Goal: Information Seeking & Learning: Learn about a topic

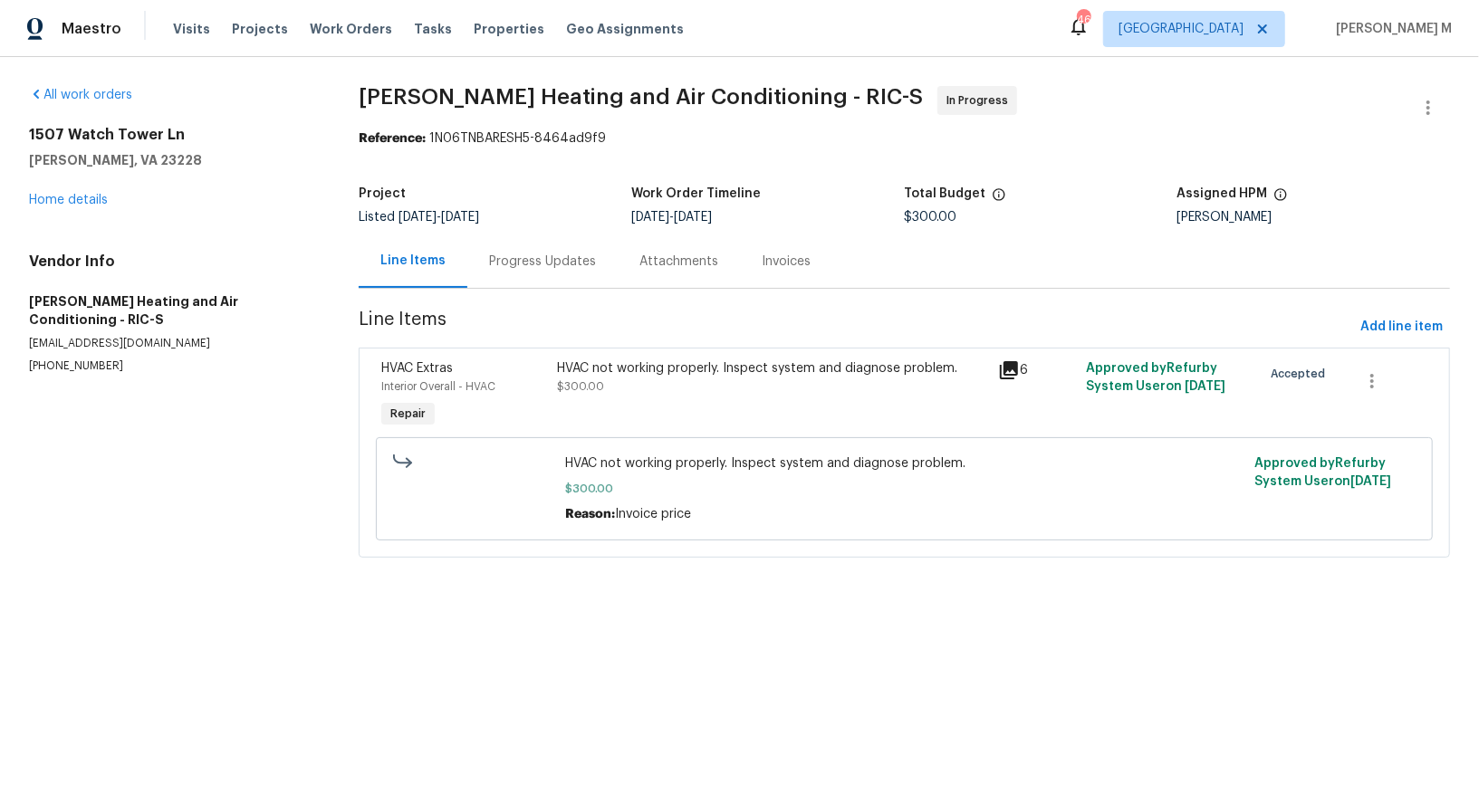
click at [491, 257] on div "Progress Updates" at bounding box center [542, 262] width 107 height 18
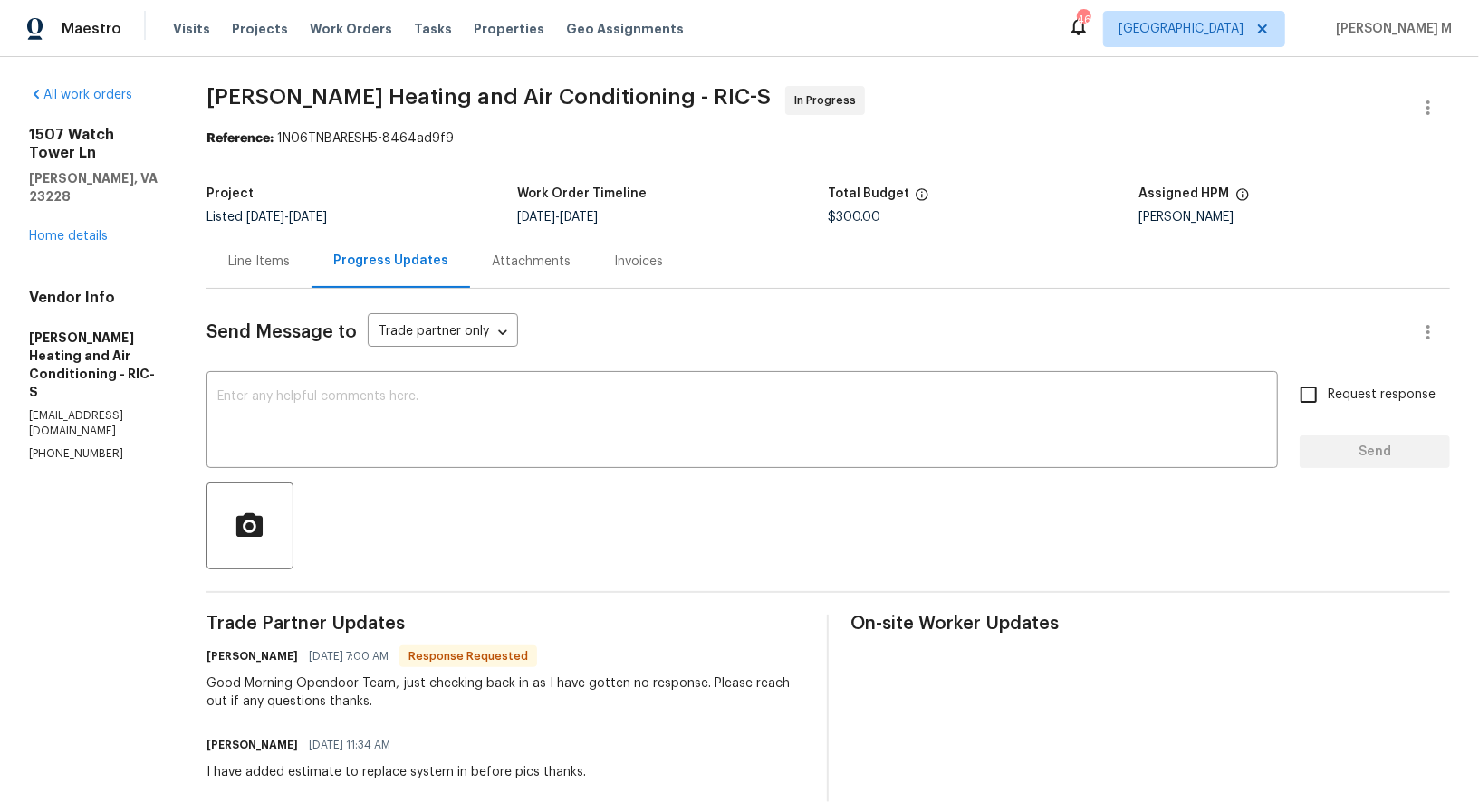
click at [282, 254] on div "Line Items" at bounding box center [259, 262] width 62 height 18
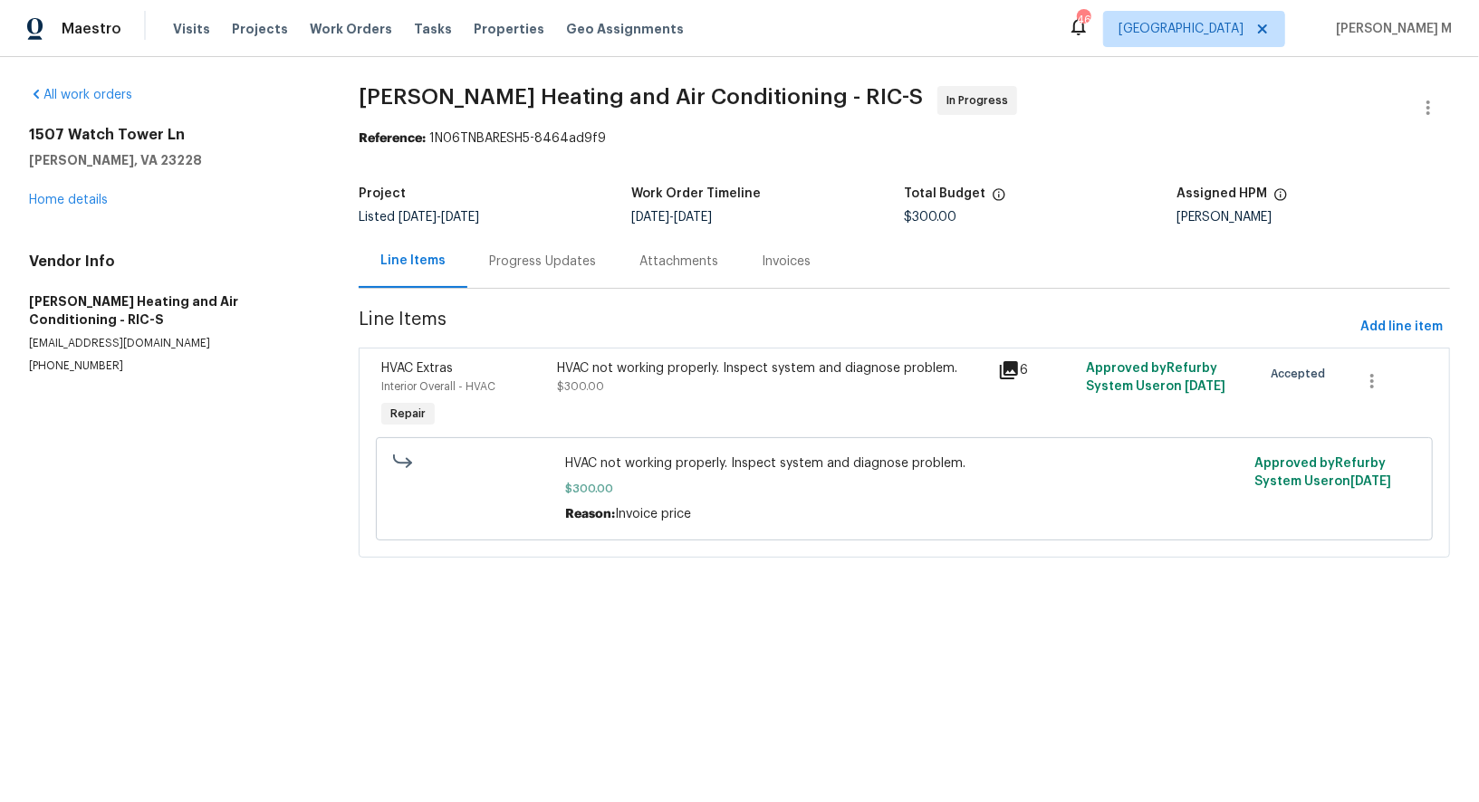
click at [695, 394] on div "HVAC not working properly. Inspect system and diagnose problem. $300.00" at bounding box center [772, 395] width 440 height 83
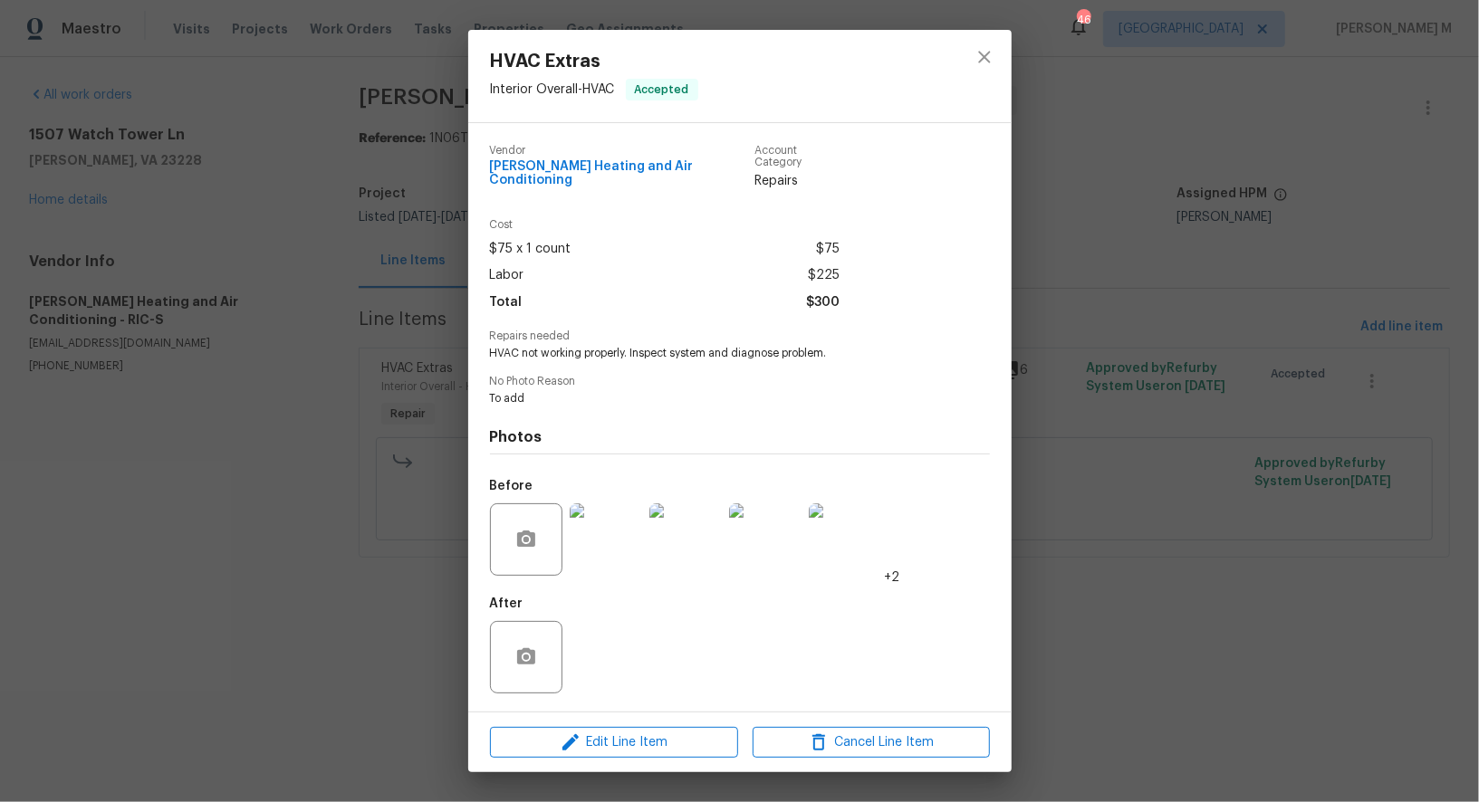
click at [616, 537] on img at bounding box center [606, 539] width 72 height 72
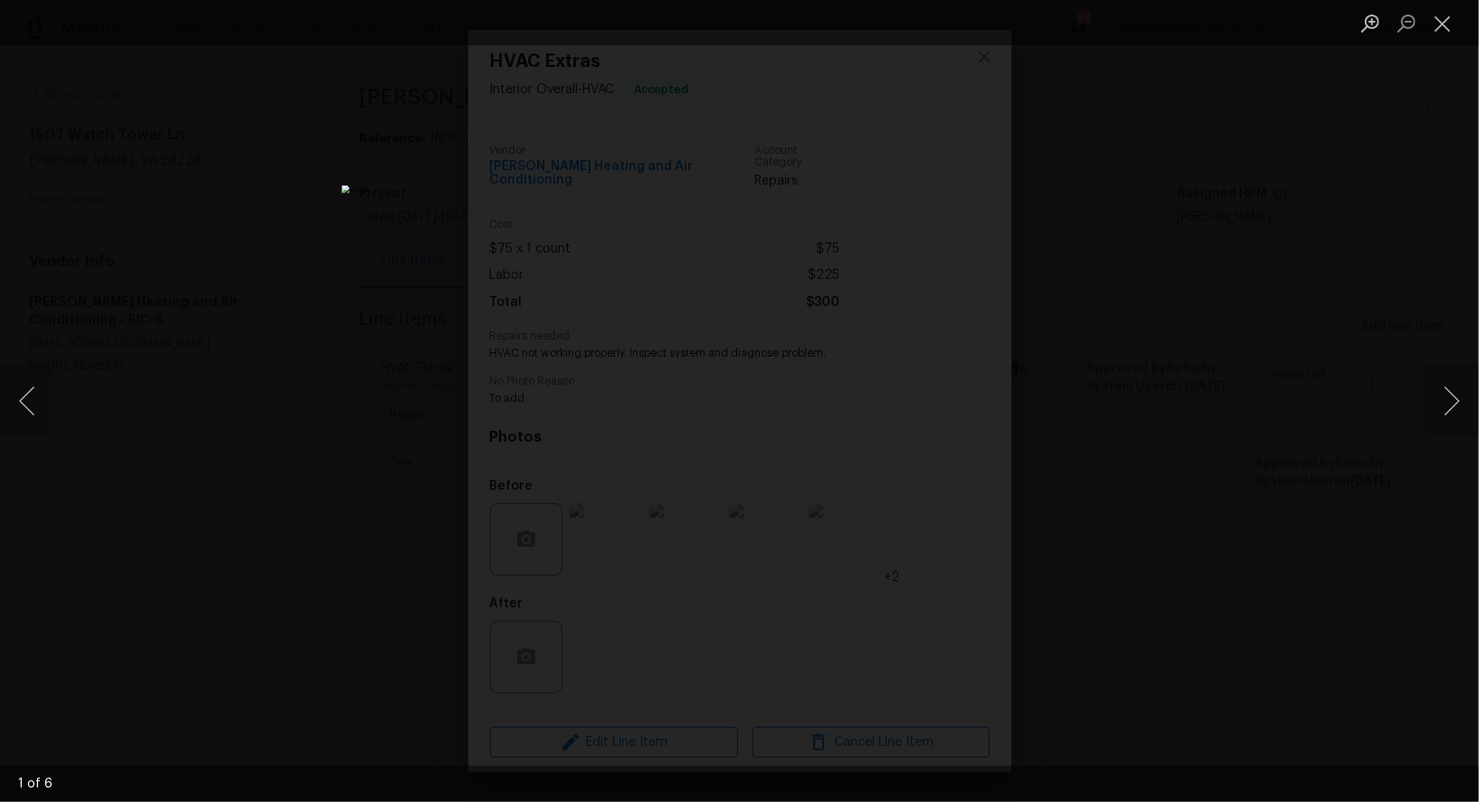
click at [1204, 537] on div "Lightbox" at bounding box center [739, 401] width 1479 height 802
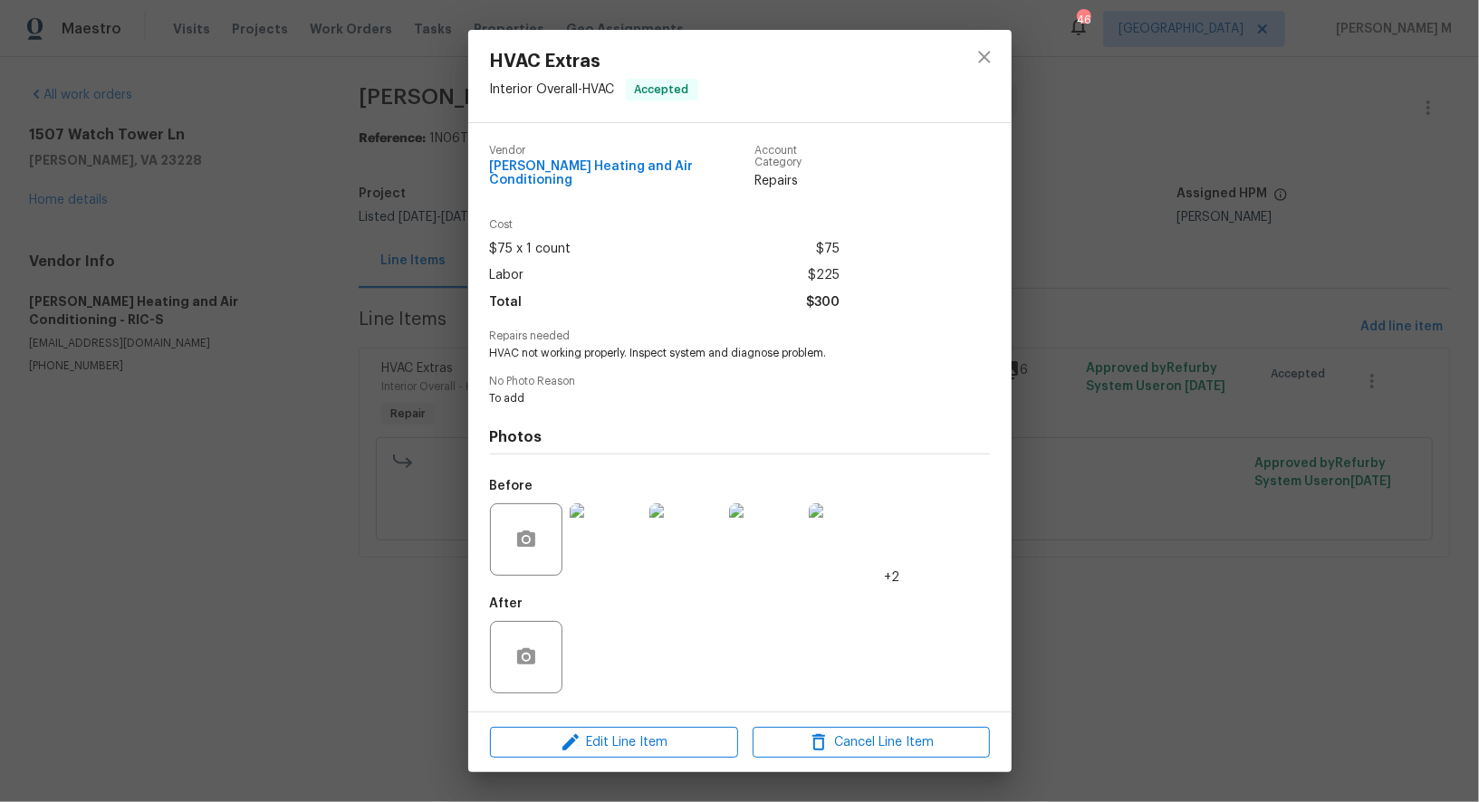
click at [1077, 371] on div "HVAC Extras Interior Overall - HVAC Accepted Vendor Mayer Heating and Air Condi…" at bounding box center [739, 401] width 1479 height 802
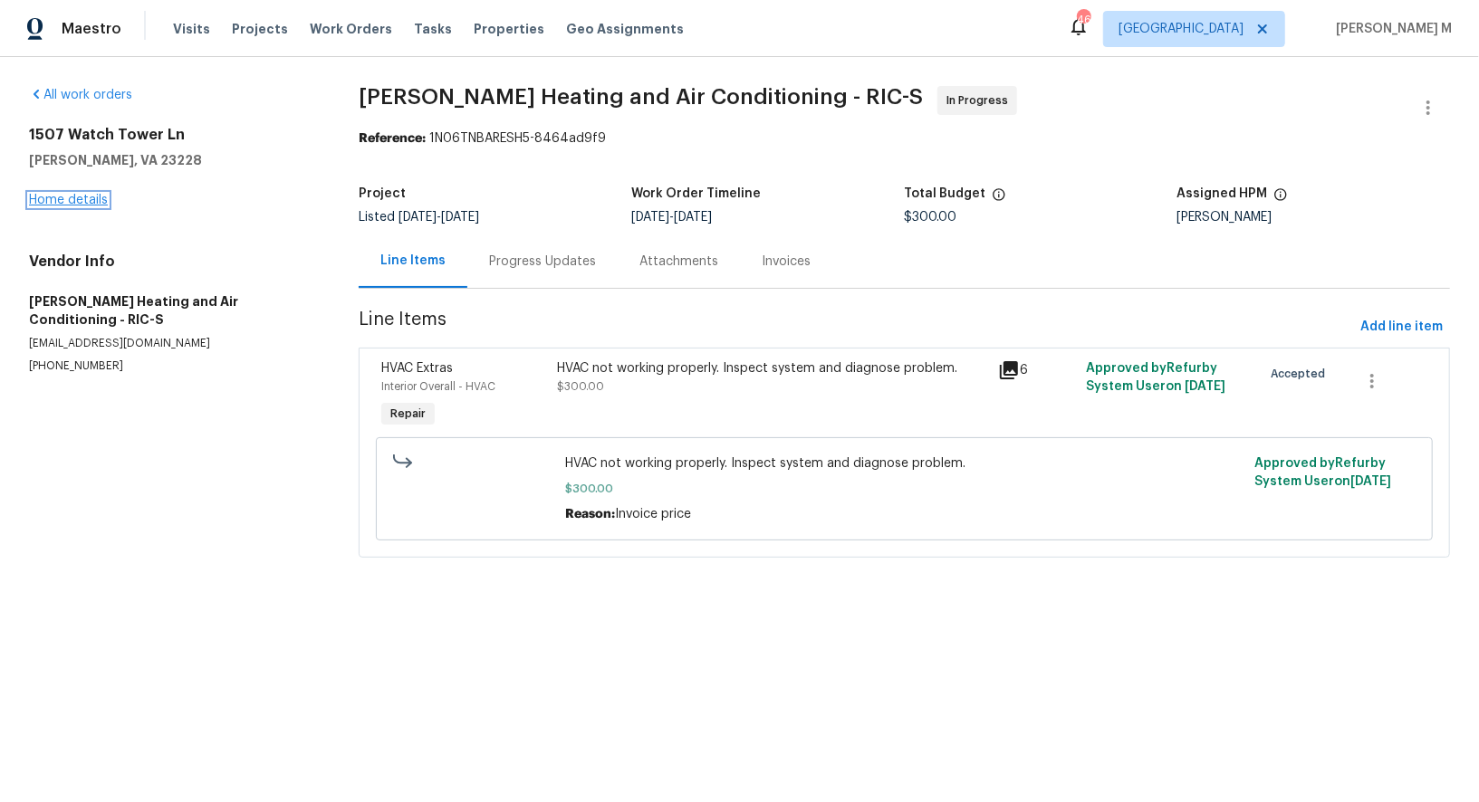
click at [76, 194] on link "Home details" at bounding box center [68, 200] width 79 height 13
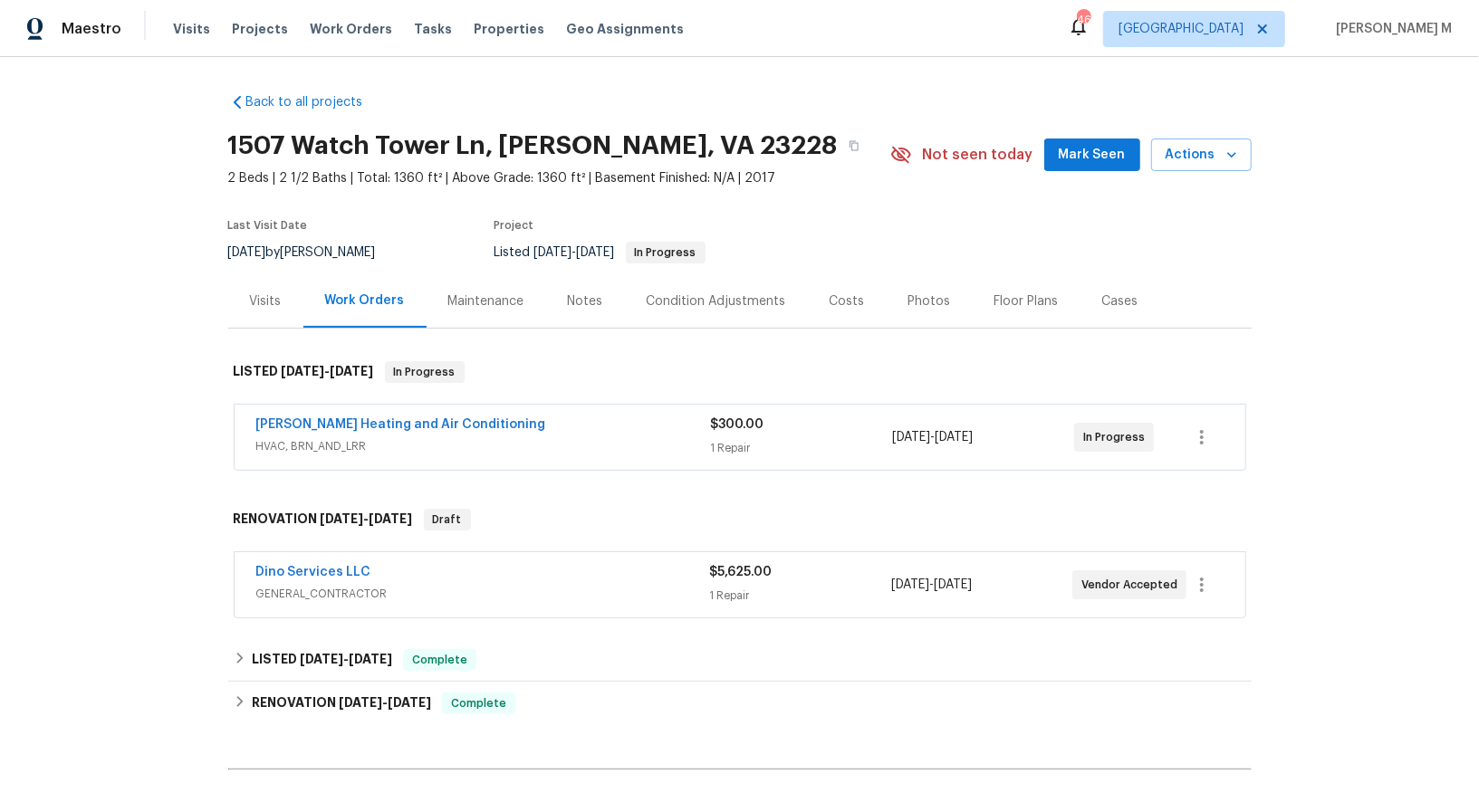
click at [456, 609] on div "Back to all projects 1507 Watch Tower Ln, Henrico, VA 23228 2 Beds | 2 1/2 Bath…" at bounding box center [739, 556] width 1023 height 954
click at [352, 585] on span "GENERAL_CONTRACTOR" at bounding box center [483, 594] width 454 height 18
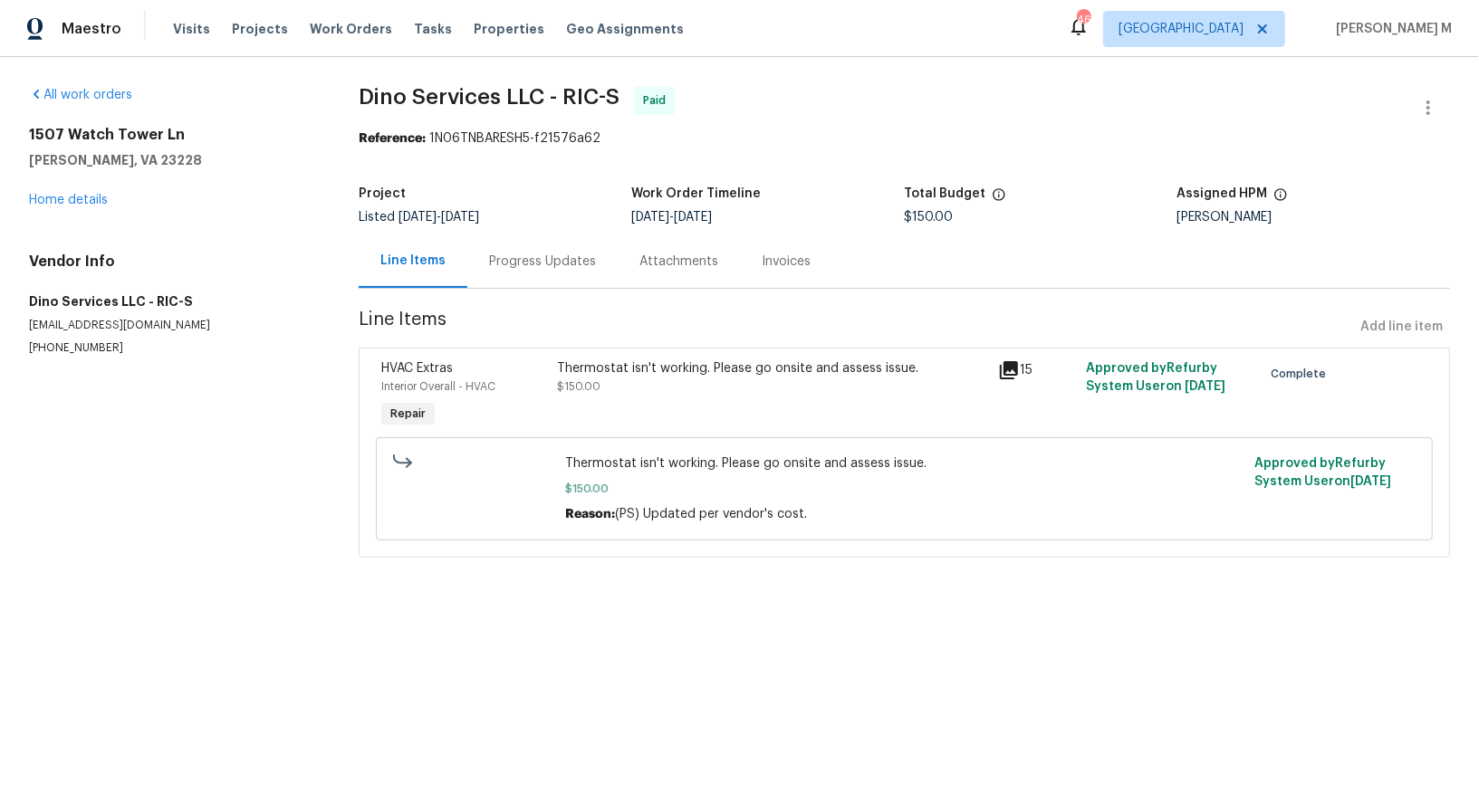
click at [512, 275] on div "Progress Updates" at bounding box center [542, 261] width 150 height 53
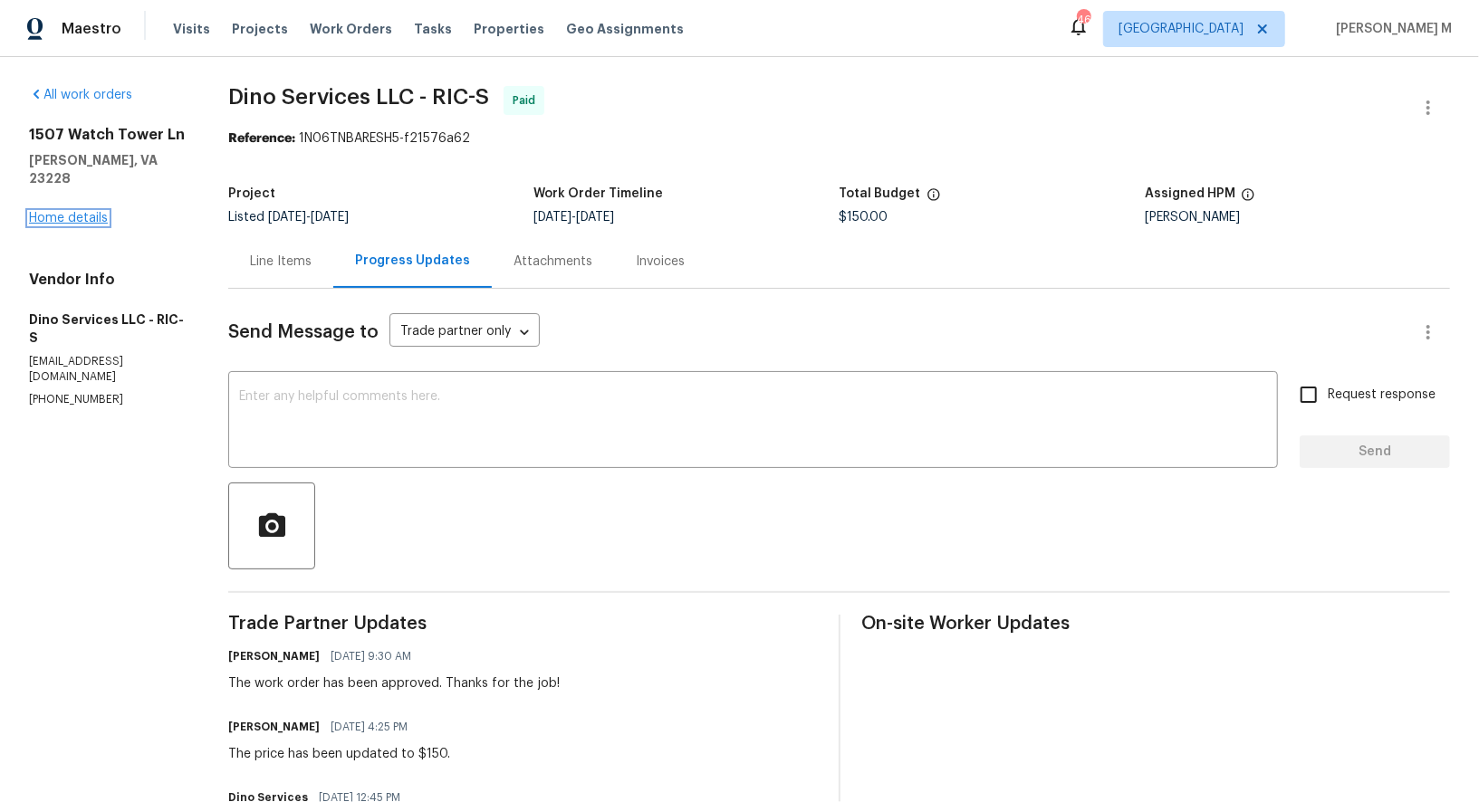
click at [55, 212] on link "Home details" at bounding box center [68, 218] width 79 height 13
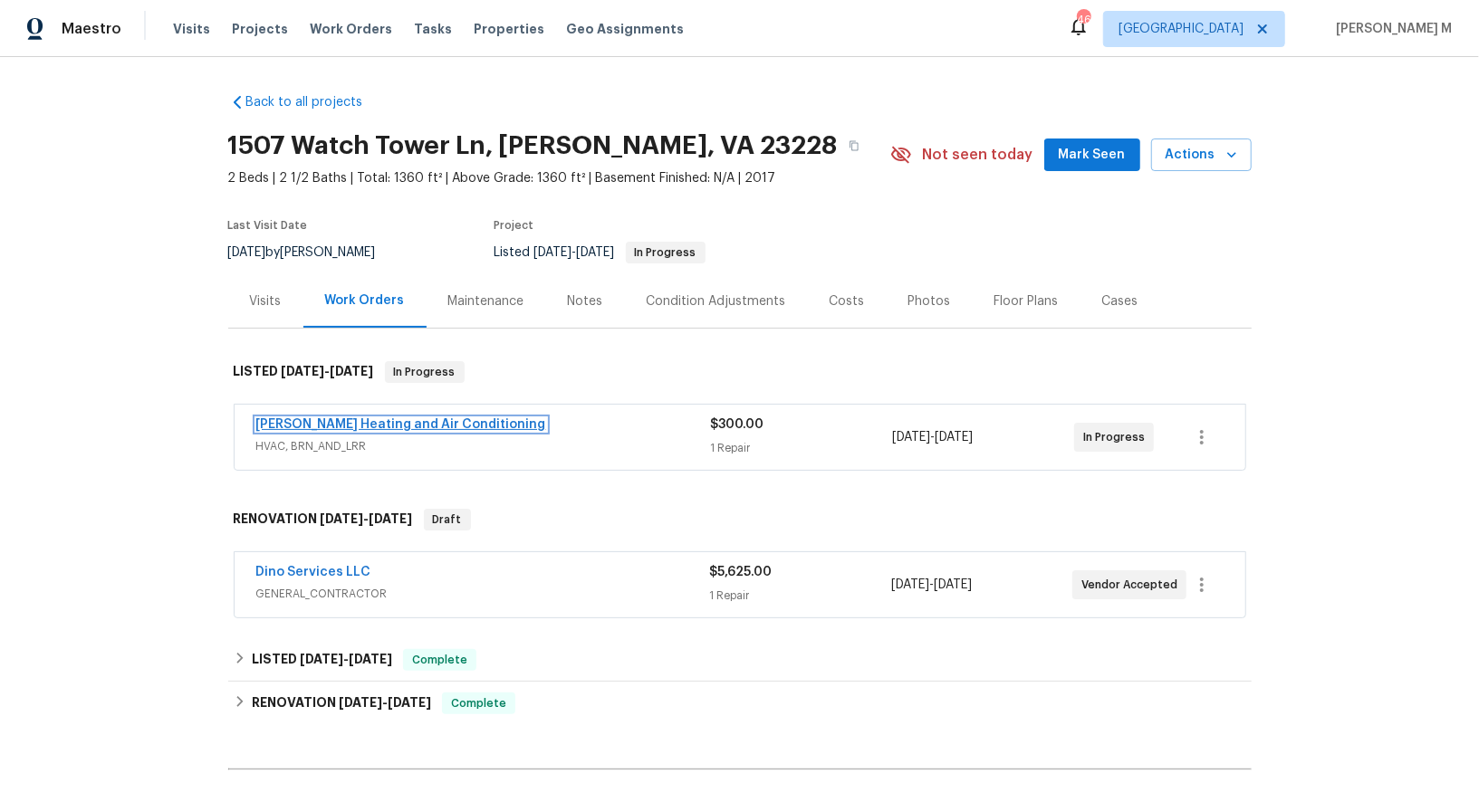
click at [409, 418] on link "Mayer Heating and Air Conditioning" at bounding box center [401, 424] width 290 height 13
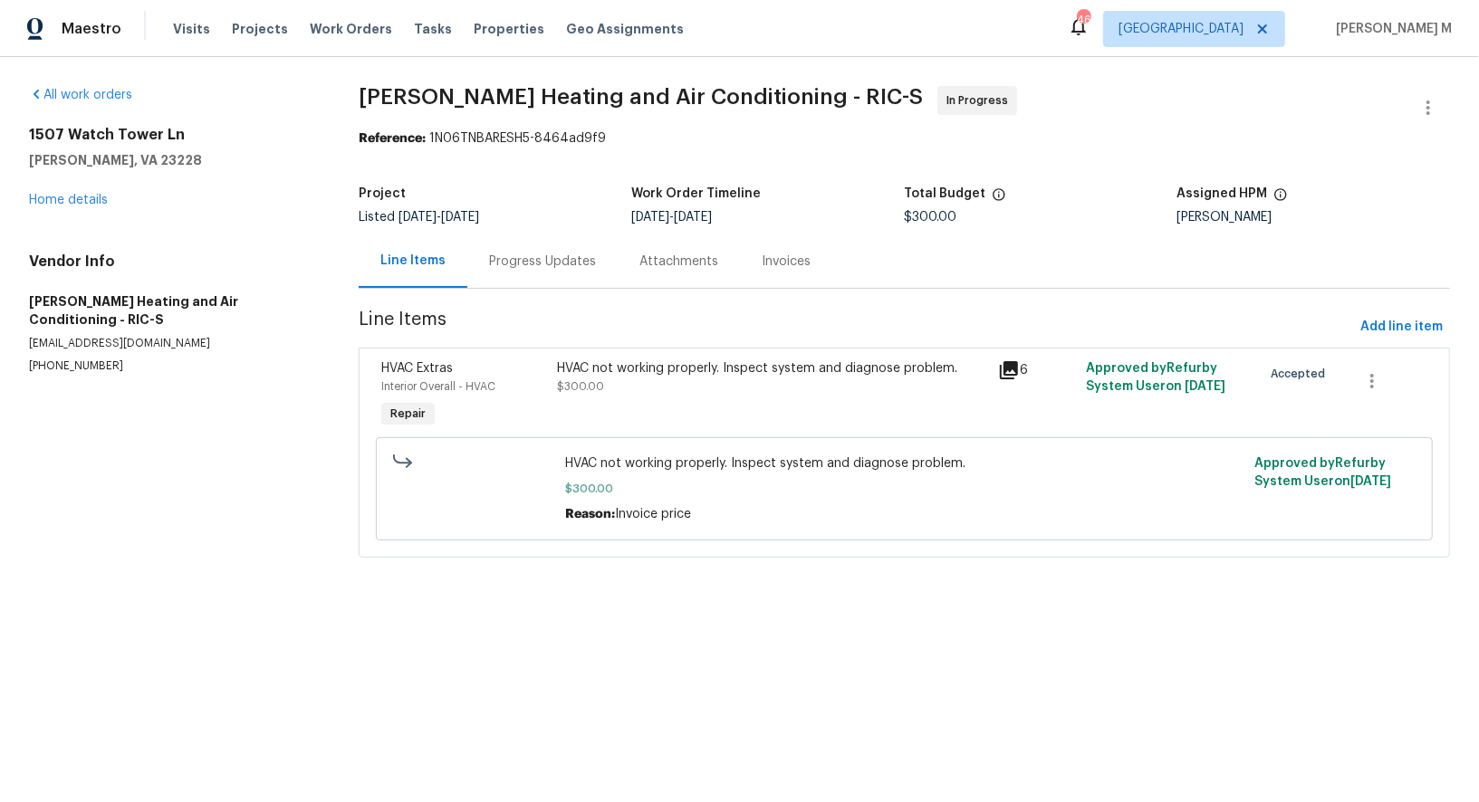
click at [533, 253] on div "Progress Updates" at bounding box center [542, 262] width 107 height 18
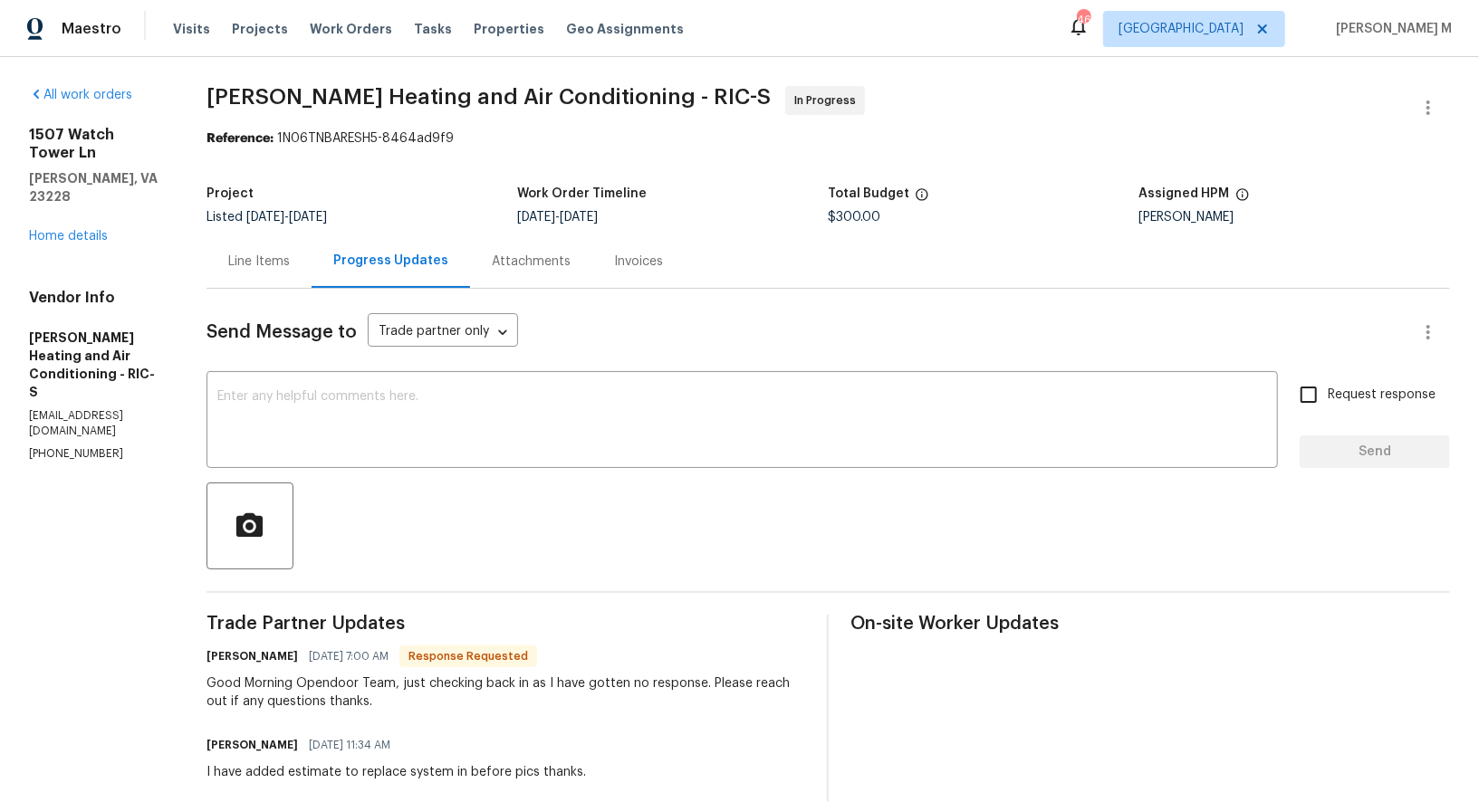
click at [263, 253] on div "Line Items" at bounding box center [259, 262] width 62 height 18
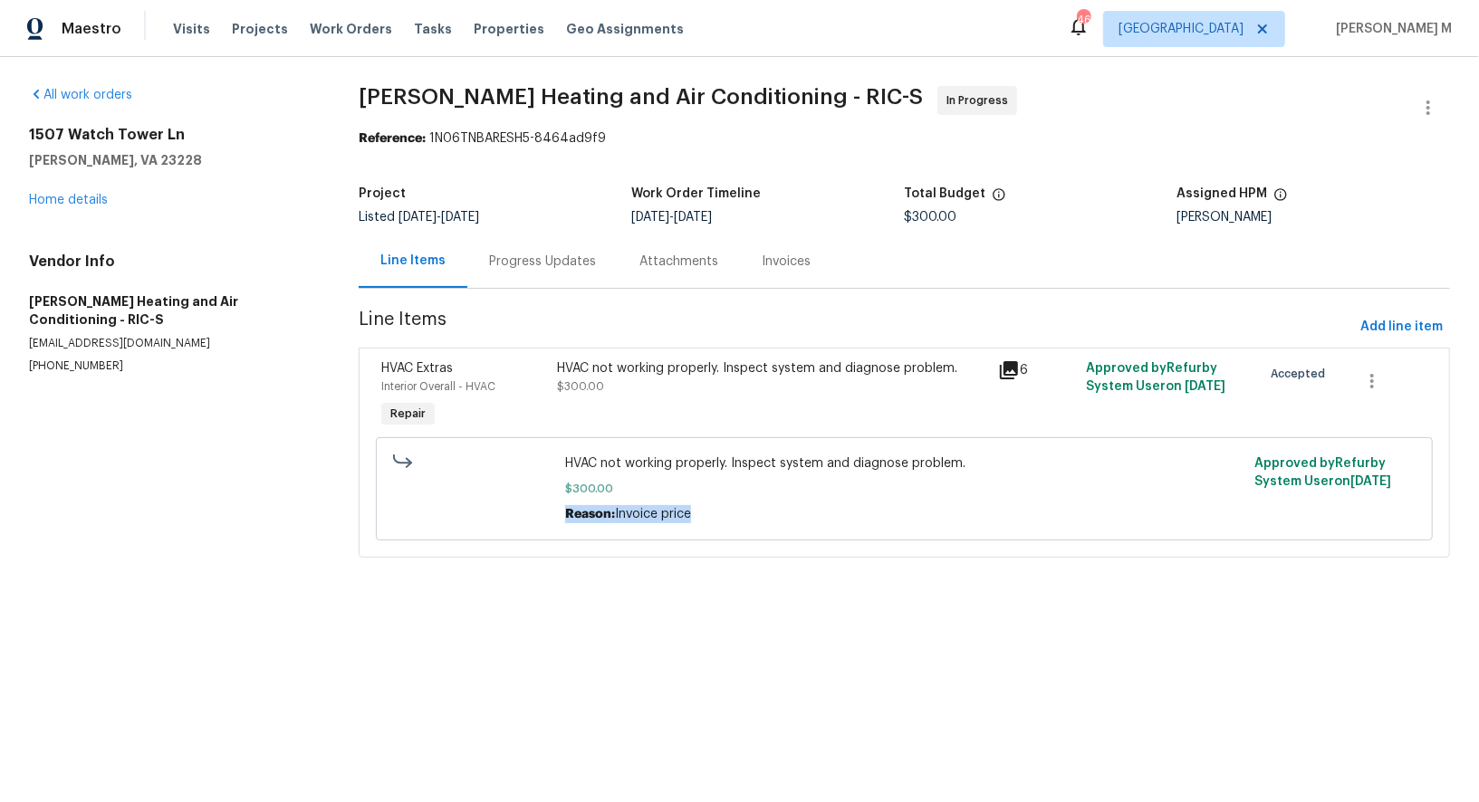
drag, startPoint x: 692, startPoint y: 506, endPoint x: 554, endPoint y: 506, distance: 137.6
click at [560, 506] on div "HVAC not working properly. Inspect system and diagnose problem. $300.00 Reason:…" at bounding box center [904, 489] width 689 height 80
click at [656, 594] on html "Maestro Visits Projects Work Orders Tasks Properties Geo Assignments 46 Dallas …" at bounding box center [739, 304] width 1479 height 608
click at [542, 254] on div "Progress Updates" at bounding box center [542, 262] width 107 height 18
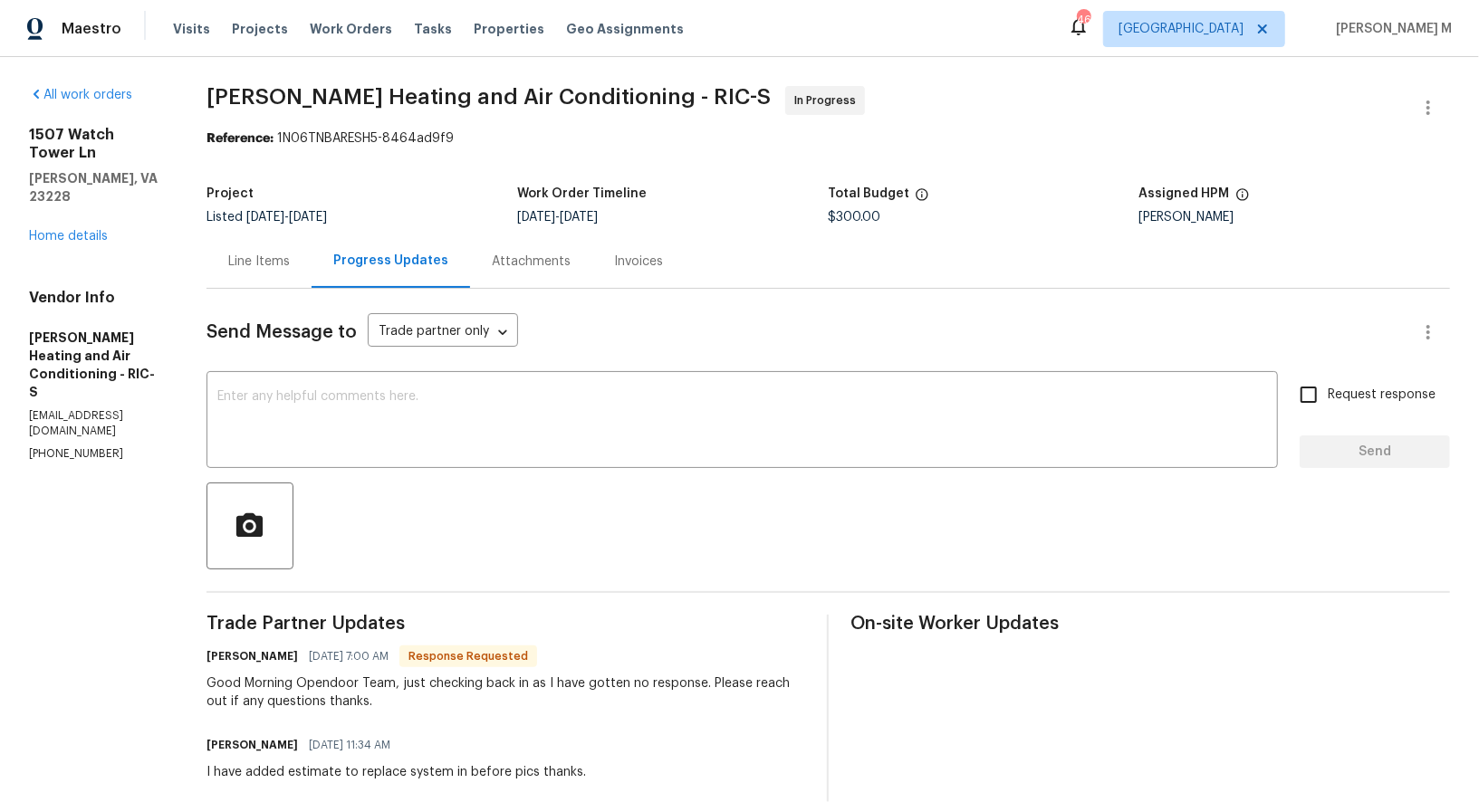
click at [269, 236] on div "Line Items" at bounding box center [258, 261] width 105 height 53
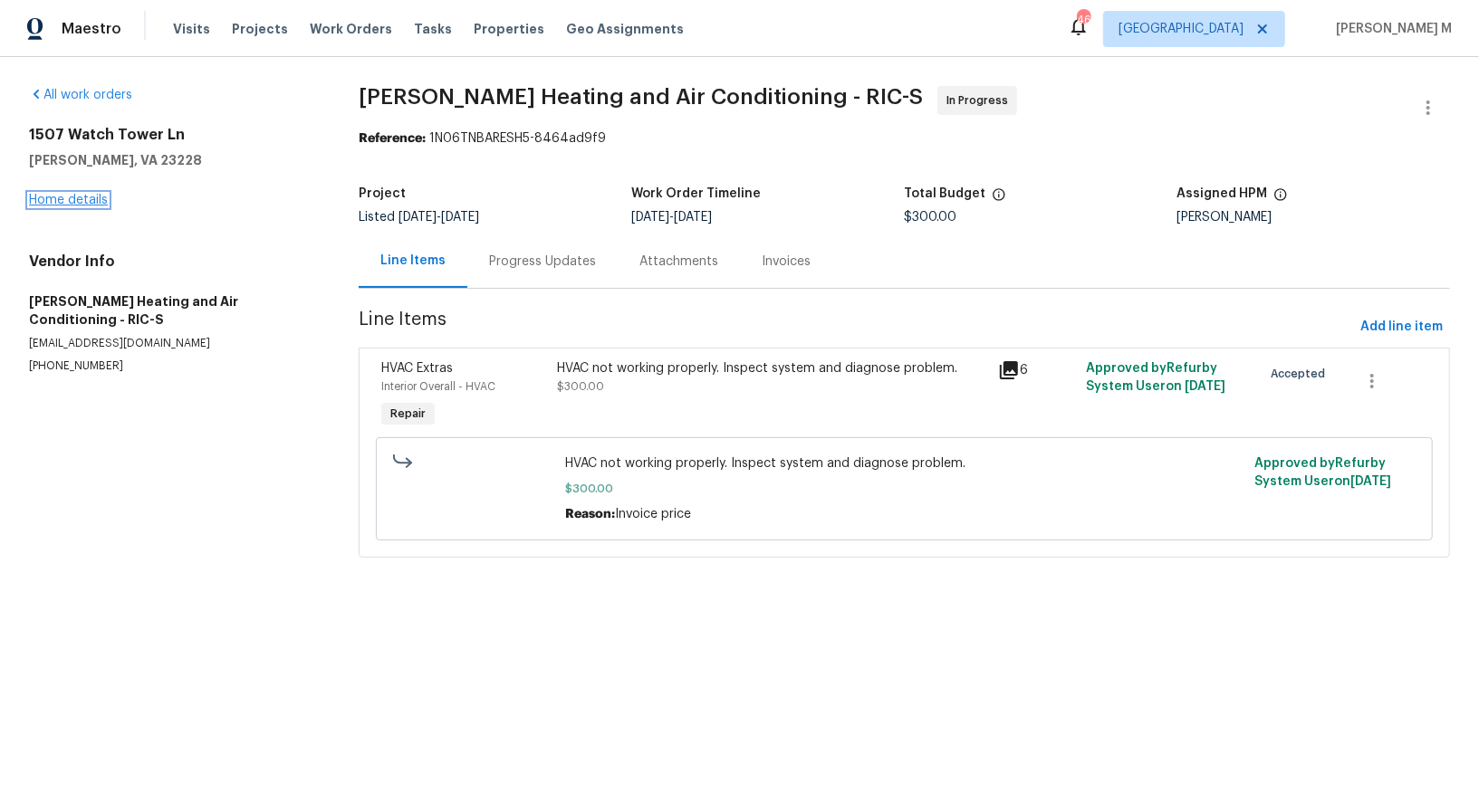
click at [76, 195] on link "Home details" at bounding box center [68, 200] width 79 height 13
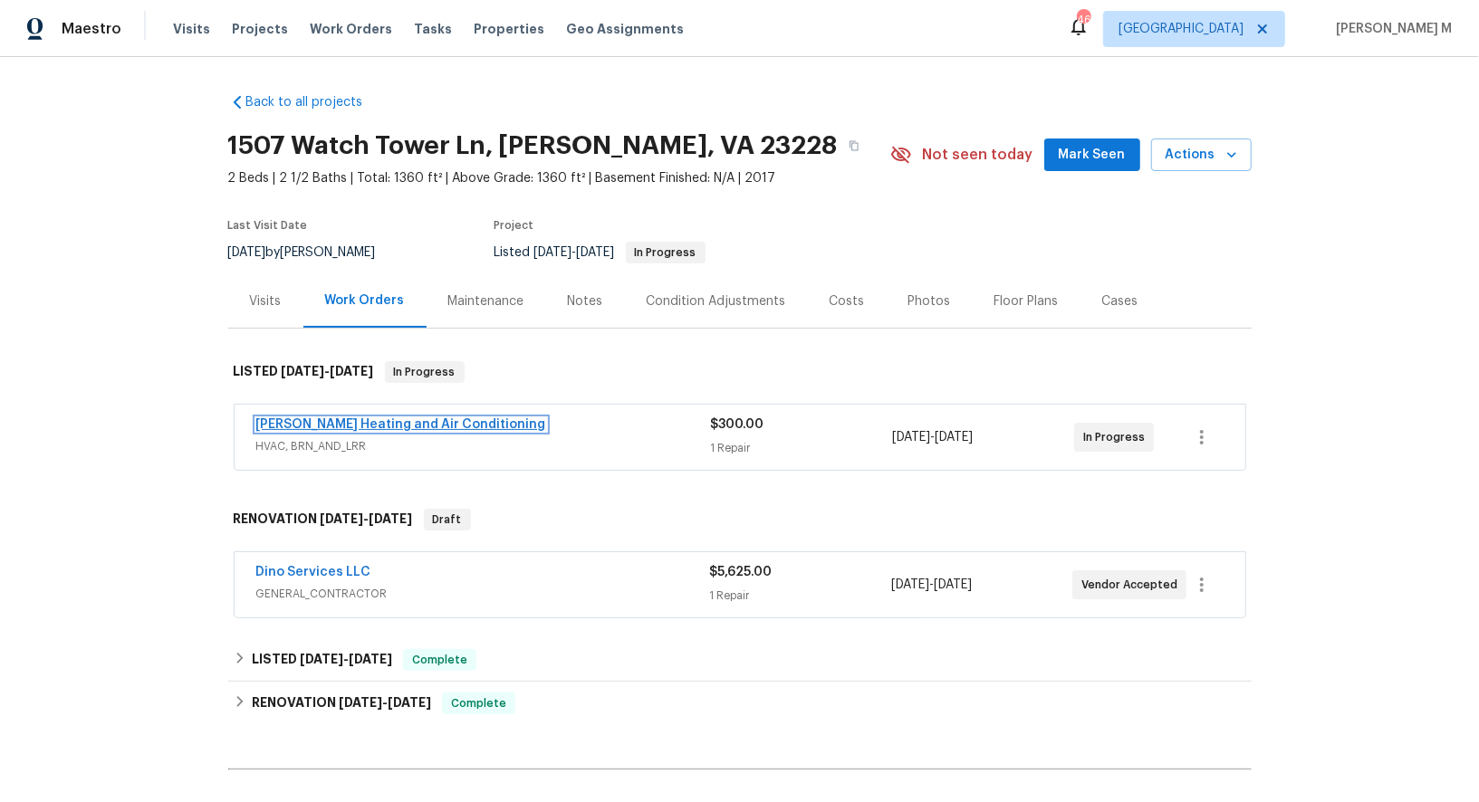
click at [347, 418] on link "Mayer Heating and Air Conditioning" at bounding box center [401, 424] width 290 height 13
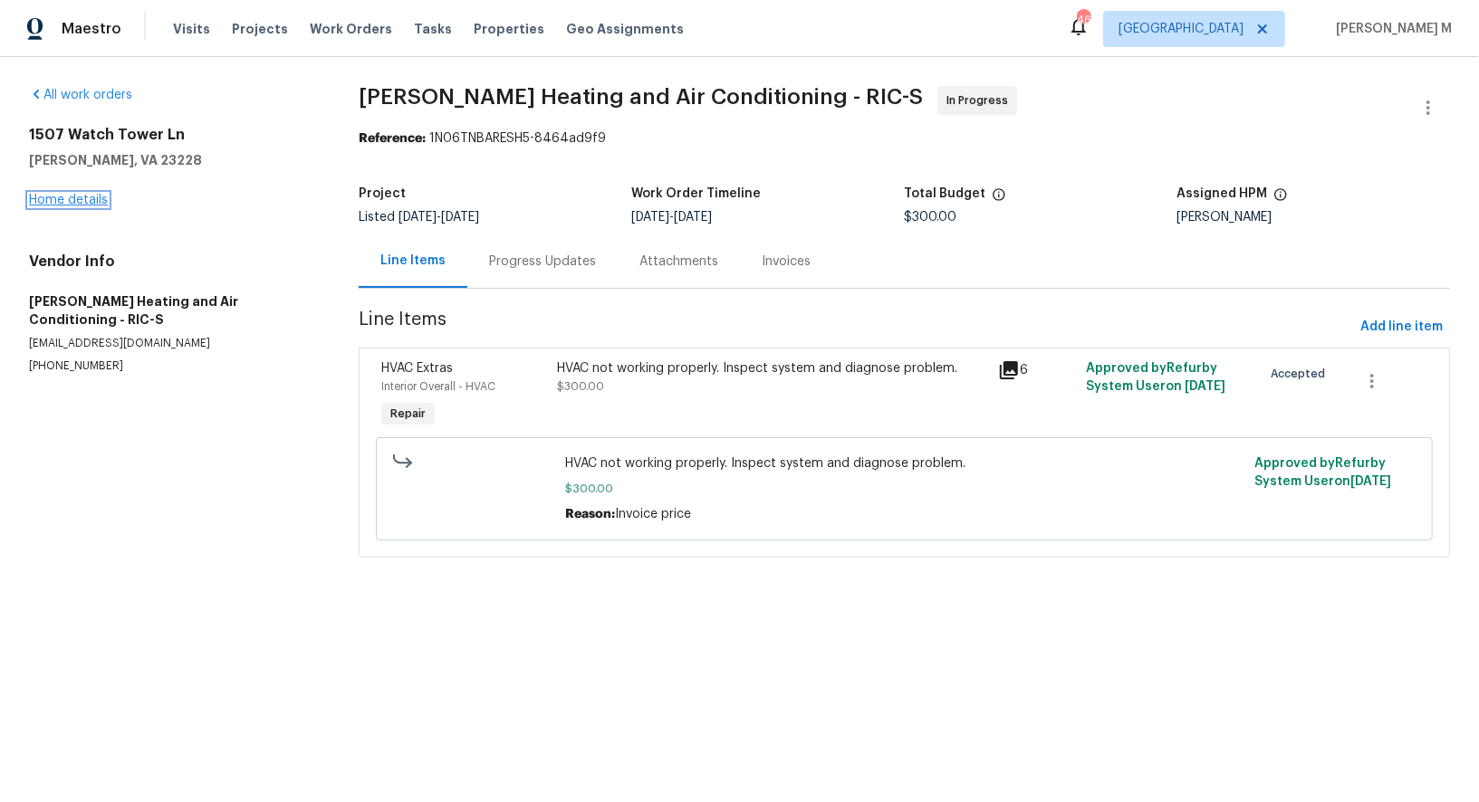
click at [50, 198] on link "Home details" at bounding box center [68, 200] width 79 height 13
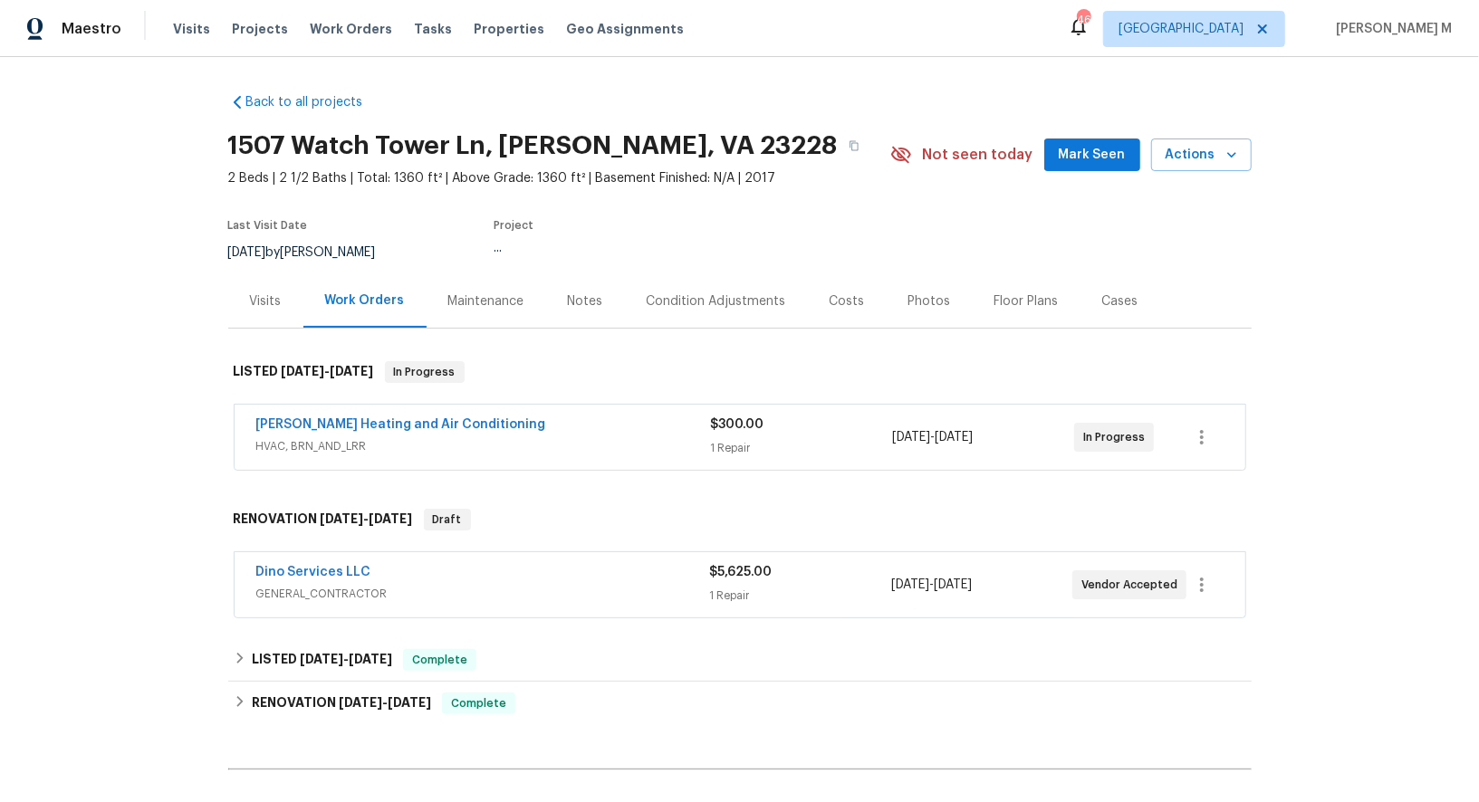
click at [317, 437] on span "HVAC, BRN_AND_LRR" at bounding box center [483, 446] width 455 height 18
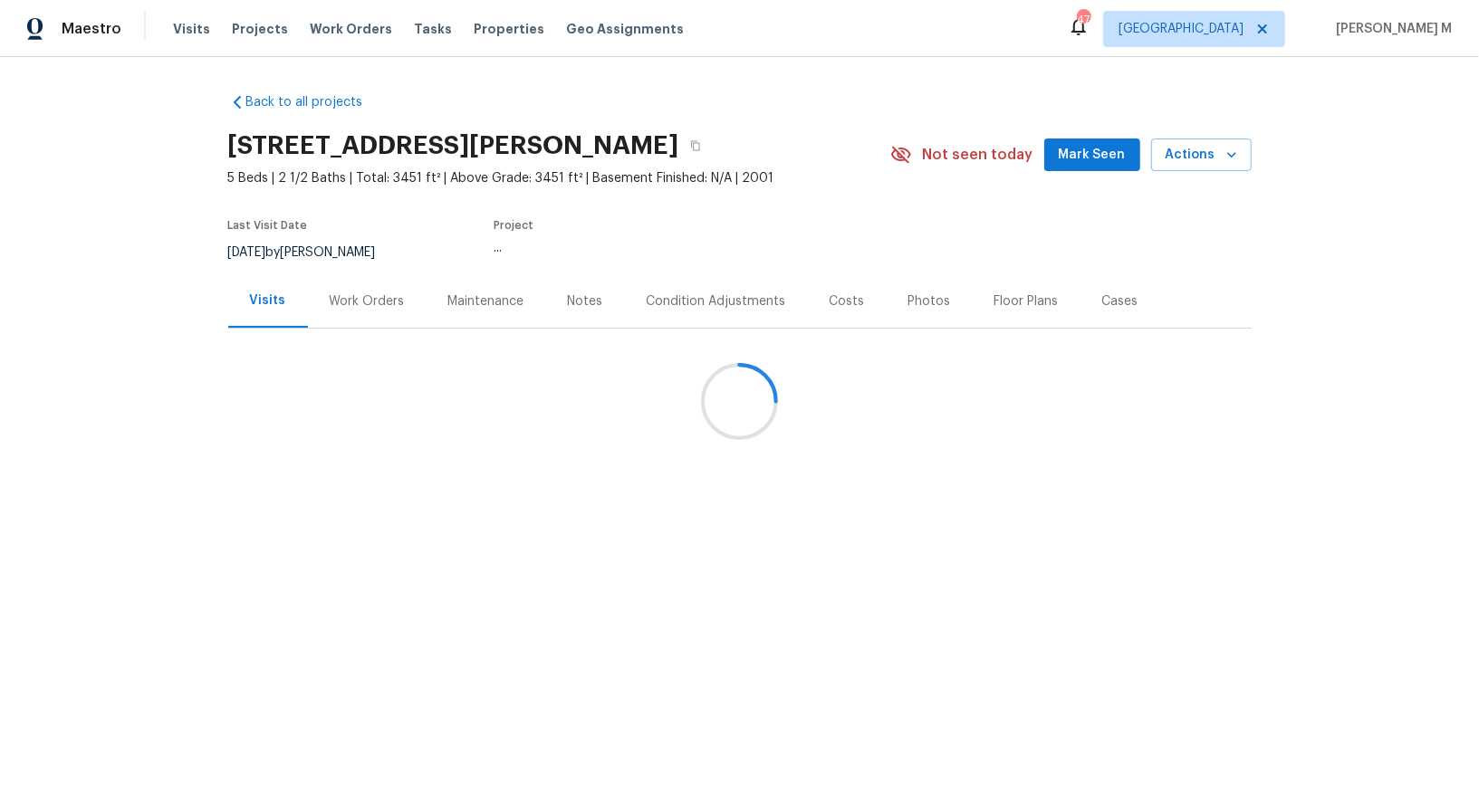
click at [334, 292] on div at bounding box center [739, 401] width 1479 height 802
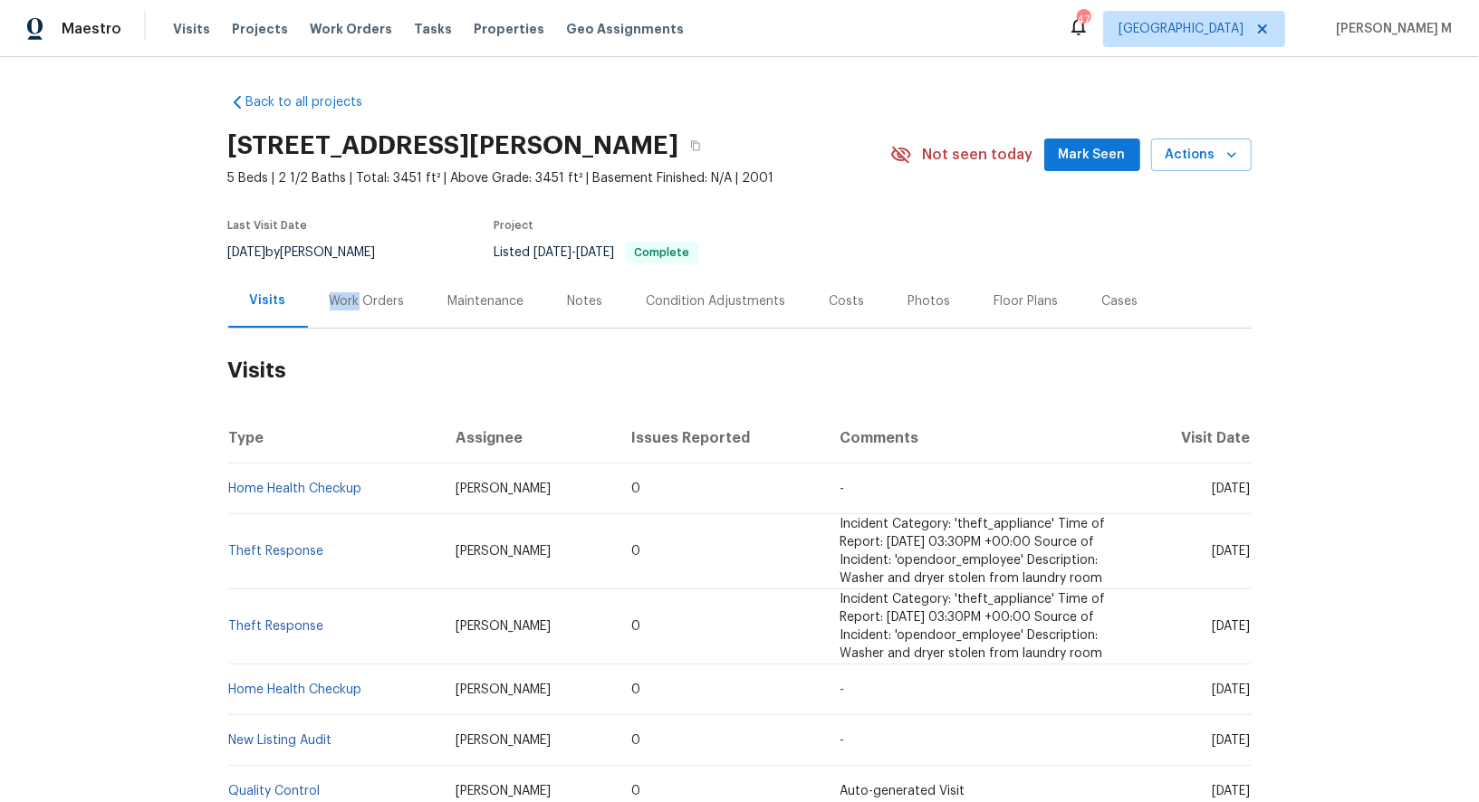
click at [334, 292] on div "Work Orders" at bounding box center [367, 301] width 75 height 18
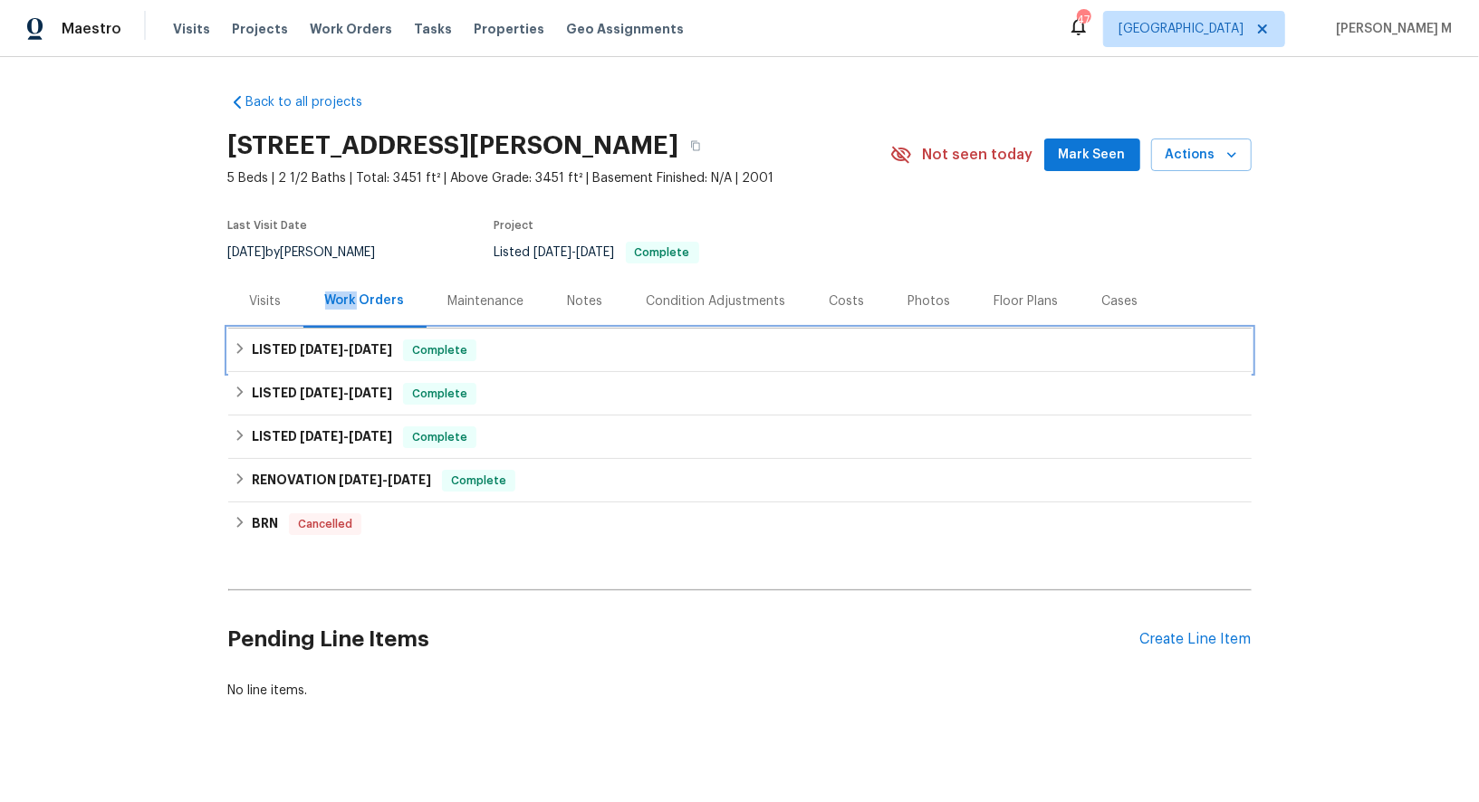
click at [330, 345] on h6 "LISTED 7/30/25 - 8/1/25" at bounding box center [322, 351] width 140 height 22
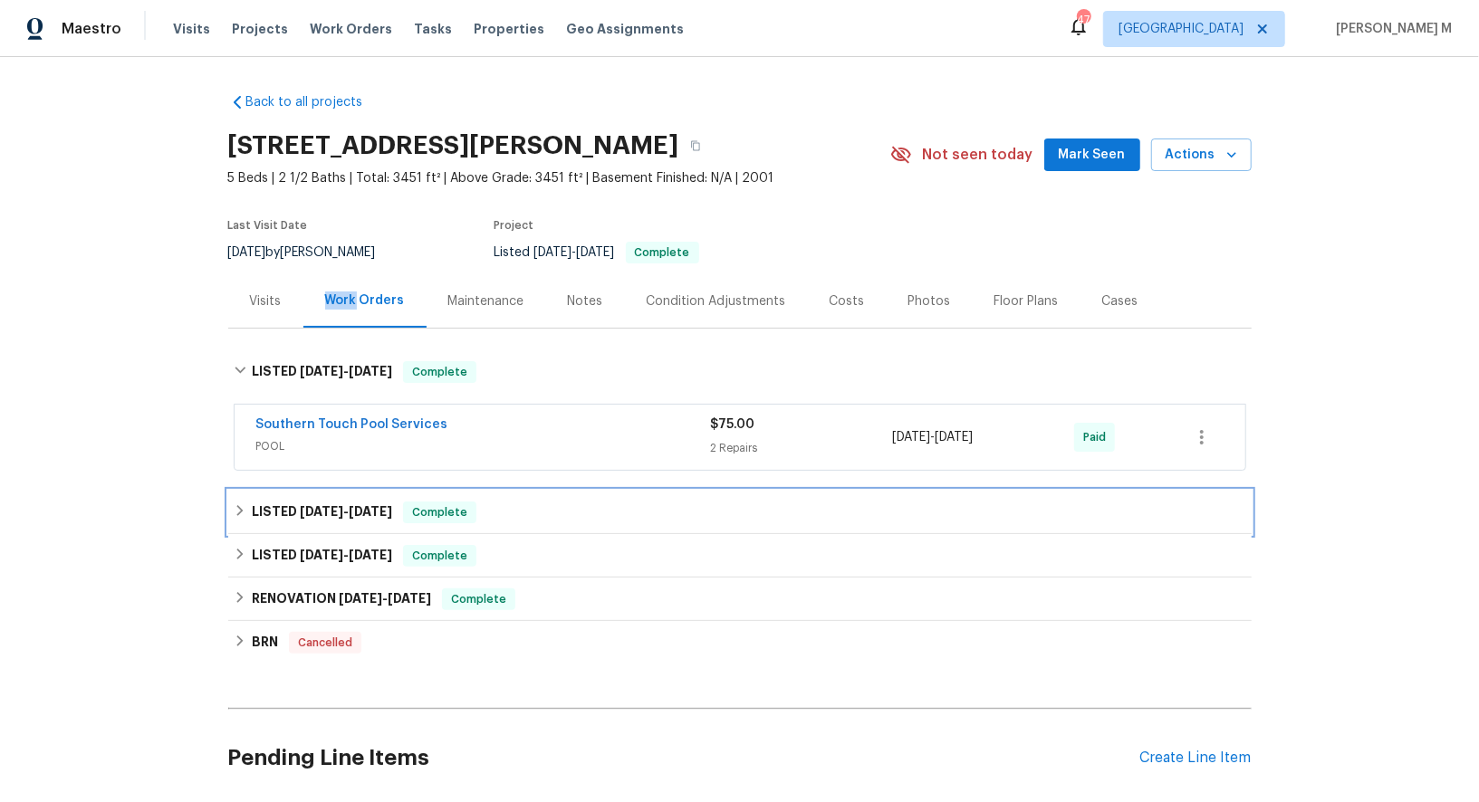
click at [321, 491] on div "LISTED 7/2/25 - 7/9/25 Complete" at bounding box center [739, 512] width 1023 height 43
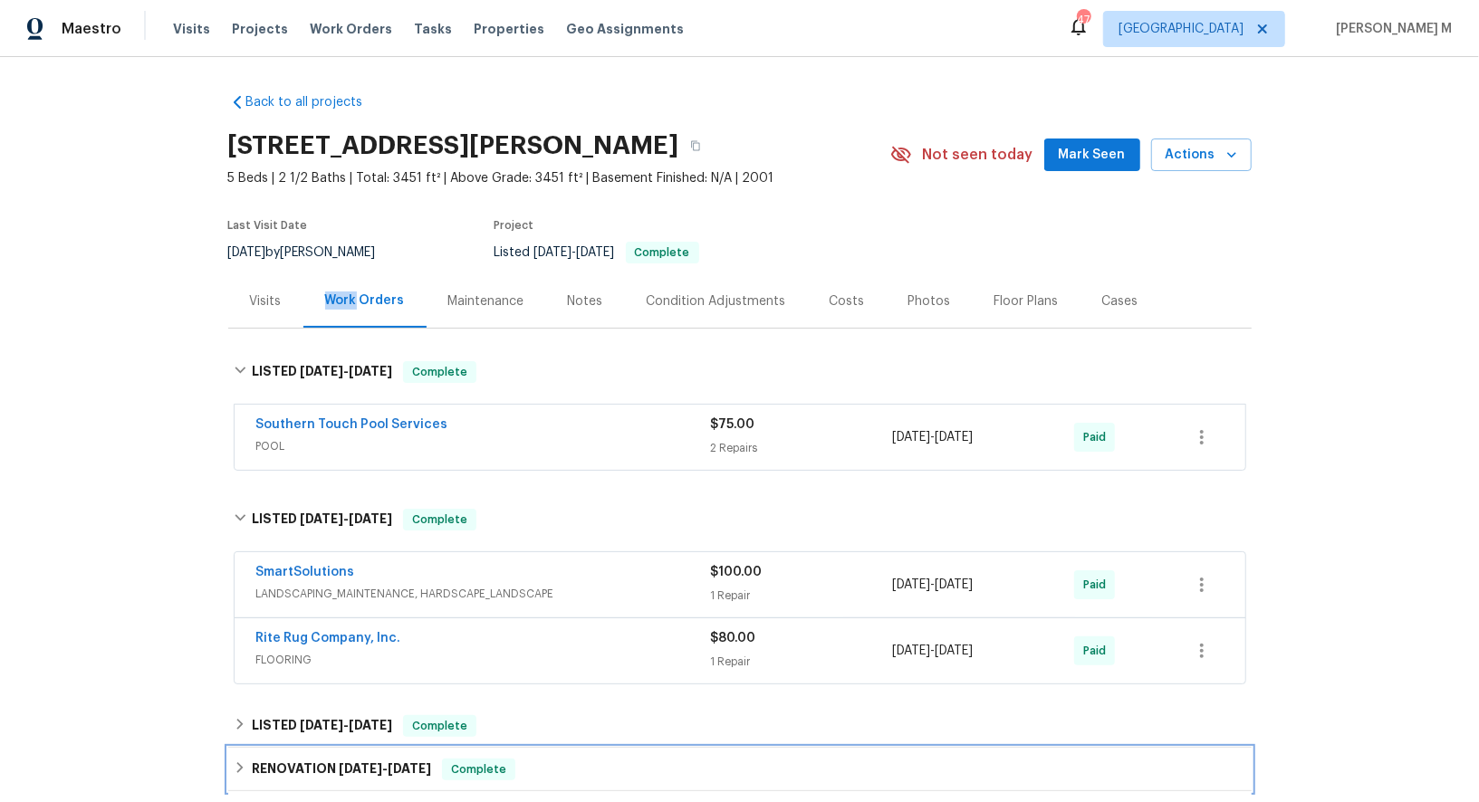
click at [301, 759] on h6 "RENOVATION 4/29/25 - 5/14/25" at bounding box center [341, 770] width 179 height 22
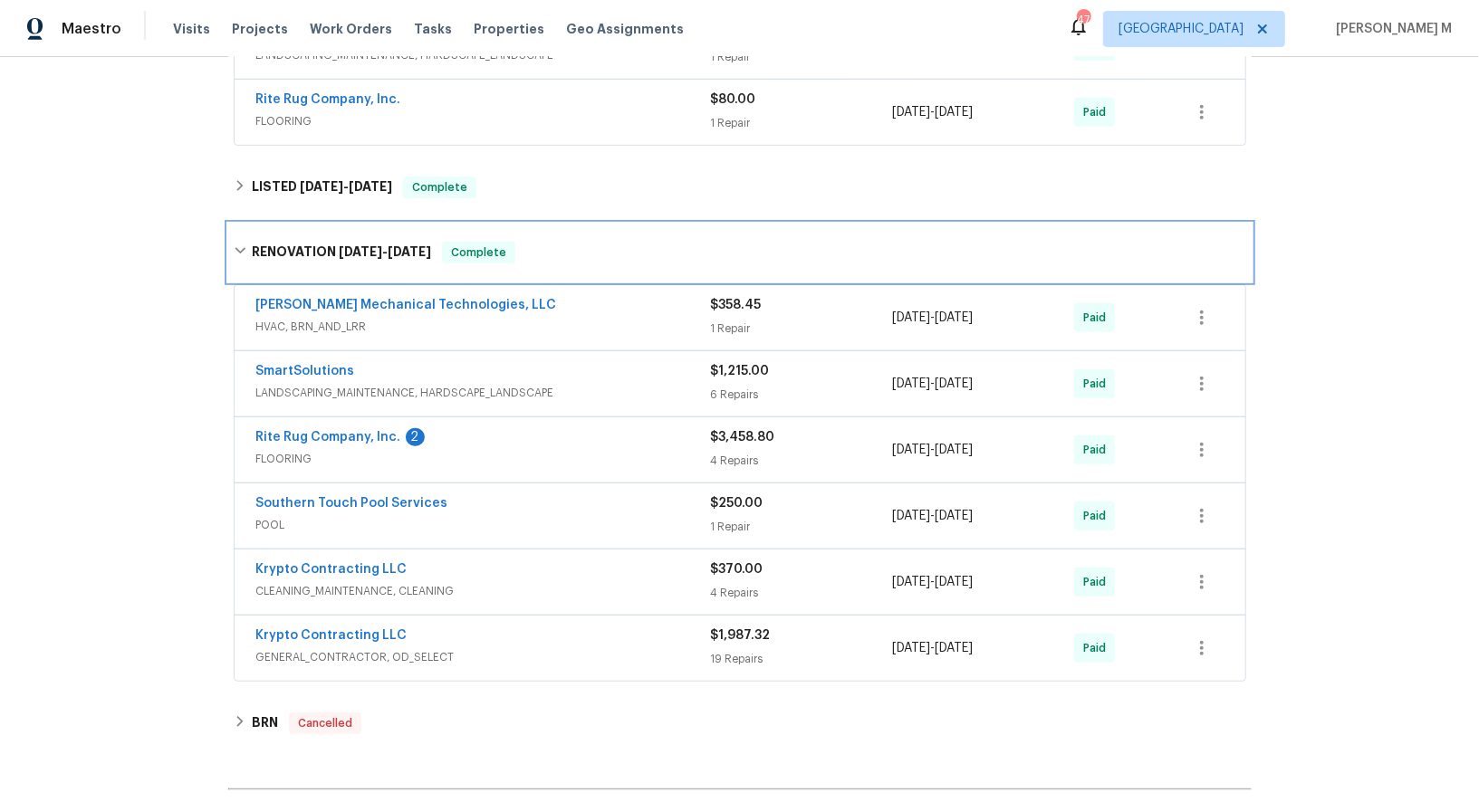
scroll to position [539, 0]
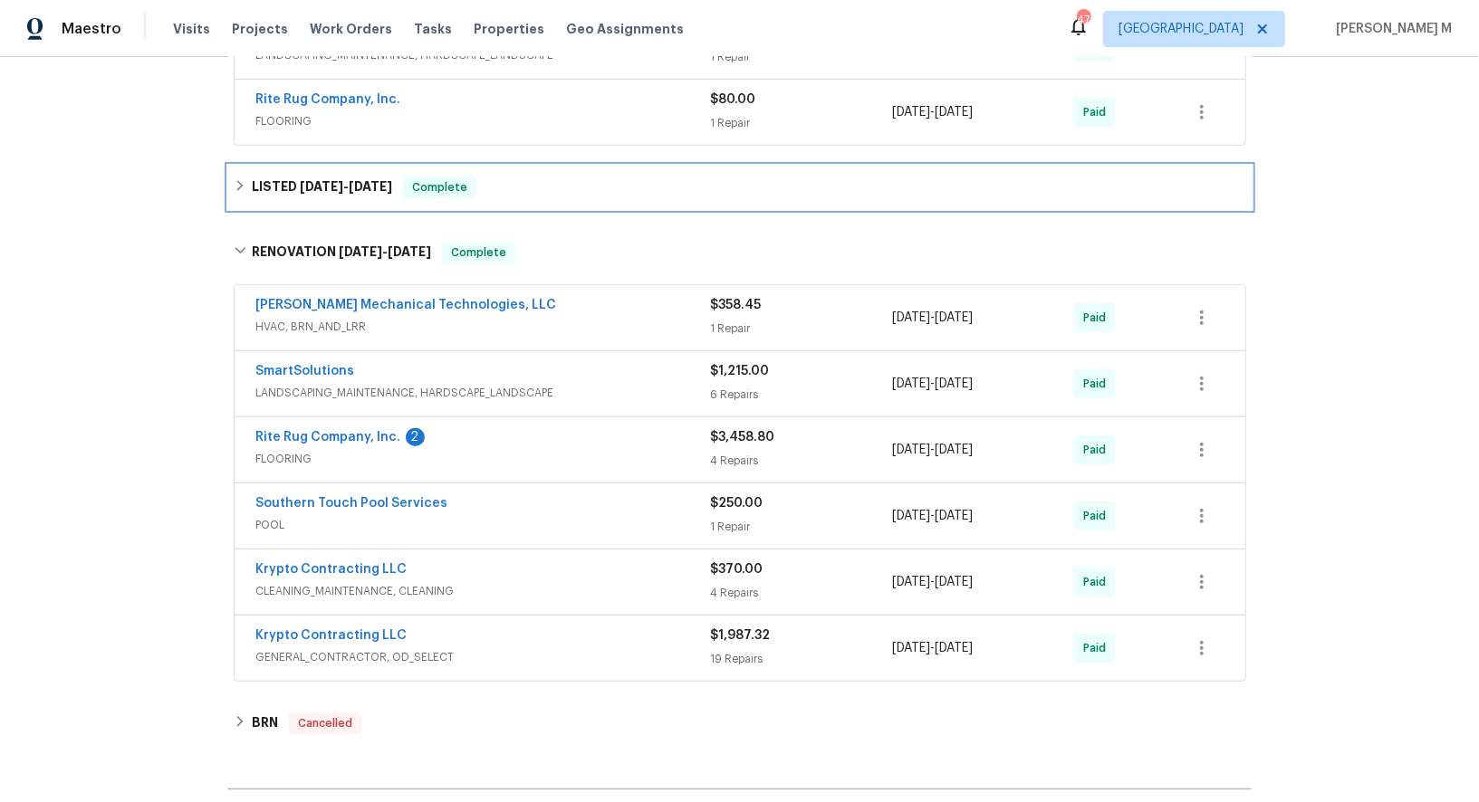
click at [315, 177] on h6 "LISTED 5/8/25 - 5/9/25" at bounding box center [322, 188] width 140 height 22
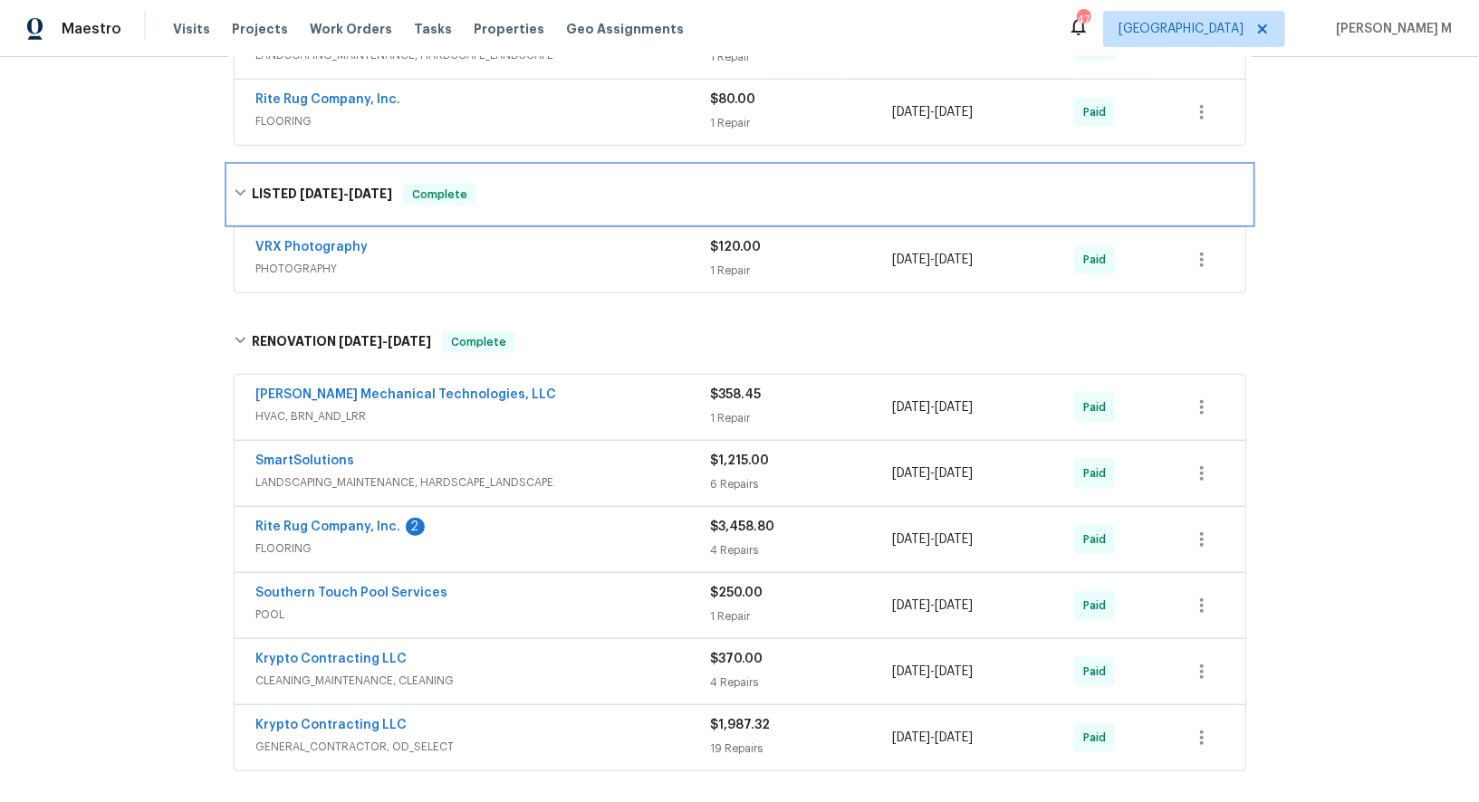
scroll to position [0, 0]
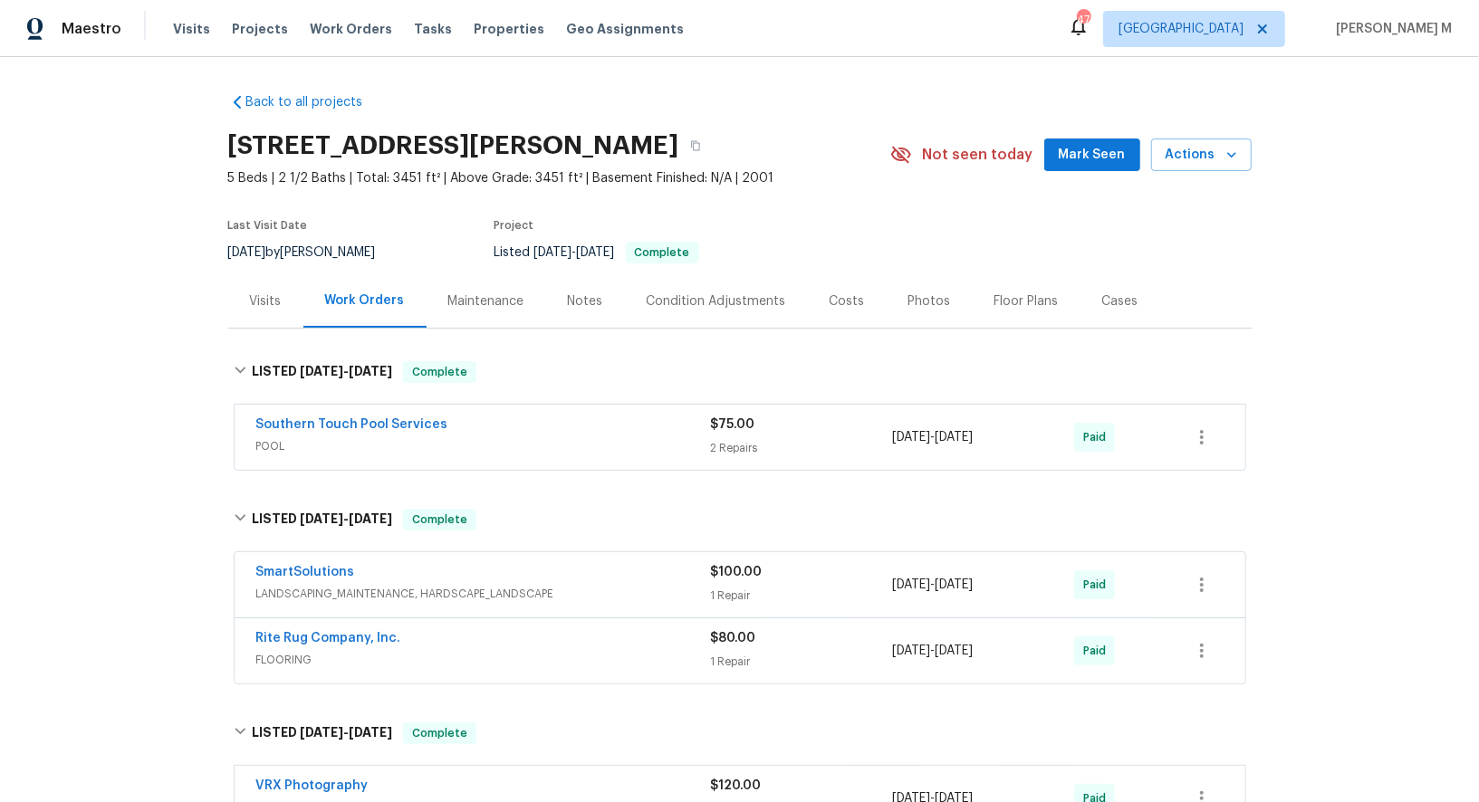
click at [266, 437] on span "POOL" at bounding box center [483, 446] width 455 height 18
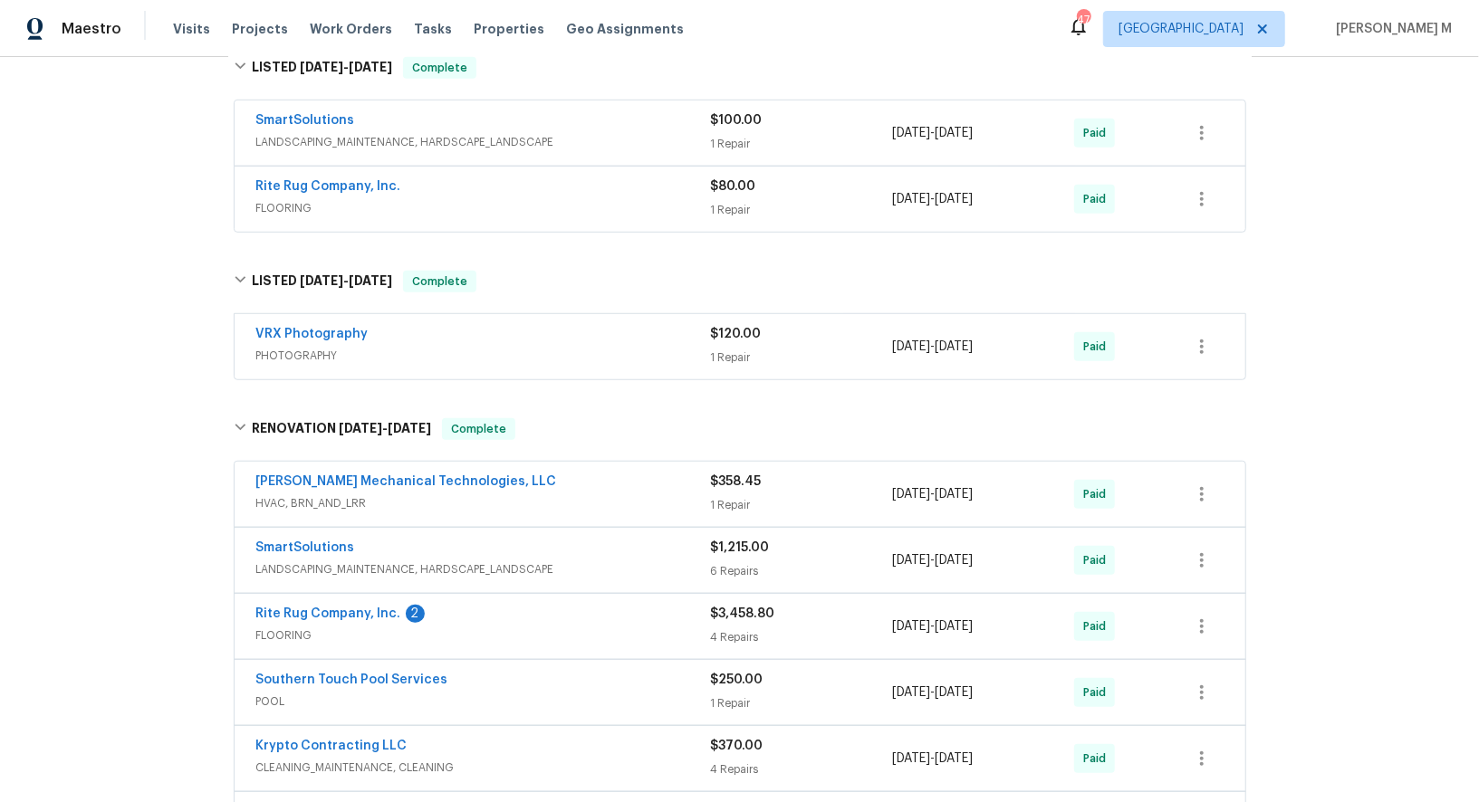
scroll to position [745, 0]
click at [332, 132] on span "LANDSCAPING_MAINTENANCE, HARDSCAPE_LANDSCAPE" at bounding box center [483, 141] width 455 height 18
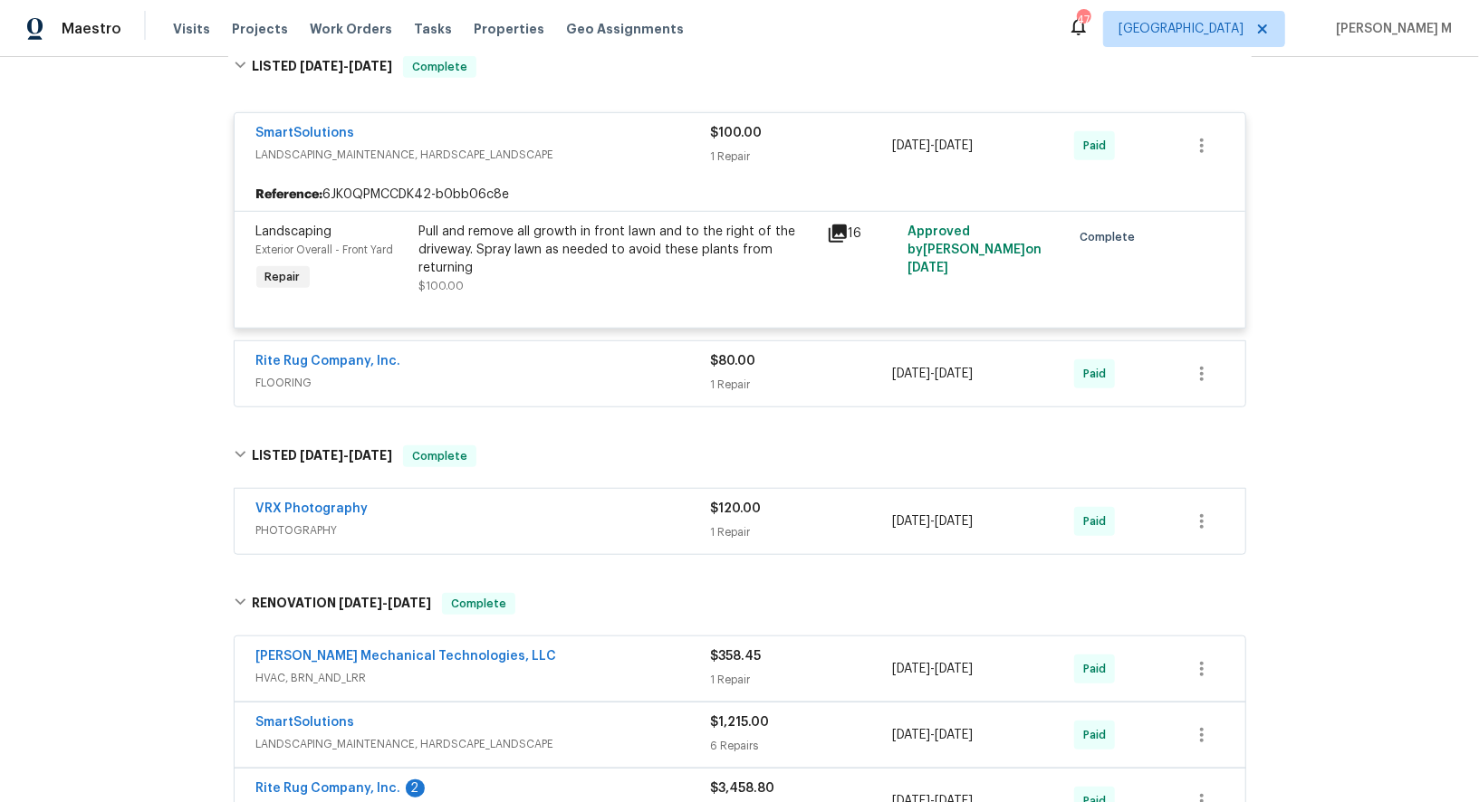
click at [292, 374] on span "FLOORING" at bounding box center [483, 383] width 455 height 18
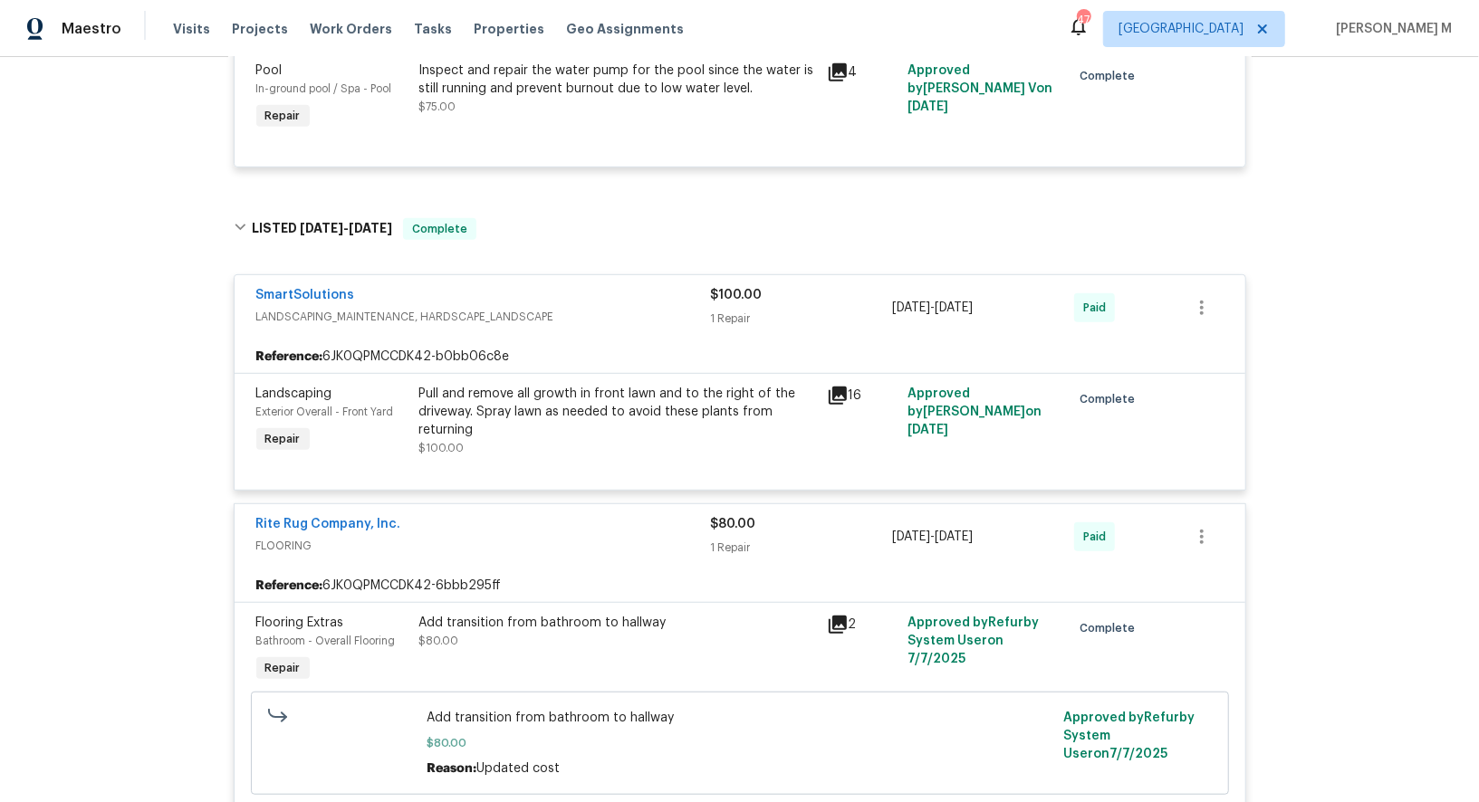
scroll to position [559, 0]
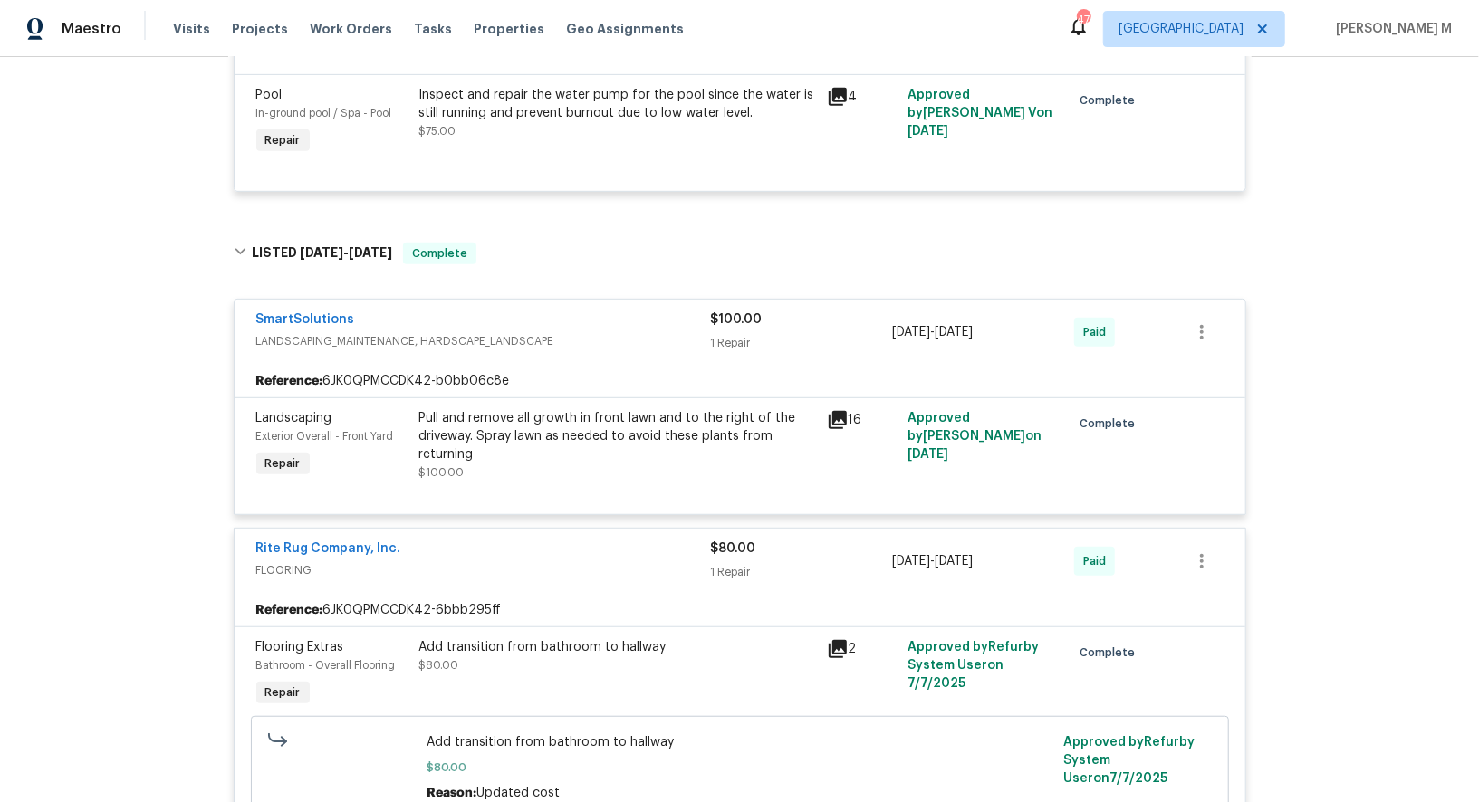
click at [626, 420] on div "Pull and remove all growth in front lawn and to the right of the driveway. Spra…" at bounding box center [617, 436] width 397 height 54
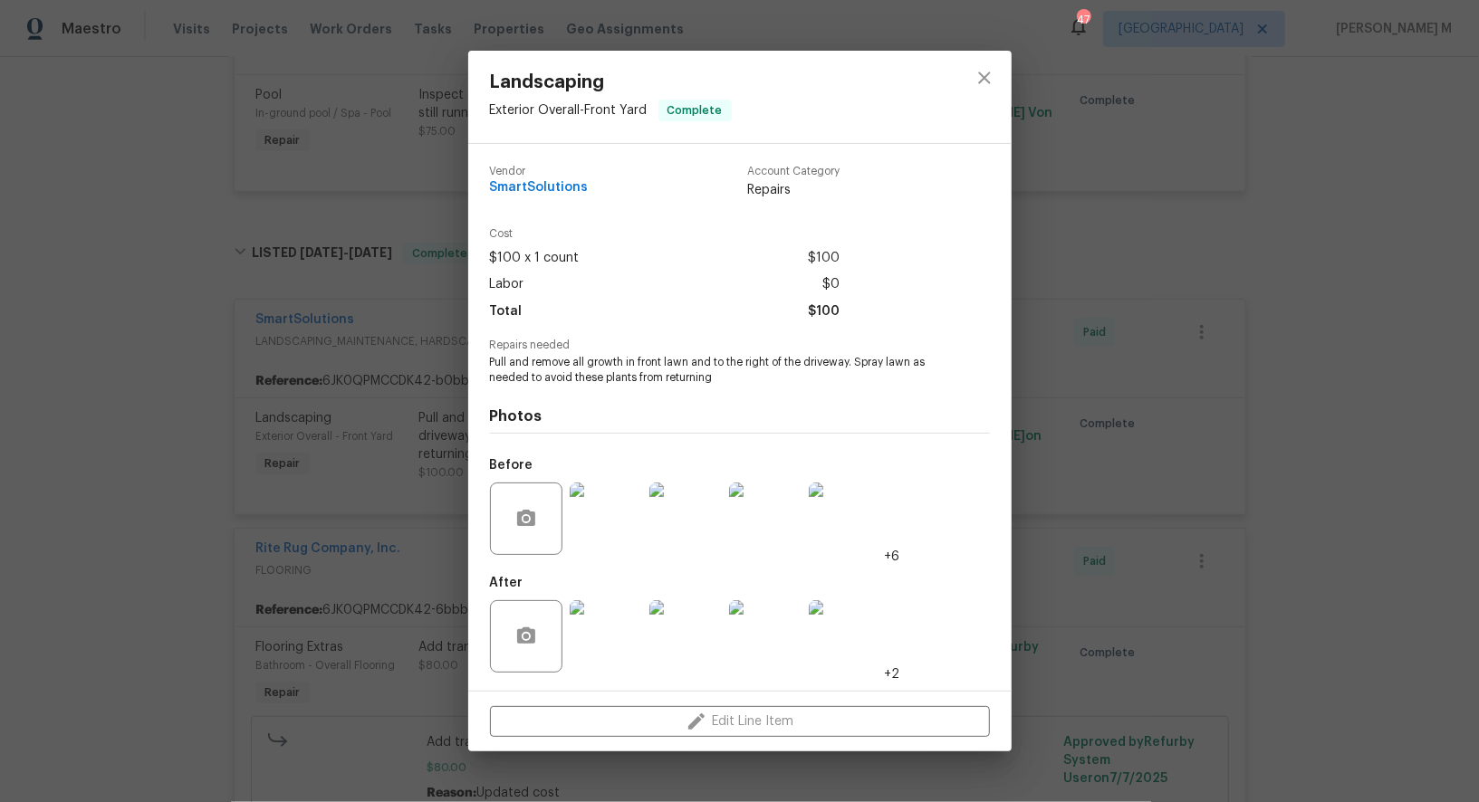
click at [1120, 553] on div "Landscaping Exterior Overall - Front Yard Complete Vendor SmartSolutions Accoun…" at bounding box center [739, 401] width 1479 height 802
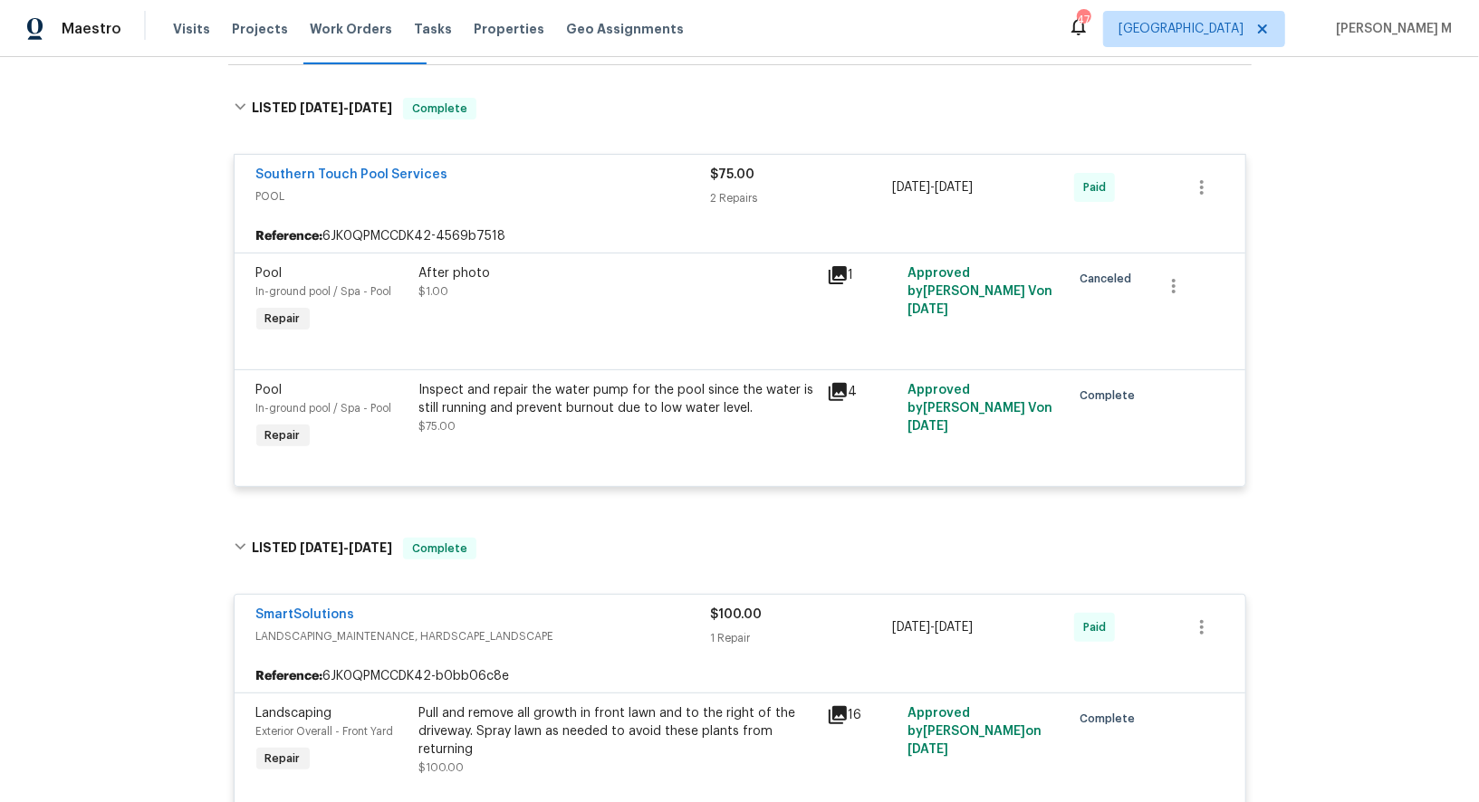
scroll to position [202, 0]
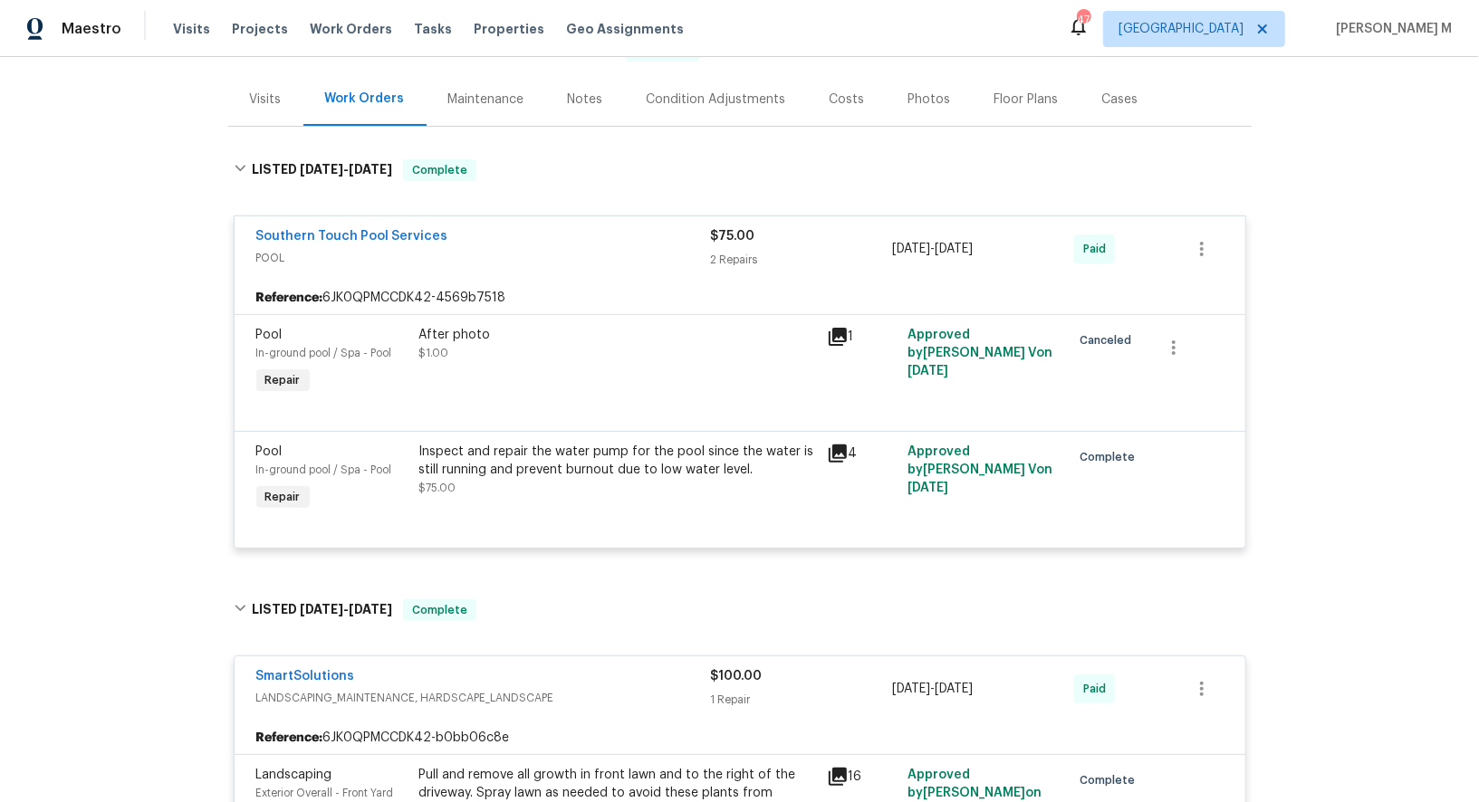
click at [615, 343] on div "After photo $1.00" at bounding box center [617, 344] width 397 height 36
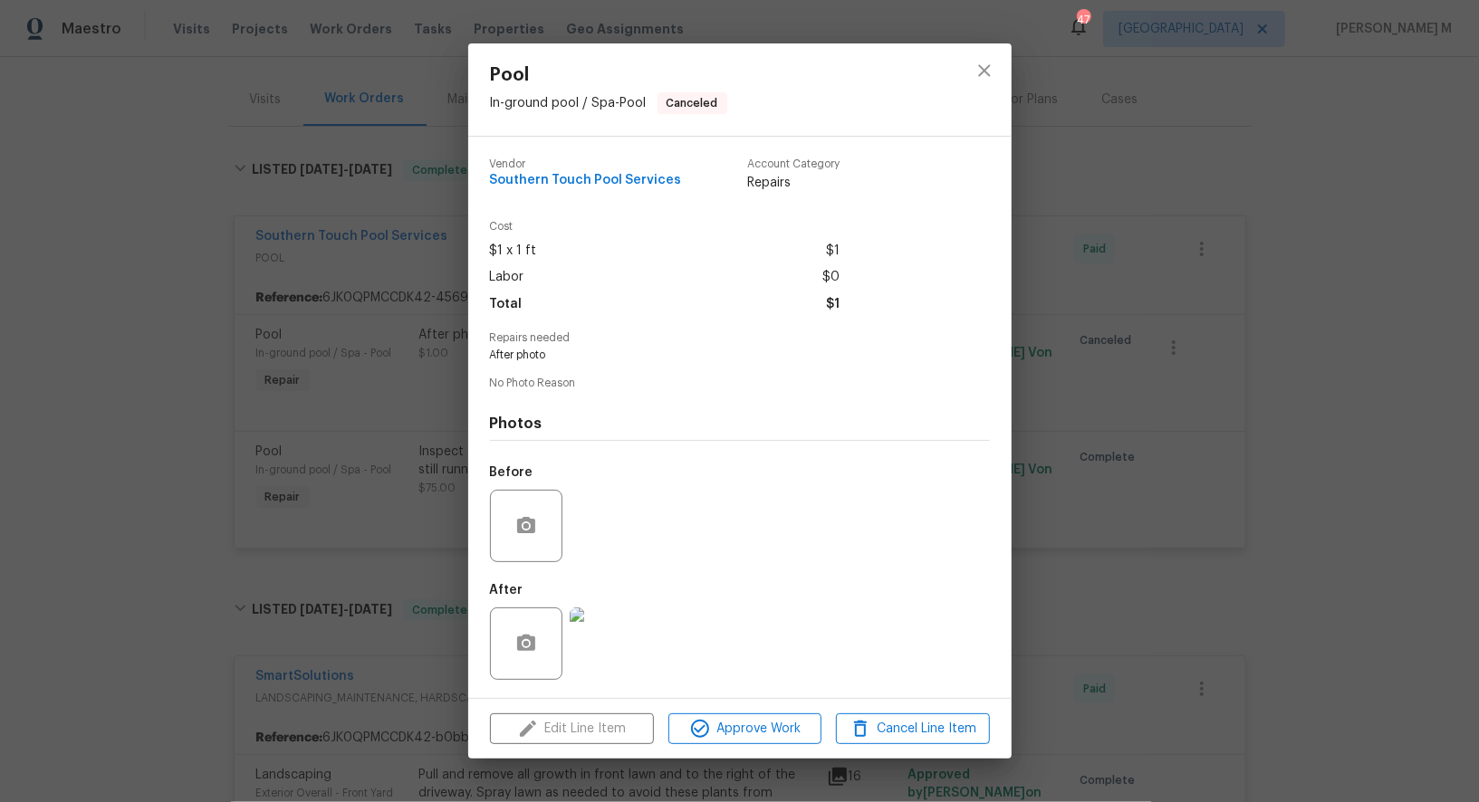
click at [1373, 551] on div "Pool In-ground pool / Spa - Pool Canceled Vendor Southern Touch Pool Services A…" at bounding box center [739, 401] width 1479 height 802
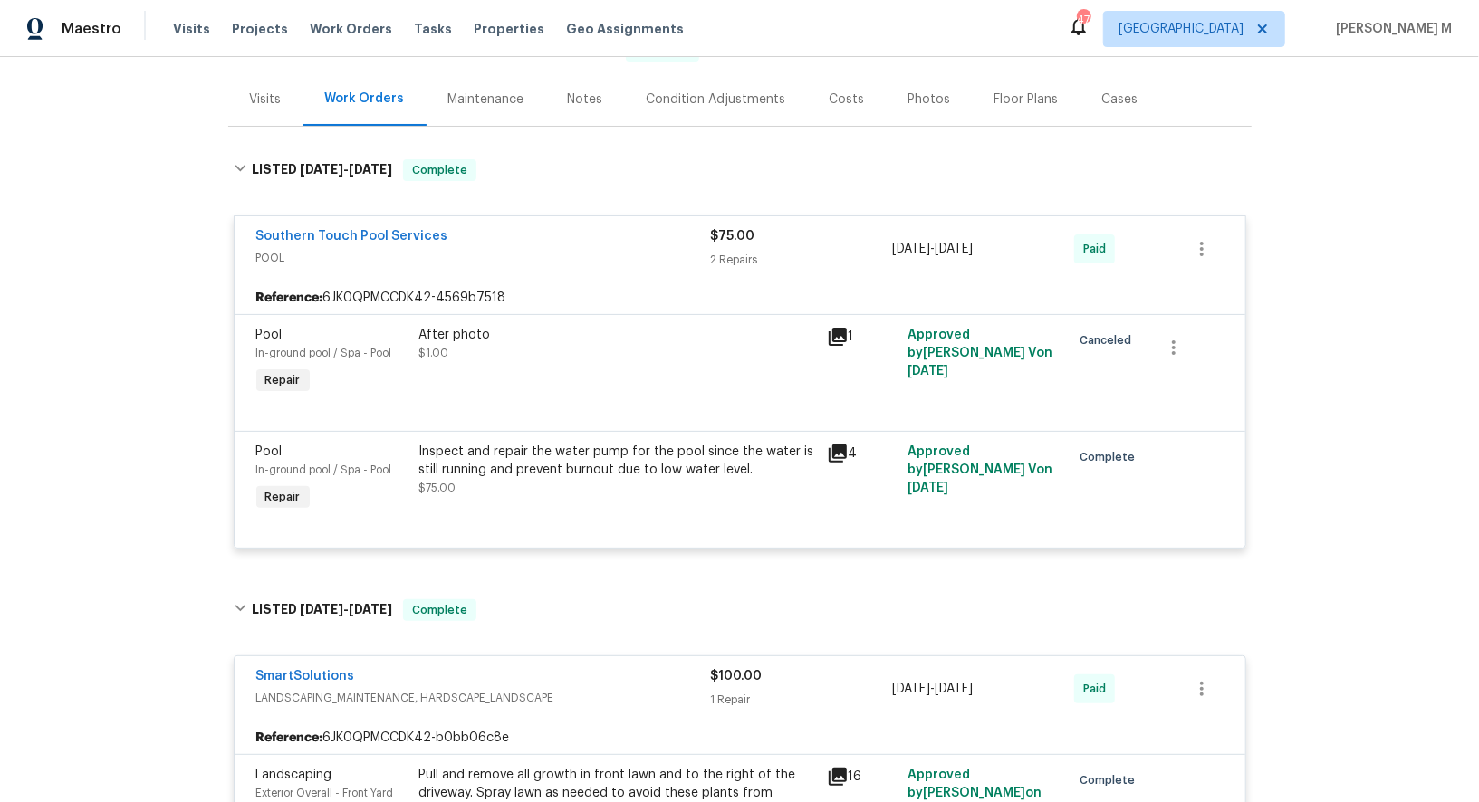
click at [701, 449] on div "Inspect and repair the water pump for the pool since the water is still running…" at bounding box center [617, 461] width 397 height 36
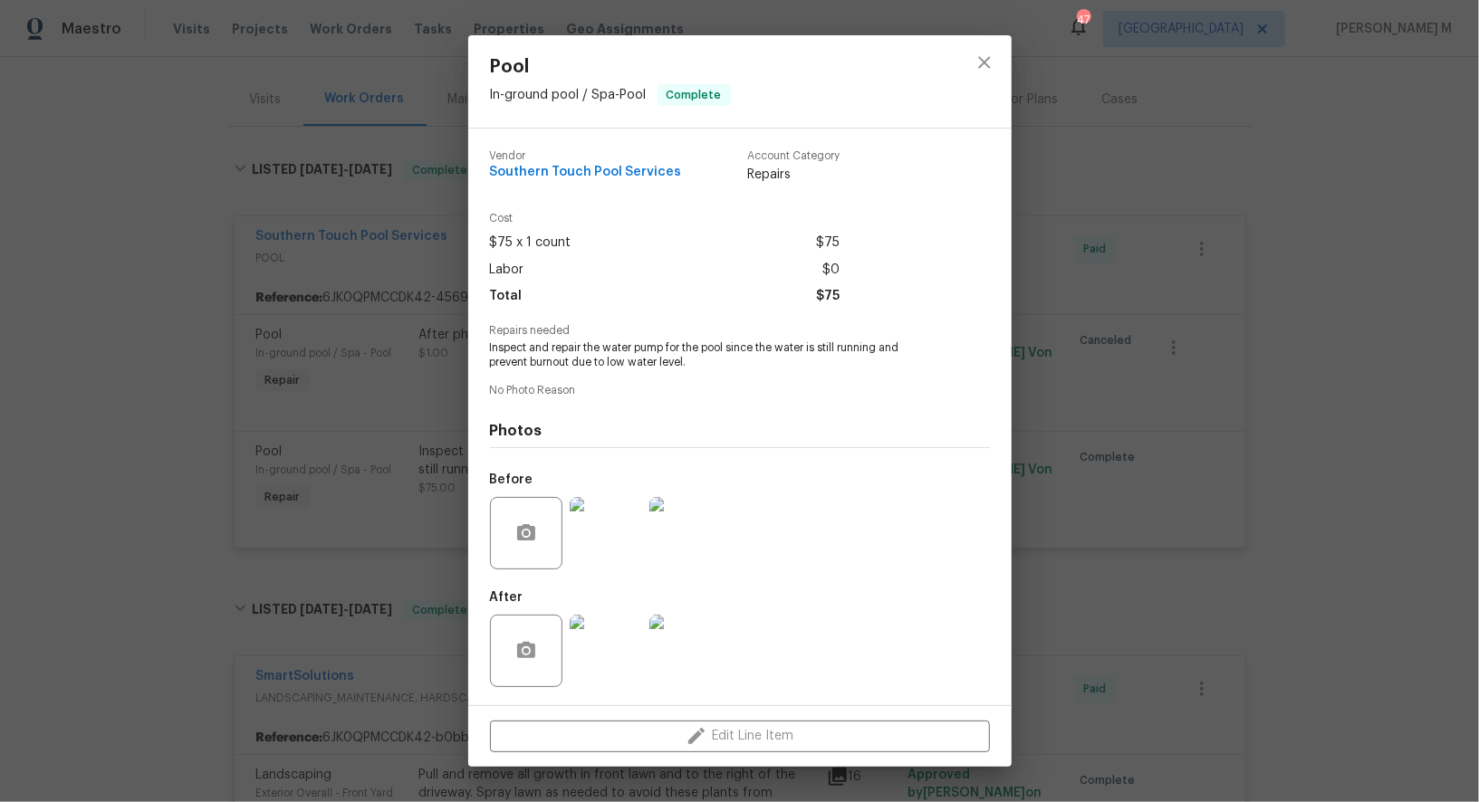
click at [1163, 371] on div "Pool In-ground pool / Spa - Pool Complete Vendor Southern Touch Pool Services A…" at bounding box center [739, 401] width 1479 height 802
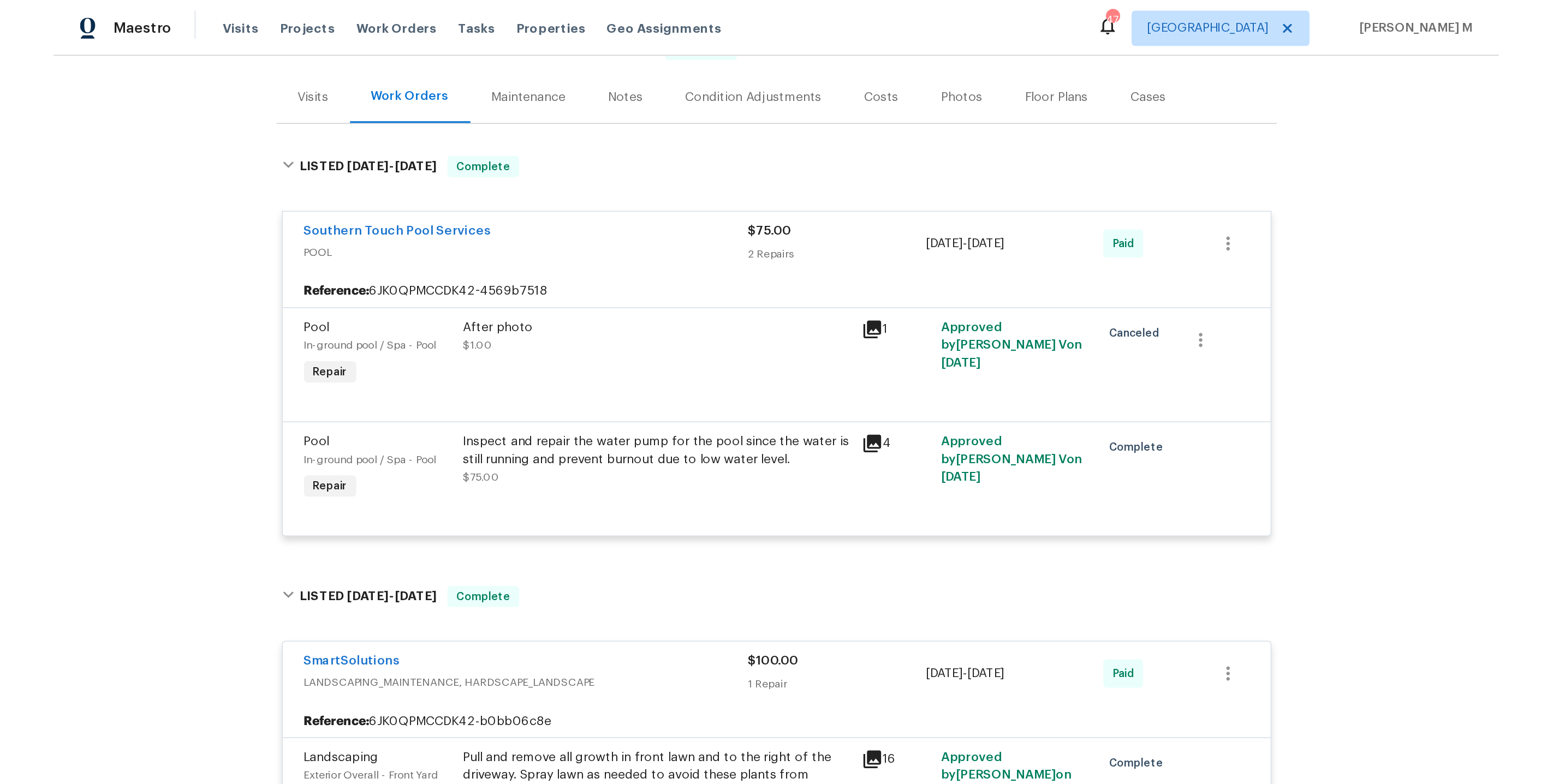
scroll to position [0, 0]
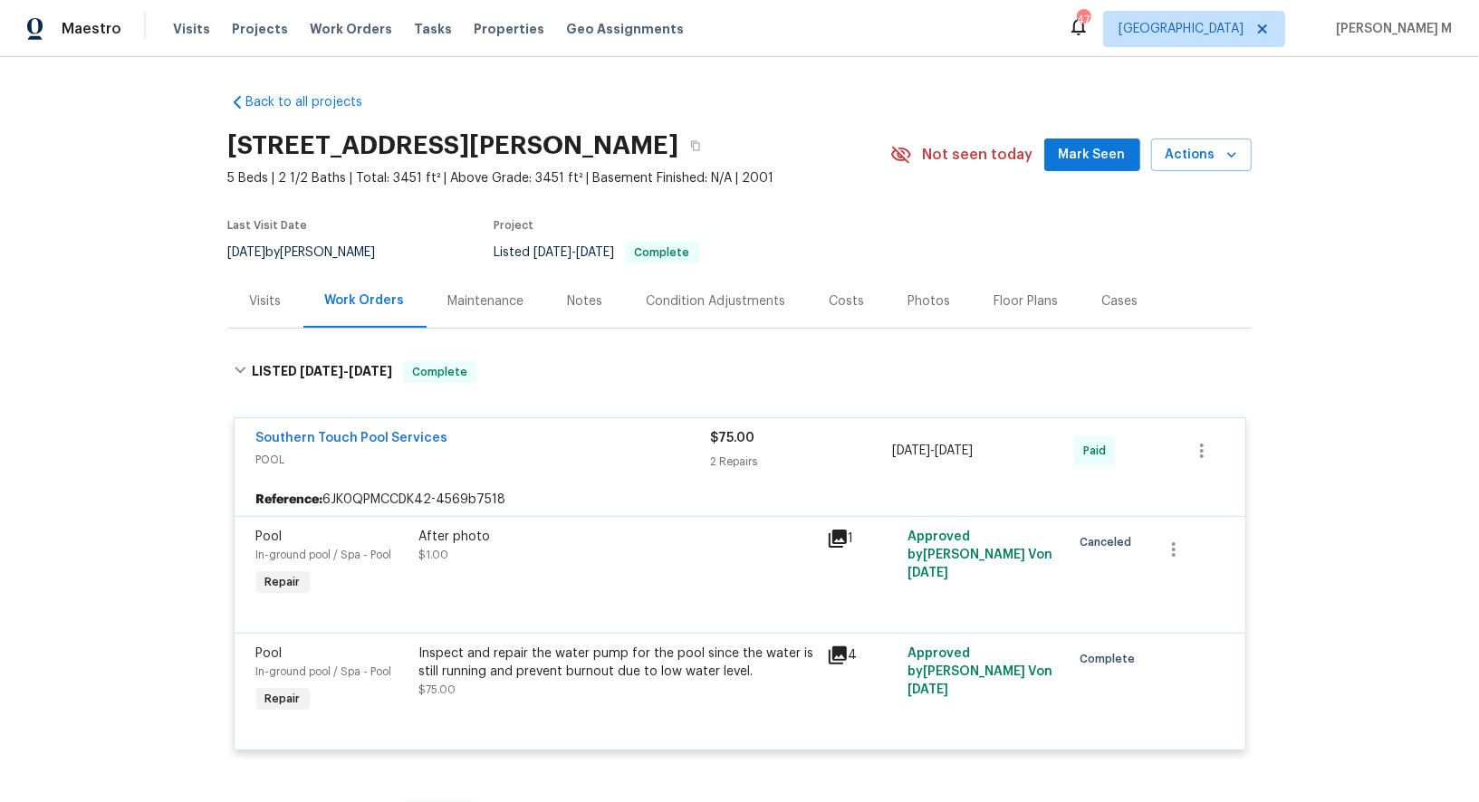
click at [449, 306] on div "Maintenance" at bounding box center [486, 300] width 120 height 53
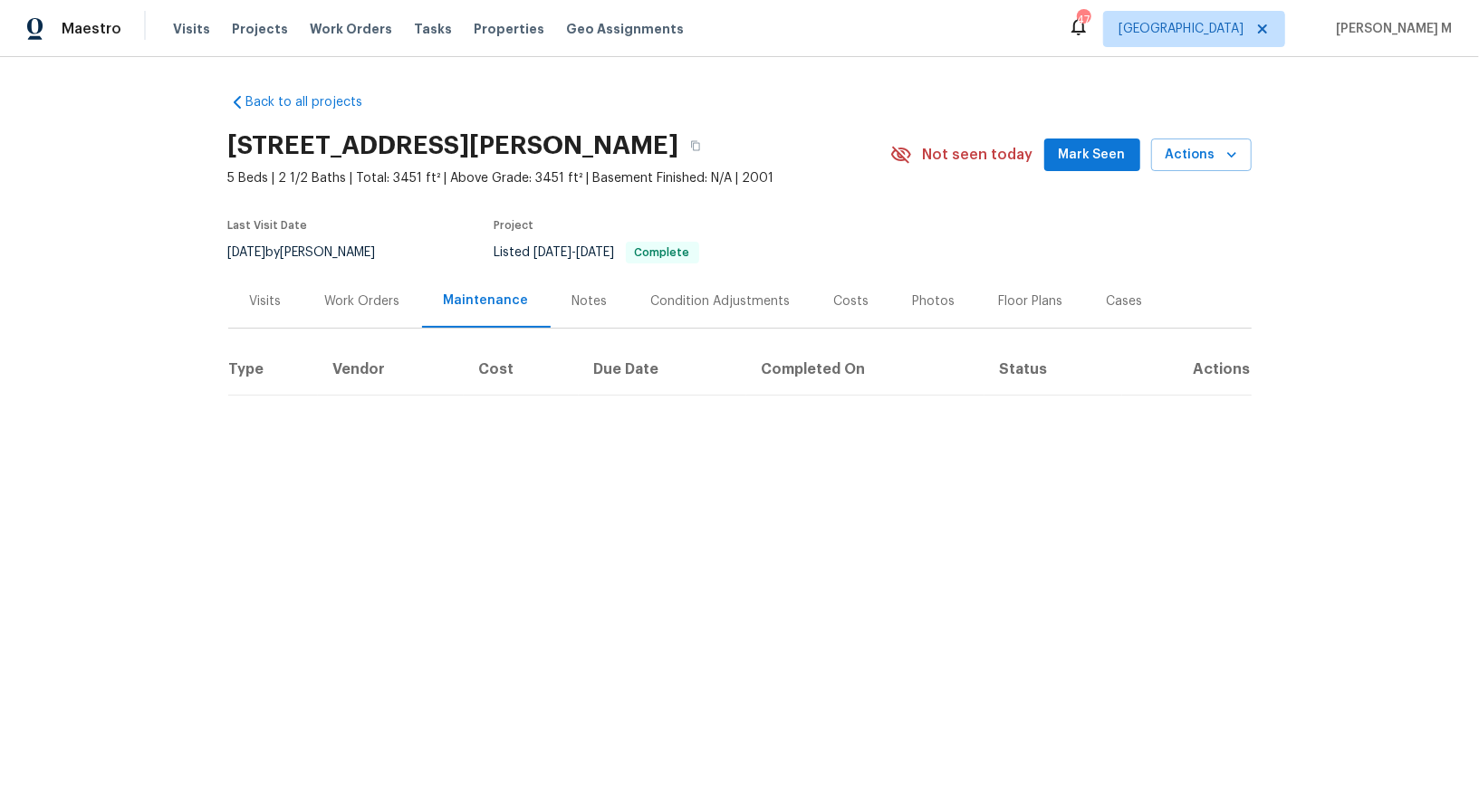
click at [346, 308] on div "Work Orders" at bounding box center [362, 300] width 119 height 53
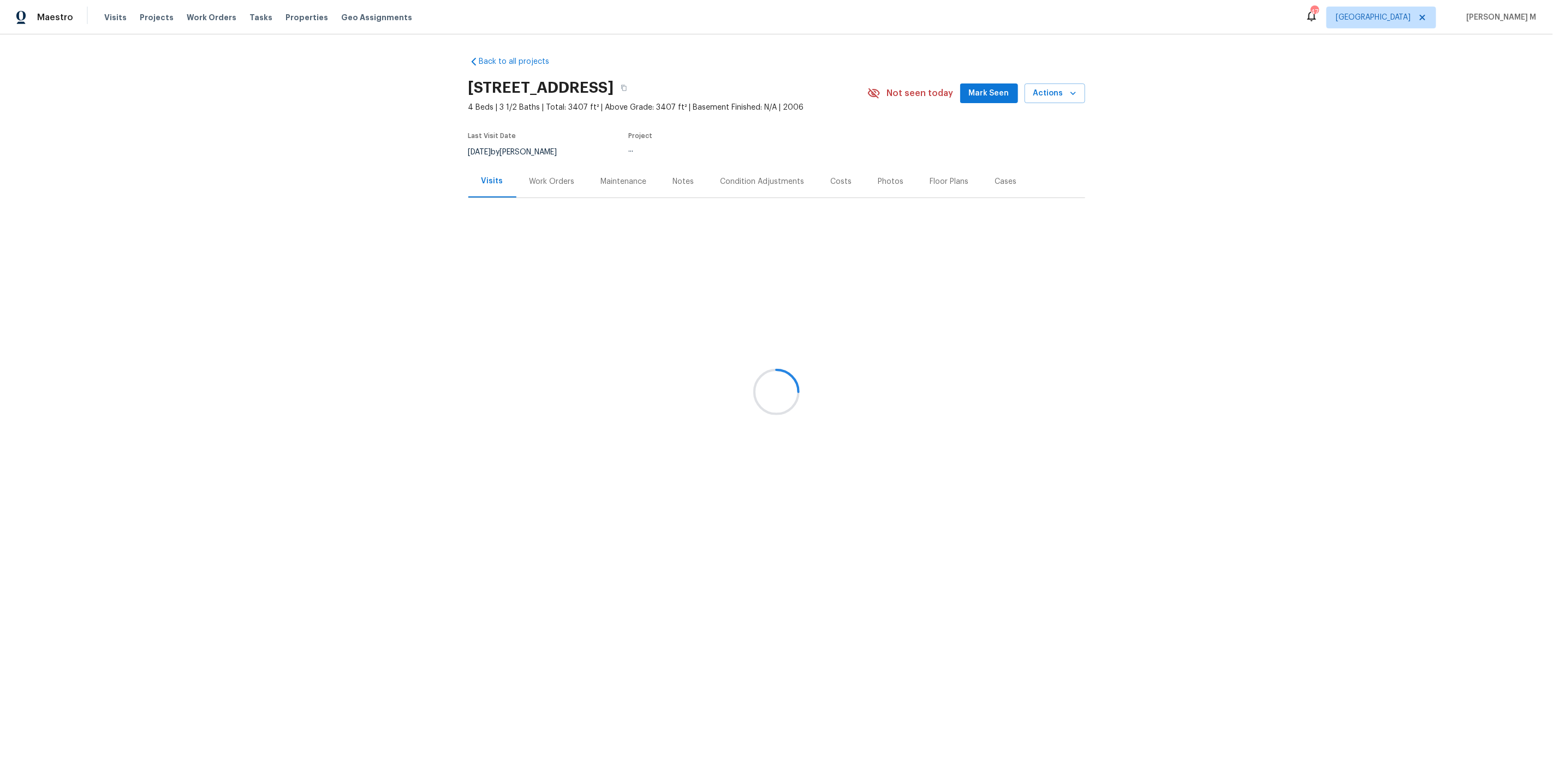
click at [573, 171] on div "Work Orders" at bounding box center [552, 181] width 72 height 32
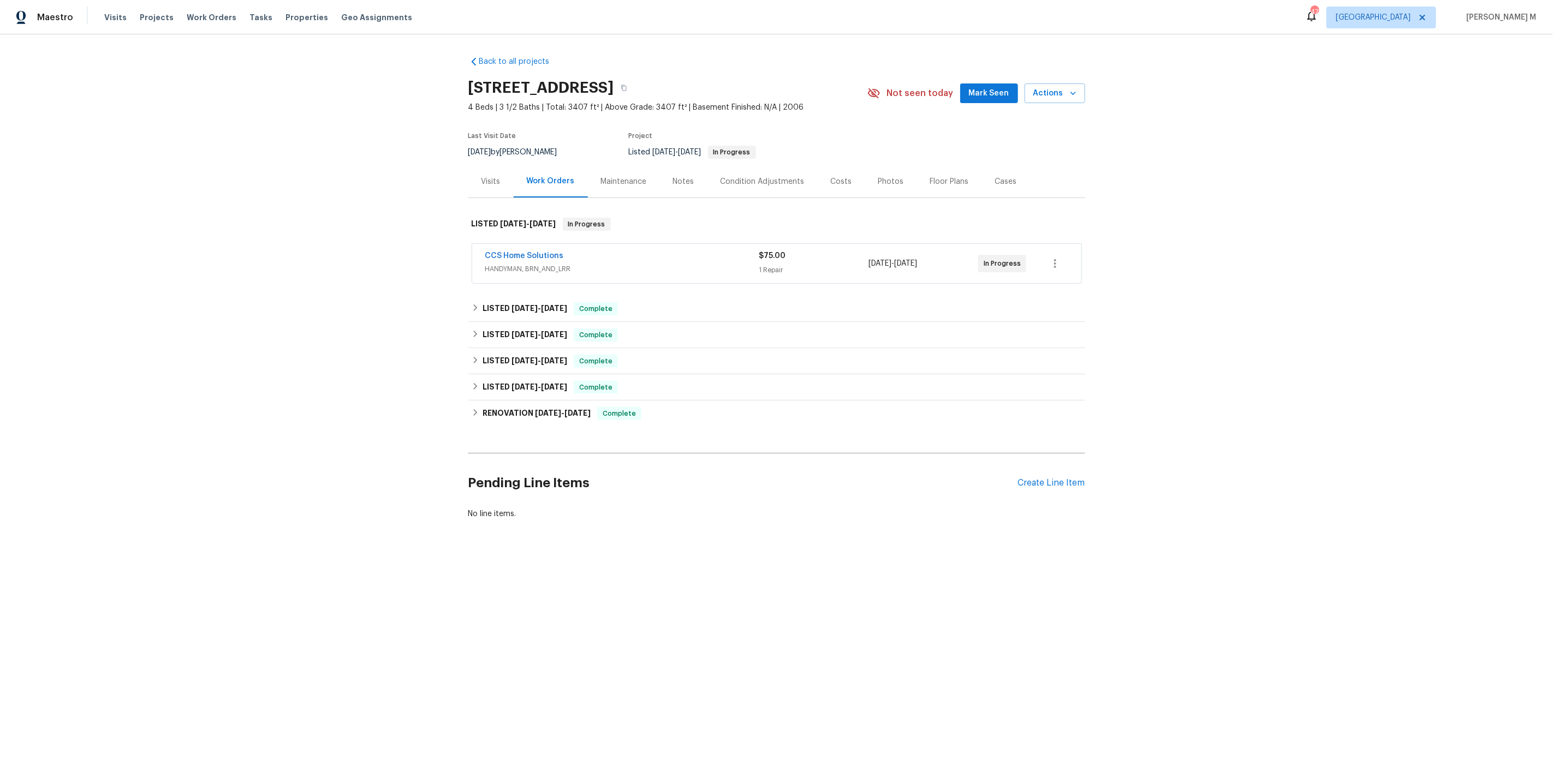
click at [528, 263] on span "HANDYMAN, BRN_AND_LRR" at bounding box center [622, 269] width 274 height 11
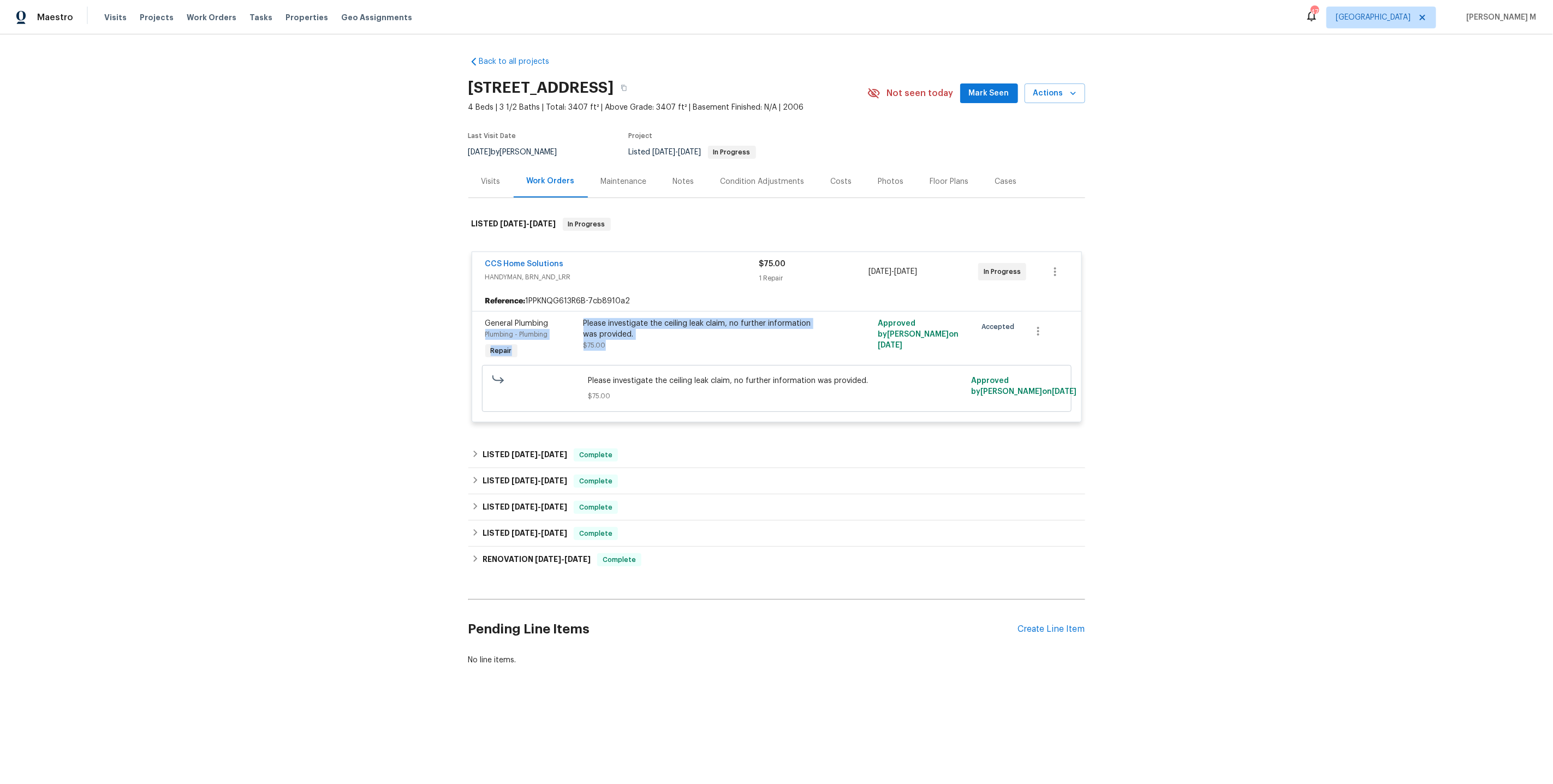
drag, startPoint x: 579, startPoint y: 314, endPoint x: 657, endPoint y: 337, distance: 81.3
click at [657, 337] on div "General Plumbing Plumbing - Plumbing Repair Please investigate the ceiling leak…" at bounding box center [777, 339] width 590 height 50
click at [1028, 228] on div "LISTED [DATE] - [DATE] In Progress" at bounding box center [776, 224] width 617 height 35
click at [983, 186] on div "Cases" at bounding box center [1006, 181] width 48 height 32
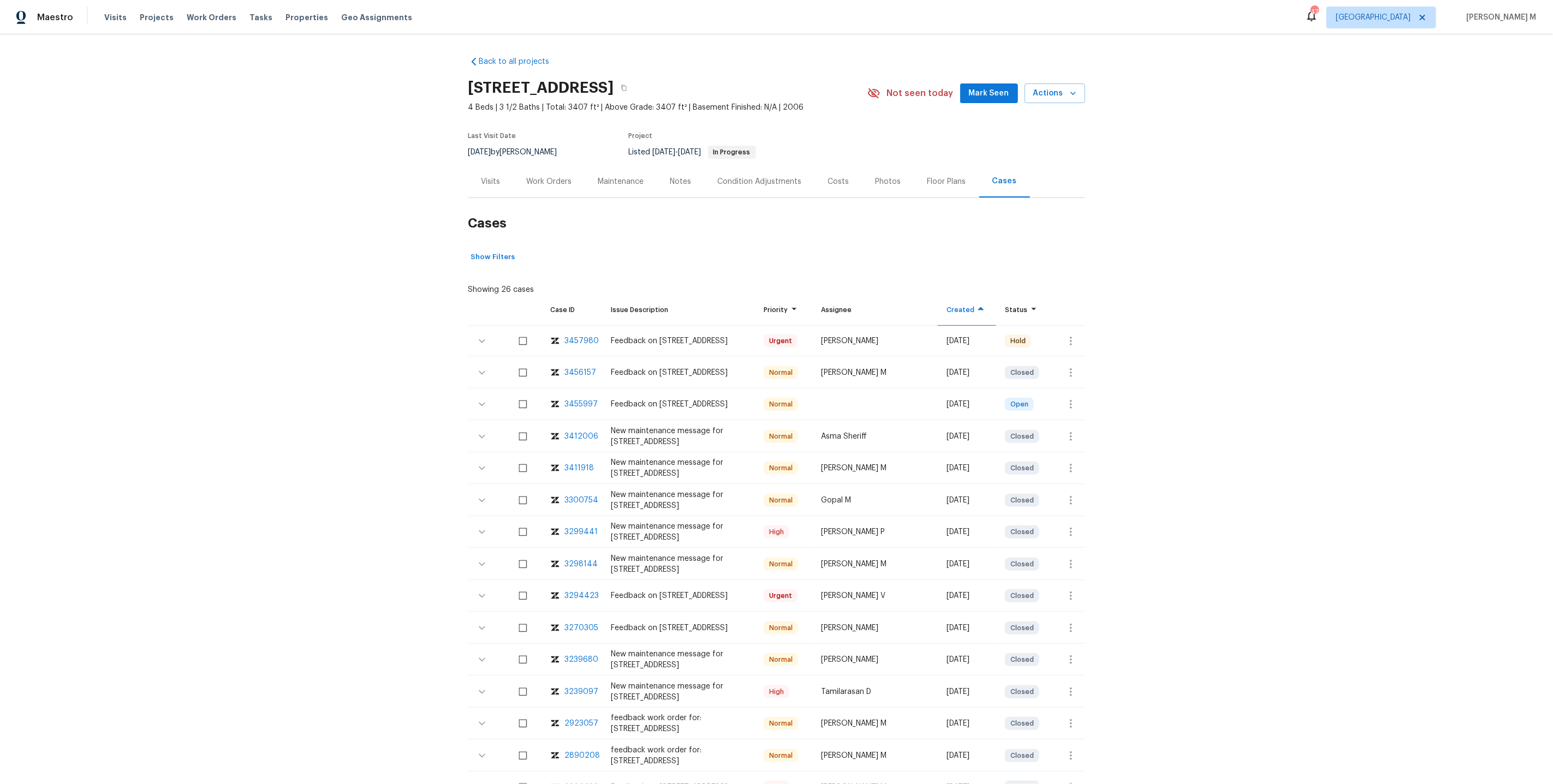
click at [577, 336] on div "3457980" at bounding box center [582, 341] width 34 height 11
click at [934, 176] on div "Floor Plans" at bounding box center [947, 181] width 39 height 11
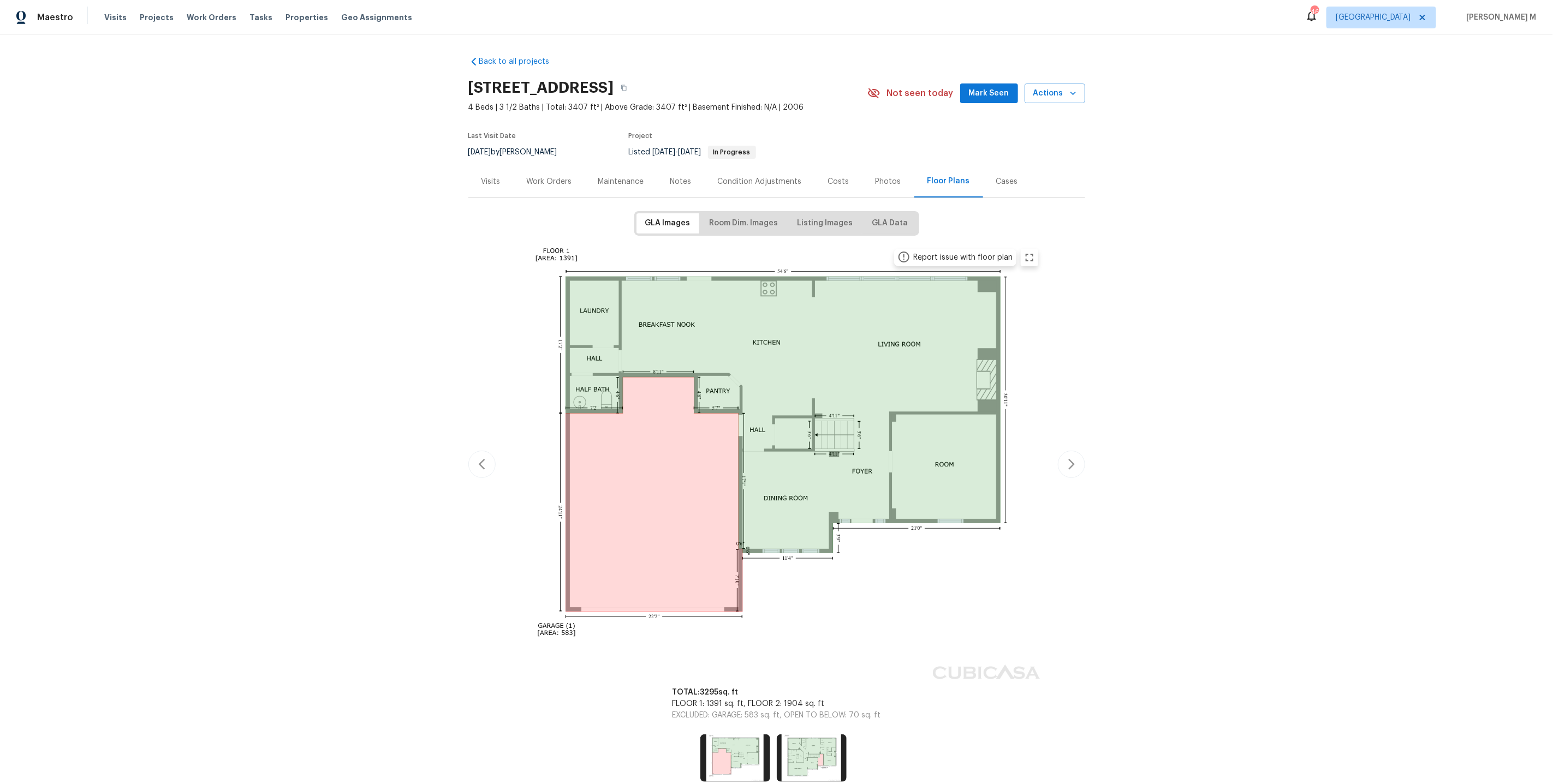
scroll to position [44, 0]
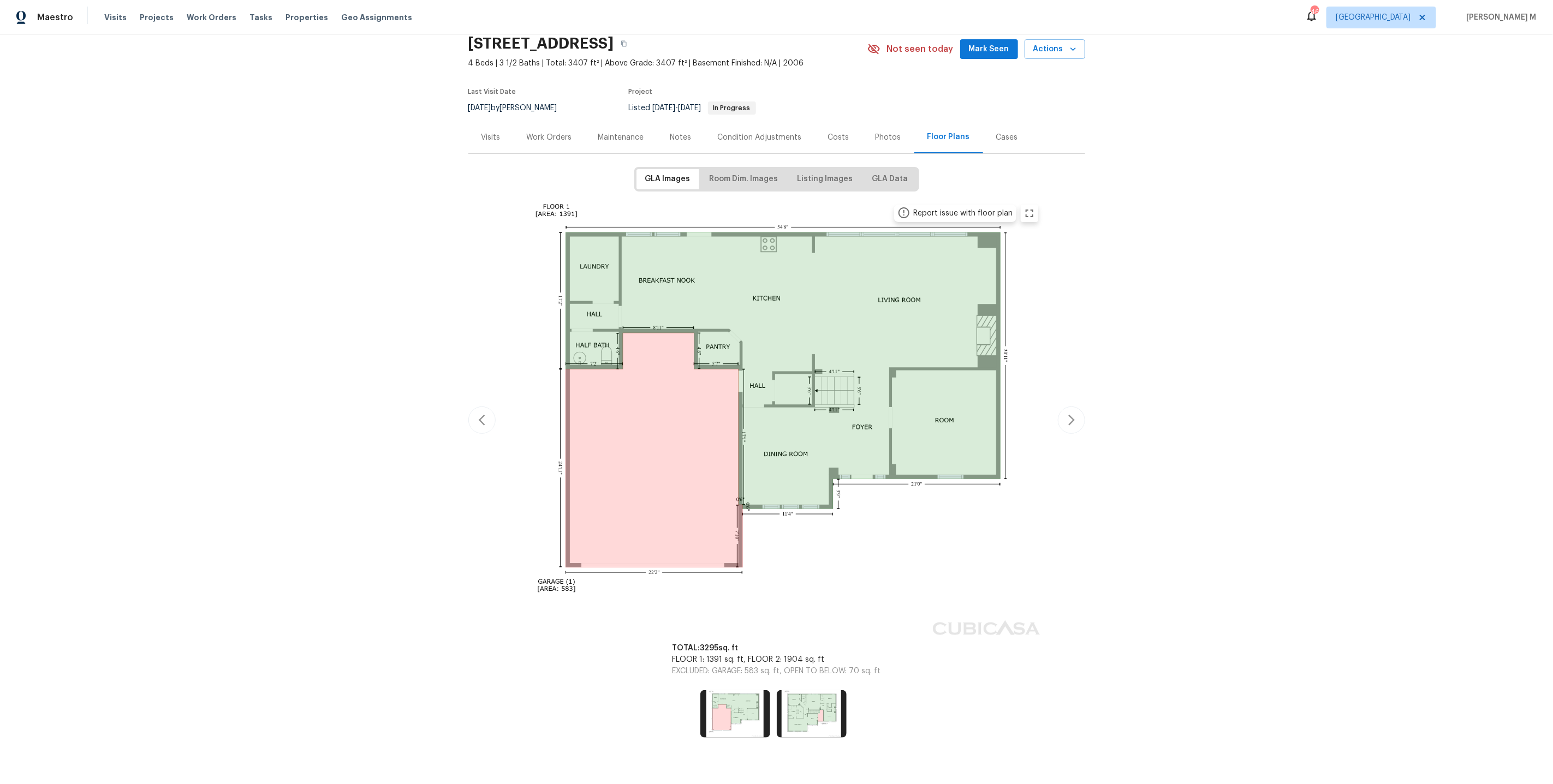
click at [553, 140] on div "Work Orders" at bounding box center [549, 137] width 72 height 32
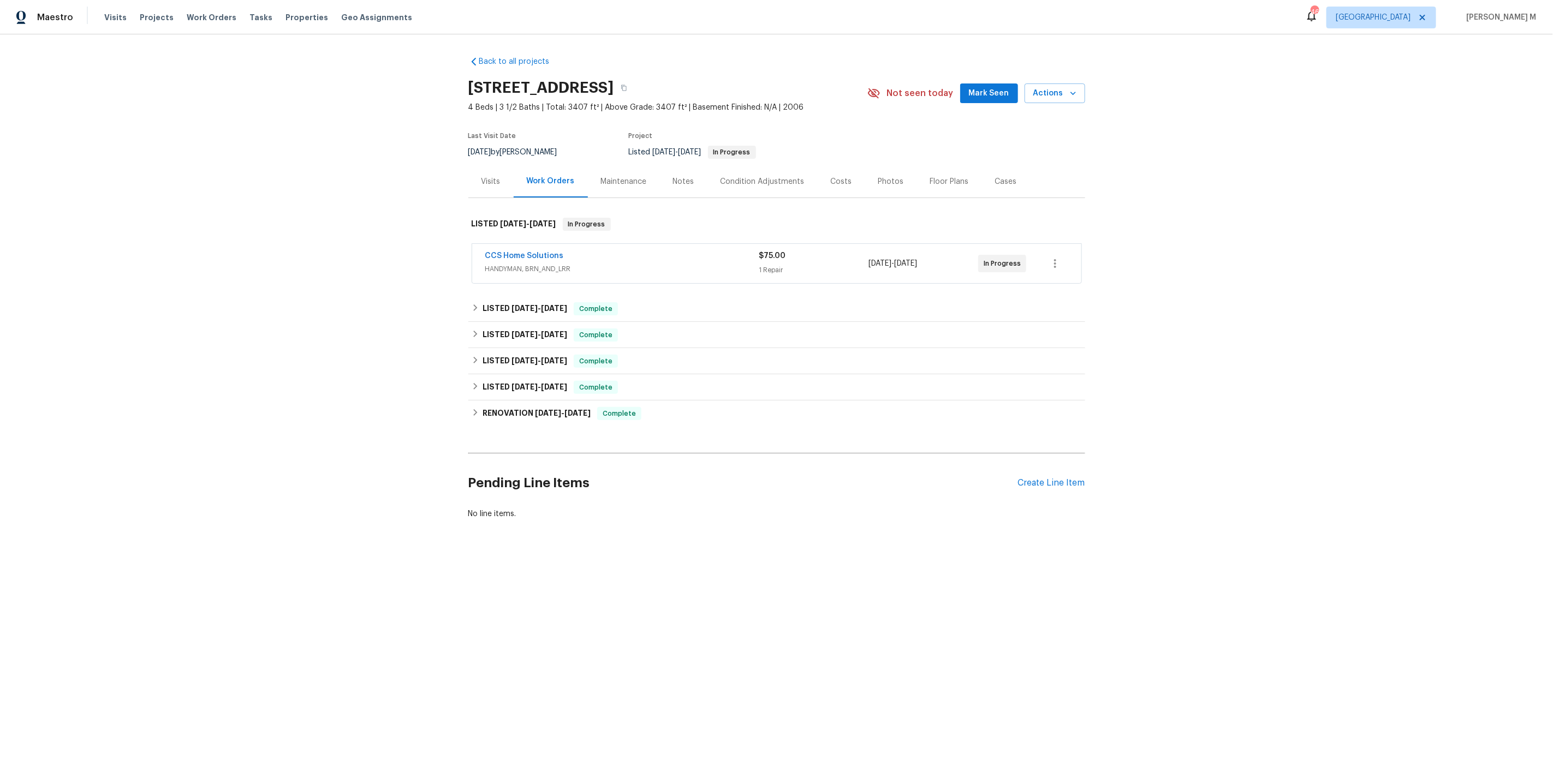
click at [612, 140] on div "Last Visit Date 4/15/2025 by Steven Rosas Project Listed 9/2/2025 - 9/4/2025 In…" at bounding box center [654, 145] width 370 height 39
click at [612, 190] on div "Maintenance" at bounding box center [624, 181] width 72 height 32
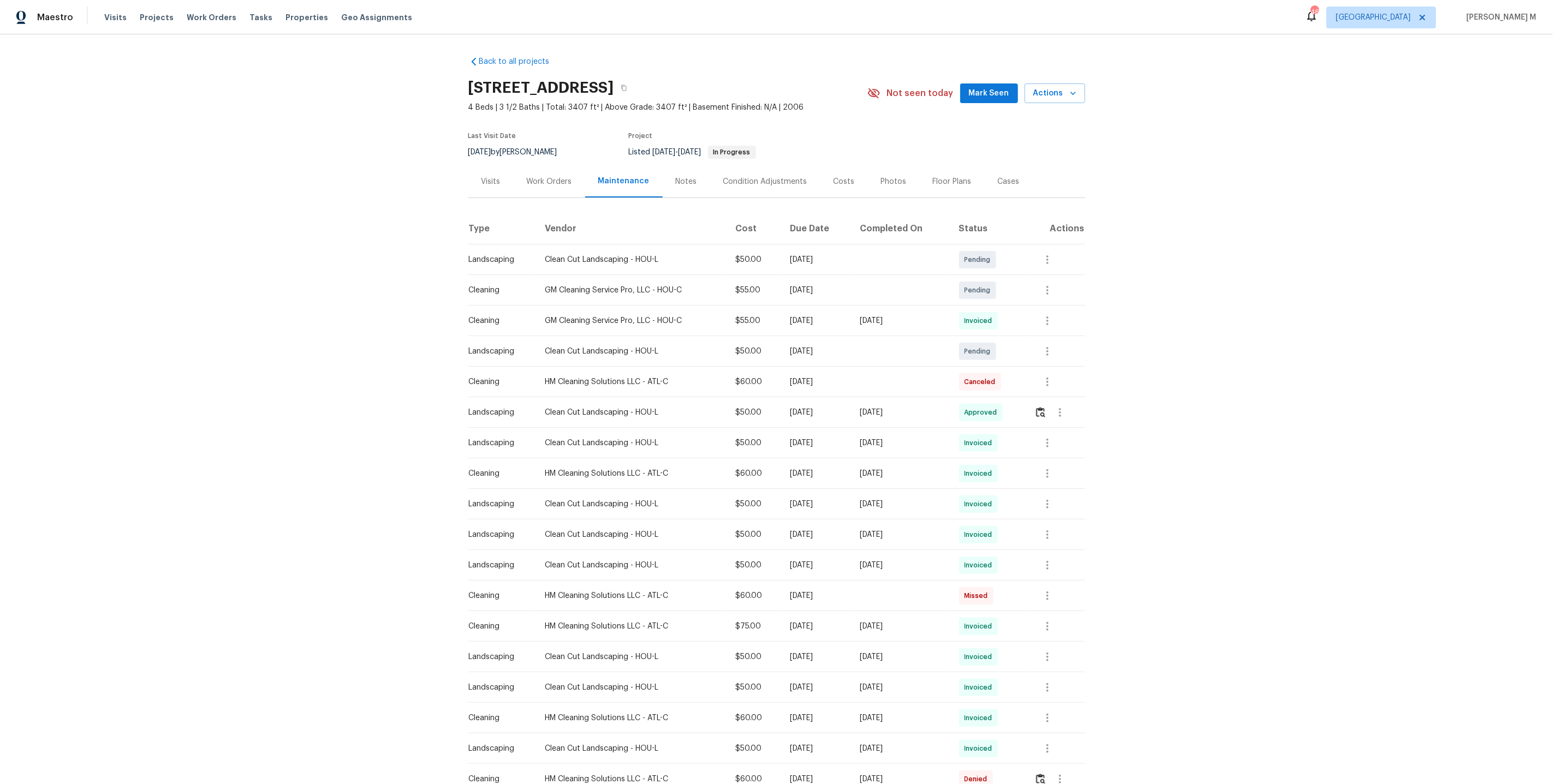
click at [585, 165] on div "Maintenance" at bounding box center [624, 181] width 78 height 32
click at [537, 184] on div "Work Orders" at bounding box center [549, 181] width 72 height 32
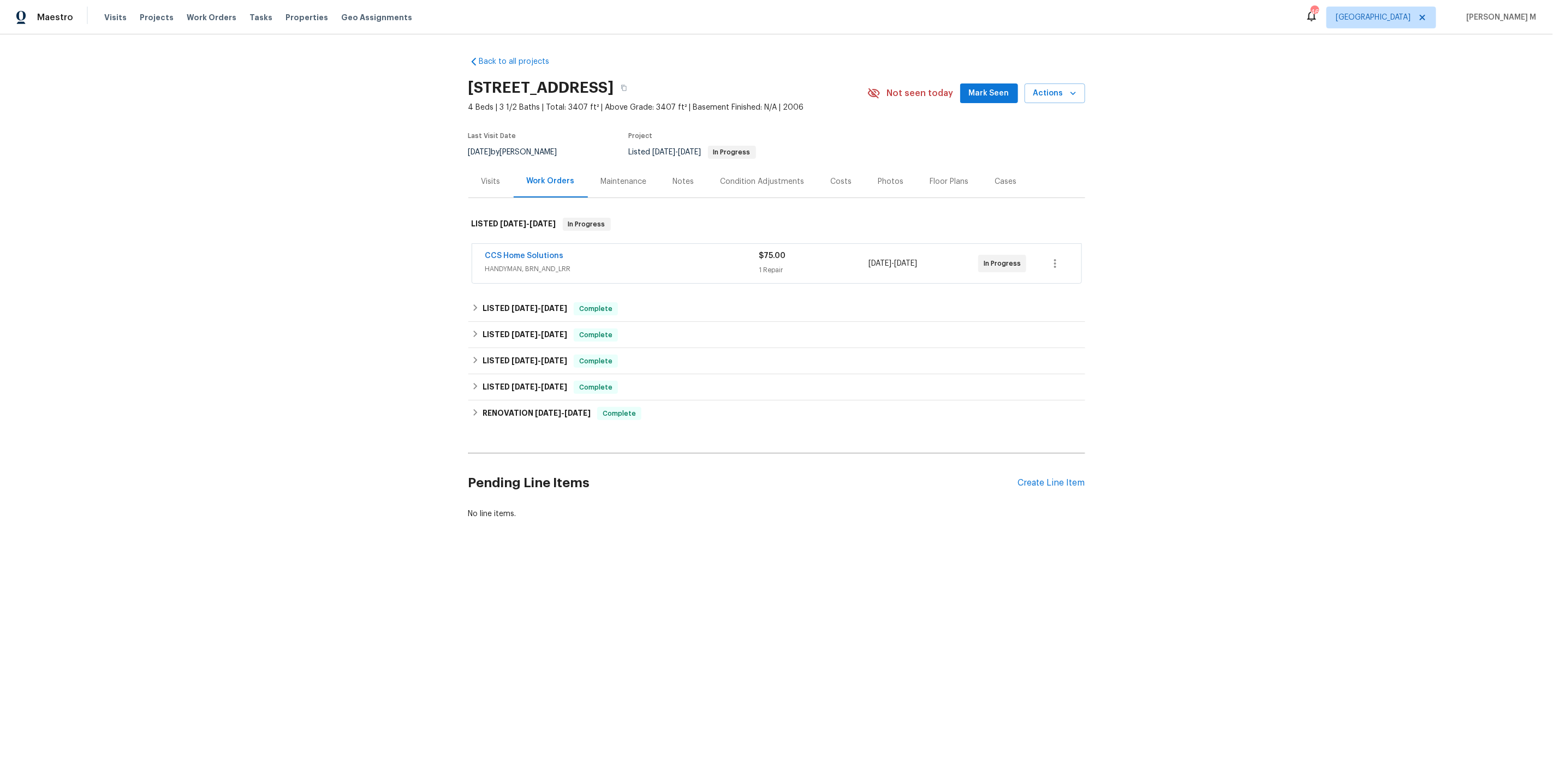
click at [517, 269] on div "CCS Home Solutions HANDYMAN, BRN_AND_LRR" at bounding box center [622, 263] width 274 height 26
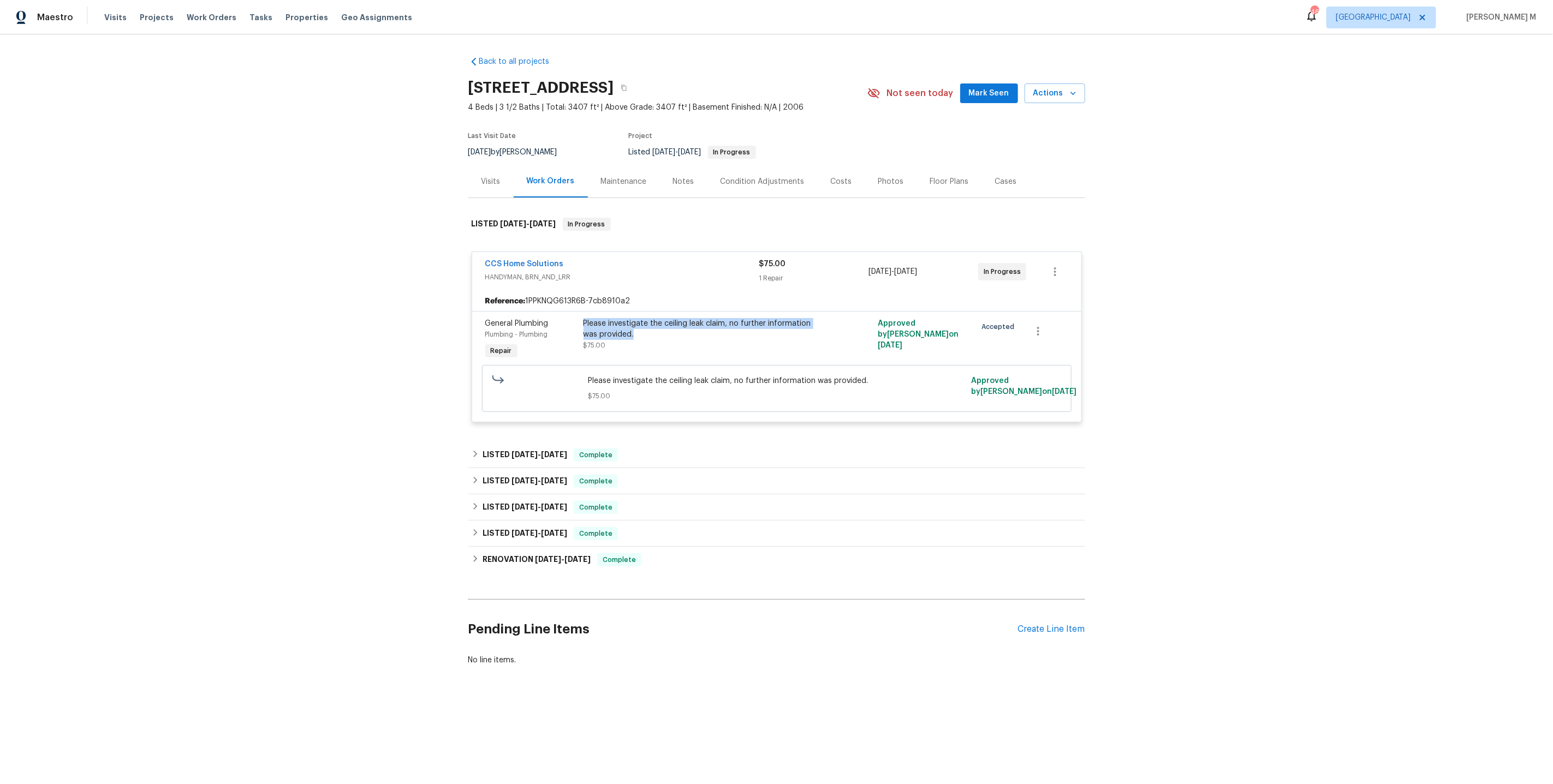
drag, startPoint x: 637, startPoint y: 329, endPoint x: 584, endPoint y: 320, distance: 53.8
click at [584, 320] on div "Please investigate the ceiling leak claim, no further information was provided." at bounding box center [703, 329] width 239 height 22
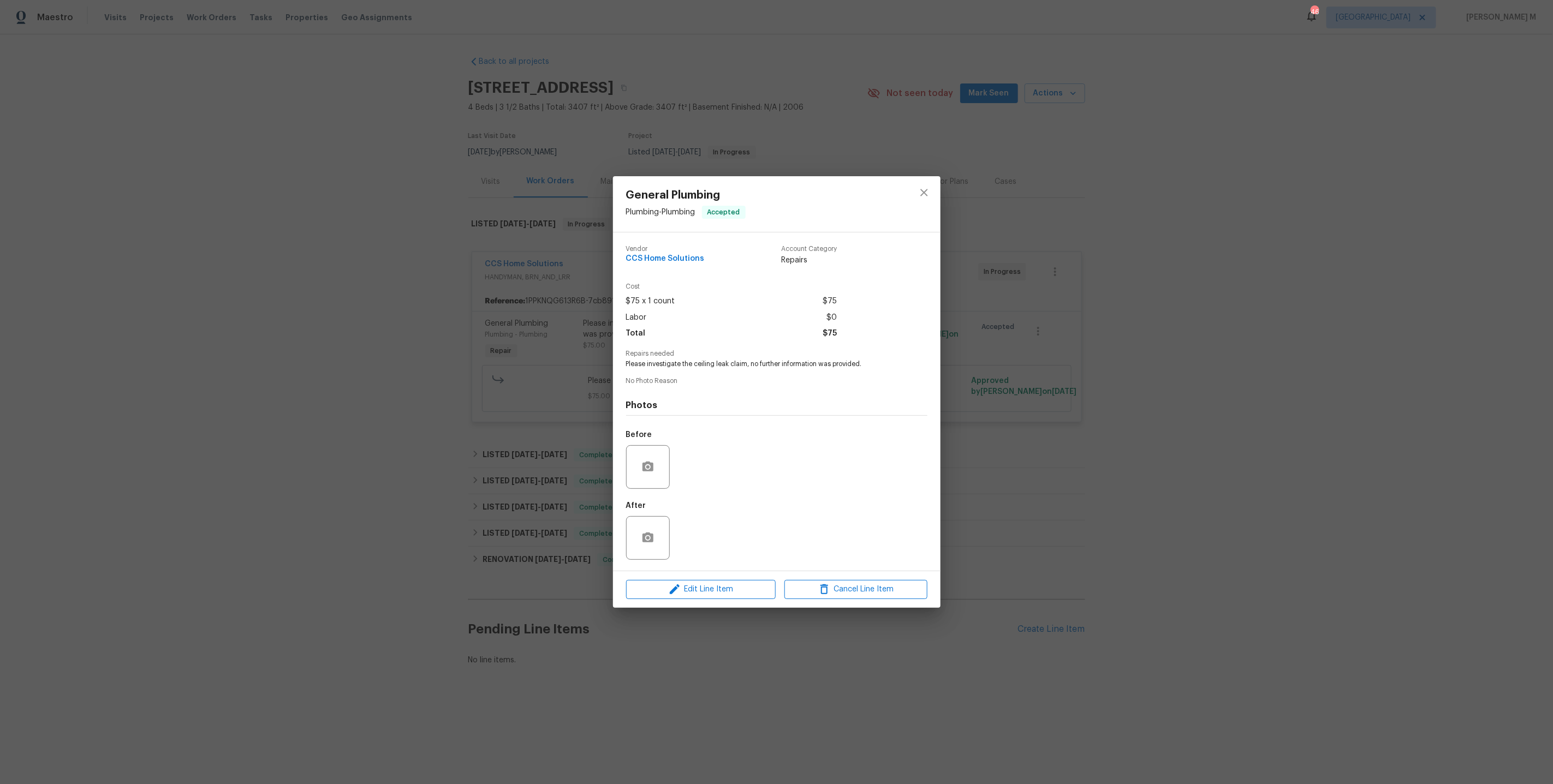
click at [1050, 387] on div "General Plumbing Plumbing - Plumbing Accepted Vendor CCS Home Solutions Account…" at bounding box center [776, 392] width 1553 height 784
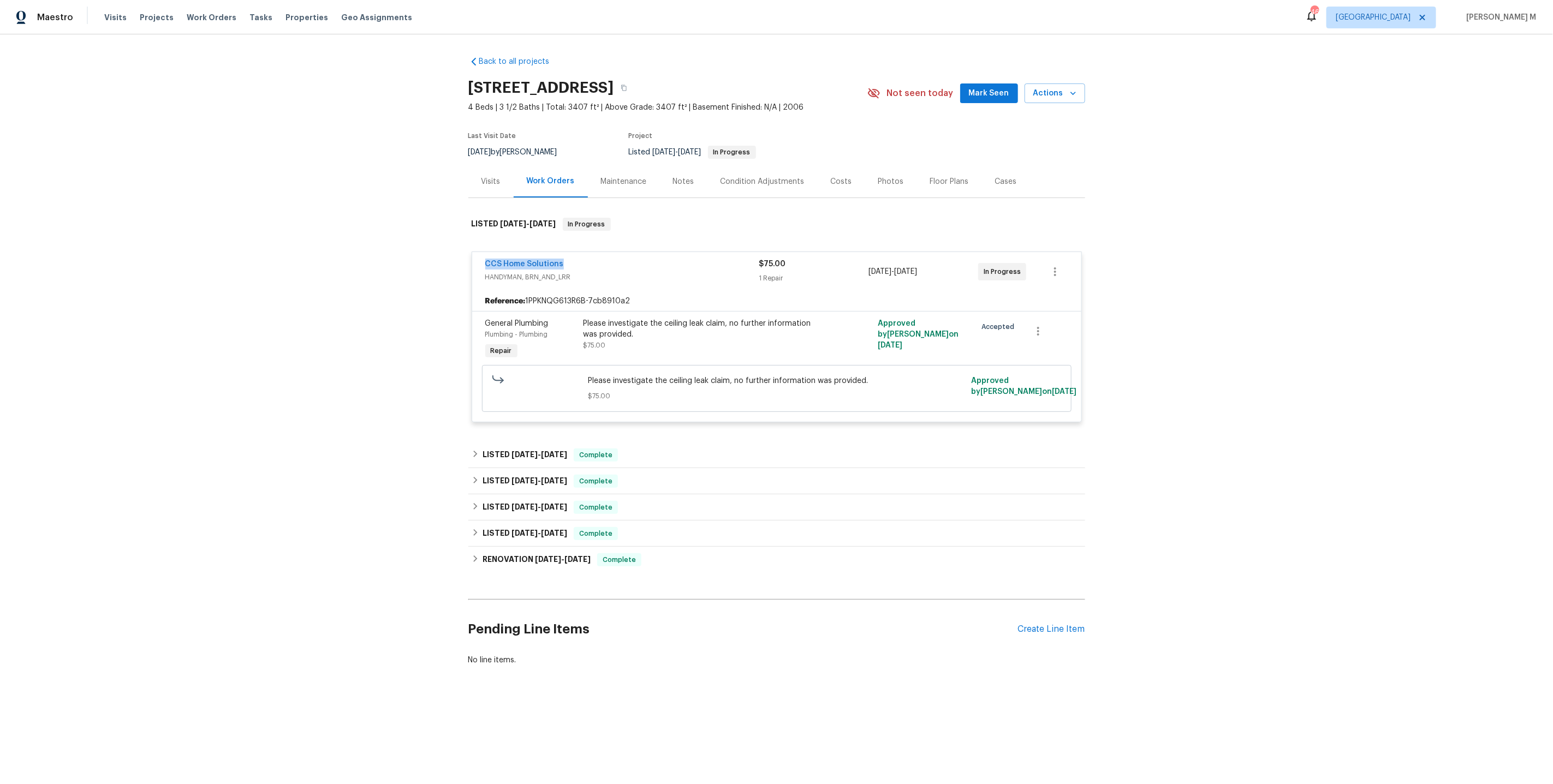
drag, startPoint x: 583, startPoint y: 256, endPoint x: 324, endPoint y: 252, distance: 259.0
click at [324, 252] on div "Back to all projects 15215 Wooded Field Trl, Cypress, TX 77429 4 Beds | 3 1/2 B…" at bounding box center [776, 387] width 1553 height 706
copy link "CCS Home Solutions"
click at [396, 367] on div "Back to all projects 15215 Wooded Field Trl, Cypress, TX 77429 4 Beds | 3 1/2 B…" at bounding box center [776, 387] width 1553 height 706
drag, startPoint x: 574, startPoint y: 259, endPoint x: 265, endPoint y: 259, distance: 309.0
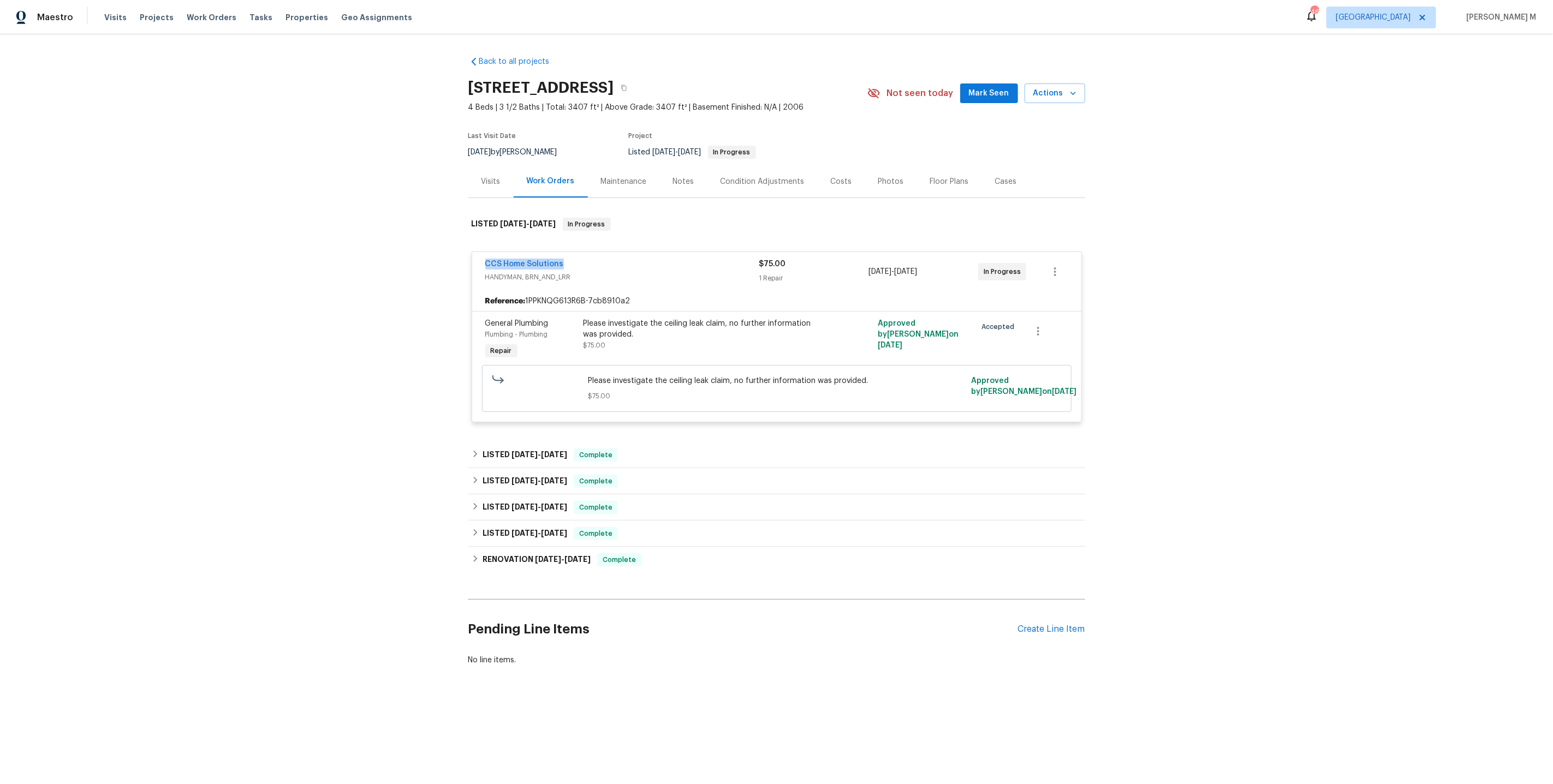
click at [265, 259] on div "Back to all projects 15215 Wooded Field Trl, Cypress, TX 77429 4 Beds | 3 1/2 B…" at bounding box center [776, 387] width 1553 height 706
click at [540, 260] on link "CCS Home Solutions" at bounding box center [524, 264] width 78 height 8
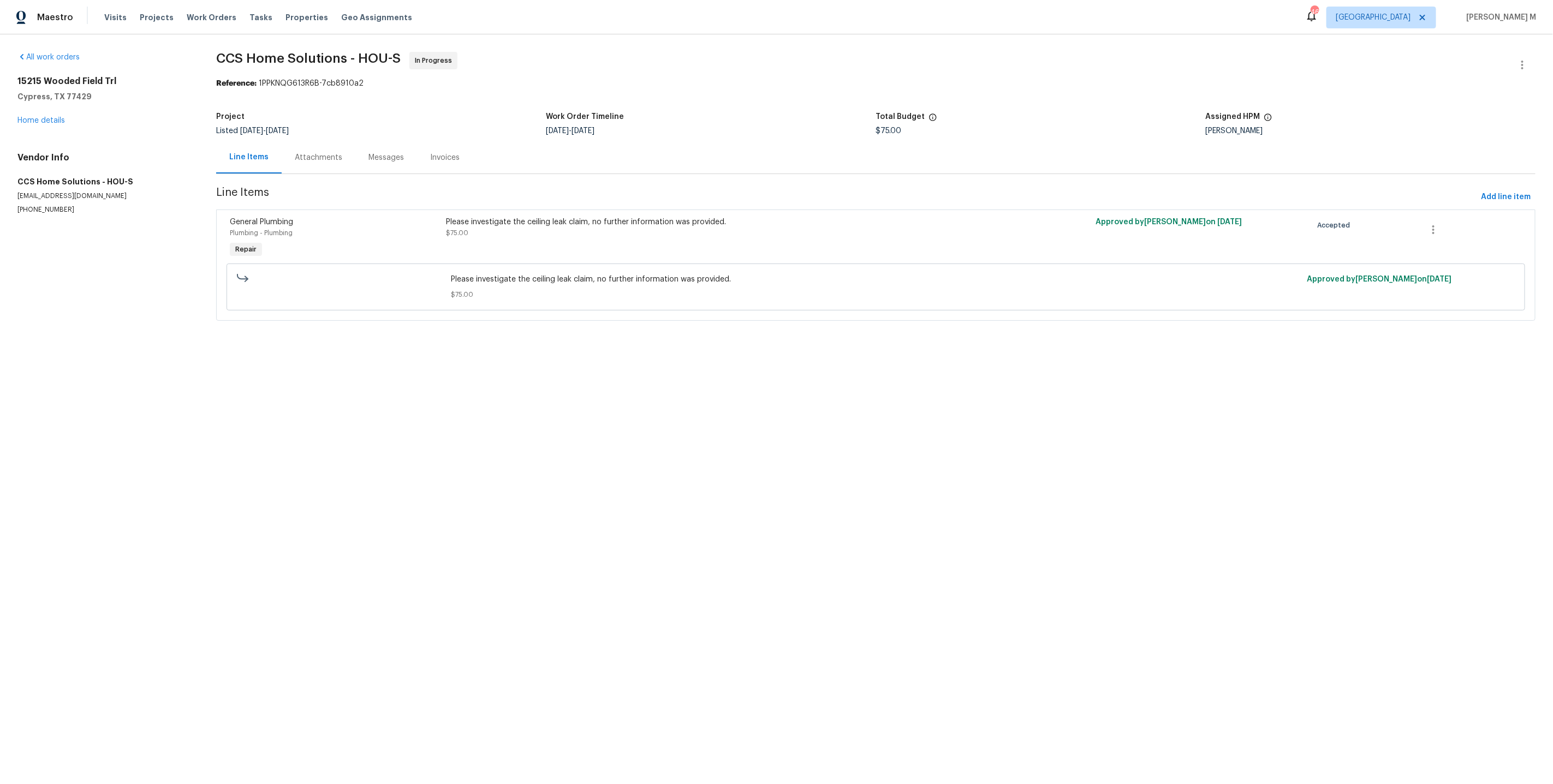
click at [316, 145] on div "Attachments" at bounding box center [318, 157] width 74 height 32
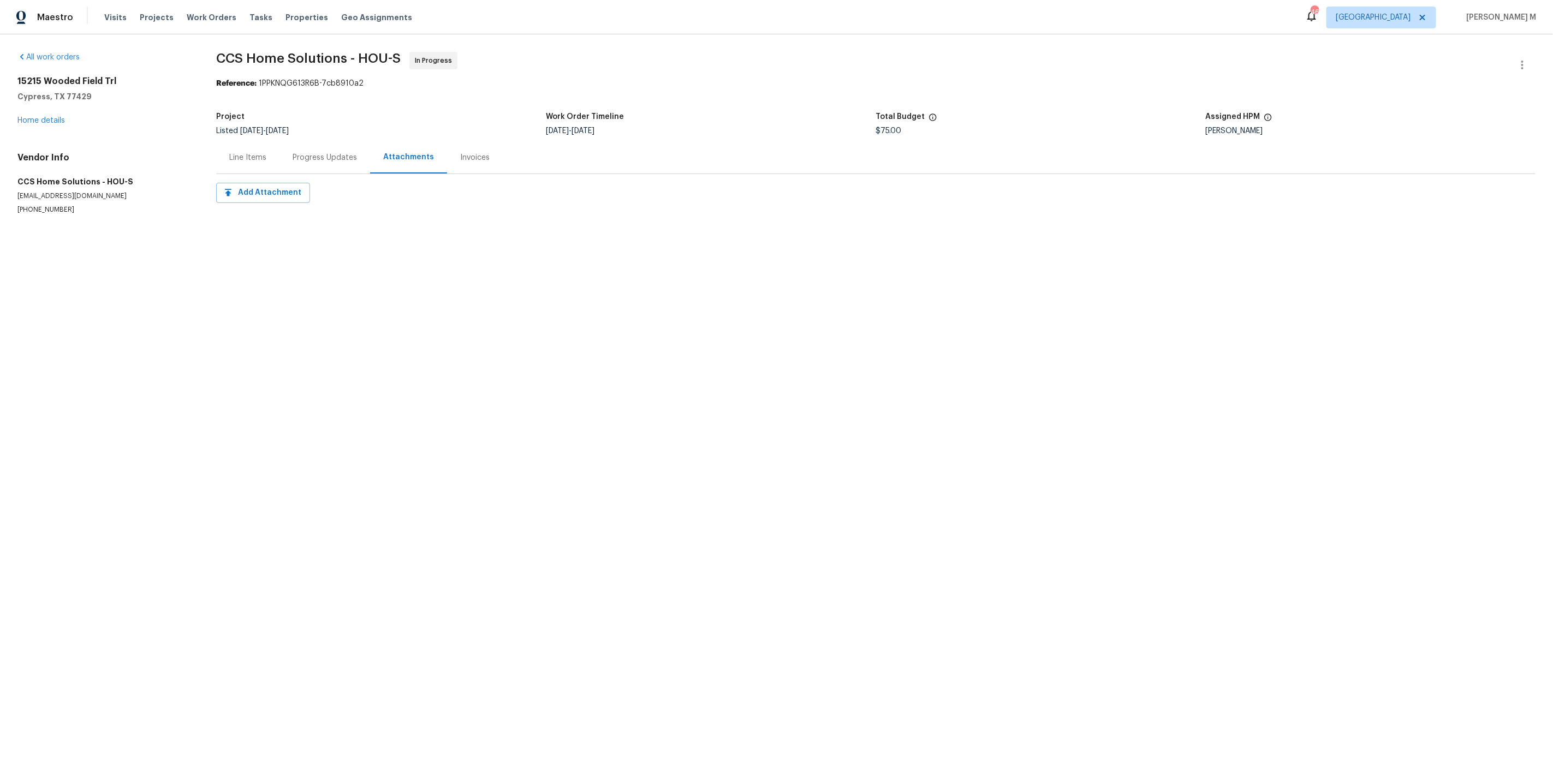
click at [329, 121] on div "Project" at bounding box center [381, 120] width 330 height 14
click at [317, 171] on section "CCS Home Solutions - HOU-S In Progress Reference: 1PPKNQG613R6B-7cb8910a2 Proje…" at bounding box center [876, 146] width 1319 height 189
click at [318, 154] on div "Progress Updates" at bounding box center [324, 158] width 65 height 11
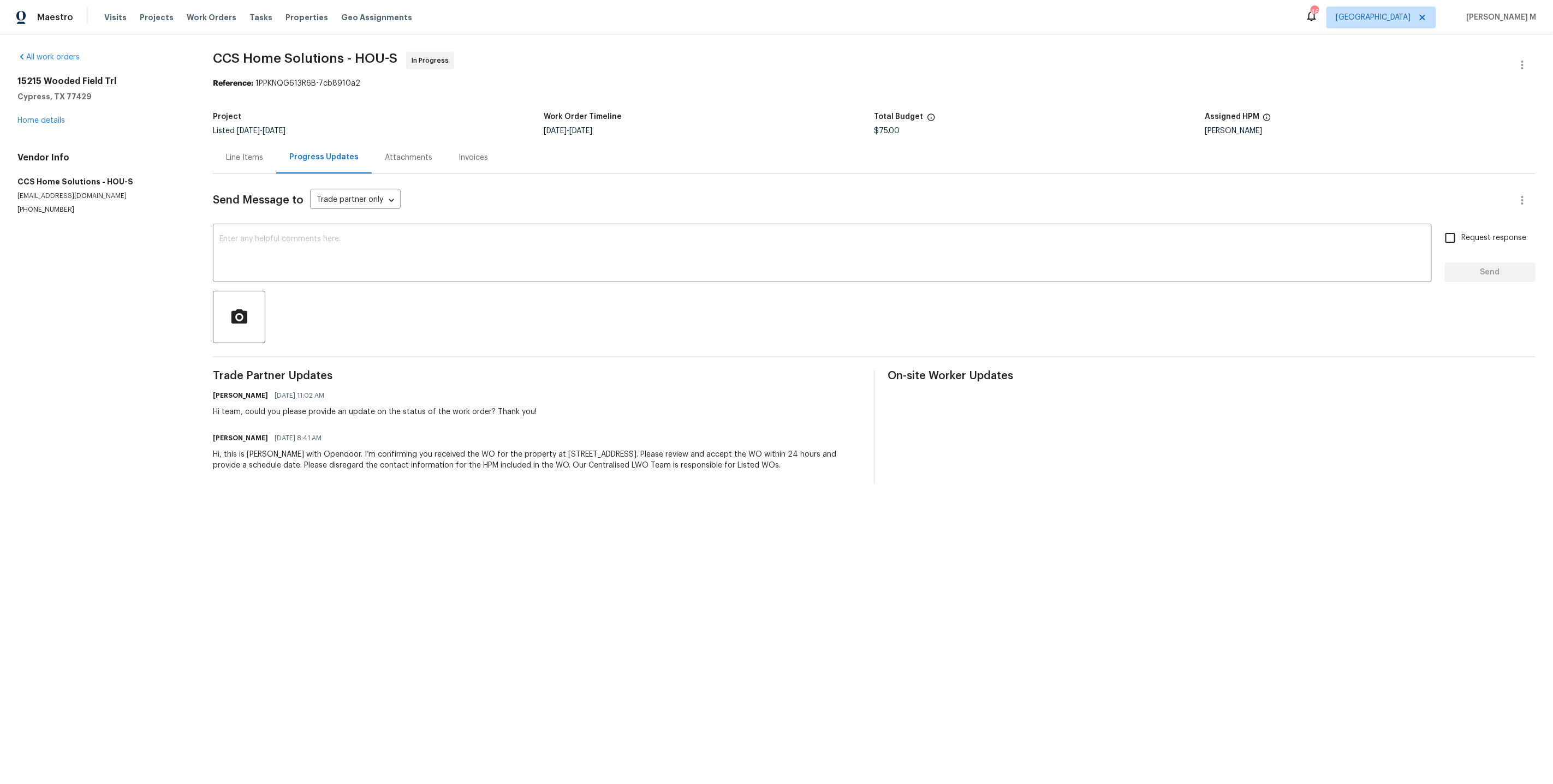
drag, startPoint x: 168, startPoint y: 393, endPoint x: 617, endPoint y: 521, distance: 466.9
click at [617, 501] on html "Maestro Visits Projects Work Orders Tasks Properties Geo Assignments 46 Dallas …" at bounding box center [776, 251] width 1553 height 501
click at [616, 480] on div "All work orders 15215 Wooded Field Trl Cypress, TX 77429 Home details Vendor In…" at bounding box center [776, 268] width 1553 height 467
click at [253, 157] on div "Line Items" at bounding box center [245, 158] width 37 height 11
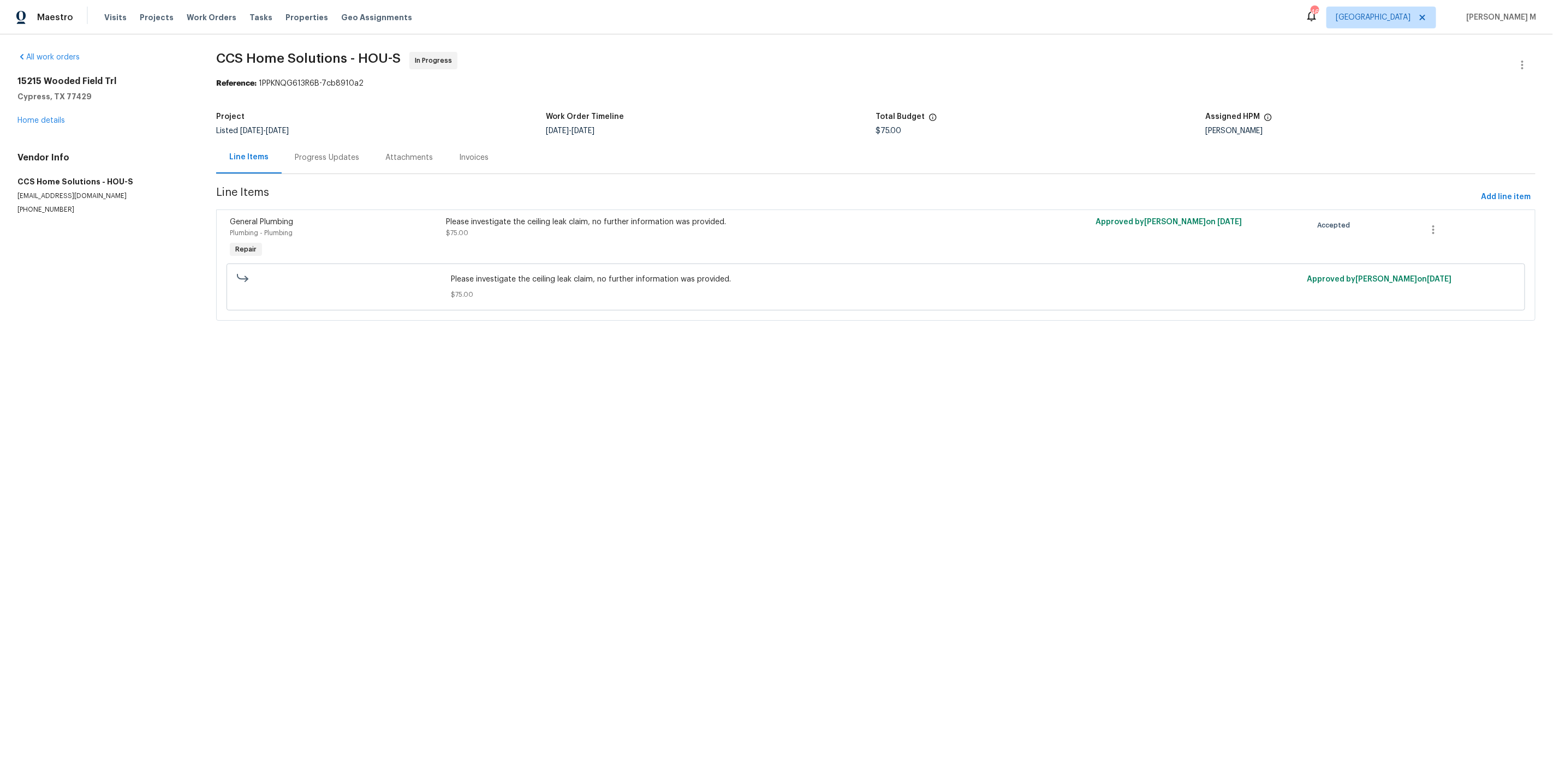
click at [661, 235] on div "Please investigate the ceiling leak claim, no further information was provided.…" at bounding box center [713, 238] width 541 height 50
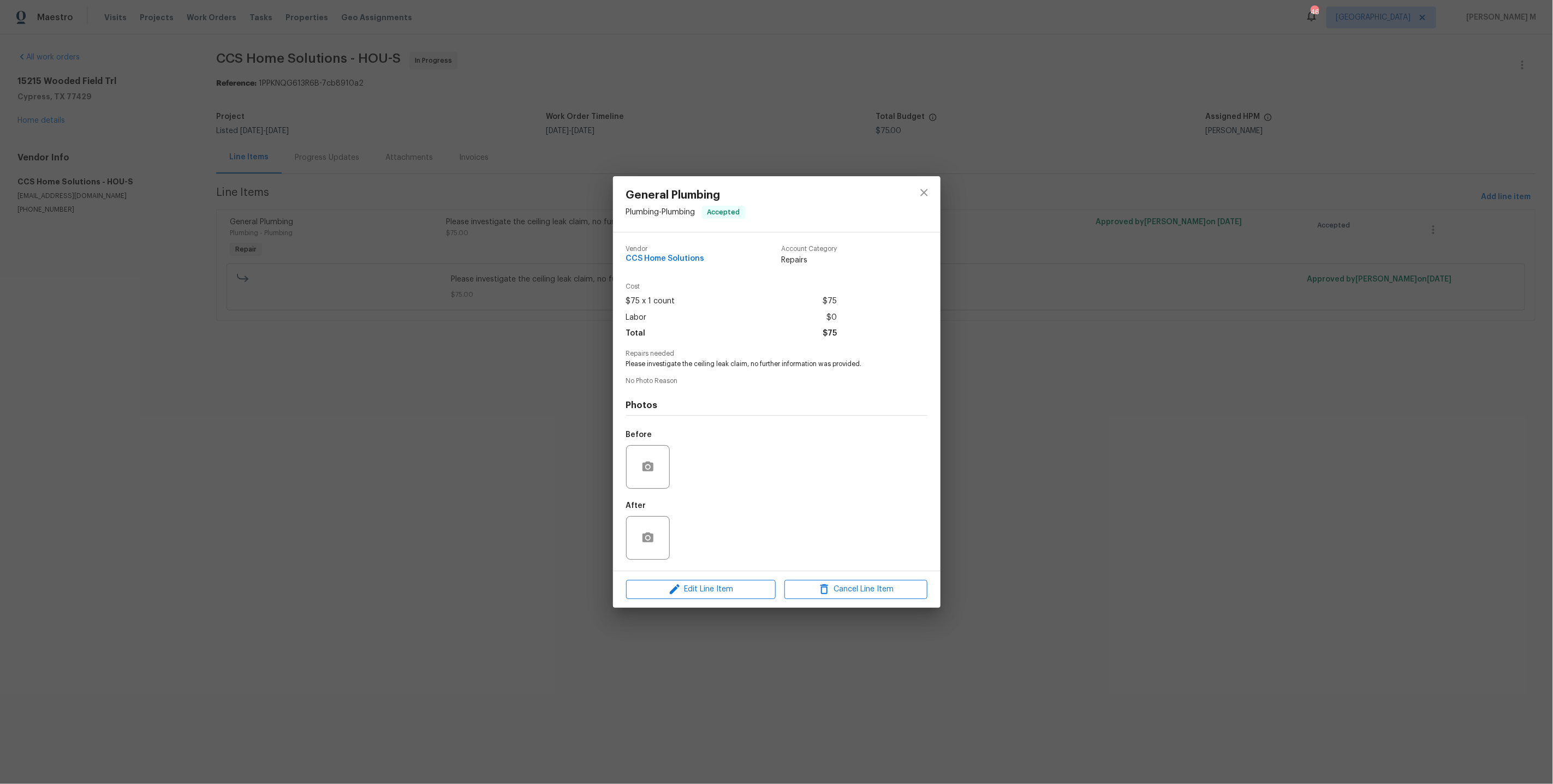
click at [508, 322] on div "General Plumbing Plumbing - Plumbing Accepted Vendor CCS Home Solutions Account…" at bounding box center [776, 392] width 1553 height 784
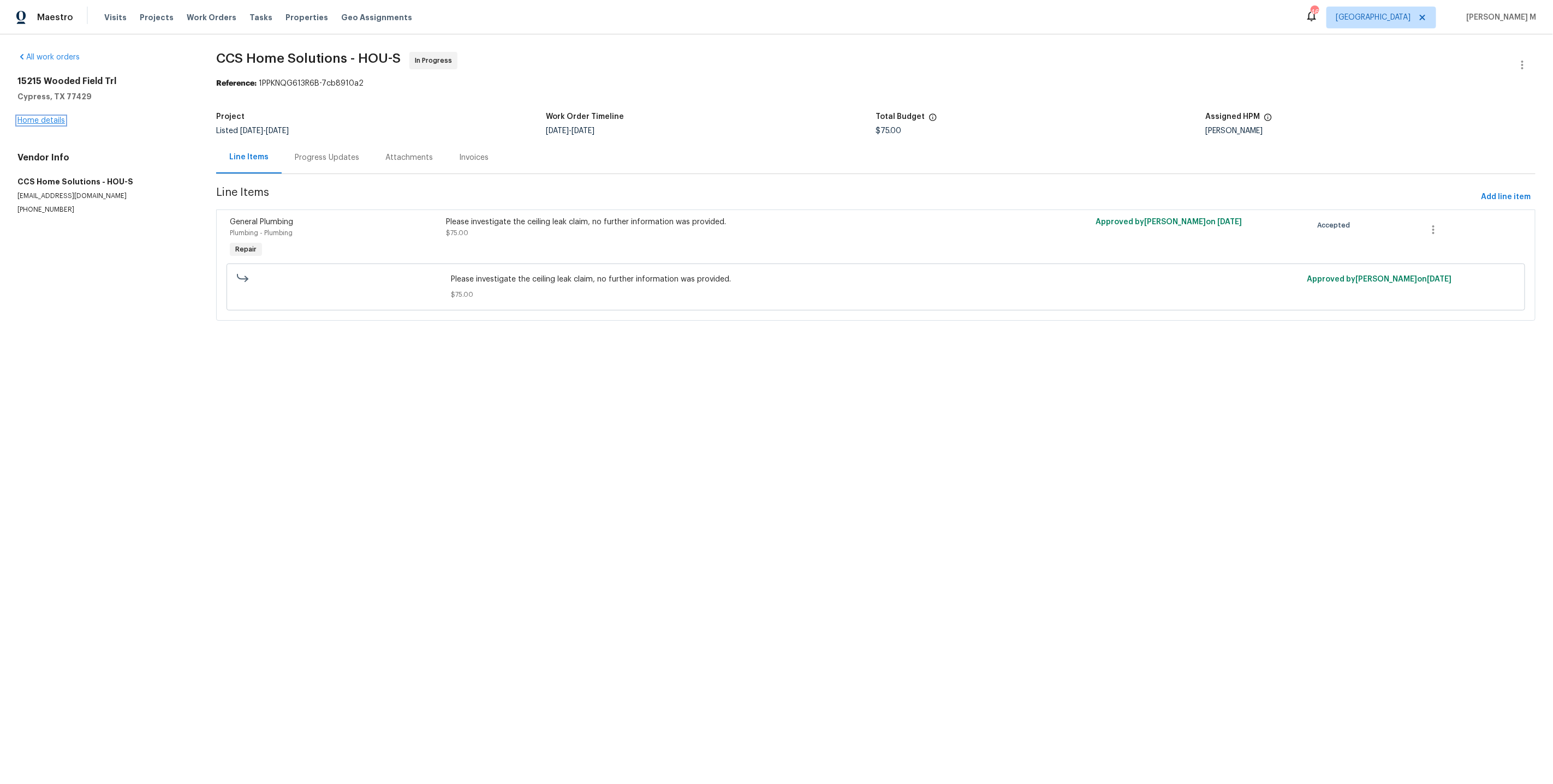
click at [44, 118] on link "Home details" at bounding box center [41, 121] width 48 height 8
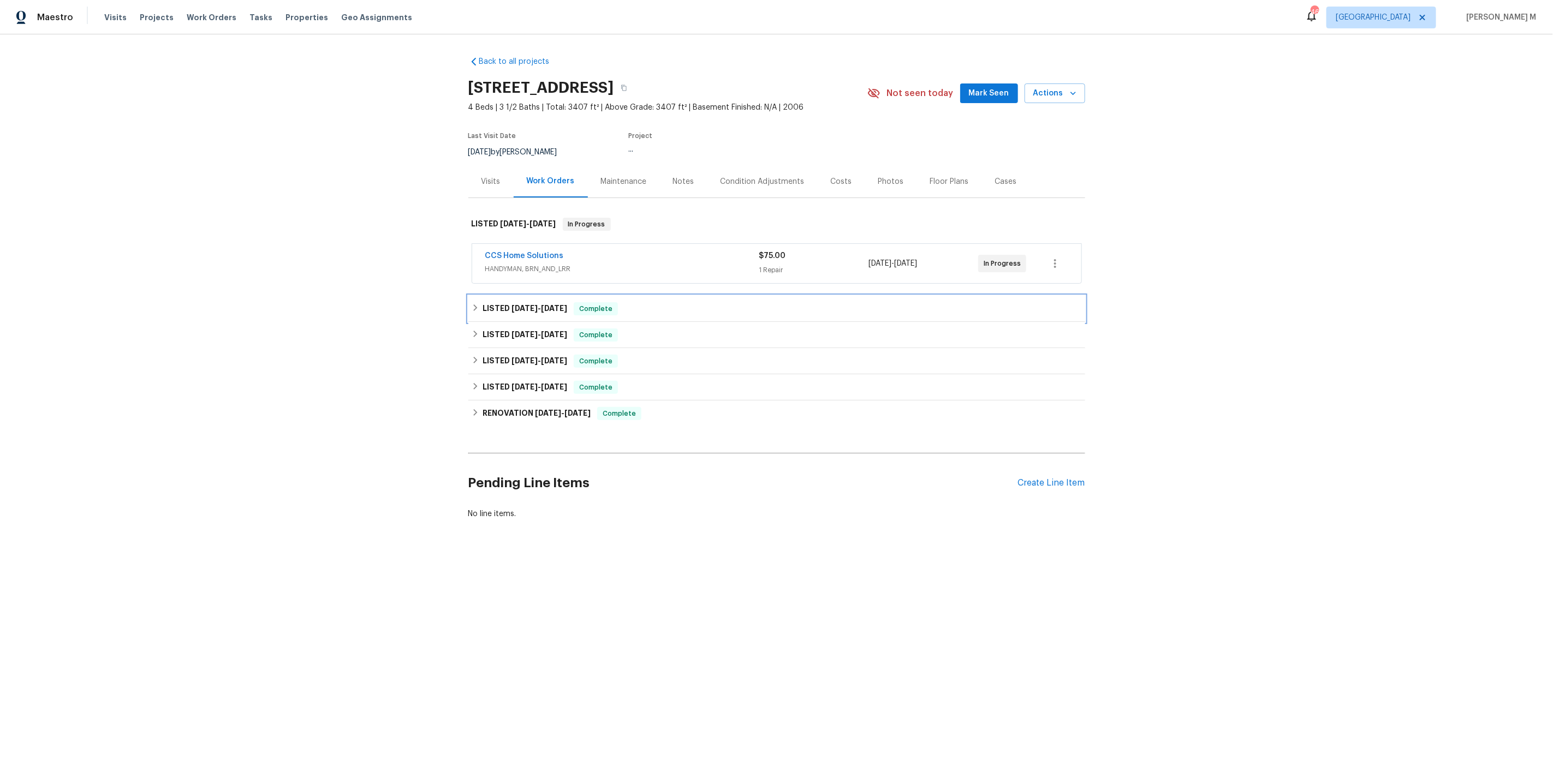
click at [508, 310] on div "LISTED 7/7/25 - 7/14/25 Complete" at bounding box center [776, 309] width 617 height 26
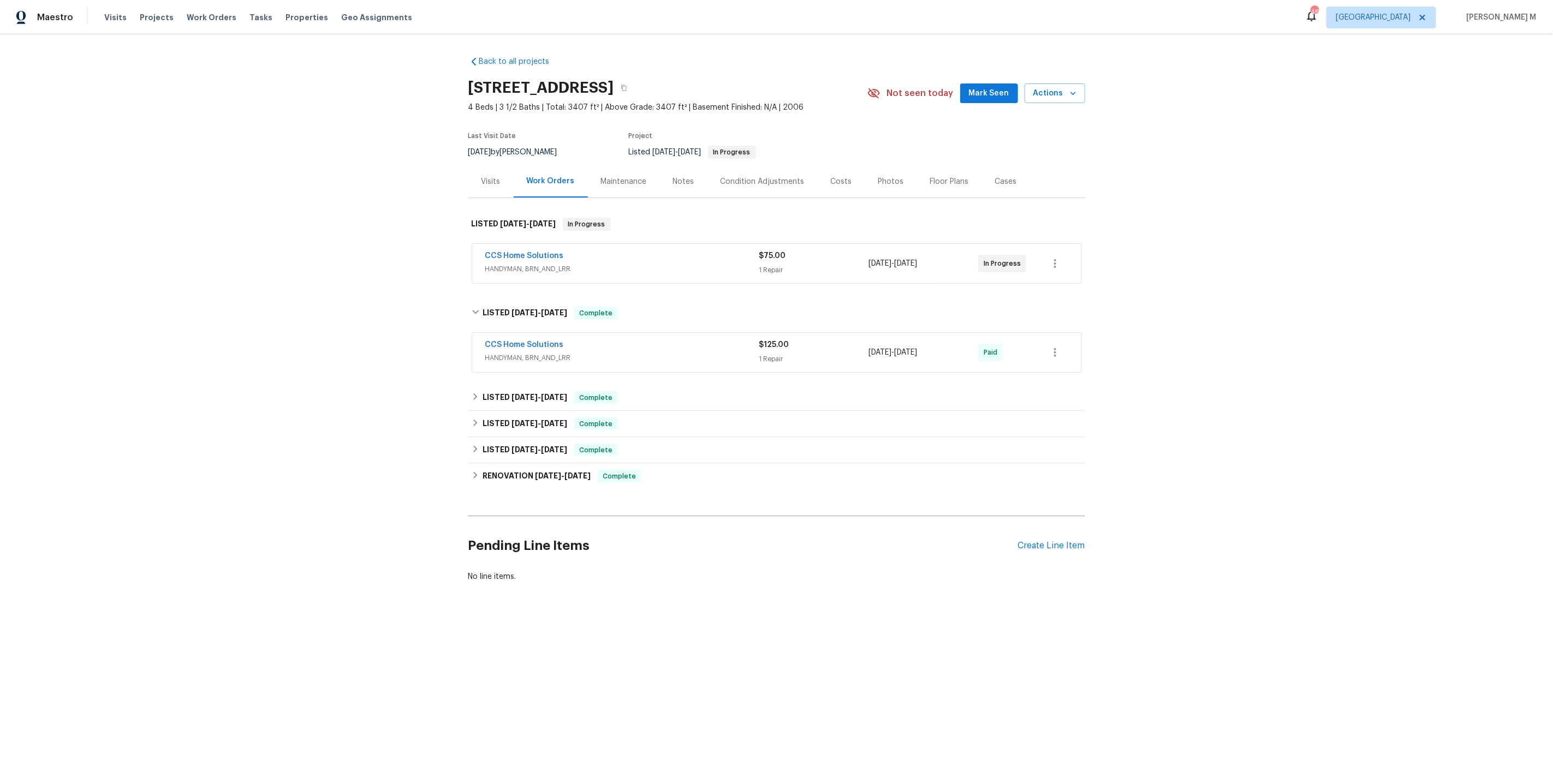
click at [515, 353] on span "HANDYMAN, BRN_AND_LRR" at bounding box center [622, 358] width 274 height 11
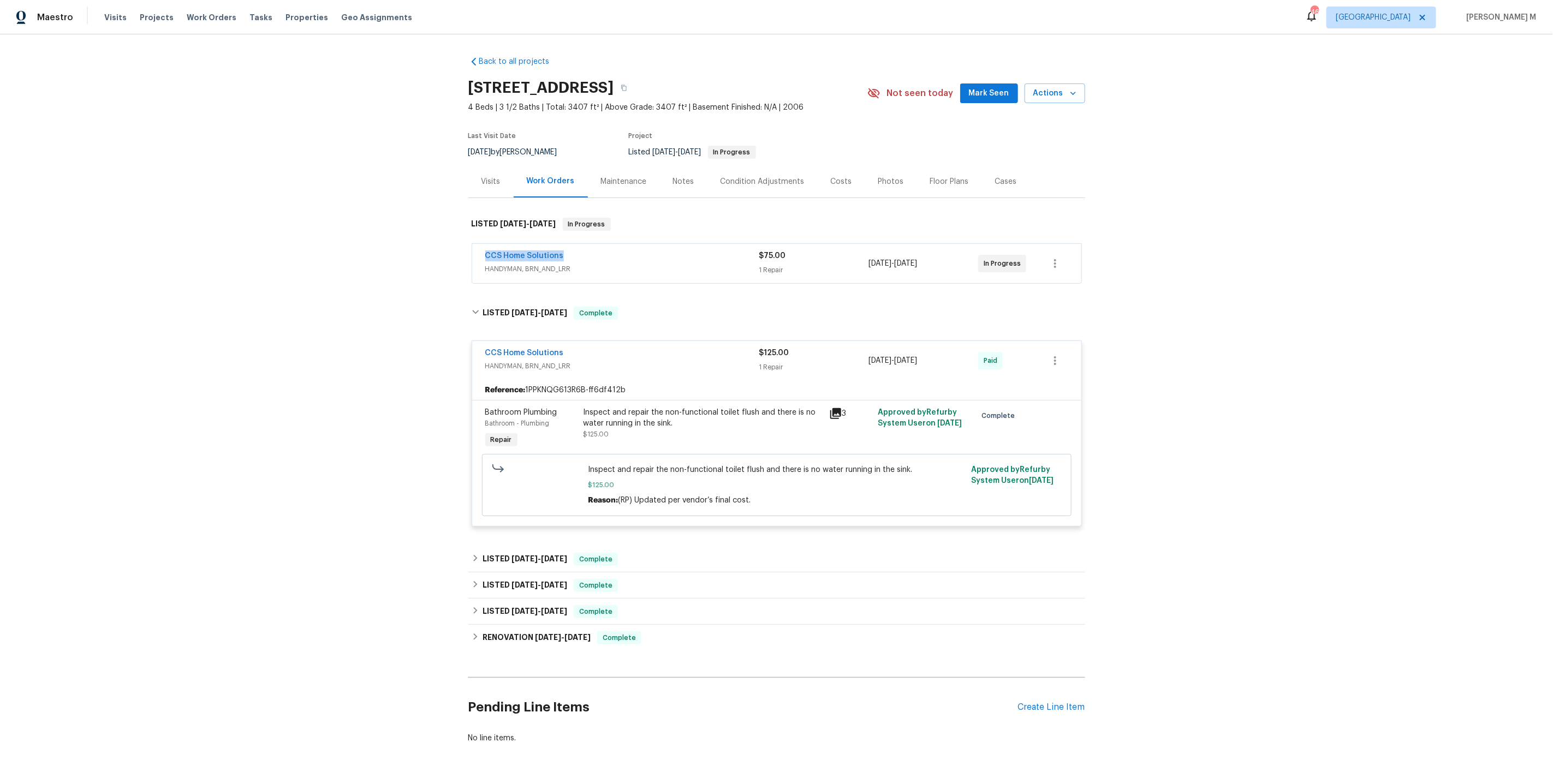
drag, startPoint x: 563, startPoint y: 249, endPoint x: 464, endPoint y: 249, distance: 99.0
click at [464, 249] on div "Back to all projects 15215 Wooded Field Trl, Cypress, TX 77429 4 Beds | 3 1/2 B…" at bounding box center [776, 409] width 1553 height 750
copy link "CCS Home Solutions"
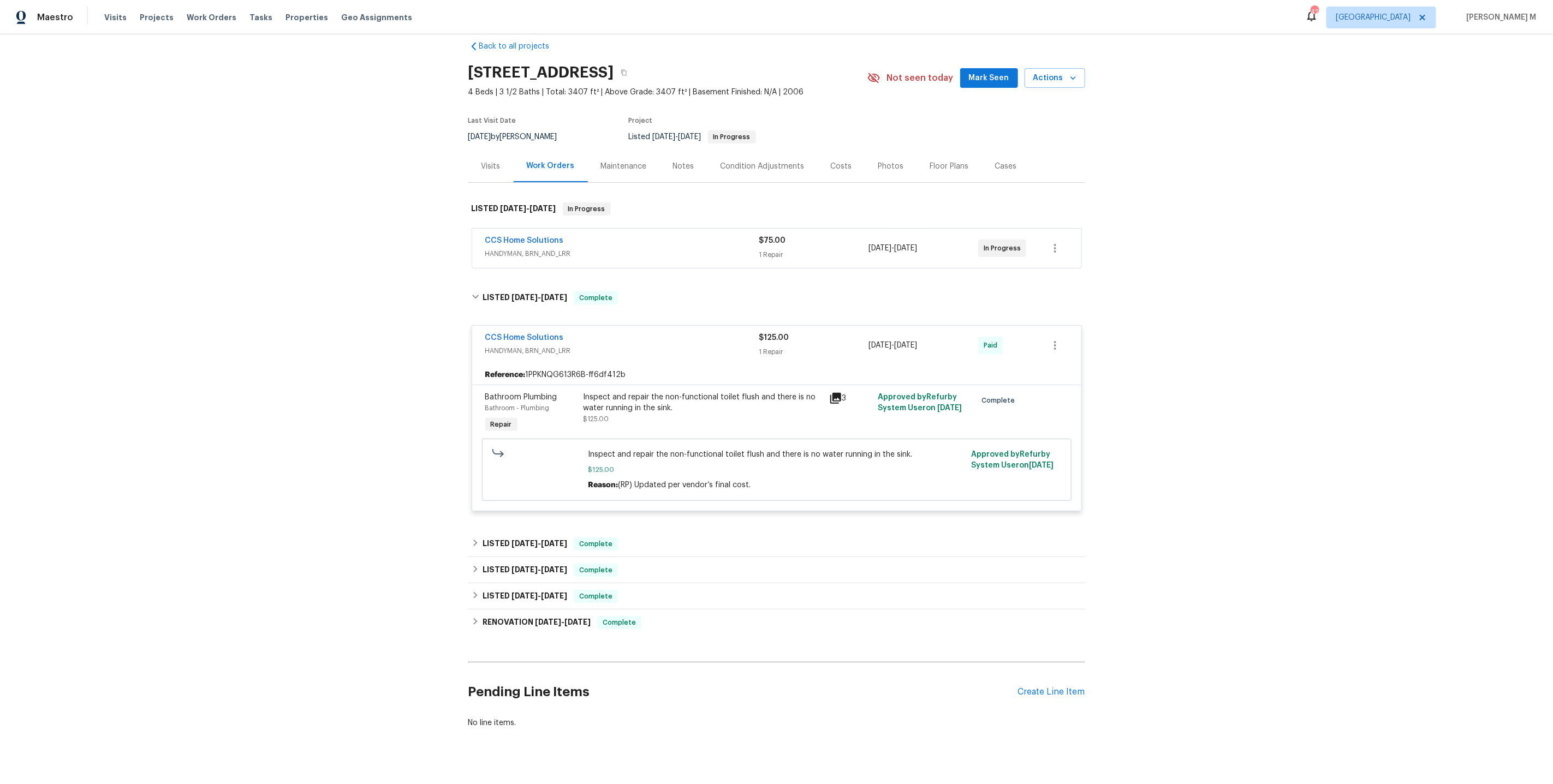
click at [416, 398] on div "Back to all projects 15215 Wooded Field Trl, Cypress, TX 77429 4 Beds | 3 1/2 B…" at bounding box center [776, 409] width 1553 height 750
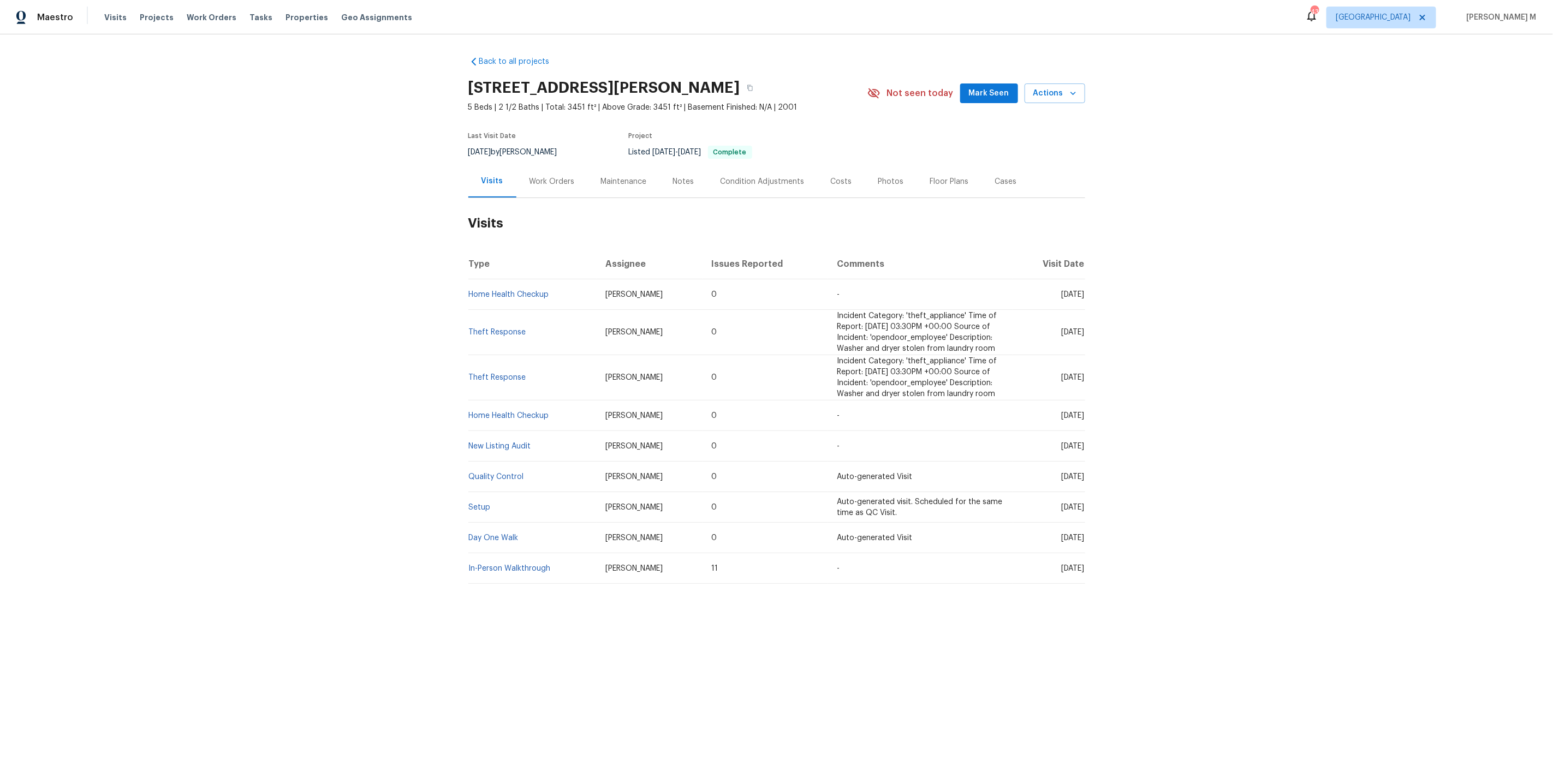
click at [549, 179] on div "Work Orders" at bounding box center [552, 181] width 45 height 11
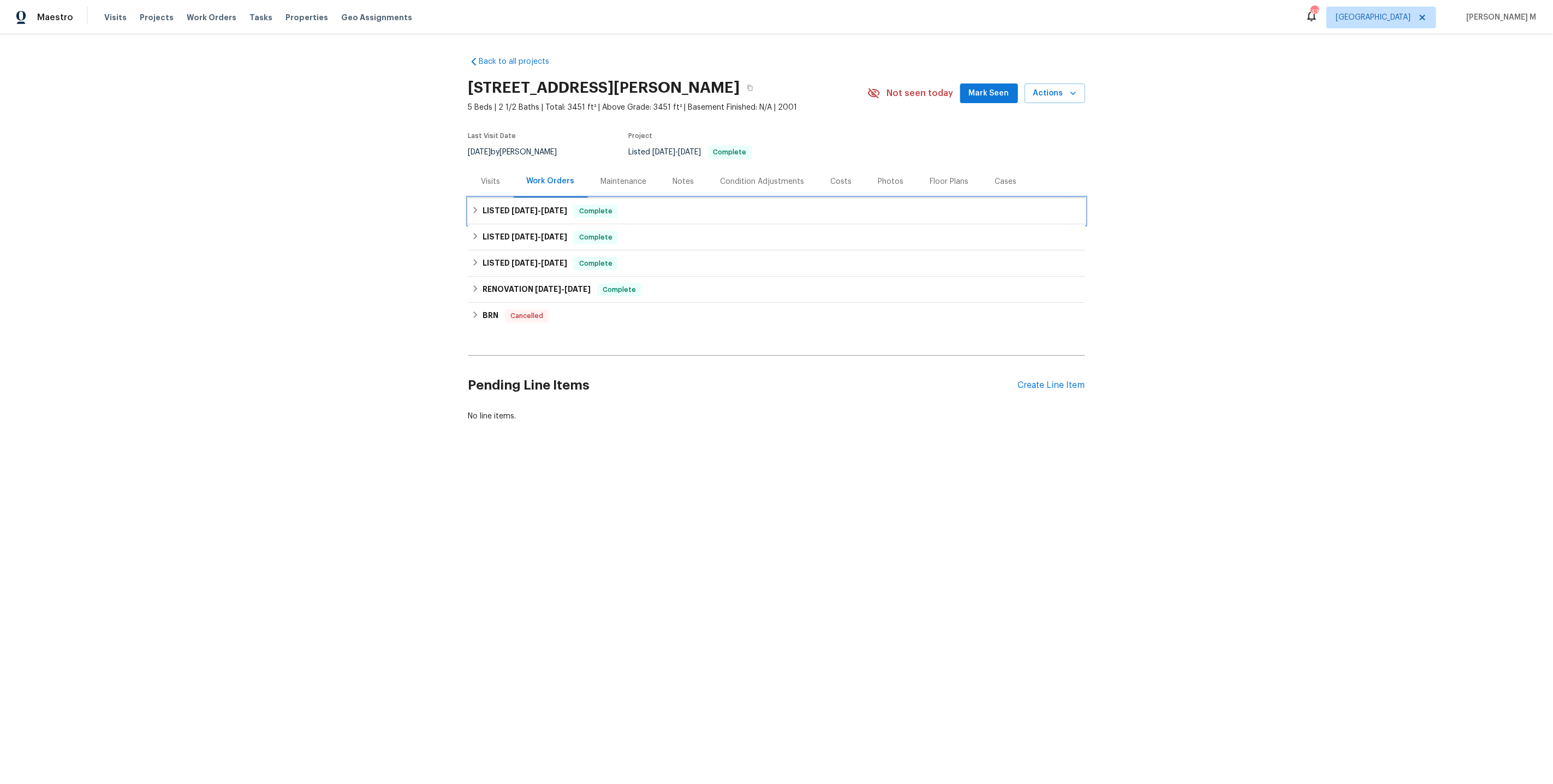
click at [524, 198] on div "LISTED 7/30/25 - 8/1/25 Complete" at bounding box center [776, 211] width 617 height 26
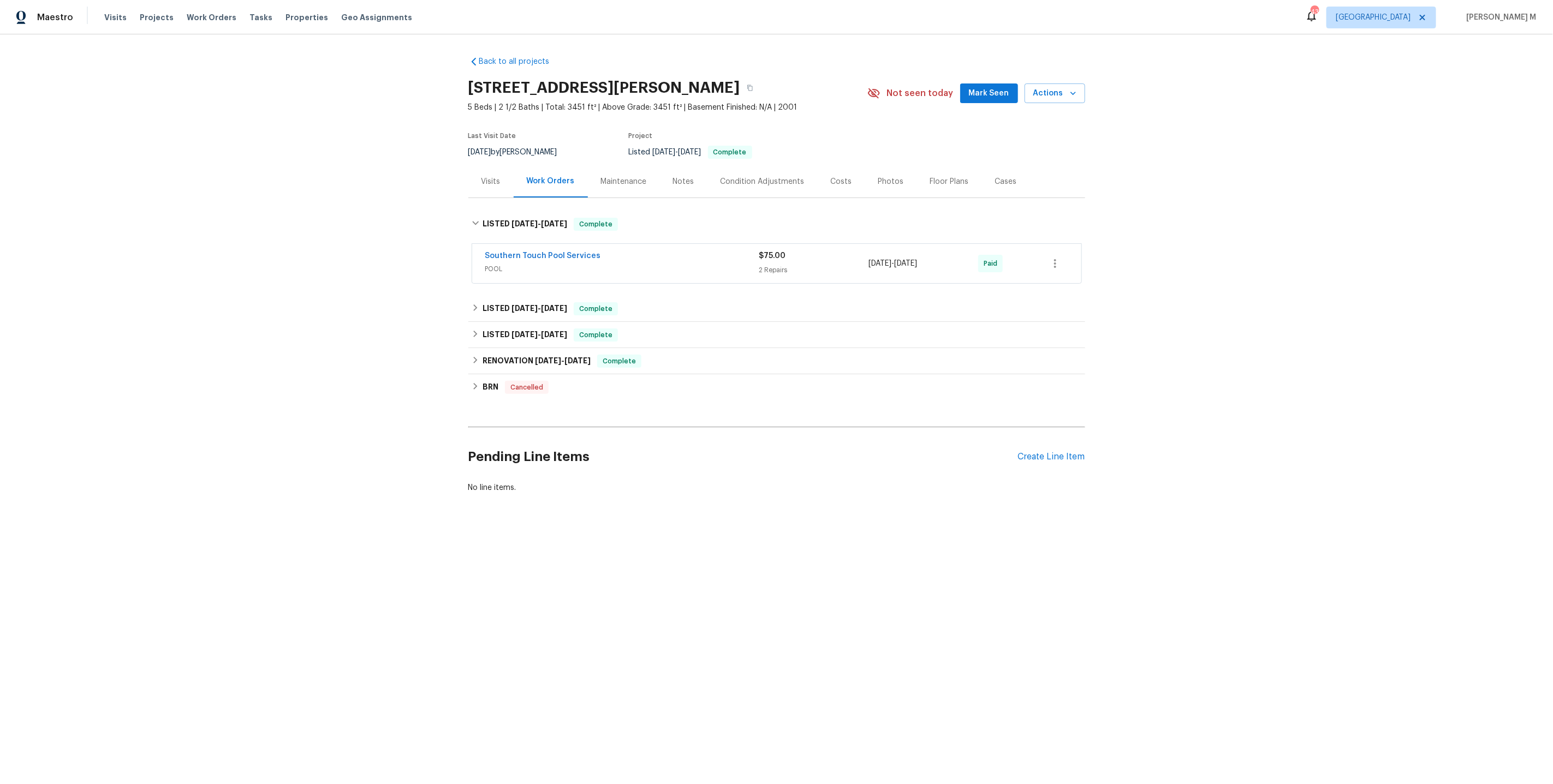
click at [510, 266] on span "POOL" at bounding box center [622, 269] width 274 height 11
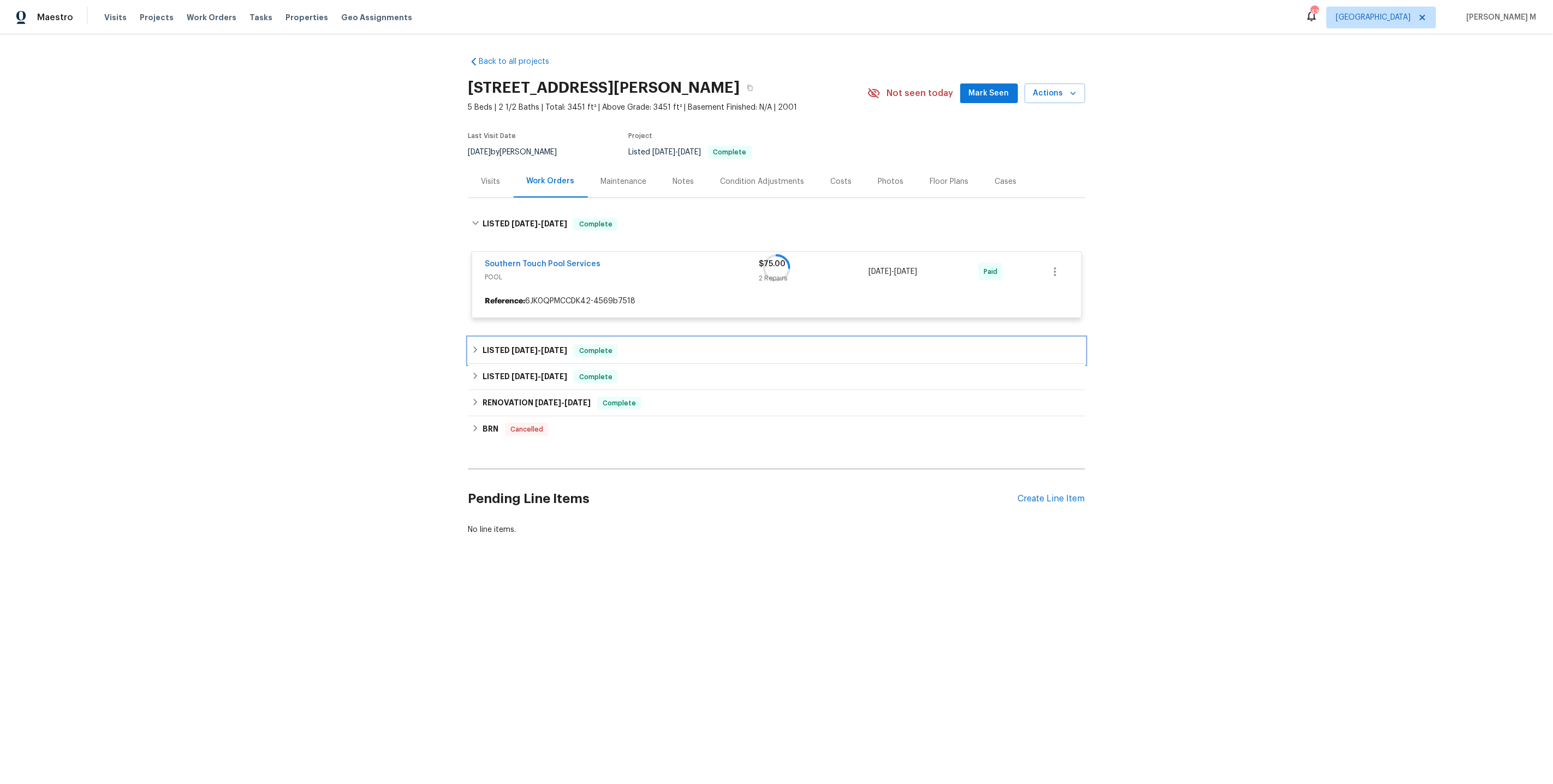
click at [500, 344] on h6 "LISTED 7/2/25 - 7/9/25" at bounding box center [524, 351] width 84 height 13
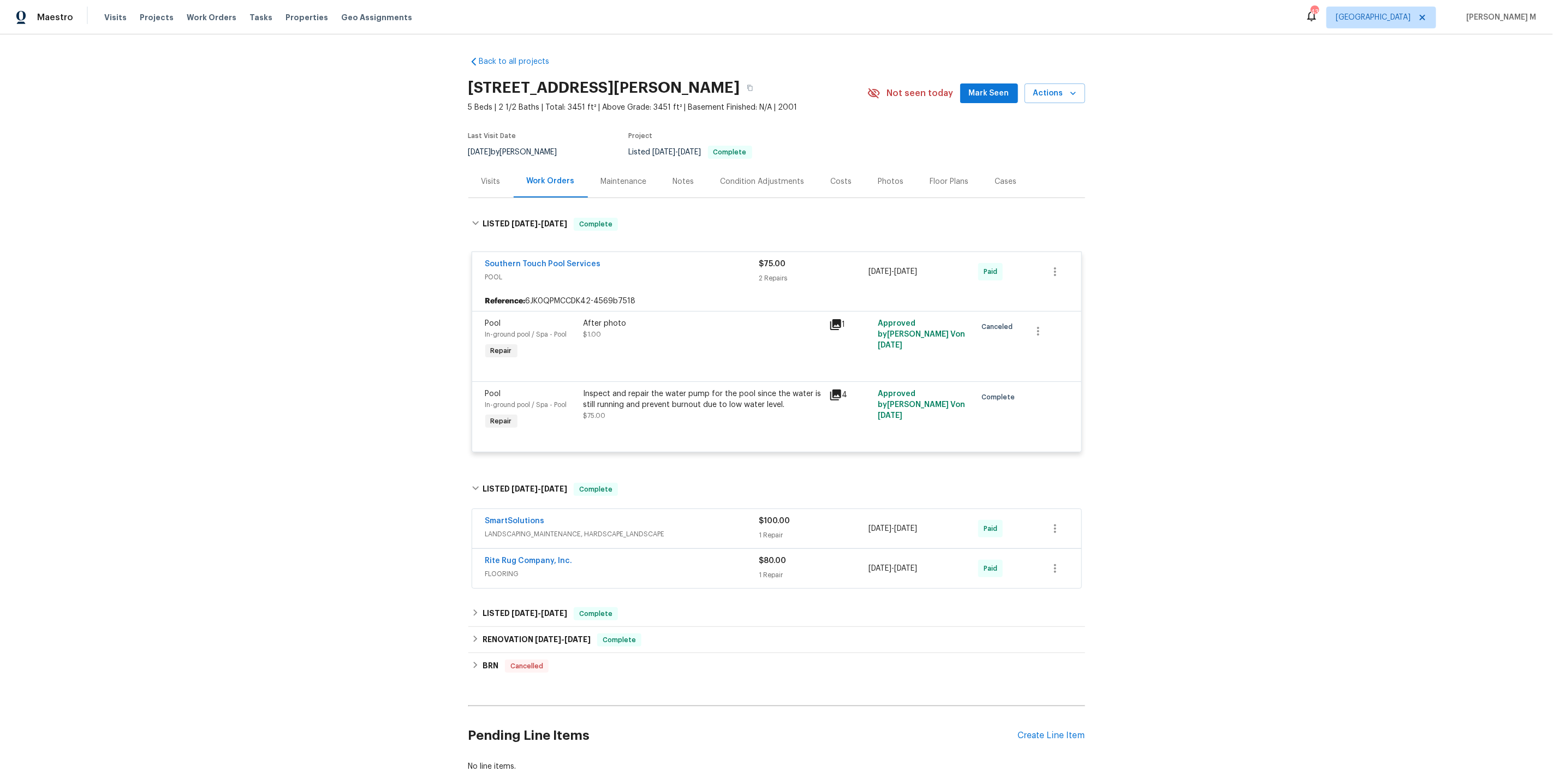
click at [498, 401] on span "In-ground pool / Spa - Pool" at bounding box center [526, 404] width 82 height 7
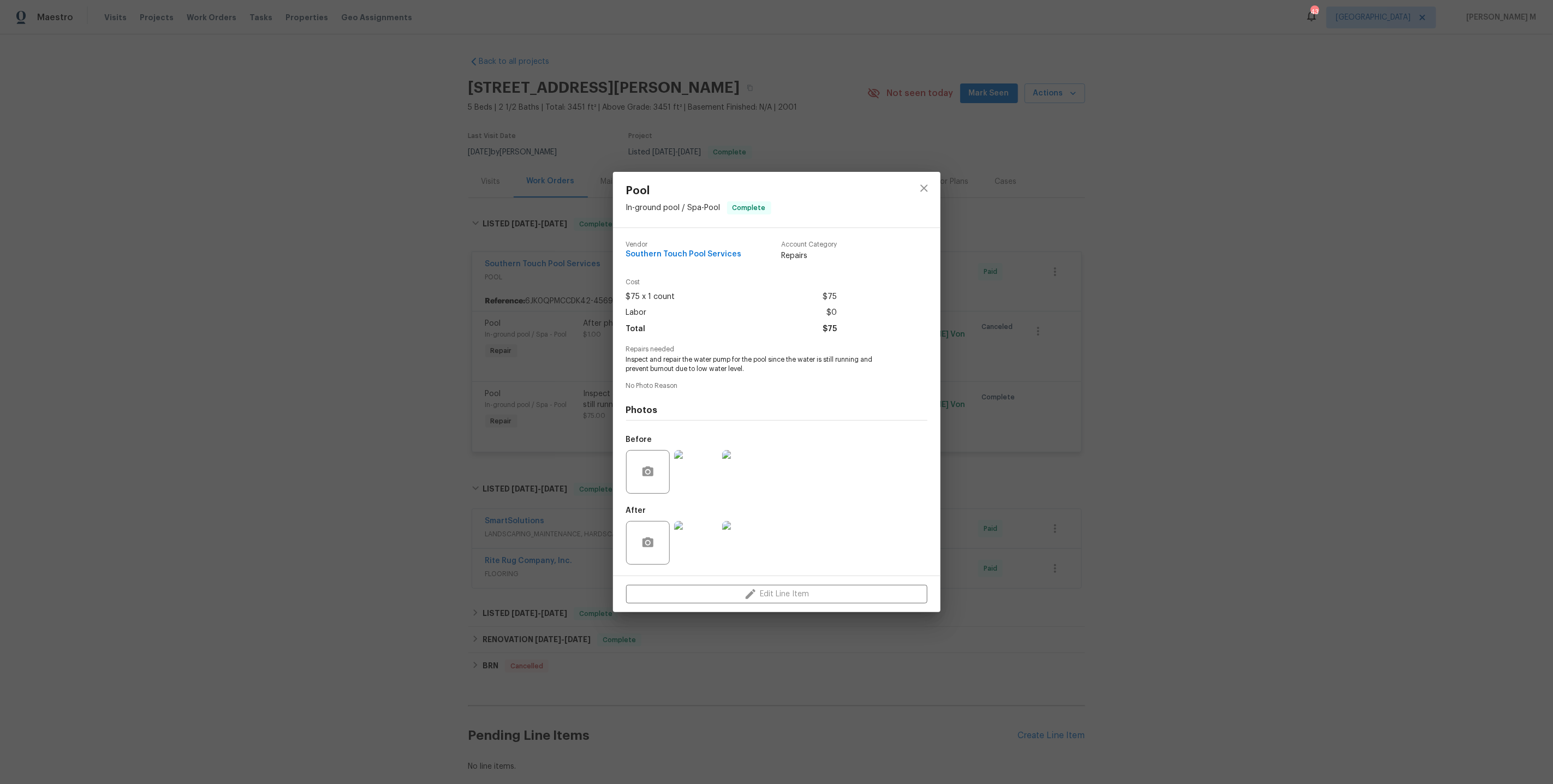
click at [498, 395] on div "Pool In-ground pool / Spa - Pool Complete Vendor Southern Touch Pool Services A…" at bounding box center [776, 392] width 1553 height 784
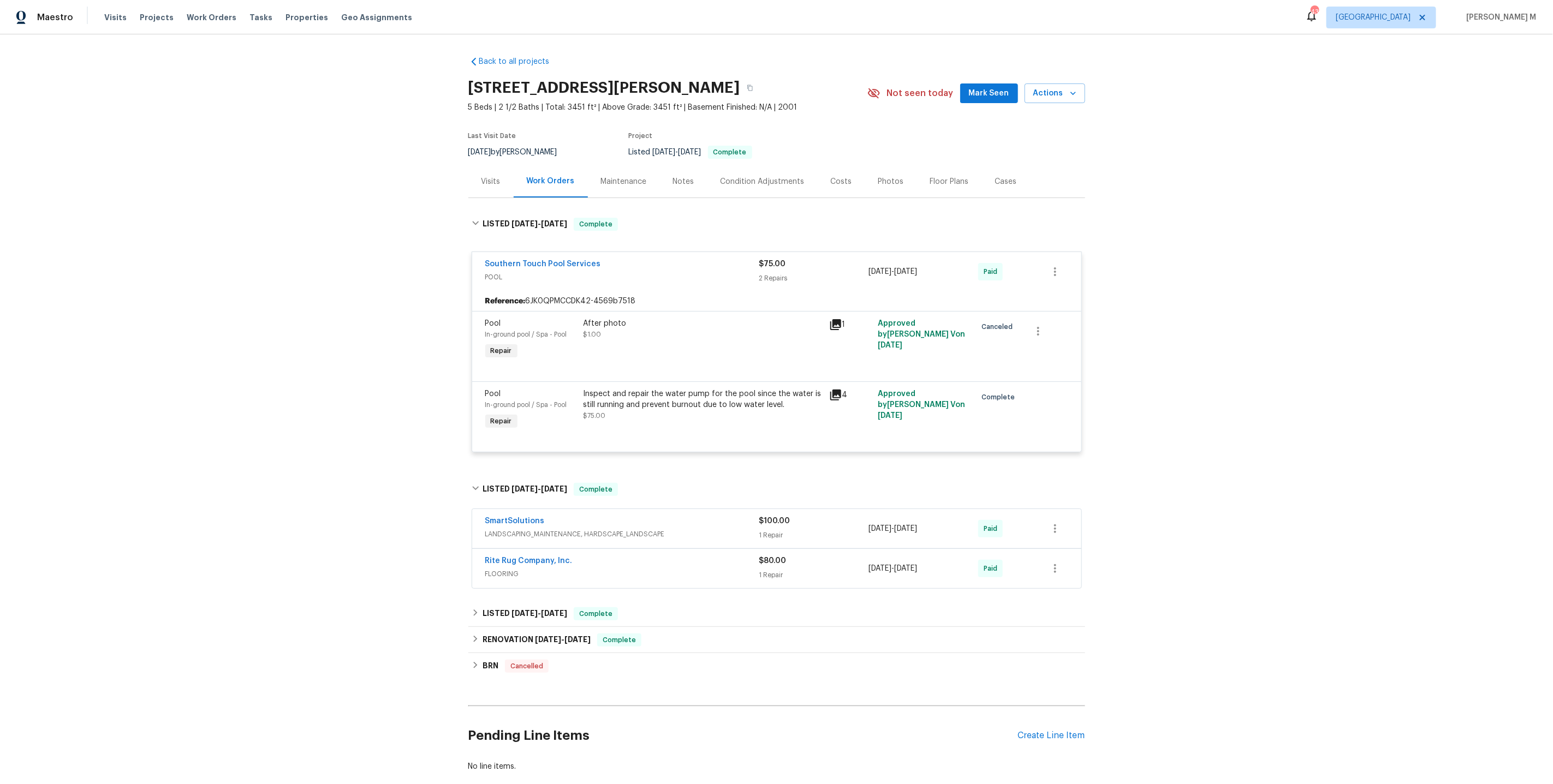
scroll to position [42, 0]
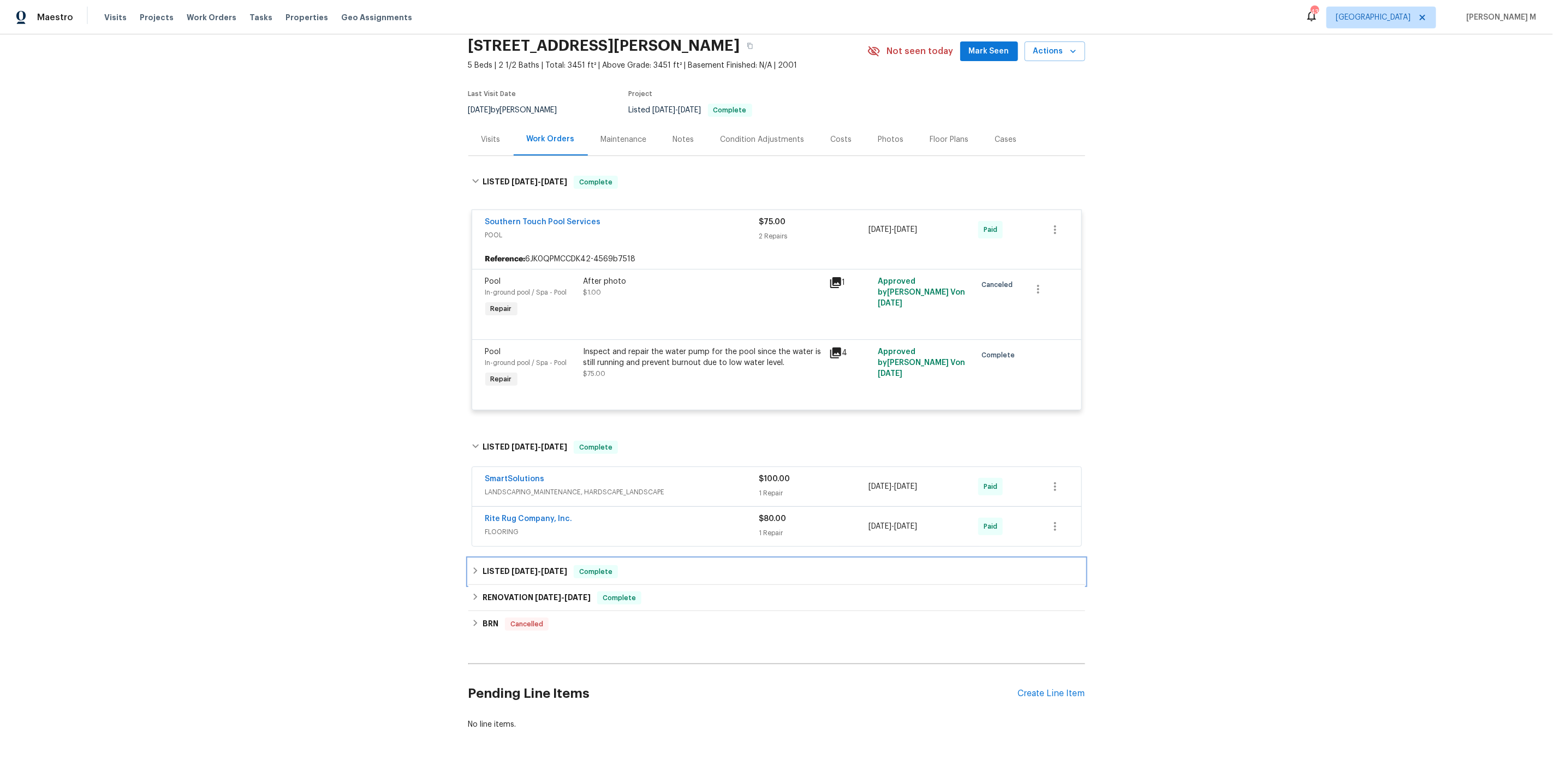
click at [512, 568] on span "5/8/25" at bounding box center [524, 571] width 26 height 8
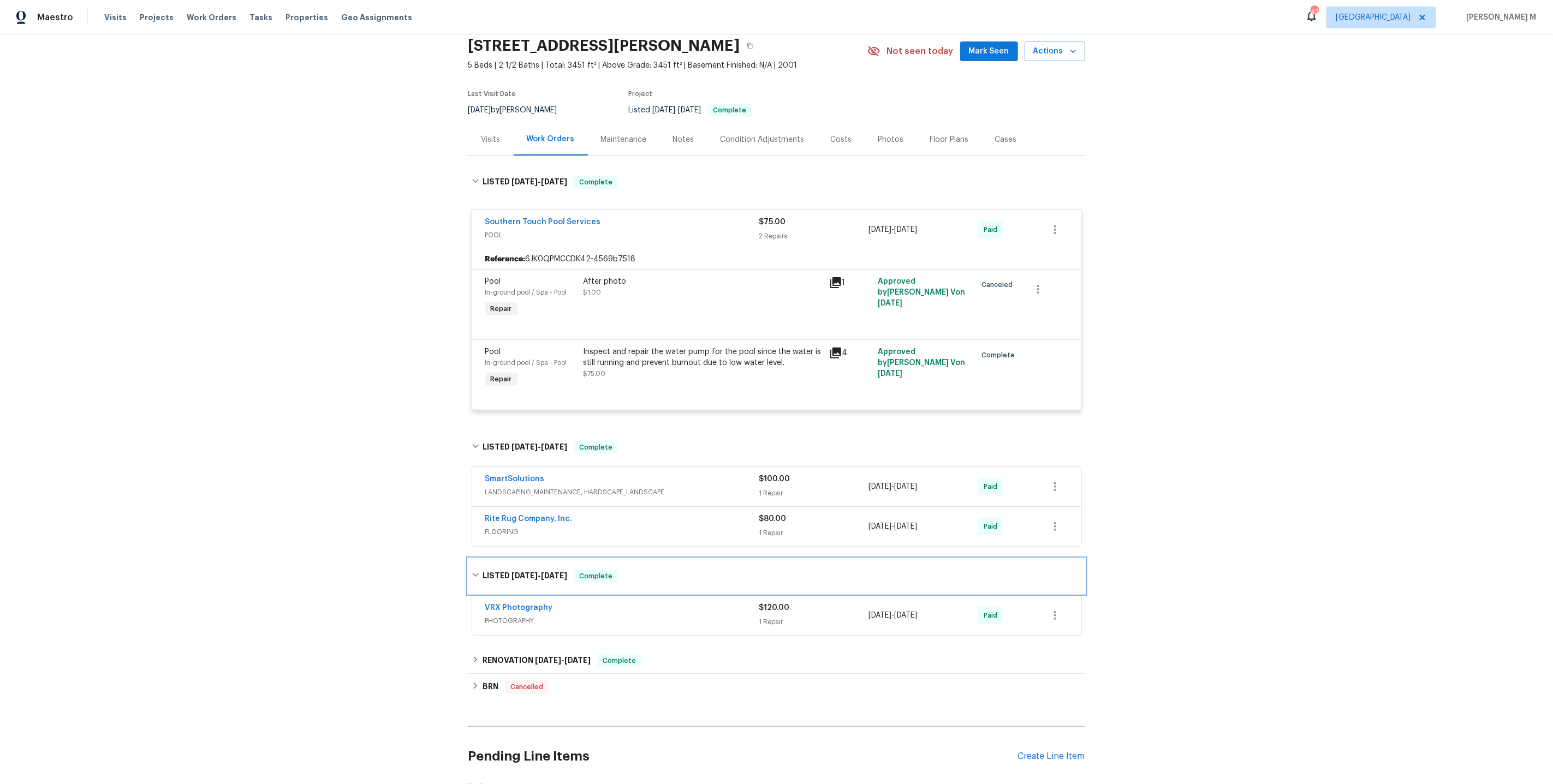
scroll to position [14, 0]
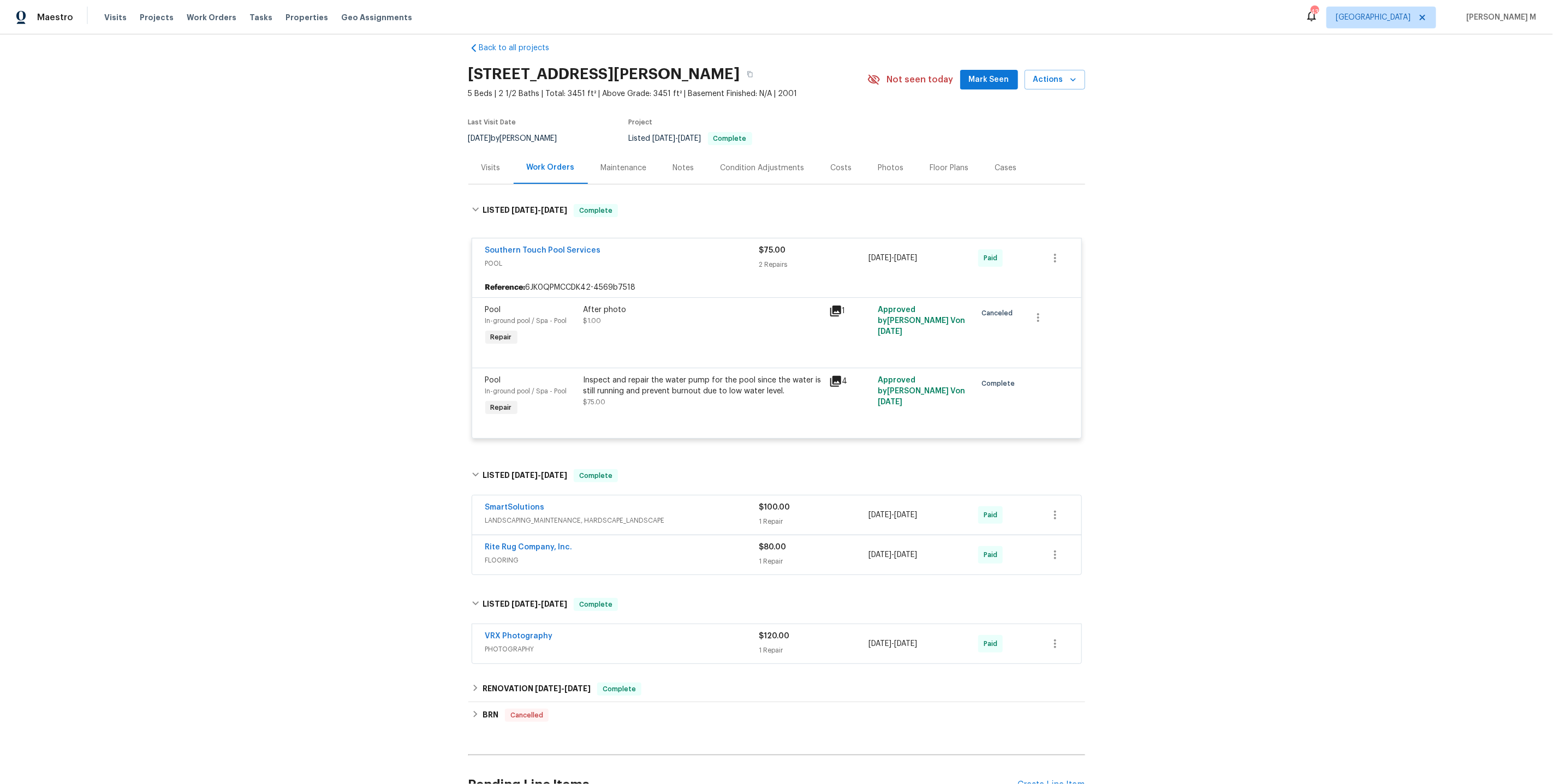
click at [603, 163] on div "Maintenance" at bounding box center [624, 168] width 46 height 11
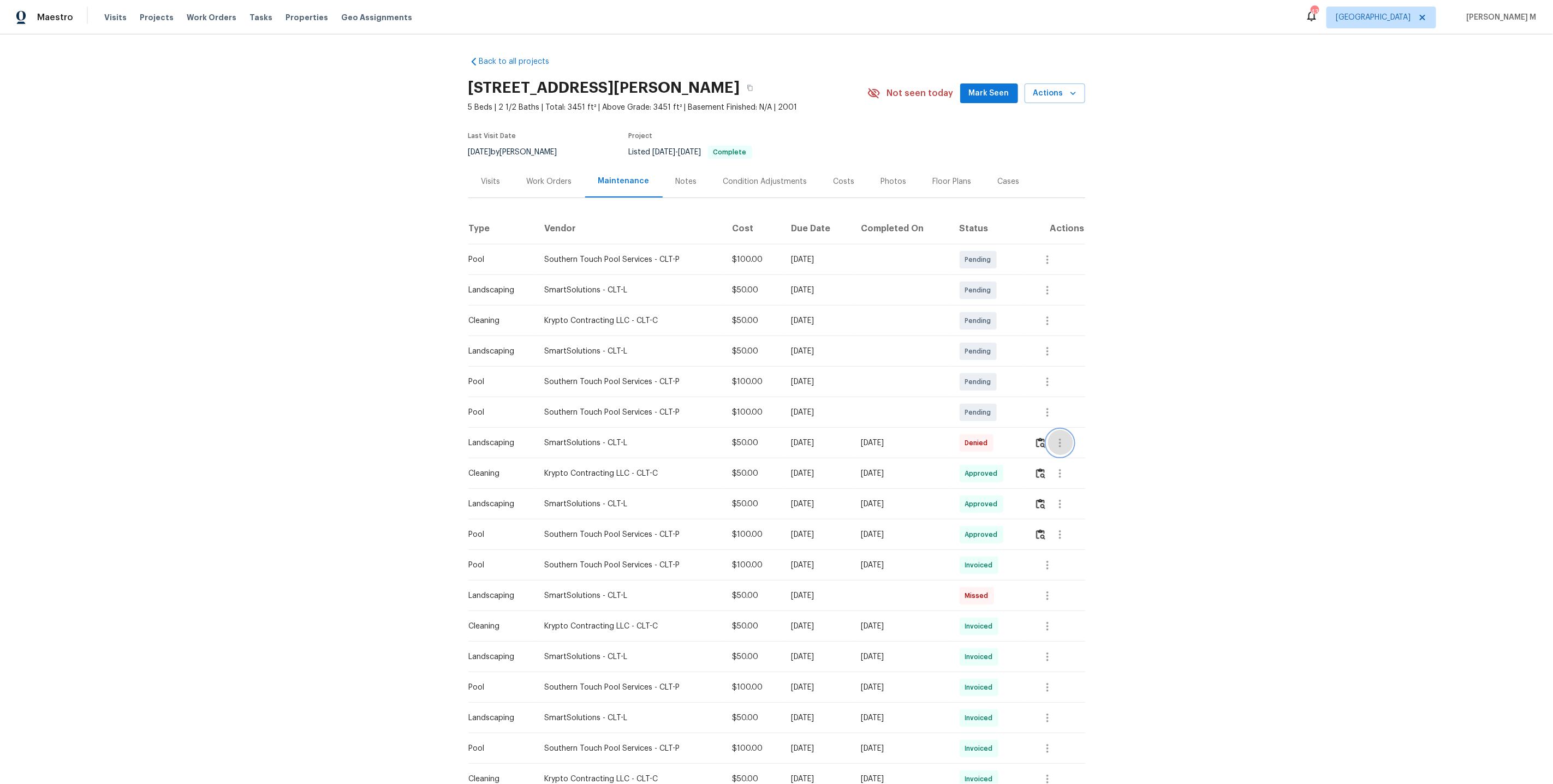
click at [1066, 436] on icon "button" at bounding box center [1060, 443] width 13 height 13
click at [1066, 453] on li "View details" at bounding box center [1088, 456] width 77 height 18
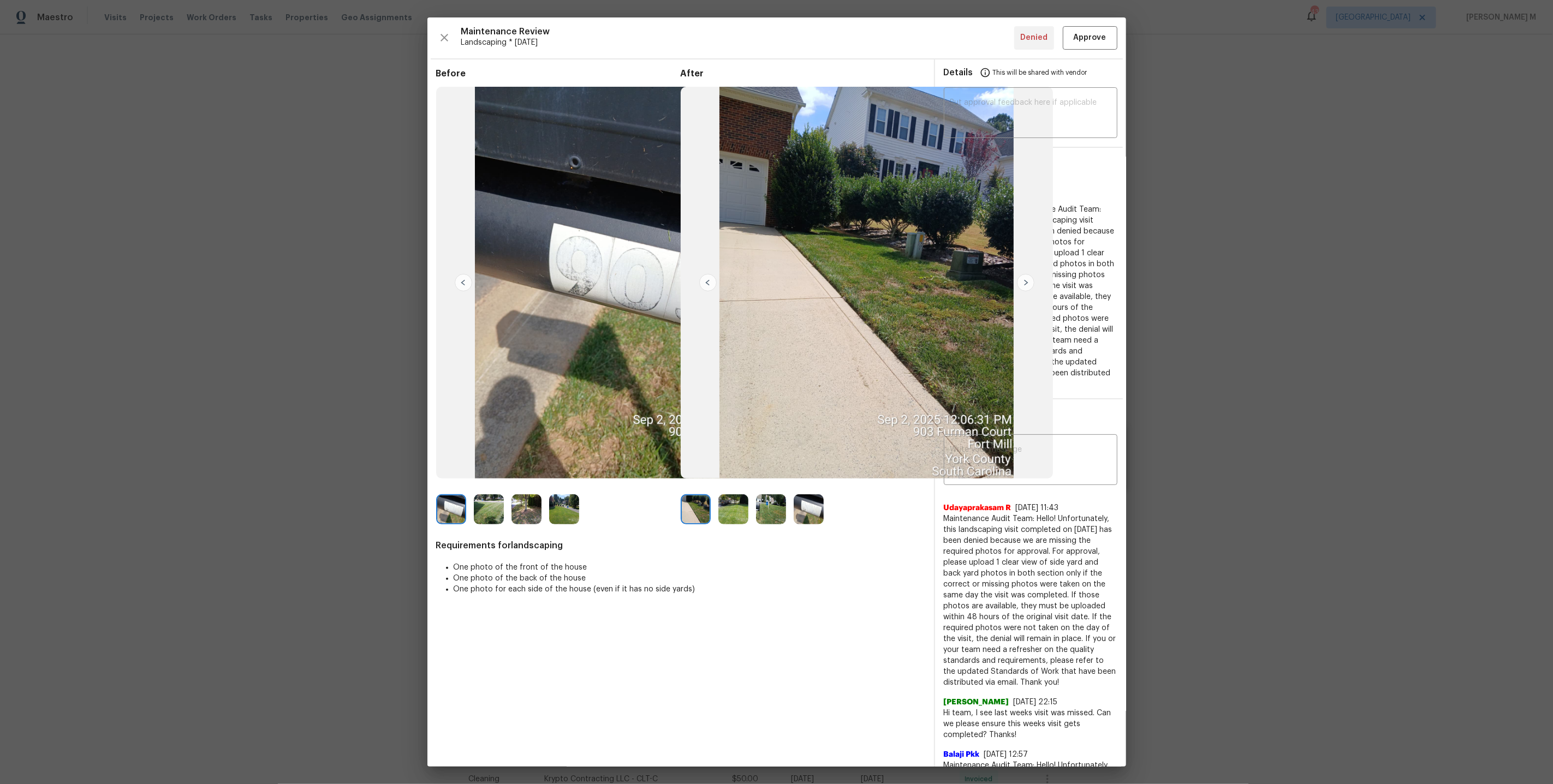
click at [740, 495] on img at bounding box center [734, 509] width 30 height 30
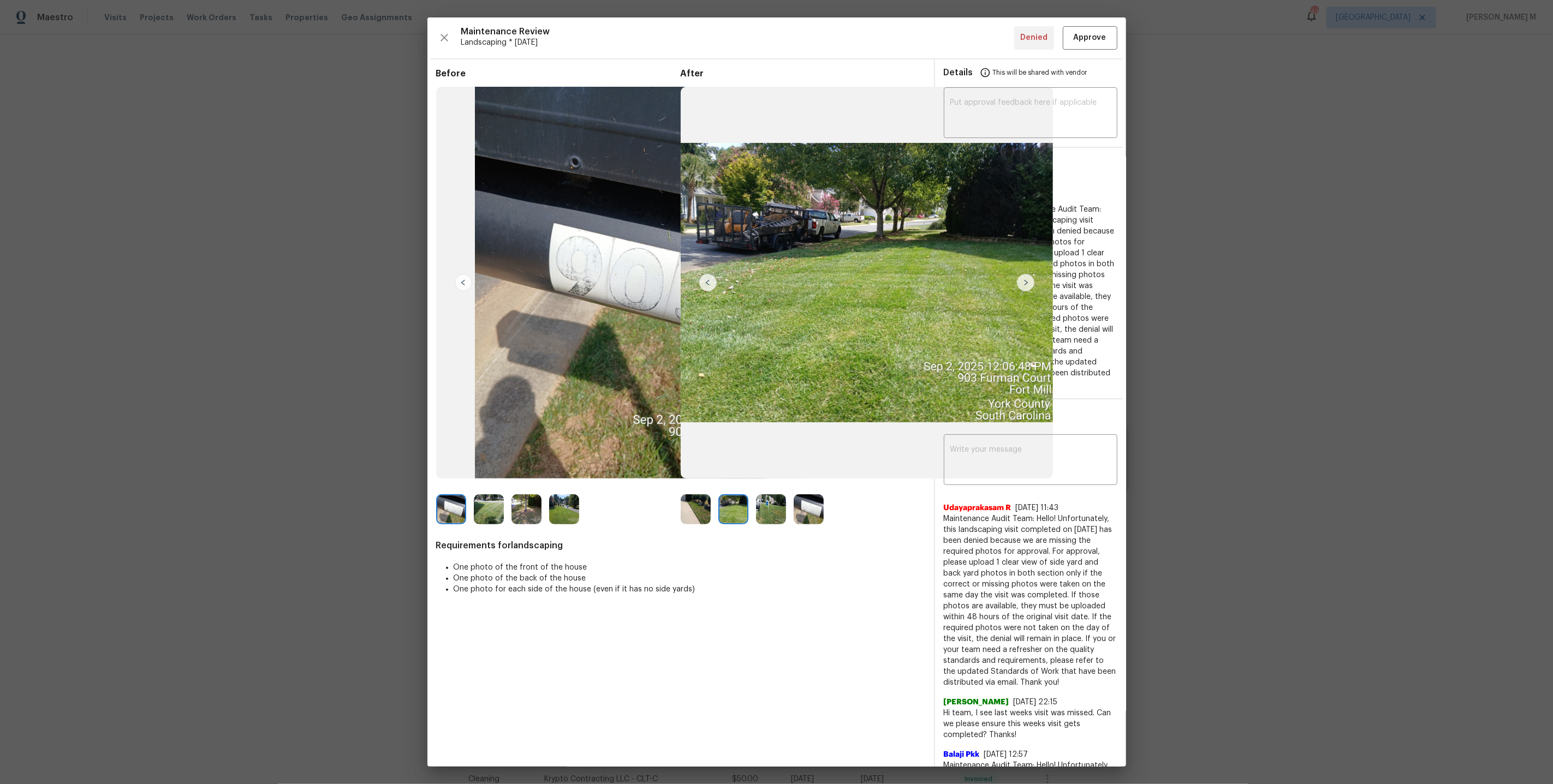
click at [801, 512] on img at bounding box center [809, 509] width 30 height 30
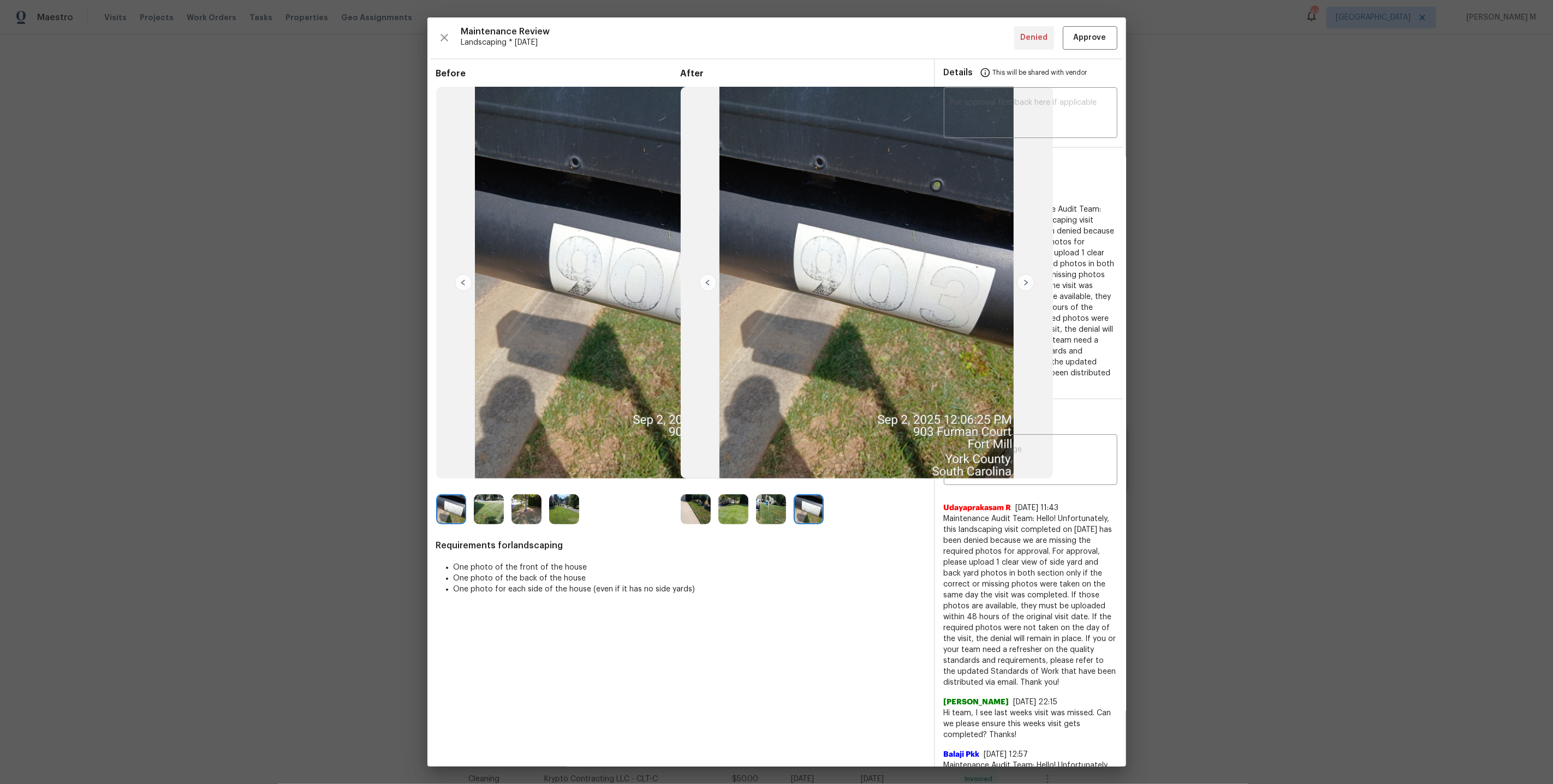
click at [777, 505] on img at bounding box center [771, 509] width 30 height 30
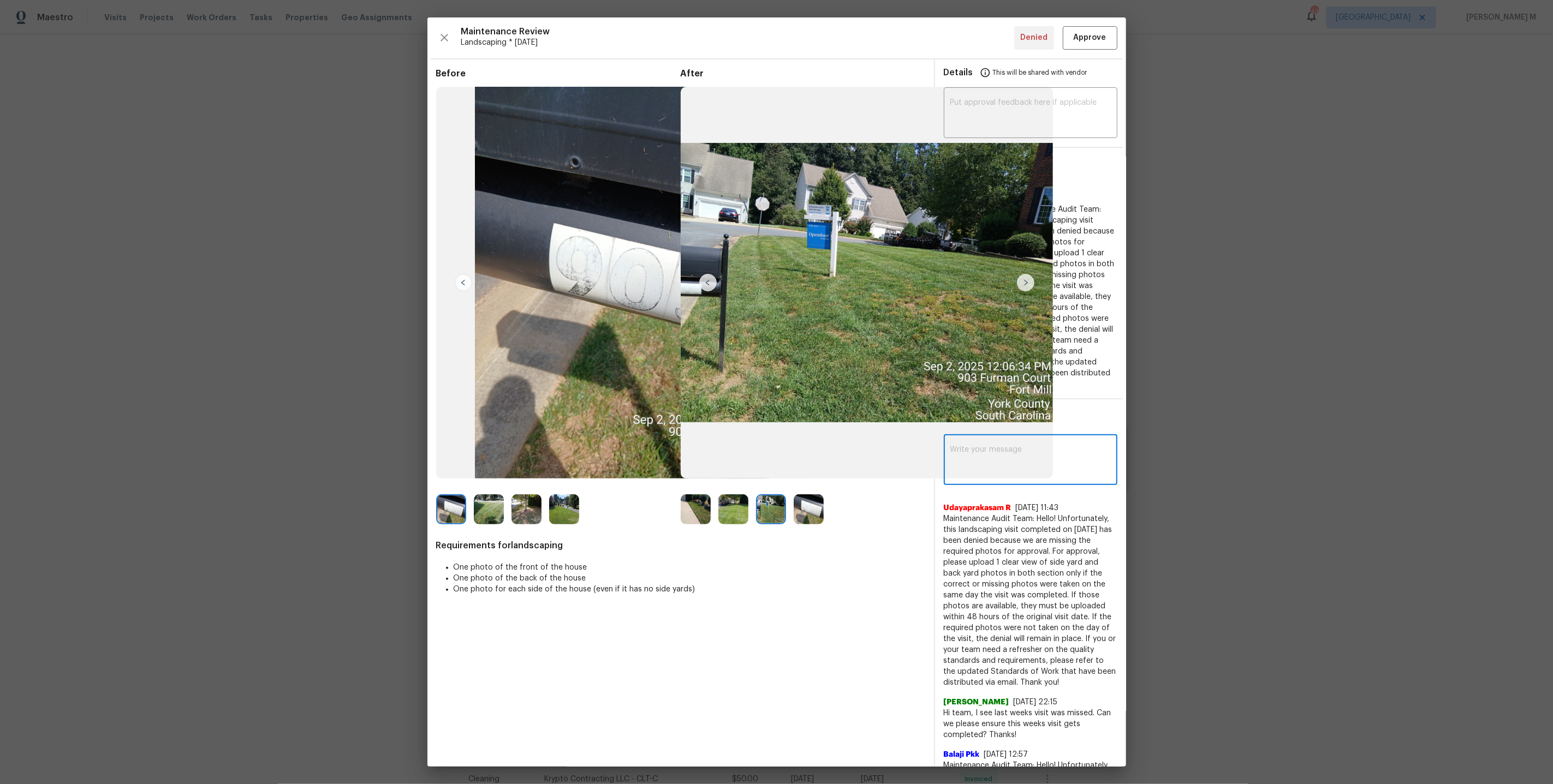
click at [1070, 446] on textarea at bounding box center [1030, 461] width 160 height 31
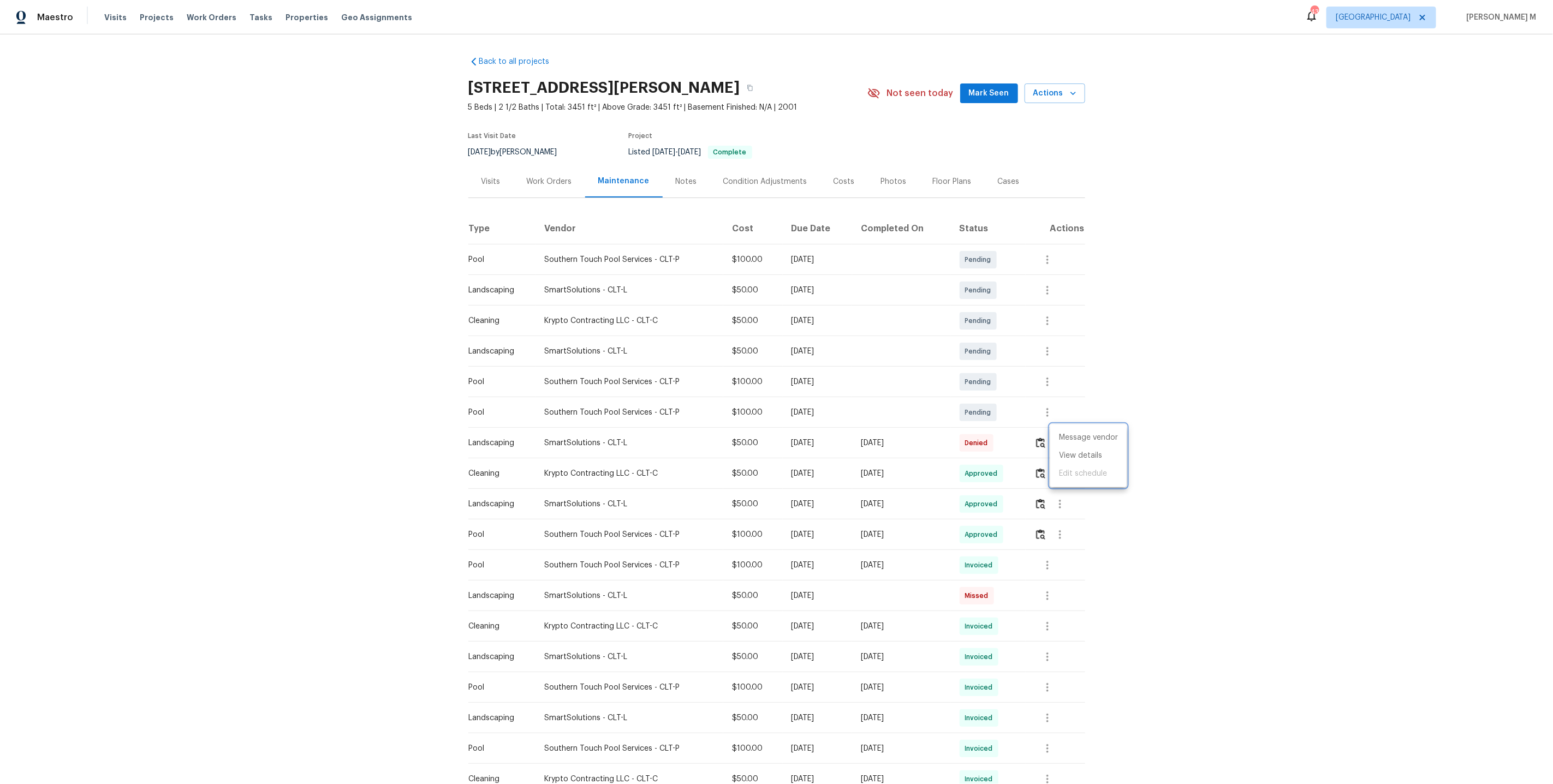
click at [943, 450] on div at bounding box center [776, 392] width 1553 height 784
click at [1043, 472] on img "button" at bounding box center [1041, 473] width 9 height 10
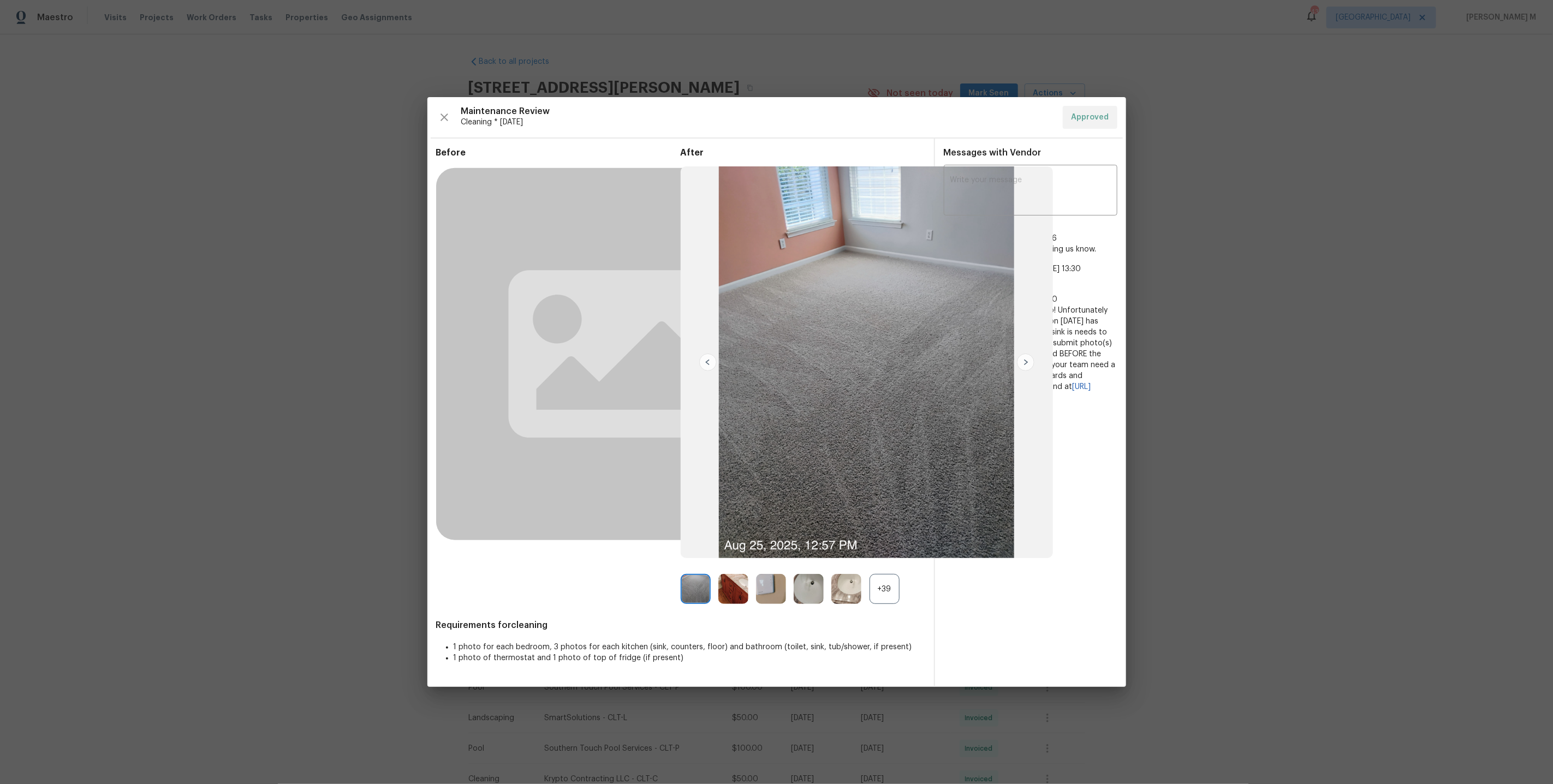
click at [893, 586] on div "+39" at bounding box center [884, 589] width 30 height 30
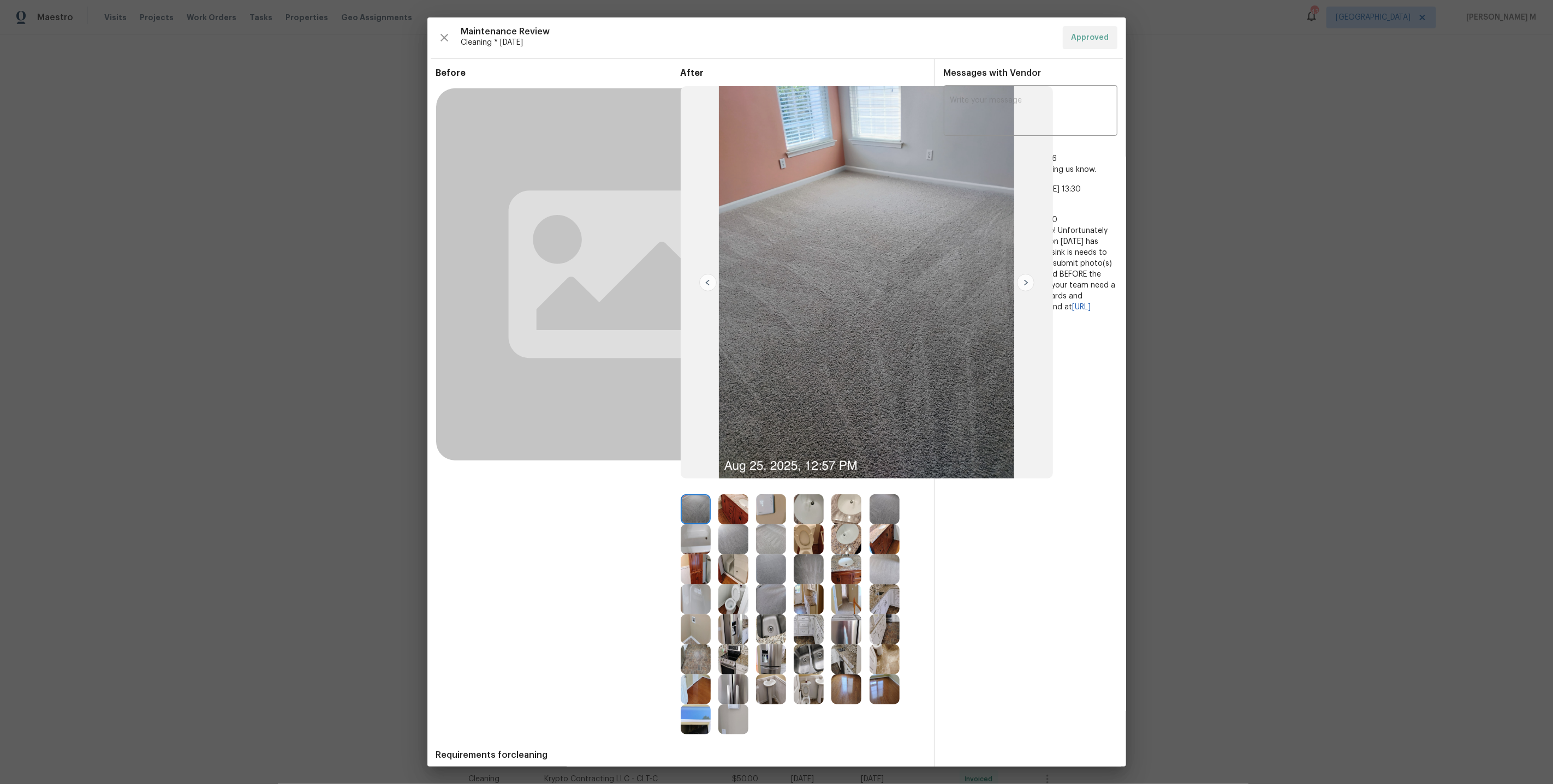
click at [808, 498] on img at bounding box center [809, 509] width 30 height 30
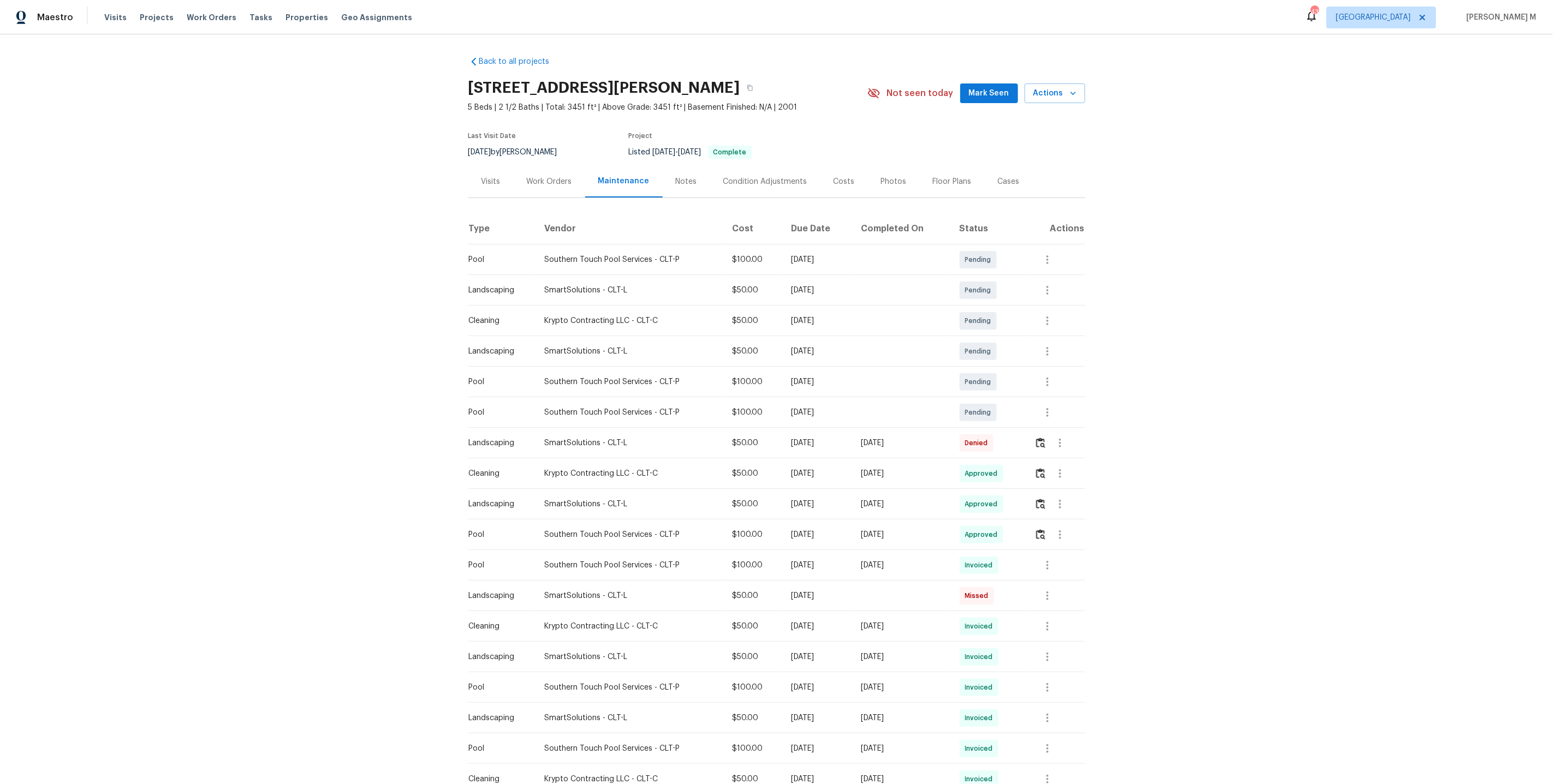
click at [612, 245] on td "Southern Touch Pool Services - CLT-P" at bounding box center [629, 260] width 187 height 31
click at [556, 181] on div "Work Orders" at bounding box center [549, 181] width 72 height 32
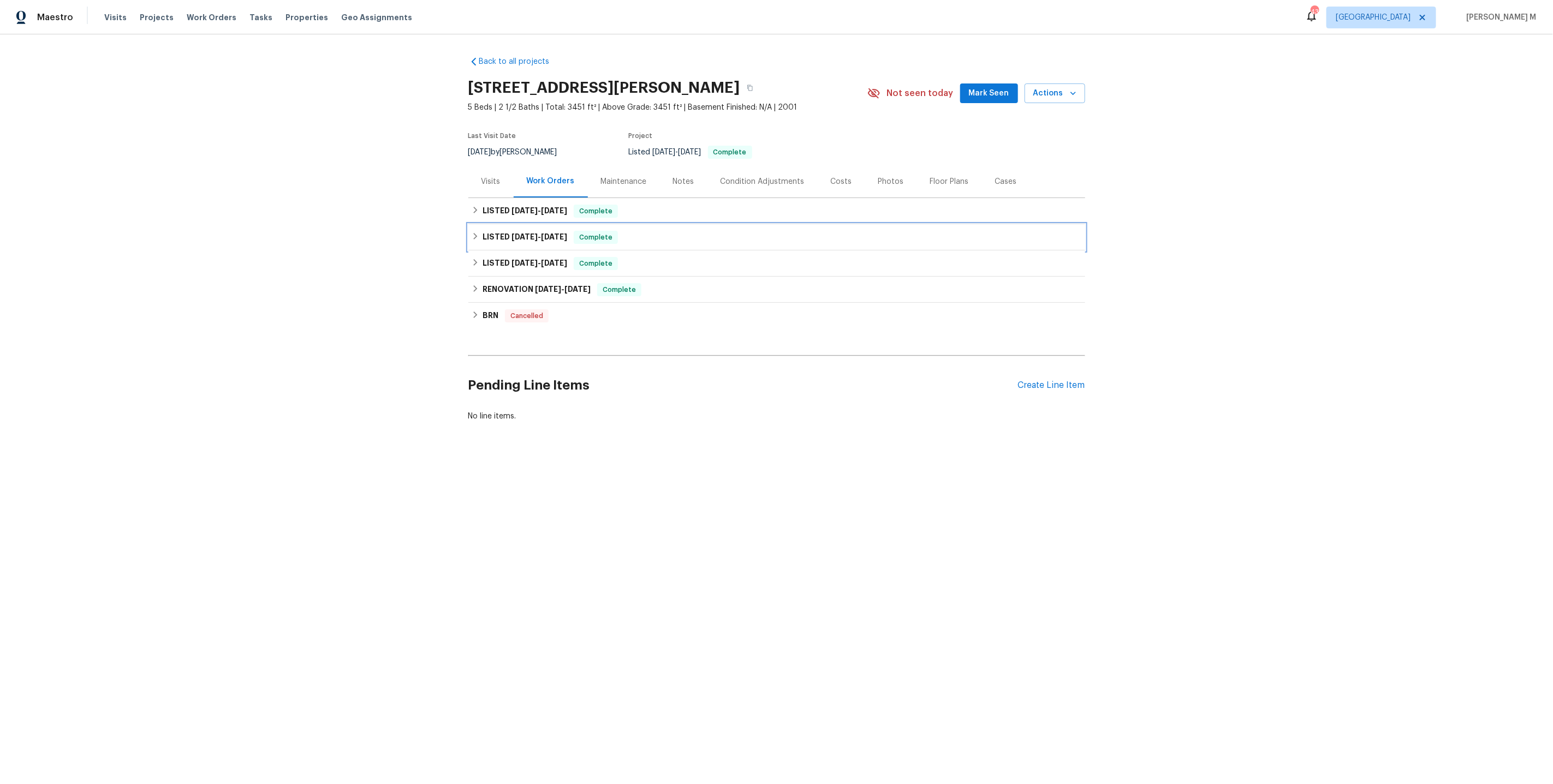
click at [541, 233] on span "[DATE]" at bounding box center [553, 237] width 26 height 8
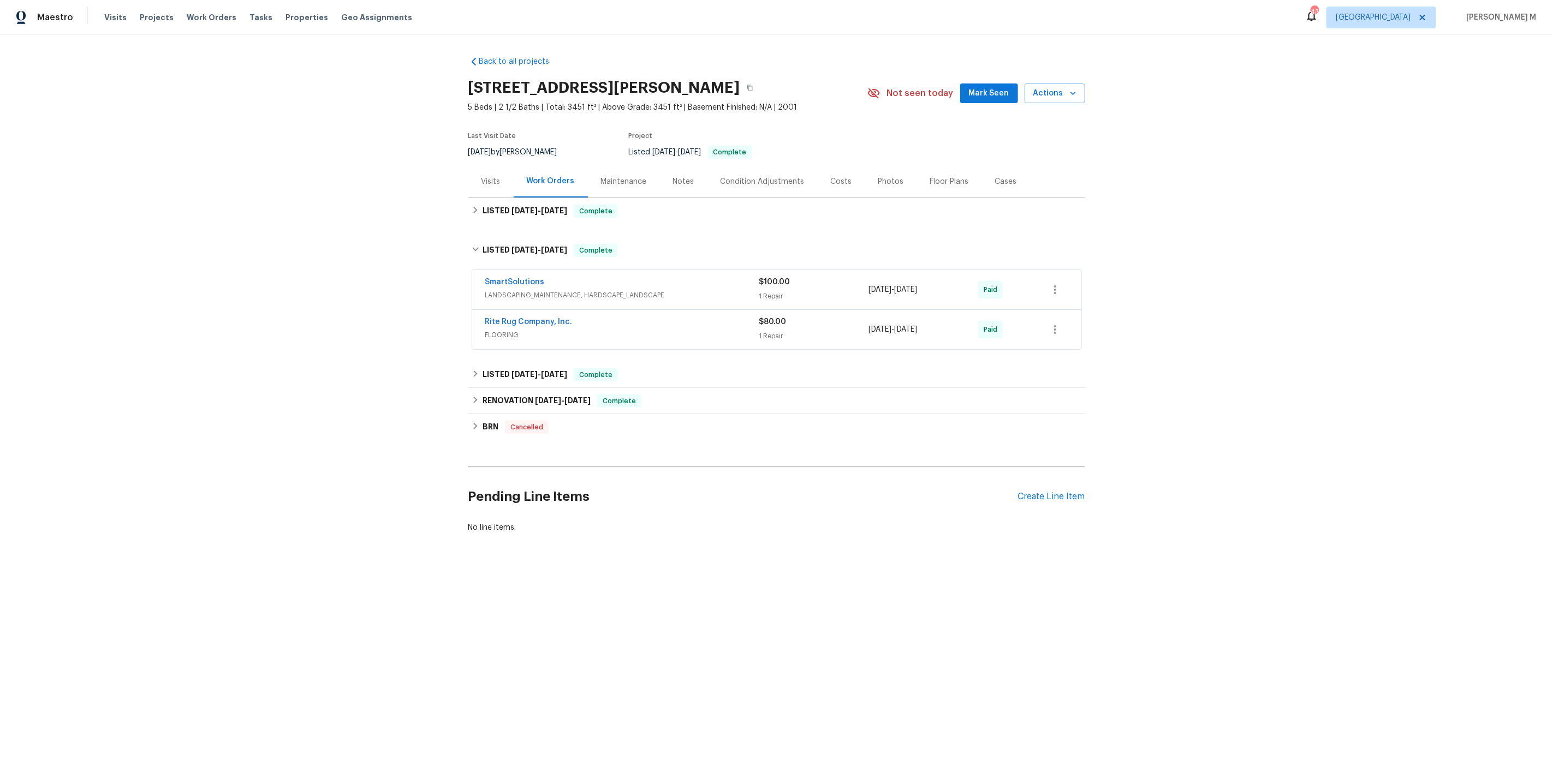
click at [517, 290] on span "LANDSCAPING_MAINTENANCE, HARDSCAPE_LANDSCAPE" at bounding box center [622, 295] width 274 height 11
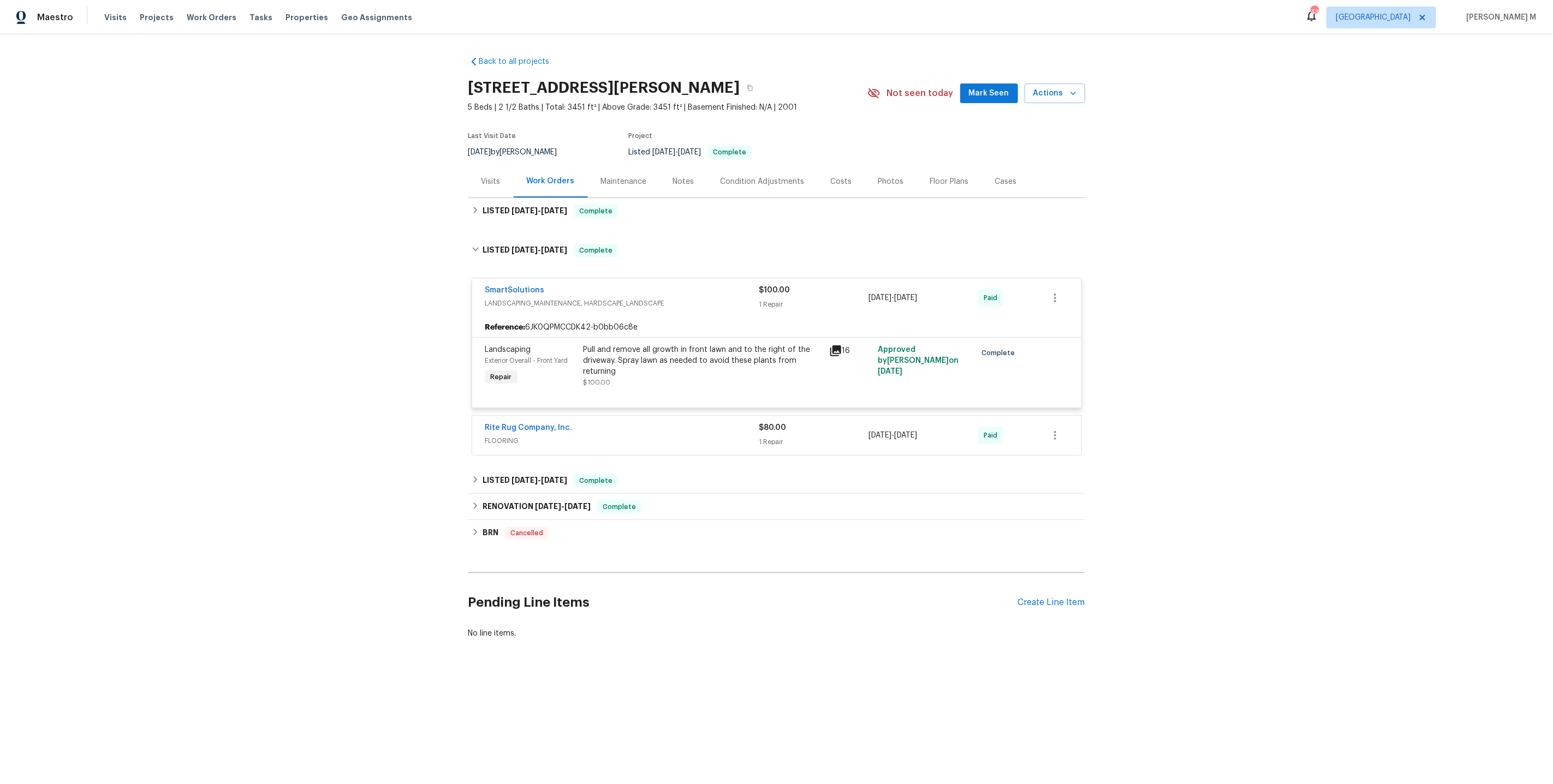
click at [505, 440] on div "Rite Rug Company, Inc. FLOORING $80.00 1 Repair 7/2/2025 - 7/2/2025 Paid" at bounding box center [776, 435] width 609 height 39
click at [508, 436] on span "FLOORING" at bounding box center [622, 441] width 274 height 11
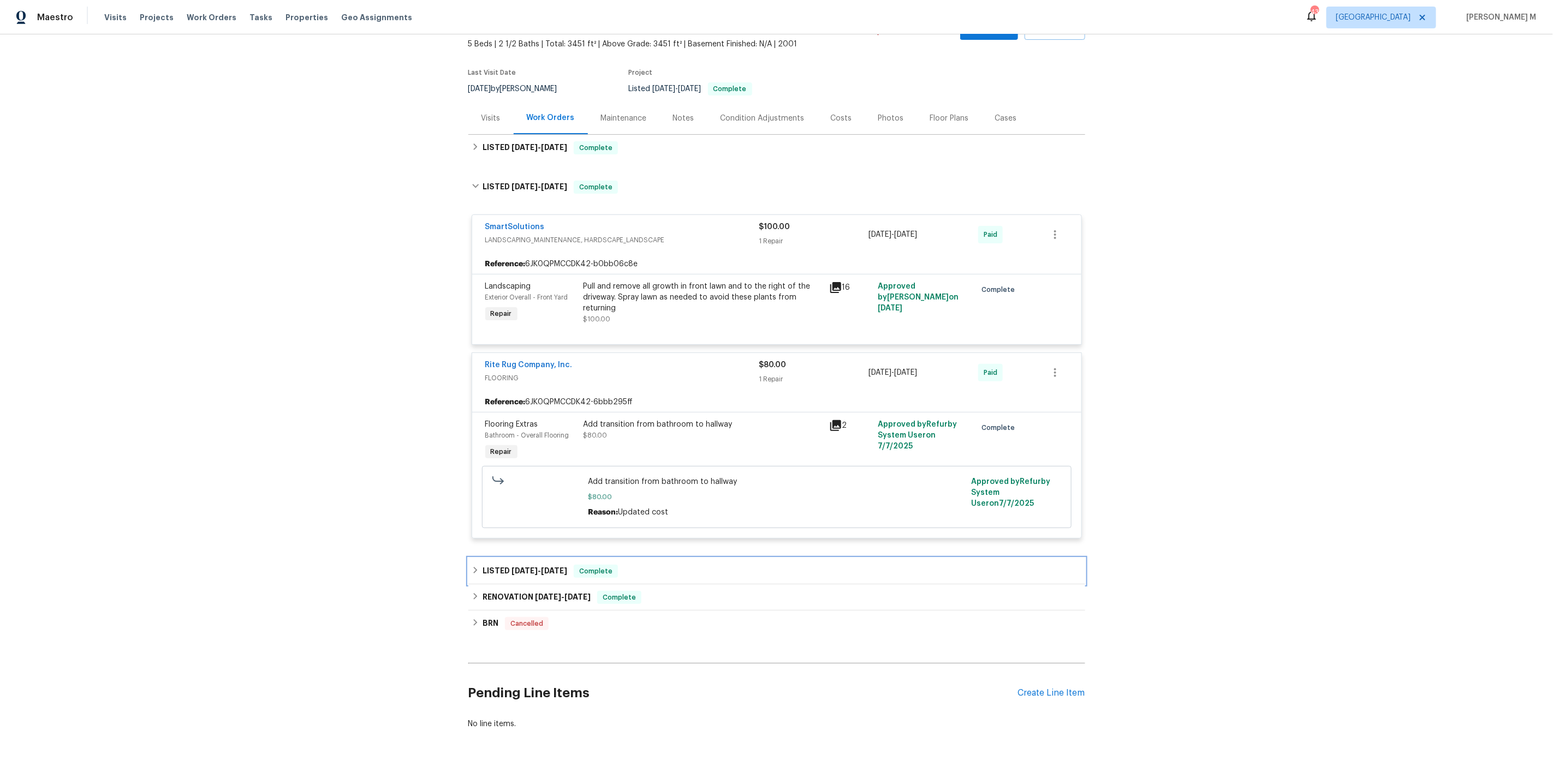
click at [482, 565] on h6 "LISTED 5/8/25 - 5/9/25" at bounding box center [524, 571] width 84 height 13
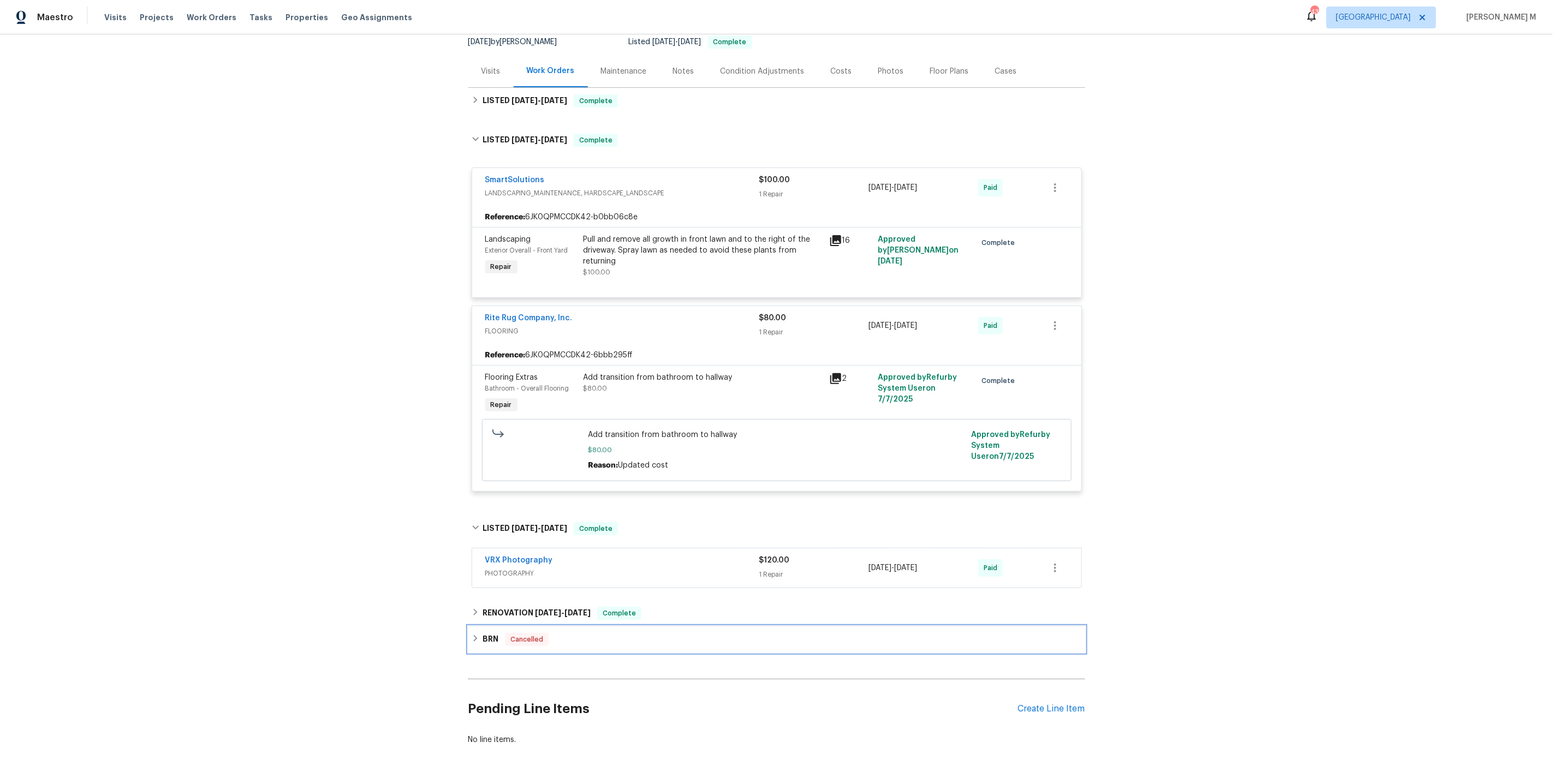
click at [507, 626] on div "BRN Cancelled" at bounding box center [776, 639] width 617 height 26
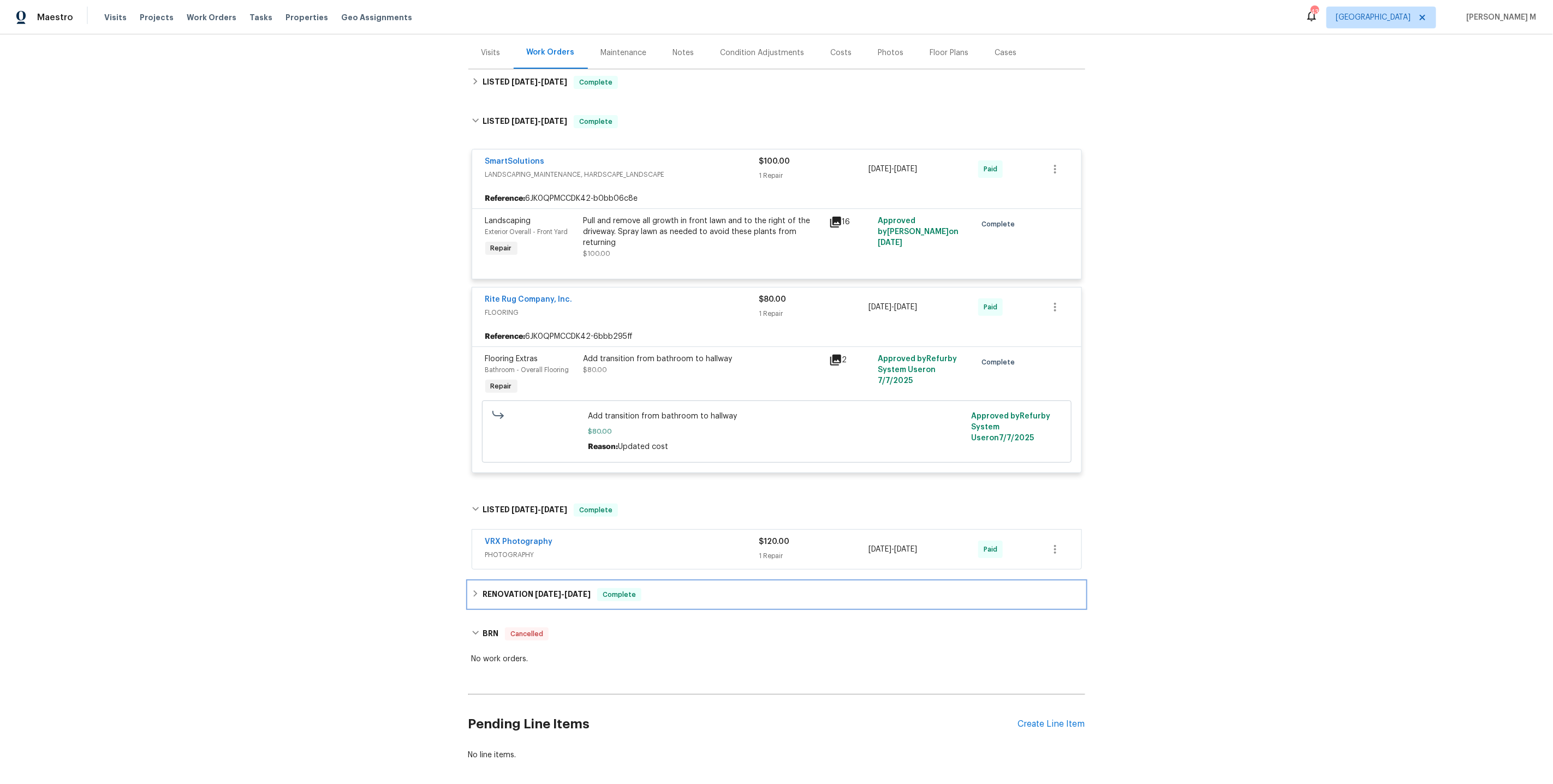
click at [539, 588] on h6 "RENOVATION 4/29/25 - 5/14/25" at bounding box center [536, 595] width 108 height 13
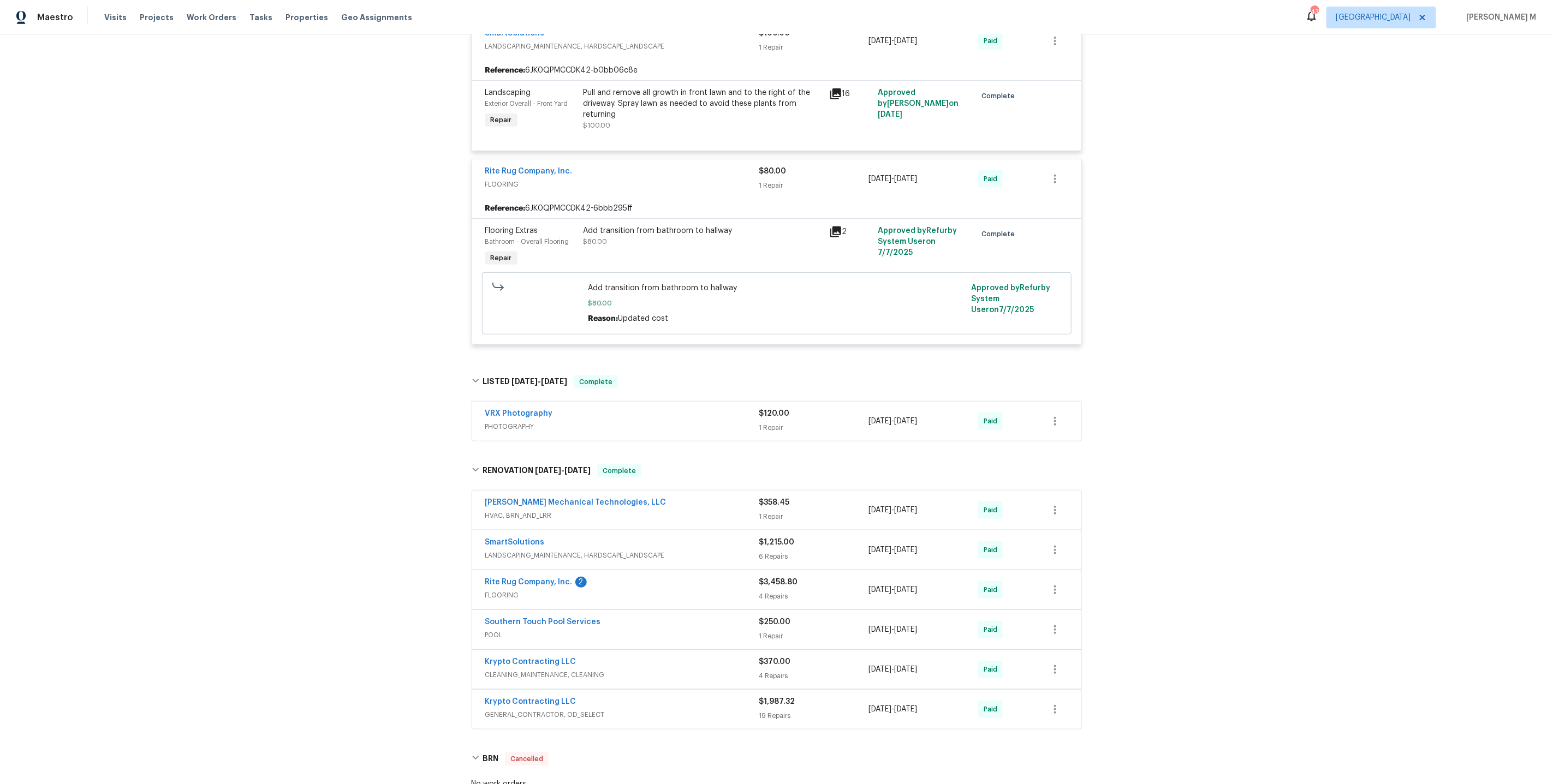
scroll to position [20, 0]
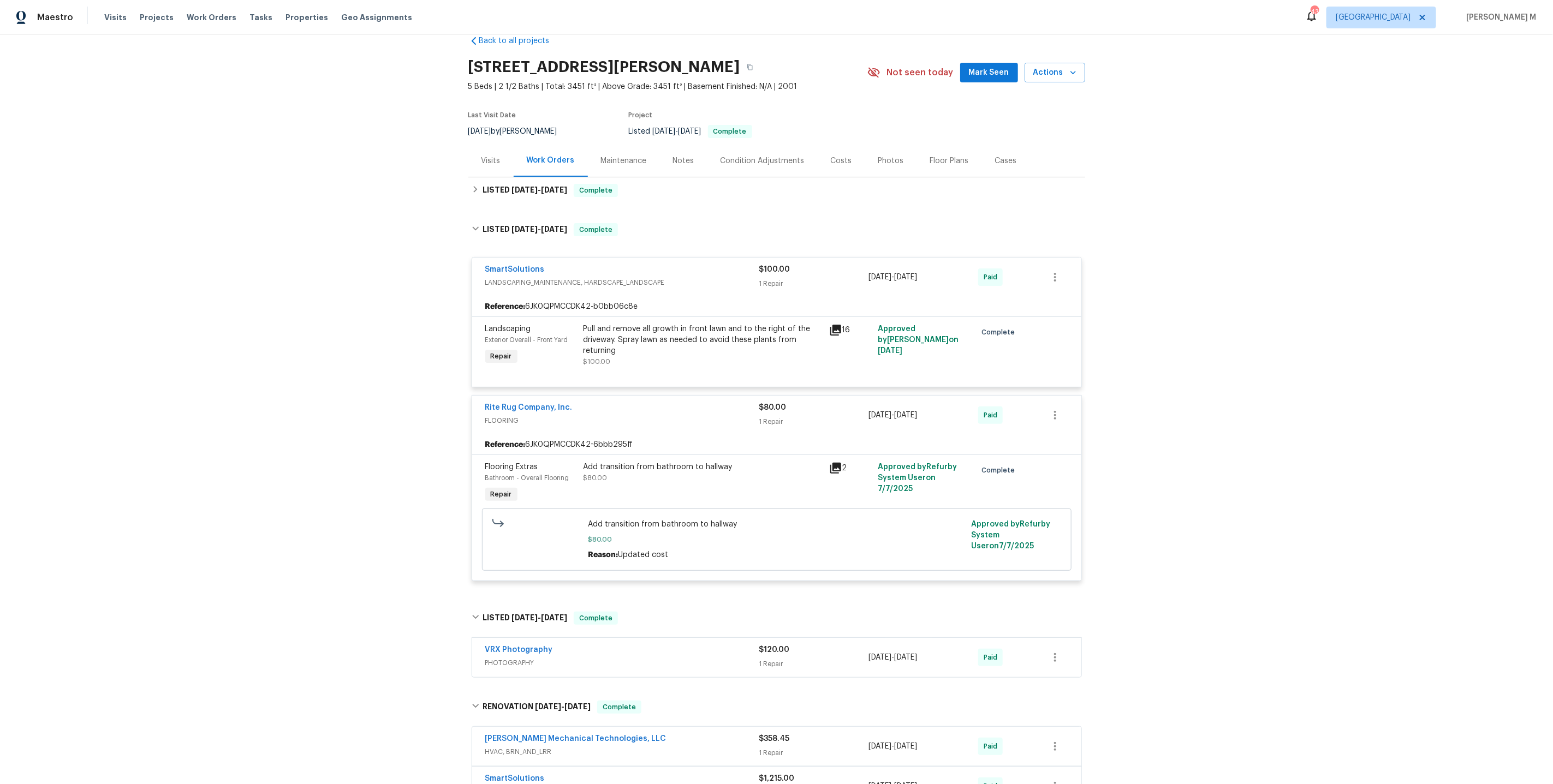
click at [631, 155] on div "Maintenance" at bounding box center [624, 161] width 46 height 11
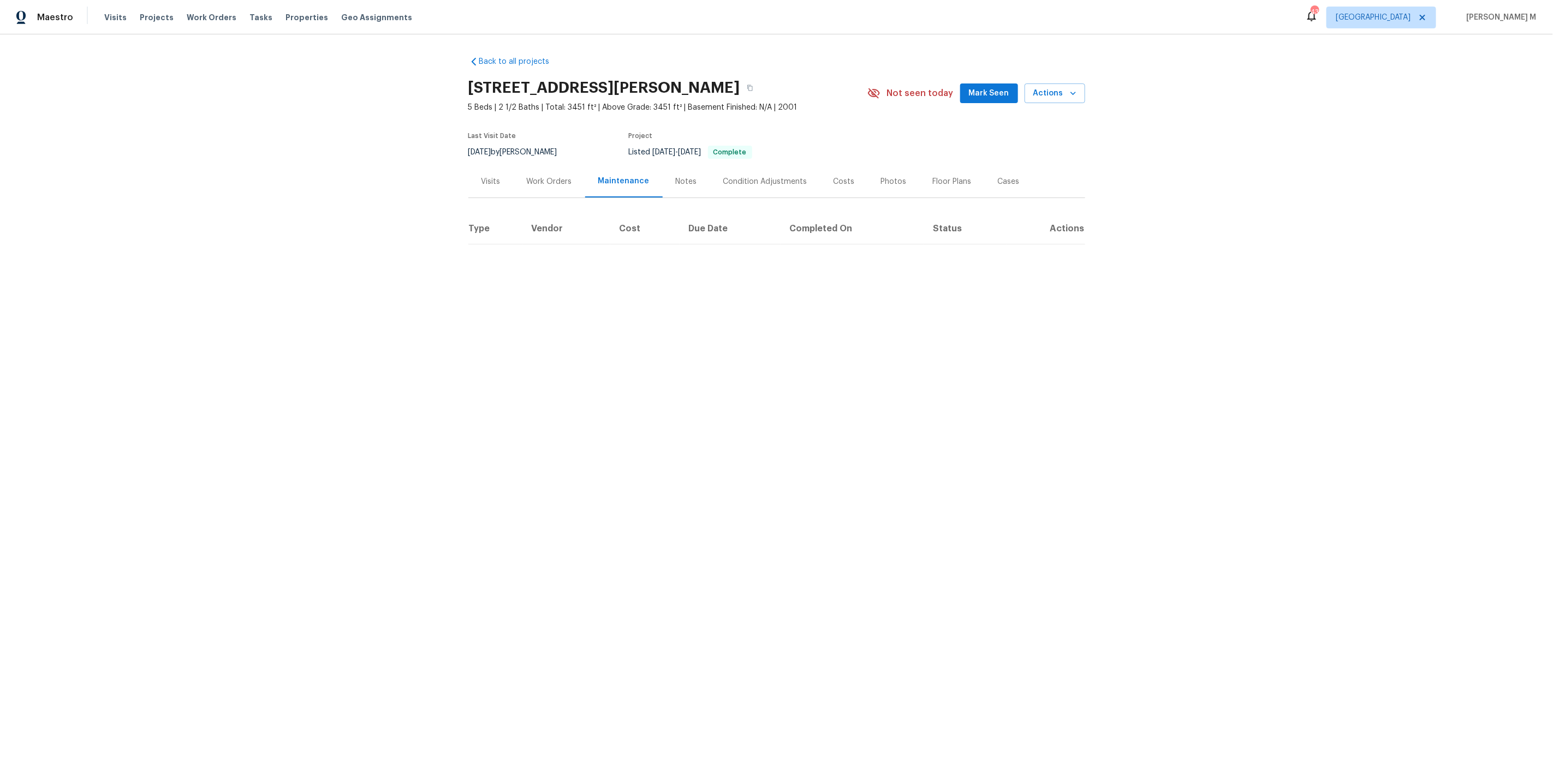
click at [527, 181] on div "Work Orders" at bounding box center [549, 181] width 45 height 11
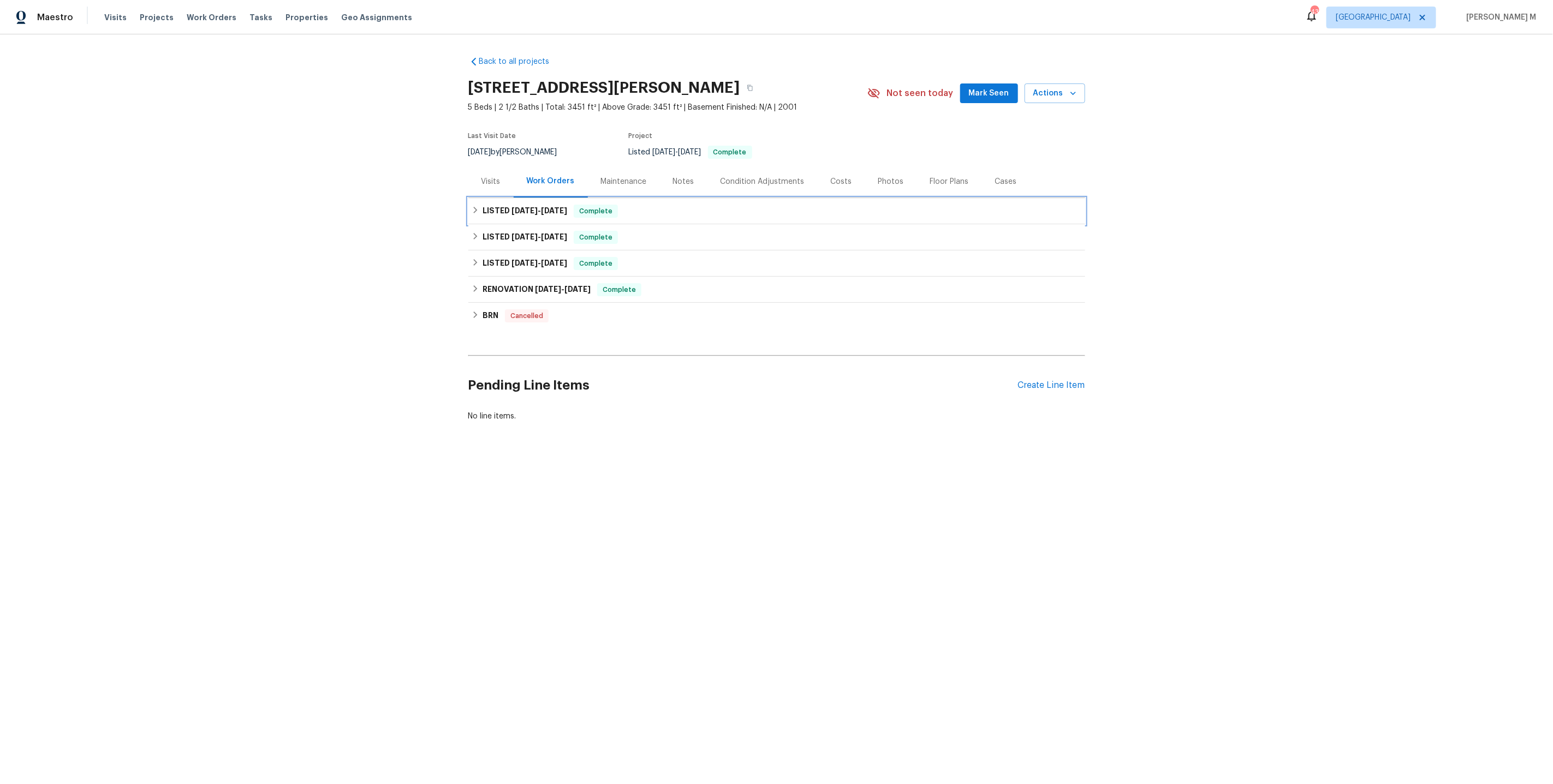
click at [529, 198] on div "LISTED 7/30/25 - 8/1/25 Complete" at bounding box center [776, 211] width 617 height 26
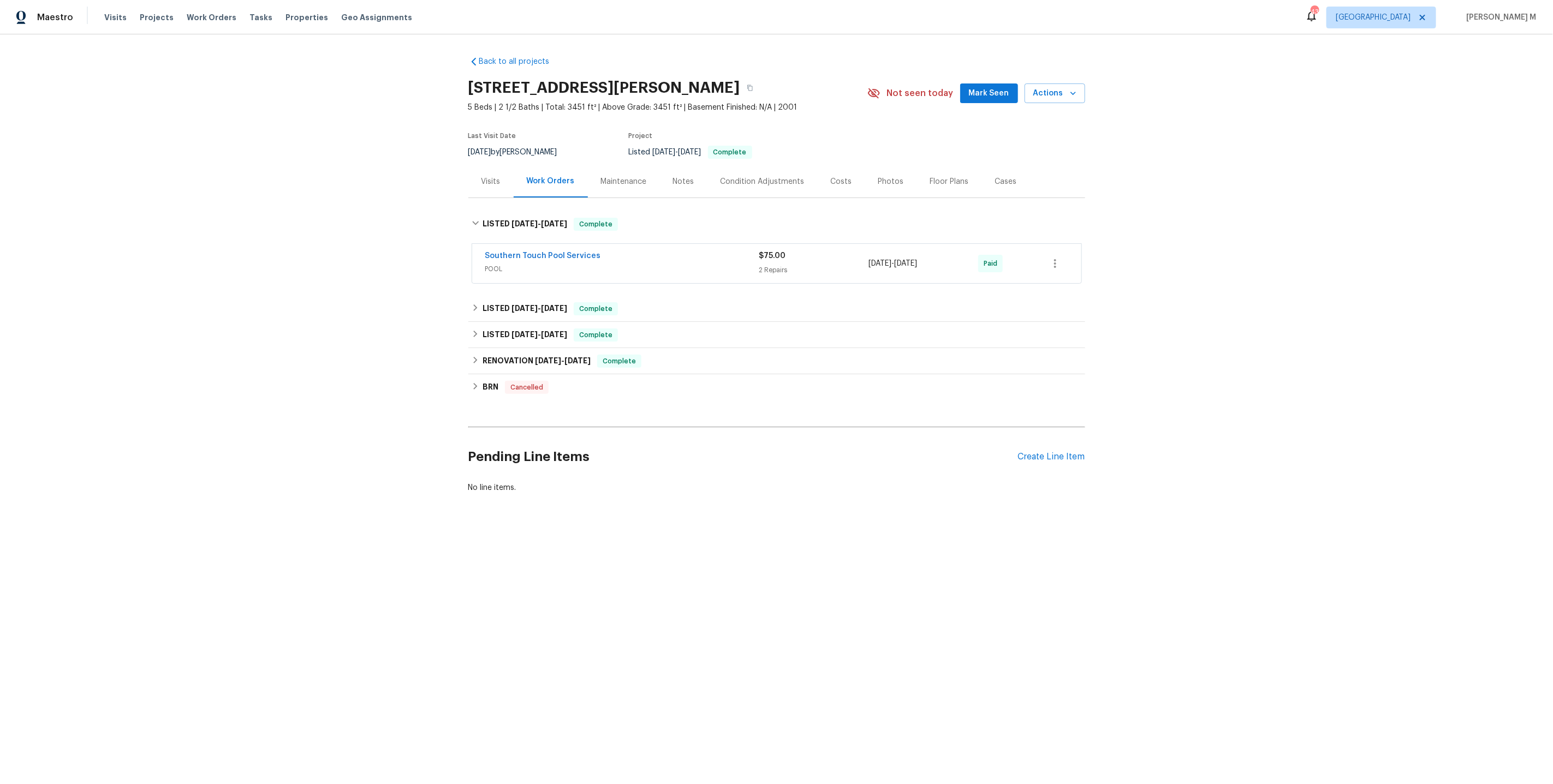
click at [576, 187] on div "Work Orders" at bounding box center [550, 181] width 74 height 32
click at [614, 178] on div "Maintenance" at bounding box center [624, 181] width 46 height 11
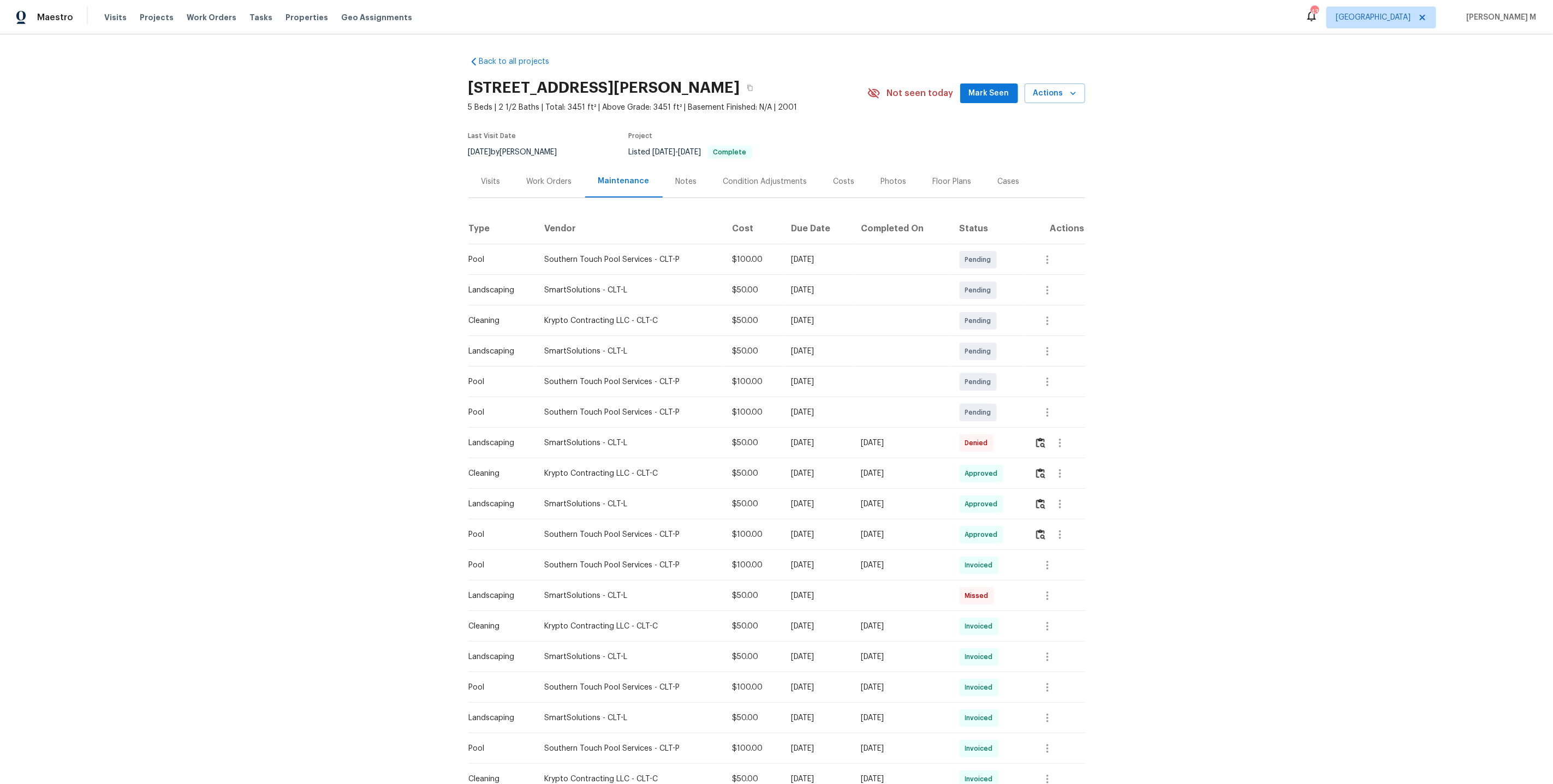
click at [548, 158] on div "Last Visit Date 8/7/2025 by Billy Towle Project Listed 7/30/2025 - 8/1/2025 Com…" at bounding box center [654, 145] width 370 height 39
click at [548, 165] on div "Work Orders" at bounding box center [549, 181] width 72 height 32
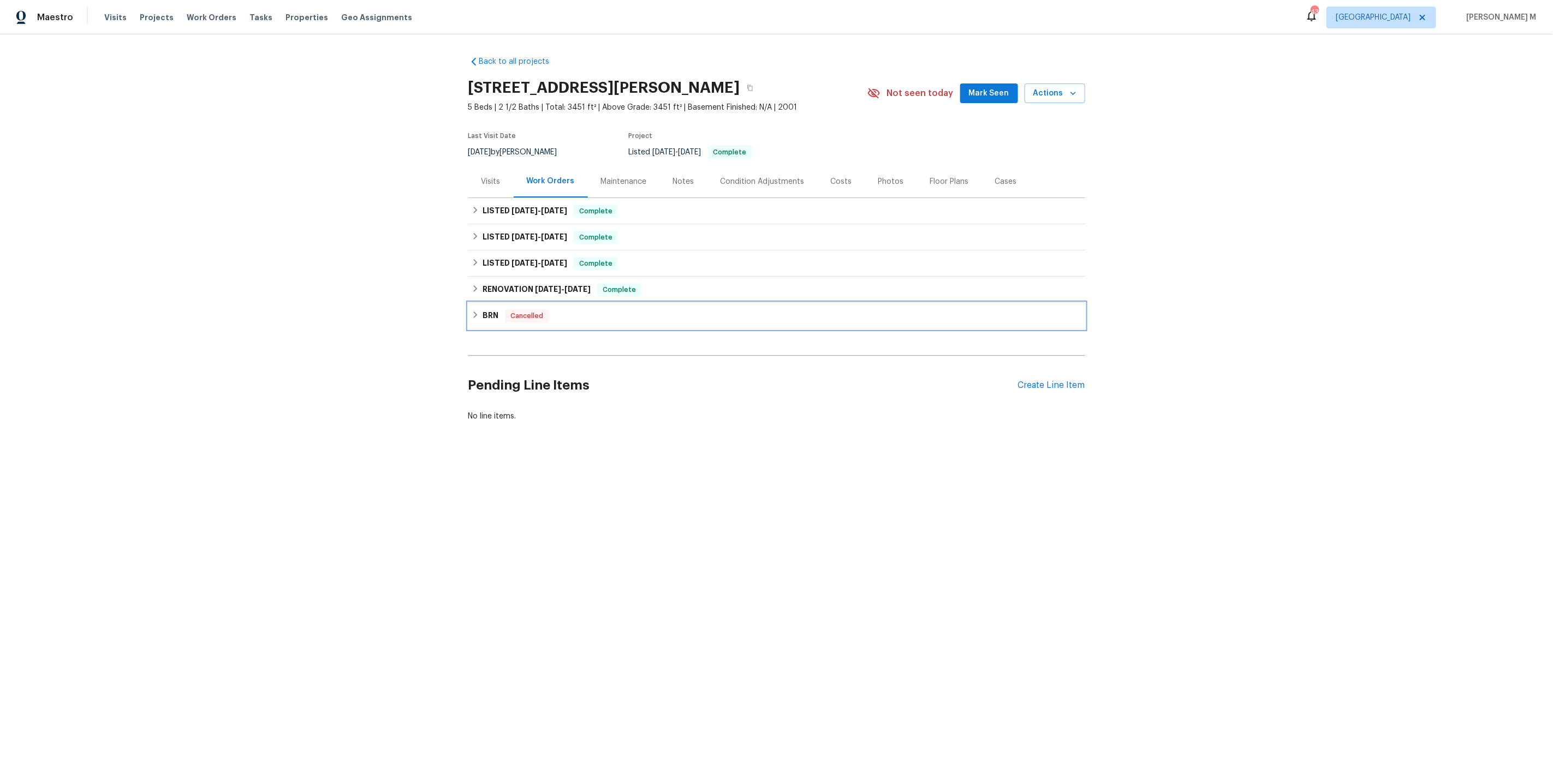
click at [505, 303] on div "BRN Cancelled" at bounding box center [776, 316] width 617 height 26
click at [510, 296] on div "RENOVATION 4/29/25 - 5/14/25 Complete" at bounding box center [776, 289] width 617 height 26
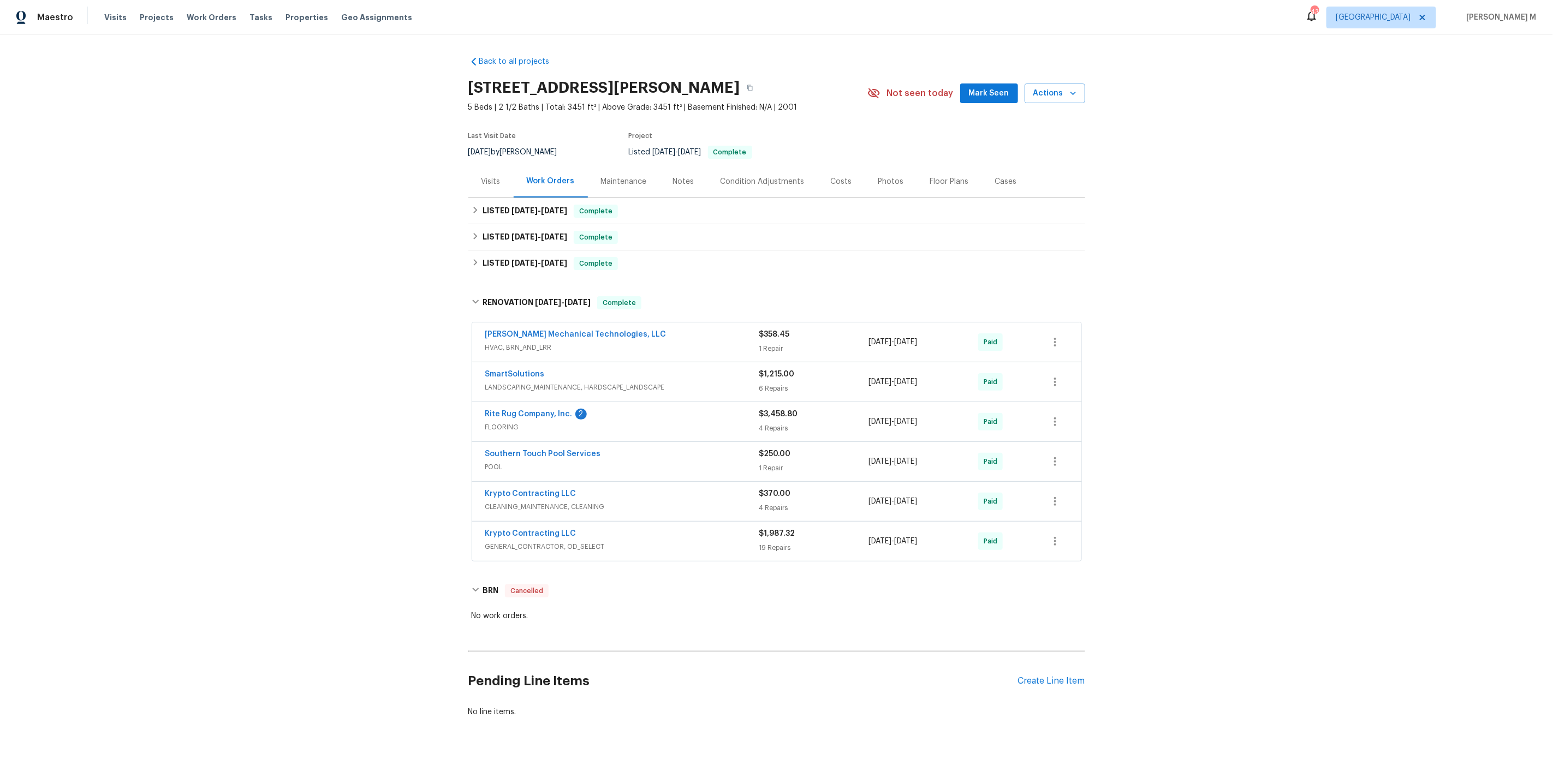
click at [525, 528] on div "Krypto Contracting LLC" at bounding box center [622, 535] width 274 height 13
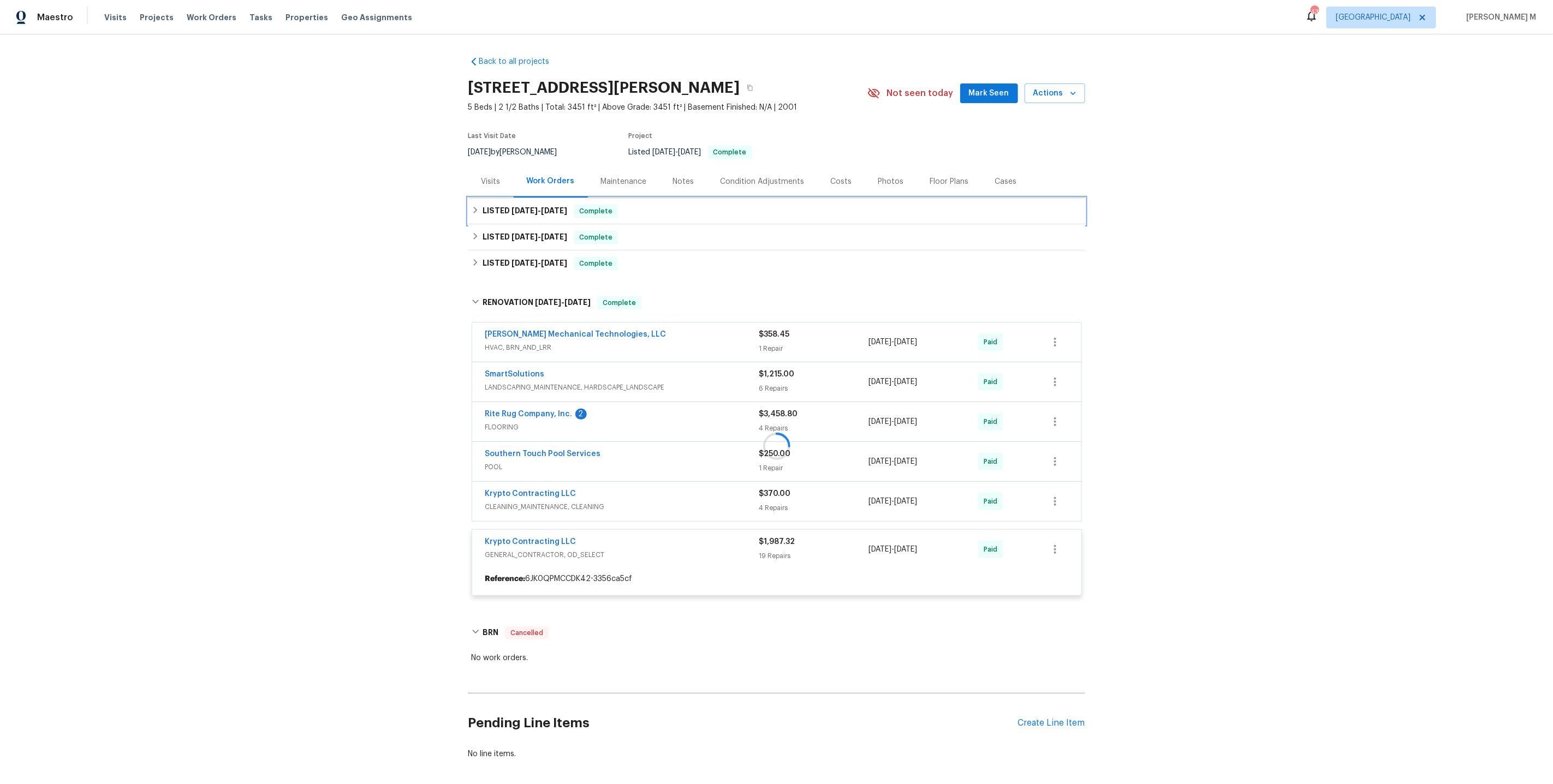
click at [551, 210] on h6 "LISTED 7/30/25 - 8/1/25" at bounding box center [524, 212] width 84 height 13
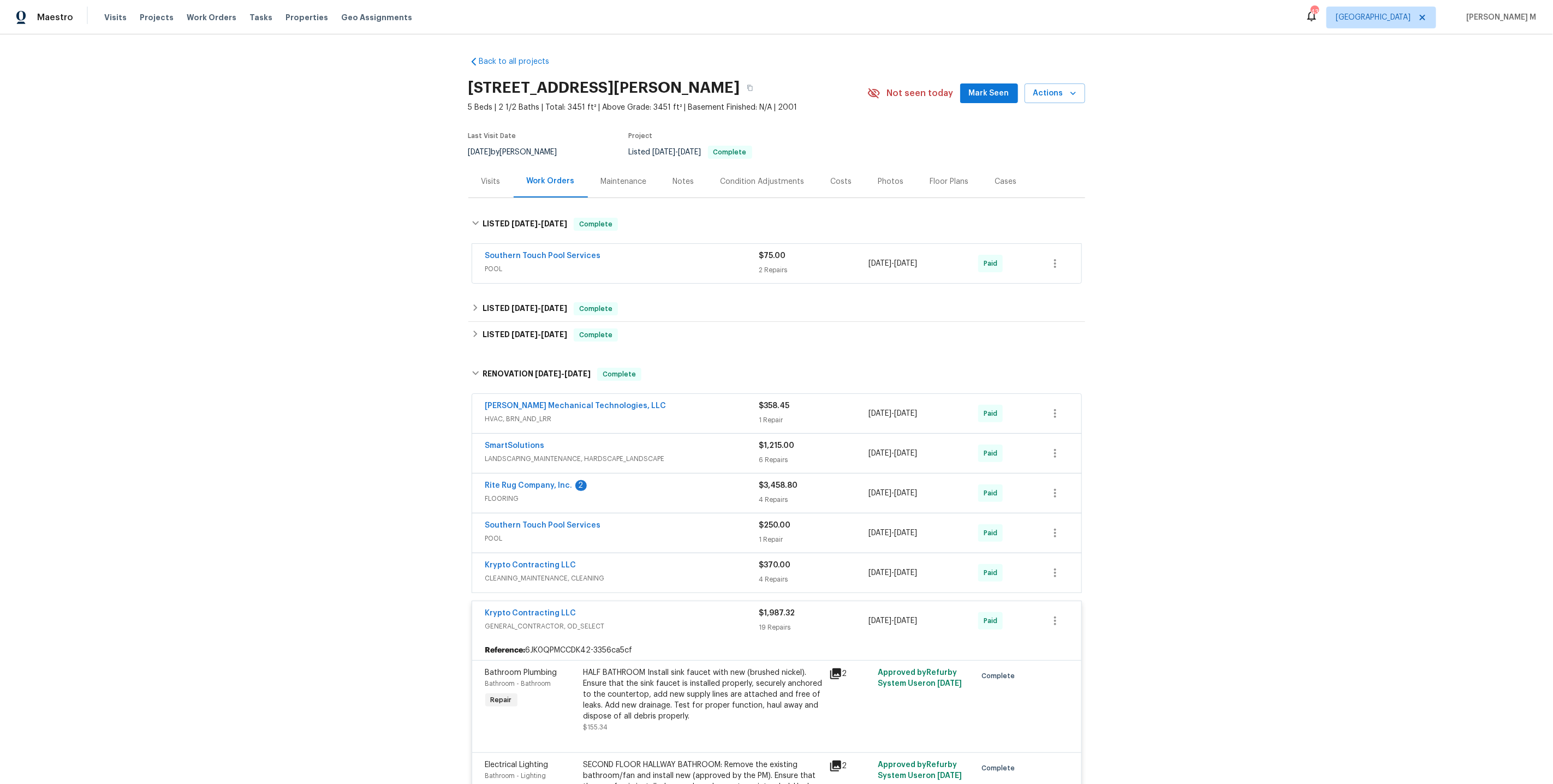
click at [512, 263] on span "POOL" at bounding box center [622, 269] width 274 height 11
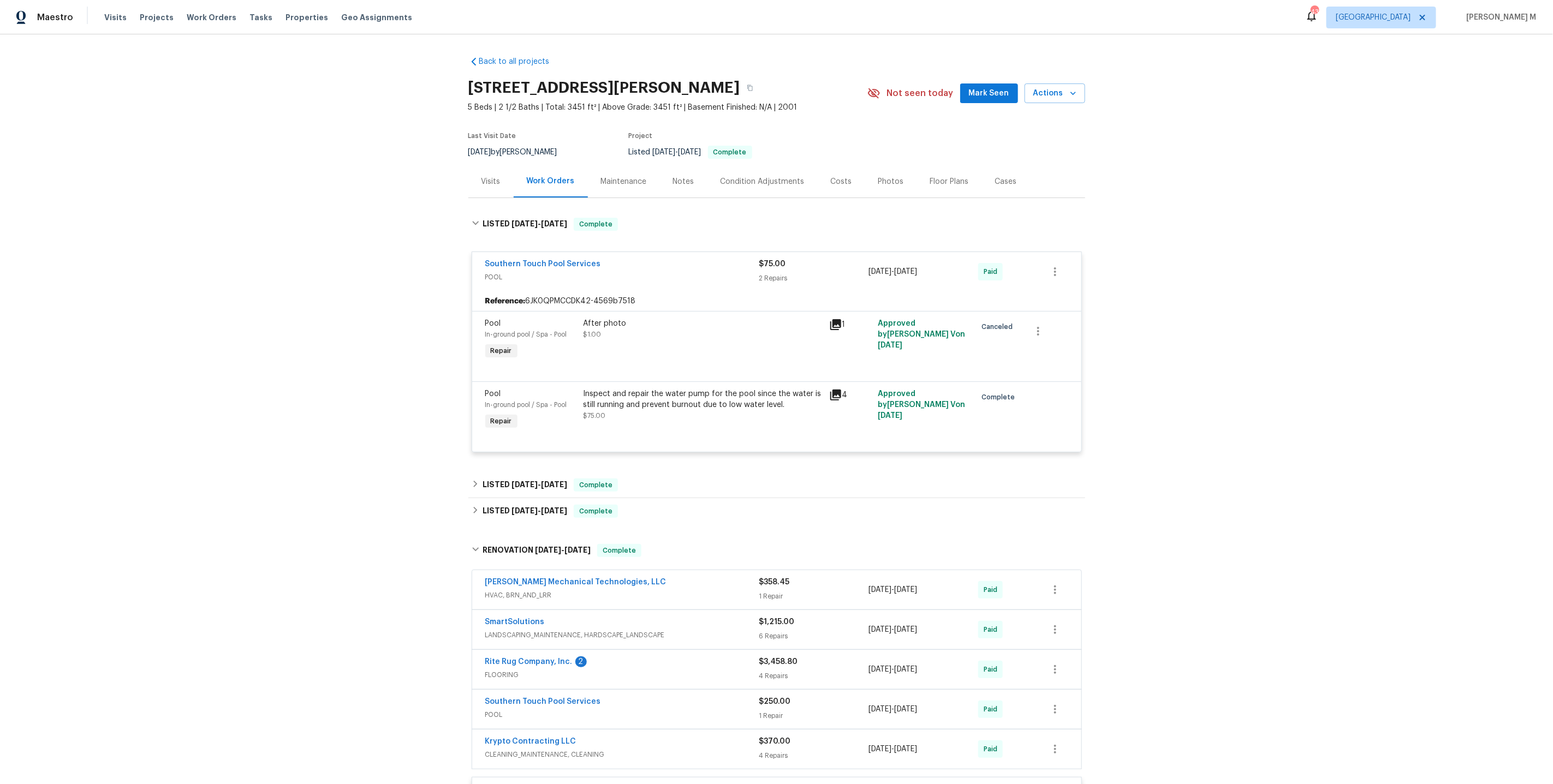
click at [706, 408] on div "Inspect and repair the water pump for the pool since the water is still running…" at bounding box center [703, 405] width 239 height 33
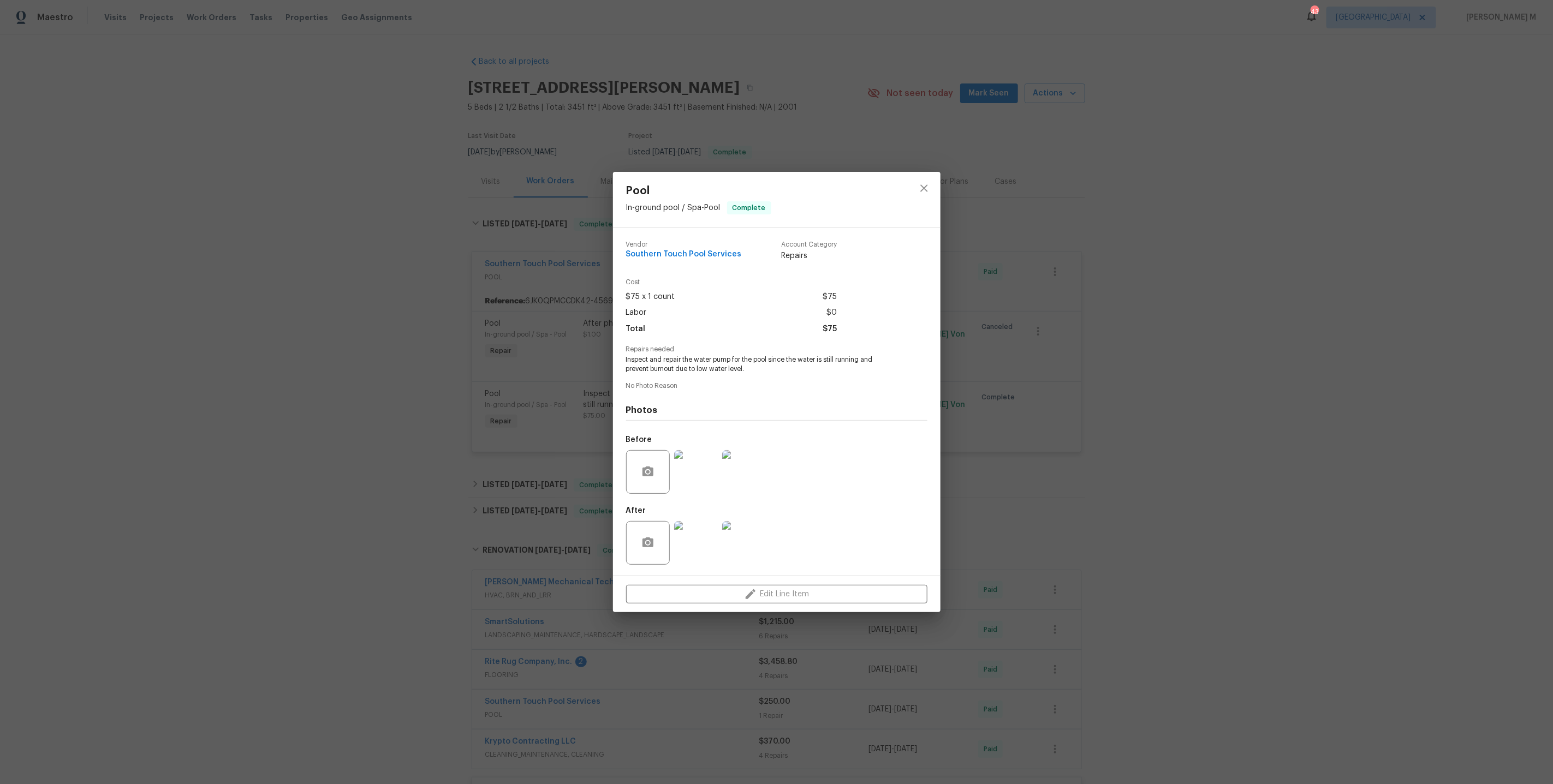
click at [737, 463] on img at bounding box center [744, 472] width 43 height 43
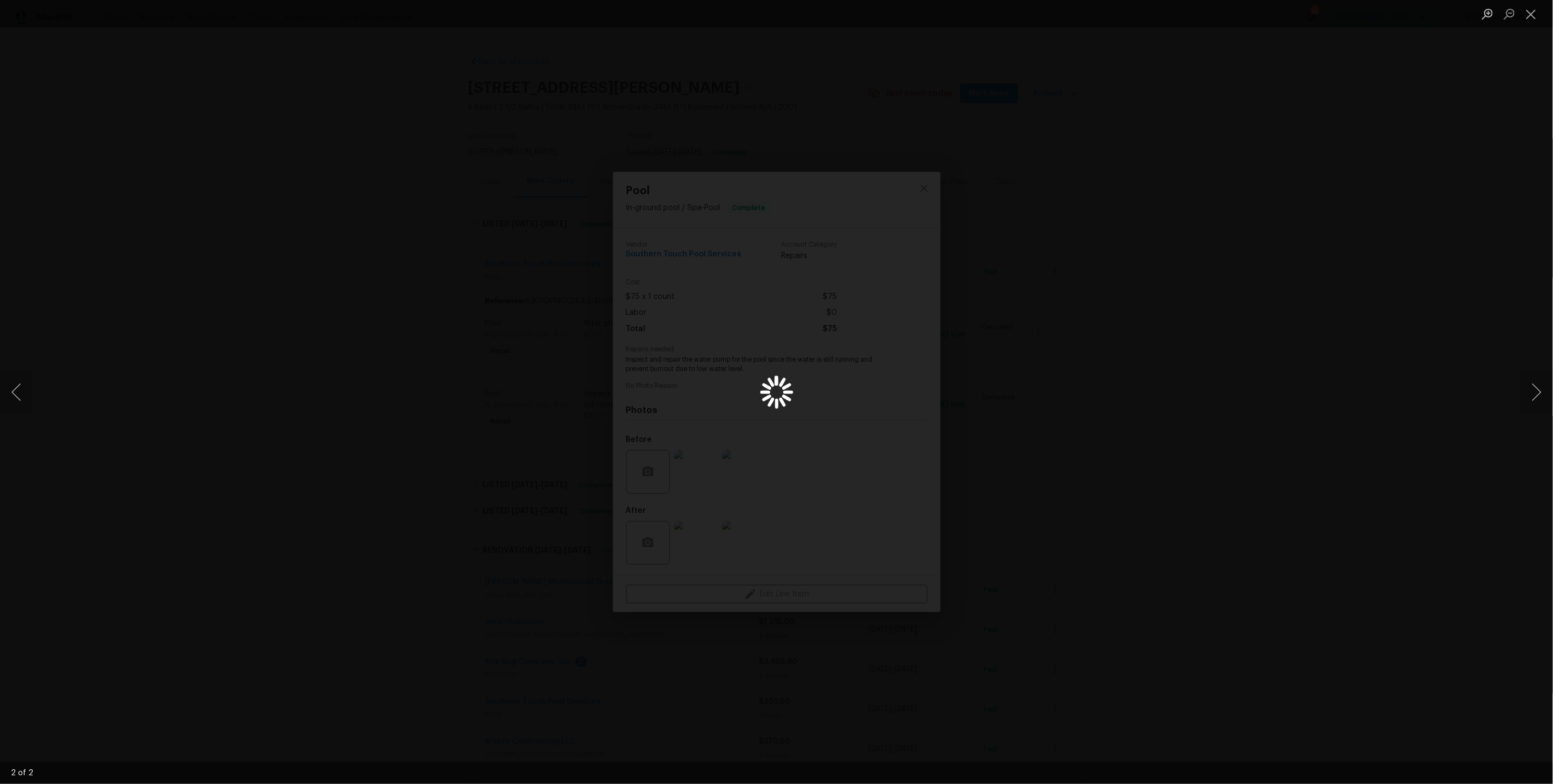
click at [1310, 376] on div "Lightbox" at bounding box center [776, 392] width 1553 height 784
click at [1542, 15] on ul "Lightbox" at bounding box center [1514, 13] width 77 height 27
click at [1526, 15] on button "Close lightbox" at bounding box center [1531, 14] width 22 height 19
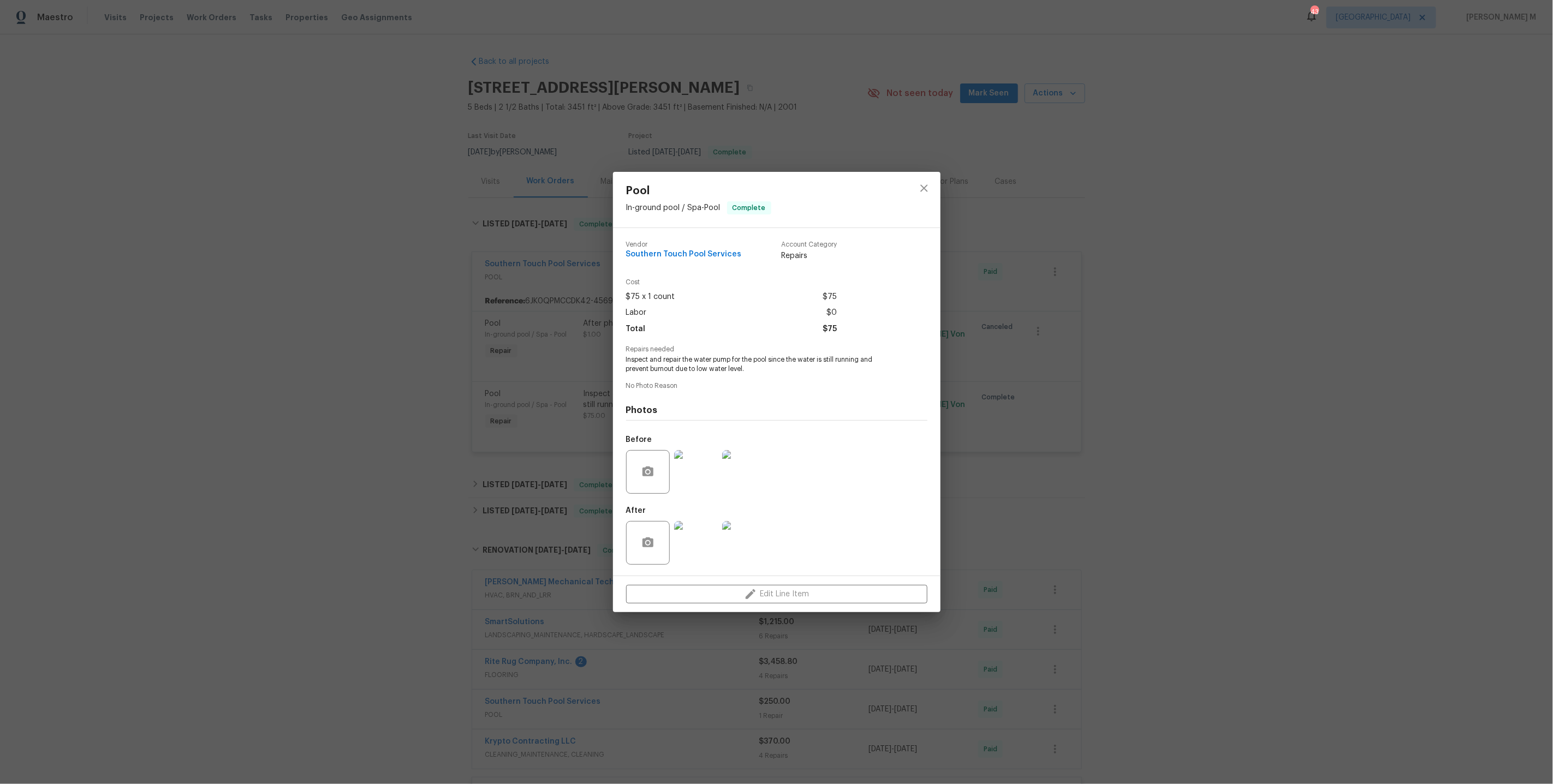
click at [470, 428] on div "Pool In-ground pool / Spa - Pool Complete Vendor Southern Touch Pool Services A…" at bounding box center [776, 392] width 1553 height 784
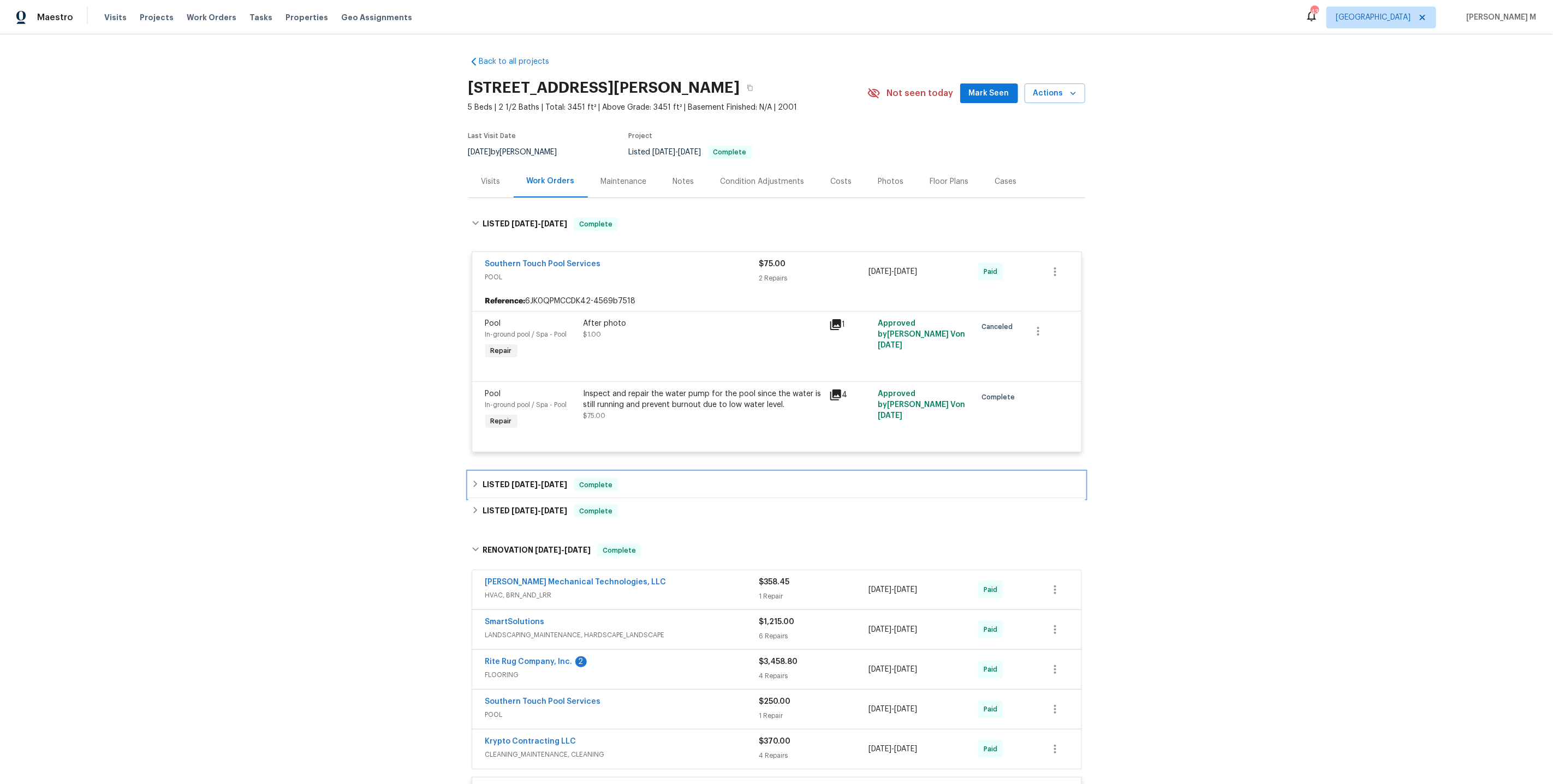
click at [475, 479] on div "LISTED 7/2/25 - 7/9/25 Complete" at bounding box center [776, 485] width 610 height 13
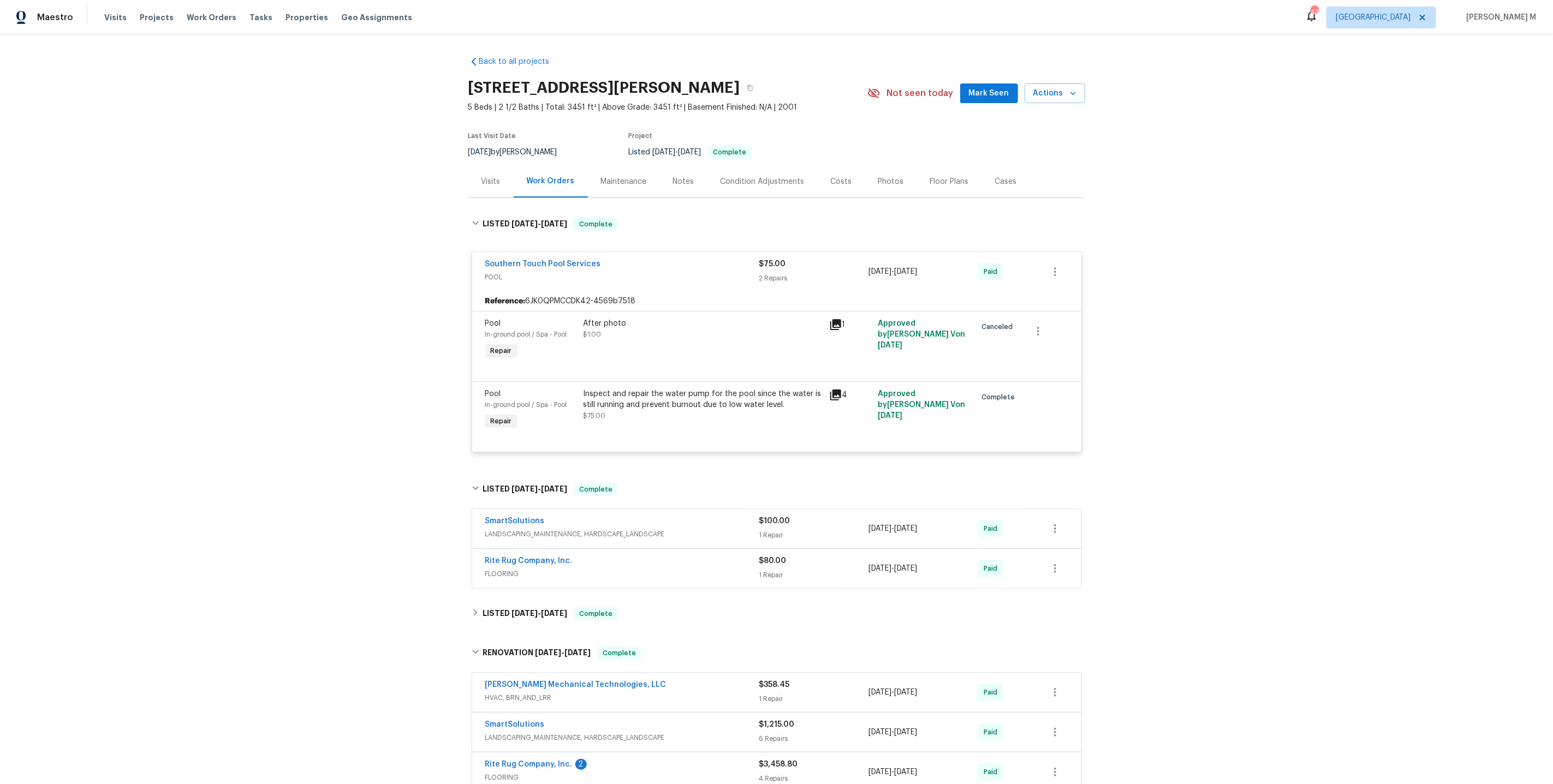
click at [505, 528] on span "LANDSCAPING_MAINTENANCE, HARDSCAPE_LANDSCAPE" at bounding box center [622, 534] width 274 height 11
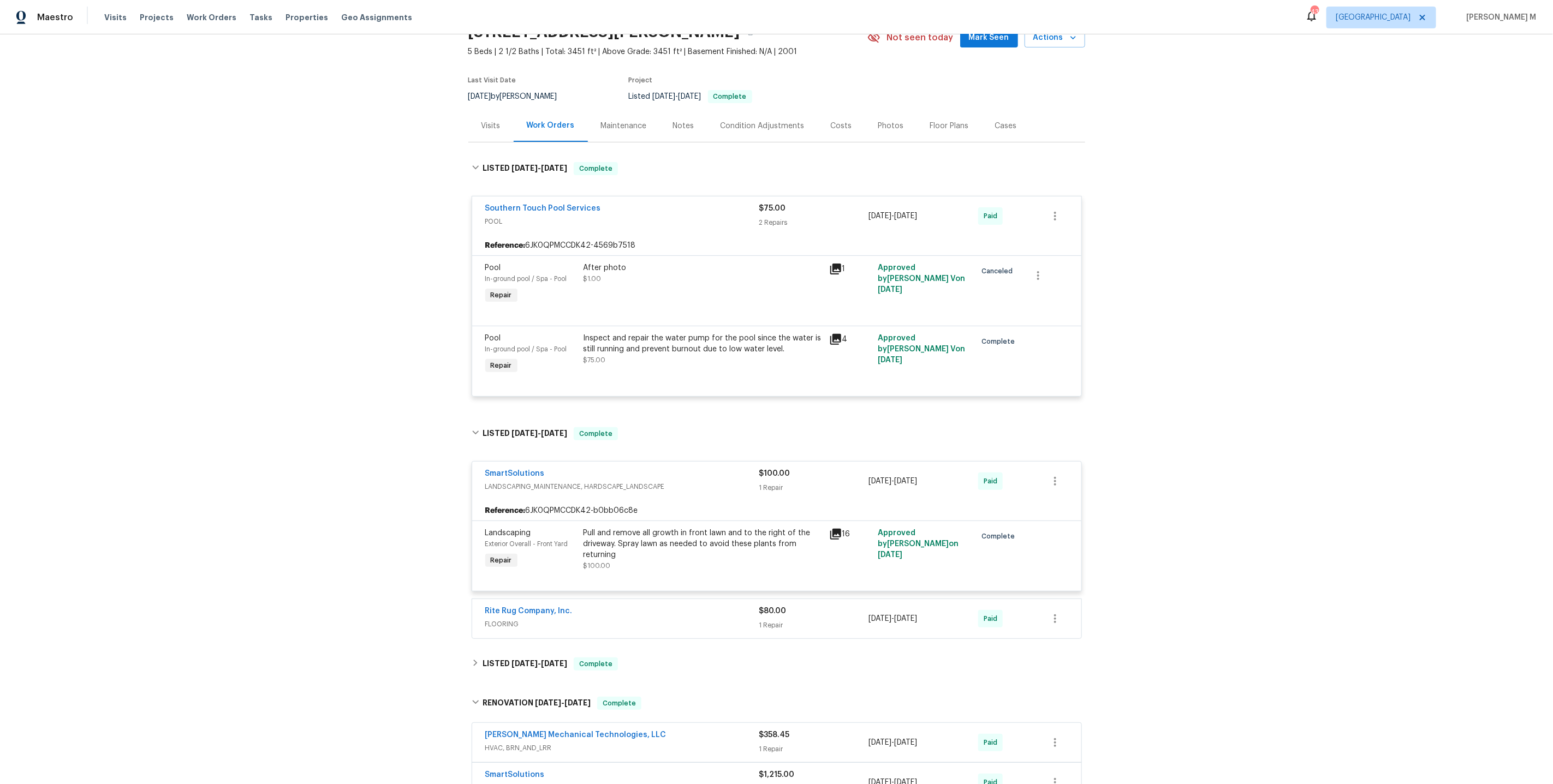
scroll to position [56, 0]
click at [502, 615] on div "Rite Rug Company, Inc. FLOORING" at bounding box center [622, 618] width 274 height 26
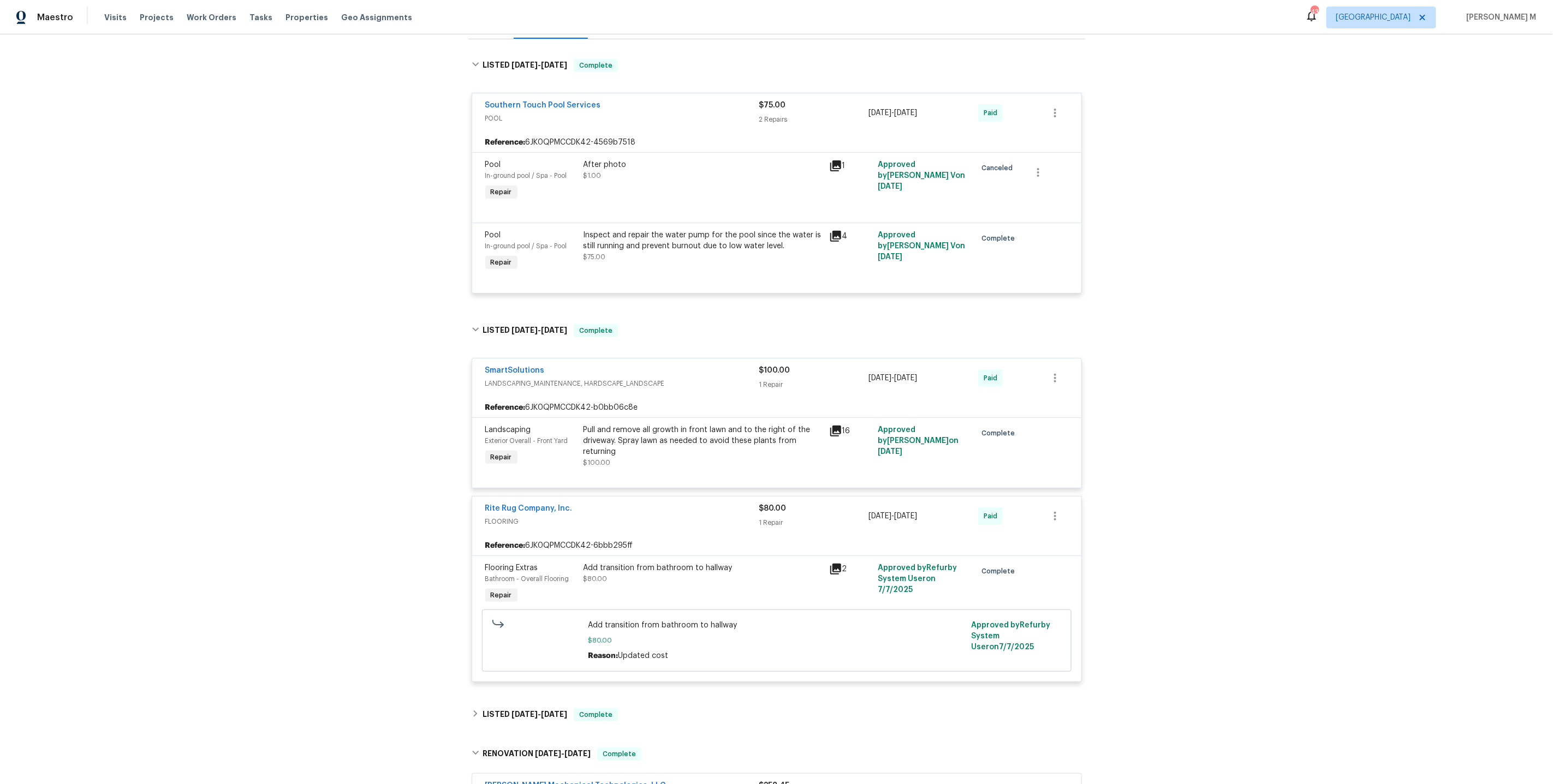
scroll to position [162, 0]
click at [702, 427] on div "Pull and remove all growth in front lawn and to the right of the driveway. Spra…" at bounding box center [703, 438] width 239 height 33
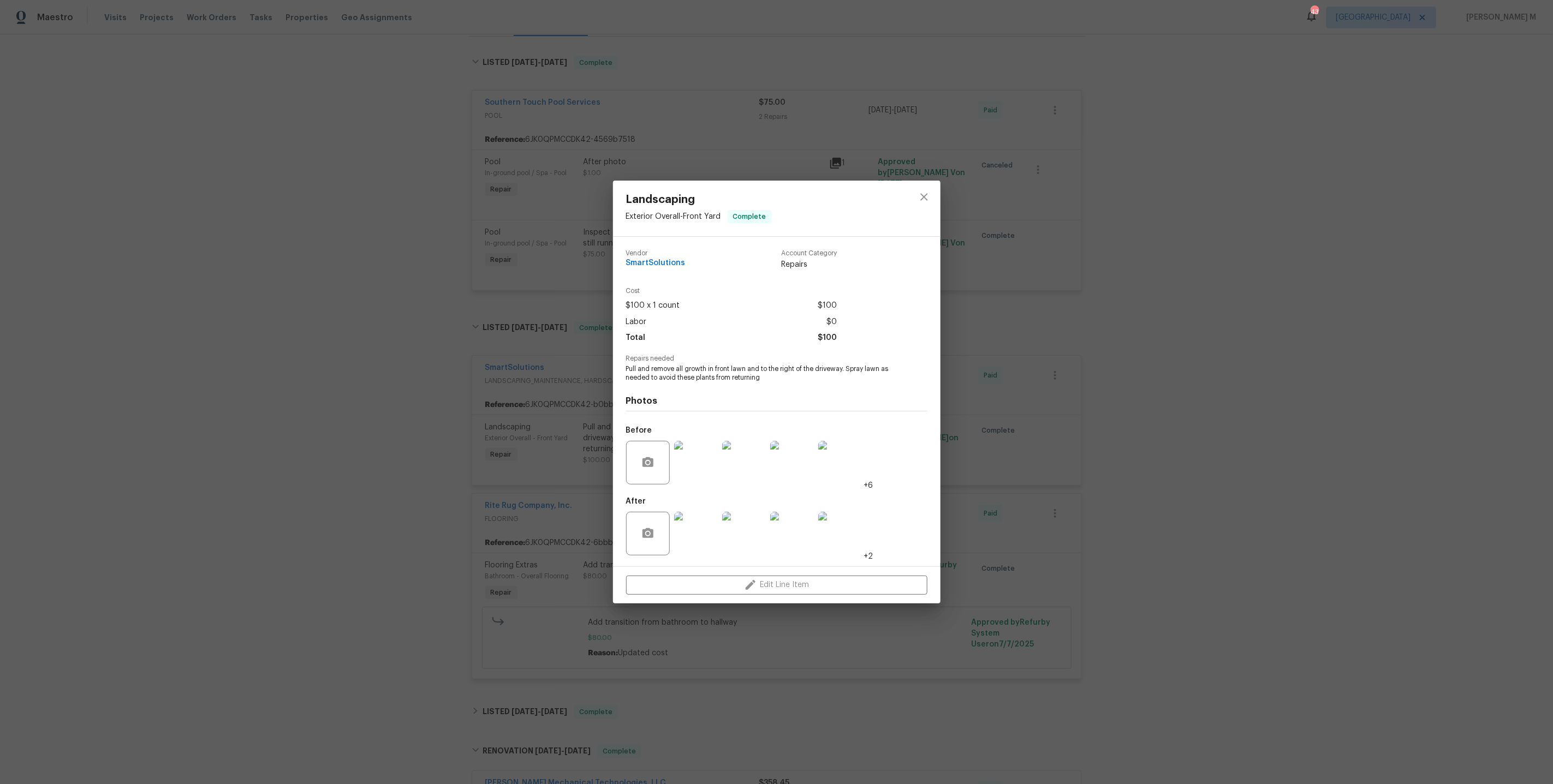
click at [685, 472] on img at bounding box center [696, 463] width 43 height 43
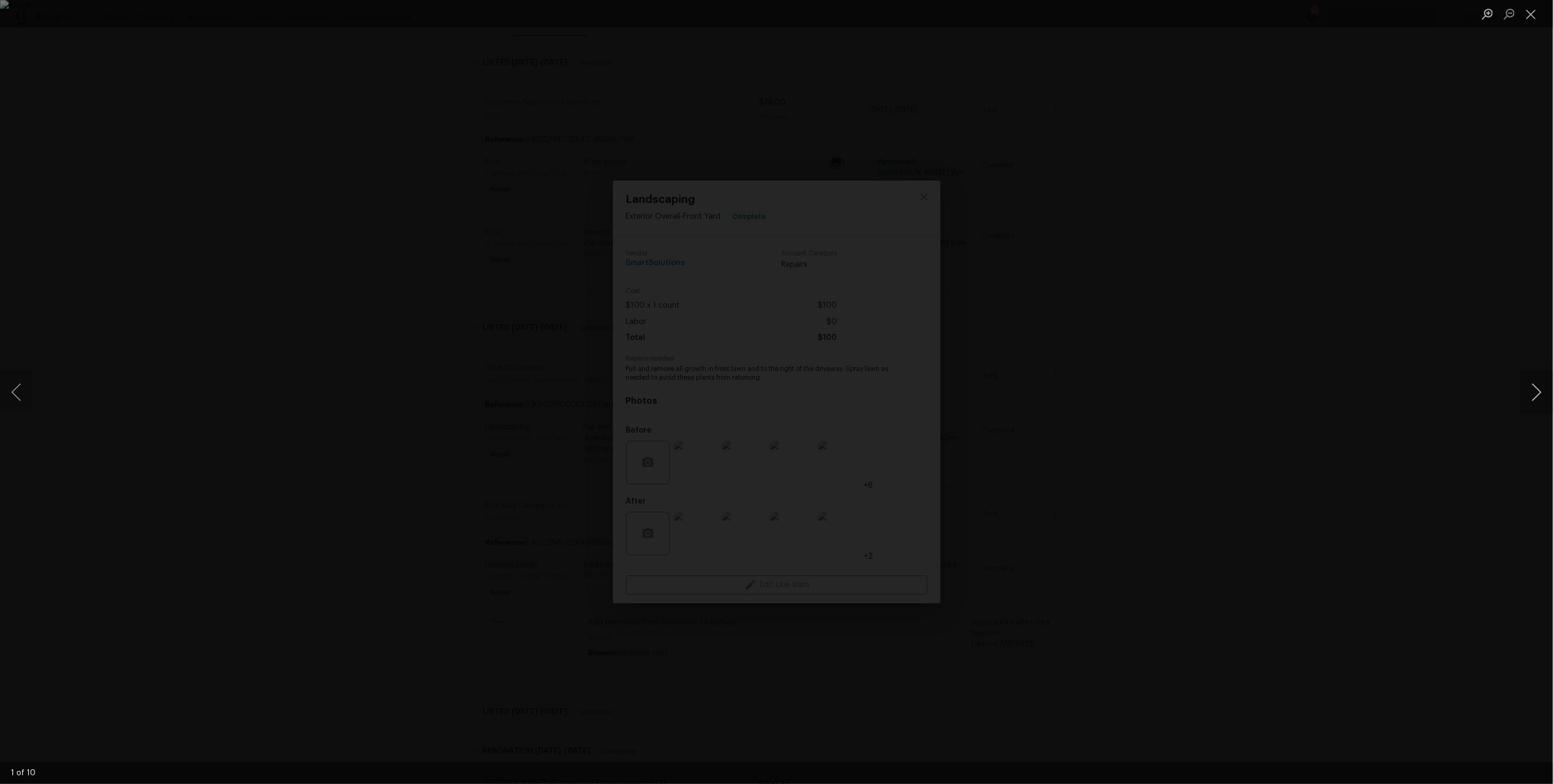
click at [1533, 389] on button "Next image" at bounding box center [1537, 392] width 33 height 43
click at [1534, 390] on button "Next image" at bounding box center [1537, 392] width 33 height 43
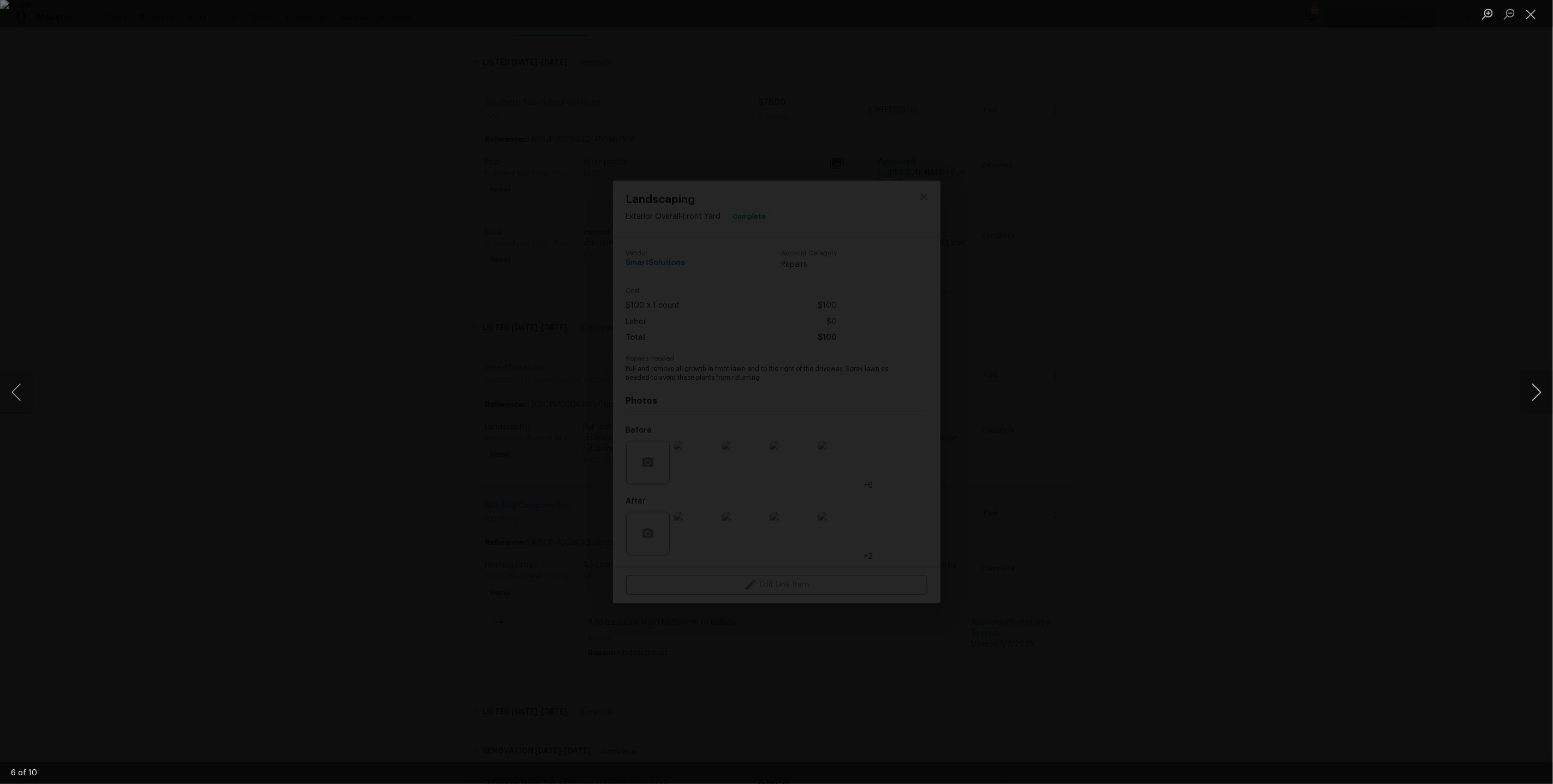
click at [1534, 390] on button "Next image" at bounding box center [1537, 392] width 33 height 43
click at [1144, 268] on div "Lightbox" at bounding box center [776, 392] width 1553 height 784
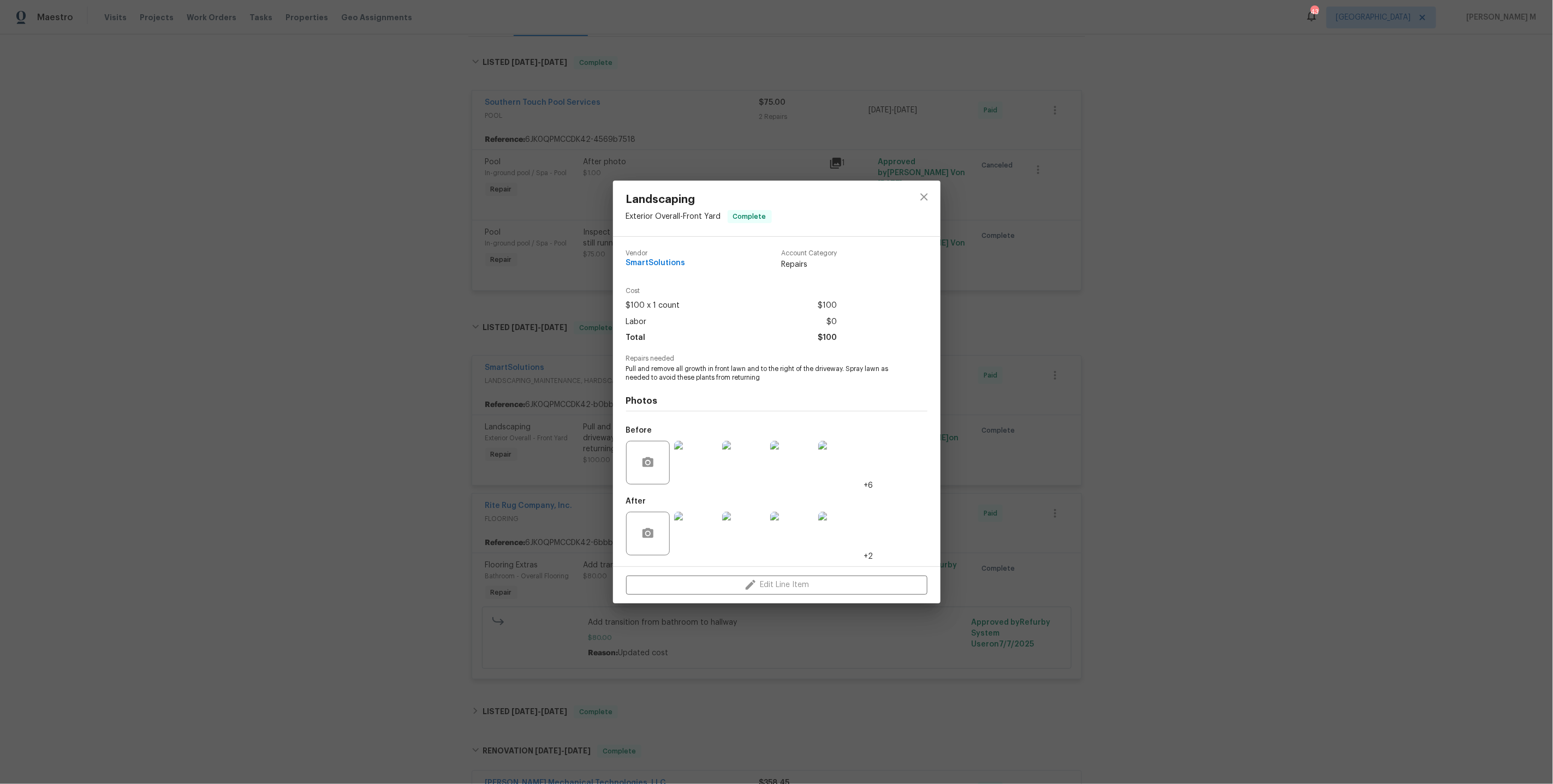
click at [1139, 235] on div "Landscaping Exterior Overall - Front Yard Complete Vendor SmartSolutions Accoun…" at bounding box center [776, 392] width 1553 height 784
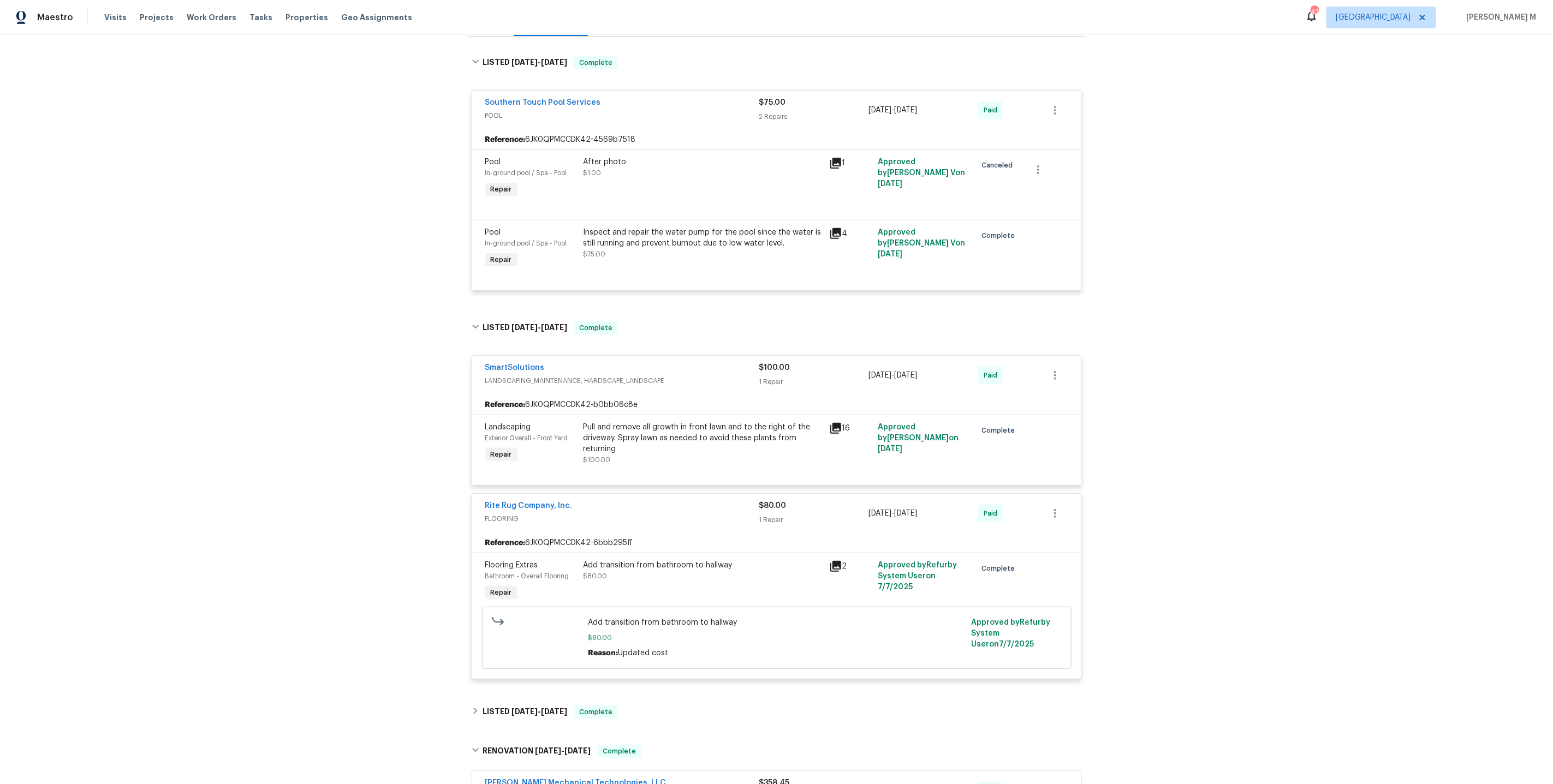
scroll to position [0, 0]
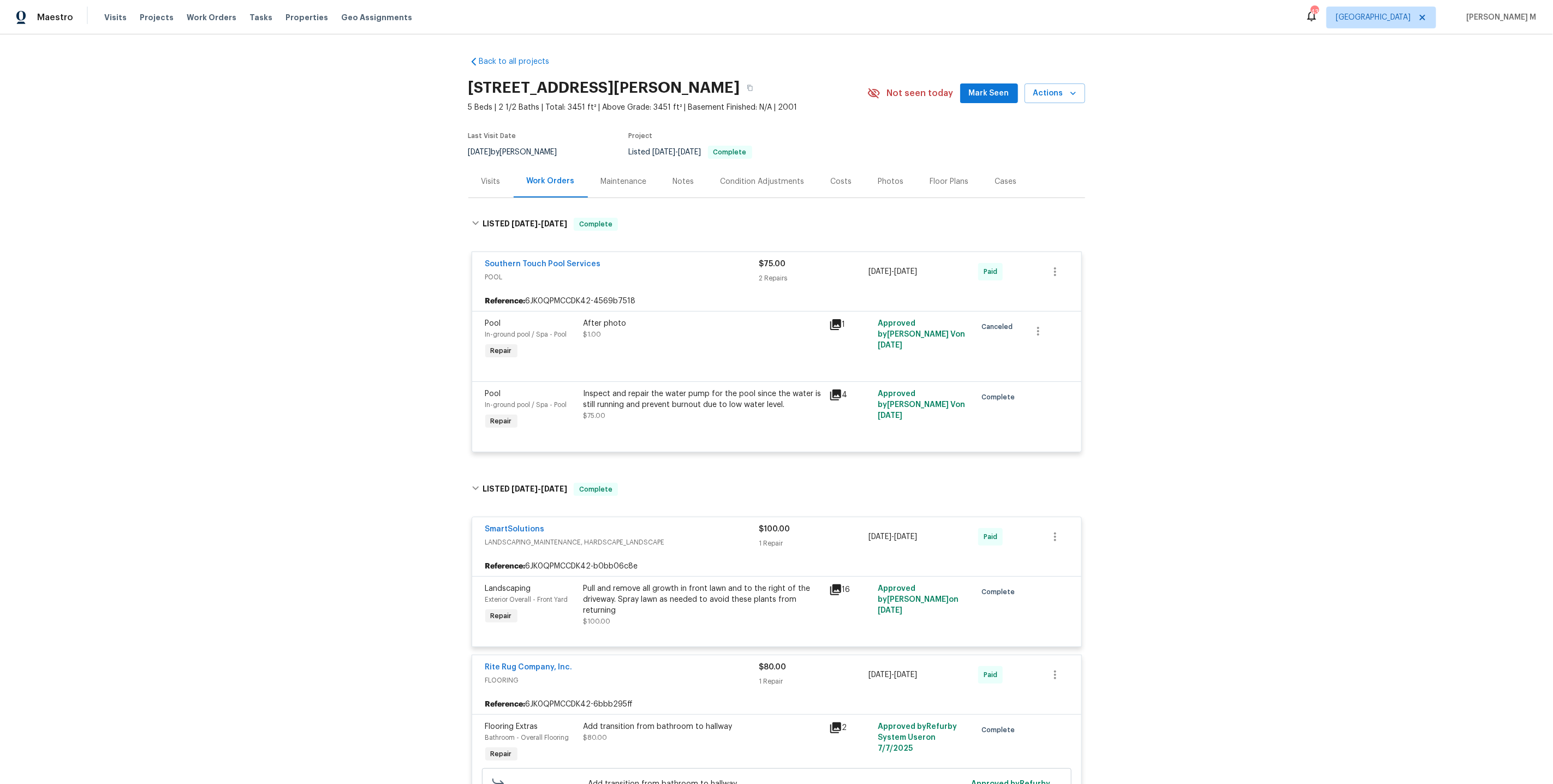
click at [482, 176] on div "Visits" at bounding box center [491, 181] width 19 height 11
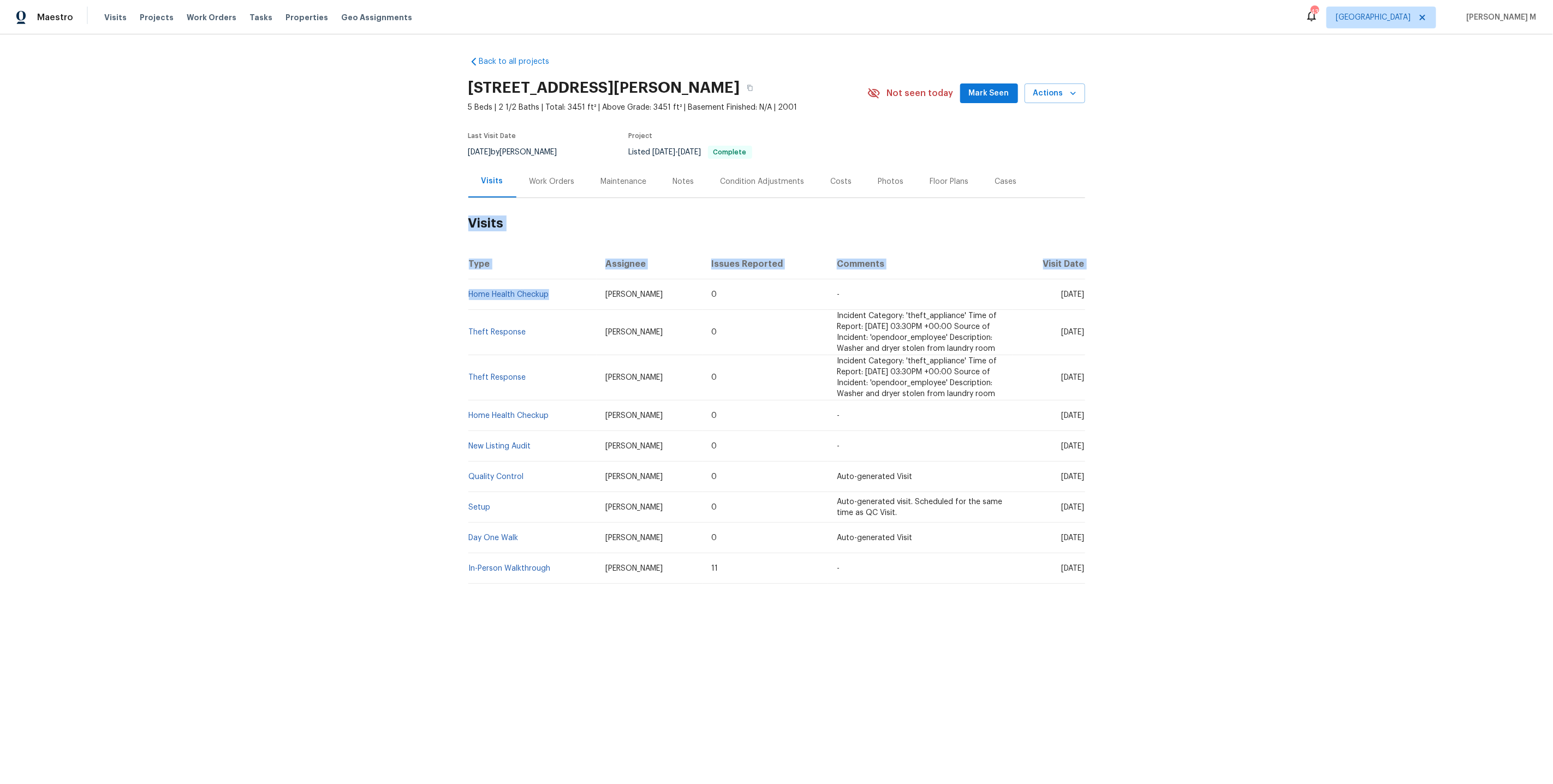
drag, startPoint x: 570, startPoint y: 289, endPoint x: 386, endPoint y: 289, distance: 184.0
click at [386, 289] on div "Back to all projects 903 Furman Ct, Fort Mill, SC 29708 5 Beds | 2 1/2 Baths | …" at bounding box center [776, 346] width 1553 height 624
click at [345, 330] on div "Back to all projects 903 Furman Ct, Fort Mill, SC 29708 5 Beds | 2 1/2 Baths | …" at bounding box center [776, 346] width 1553 height 624
drag, startPoint x: 573, startPoint y: 286, endPoint x: 334, endPoint y: 286, distance: 239.0
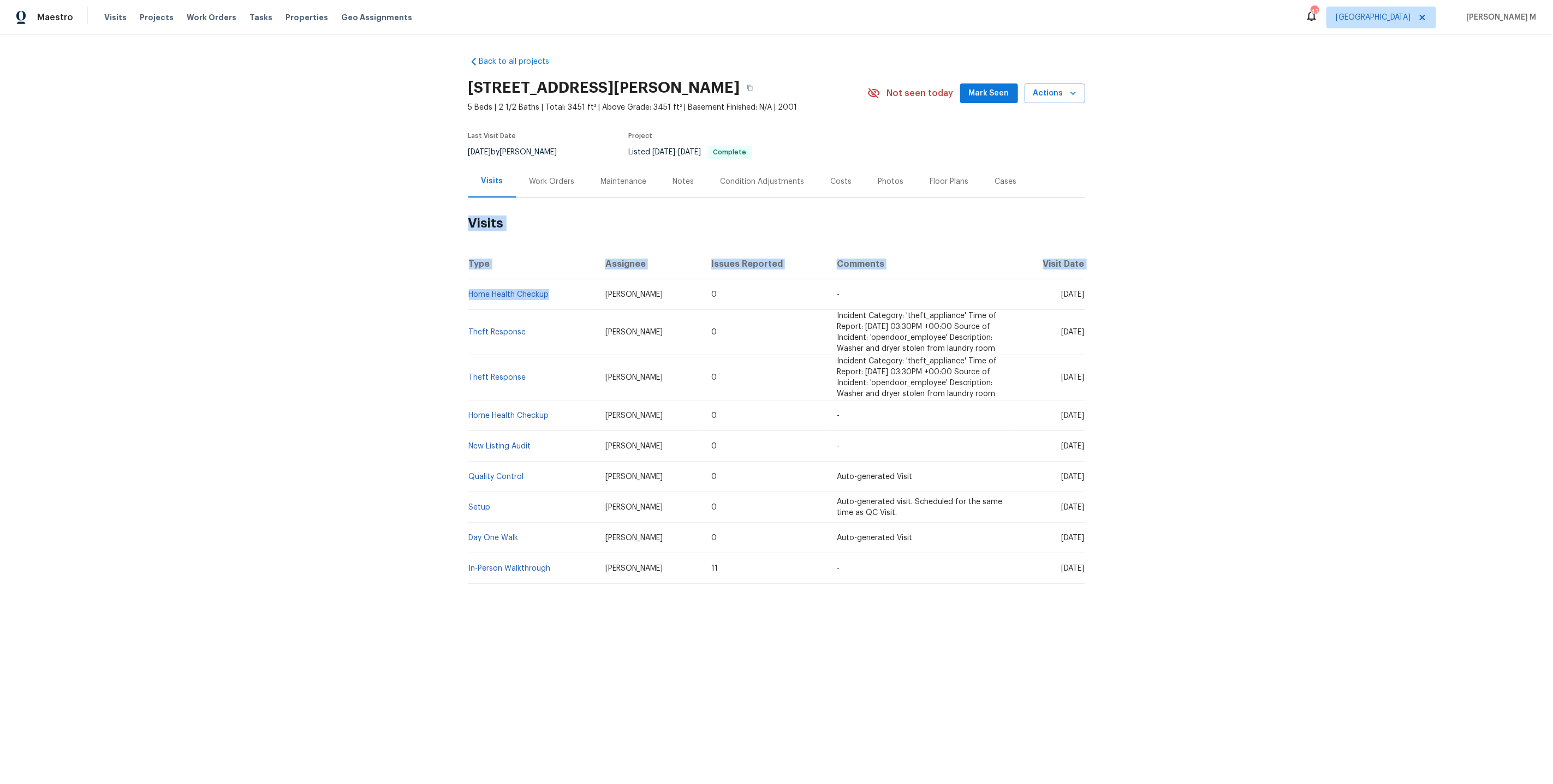
click at [332, 286] on div "Back to all projects 903 Furman Ct, Fort Mill, SC 29708 5 Beds | 2 1/2 Baths | …" at bounding box center [776, 346] width 1553 height 624
click at [373, 314] on div "Back to all projects 903 Furman Ct, Fort Mill, SC 29708 5 Beds | 2 1/2 Baths | …" at bounding box center [776, 346] width 1553 height 624
click at [549, 165] on div "Work Orders" at bounding box center [552, 181] width 72 height 32
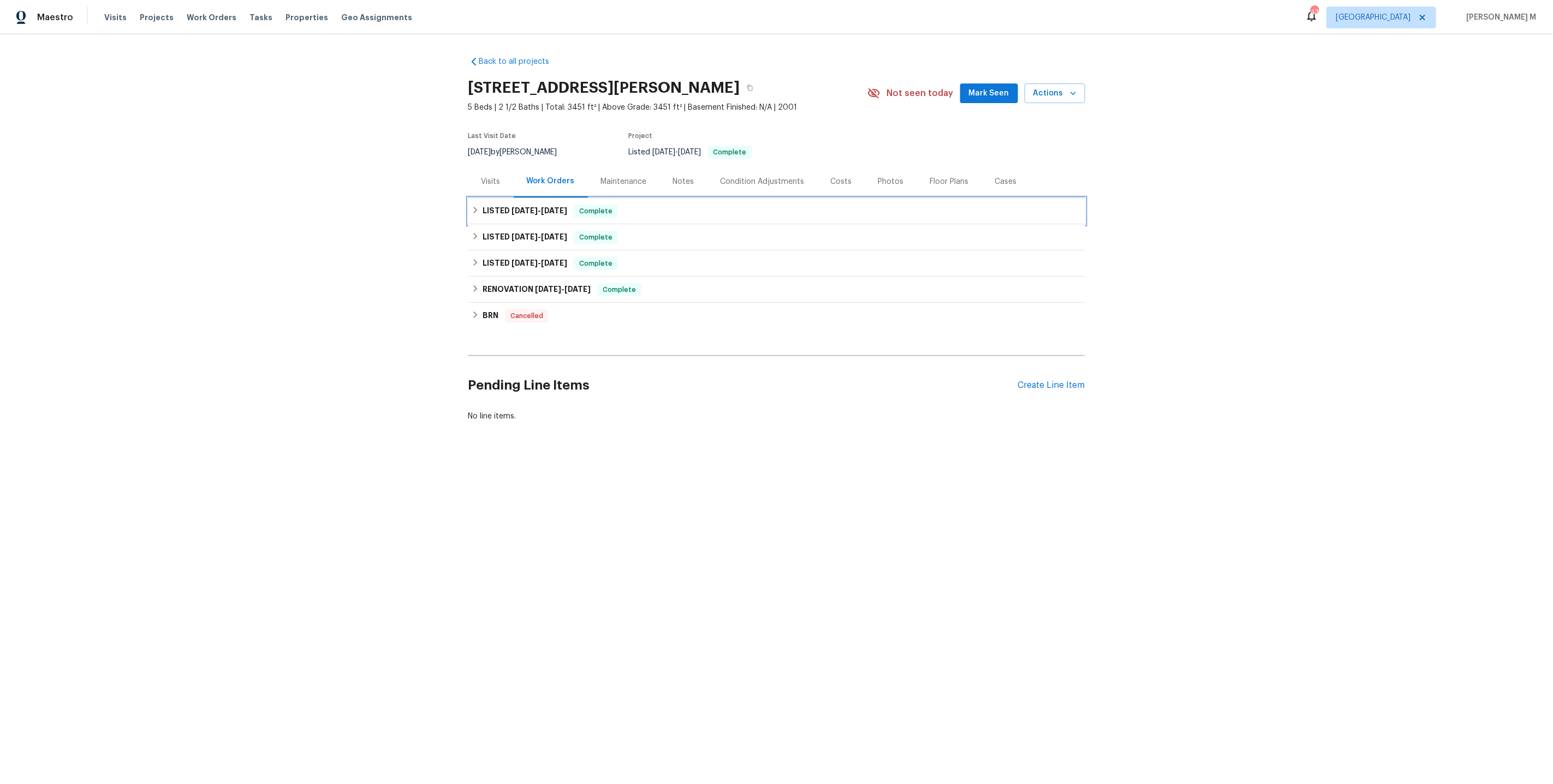
click at [494, 198] on div "LISTED 7/30/25 - 8/1/25 Complete" at bounding box center [776, 211] width 617 height 26
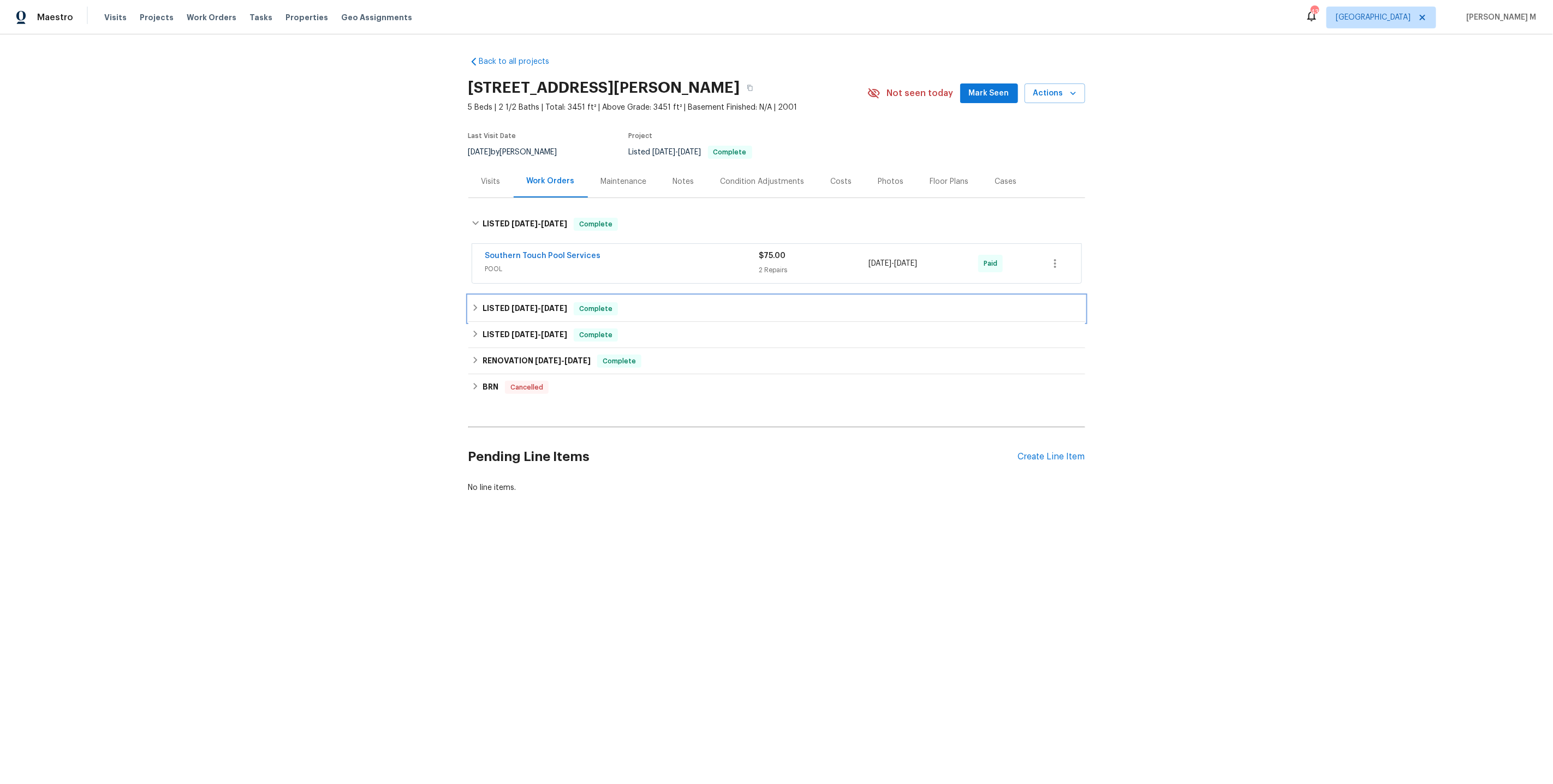
click at [494, 310] on div "LISTED 7/2/25 - 7/9/25 Complete" at bounding box center [776, 309] width 617 height 26
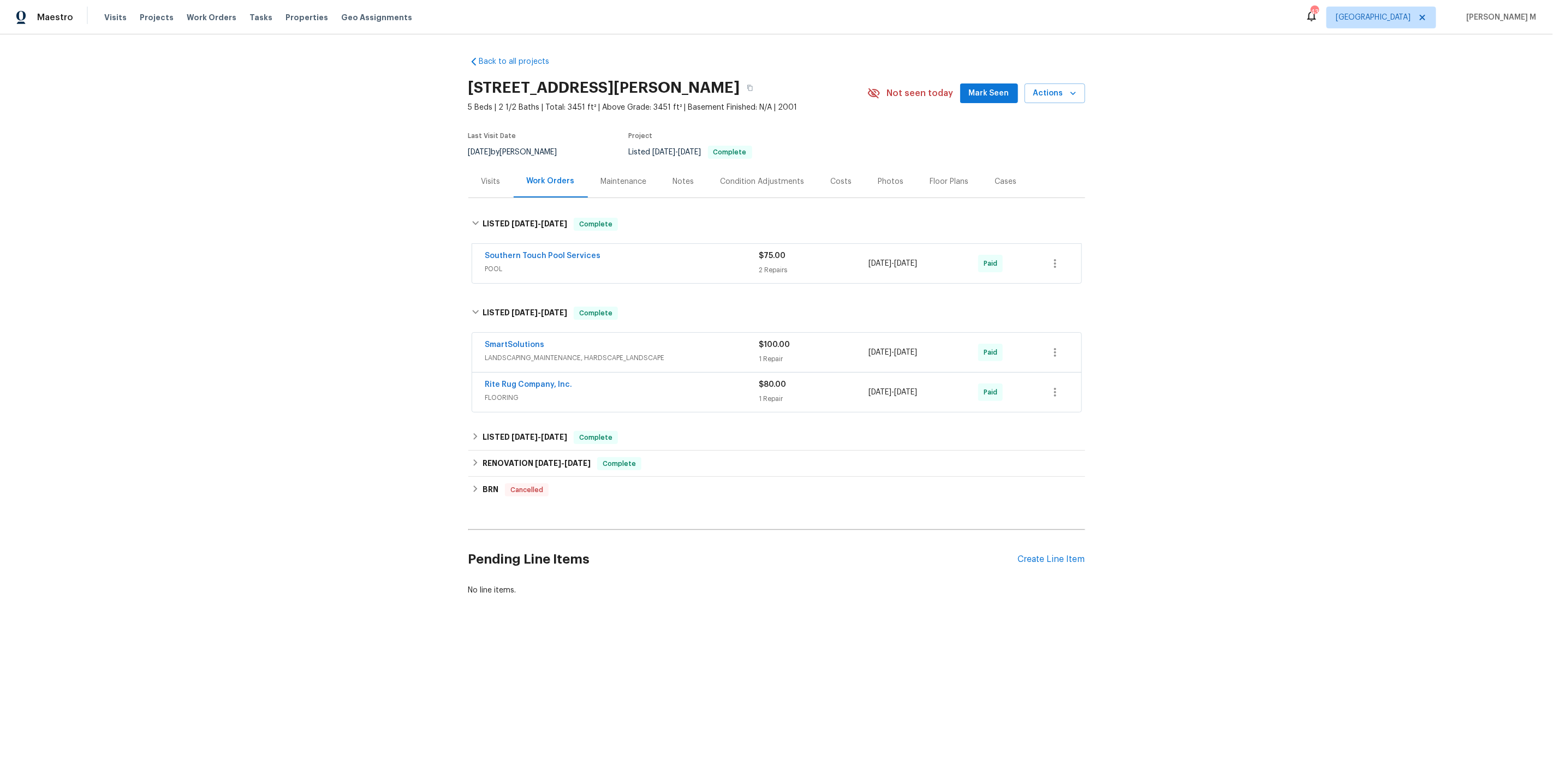
click at [500, 372] on div "Rite Rug Company, Inc. FLOORING $80.00 1 Repair 7/2/2025 - 7/2/2025 Paid" at bounding box center [776, 392] width 609 height 39
click at [516, 361] on div "SmartSolutions LANDSCAPING_MAINTENANCE, HARDSCAPE_LANDSCAPE $100.00 1 Repair 7/…" at bounding box center [776, 352] width 609 height 39
click at [528, 353] on span "LANDSCAPING_MAINTENANCE, HARDSCAPE_LANDSCAPE" at bounding box center [622, 358] width 274 height 11
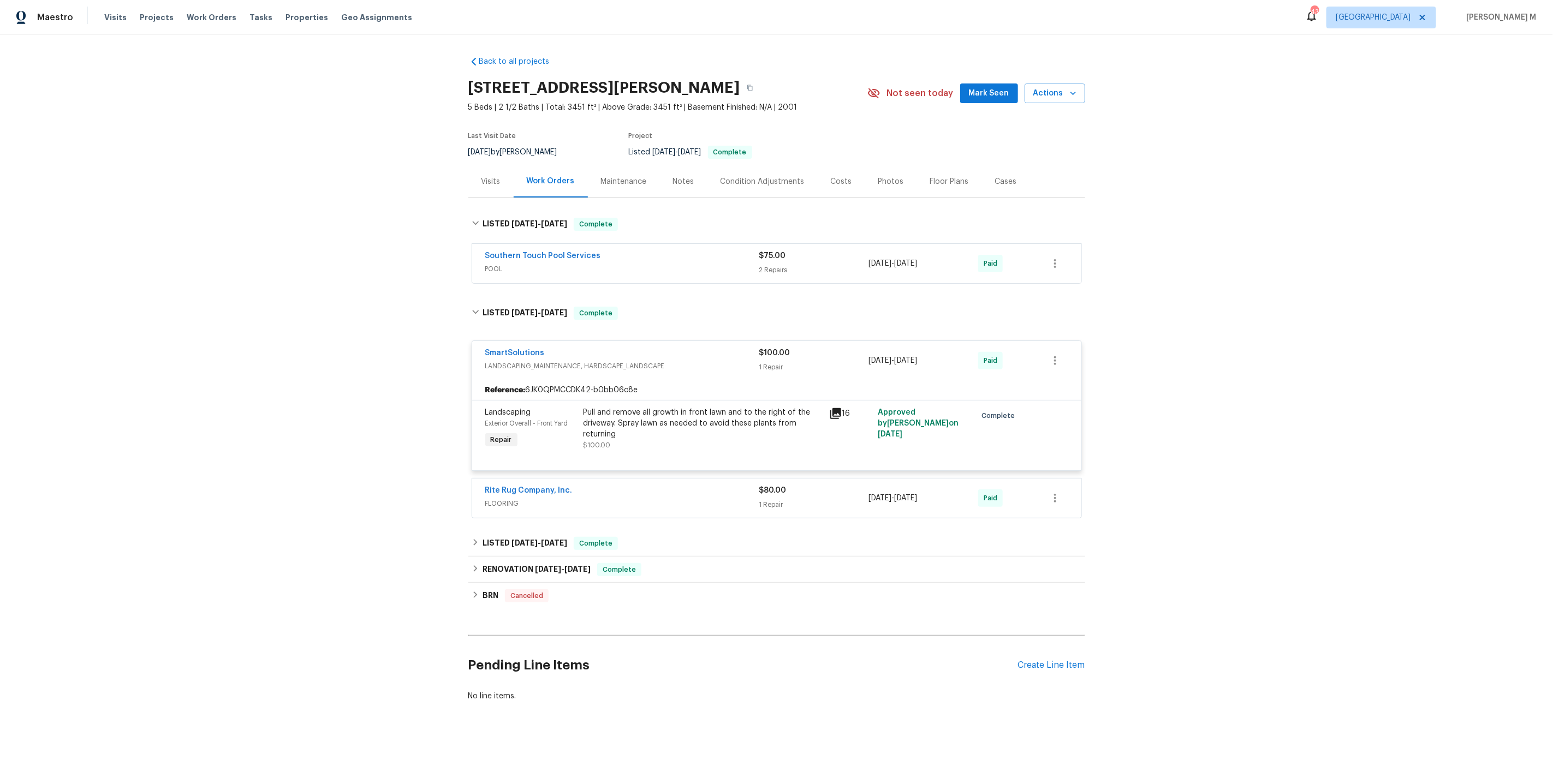
click at [492, 263] on span "POOL" at bounding box center [622, 269] width 274 height 11
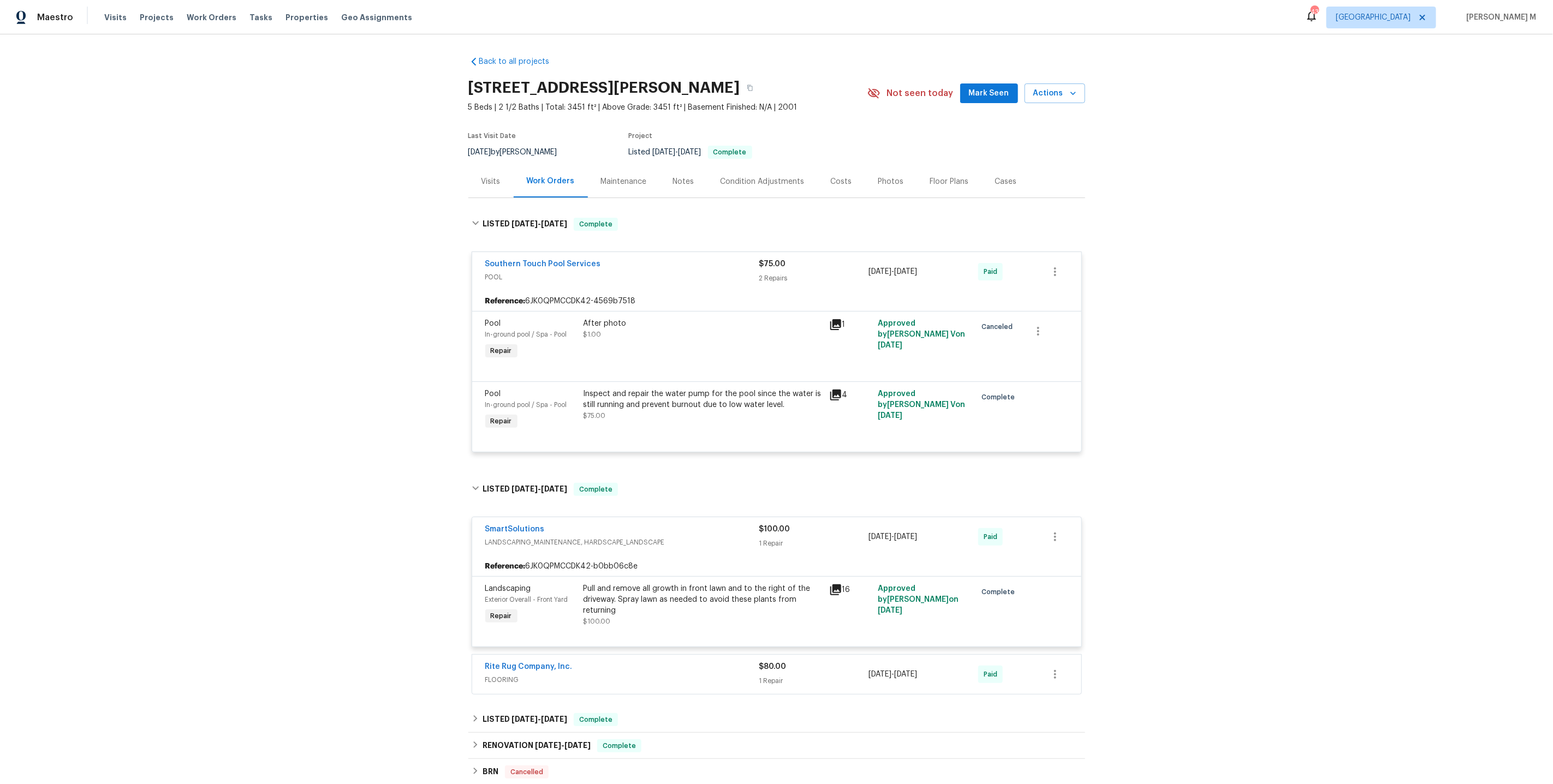
click at [601, 181] on div "Maintenance" at bounding box center [624, 181] width 46 height 11
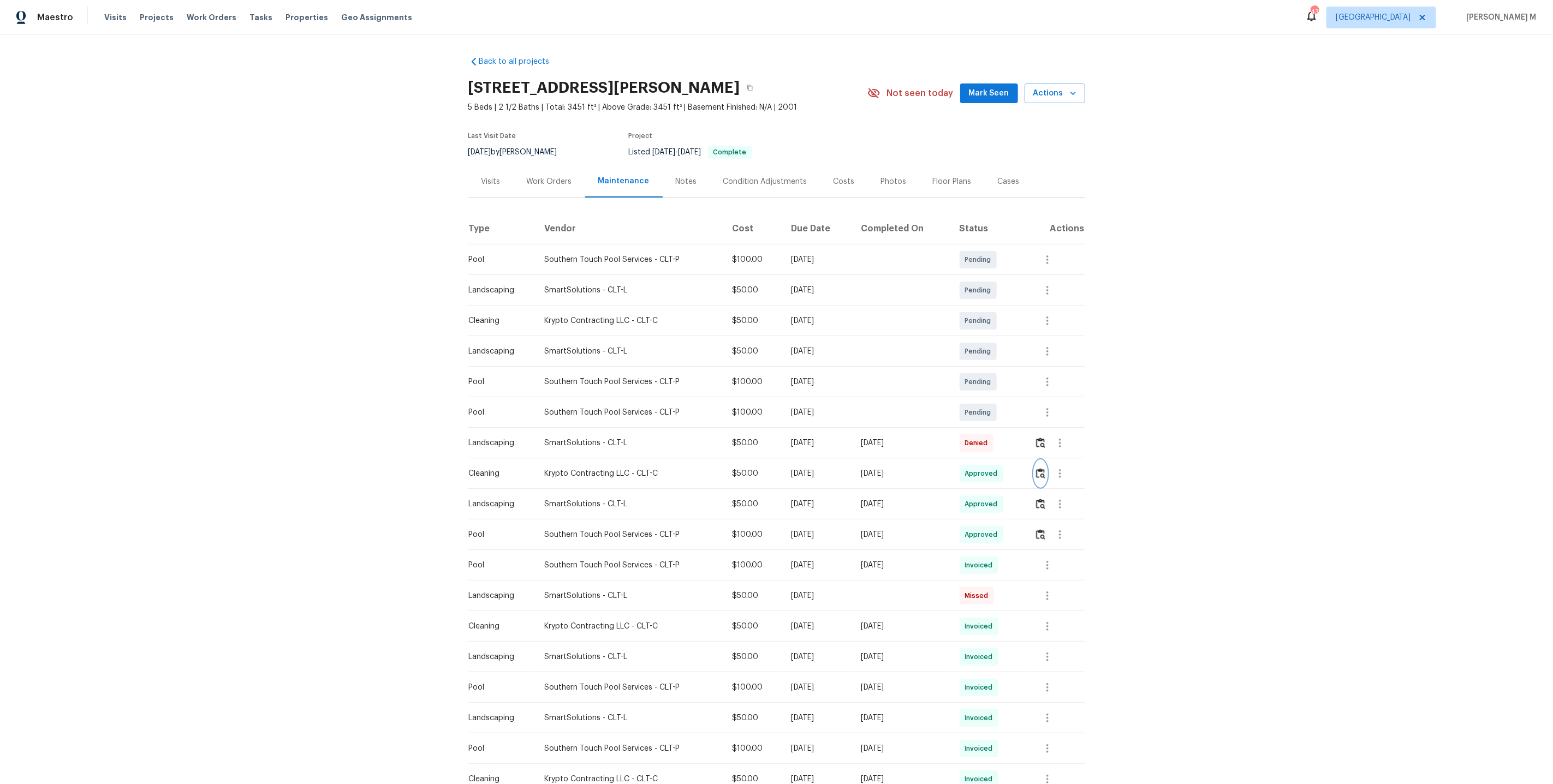
click at [1045, 468] on img "button" at bounding box center [1041, 473] width 9 height 10
click at [1047, 441] on button "button" at bounding box center [1041, 442] width 13 height 26
click at [1142, 447] on div "Back to all projects 903 Furman Ct, Fort Mill, SC 29708 5 Beds | 2 1/2 Baths | …" at bounding box center [776, 409] width 1553 height 750
click at [1057, 442] on icon "button" at bounding box center [1060, 443] width 13 height 13
click at [1086, 435] on li "Message vendor" at bounding box center [1088, 438] width 77 height 18
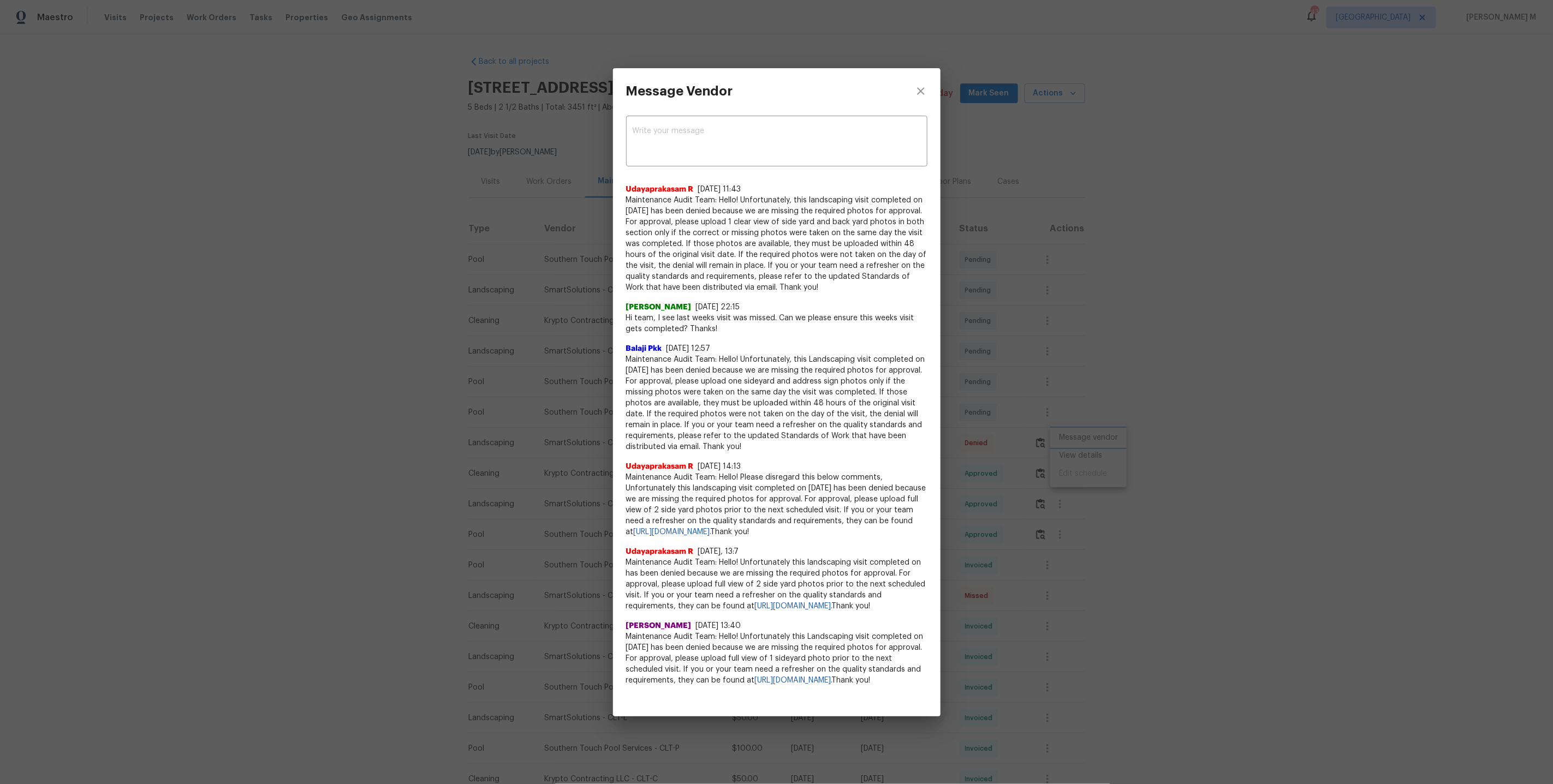
click at [1106, 325] on div "Message Vendor x ​ Udayaprakasam R 9/3/25, 11:43 Maintenance Audit Team: Hello!…" at bounding box center [776, 392] width 1553 height 784
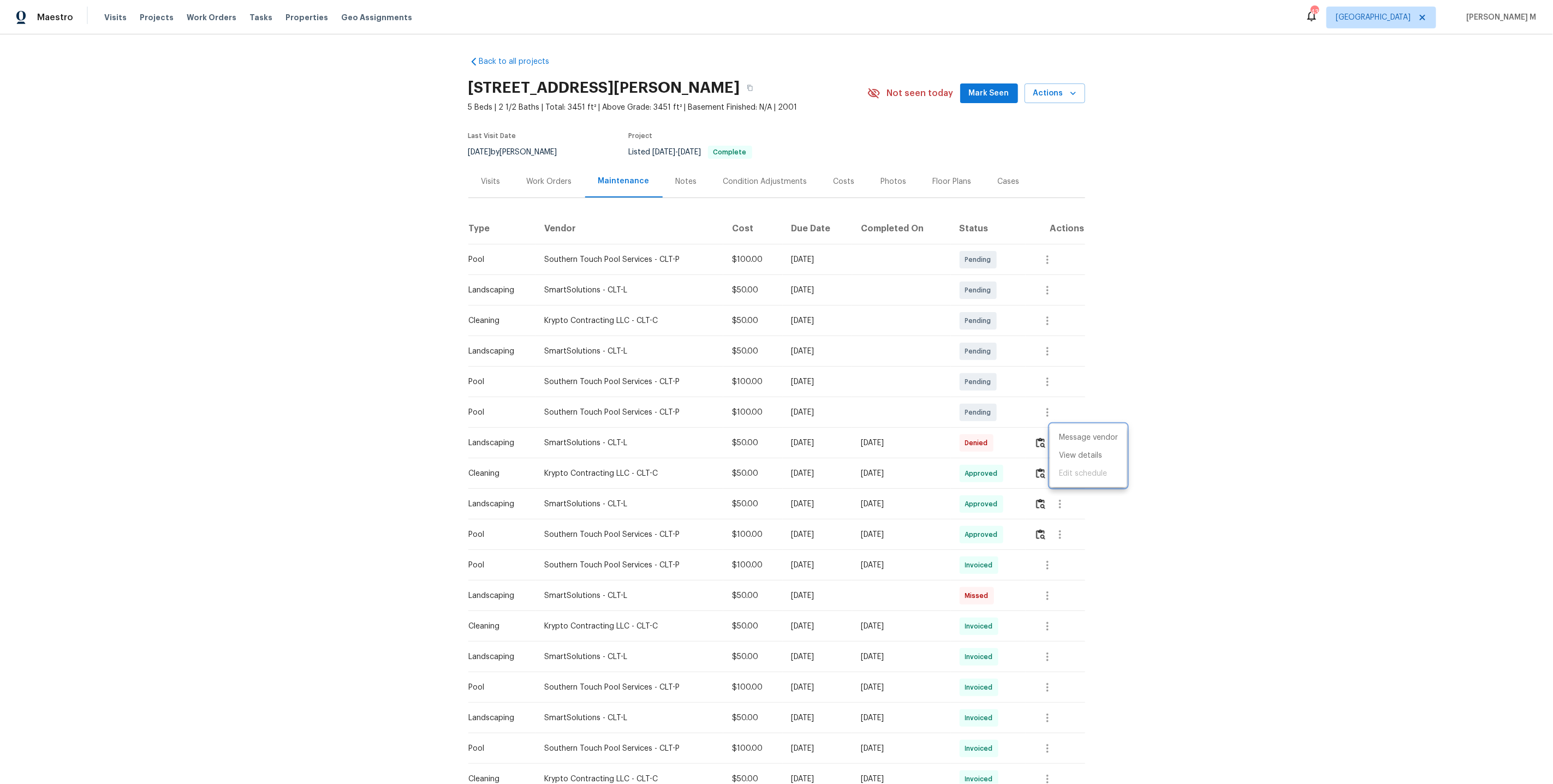
click at [1233, 325] on div at bounding box center [776, 392] width 1553 height 784
click at [1233, 325] on div "Back to all projects 903 Furman Ct, Fort Mill, SC 29708 5 Beds | 2 1/2 Baths | …" at bounding box center [776, 409] width 1553 height 750
click at [564, 169] on div "Work Orders" at bounding box center [549, 181] width 72 height 32
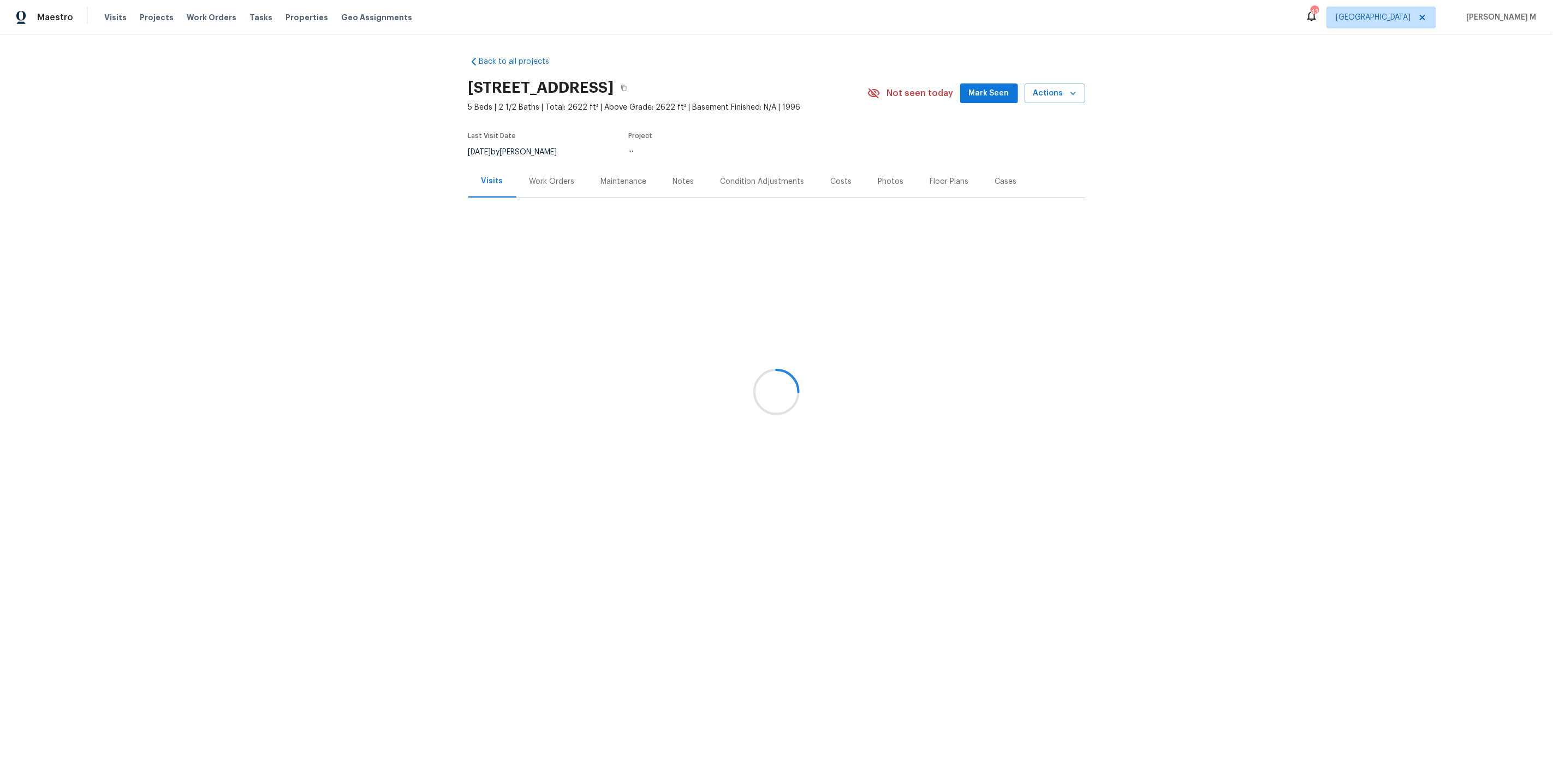
click at [541, 182] on div "Work Orders" at bounding box center [552, 181] width 72 height 32
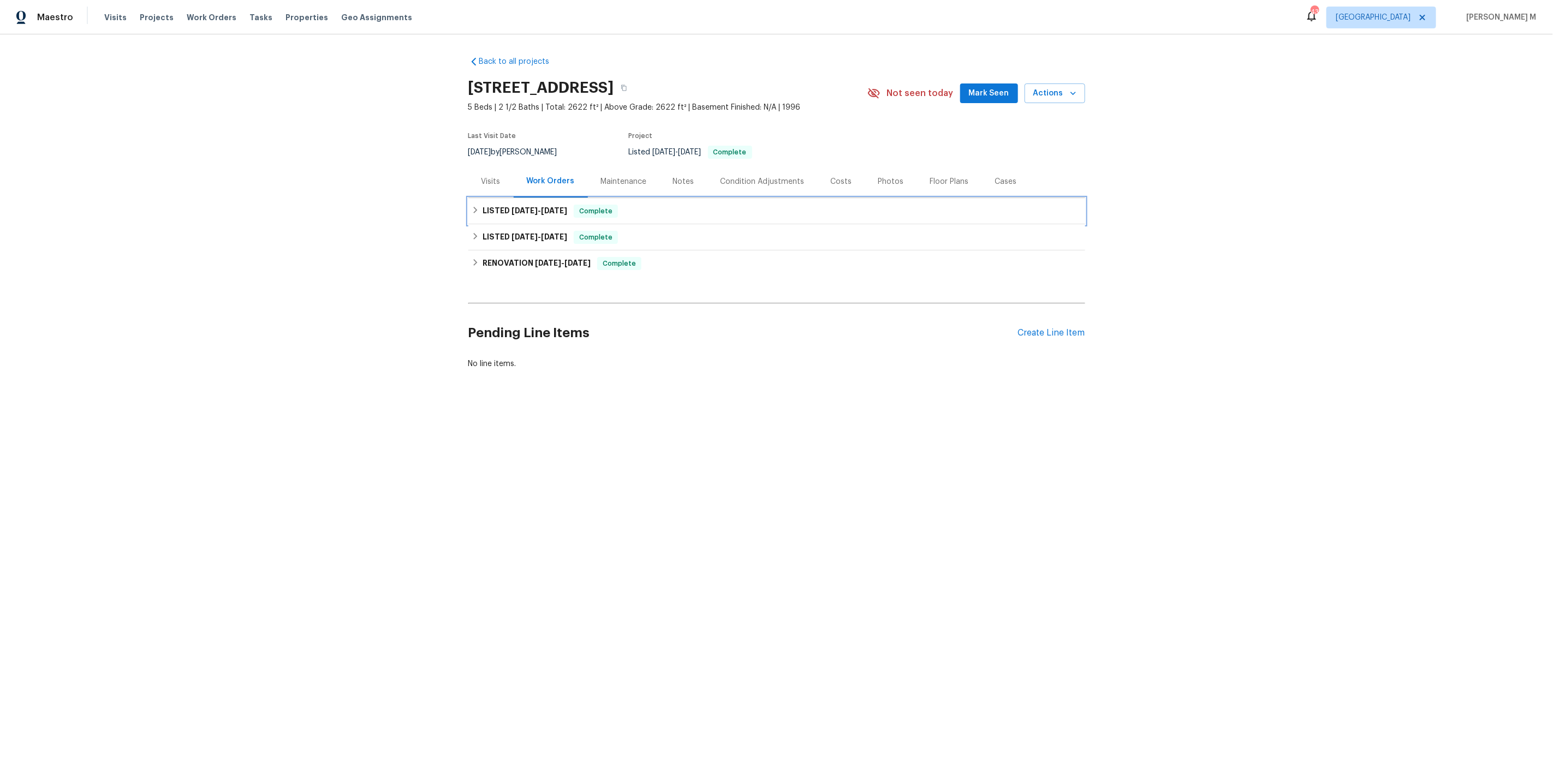
click at [524, 207] on span "[DATE]" at bounding box center [524, 210] width 26 height 8
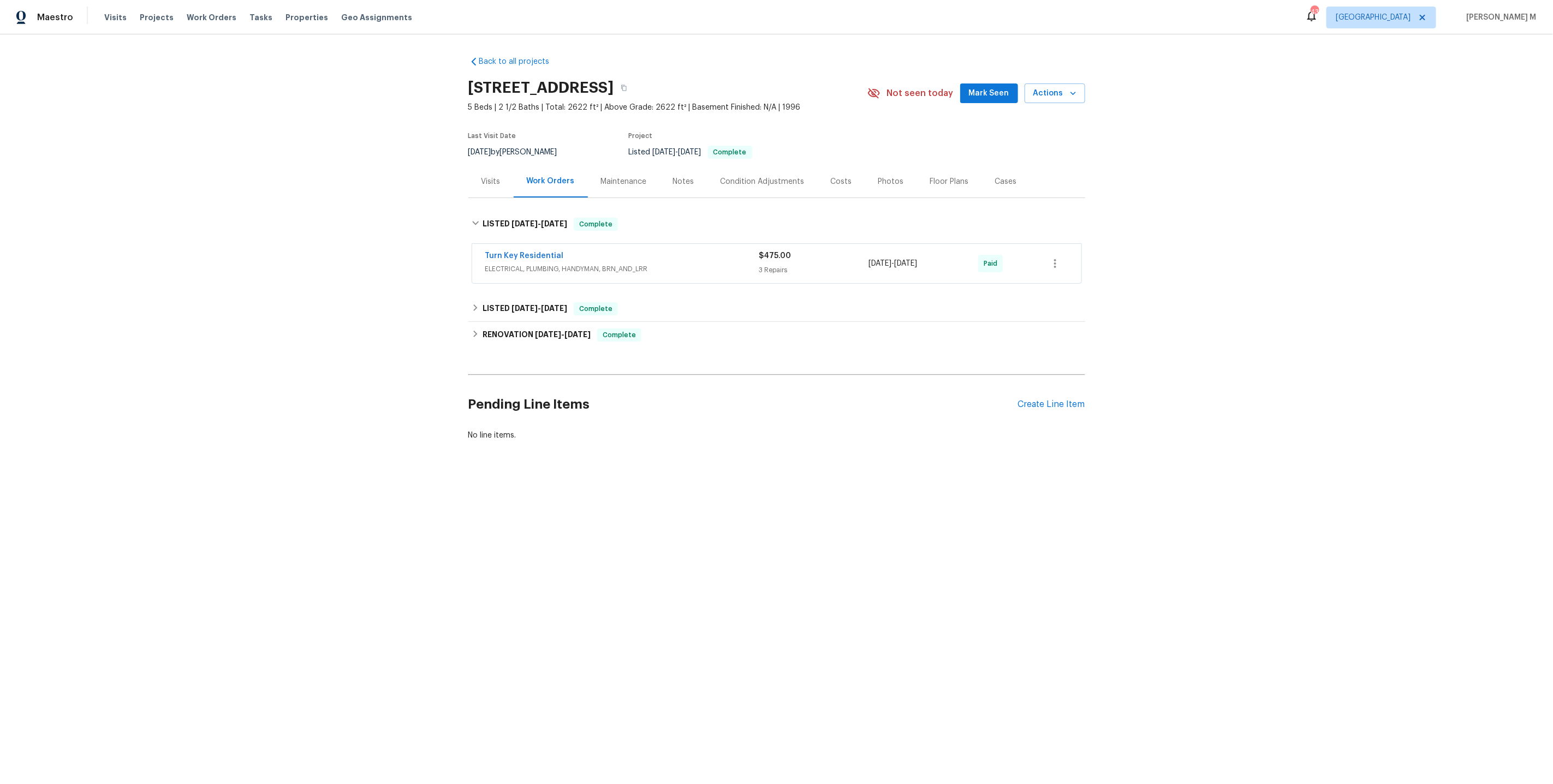
click at [532, 265] on span "ELECTRICAL, PLUMBING, HANDYMAN, BRN_AND_LRR" at bounding box center [622, 269] width 274 height 11
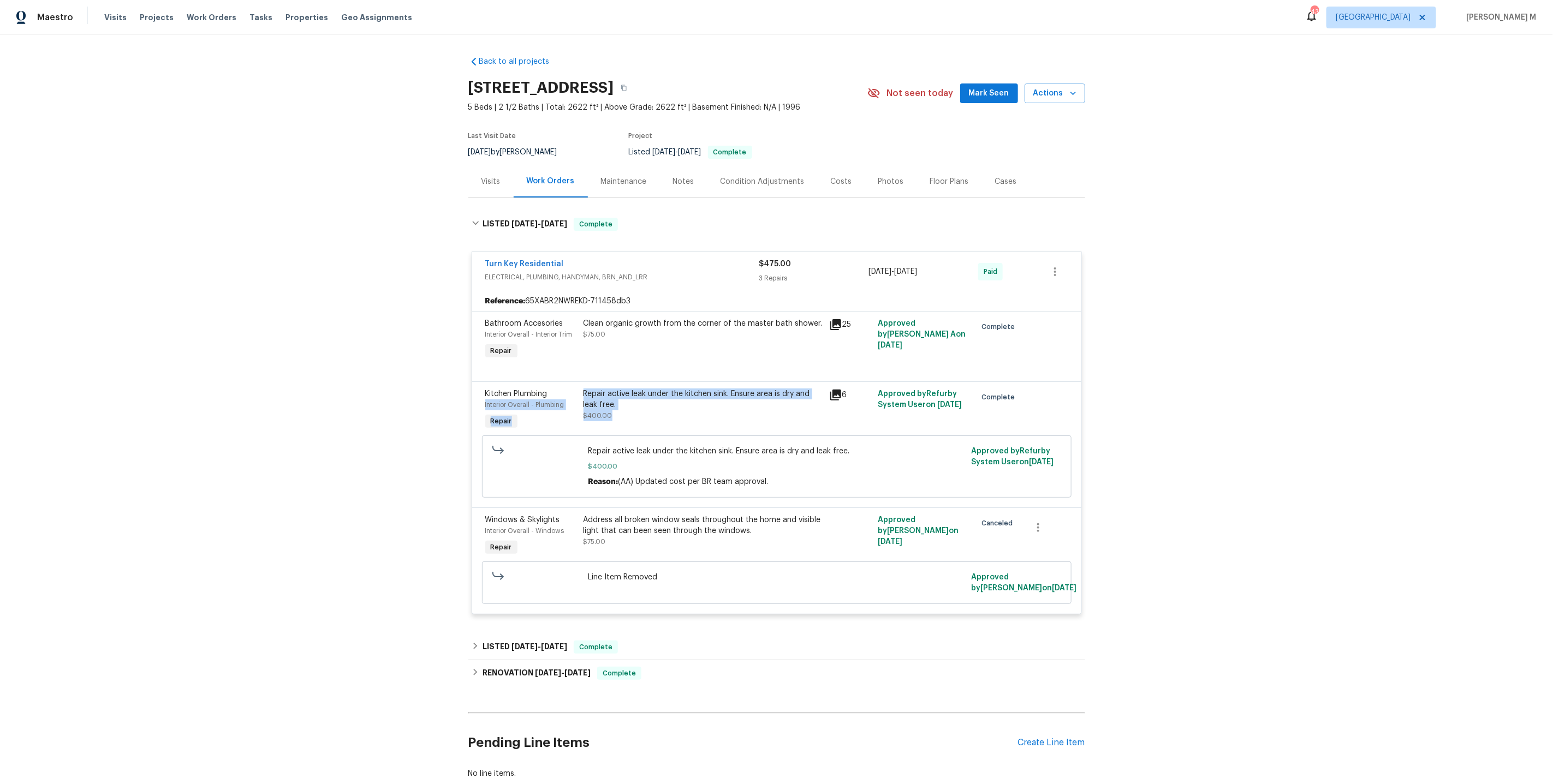
drag, startPoint x: 578, startPoint y: 382, endPoint x: 662, endPoint y: 418, distance: 91.4
click at [658, 419] on div "Kitchen Plumbing Interior Overall - Plumbing Repair Repair active leak under th…" at bounding box center [777, 410] width 590 height 50
drag, startPoint x: 564, startPoint y: 495, endPoint x: 801, endPoint y: 516, distance: 237.9
click at [801, 516] on div "Windows & Skylights Interior Overall - Windows Repair Address all broken window…" at bounding box center [776, 560] width 609 height 107
drag, startPoint x: 789, startPoint y: 516, endPoint x: 608, endPoint y: 512, distance: 181.0
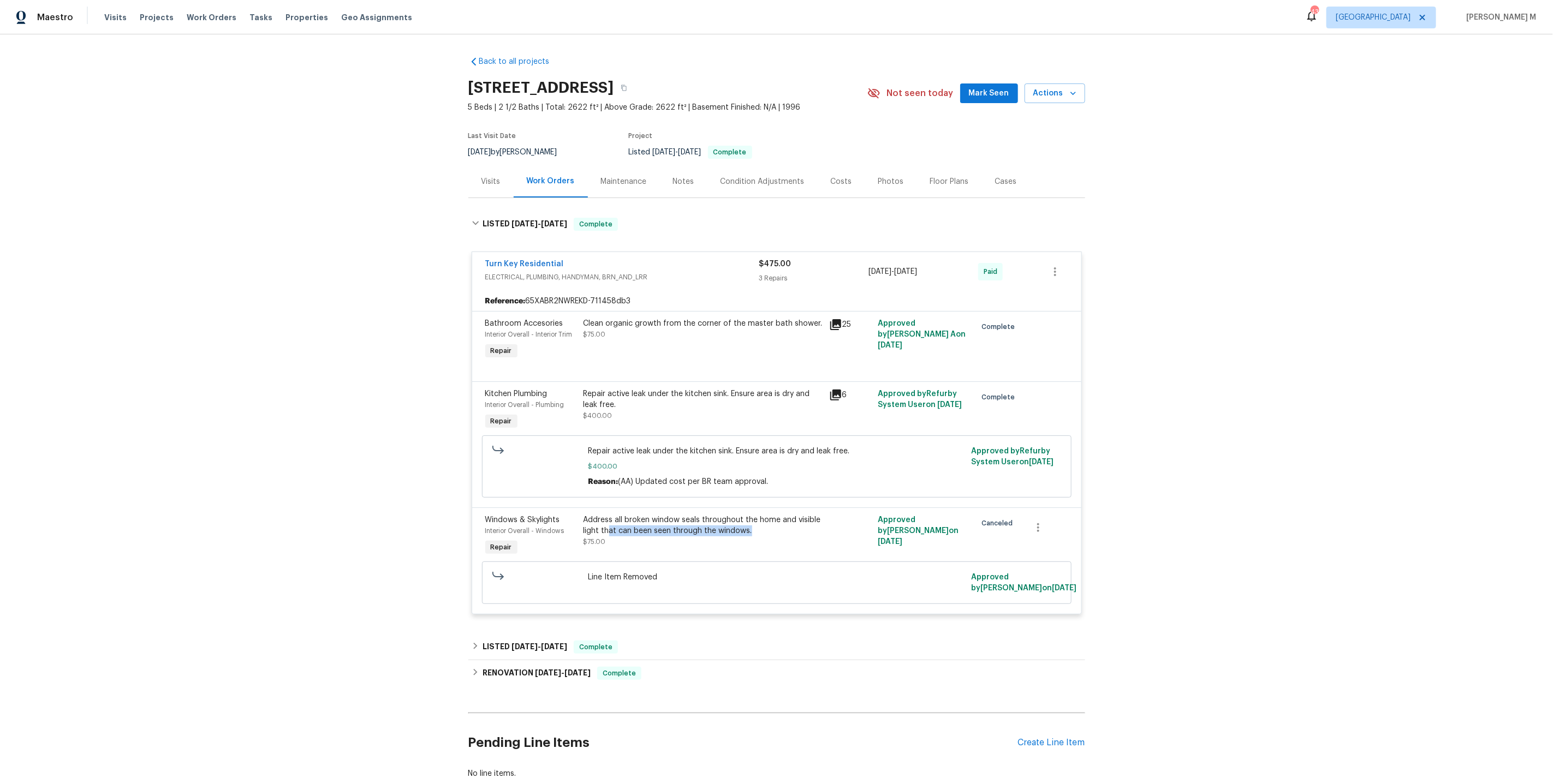
click at [608, 515] on div "Address all broken window seals throughout the home and visible light that can …" at bounding box center [703, 525] width 239 height 22
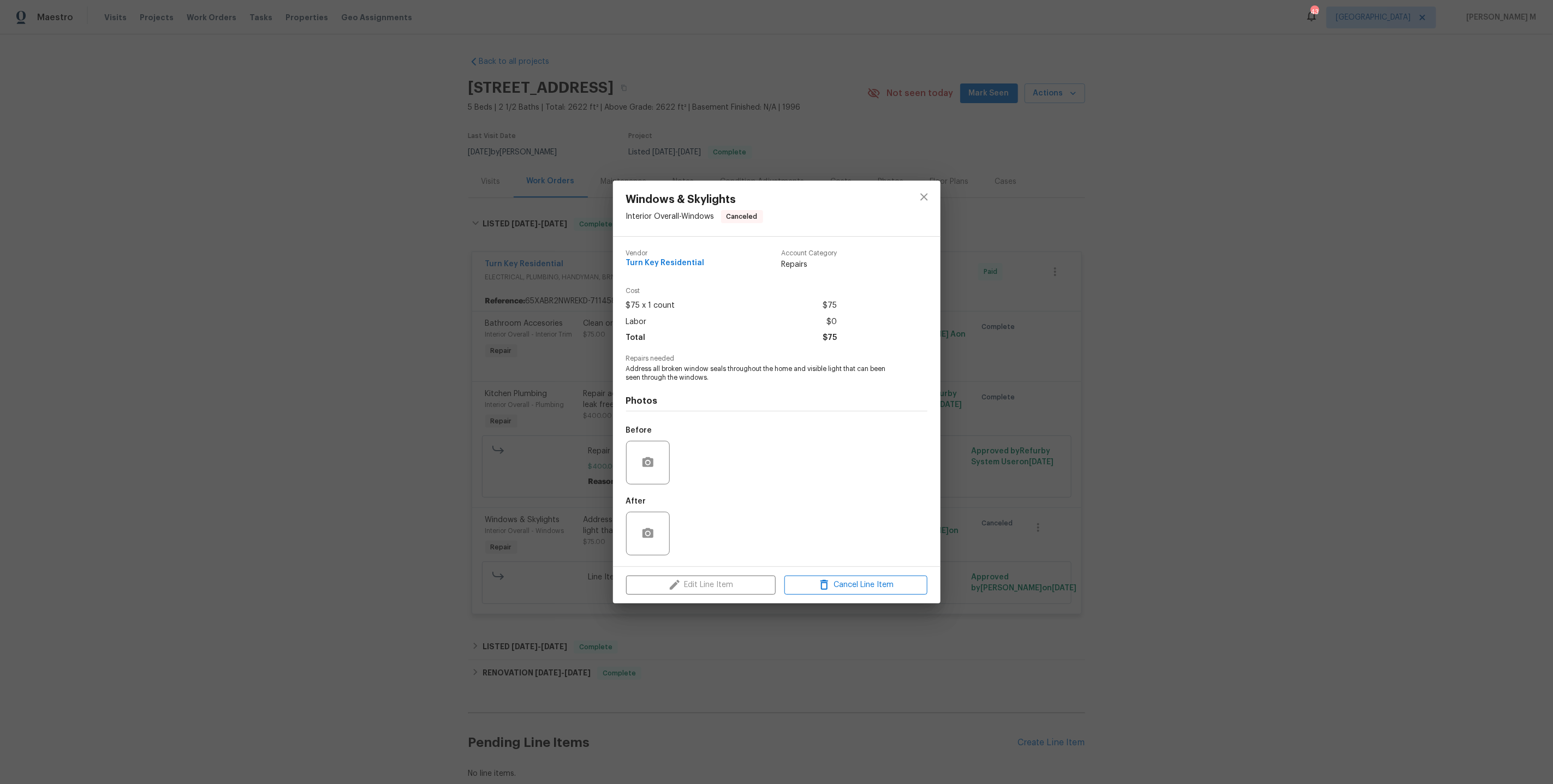
click at [505, 619] on div "Windows & Skylights Interior Overall - Windows Canceled Vendor Turn Key Residen…" at bounding box center [776, 392] width 1553 height 784
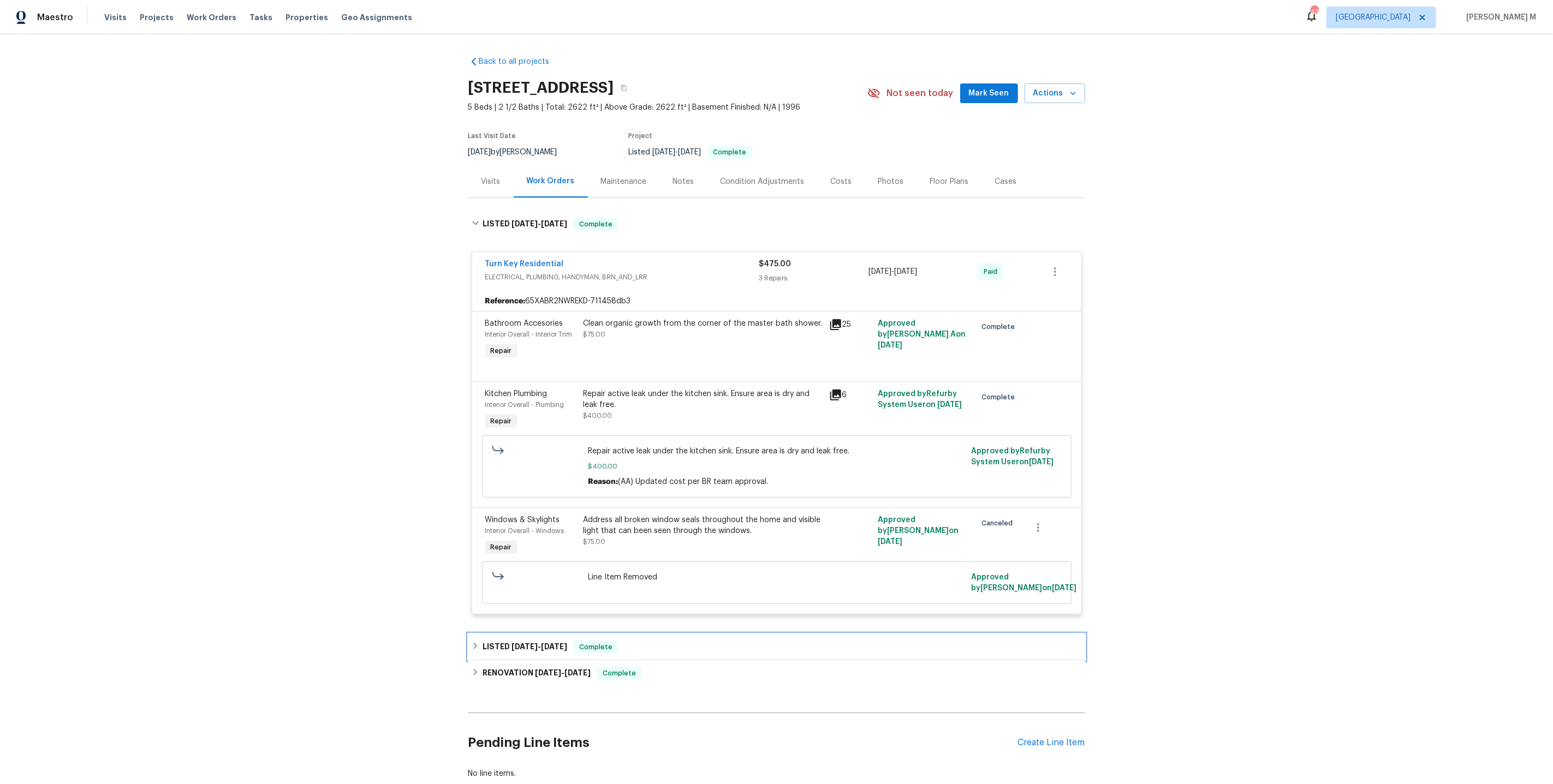
click at [500, 641] on h6 "LISTED 4/4/25 - 4/5/25" at bounding box center [524, 647] width 84 height 13
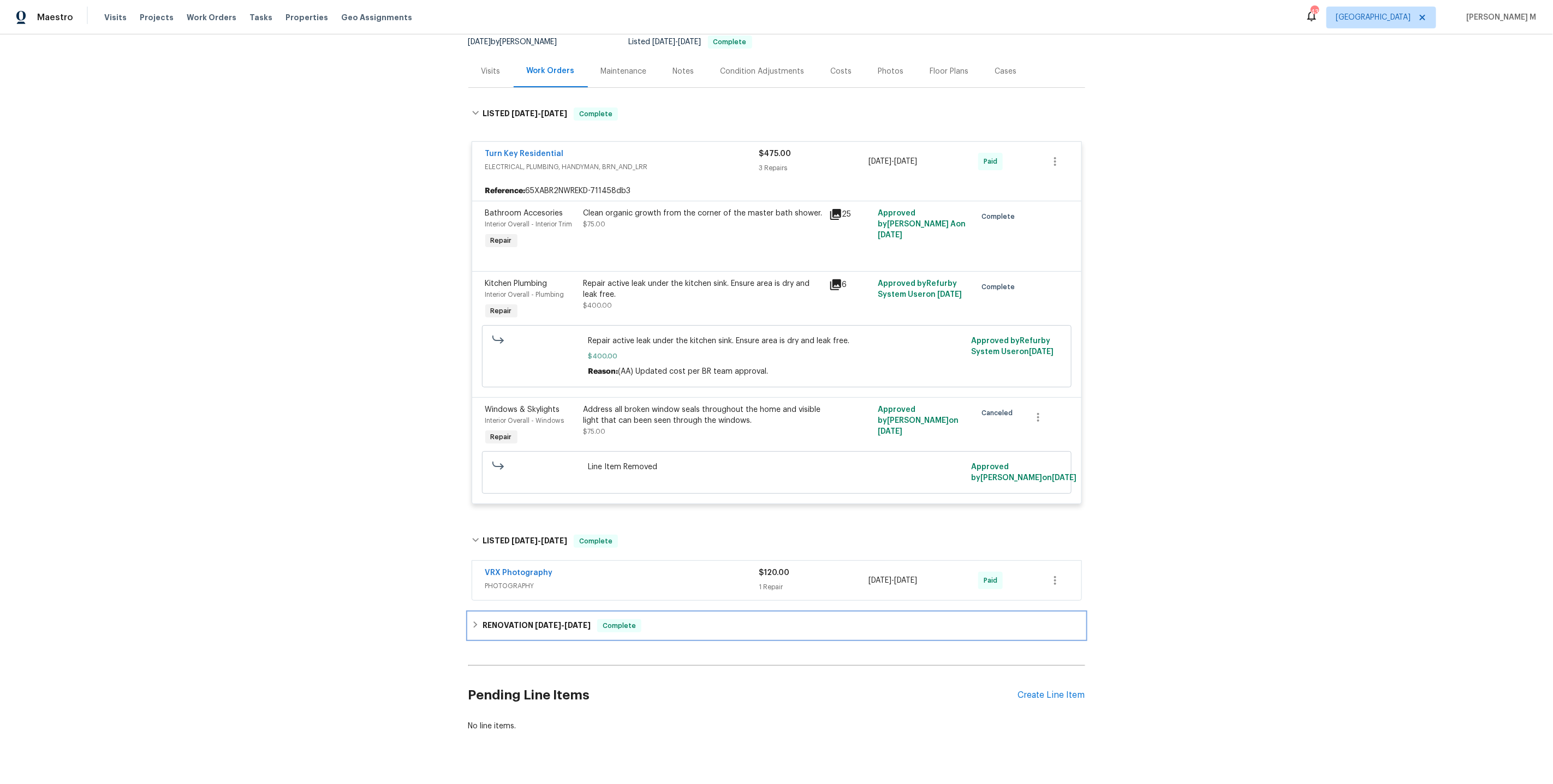
click at [514, 619] on h6 "RENOVATION 3/24/25 - 4/3/25" at bounding box center [536, 626] width 108 height 13
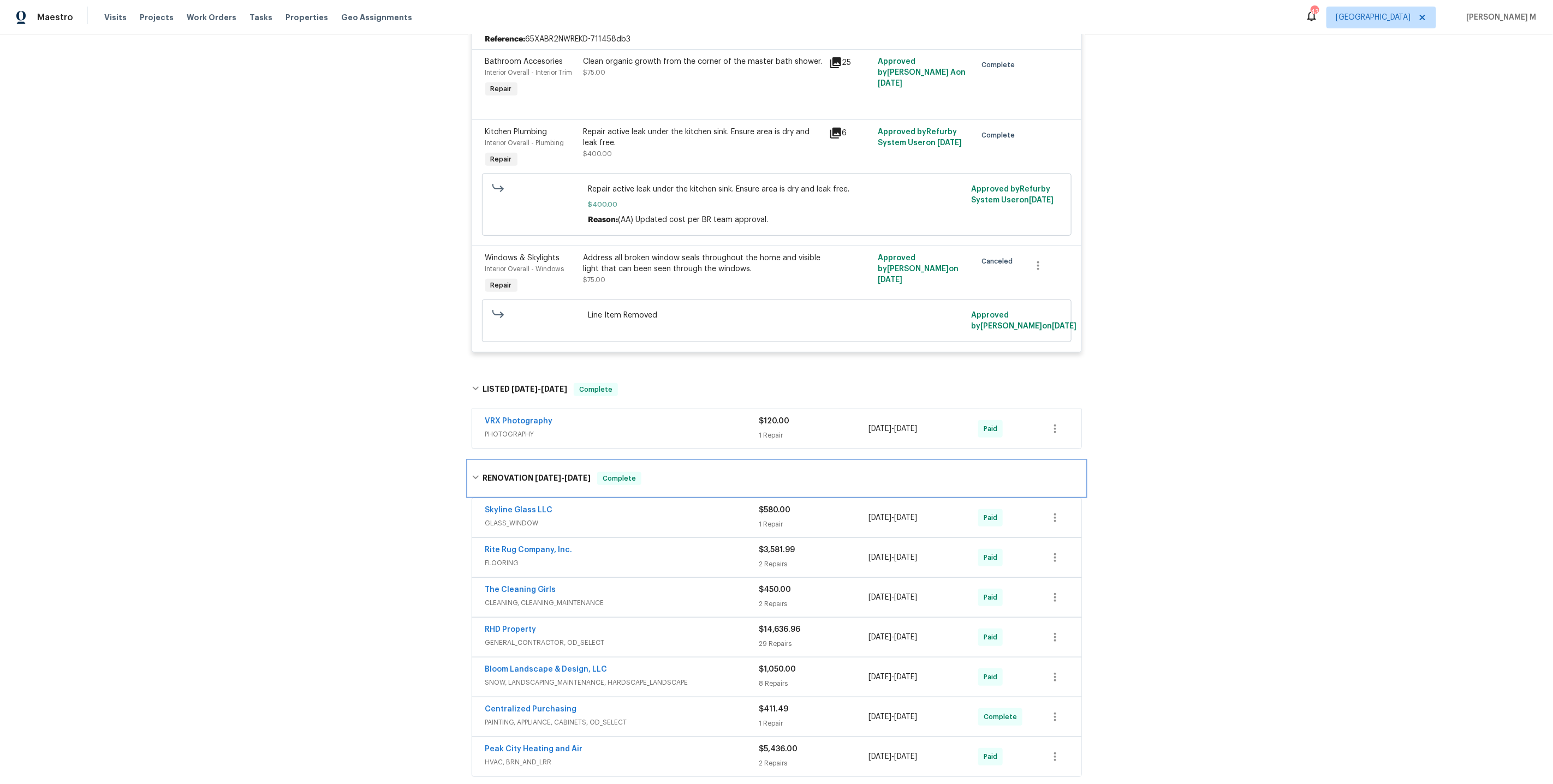
scroll to position [279, 0]
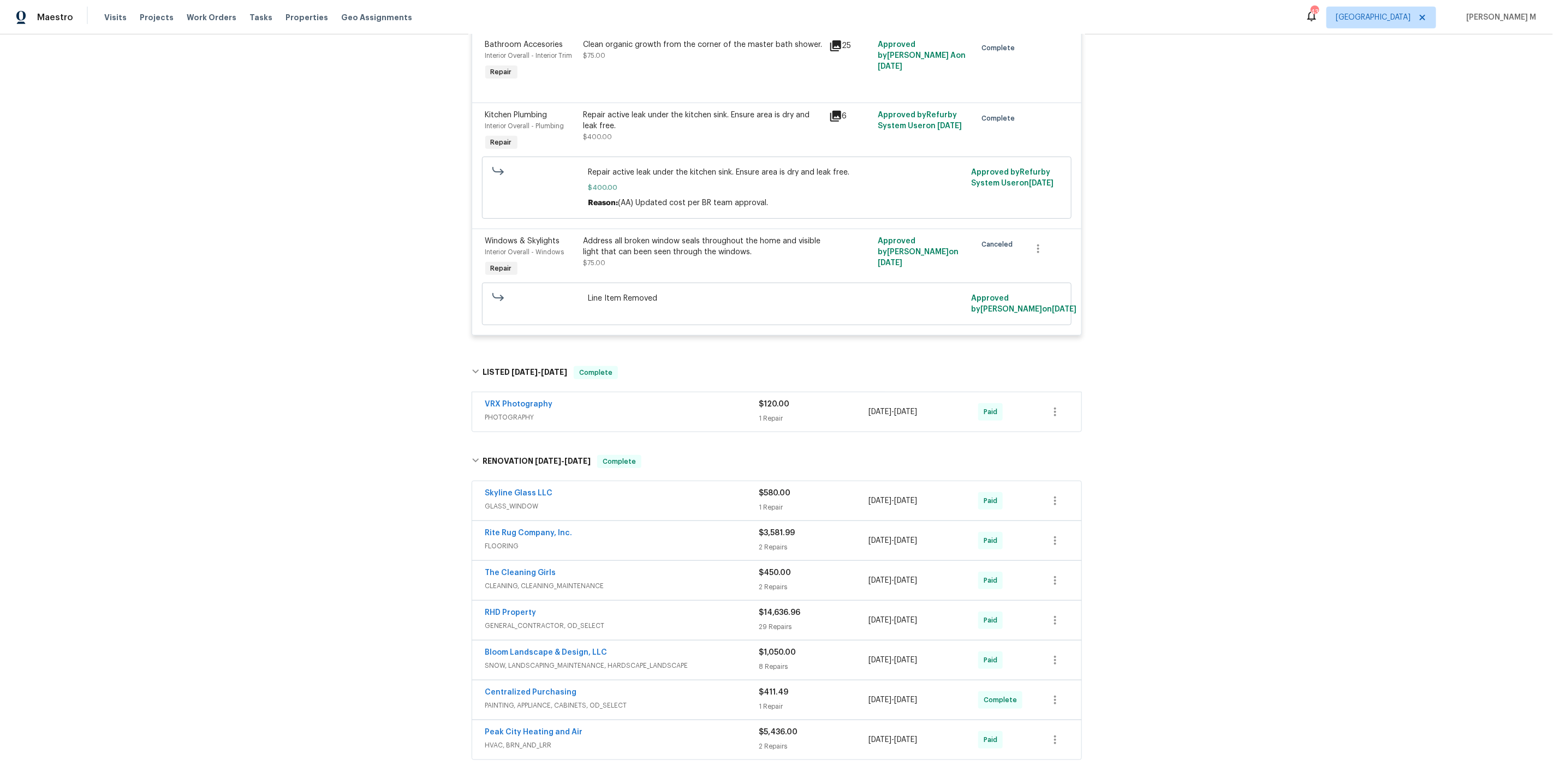
click at [525, 501] on span "GLASS_WINDOW" at bounding box center [622, 506] width 274 height 11
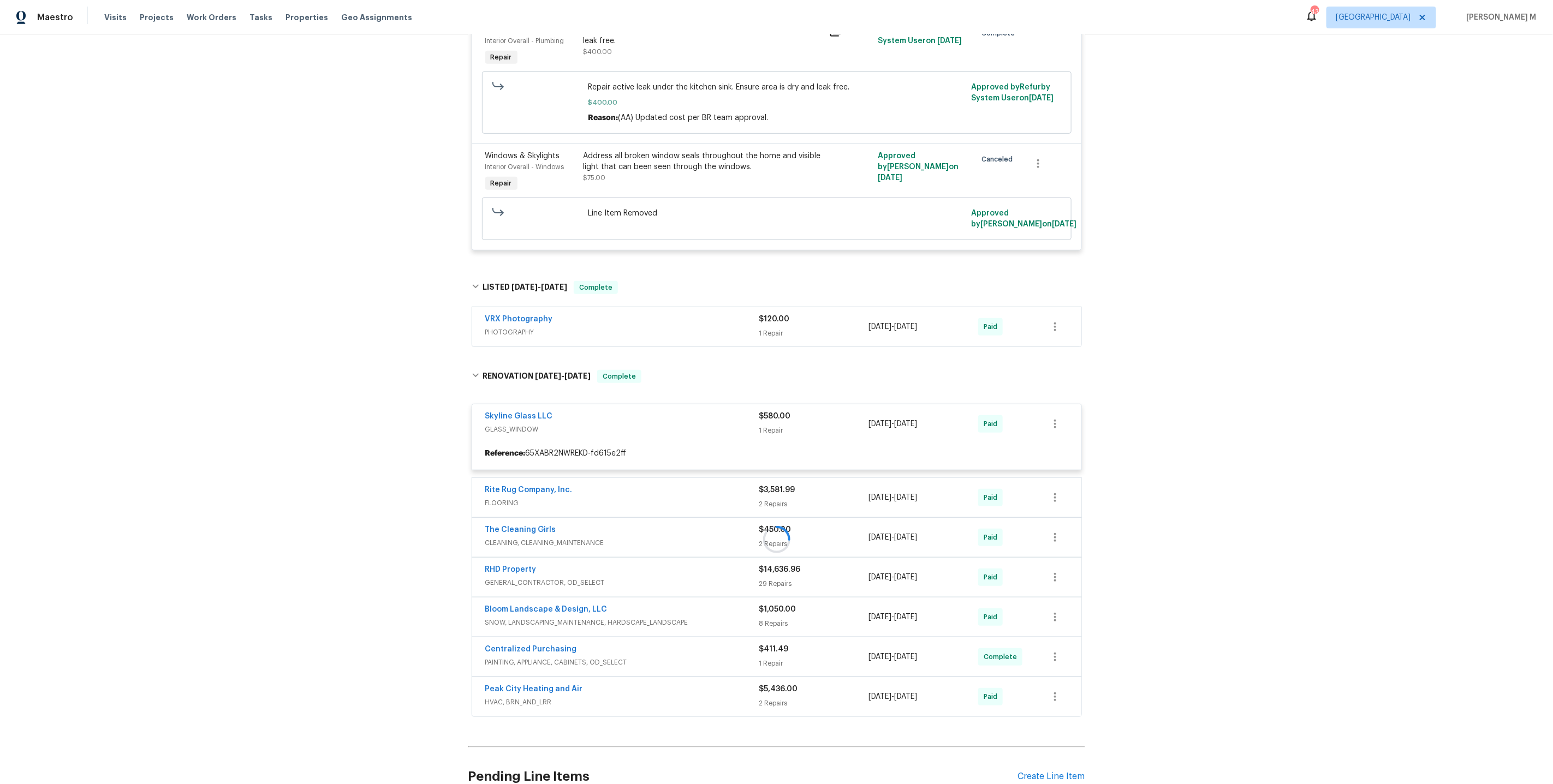
scroll to position [366, 0]
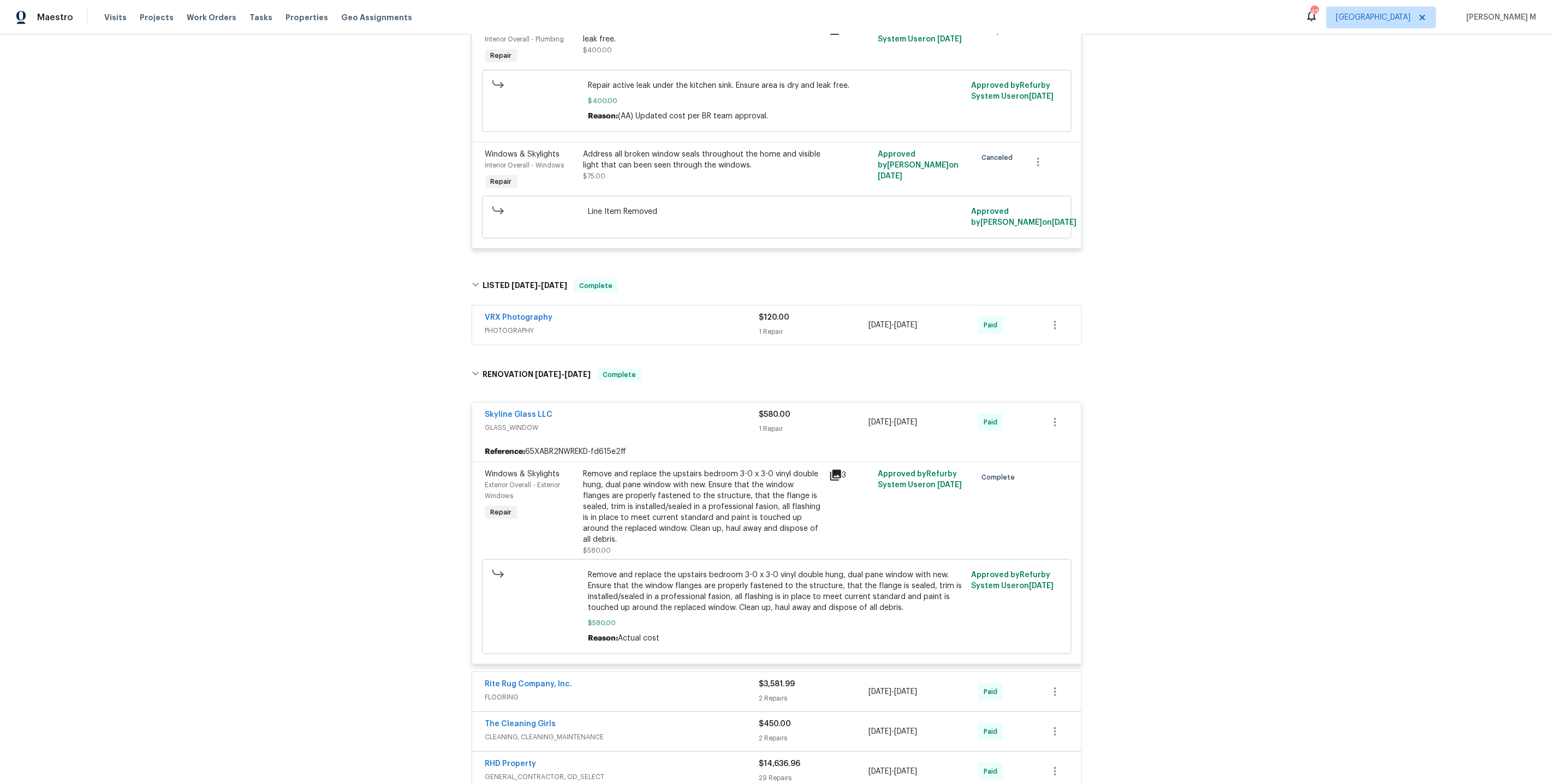
click at [688, 476] on div "Remove and replace the upstairs bedroom 3-0 x 3-0 vinyl double hung, dual pane …" at bounding box center [703, 507] width 239 height 77
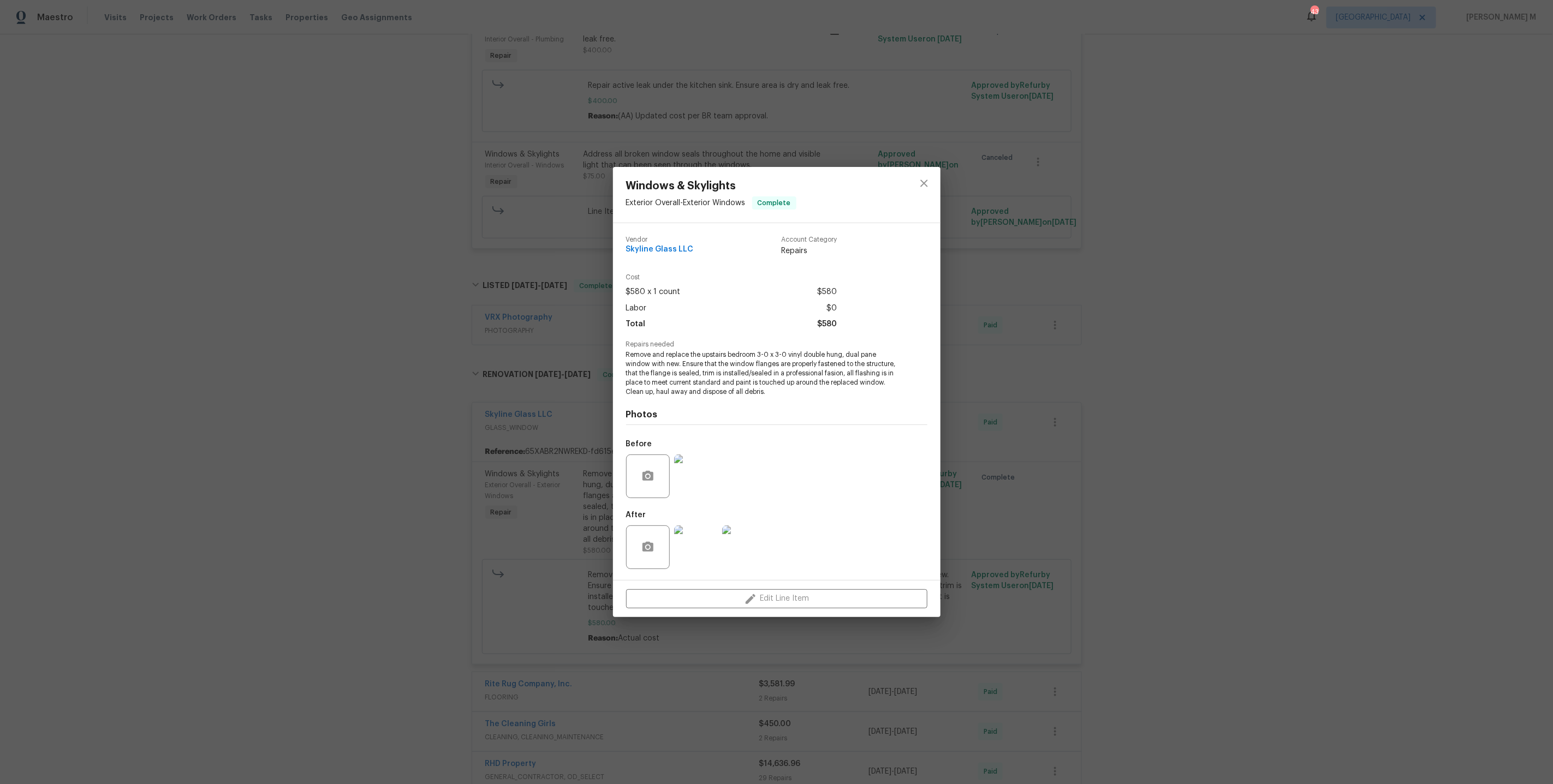
click at [701, 478] on img at bounding box center [696, 476] width 43 height 43
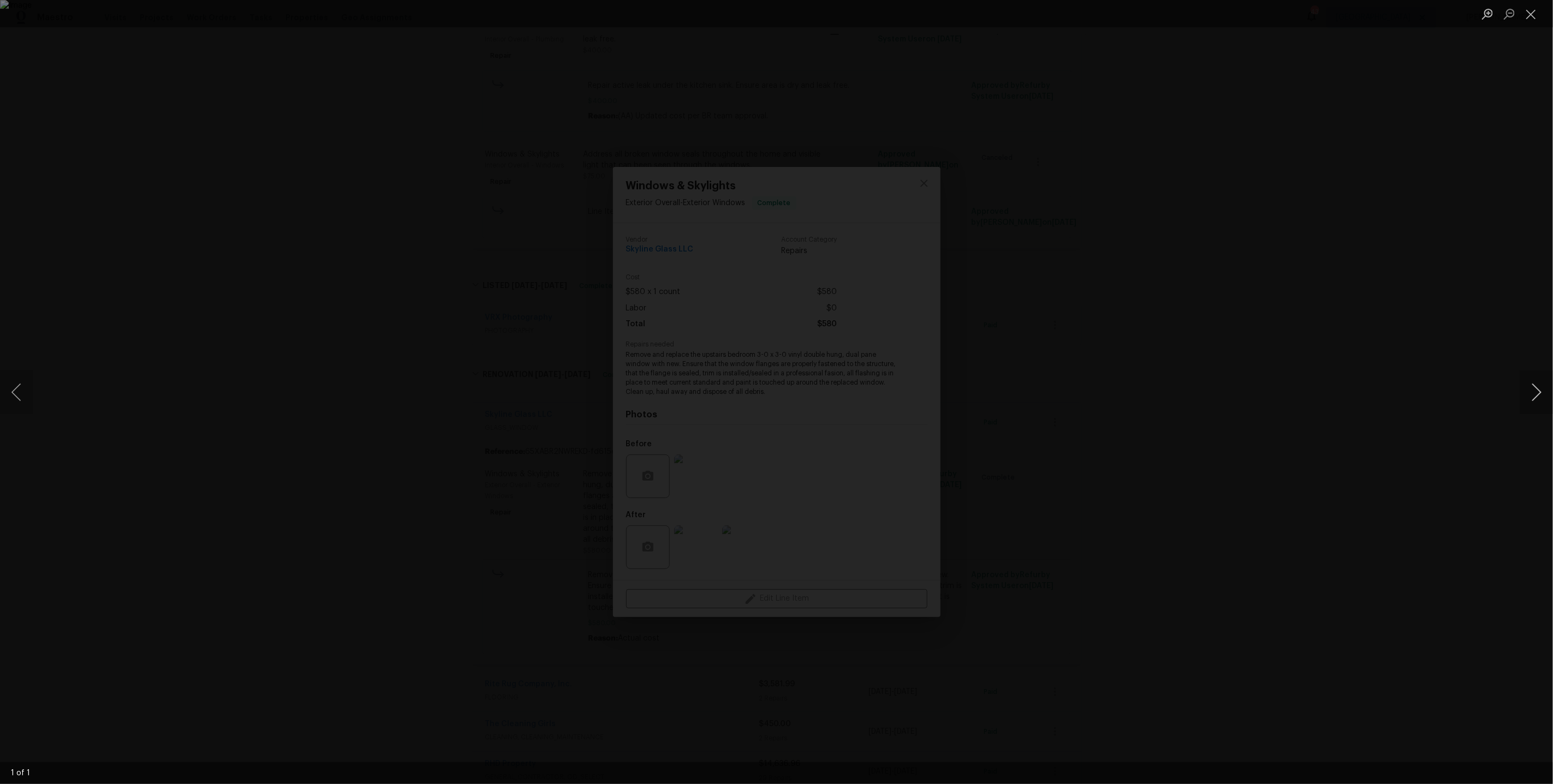
click at [1536, 389] on button "Next image" at bounding box center [1537, 392] width 33 height 43
click at [1448, 297] on div "Lightbox" at bounding box center [776, 392] width 1553 height 784
click at [1263, 316] on div "Windows & Skylights Exterior Overall - Exterior Windows Complete Vendor Skyline…" at bounding box center [776, 392] width 1553 height 784
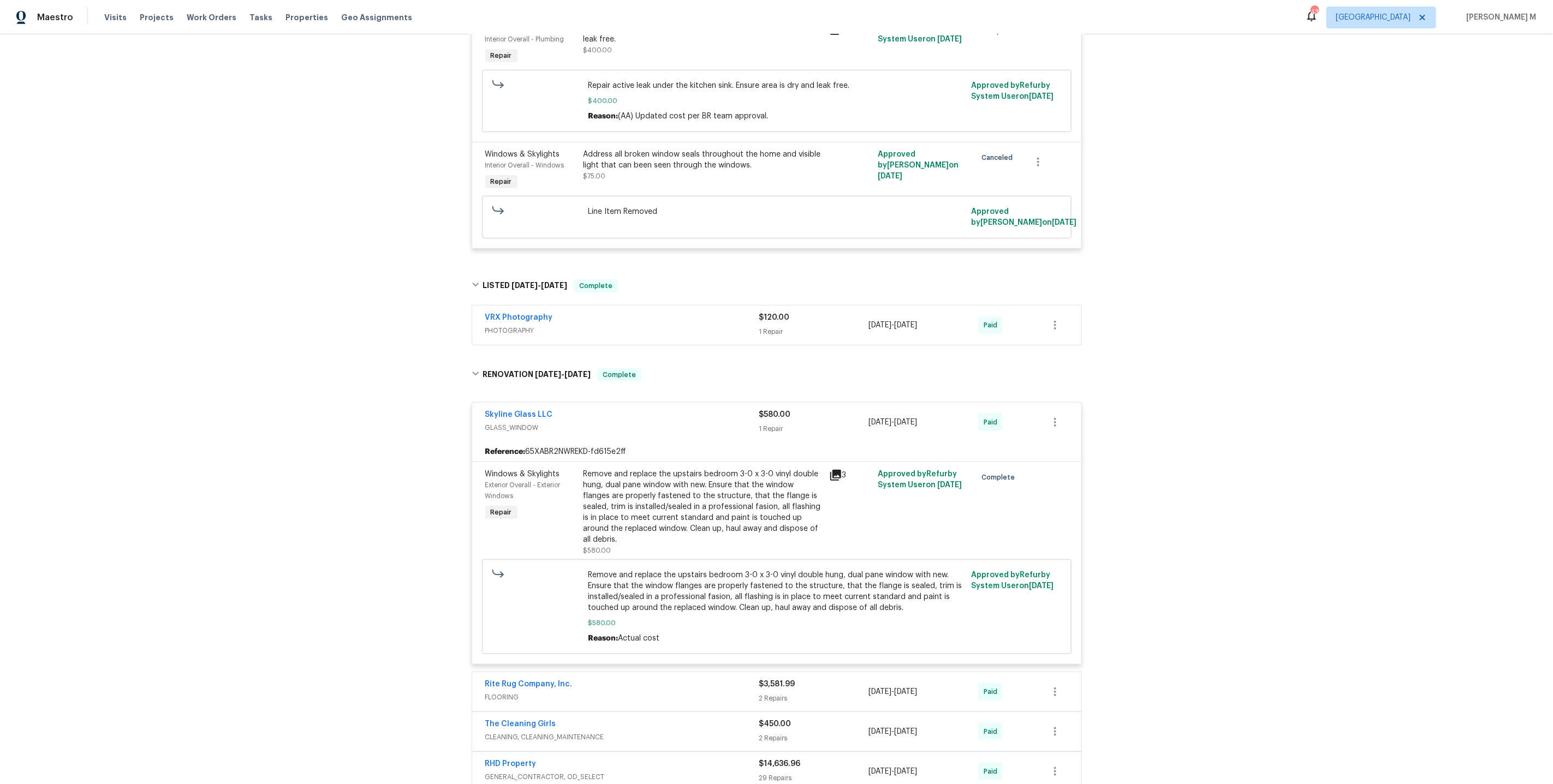
click at [737, 469] on div "Remove and replace the upstairs bedroom 3-0 x 3-0 vinyl double hung, dual pane …" at bounding box center [703, 507] width 239 height 77
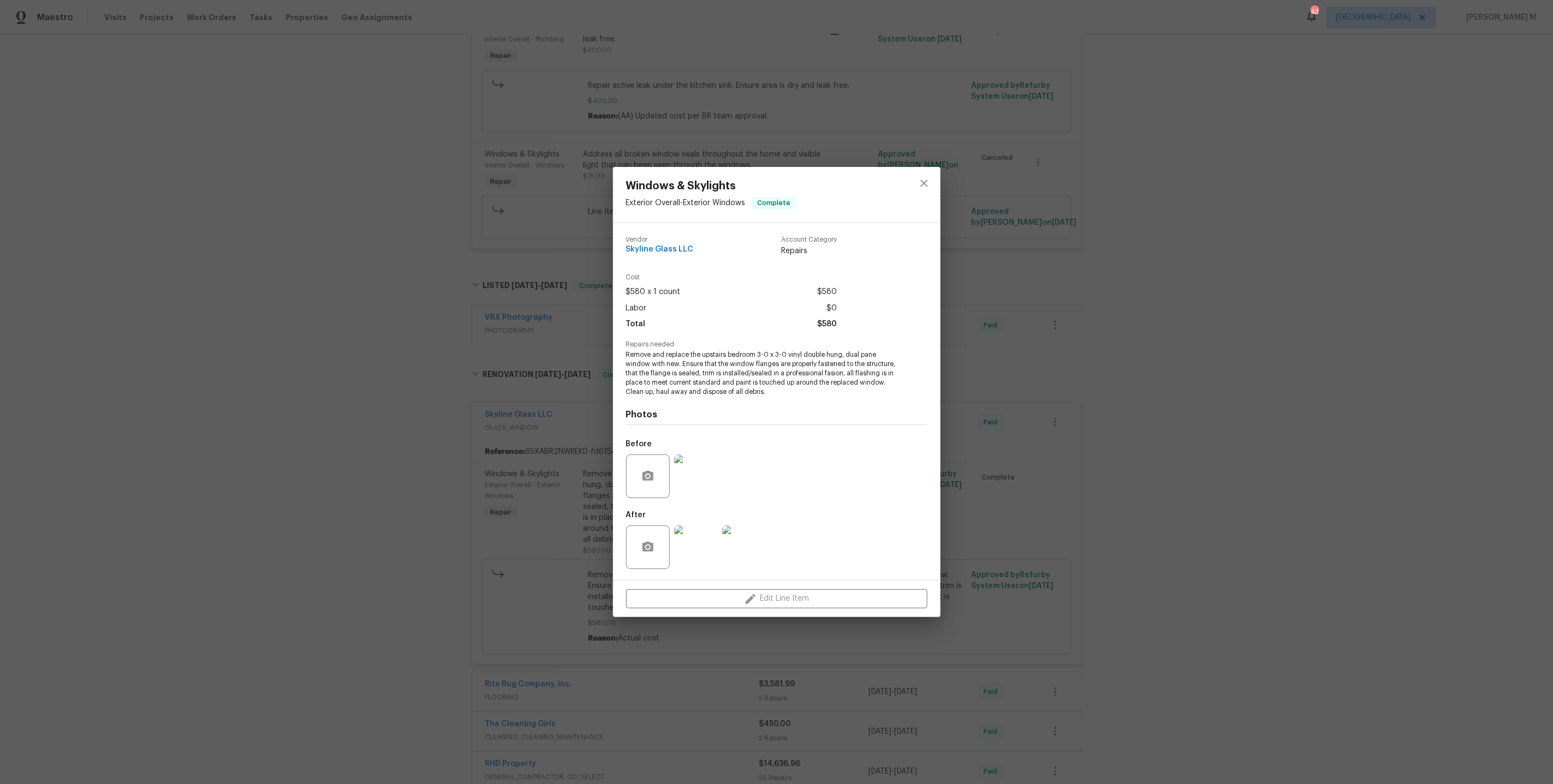
click at [693, 548] on img at bounding box center [696, 547] width 43 height 43
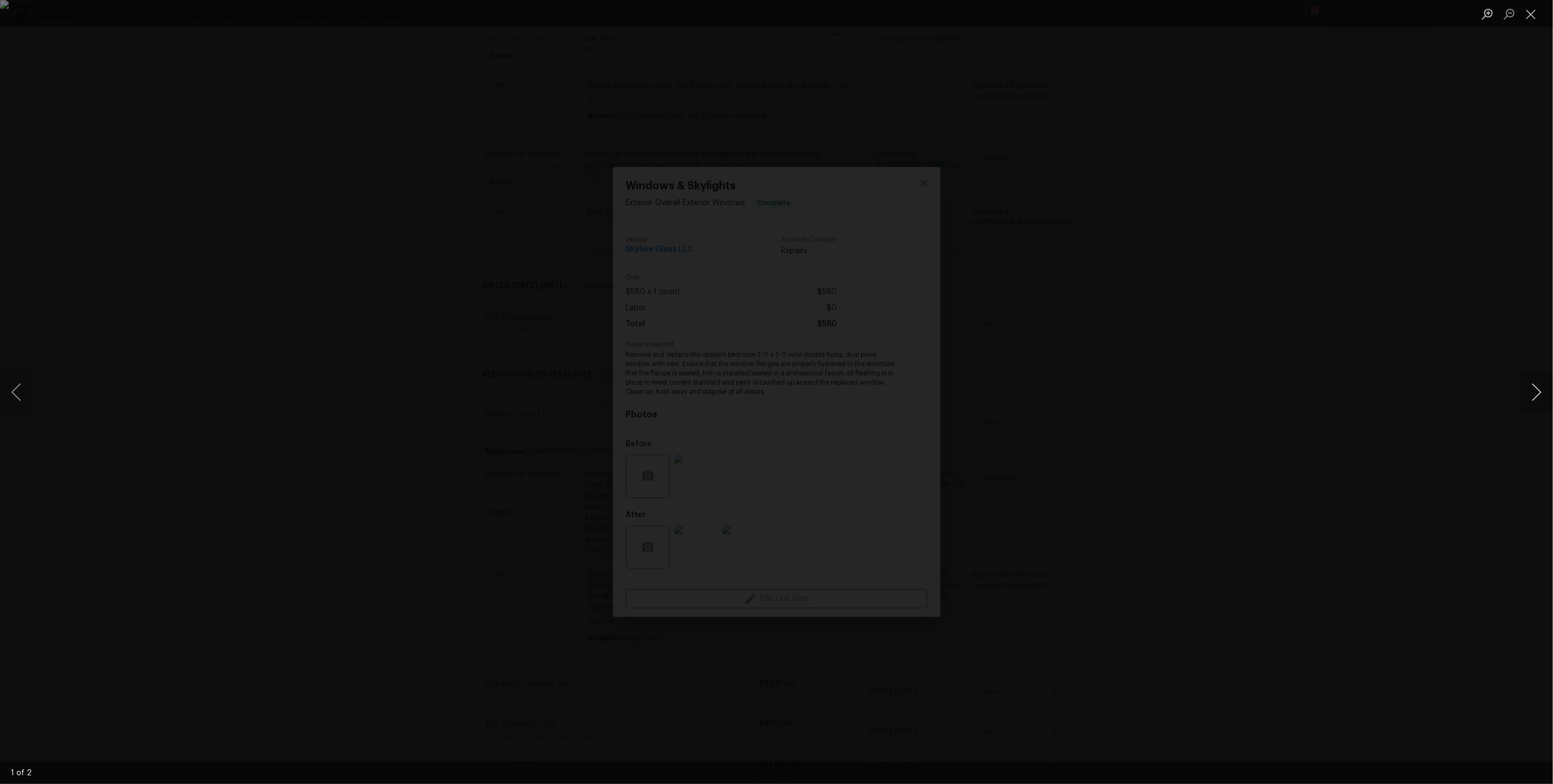
click at [1543, 395] on button "Next image" at bounding box center [1537, 392] width 33 height 43
click at [1416, 366] on div "Lightbox" at bounding box center [776, 392] width 1553 height 784
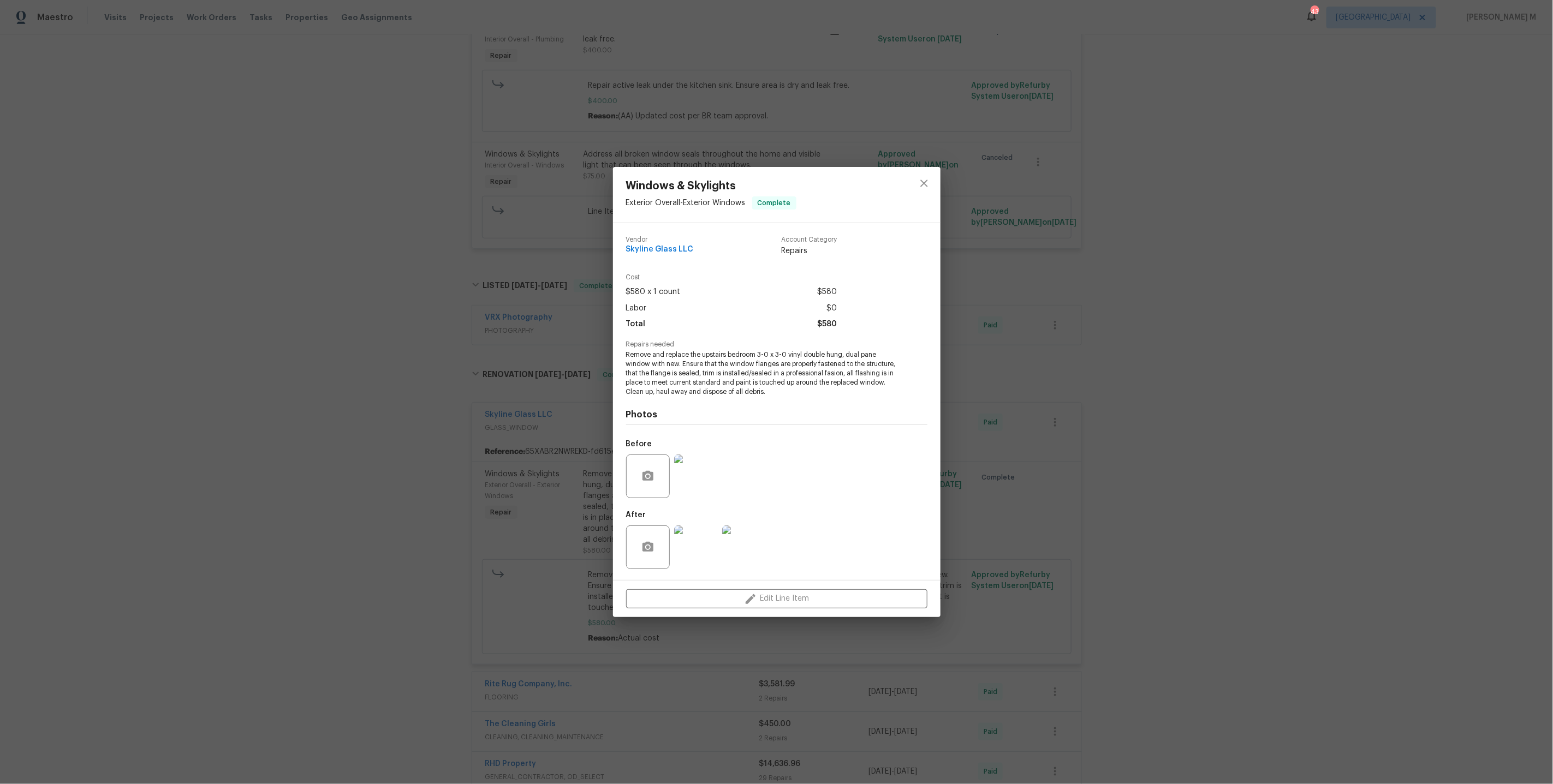
click at [1237, 348] on div "Windows & Skylights Exterior Overall - Exterior Windows Complete Vendor Skyline…" at bounding box center [776, 392] width 1553 height 784
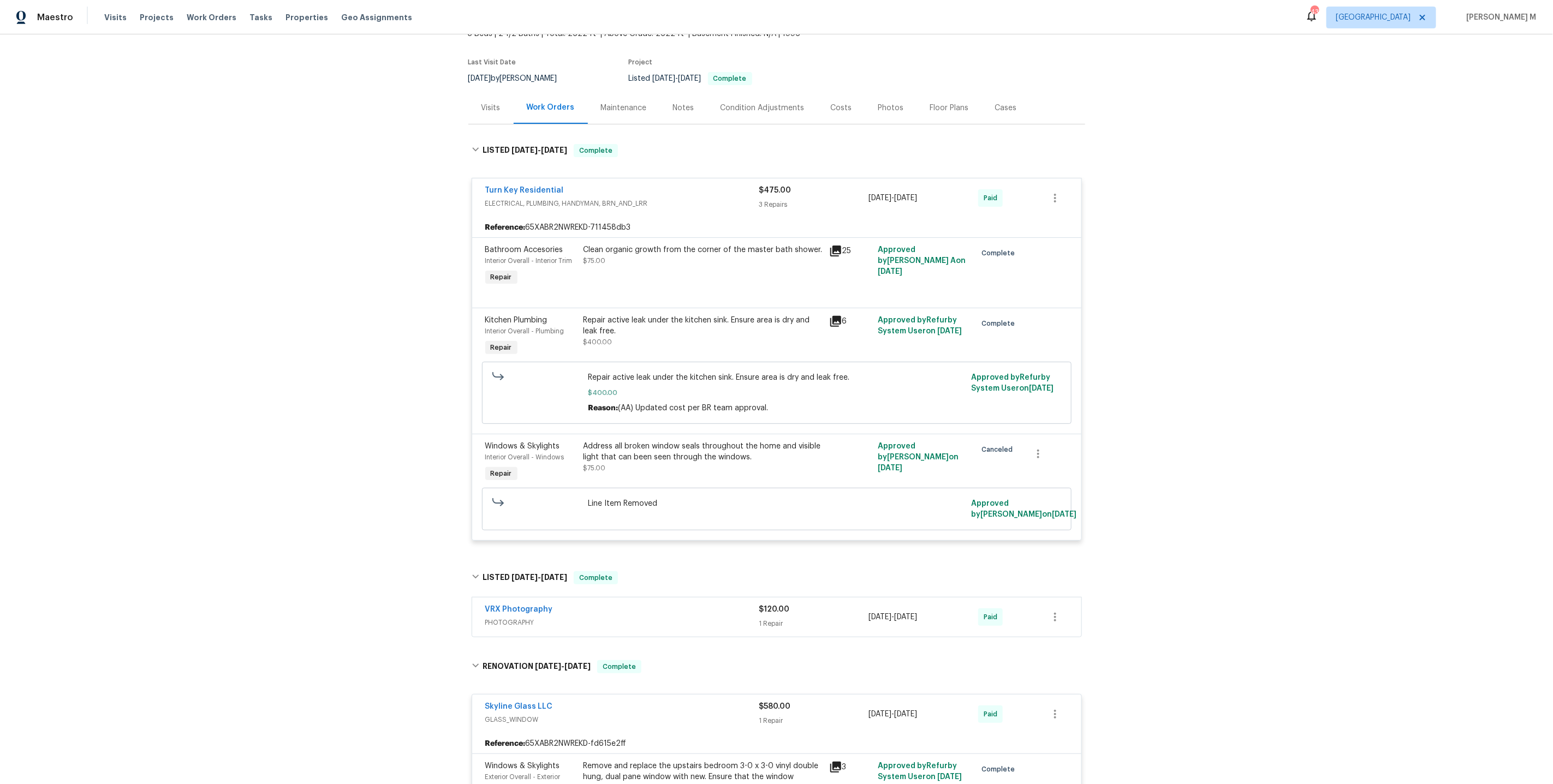
scroll to position [0, 0]
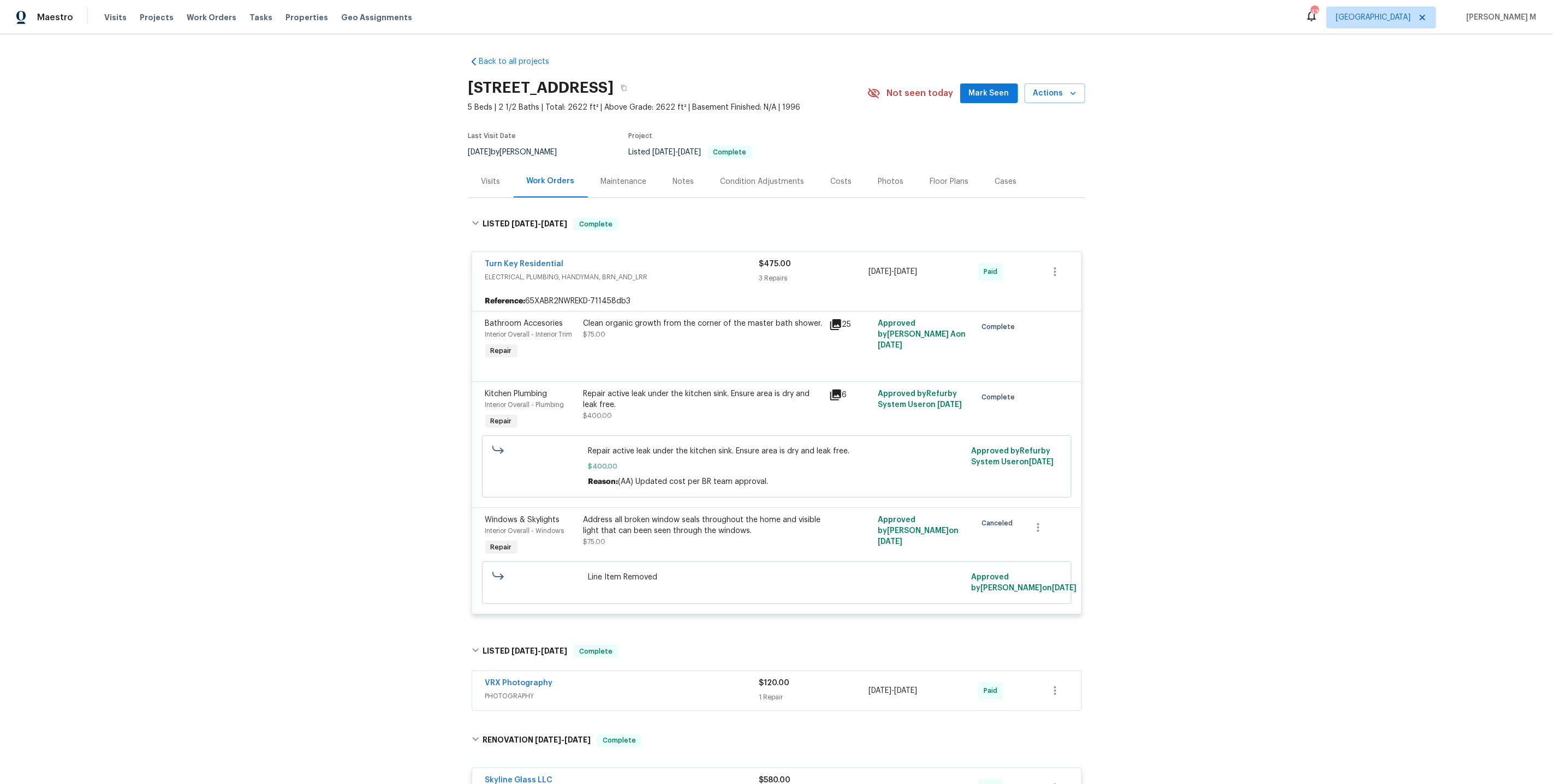
click at [623, 187] on div "Maintenance" at bounding box center [624, 181] width 72 height 32
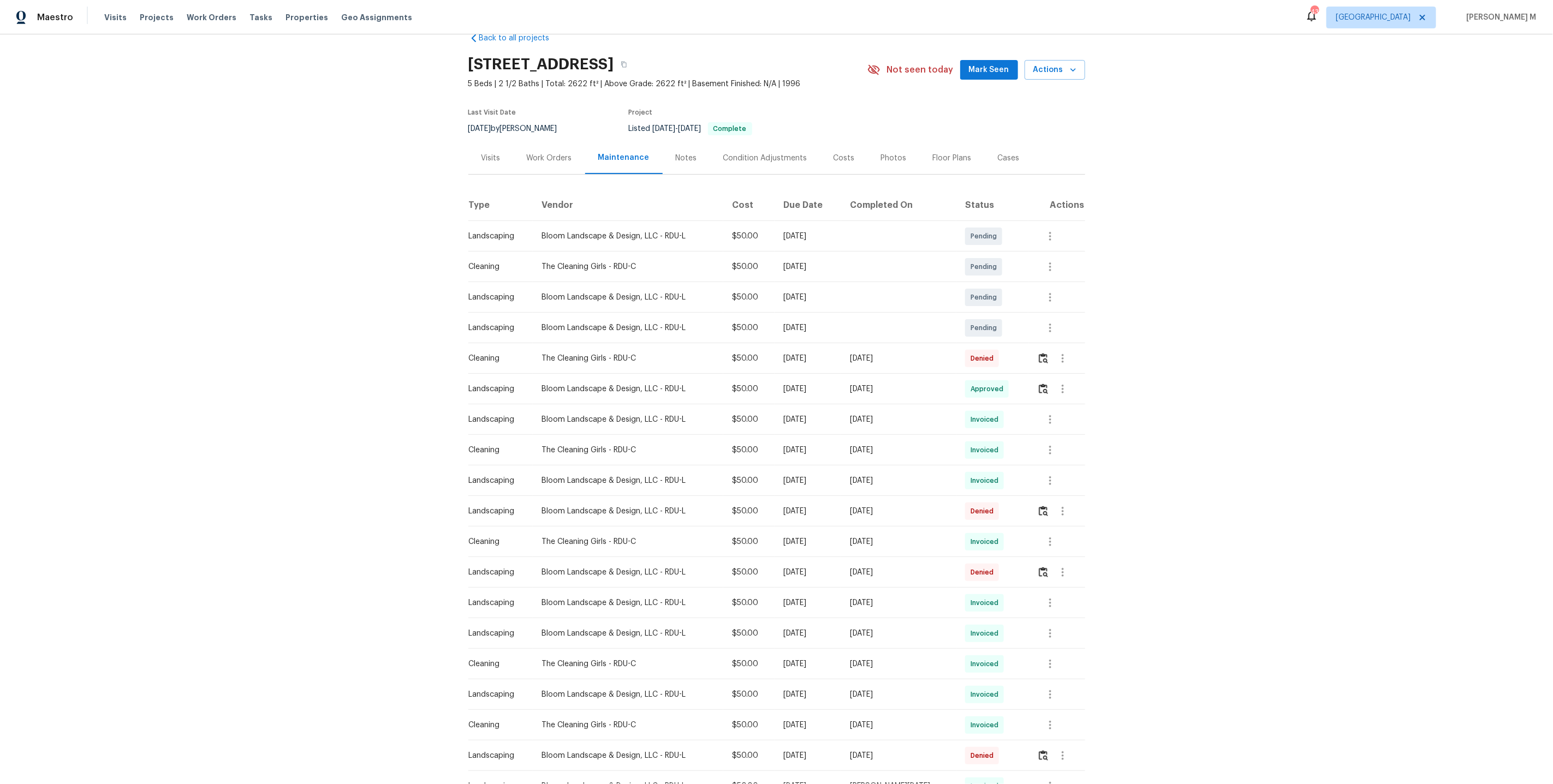
scroll to position [28, 0]
click at [1059, 354] on icon "button" at bounding box center [1063, 354] width 13 height 13
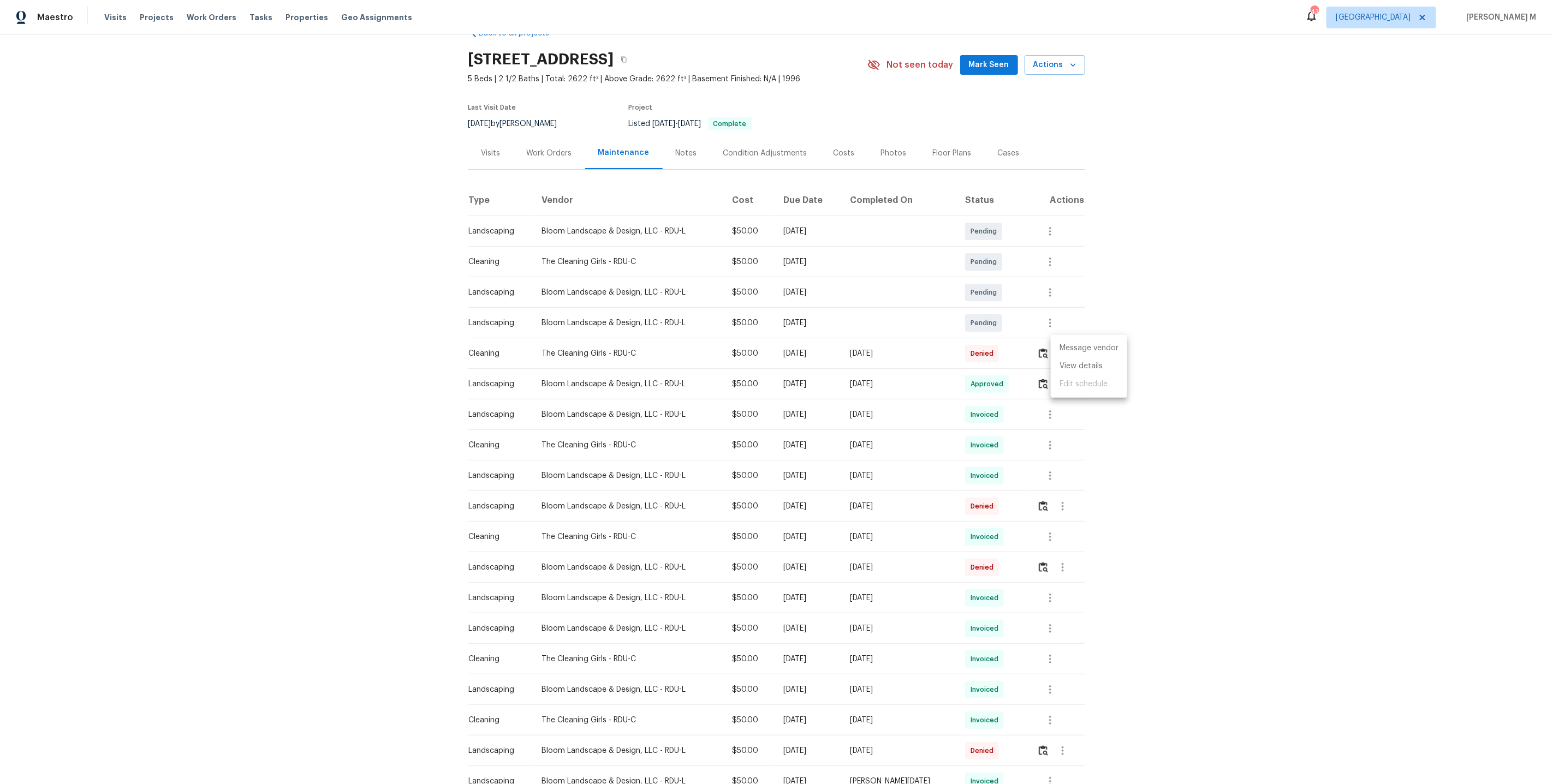
click at [1059, 354] on li "Message vendor" at bounding box center [1089, 348] width 77 height 18
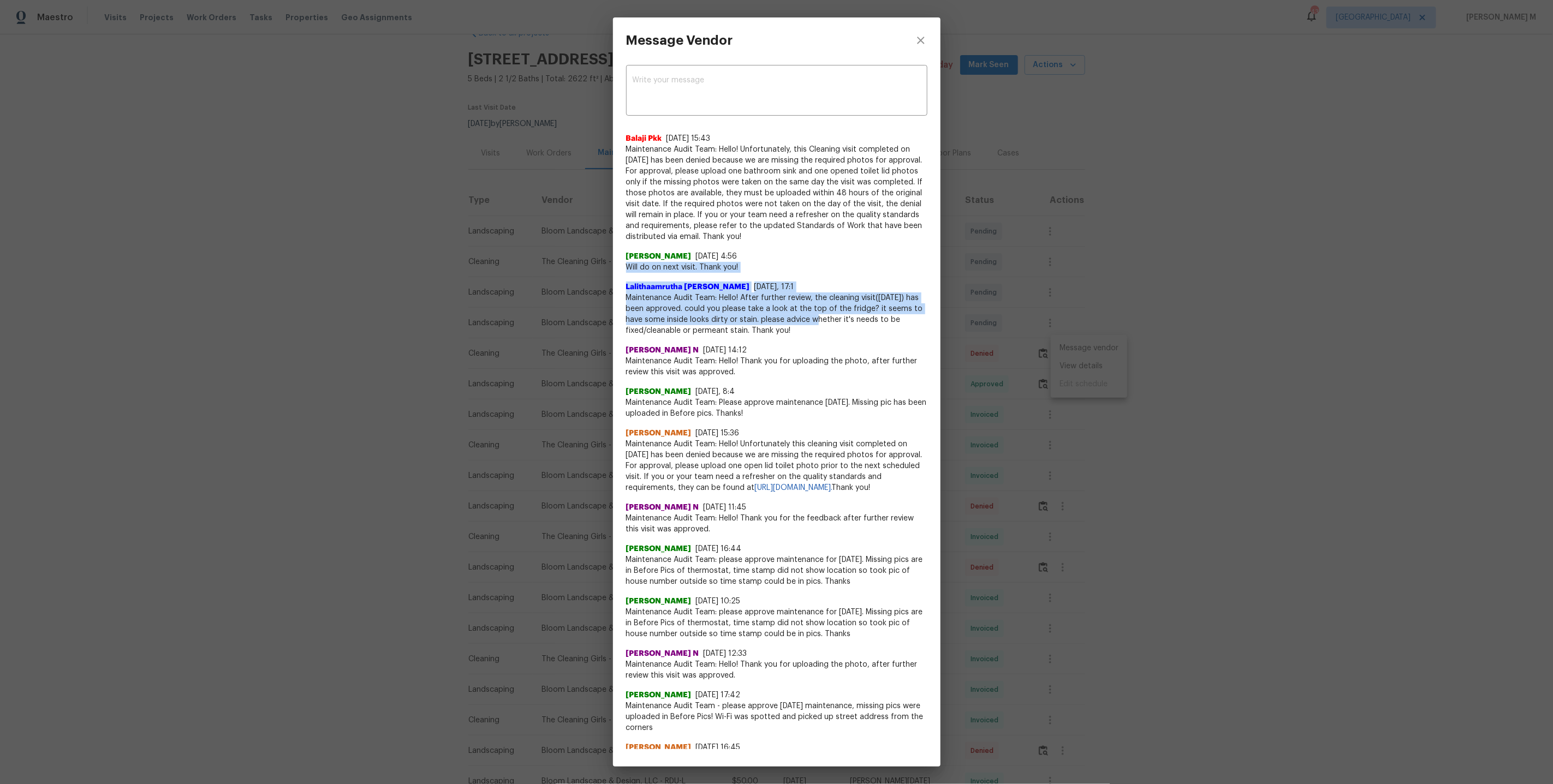
drag, startPoint x: 628, startPoint y: 263, endPoint x: 814, endPoint y: 323, distance: 195.4
click at [813, 321] on div "Balaji Pkk 8/27/25, 15:43 Maintenance Audit Team: Hello! Unfortunately, this Cl…" at bounding box center [777, 622] width 301 height 997
click at [772, 222] on span "Maintenance Audit Team: Hello! Unfortunately, this Cleaning visit completed on …" at bounding box center [777, 193] width 301 height 98
click at [1025, 387] on div "Message Vendor x ​ Balaji Pkk 8/27/25, 15:43 Maintenance Audit Team: Hello! Unf…" at bounding box center [776, 392] width 1553 height 784
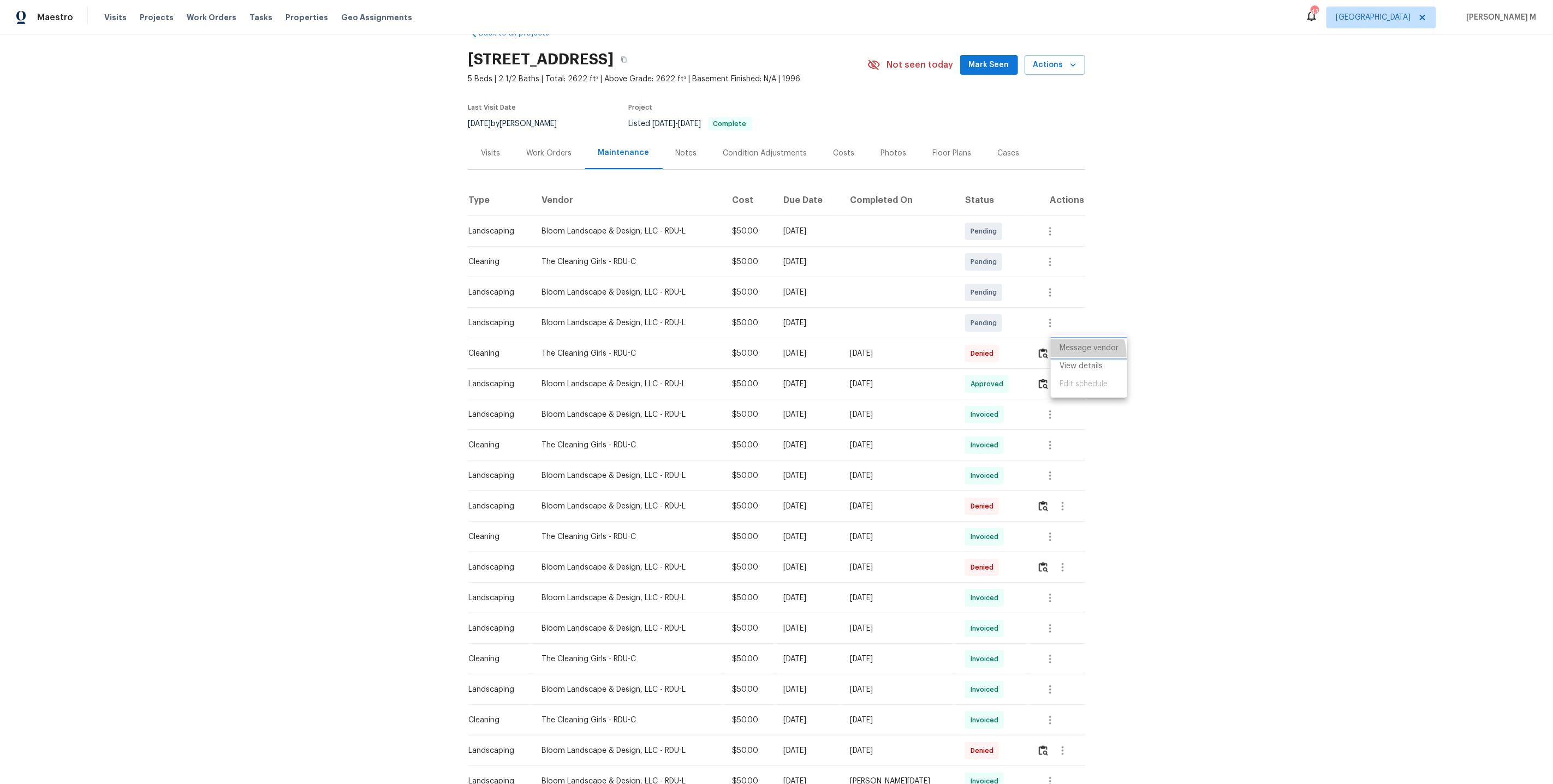
click at [1077, 355] on li "Message vendor" at bounding box center [1089, 348] width 77 height 18
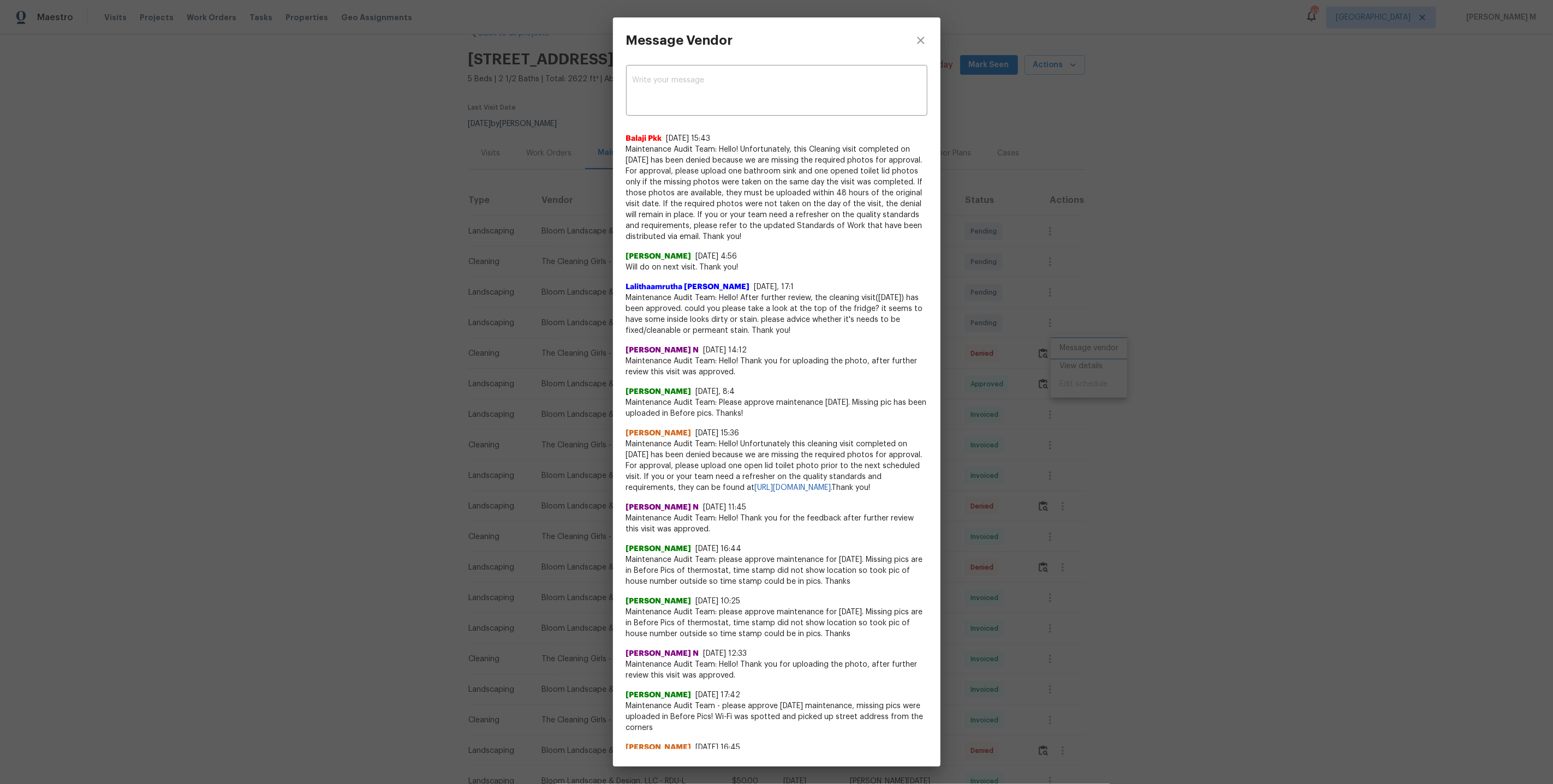
click at [1063, 383] on div "Message Vendor x ​ Balaji Pkk 8/27/25, 15:43 Maintenance Audit Team: Hello! Unf…" at bounding box center [776, 392] width 1553 height 784
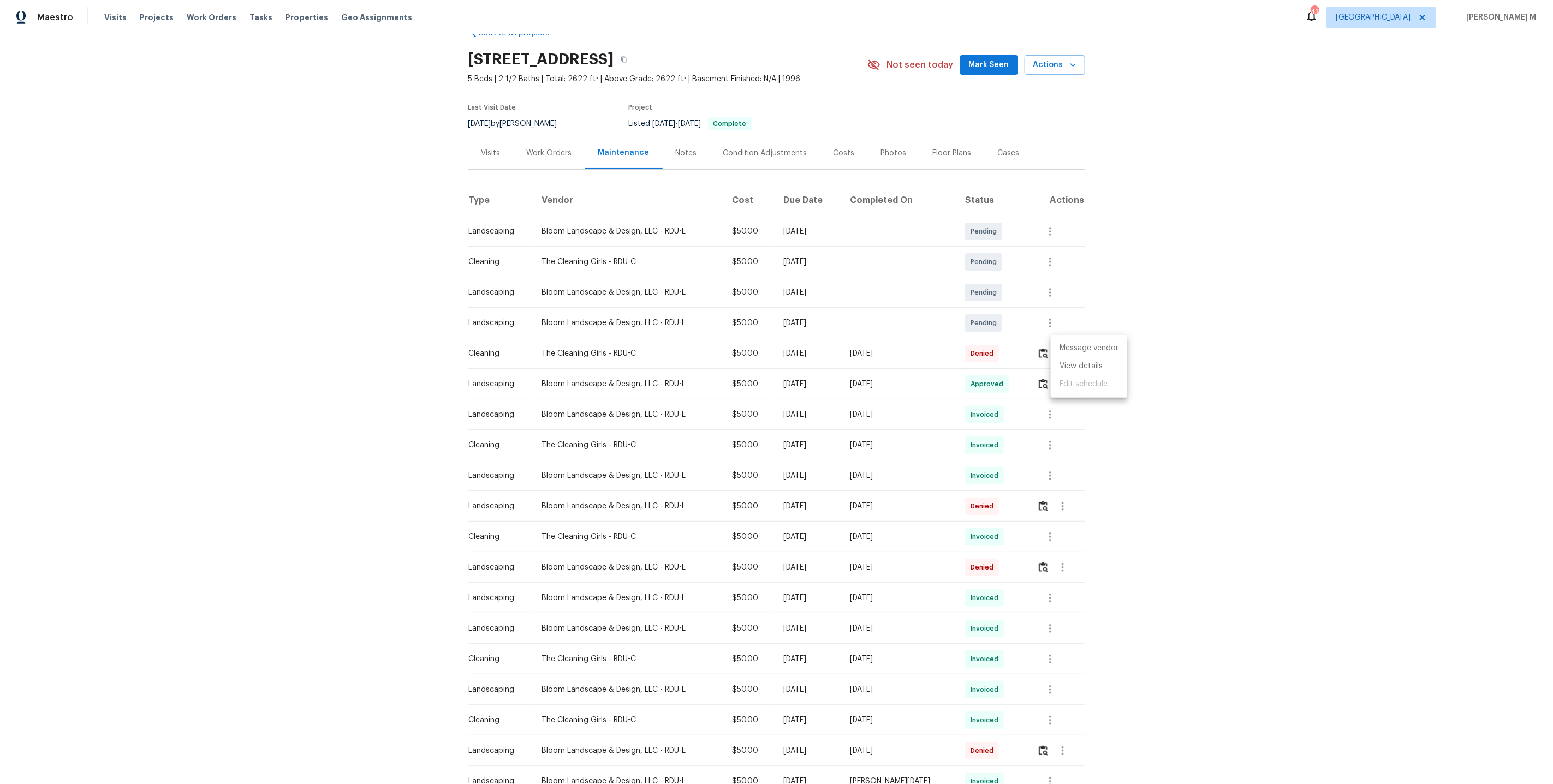
click at [1074, 378] on ul "Message vendor View details Edit schedule" at bounding box center [1089, 366] width 77 height 63
click at [1077, 370] on li "View details" at bounding box center [1089, 366] width 77 height 18
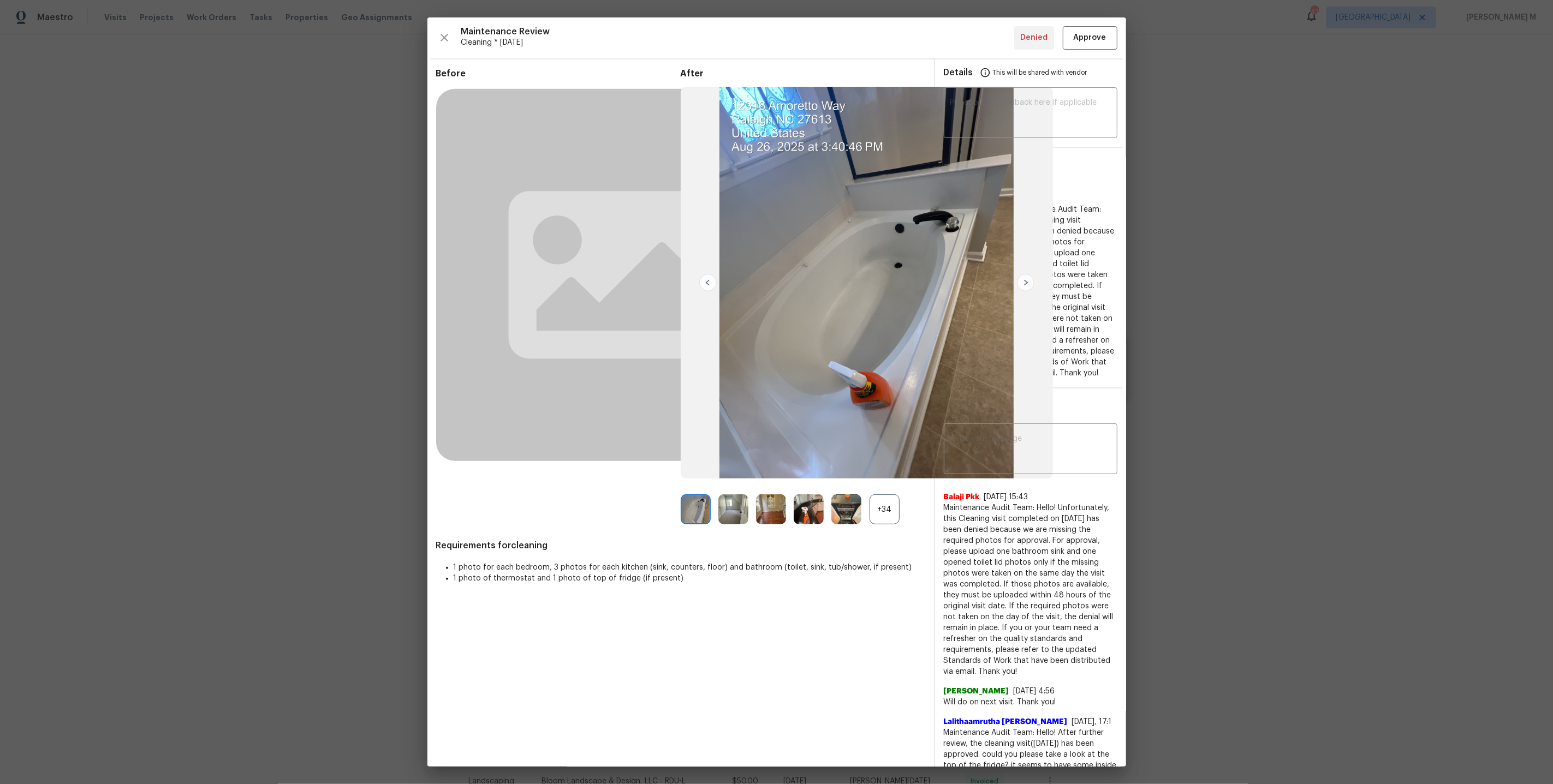
click at [884, 507] on div "+34" at bounding box center [884, 509] width 30 height 30
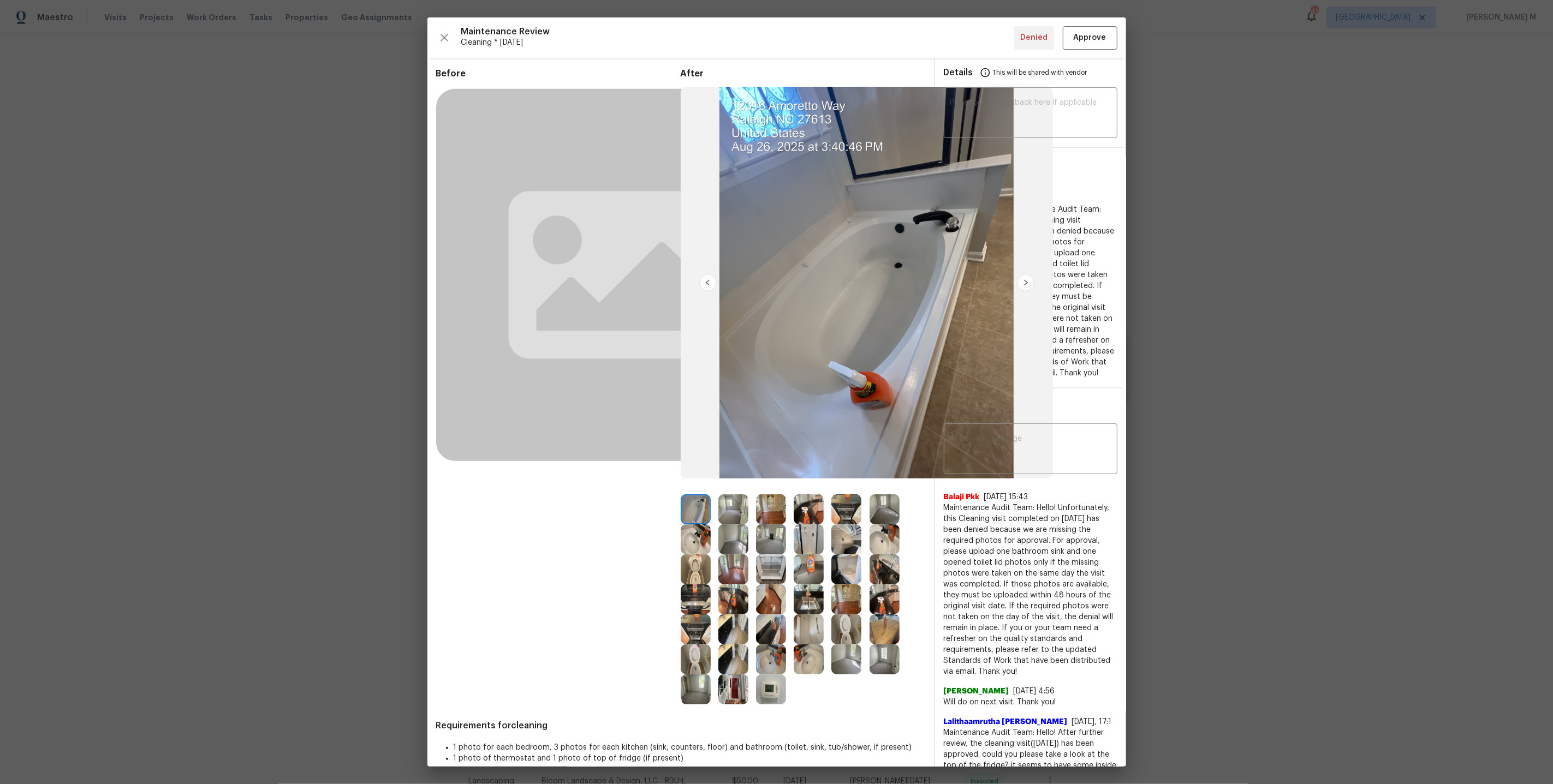
click at [883, 597] on img at bounding box center [884, 600] width 30 height 30
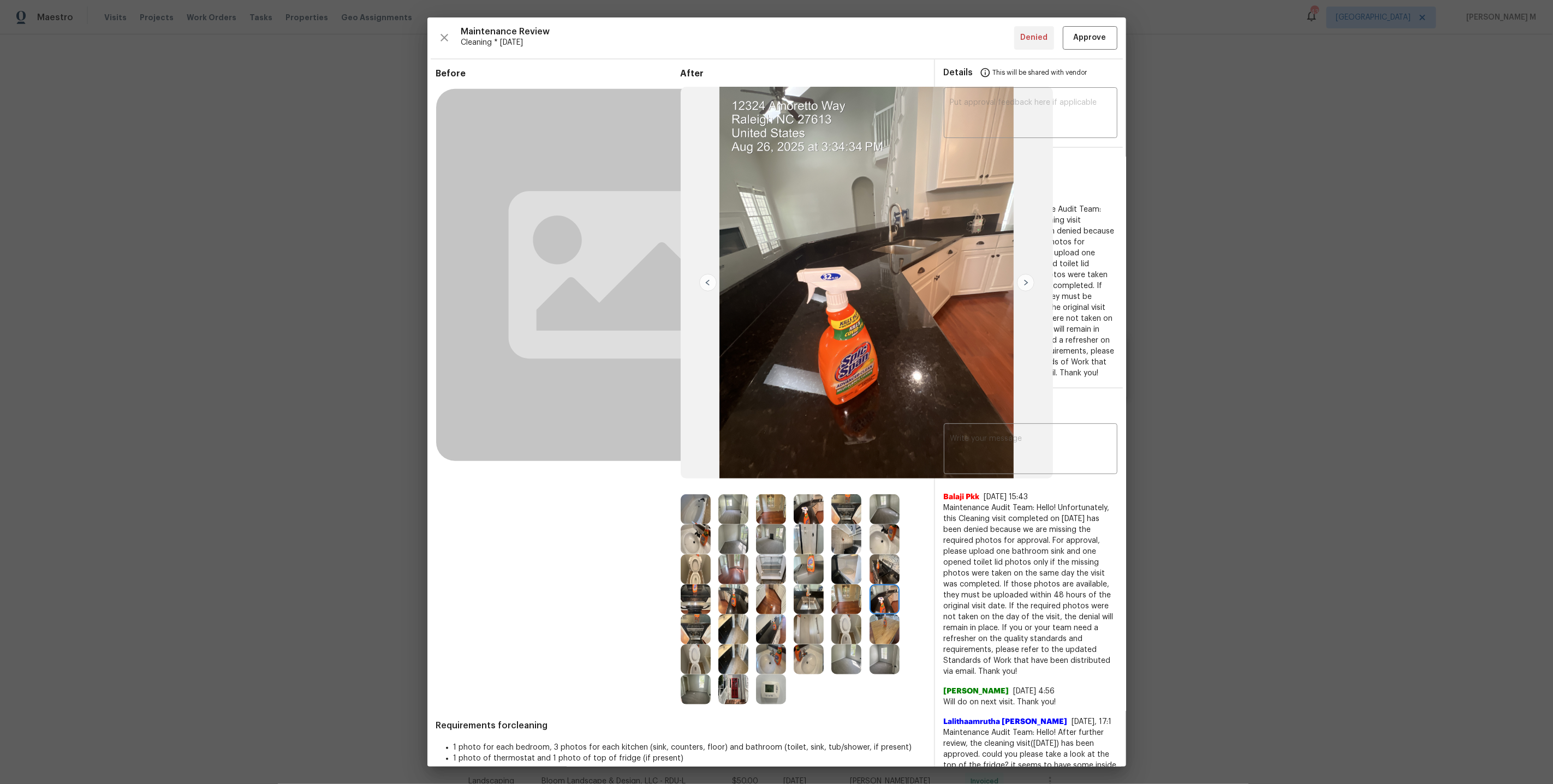
click at [883, 510] on img at bounding box center [884, 509] width 30 height 30
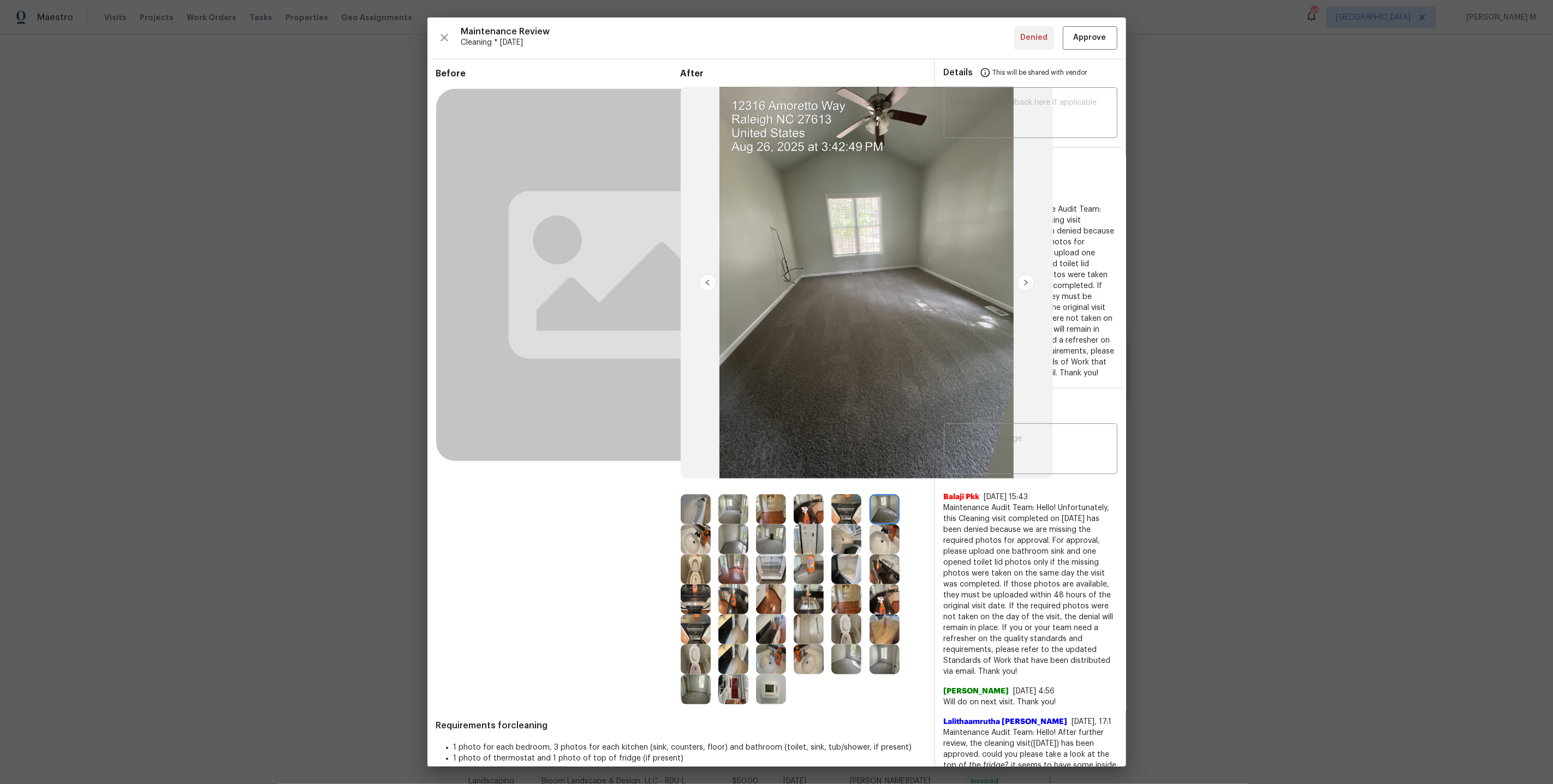
click at [816, 500] on img at bounding box center [809, 509] width 30 height 30
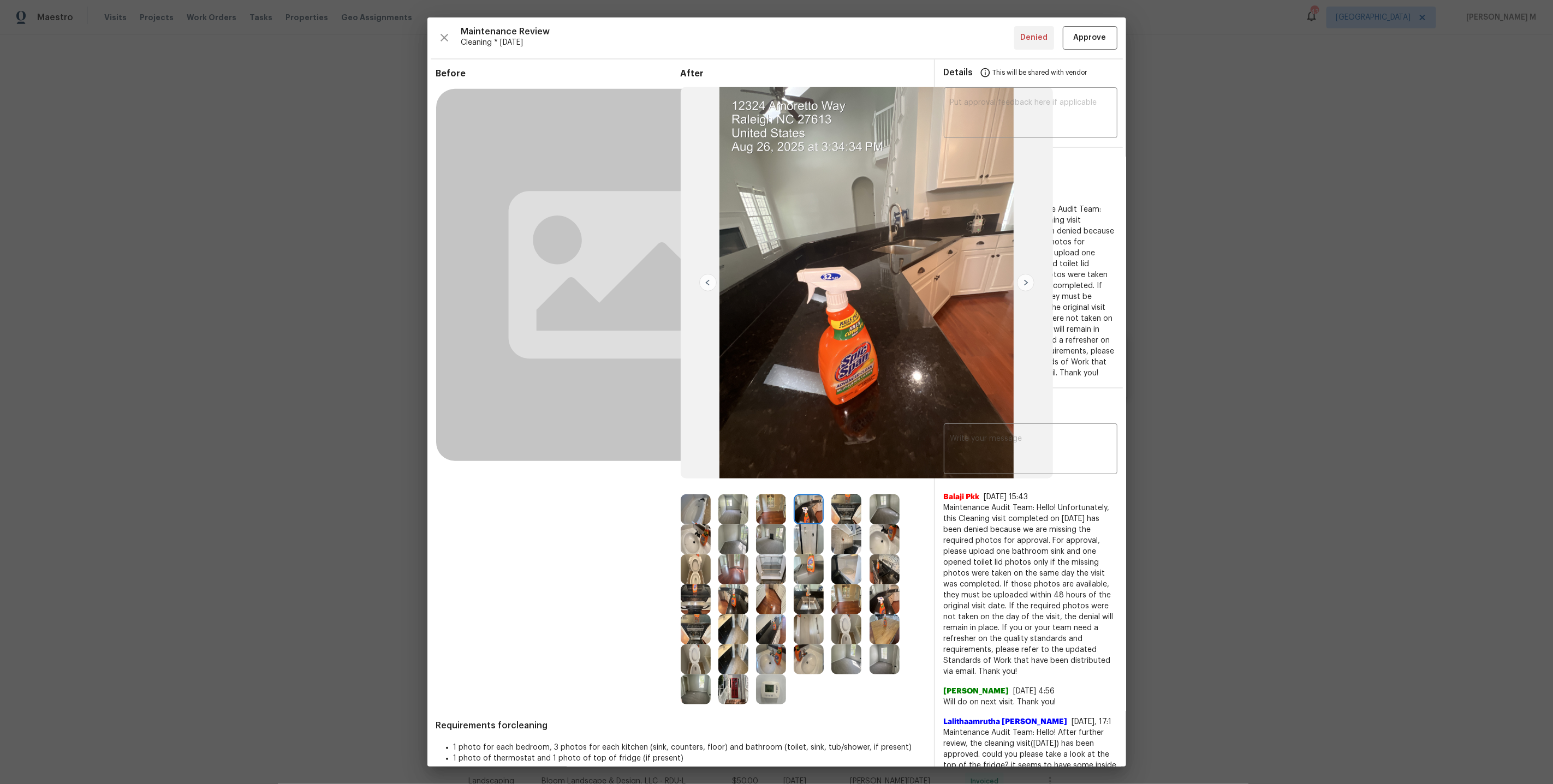
click at [898, 526] on div at bounding box center [888, 539] width 37 height 30
click at [884, 509] on img at bounding box center [884, 509] width 30 height 30
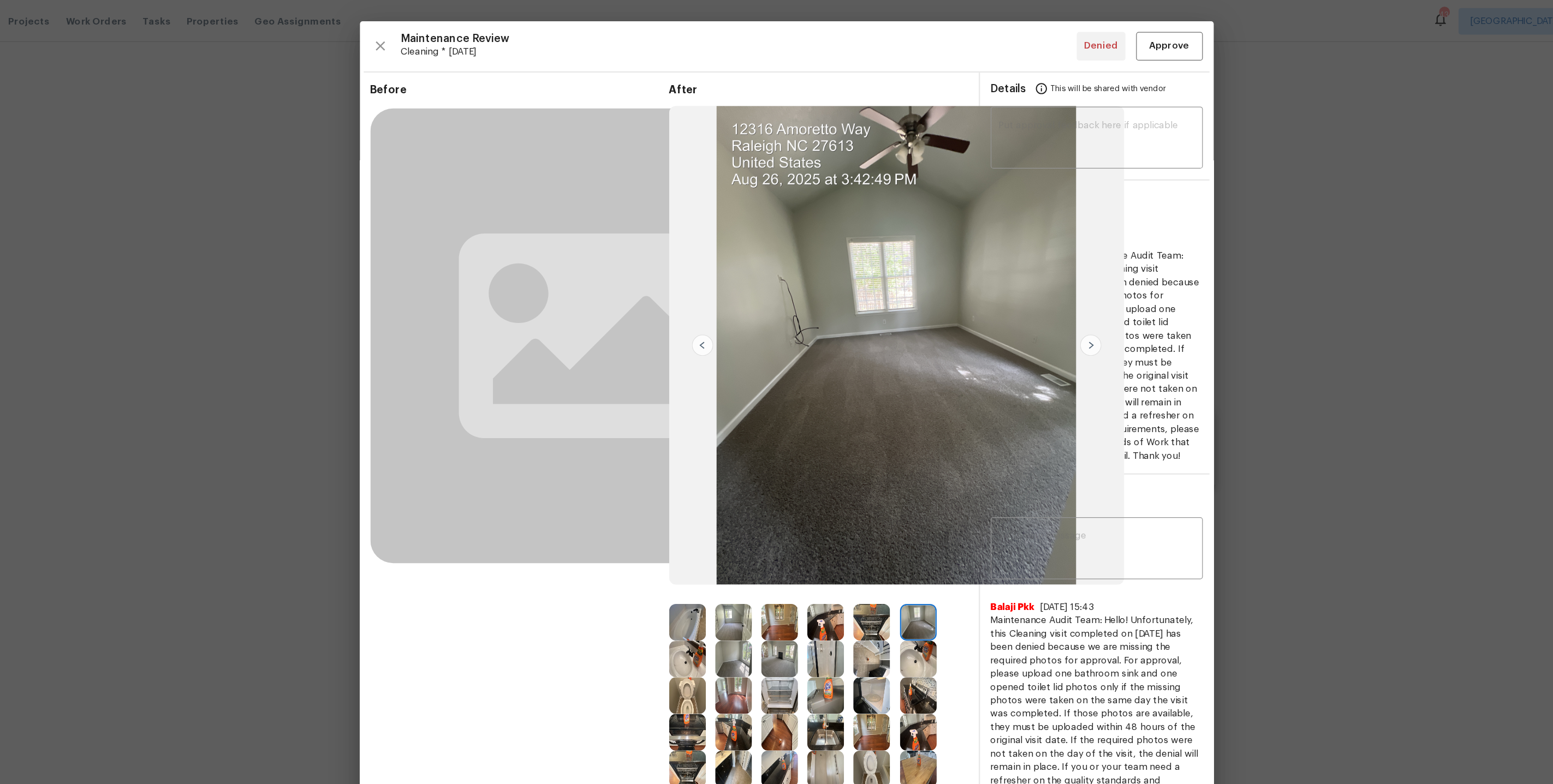
scroll to position [121, 0]
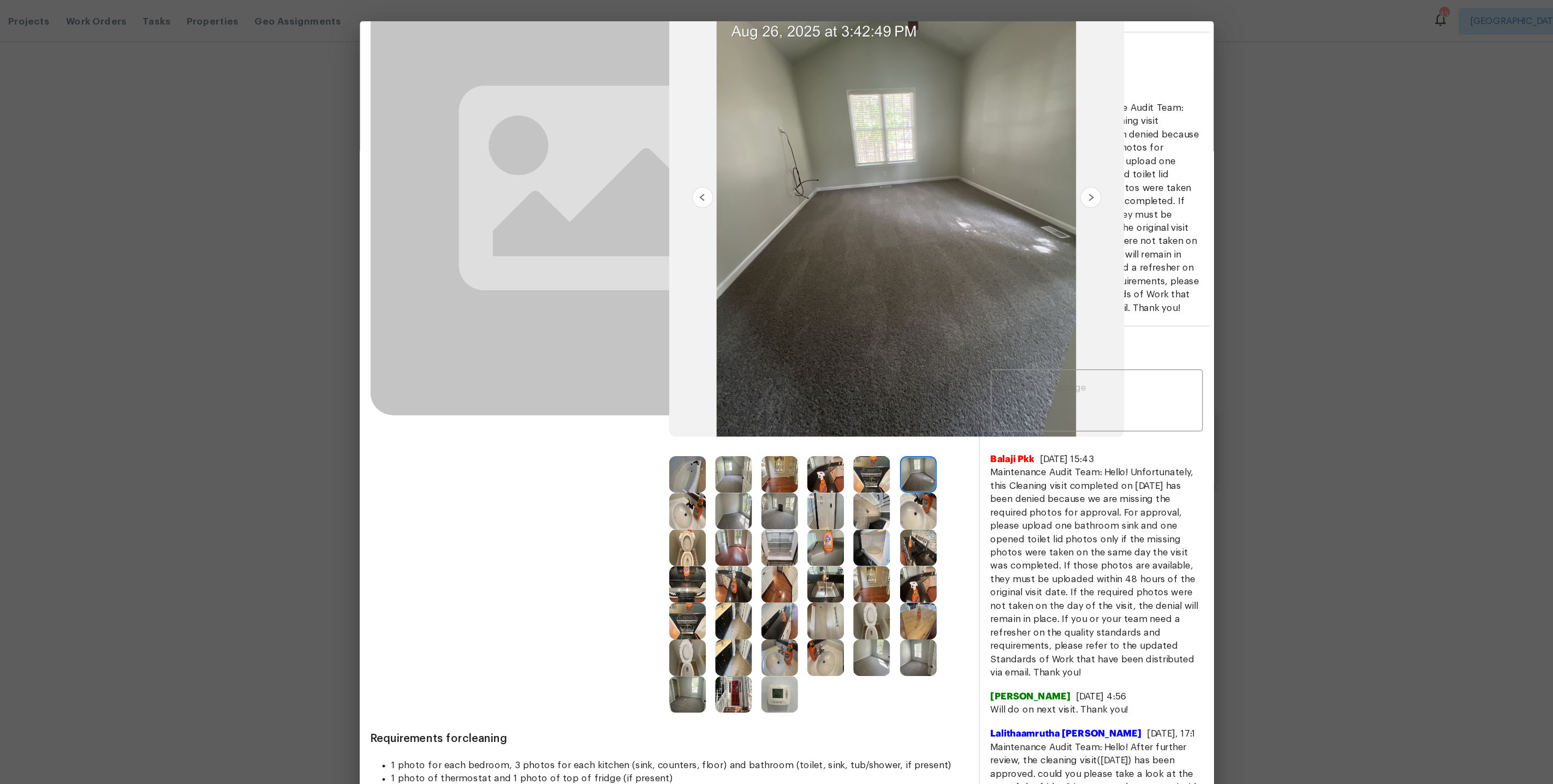
click at [689, 564] on img at bounding box center [696, 568] width 30 height 30
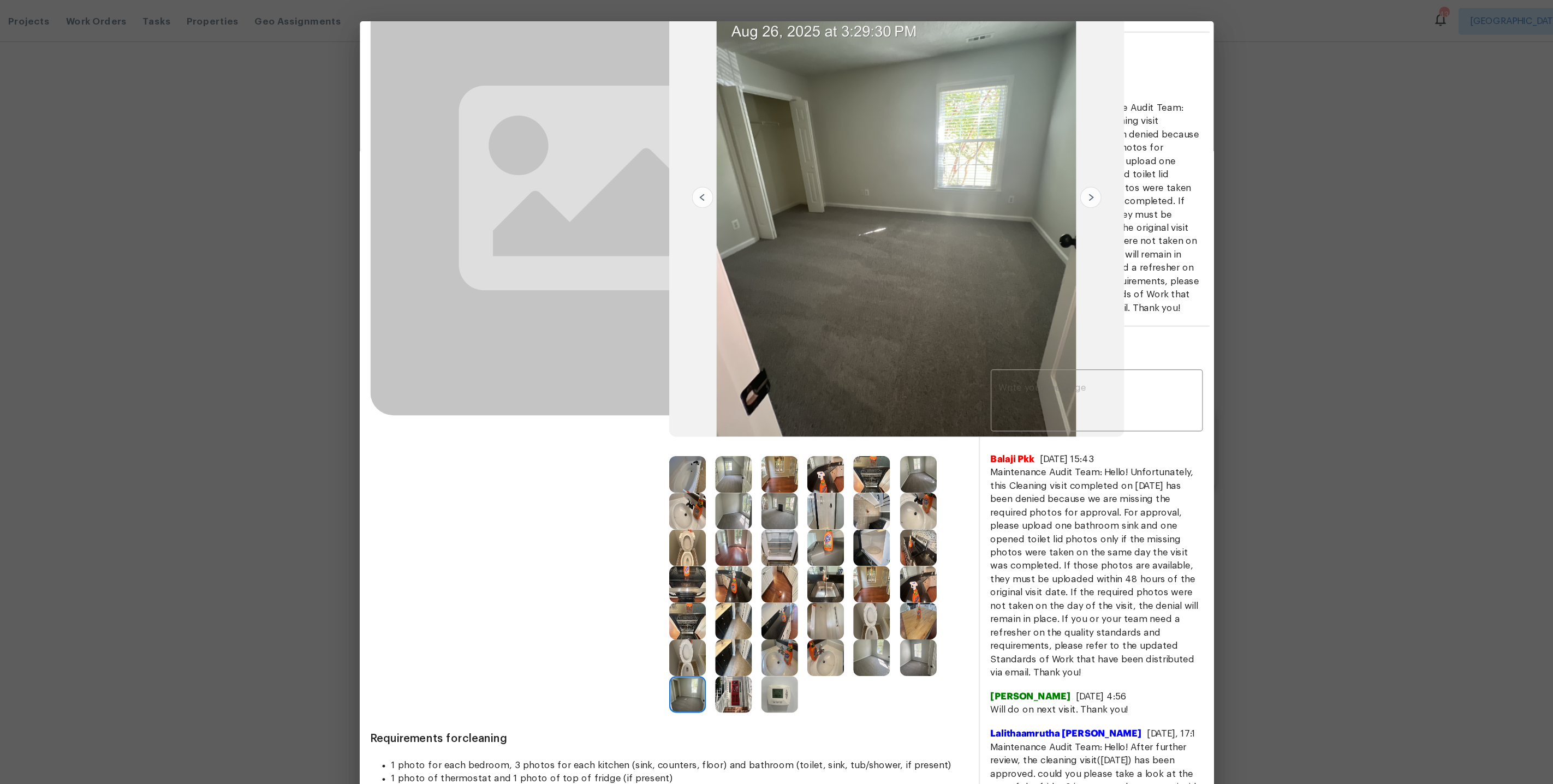
click at [808, 530] on img at bounding box center [809, 538] width 30 height 30
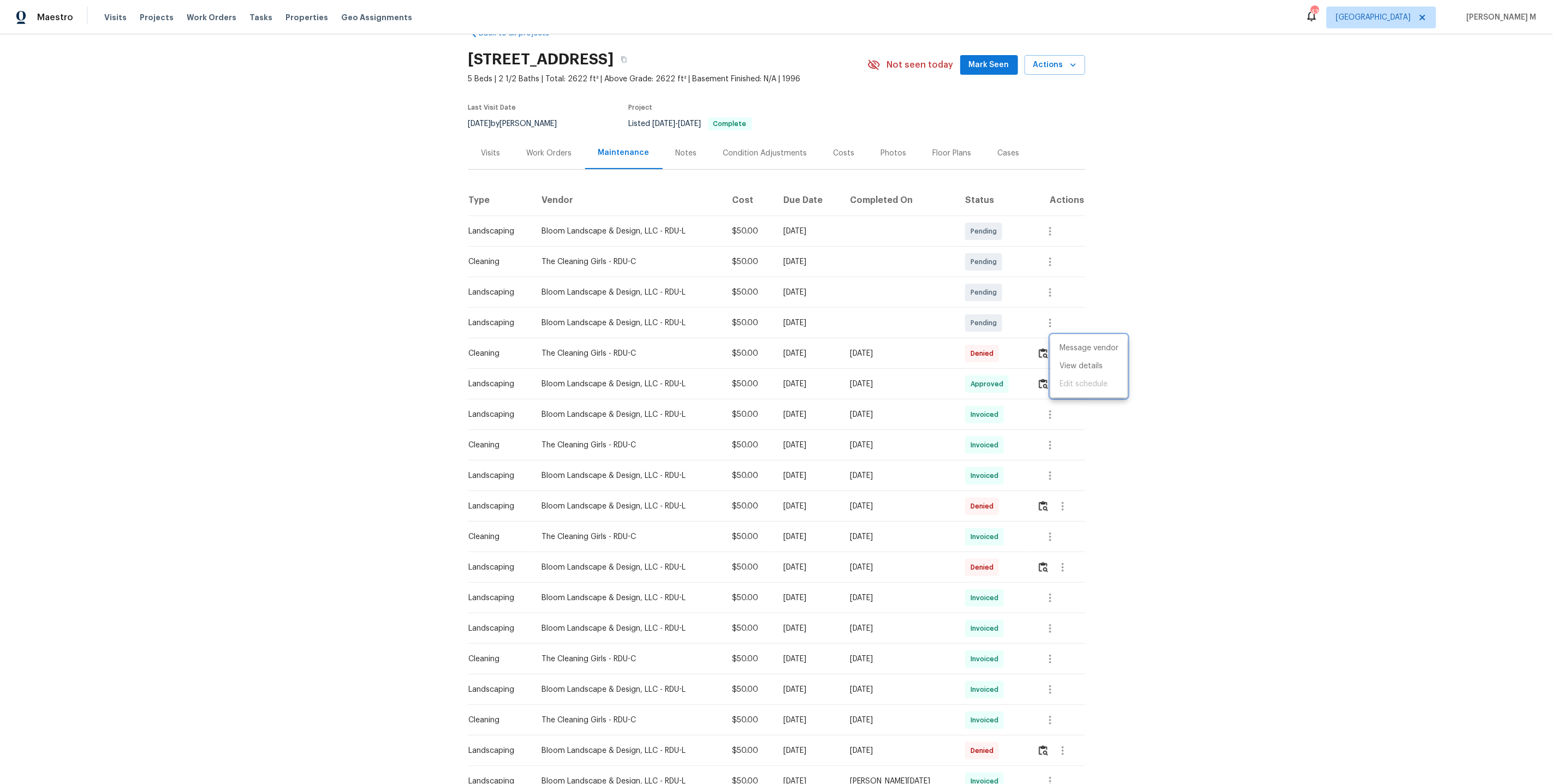
click at [541, 155] on div at bounding box center [776, 392] width 1553 height 784
click at [541, 155] on div "Work Orders" at bounding box center [549, 152] width 72 height 32
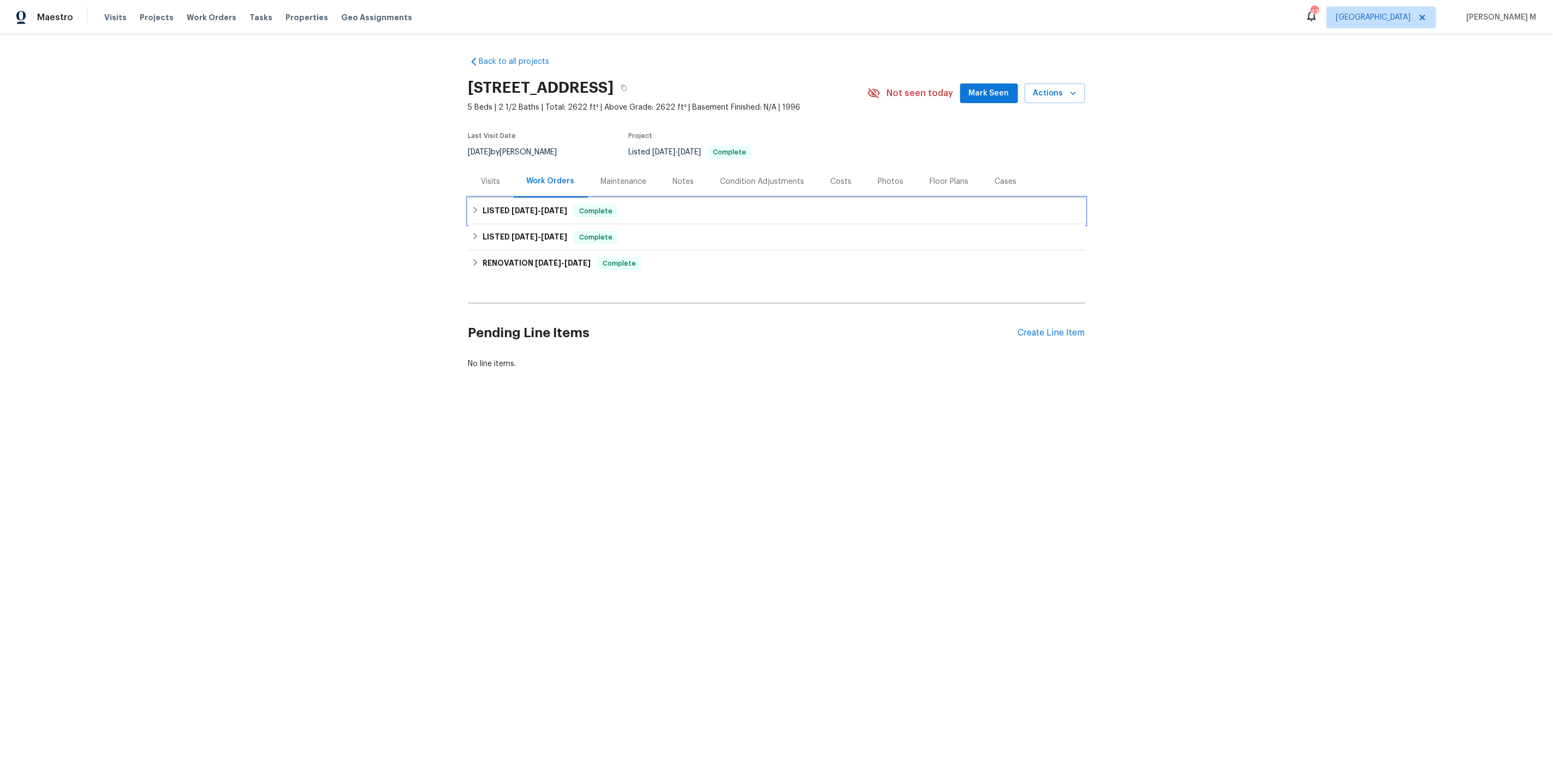
click at [563, 207] on span "4/28/25" at bounding box center [553, 210] width 26 height 8
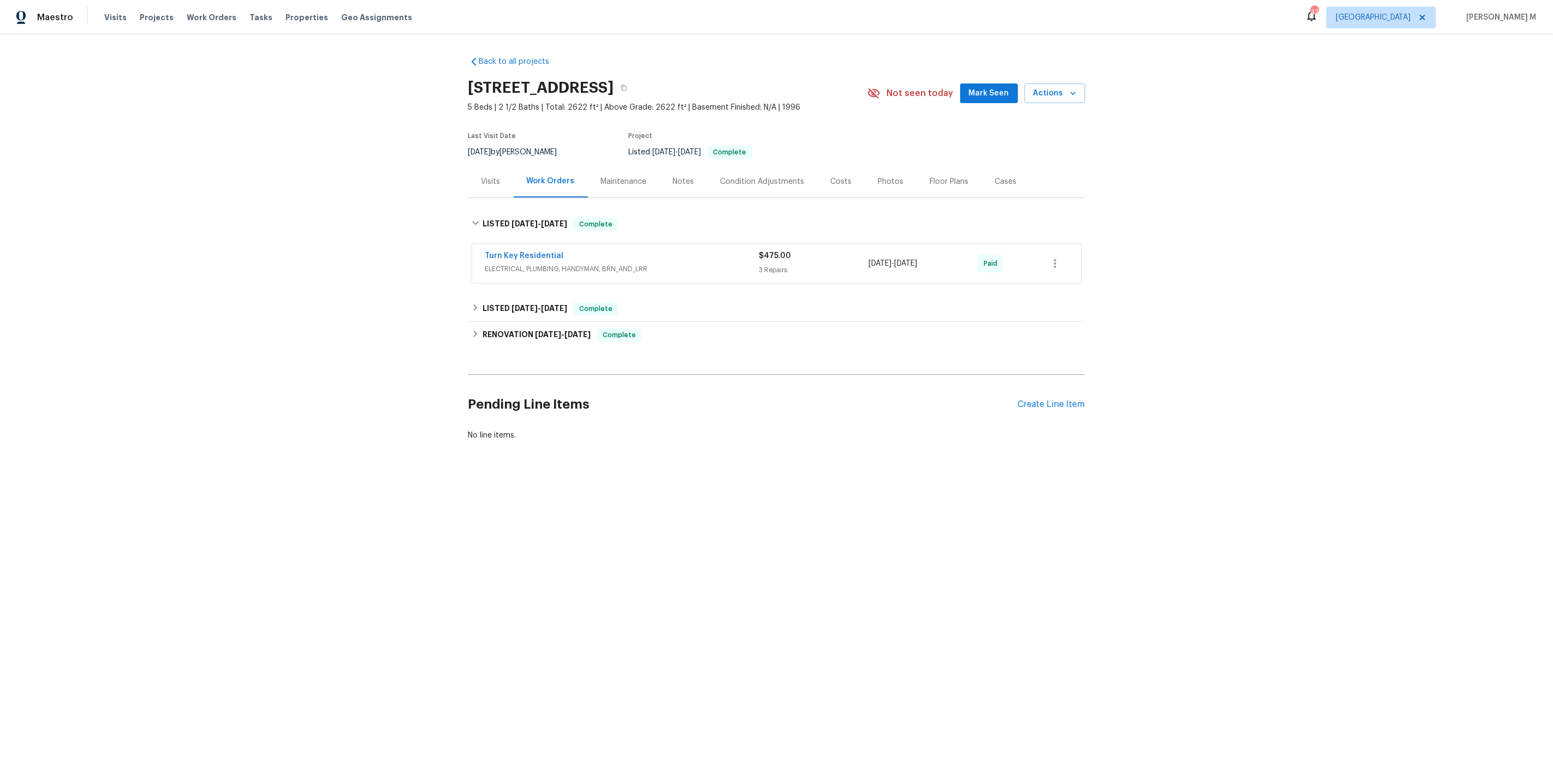
click at [518, 263] on span "ELECTRICAL, PLUMBING, HANDYMAN, BRN_AND_LRR" at bounding box center [622, 269] width 274 height 11
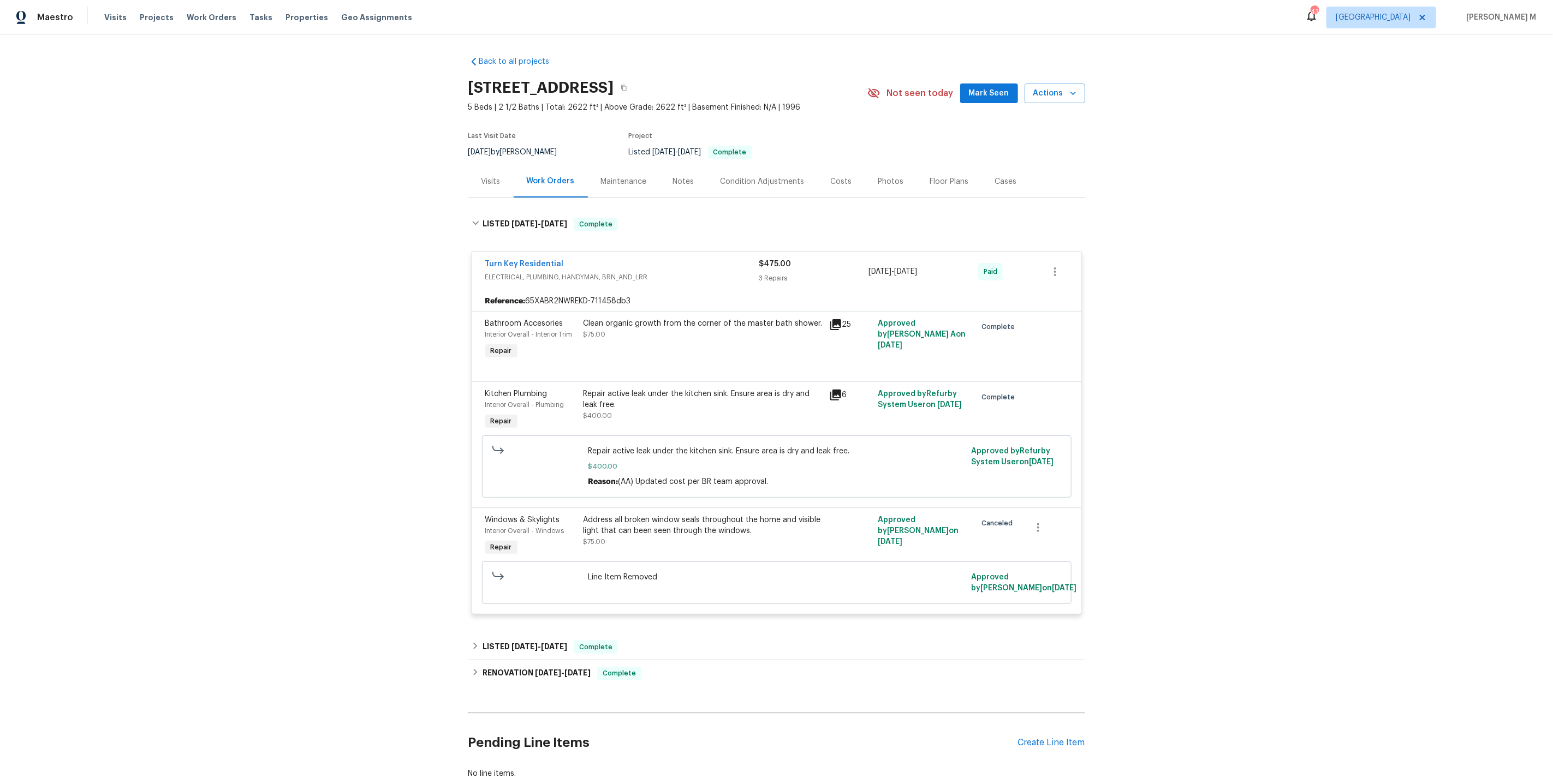
click at [610, 187] on div "Maintenance" at bounding box center [624, 181] width 72 height 32
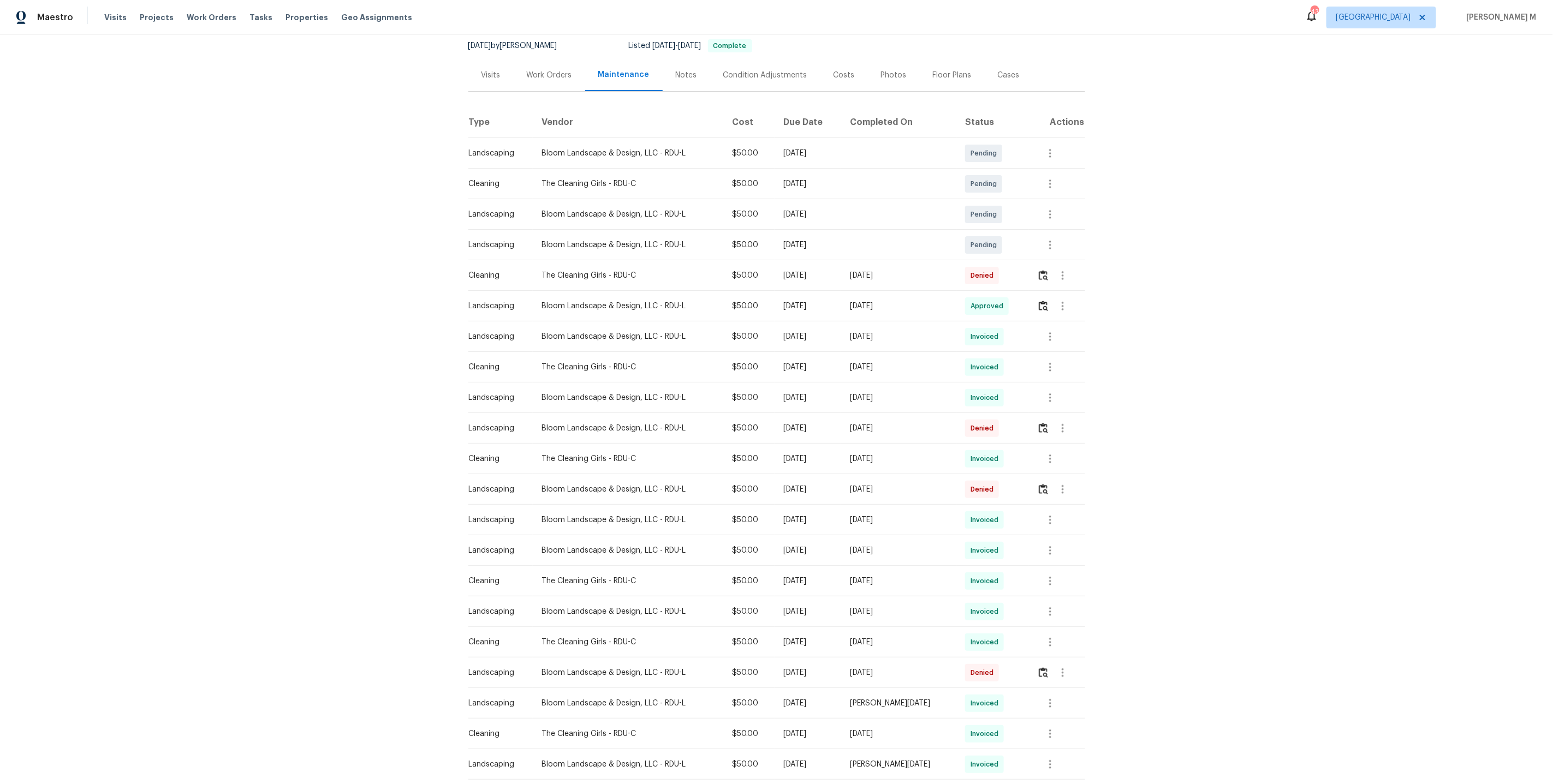
scroll to position [107, 0]
click at [1045, 300] on img "button" at bounding box center [1043, 305] width 9 height 10
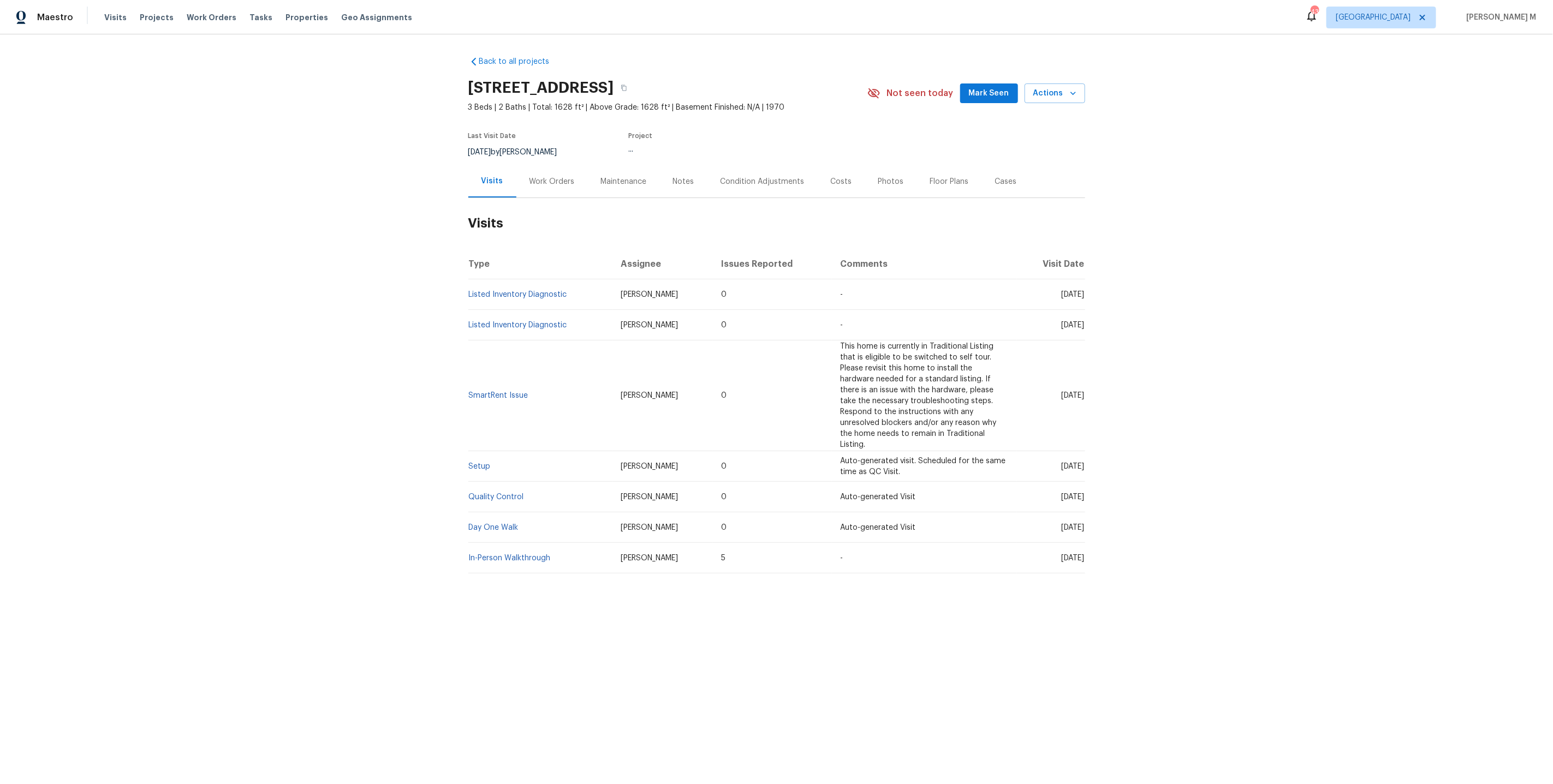
click at [558, 182] on div "Work Orders" at bounding box center [552, 181] width 72 height 32
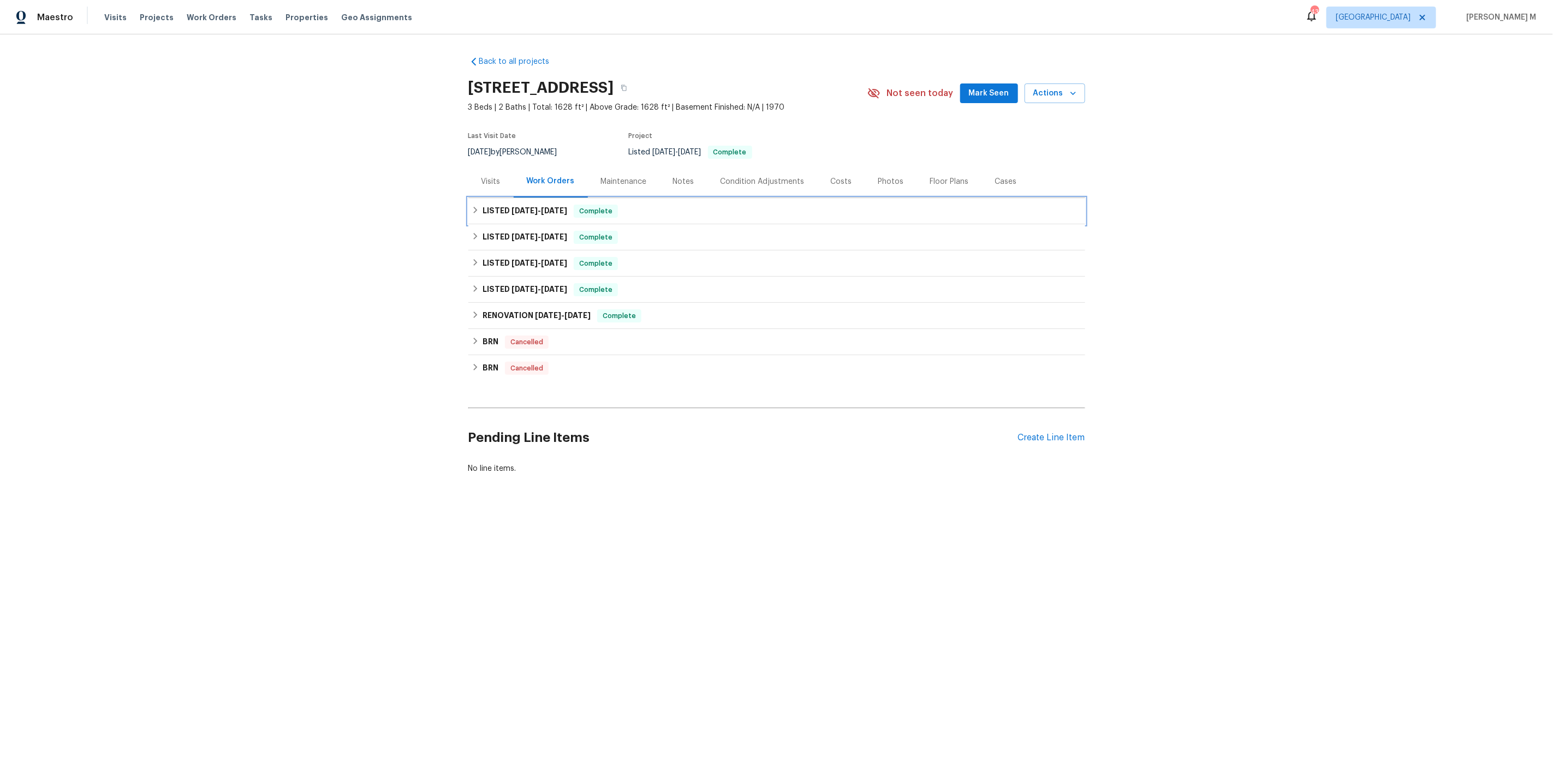
click at [525, 209] on span "[DATE]" at bounding box center [524, 210] width 26 height 8
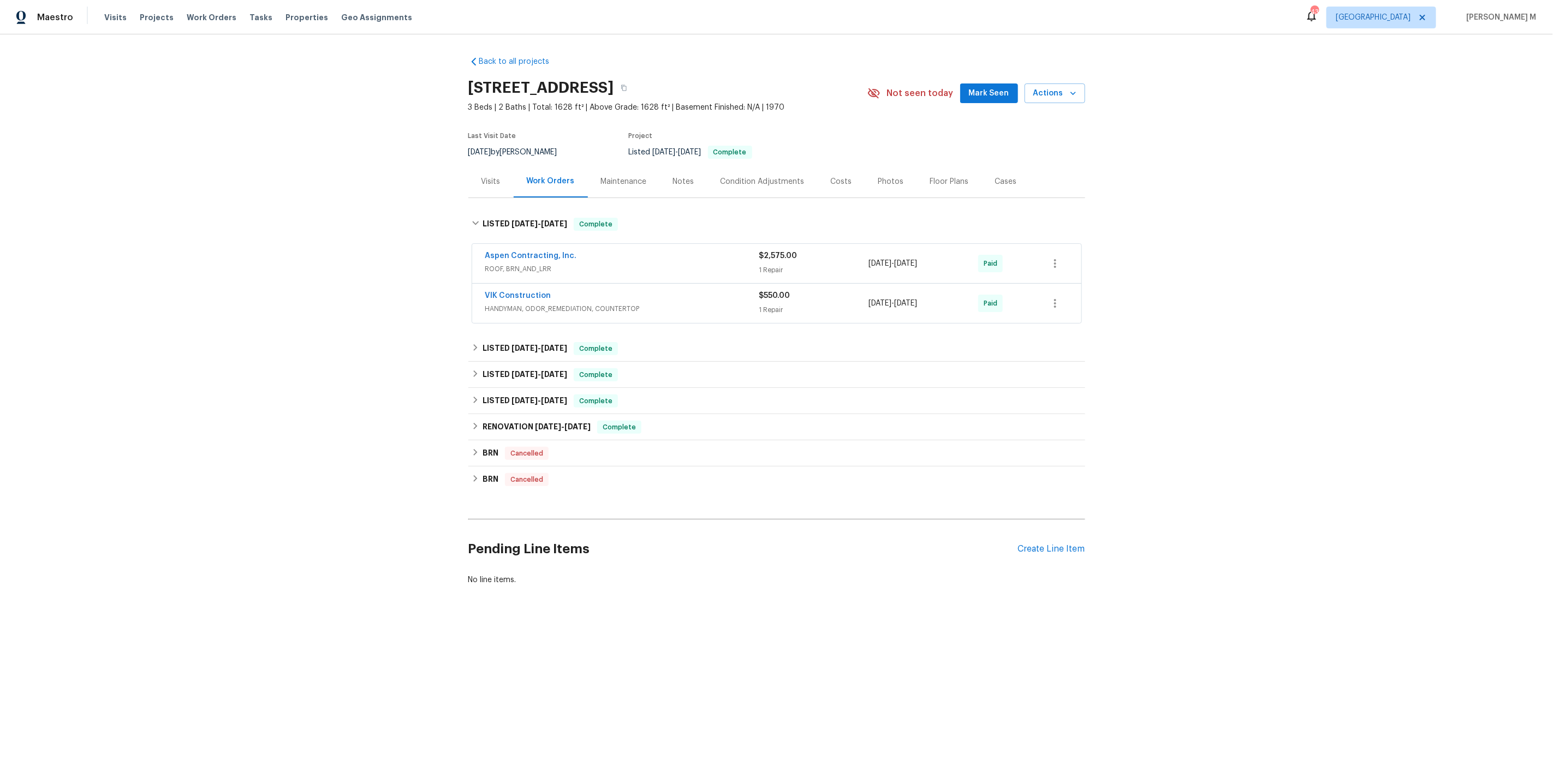
click at [522, 271] on div "Aspen Contracting, Inc. ROOF, BRN_AND_LRR $2,575.00 1 Repair [DATE] - [DATE] Pa…" at bounding box center [776, 263] width 609 height 39
click at [524, 268] on div "Aspen Contracting, Inc. ROOF, BRN_AND_LRR" at bounding box center [622, 263] width 274 height 26
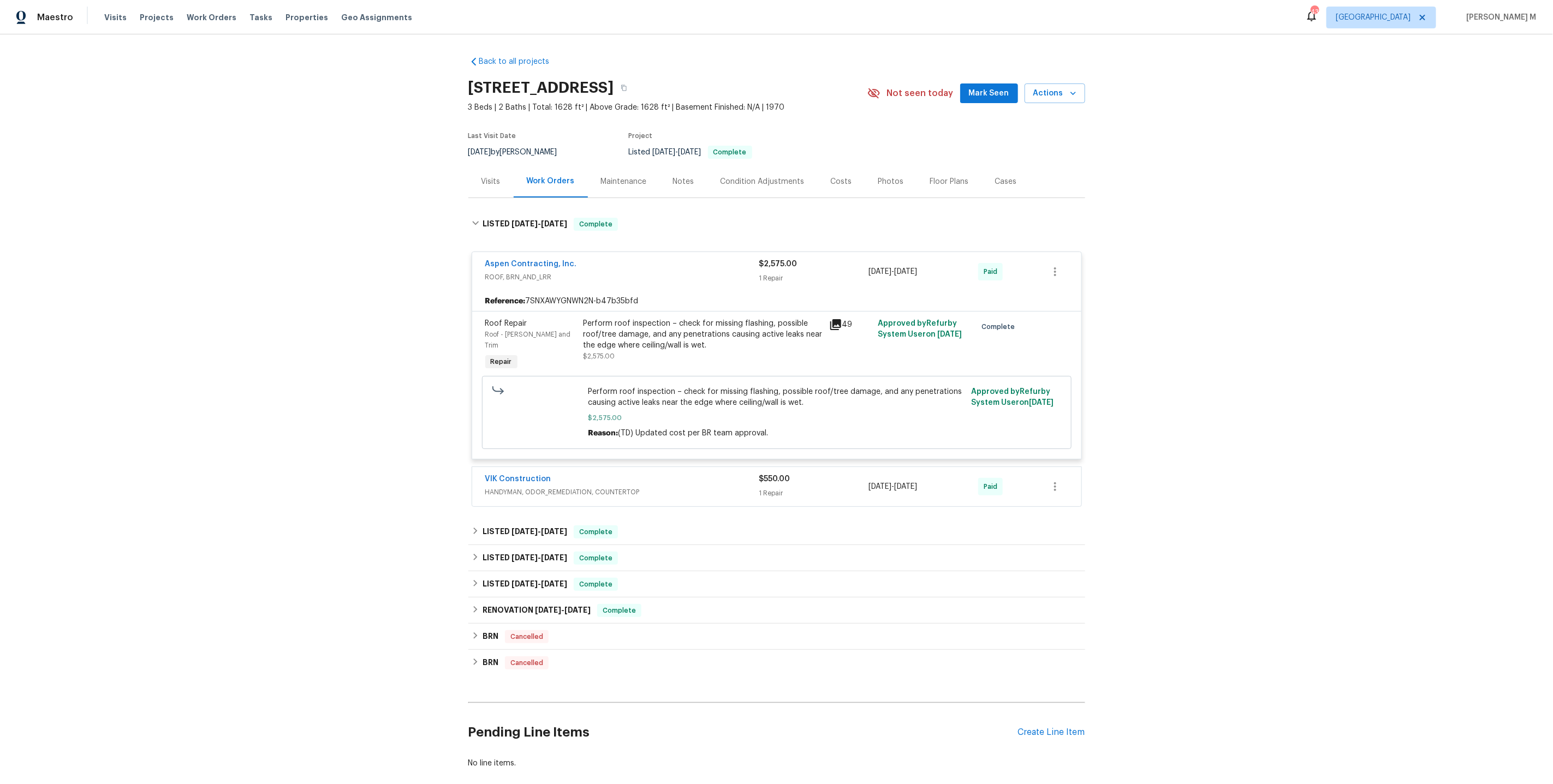
click at [673, 330] on div "Perform roof inspection – check for missing flashing, possible roof/tree damage…" at bounding box center [703, 334] width 239 height 33
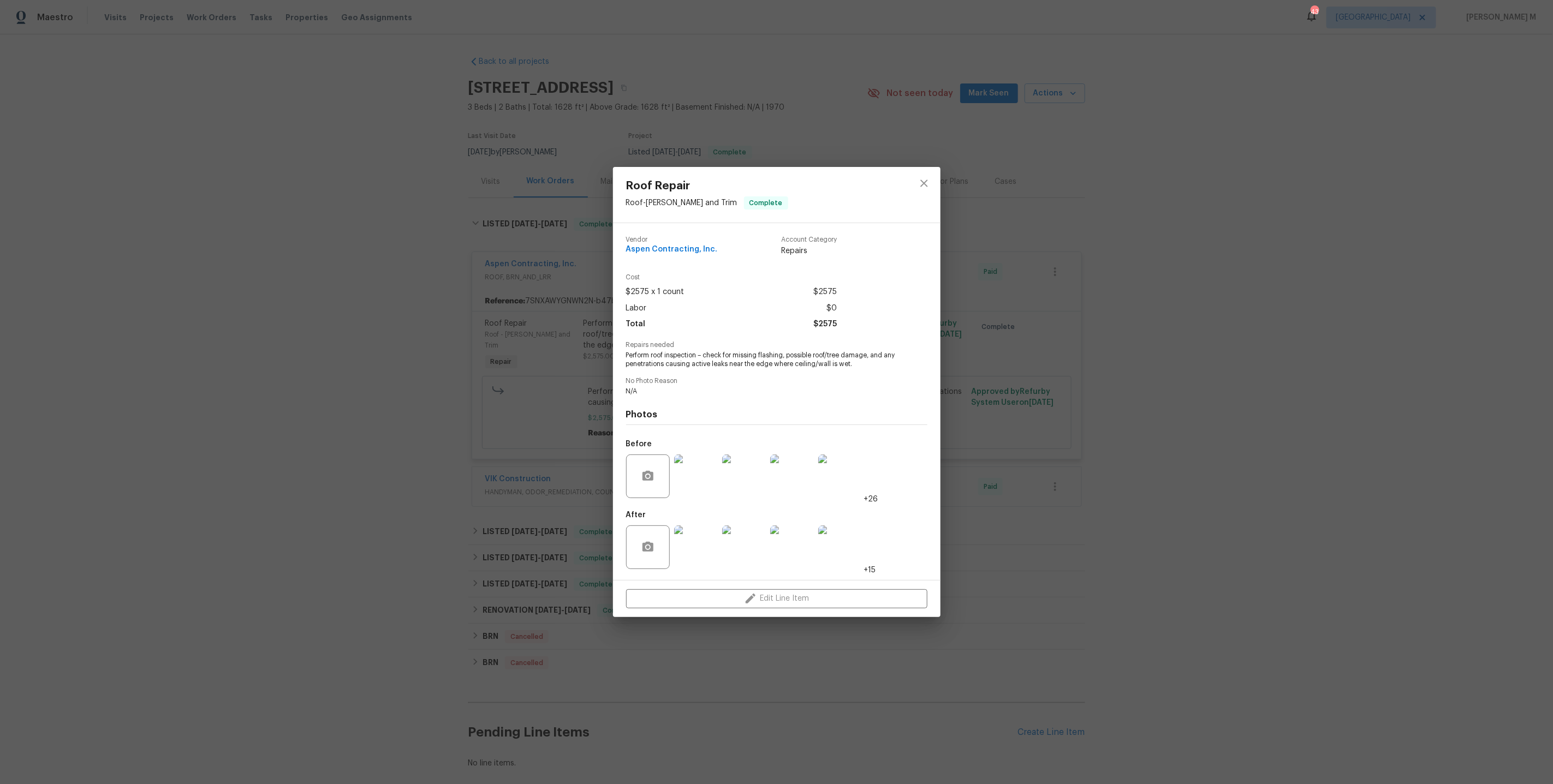
click at [975, 361] on div "Roof Repair Roof - [PERSON_NAME] and Trim Complete Vendor Aspen Contracting, In…" at bounding box center [776, 392] width 1553 height 784
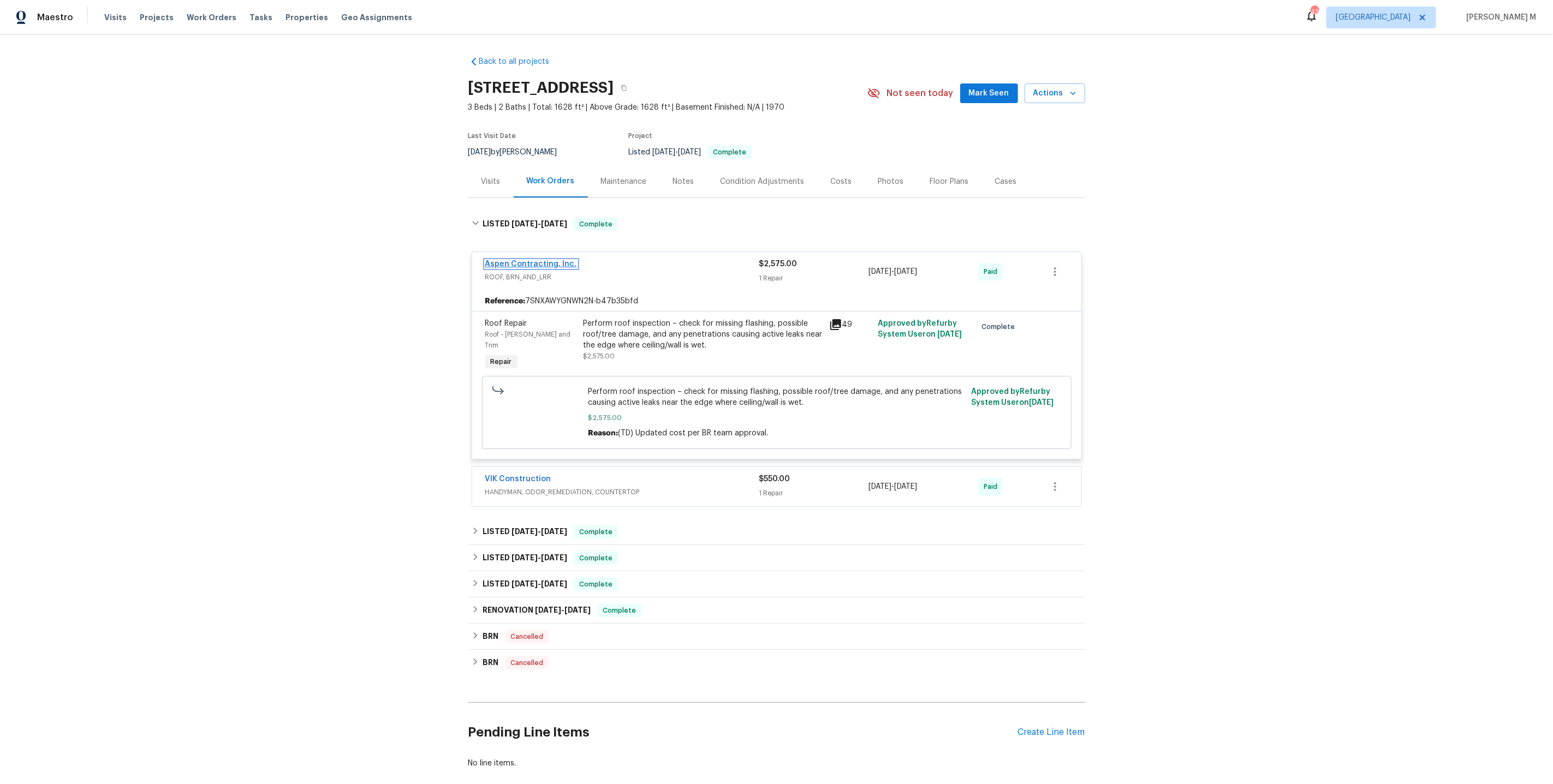
click at [512, 260] on link "Aspen Contracting, Inc." at bounding box center [531, 264] width 92 height 8
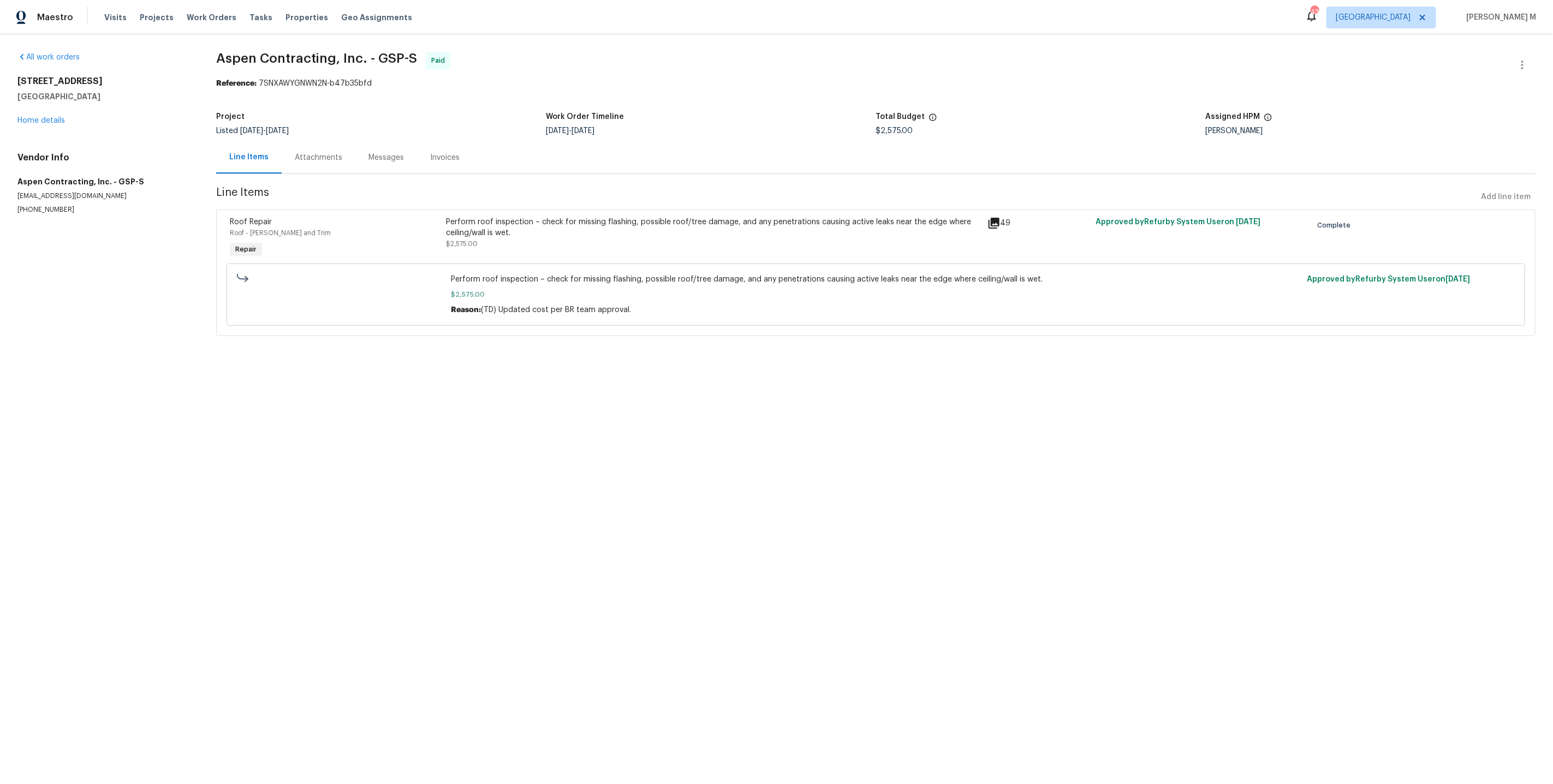
click at [303, 136] on div "Project Listed [DATE] - [DATE] Work Order Timeline [DATE] - [DATE] Total Budget…" at bounding box center [876, 124] width 1319 height 35
click at [303, 152] on div "Progress Updates" at bounding box center [327, 158] width 65 height 11
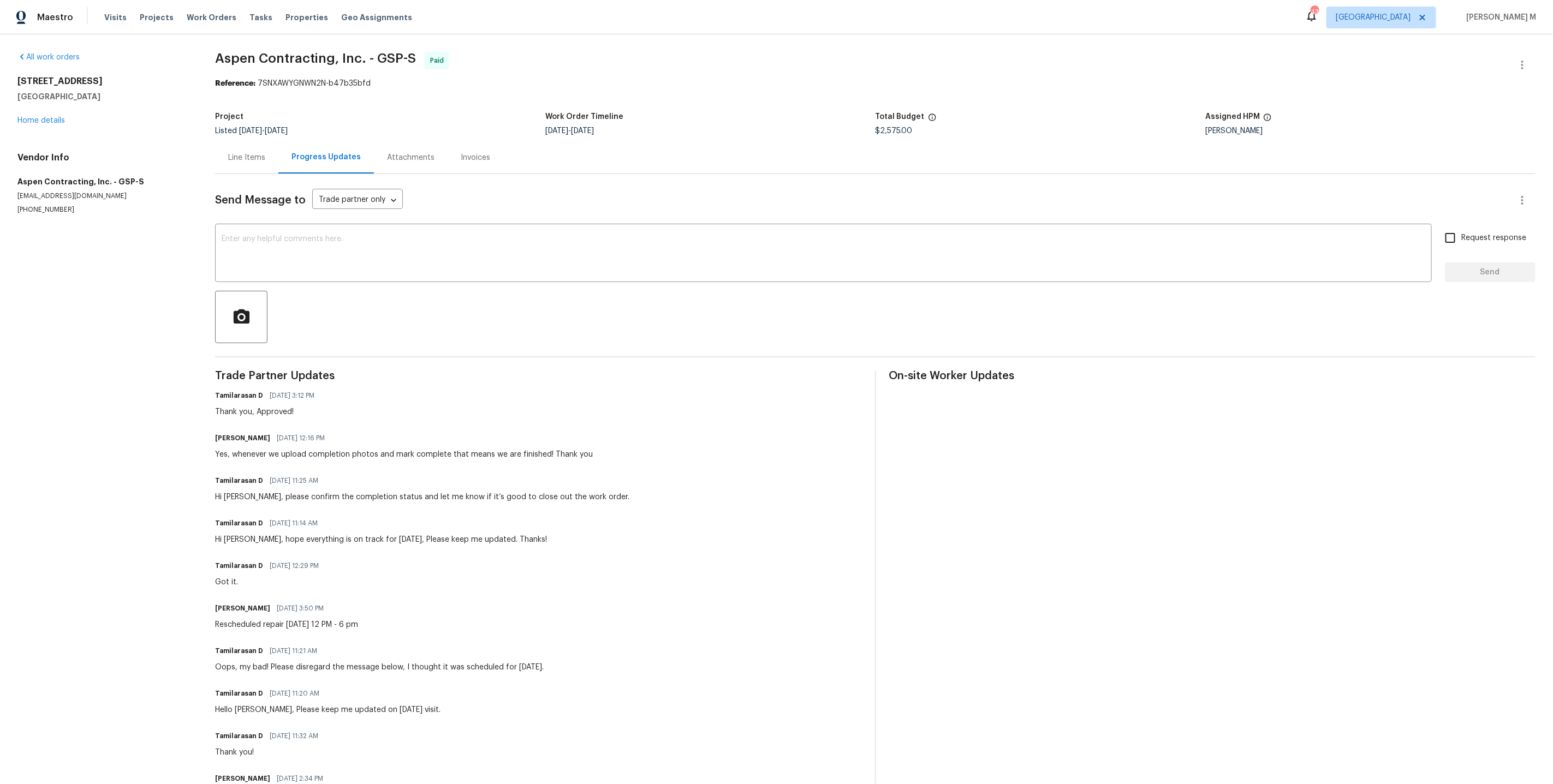
click at [247, 158] on div "Line Items" at bounding box center [247, 157] width 63 height 32
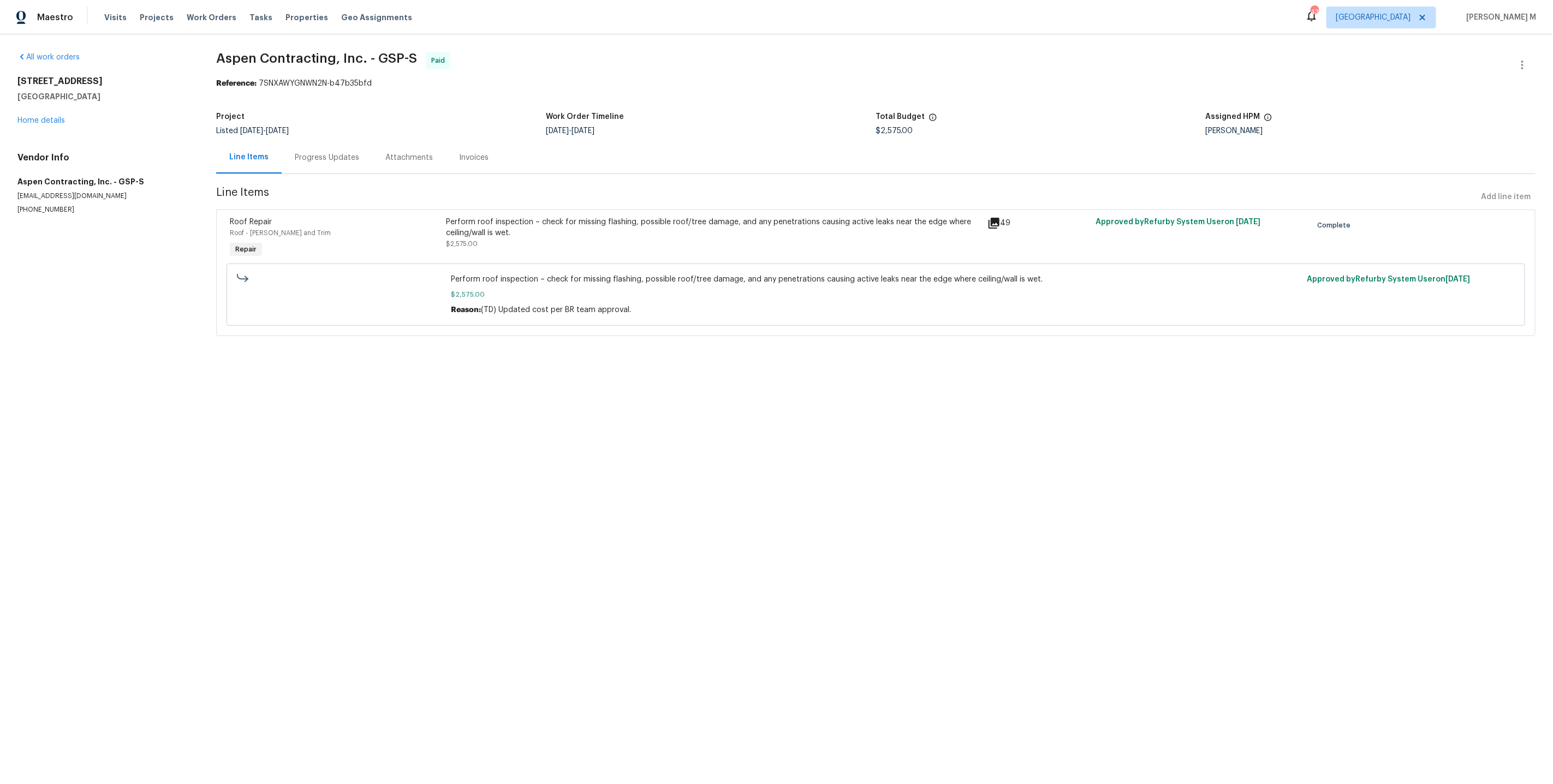
click at [571, 247] on div "Perform roof inspection – check for missing flashing, possible roof/tree damage…" at bounding box center [713, 238] width 541 height 50
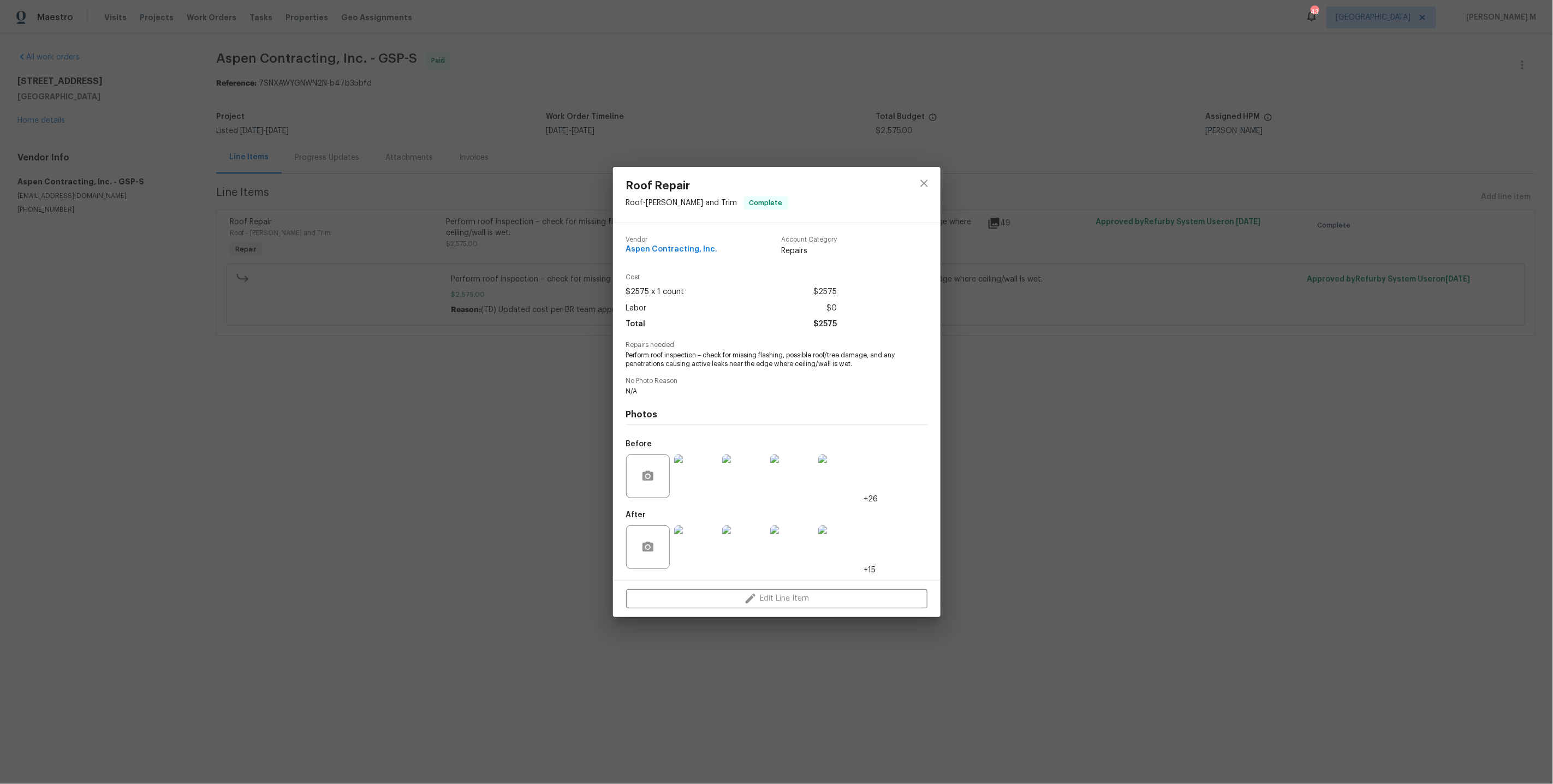
click at [695, 459] on img at bounding box center [696, 476] width 43 height 43
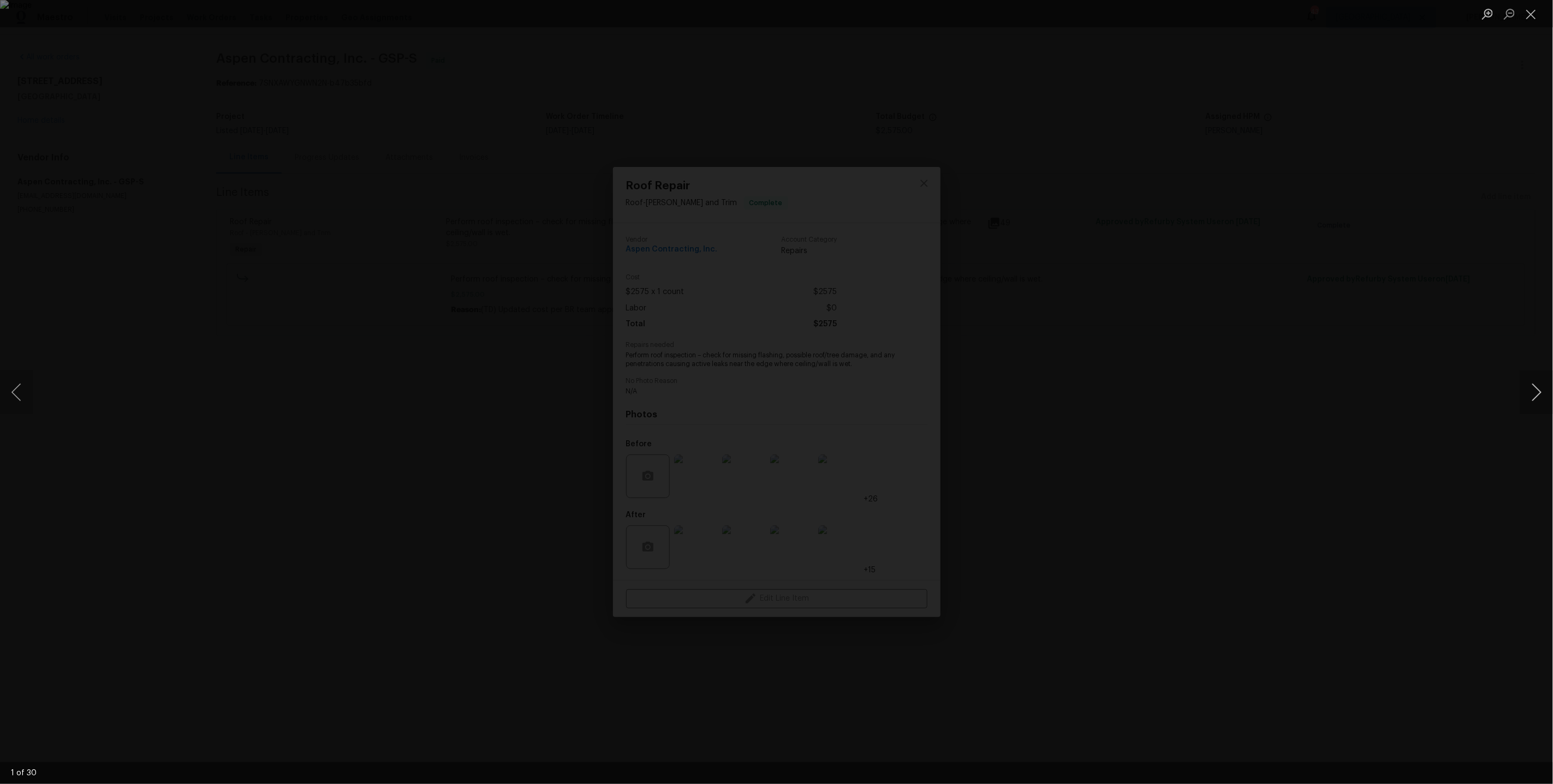
click at [1539, 400] on button "Next image" at bounding box center [1537, 392] width 33 height 43
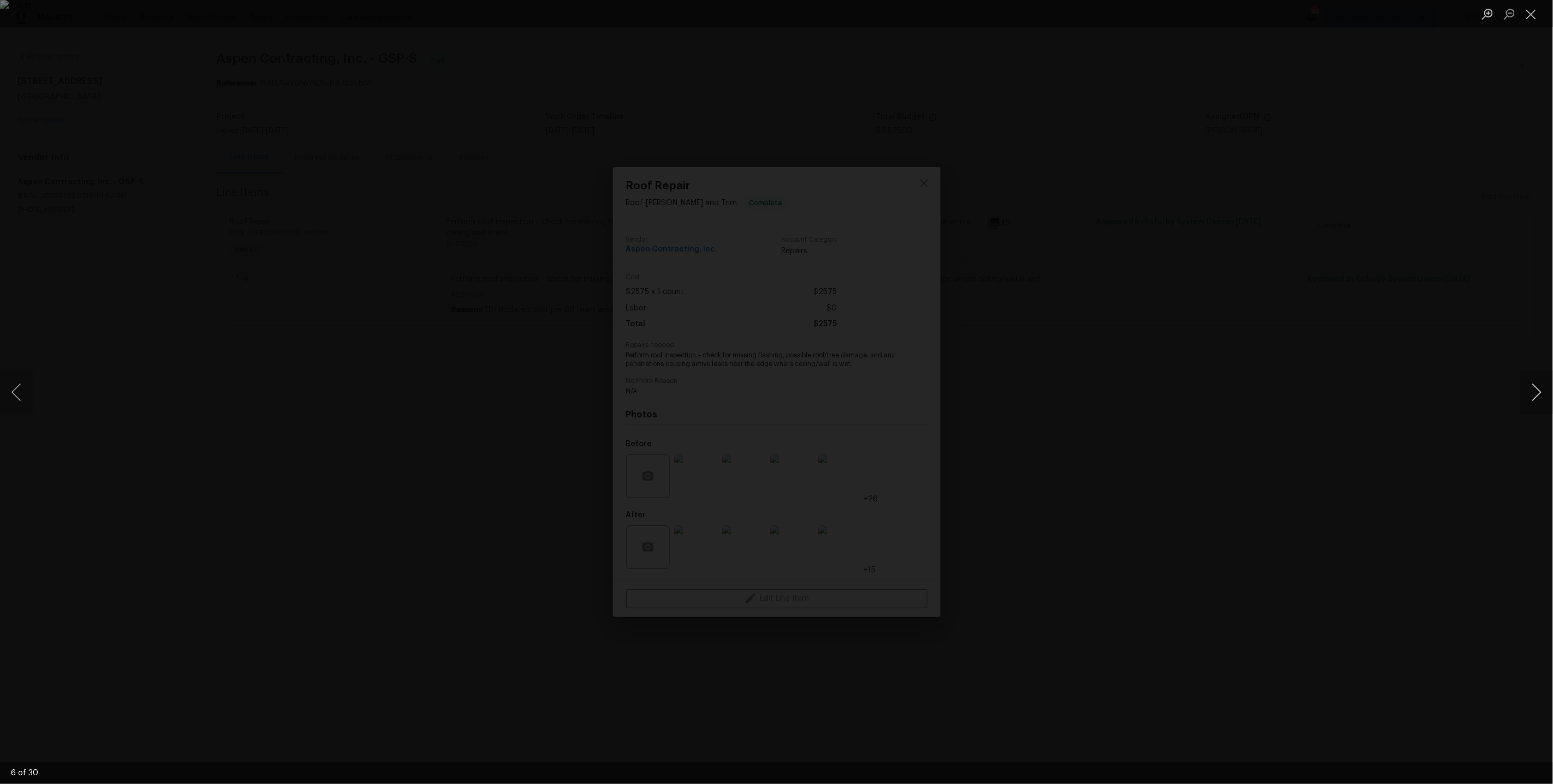
click at [1539, 400] on button "Next image" at bounding box center [1537, 392] width 33 height 43
click at [1533, 390] on button "Next image" at bounding box center [1537, 392] width 33 height 43
click at [1390, 225] on div "Lightbox" at bounding box center [776, 392] width 1553 height 784
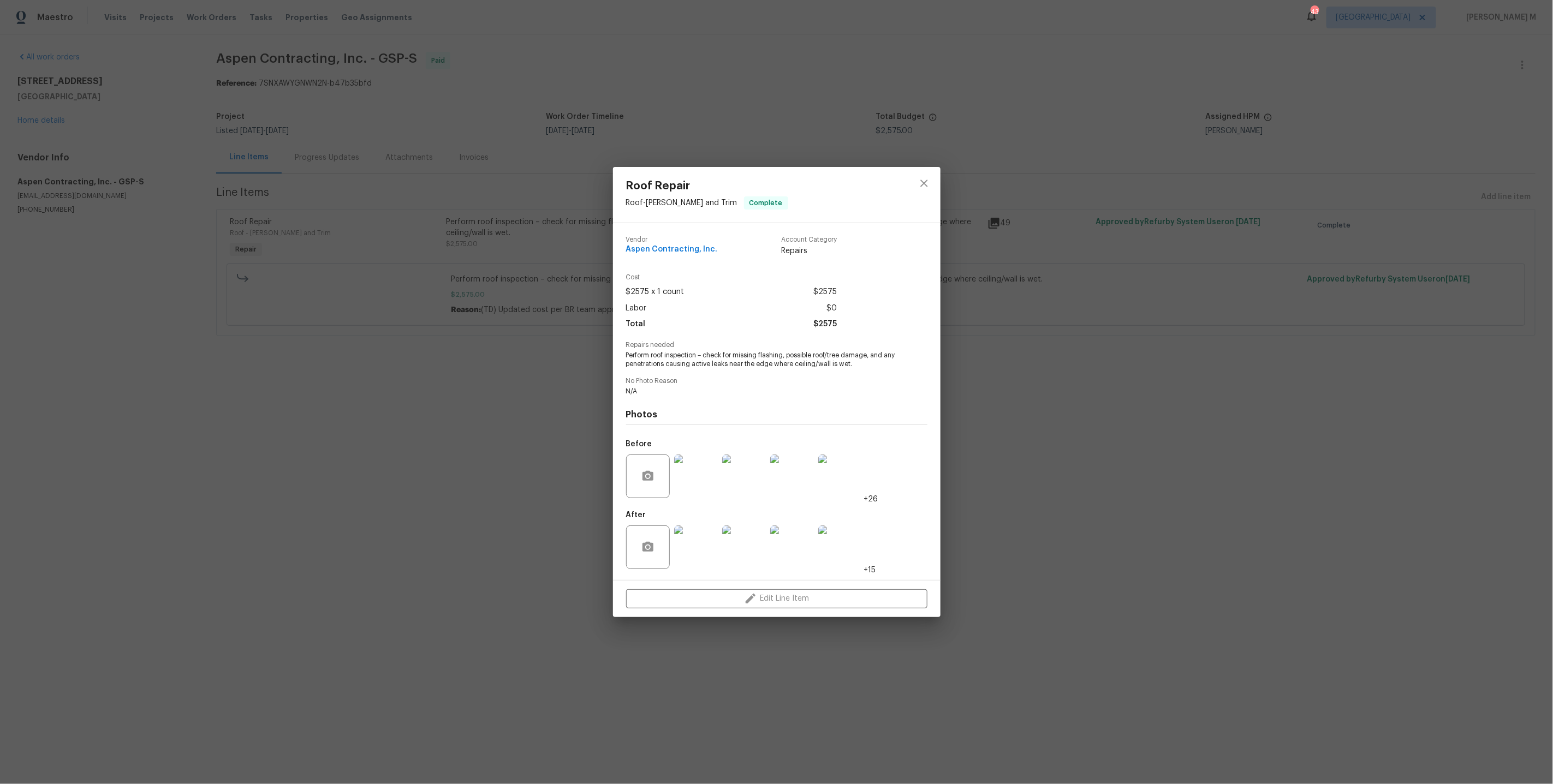
click at [1277, 197] on div "Roof Repair Roof - Eaves and Trim Complete Vendor Aspen Contracting, Inc. Accou…" at bounding box center [776, 392] width 1553 height 784
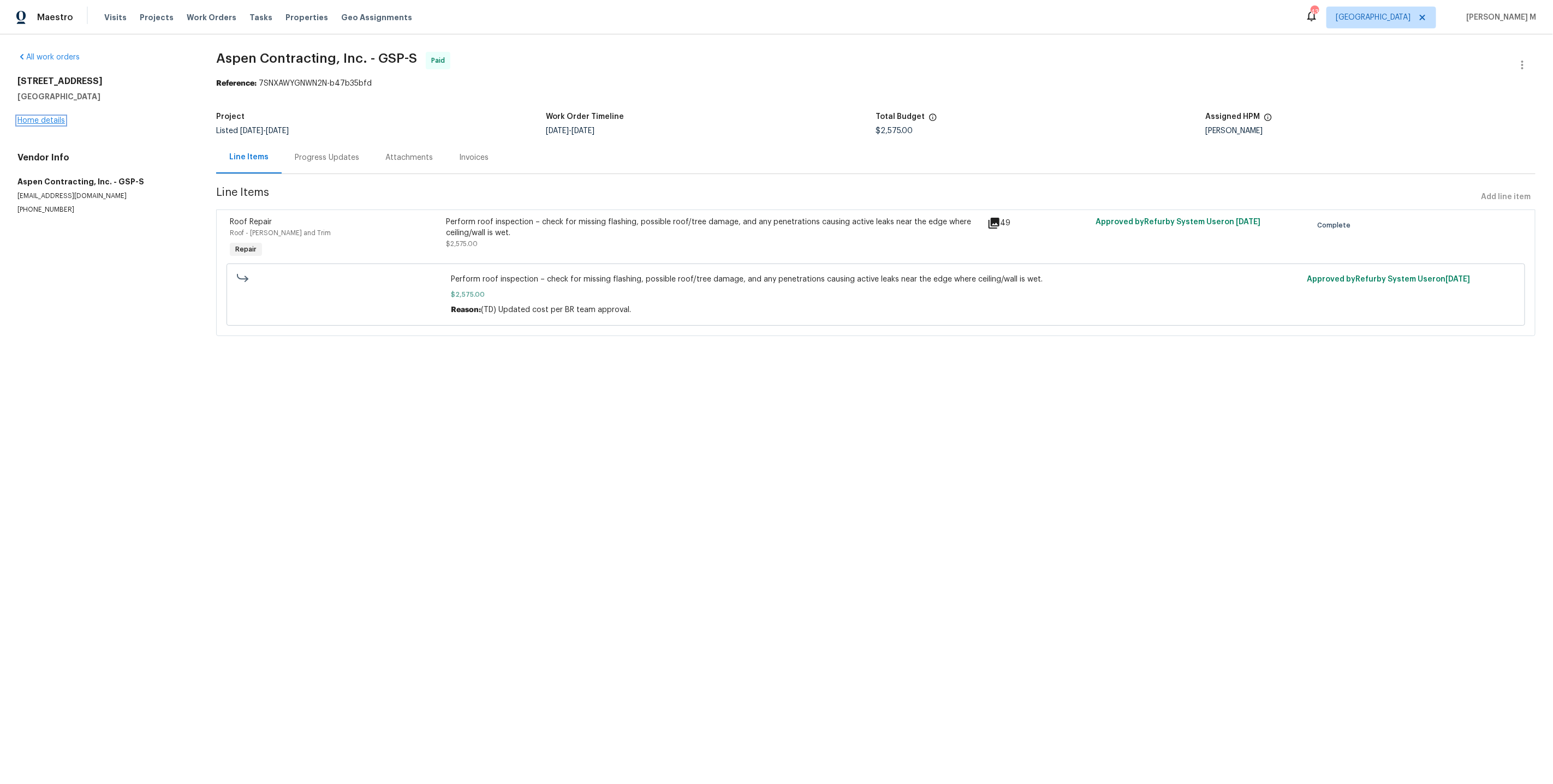
click at [42, 118] on link "Home details" at bounding box center [41, 121] width 48 height 8
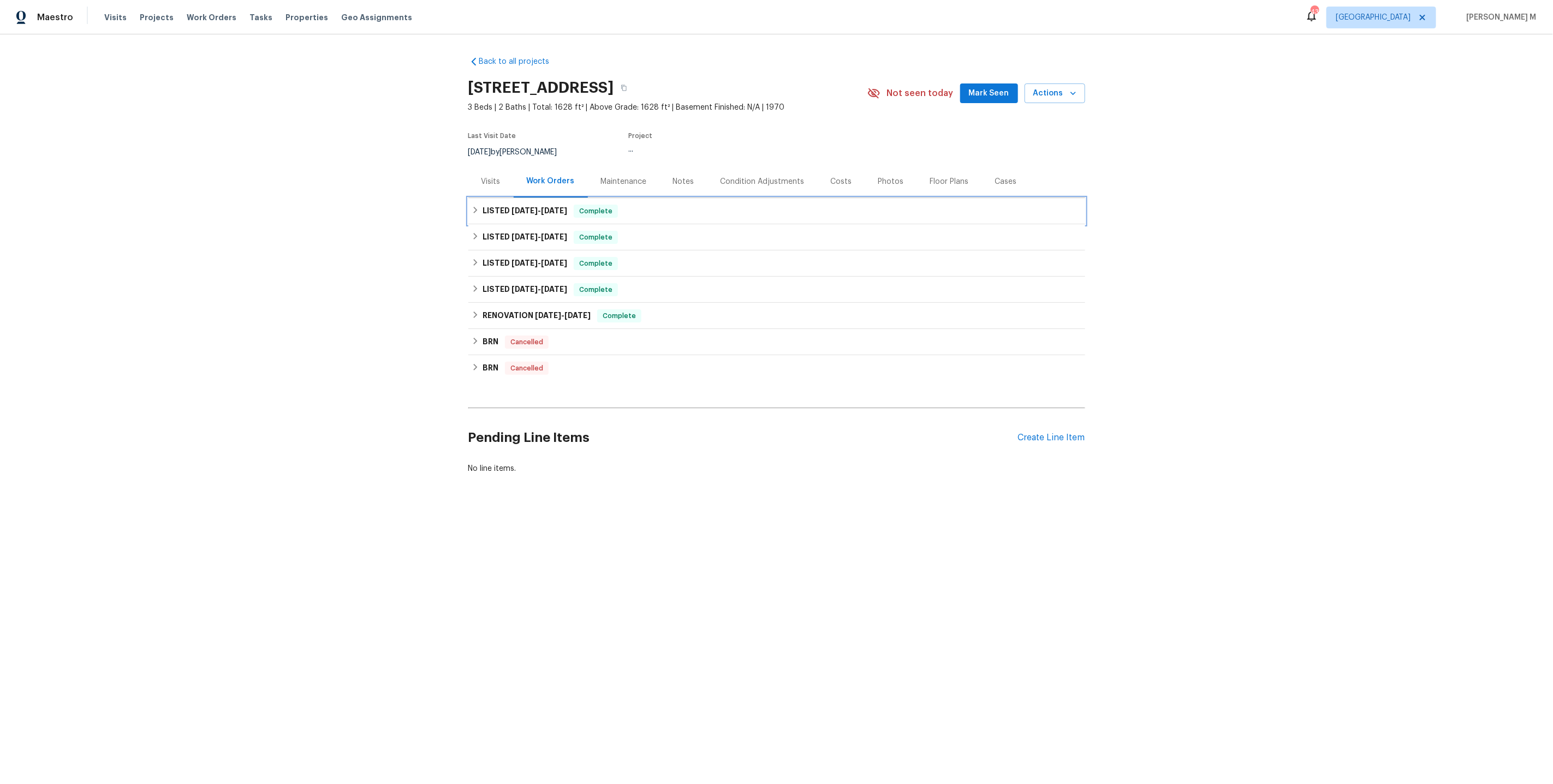
click at [511, 207] on span "7/9/25" at bounding box center [524, 210] width 26 height 8
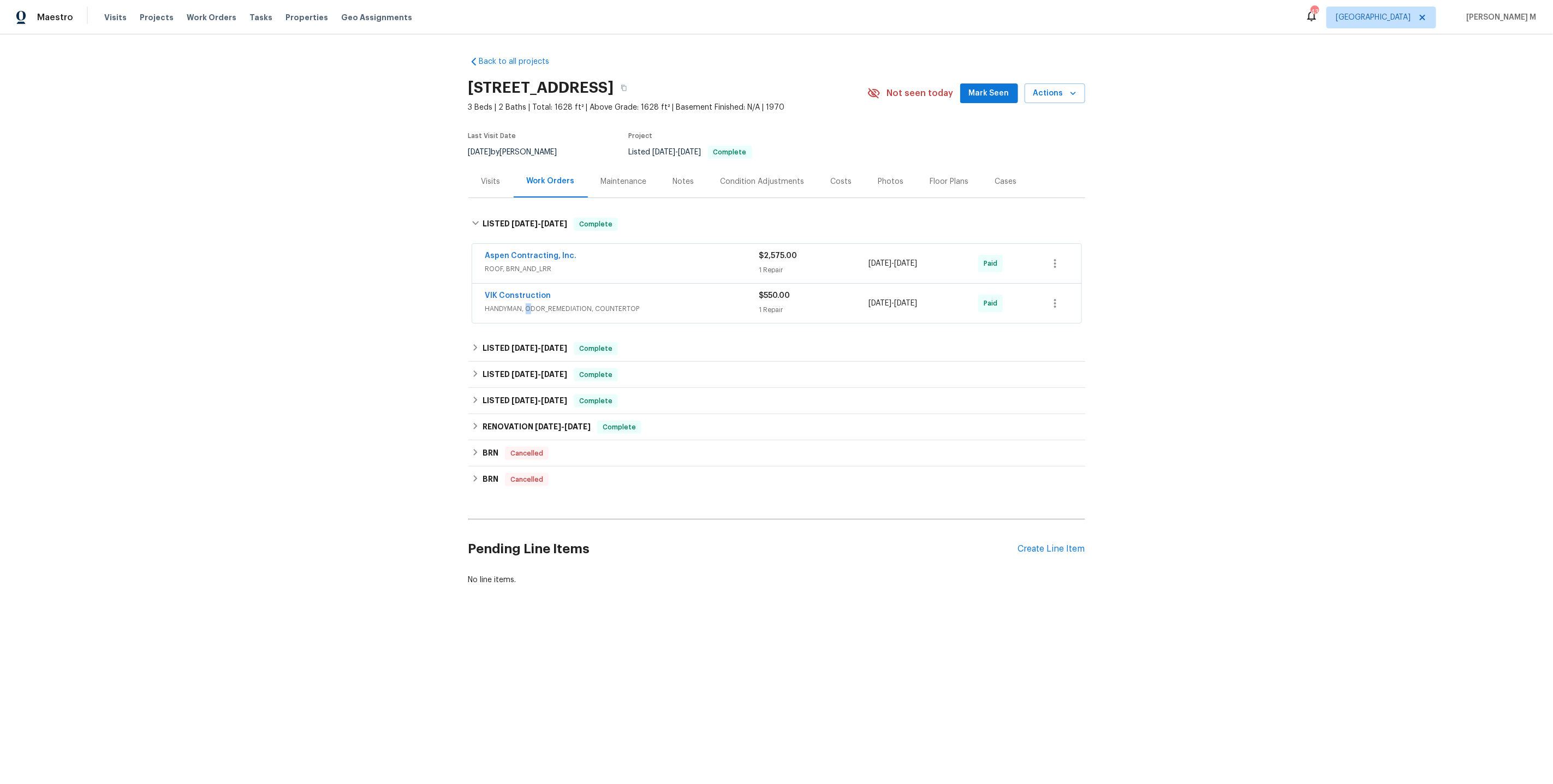
click at [524, 303] on span "HANDYMAN, ODOR_REMEDIATION, COUNTERTOP" at bounding box center [622, 309] width 274 height 11
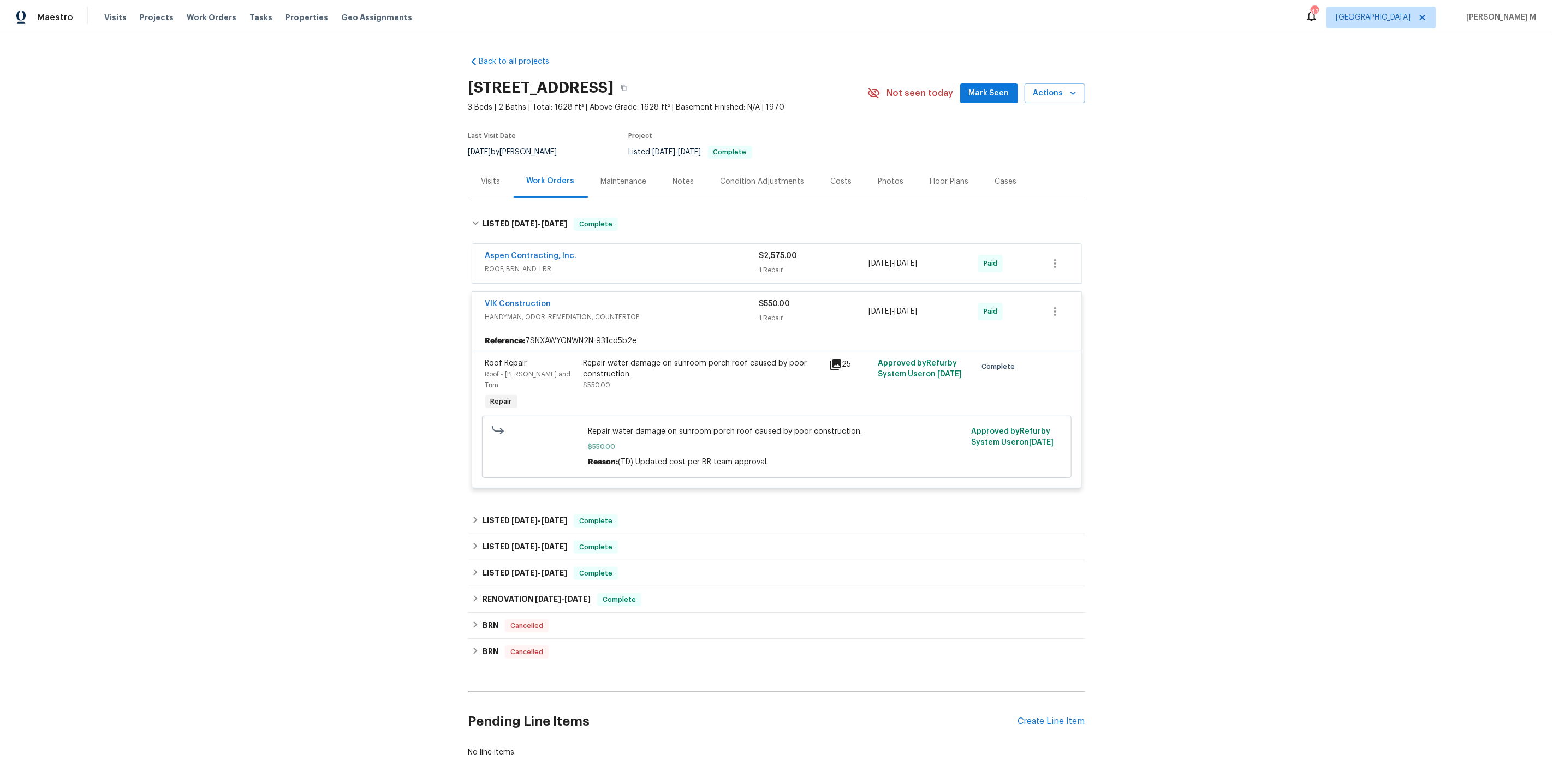
click at [518, 257] on div "Aspen Contracting, Inc." at bounding box center [622, 257] width 274 height 13
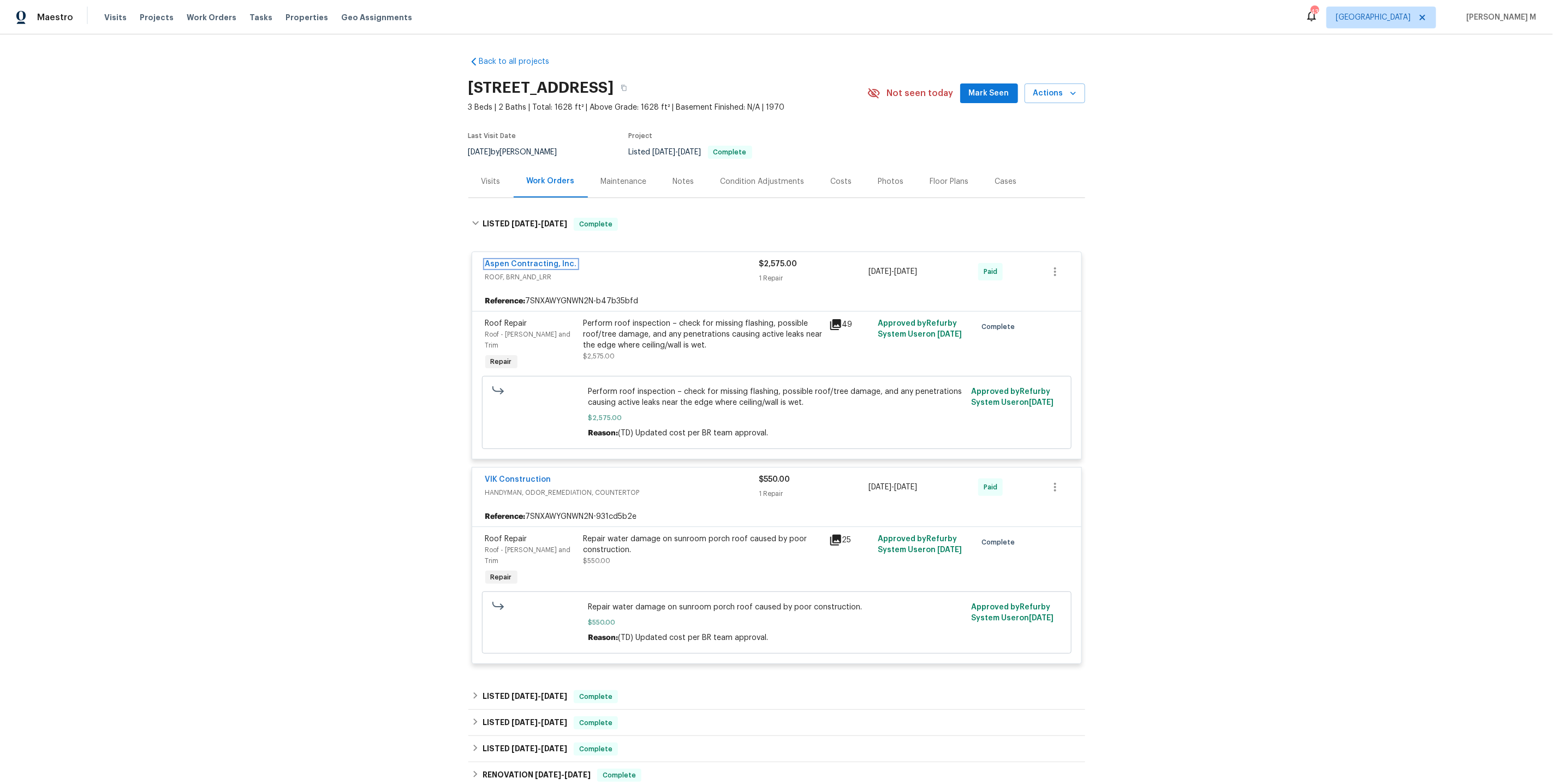
click at [518, 260] on link "Aspen Contracting, Inc." at bounding box center [531, 264] width 92 height 8
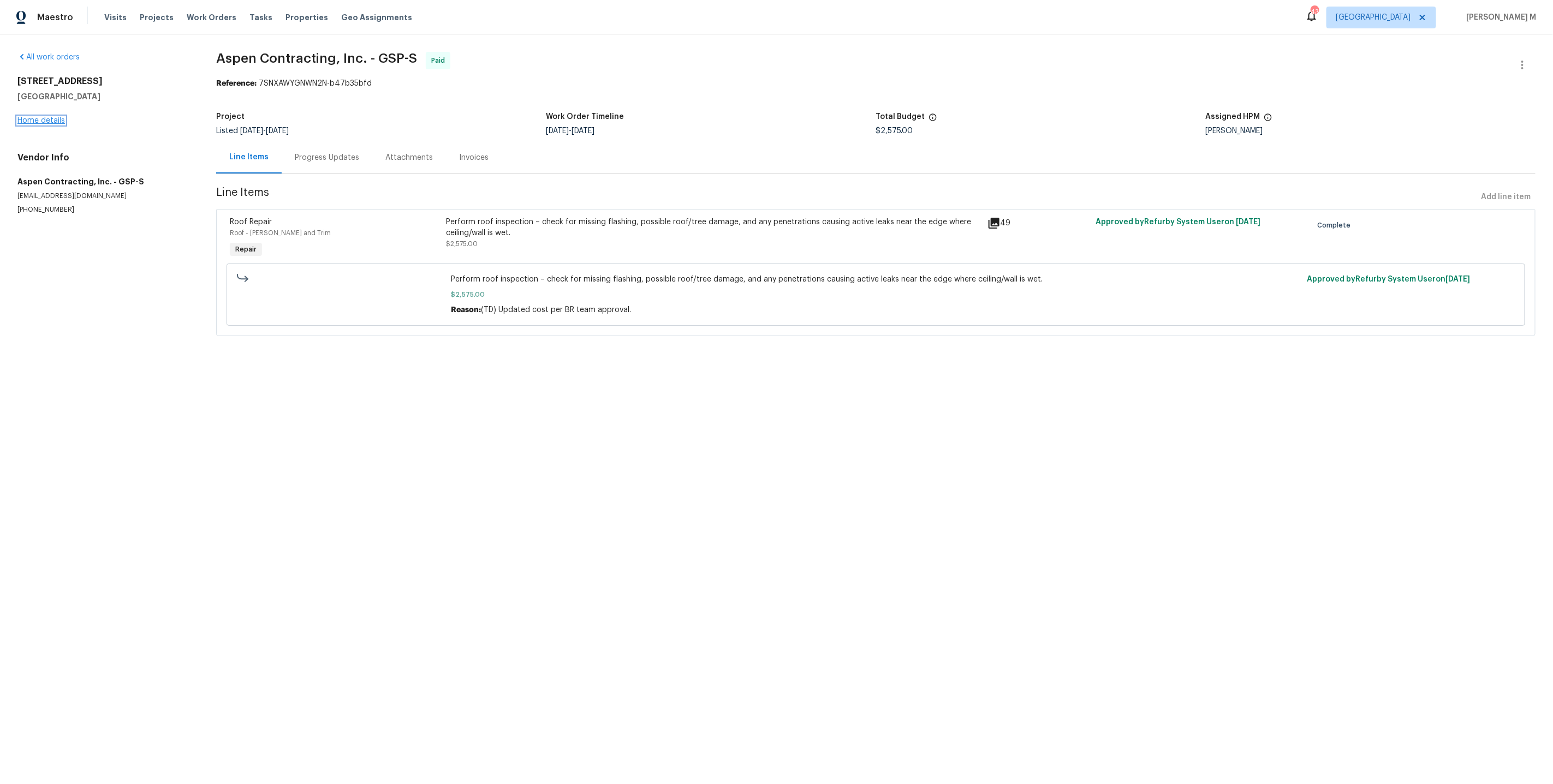
click at [35, 117] on link "Home details" at bounding box center [41, 121] width 48 height 8
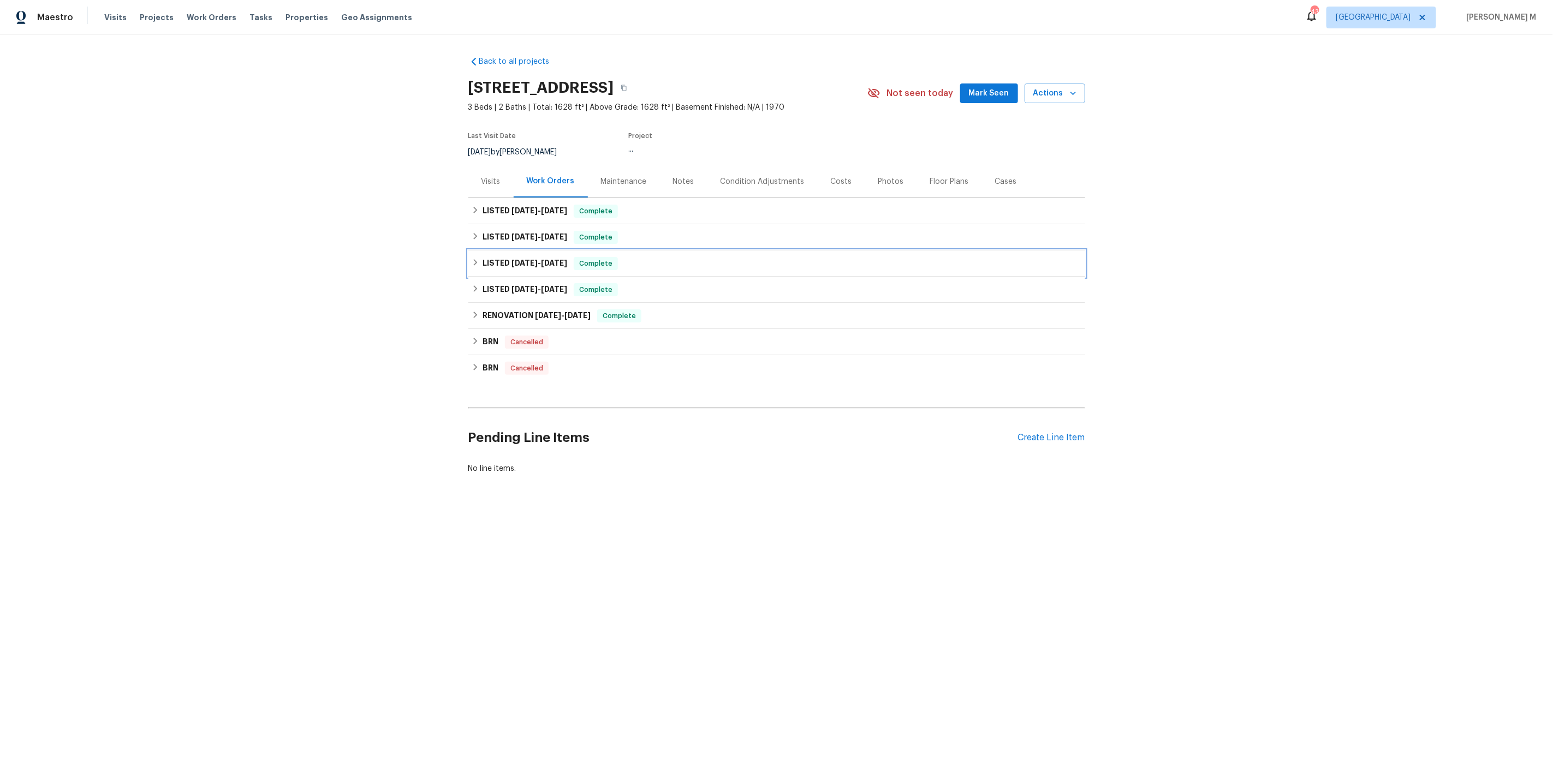
click at [527, 259] on span "5/1/25" at bounding box center [524, 263] width 26 height 8
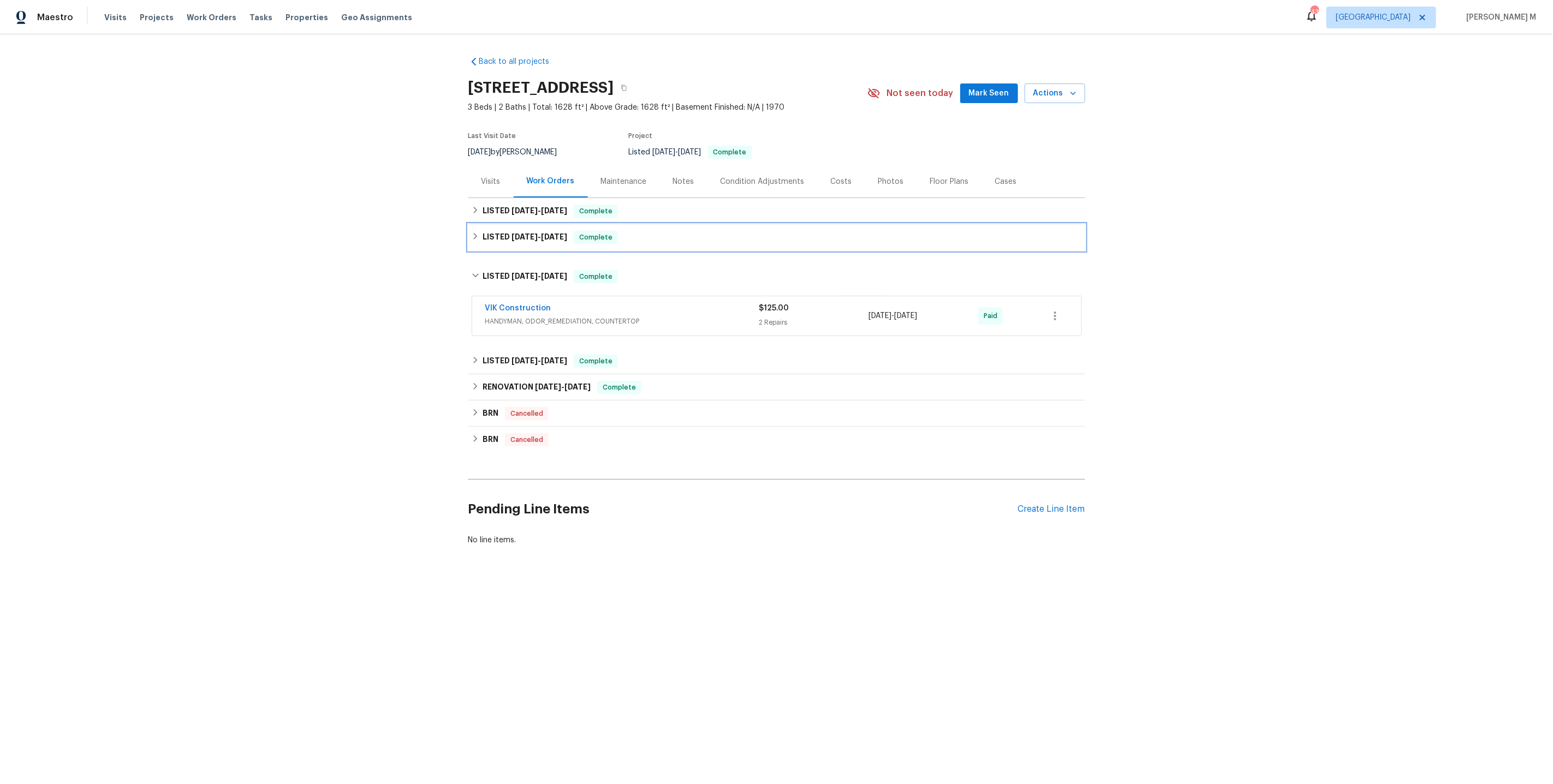
click at [518, 236] on h6 "LISTED 6/20/25 - 7/7/25" at bounding box center [524, 237] width 84 height 13
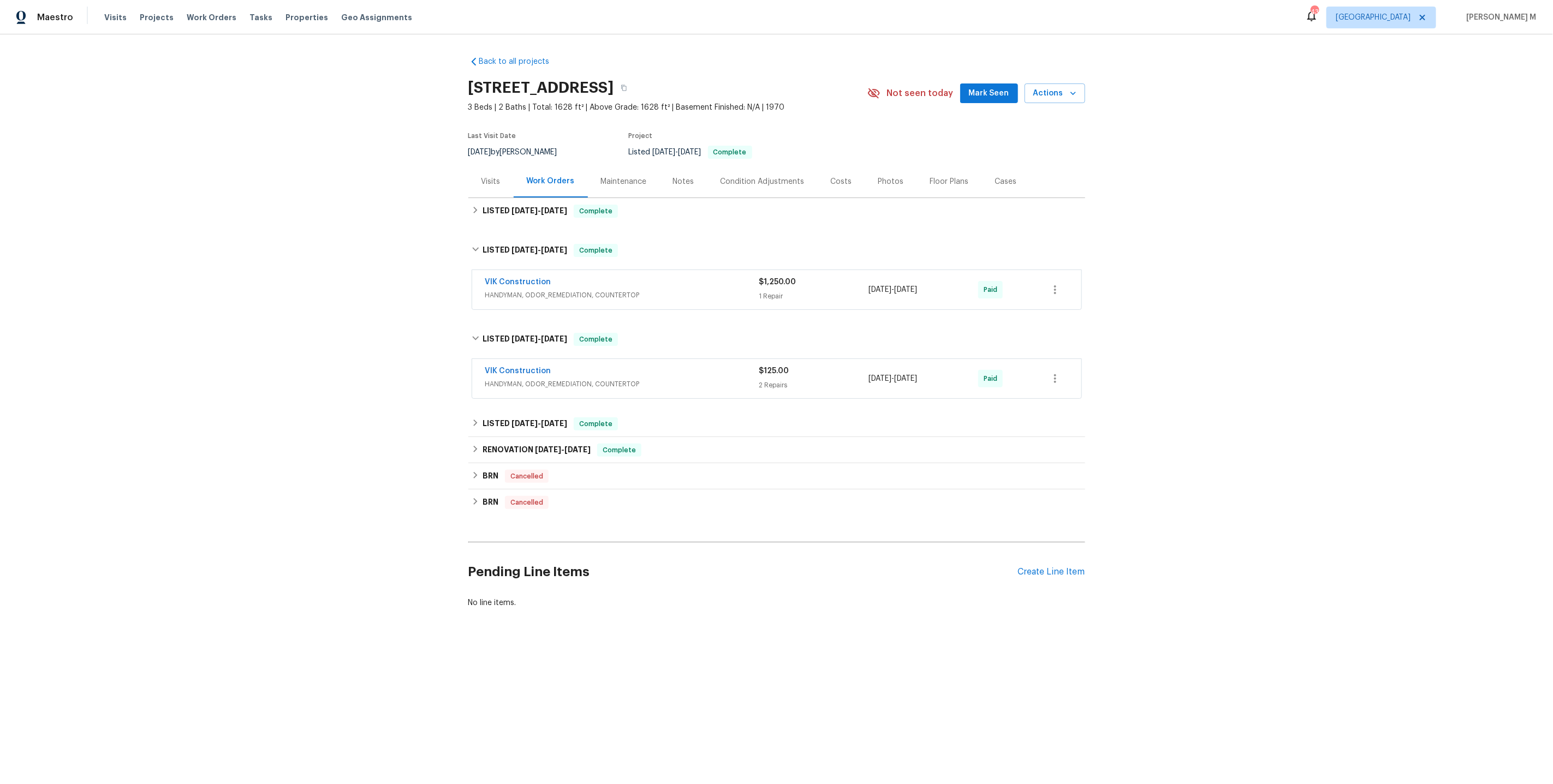
click at [531, 221] on div "Back to all projects 421 High Valley Blvd, Greenville, SC 29605 3 Beds | 2 Bath…" at bounding box center [776, 332] width 617 height 569
click at [514, 419] on span "12/20/24" at bounding box center [524, 423] width 26 height 8
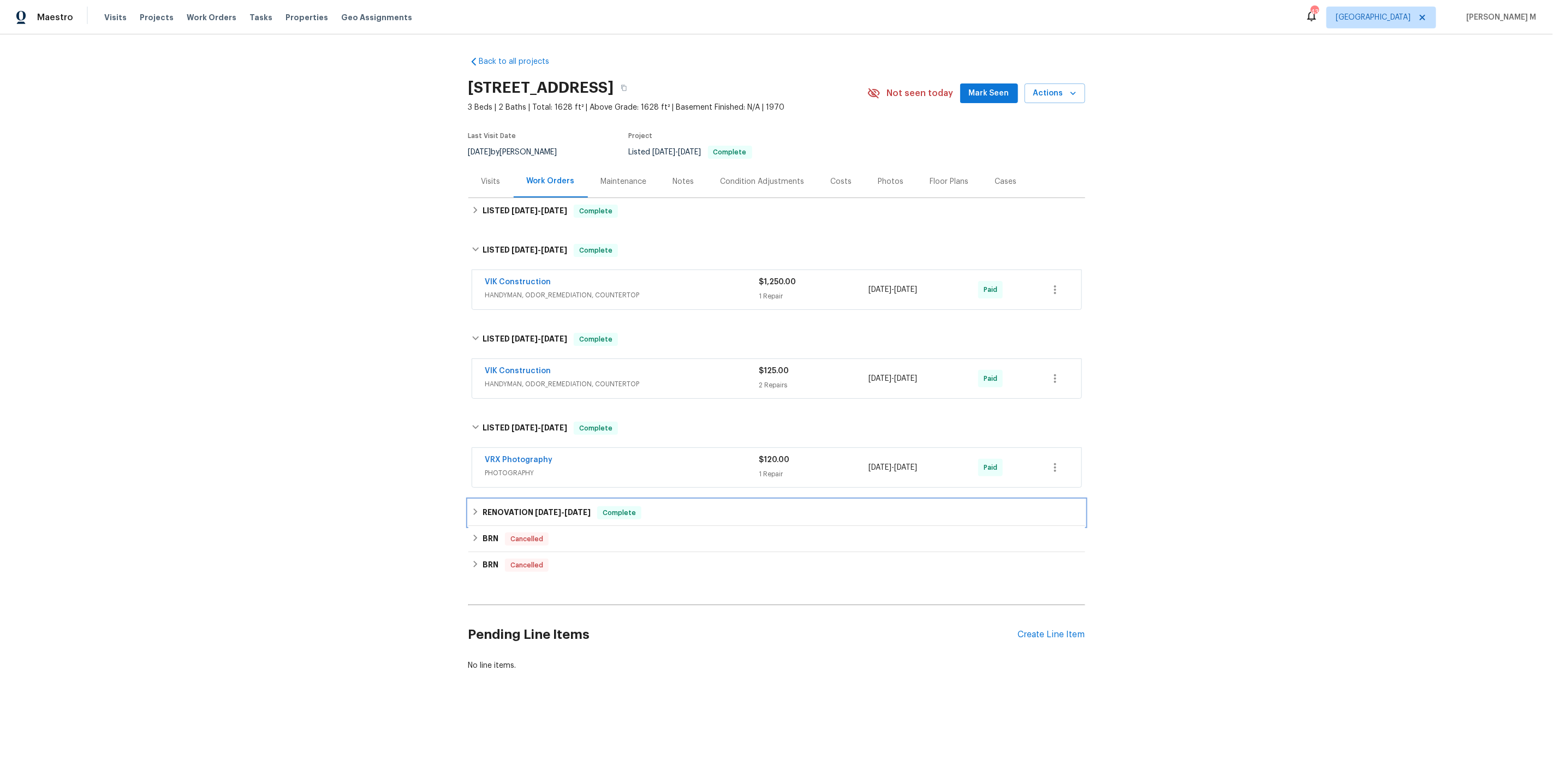
click at [500, 500] on div "RENOVATION 12/12/24 - 12/18/24 Complete" at bounding box center [776, 512] width 617 height 26
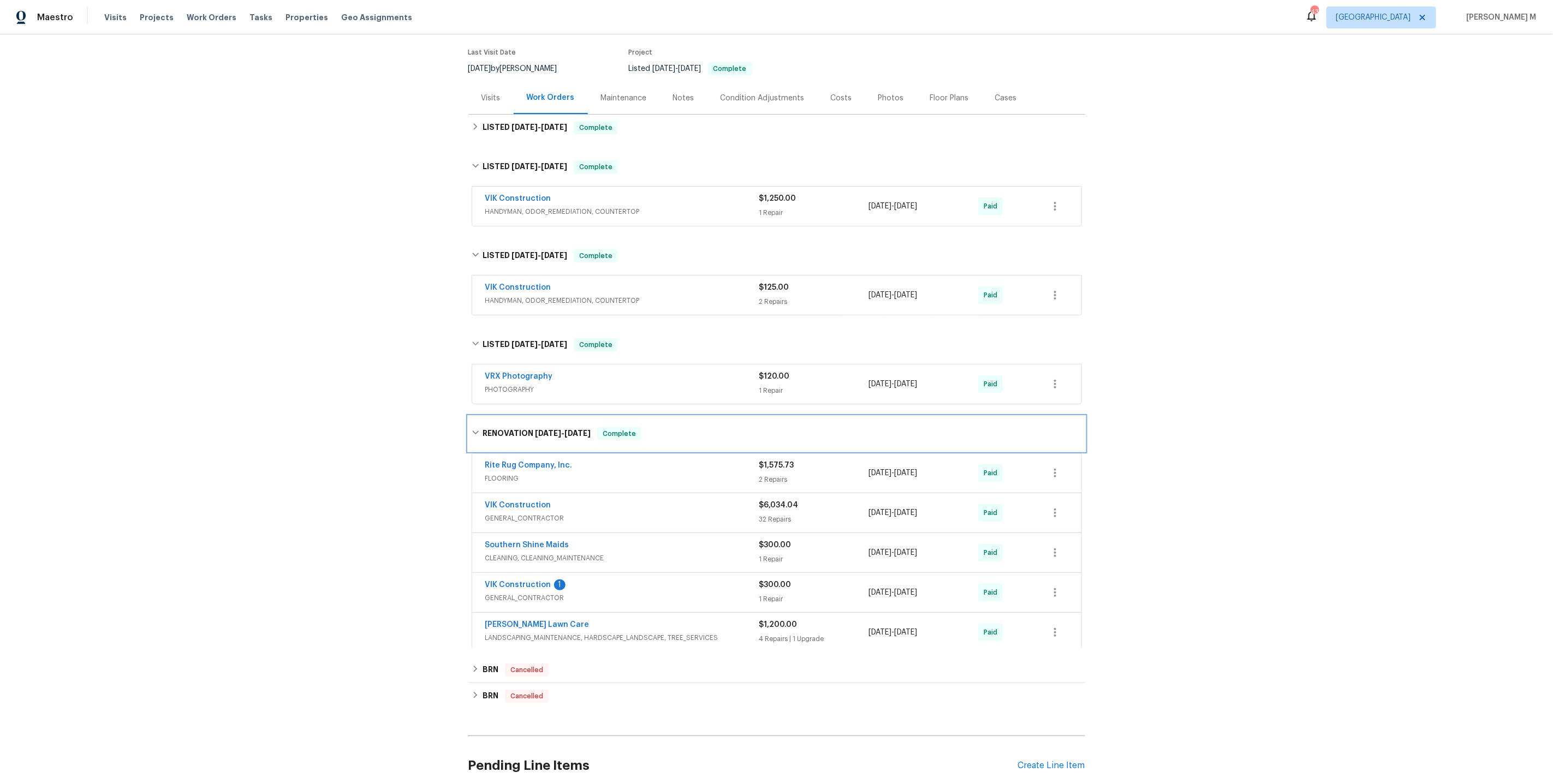
scroll to position [84, 0]
click at [520, 586] on div "VIK Construction 1 GENERAL_CONTRACTOR" at bounding box center [622, 591] width 274 height 26
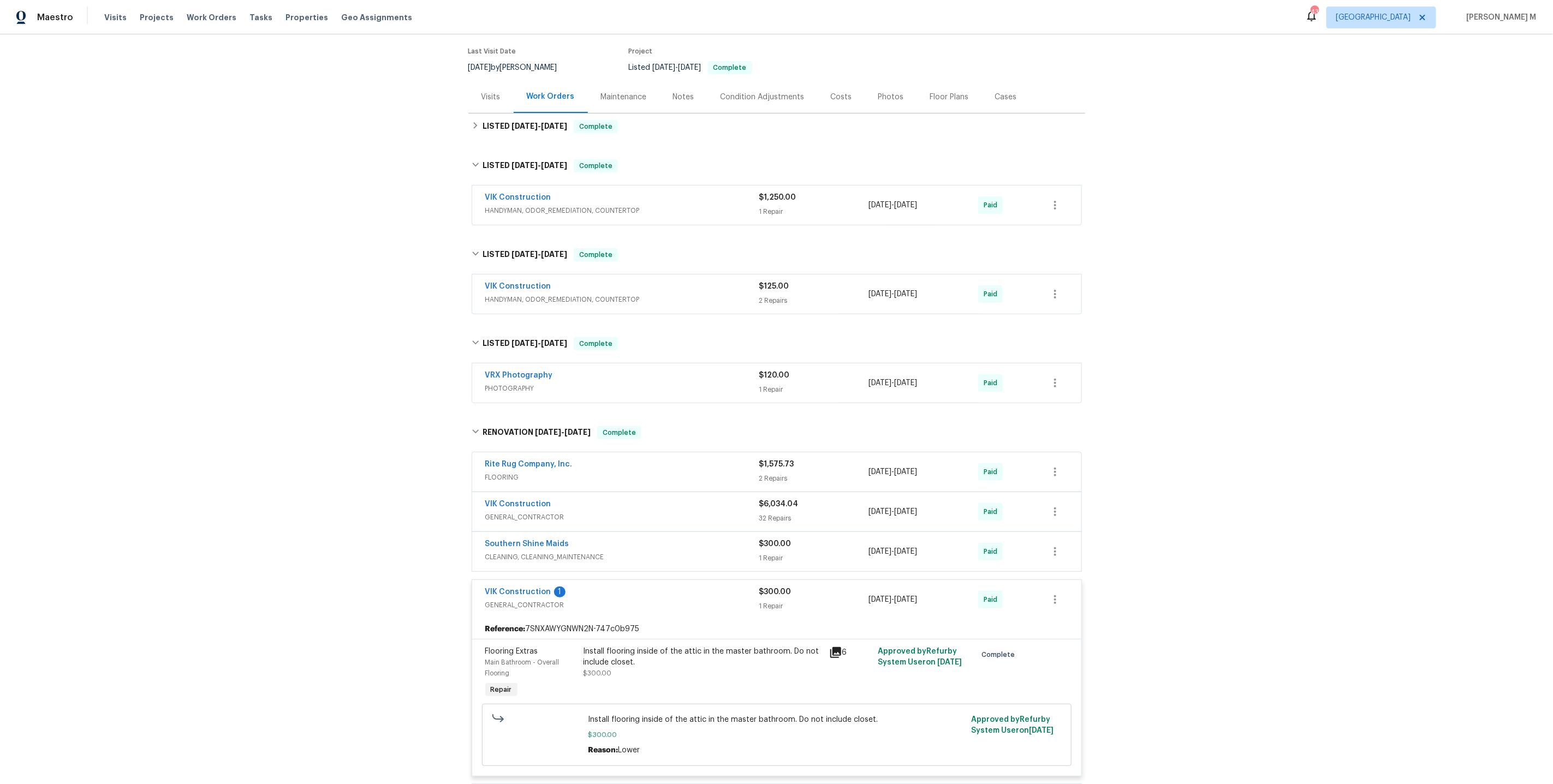
click at [542, 512] on span "GENERAL_CONTRACTOR" at bounding box center [622, 517] width 274 height 11
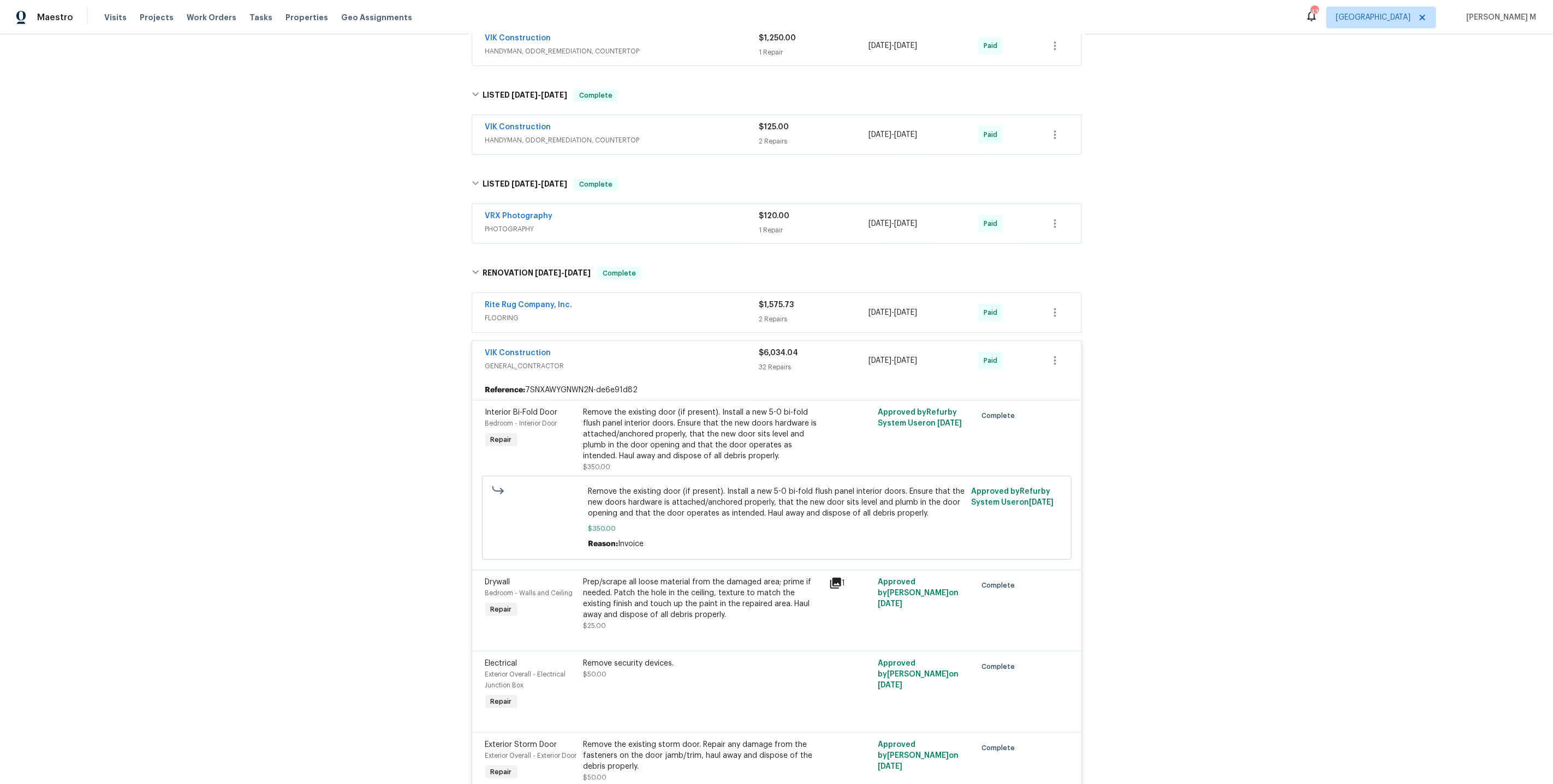
scroll to position [0, 0]
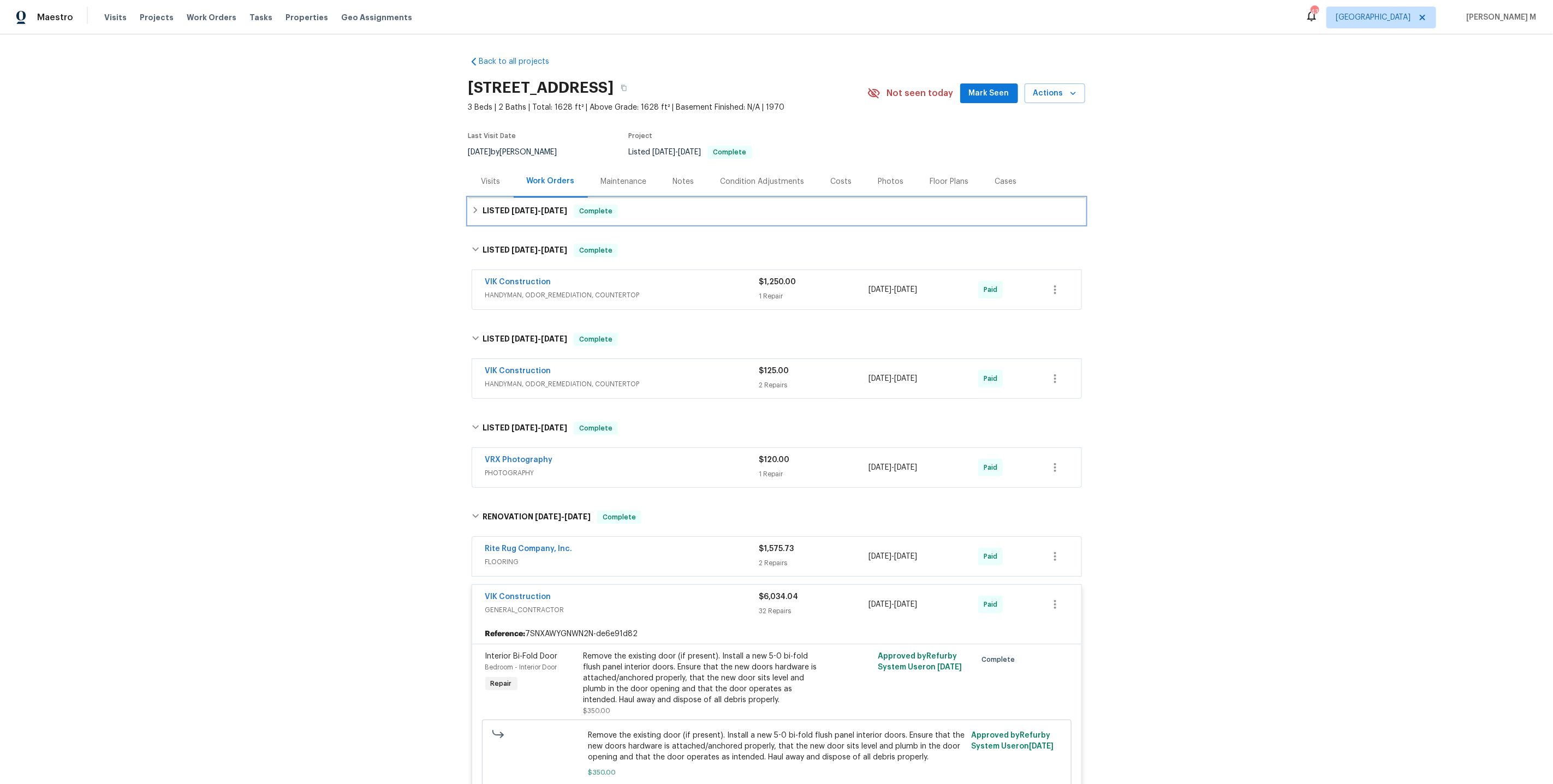
click at [520, 207] on span "[DATE]" at bounding box center [524, 210] width 26 height 8
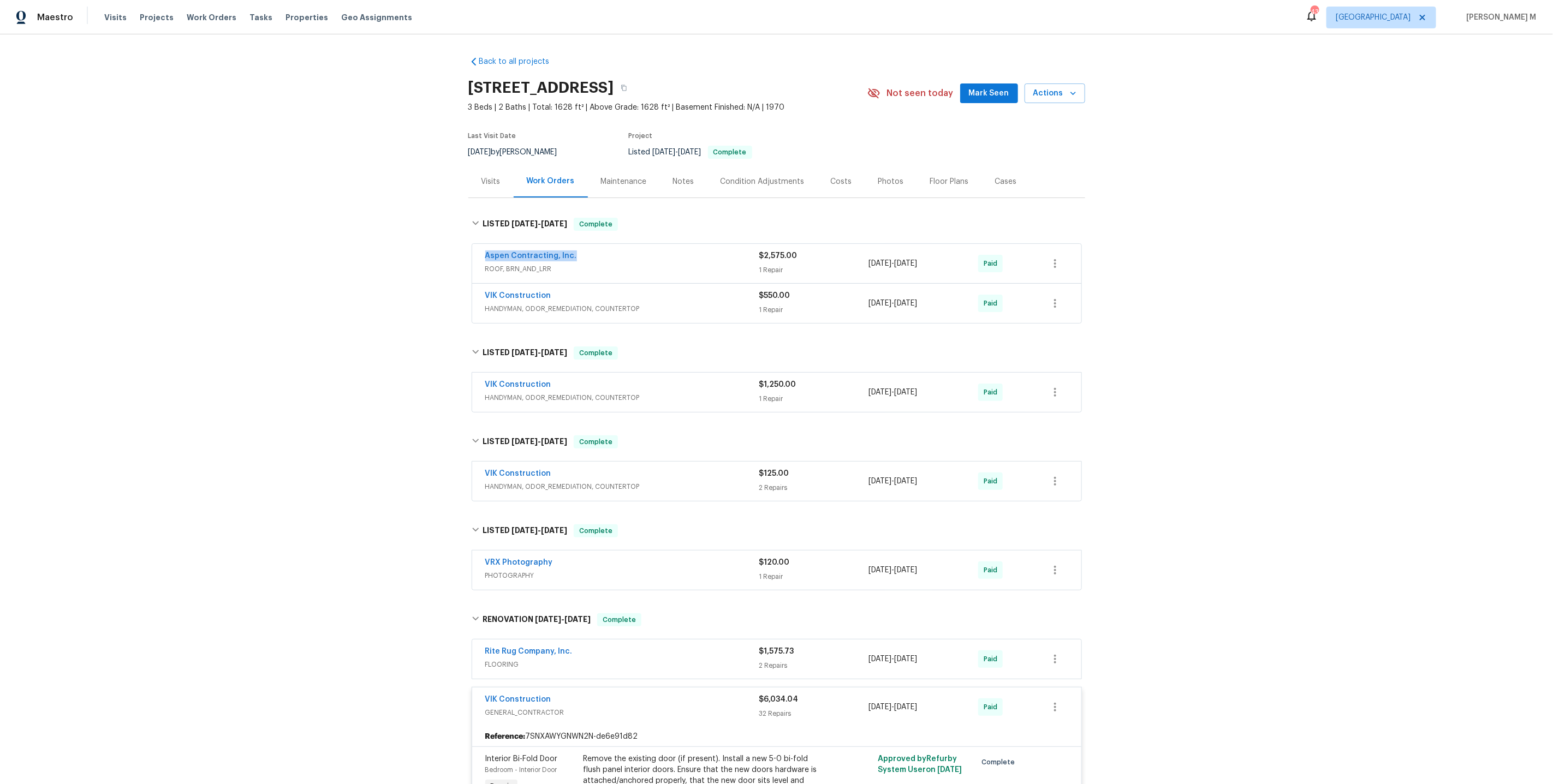
drag, startPoint x: 581, startPoint y: 252, endPoint x: 420, endPoint y: 252, distance: 161.0
click at [420, 252] on div "Back to all projects 421 High Valley Blvd, Greenville, SC 29605 3 Beds | 2 Bath…" at bounding box center [776, 409] width 1553 height 750
copy link "Aspen Contracting, Inc."
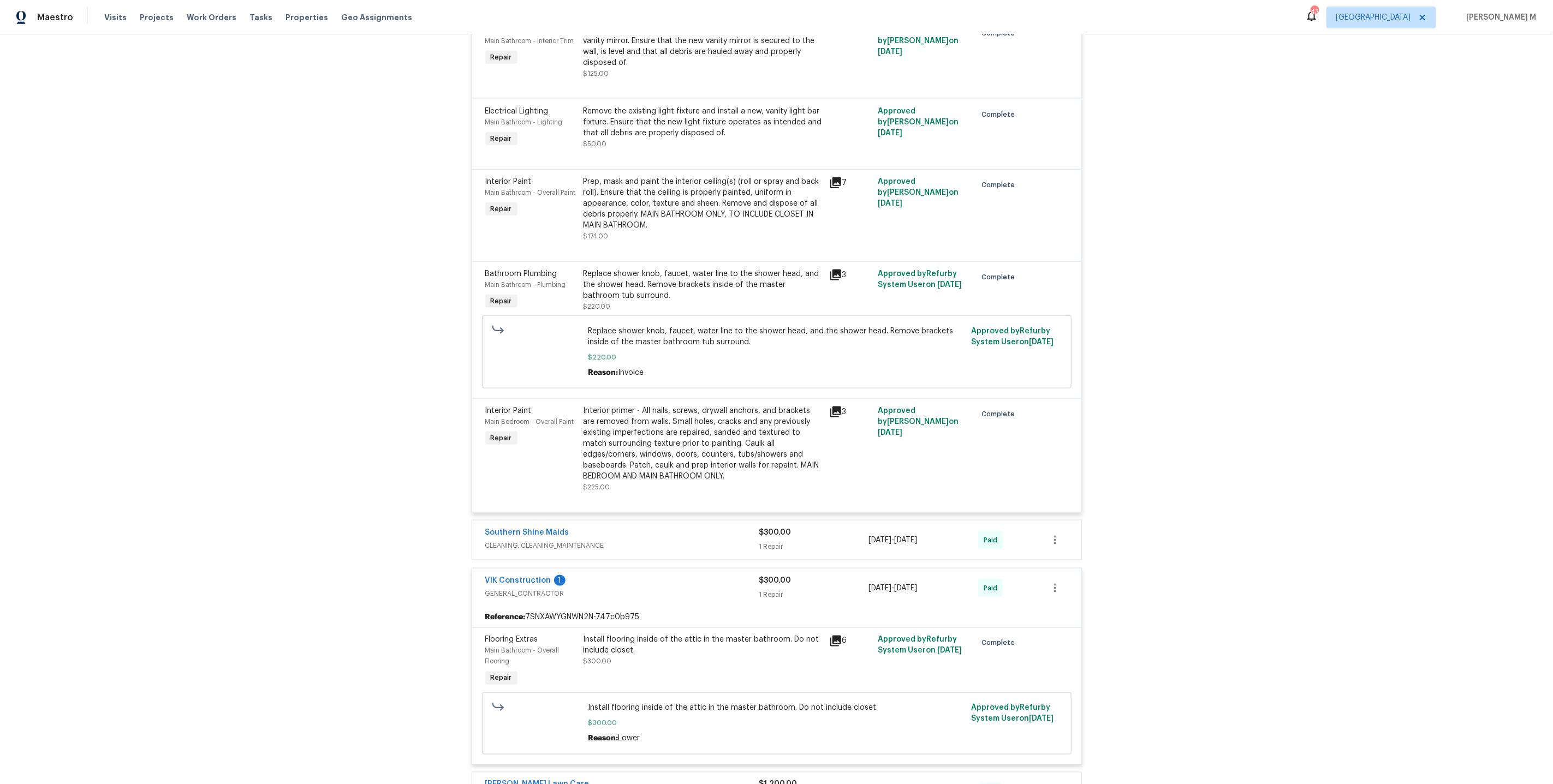
scroll to position [3793, 0]
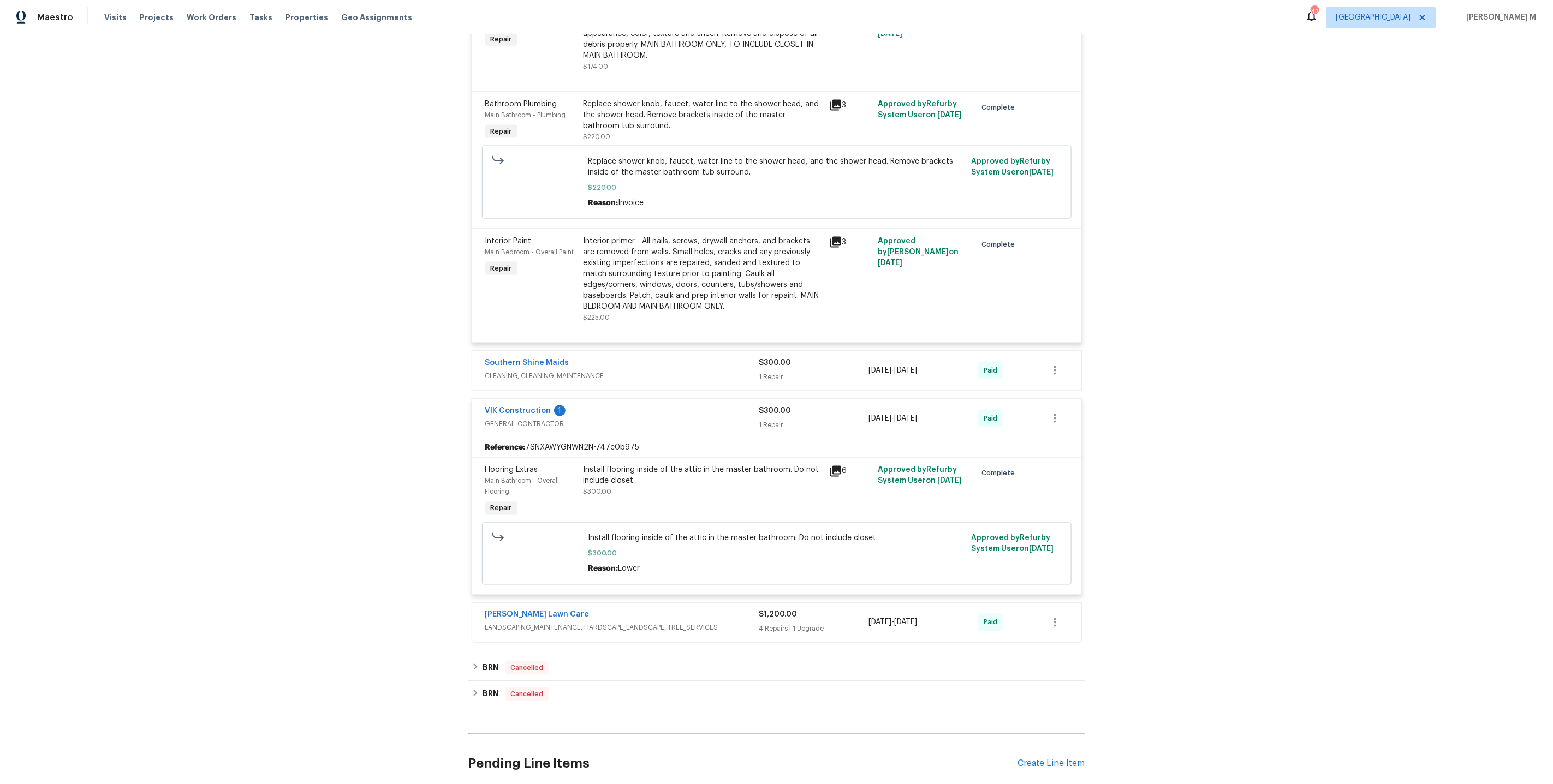
click at [584, 622] on span "LANDSCAPING_MAINTENANCE, HARDSCAPE_LANDSCAPE, TREE_SERVICES" at bounding box center [622, 628] width 274 height 11
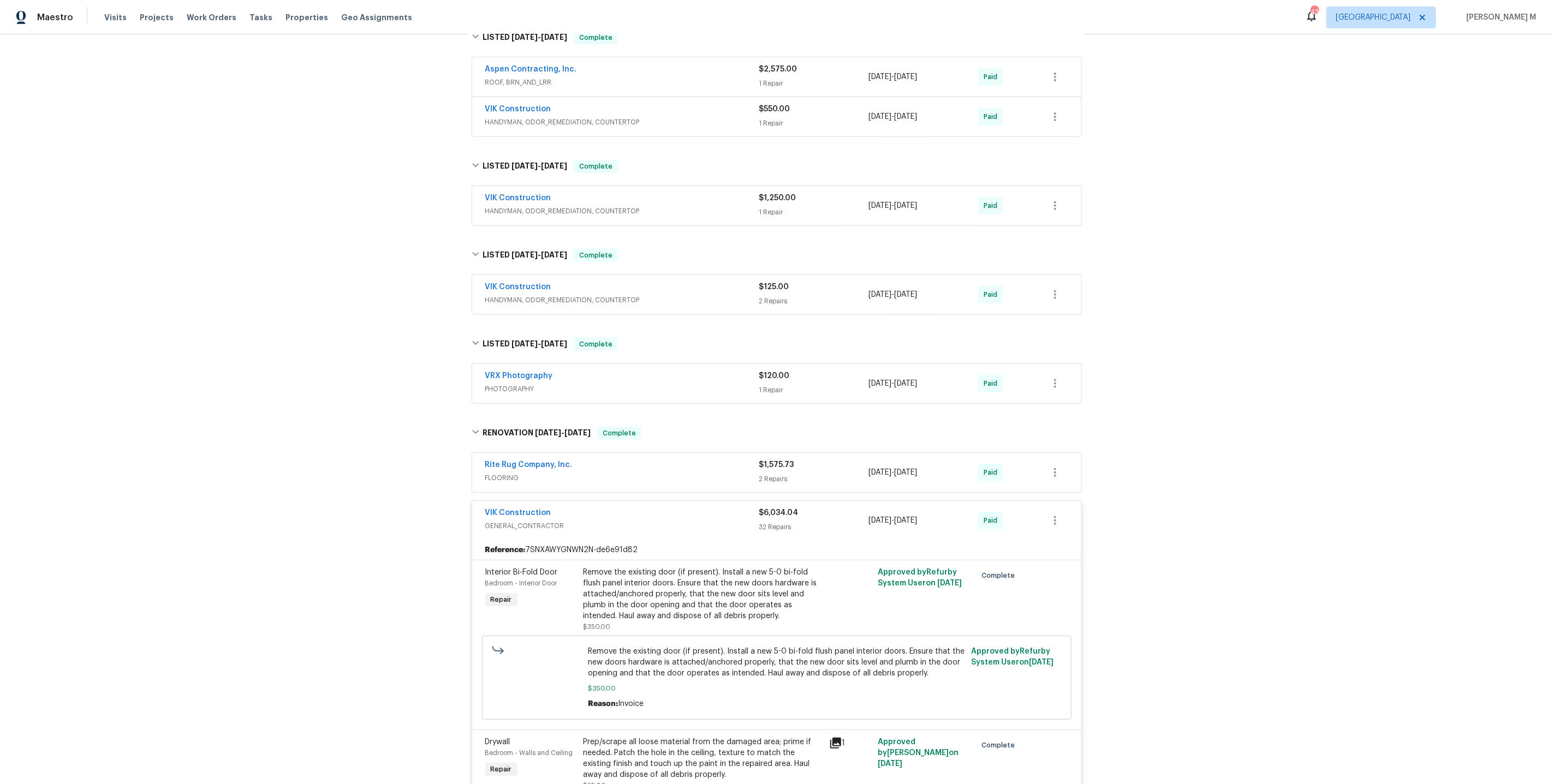
scroll to position [178, 0]
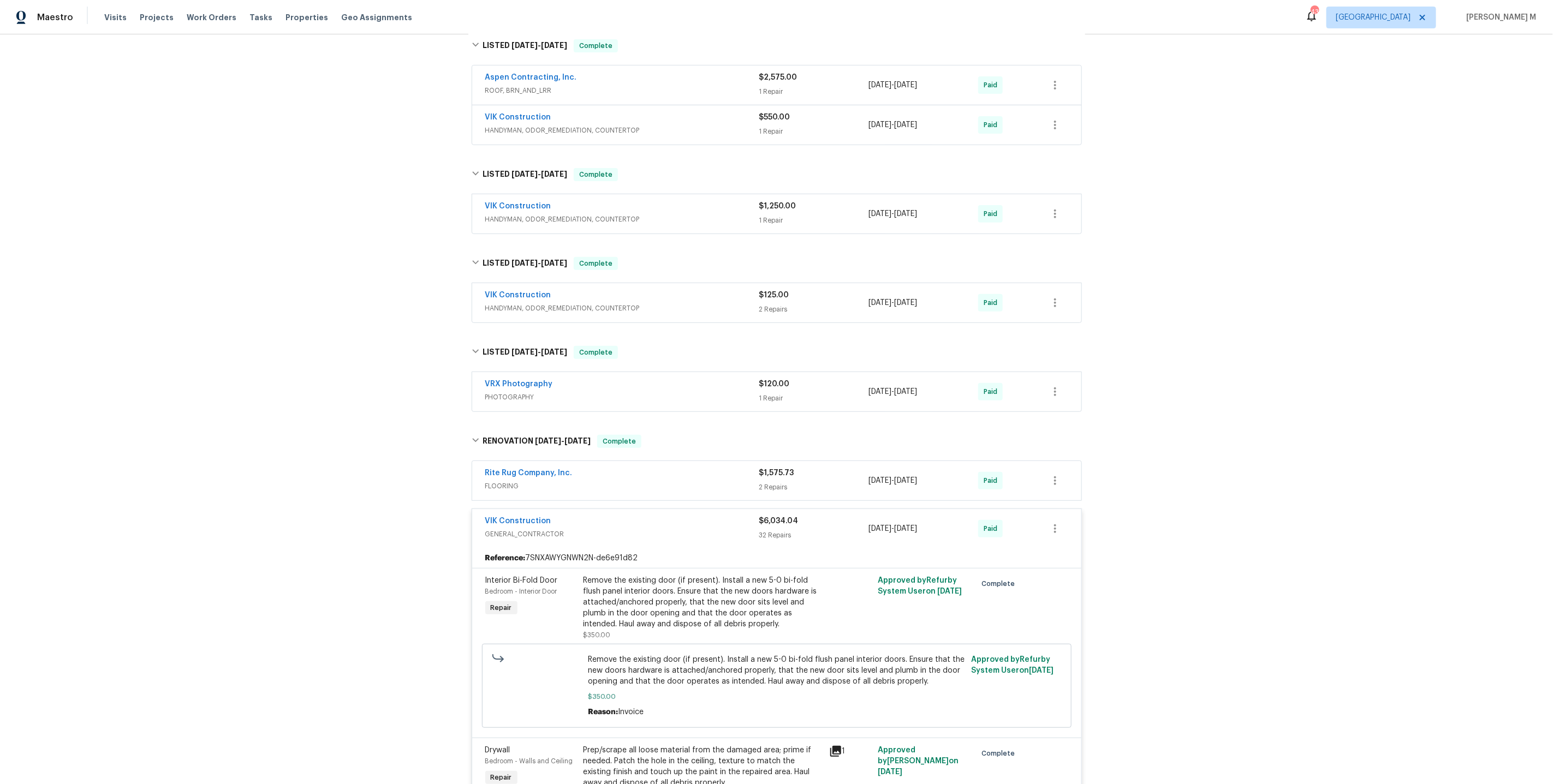
click at [512, 481] on span "FLOORING" at bounding box center [622, 486] width 274 height 11
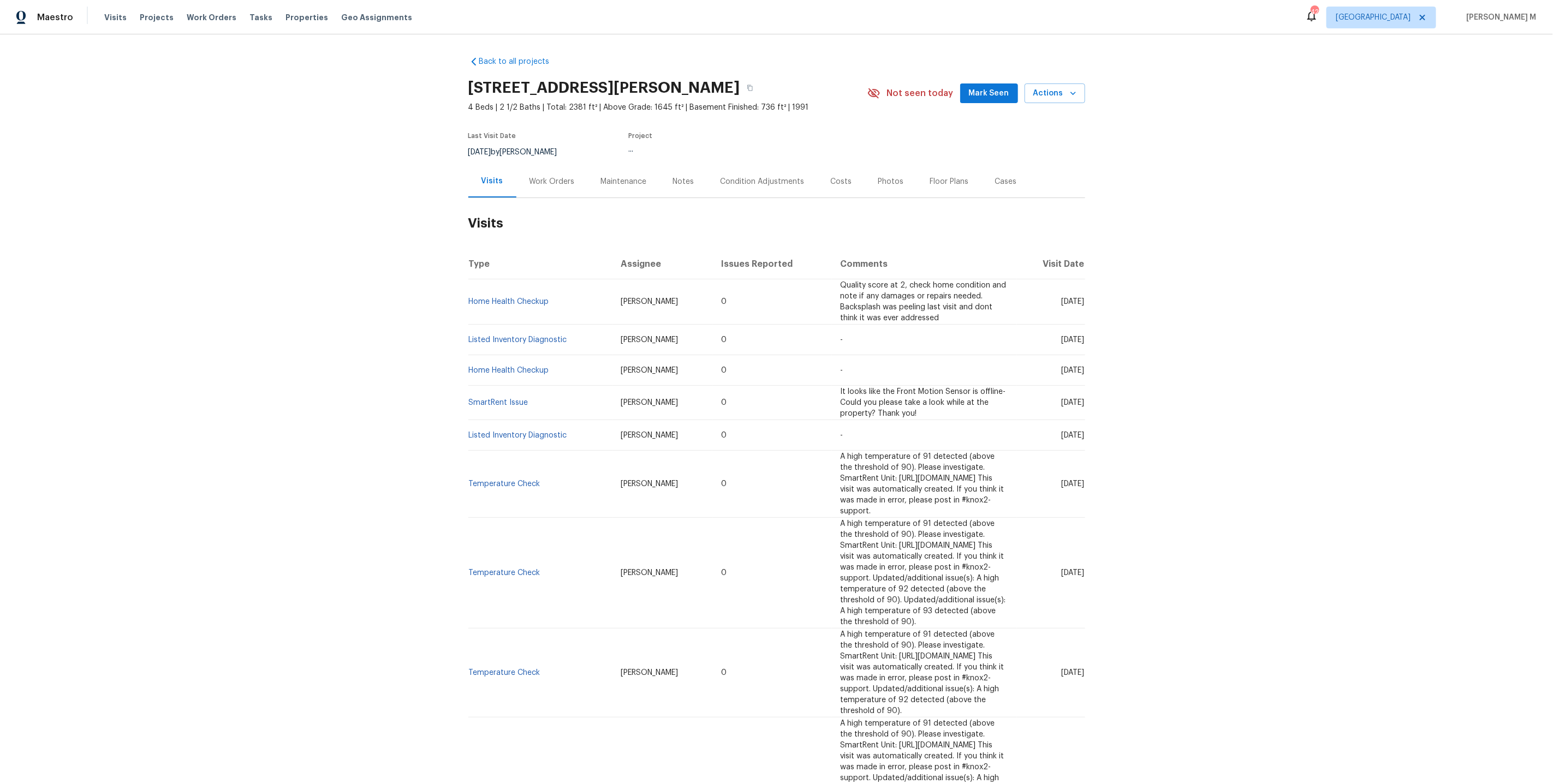
click at [551, 186] on div "Work Orders" at bounding box center [552, 181] width 72 height 32
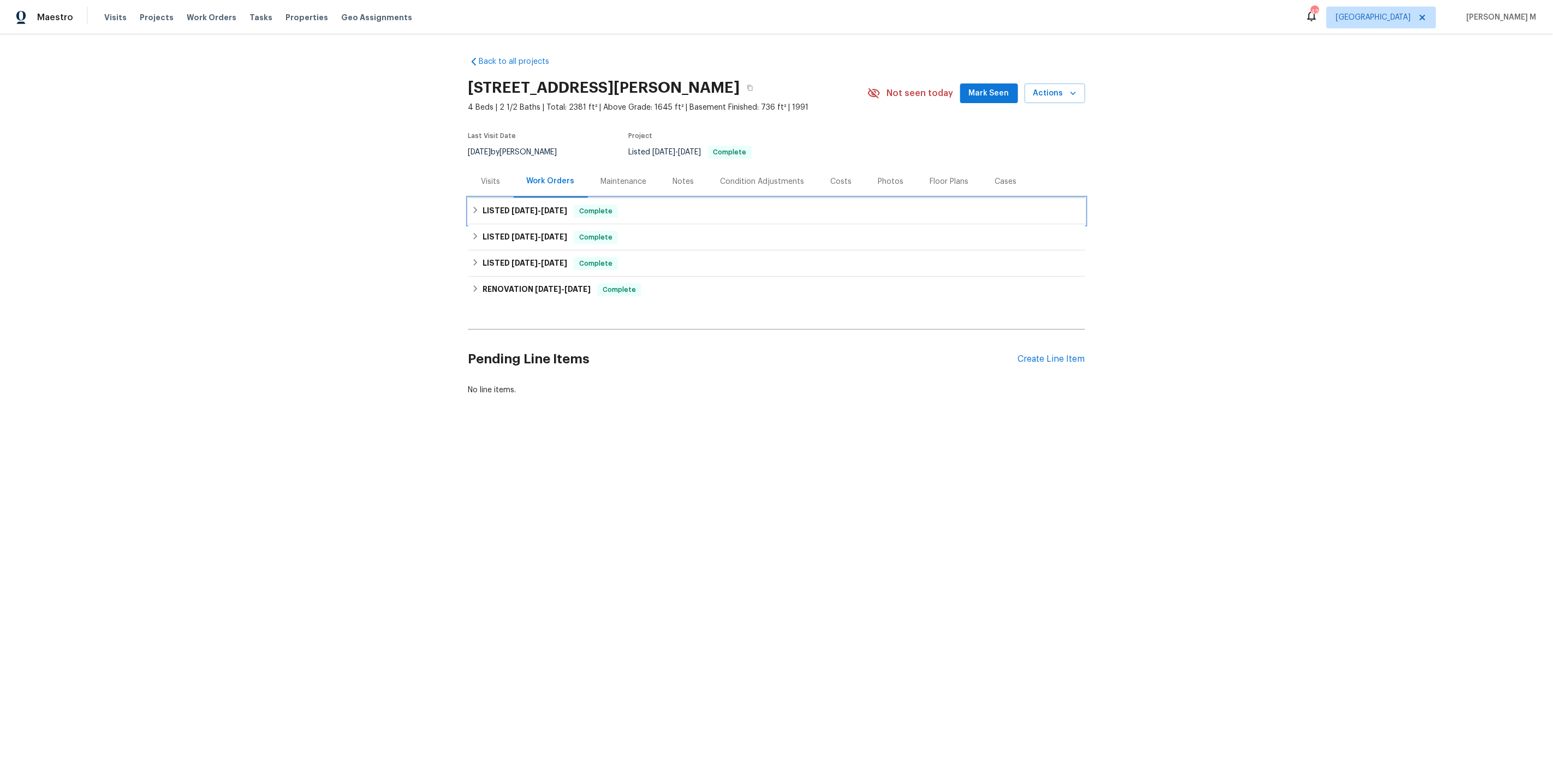
click at [533, 210] on h6 "LISTED [DATE] - [DATE]" at bounding box center [524, 212] width 84 height 13
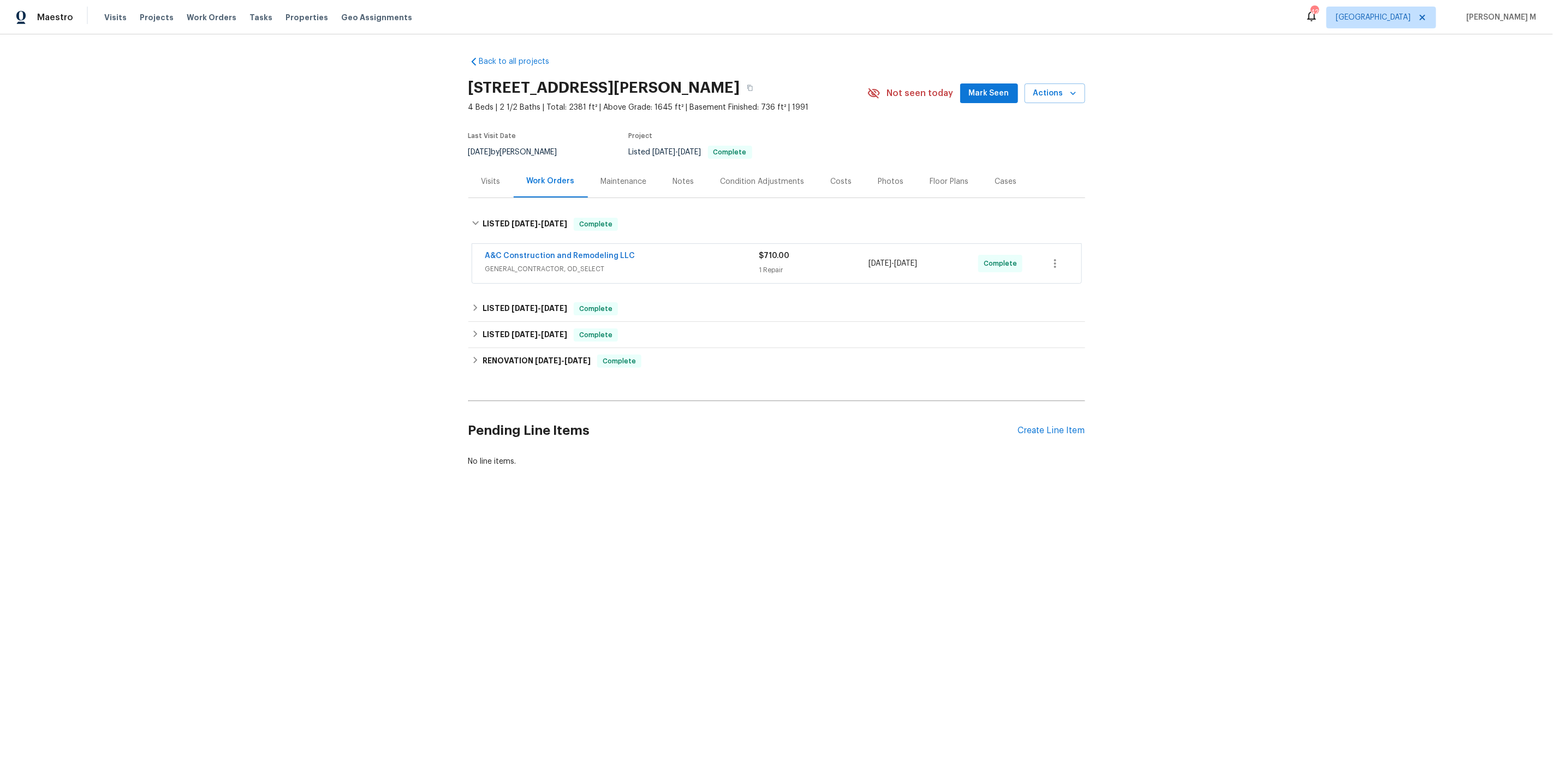
click at [529, 263] on span "GENERAL_CONTRACTOR, OD_SELECT" at bounding box center [622, 269] width 274 height 11
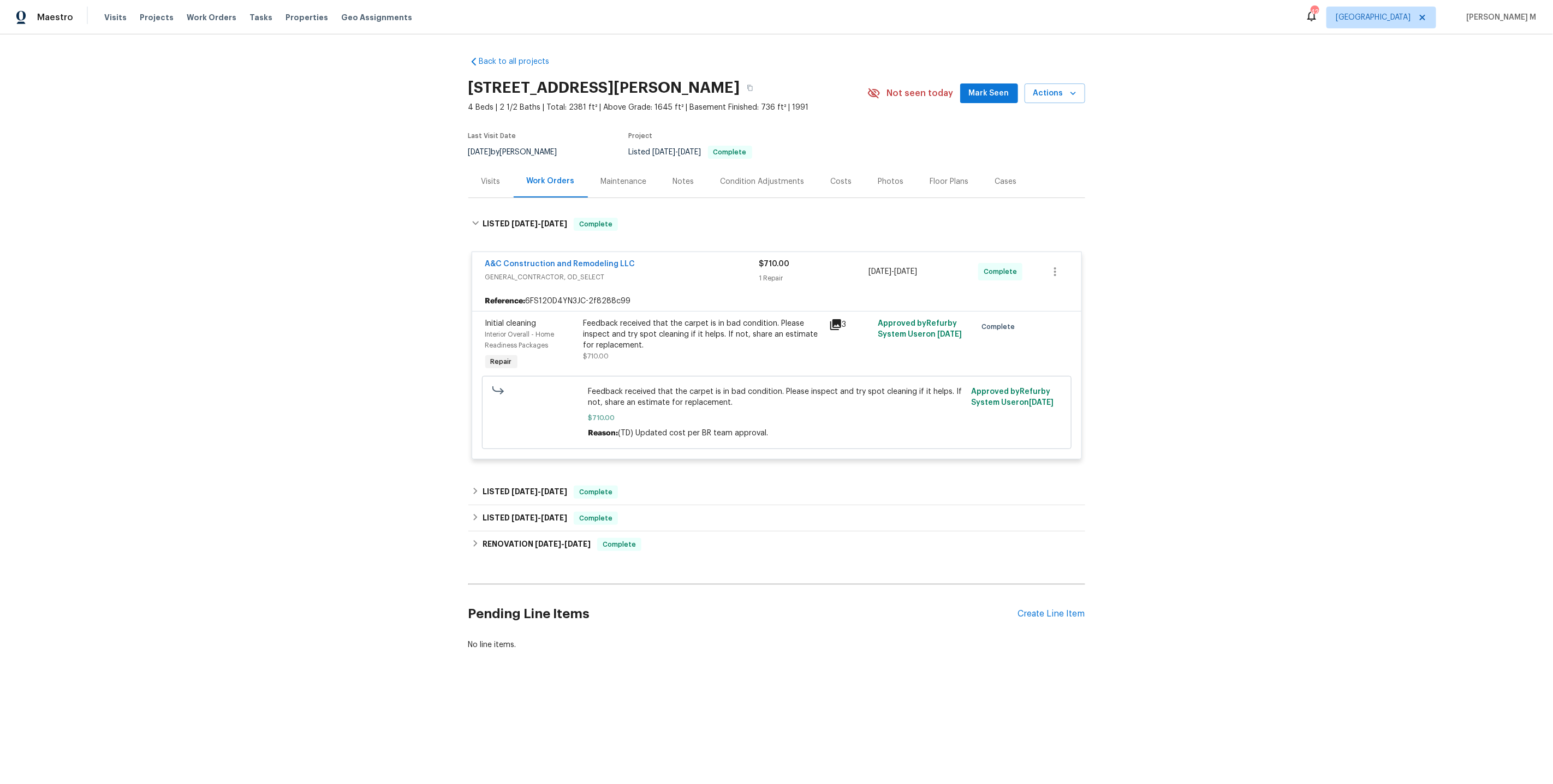
click at [525, 505] on div "LISTED [DATE] - [DATE] Complete C&S Heating and Cooling 1 HVAC, BRN_AND_LRR $5,…" at bounding box center [776, 518] width 617 height 26
click at [528, 488] on h6 "LISTED [DATE] - [DATE]" at bounding box center [524, 492] width 84 height 13
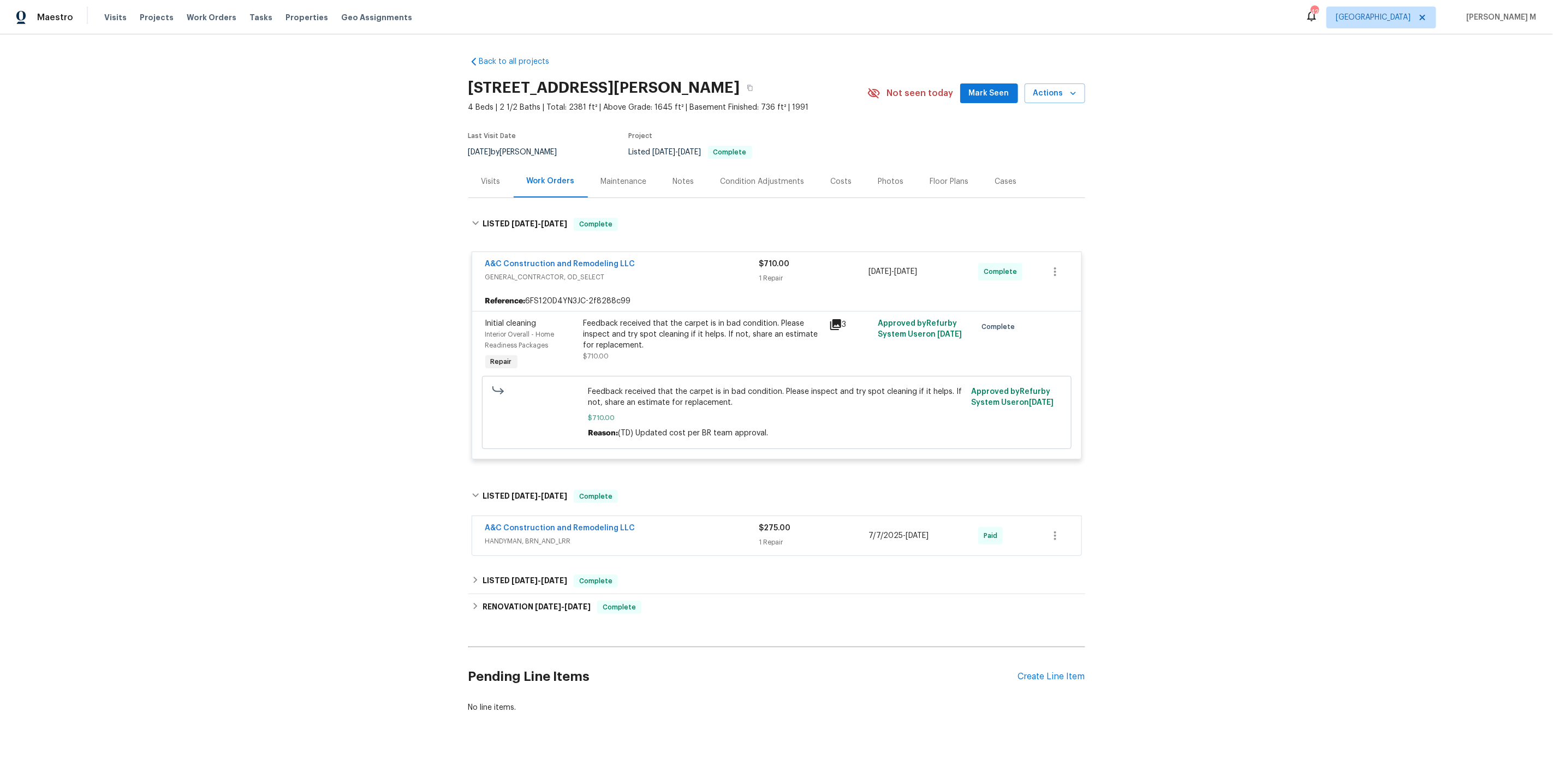
click at [511, 536] on div "A&C Construction and Remodeling LLC HANDYMAN, BRN_AND_LRR" at bounding box center [622, 535] width 274 height 26
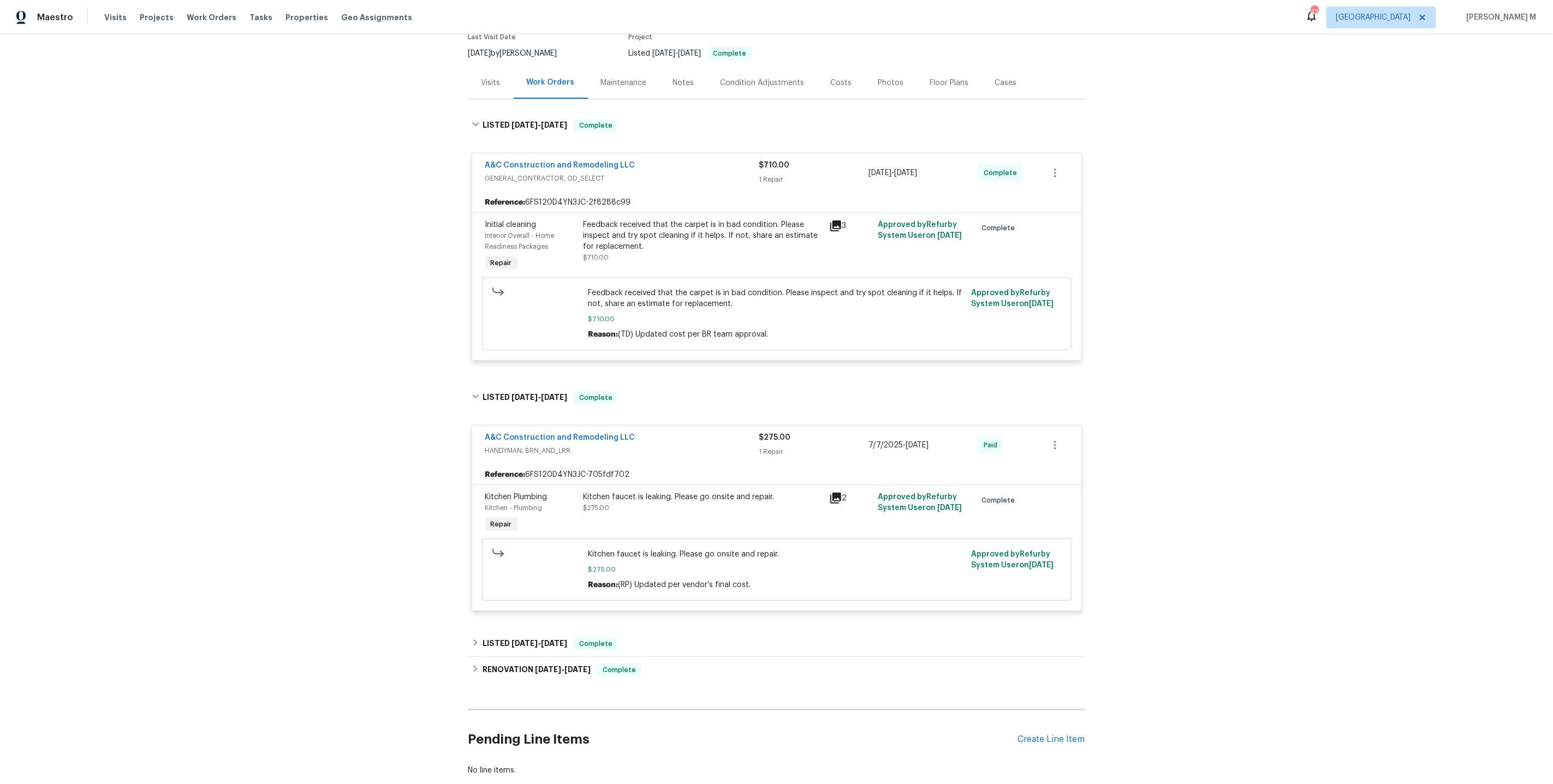
scroll to position [143, 0]
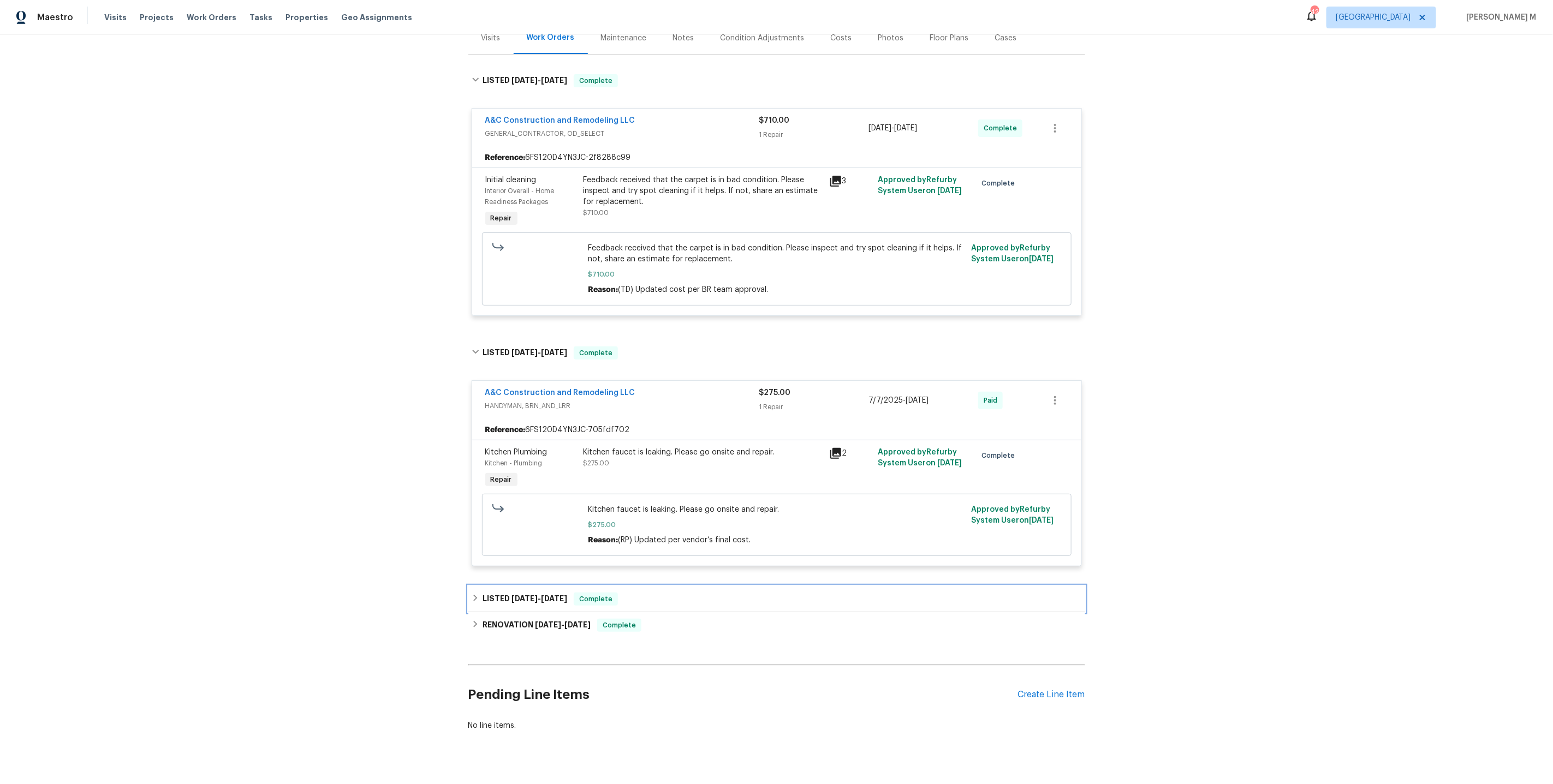
click at [551, 595] on span "[DATE]" at bounding box center [553, 598] width 26 height 8
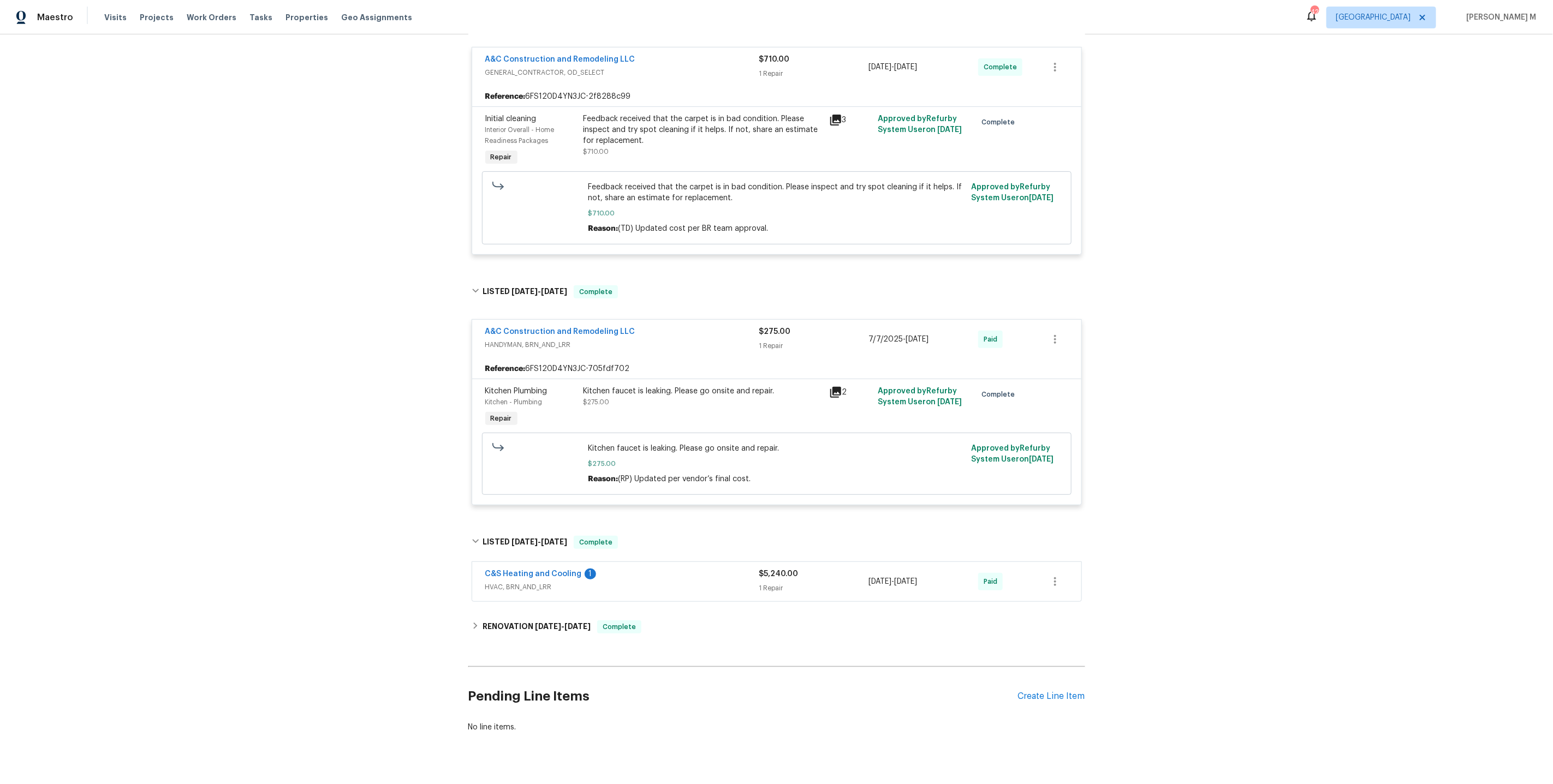
click at [533, 582] on span "HVAC, BRN_AND_LRR" at bounding box center [622, 587] width 274 height 11
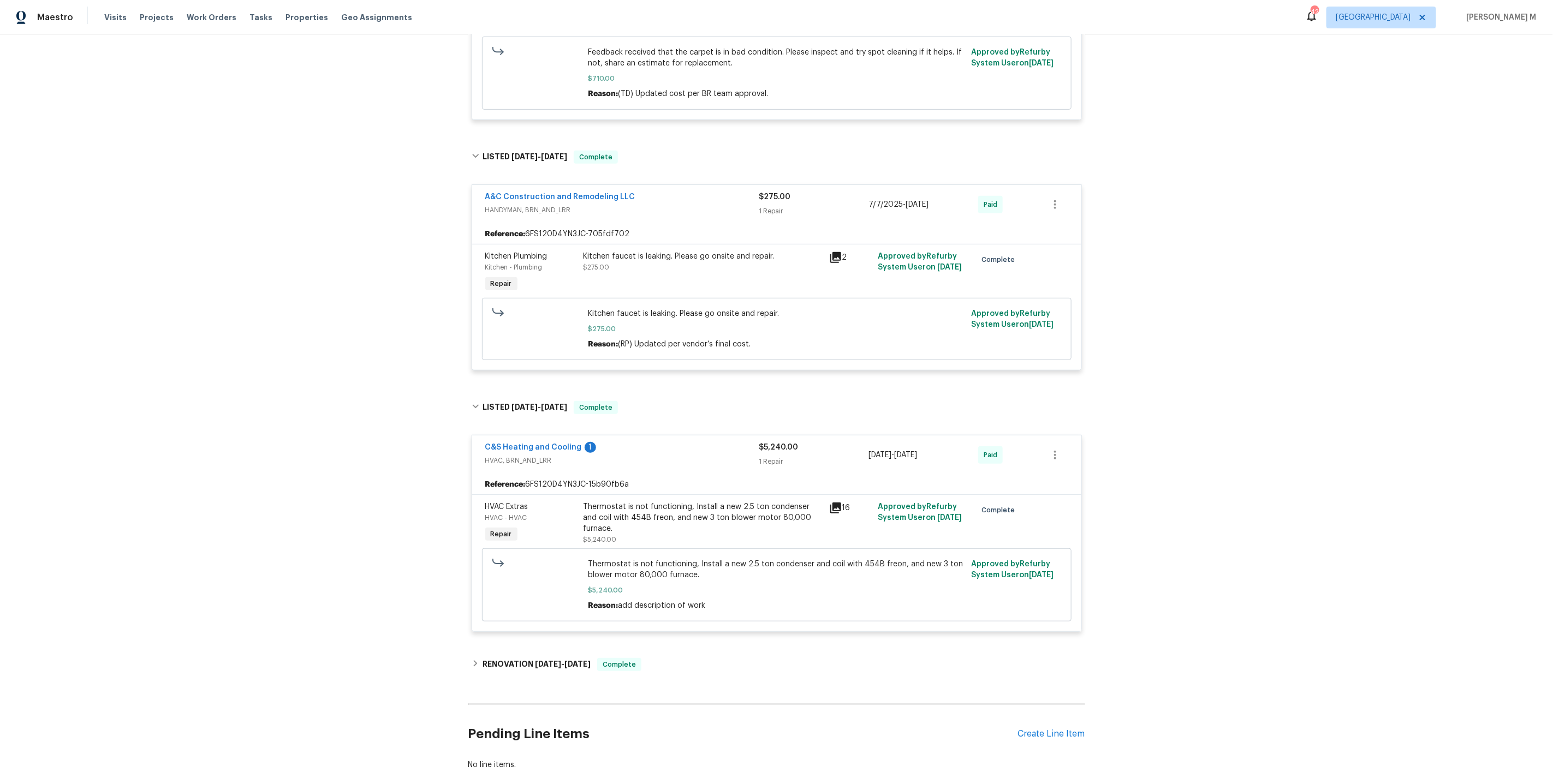
scroll to position [374, 0]
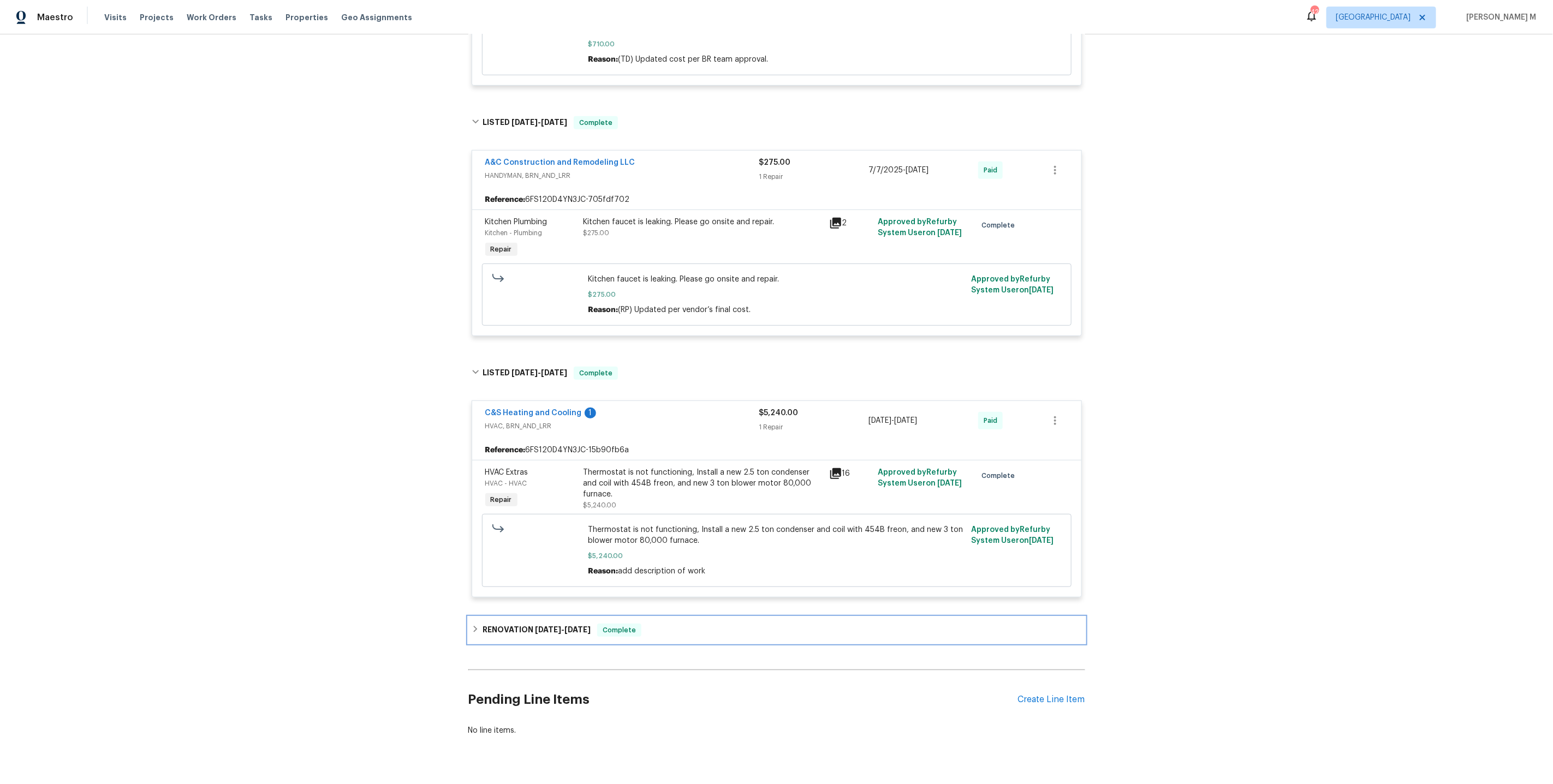
click at [514, 618] on div "RENOVATION [DATE] - [DATE] Complete" at bounding box center [776, 630] width 617 height 26
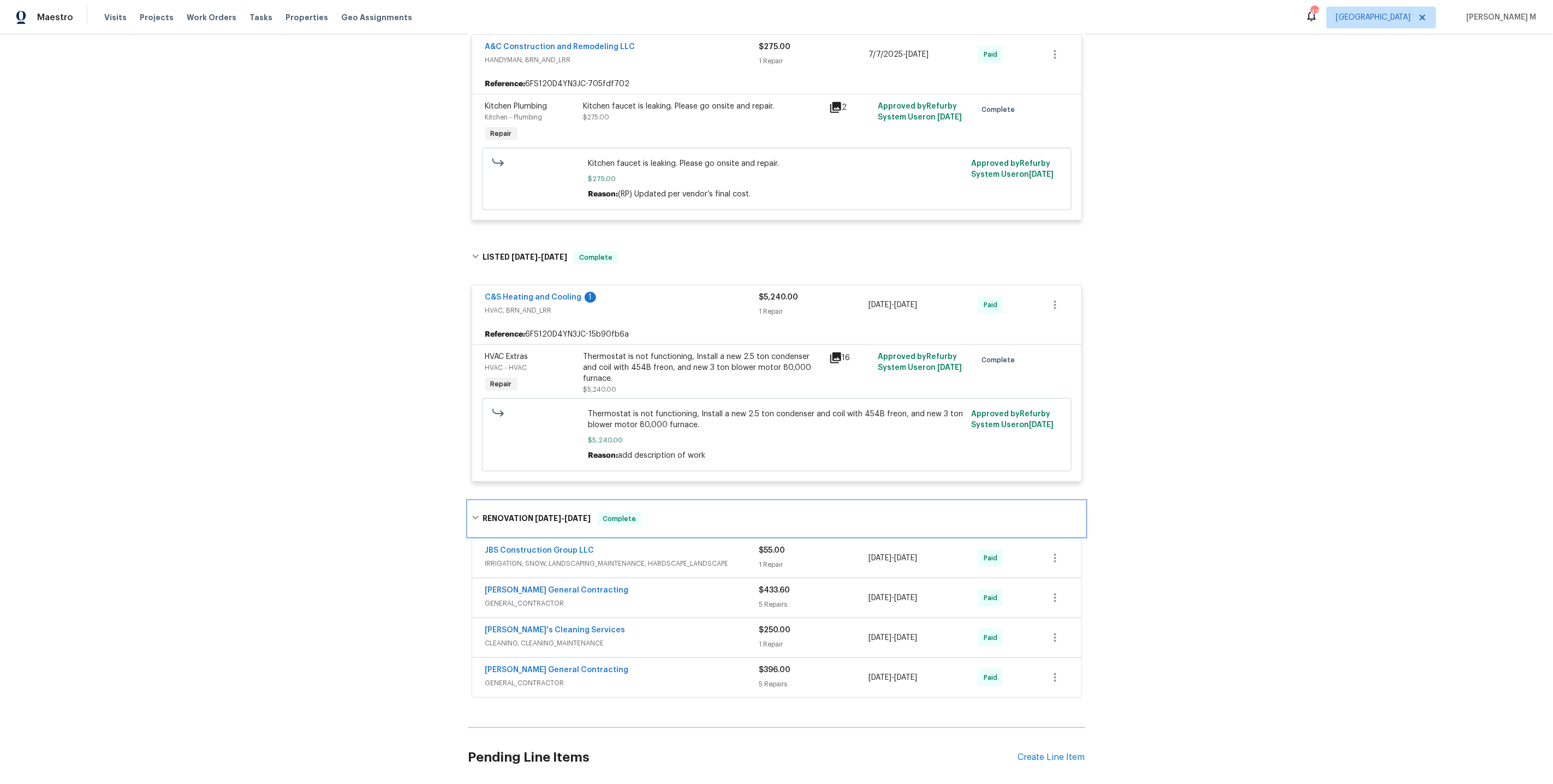
scroll to position [541, 0]
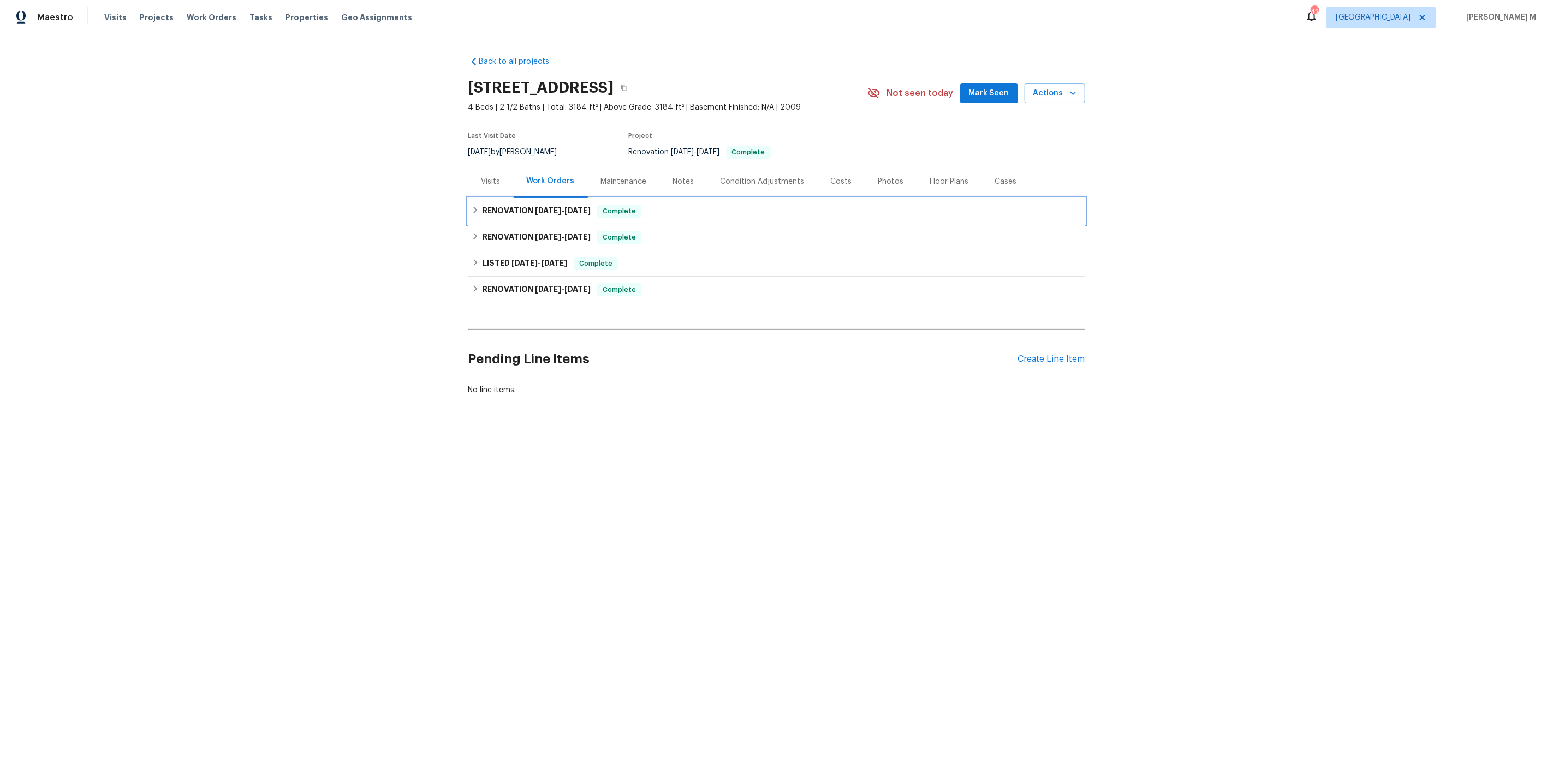
click at [546, 212] on h6 "RENOVATION [DATE] - [DATE]" at bounding box center [536, 212] width 108 height 13
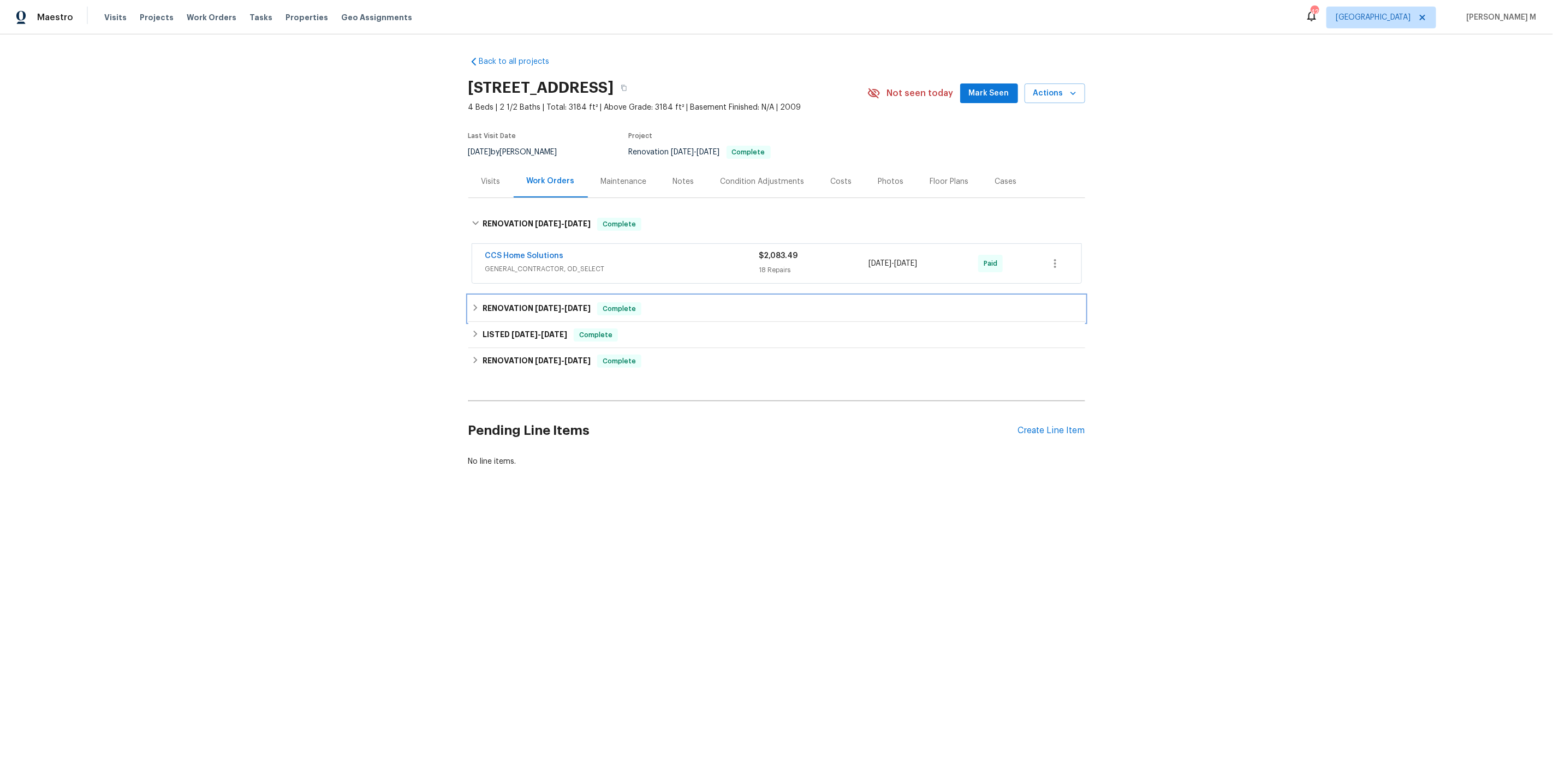
click at [535, 304] on span "[DATE]" at bounding box center [547, 308] width 26 height 8
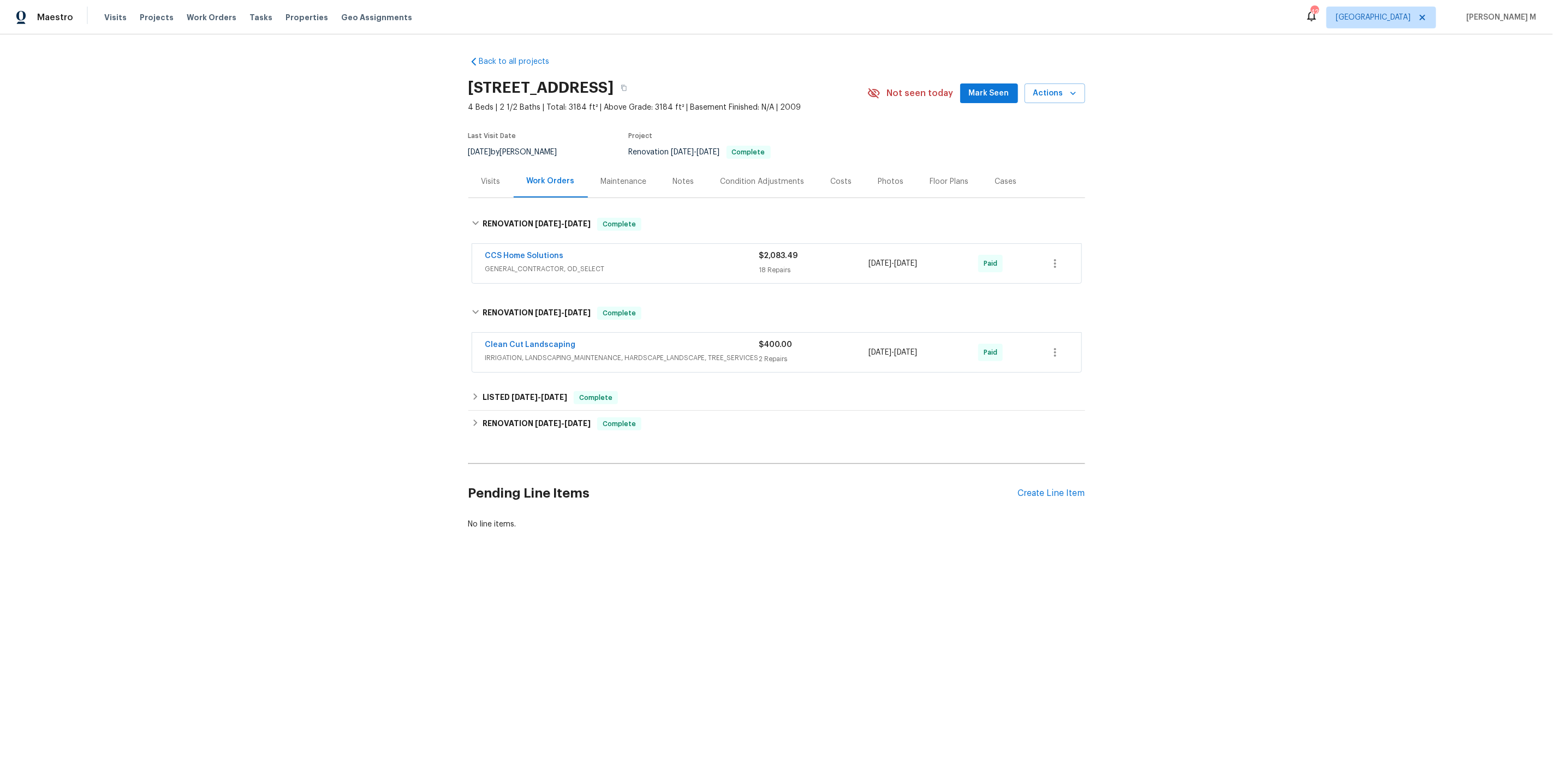
click at [533, 263] on span "GENERAL_CONTRACTOR, OD_SELECT" at bounding box center [622, 269] width 274 height 11
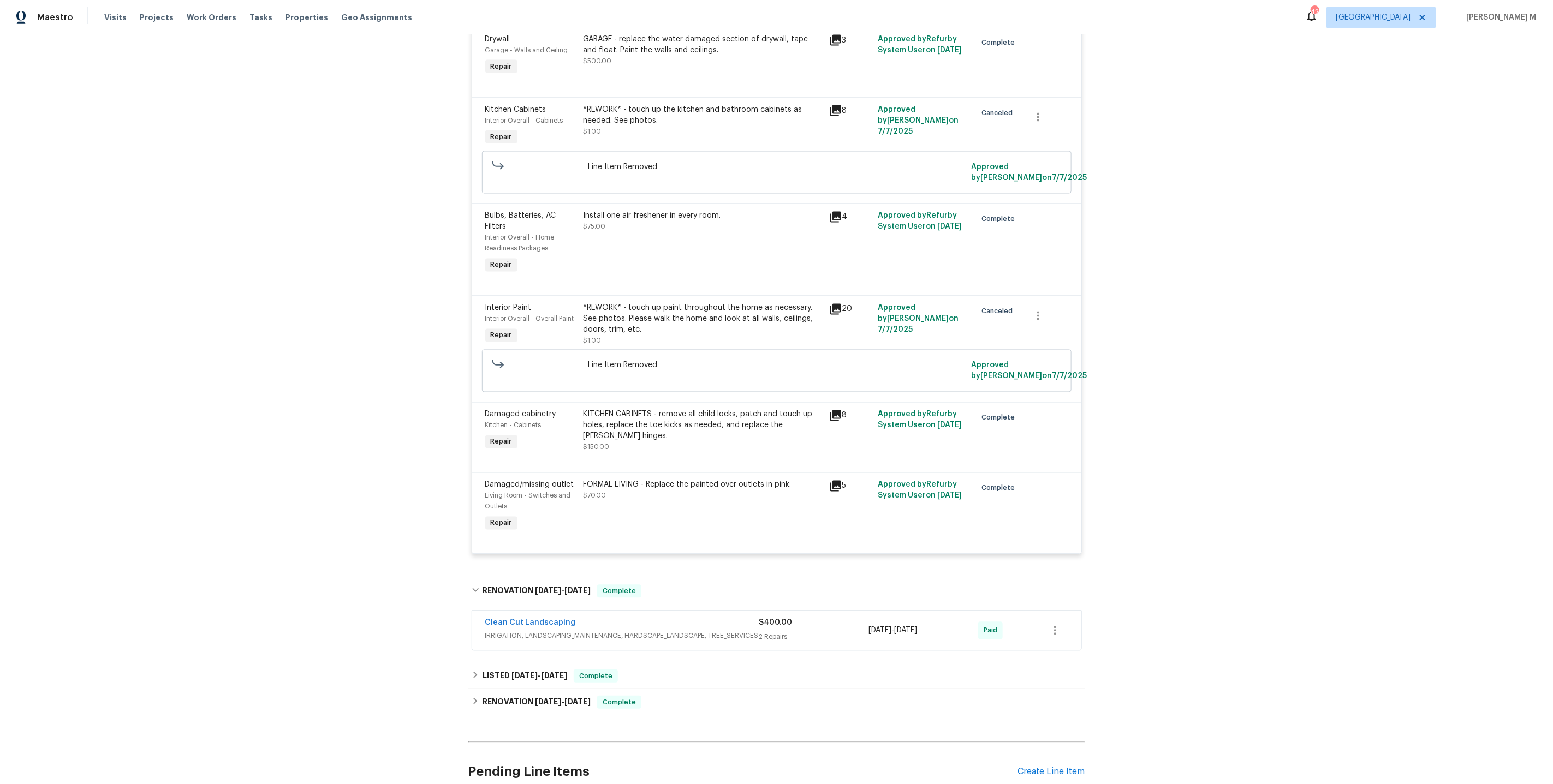
scroll to position [1292, 0]
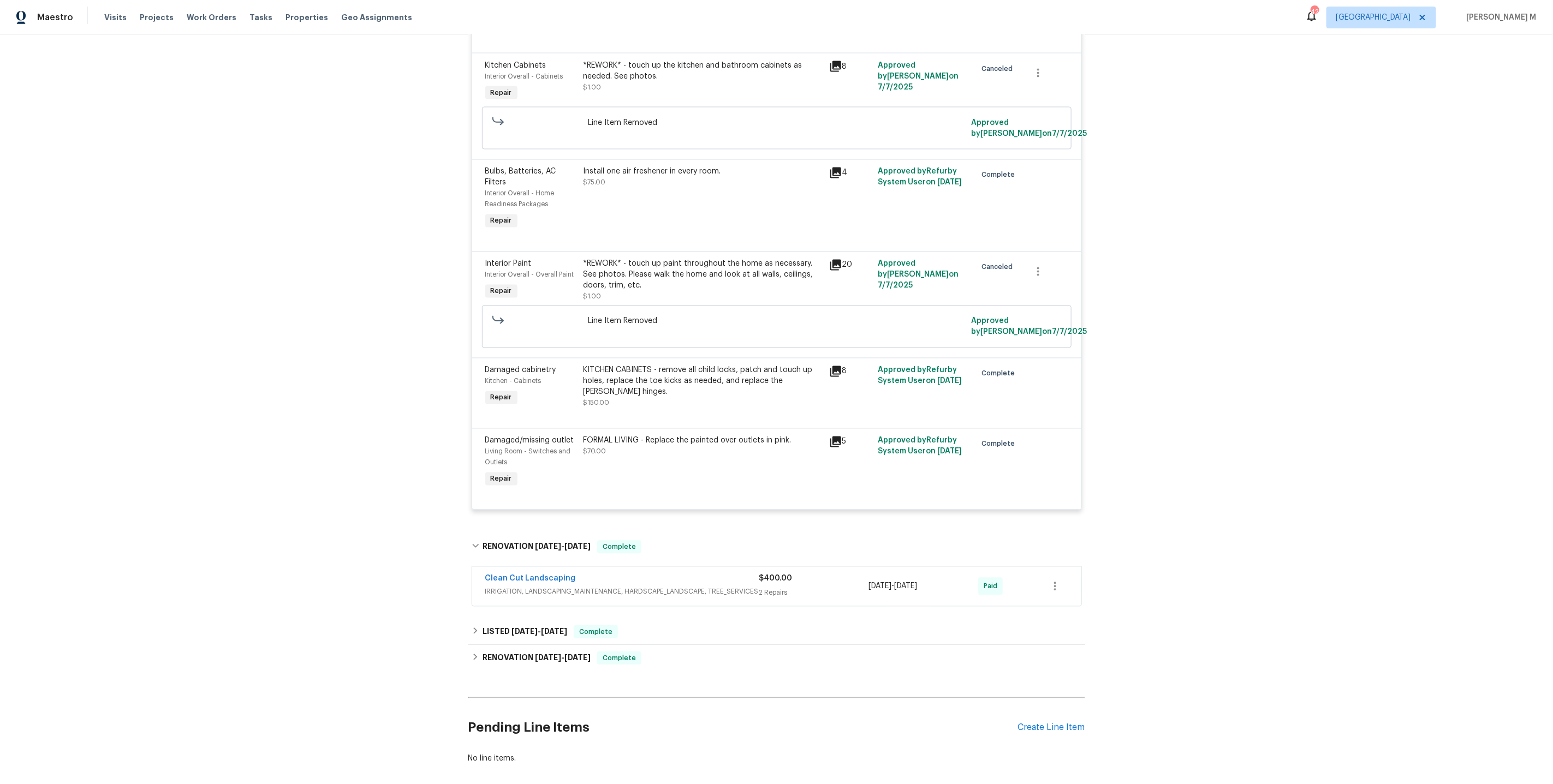
click at [518, 574] on div "Clean Cut Landscaping IRRIGATION, LANDSCAPING_MAINTENANCE, HARDSCAPE_LANDSCAPE,…" at bounding box center [622, 586] width 274 height 26
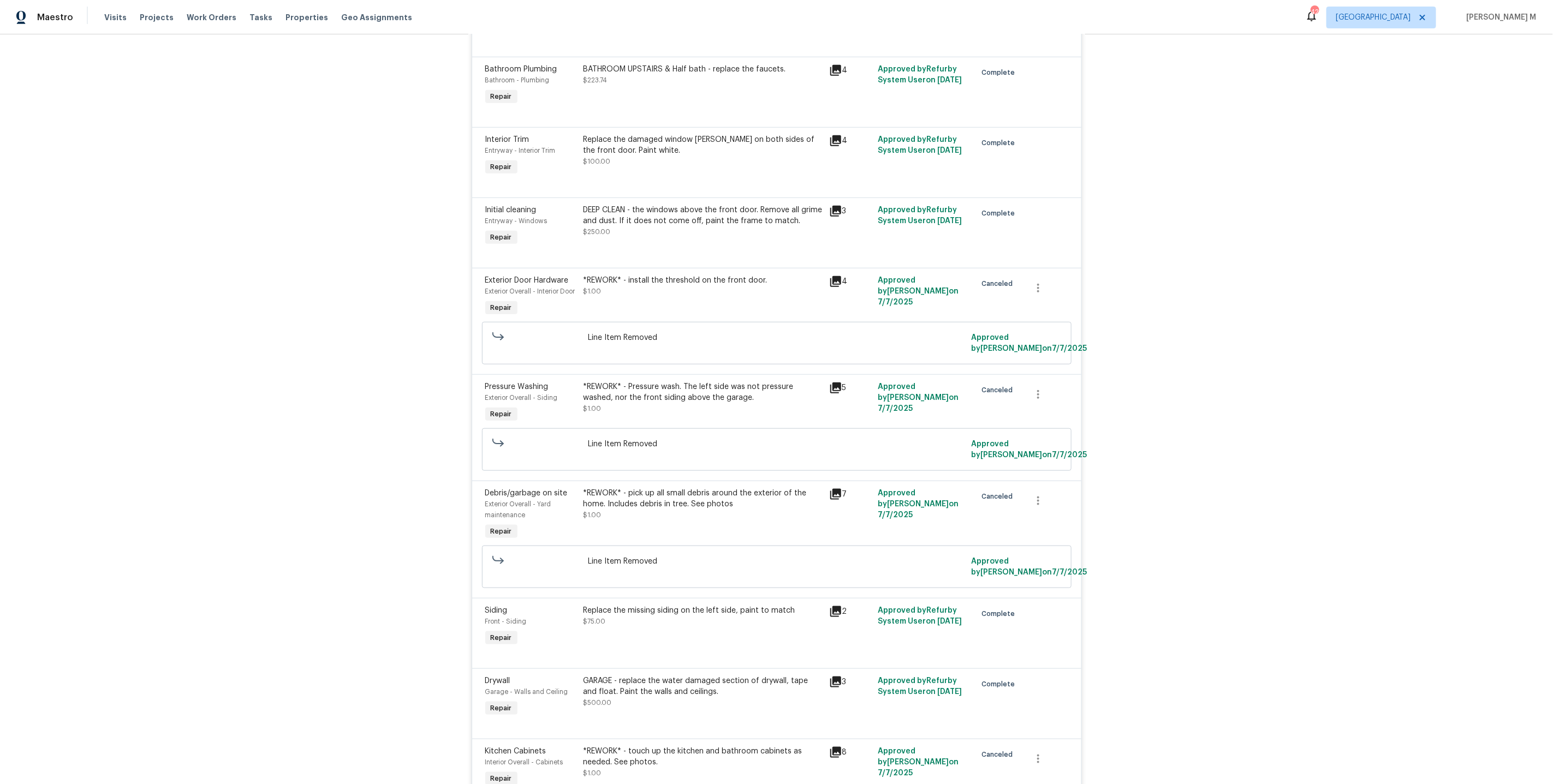
scroll to position [1140, 0]
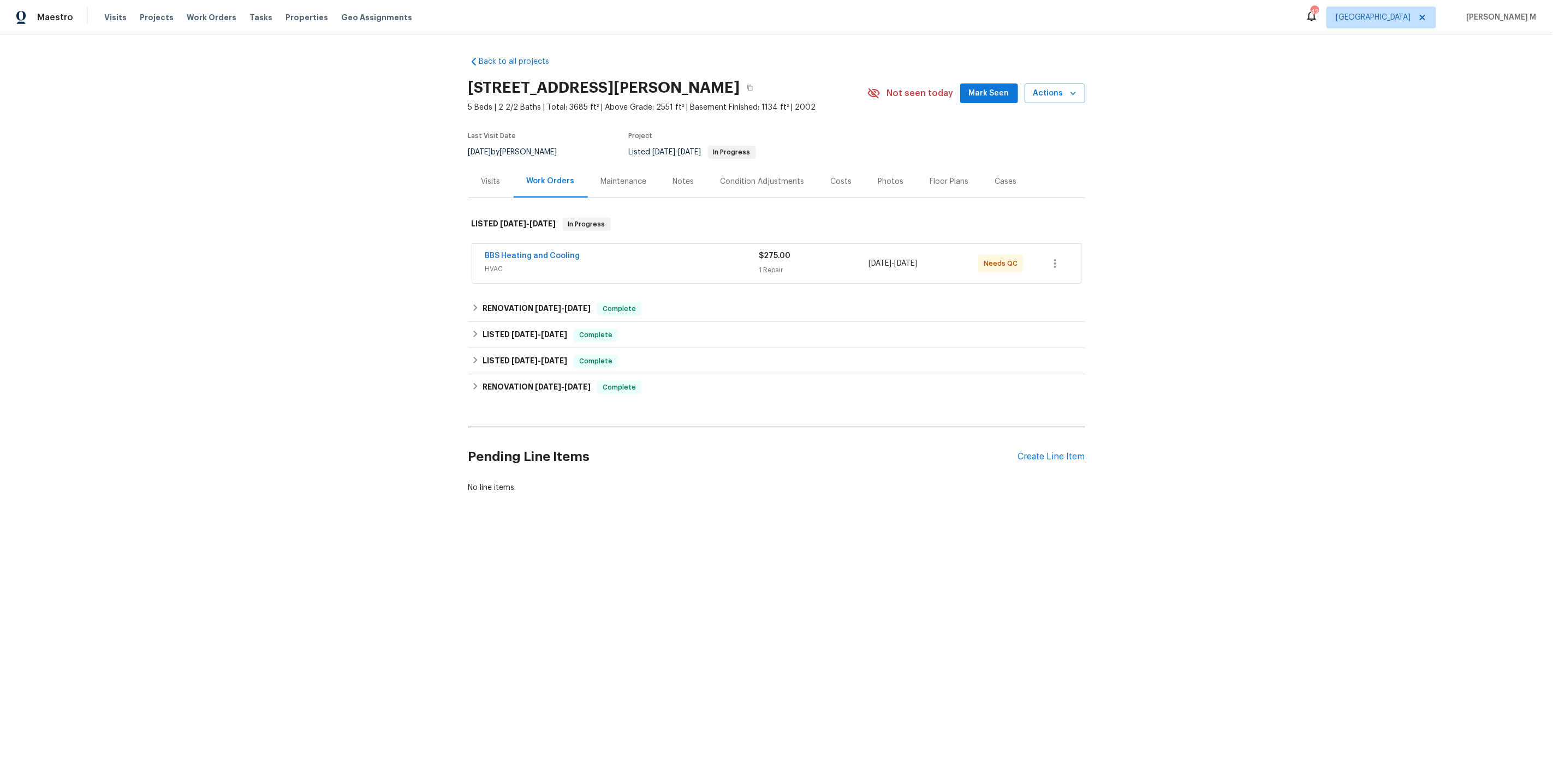
click at [511, 277] on div "BBS Heating and Cooling HVAC $275.00 1 Repair [DATE] - [DATE] Needs QC" at bounding box center [776, 264] width 617 height 45
click at [517, 268] on div "BBS Heating and Cooling HVAC" at bounding box center [622, 263] width 274 height 26
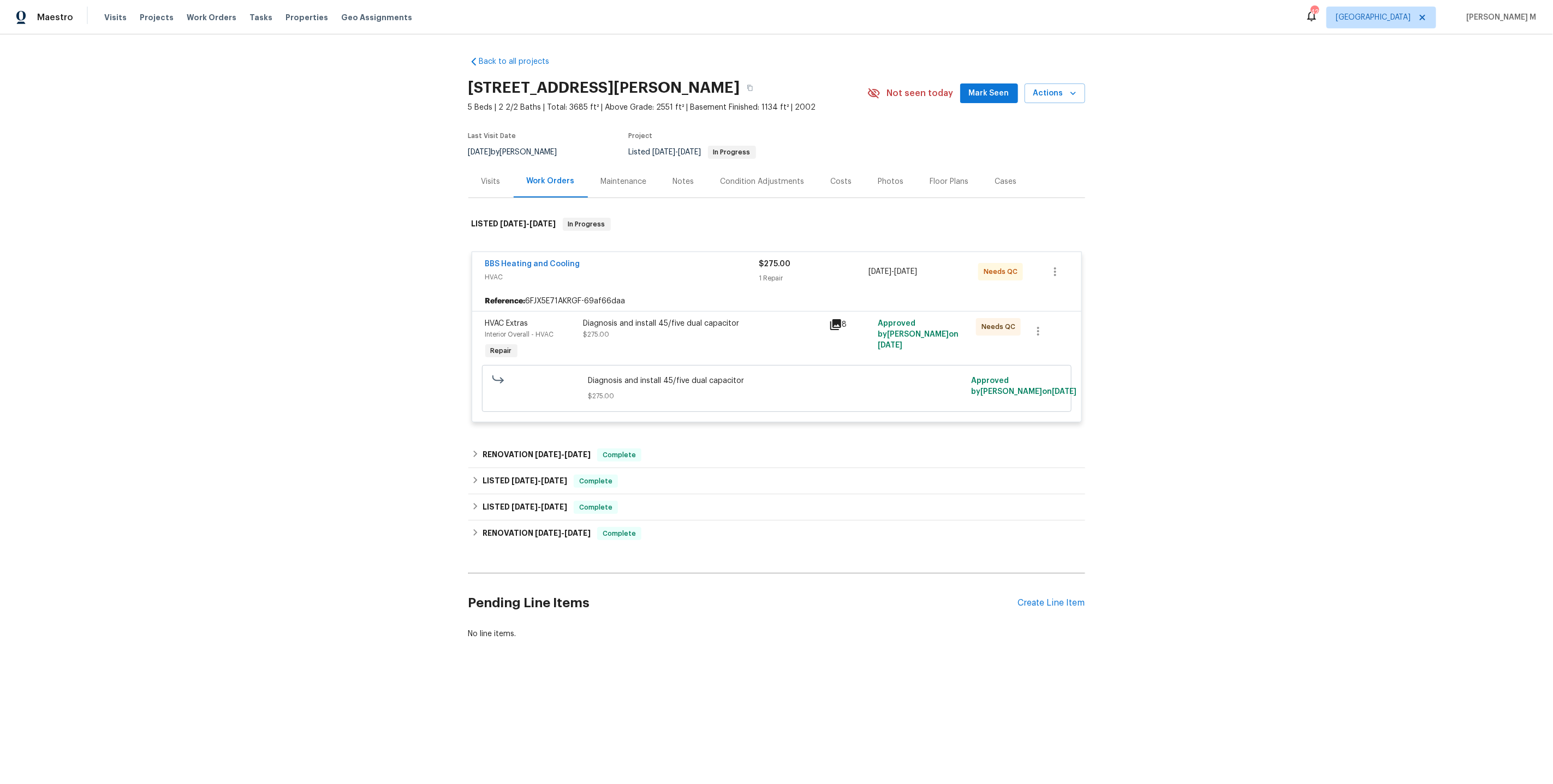
click at [507, 468] on div "LISTED [DATE] - [DATE] Complete Always Dreaming Solutions CLEANING, CLEANING_MA…" at bounding box center [776, 481] width 617 height 26
click at [532, 442] on div "RENOVATION [DATE] - [DATE] Complete" at bounding box center [776, 454] width 617 height 26
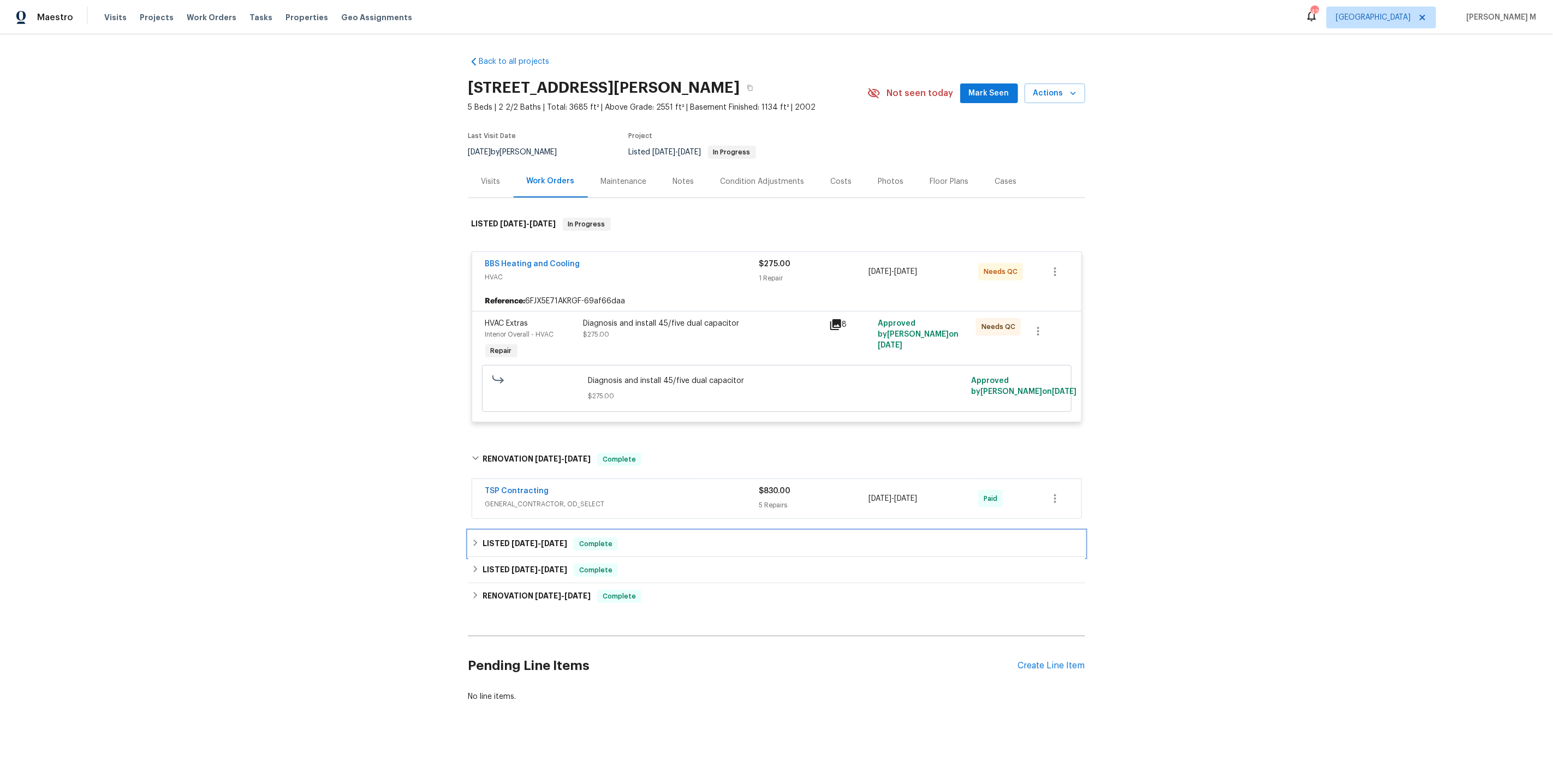
click at [502, 538] on h6 "LISTED [DATE] - [DATE]" at bounding box center [524, 544] width 84 height 13
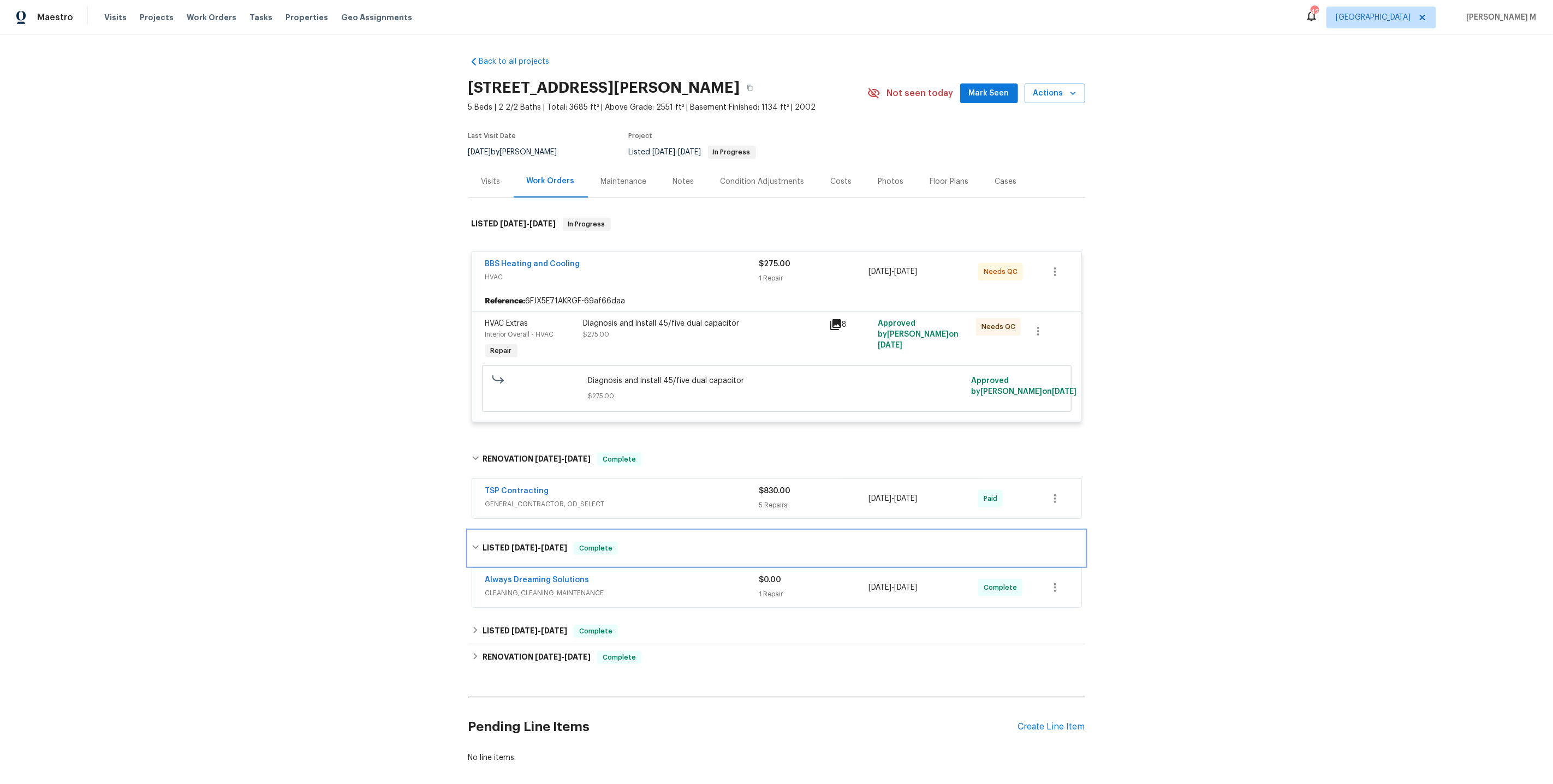
scroll to position [42, 0]
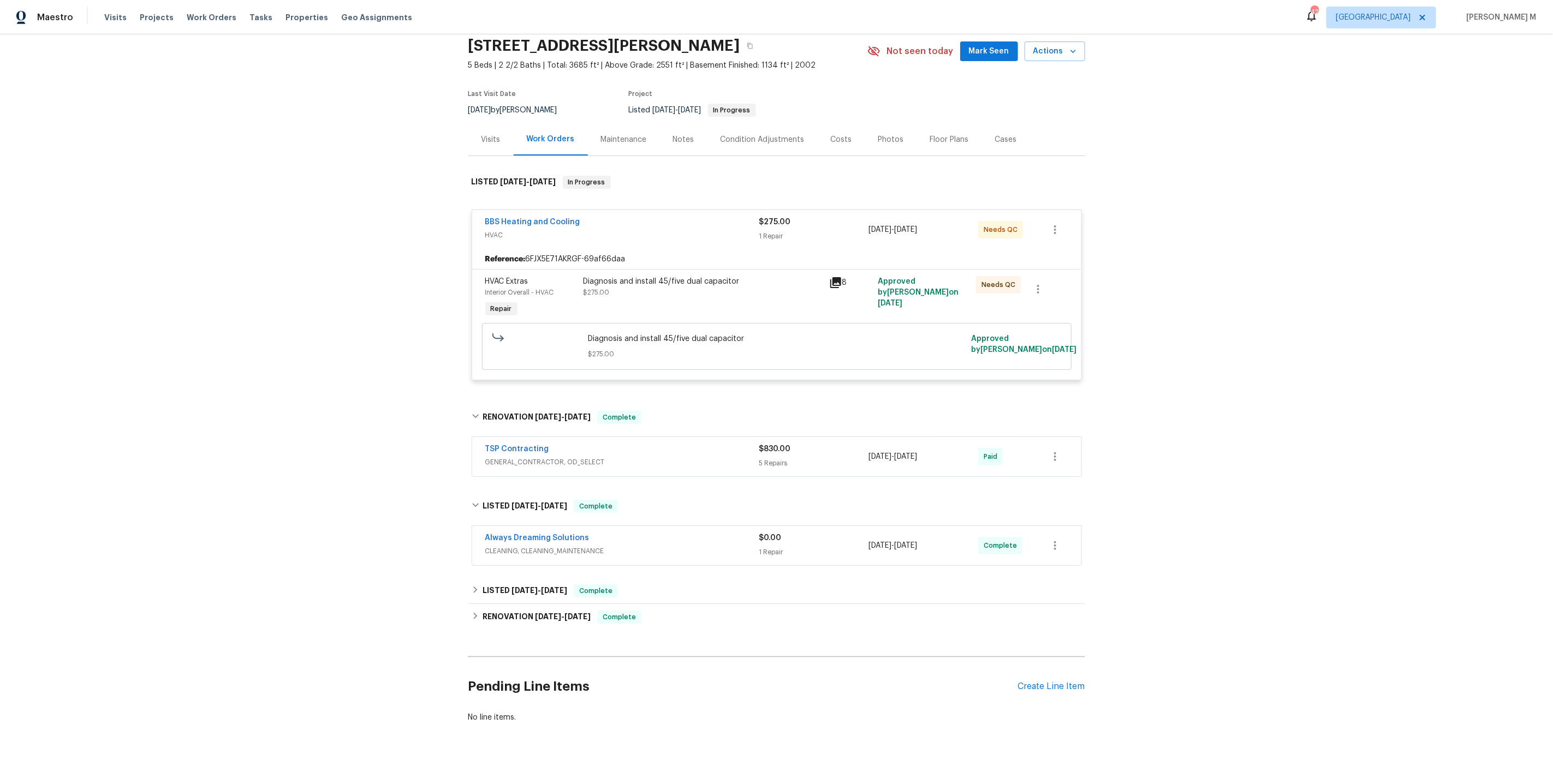
click at [541, 458] on span "GENERAL_CONTRACTOR, OD_SELECT" at bounding box center [622, 462] width 274 height 11
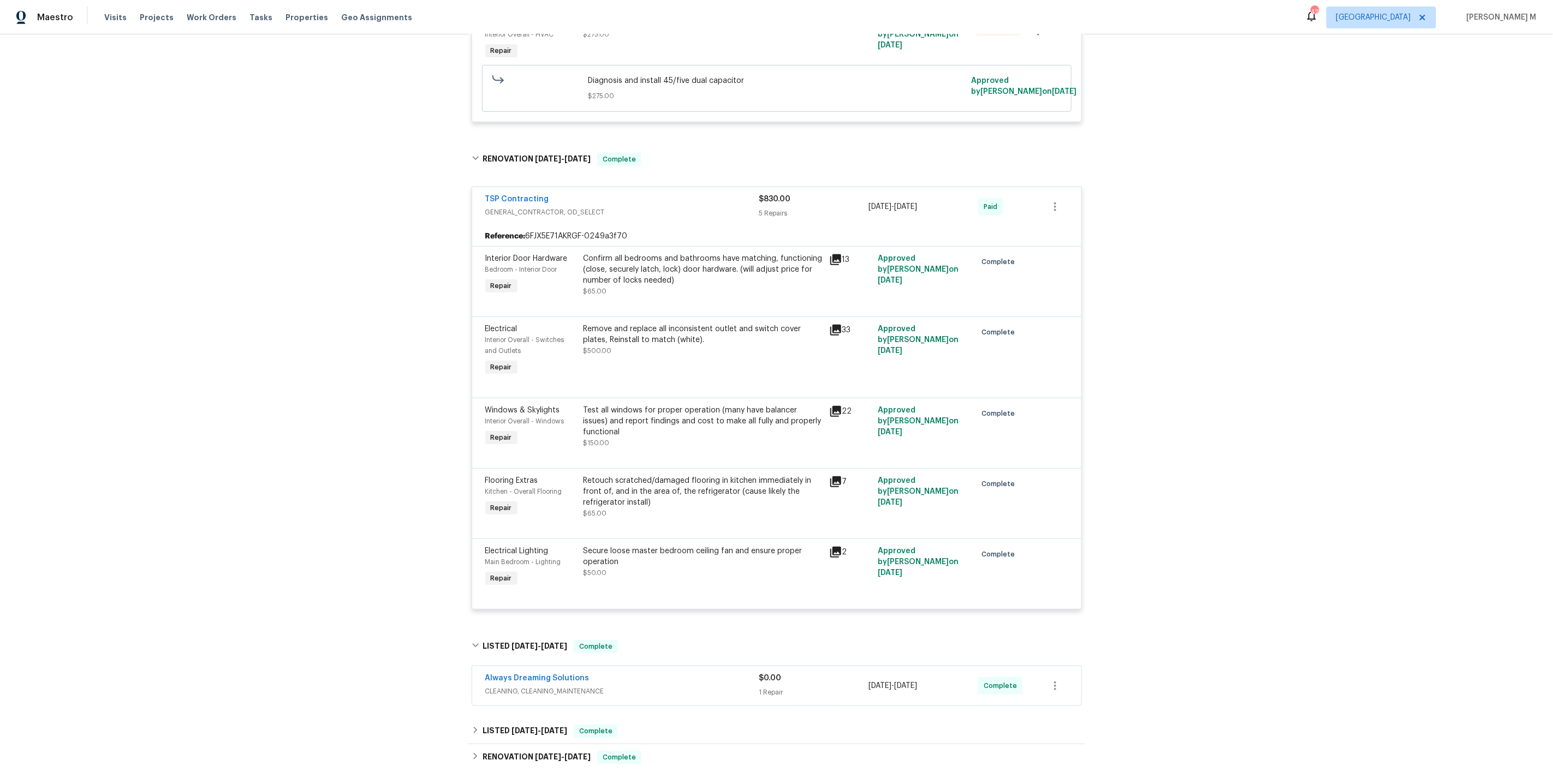
scroll to position [434, 0]
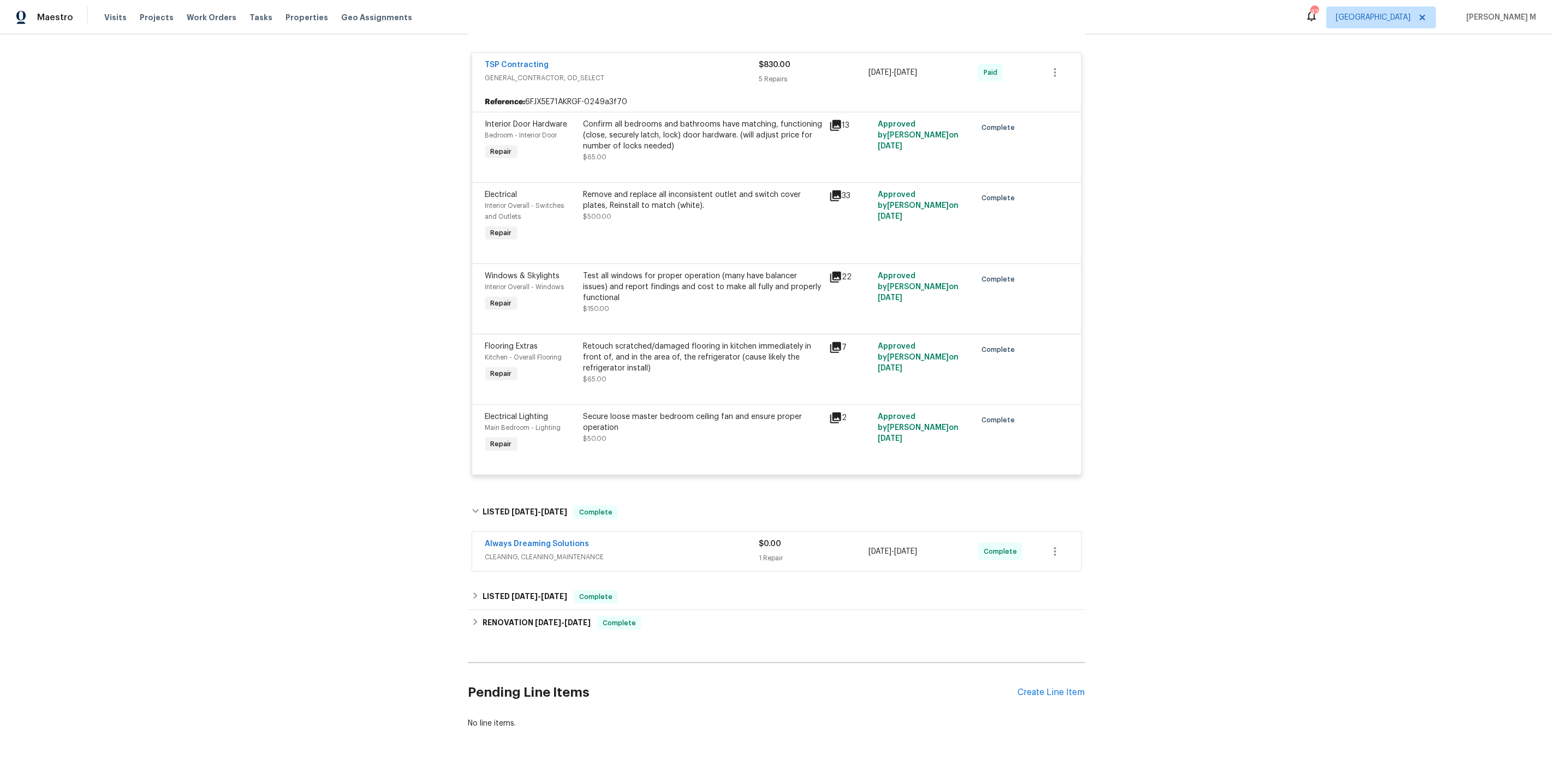
click at [505, 551] on span "CLEANING, CLEANING_MAINTENANCE" at bounding box center [622, 557] width 274 height 11
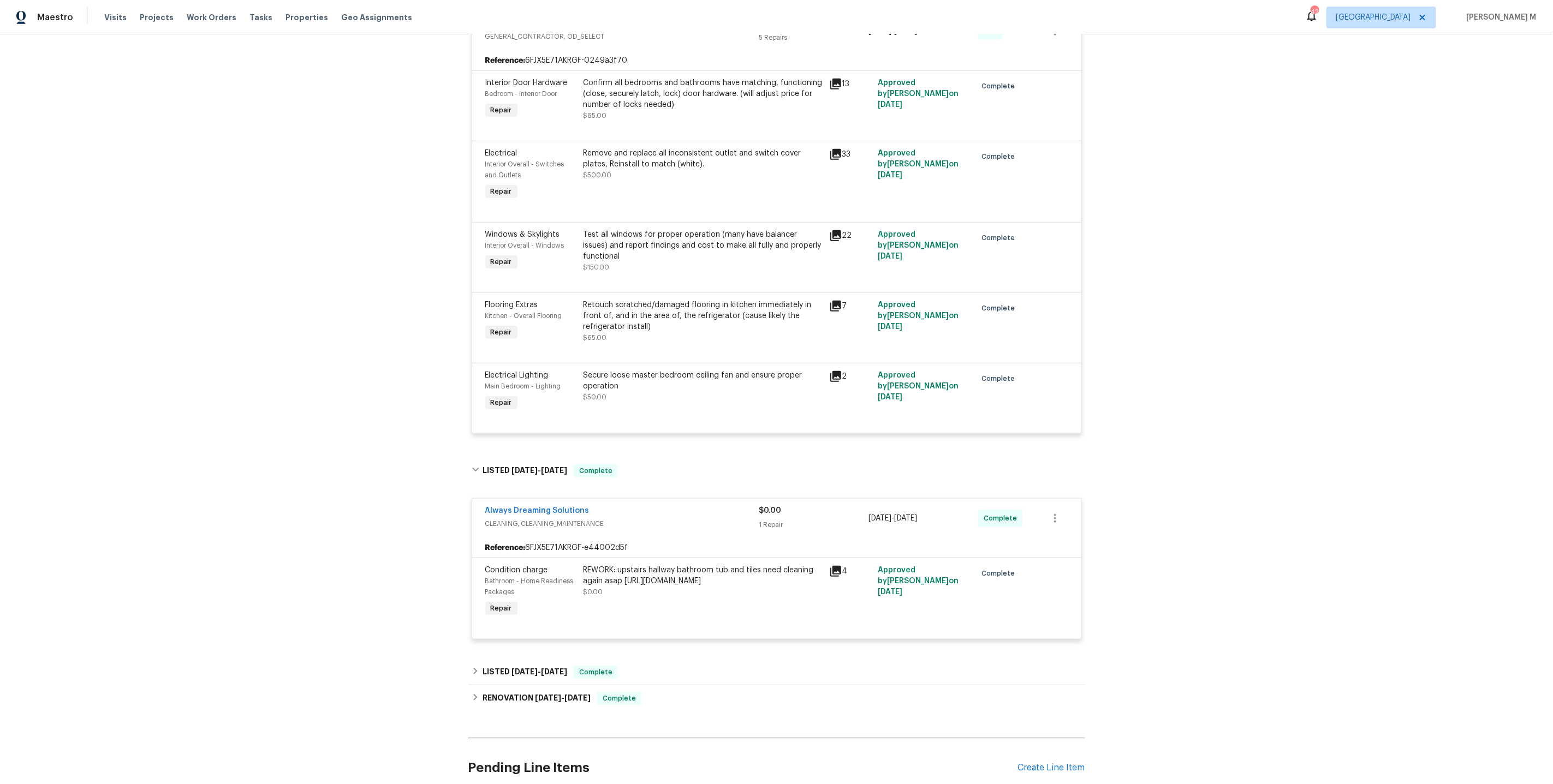
scroll to position [550, 0]
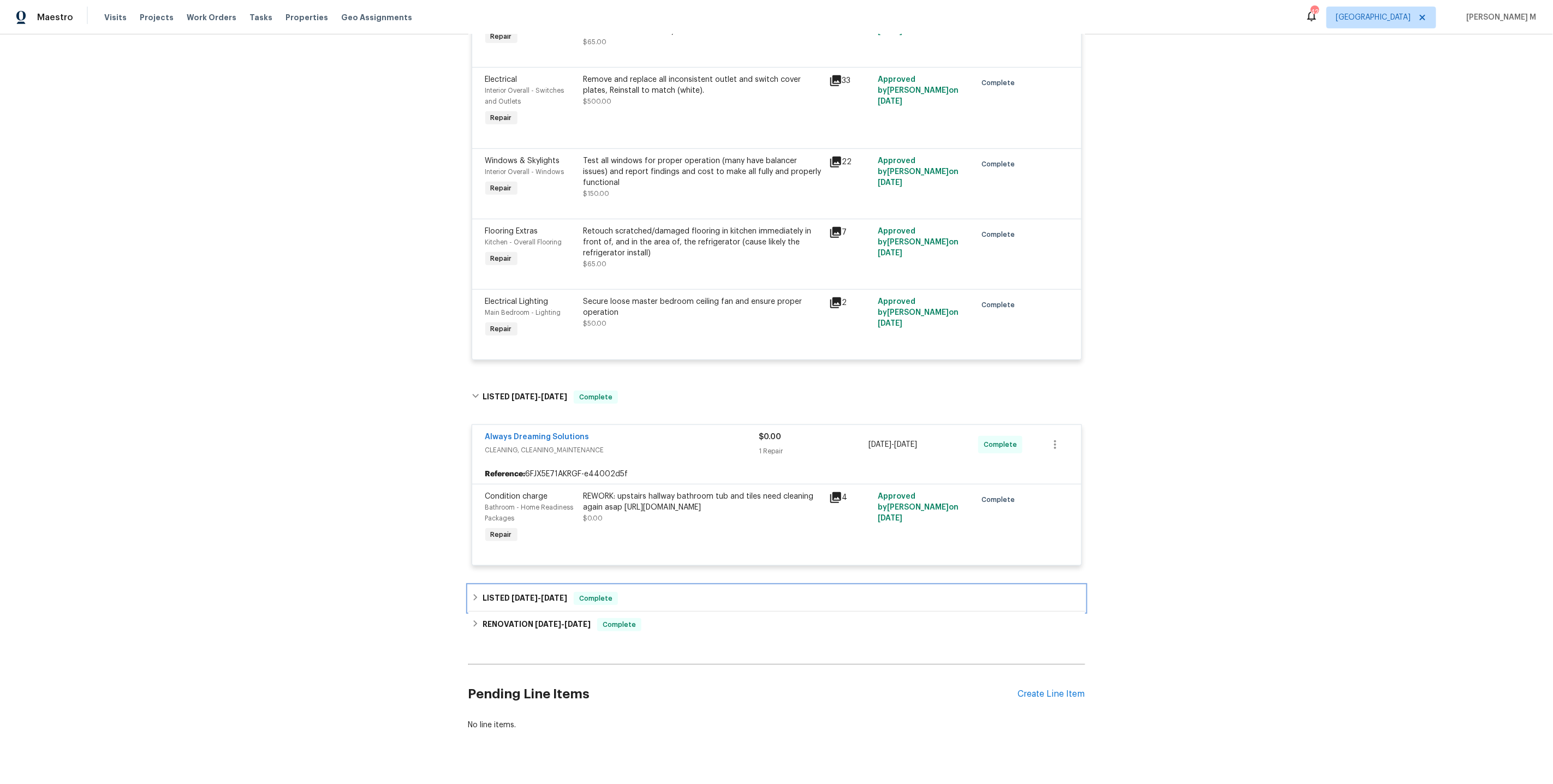
click at [511, 594] on span "[DATE]" at bounding box center [524, 598] width 26 height 8
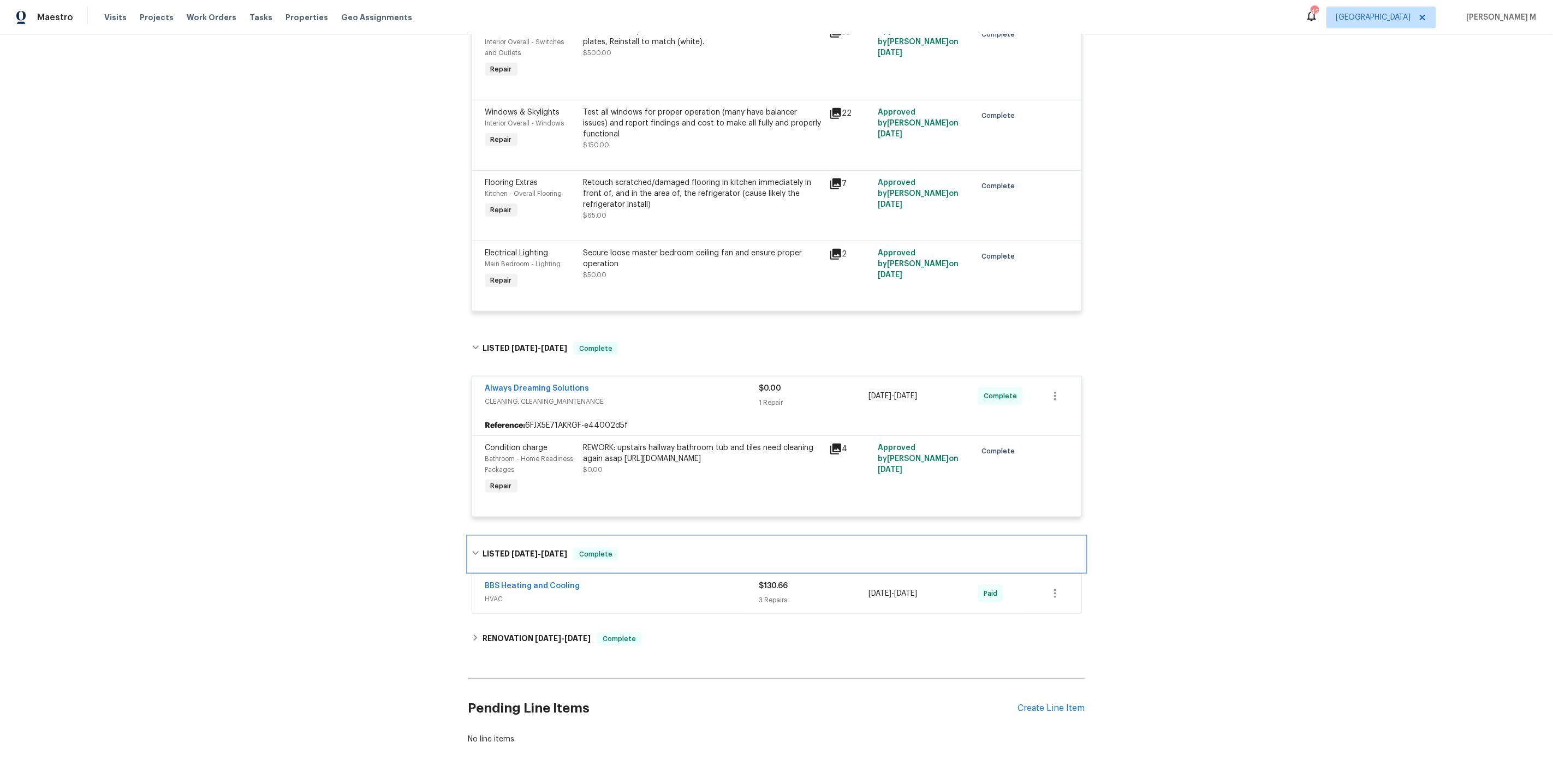
scroll to position [609, 0]
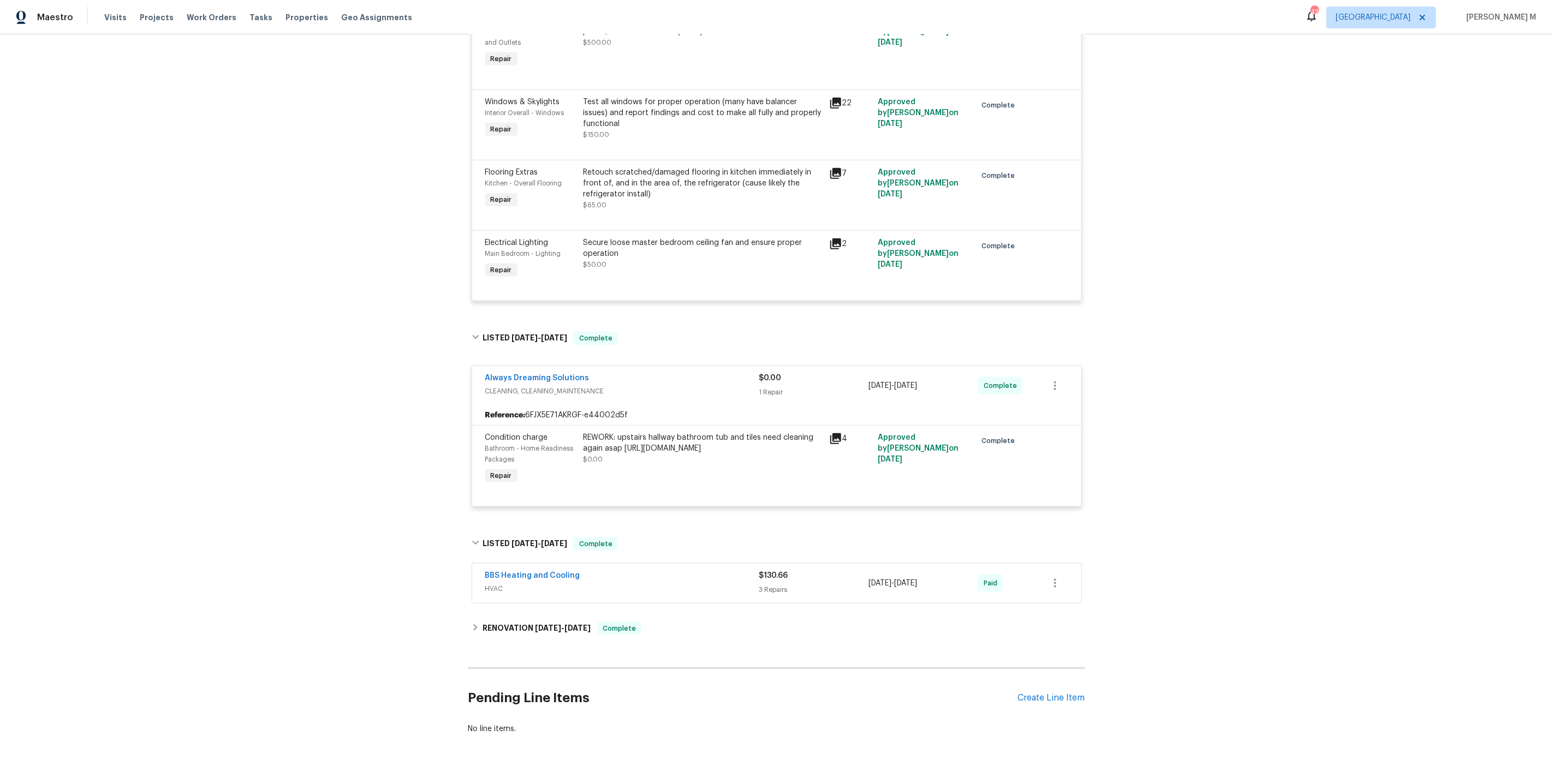
click at [510, 626] on div "Back to all projects 8637 Huddersfield Way, Bristow, VA 20136 5 Beds | 2 2/2 Ba…" at bounding box center [776, 91] width 617 height 1304
click at [517, 622] on h6 "RENOVATION 5/21/25 - 5/31/25" at bounding box center [536, 629] width 108 height 13
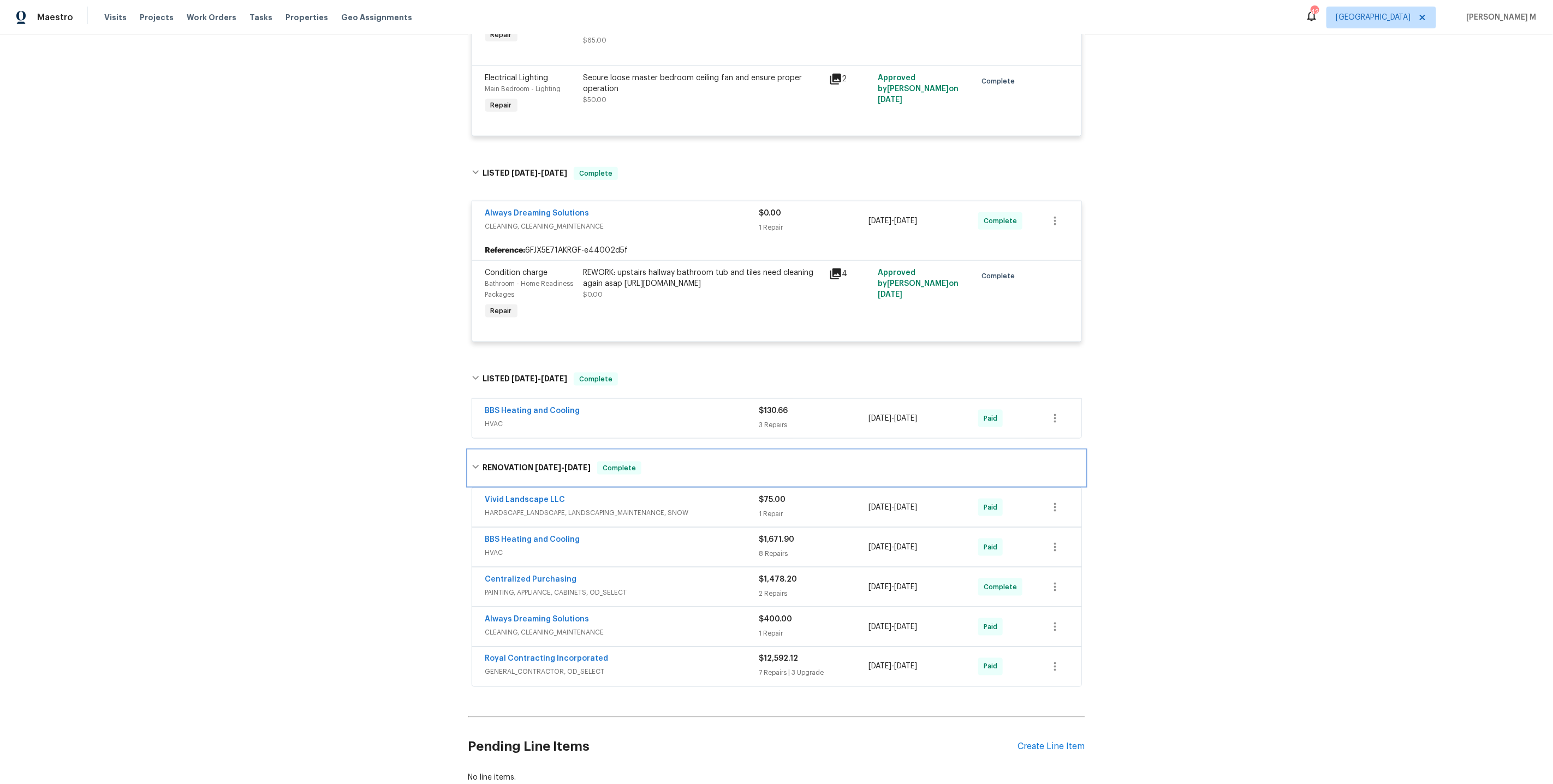
scroll to position [0, 0]
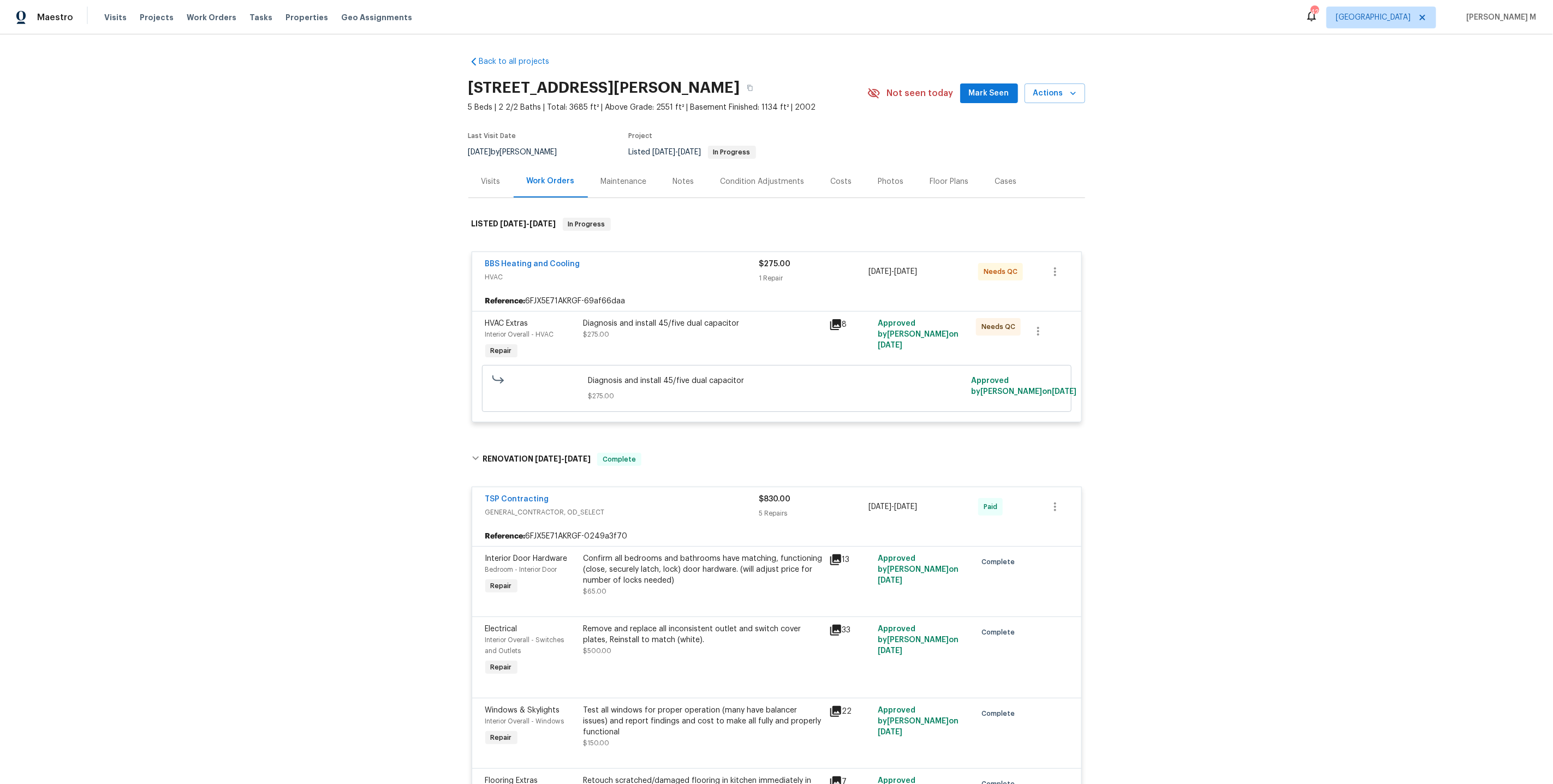
click at [618, 184] on div "Maintenance" at bounding box center [624, 181] width 72 height 32
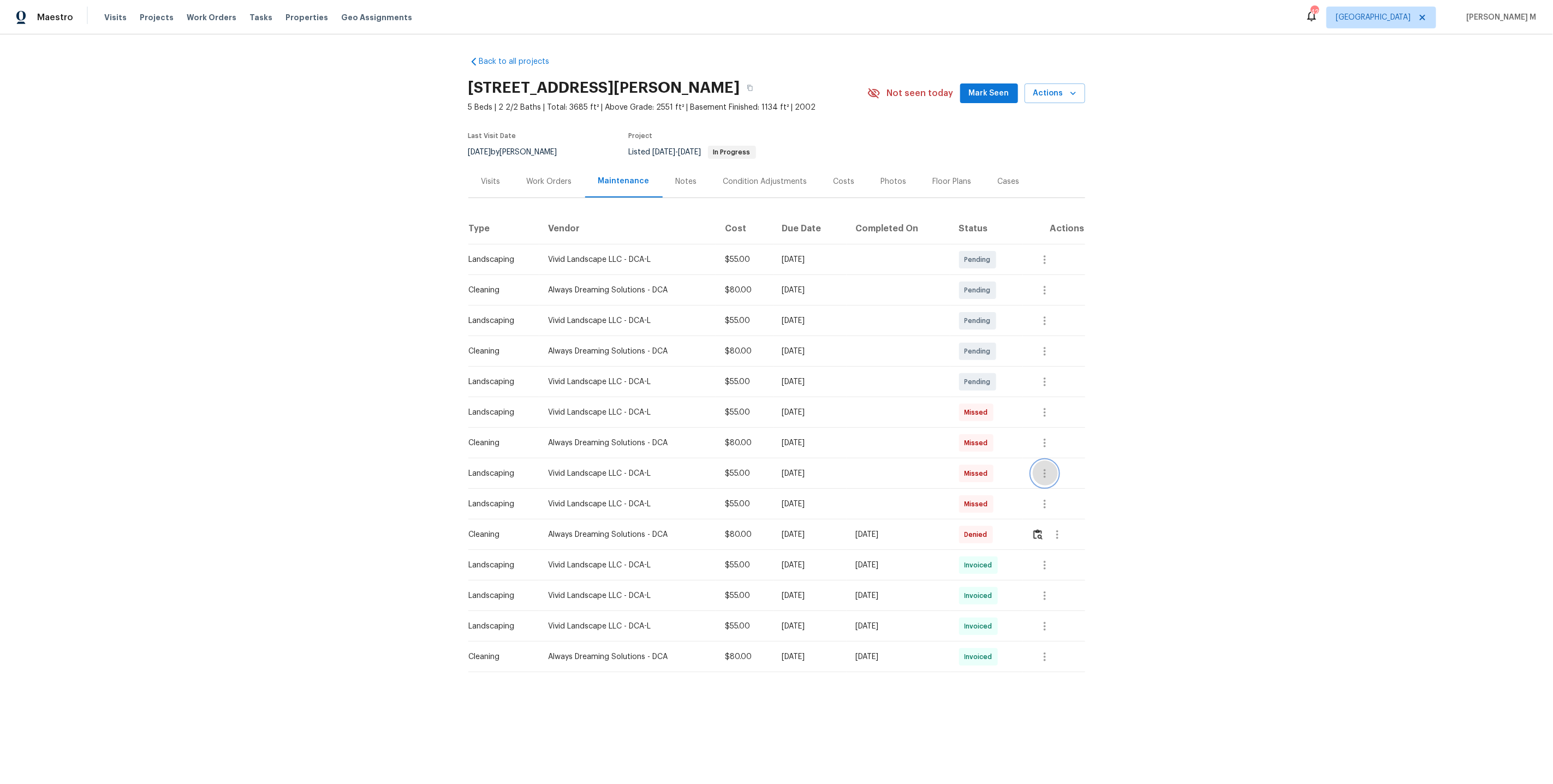
click at [1049, 467] on icon "button" at bounding box center [1045, 474] width 13 height 13
click at [1051, 481] on li "View details" at bounding box center [1073, 486] width 77 height 18
click at [1057, 403] on div at bounding box center [776, 392] width 1553 height 784
click at [1049, 406] on icon "button" at bounding box center [1045, 413] width 13 height 13
click at [1057, 429] on li "View details" at bounding box center [1073, 425] width 77 height 18
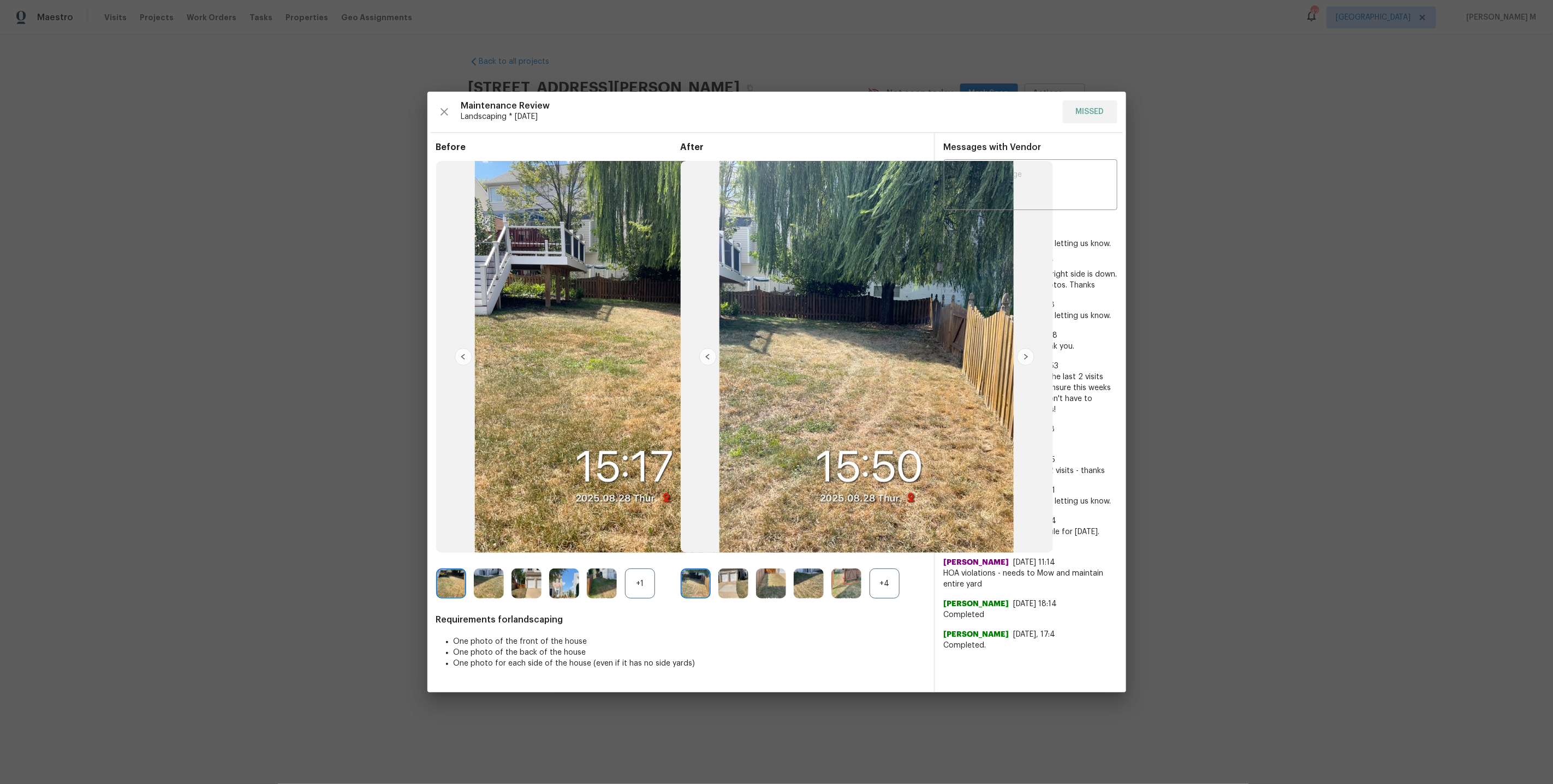
click at [877, 591] on div "+4" at bounding box center [884, 583] width 30 height 30
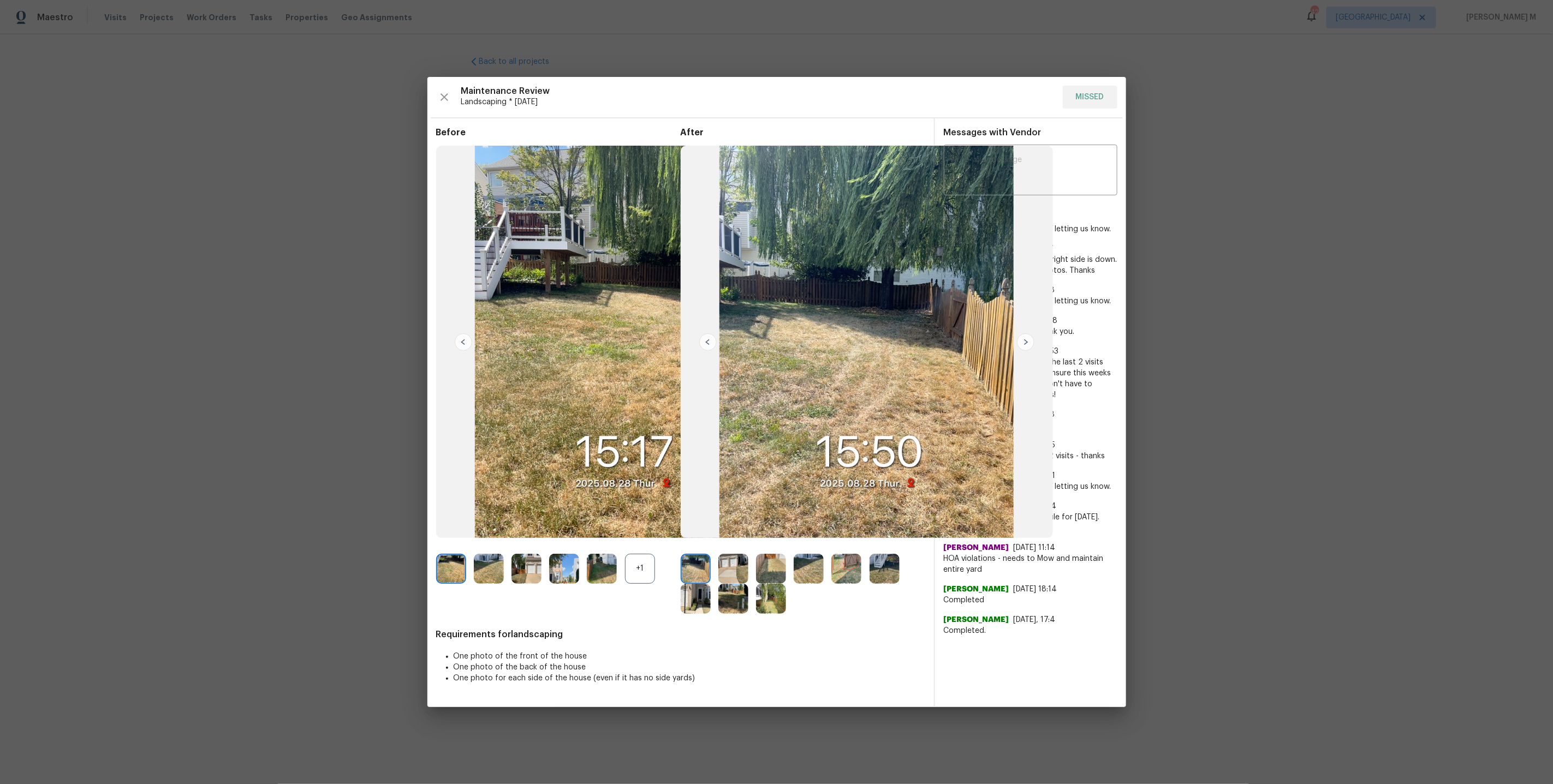
click at [840, 571] on img at bounding box center [846, 569] width 30 height 30
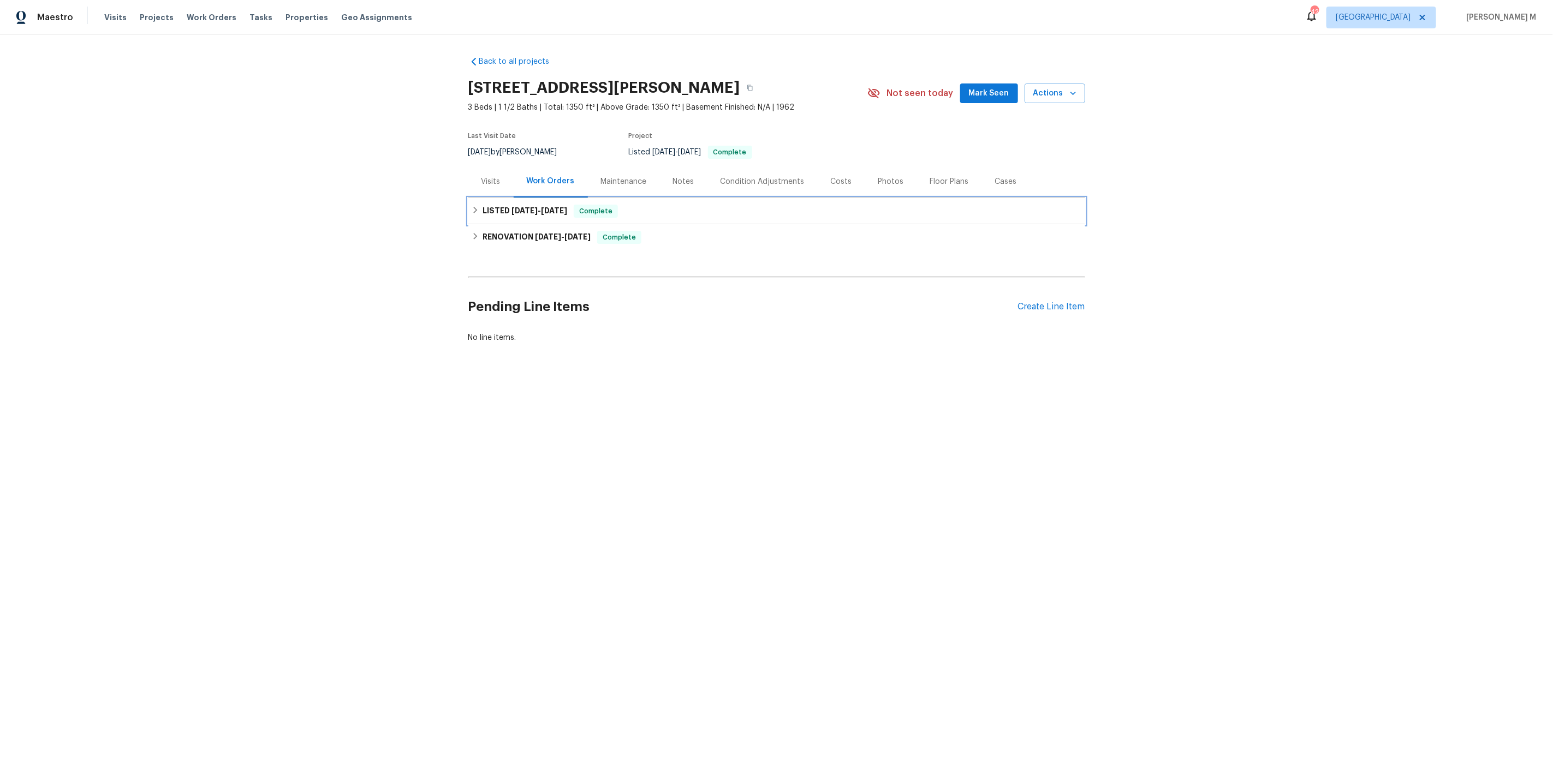
click at [520, 213] on div "LISTED 8/1/25 - 8/2/25 Complete" at bounding box center [776, 211] width 617 height 26
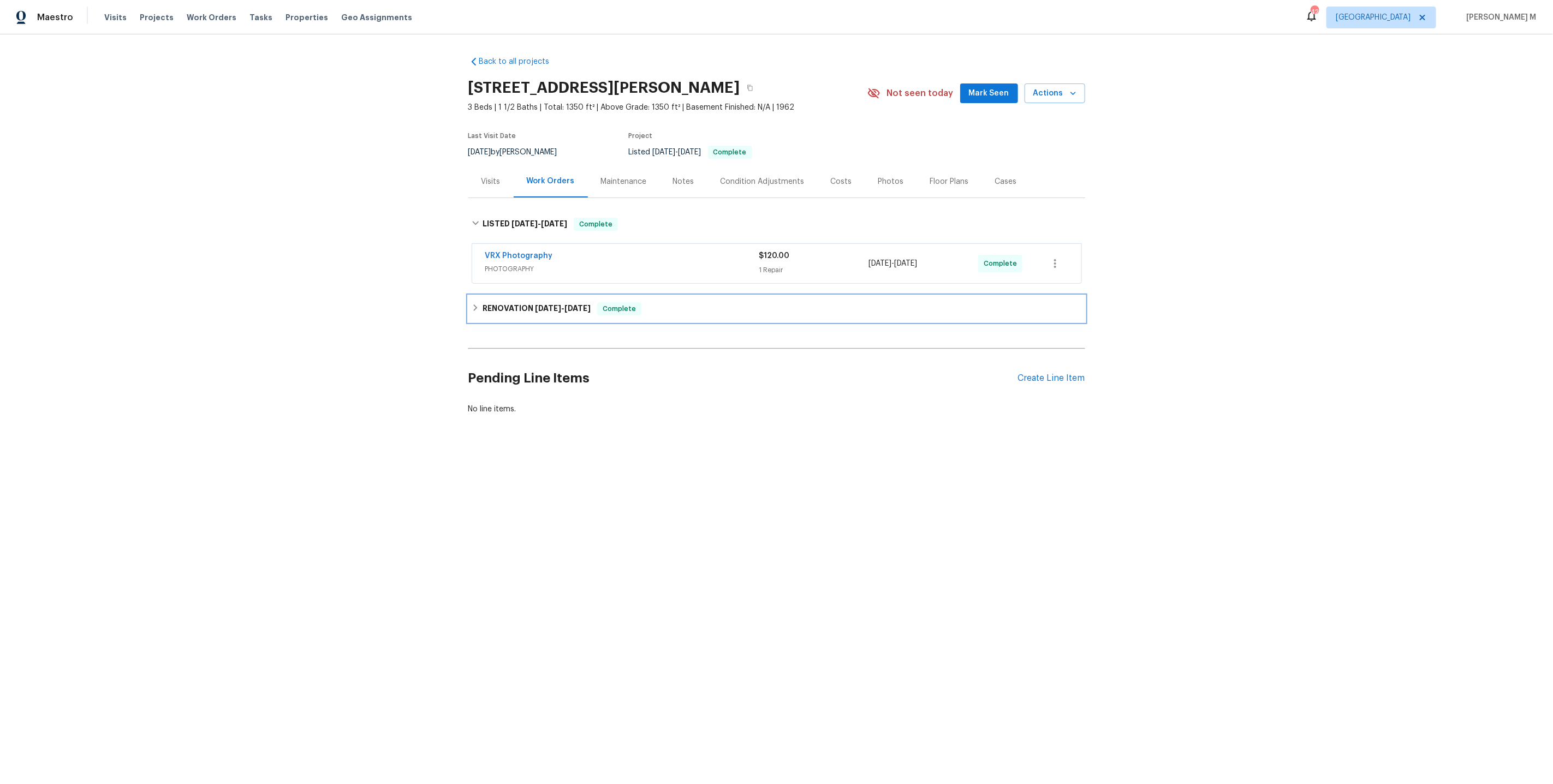
click at [507, 303] on h6 "RENOVATION 7/23/25 - 7/30/25" at bounding box center [536, 309] width 108 height 13
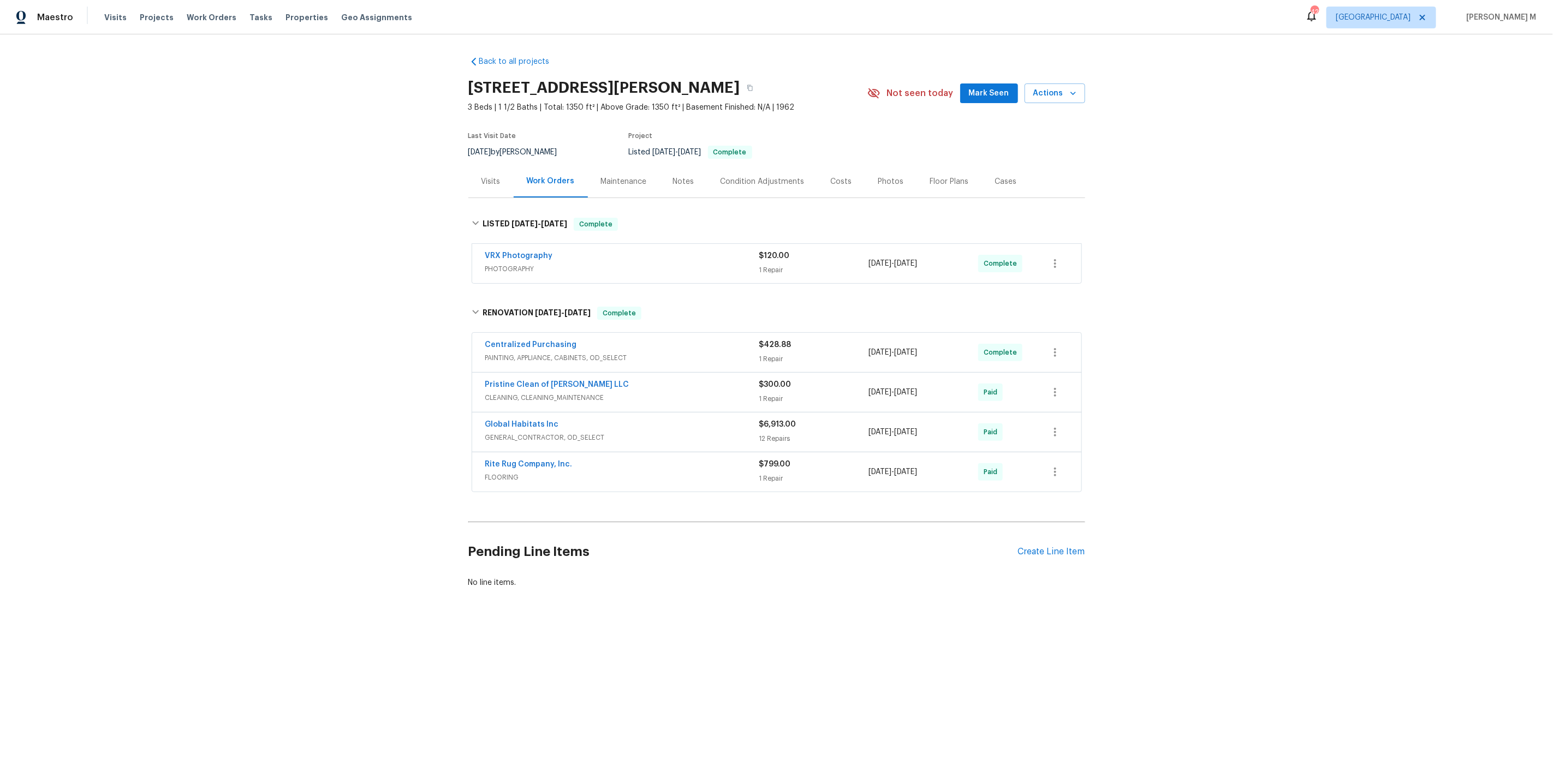
click at [520, 392] on span "CLEANING, CLEANING_MAINTENANCE" at bounding box center [622, 398] width 274 height 11
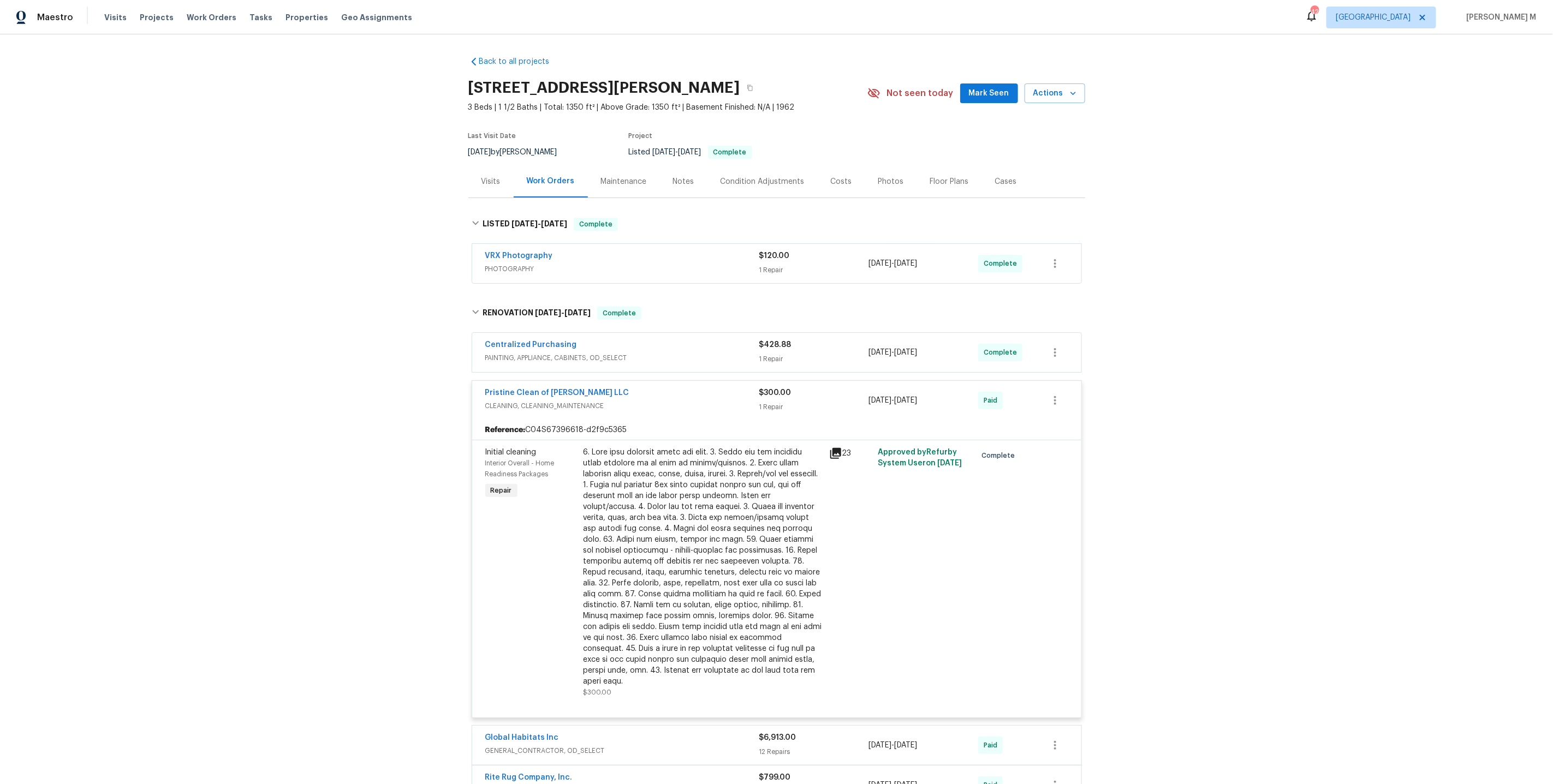
scroll to position [149, 0]
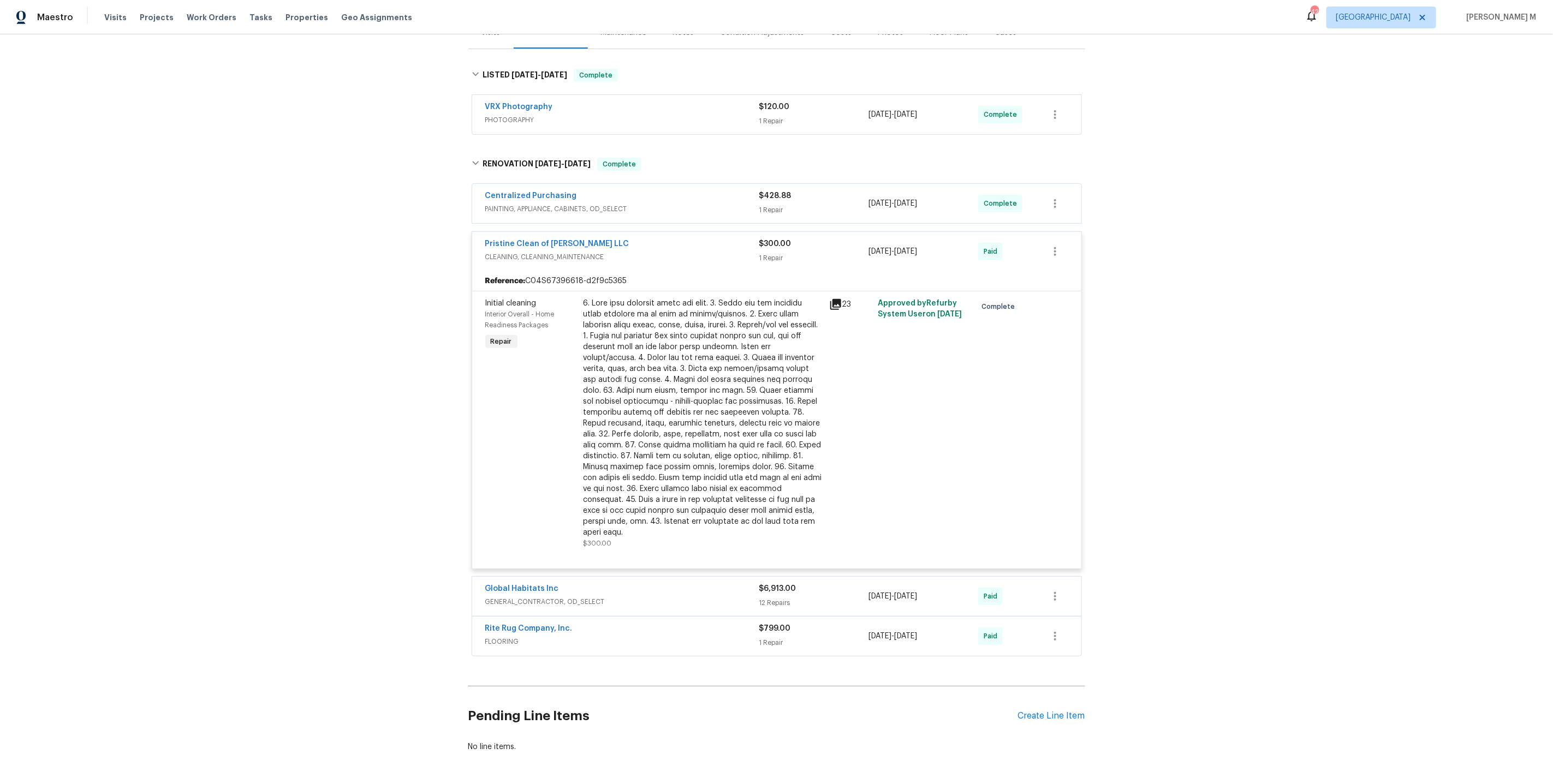
click at [483, 616] on div "Rite Rug Company, Inc. FLOORING $799.00 1 Repair 7/29/2025 - 7/29/2025 Paid" at bounding box center [776, 636] width 609 height 39
click at [569, 583] on div "Global Habitats Inc GENERAL_CONTRACTOR, OD_SELECT" at bounding box center [622, 596] width 274 height 26
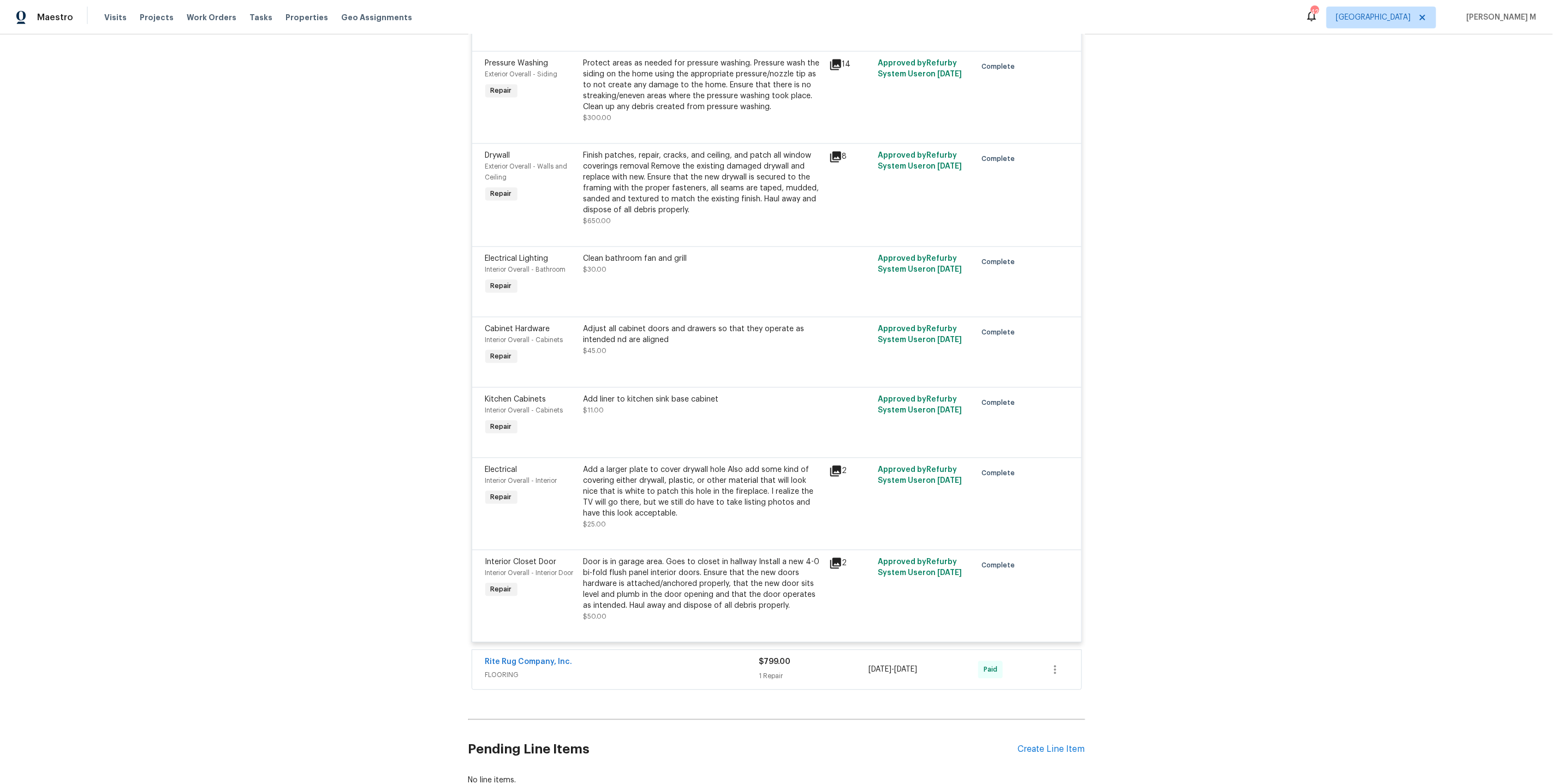
scroll to position [1497, 0]
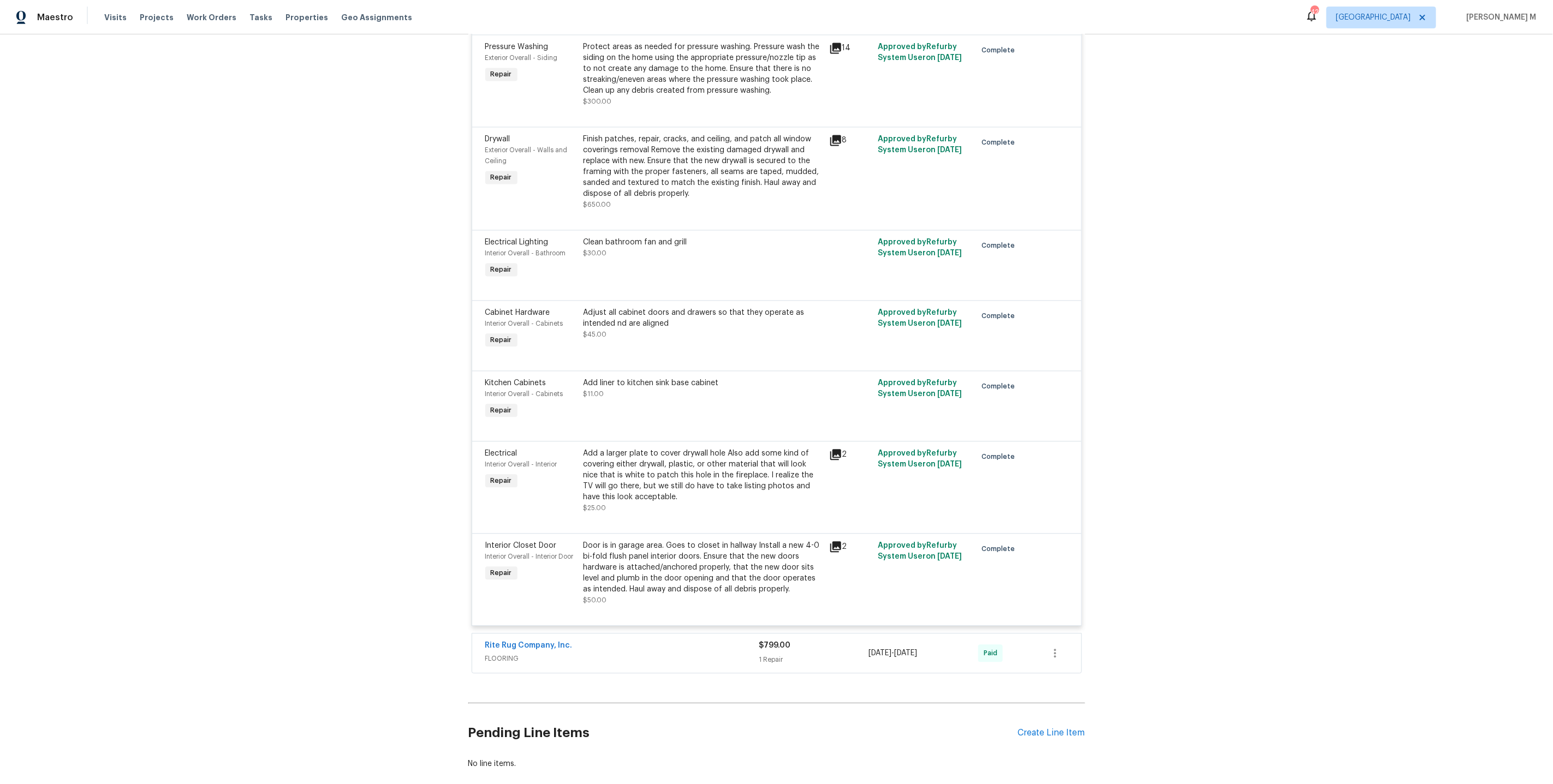
click at [680, 540] on div "Door is in garage area. Goes to closet in hallway Install a new 4-0 bi-fold flu…" at bounding box center [703, 567] width 239 height 55
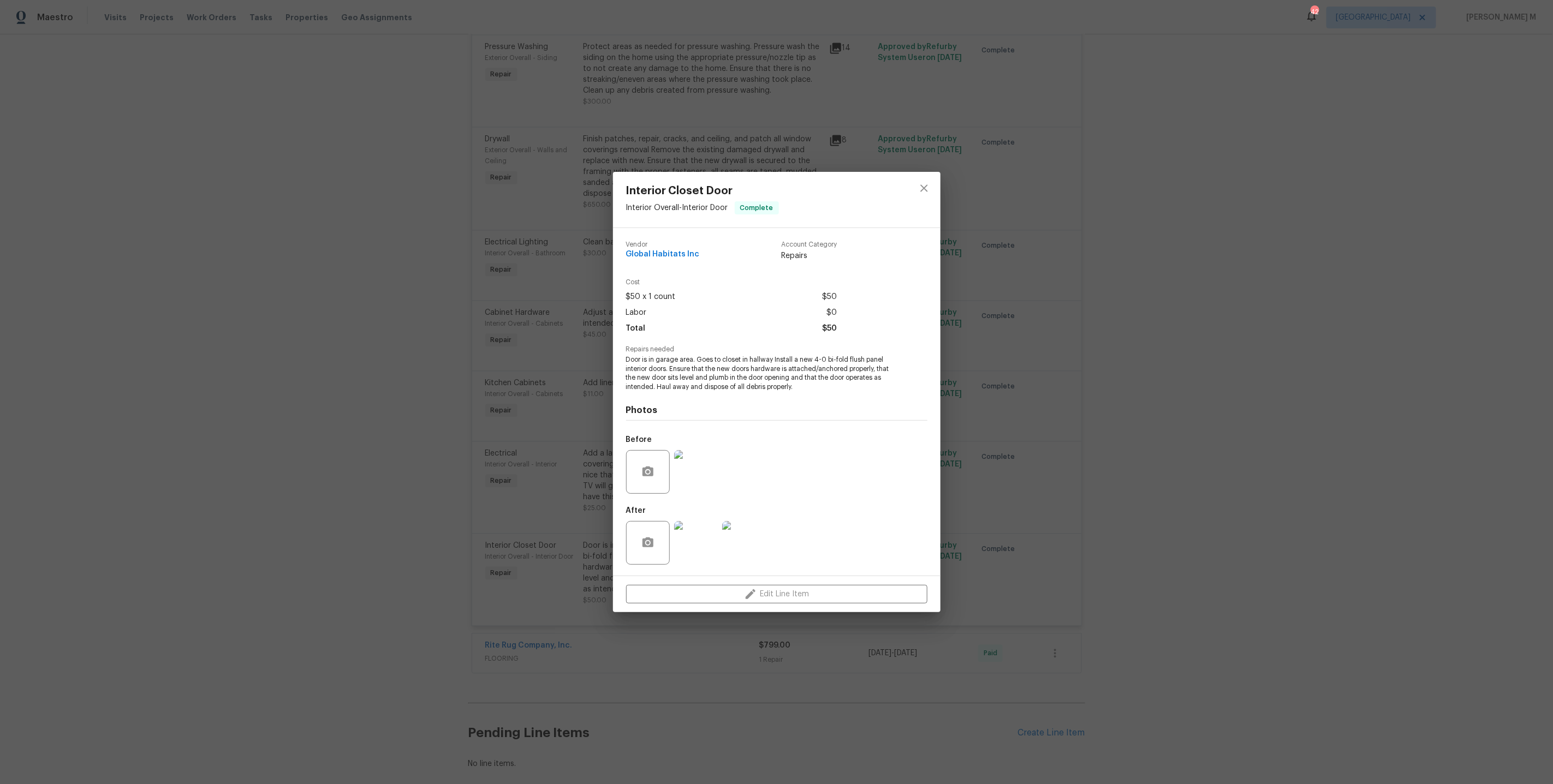
click at [702, 539] on img at bounding box center [696, 543] width 43 height 43
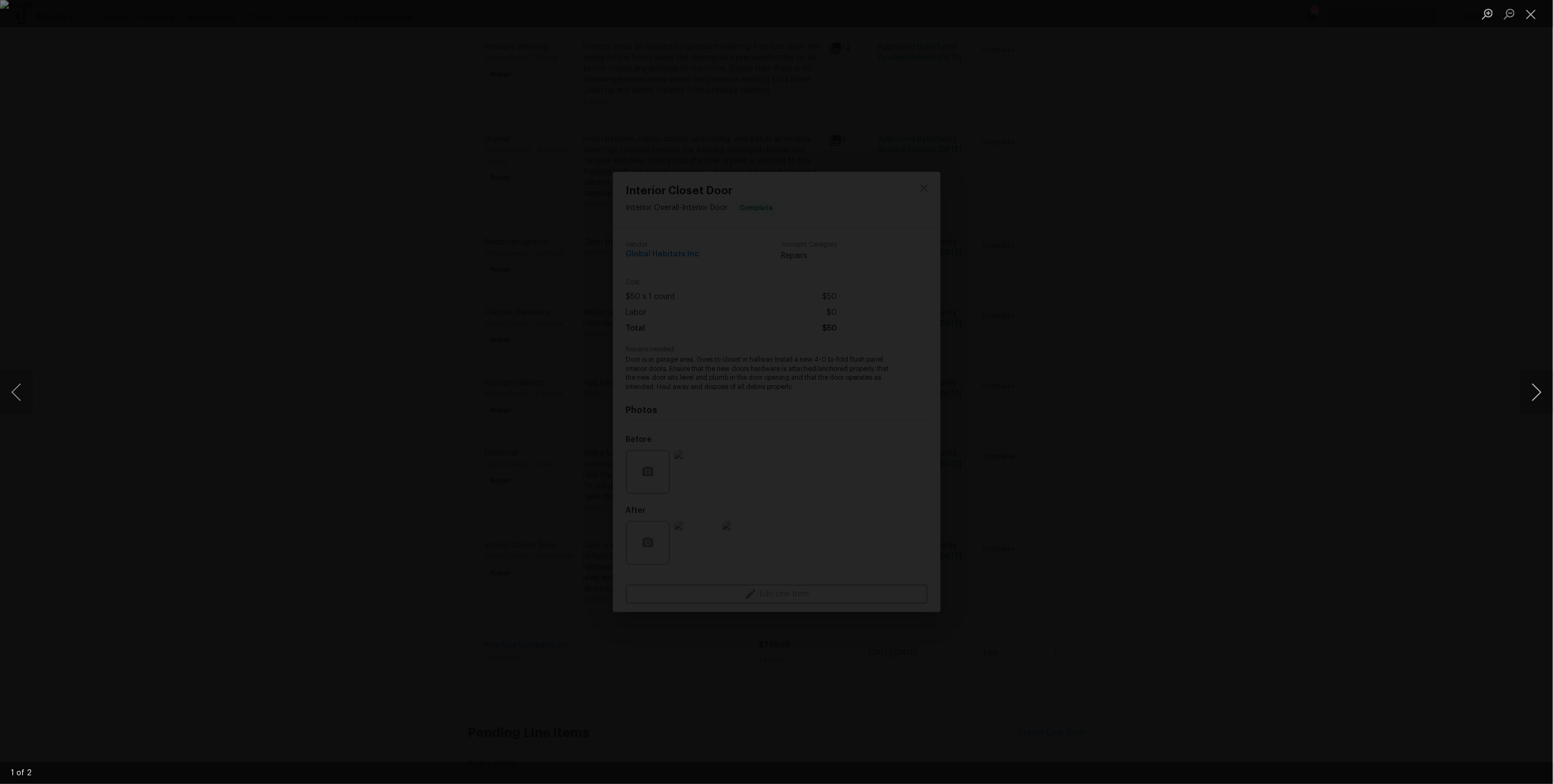
click at [1531, 394] on button "Next image" at bounding box center [1537, 392] width 33 height 43
click at [1402, 216] on div "Lightbox" at bounding box center [776, 392] width 1553 height 784
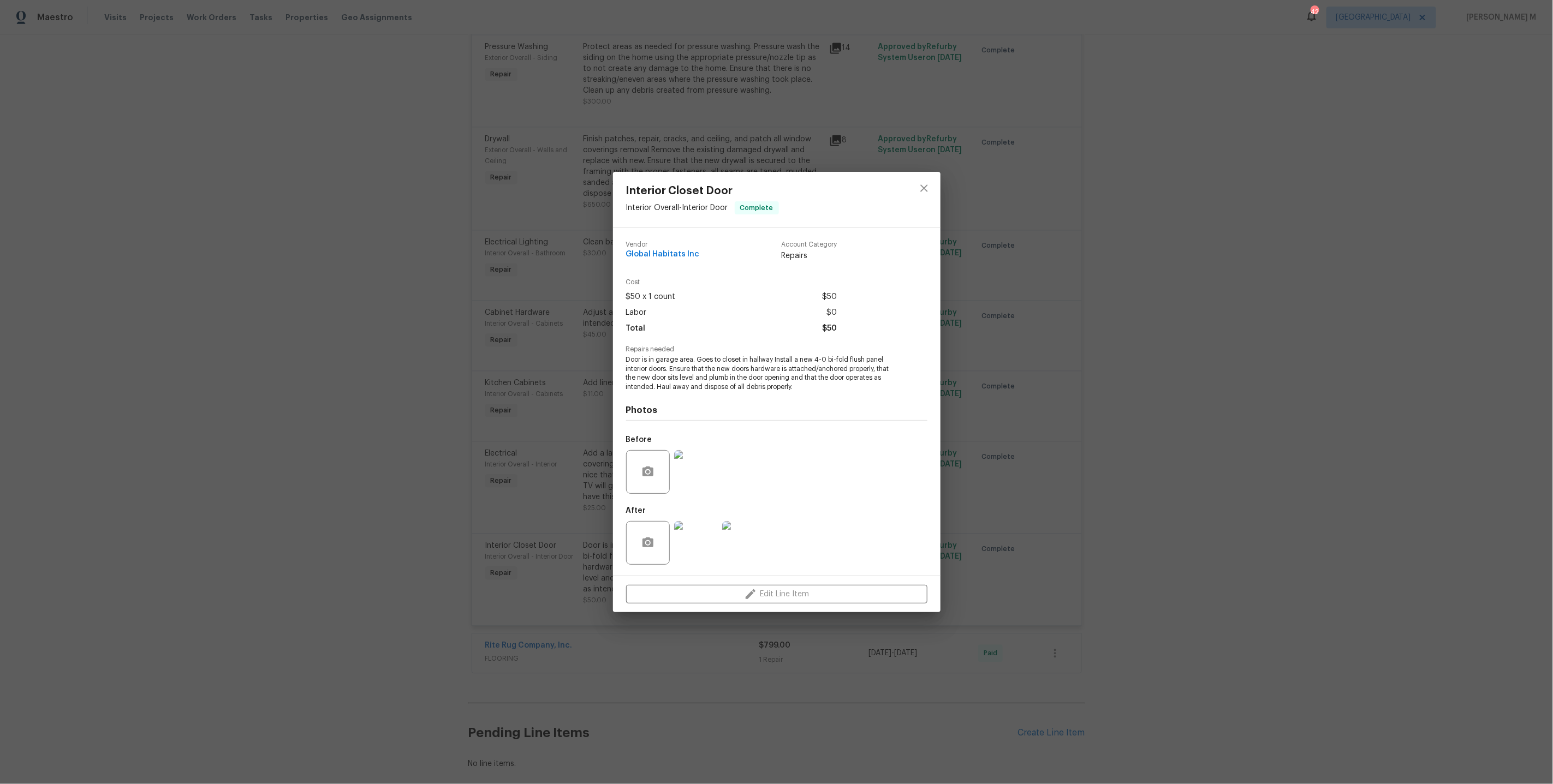
click at [1037, 456] on div "Interior Closet Door Interior Overall - Interior Door Complete Vendor Global Ha…" at bounding box center [776, 392] width 1553 height 784
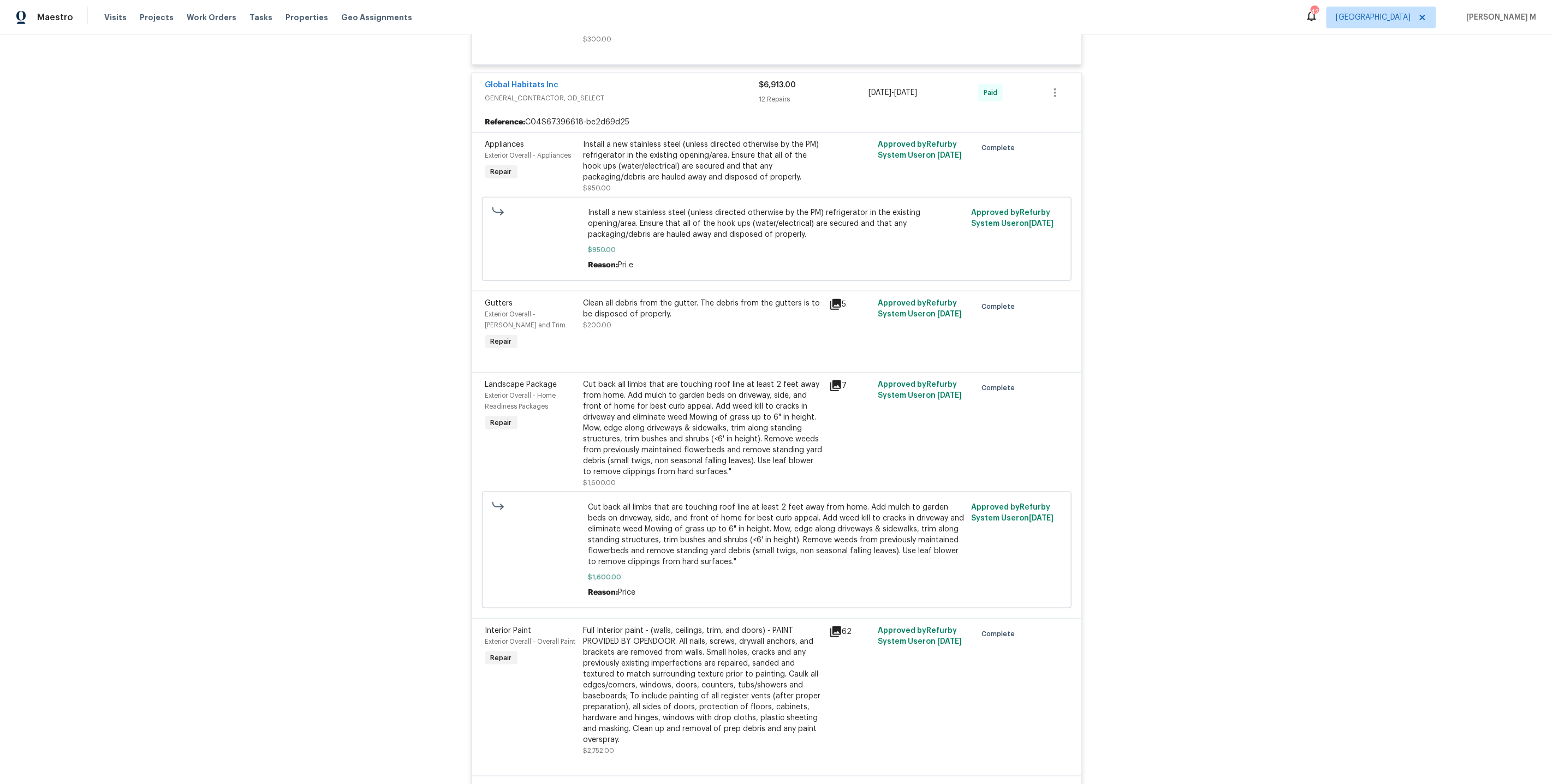
scroll to position [0, 0]
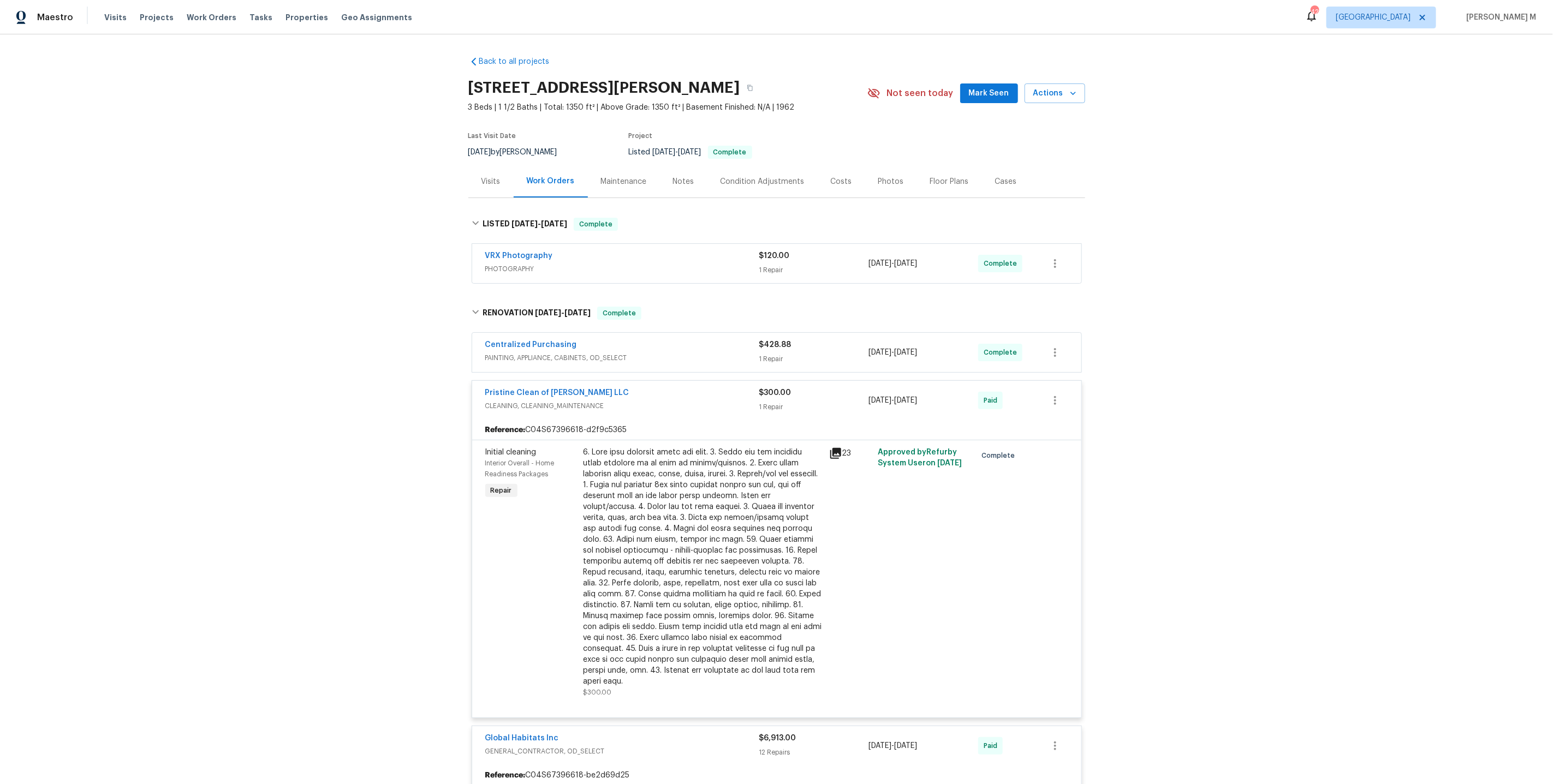
click at [626, 181] on div "Maintenance" at bounding box center [624, 181] width 46 height 11
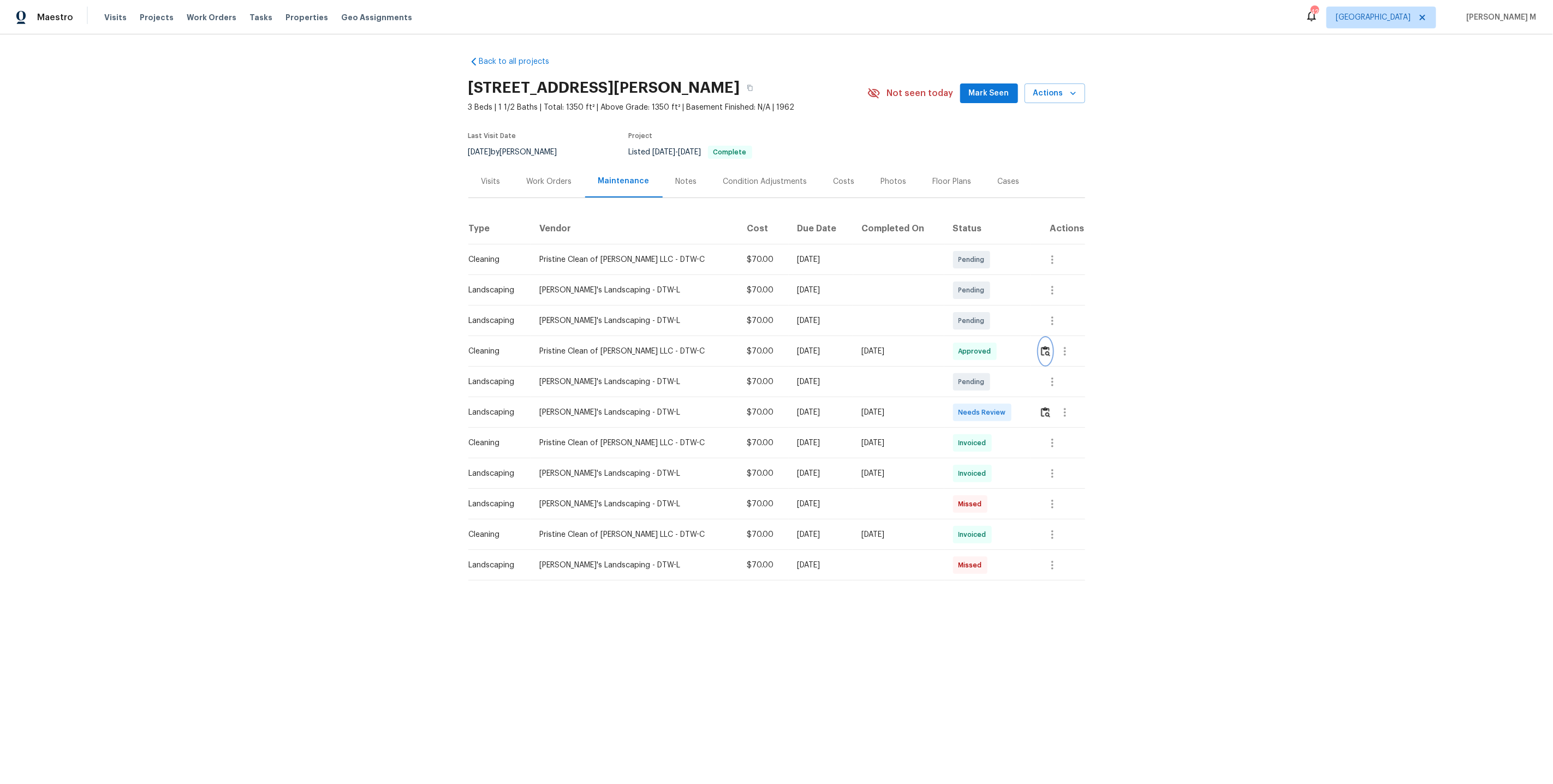
click at [1045, 349] on img "button" at bounding box center [1045, 351] width 9 height 10
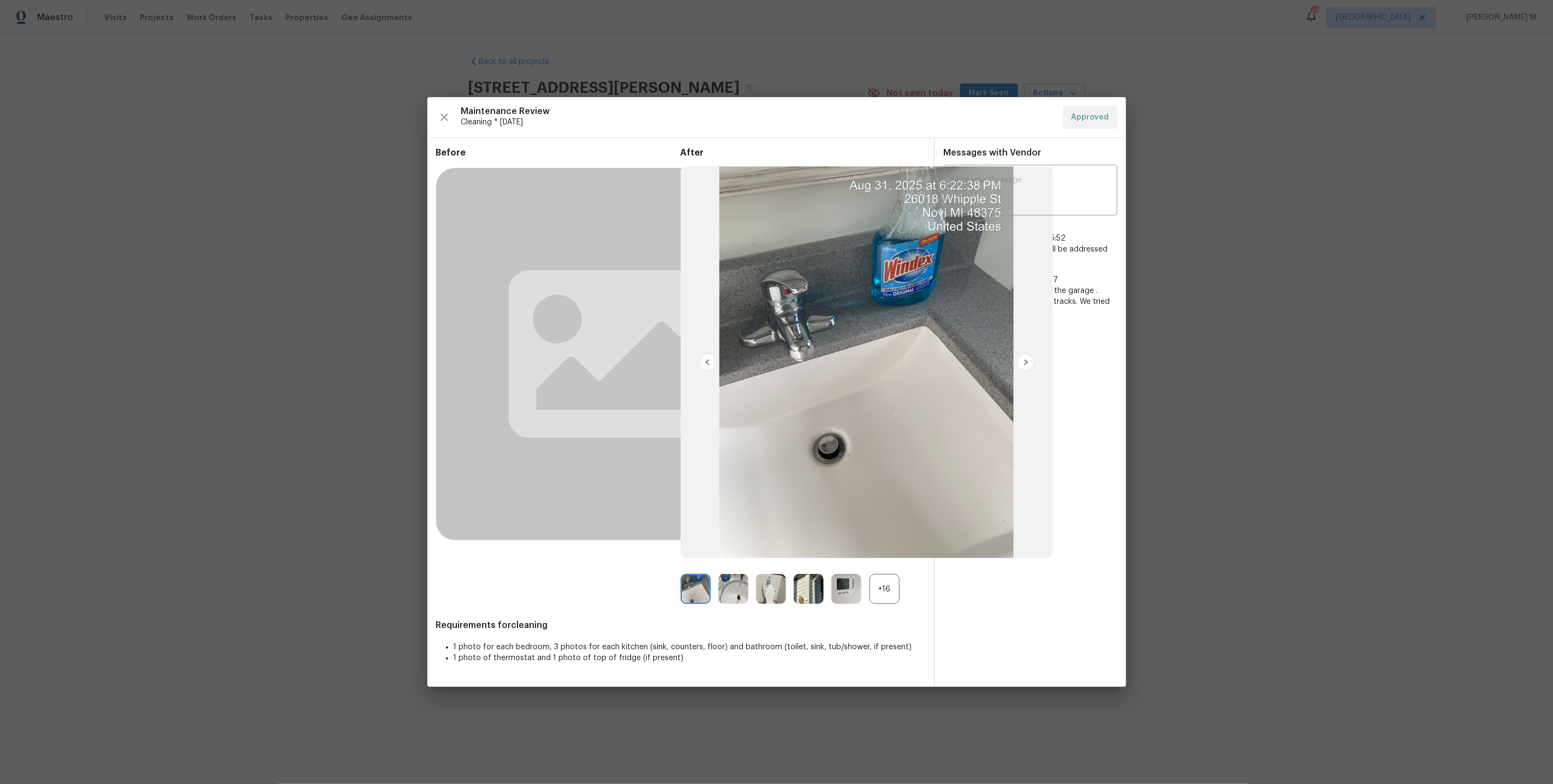
click at [887, 560] on div "After +16" at bounding box center [803, 375] width 245 height 457
click at [878, 590] on div "+16" at bounding box center [884, 589] width 30 height 30
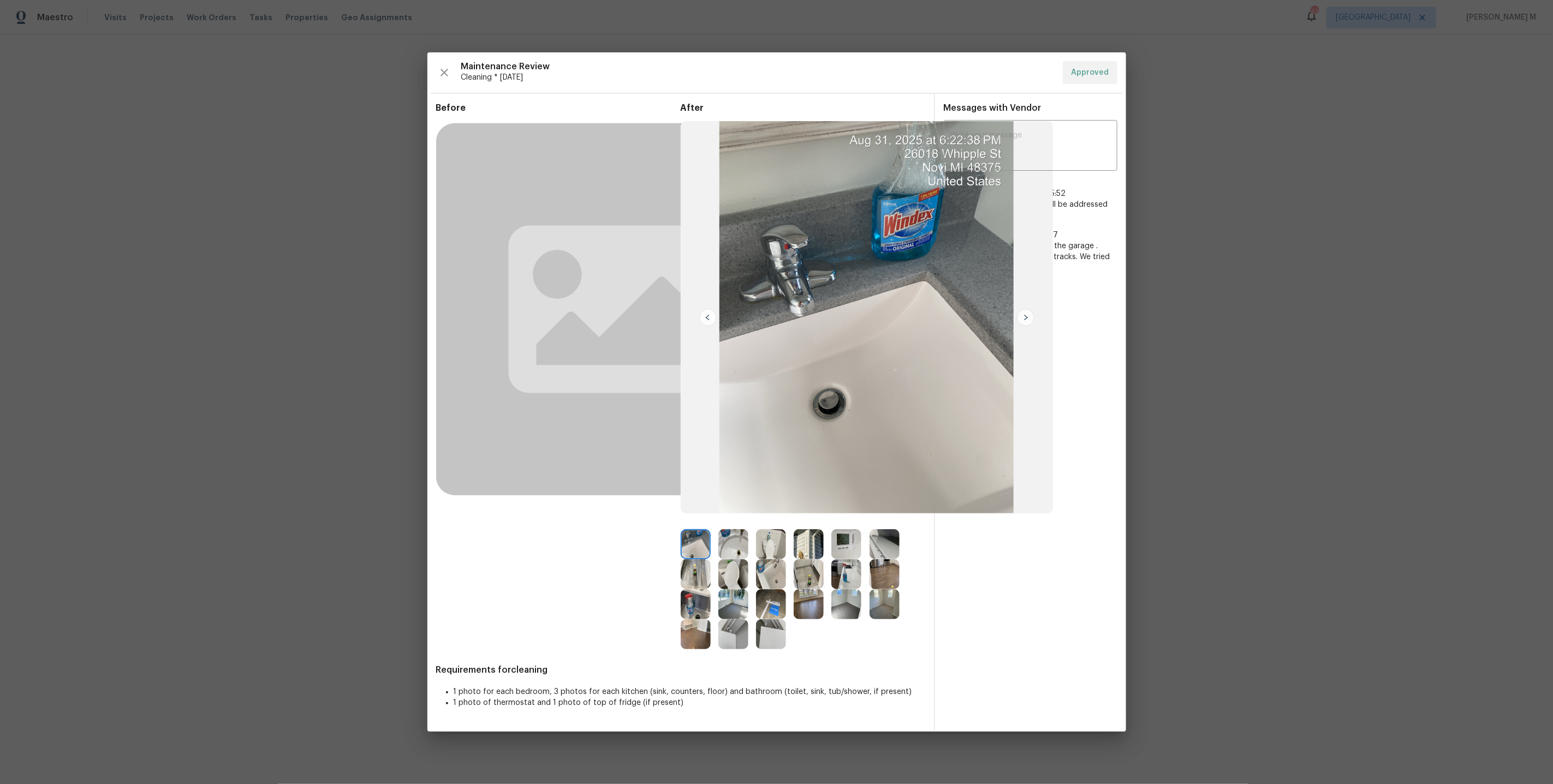
click at [891, 539] on img at bounding box center [884, 544] width 30 height 30
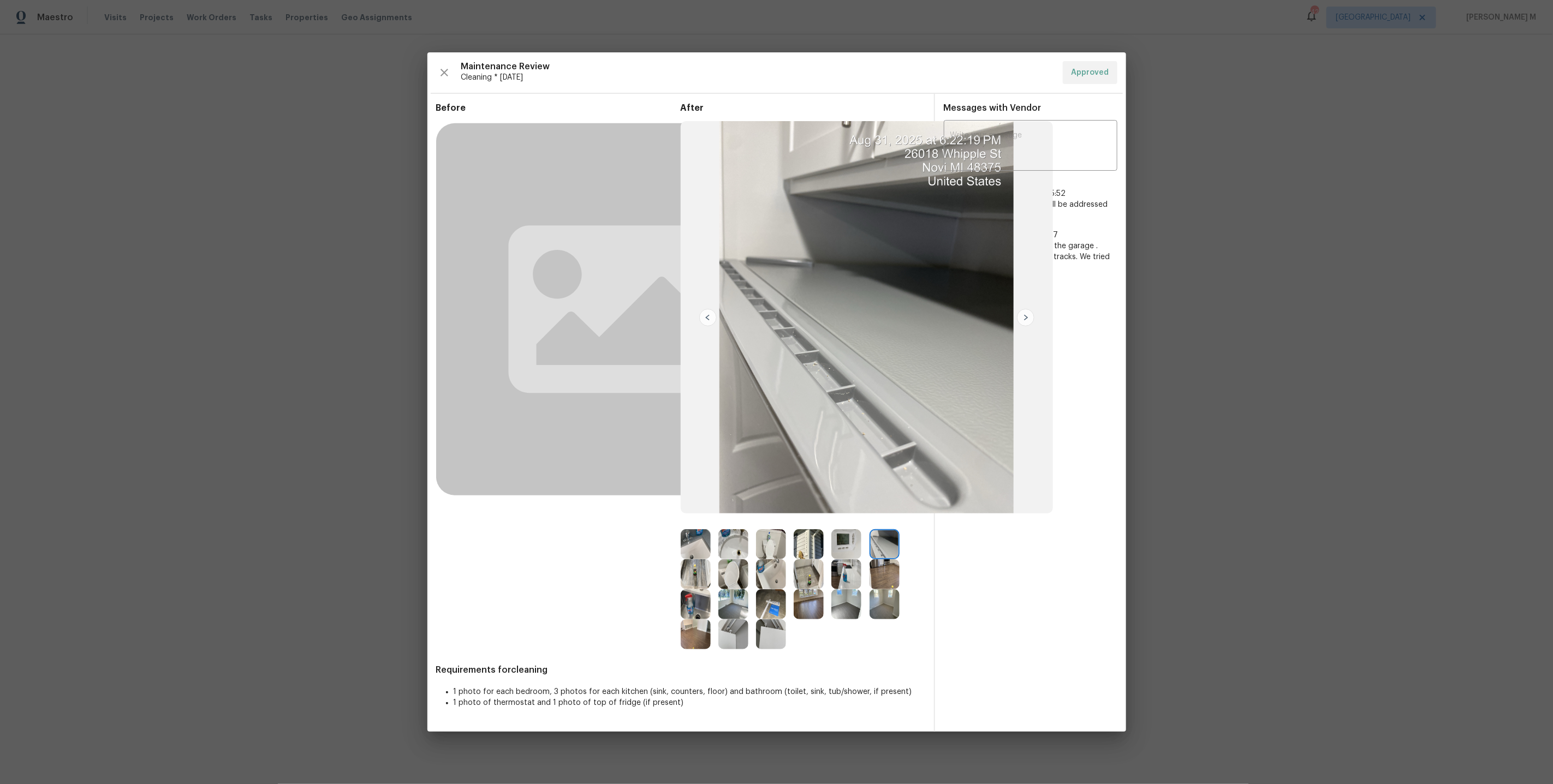
click at [736, 638] on img at bounding box center [734, 635] width 30 height 30
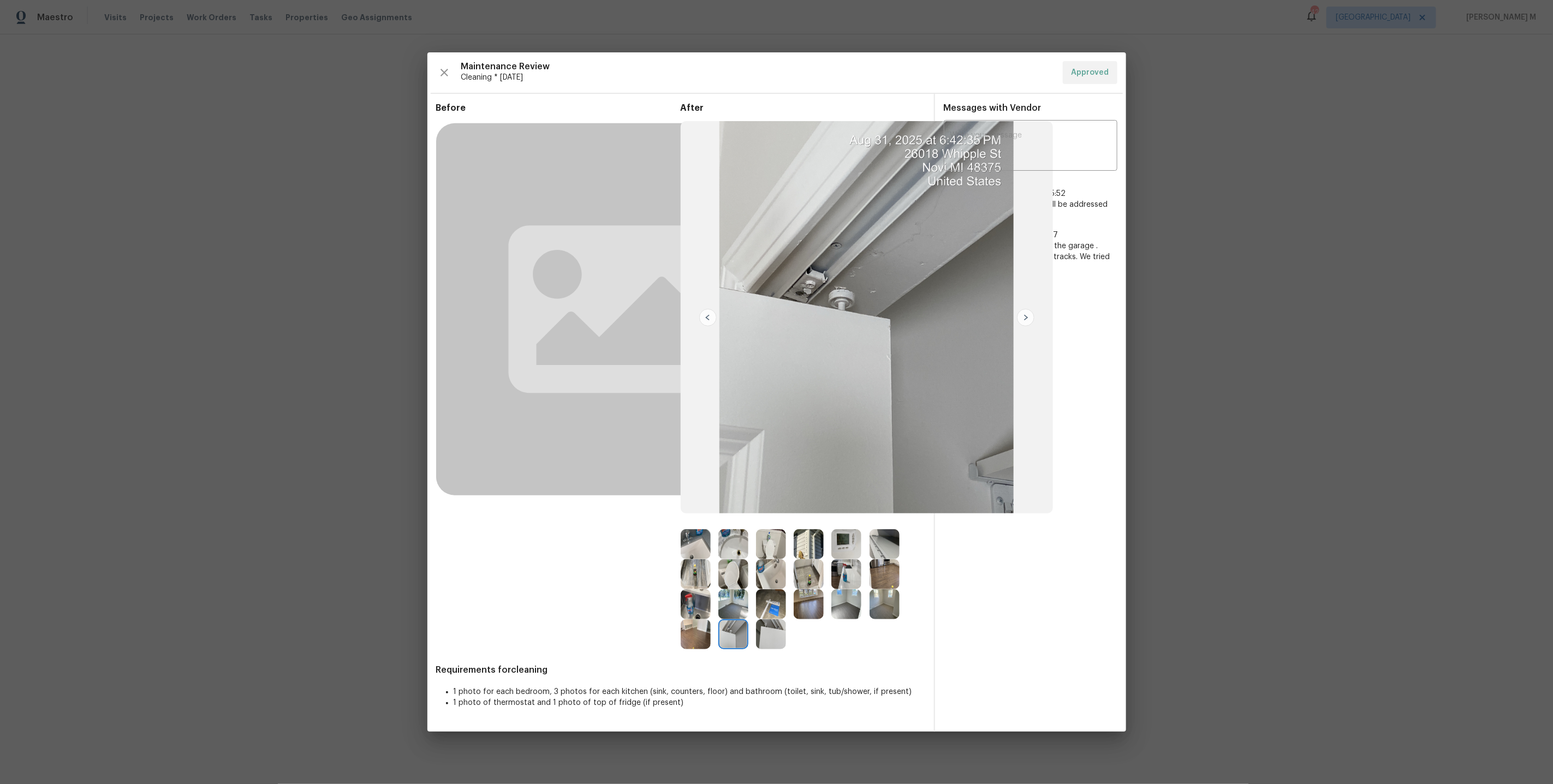
click at [761, 639] on img at bounding box center [771, 635] width 30 height 30
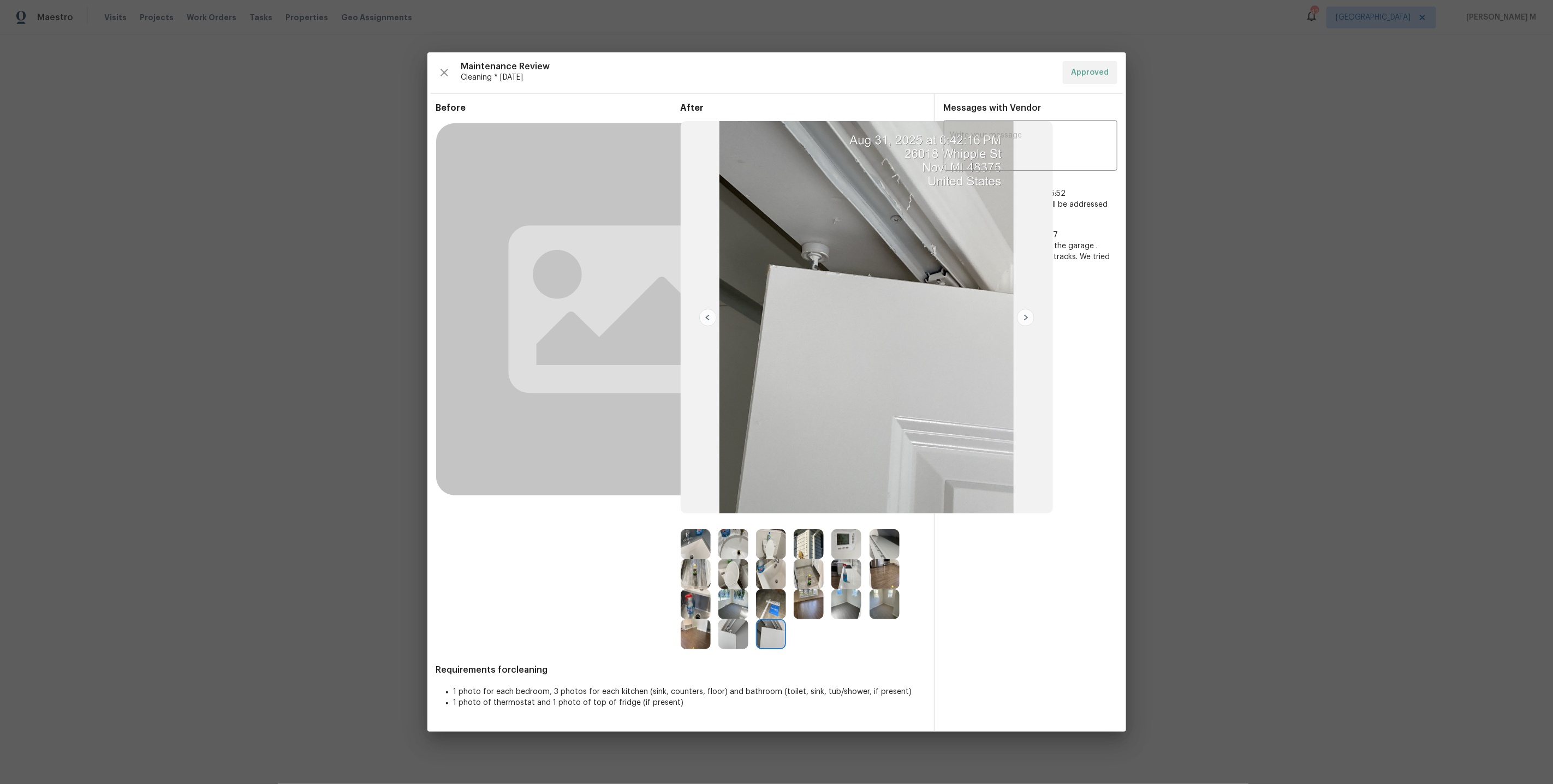
click at [731, 636] on img at bounding box center [734, 635] width 30 height 30
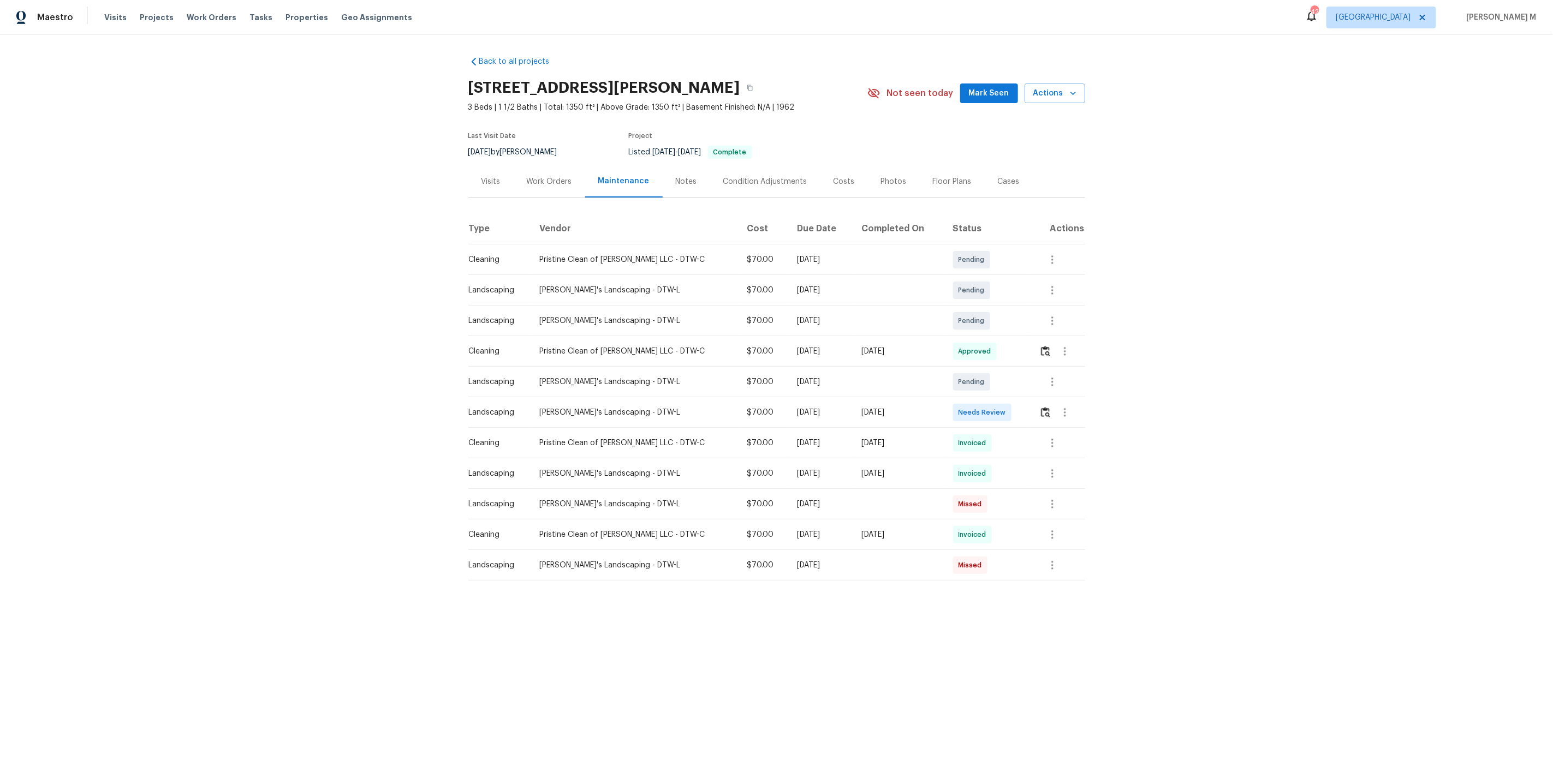
click at [552, 176] on div "Work Orders" at bounding box center [549, 181] width 45 height 11
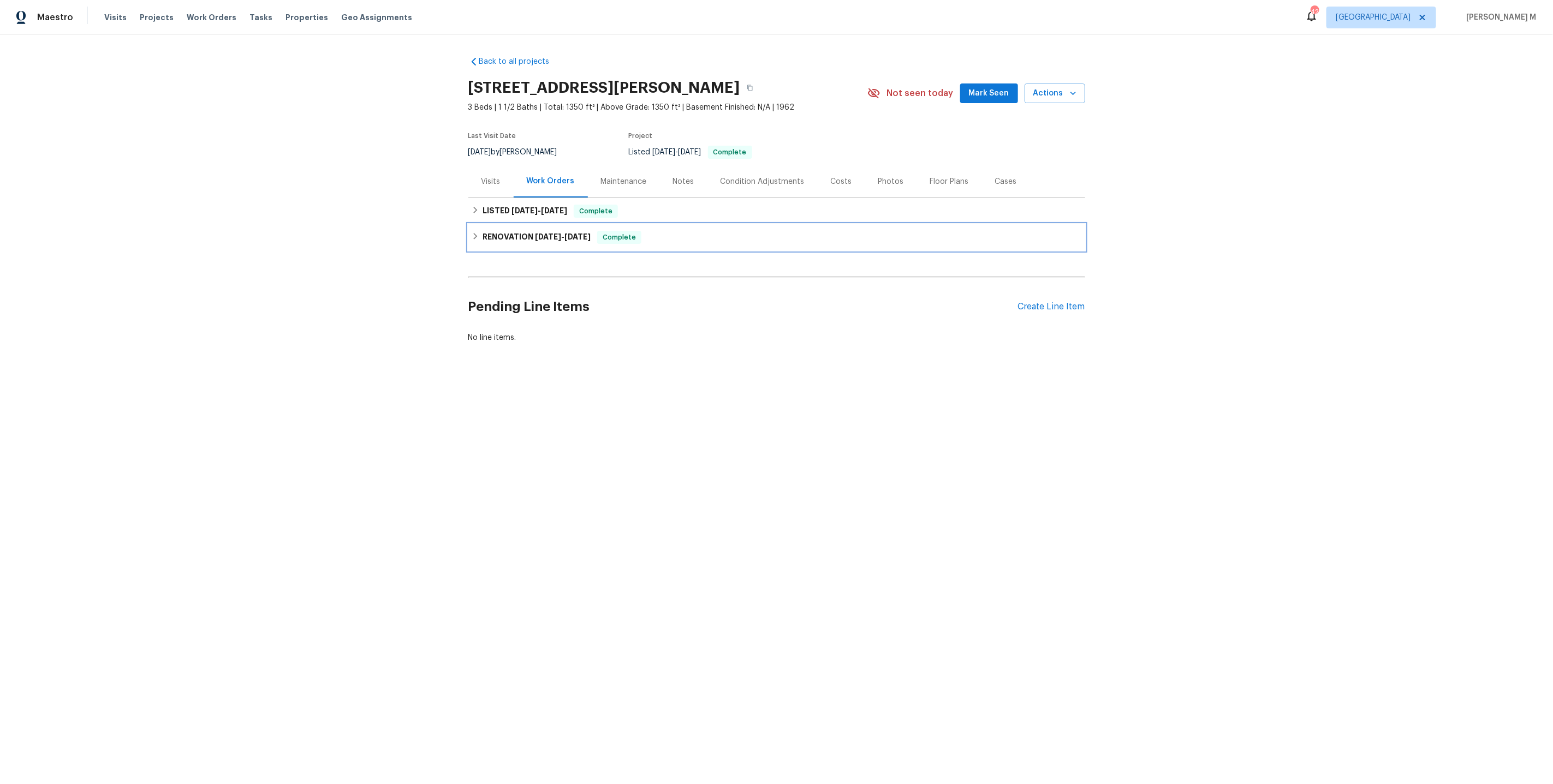
click at [543, 233] on span "7/23/25" at bounding box center [547, 237] width 26 height 8
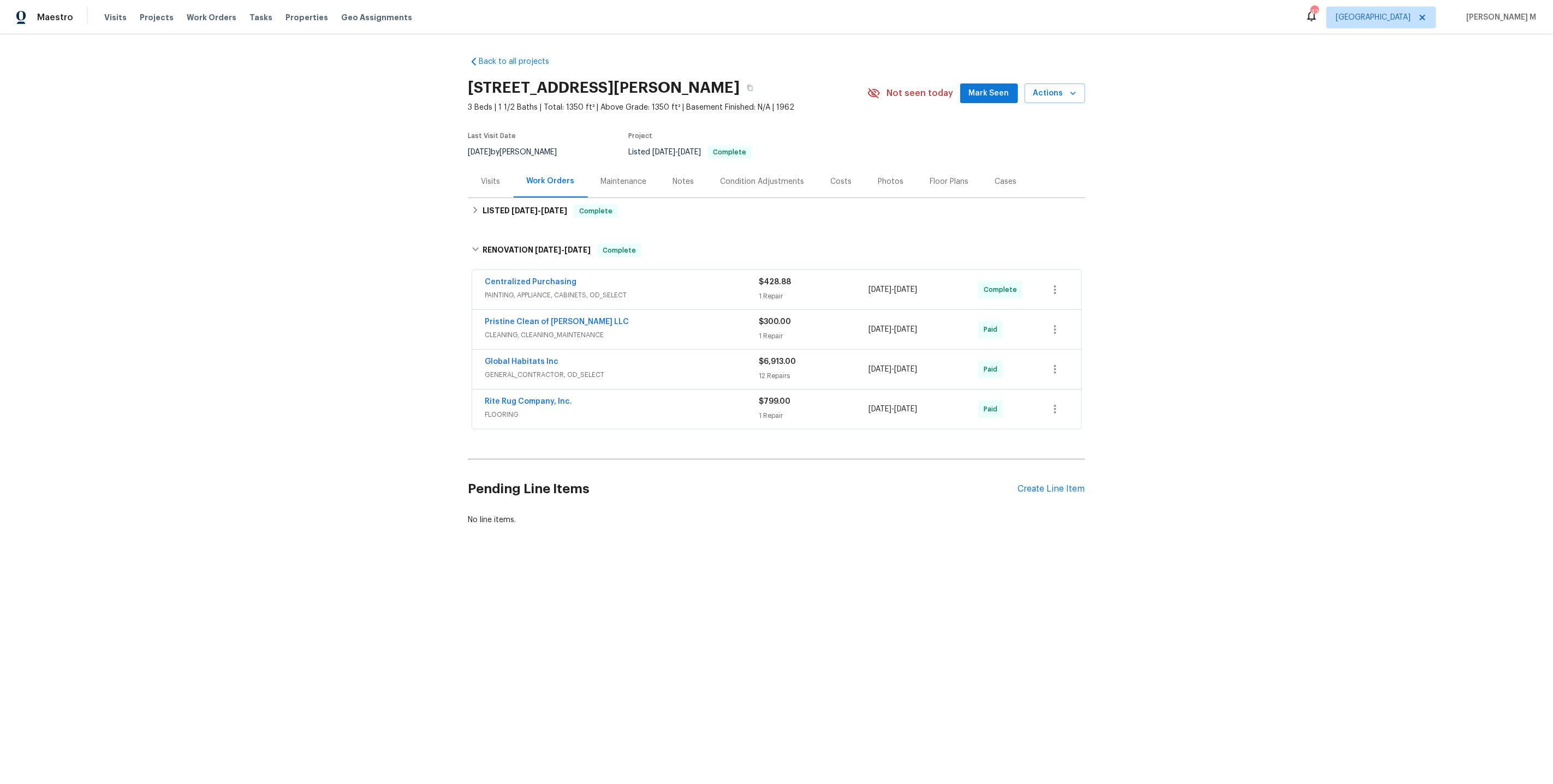
click at [521, 369] on span "GENERAL_CONTRACTOR, OD_SELECT" at bounding box center [622, 375] width 274 height 11
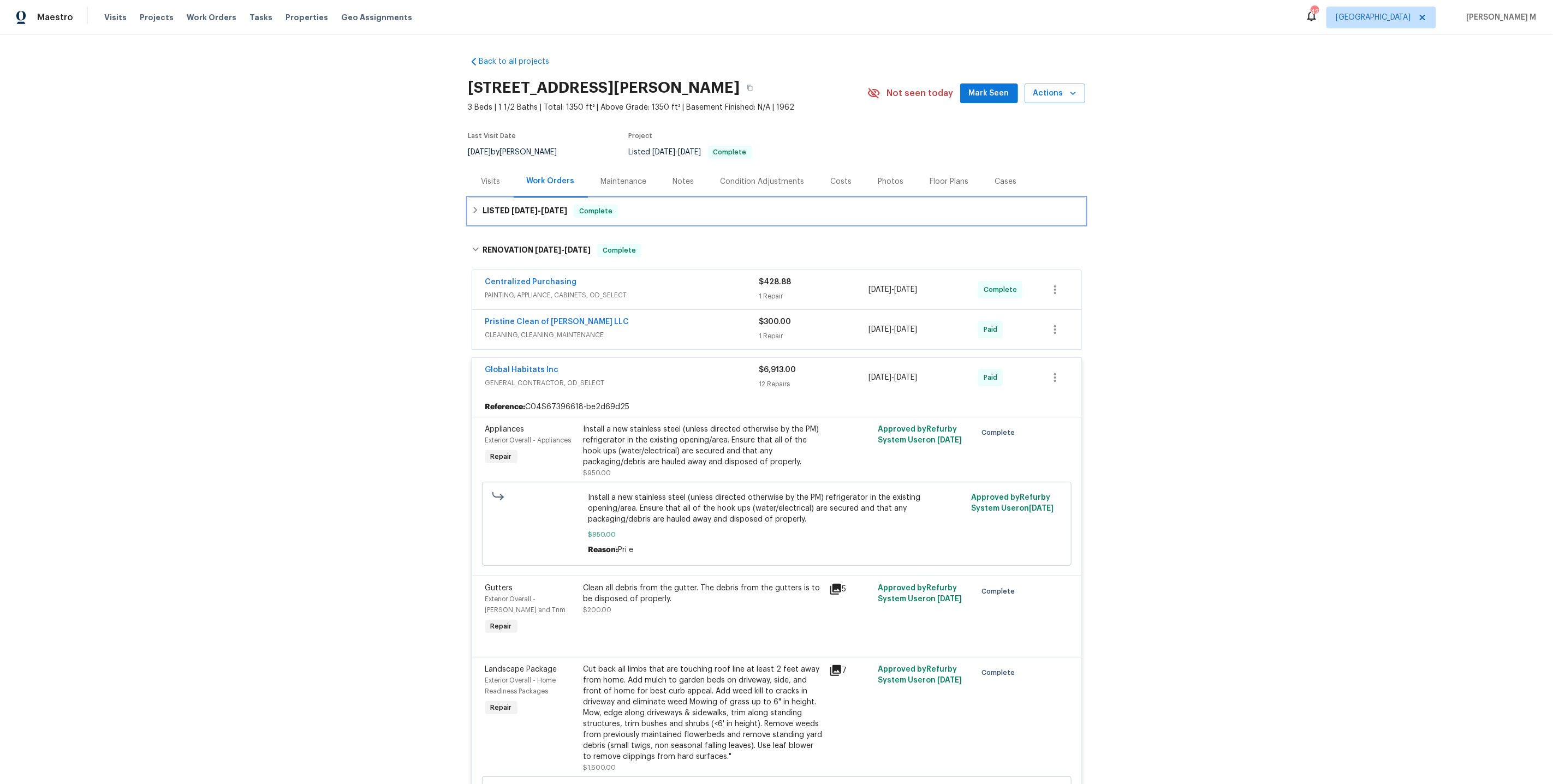
click at [523, 210] on h6 "LISTED 8/1/25 - 8/2/25" at bounding box center [524, 212] width 84 height 13
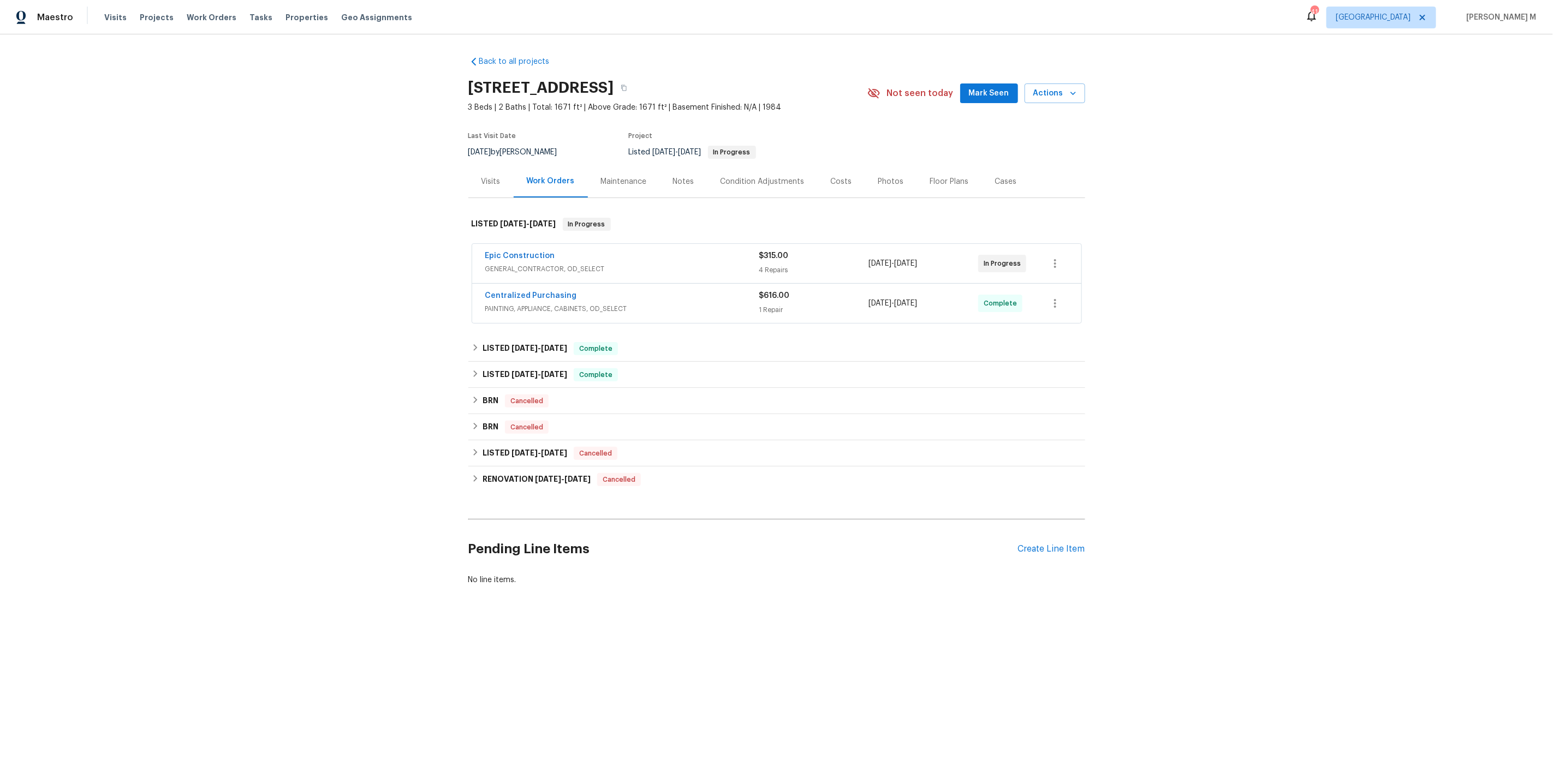
click at [528, 266] on span "GENERAL_CONTRACTOR, OD_SELECT" at bounding box center [622, 269] width 274 height 11
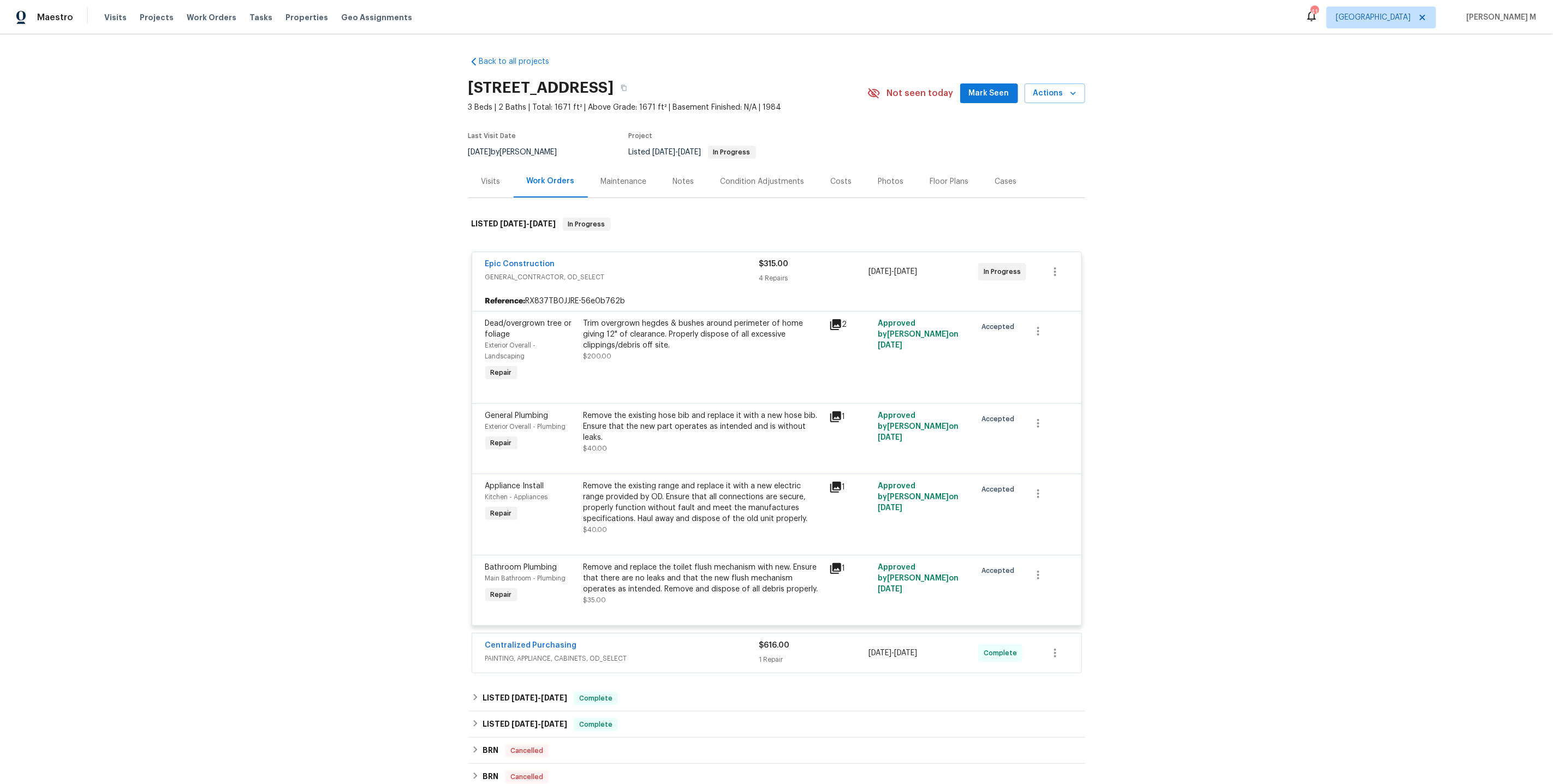
click at [707, 488] on div "Remove the existing range and replace it with a new electric range provided by …" at bounding box center [703, 503] width 239 height 43
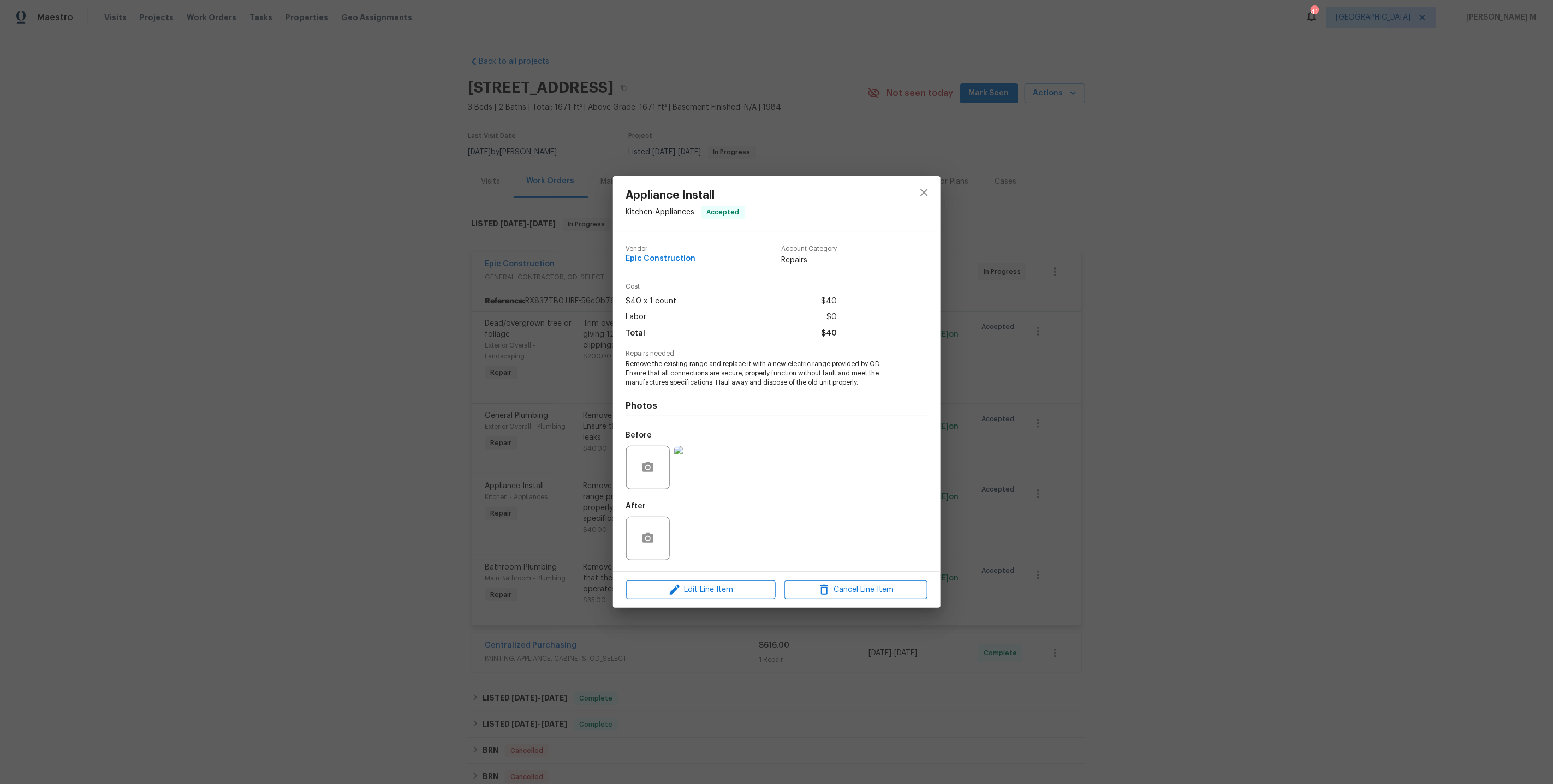
click at [703, 470] on img at bounding box center [696, 468] width 43 height 43
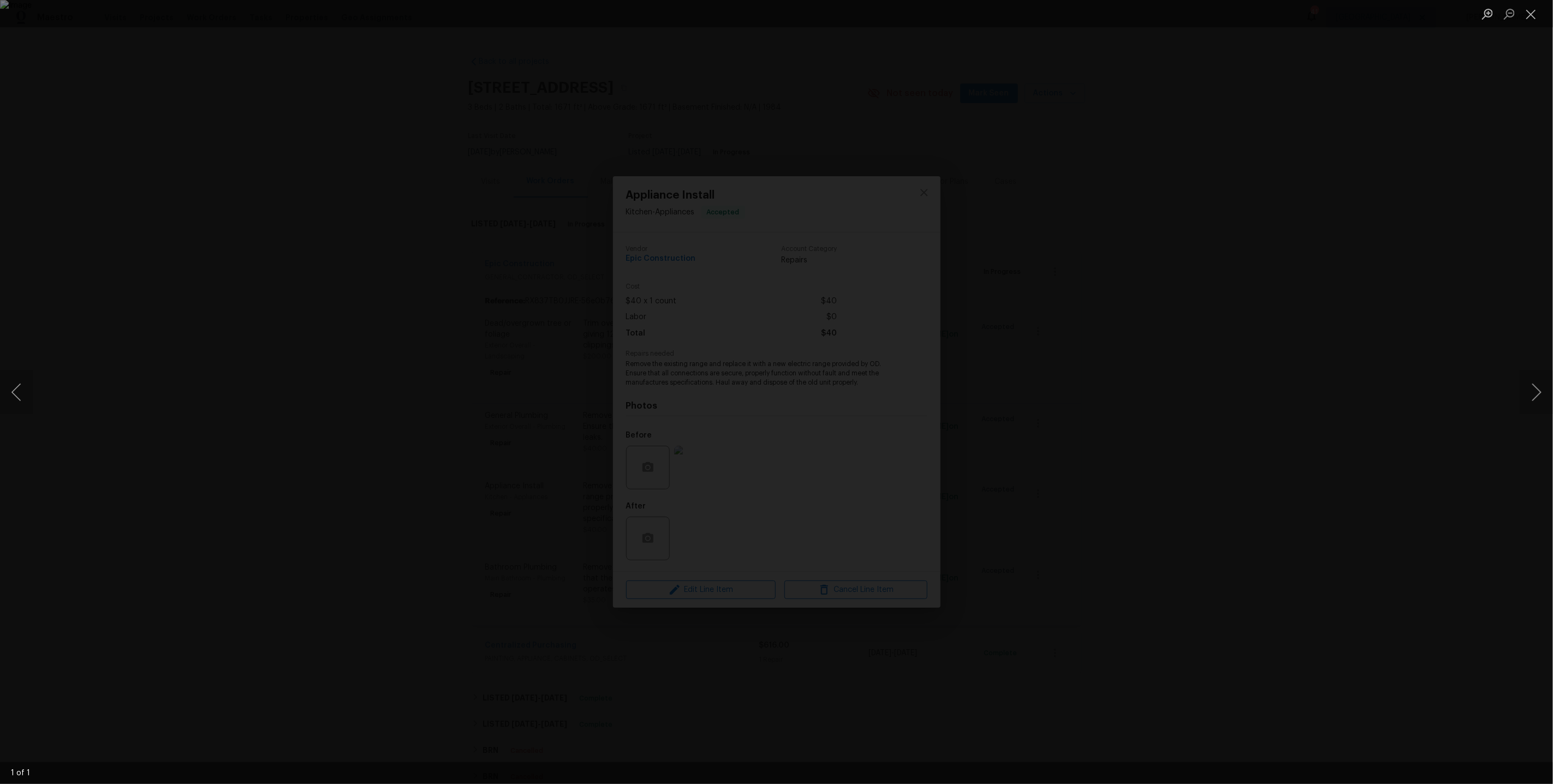
click at [1232, 414] on div "Lightbox" at bounding box center [776, 392] width 1553 height 784
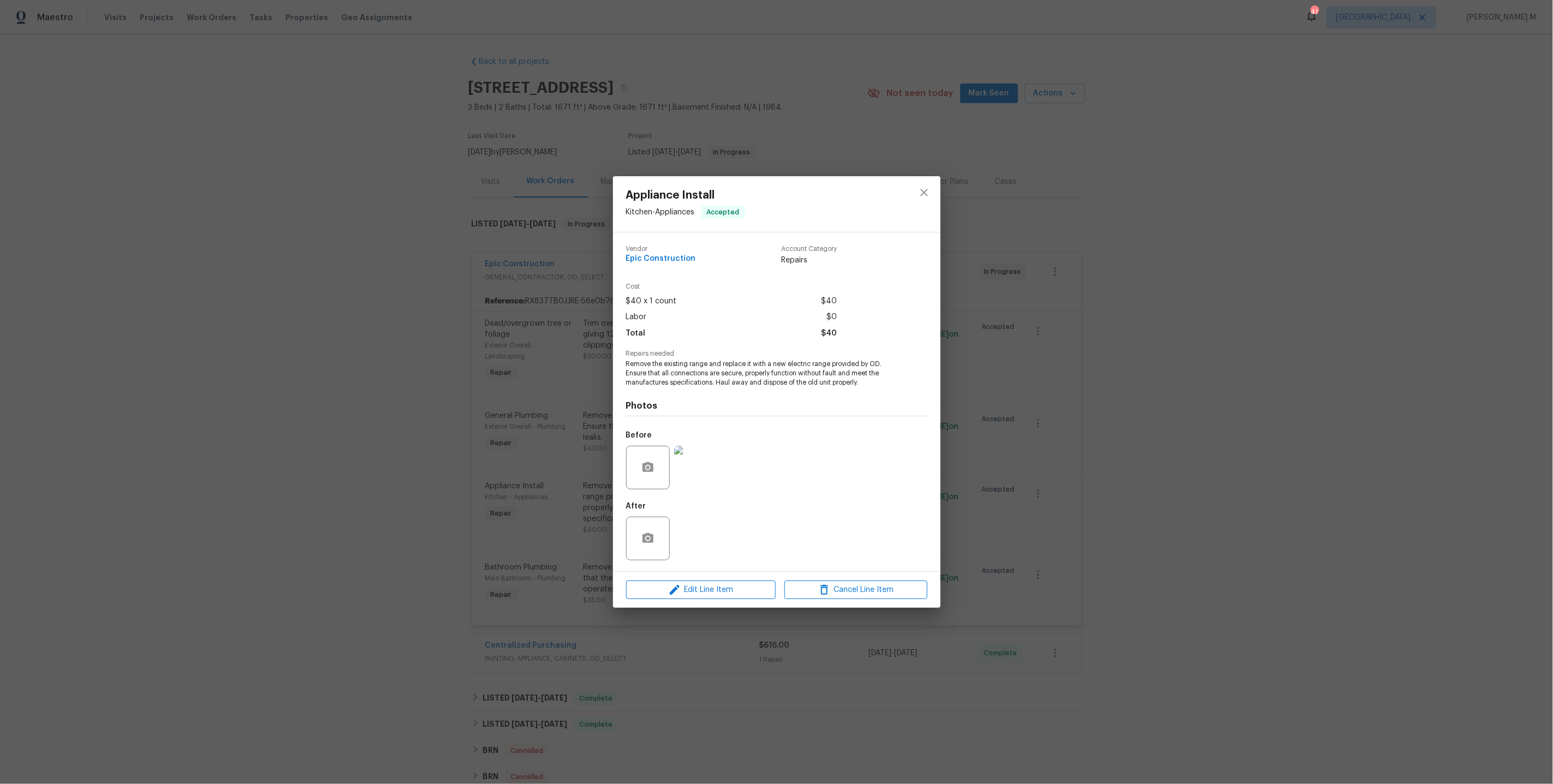
click at [690, 472] on img at bounding box center [696, 468] width 43 height 43
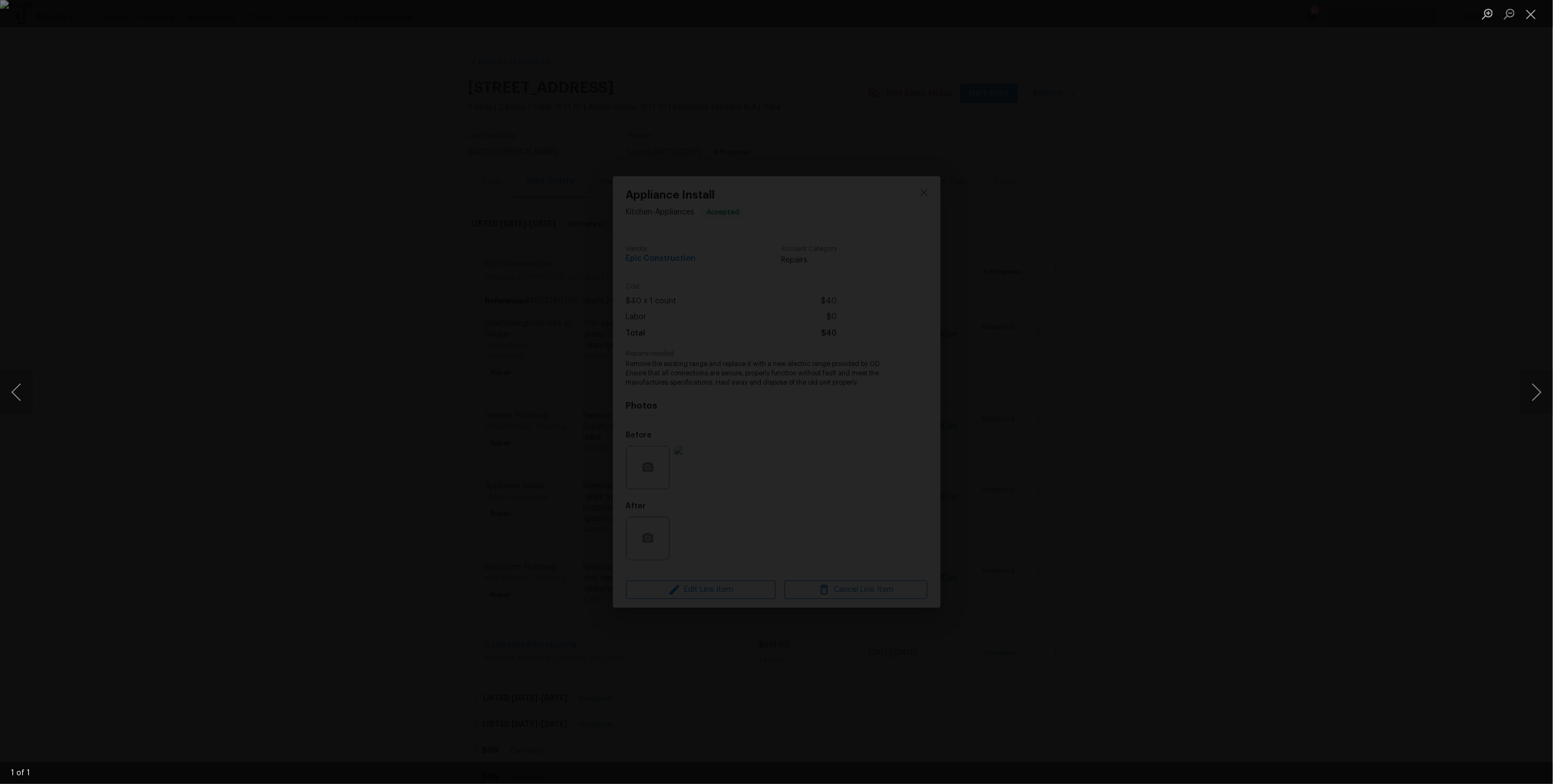
click at [1150, 312] on div "Lightbox" at bounding box center [776, 392] width 1553 height 784
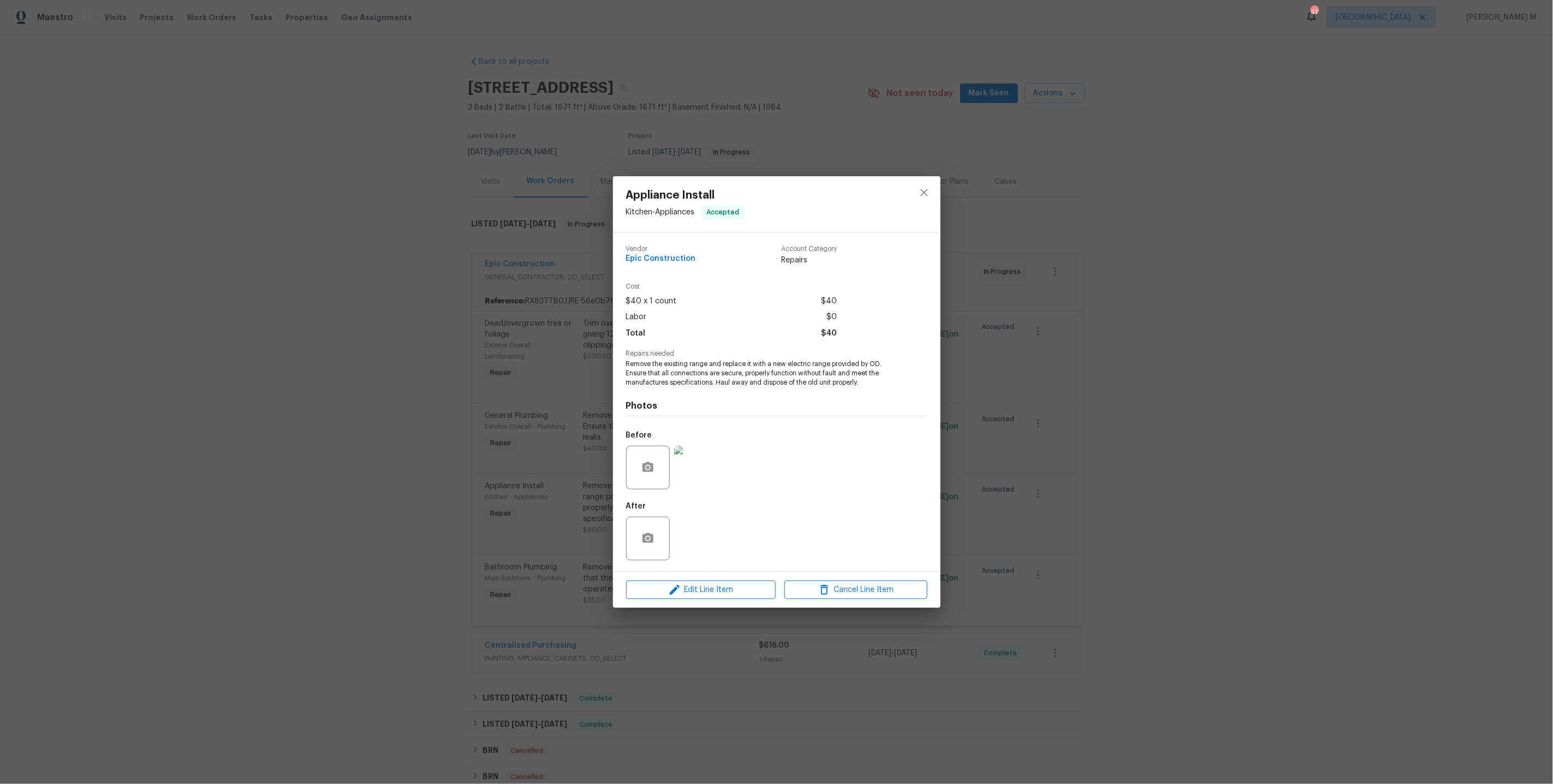
click at [1150, 312] on div "Appliance Install Kitchen - Appliances Accepted Vendor Epic Construction Accoun…" at bounding box center [776, 392] width 1553 height 784
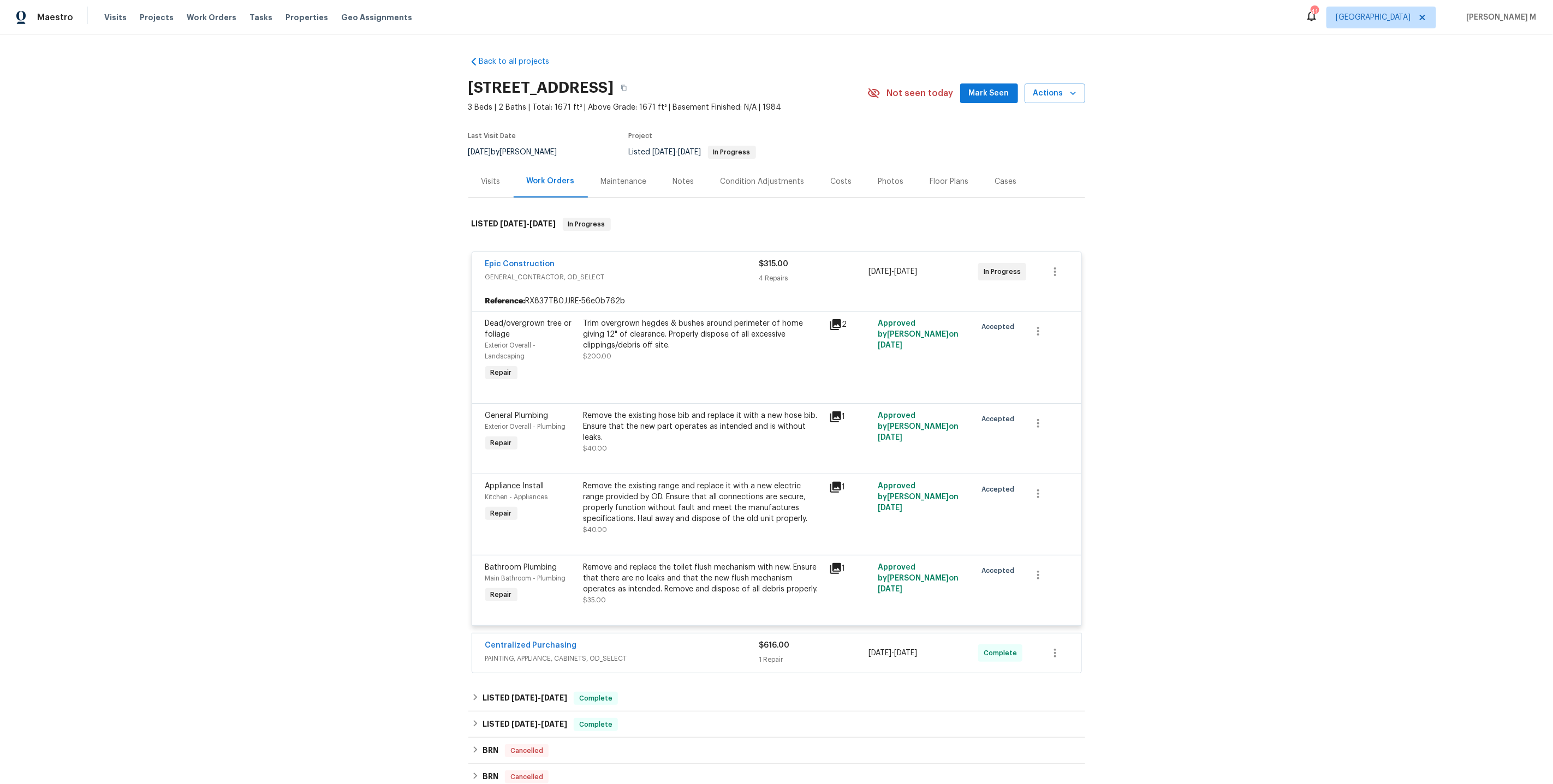
click at [538, 653] on span "PAINTING, APPLIANCE, CABINETS, OD_SELECT" at bounding box center [622, 659] width 274 height 11
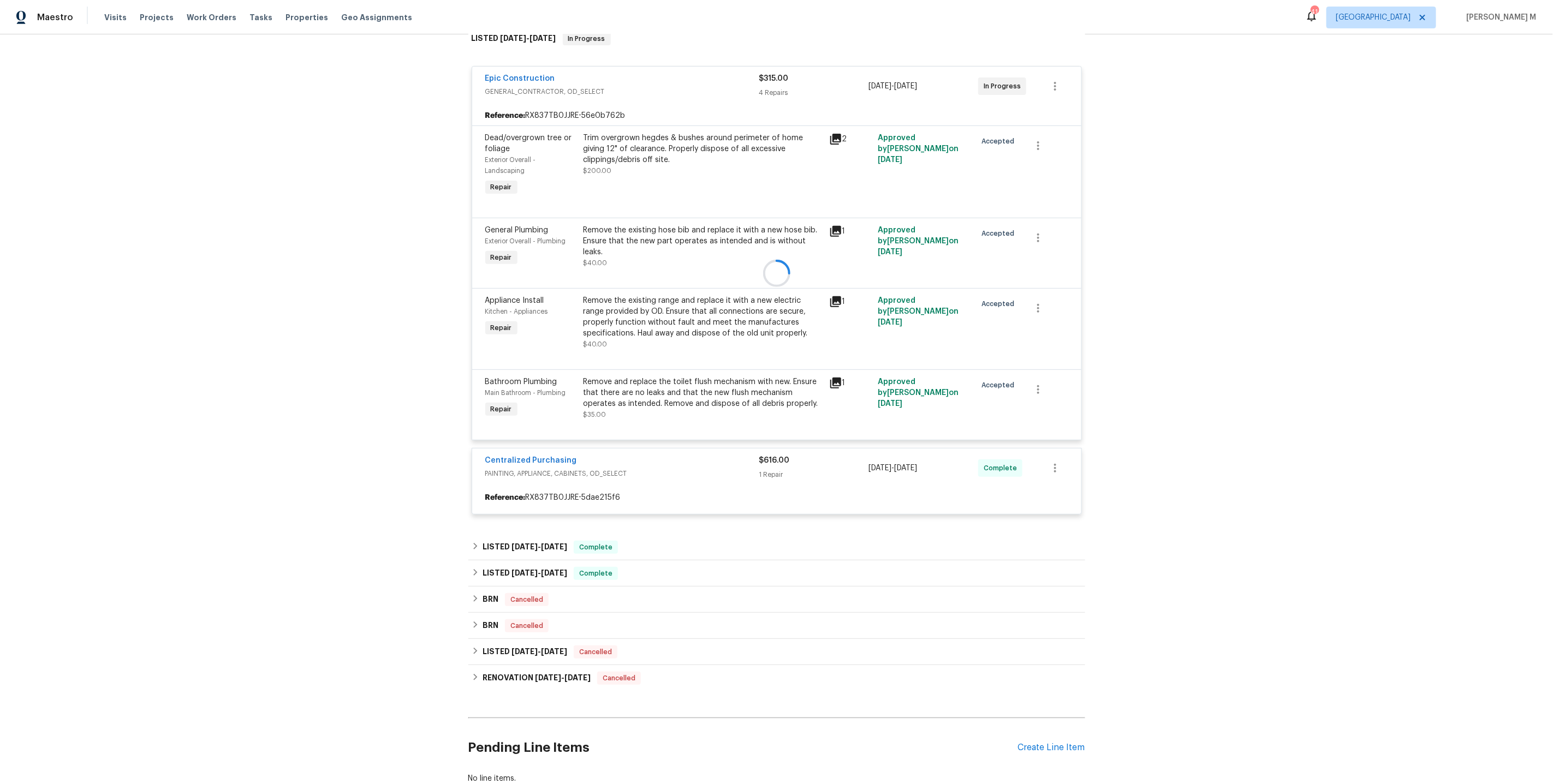
scroll to position [199, 0]
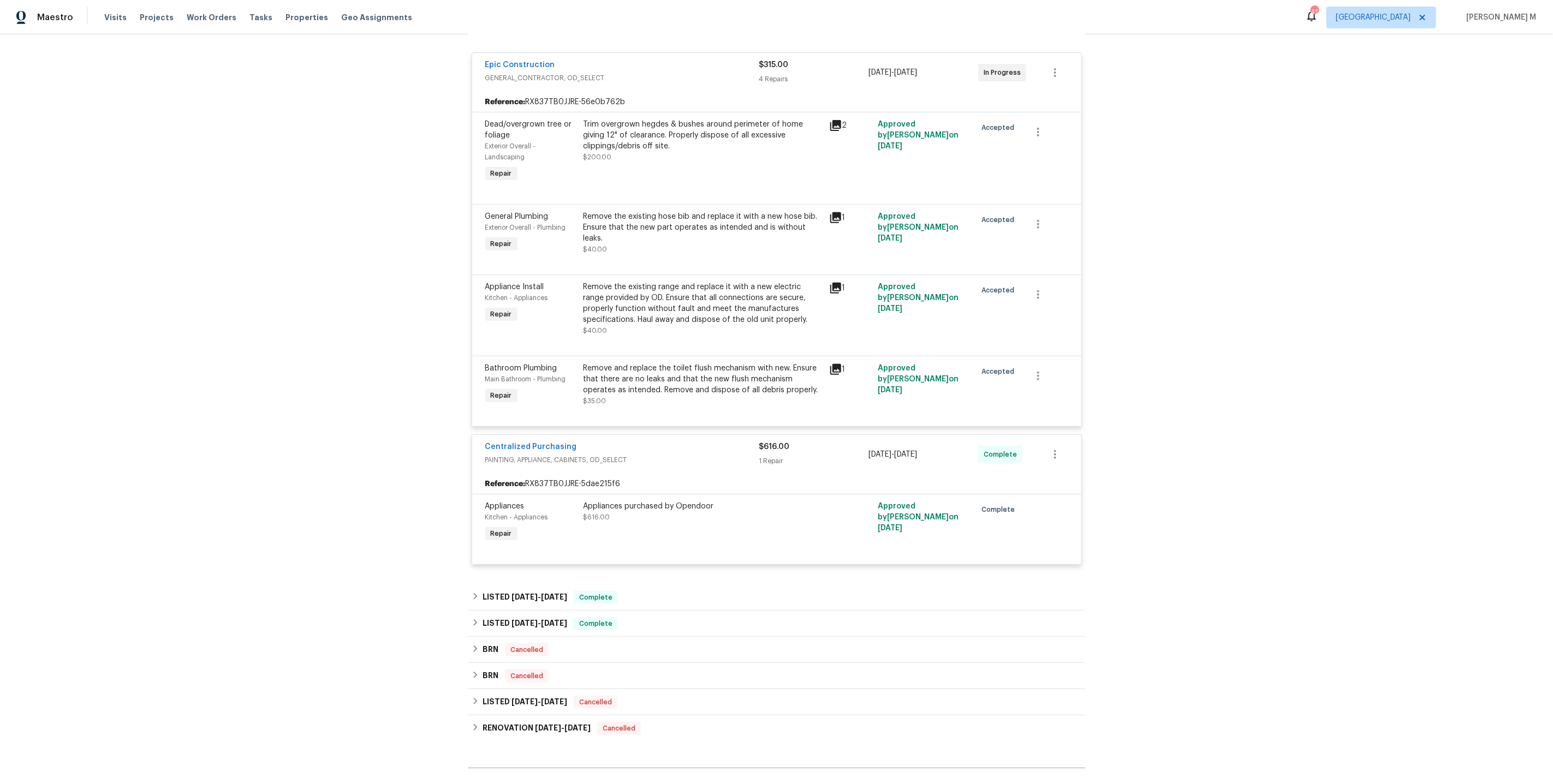
click at [725, 508] on div "Appliances purchased by Opendoor $616.00" at bounding box center [702, 522] width 245 height 50
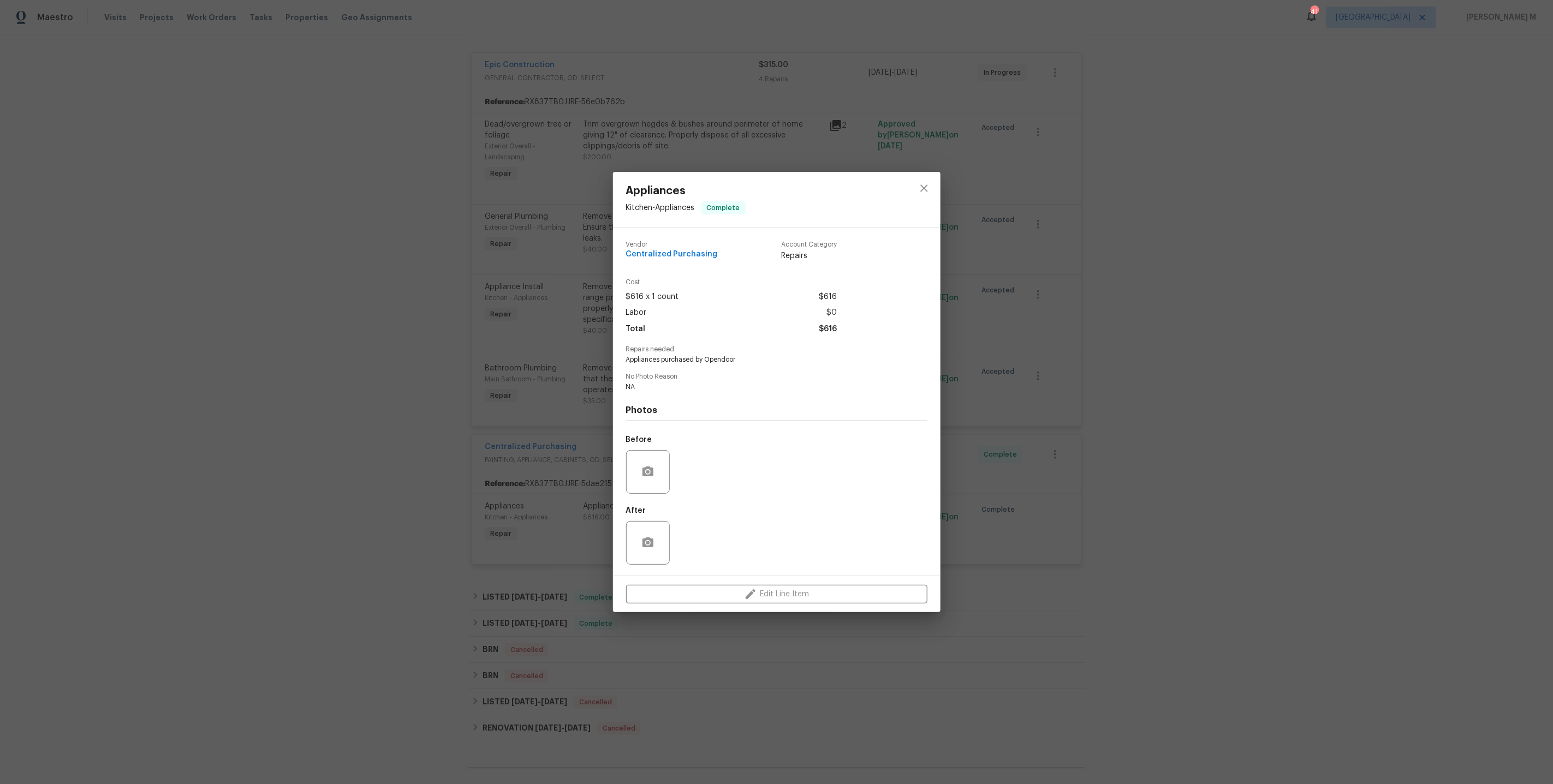
click at [1045, 476] on div "Appliances Kitchen - Appliances Complete Vendor Centralized Purchasing Account …" at bounding box center [776, 392] width 1553 height 784
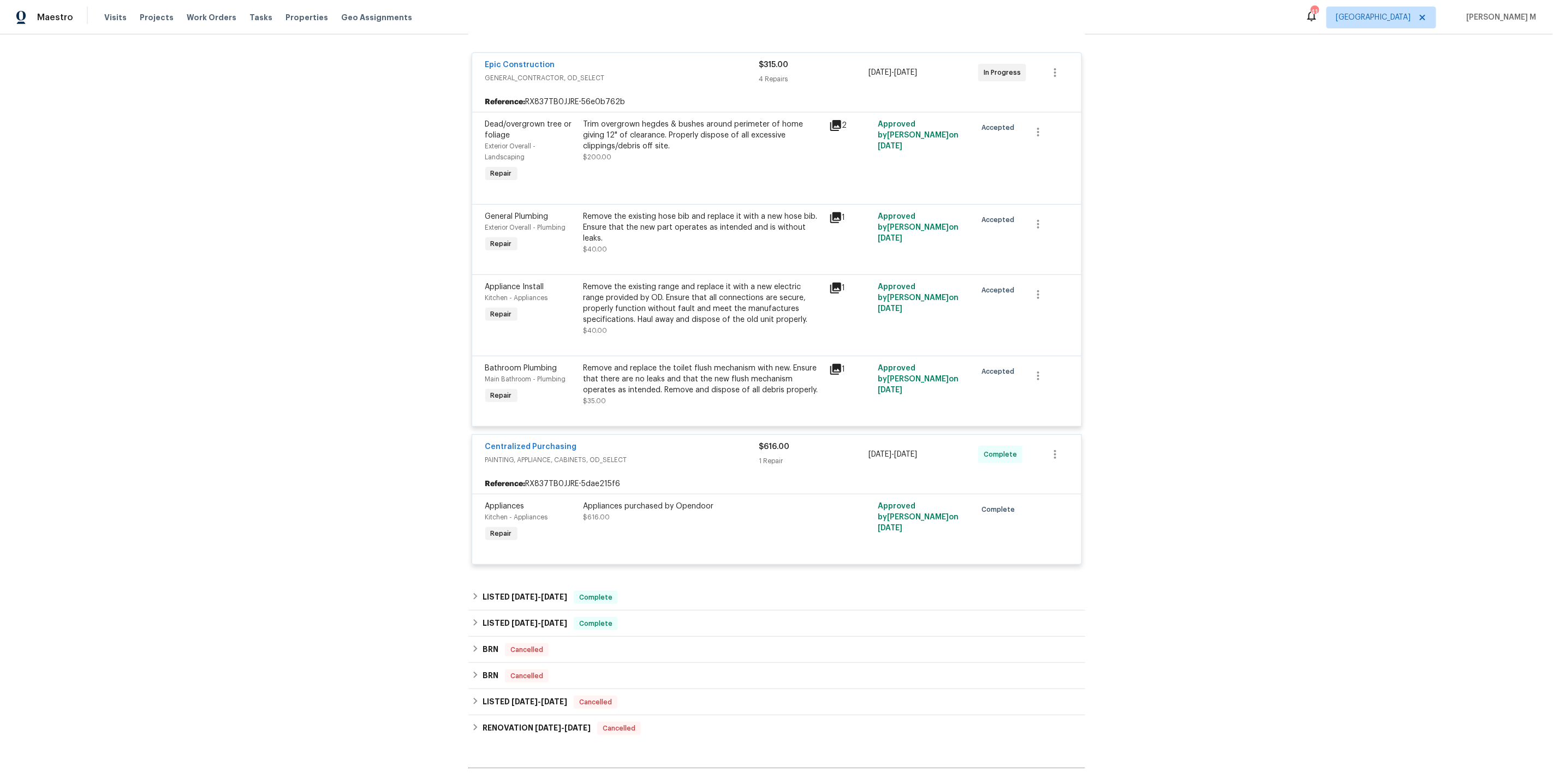
click at [678, 298] on div "Remove the existing range and replace it with a new electric range provided by …" at bounding box center [703, 303] width 239 height 43
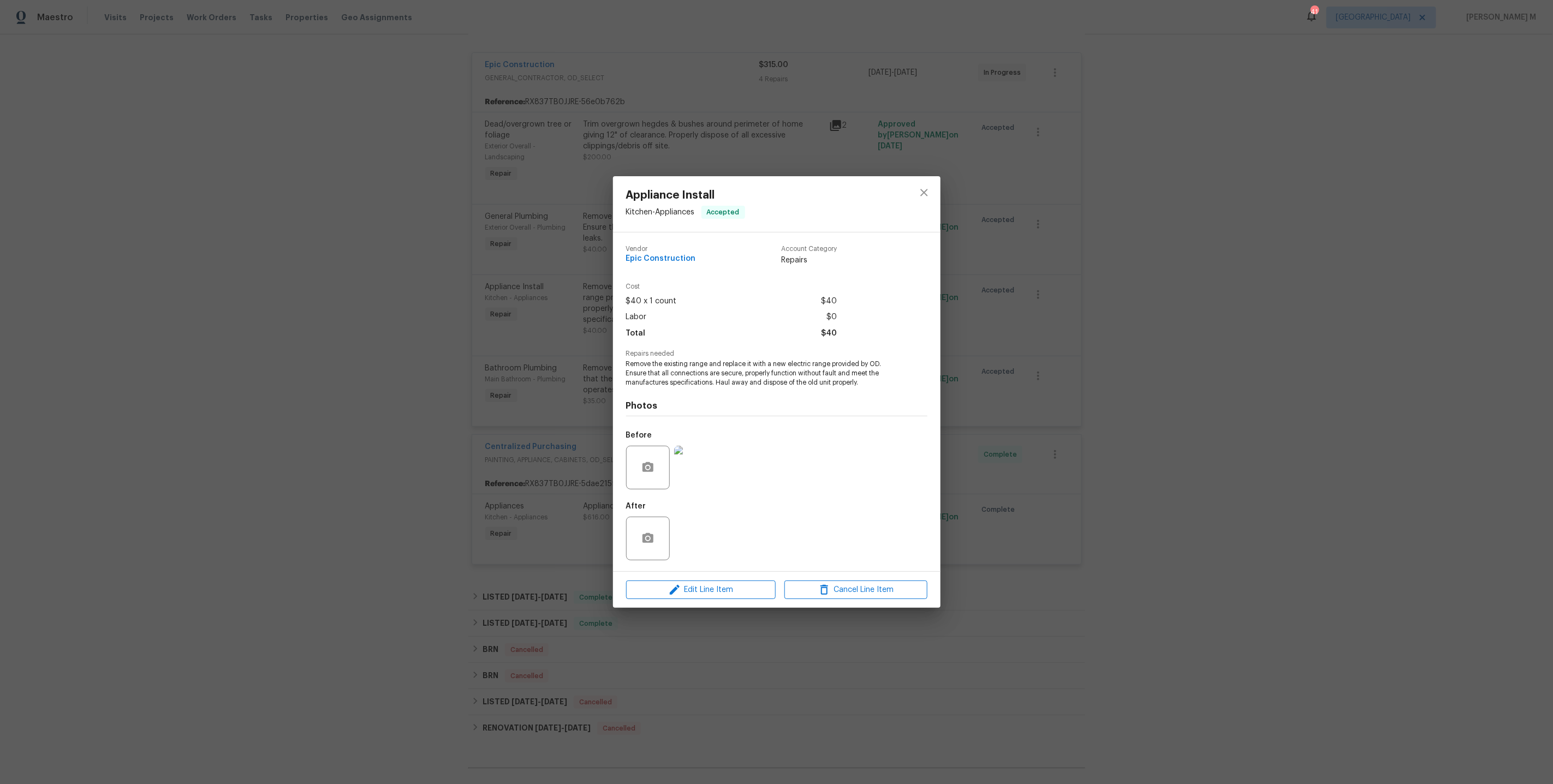
click at [686, 474] on img at bounding box center [696, 468] width 43 height 43
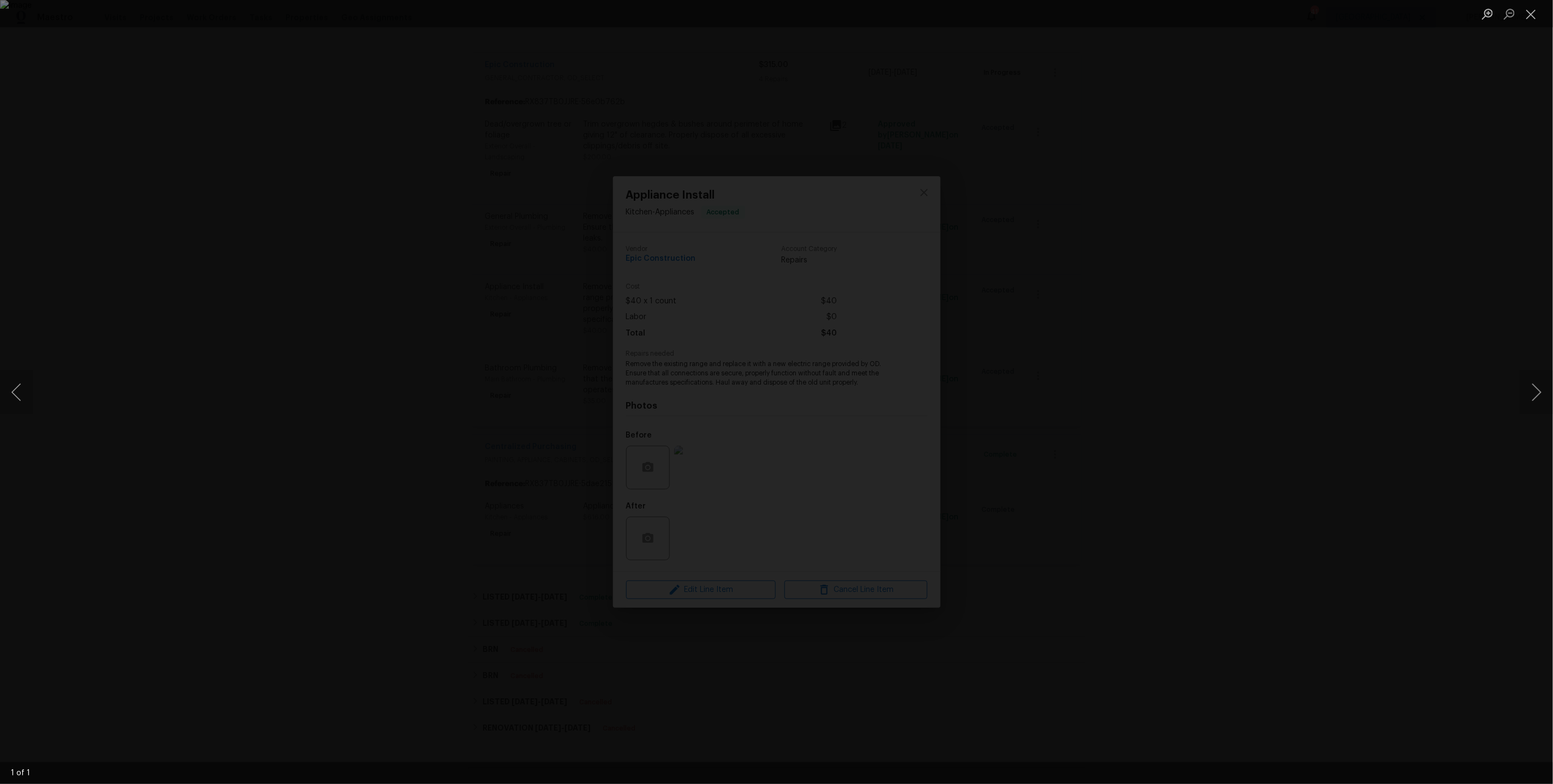
click at [1261, 363] on div "Lightbox" at bounding box center [776, 392] width 1553 height 784
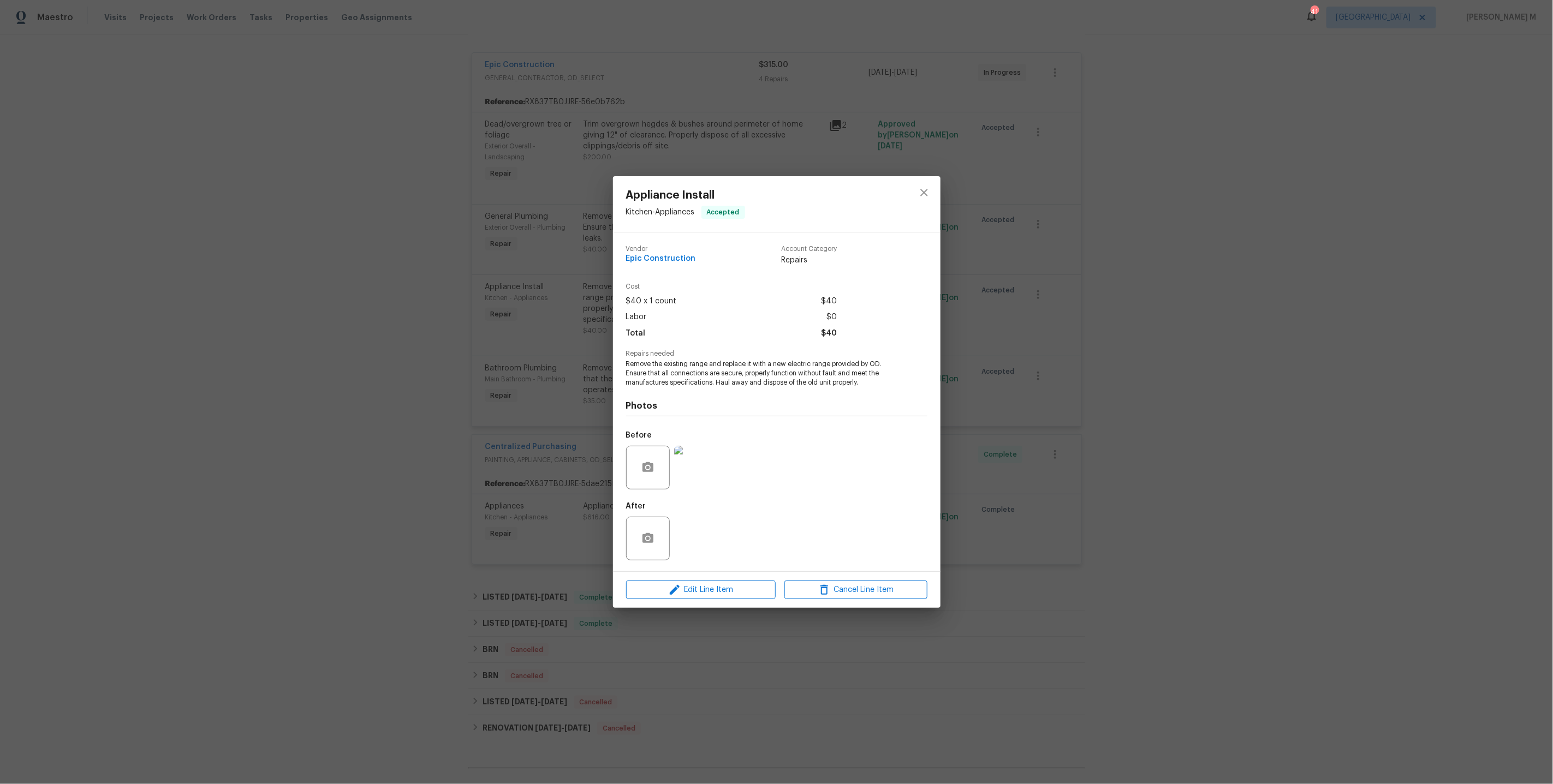
click at [717, 410] on div "Photos Before After" at bounding box center [777, 477] width 301 height 180
click at [1036, 364] on div "Appliance Install Kitchen - Appliances Accepted Vendor Epic Construction Accoun…" at bounding box center [776, 392] width 1553 height 784
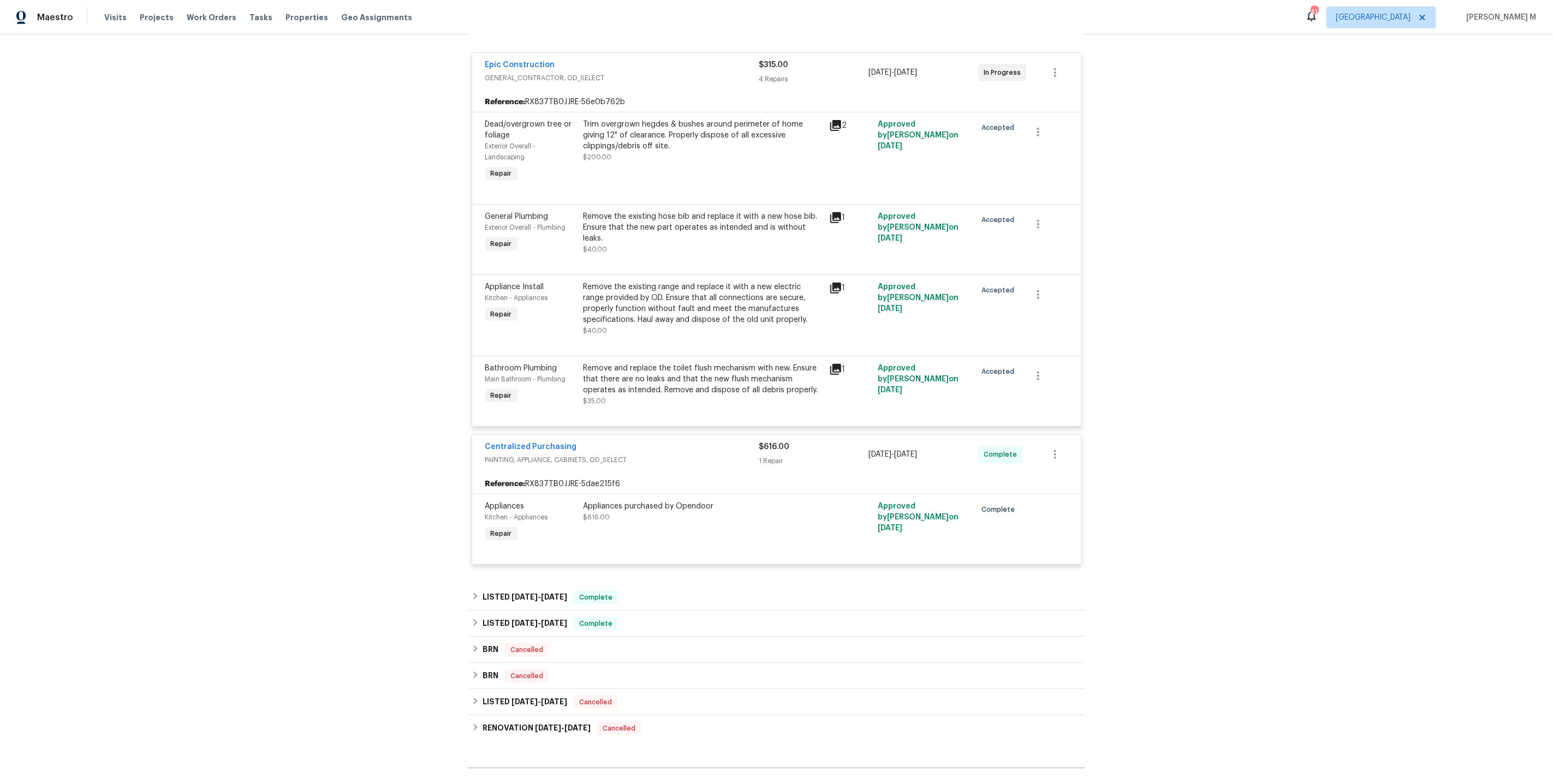
scroll to position [154, 0]
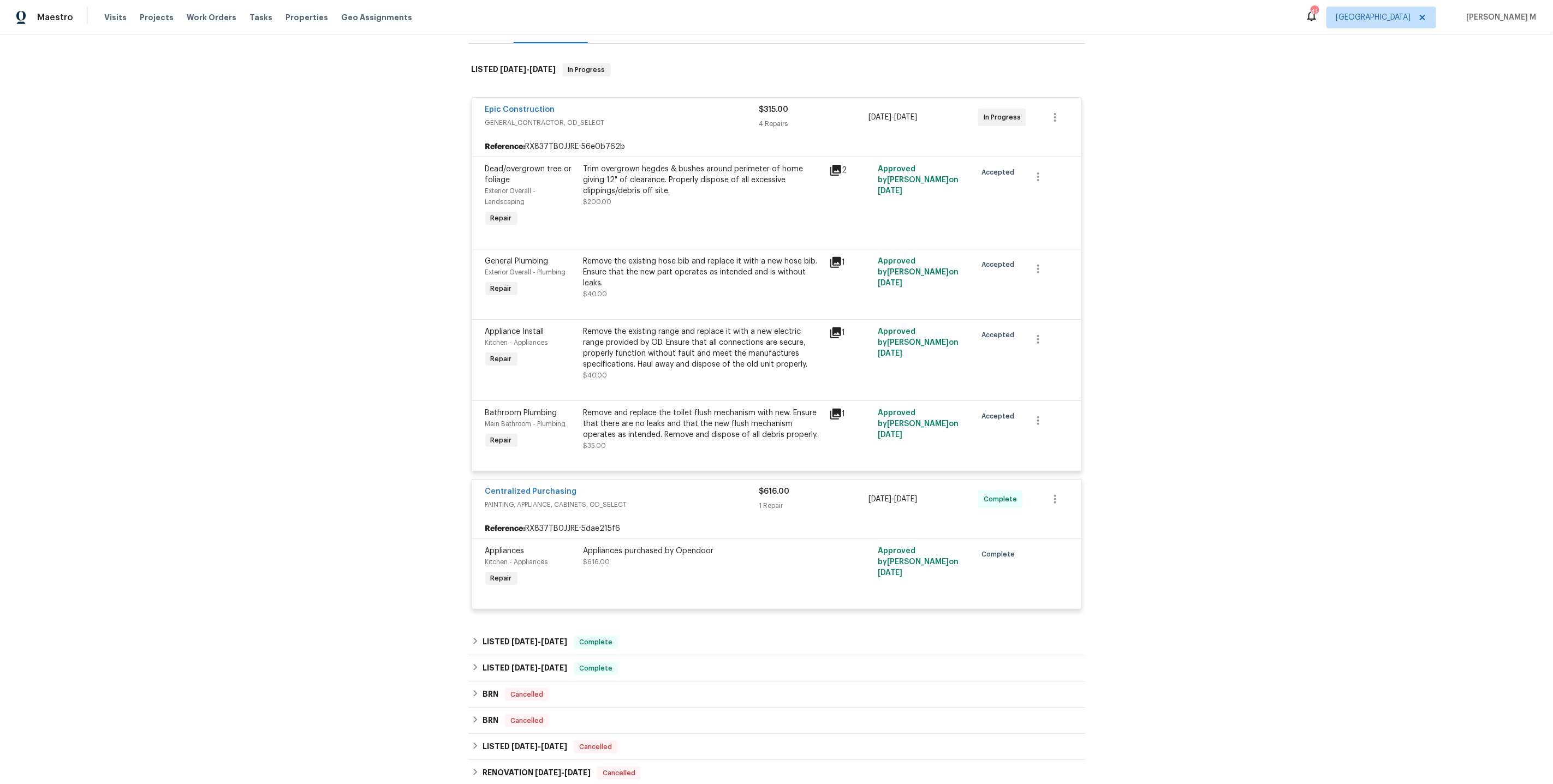
click at [693, 326] on div "Remove the existing range and replace it with a new electric range provided by …" at bounding box center [703, 348] width 239 height 43
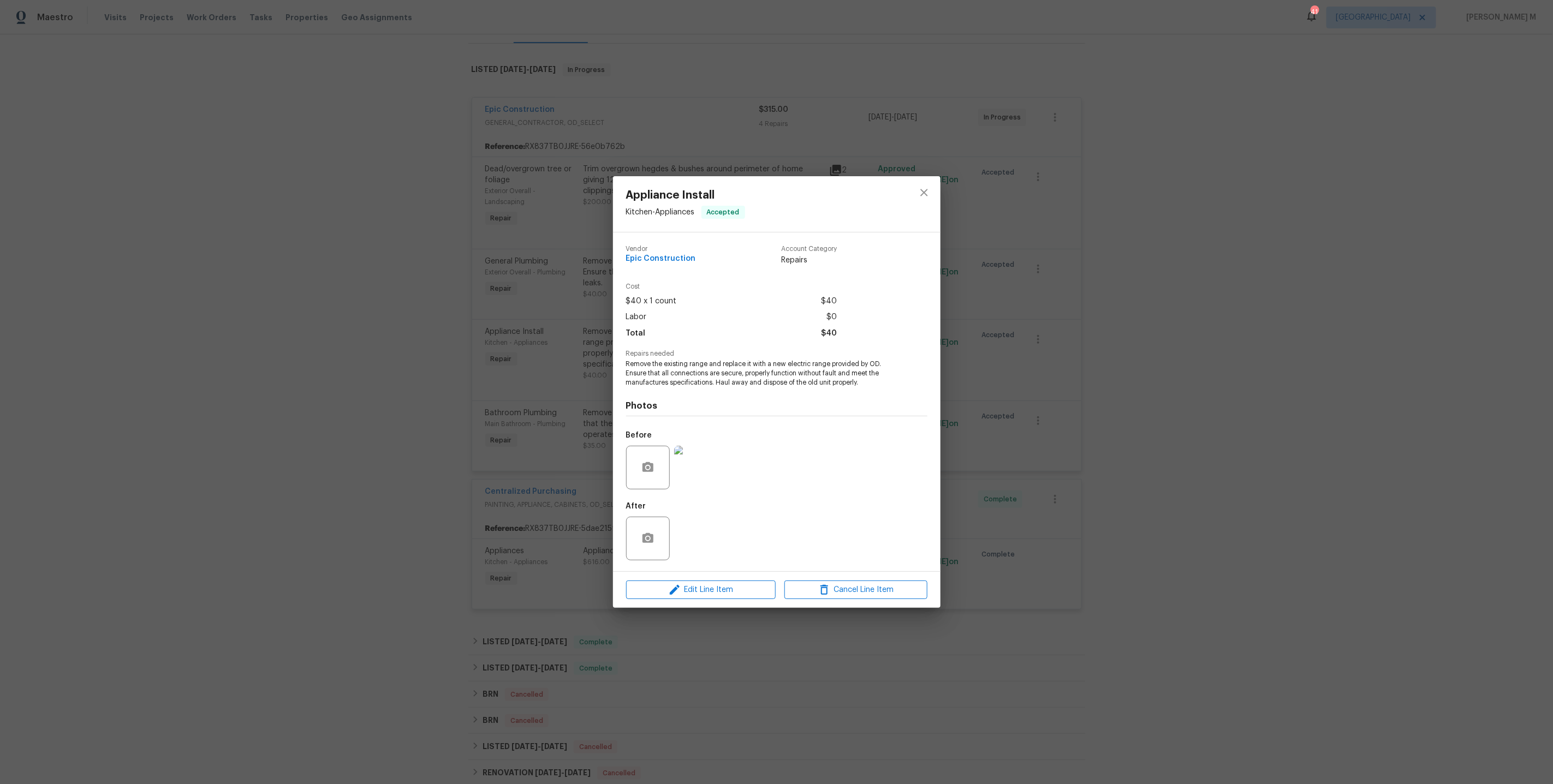
click at [704, 471] on img at bounding box center [696, 468] width 43 height 43
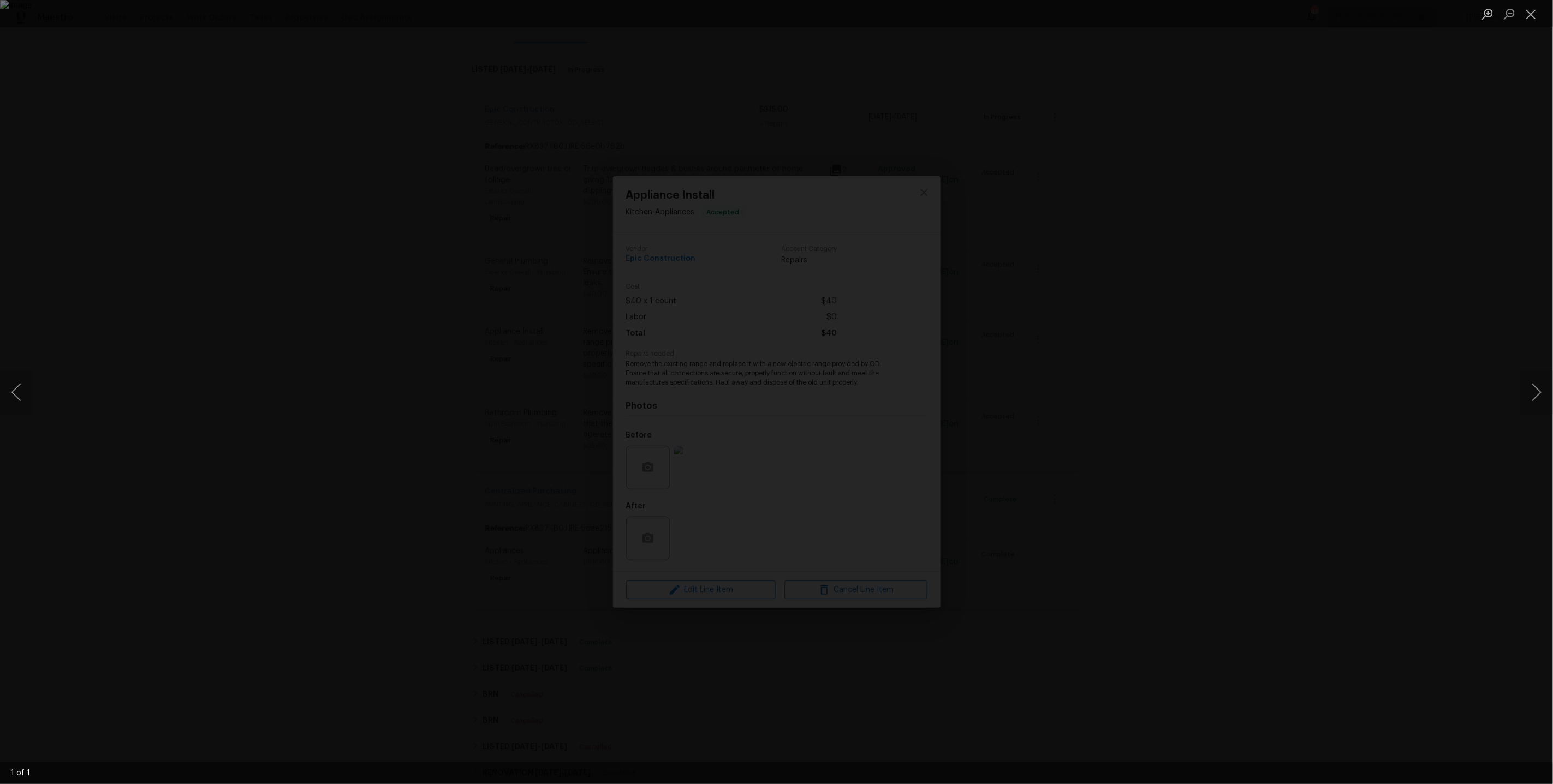
click at [1195, 326] on div "Lightbox" at bounding box center [776, 392] width 1553 height 784
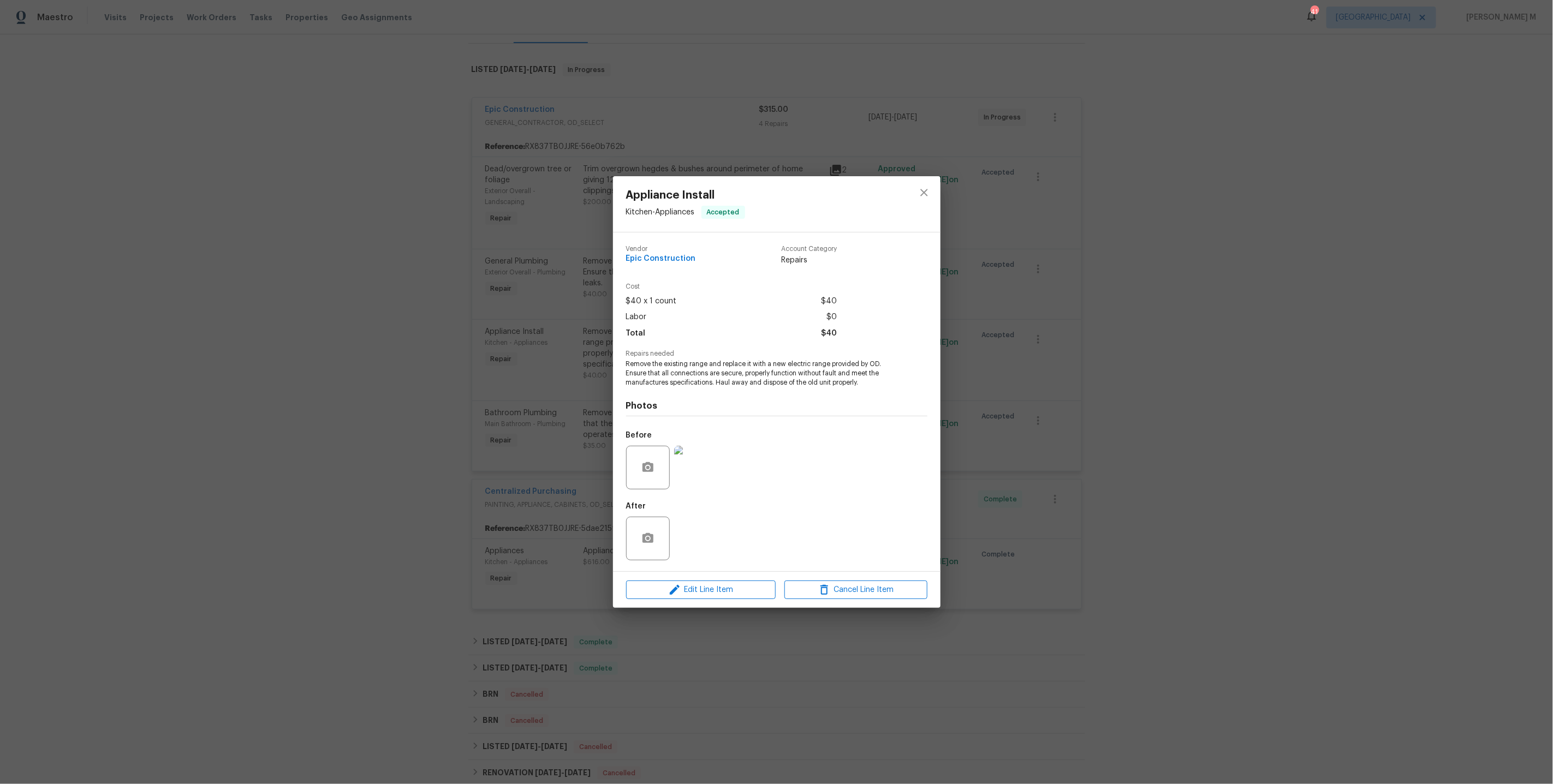
click at [1010, 266] on div "Appliance Install Kitchen - Appliances Accepted Vendor Epic Construction Accoun…" at bounding box center [776, 392] width 1553 height 784
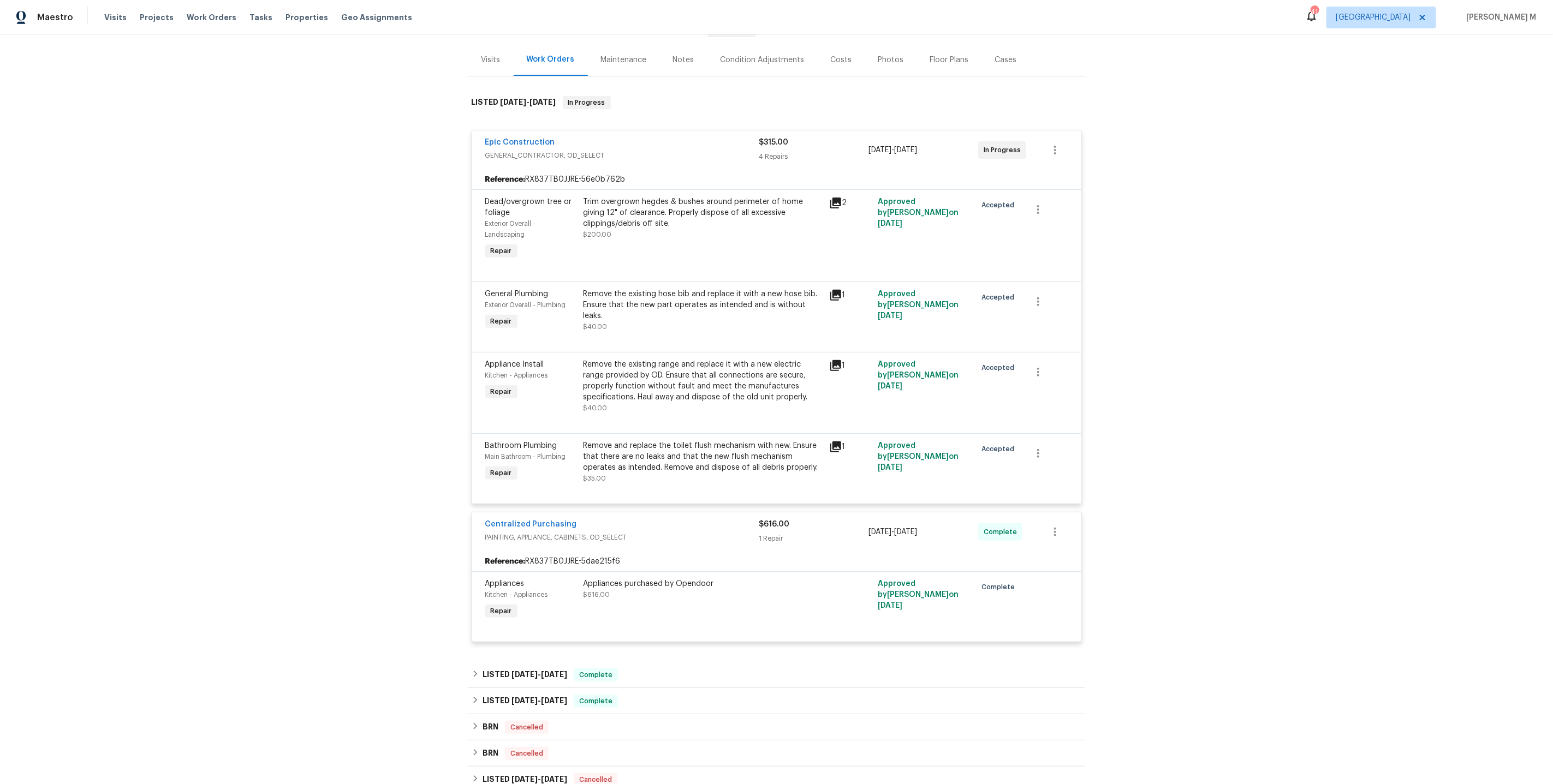
scroll to position [93, 0]
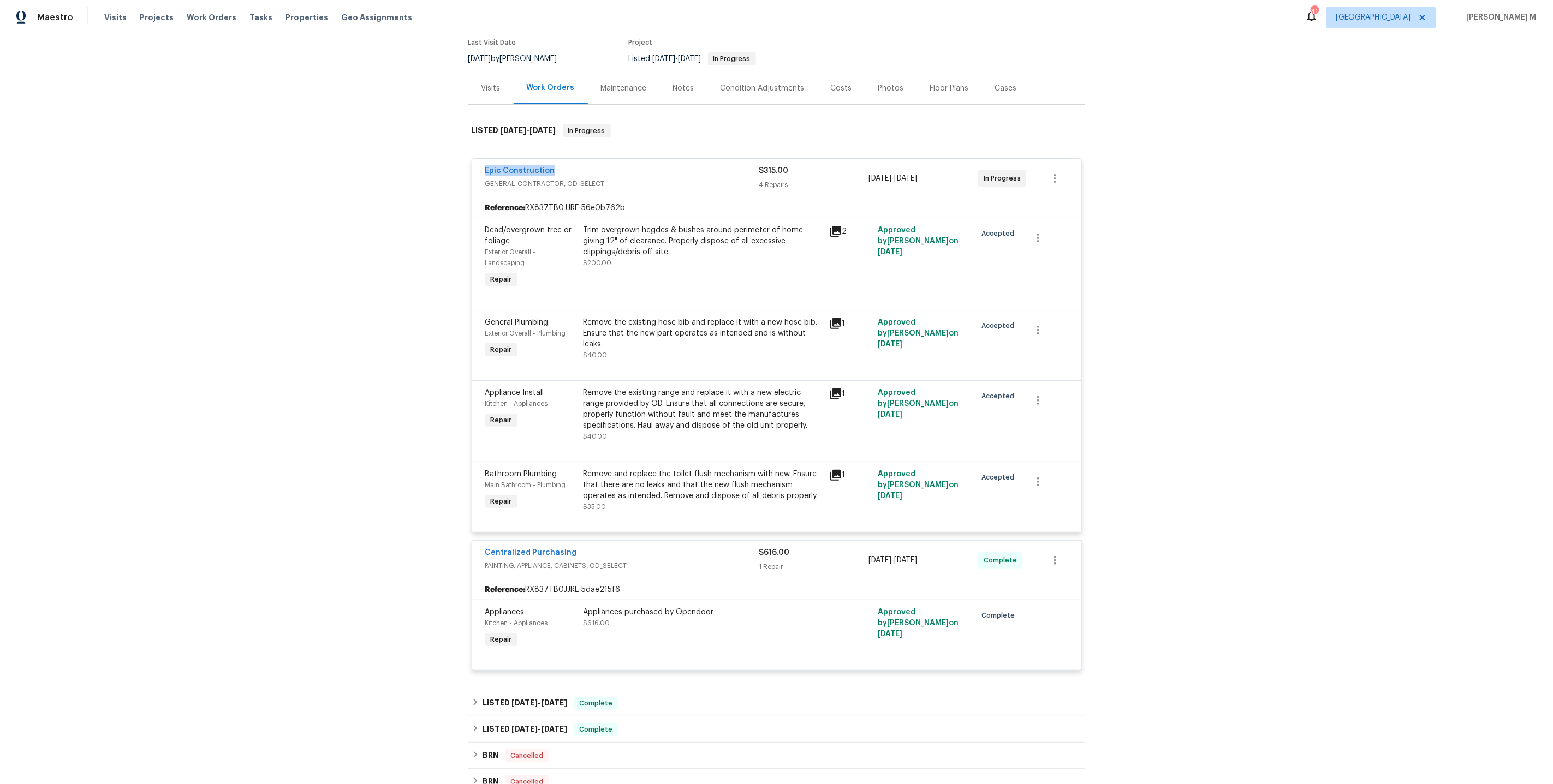
drag, startPoint x: 577, startPoint y: 165, endPoint x: 380, endPoint y: 165, distance: 197.0
click at [380, 165] on div "Back to all projects 5715 Sage Bloom Dr, Arlington, TX 76017 3 Beds | 2 Baths |…" at bounding box center [776, 409] width 1553 height 750
copy link "Epic Construction"
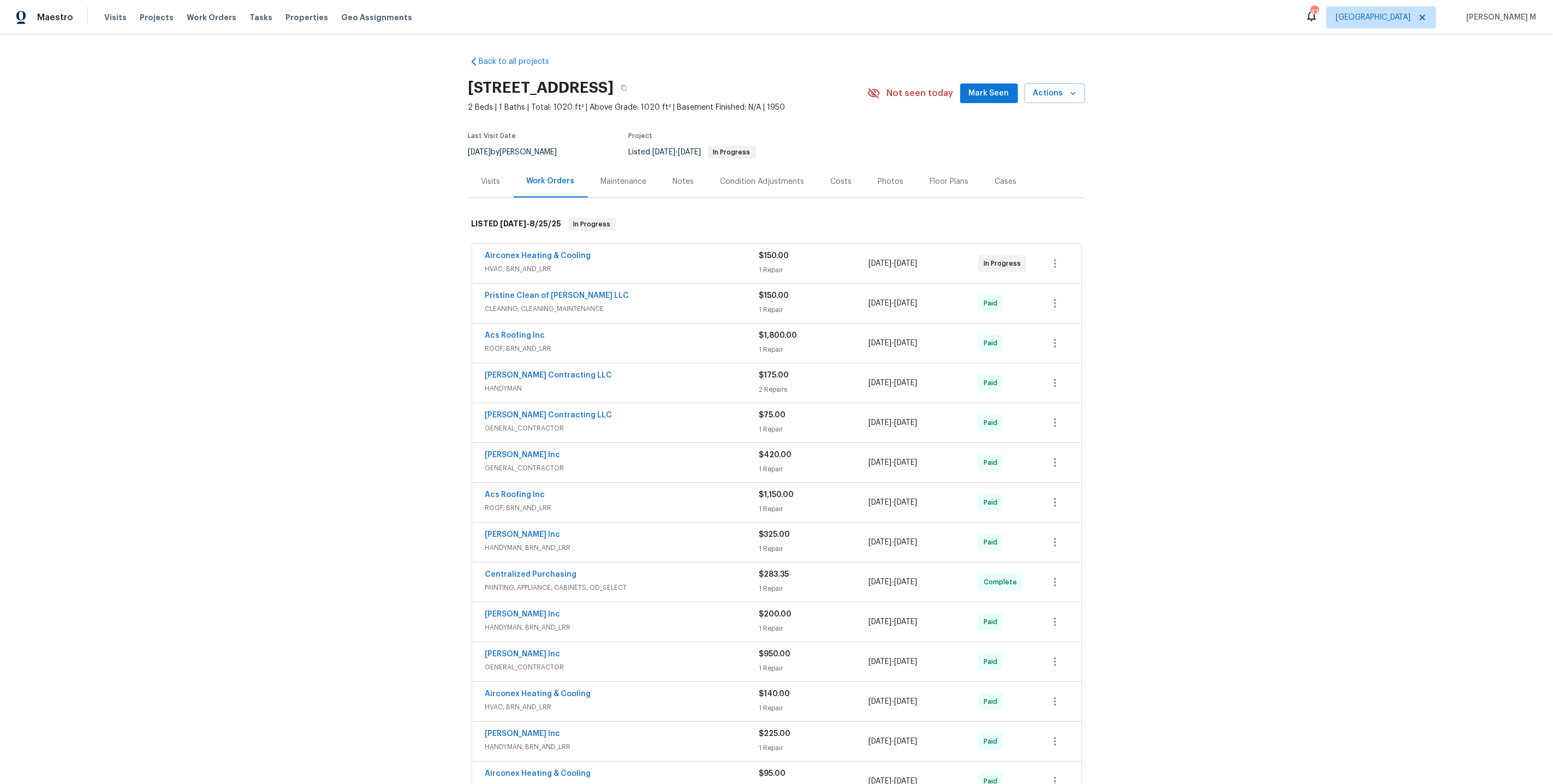
click at [528, 263] on span "HVAC, BRN_AND_LRR" at bounding box center [622, 269] width 274 height 11
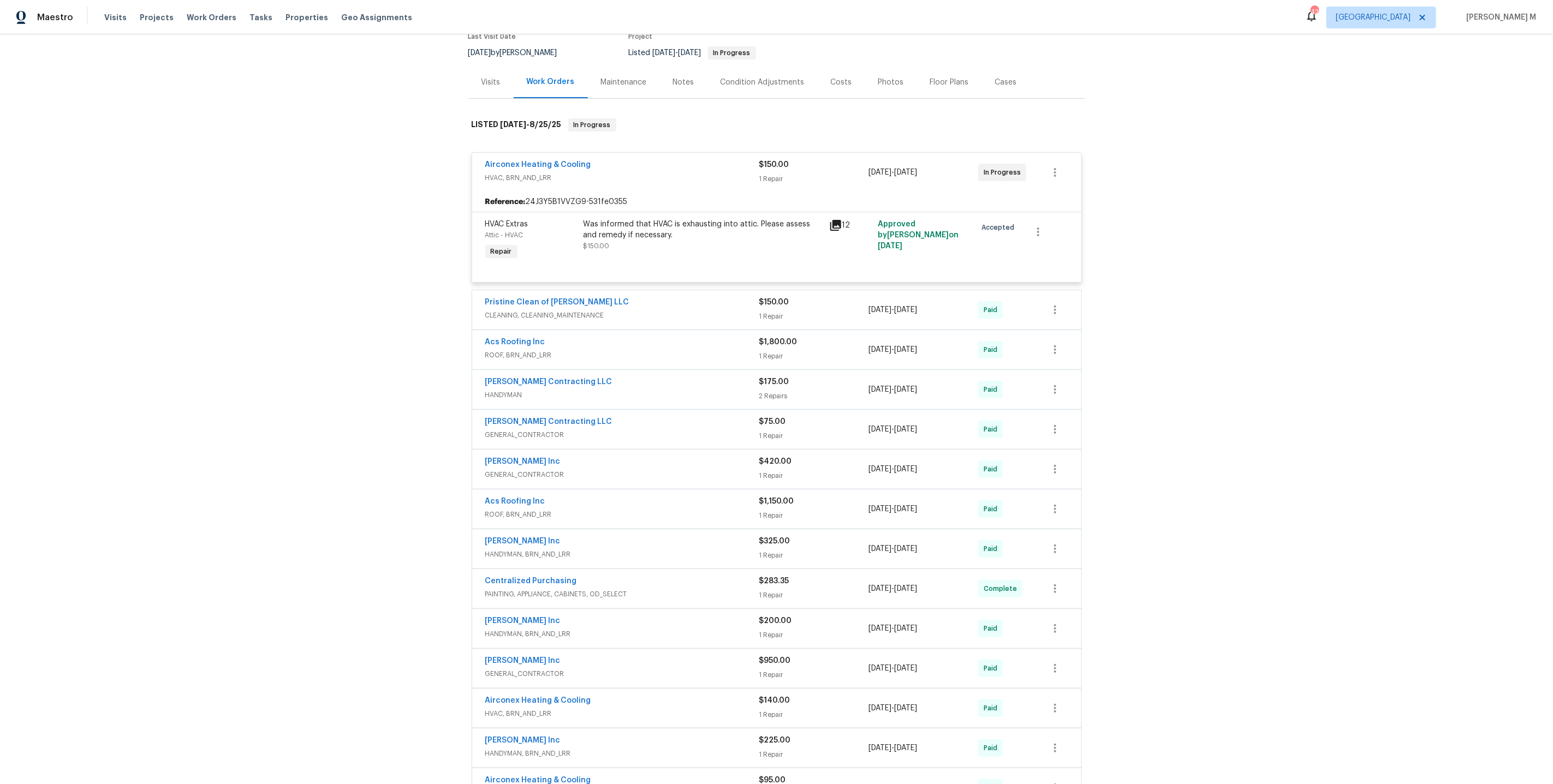
click at [582, 310] on span "CLEANING, CLEANING_MAINTENANCE" at bounding box center [622, 315] width 274 height 11
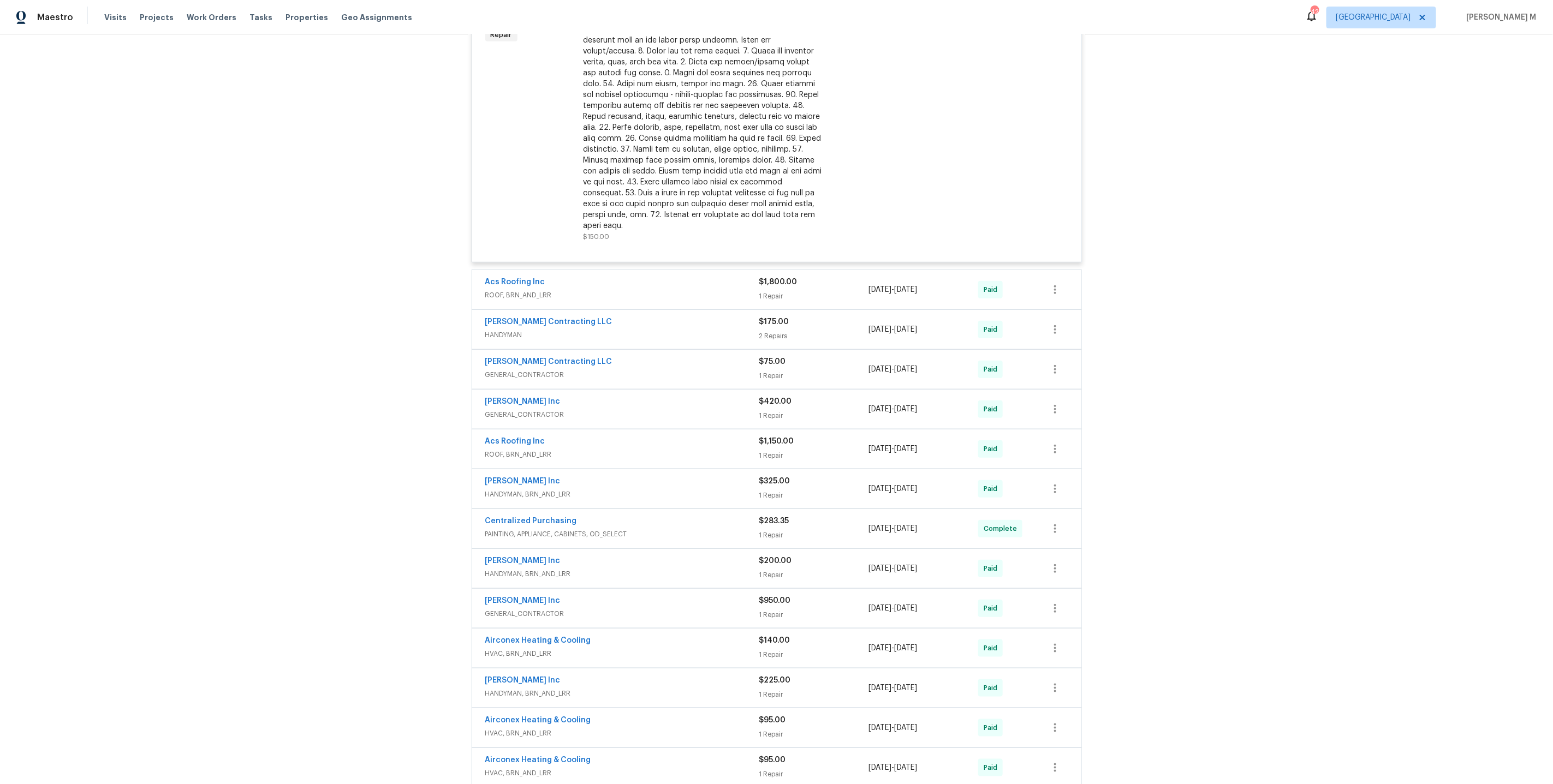
scroll to position [466, 0]
click at [514, 328] on span "HANDYMAN" at bounding box center [622, 334] width 274 height 11
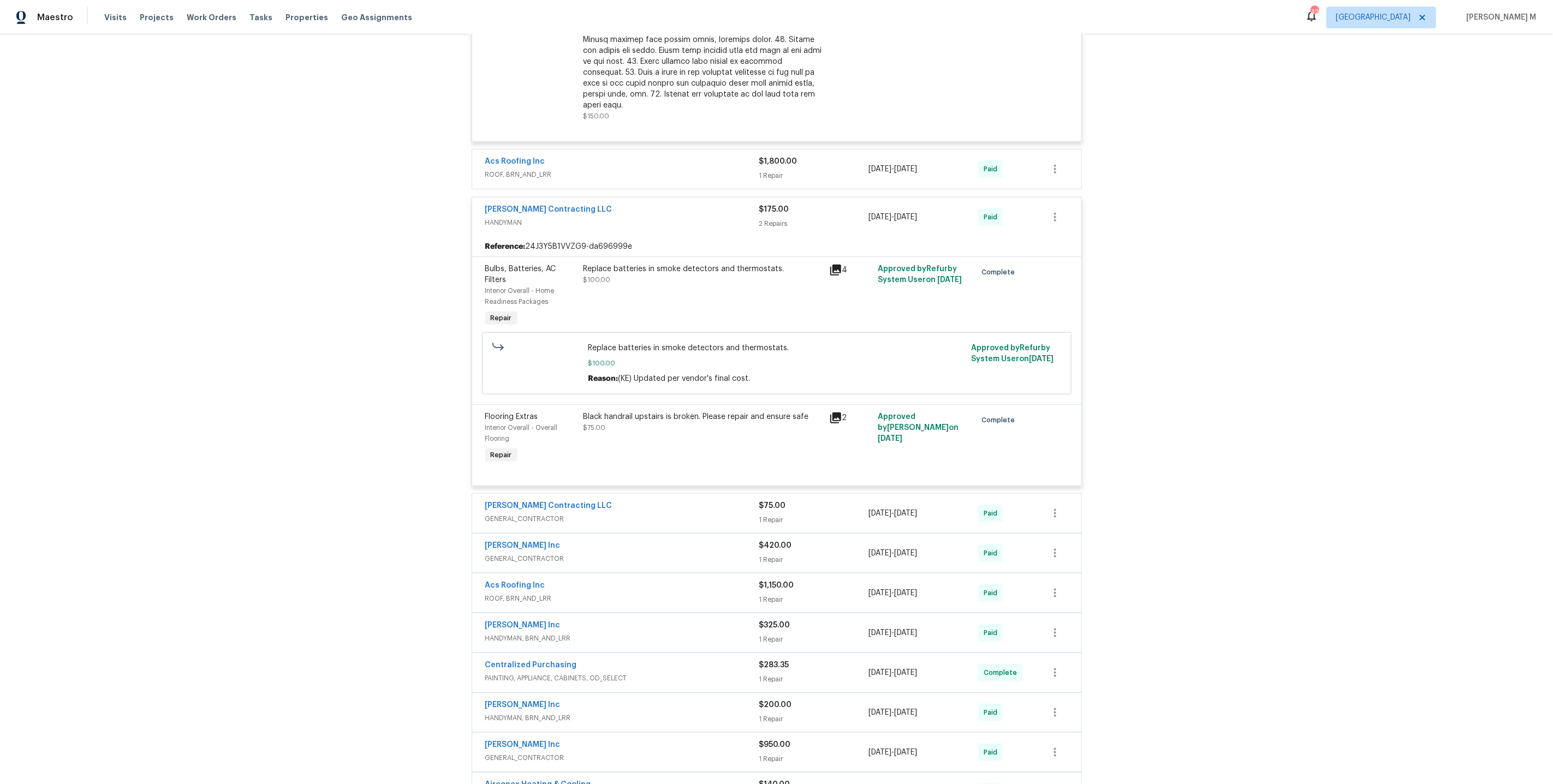
scroll to position [586, 0]
click at [521, 513] on span "GENERAL_CONTRACTOR" at bounding box center [622, 518] width 274 height 11
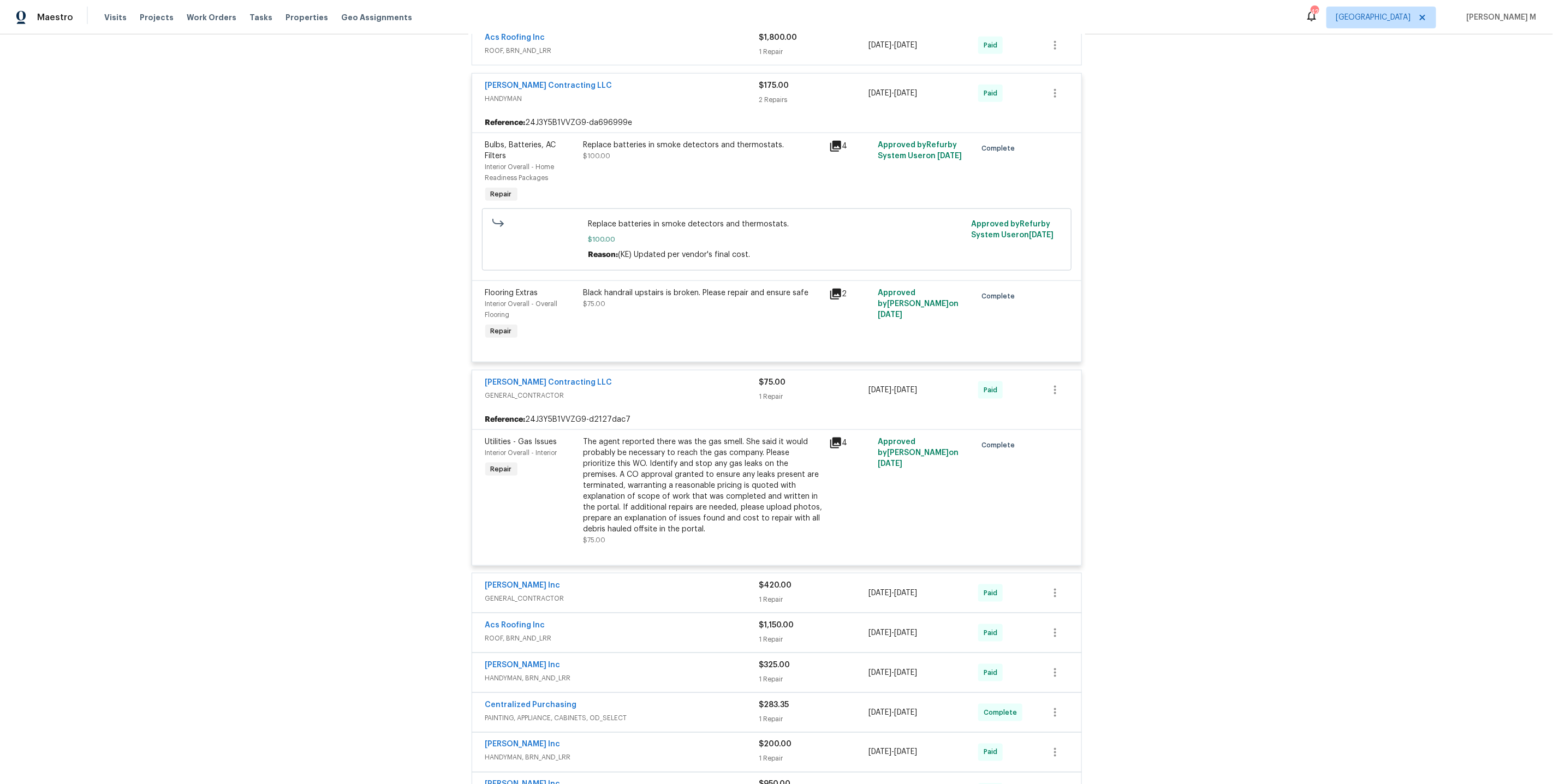
scroll to position [815, 0]
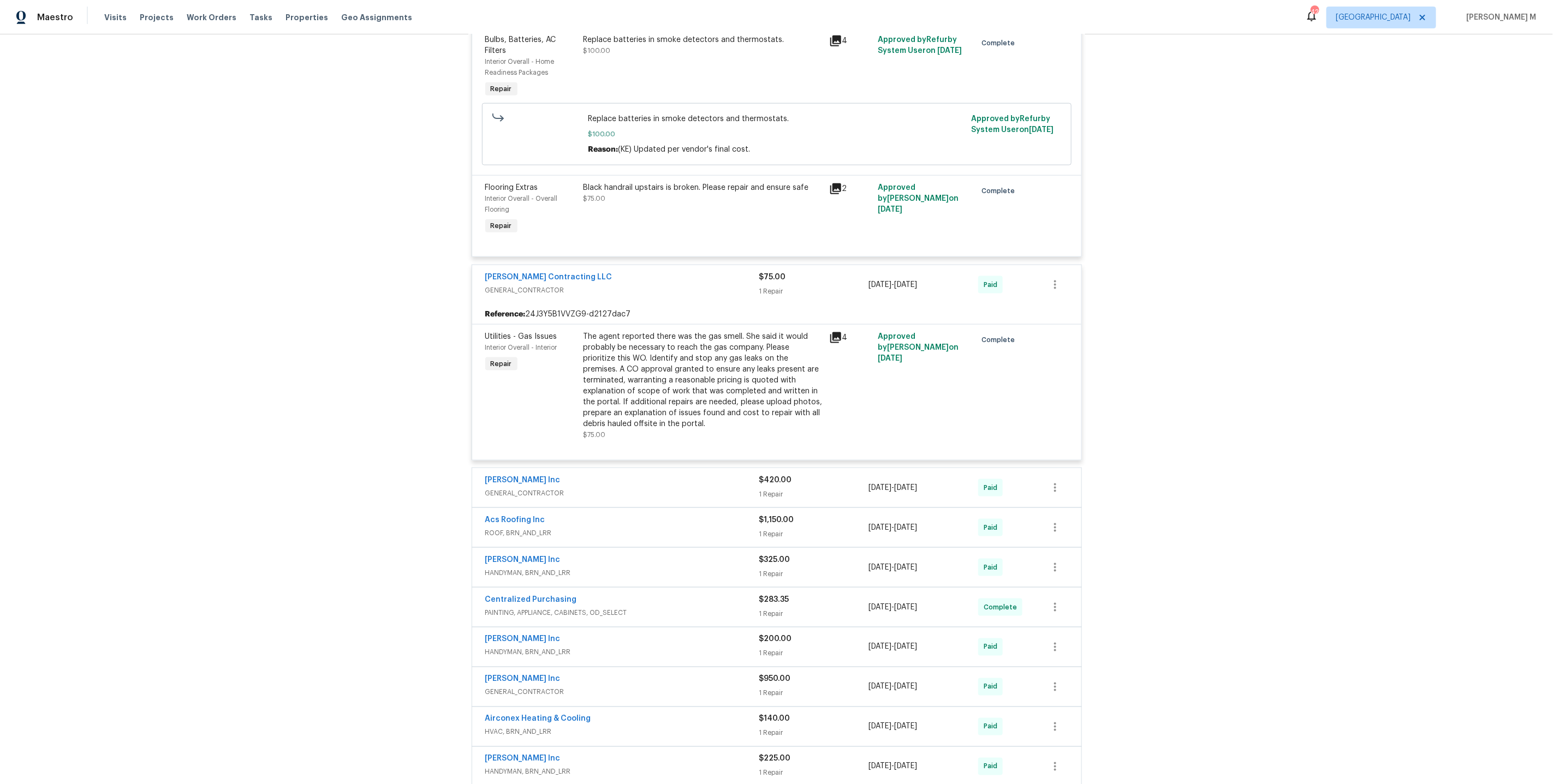
click at [540, 488] on span "GENERAL_CONTRACTOR" at bounding box center [622, 493] width 274 height 11
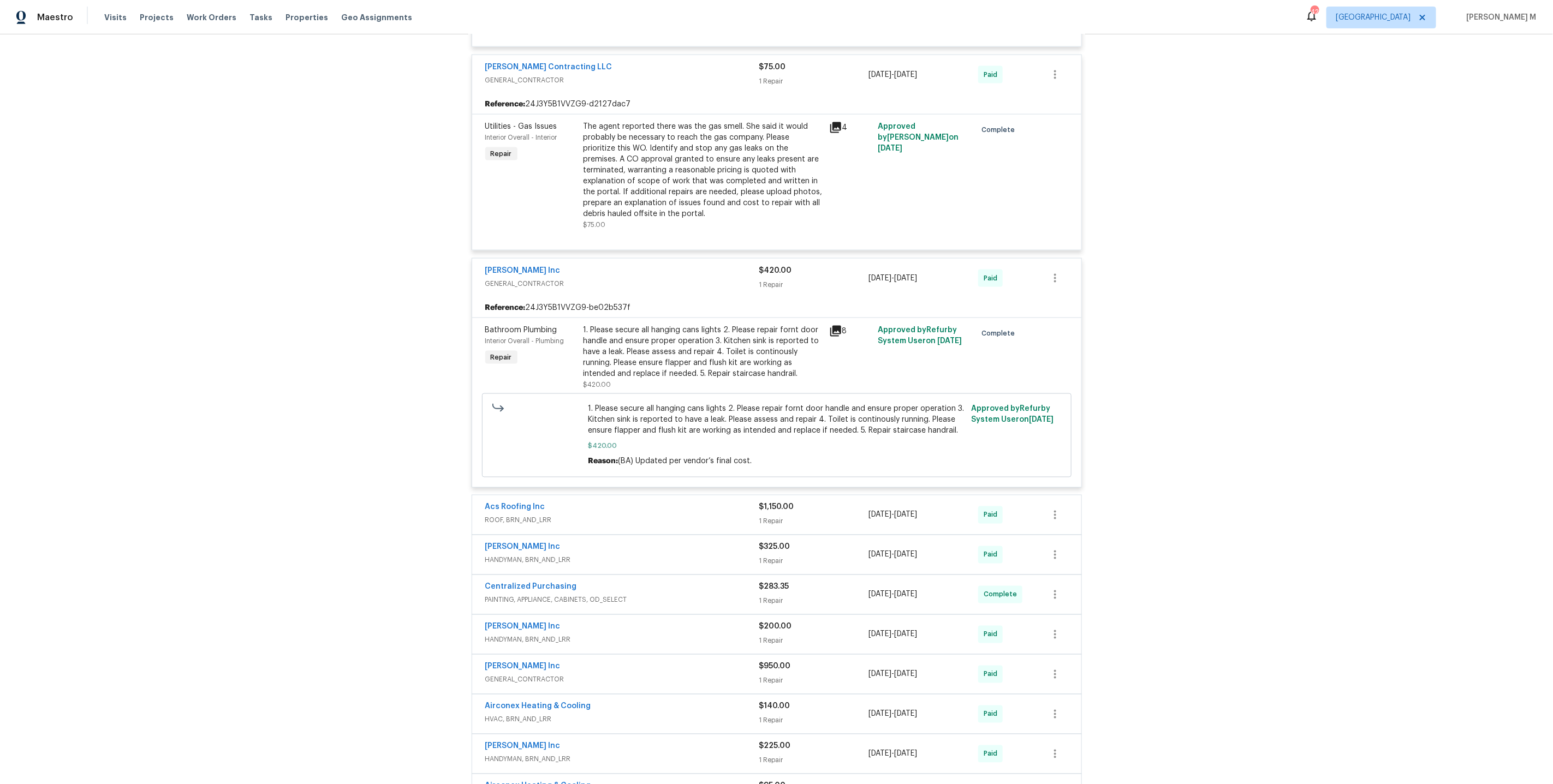
scroll to position [1026, 0]
click at [704, 324] on div "1. Please secure all hanging cans lights 2. Please repair fornt door handle and…" at bounding box center [703, 351] width 239 height 55
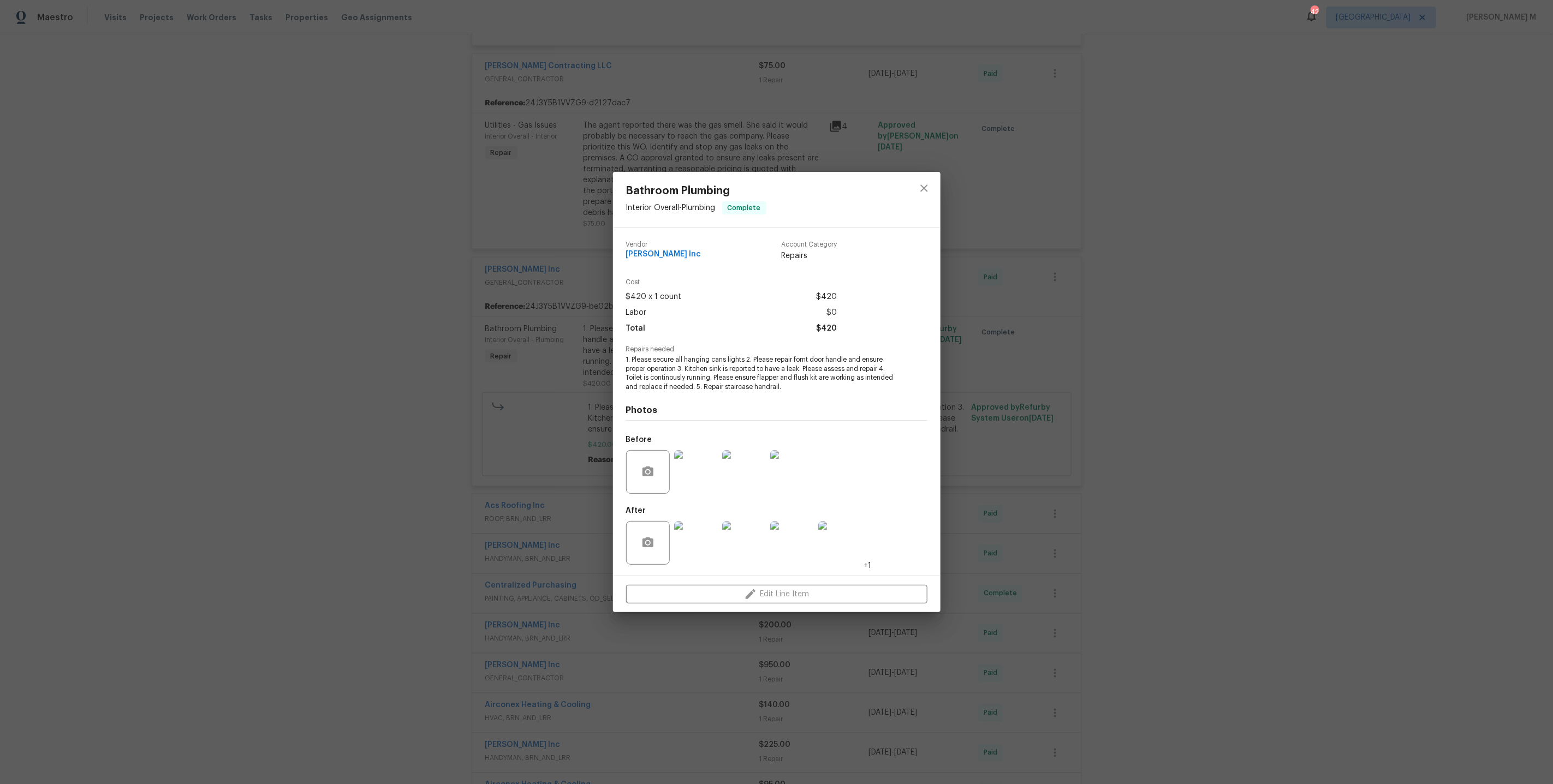
click at [975, 305] on div "Bathroom Plumbing Interior Overall - Plumbing Complete Vendor [PERSON_NAME] Inc…" at bounding box center [776, 392] width 1553 height 784
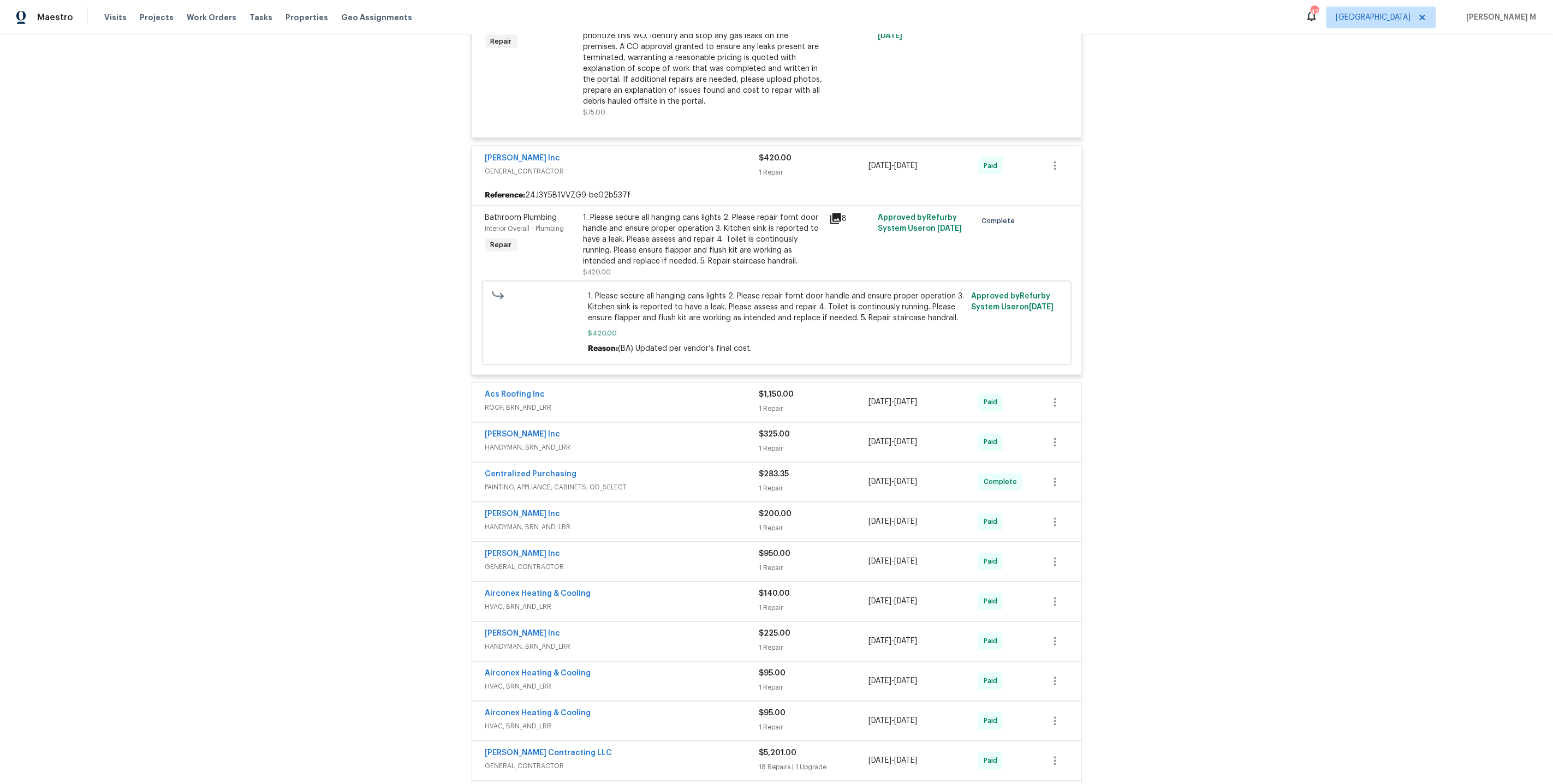
scroll to position [1138, 0]
click at [523, 442] on span "HANDYMAN, BRN_AND_LRR" at bounding box center [622, 447] width 274 height 11
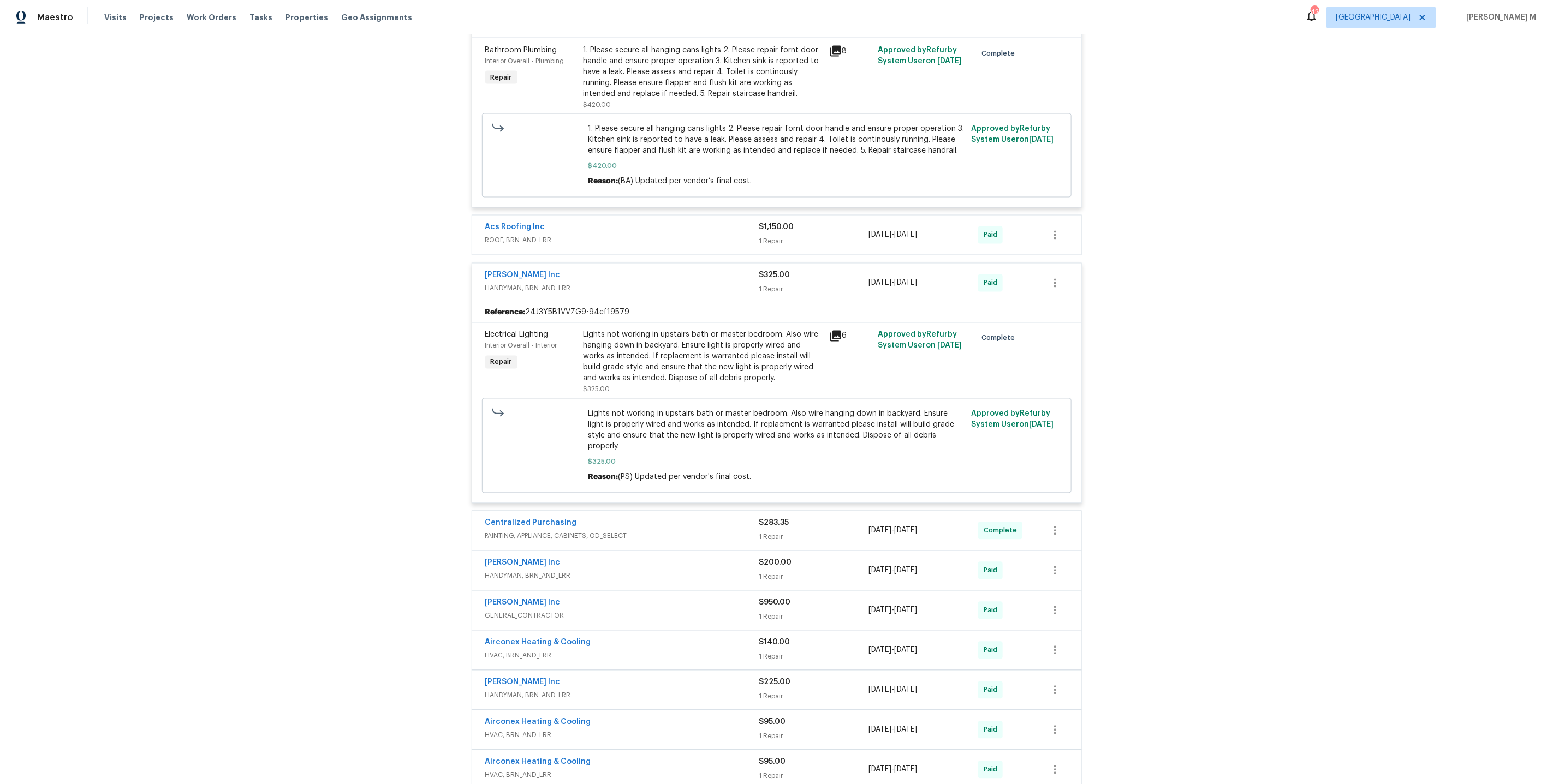
scroll to position [1305, 0]
click at [513, 570] on span "HANDYMAN, BRN_AND_LRR" at bounding box center [622, 575] width 274 height 11
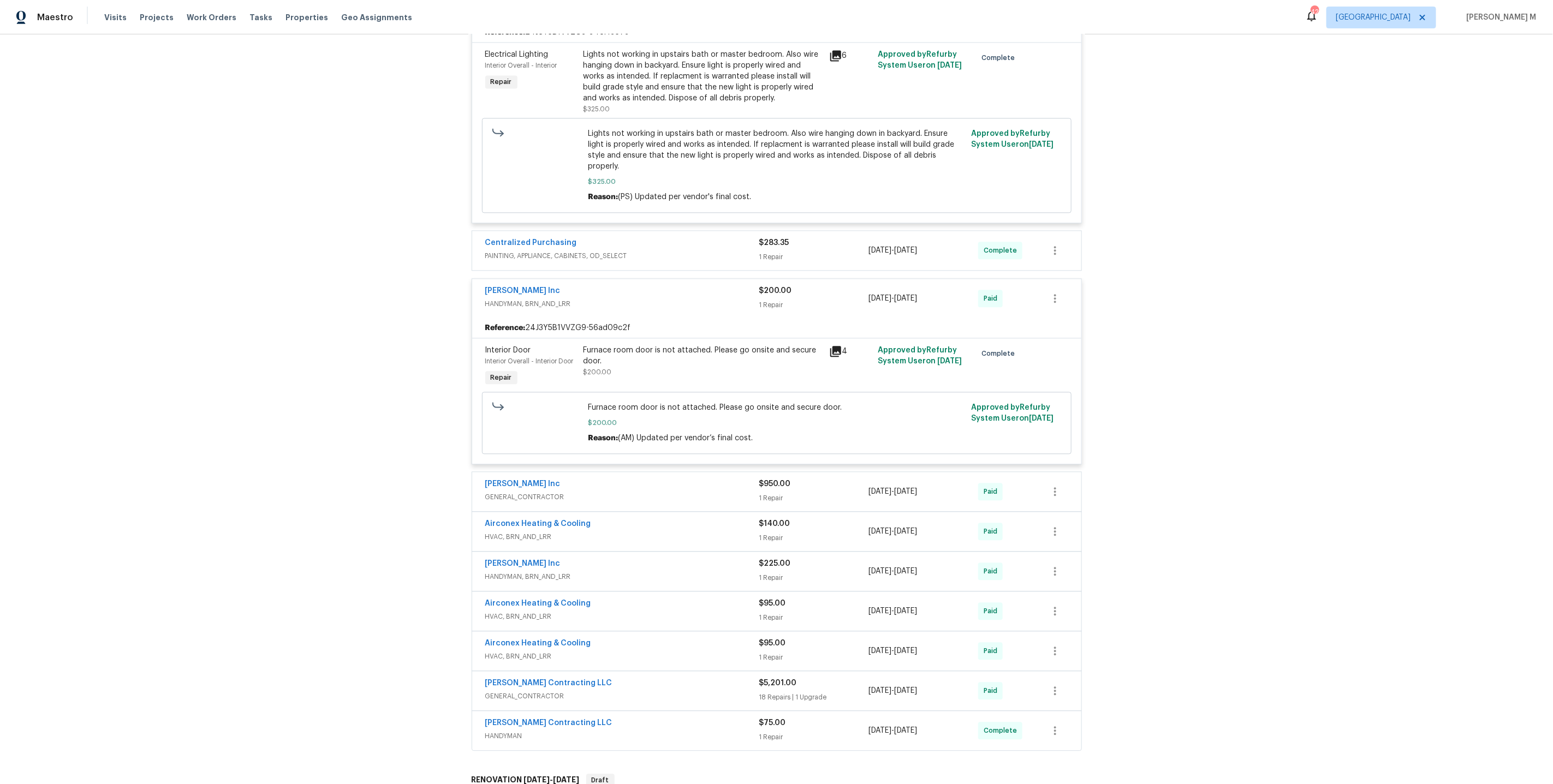
scroll to position [1585, 0]
click at [517, 531] on span "HVAC, BRN_AND_LRR" at bounding box center [622, 536] width 274 height 11
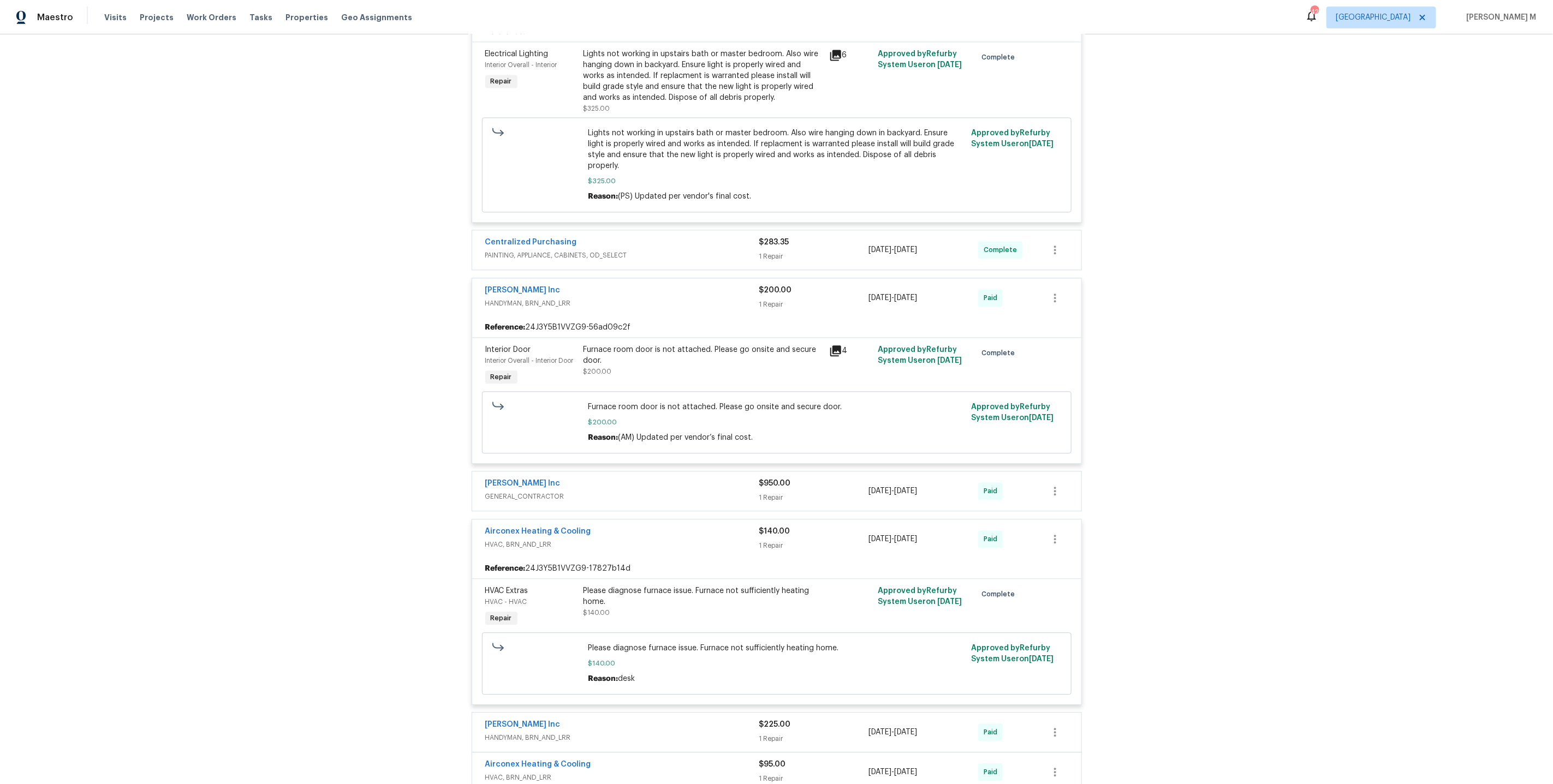
click at [528, 491] on span "GENERAL_CONTRACTOR" at bounding box center [622, 497] width 274 height 11
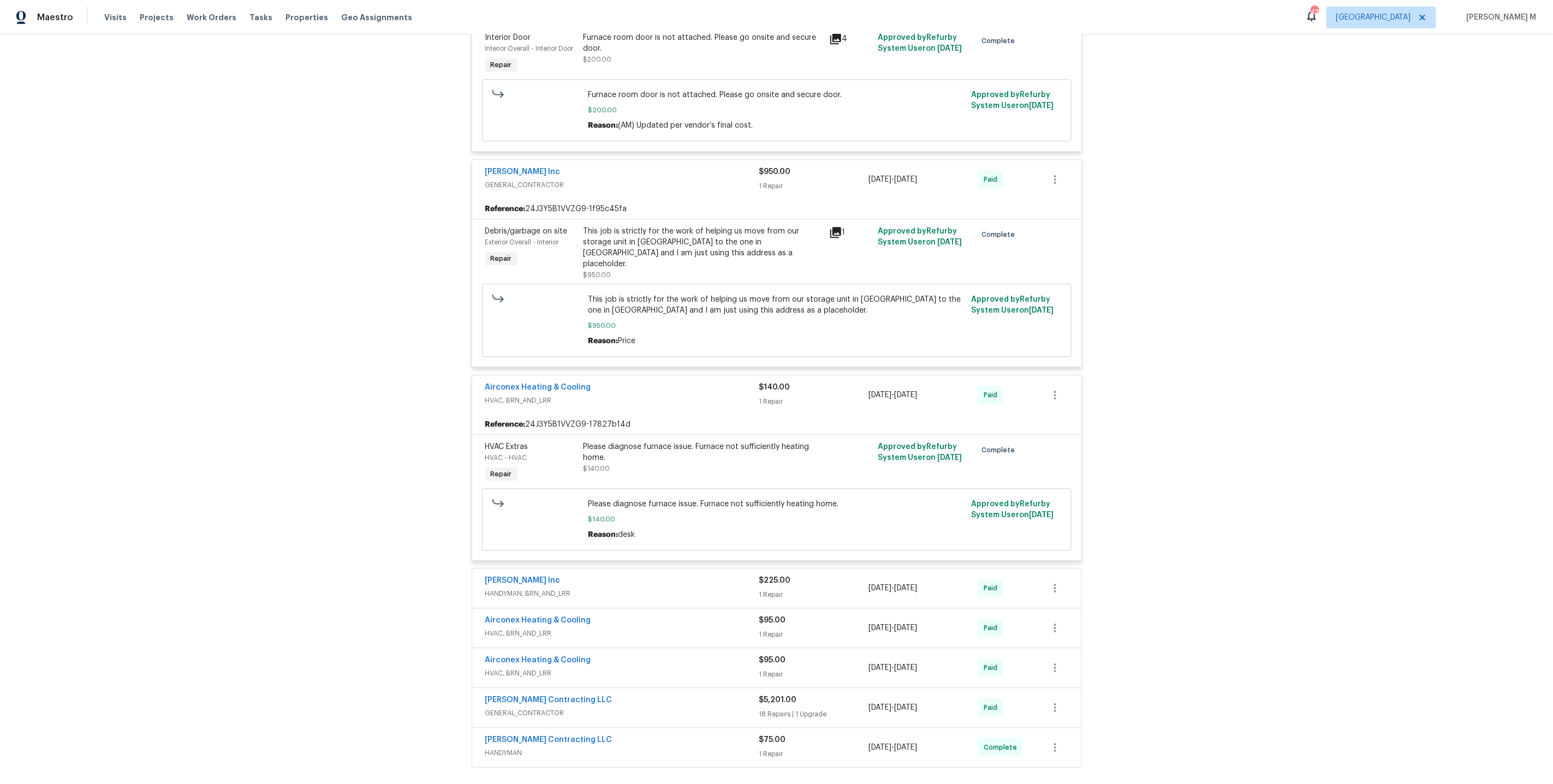
scroll to position [1899, 0]
click at [506, 627] on span "HVAC, BRN_AND_LRR" at bounding box center [622, 632] width 274 height 11
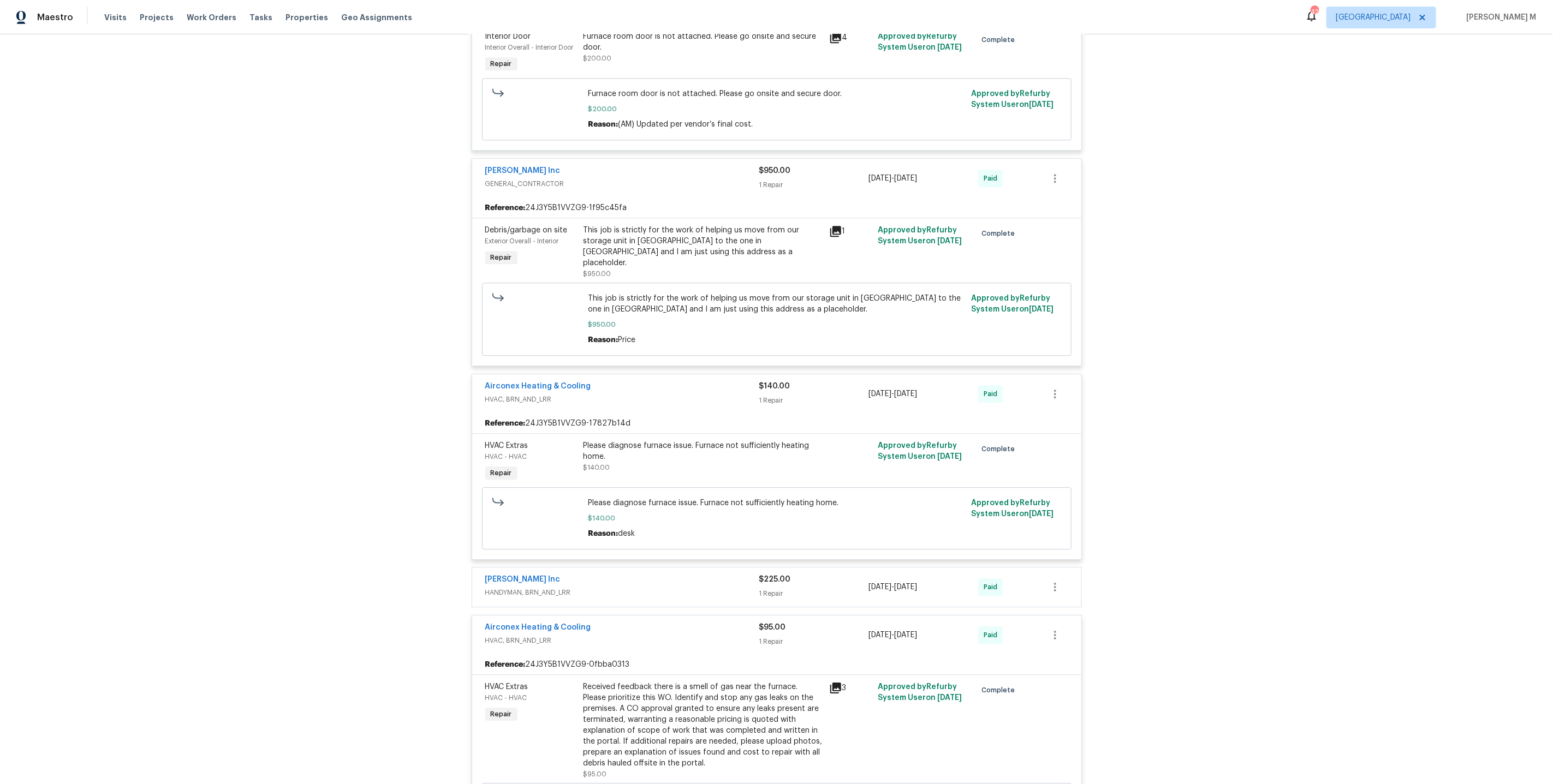
click at [521, 587] on span "HANDYMAN, BRN_AND_LRR" at bounding box center [622, 592] width 274 height 11
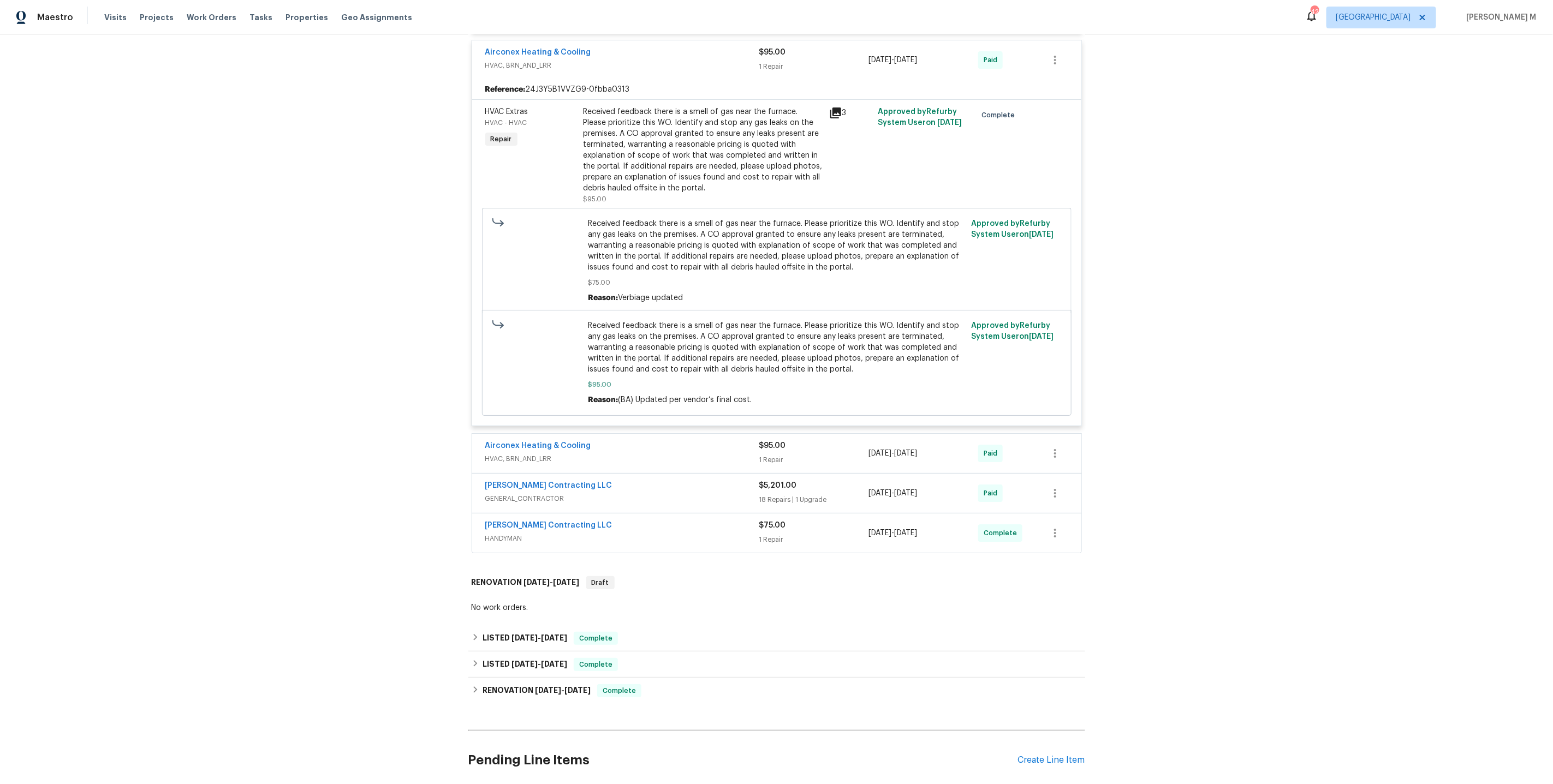
scroll to position [2621, 0]
click at [512, 533] on span "HANDYMAN" at bounding box center [622, 538] width 274 height 11
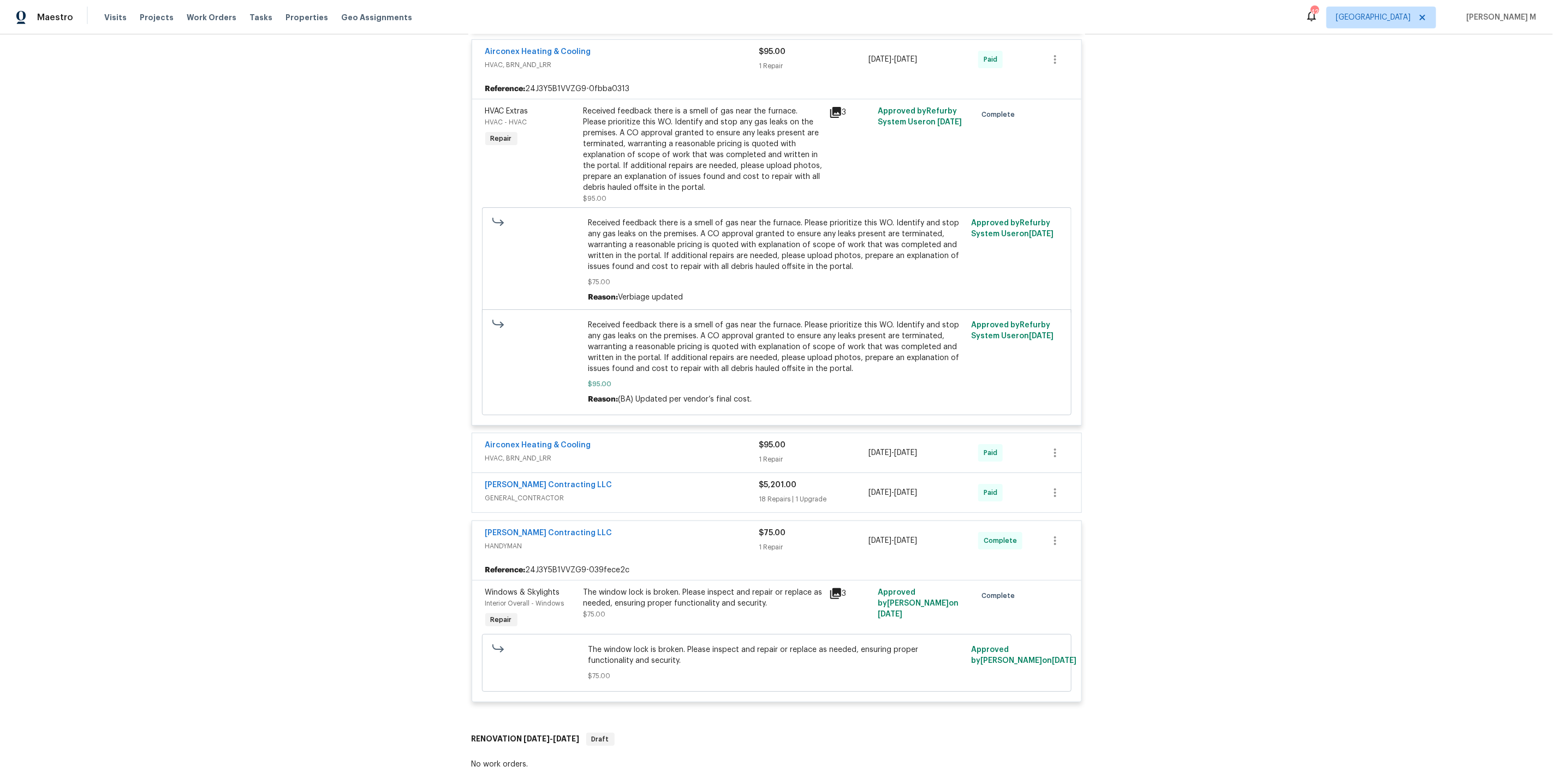
click at [506, 493] on span "GENERAL_CONTRACTOR" at bounding box center [622, 498] width 274 height 11
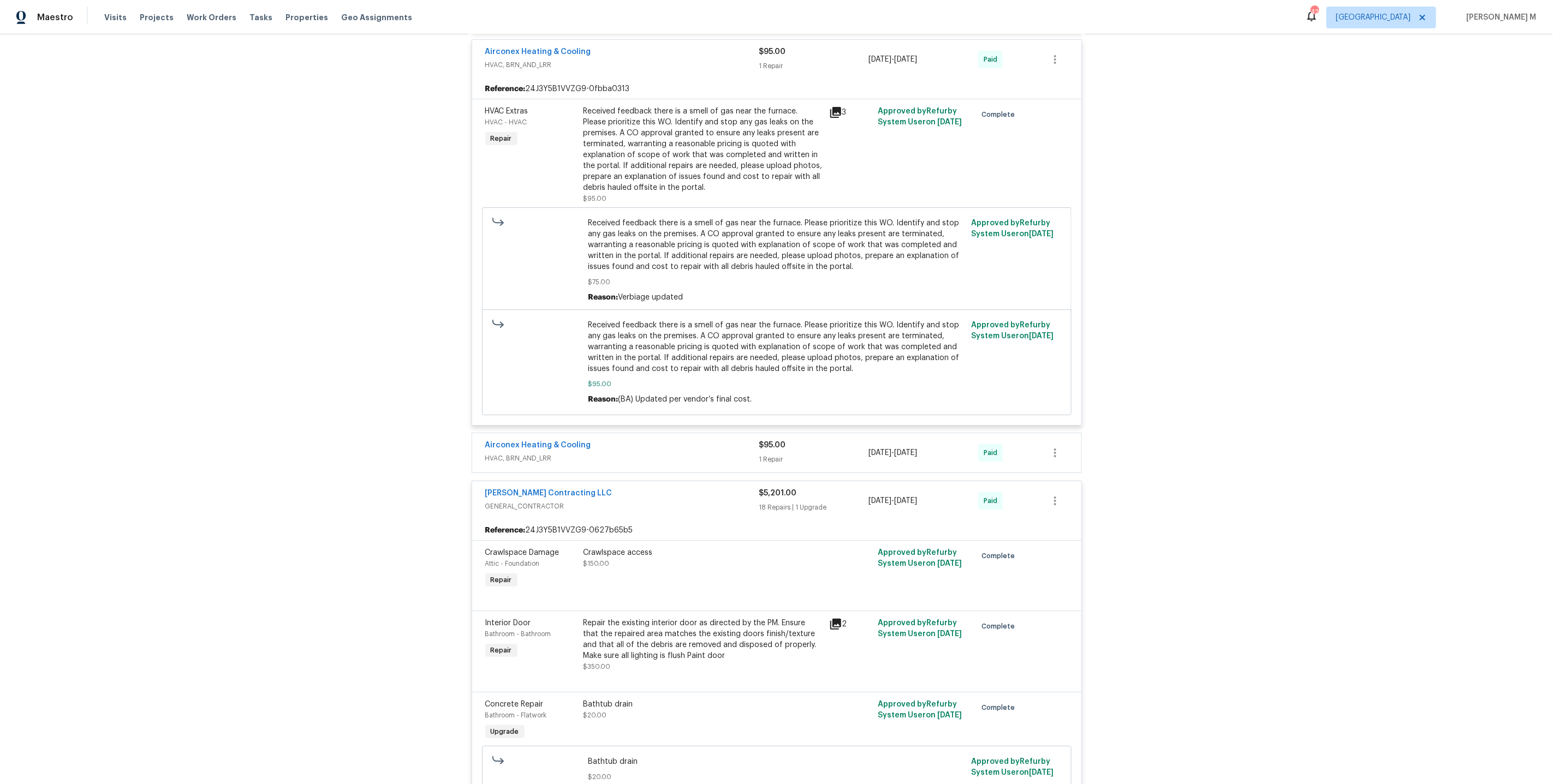
click at [530, 453] on span "HVAC, BRN_AND_LRR" at bounding box center [622, 459] width 274 height 11
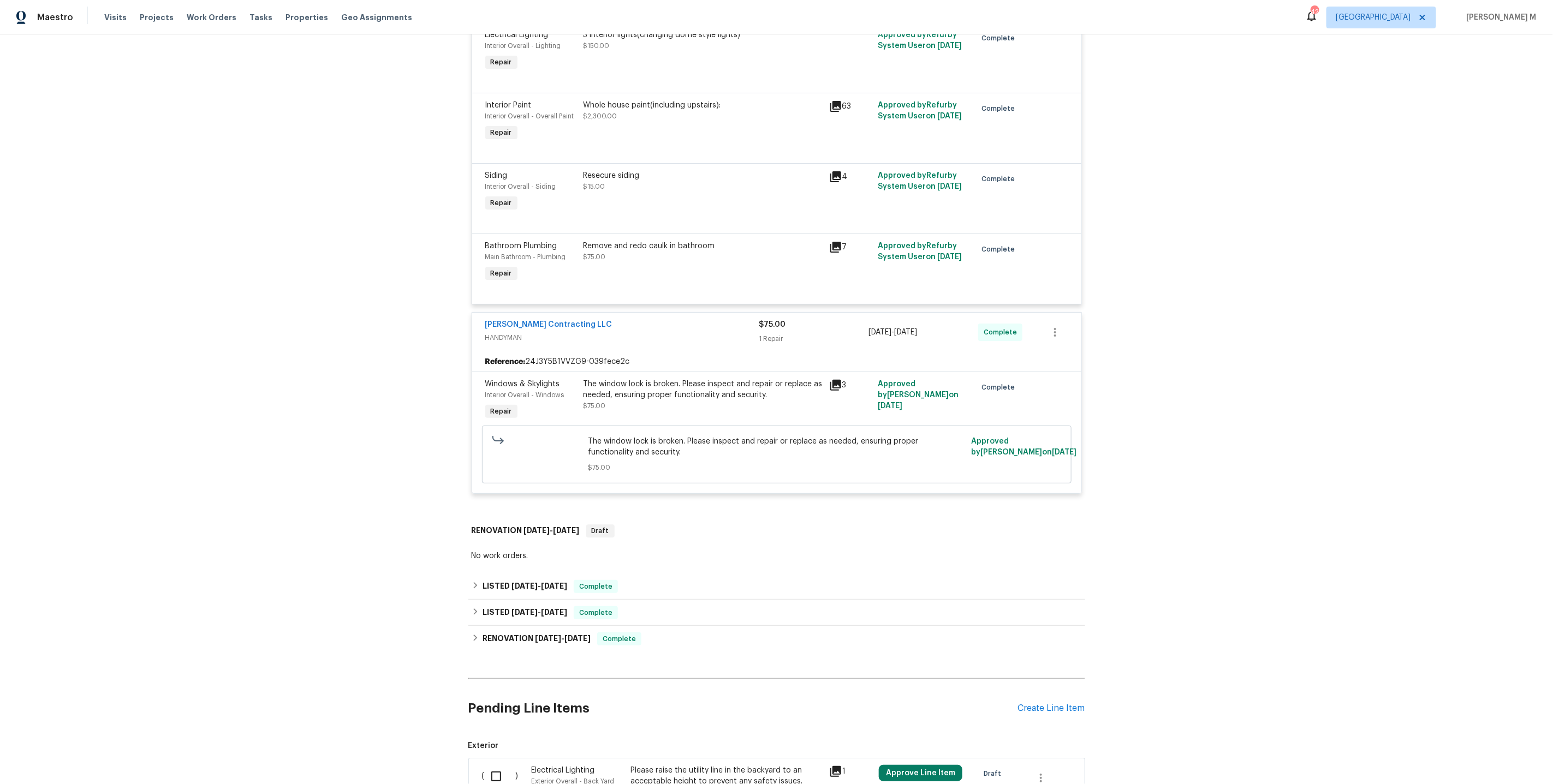
scroll to position [4530, 0]
click at [534, 580] on span "12/11/24" at bounding box center [524, 583] width 26 height 8
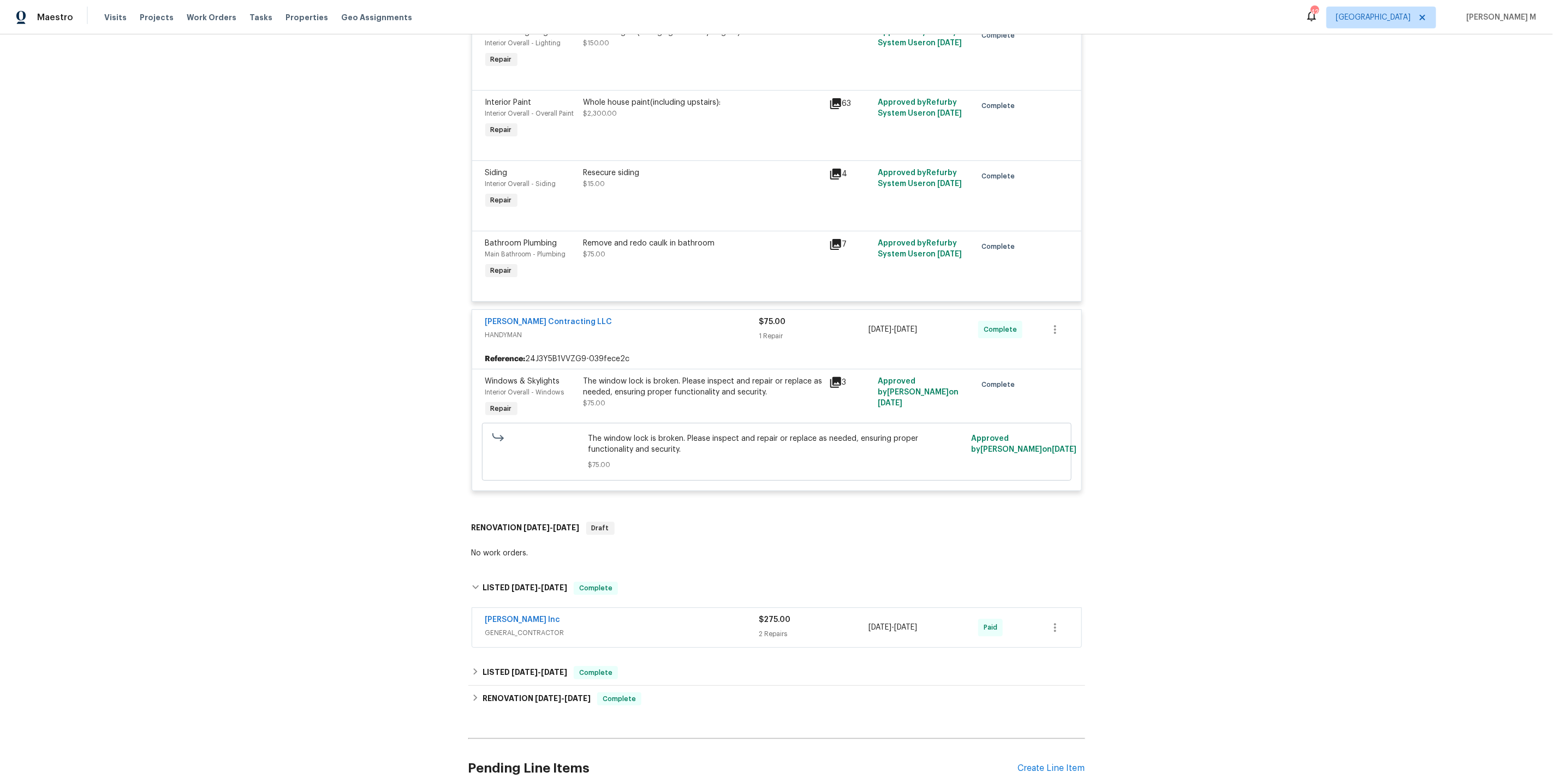
click at [413, 196] on div "Back to all projects 21521 Roosevelt Ave, Farmington Hills, MI 48336 2 Beds | 1…" at bounding box center [776, 409] width 1553 height 750
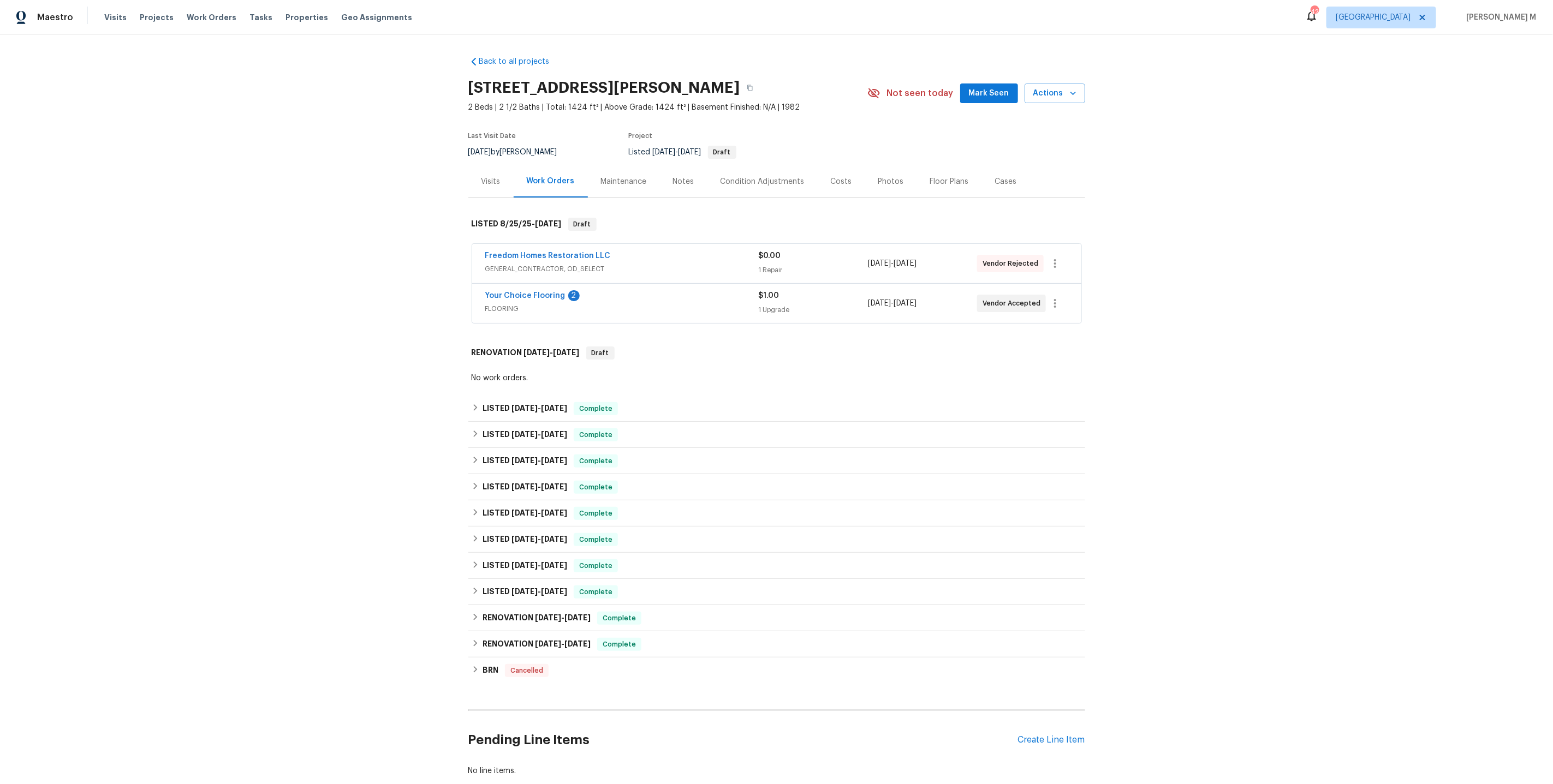
click at [528, 263] on span "GENERAL_CONTRACTOR, OD_SELECT" at bounding box center [622, 269] width 274 height 11
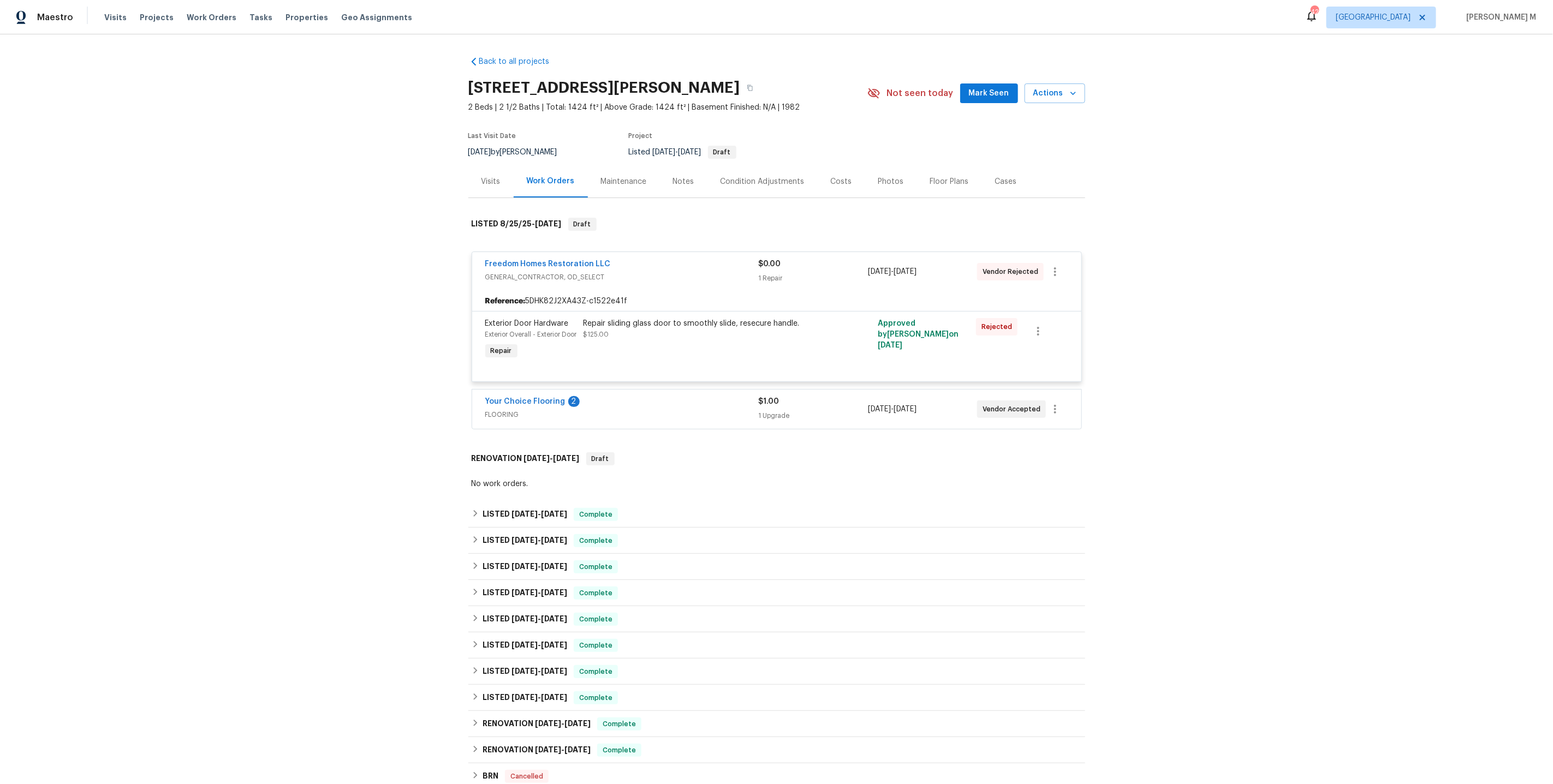
click at [528, 409] on span "FLOORING" at bounding box center [622, 415] width 274 height 11
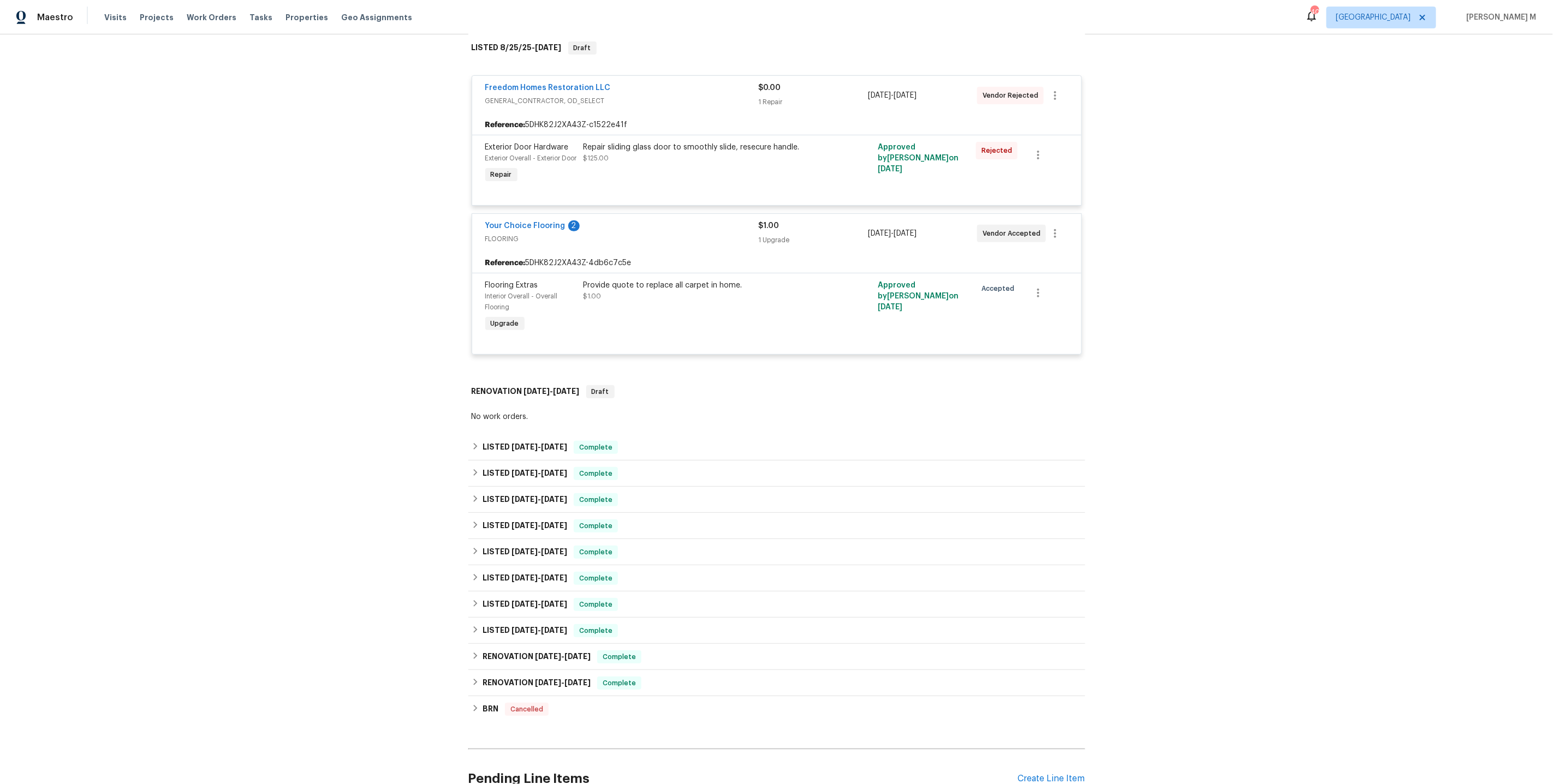
scroll to position [177, 0]
click at [494, 441] on h6 "LISTED [DATE] - [DATE]" at bounding box center [524, 447] width 84 height 13
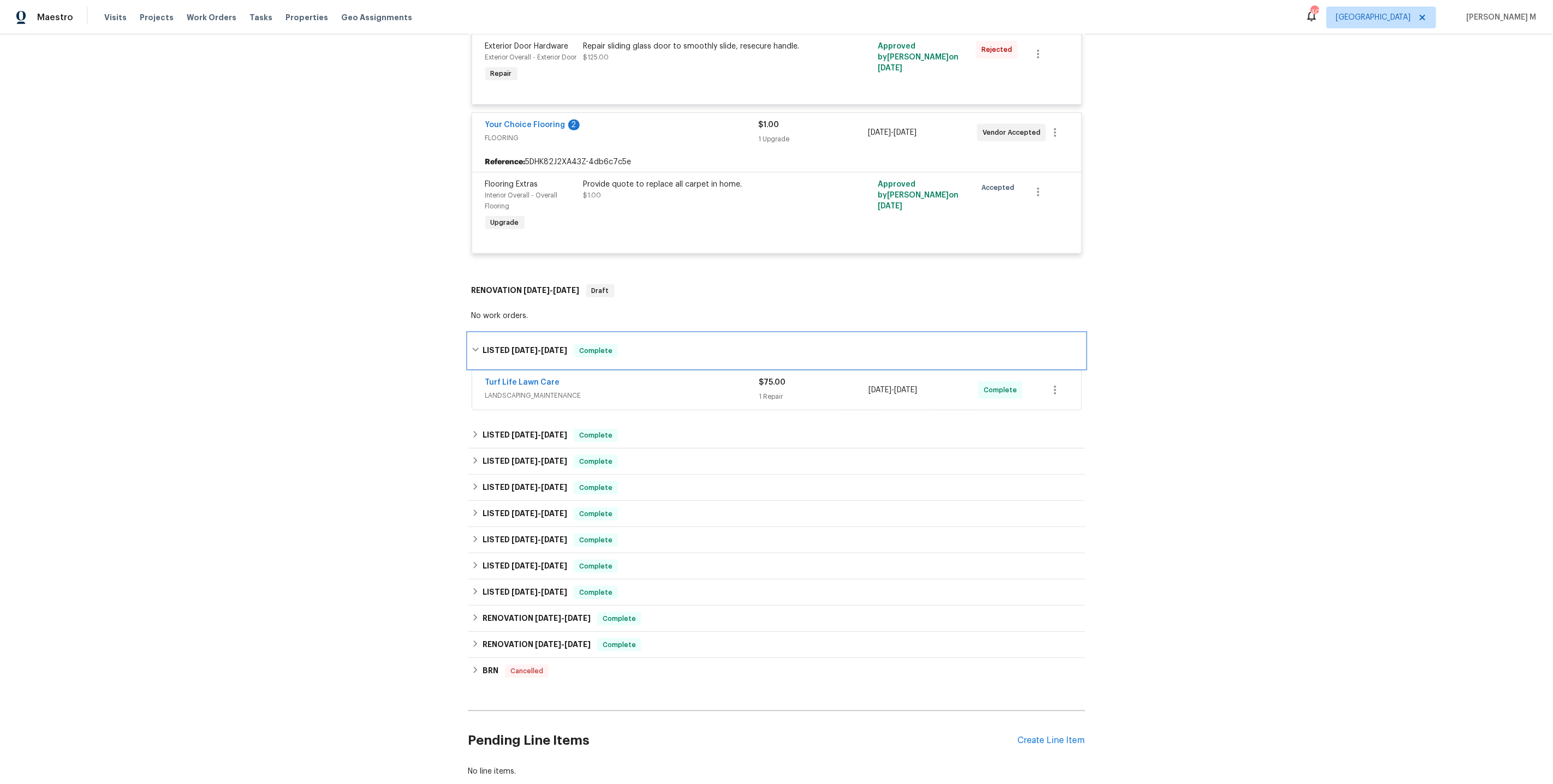
scroll to position [301, 0]
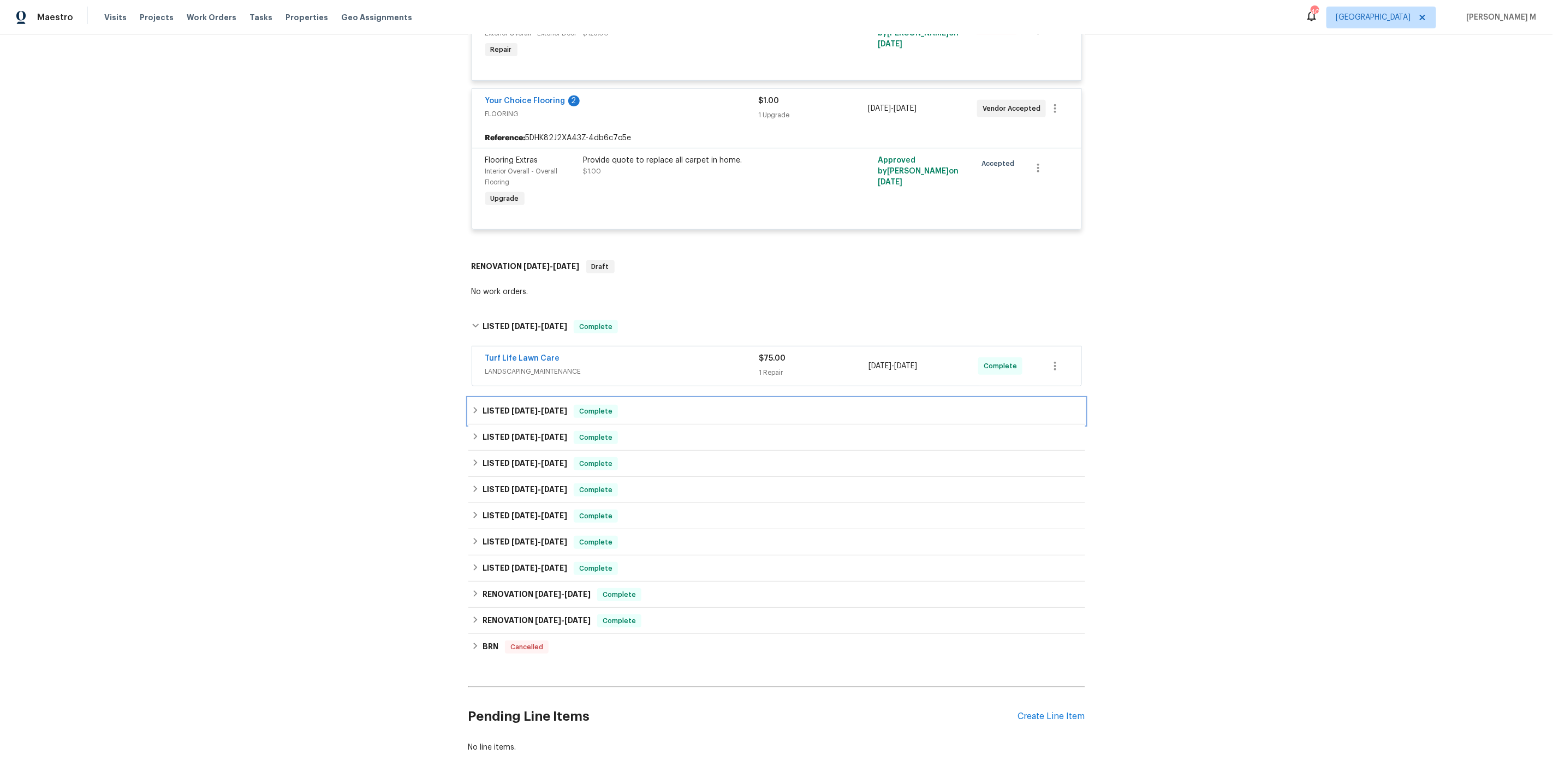
click at [507, 398] on div "LISTED [DATE] - [DATE] Complete" at bounding box center [776, 411] width 617 height 26
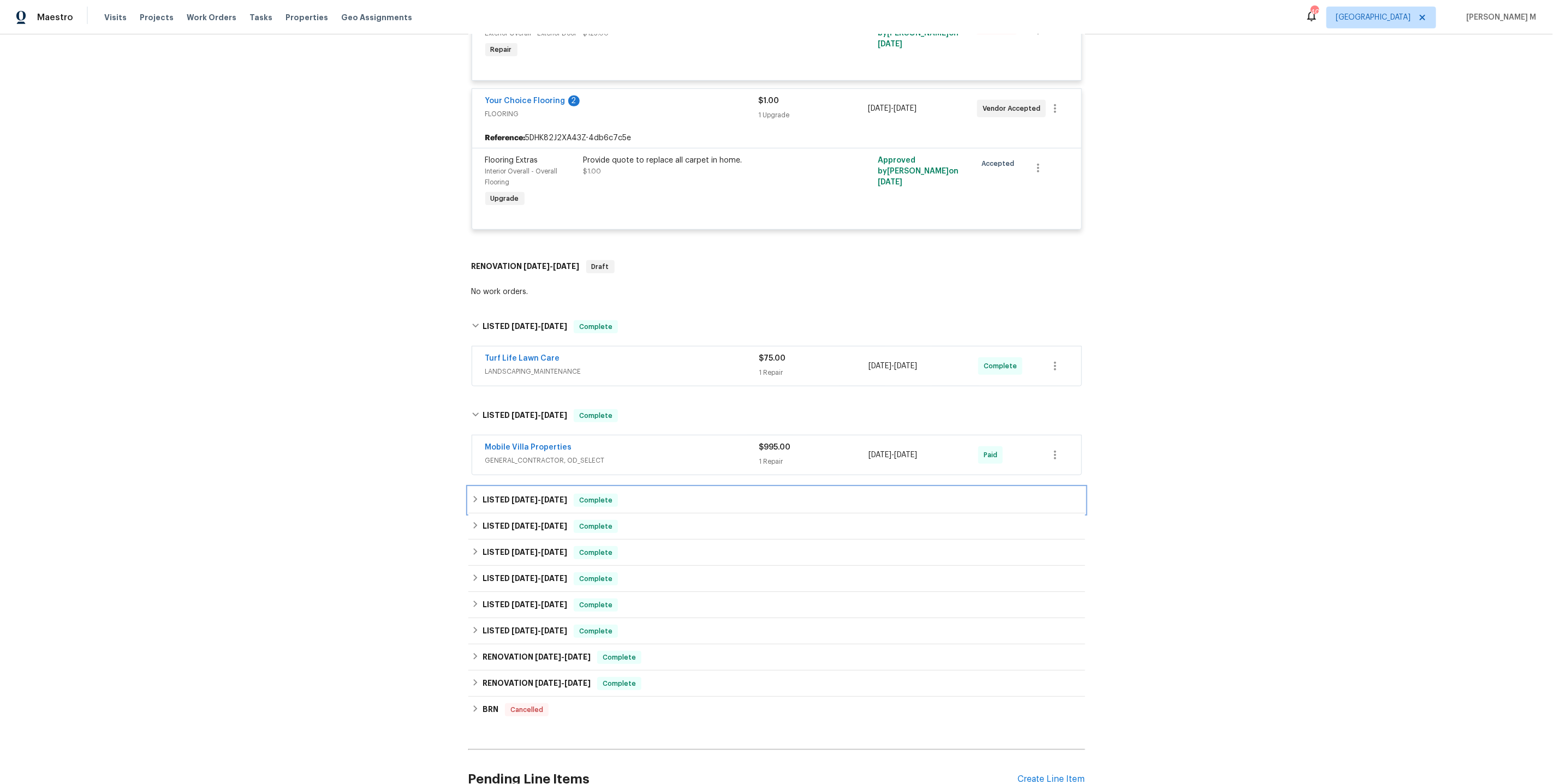
click at [505, 494] on h6 "LISTED [DATE] - [DATE]" at bounding box center [524, 500] width 84 height 13
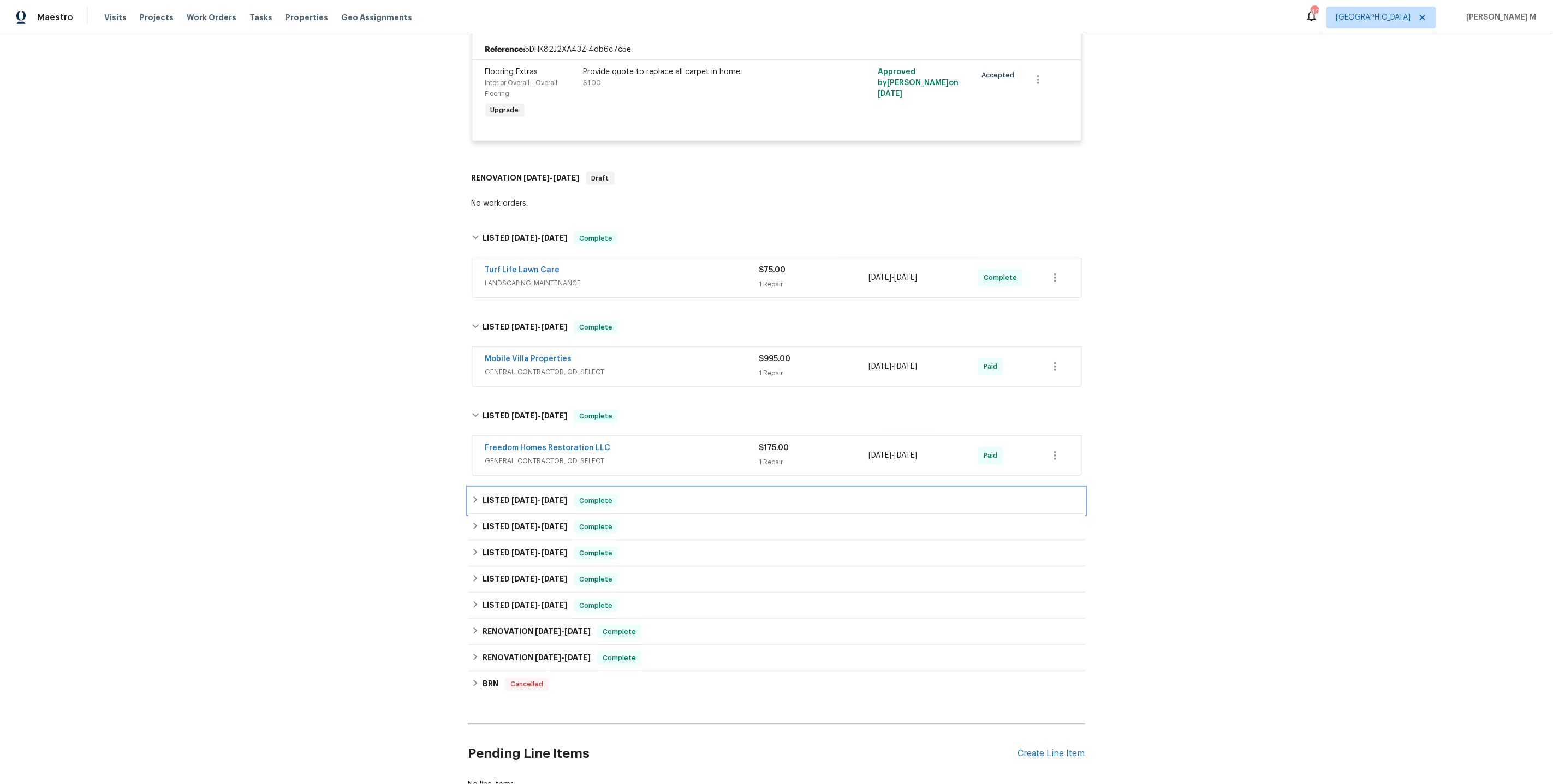
click at [505, 494] on h6 "LISTED 5/23/25 - 5/27/25" at bounding box center [524, 501] width 84 height 13
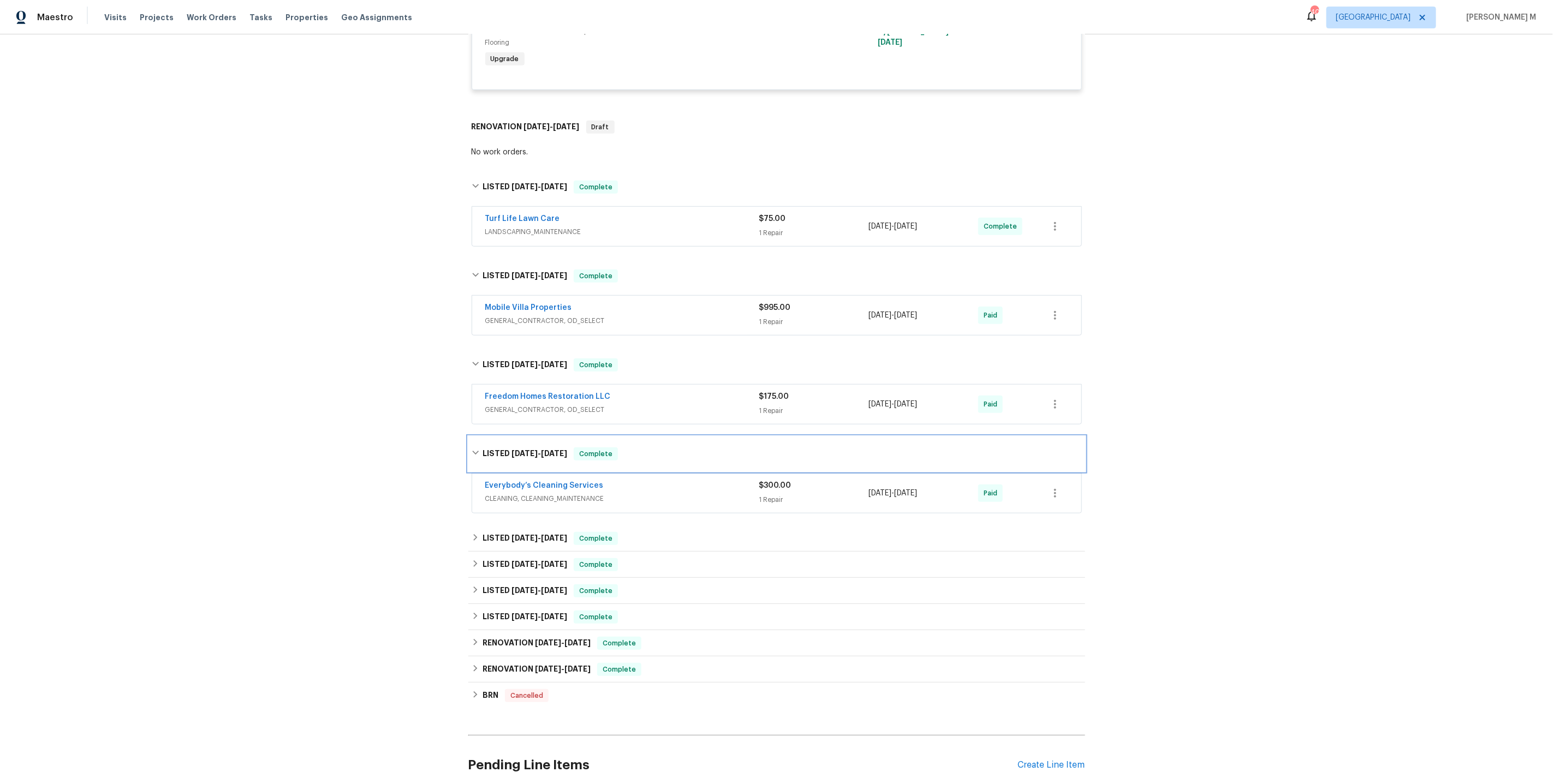
scroll to position [455, 0]
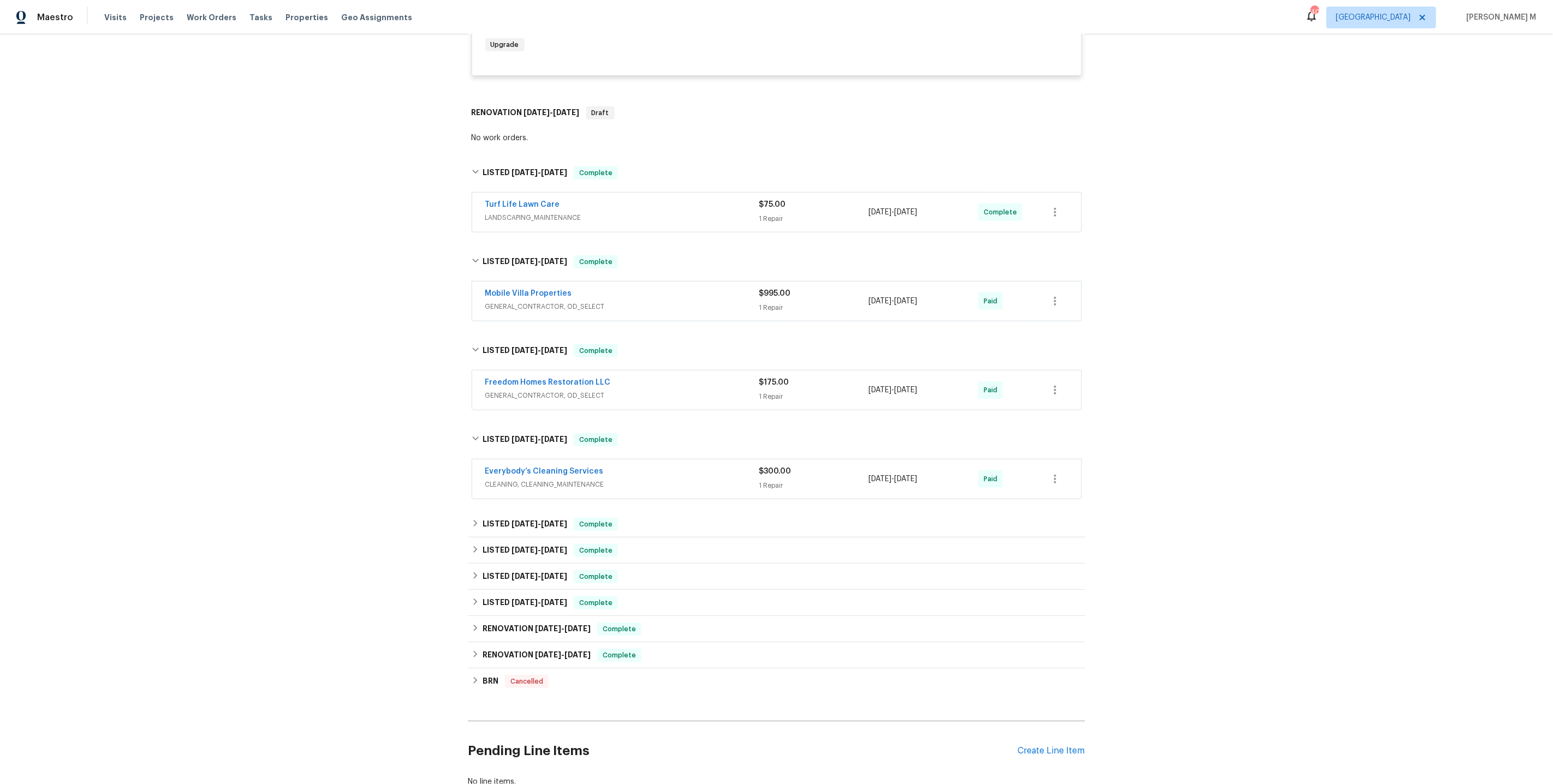
click at [505, 486] on div "Back to all projects 3421 S Carter St Apt C, Tampa, FL 33629 2 Beds | 2 1/2 Bat…" at bounding box center [776, 194] width 617 height 1203
click at [502, 518] on h6 "LISTED 4/17/25 - 5/23/25" at bounding box center [524, 524] width 84 height 13
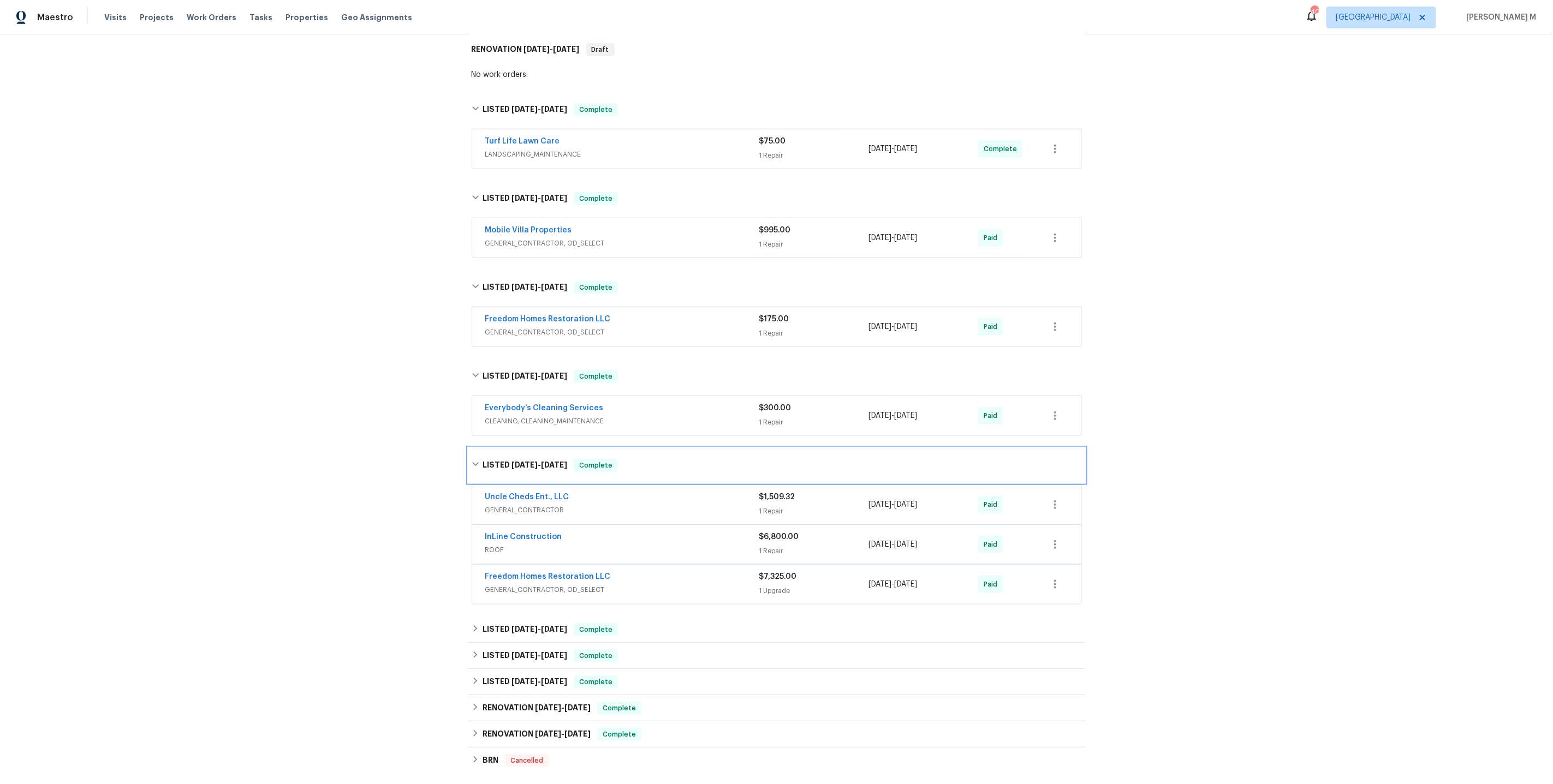
scroll to position [530, 0]
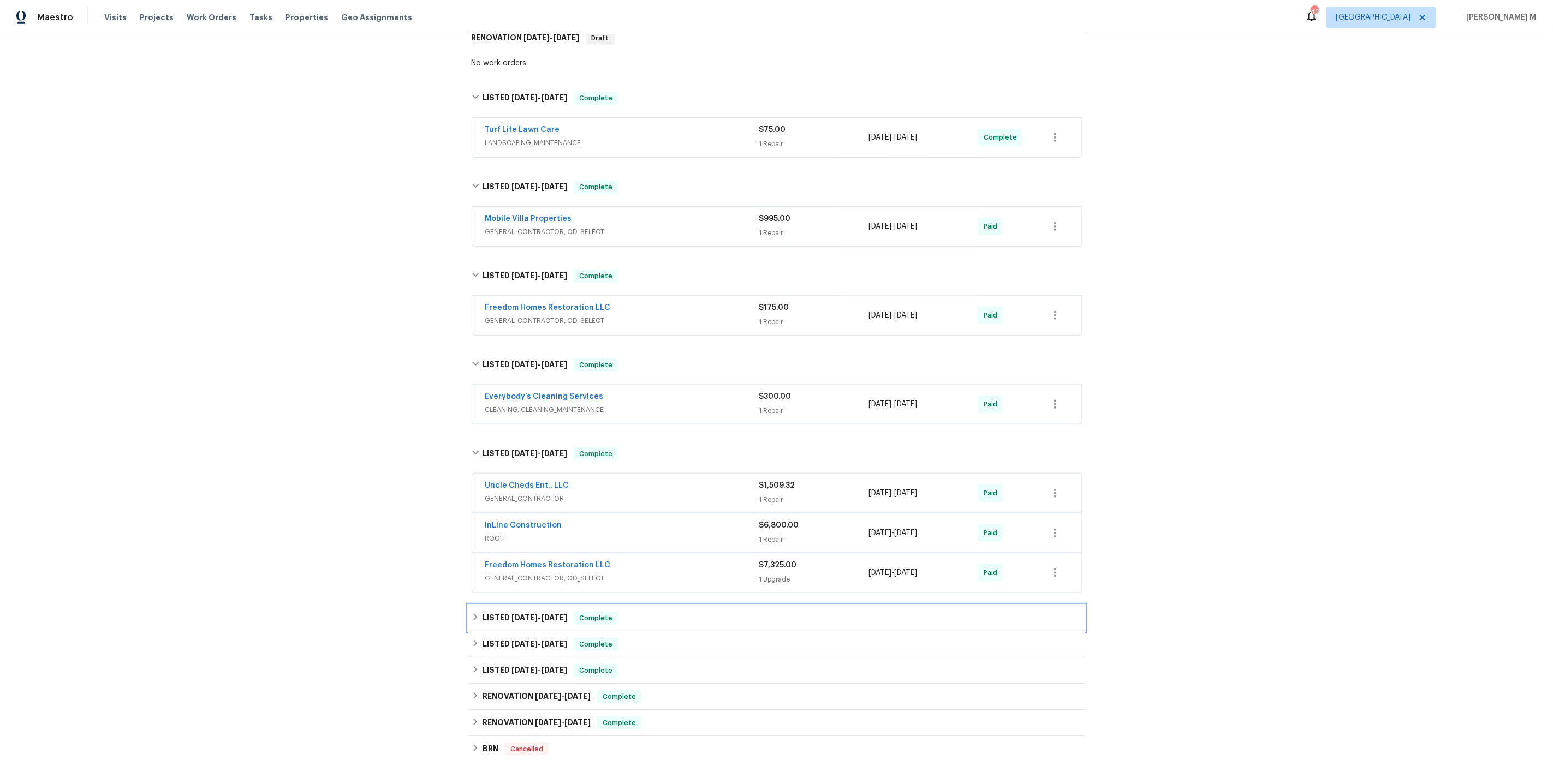
click at [506, 612] on h6 "LISTED 2/10/25 - 2/14/25" at bounding box center [524, 618] width 84 height 13
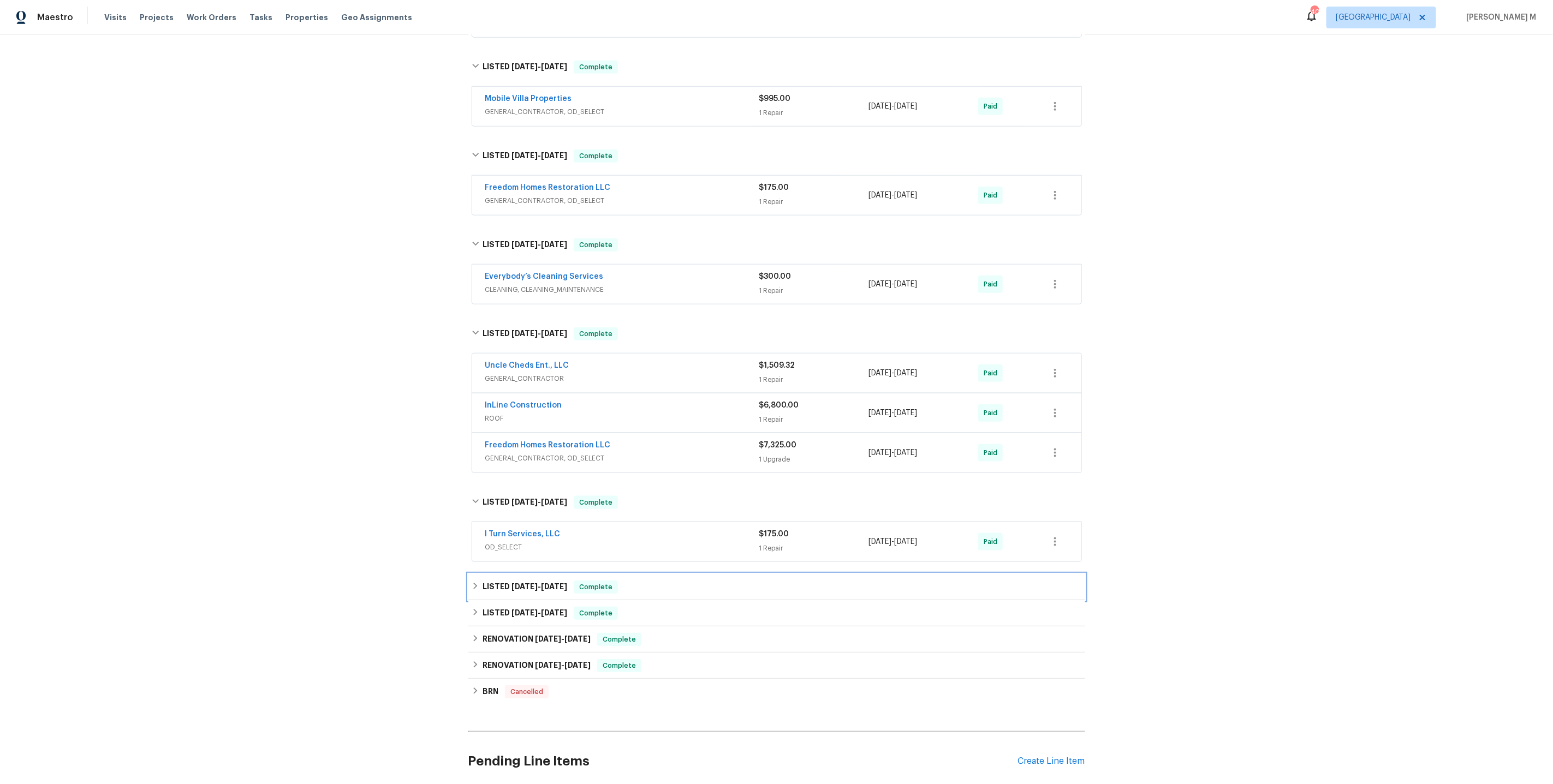
click at [516, 583] on span "10/21/24" at bounding box center [524, 586] width 26 height 8
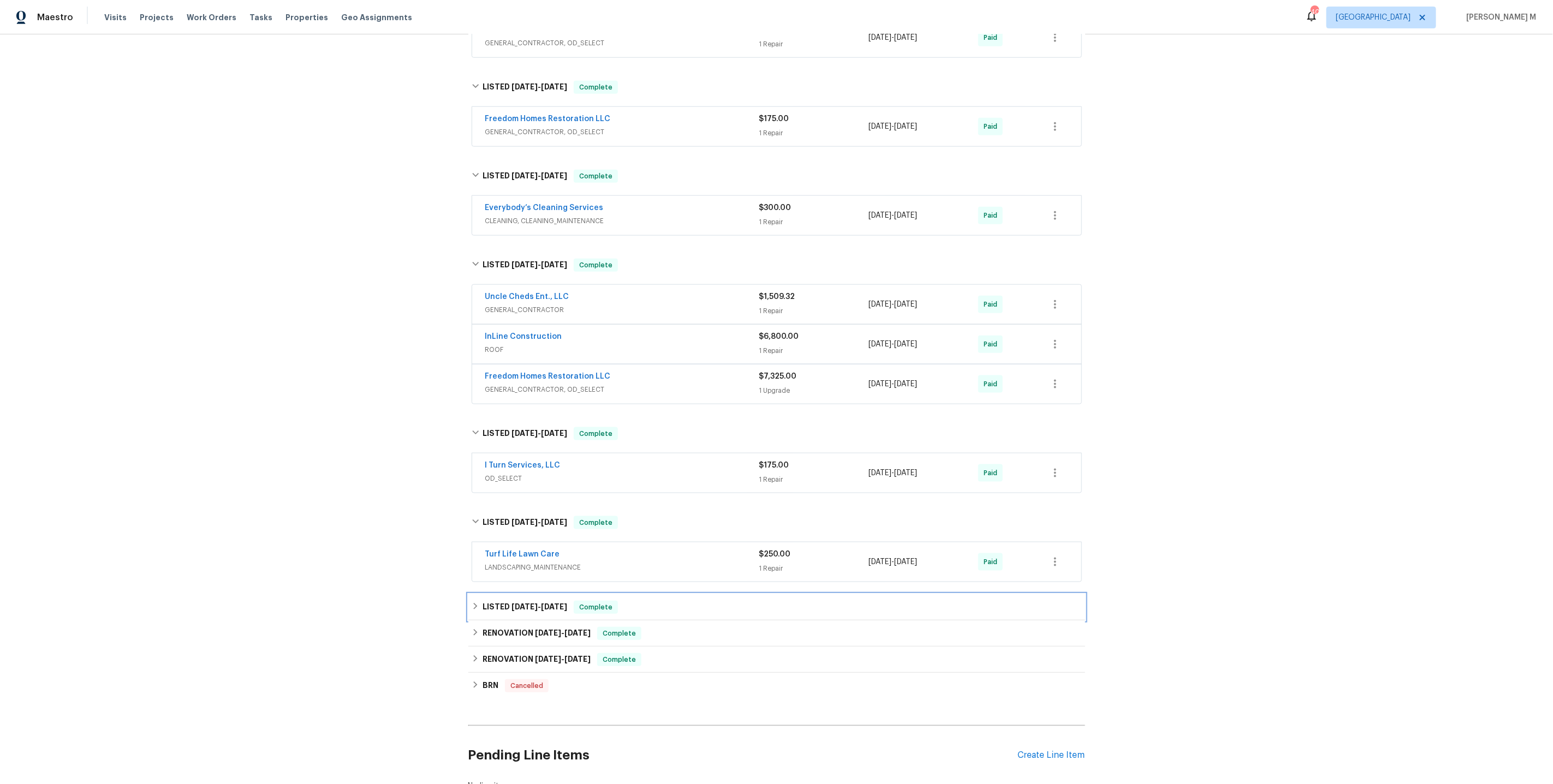
click at [514, 594] on div "LISTED 6/14/24 - 6/15/24 Complete" at bounding box center [776, 607] width 617 height 26
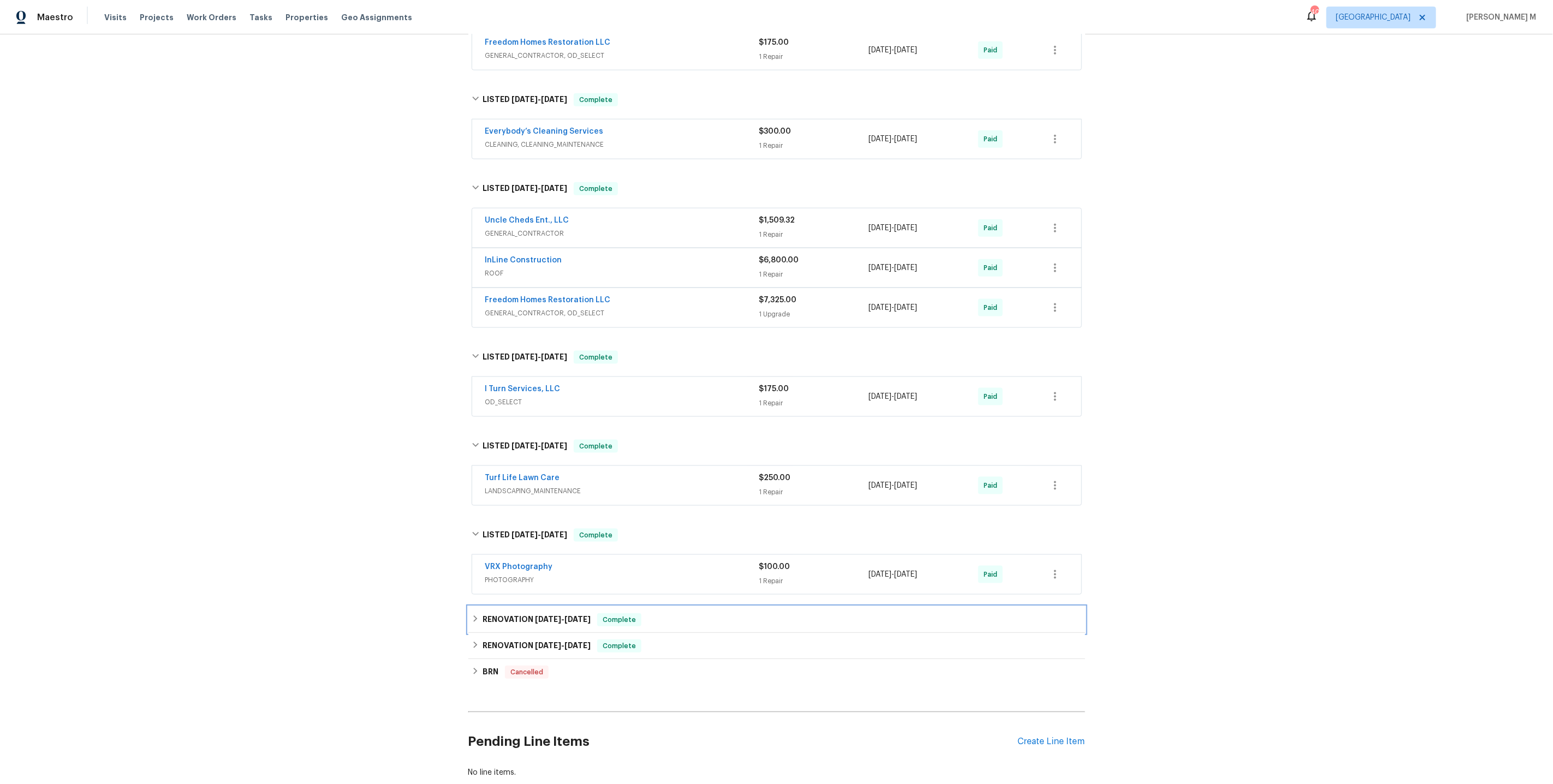
click at [506, 607] on div "RENOVATION 5/29/24 - 6/3/24 Complete" at bounding box center [776, 619] width 617 height 26
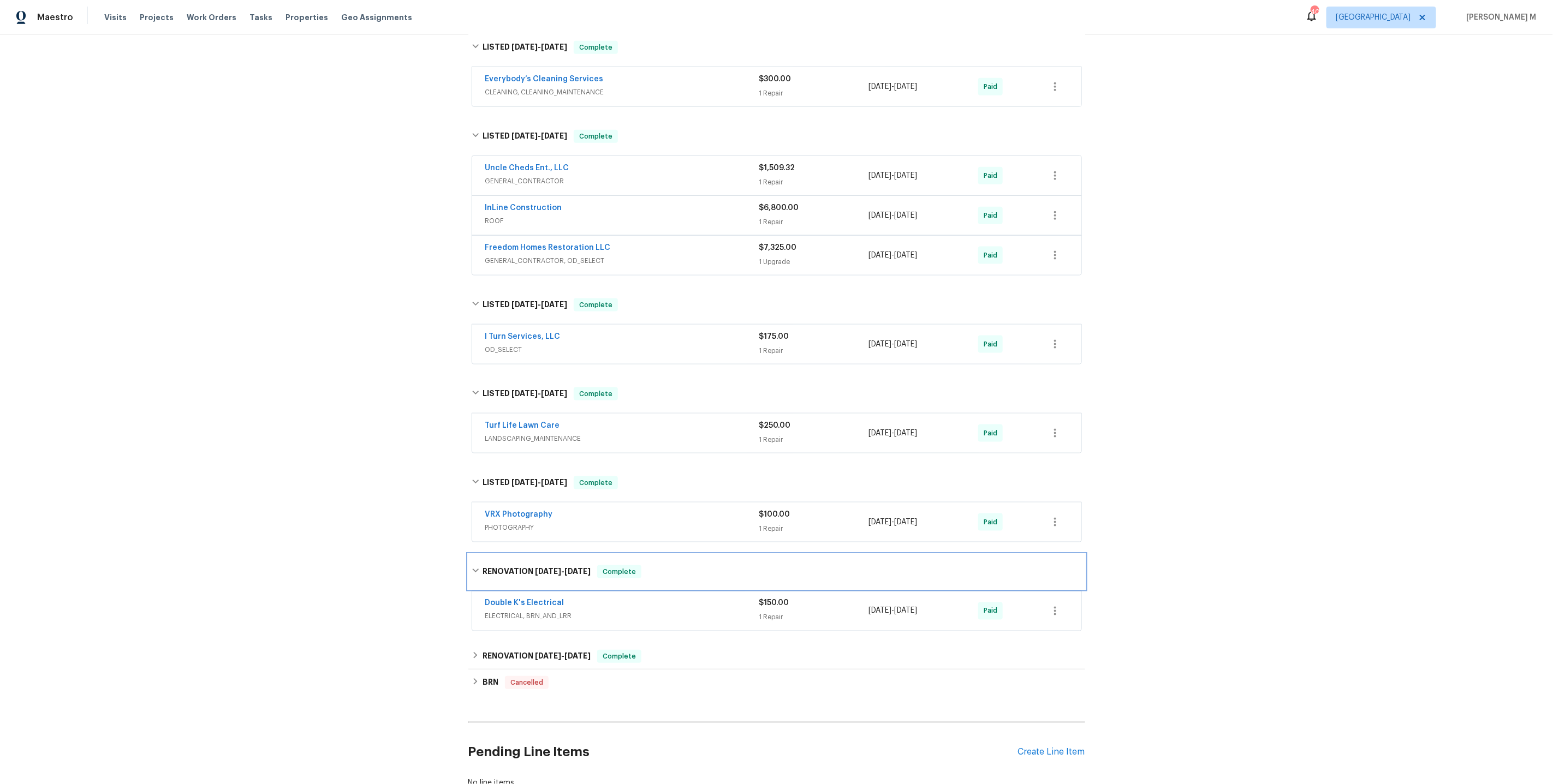
scroll to position [848, 0]
click at [494, 668] on div "BRN Cancelled" at bounding box center [776, 681] width 617 height 26
click at [508, 649] on h6 "RENOVATION 5/23/24 - 5/24/24" at bounding box center [536, 656] width 108 height 13
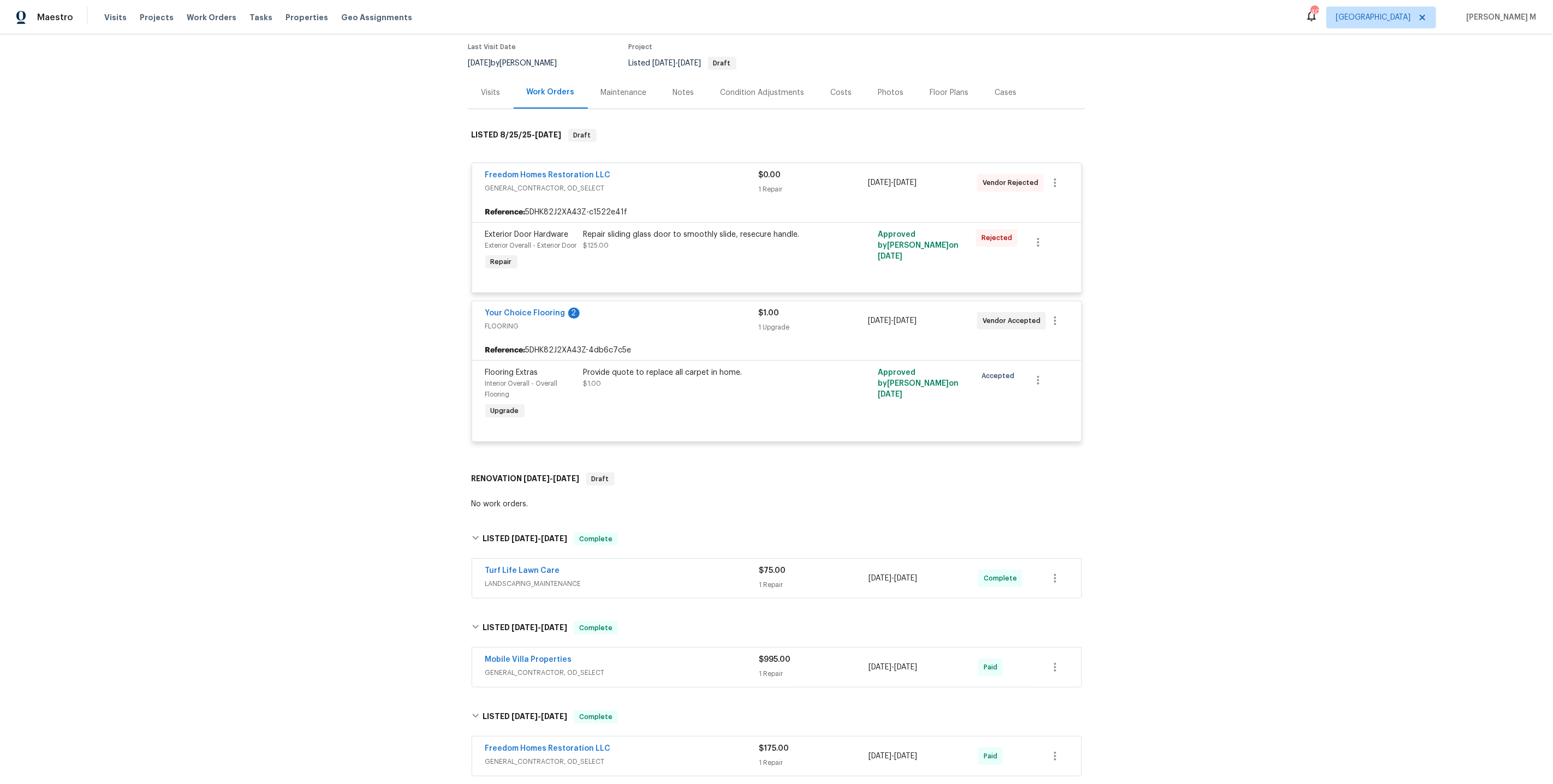
scroll to position [0, 0]
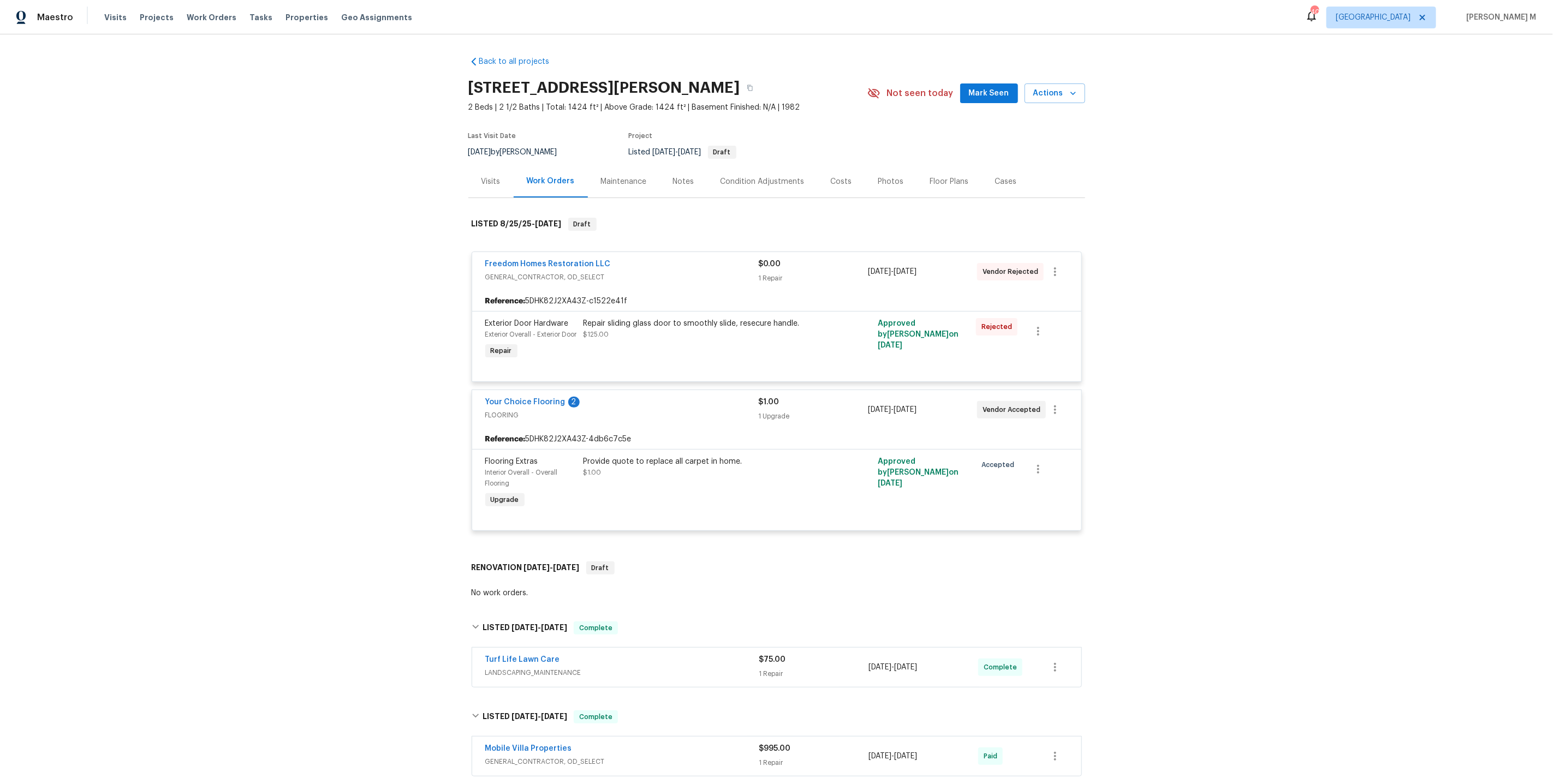
click at [616, 176] on div "Maintenance" at bounding box center [624, 181] width 46 height 11
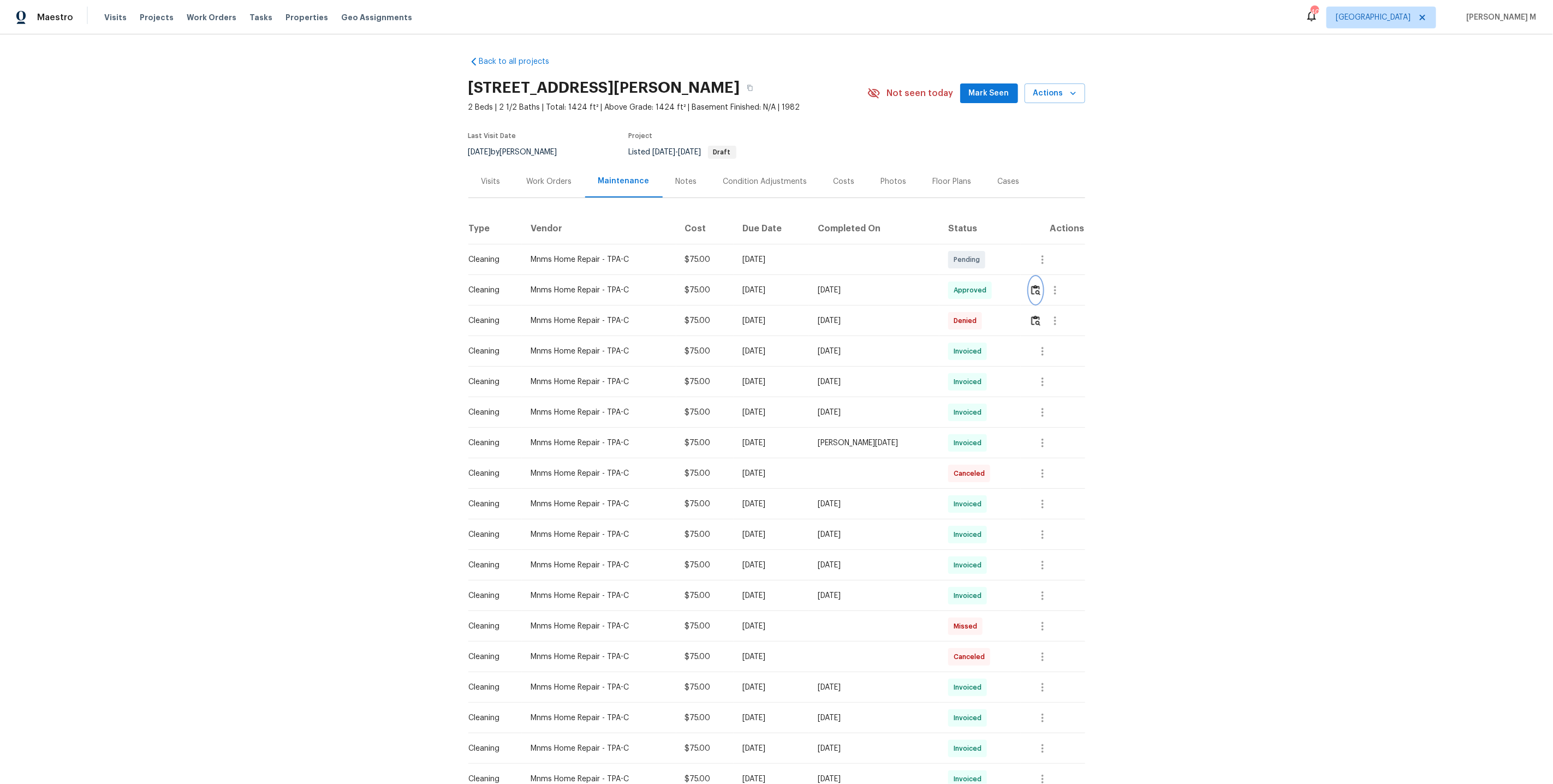
click at [1037, 286] on img "button" at bounding box center [1035, 290] width 9 height 10
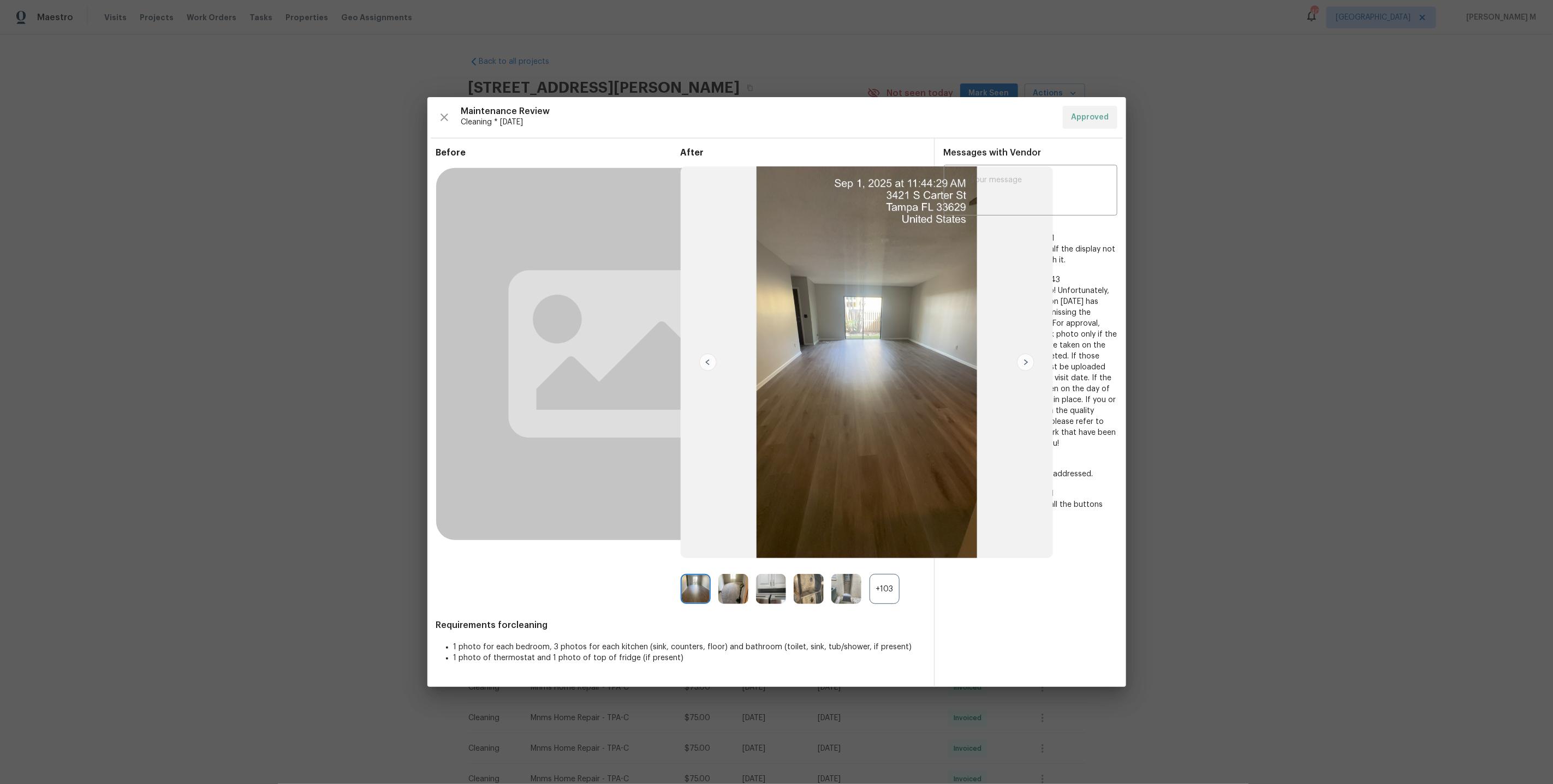
click at [892, 591] on div "+103" at bounding box center [884, 589] width 30 height 30
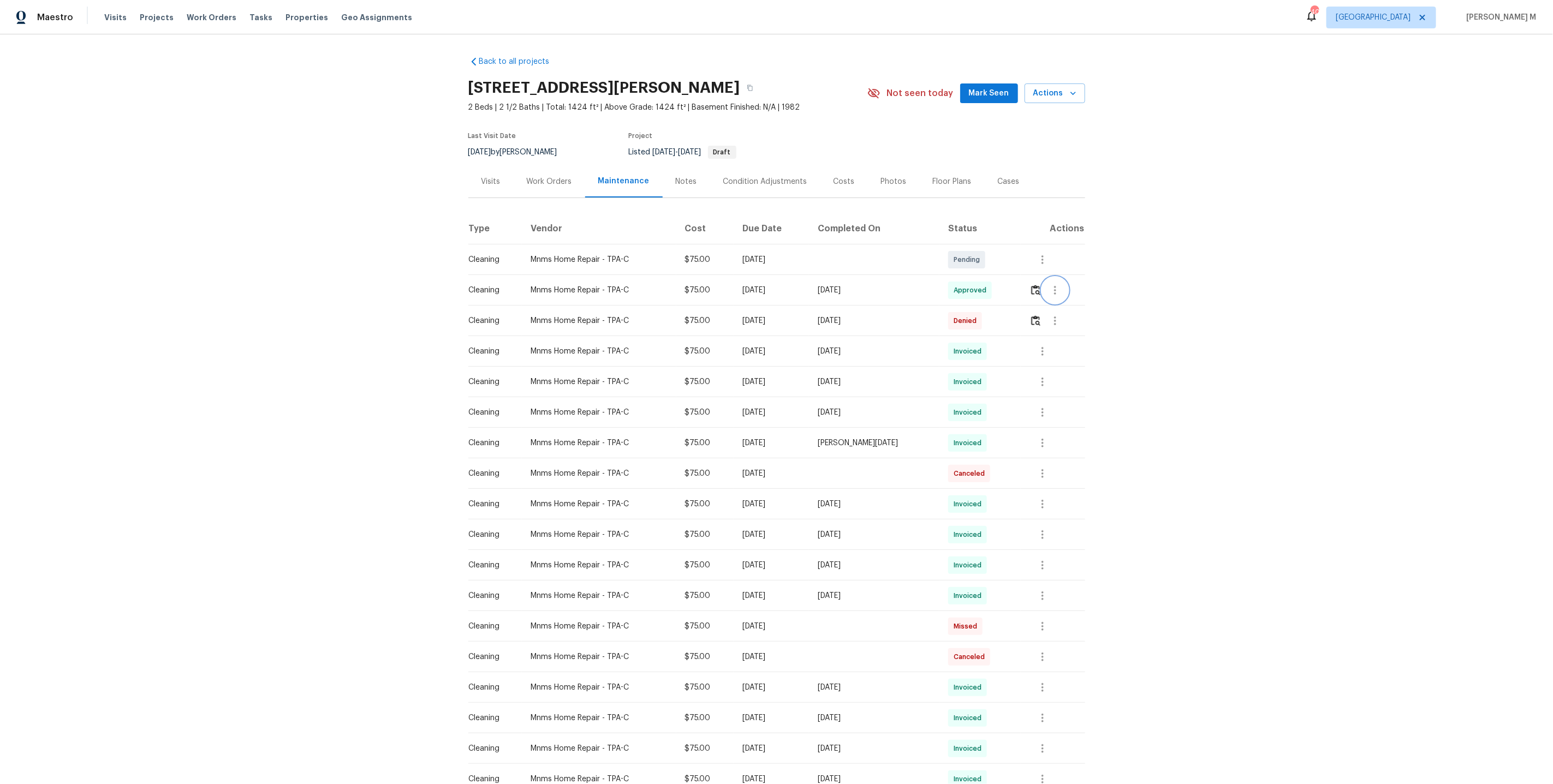
click at [1054, 287] on icon "button" at bounding box center [1055, 290] width 13 height 13
click at [1054, 287] on li "Message vendor" at bounding box center [1082, 285] width 77 height 18
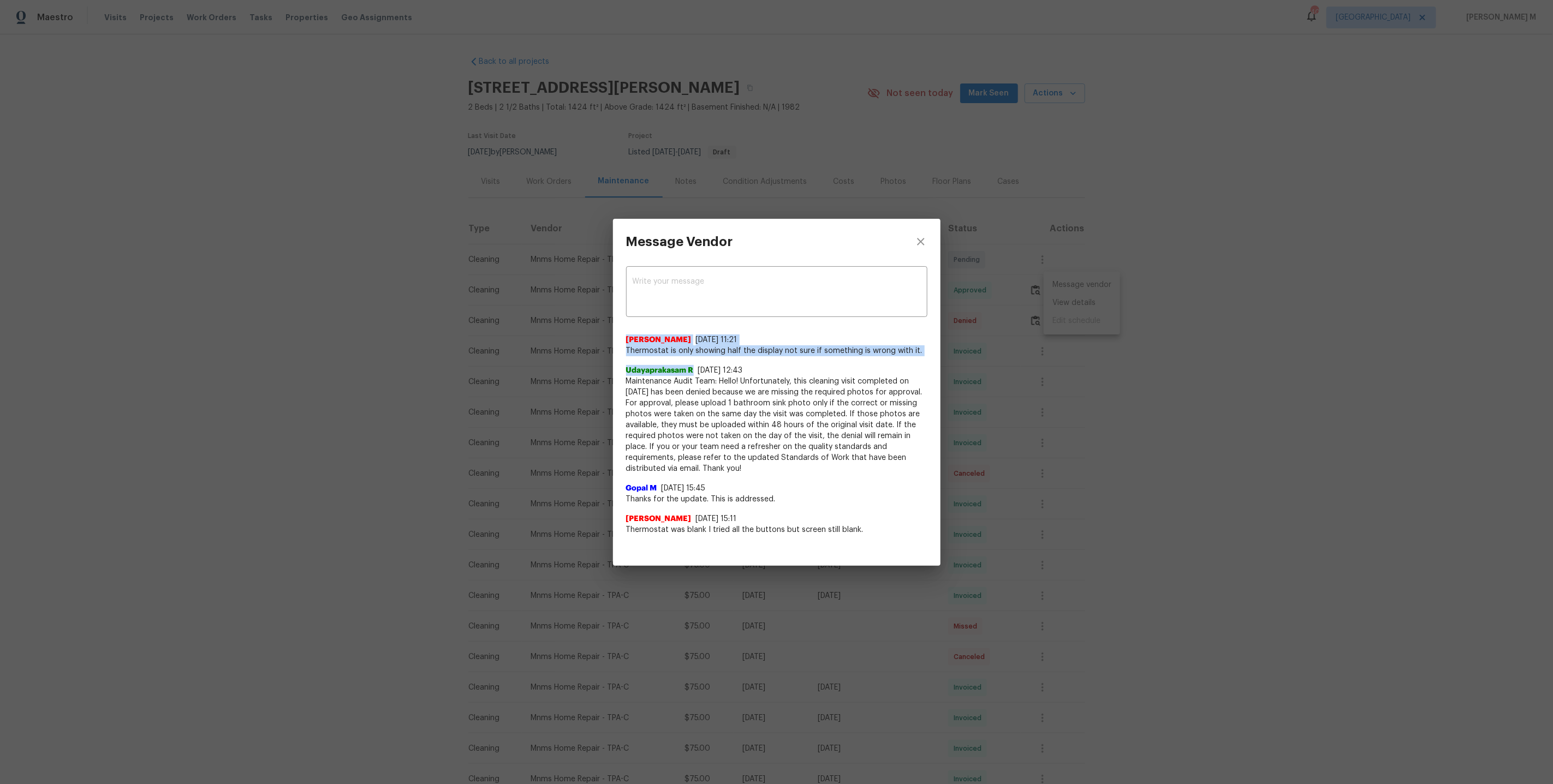
drag, startPoint x: 625, startPoint y: 344, endPoint x: 909, endPoint y: 358, distance: 284.3
click at [911, 361] on div "x ​ Cristy 9/1/25, 11:21 Thermostat is only showing half the display not sure i…" at bounding box center [776, 406] width 327 height 284
click at [1197, 411] on div "Message Vendor x ​ Cristy 9/1/25, 11:21 Thermostat is only showing half the dis…" at bounding box center [776, 392] width 1553 height 784
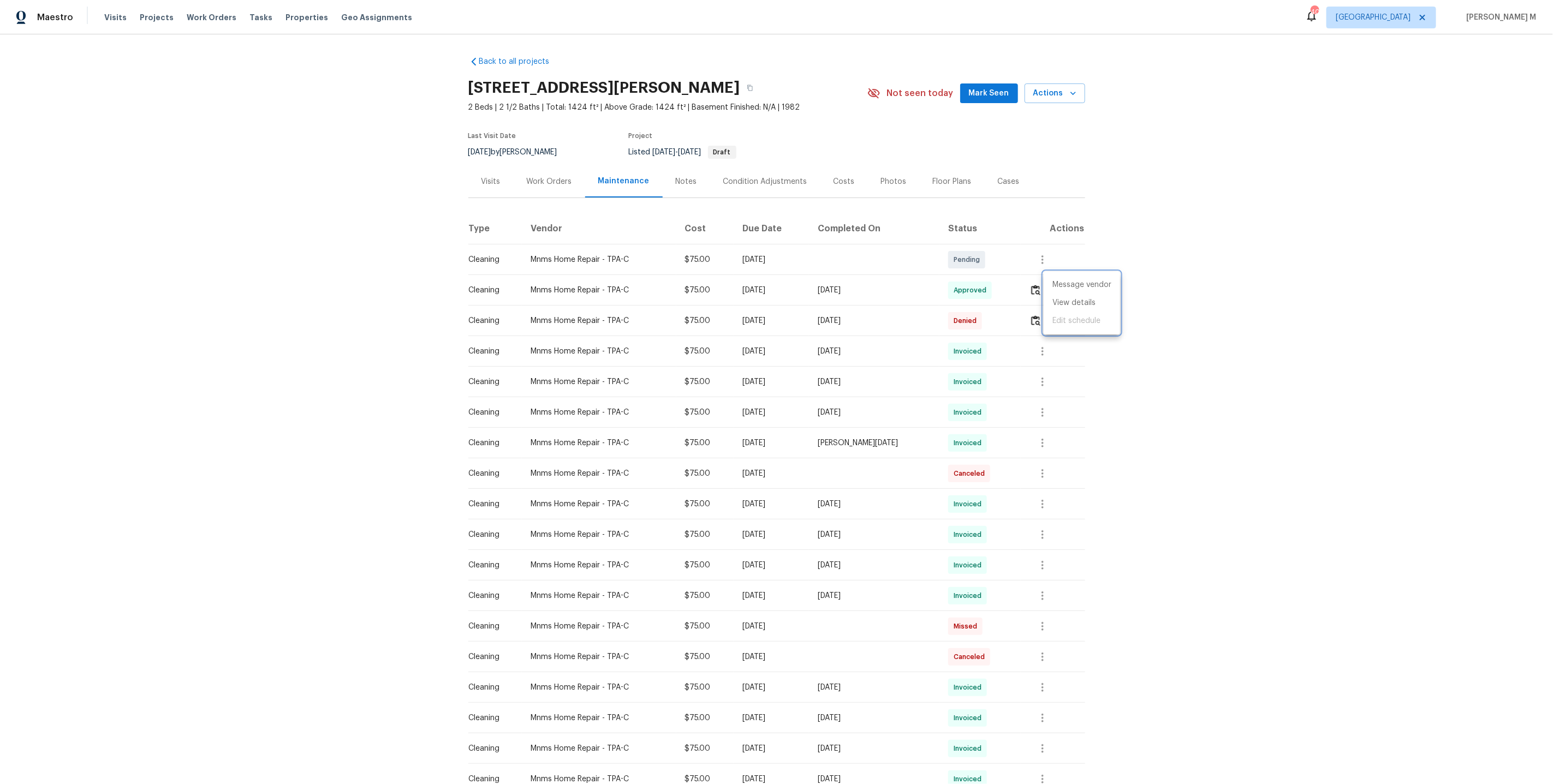
click at [572, 186] on div at bounding box center [776, 392] width 1553 height 784
click at [543, 192] on div "Work Orders" at bounding box center [549, 181] width 72 height 32
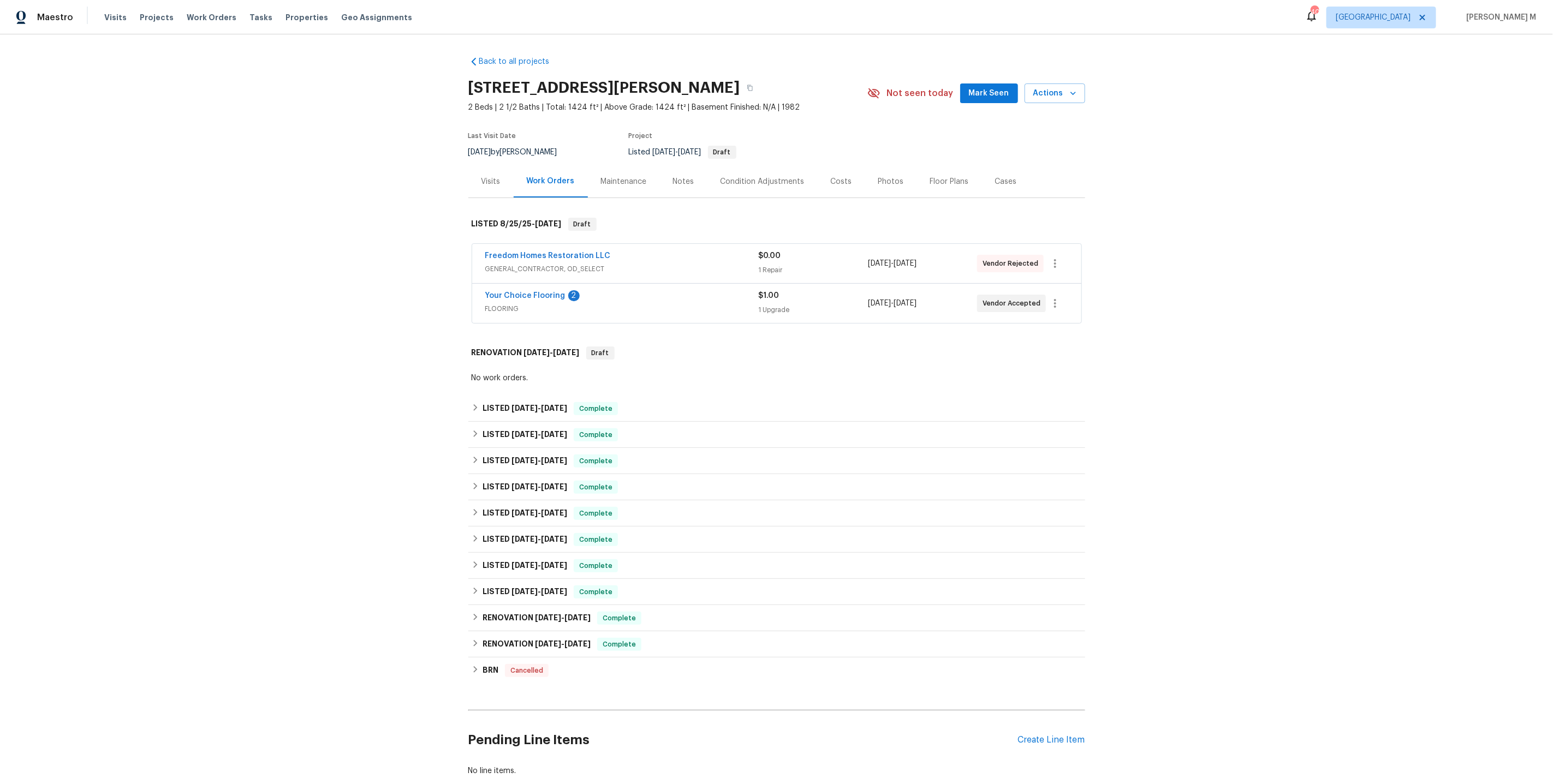
click at [544, 177] on div "Work Orders" at bounding box center [551, 181] width 48 height 11
click at [512, 303] on span "FLOORING" at bounding box center [622, 309] width 274 height 11
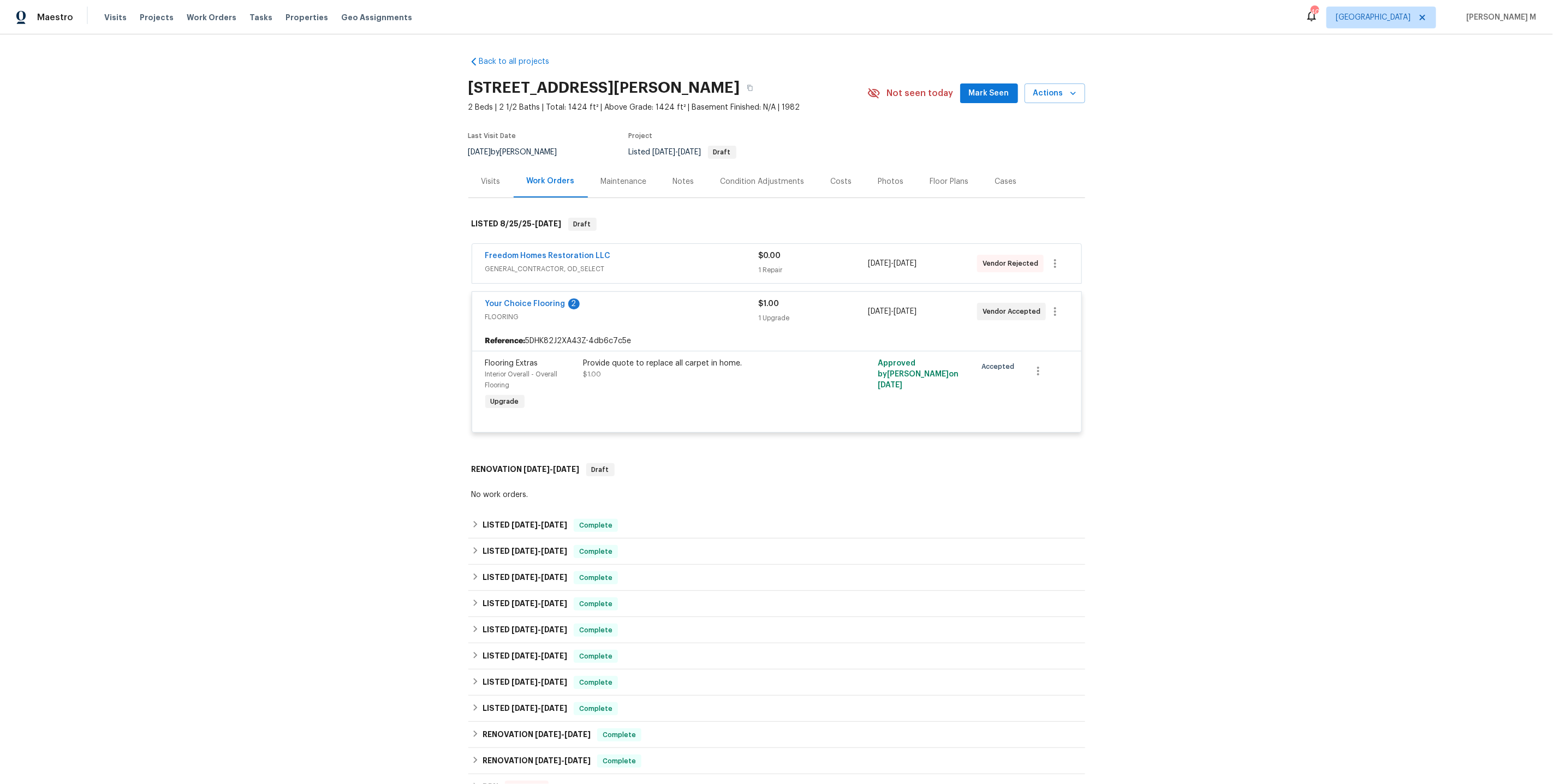
click at [532, 263] on span "GENERAL_CONTRACTOR, OD_SELECT" at bounding box center [622, 269] width 274 height 11
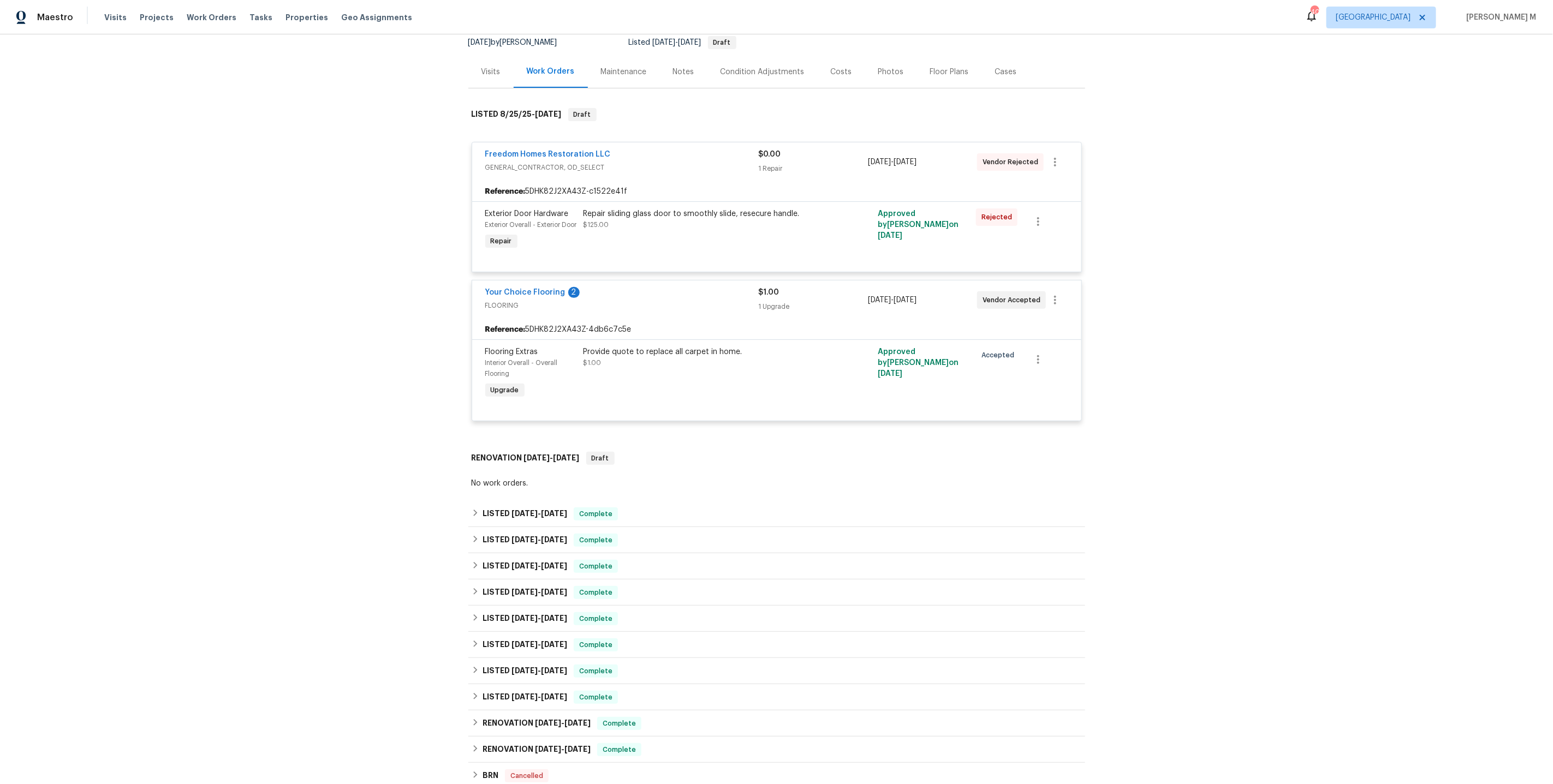
scroll to position [139, 0]
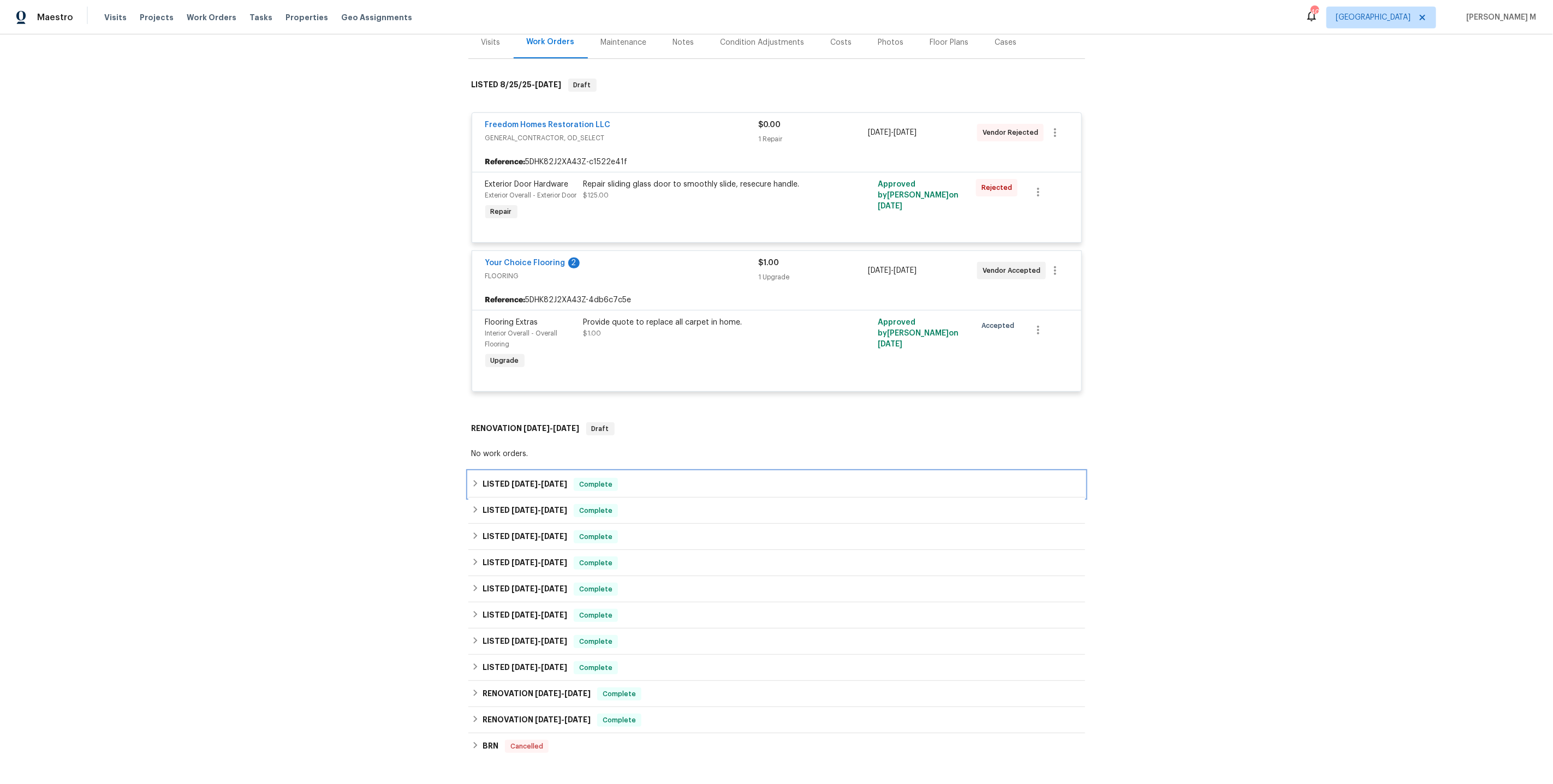
click at [526, 478] on div "LISTED 8/6/25 - 8/11/25 Complete" at bounding box center [776, 484] width 617 height 26
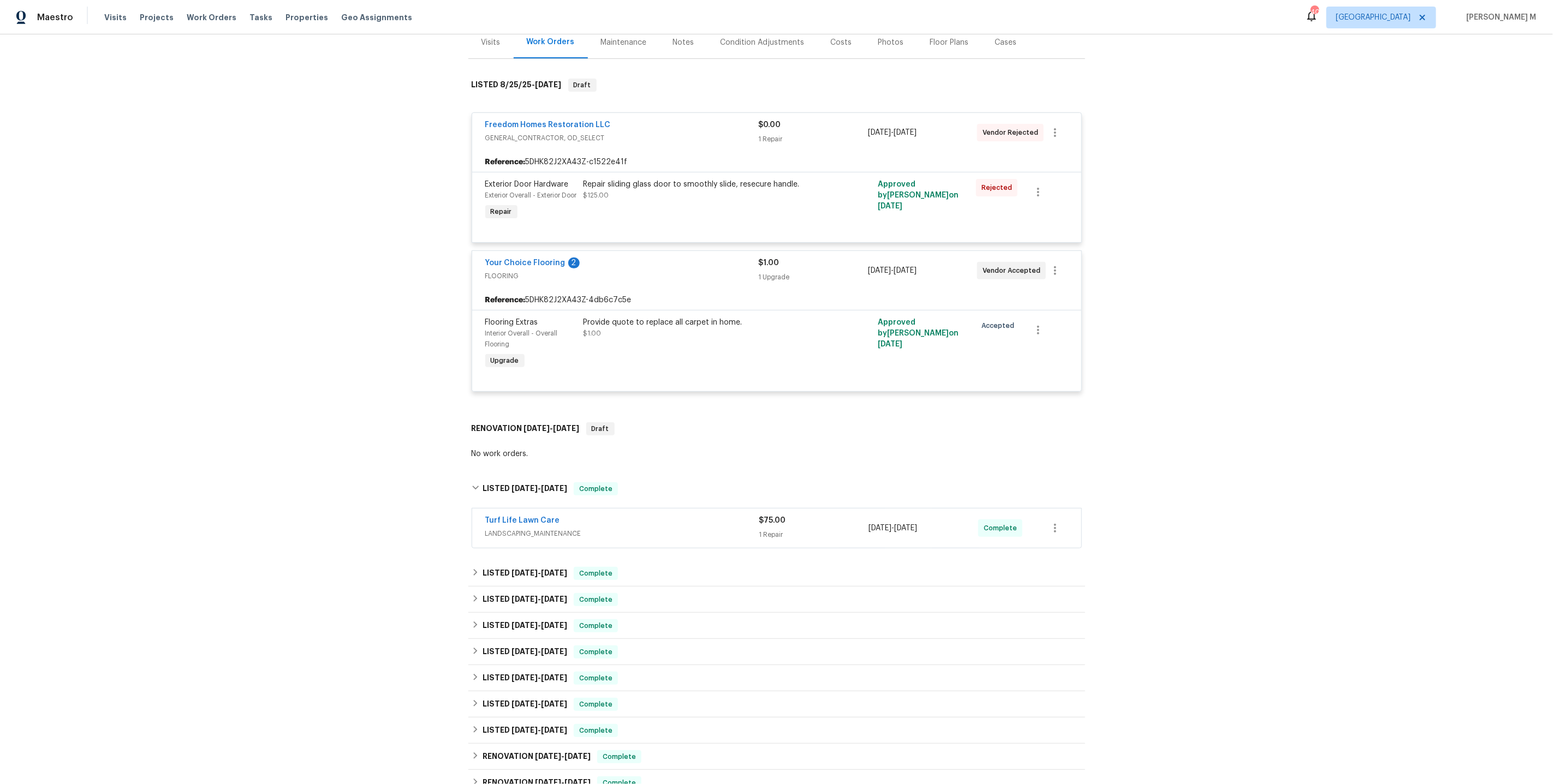
click at [513, 528] on span "LANDSCAPING_MAINTENANCE" at bounding box center [622, 533] width 274 height 11
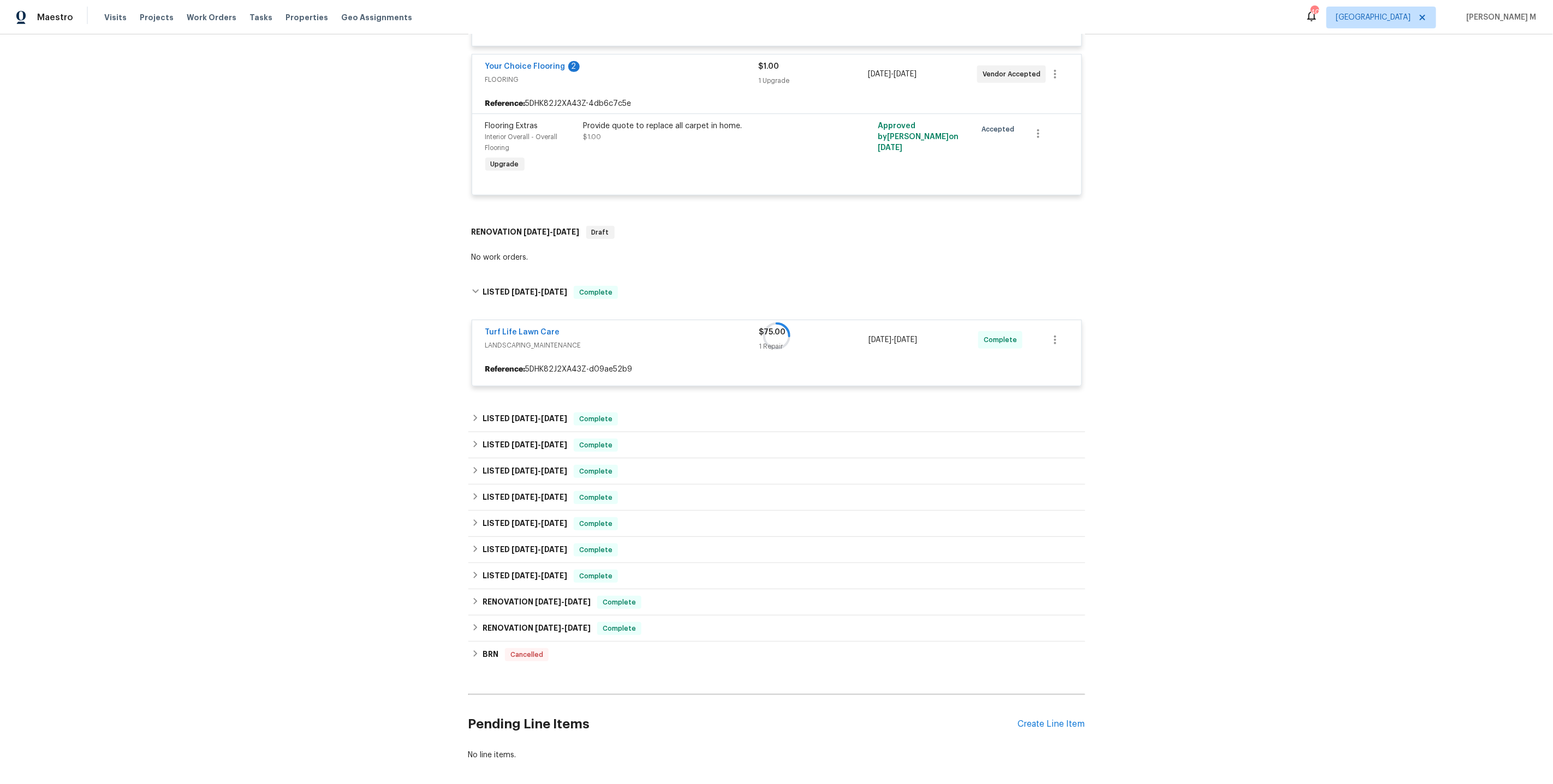
scroll to position [365, 0]
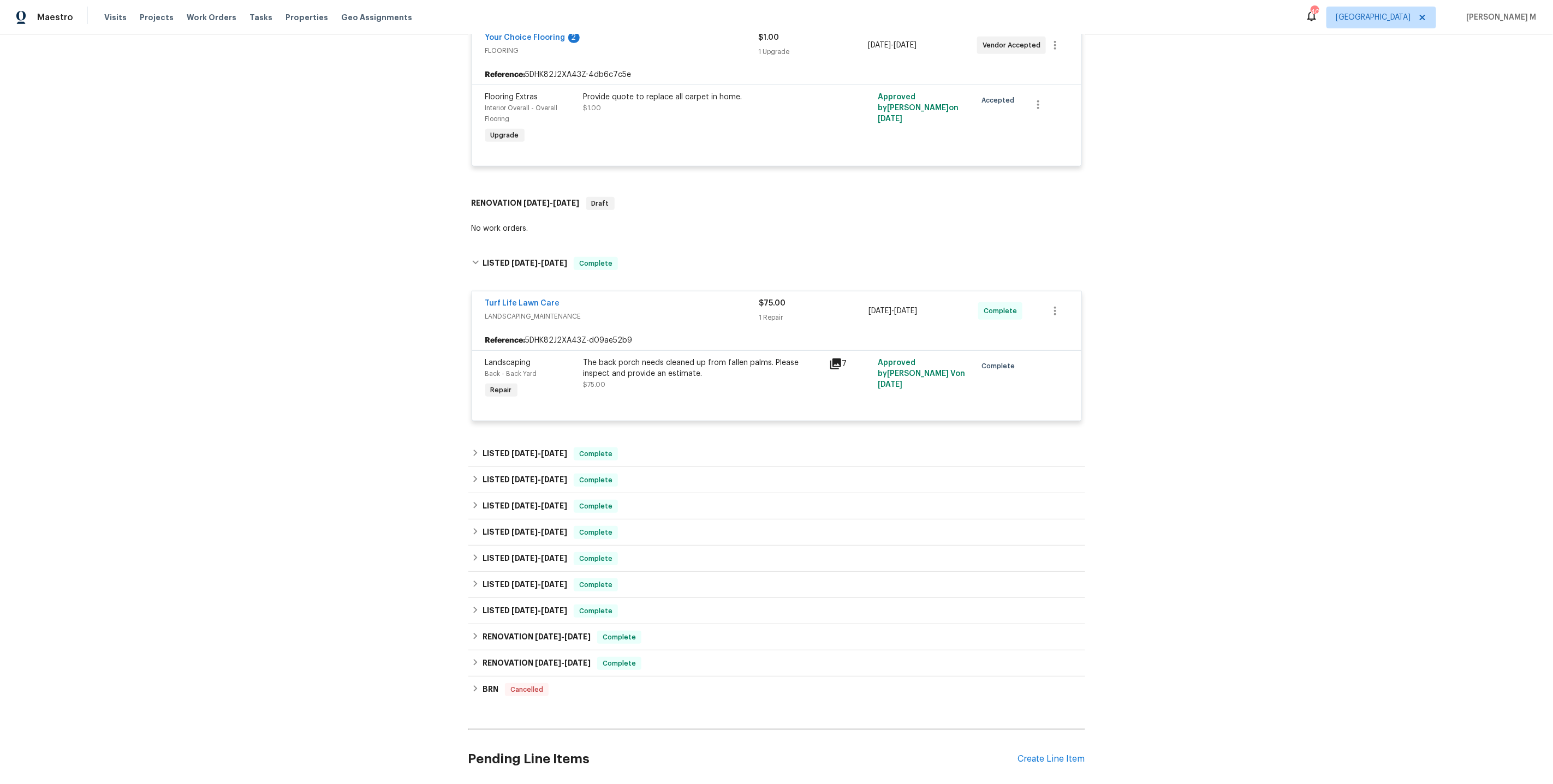
click at [517, 401] on div at bounding box center [776, 408] width 583 height 13
click at [517, 450] on span "6/26/25" at bounding box center [524, 453] width 26 height 8
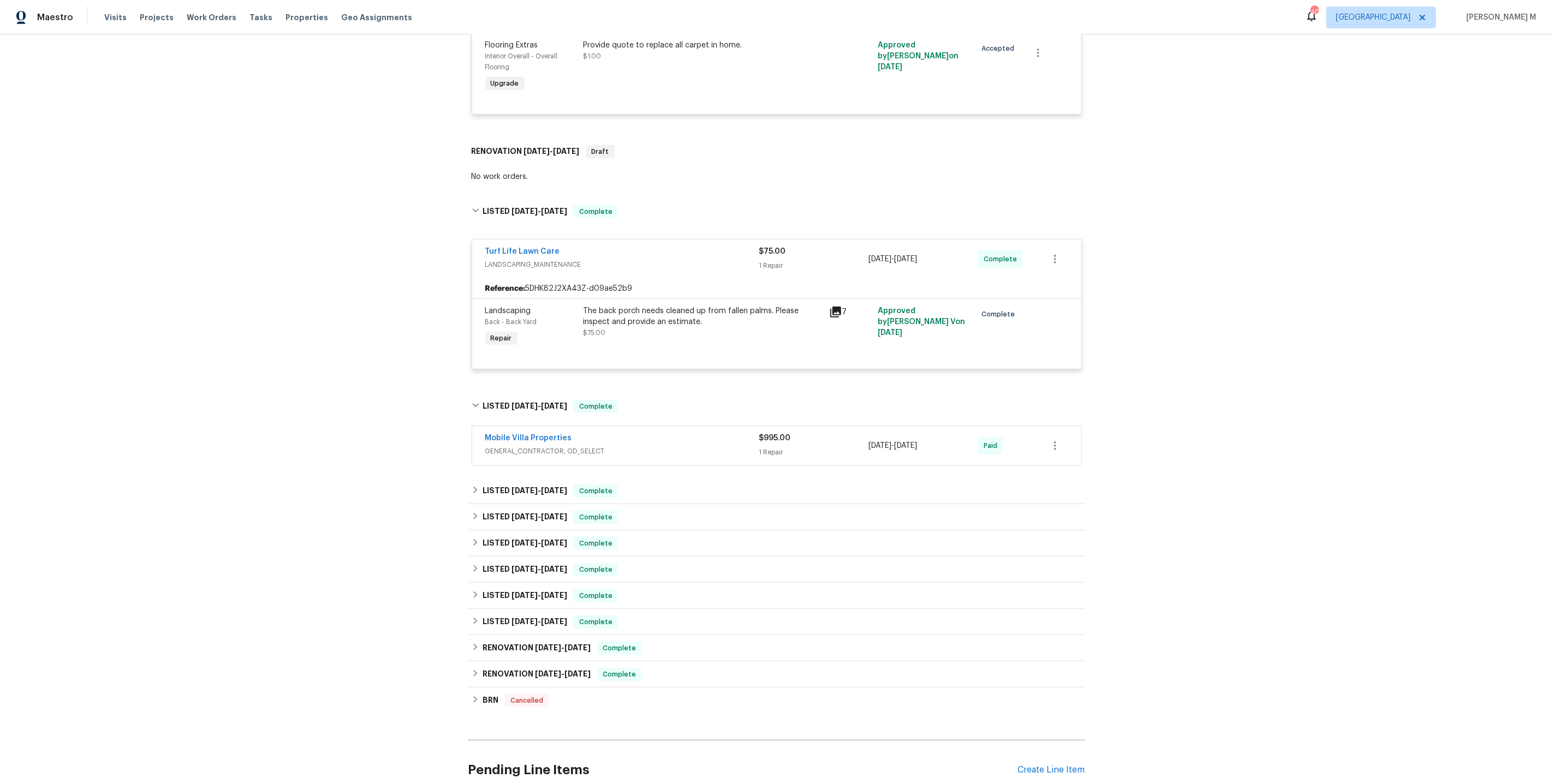
click at [517, 446] on span "GENERAL_CONTRACTOR, OD_SELECT" at bounding box center [622, 451] width 274 height 11
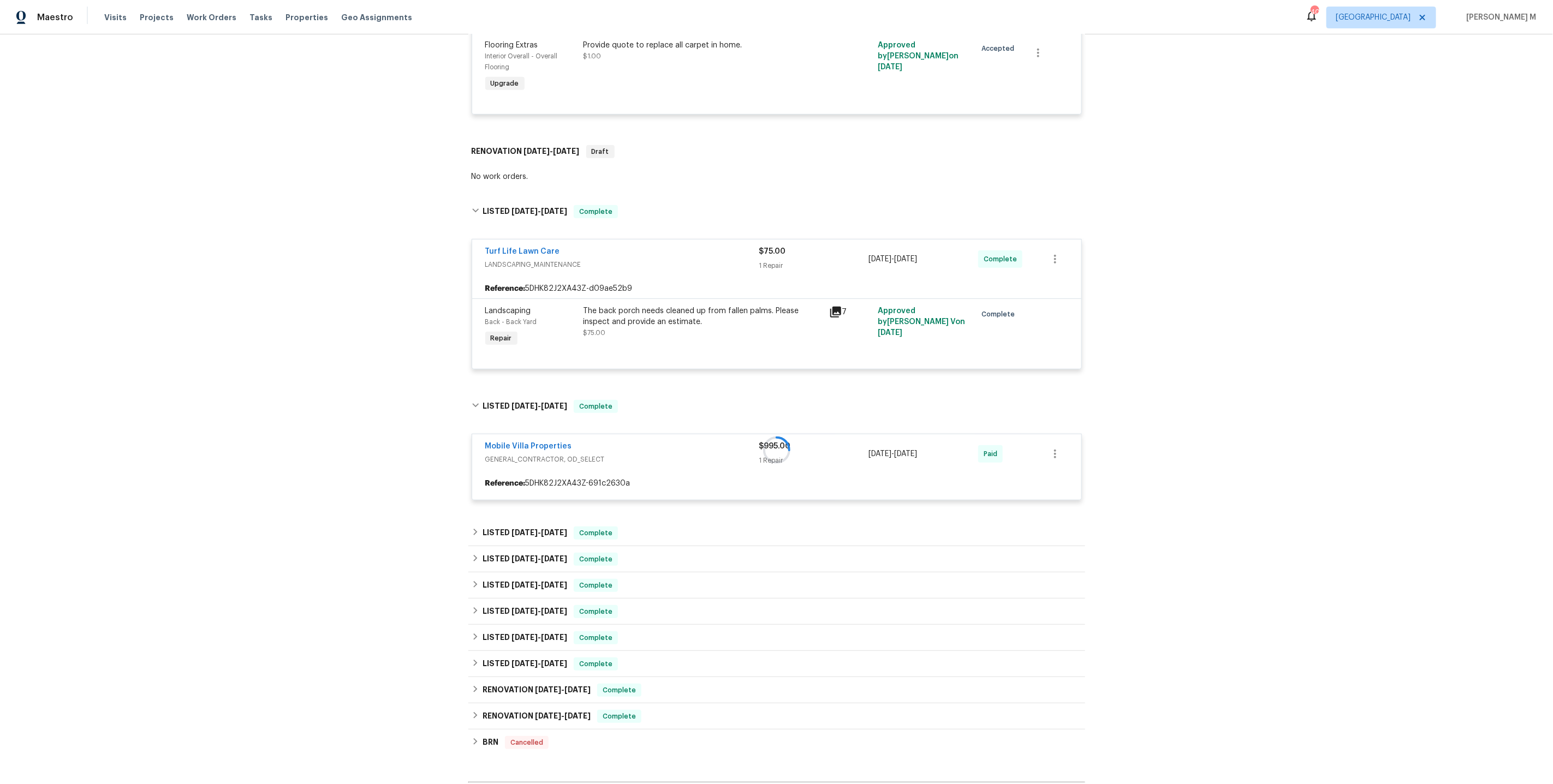
scroll to position [530, 0]
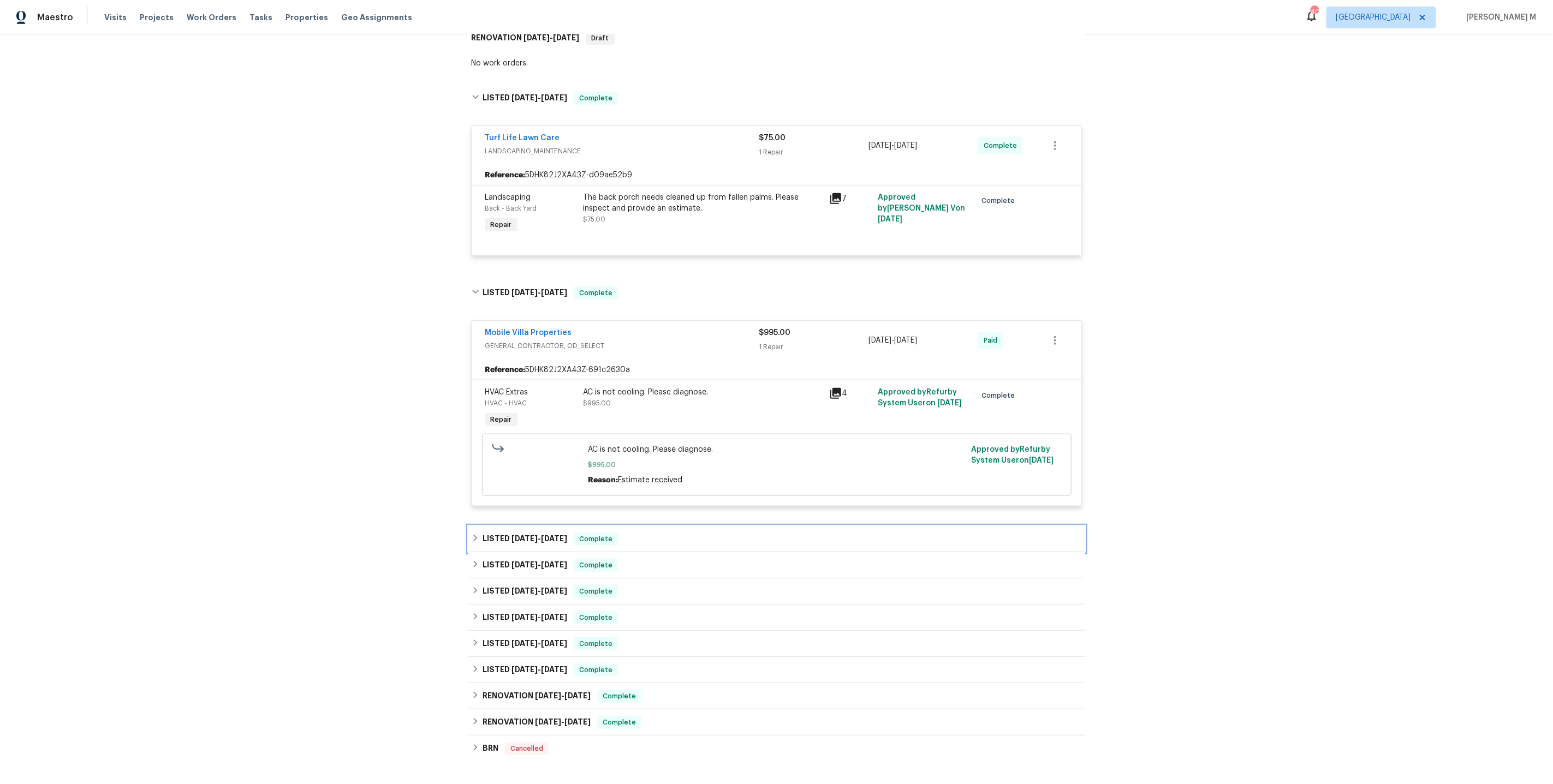
click at [537, 533] on h6 "LISTED 5/27/25 - 5/30/25" at bounding box center [524, 539] width 84 height 13
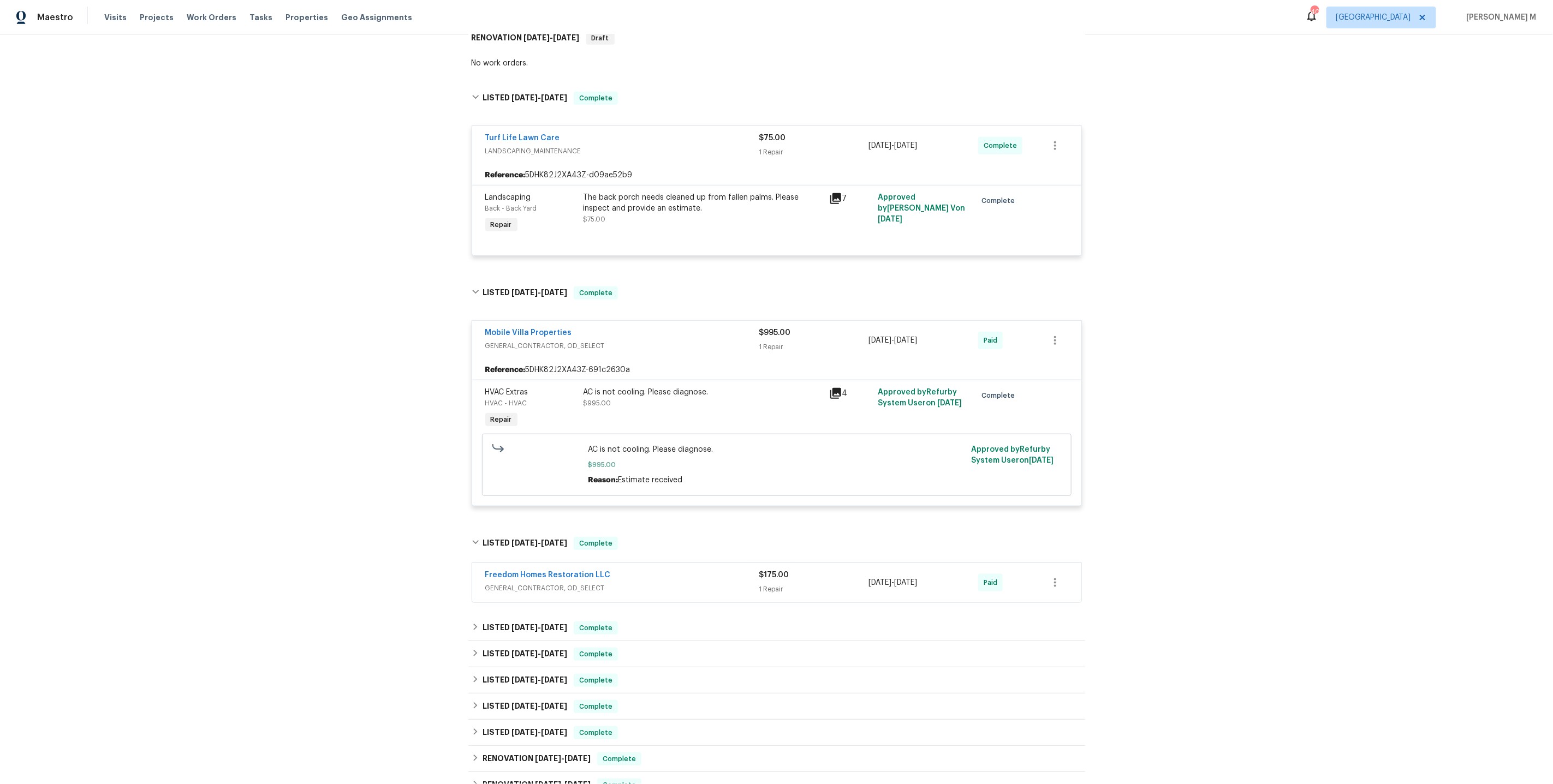
click at [664, 394] on div "AC is not cooling. Please diagnose. $995.00" at bounding box center [702, 409] width 245 height 50
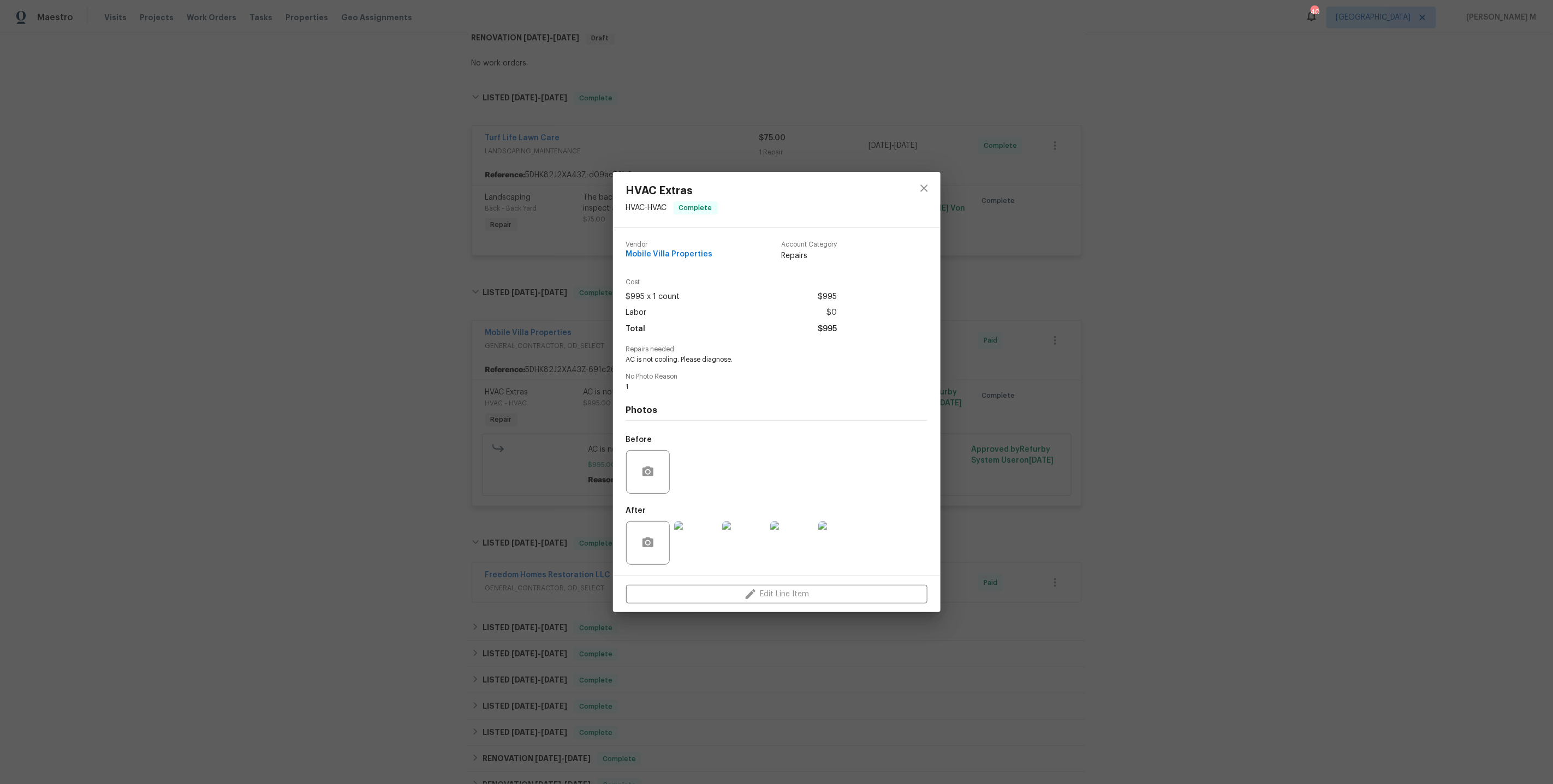
click at [684, 555] on img at bounding box center [696, 543] width 43 height 43
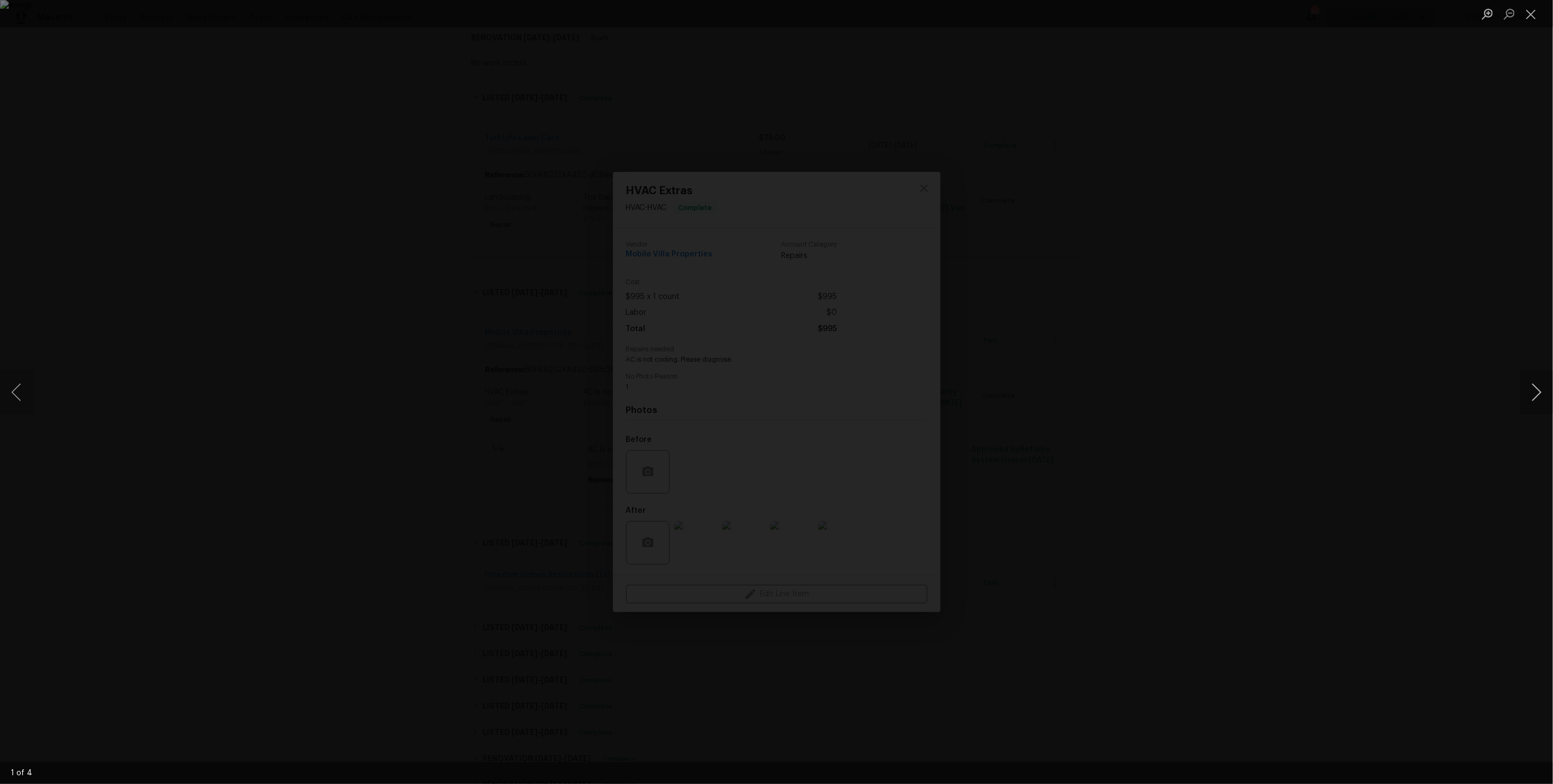
click at [1534, 388] on button "Next image" at bounding box center [1537, 392] width 33 height 43
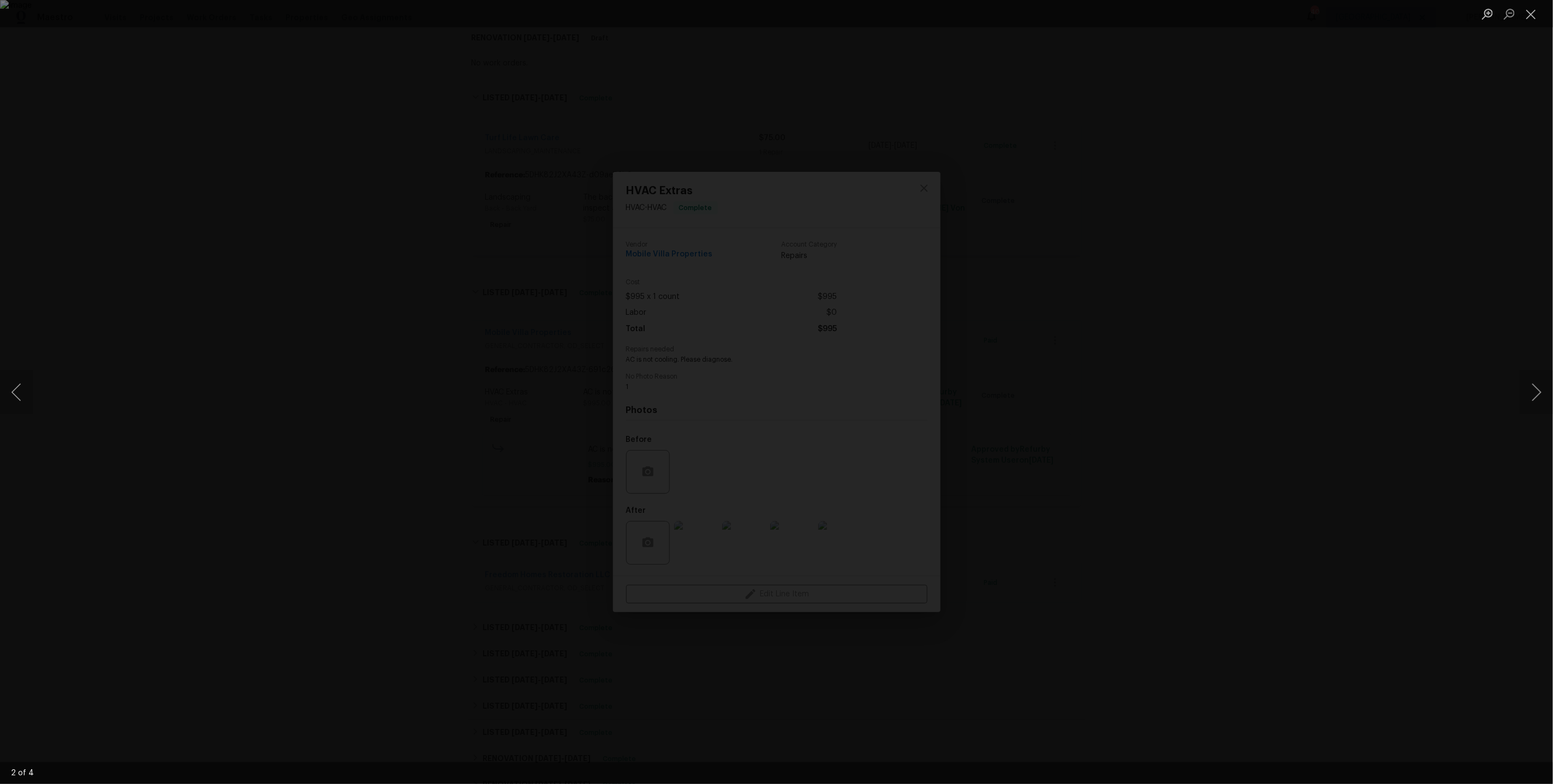
click at [1238, 274] on div "Lightbox" at bounding box center [776, 392] width 1553 height 784
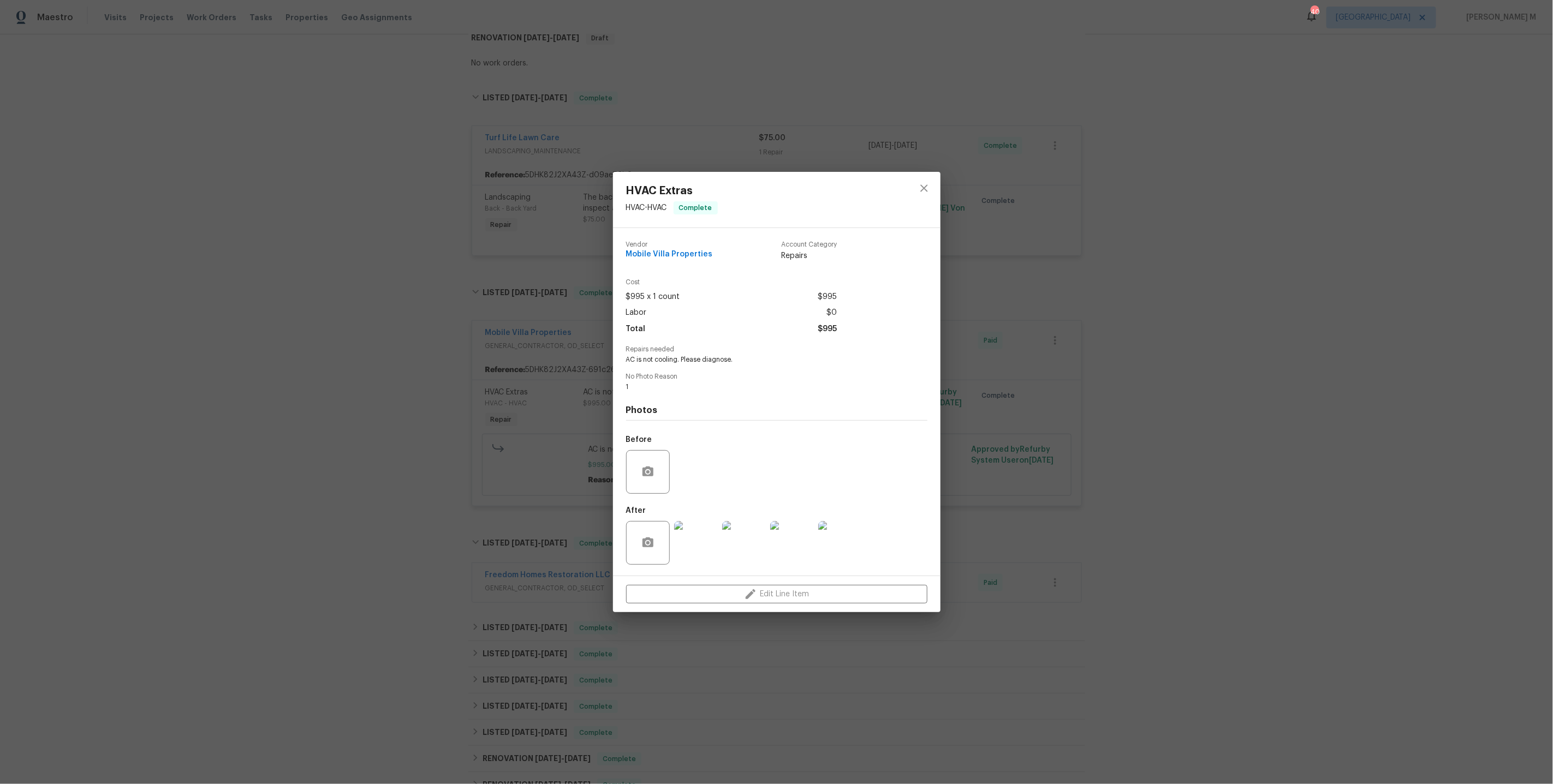
click at [1010, 397] on div "HVAC Extras HVAC - HVAC Complete Vendor Mobile Villa Properties Account Categor…" at bounding box center [776, 392] width 1553 height 784
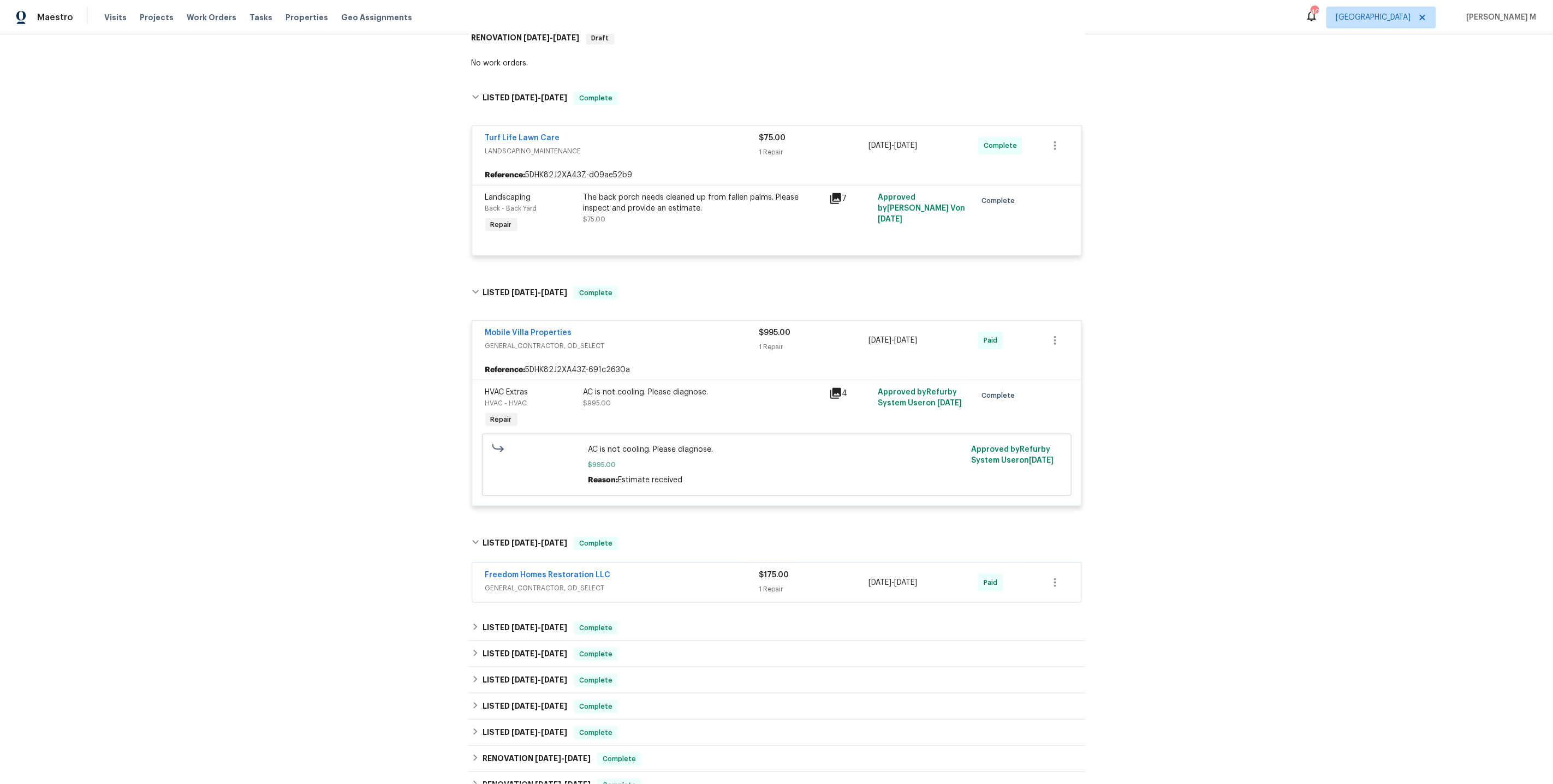
scroll to position [582, 0]
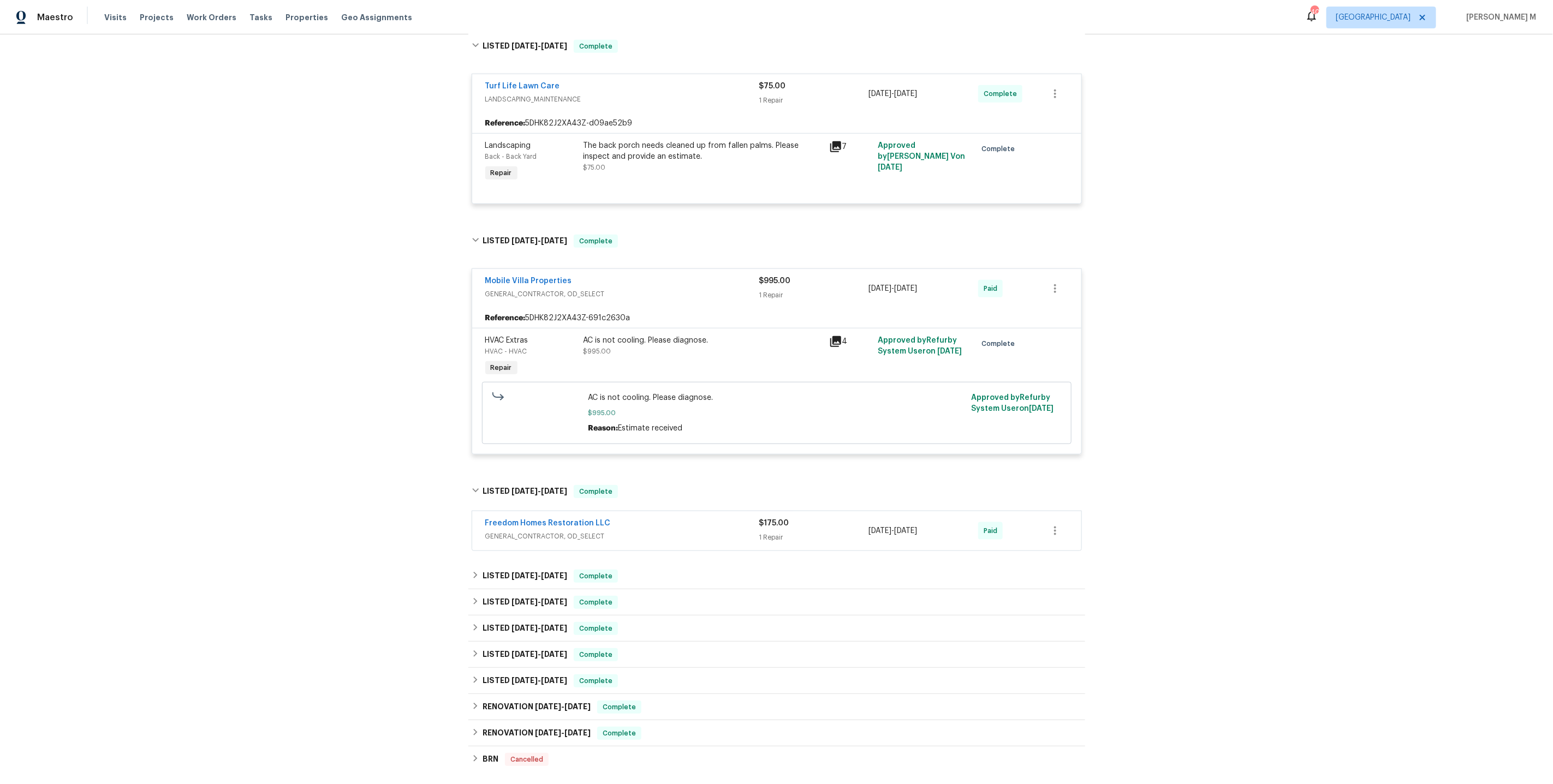
click at [526, 531] on span "GENERAL_CONTRACTOR, OD_SELECT" at bounding box center [622, 536] width 274 height 11
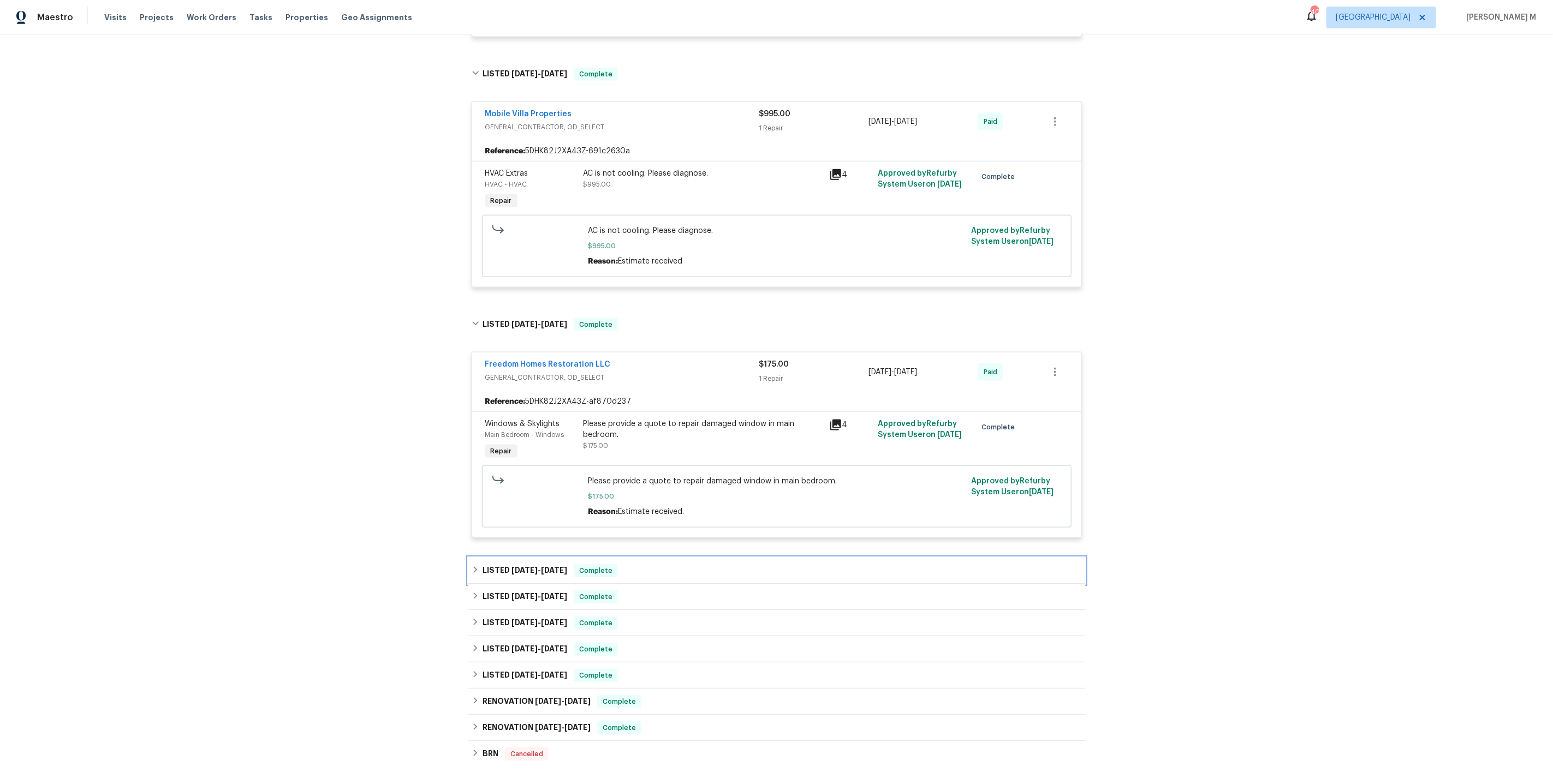
click at [534, 566] on span "5/23/25" at bounding box center [524, 570] width 26 height 8
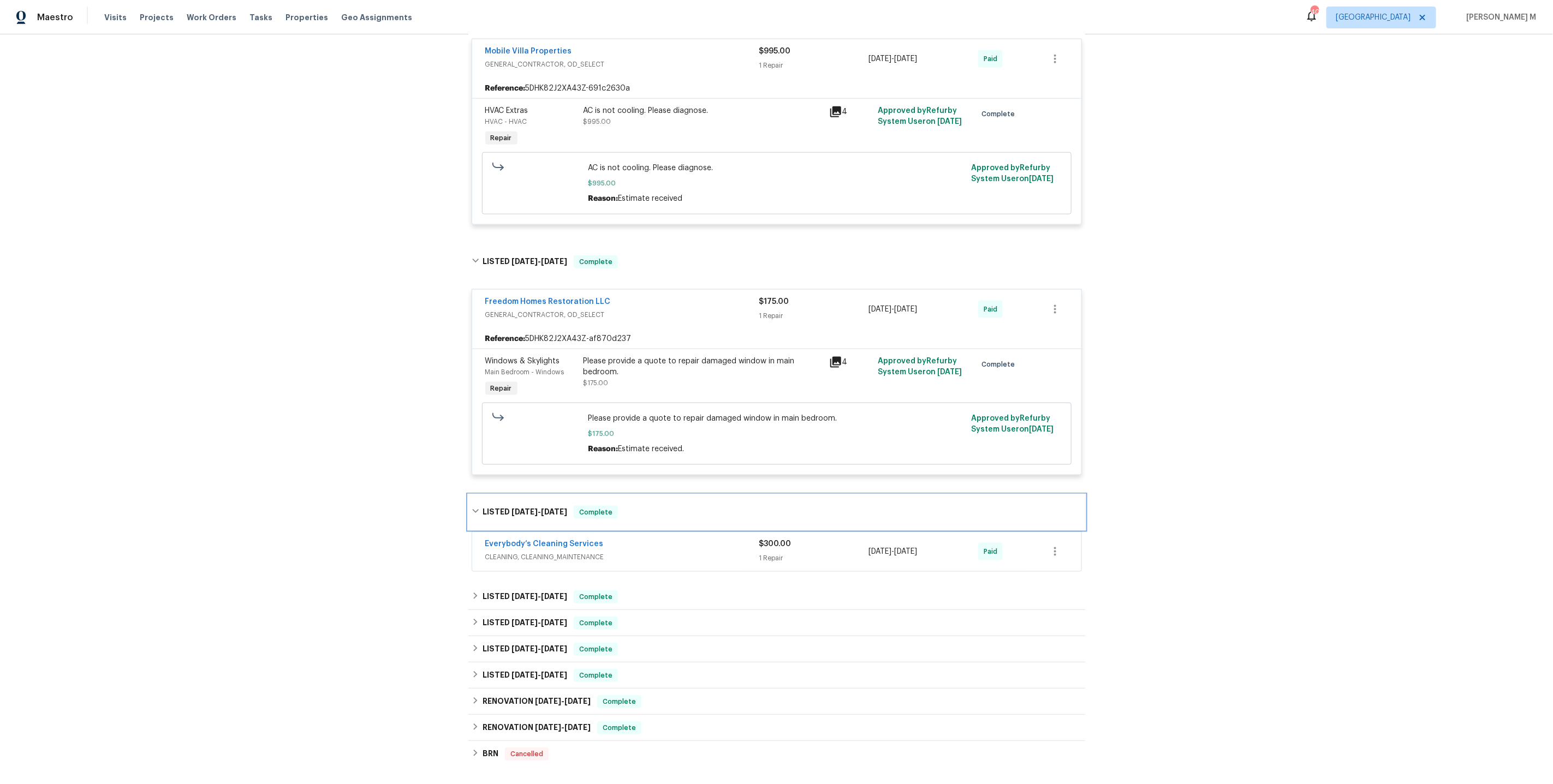
scroll to position [885, 0]
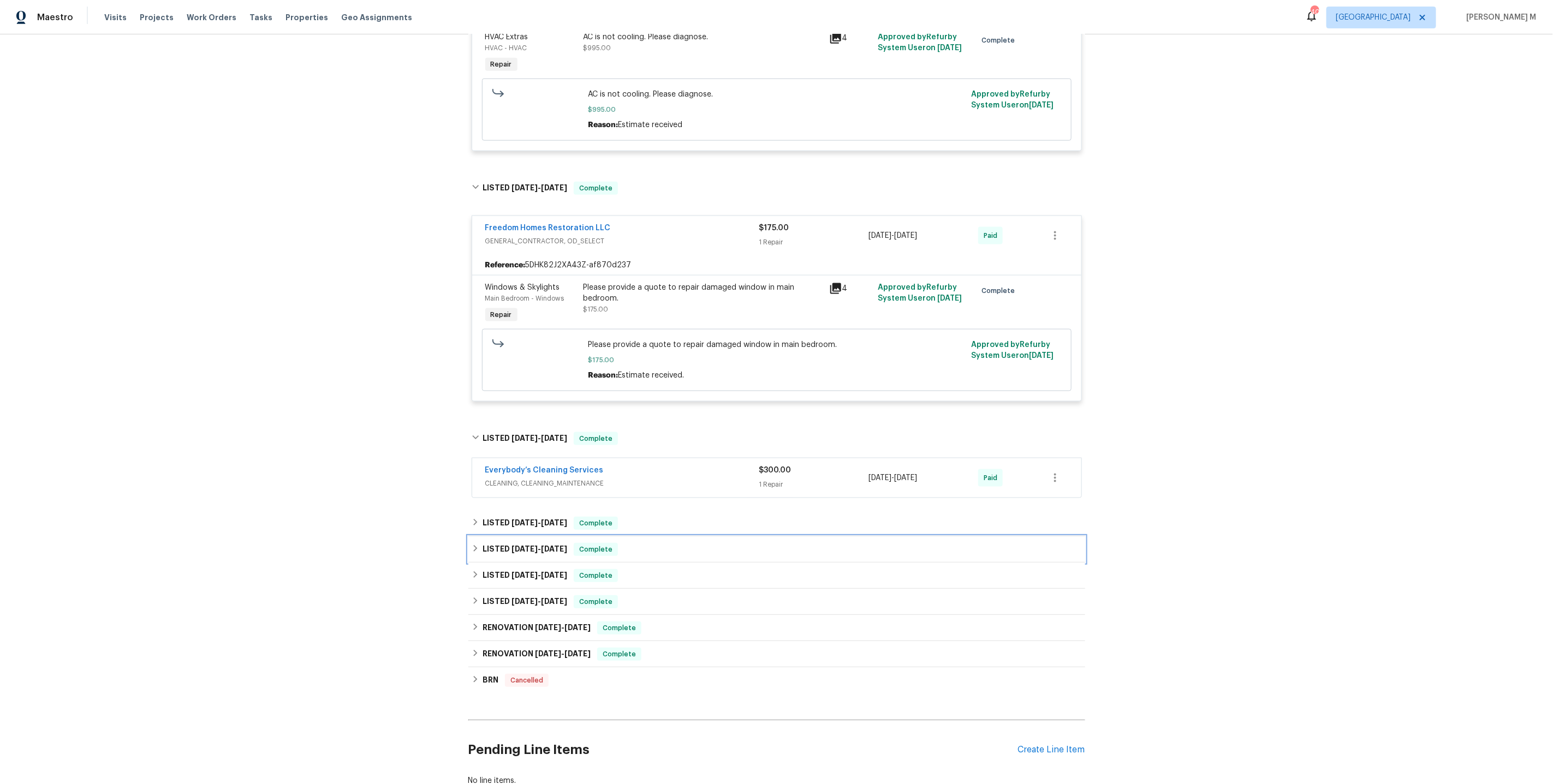
click at [523, 536] on div "LISTED 2/10/25 - 2/14/25 Complete" at bounding box center [776, 549] width 617 height 26
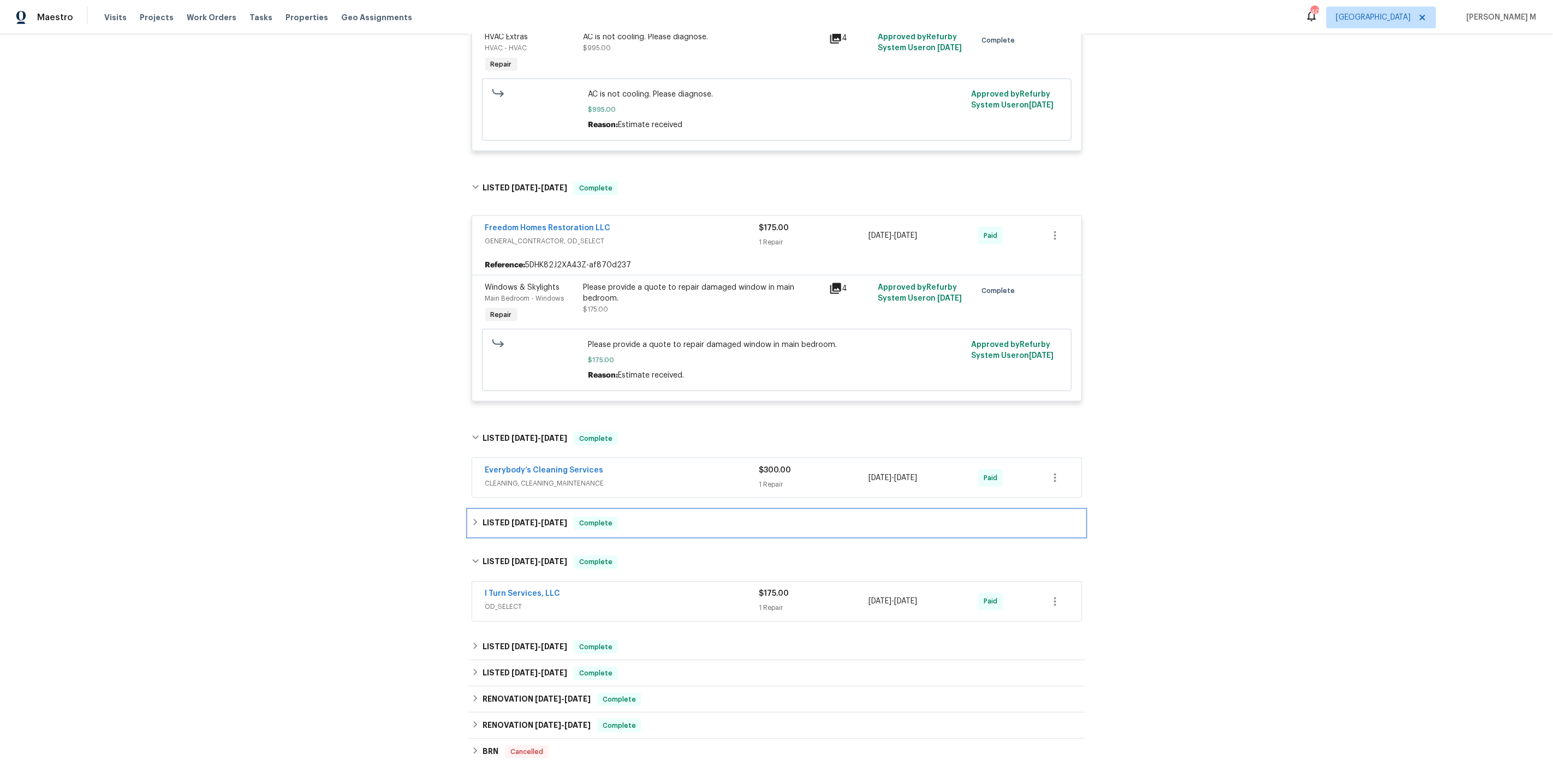
click at [521, 519] on span "4/17/25" at bounding box center [524, 522] width 26 height 8
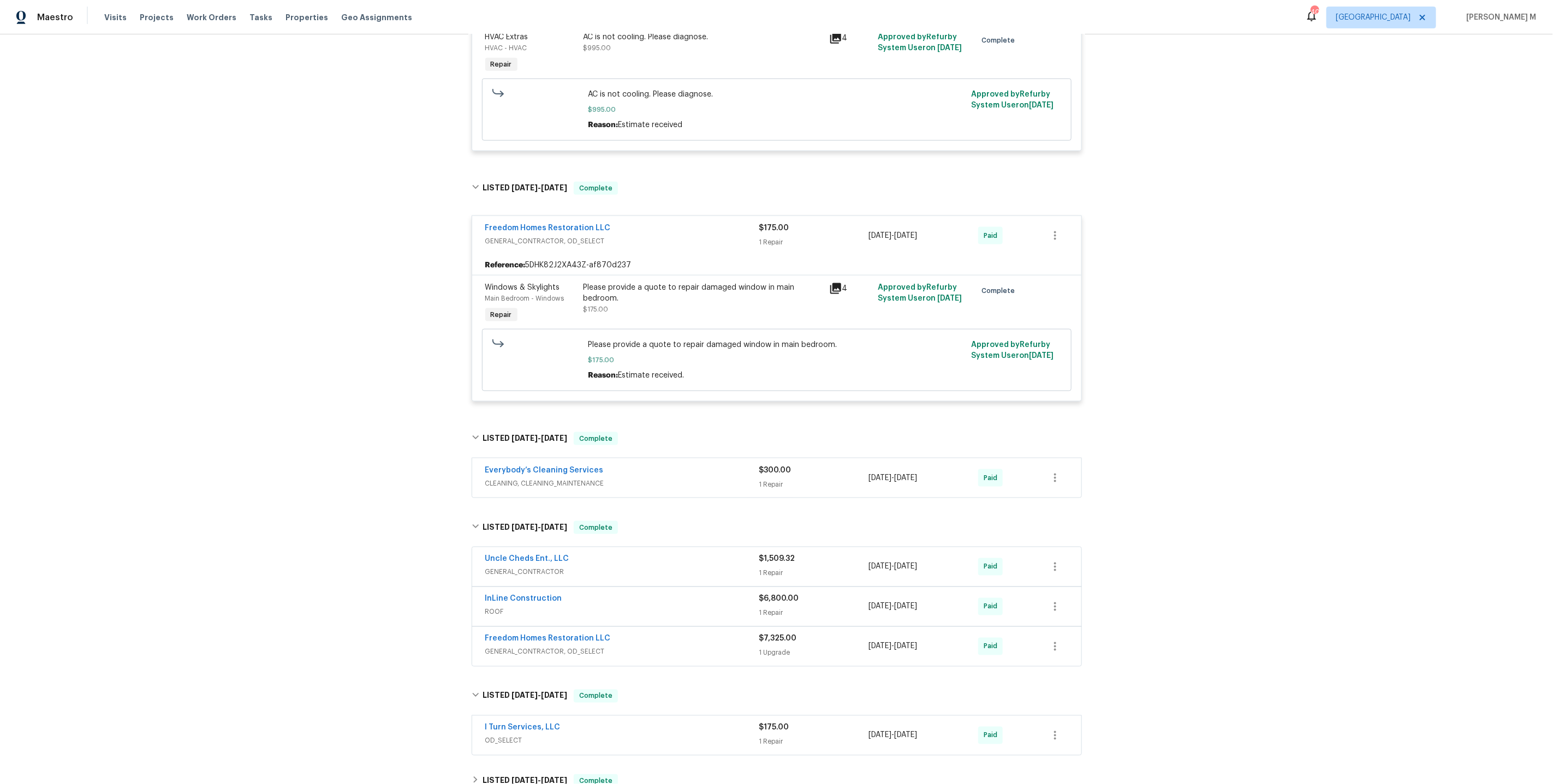
click at [520, 551] on div "Uncle Cheds Ent., LLC GENERAL_CONTRACTOR $1,509.32 1 Repair 5/5/2025 - 5/12/202…" at bounding box center [776, 566] width 609 height 39
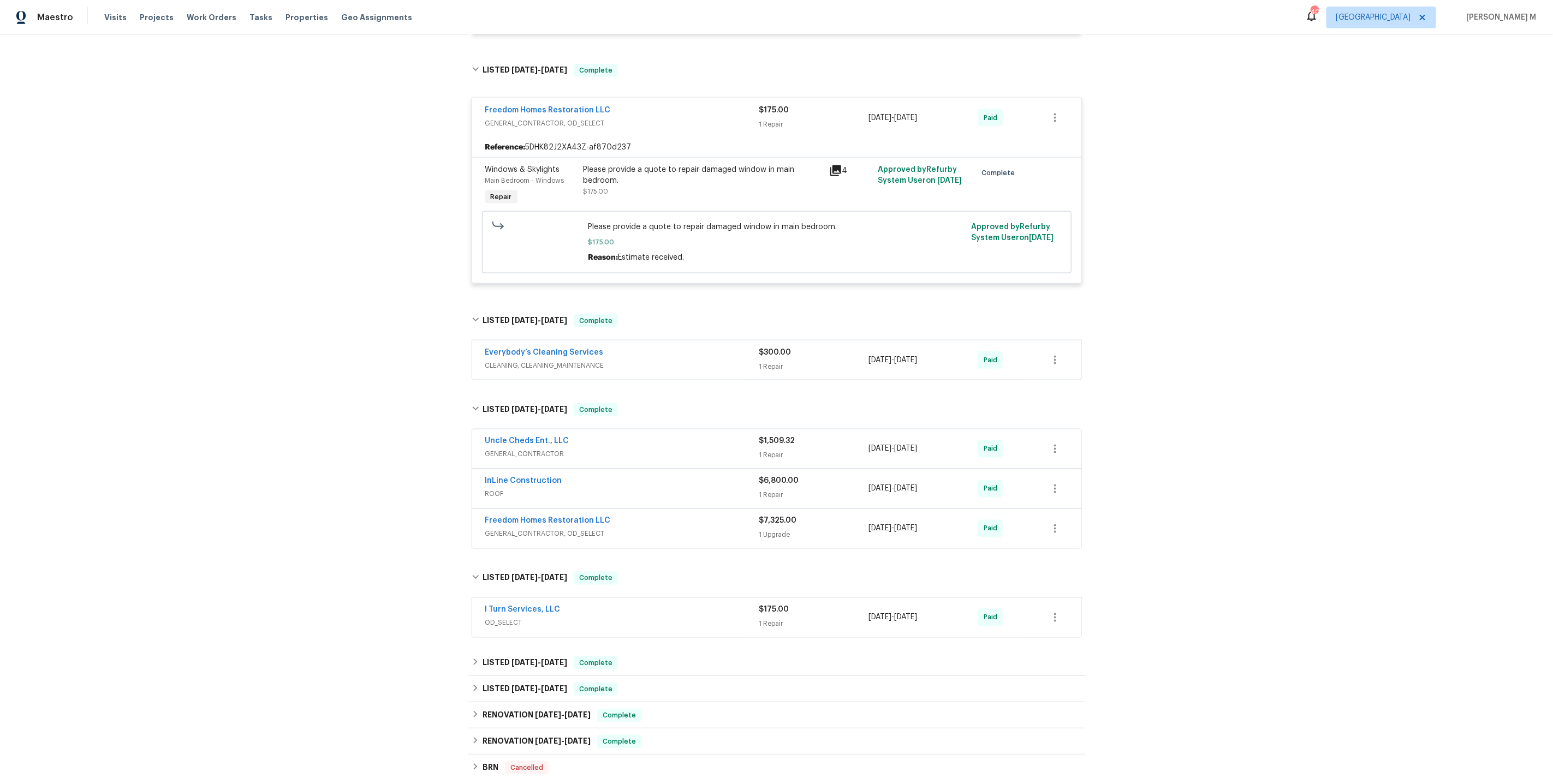
scroll to position [1021, 0]
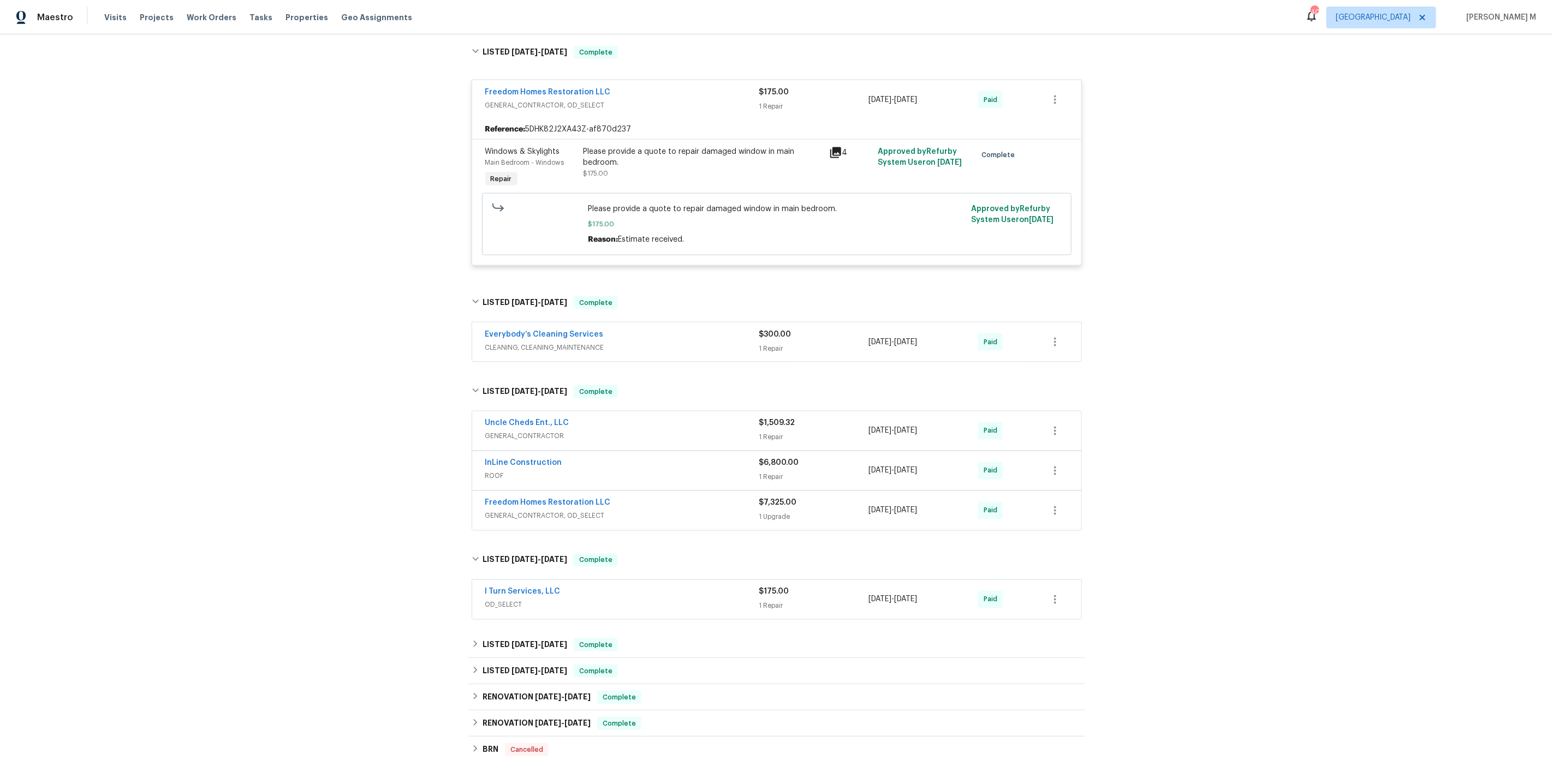
click at [517, 431] on span "GENERAL_CONTRACTOR" at bounding box center [622, 436] width 274 height 11
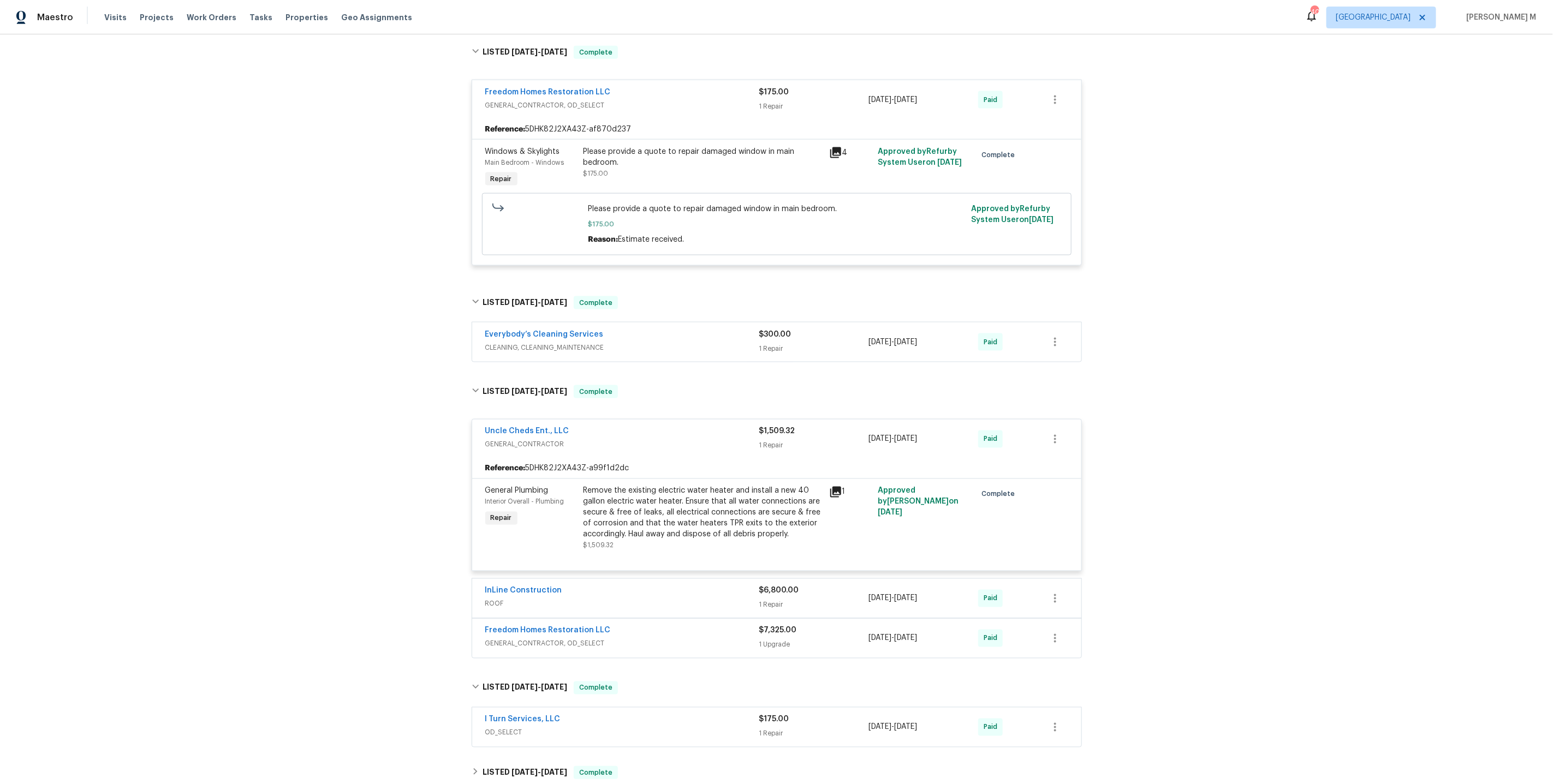
scroll to position [1226, 0]
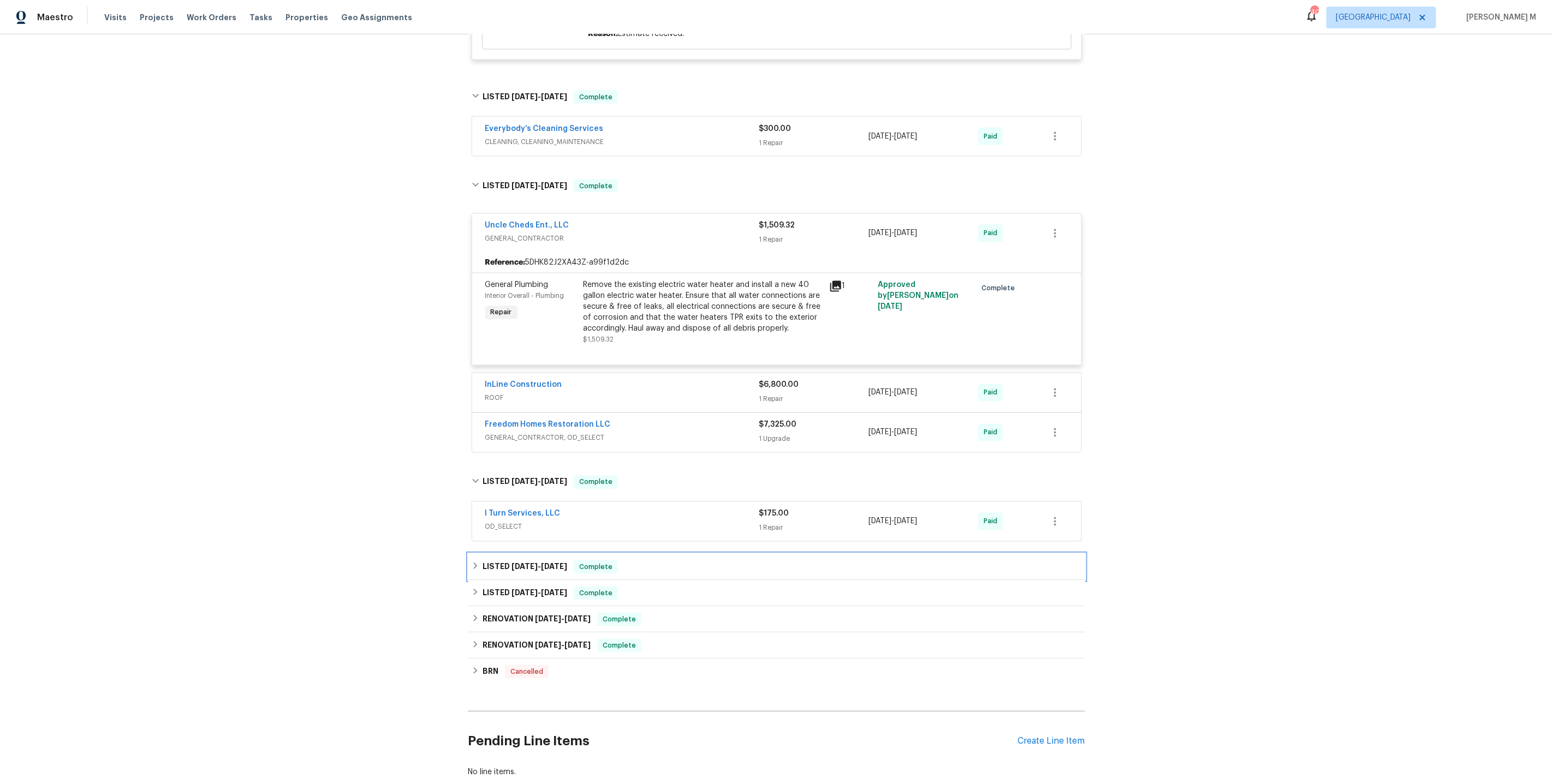
click at [506, 560] on h6 "LISTED 10/21/24 - 10/27/24" at bounding box center [524, 567] width 84 height 13
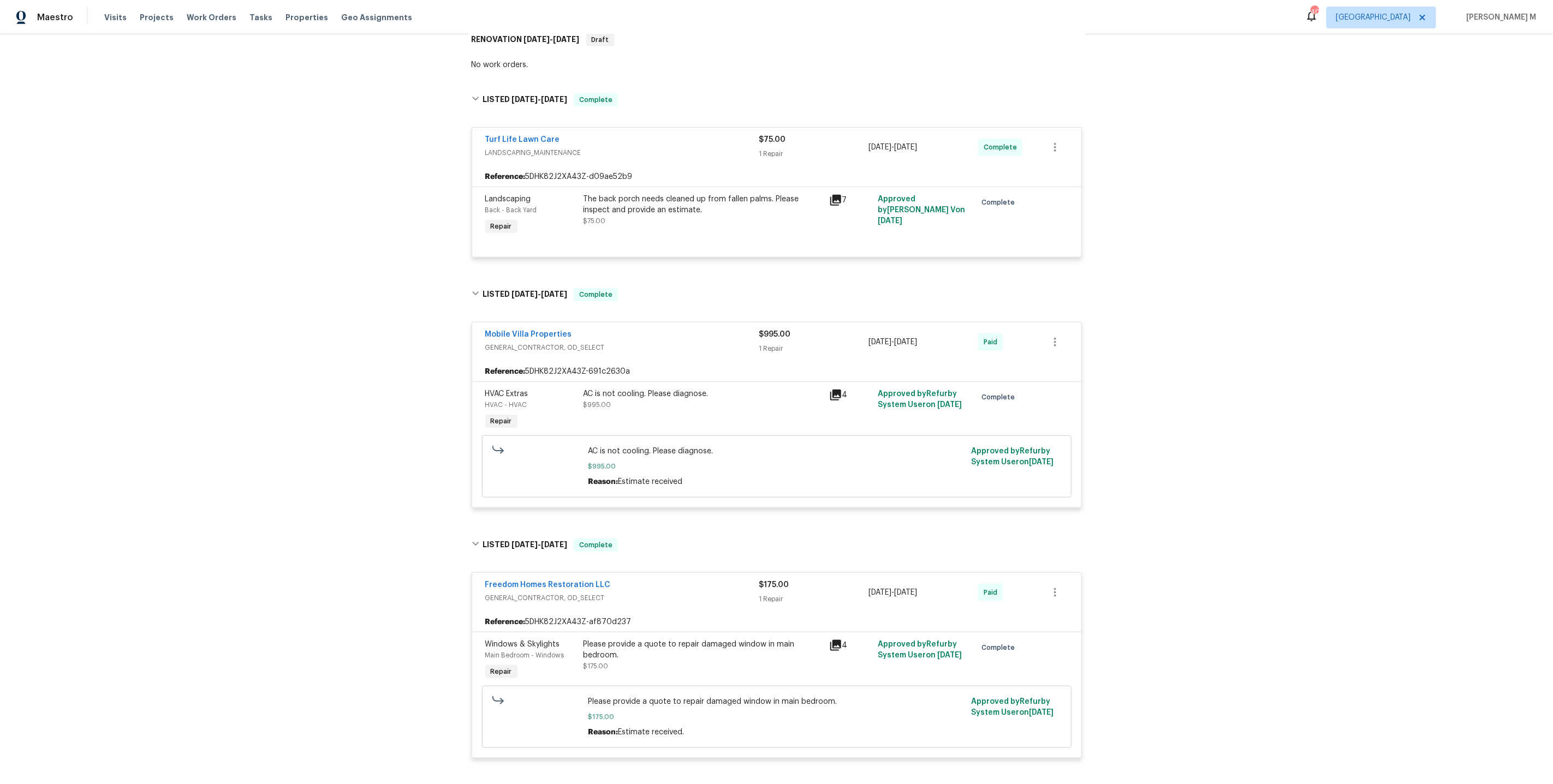
scroll to position [529, 0]
click at [711, 387] on div "AC is not cooling. Please diagnose. $995.00" at bounding box center [703, 398] width 239 height 22
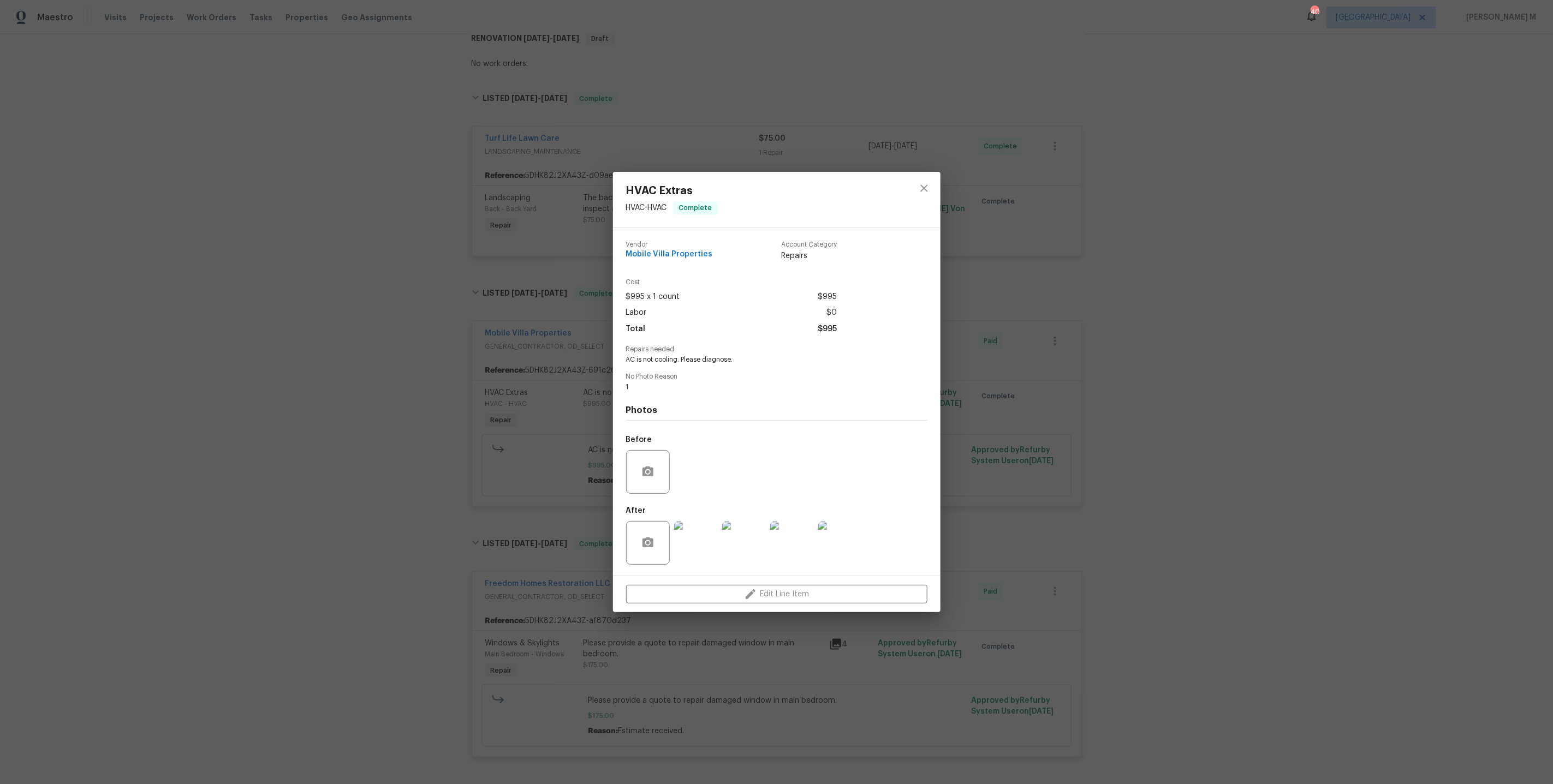
click at [732, 533] on img at bounding box center [744, 543] width 43 height 43
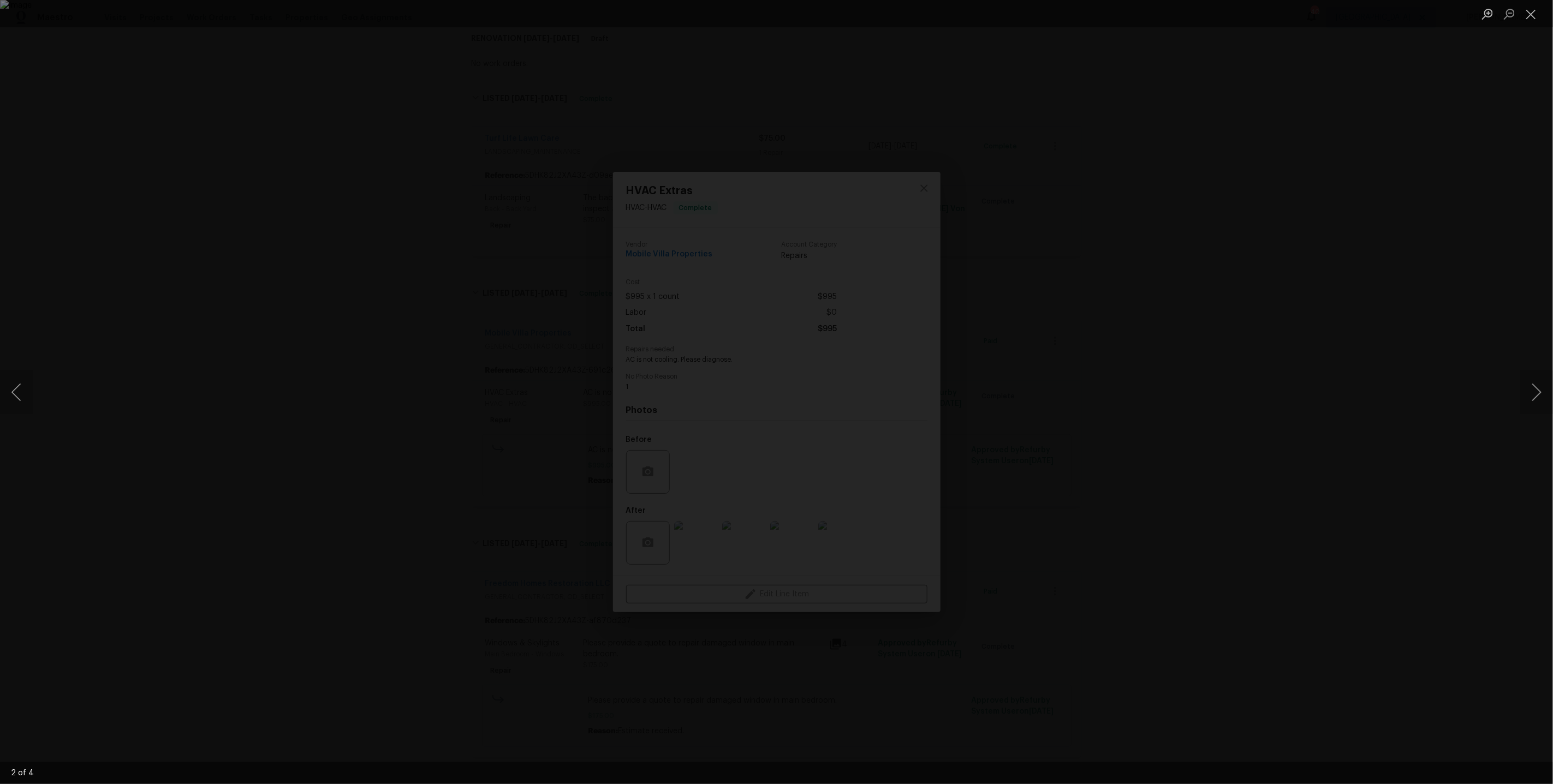
click at [1171, 301] on div "Lightbox" at bounding box center [776, 392] width 1553 height 784
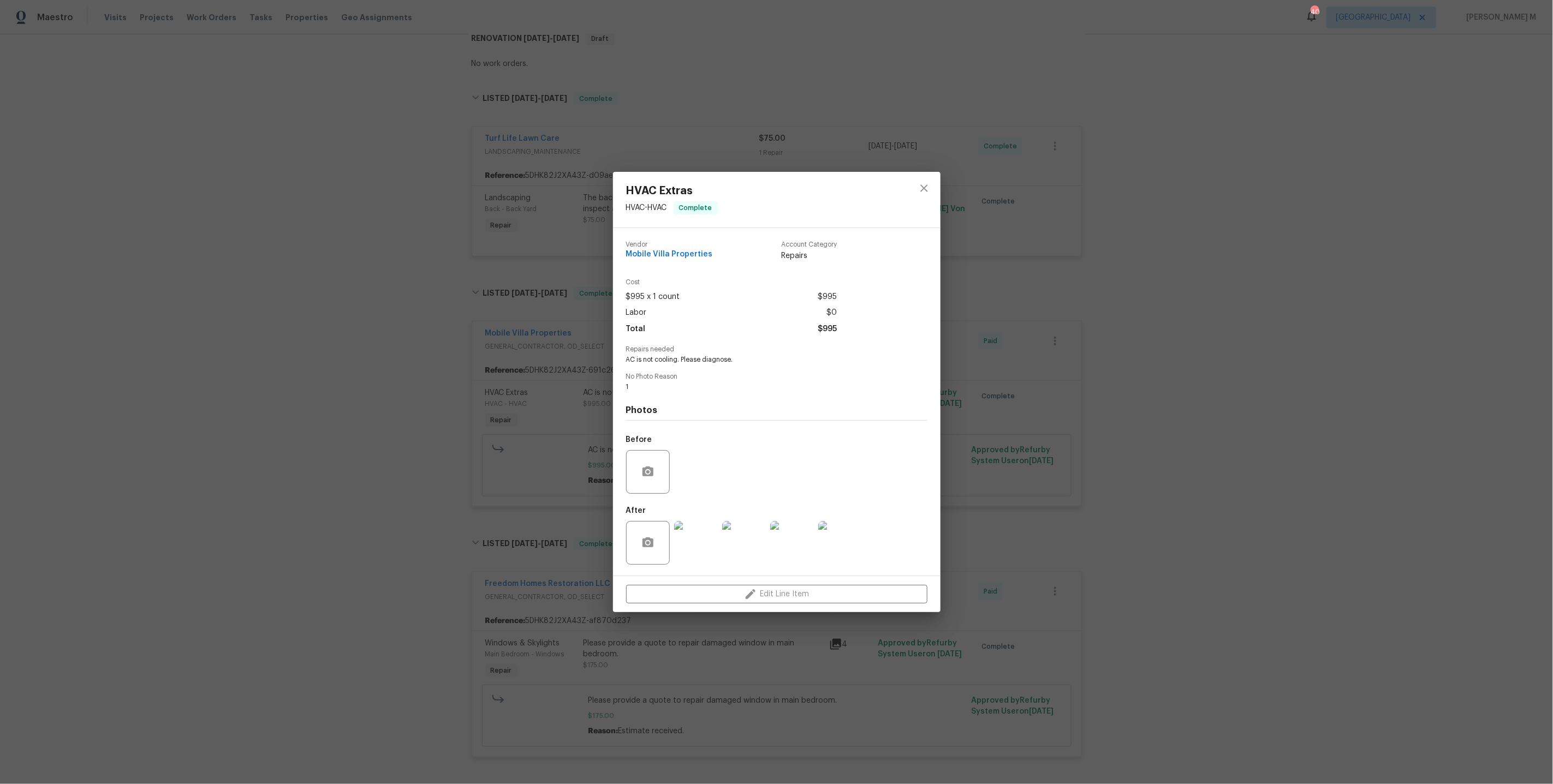
click at [494, 448] on div "HVAC Extras HVAC - HVAC Complete Vendor Mobile Villa Properties Account Categor…" at bounding box center [776, 392] width 1553 height 784
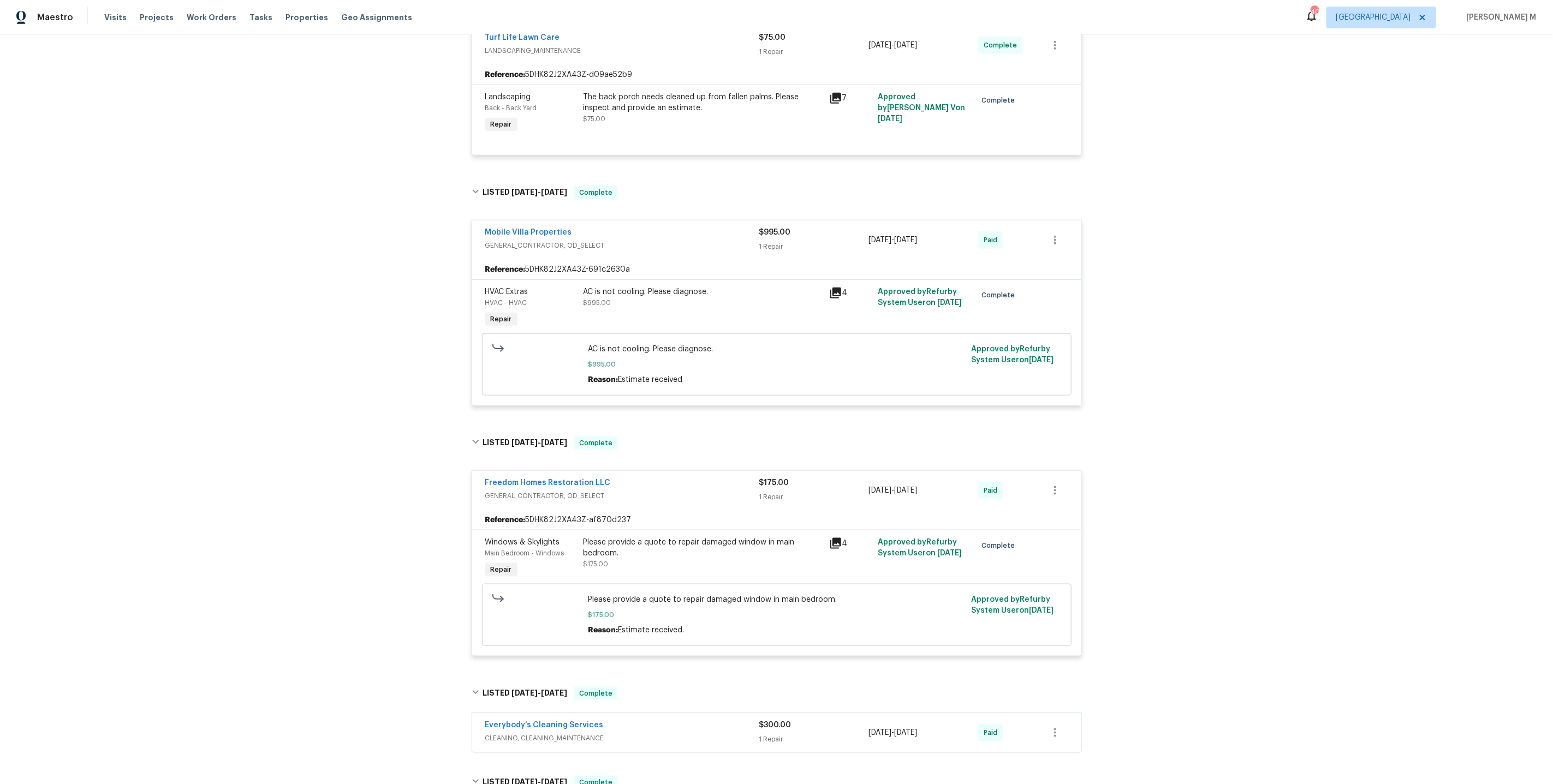
scroll to position [633, 0]
click at [329, 492] on div "Back to all projects 3421 S Carter St Apt C, Tampa, FL 33629 2 Beds | 2 1/2 Bat…" at bounding box center [776, 409] width 1553 height 750
drag, startPoint x: 630, startPoint y: 224, endPoint x: 446, endPoint y: 221, distance: 184.0
click at [446, 222] on div "Back to all projects 3421 S Carter St Apt C, Tampa, FL 33629 2 Beds | 2 1/2 Bat…" at bounding box center [776, 409] width 1553 height 750
drag, startPoint x: 565, startPoint y: 207, endPoint x: 345, endPoint y: 205, distance: 220.0
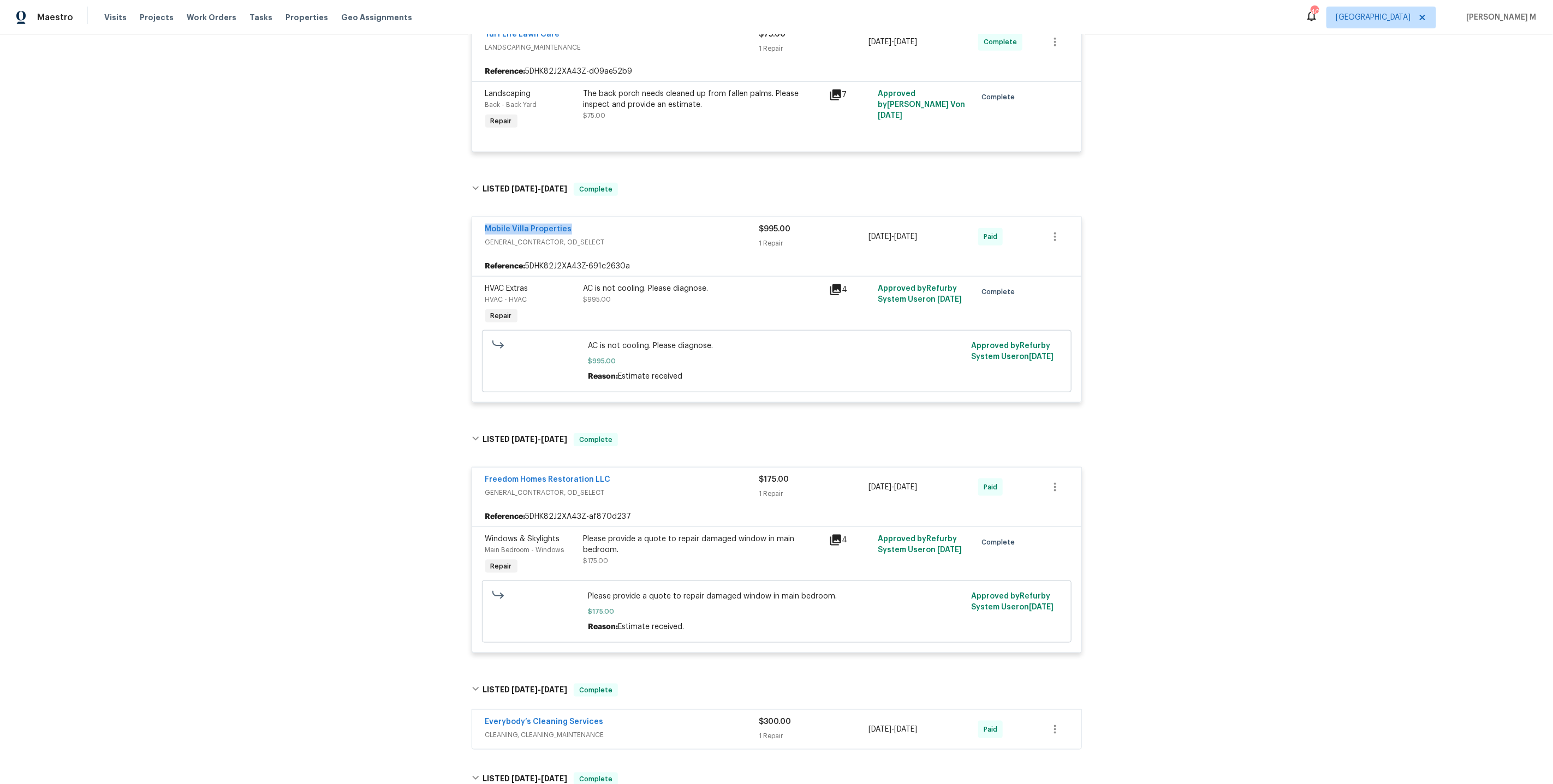
click at [345, 207] on div "Back to all projects 3421 S Carter St Apt C, Tampa, FL 33629 2 Beds | 2 1/2 Bat…" at bounding box center [776, 409] width 1553 height 750
click at [718, 284] on div "AC is not cooling. Please diagnose. $995.00" at bounding box center [703, 294] width 239 height 22
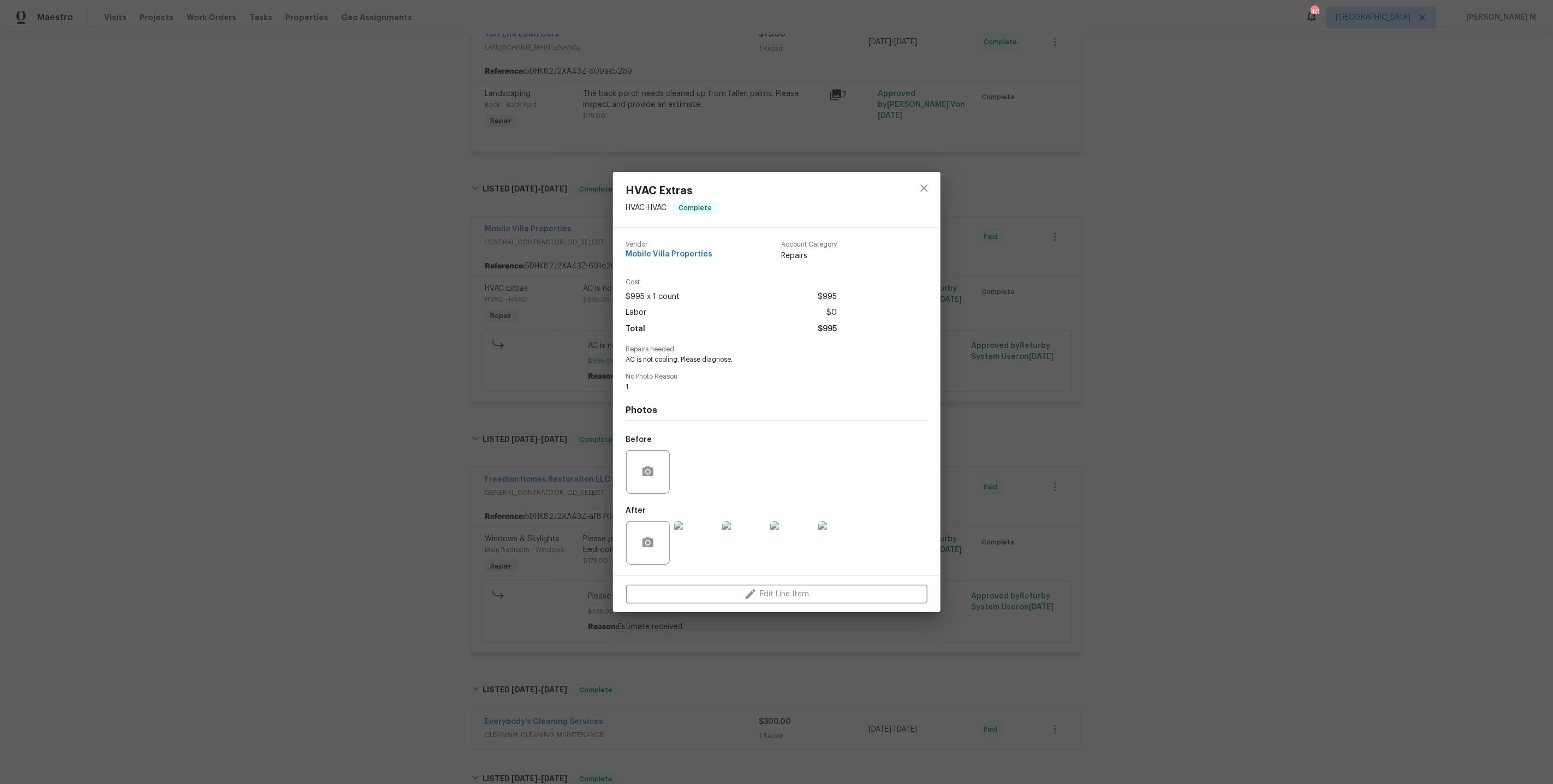
click at [762, 549] on img at bounding box center [744, 543] width 43 height 43
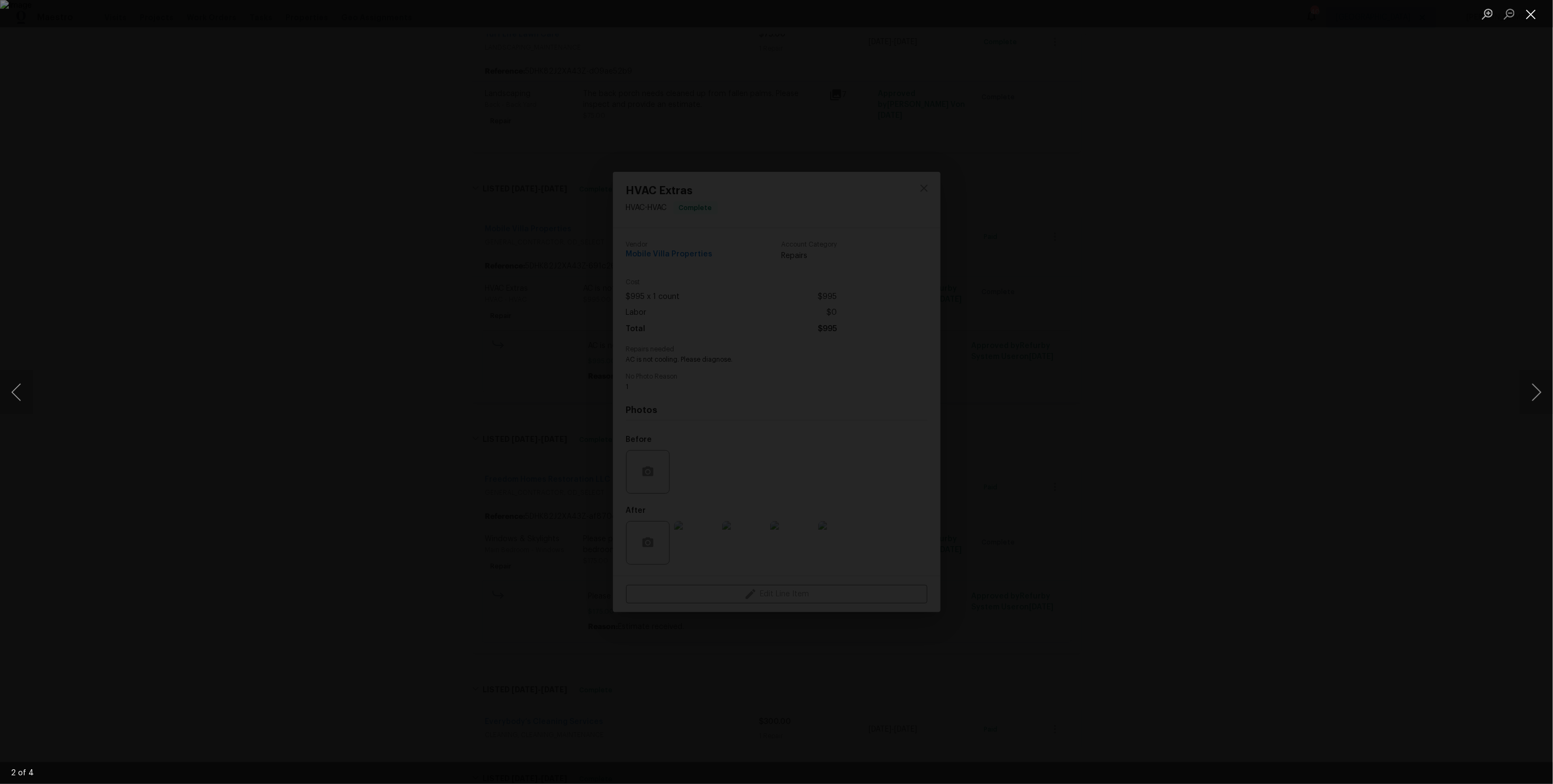
click at [1535, 16] on button "Close lightbox" at bounding box center [1531, 14] width 22 height 19
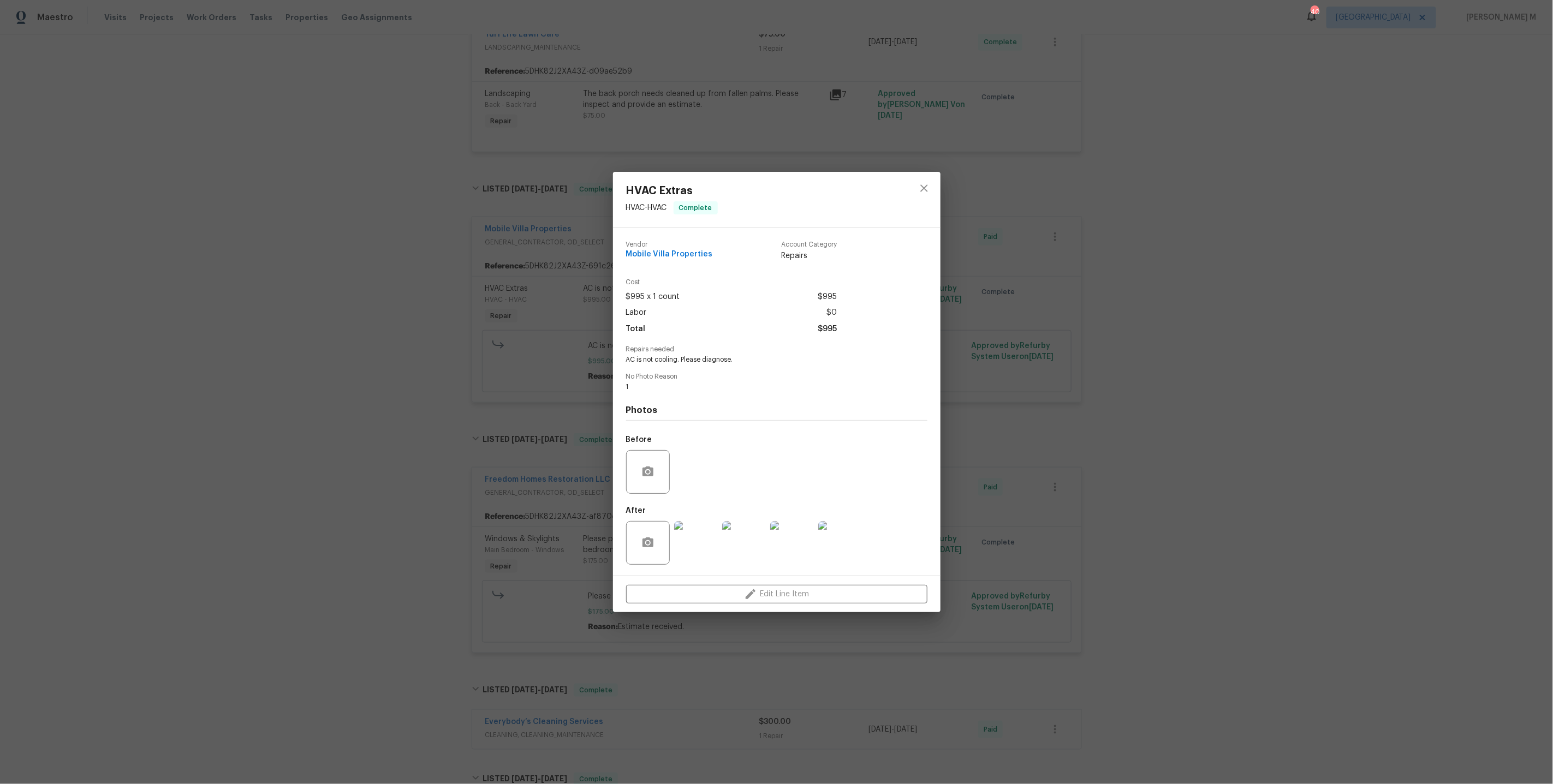
click at [975, 392] on div "HVAC Extras HVAC - HVAC Complete Vendor Mobile Villa Properties Account Categor…" at bounding box center [776, 392] width 1553 height 784
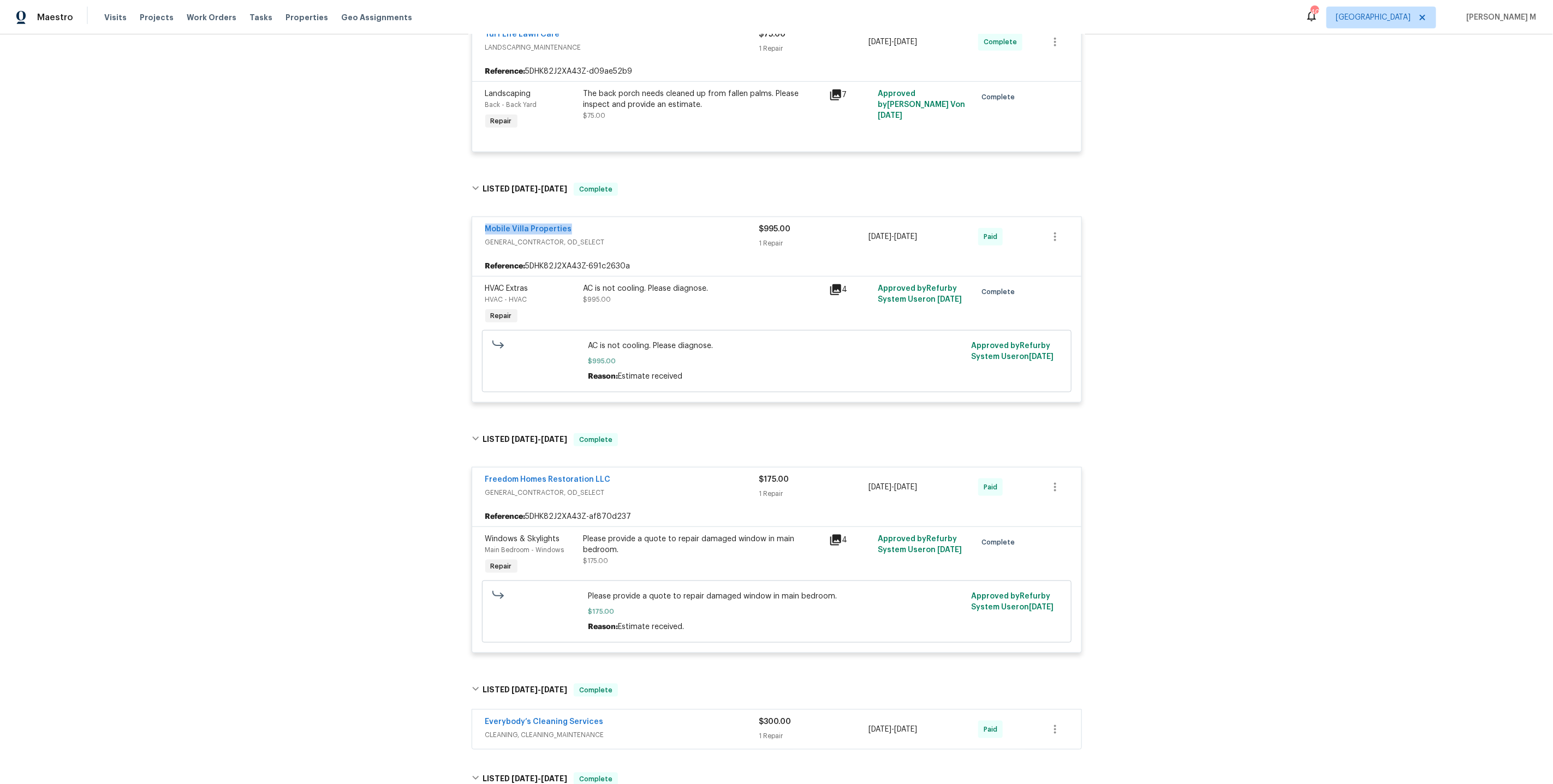
drag, startPoint x: 576, startPoint y: 215, endPoint x: 333, endPoint y: 215, distance: 243.0
click at [329, 215] on div "Back to all projects 3421 S Carter St Apt C, Tampa, FL 33629 2 Beds | 2 1/2 Bat…" at bounding box center [776, 409] width 1553 height 750
click at [552, 283] on div "HVAC Extras" at bounding box center [531, 289] width 92 height 11
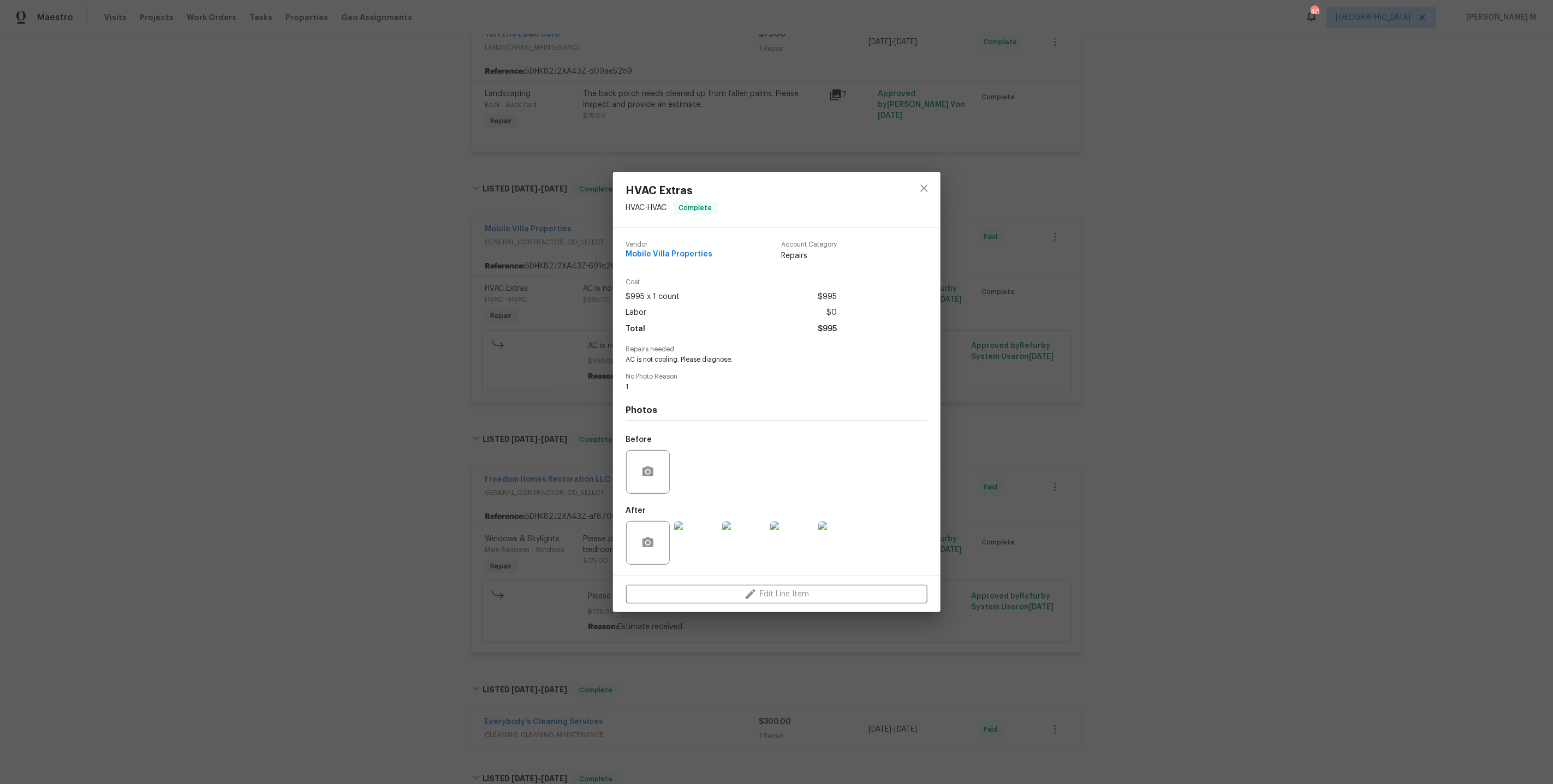
click at [552, 264] on div "HVAC Extras HVAC - HVAC Complete Vendor Mobile Villa Properties Account Categor…" at bounding box center [776, 392] width 1553 height 784
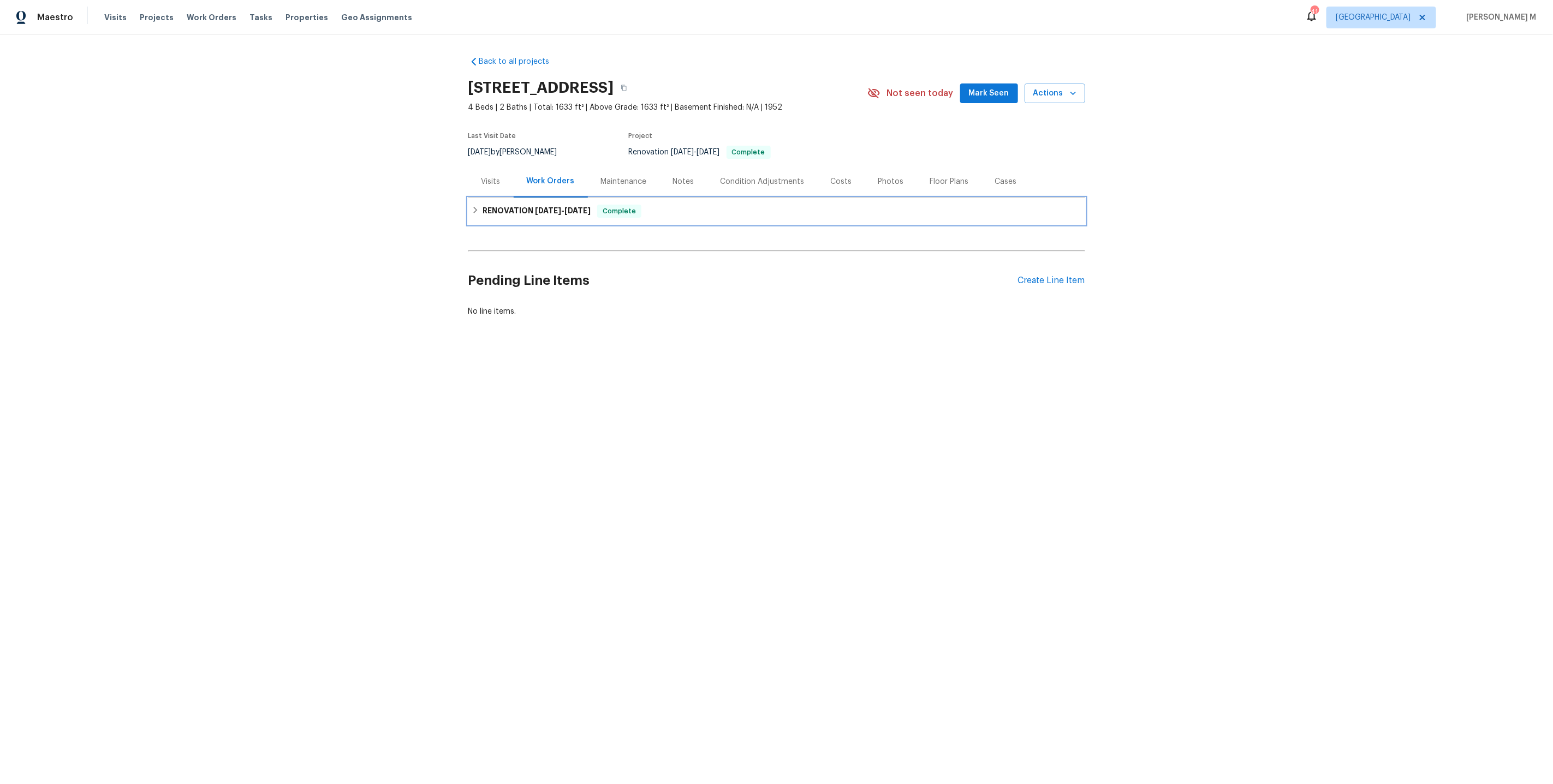
click at [551, 198] on div "RENOVATION 5/19/25 - 5/27/25 Complete" at bounding box center [776, 211] width 617 height 26
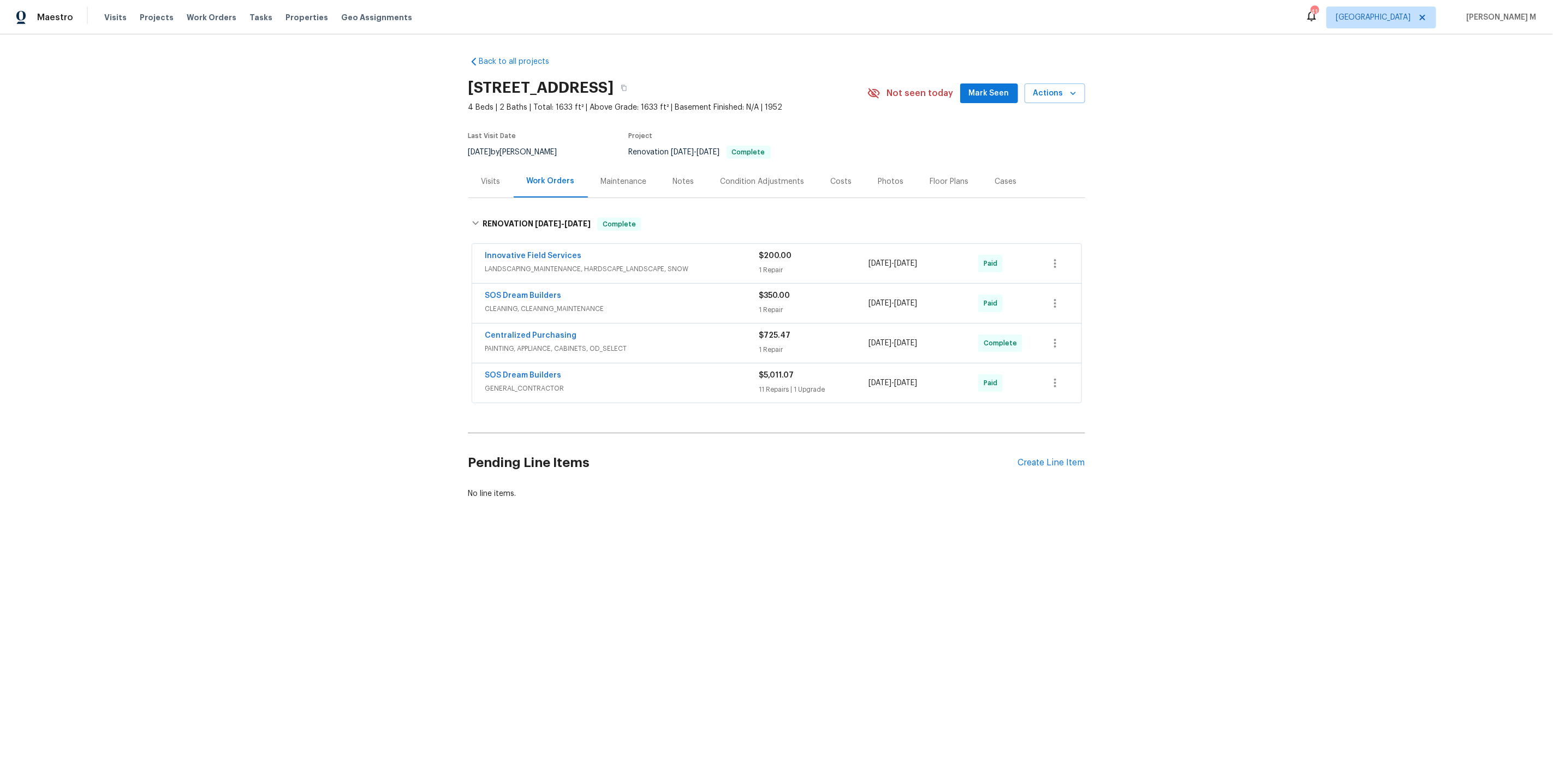
click at [524, 303] on span "CLEANING, CLEANING_MAINTENANCE" at bounding box center [622, 309] width 274 height 11
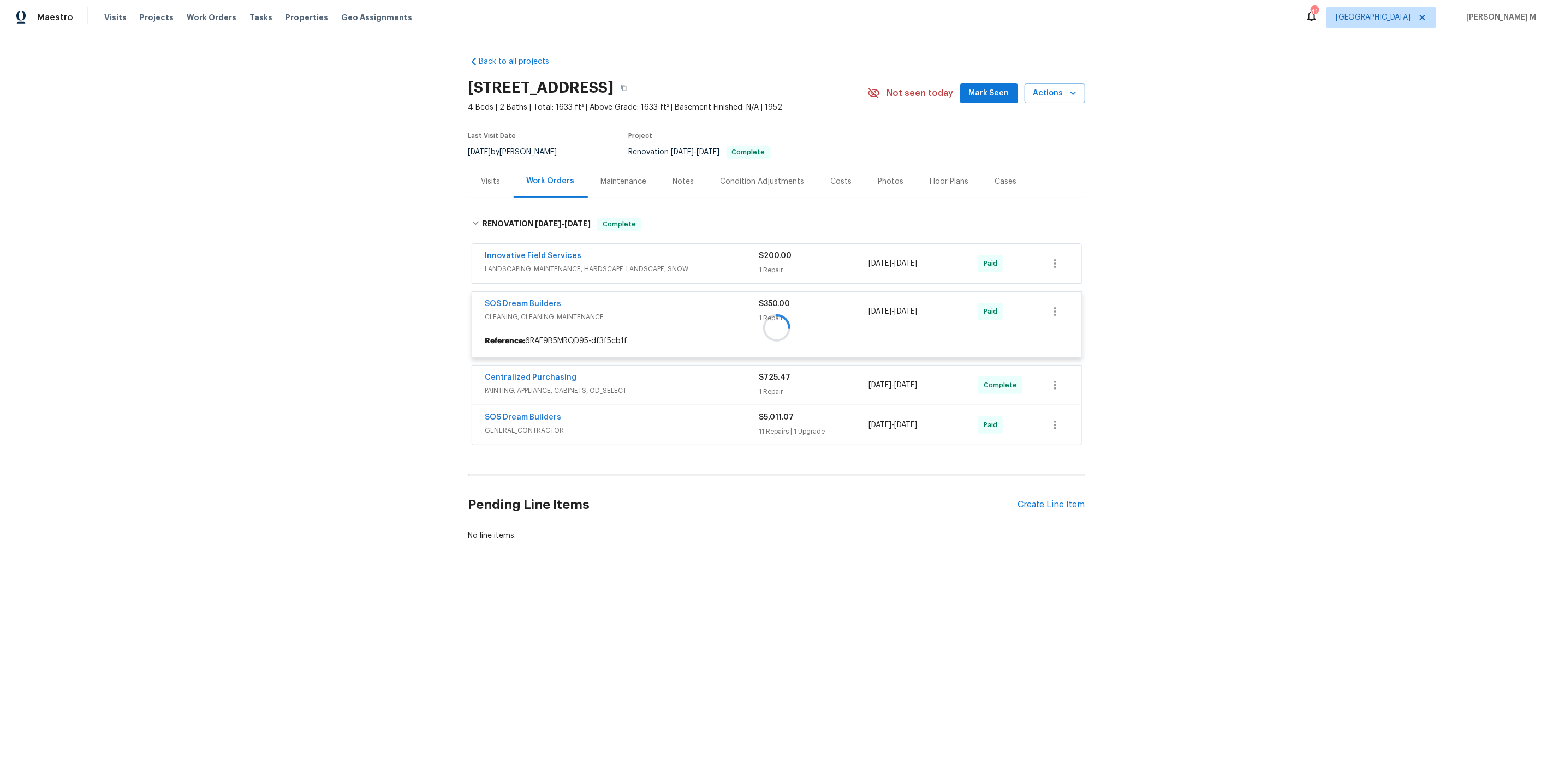
click at [508, 427] on div at bounding box center [776, 327] width 617 height 242
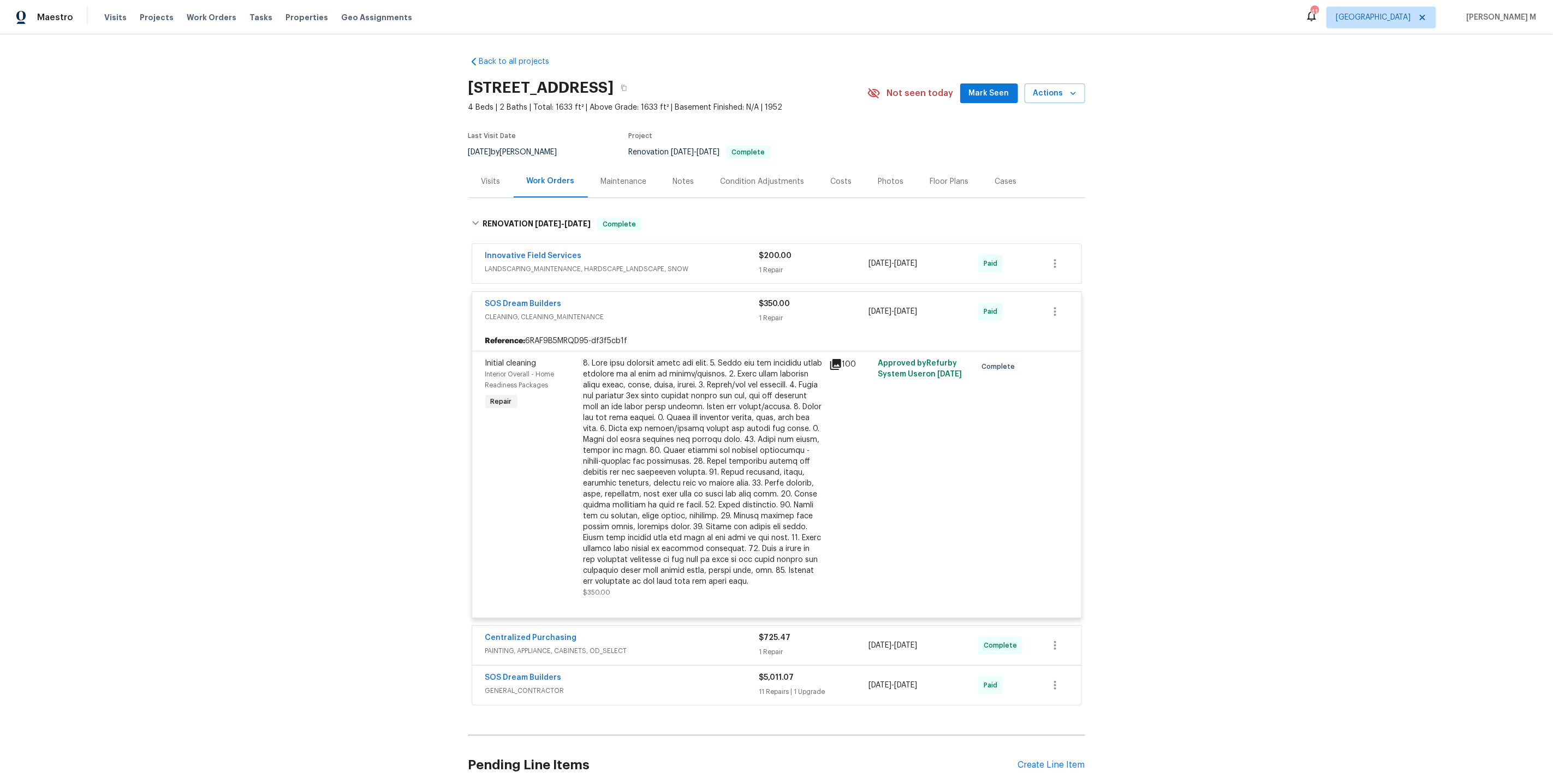
click at [511, 685] on span "GENERAL_CONTRACTOR" at bounding box center [622, 691] width 274 height 11
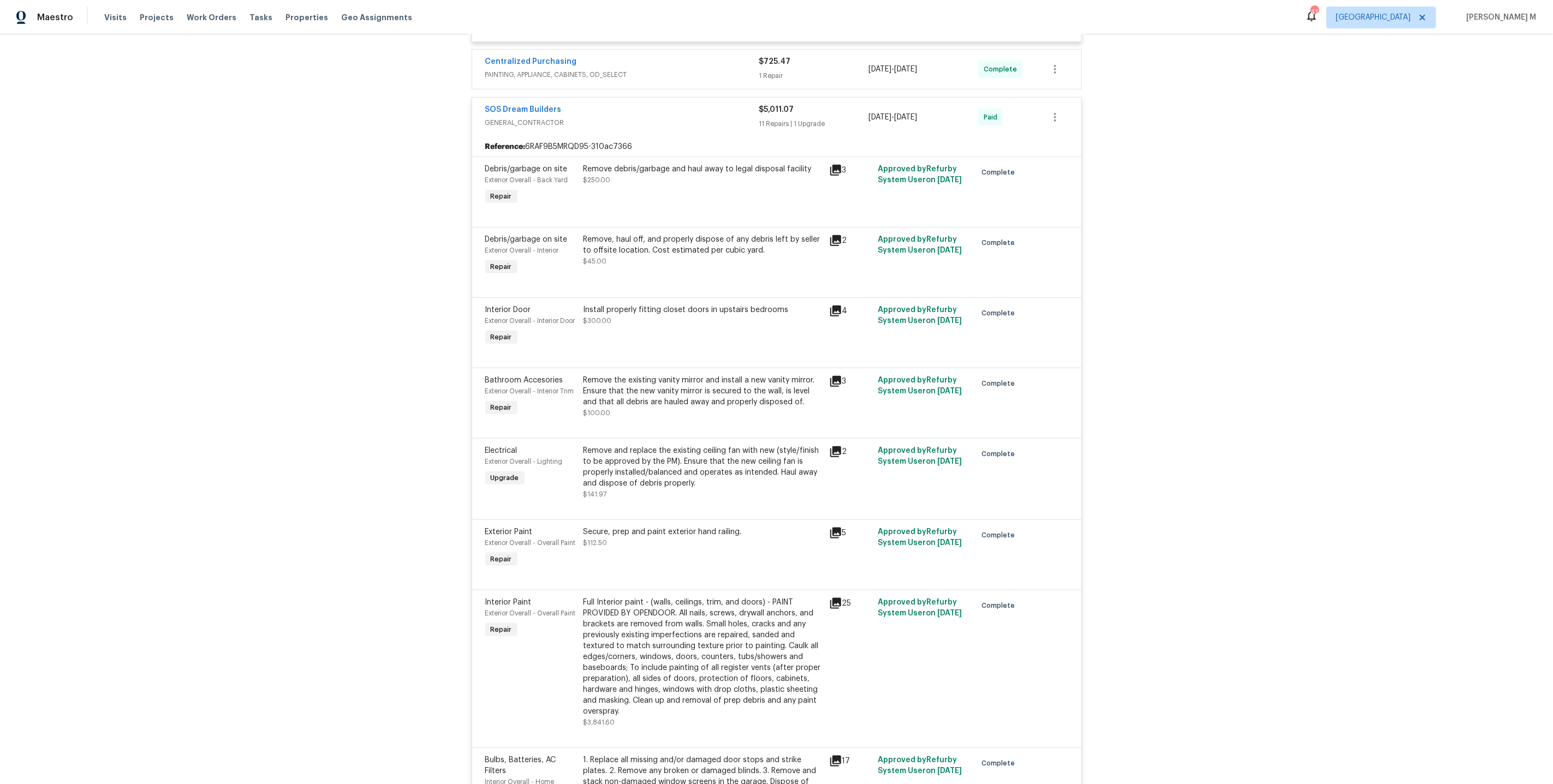
scroll to position [597, 0]
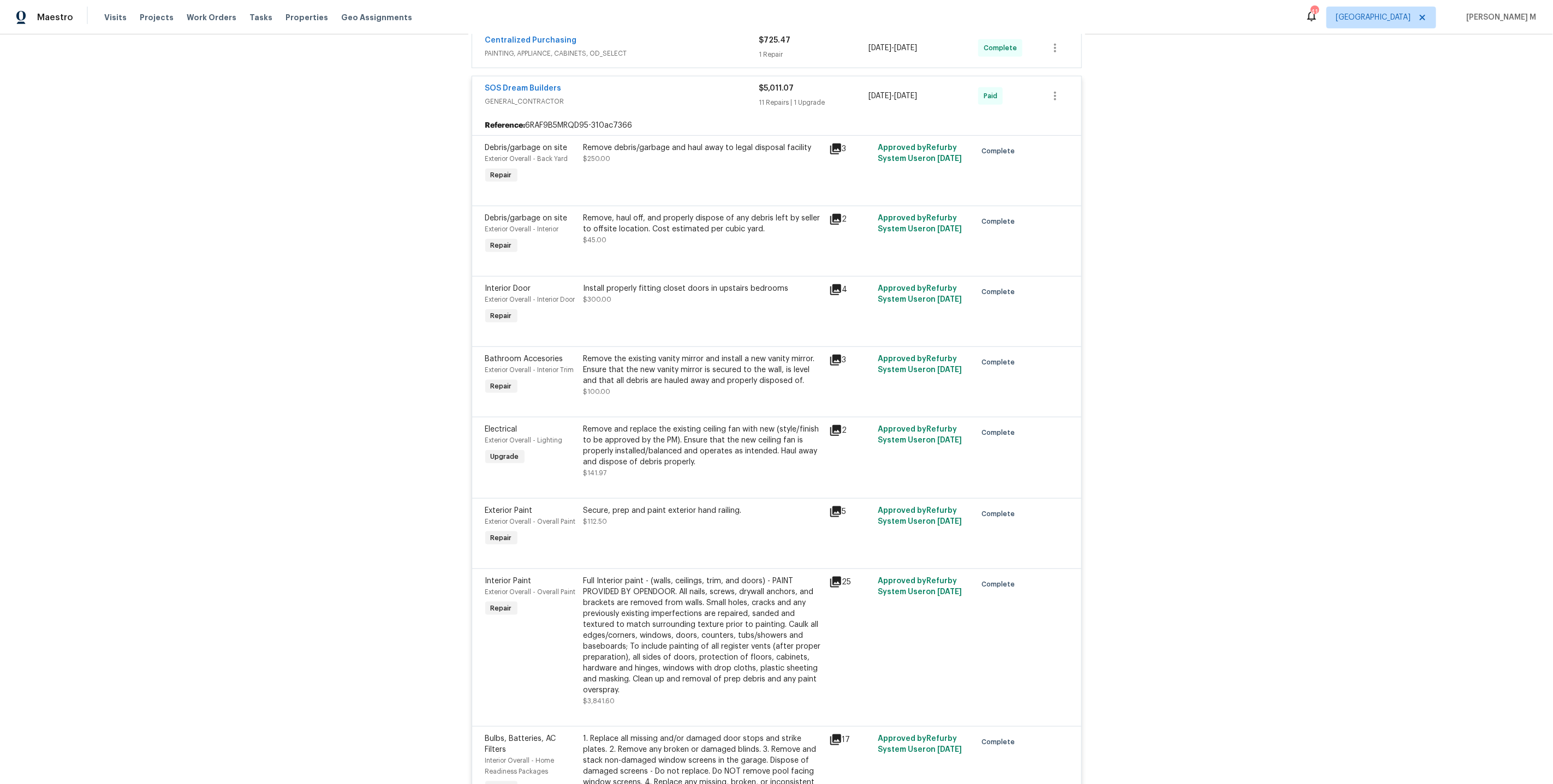
click at [663, 354] on div "Remove the existing vanity mirror and install a new vanity mirror. Ensure that …" at bounding box center [703, 370] width 239 height 33
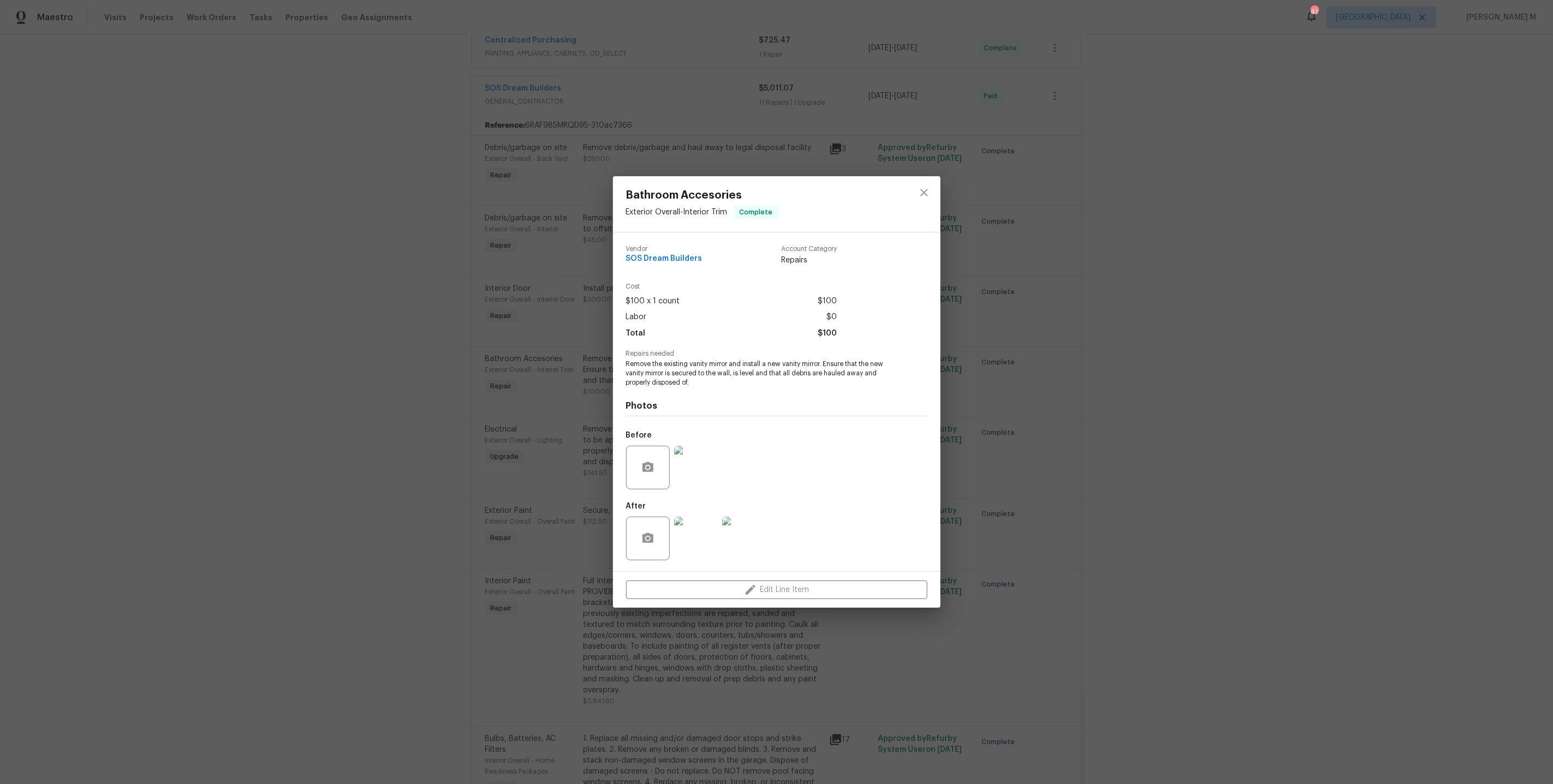
click at [684, 470] on img at bounding box center [696, 468] width 43 height 43
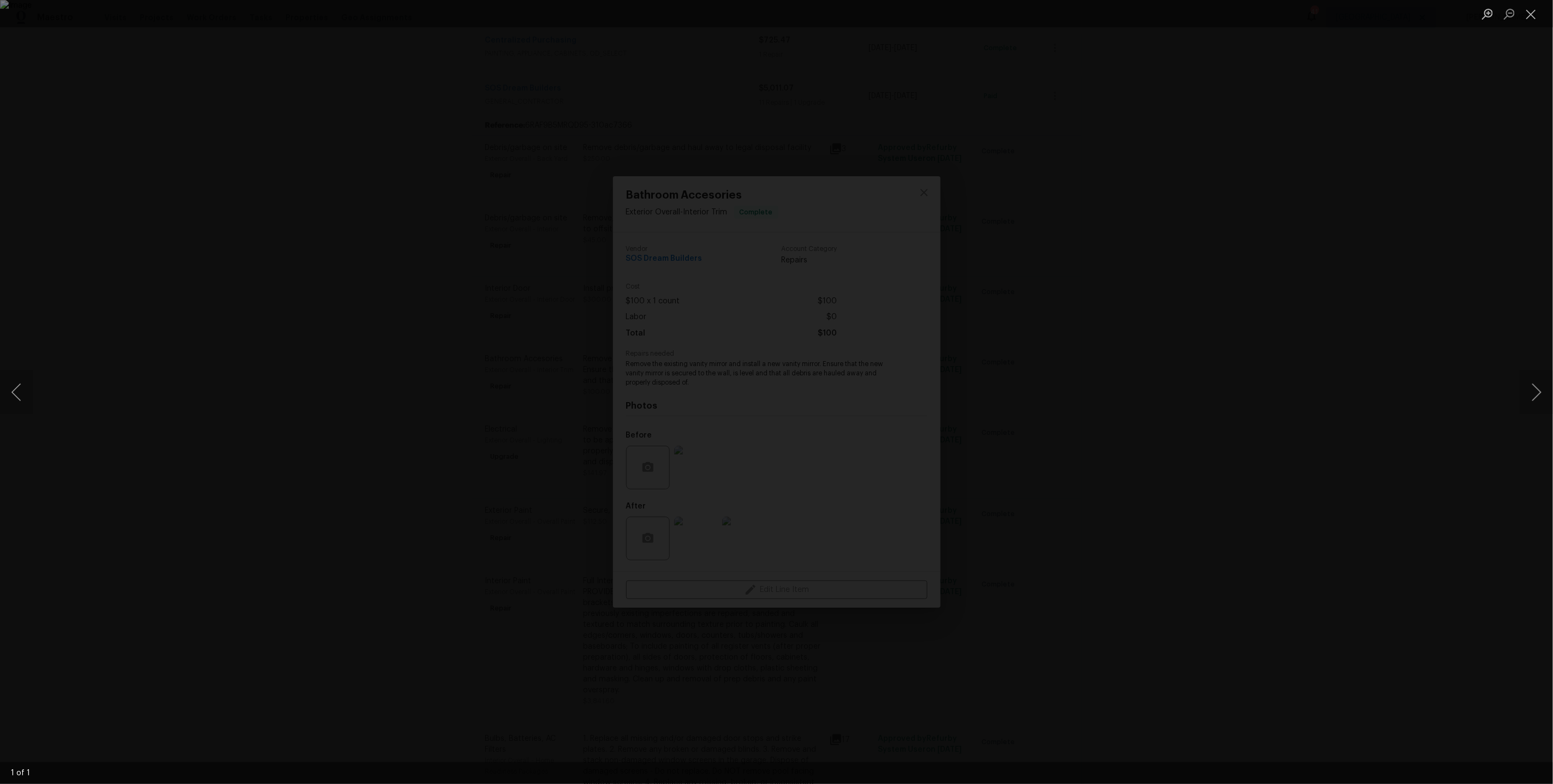
click at [1171, 443] on div "Lightbox" at bounding box center [776, 392] width 1553 height 784
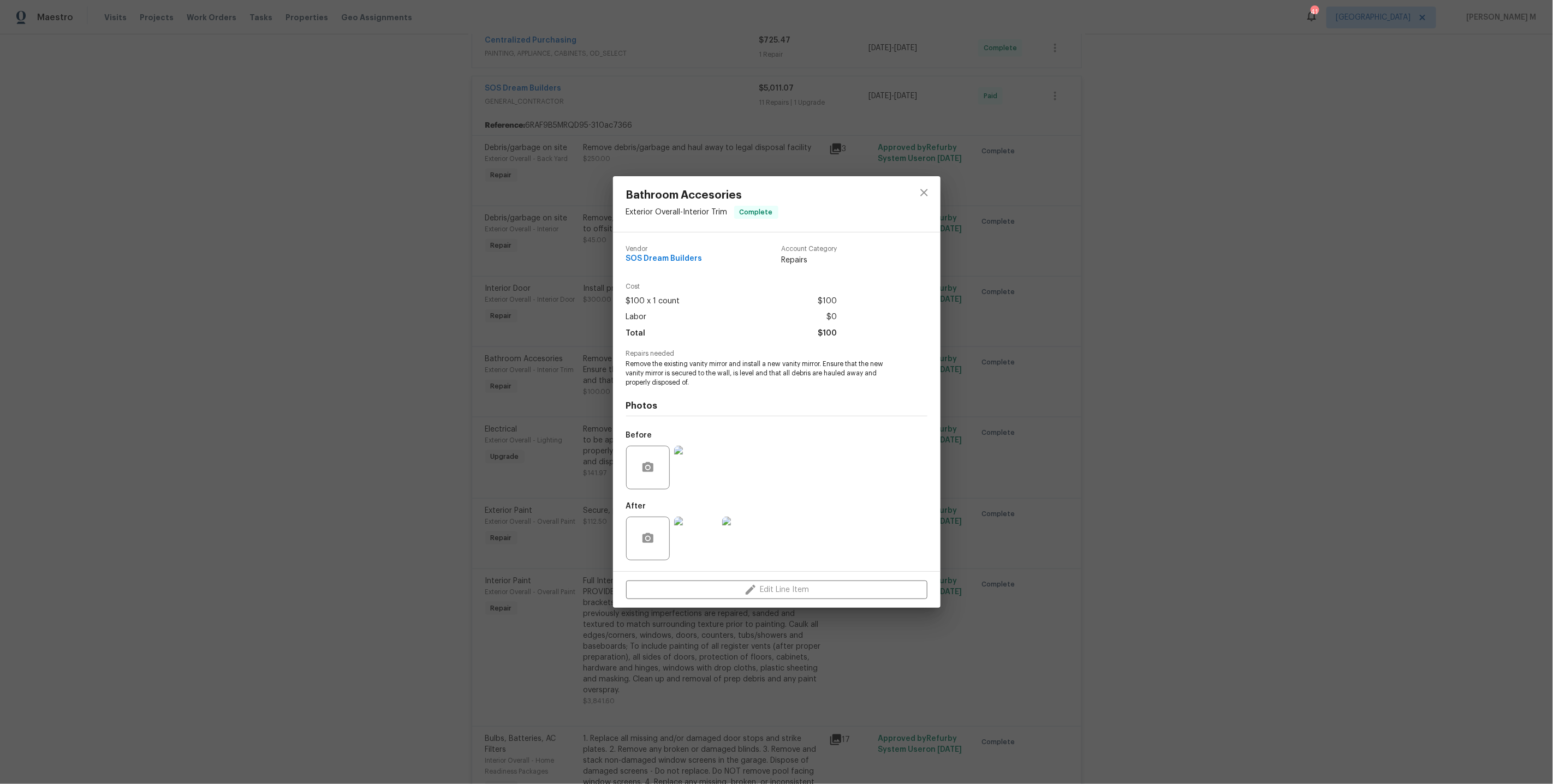
click at [696, 518] on img at bounding box center [696, 538] width 43 height 43
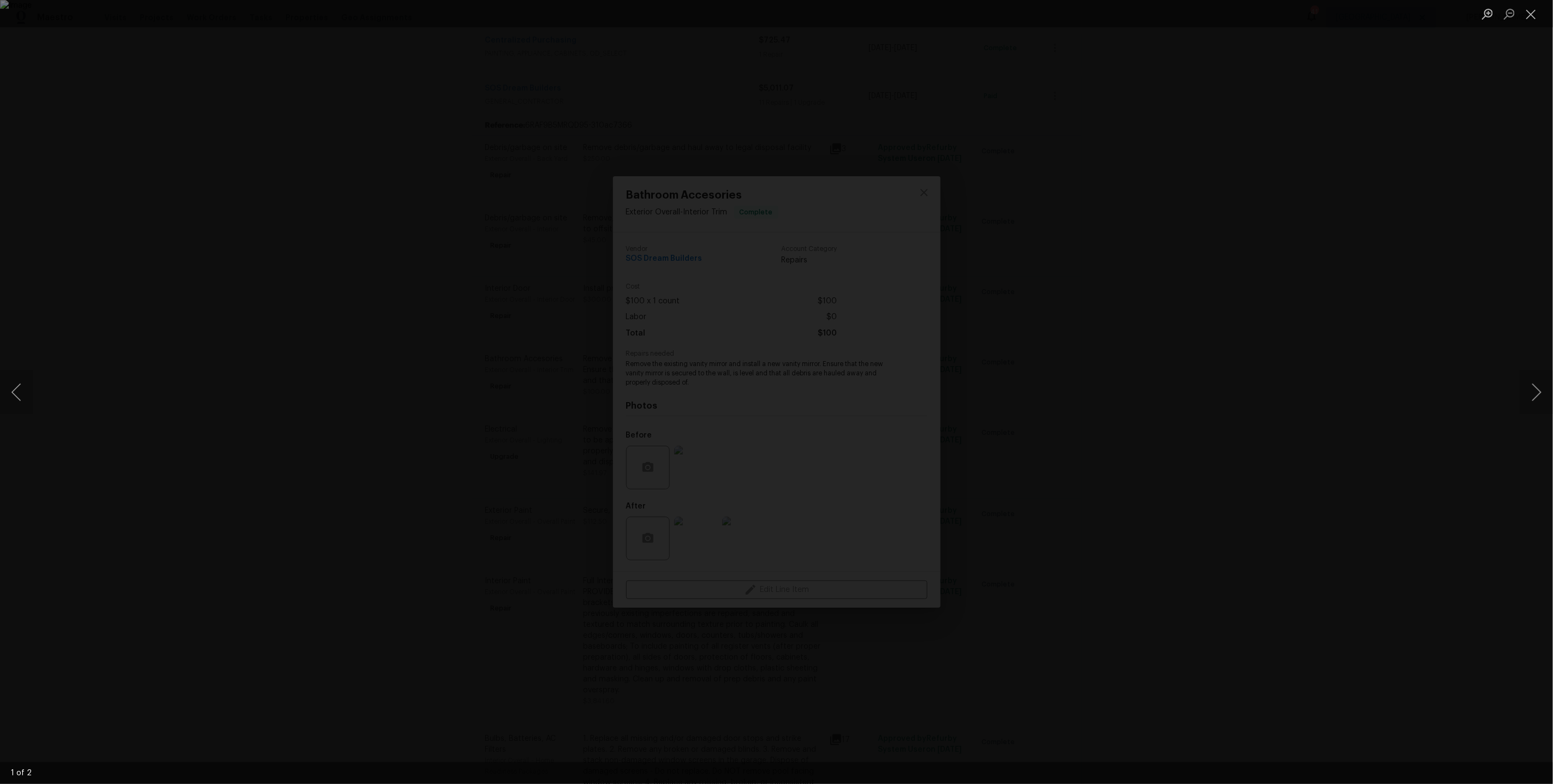
click at [1318, 328] on div "Lightbox" at bounding box center [776, 392] width 1553 height 784
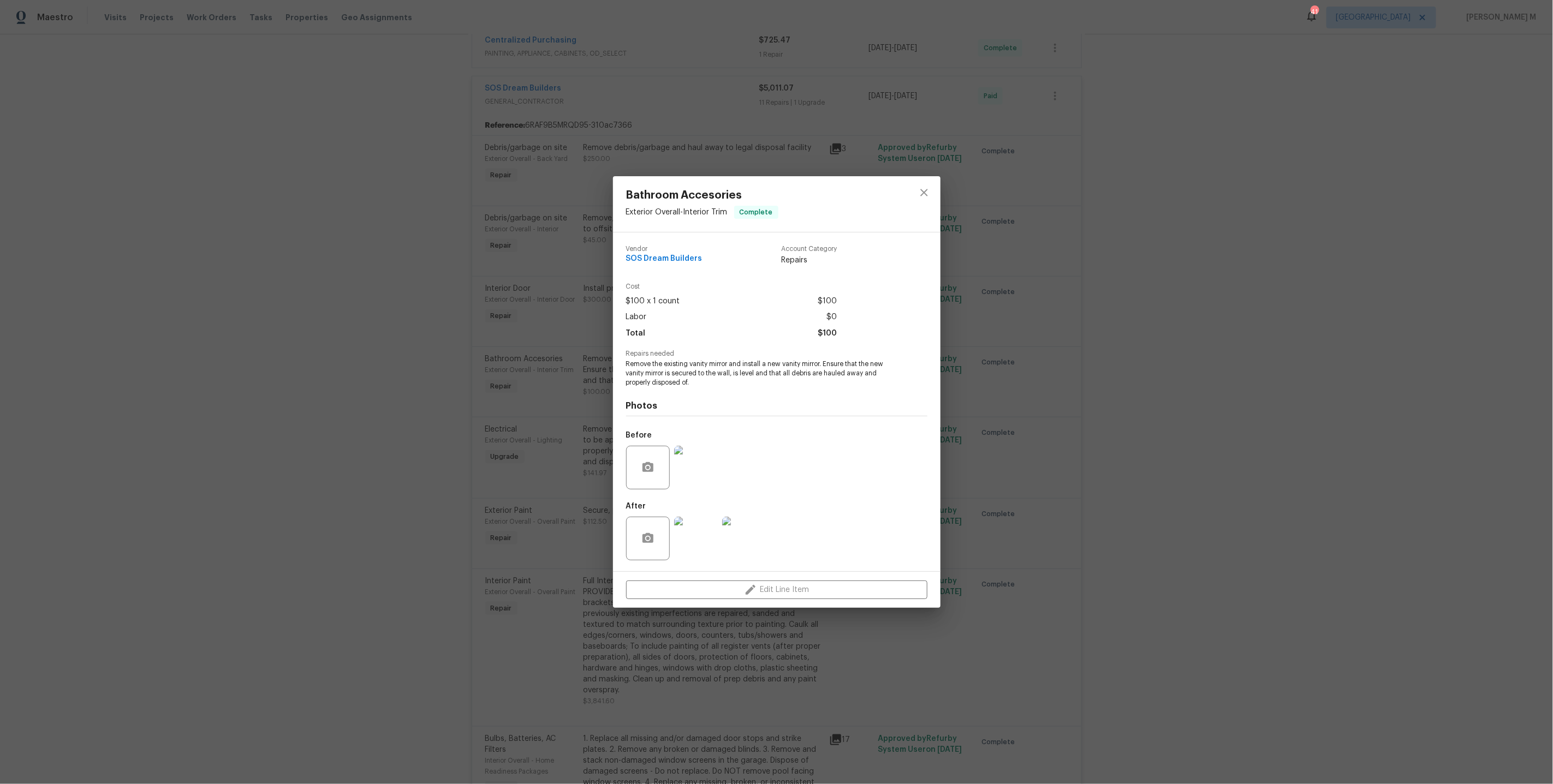
click at [1036, 453] on div "Bathroom Accesories Exterior Overall - Interior Trim Complete Vendor SOS Dream …" at bounding box center [776, 392] width 1553 height 784
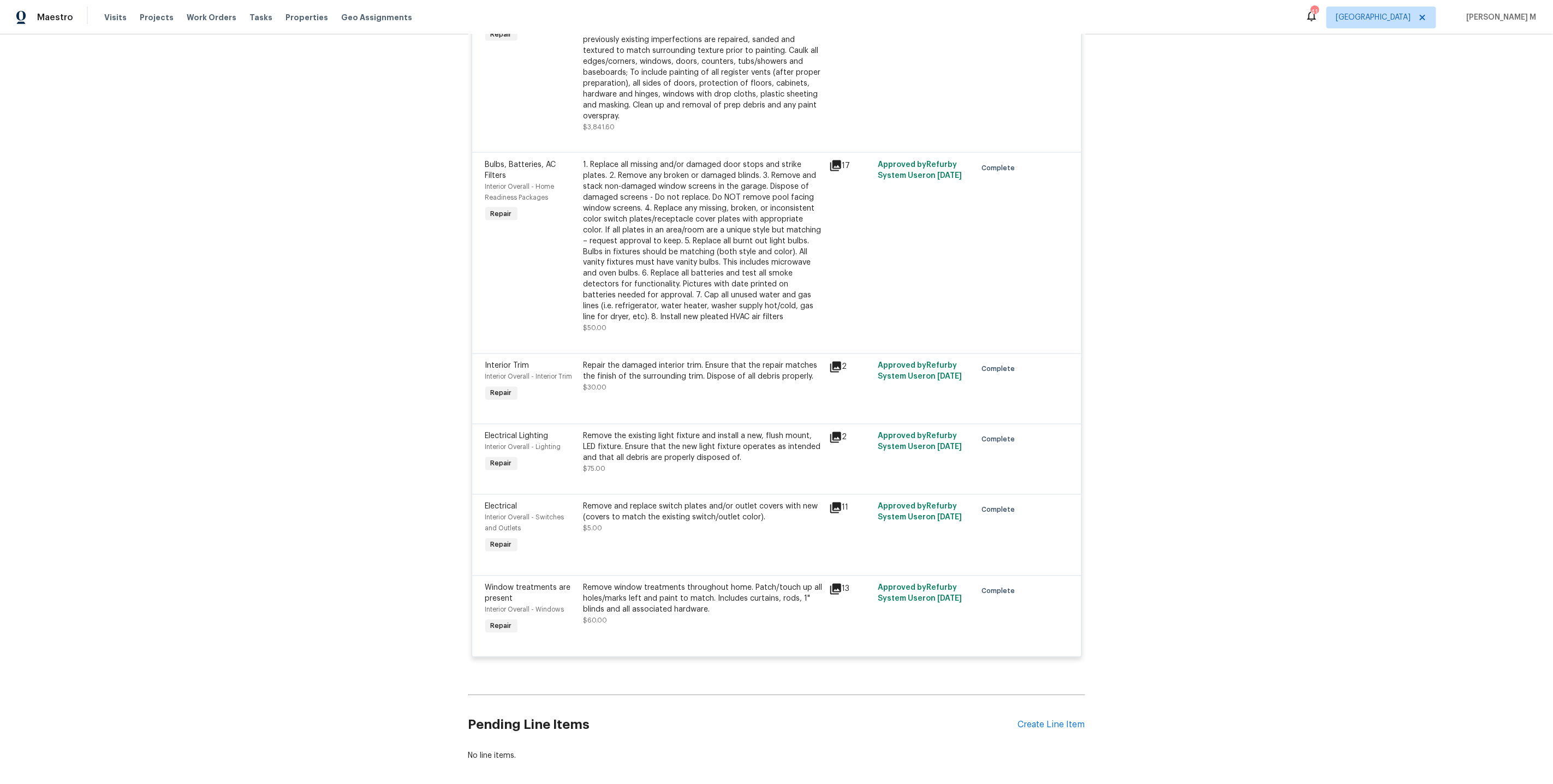
scroll to position [1177, 0]
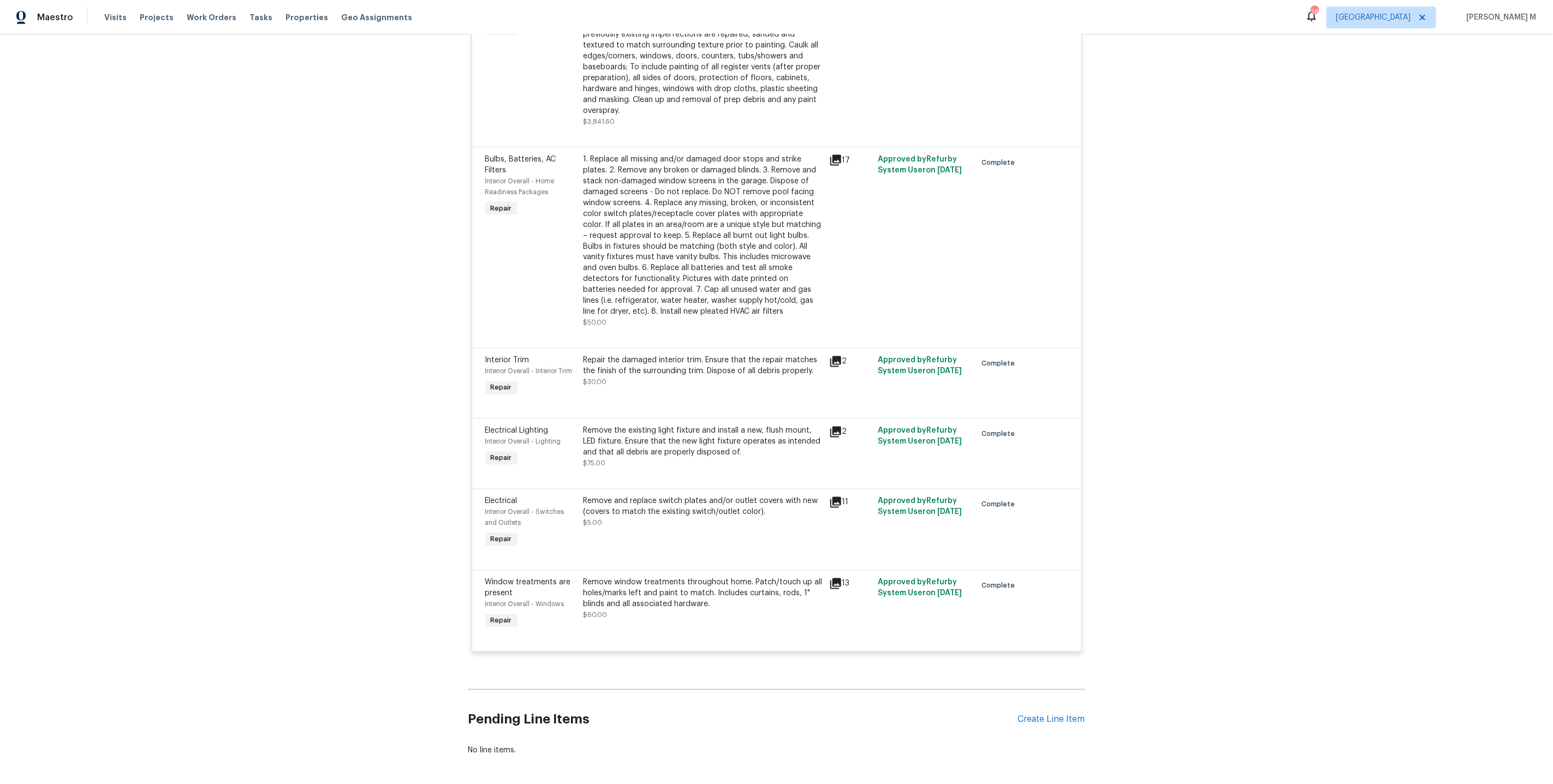
click at [572, 204] on div "Bulbs, Batteries, AC Filters Interior Overall - Home Readiness Packages Repair" at bounding box center [531, 241] width 98 height 181
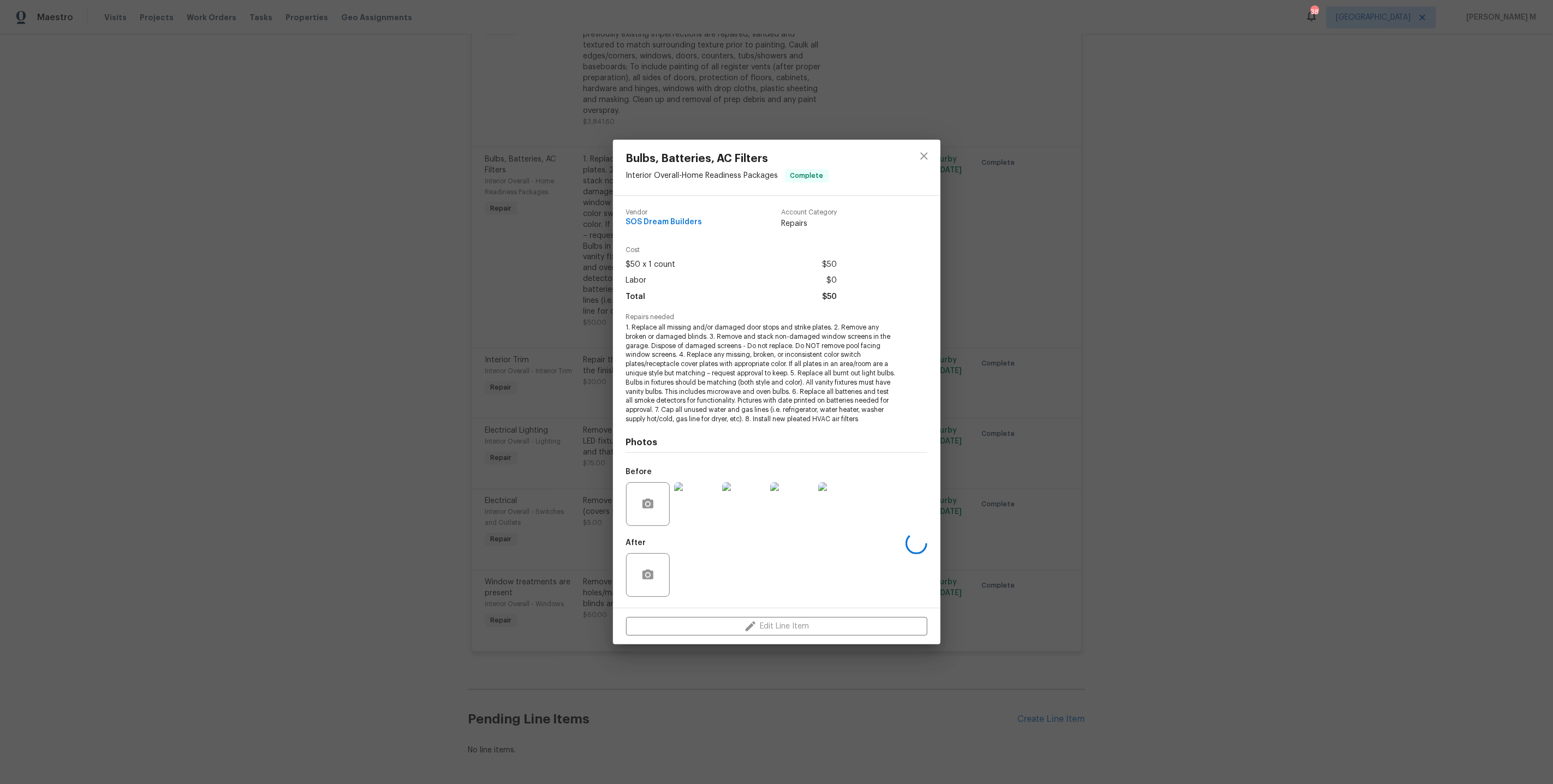
click at [535, 239] on div "Bulbs, Batteries, AC Filters Interior Overall - Home Readiness Packages Complet…" at bounding box center [776, 392] width 1553 height 784
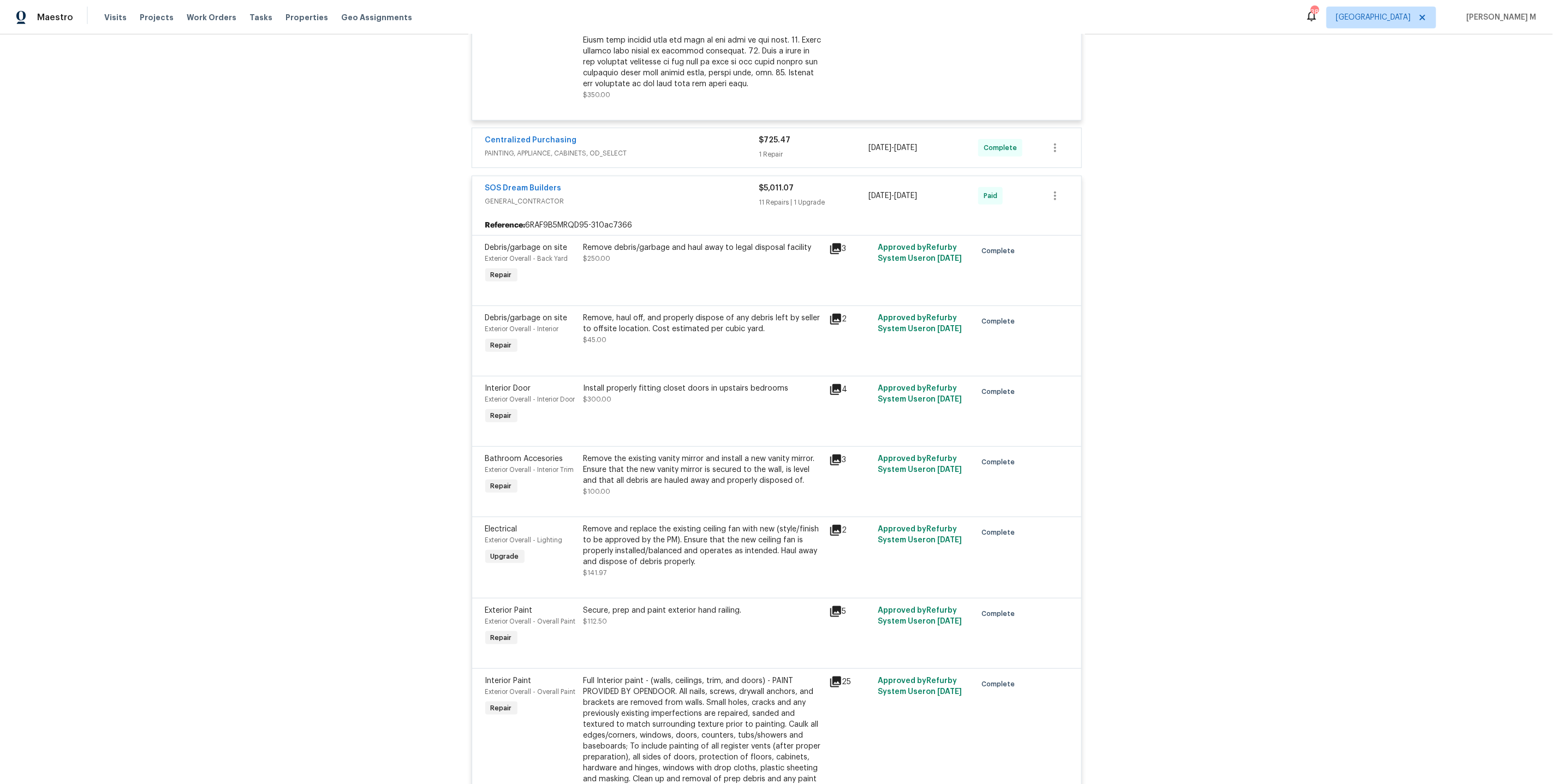
scroll to position [356, 0]
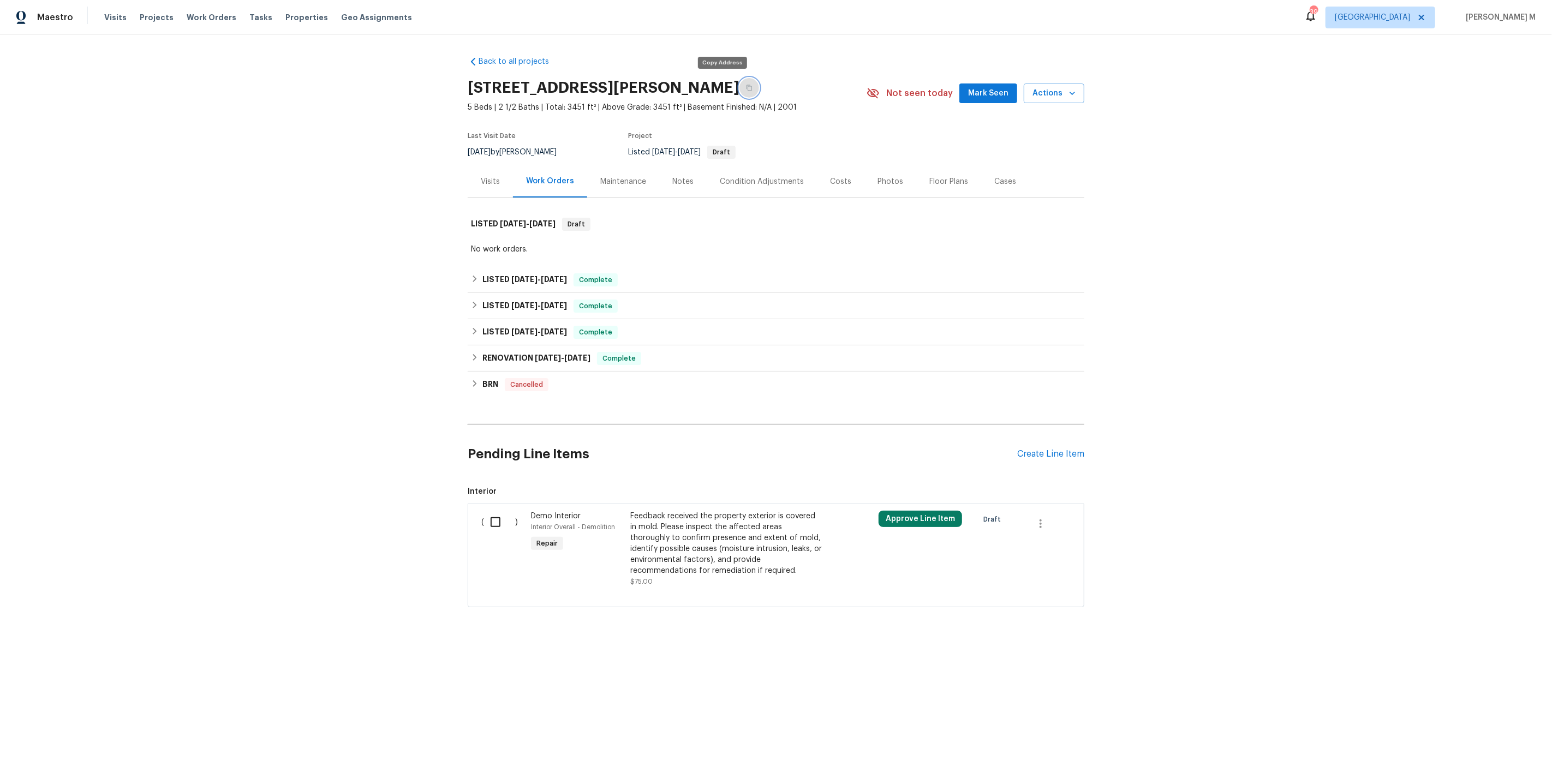
click at [740, 86] on button "button" at bounding box center [749, 87] width 20 height 20
click at [610, 176] on div "Maintenance" at bounding box center [623, 181] width 46 height 11
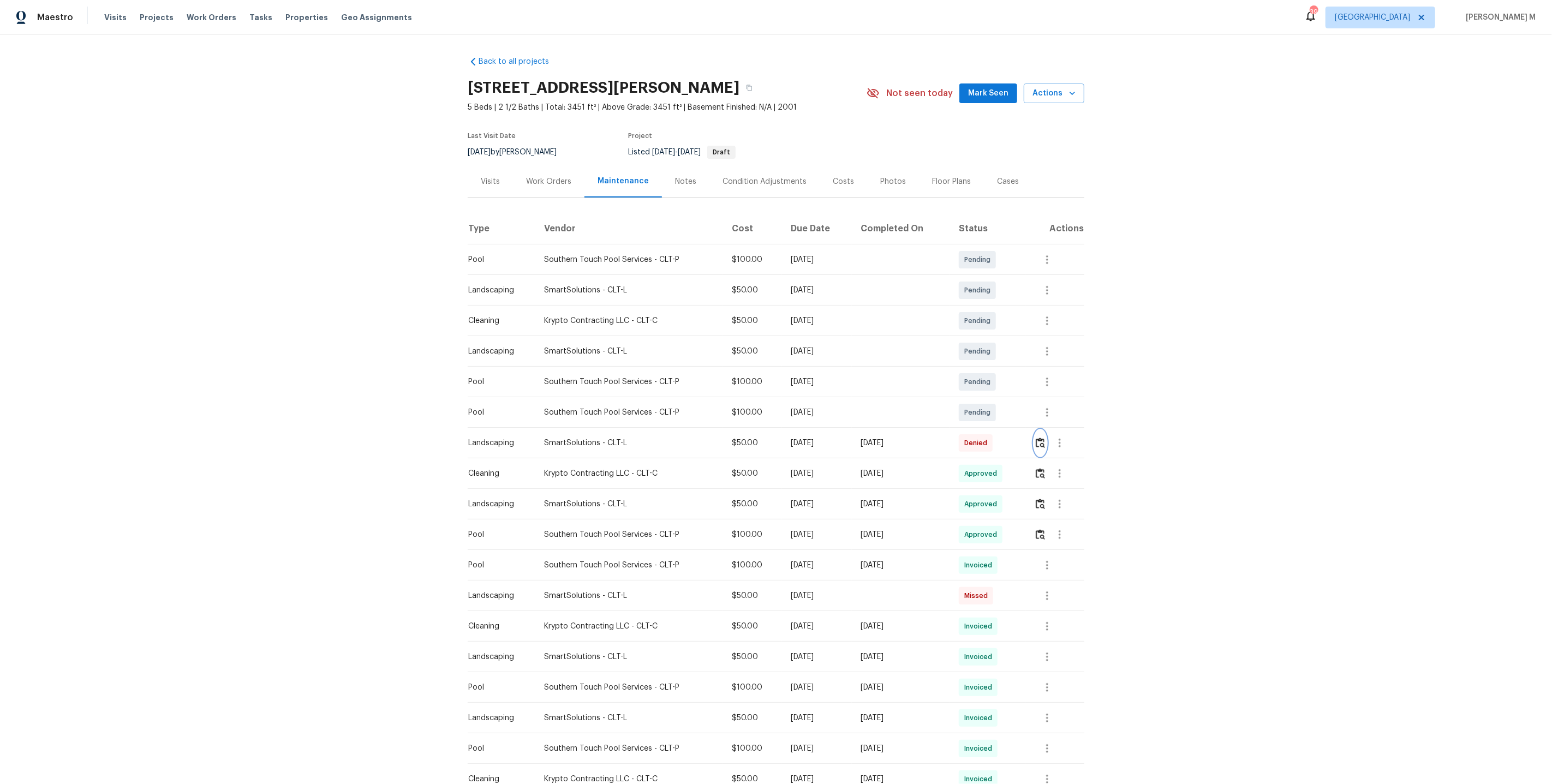
click at [1044, 441] on img "button" at bounding box center [1040, 442] width 9 height 10
click at [1042, 501] on img "button" at bounding box center [1040, 504] width 9 height 10
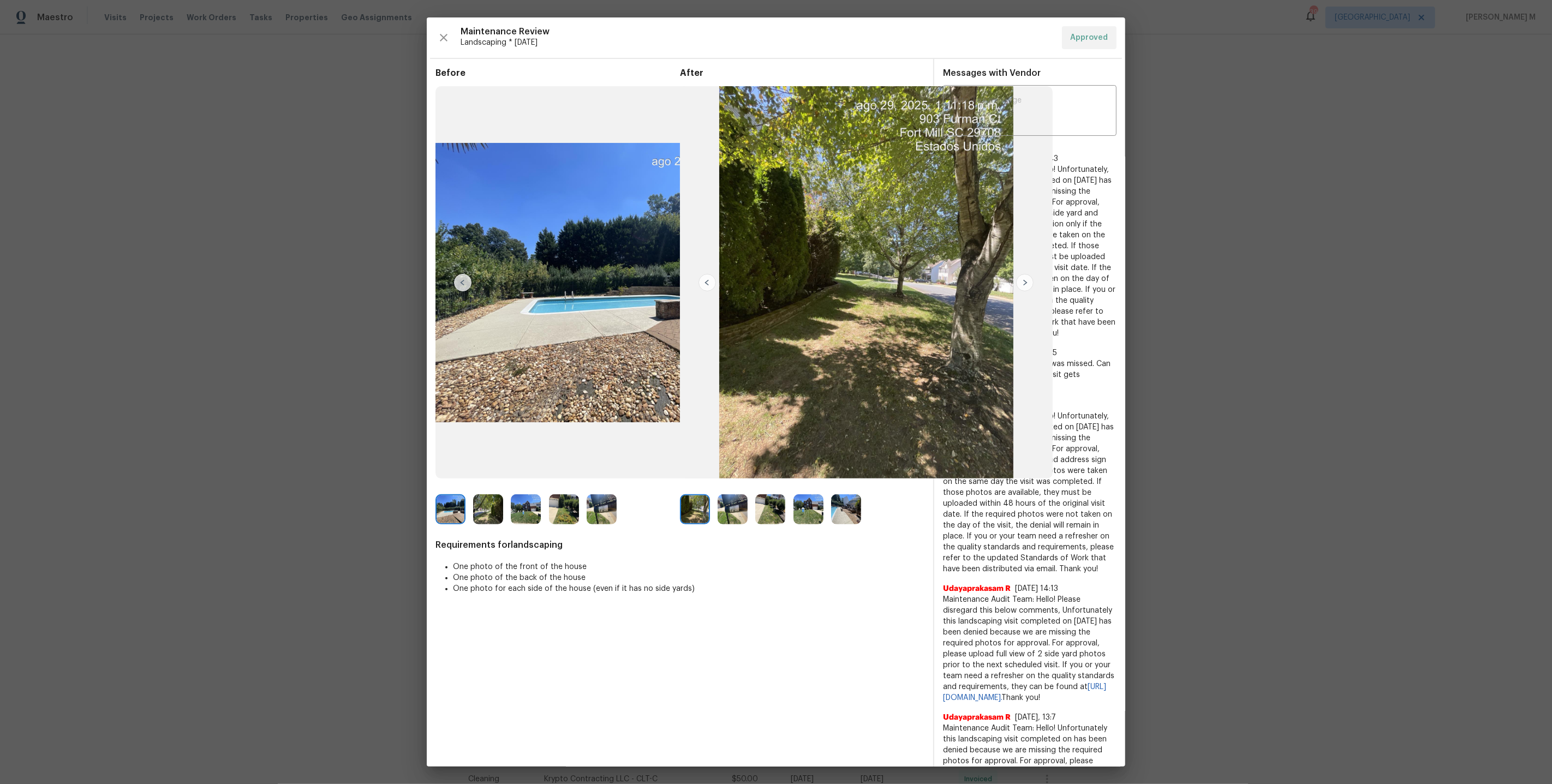
click at [759, 506] on img at bounding box center [770, 509] width 30 height 30
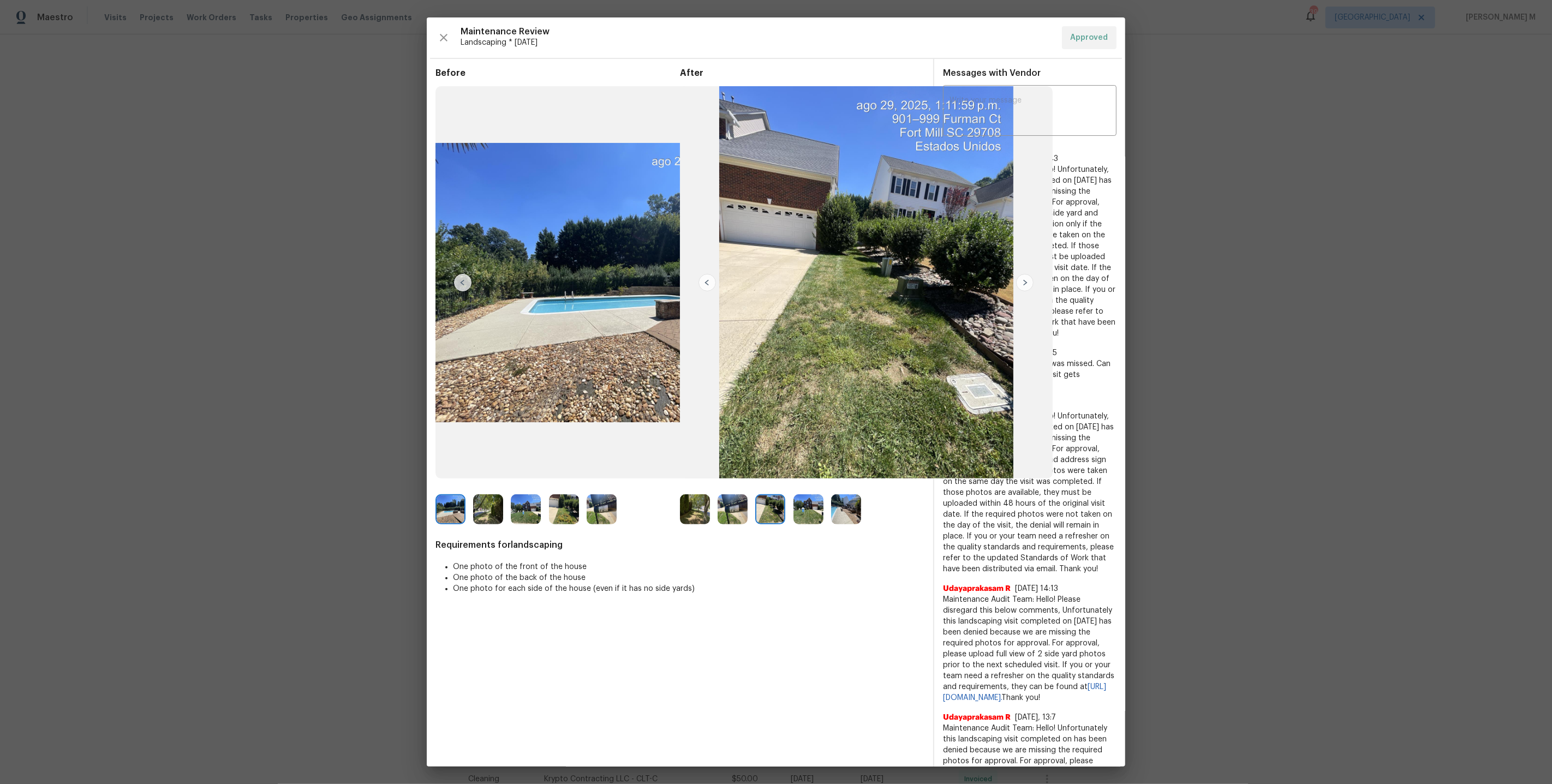
click at [803, 508] on img at bounding box center [809, 509] width 30 height 30
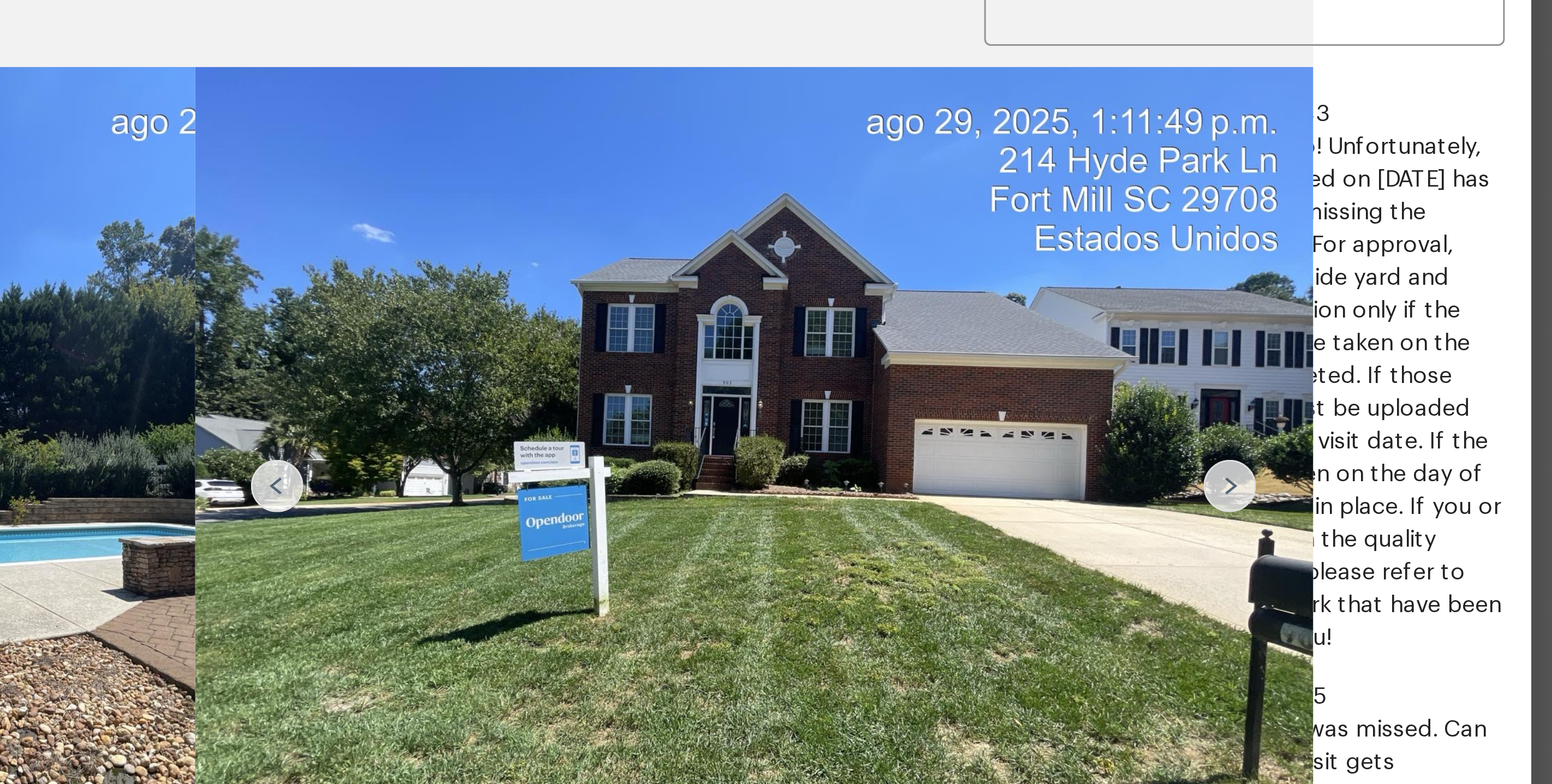
click at [894, 260] on img at bounding box center [866, 282] width 372 height 392
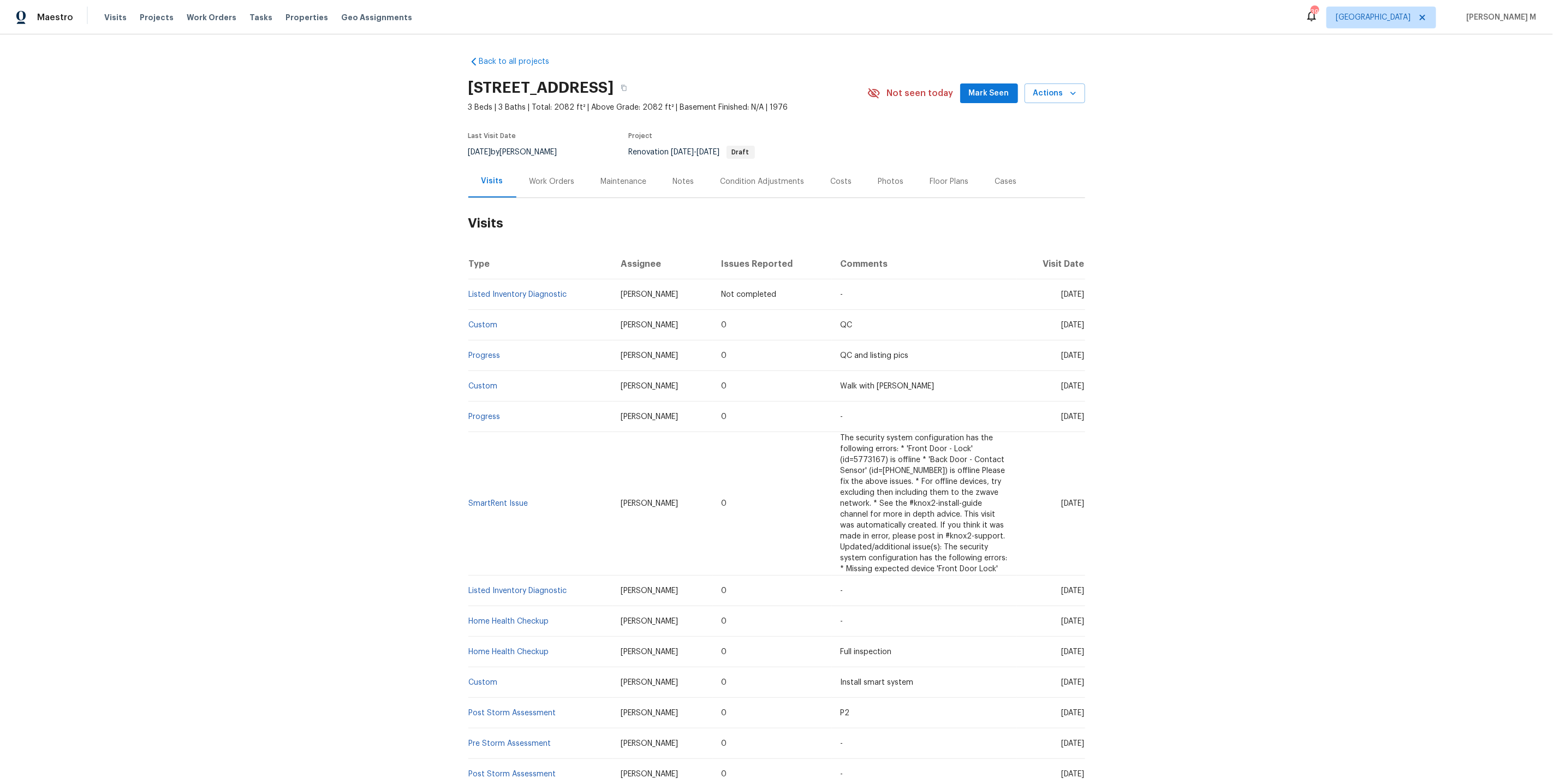
click at [534, 177] on div "Work Orders" at bounding box center [552, 181] width 45 height 11
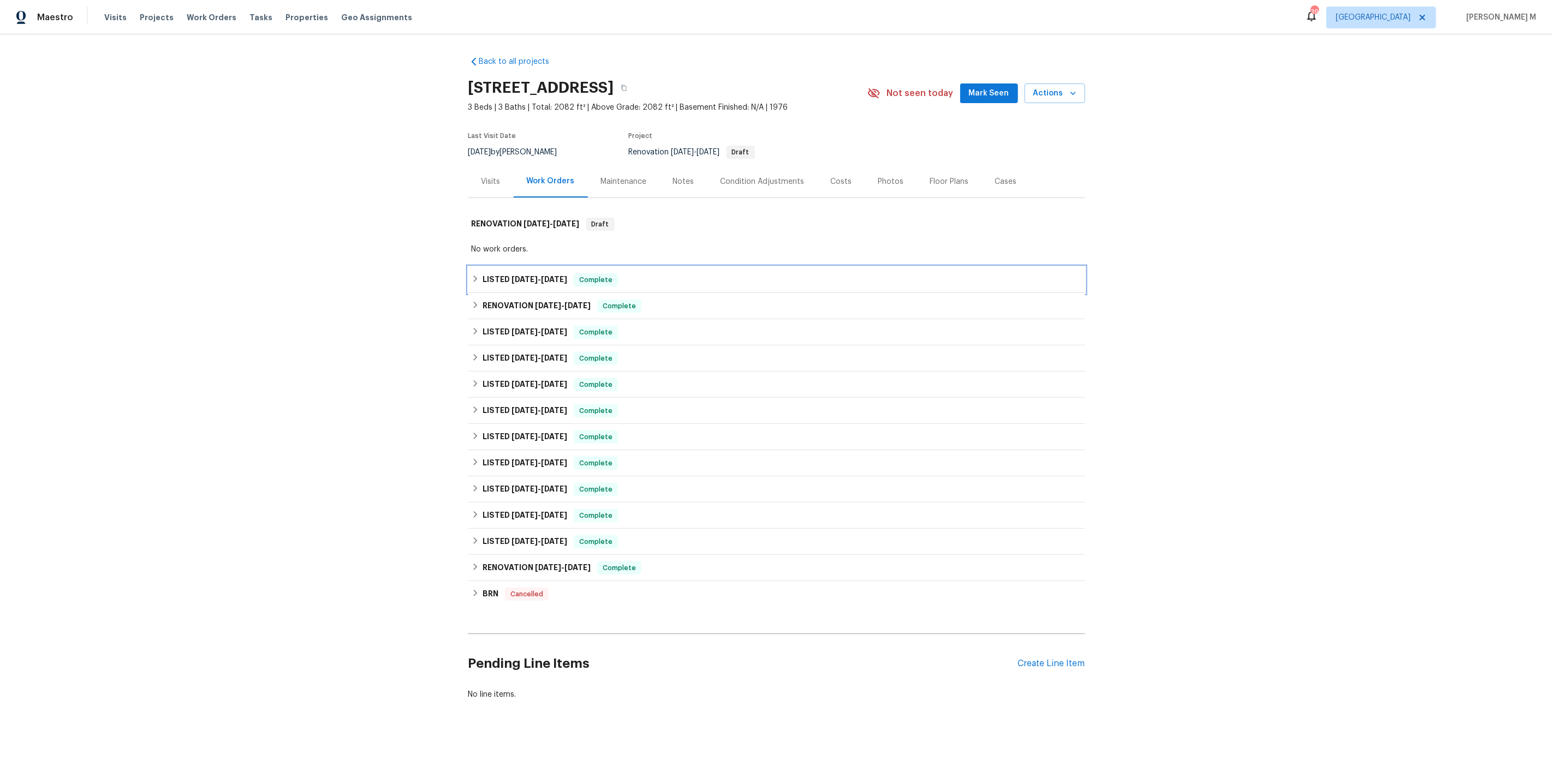
click at [524, 281] on div "LISTED [DATE] - [DATE] Complete" at bounding box center [776, 280] width 617 height 26
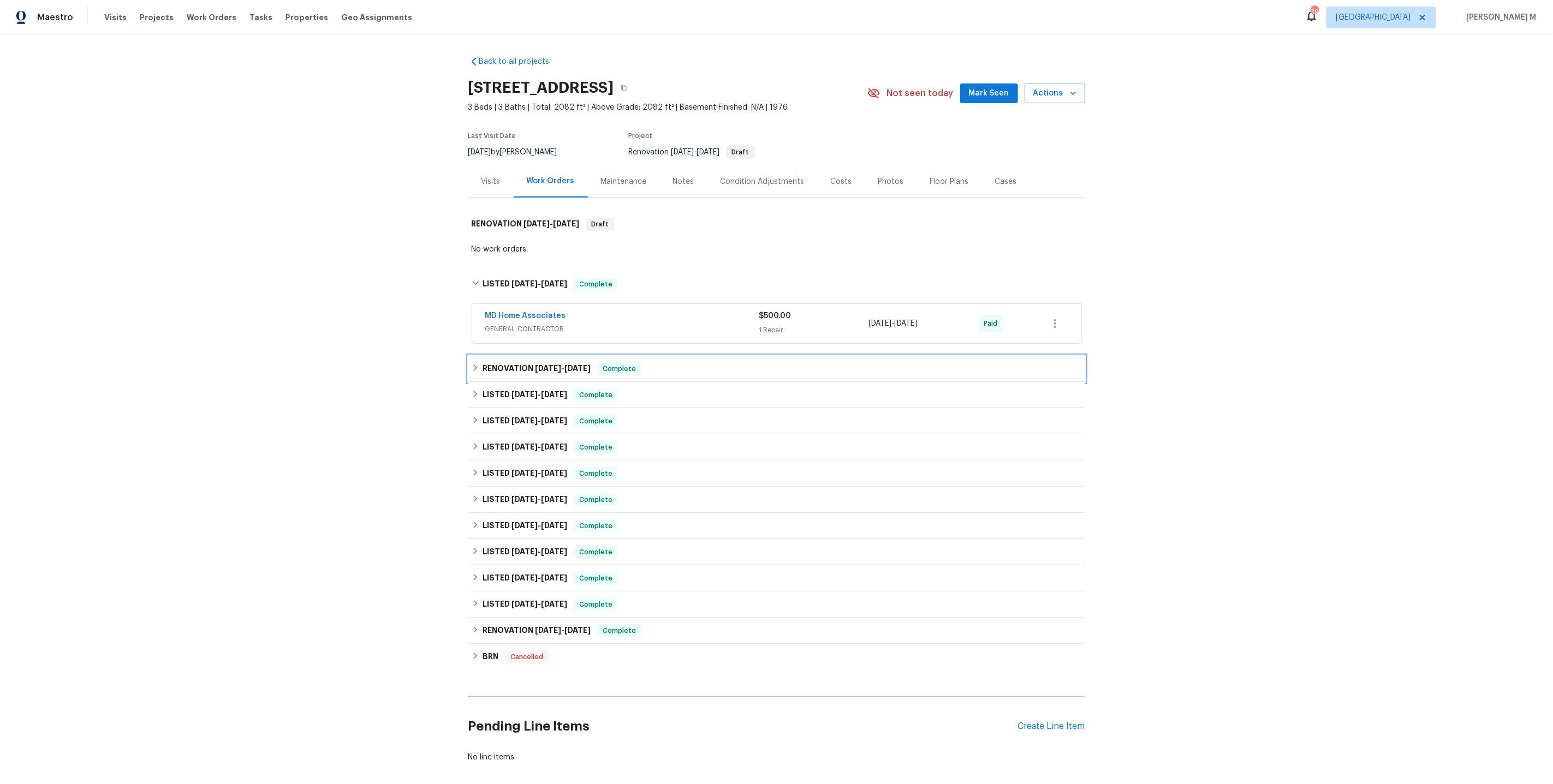
click at [517, 369] on div "RENOVATION [DATE] - [DATE] Complete" at bounding box center [776, 368] width 617 height 26
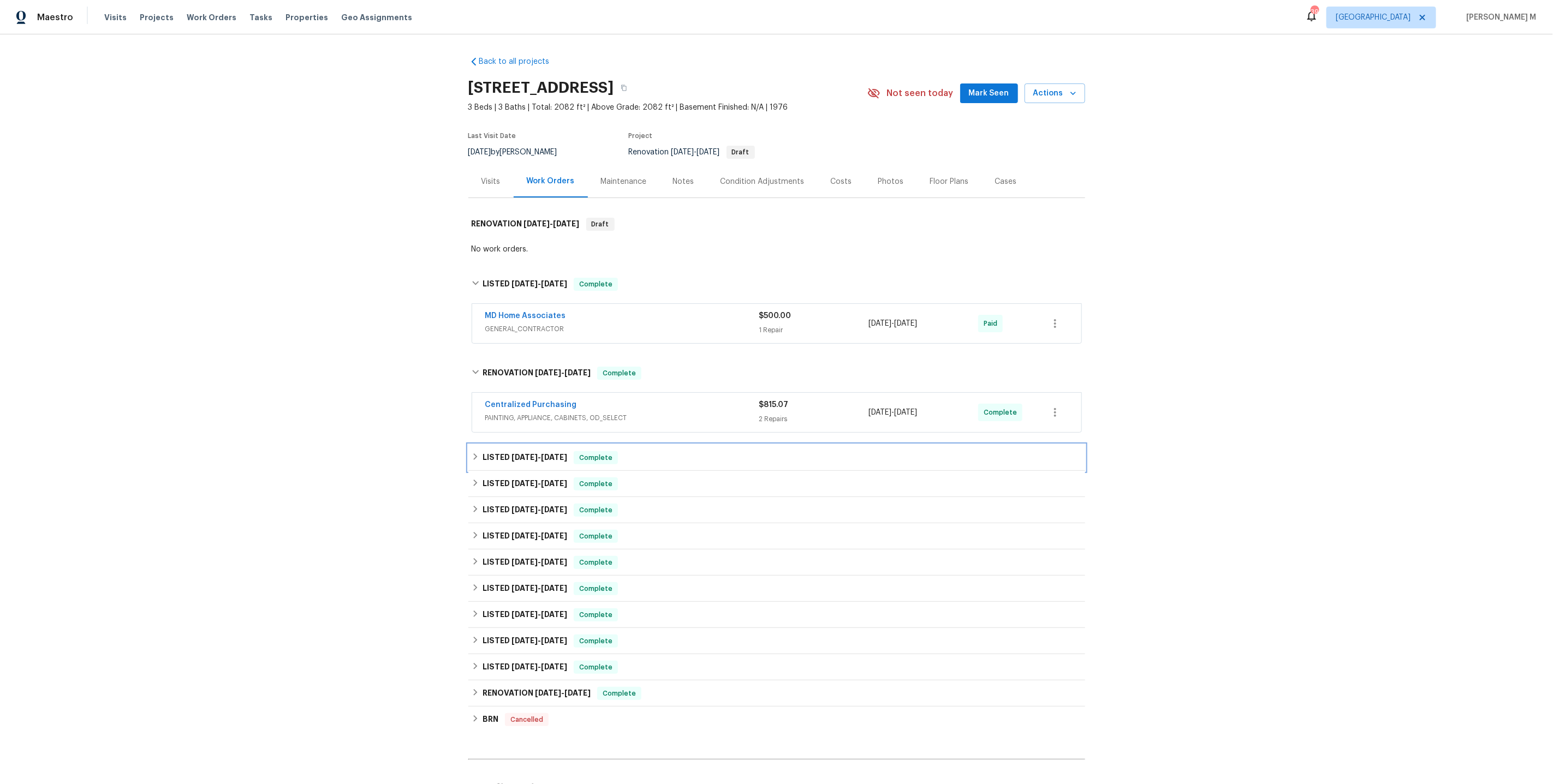
click at [511, 453] on span "[DATE]" at bounding box center [524, 457] width 26 height 8
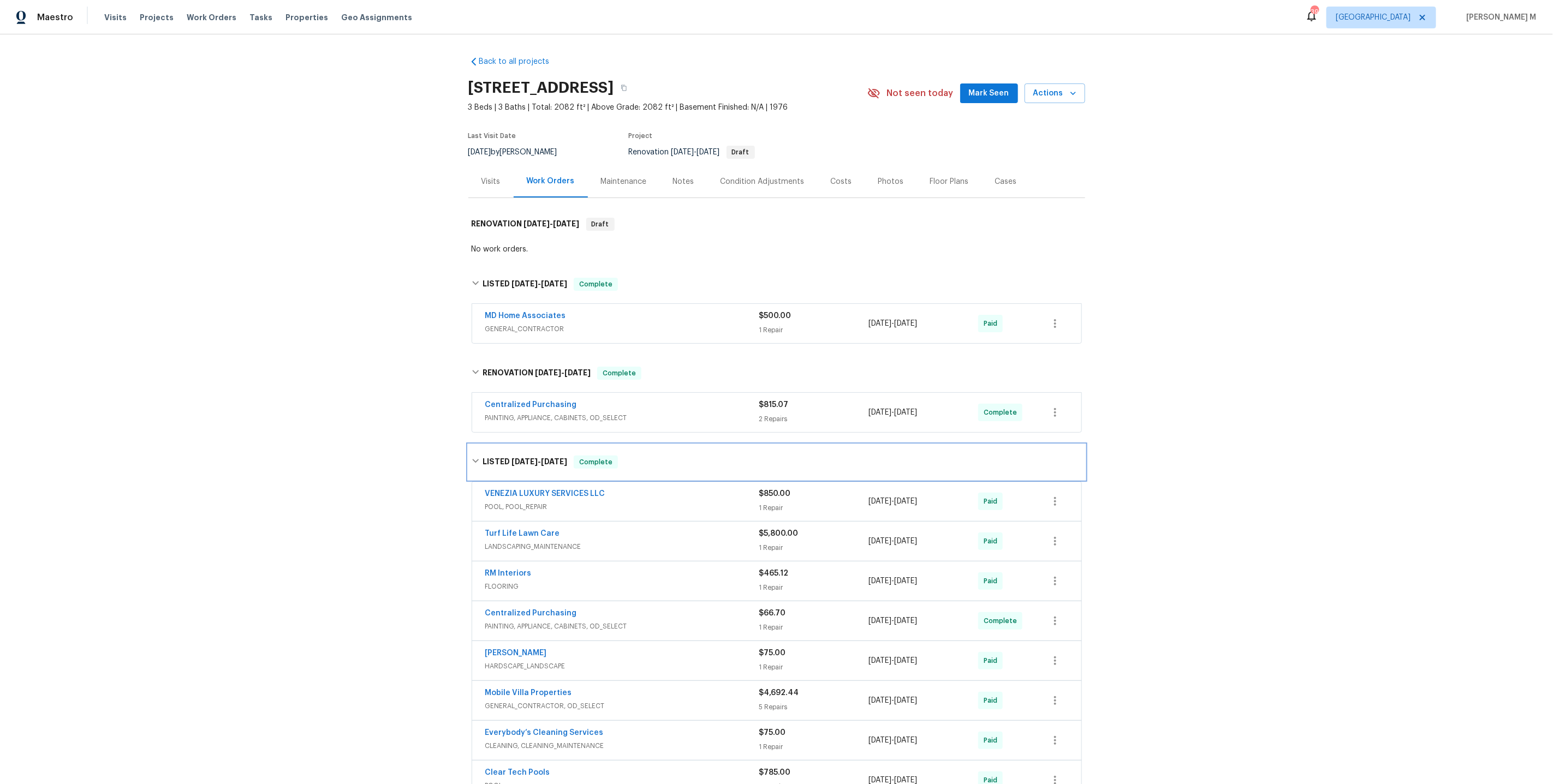
scroll to position [89, 0]
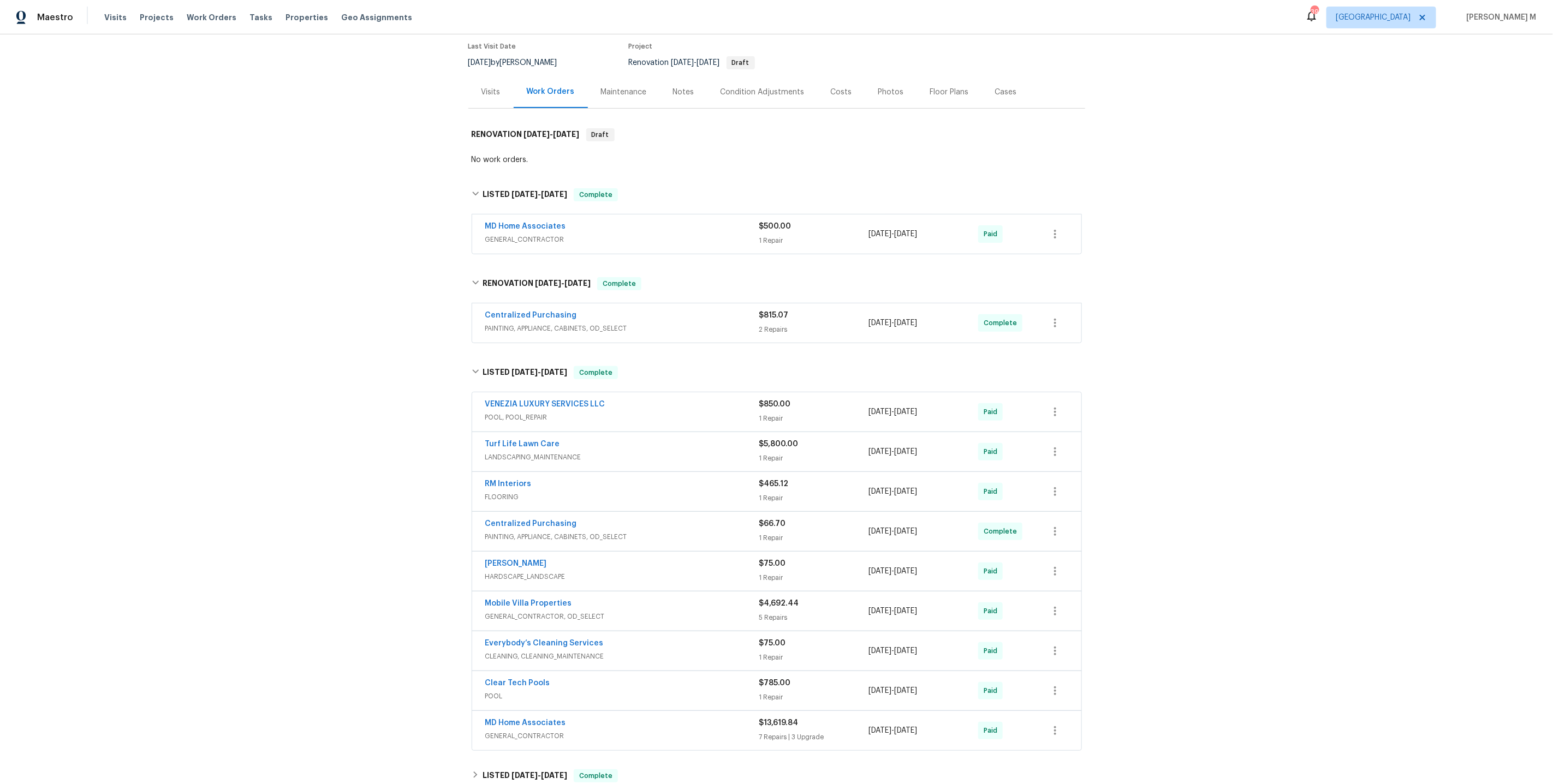
click at [545, 412] on span "POOL, POOL_REPAIR" at bounding box center [622, 418] width 274 height 11
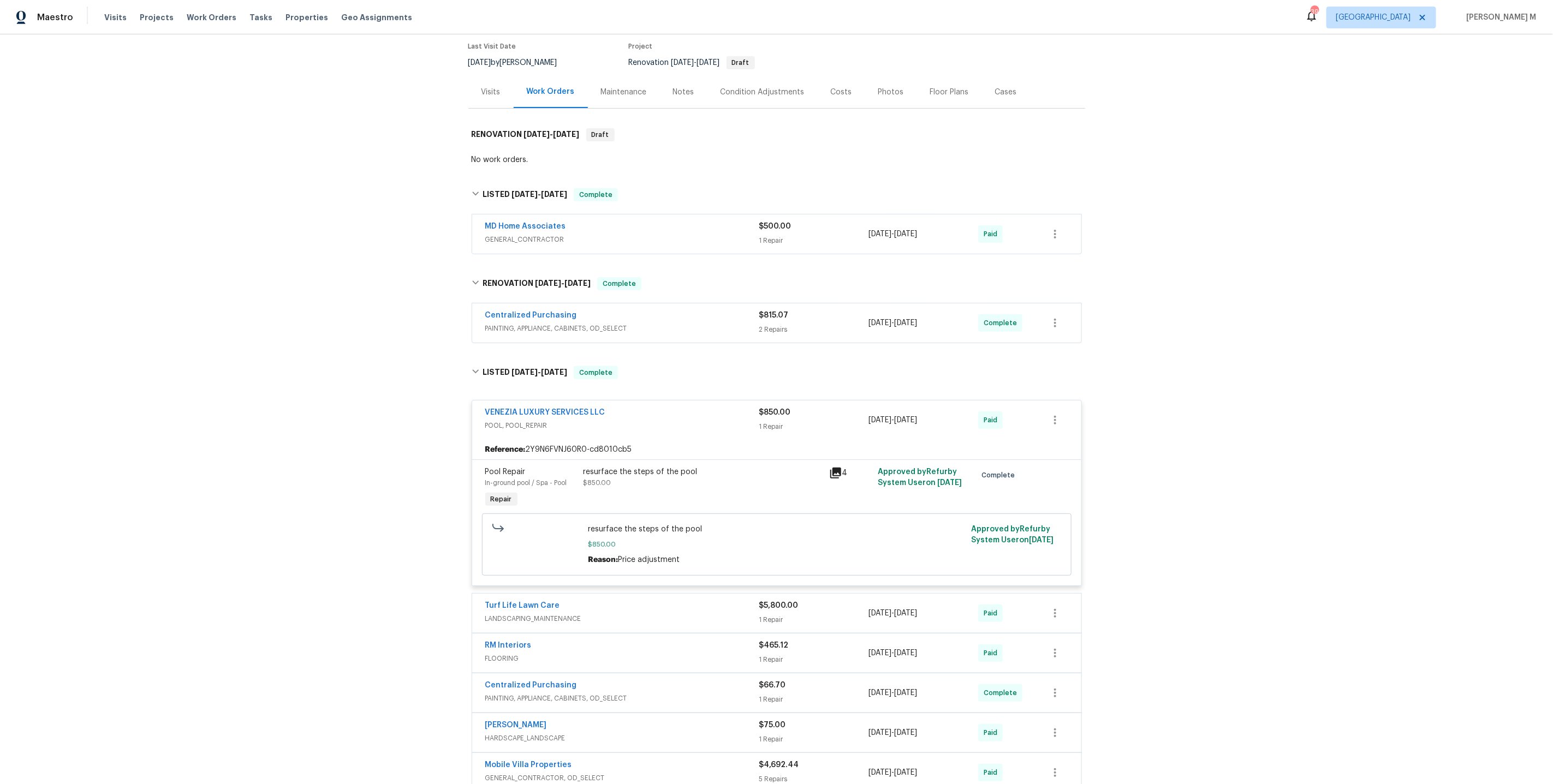
click at [650, 466] on div "resurface the steps of the pool $850.00" at bounding box center [703, 477] width 239 height 22
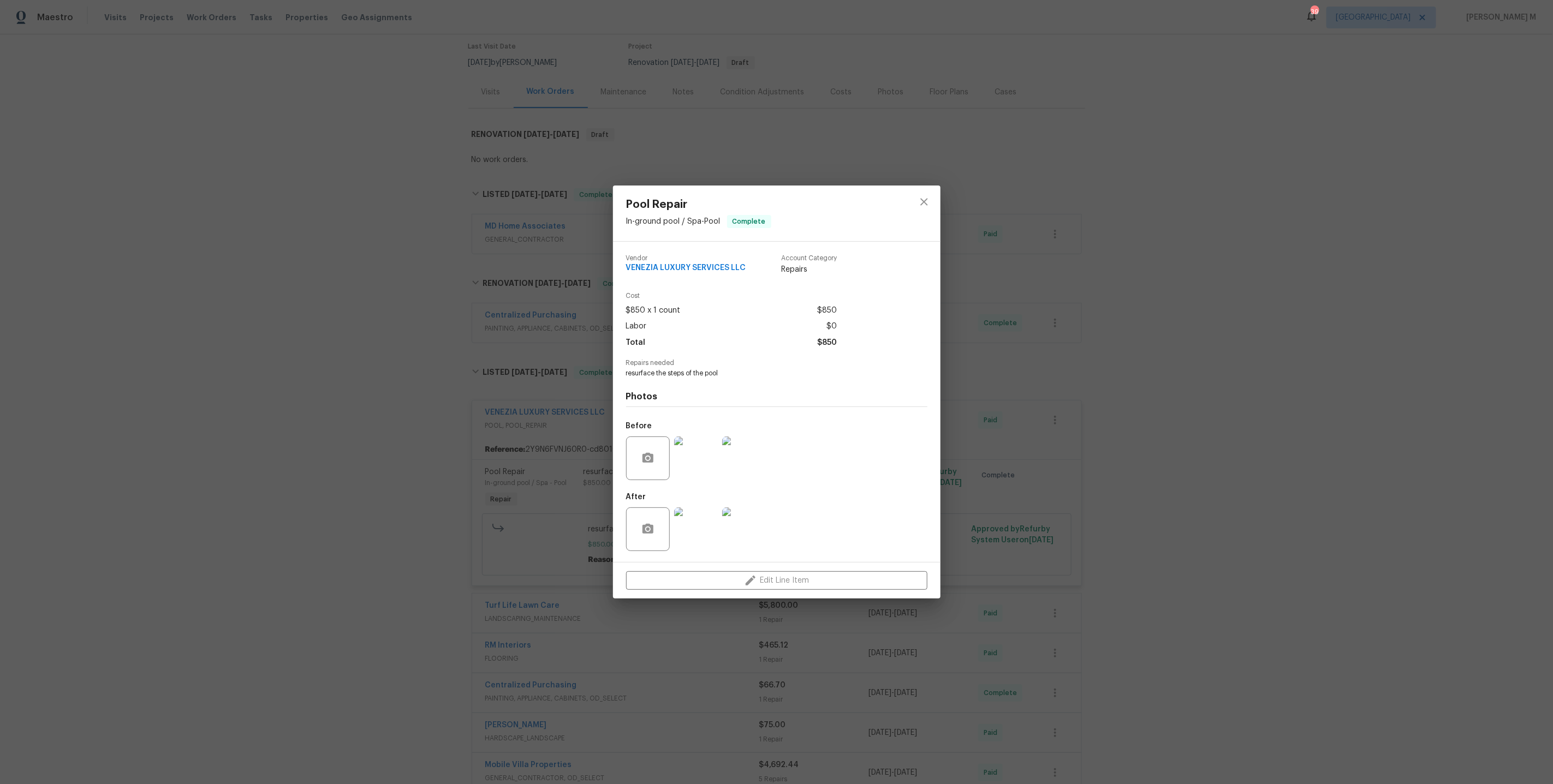
click at [685, 466] on img at bounding box center [696, 458] width 43 height 43
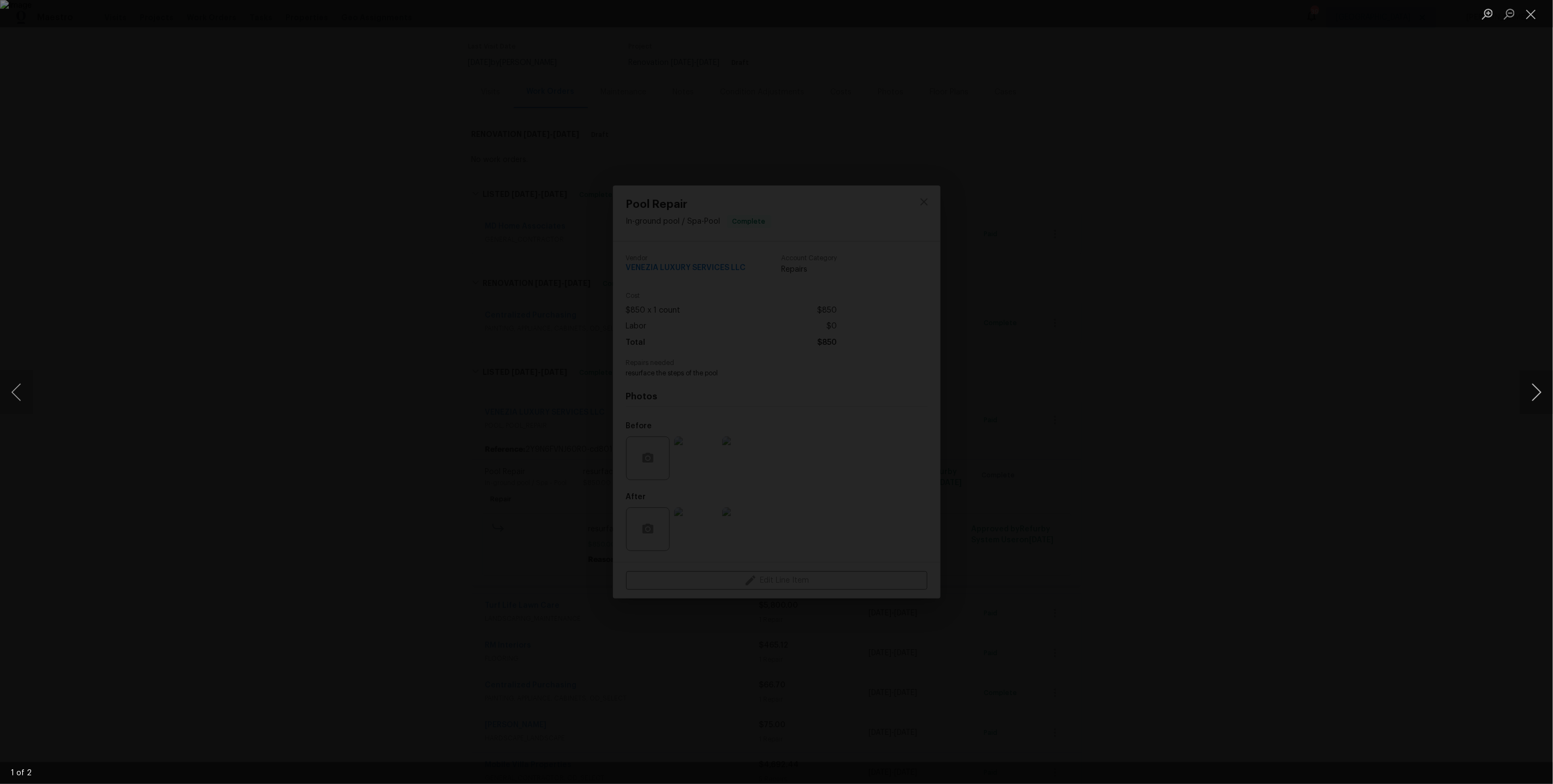
click at [1539, 387] on button "Next image" at bounding box center [1537, 392] width 33 height 43
click at [1463, 330] on div "Lightbox" at bounding box center [776, 392] width 1553 height 784
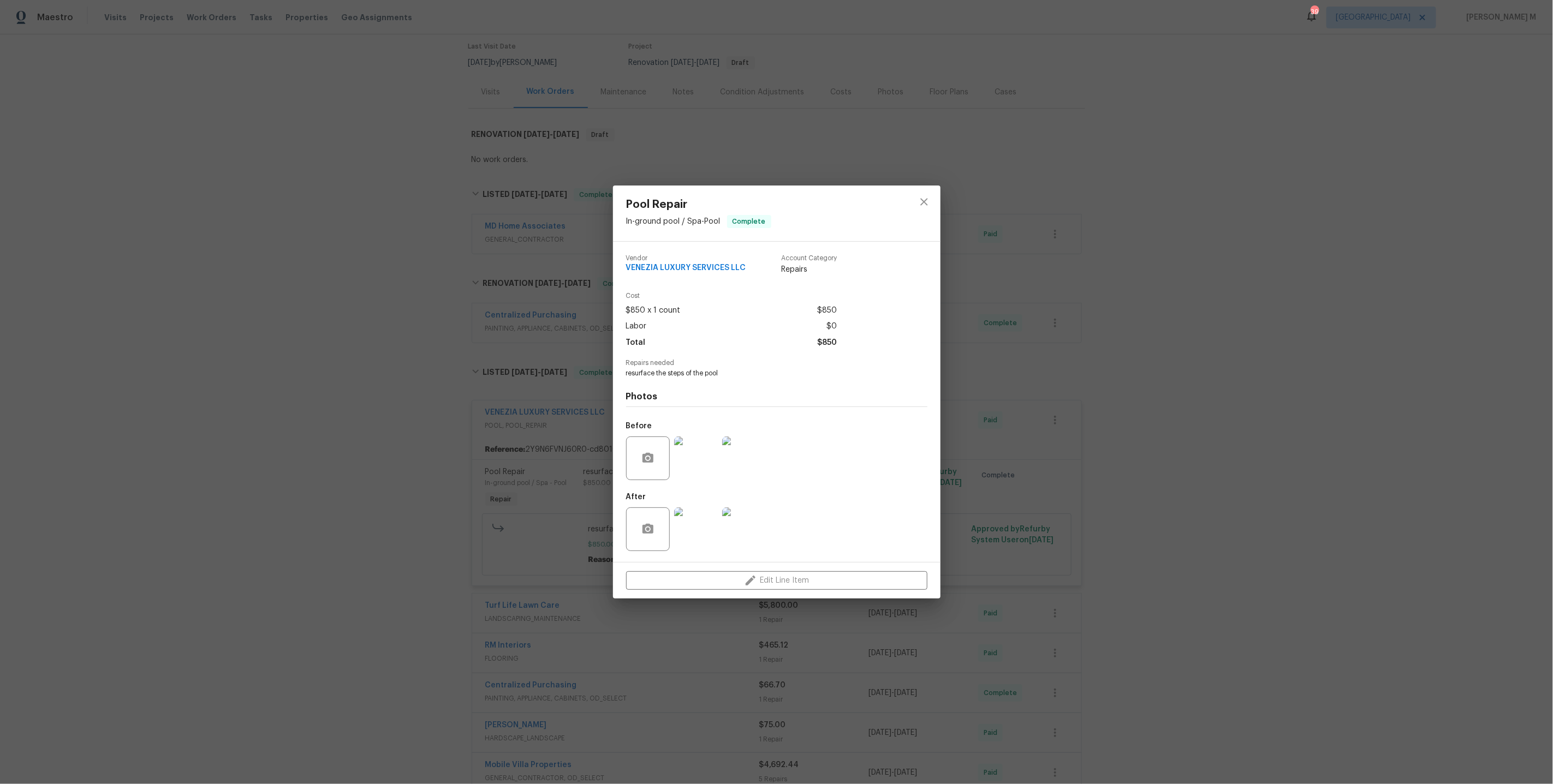
click at [701, 527] on img at bounding box center [696, 529] width 43 height 43
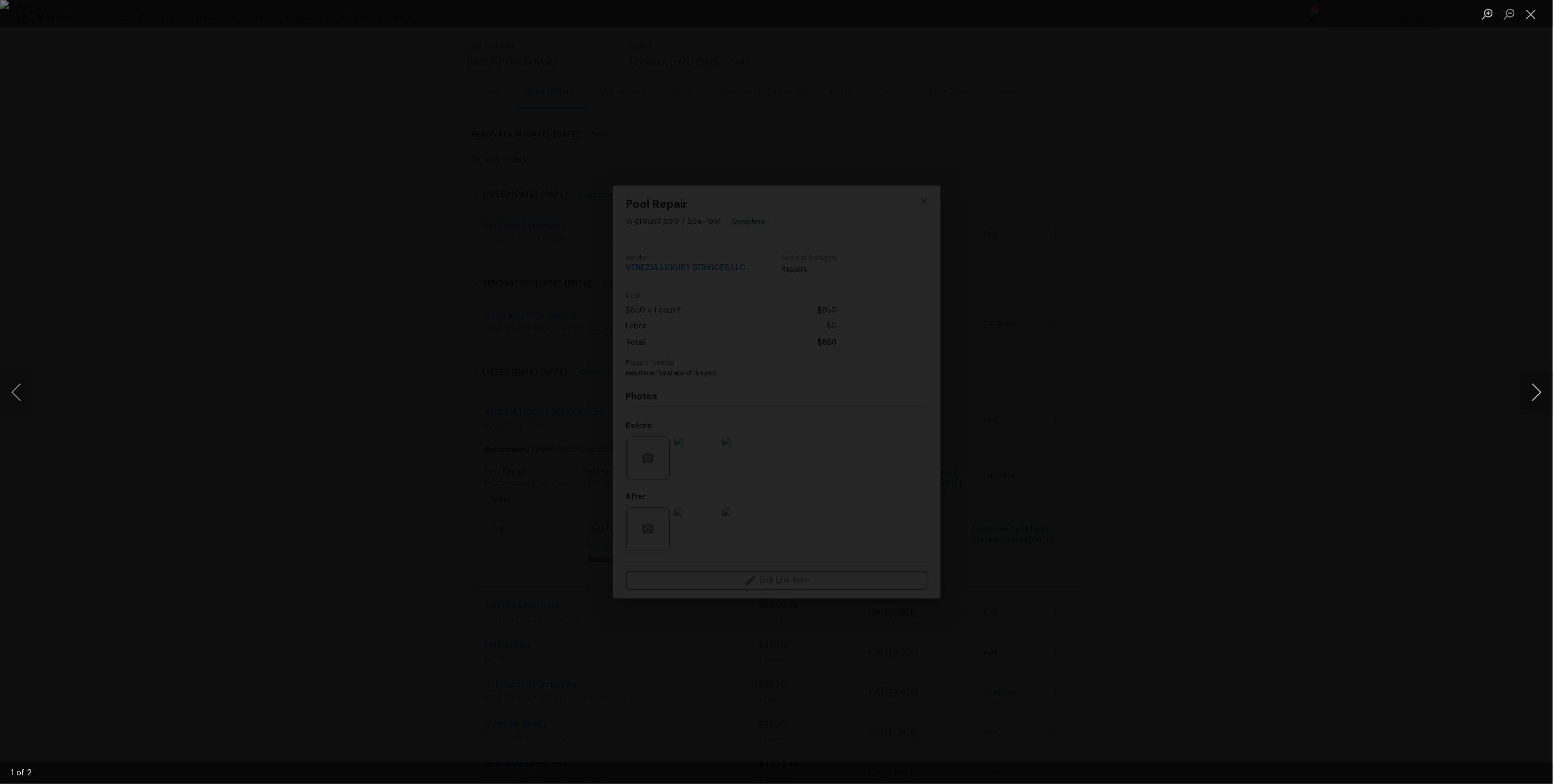
click at [1536, 392] on button "Next image" at bounding box center [1537, 392] width 33 height 43
click at [1417, 264] on div "Lightbox" at bounding box center [776, 392] width 1553 height 784
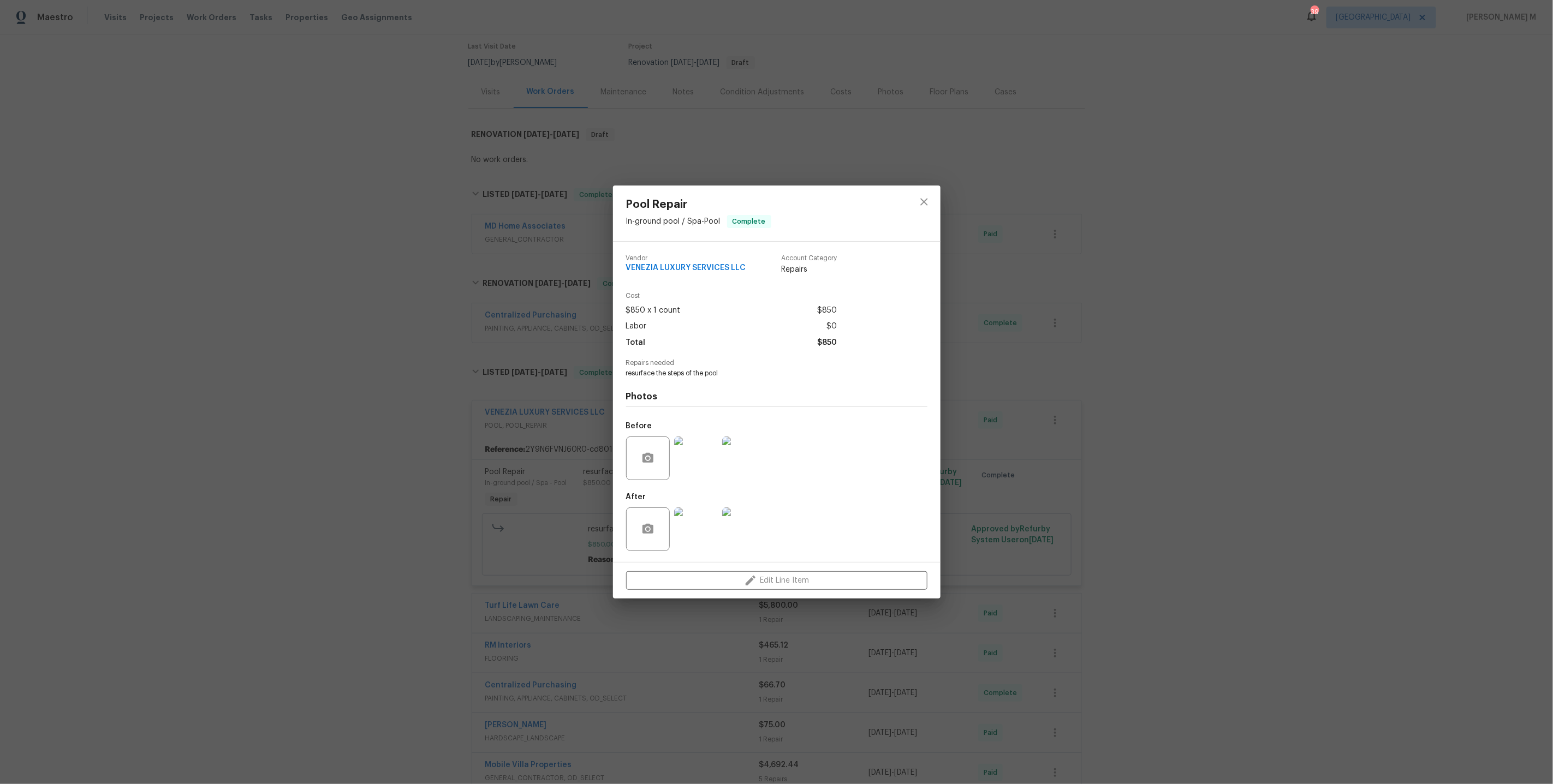
click at [1056, 239] on div "Pool Repair In-ground pool / Spa - Pool Complete Vendor VENEZIA LUXURY SERVICES…" at bounding box center [776, 392] width 1553 height 784
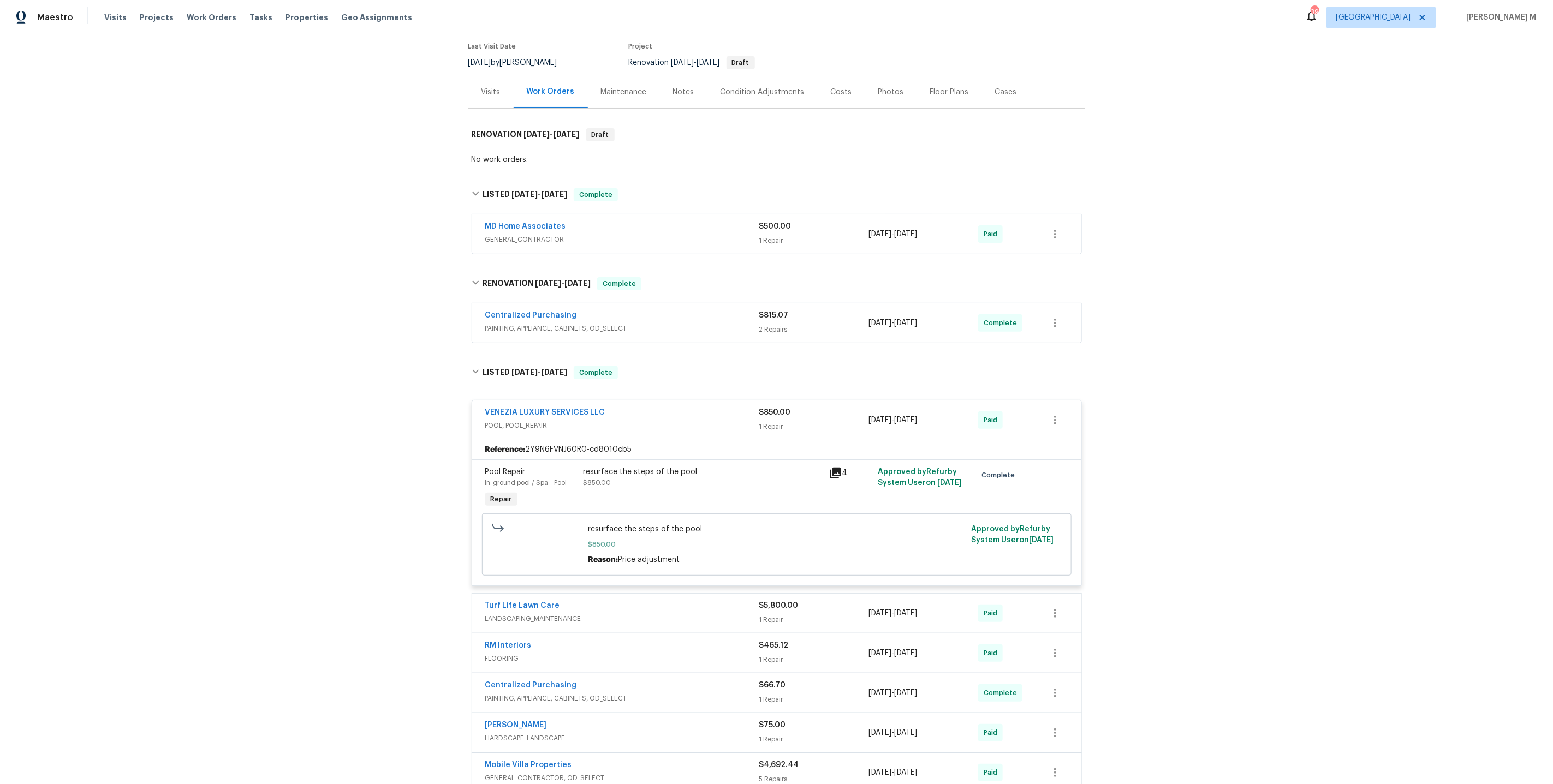
click at [674, 443] on div "Reference: 2Y9N6FVNJ60R0-cd8010cb5" at bounding box center [776, 450] width 609 height 20
click at [674, 485] on div "resurface the steps of the pool $850.00" at bounding box center [702, 488] width 245 height 50
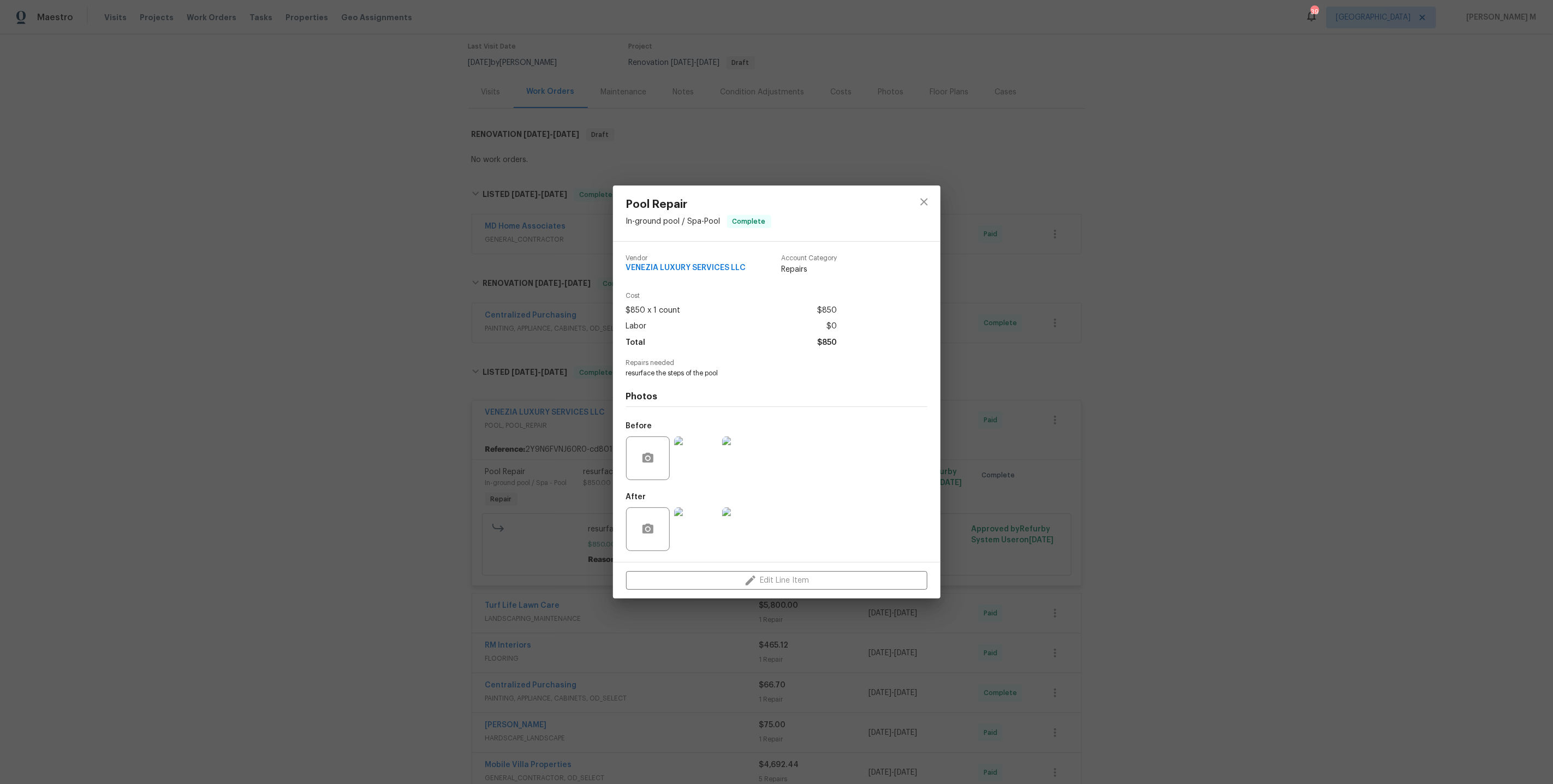
click at [1238, 369] on div "Pool Repair In-ground pool / Spa - Pool Complete Vendor VENEZIA LUXURY SERVICES…" at bounding box center [776, 392] width 1553 height 784
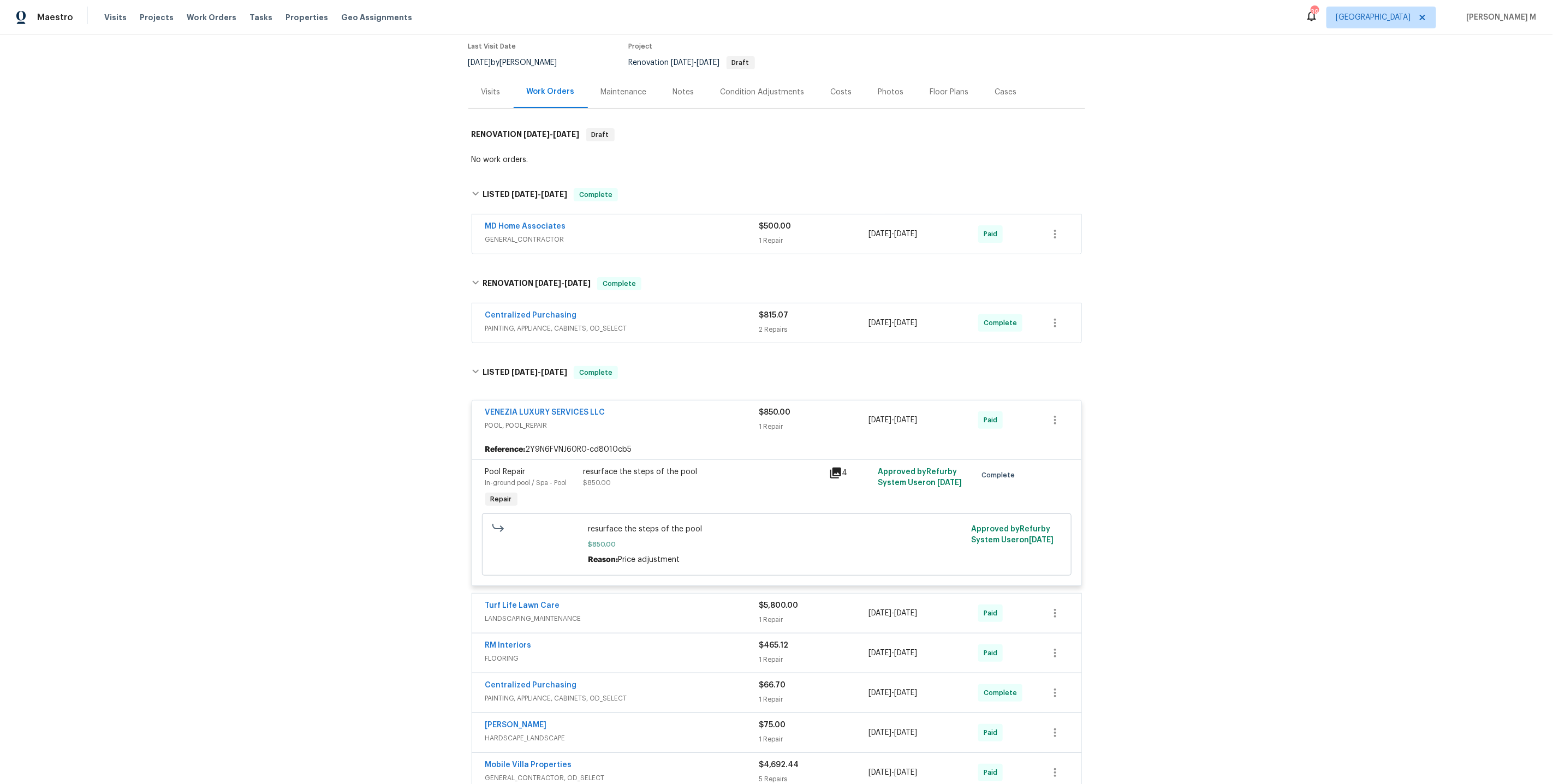
click at [383, 482] on div "Back to all projects 1019 Deer Run, Venice, FL 34293 3 Beds | 3 Baths | Total: …" at bounding box center [776, 409] width 1553 height 750
click at [660, 466] on div "resurface the steps of the pool" at bounding box center [703, 472] width 239 height 11
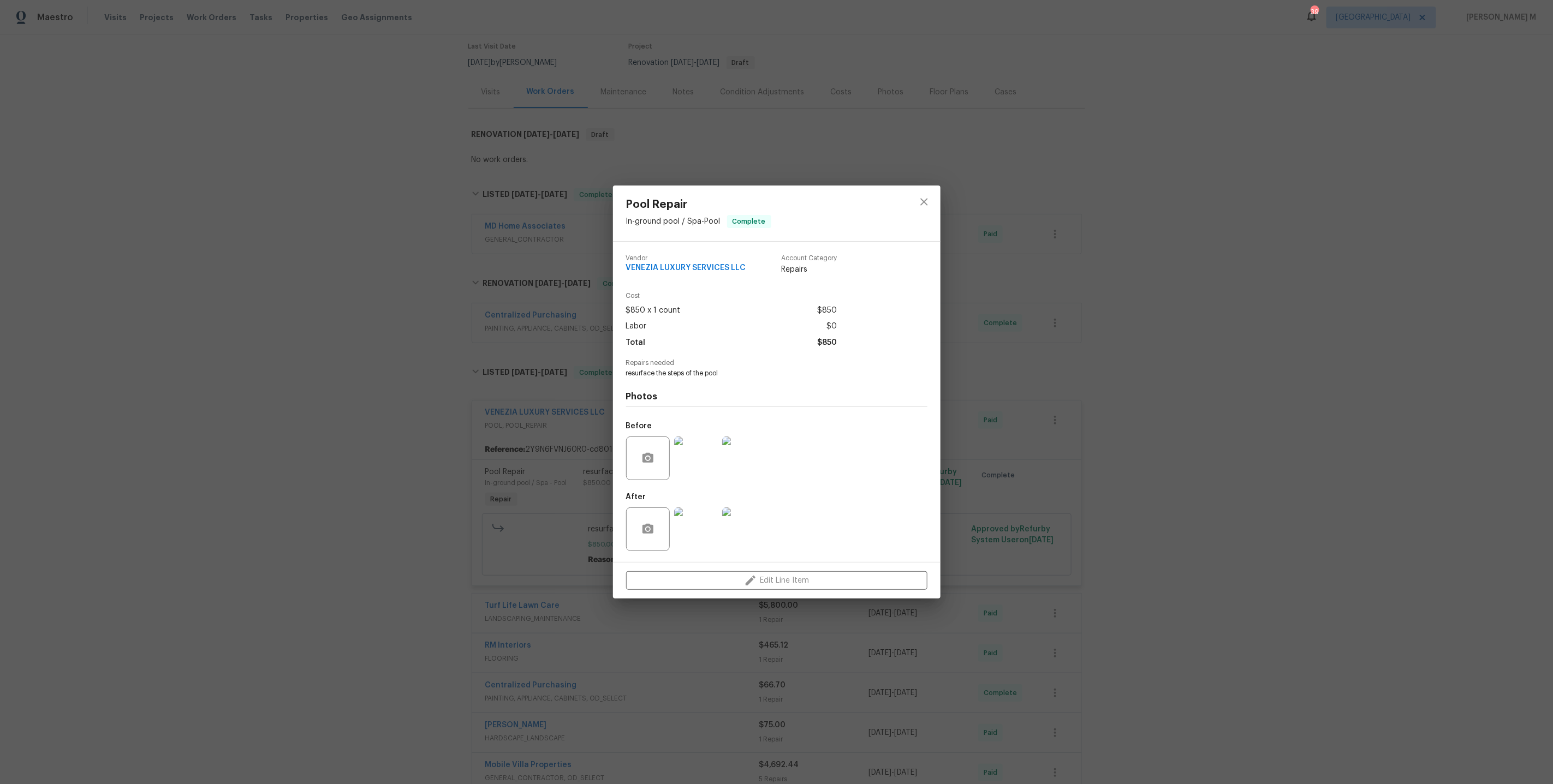
click at [1065, 502] on div "Pool Repair In-ground pool / Spa - Pool Complete Vendor VENEZIA LUXURY SERVICES…" at bounding box center [776, 392] width 1553 height 784
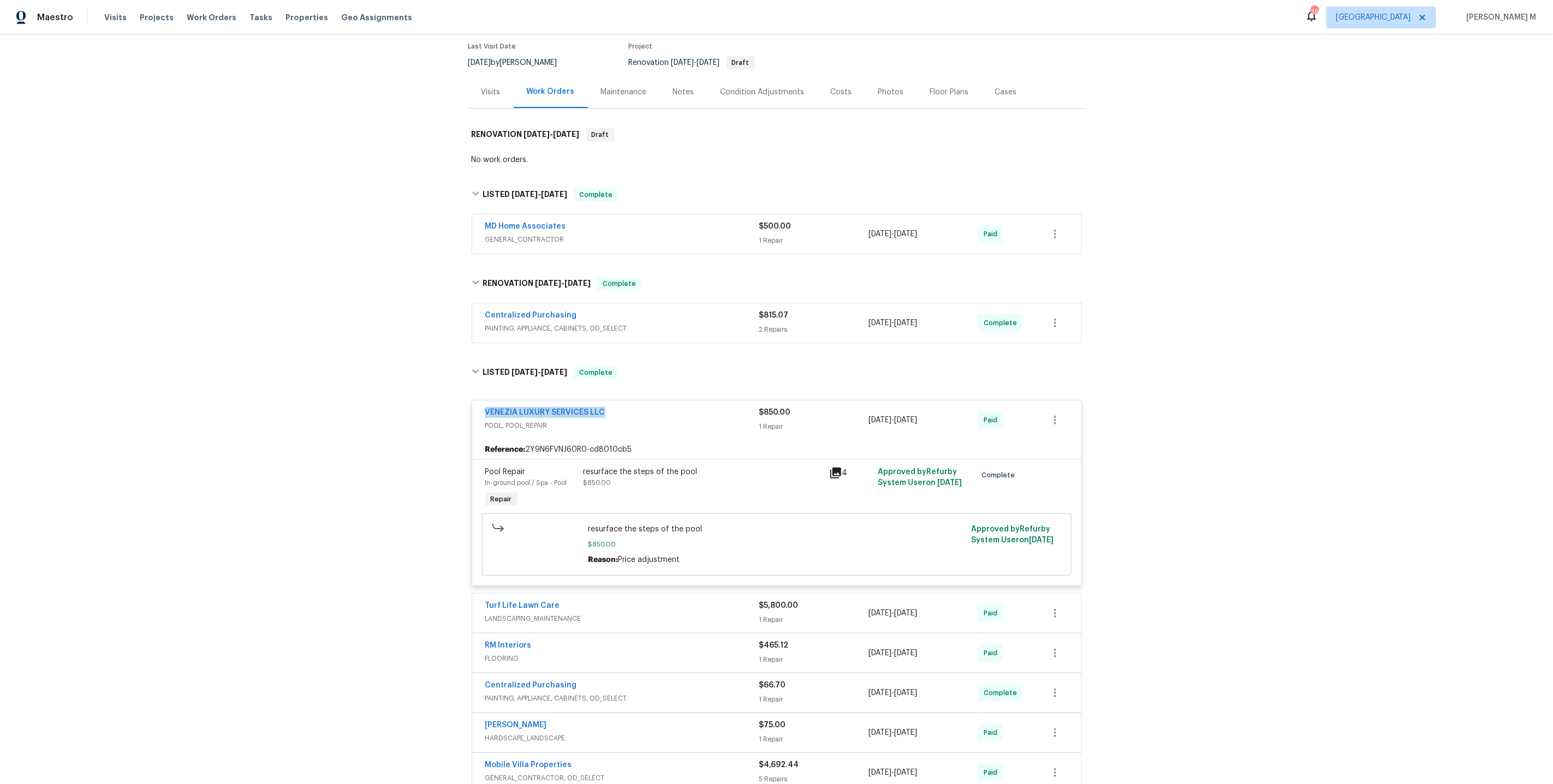
drag, startPoint x: 603, startPoint y: 397, endPoint x: 388, endPoint y: 397, distance: 215.0
click at [388, 397] on div "Back to all projects 1019 Deer Run, Venice, FL 34293 3 Beds | 3 Baths | Total: …" at bounding box center [776, 409] width 1553 height 750
copy link "VENEZIA LUXURY SERVICES LLC"
click at [388, 397] on div "Back to all projects 1019 Deer Run, Venice, FL 34293 3 Beds | 3 Baths | Total: …" at bounding box center [776, 409] width 1553 height 750
drag, startPoint x: 646, startPoint y: 408, endPoint x: 418, endPoint y: 408, distance: 228.0
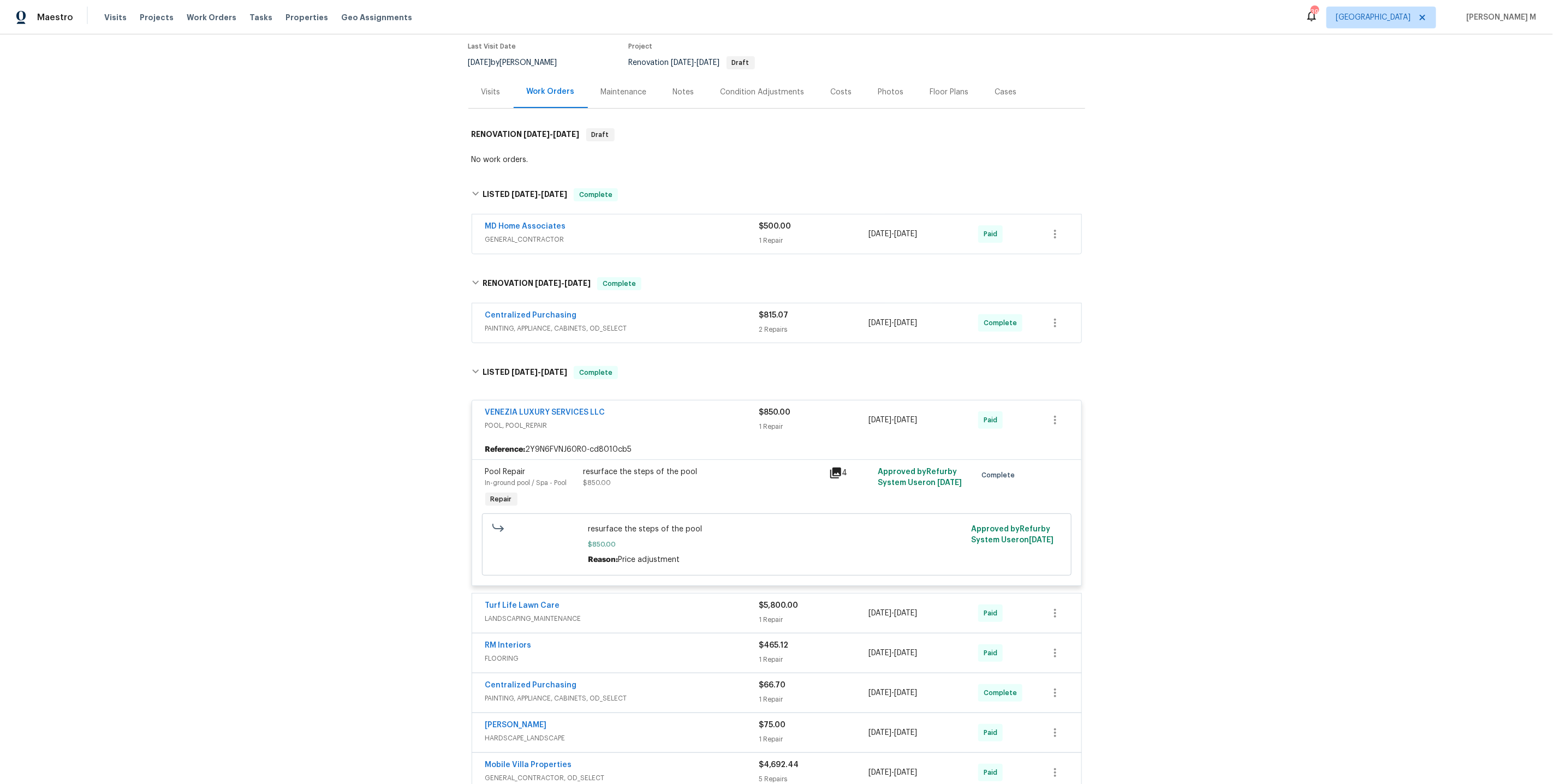
click at [418, 408] on div "Back to all projects 1019 Deer Run, Venice, FL 34293 3 Beds | 3 Baths | Total: …" at bounding box center [776, 409] width 1553 height 750
drag, startPoint x: 599, startPoint y: 404, endPoint x: 385, endPoint y: 404, distance: 214.0
click at [385, 404] on div "Back to all projects 1019 Deer Run, Venice, FL 34293 3 Beds | 3 Baths | Total: …" at bounding box center [776, 409] width 1553 height 750
copy link "VENEZIA LUXURY SERVICES LLC"
click at [391, 264] on div "Back to all projects 1019 Deer Run, Venice, FL 34293 3 Beds | 3 Baths | Total: …" at bounding box center [776, 409] width 1553 height 750
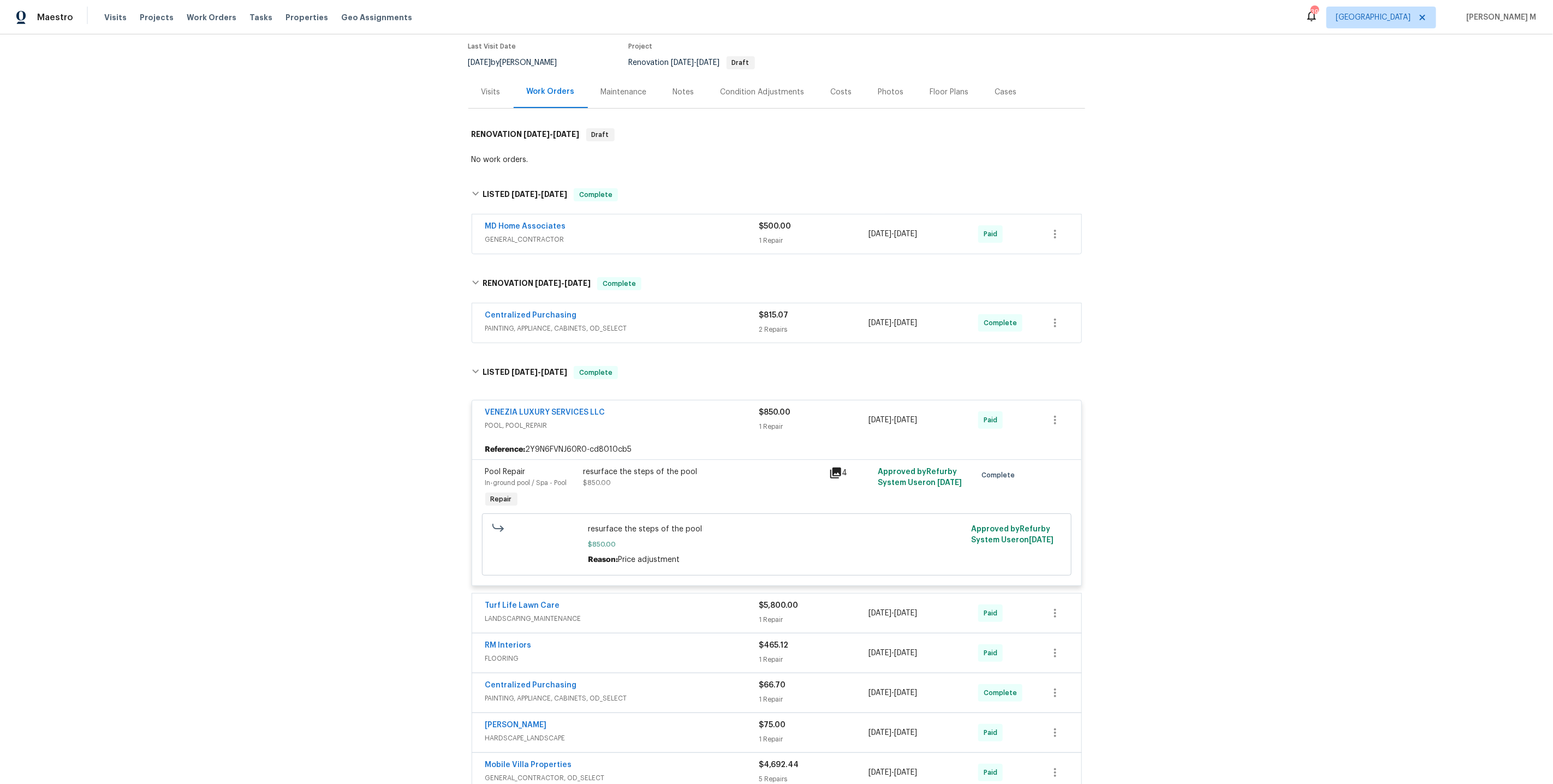
scroll to position [0, 0]
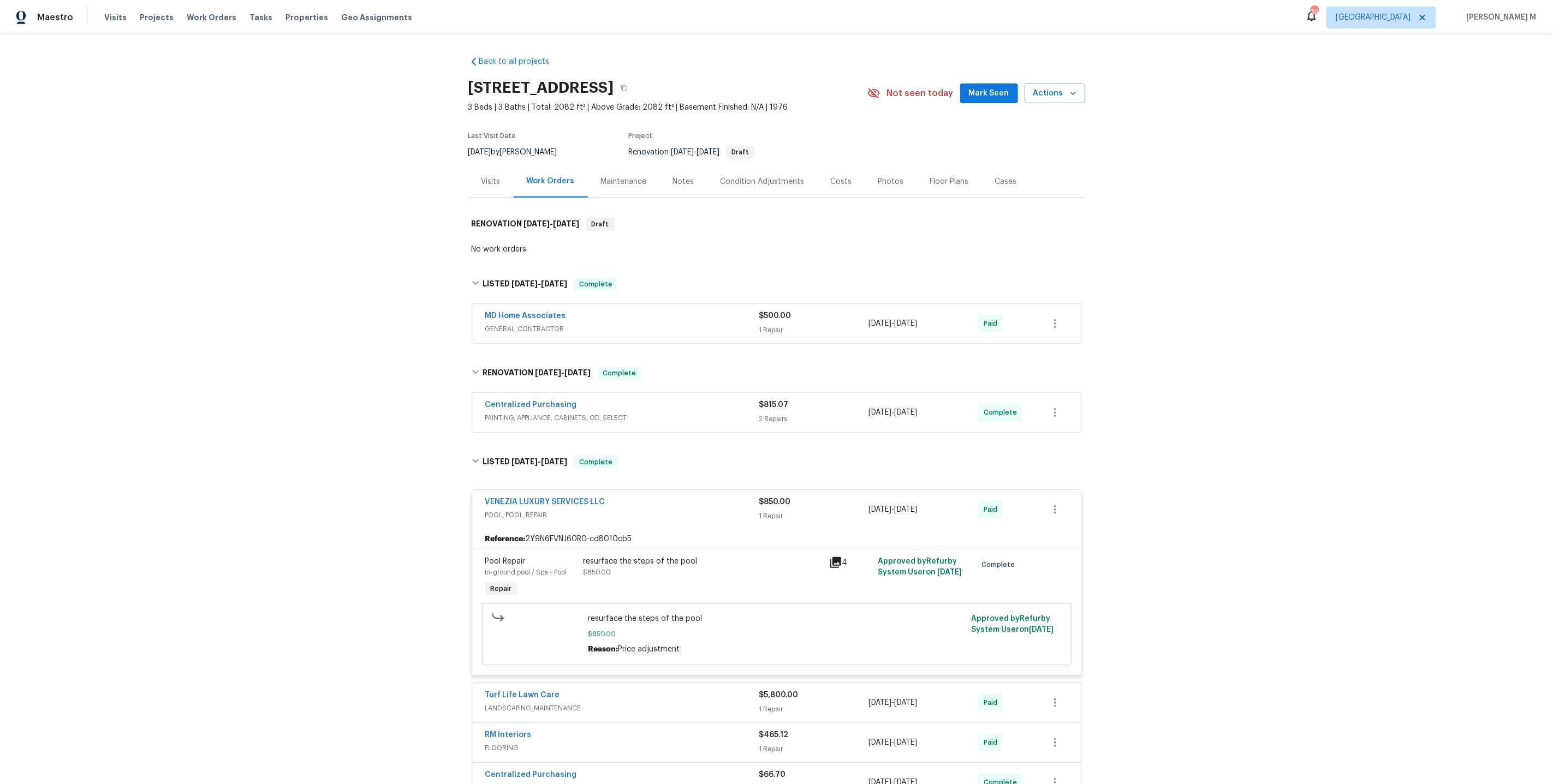
click at [445, 320] on div "Back to all projects 1019 Deer Run, Venice, FL 34293 3 Beds | 3 Baths | Total: …" at bounding box center [776, 409] width 1553 height 750
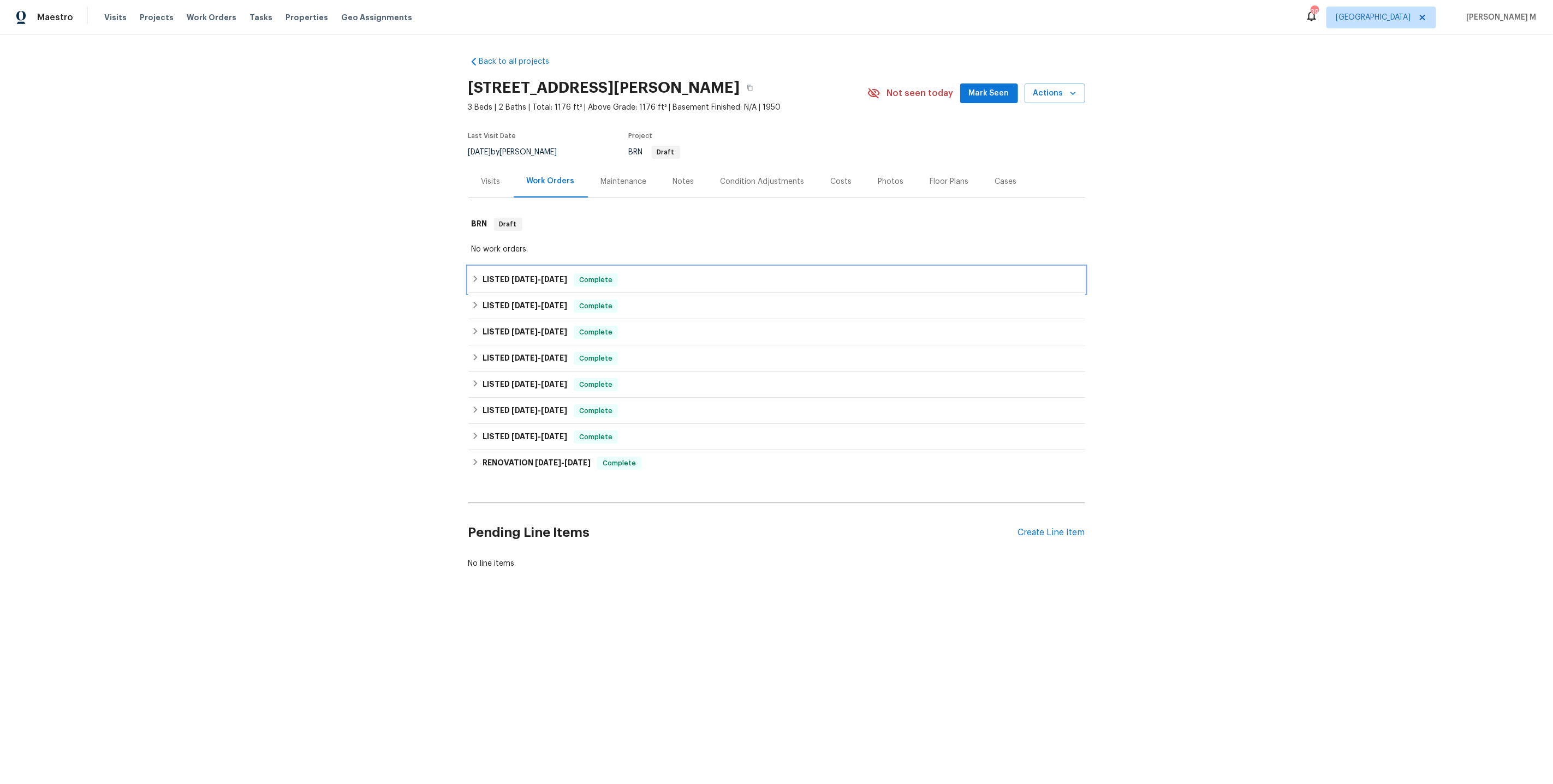
click at [511, 275] on span "8/20/25" at bounding box center [524, 279] width 26 height 8
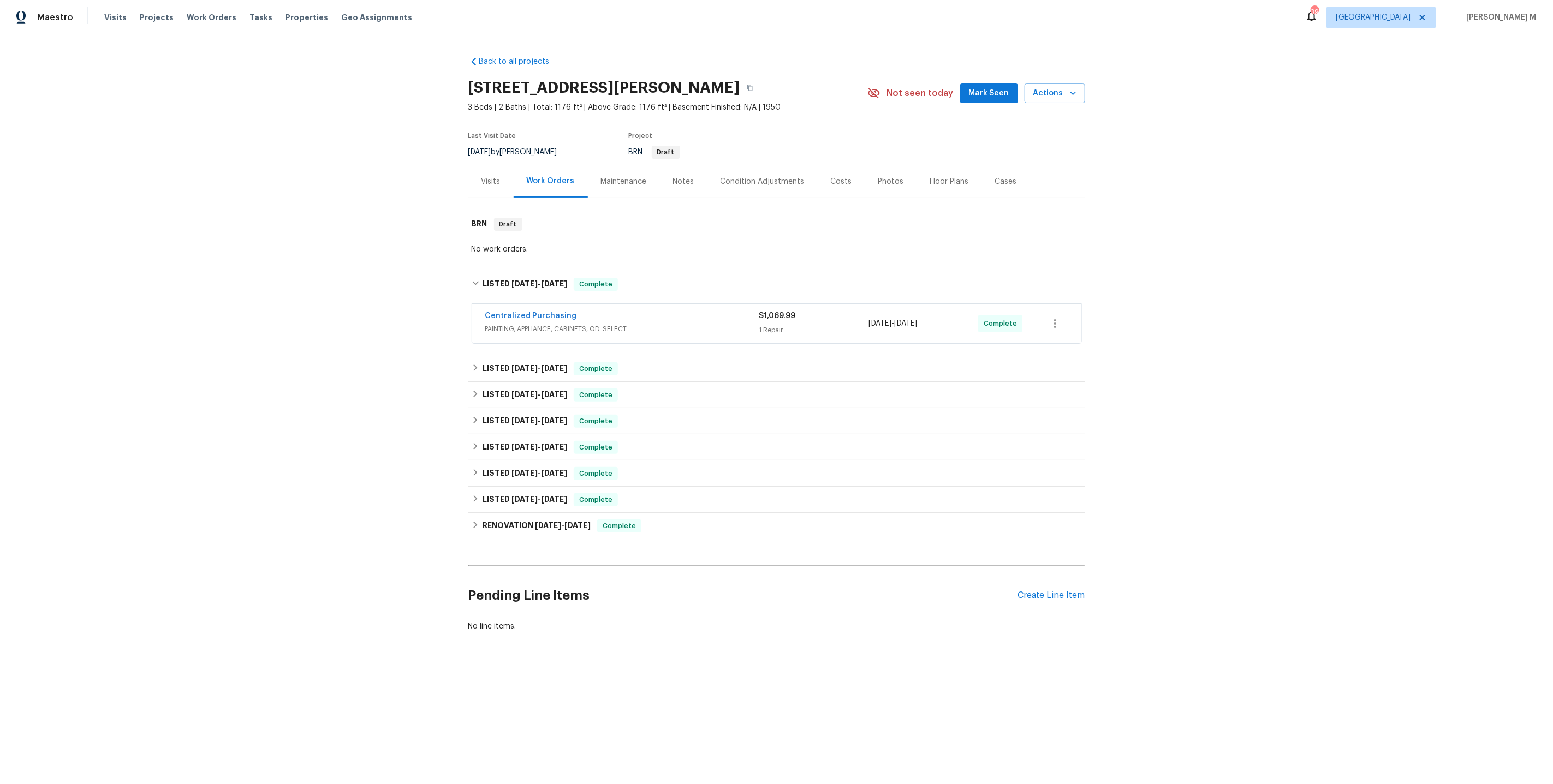
click at [508, 324] on span "PAINTING, APPLIANCE, CABINETS, OD_SELECT" at bounding box center [622, 329] width 274 height 11
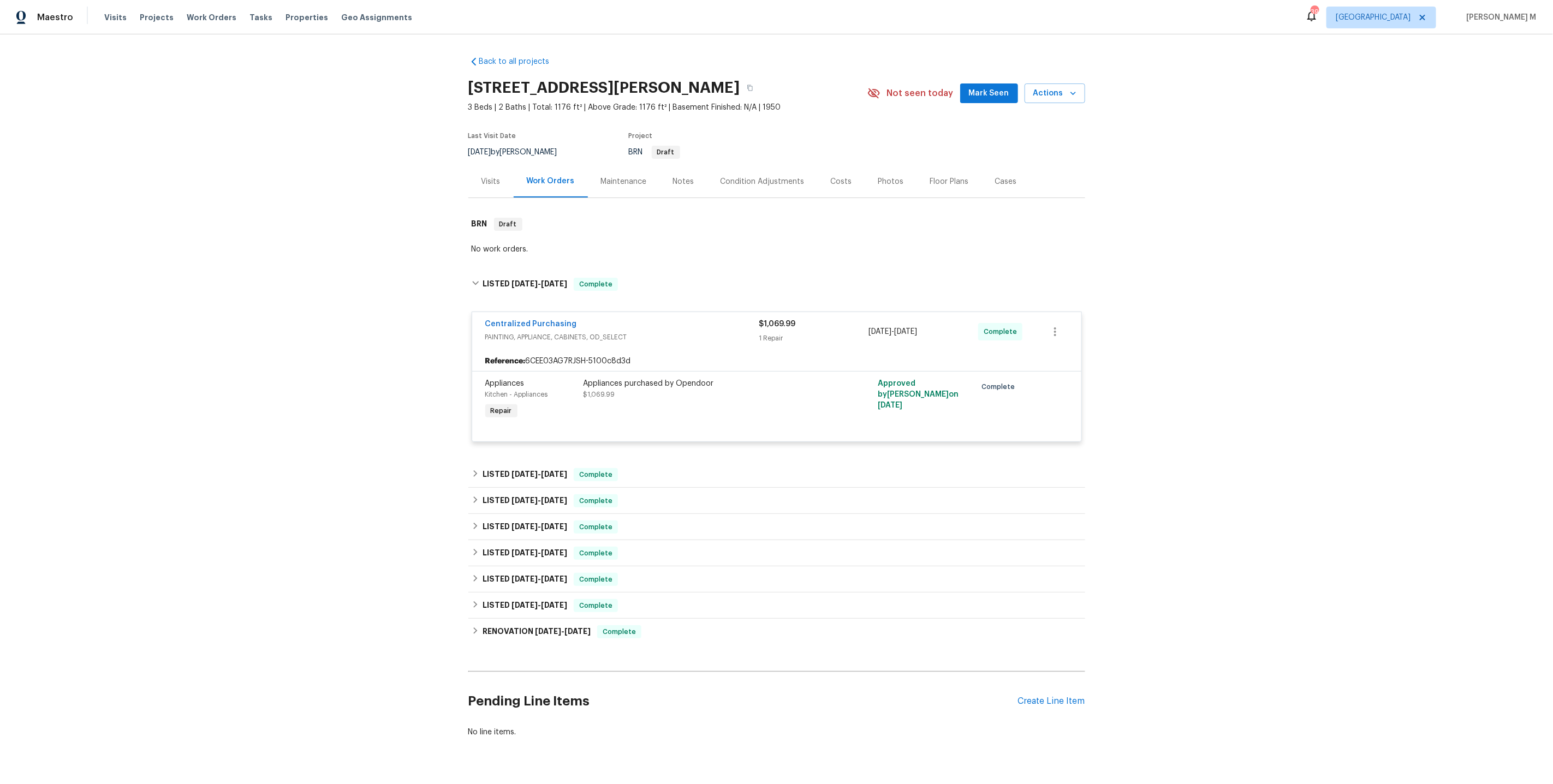
scroll to position [13, 0]
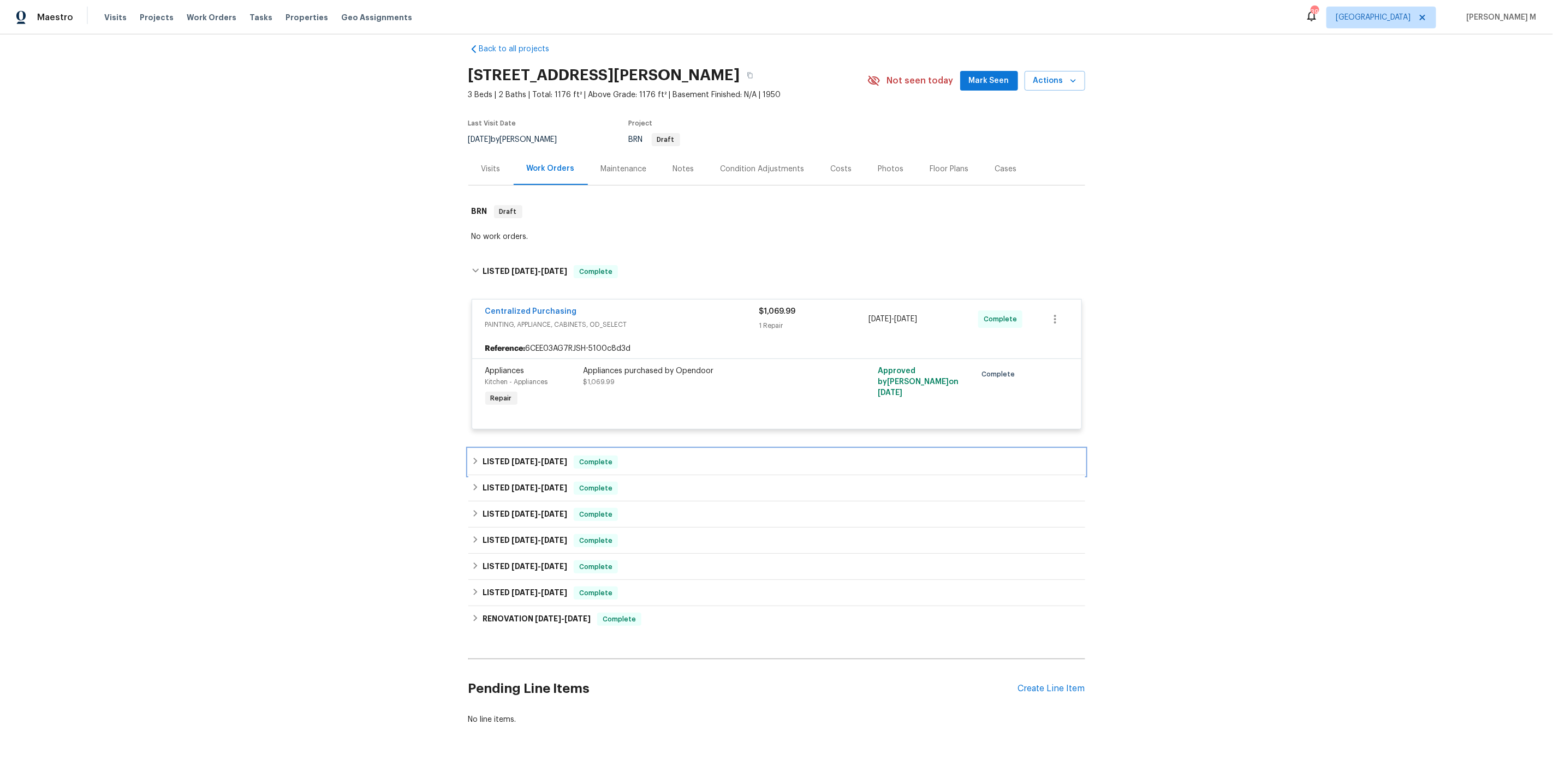
click at [529, 458] on span "7/15/25" at bounding box center [524, 462] width 26 height 8
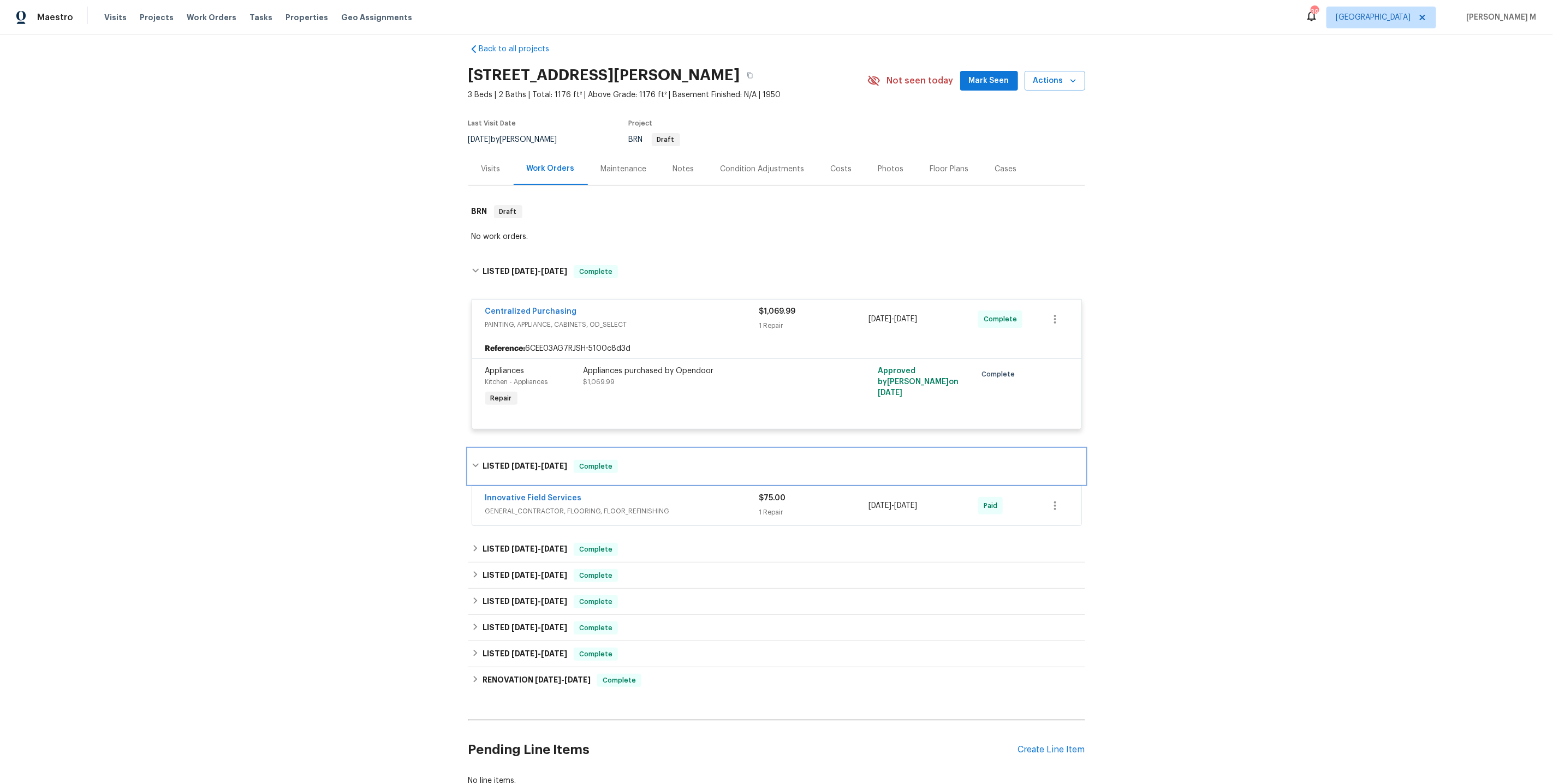
scroll to position [73, 0]
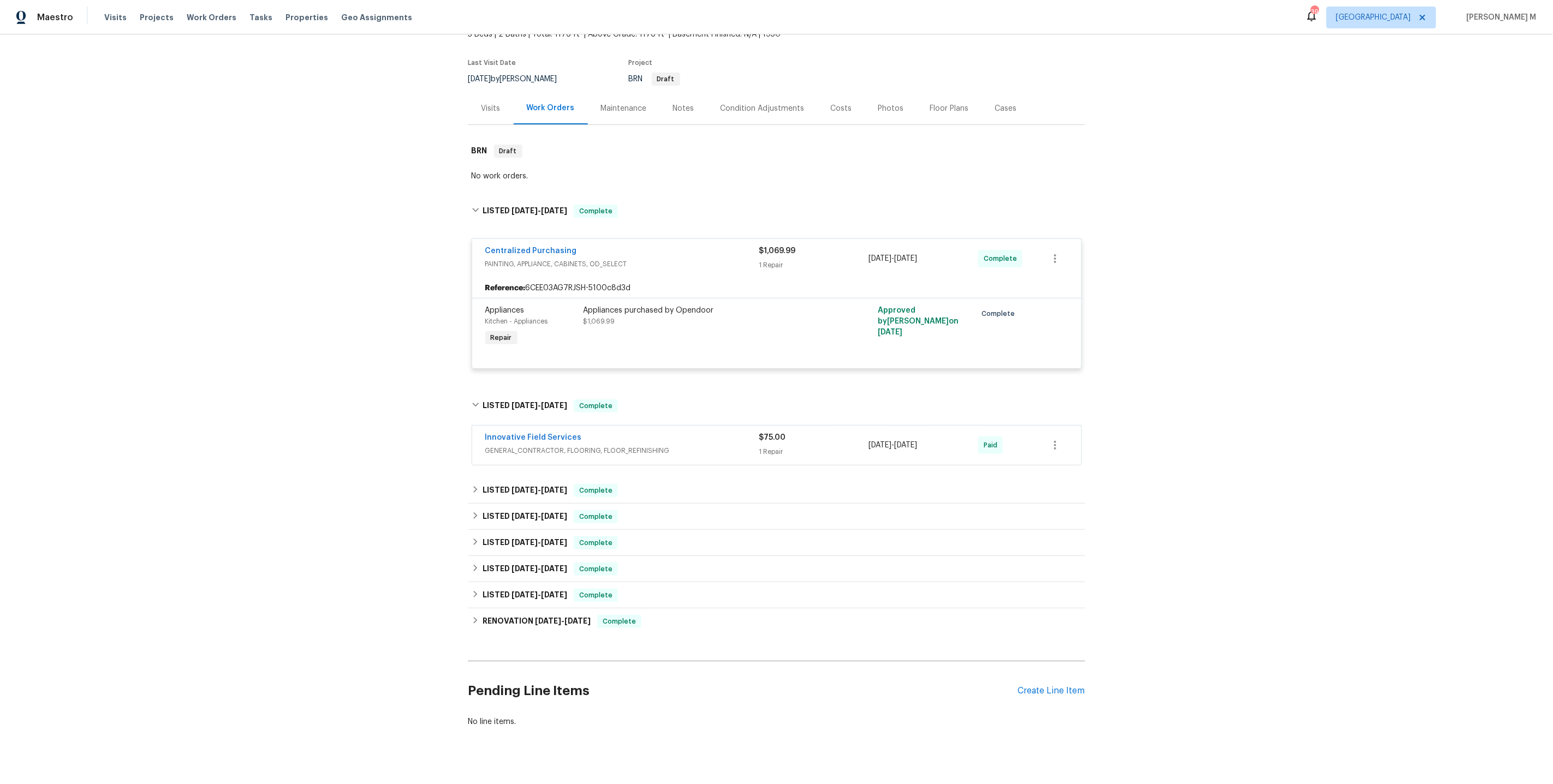
click at [532, 445] on span "GENERAL_CONTRACTOR, FLOORING, FLOOR_REFINISHING" at bounding box center [622, 451] width 274 height 11
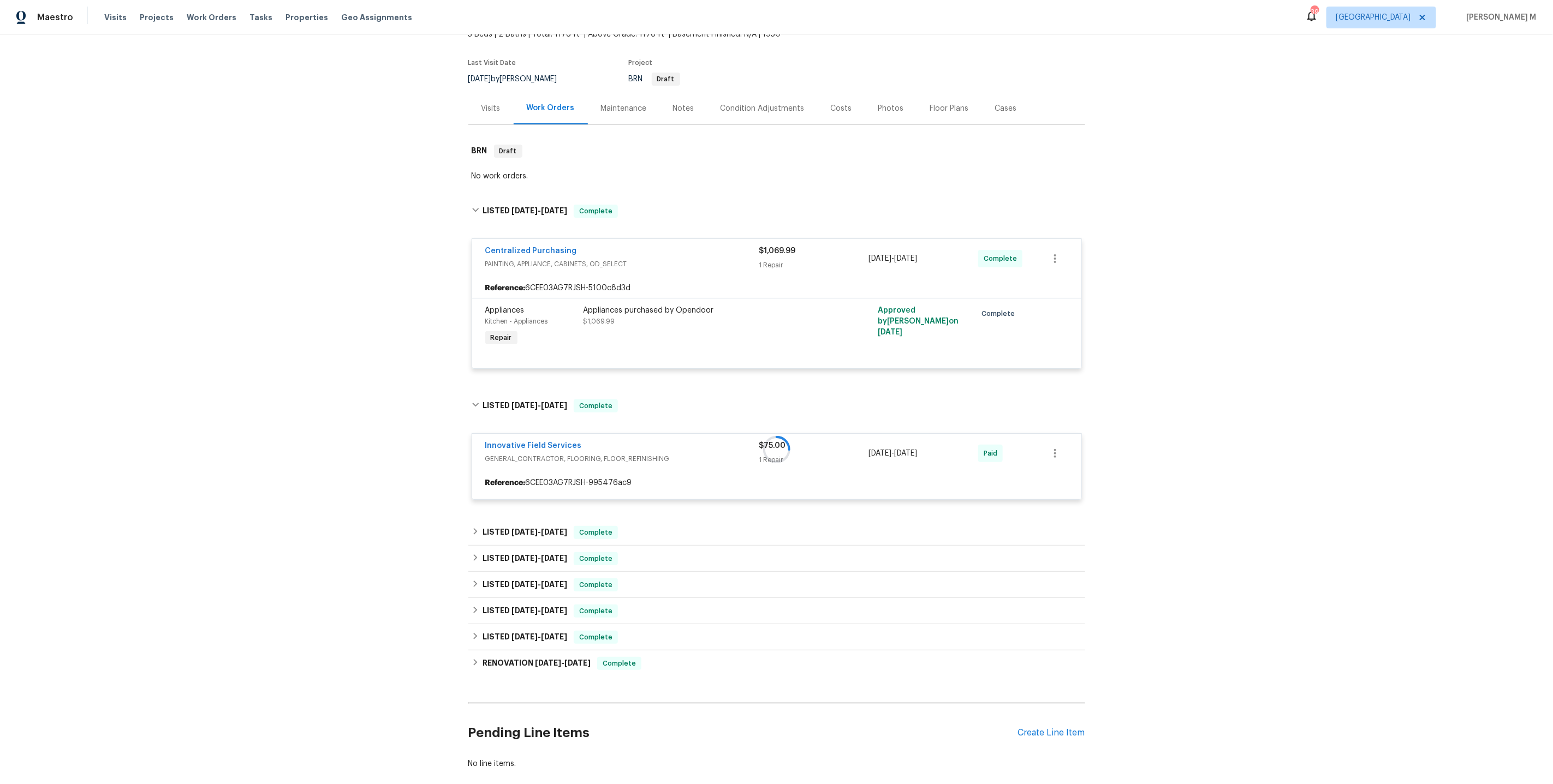
scroll to position [114, 0]
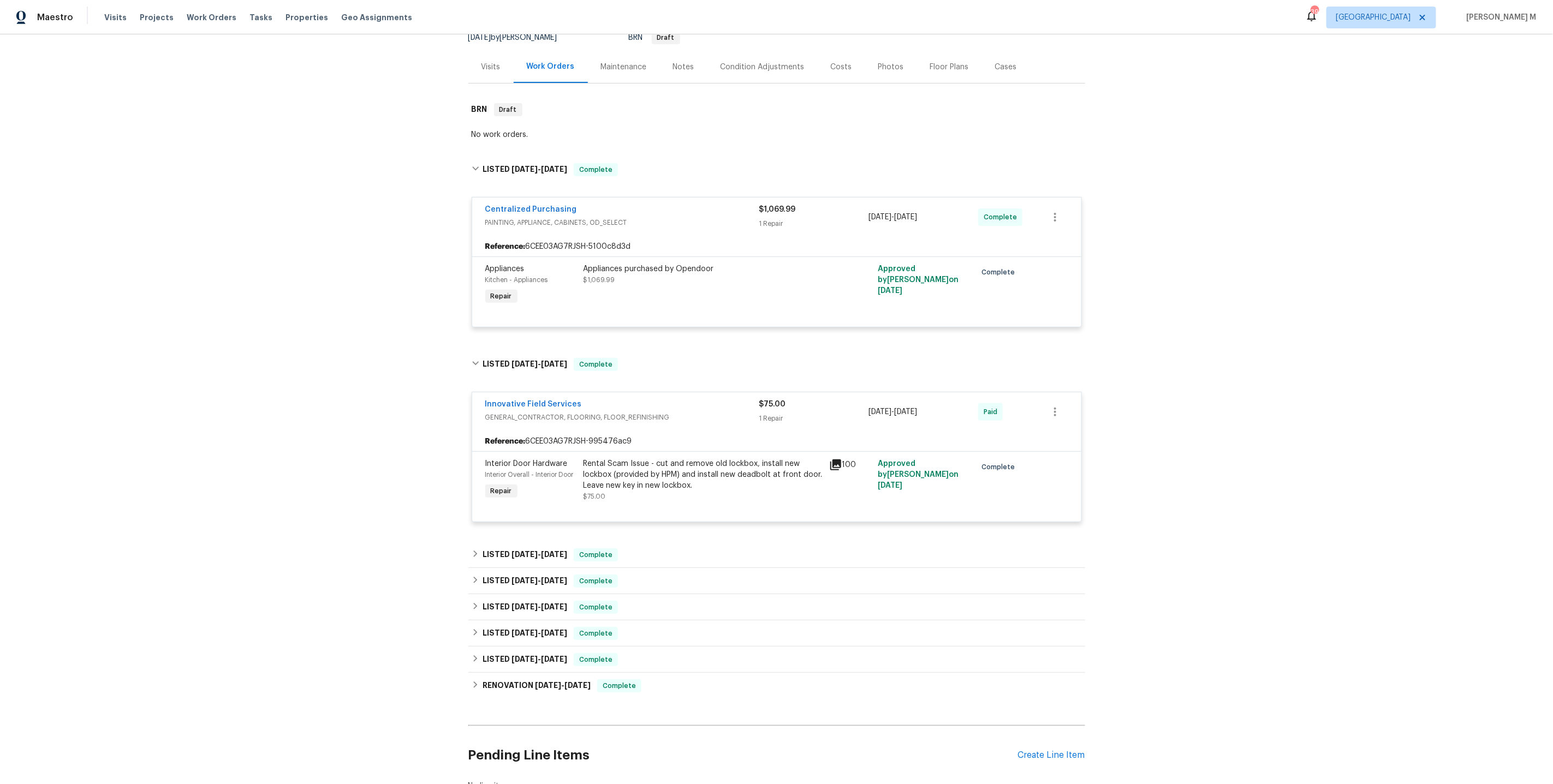
click at [526, 519] on div "Innovative Field Services GENERAL_CONTRACTOR, FLOORING, FLOOR_REFINISHING $75.0…" at bounding box center [776, 457] width 617 height 151
click at [521, 551] on span "5/22/25" at bounding box center [524, 554] width 26 height 8
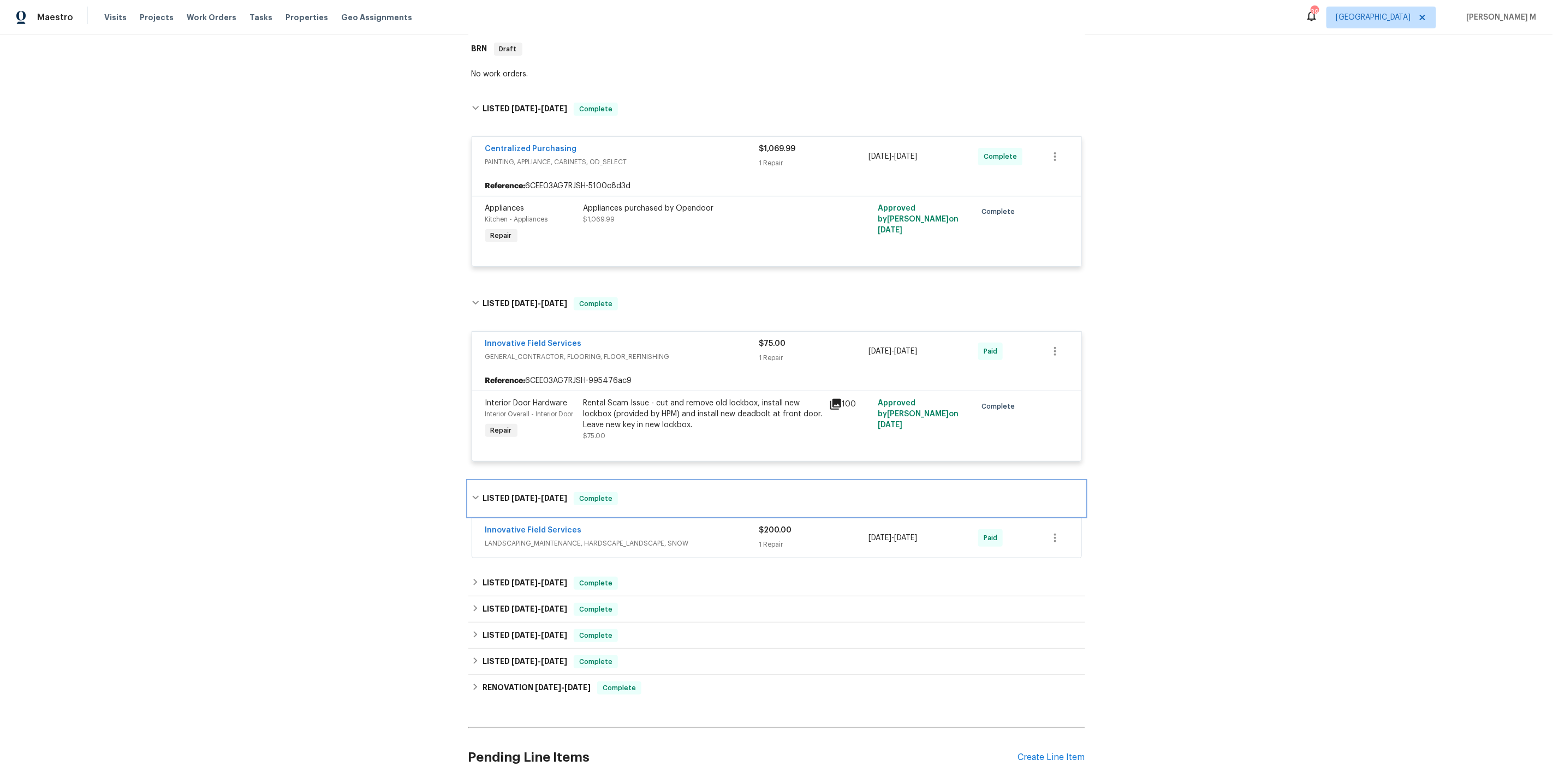
scroll to position [183, 0]
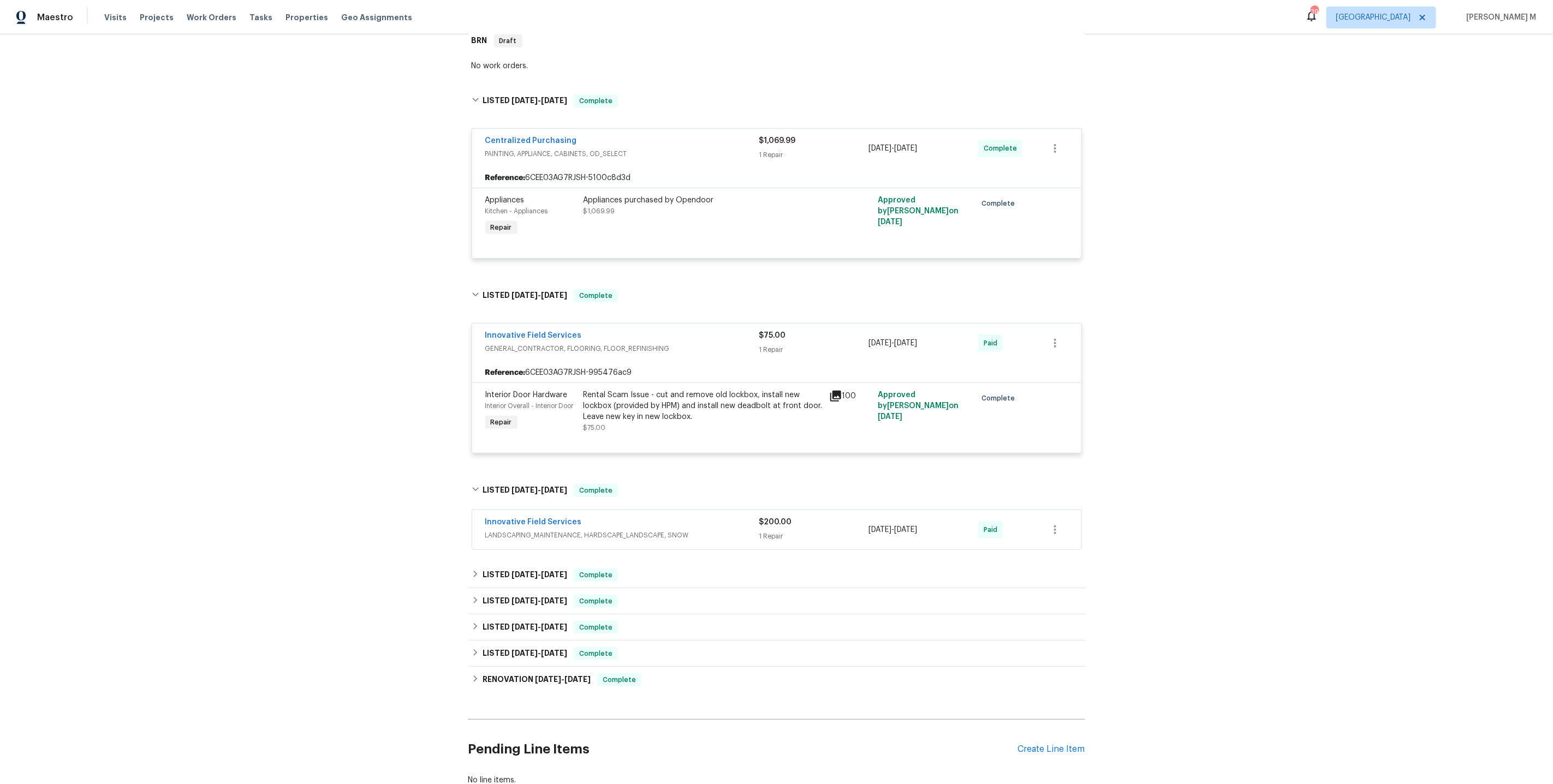
click at [524, 530] on span "LANDSCAPING_MAINTENANCE, HARDSCAPE_LANDSCAPE, SNOW" at bounding box center [622, 535] width 274 height 11
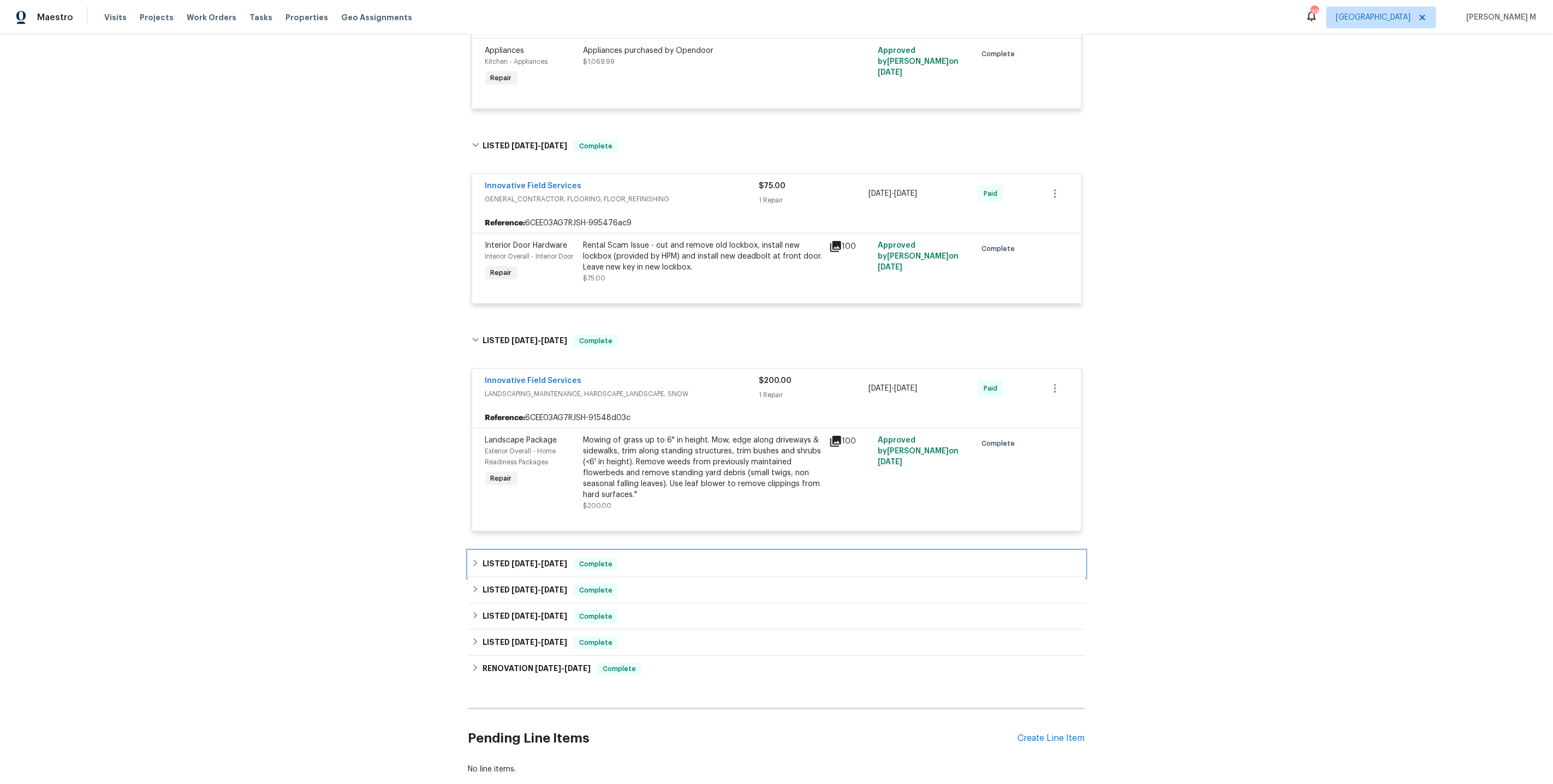
click at [519, 551] on div "LISTED 5/15/25 - 5/21/25 Complete" at bounding box center [776, 564] width 617 height 26
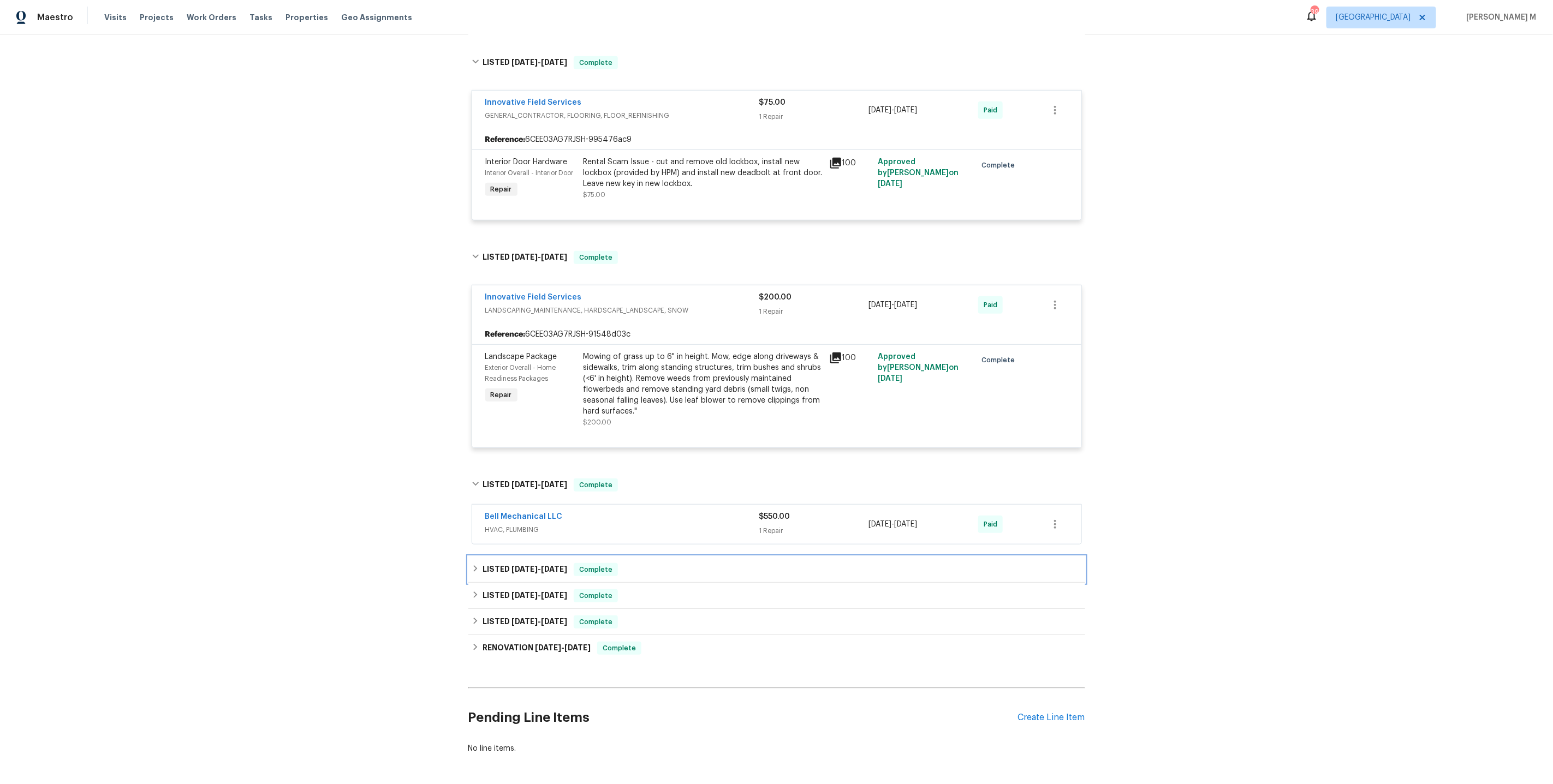
click at [517, 563] on h6 "LISTED 5/1/25 - 5/2/25" at bounding box center [524, 569] width 84 height 13
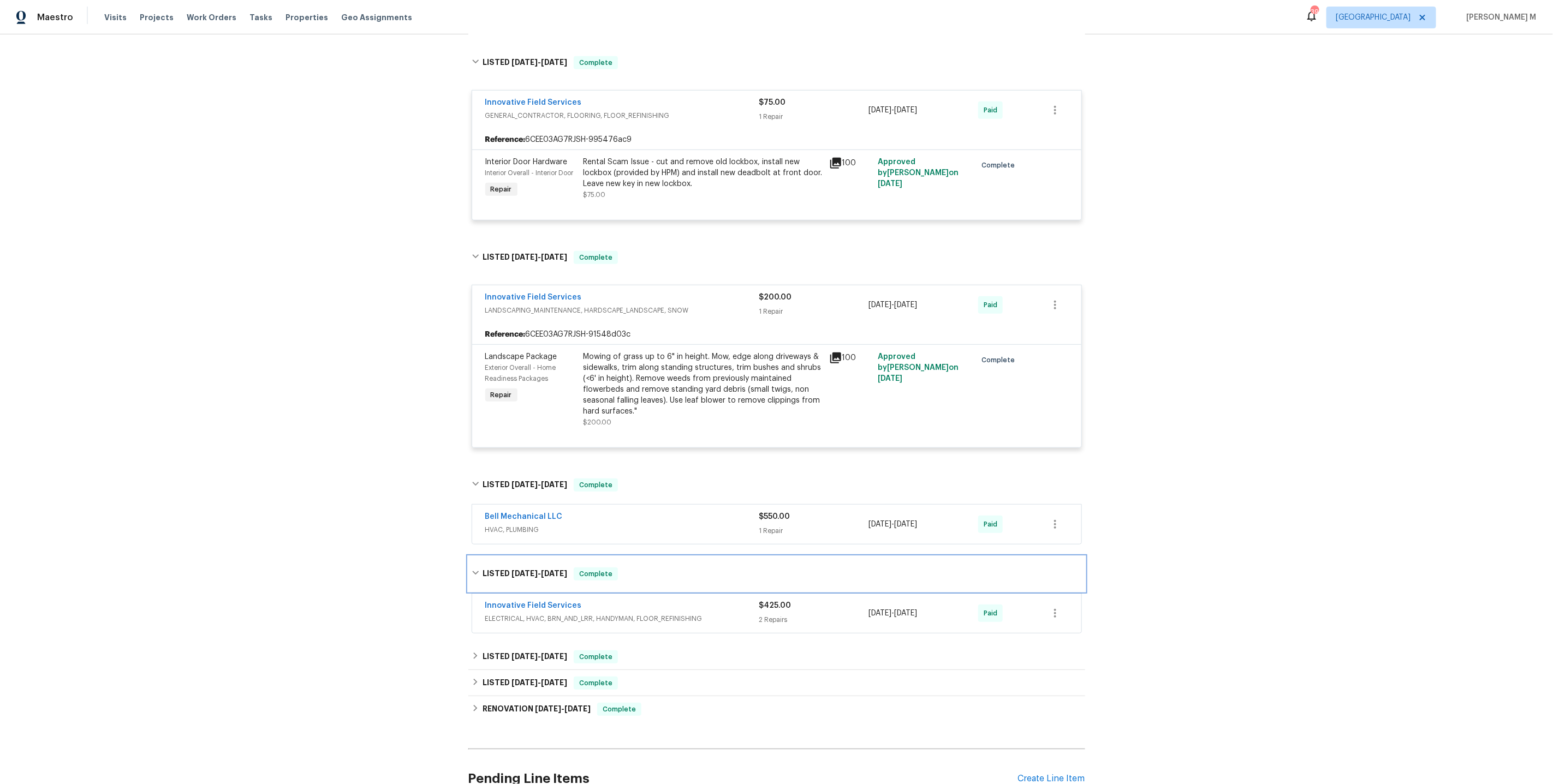
scroll to position [453, 0]
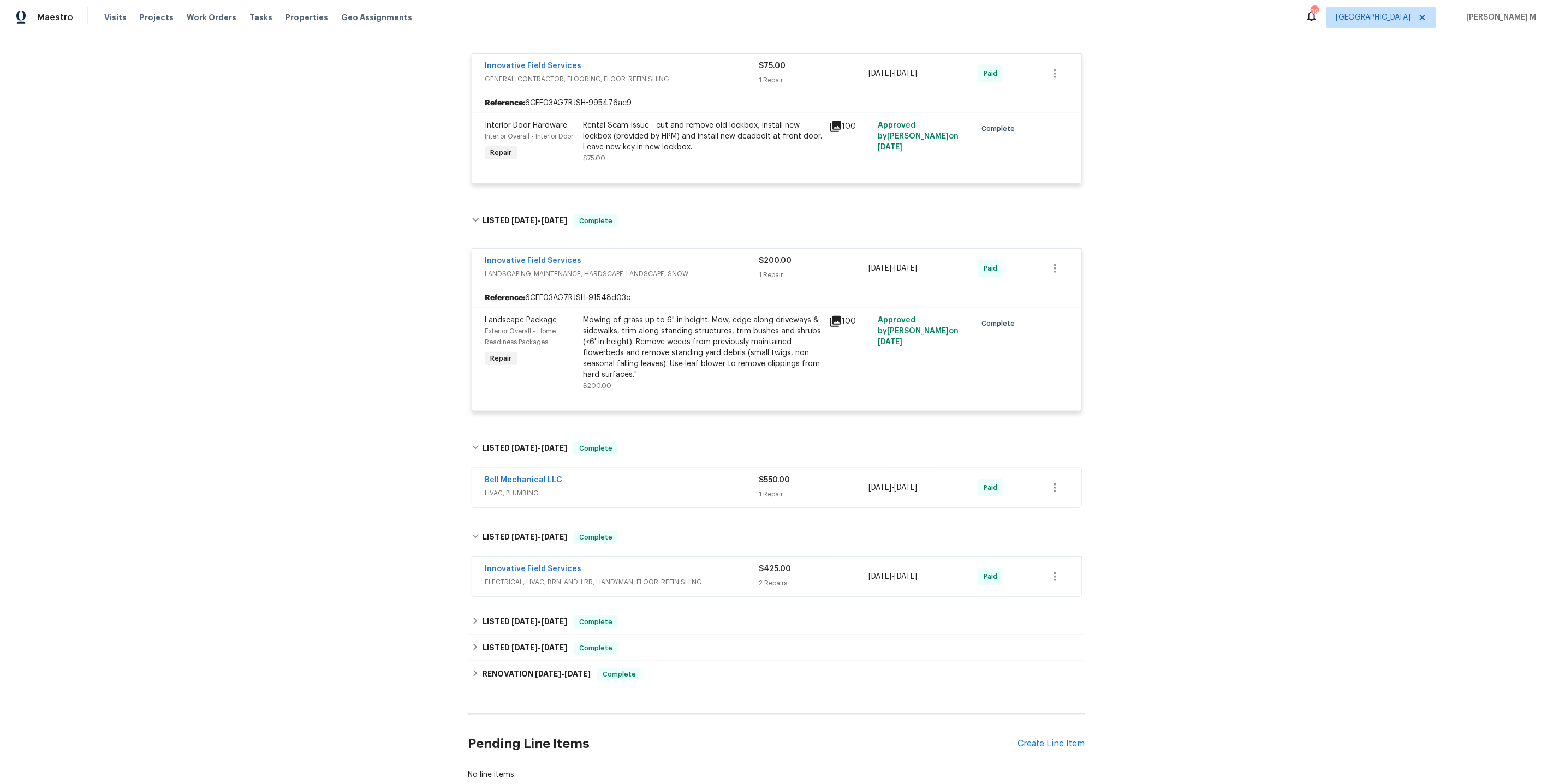
click at [513, 488] on span "HVAC, PLUMBING" at bounding box center [622, 493] width 274 height 11
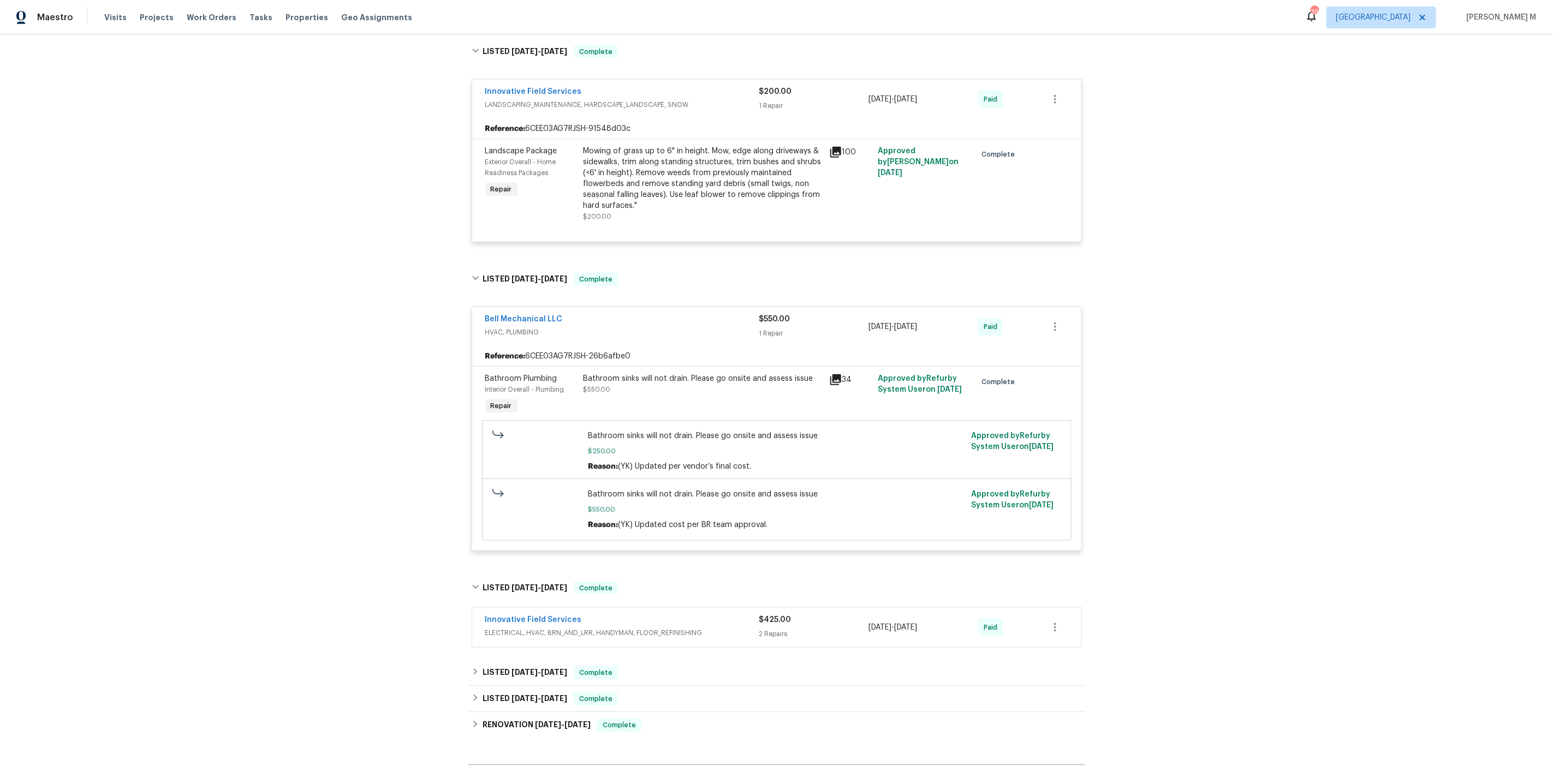
scroll to position [624, 0]
click at [548, 626] on span "ELECTRICAL, HVAC, BRN_AND_LRR, HANDYMAN, FLOOR_REFINISHING" at bounding box center [622, 632] width 274 height 11
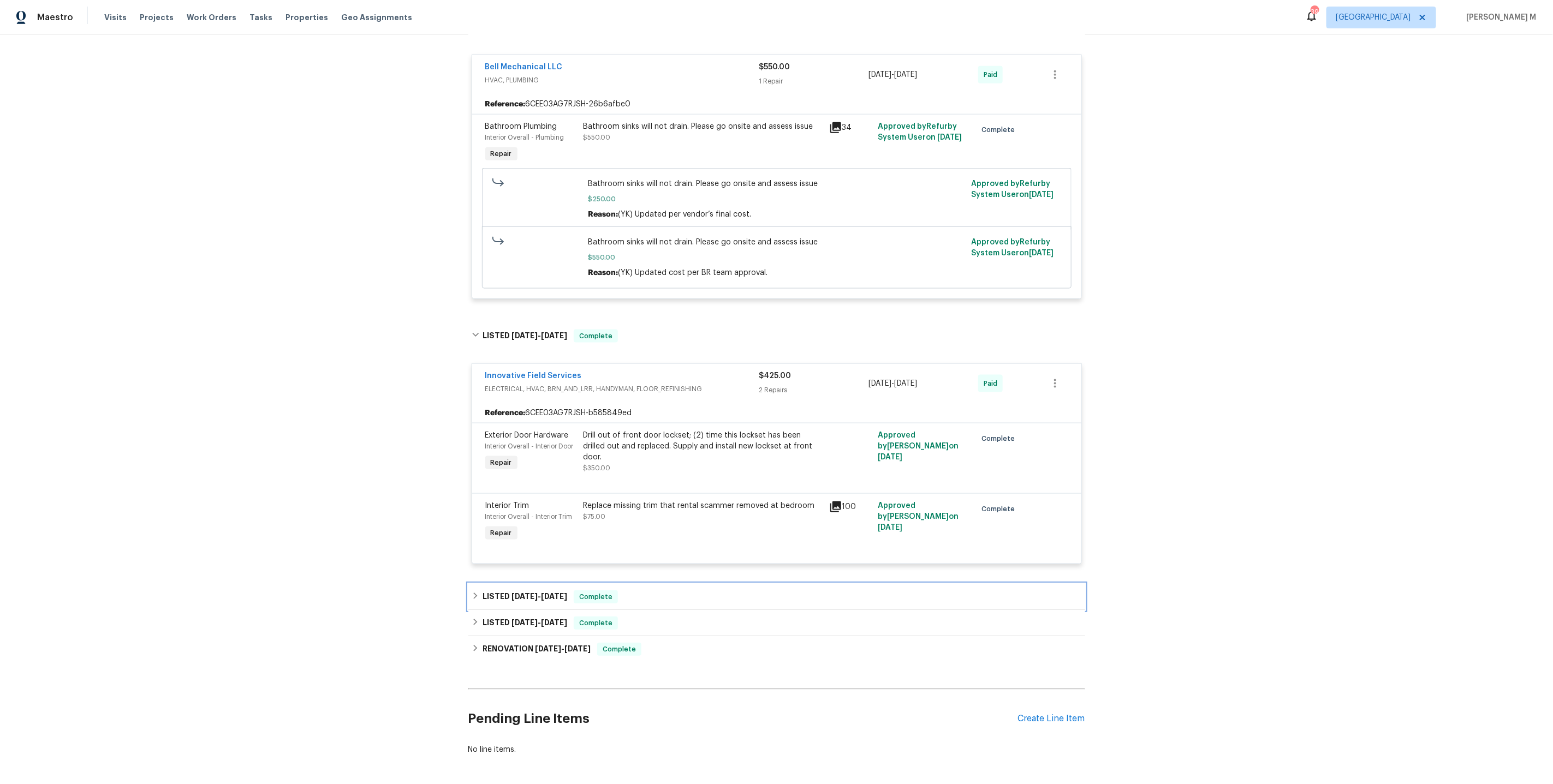
click at [529, 584] on div "LISTED 4/16/25 - 4/16/25 Complete" at bounding box center [776, 597] width 617 height 26
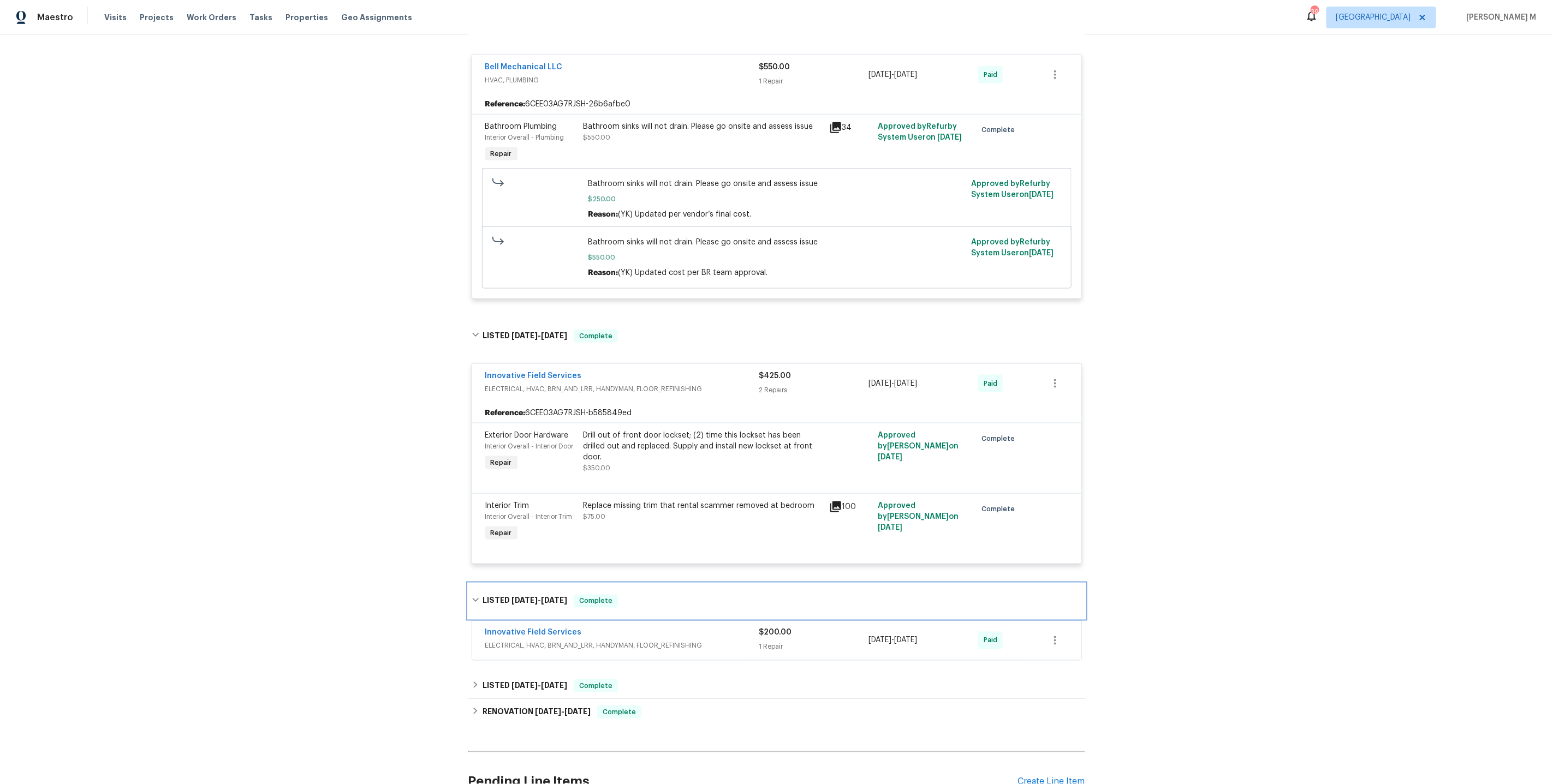
scroll to position [946, 0]
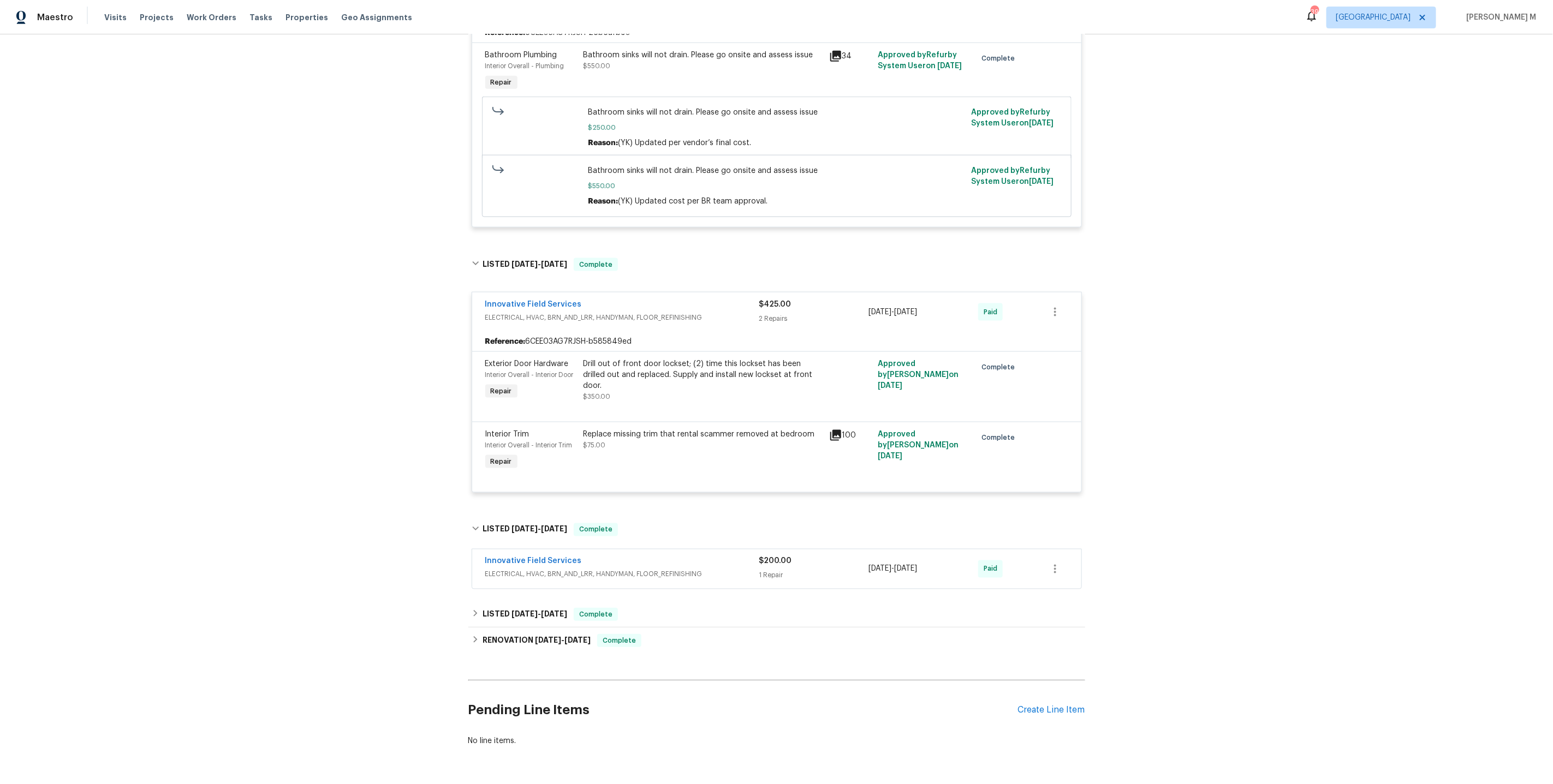
click at [532, 569] on span "ELECTRICAL, HVAC, BRN_AND_LRR, HANDYMAN, FLOOR_REFINISHING" at bounding box center [622, 574] width 274 height 11
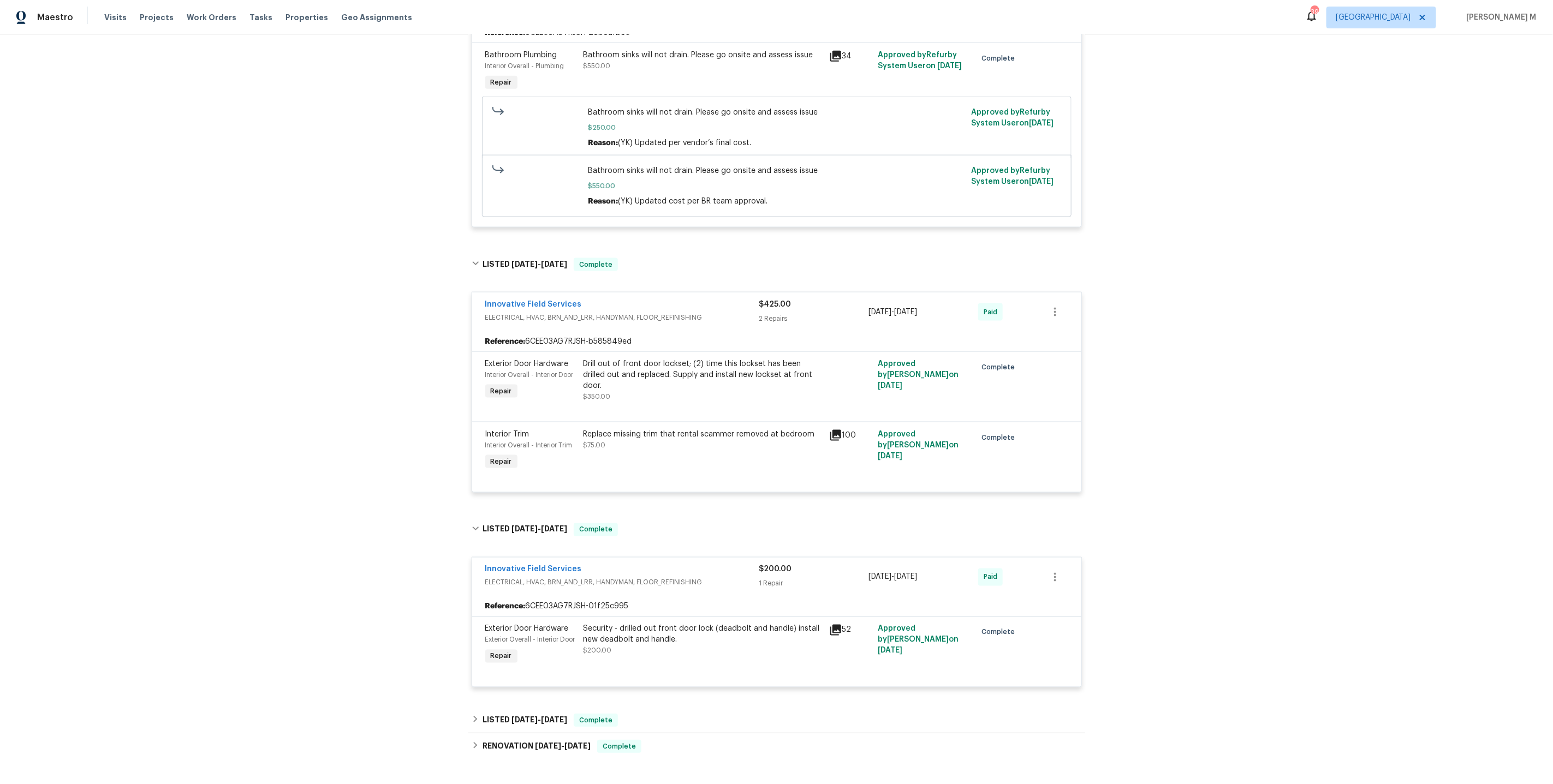
scroll to position [1050, 0]
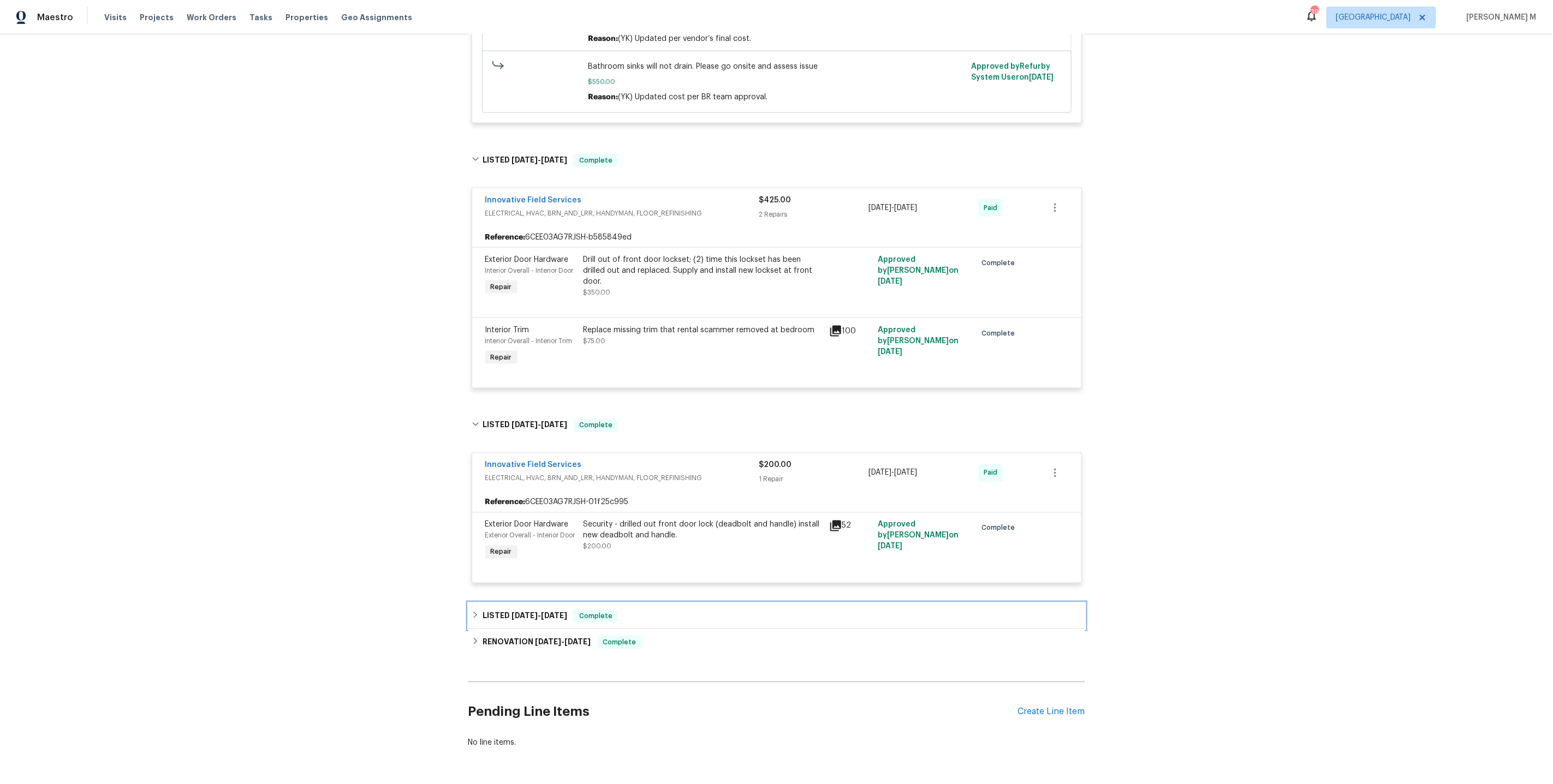
click at [511, 612] on span "4/14/25" at bounding box center [524, 615] width 26 height 8
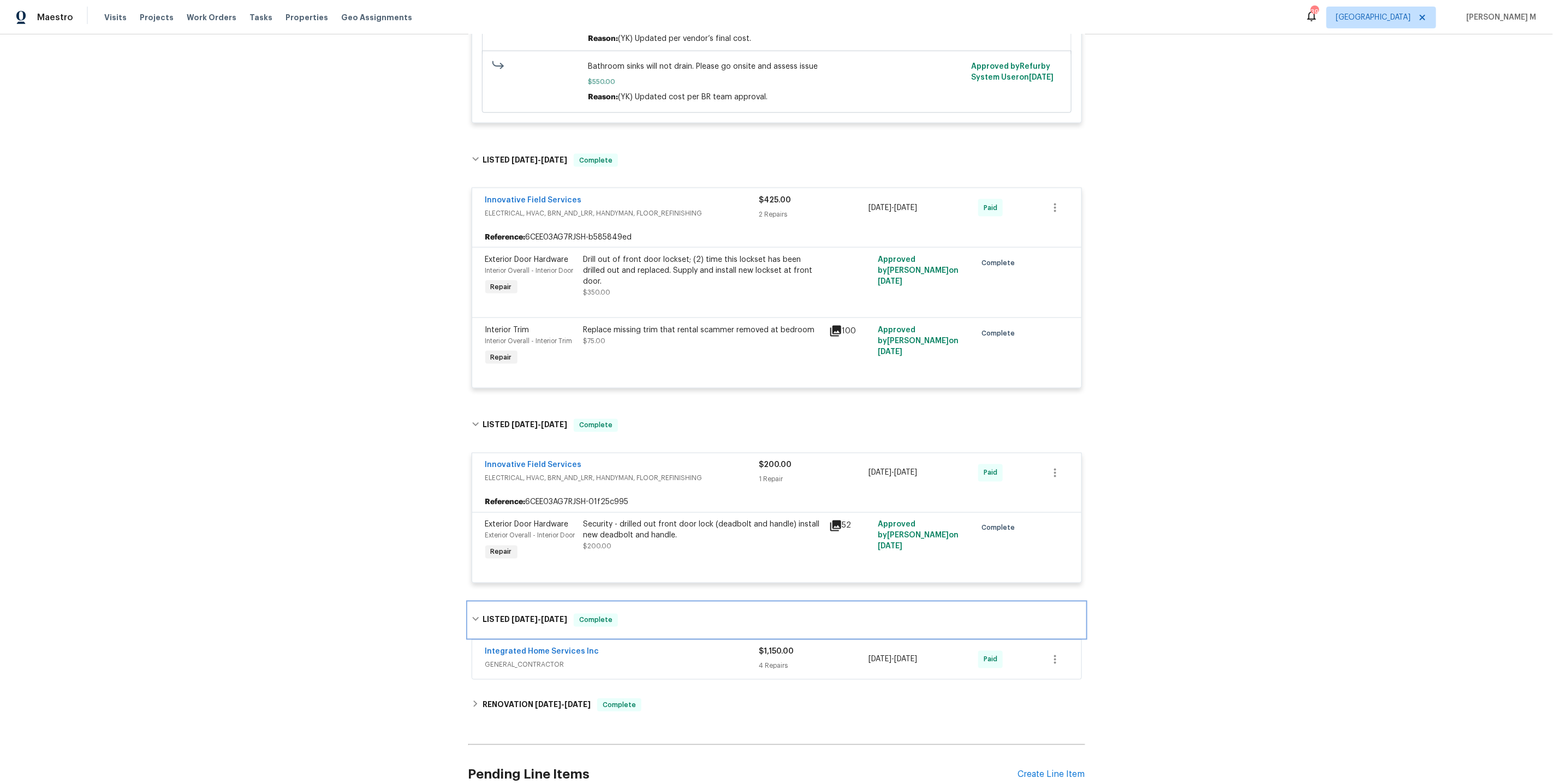
scroll to position [1111, 0]
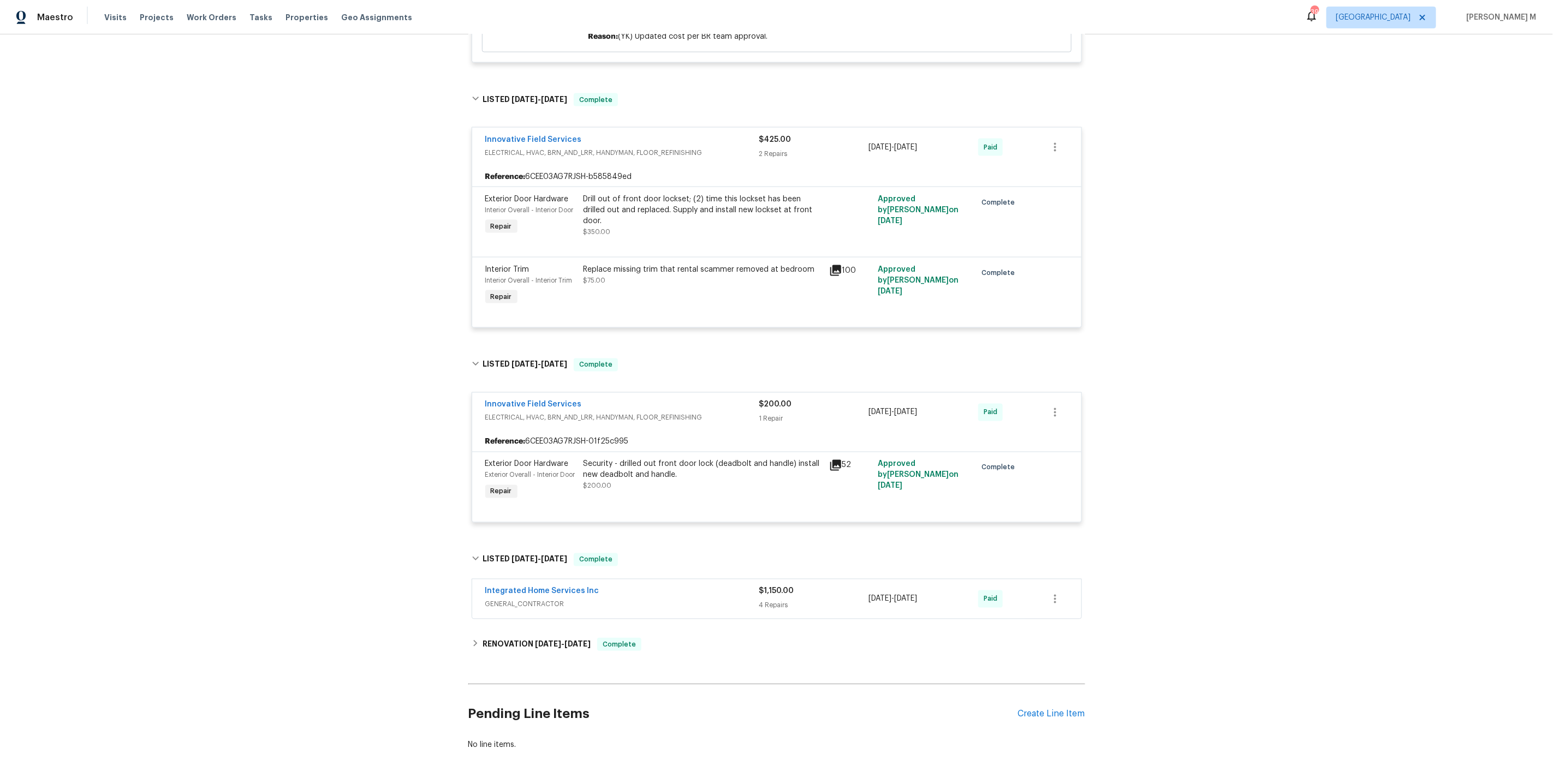
click at [510, 599] on span "GENERAL_CONTRACTOR" at bounding box center [622, 604] width 274 height 11
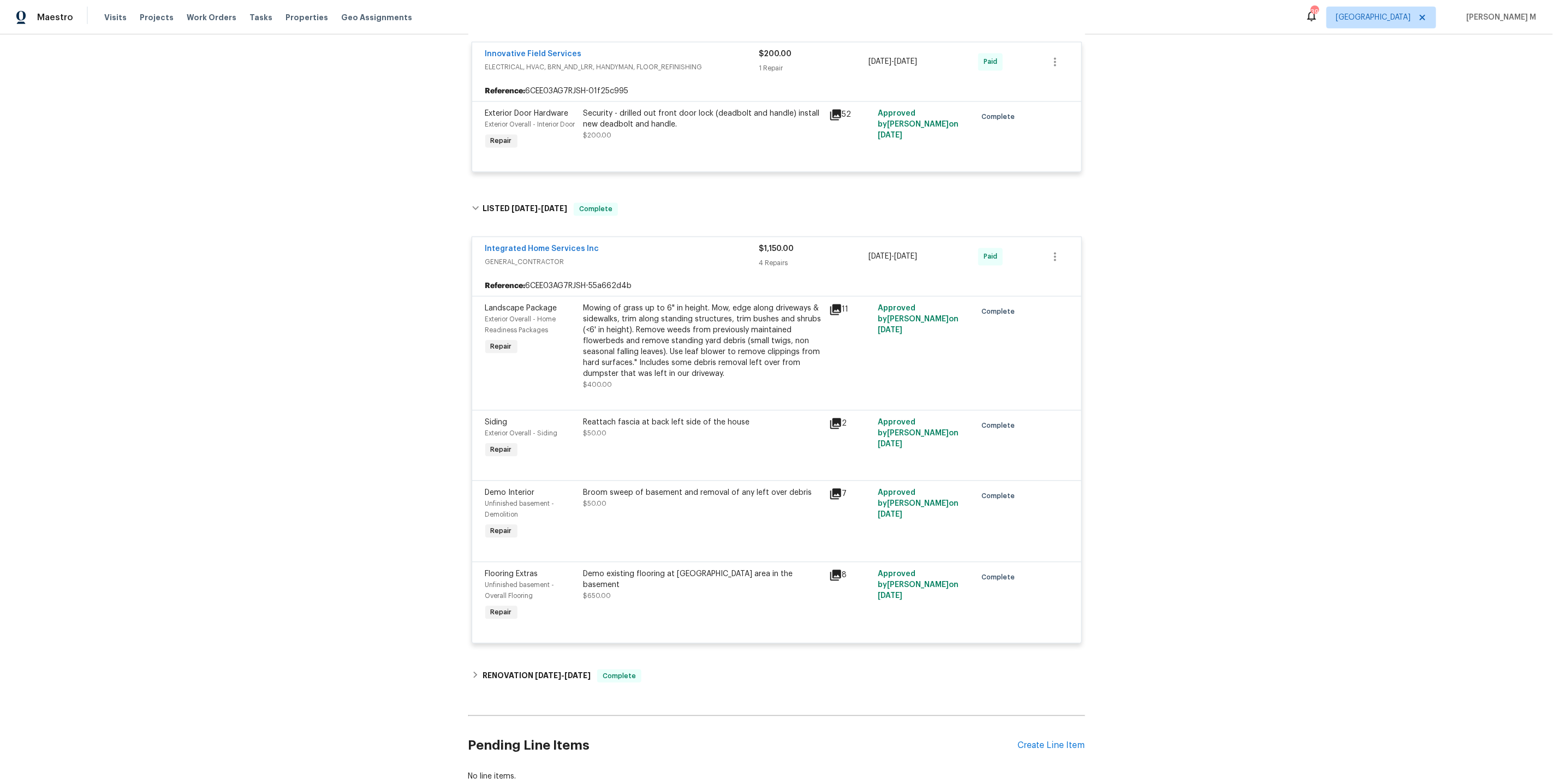
scroll to position [1488, 0]
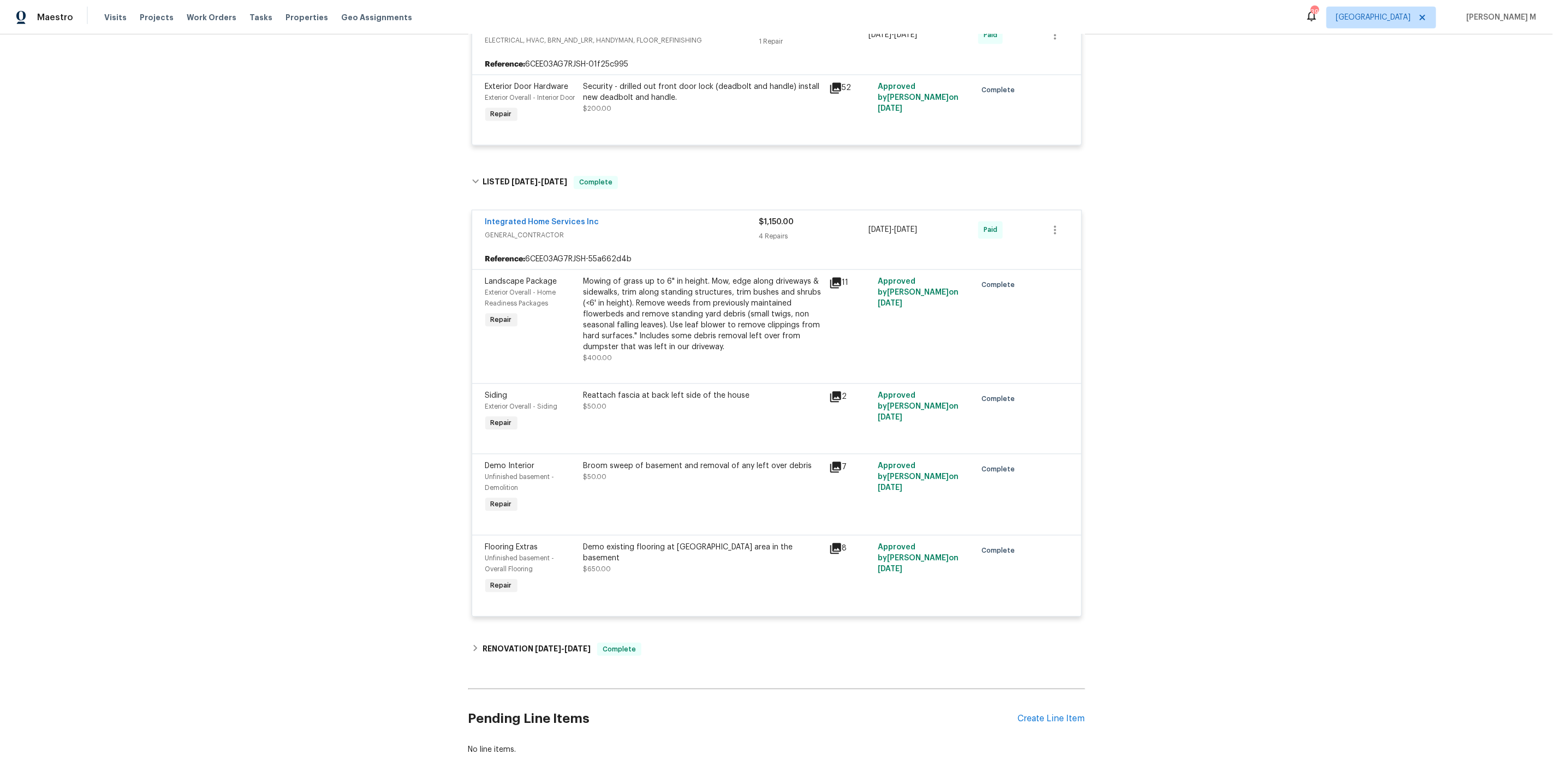
click at [506, 636] on div "RENOVATION 12/19/24 - 2/6/25 Complete" at bounding box center [776, 649] width 617 height 26
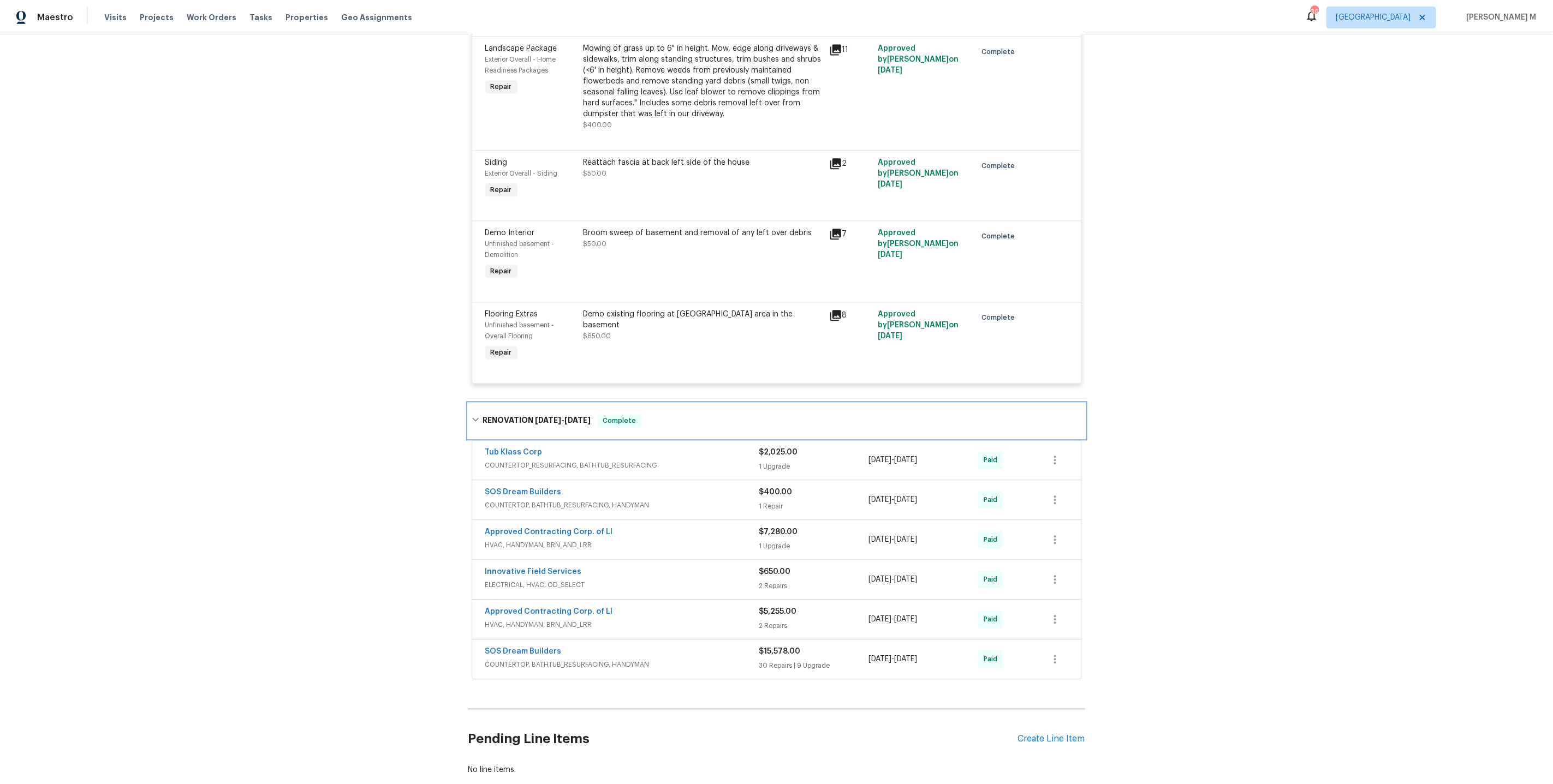
scroll to position [1730, 0]
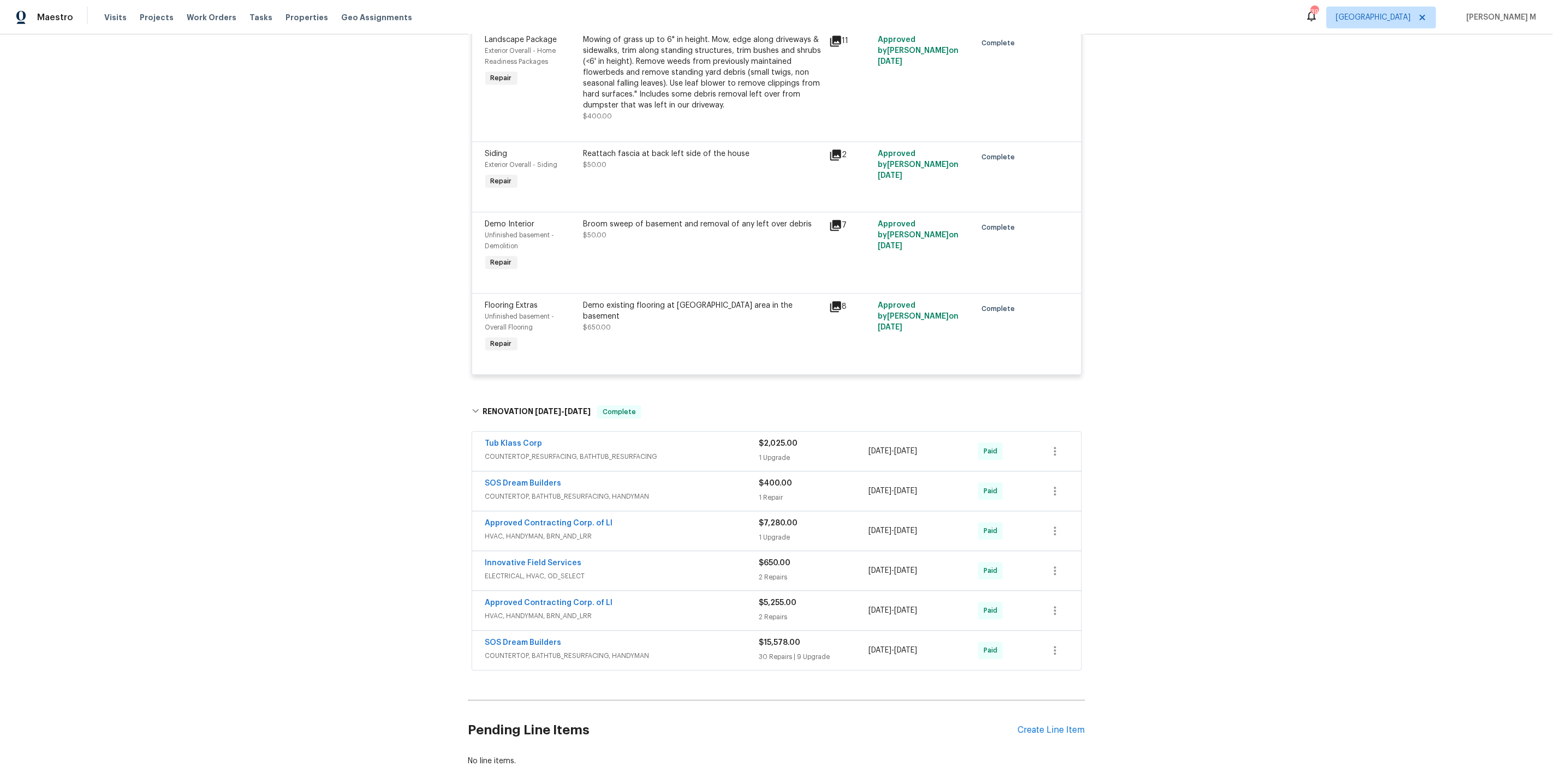
click at [531, 518] on div "Approved Contracting Corp. of LI" at bounding box center [622, 524] width 274 height 13
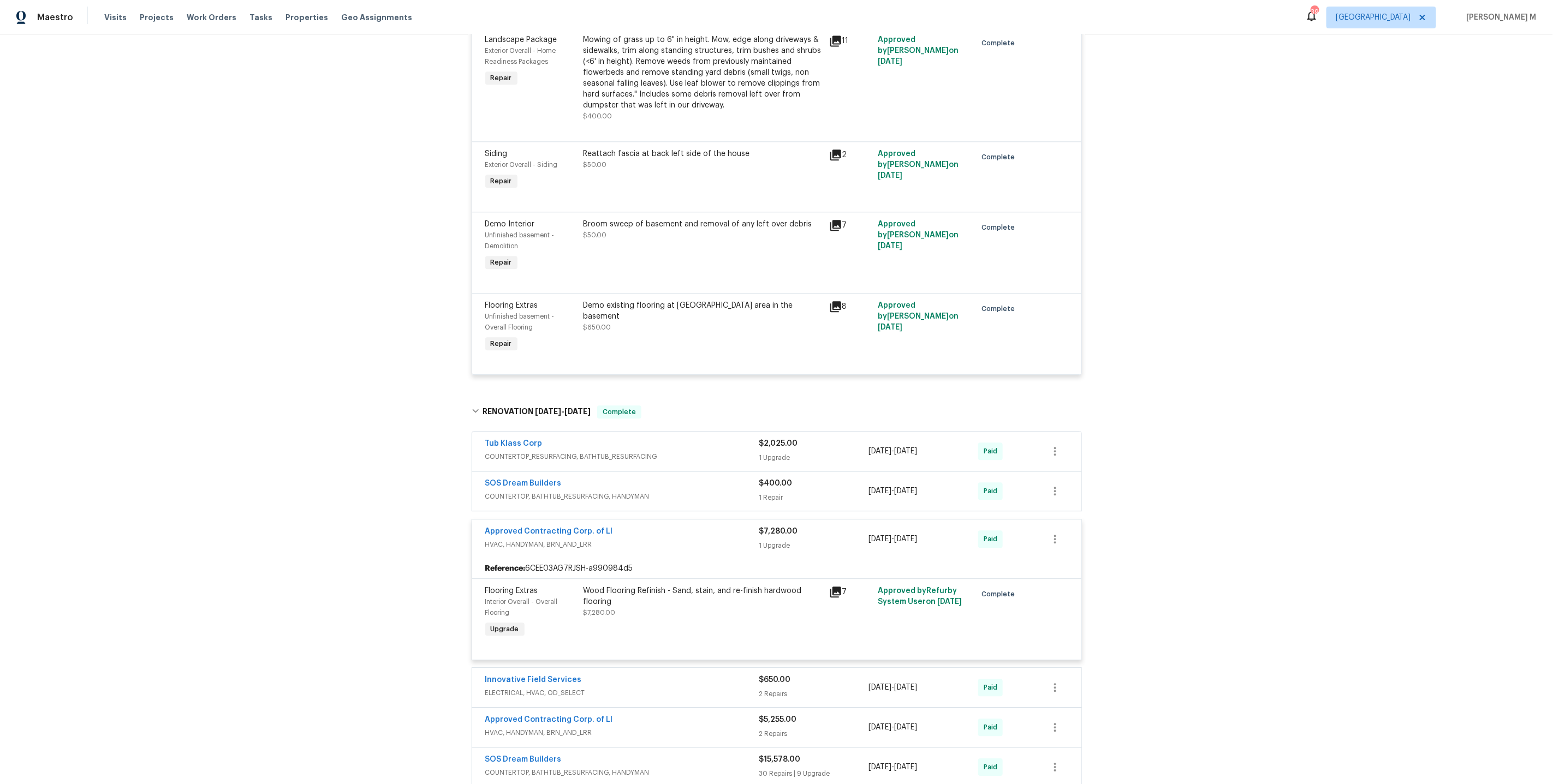
click at [649, 586] on div "Wood Flooring Refinish - Sand, stain, and re-finish hardwood flooring $7,280.00" at bounding box center [703, 602] width 239 height 33
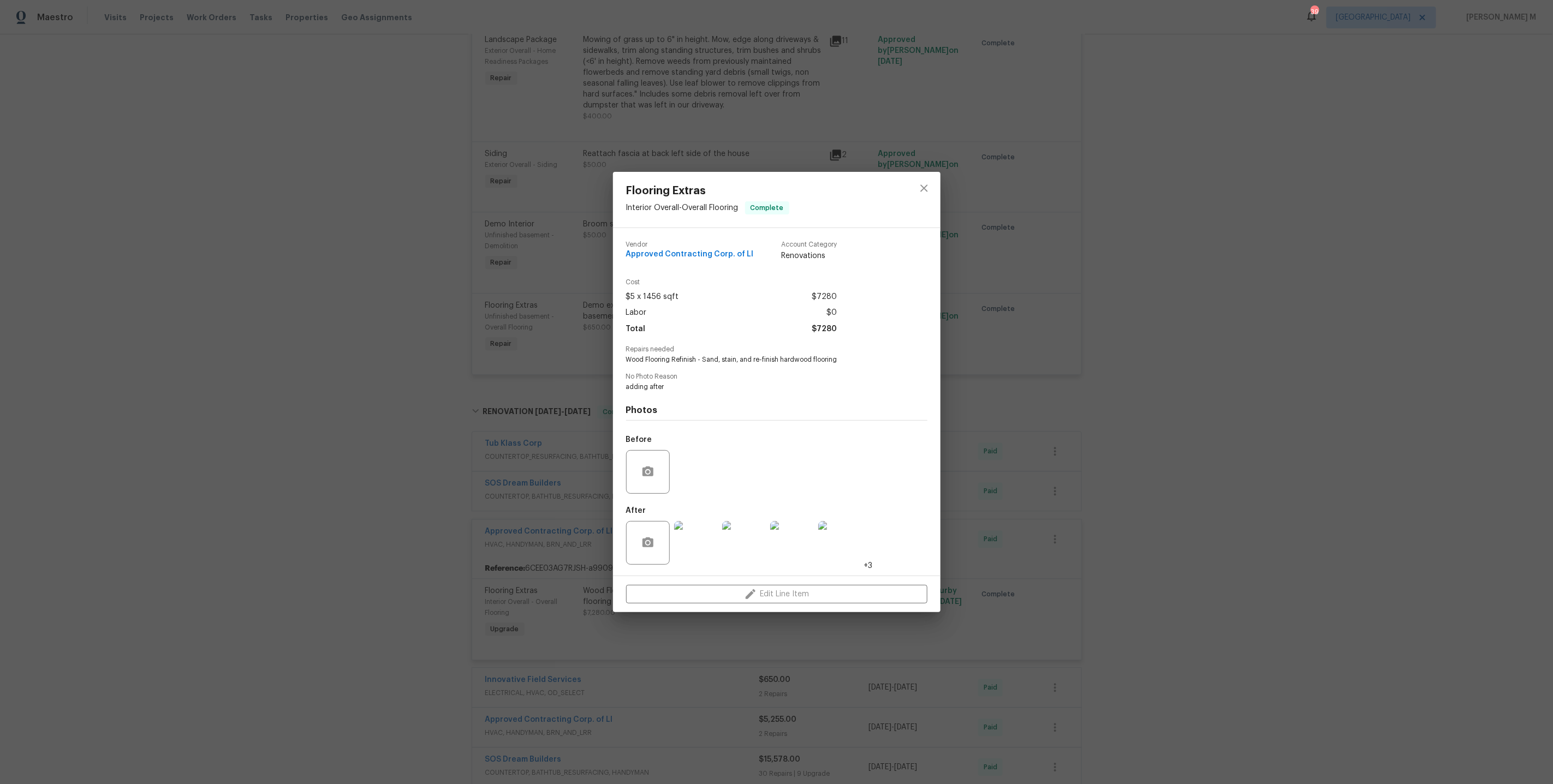
click at [991, 488] on div "Flooring Extras Interior Overall - Overall Flooring Complete Vendor Approved Co…" at bounding box center [776, 392] width 1553 height 784
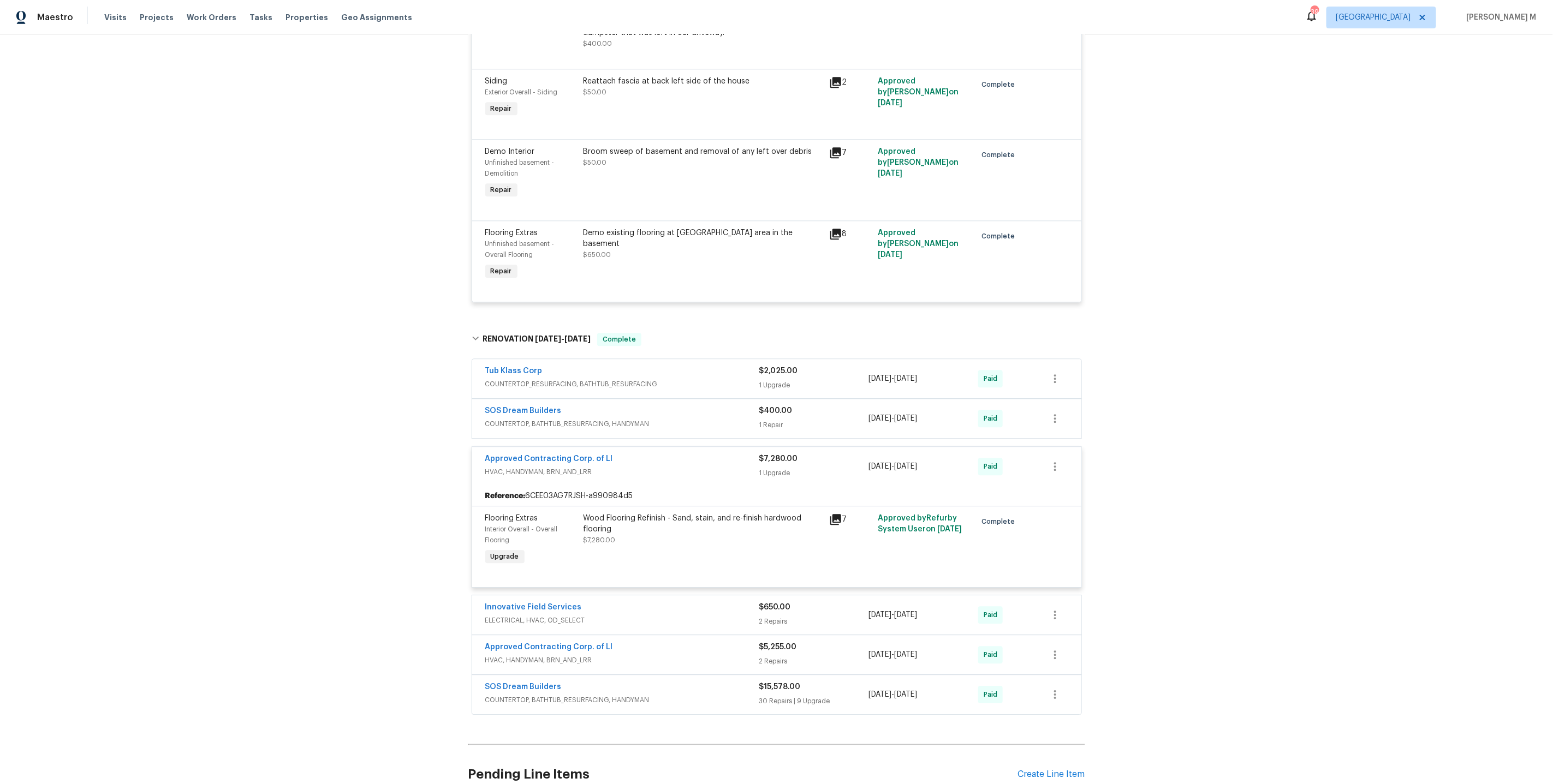
scroll to position [1828, 0]
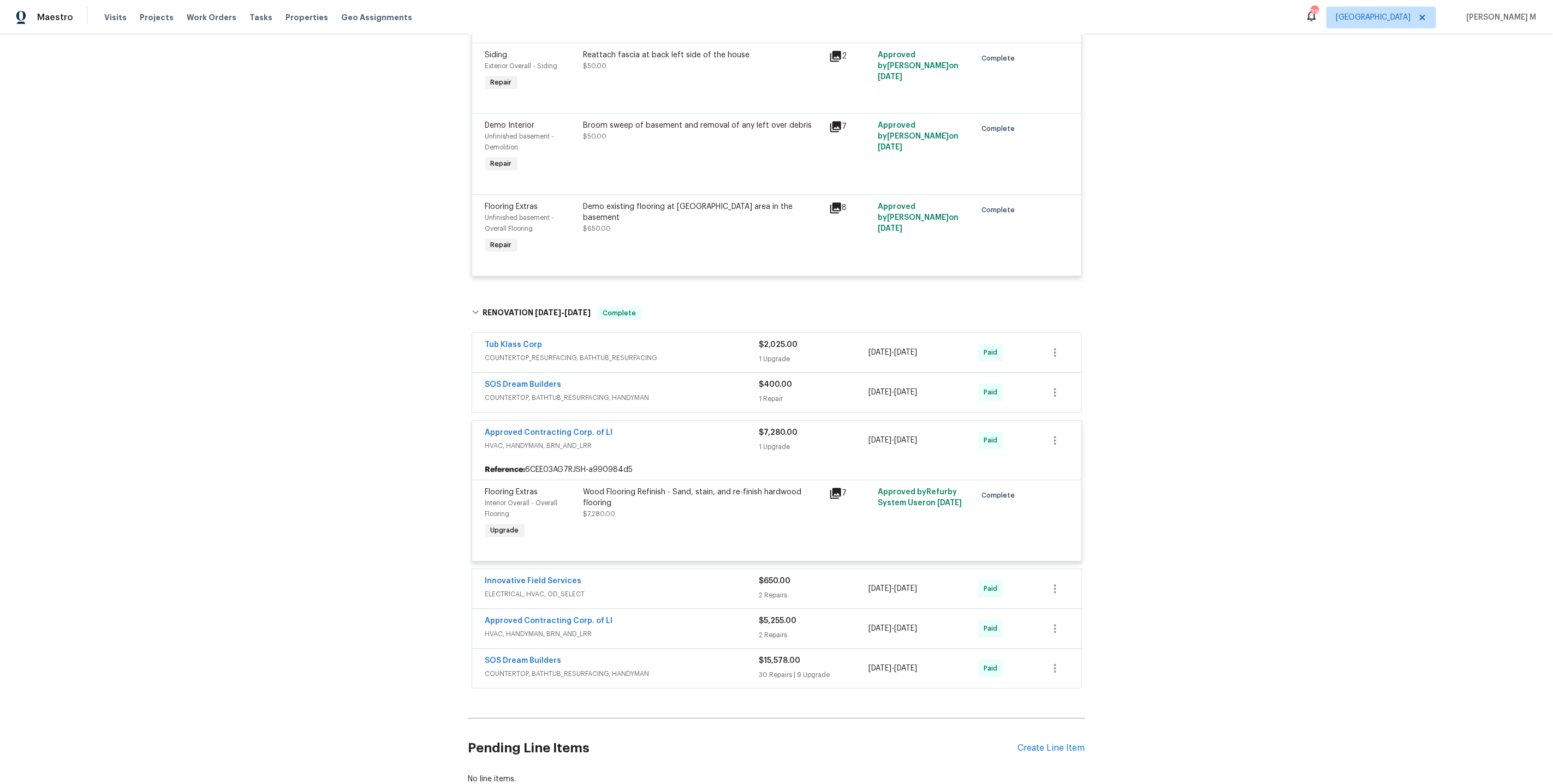
click at [512, 629] on span "HVAC, HANDYMAN, BRN_AND_LRR" at bounding box center [622, 634] width 274 height 11
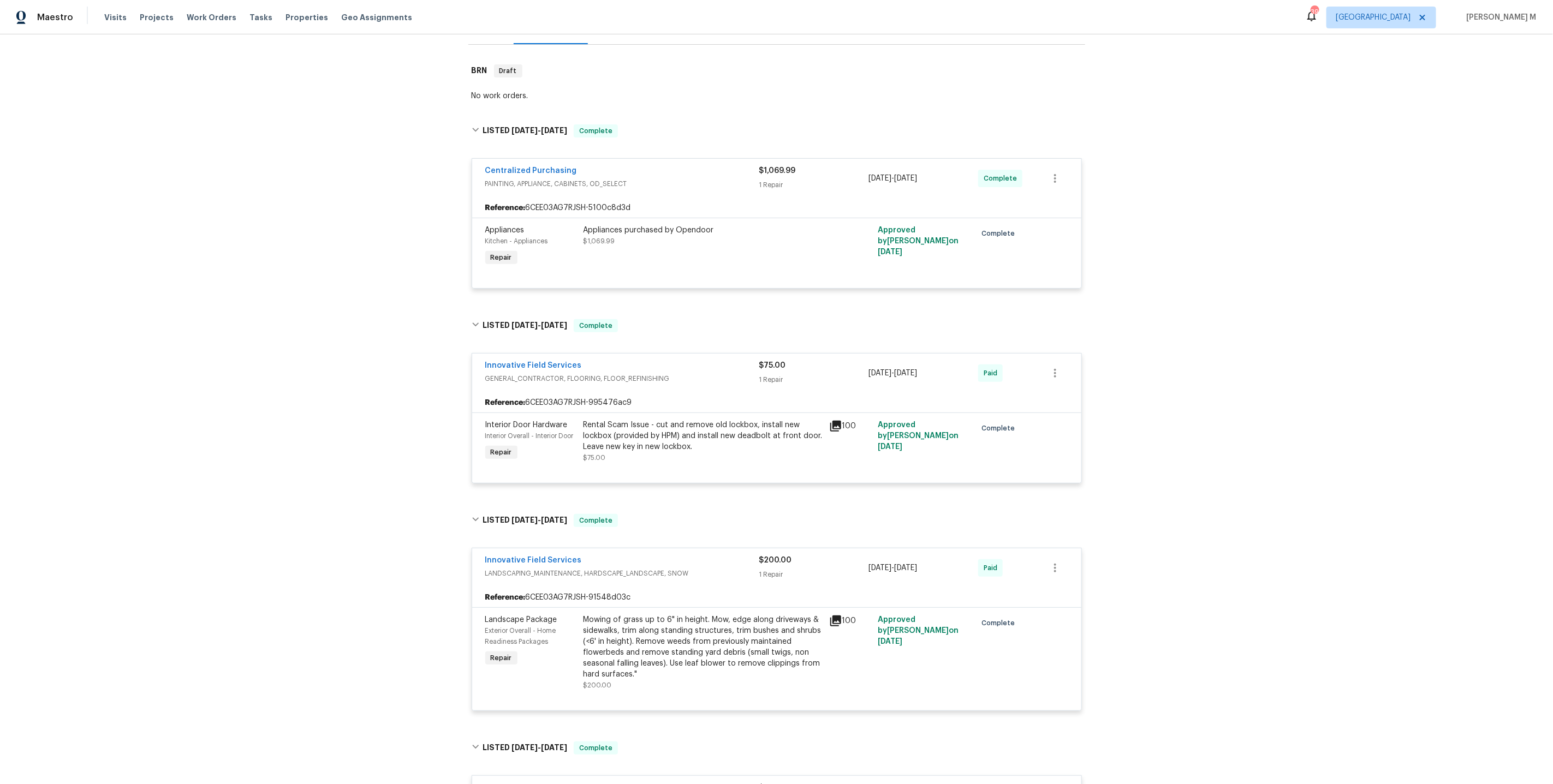
scroll to position [155, 0]
click at [654, 196] on div "Reference: 6CEE03AG7RJSH-5100c8d3d" at bounding box center [776, 205] width 609 height 20
click at [528, 163] on span "Centralized Purchasing" at bounding box center [531, 169] width 92 height 11
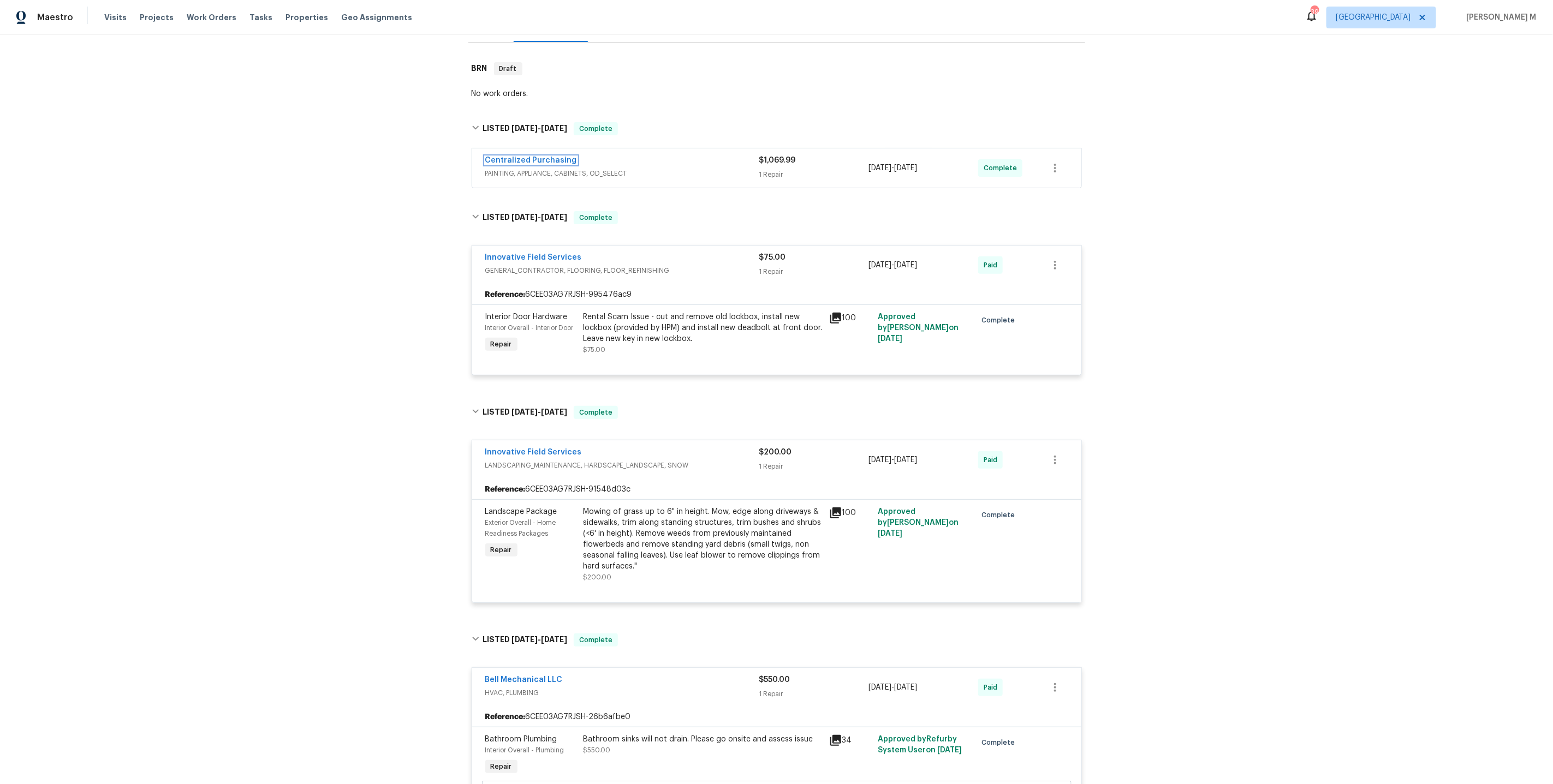
click at [528, 157] on link "Centralized Purchasing" at bounding box center [531, 160] width 92 height 8
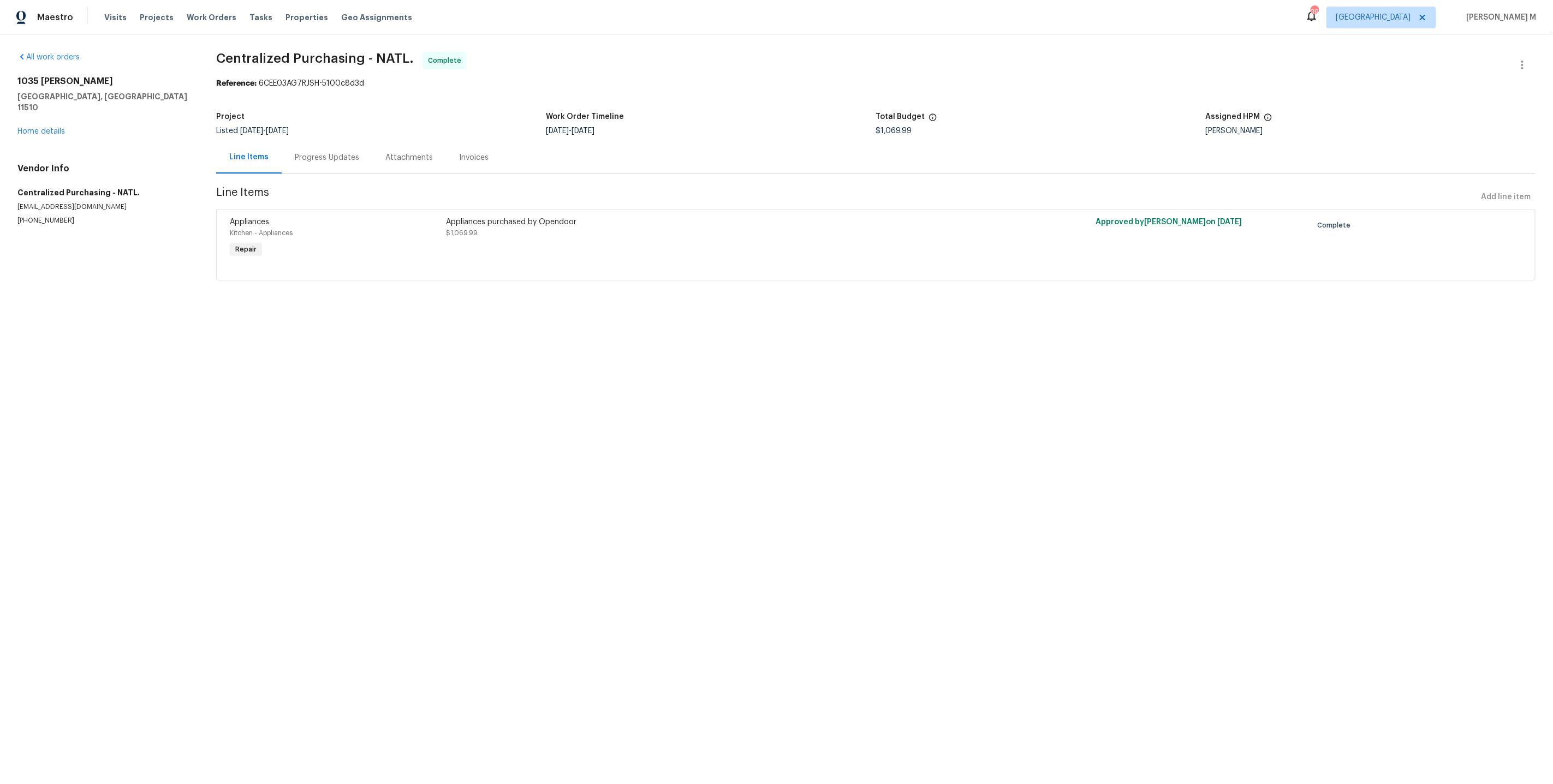
click at [313, 157] on div "Progress Updates" at bounding box center [327, 158] width 65 height 11
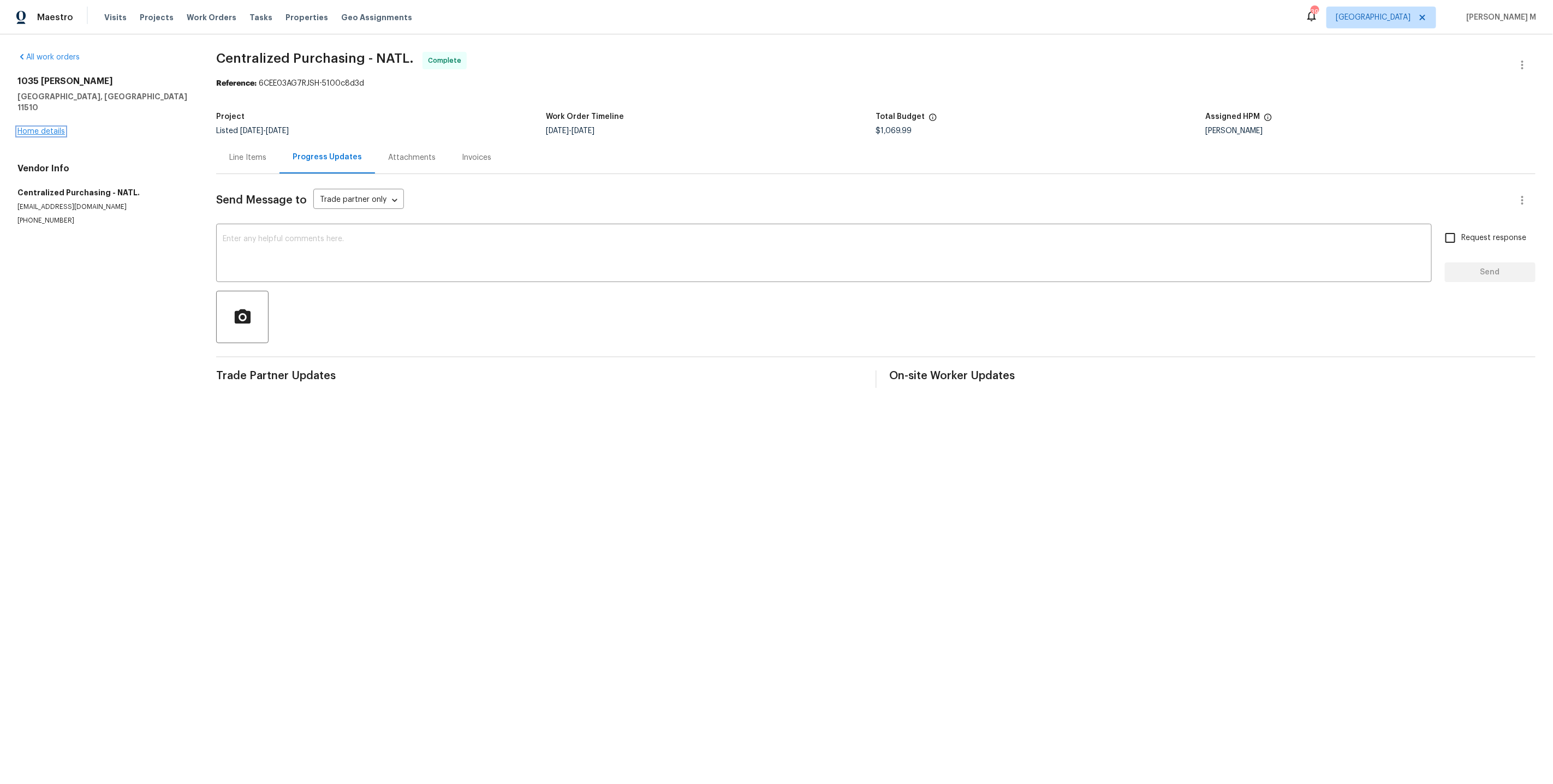
click at [44, 128] on link "Home details" at bounding box center [41, 131] width 48 height 8
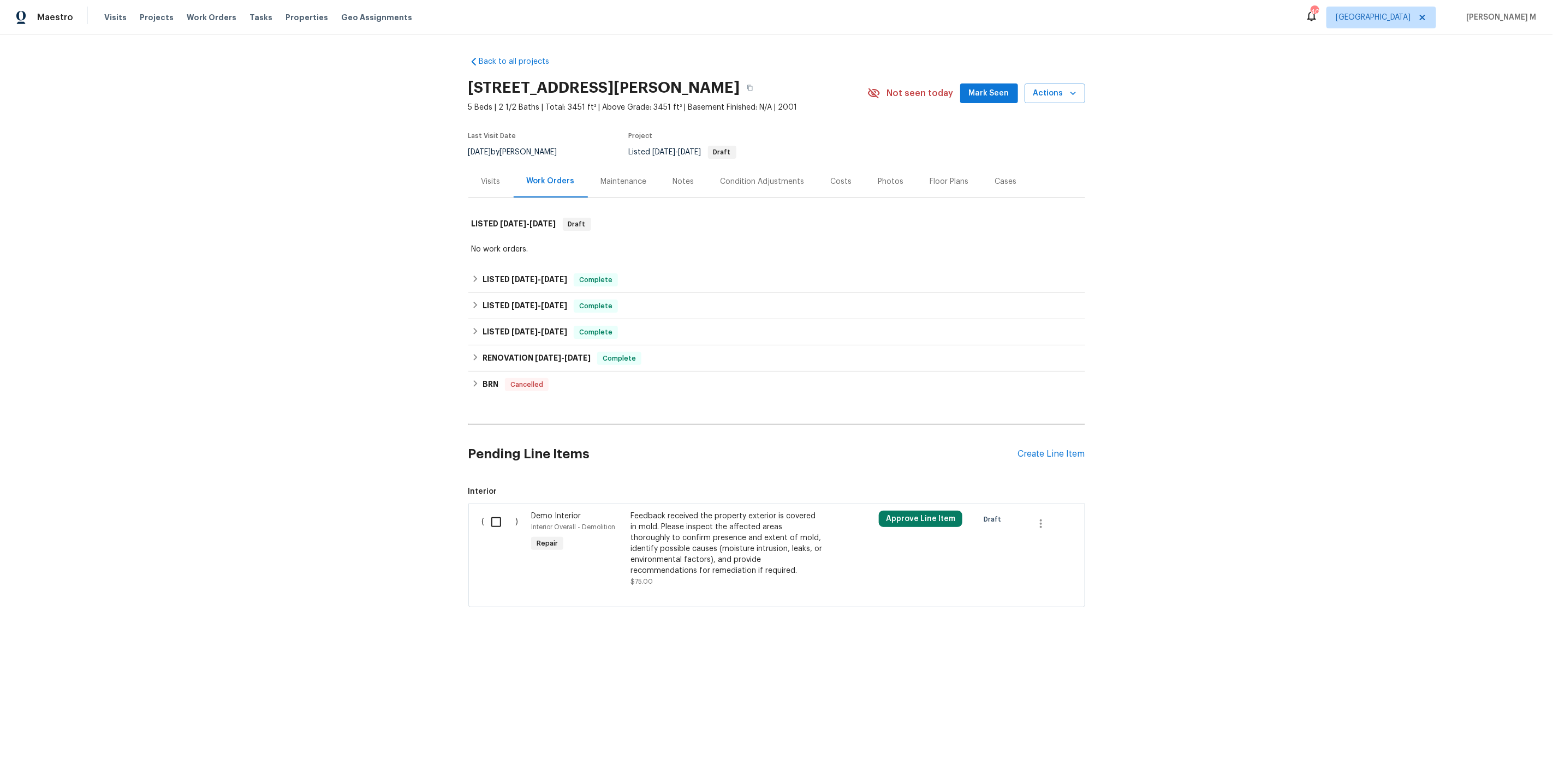
click at [597, 192] on div "Maintenance" at bounding box center [624, 181] width 72 height 32
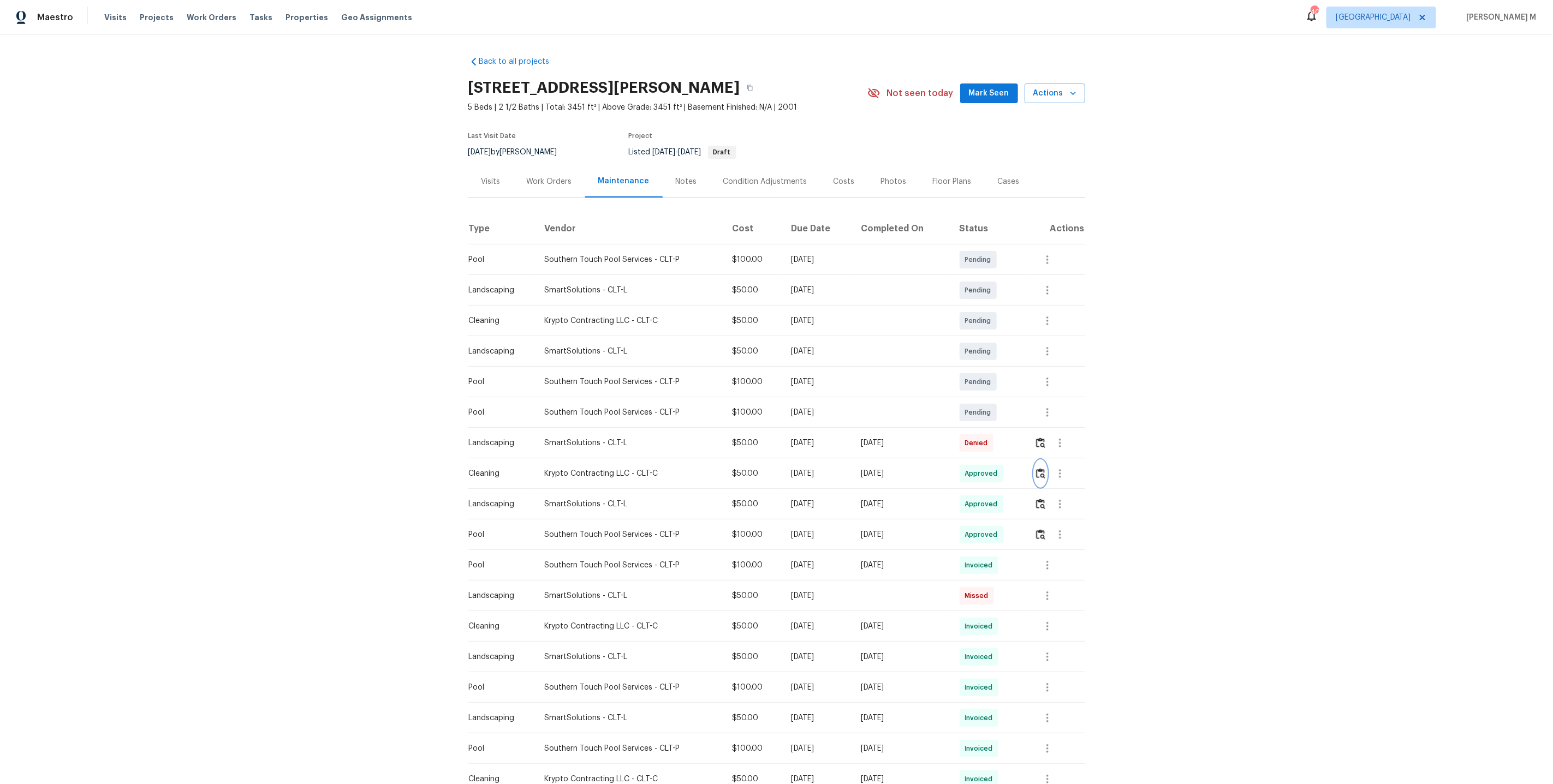
click at [1043, 471] on img "button" at bounding box center [1041, 473] width 9 height 10
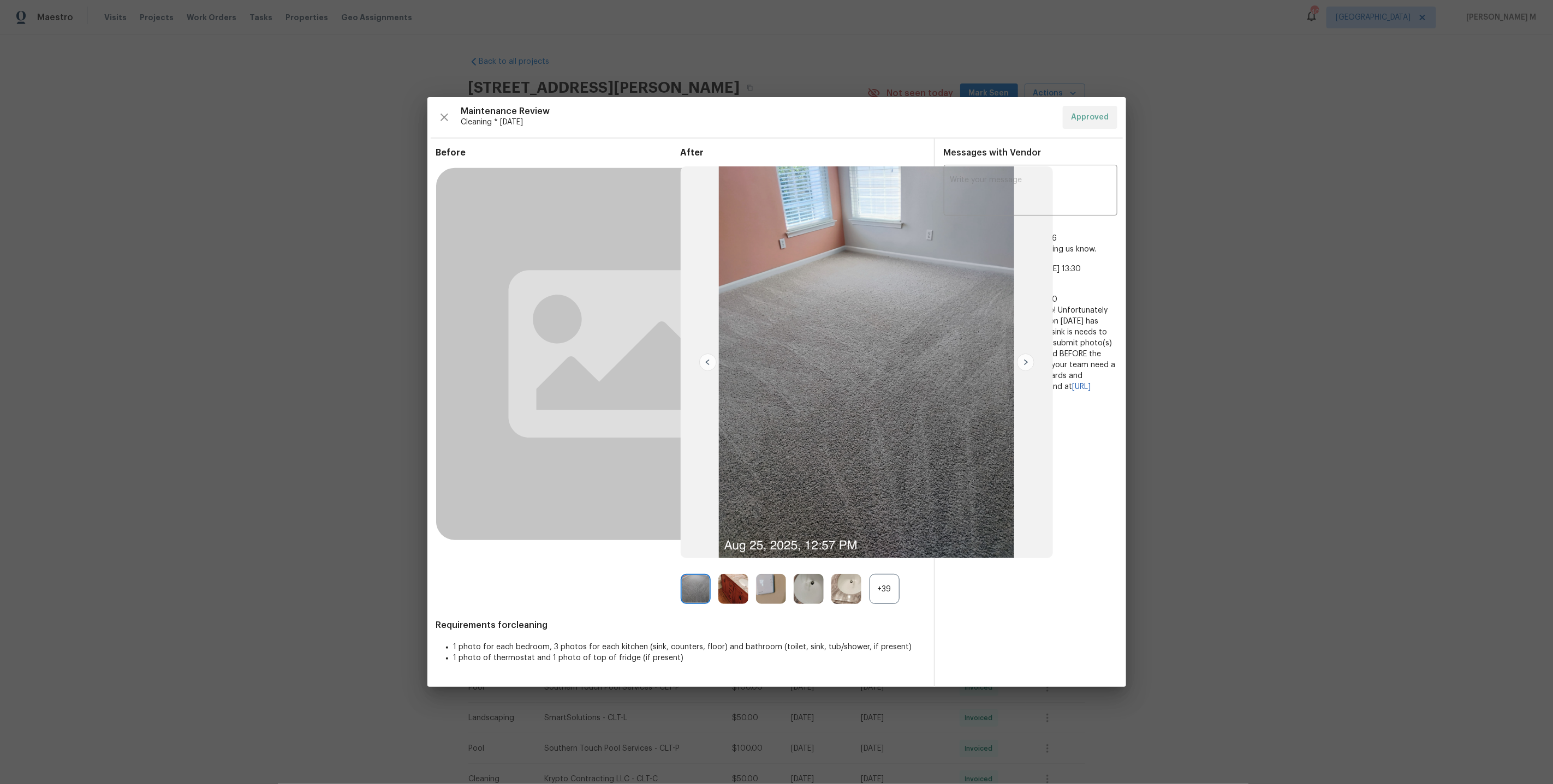
click at [888, 594] on div "+39" at bounding box center [884, 589] width 30 height 30
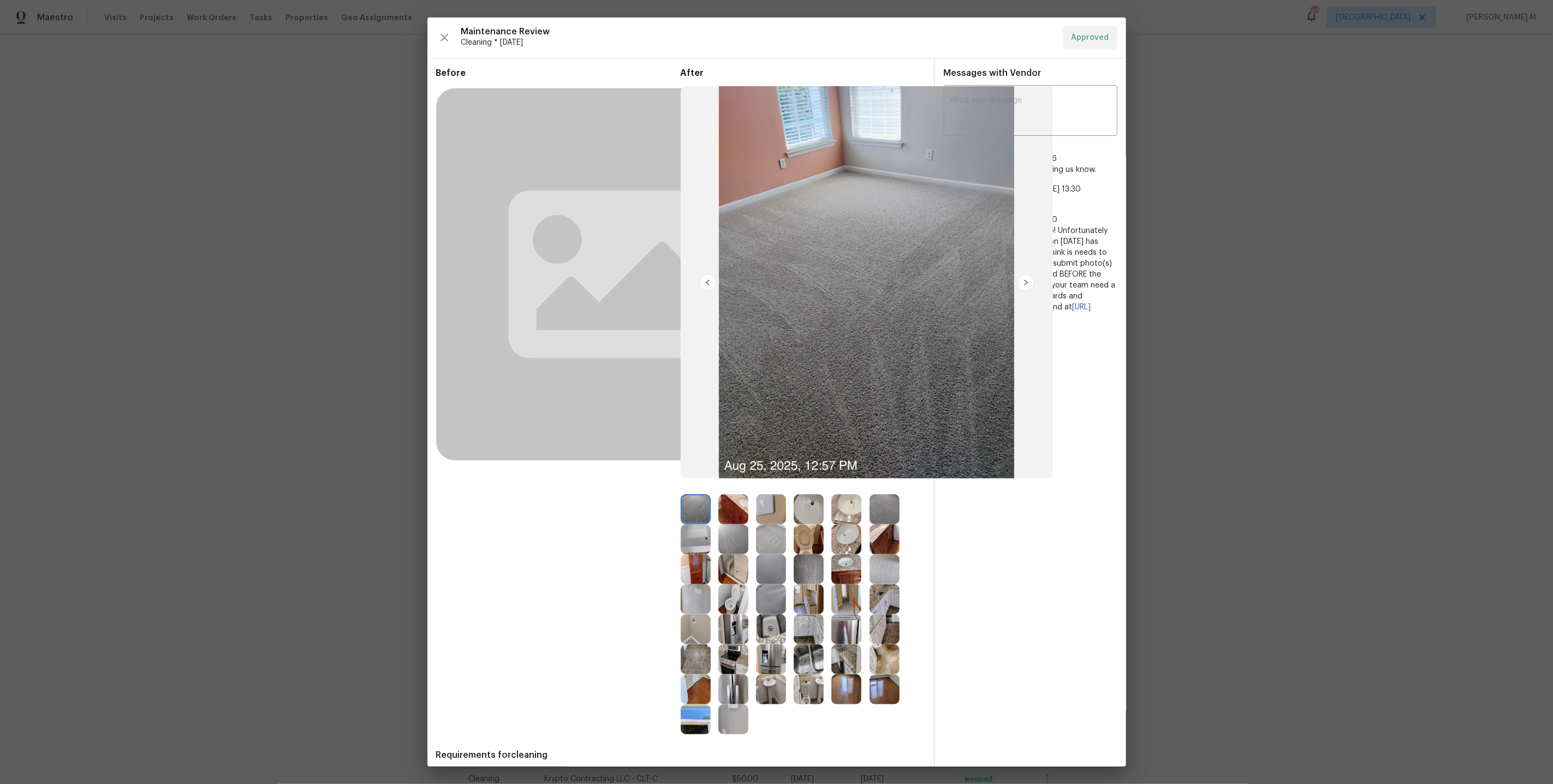
scroll to position [48, 0]
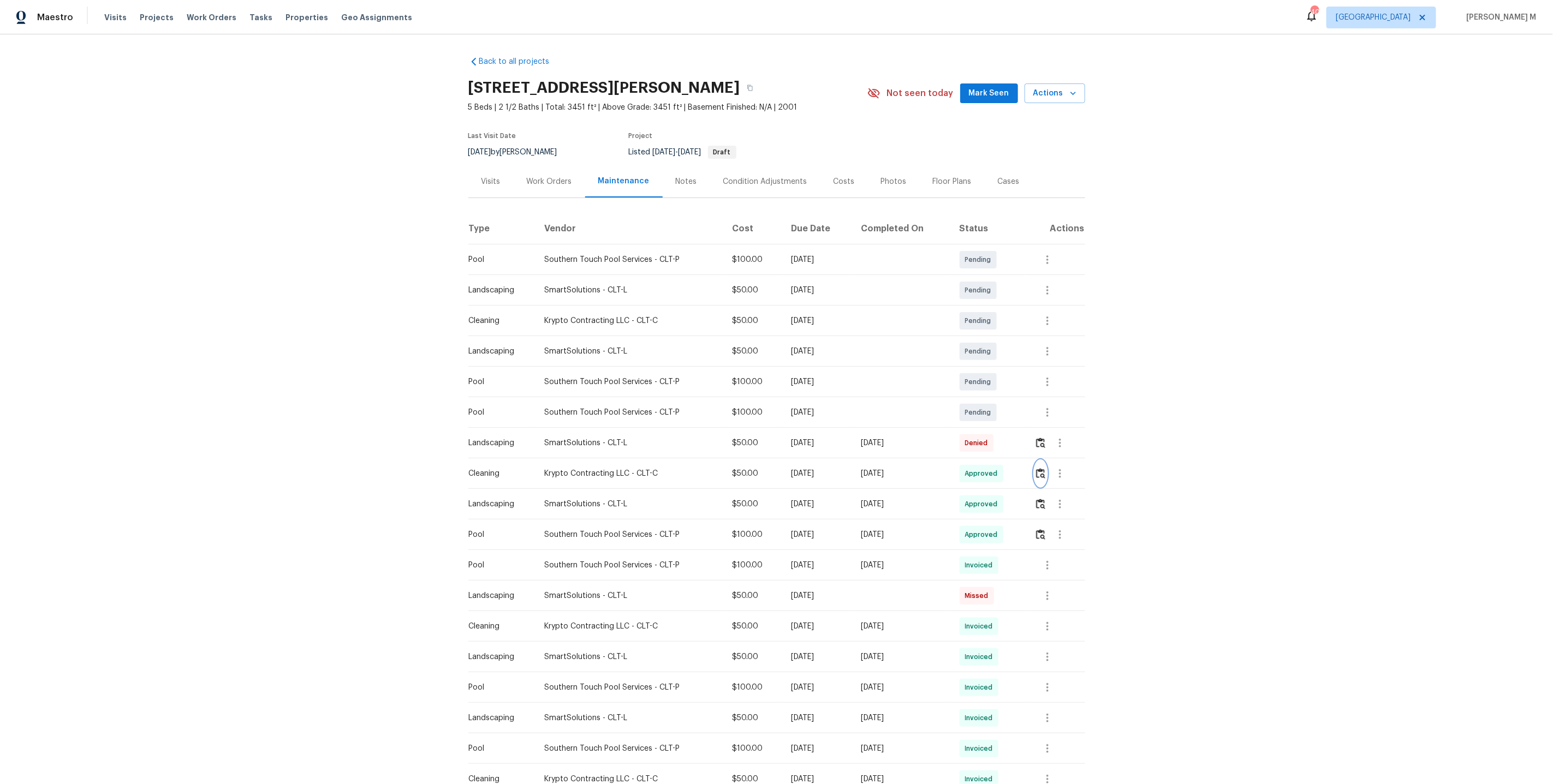
click at [1042, 471] on img "button" at bounding box center [1041, 473] width 9 height 10
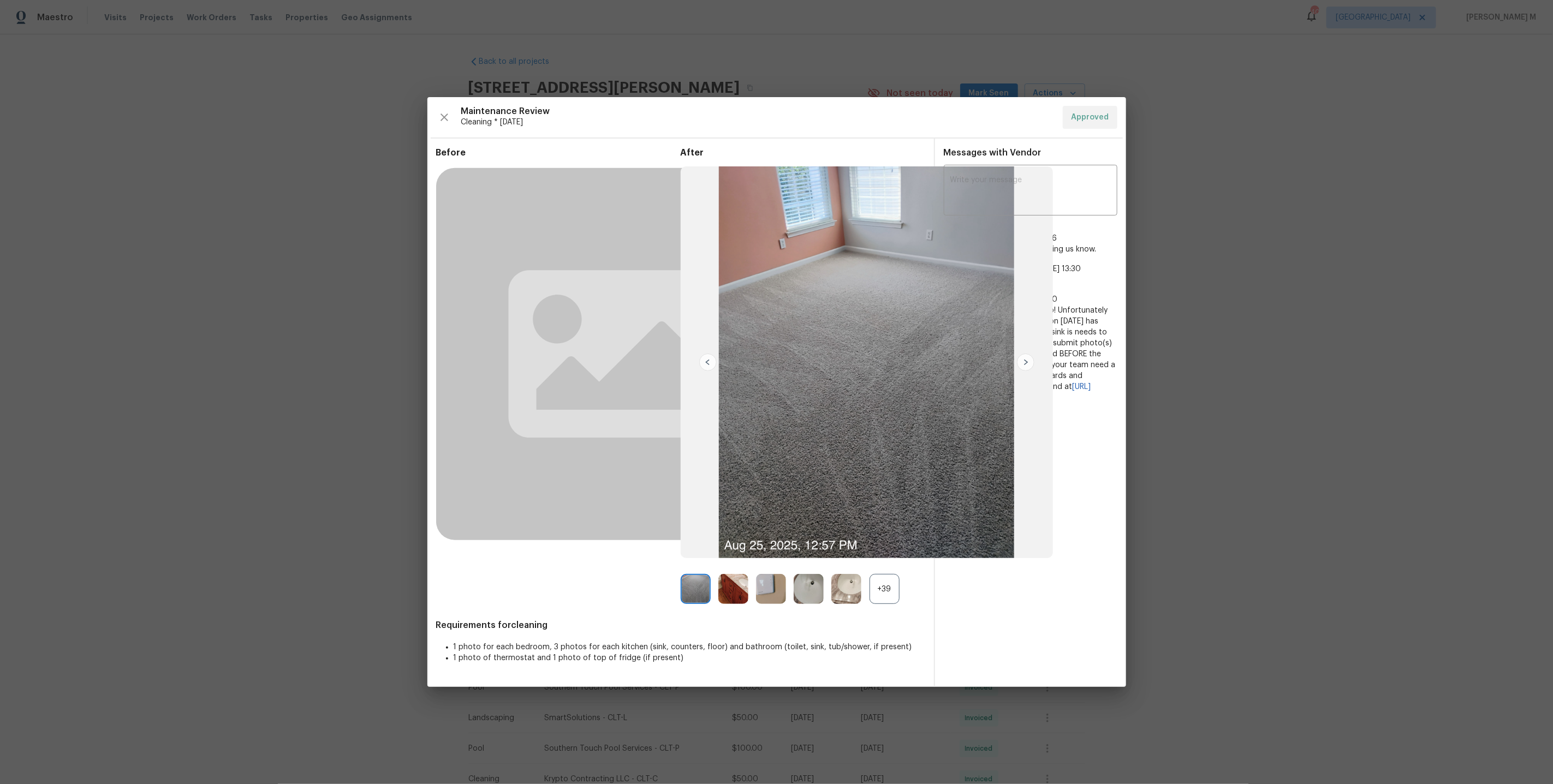
click at [891, 586] on div "+39" at bounding box center [884, 589] width 30 height 30
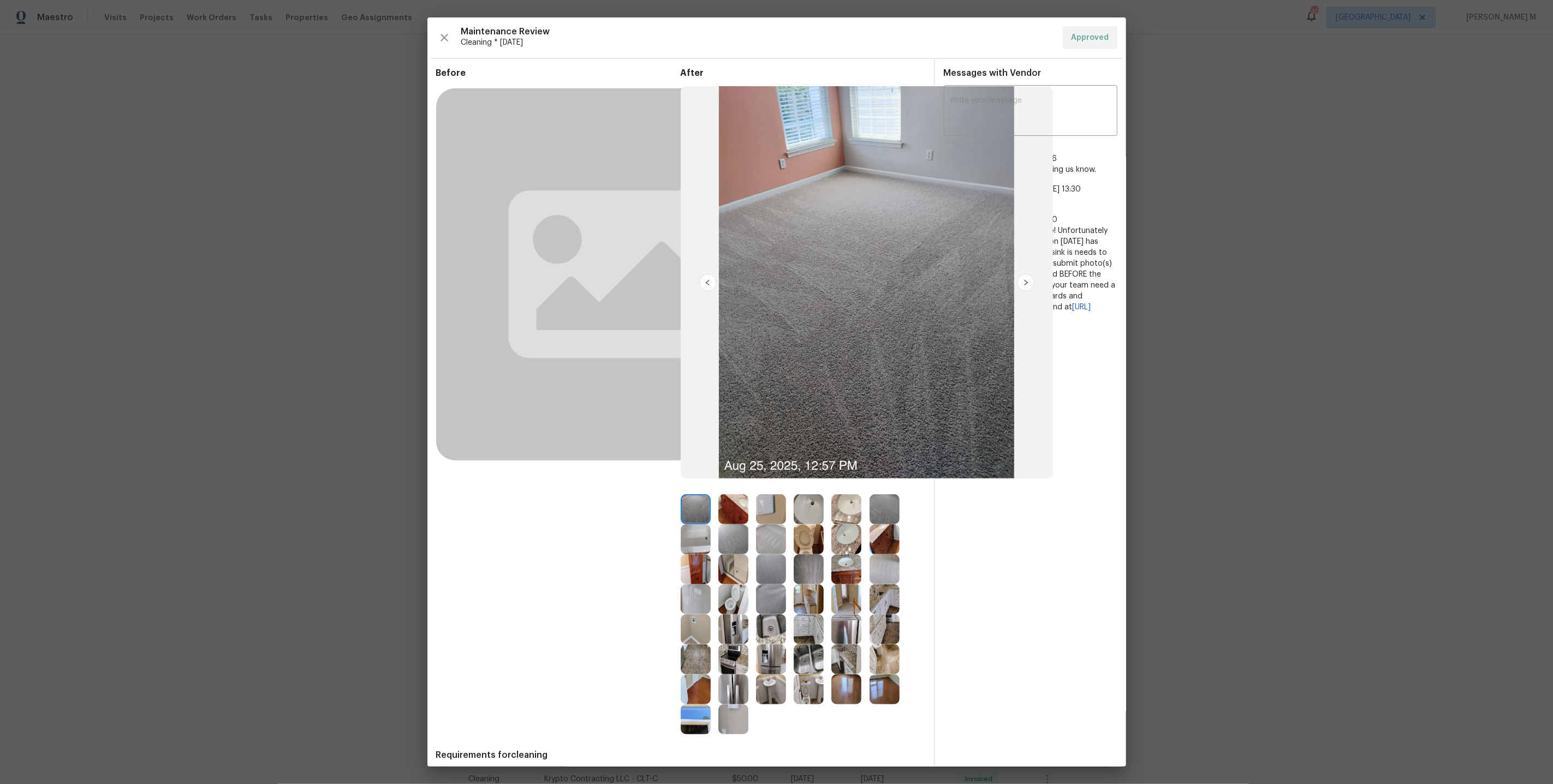
click at [884, 626] on img at bounding box center [884, 630] width 30 height 30
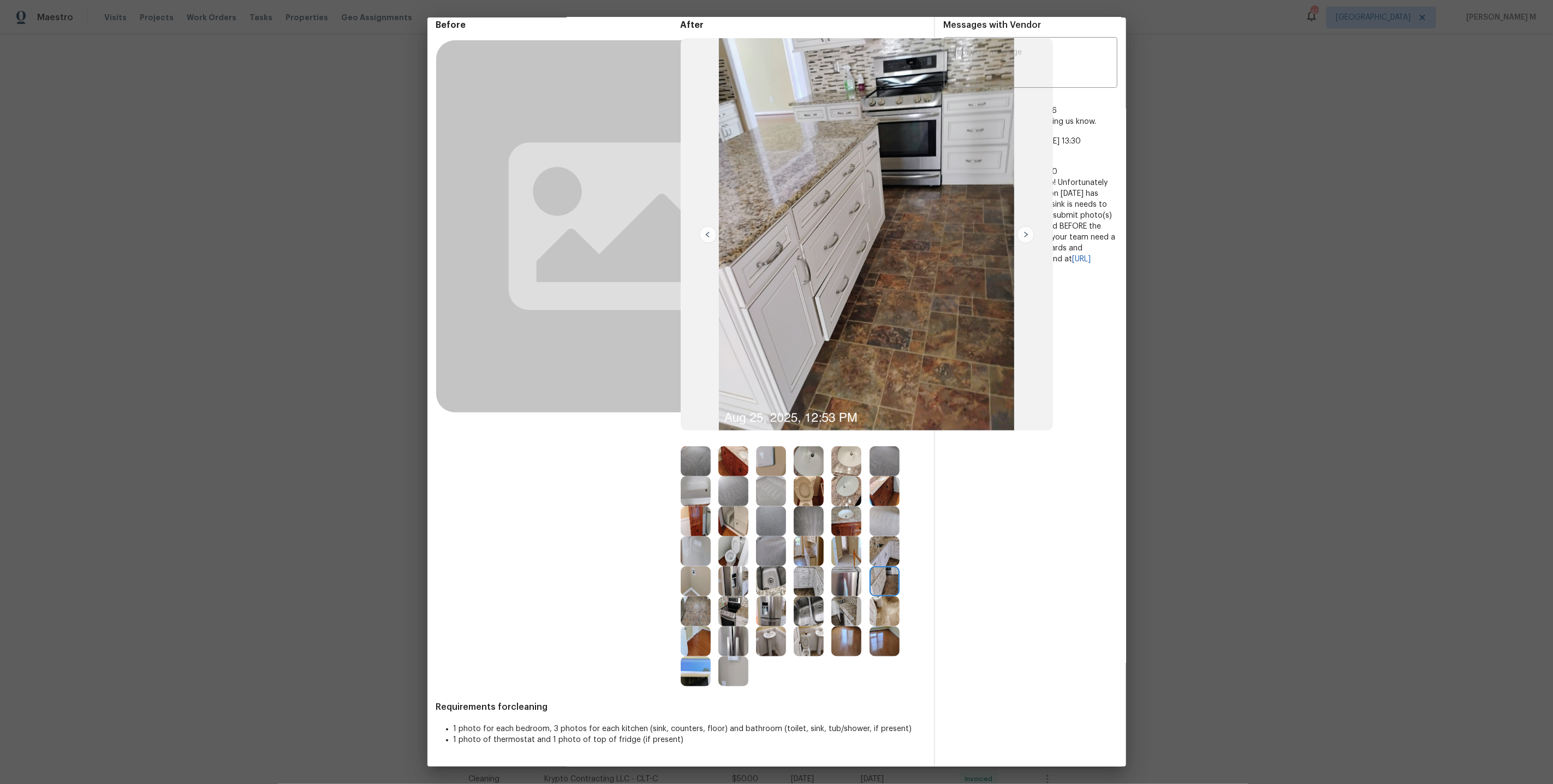
click at [691, 683] on img at bounding box center [696, 671] width 30 height 30
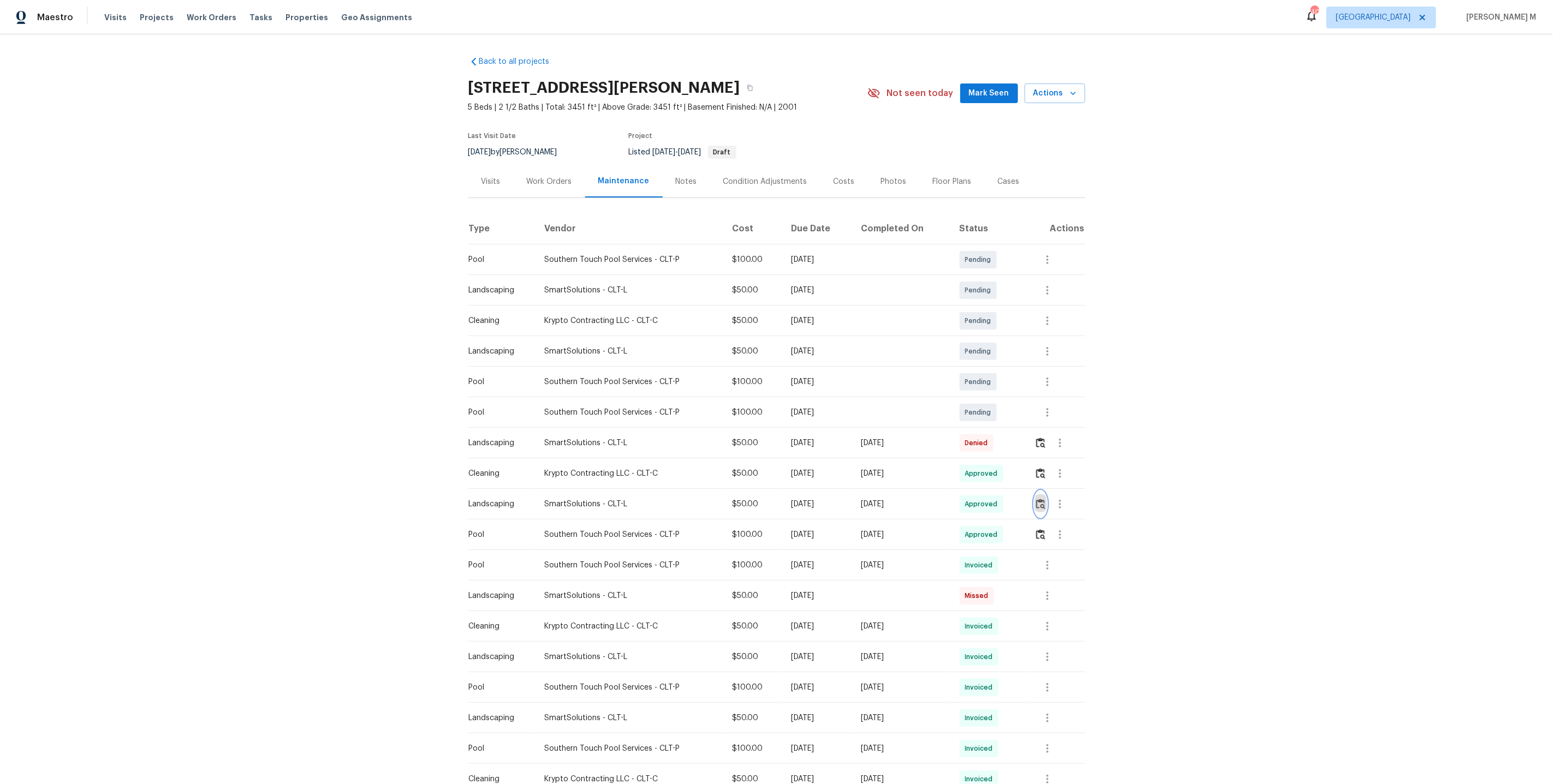
click at [1047, 499] on button "button" at bounding box center [1041, 504] width 13 height 26
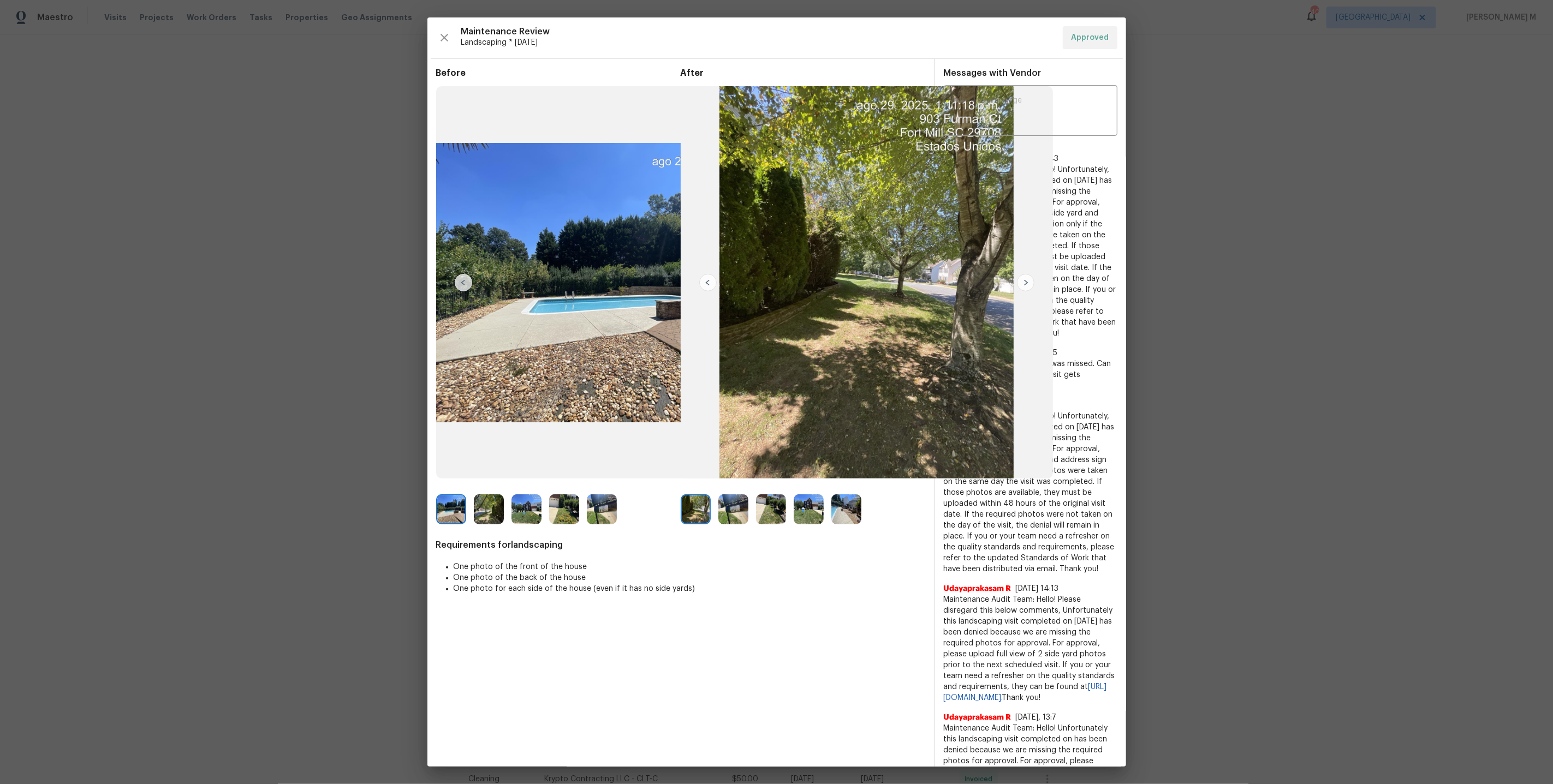
click at [795, 510] on img at bounding box center [809, 509] width 30 height 30
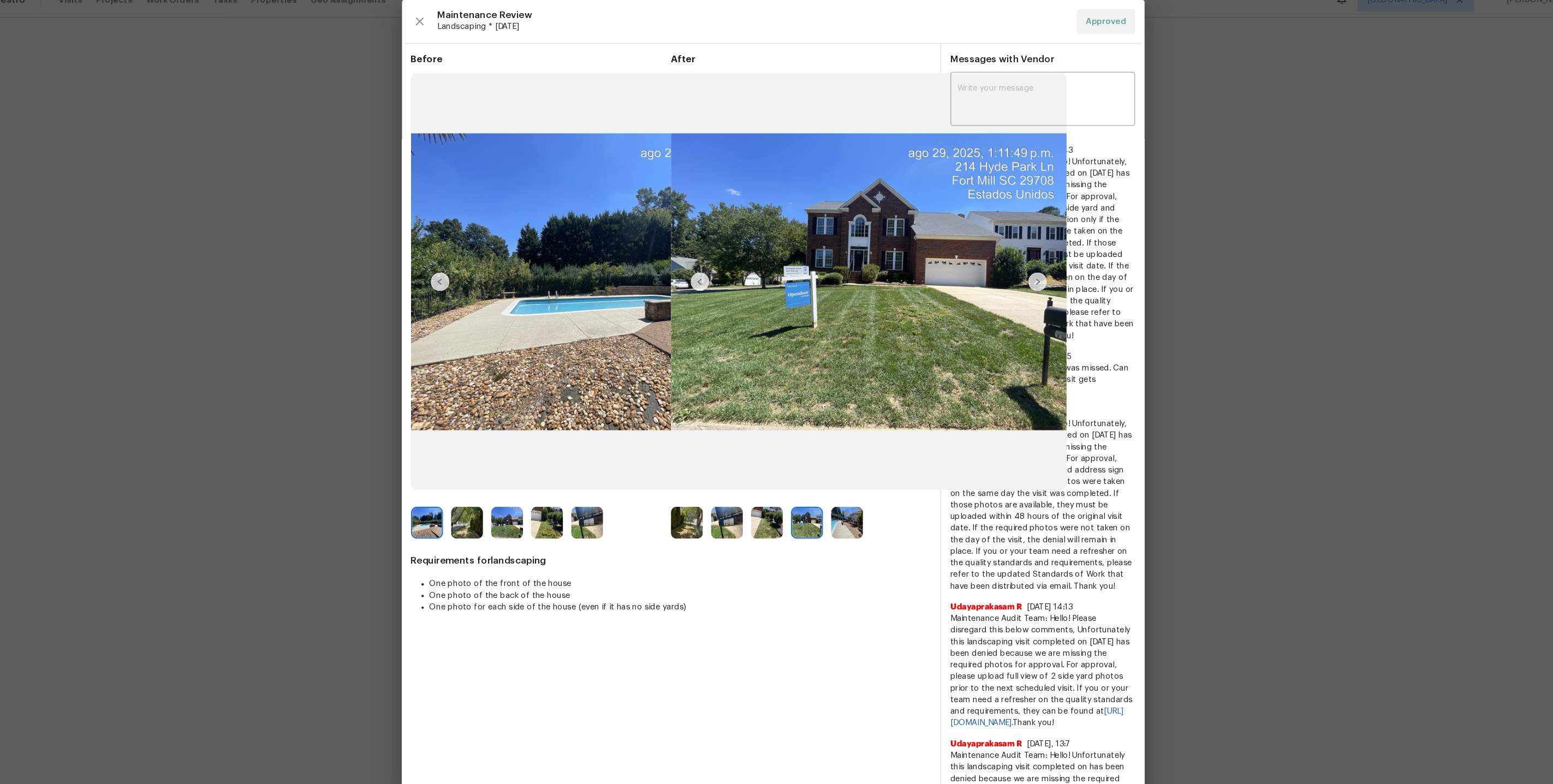
click at [764, 509] on img at bounding box center [771, 509] width 30 height 30
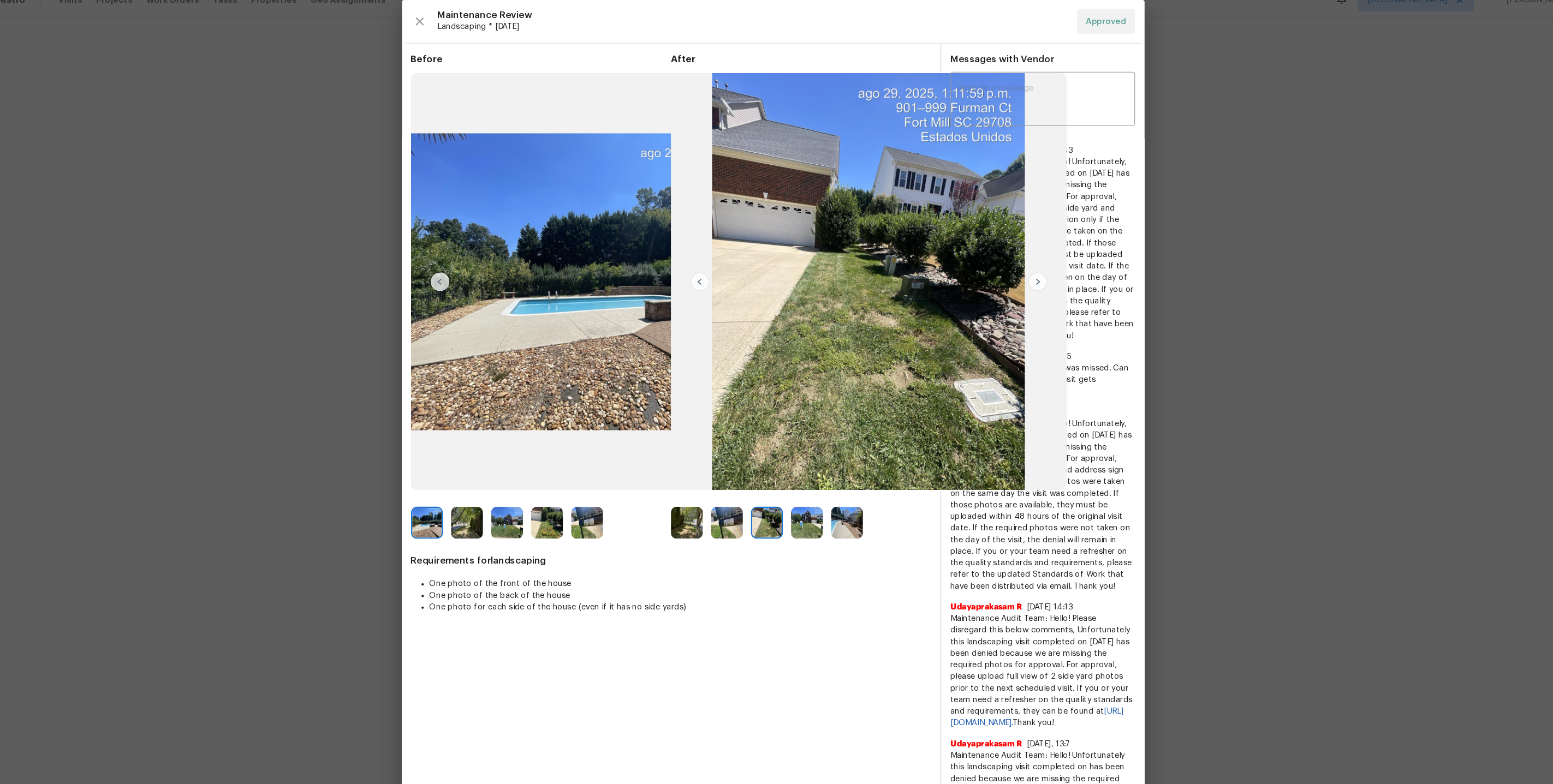
click at [744, 509] on img at bounding box center [734, 509] width 30 height 30
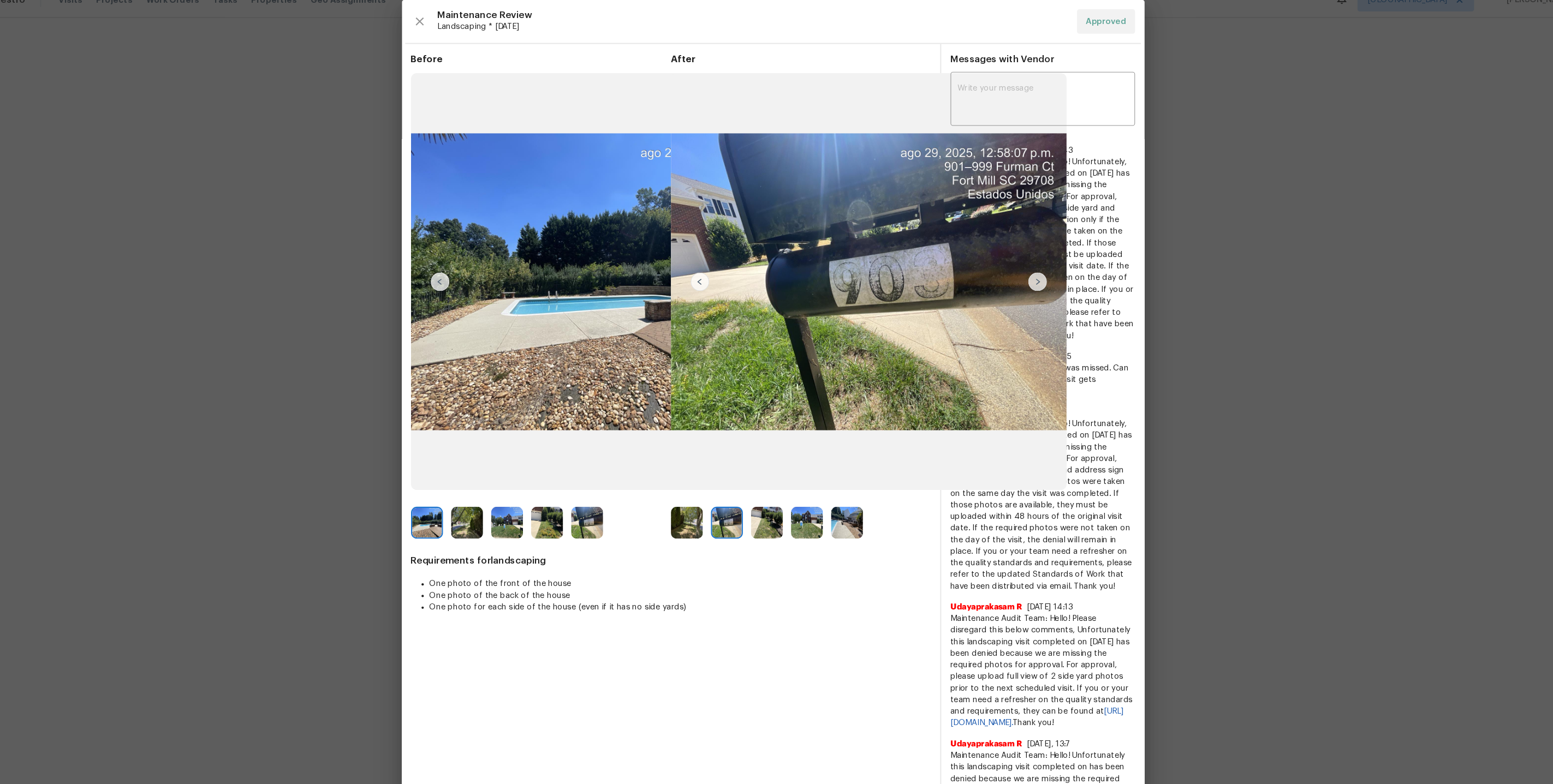
click at [711, 511] on div at bounding box center [699, 509] width 37 height 30
click at [696, 513] on img at bounding box center [696, 509] width 30 height 30
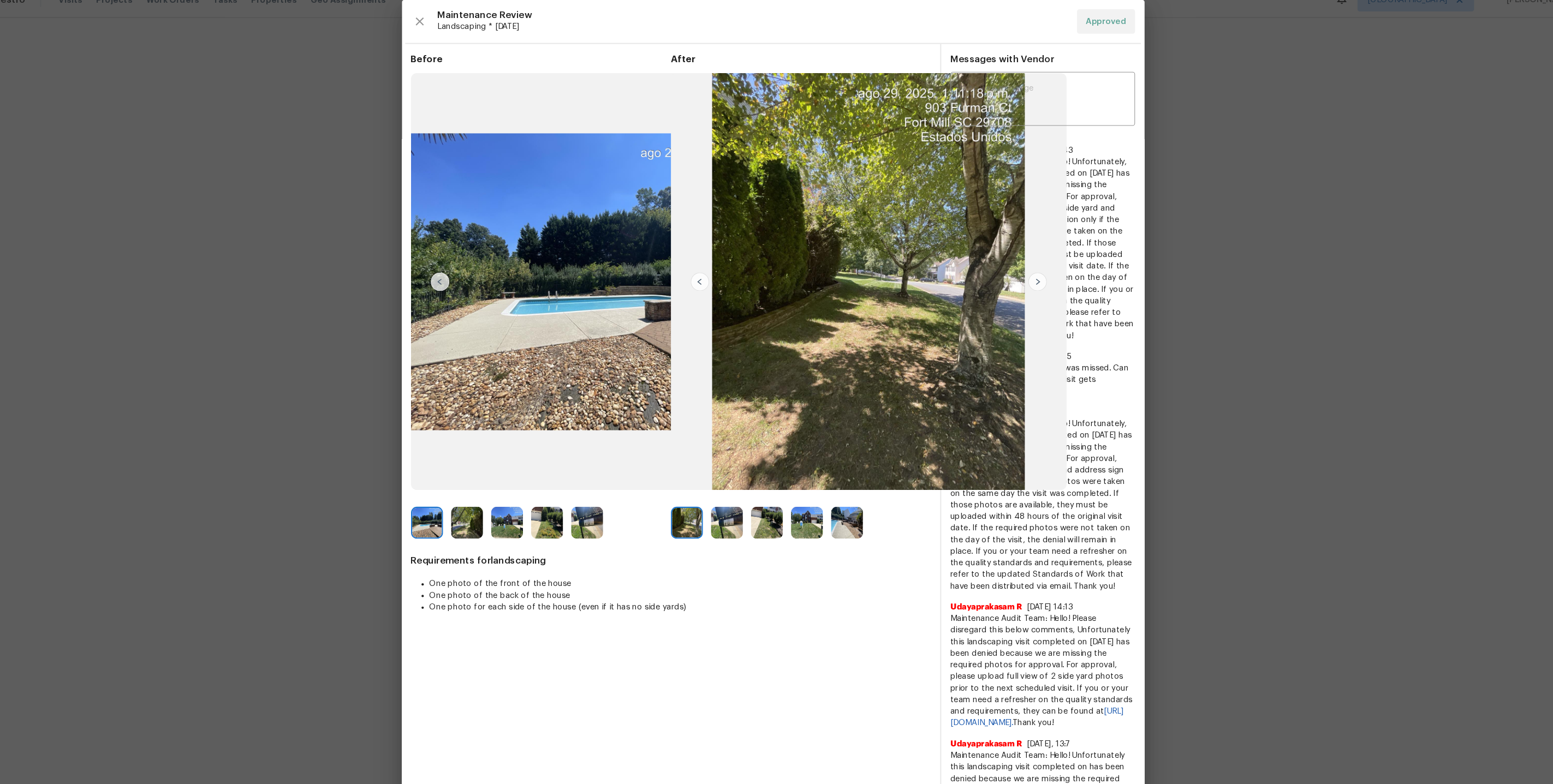
click at [845, 507] on img at bounding box center [846, 509] width 30 height 30
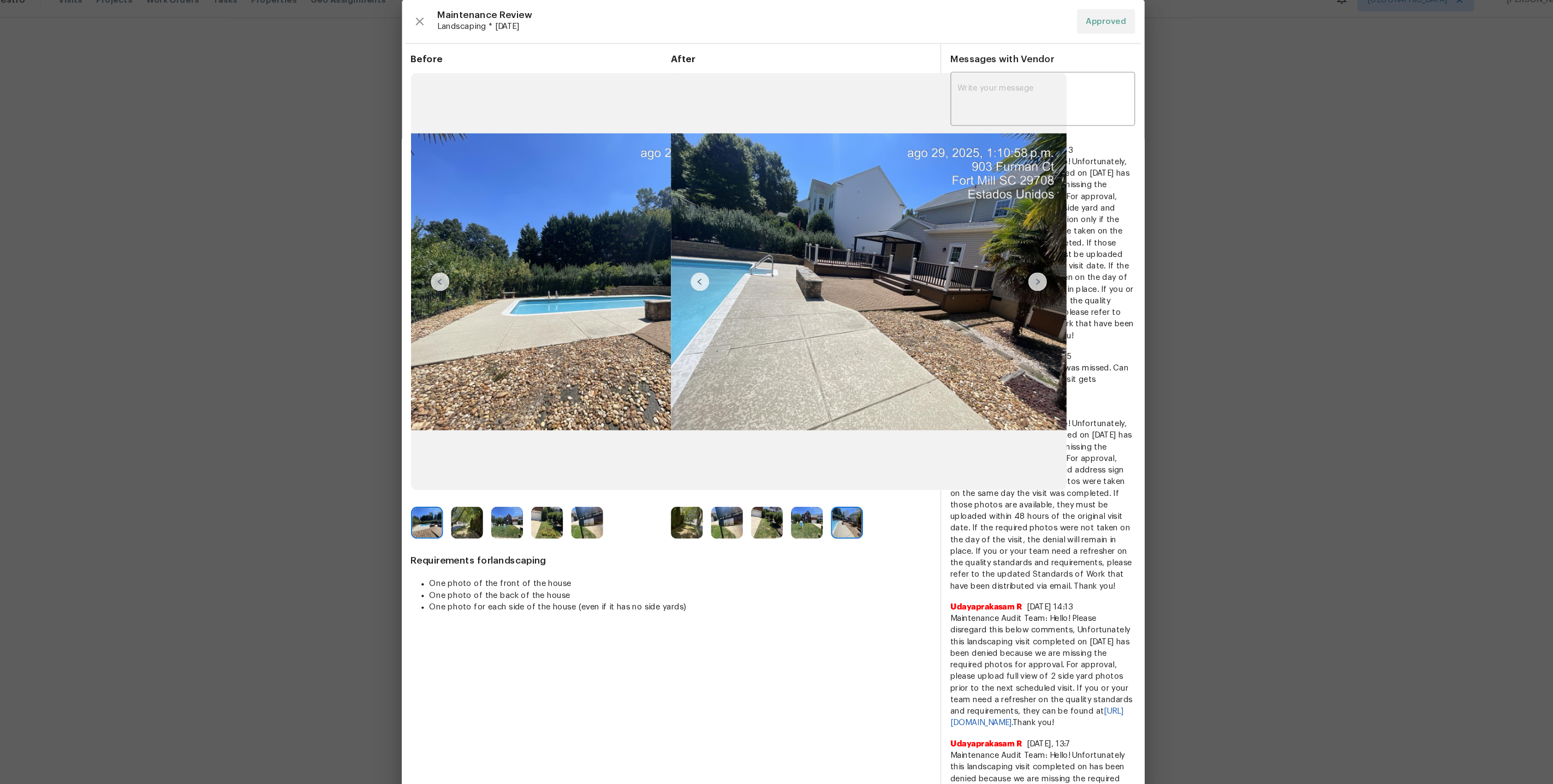
click at [815, 512] on img at bounding box center [809, 509] width 30 height 30
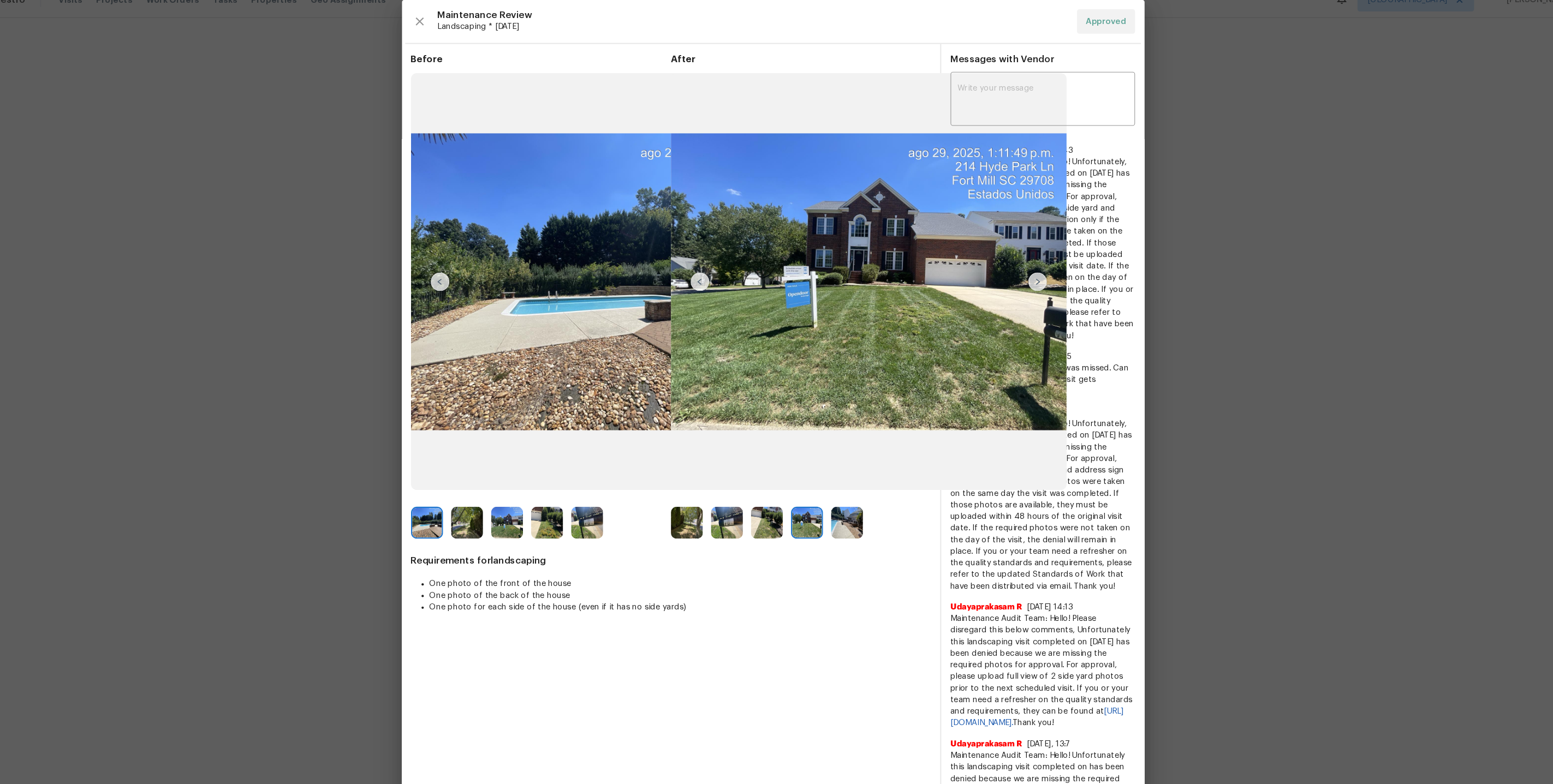
click at [493, 513] on img at bounding box center [489, 509] width 30 height 30
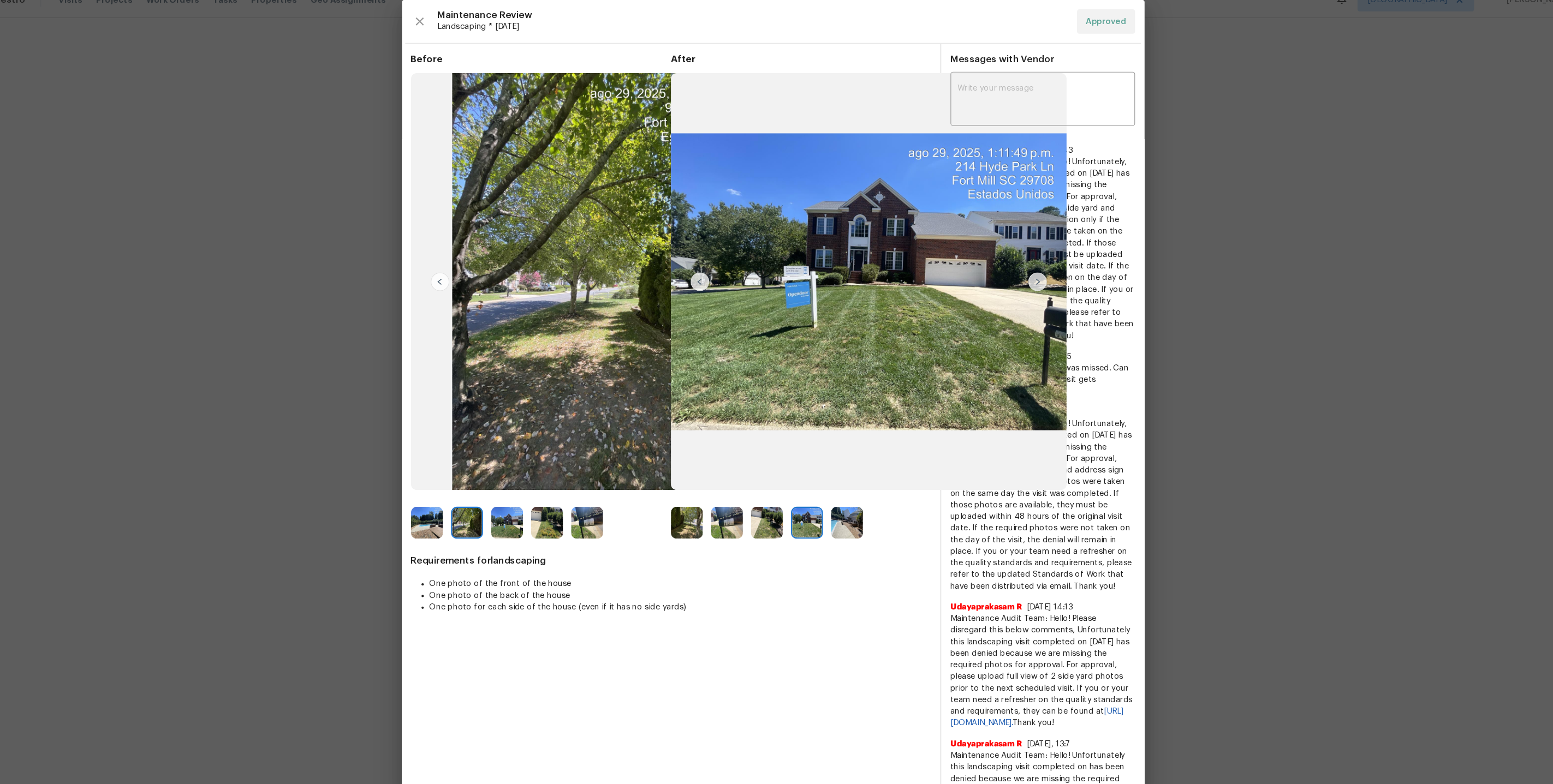
click at [542, 513] on div at bounding box center [530, 509] width 37 height 30
click at [521, 513] on img at bounding box center [526, 509] width 30 height 30
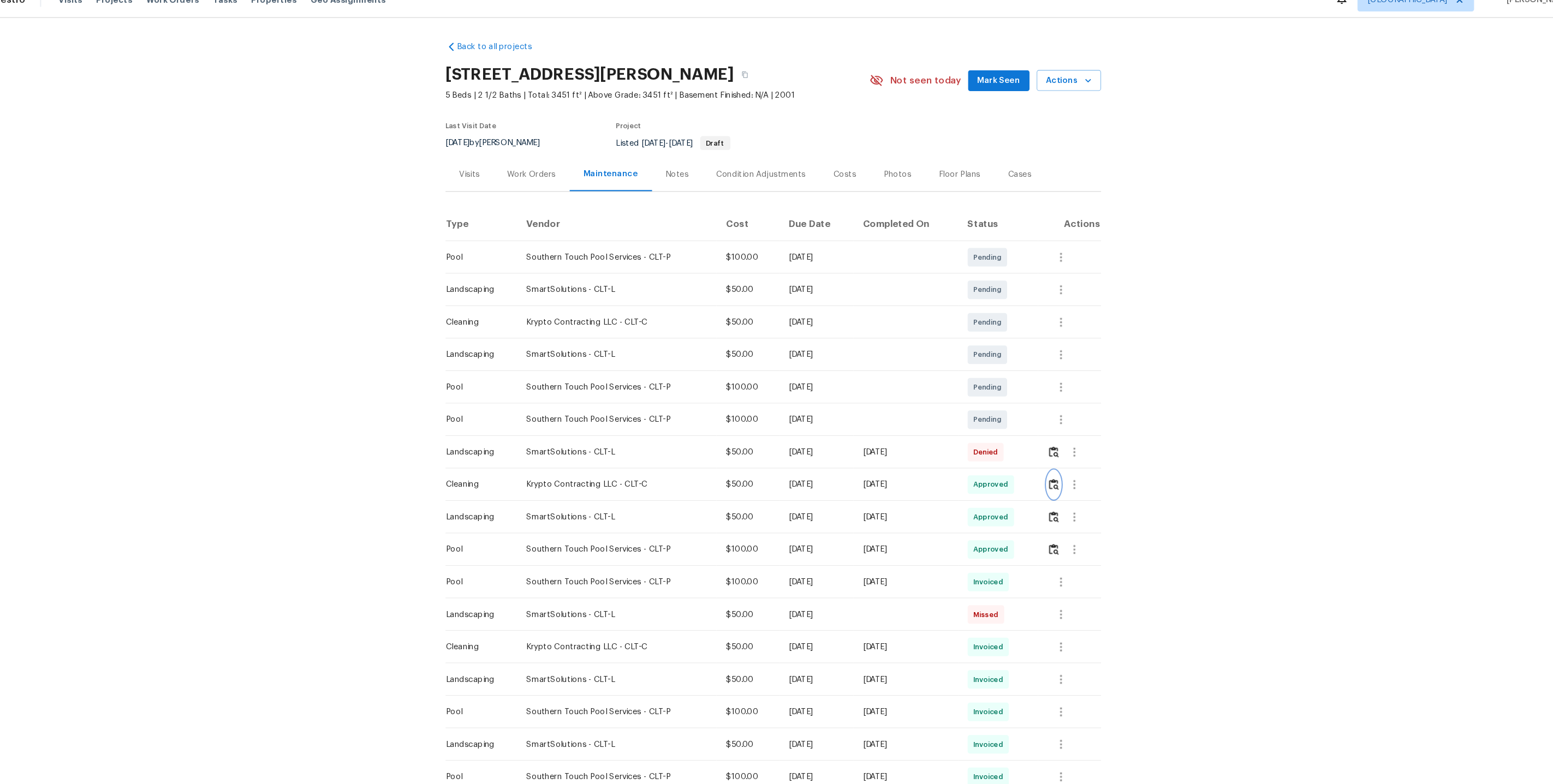
click at [1045, 468] on img "button" at bounding box center [1041, 473] width 9 height 10
click at [1044, 529] on img "button" at bounding box center [1041, 534] width 9 height 10
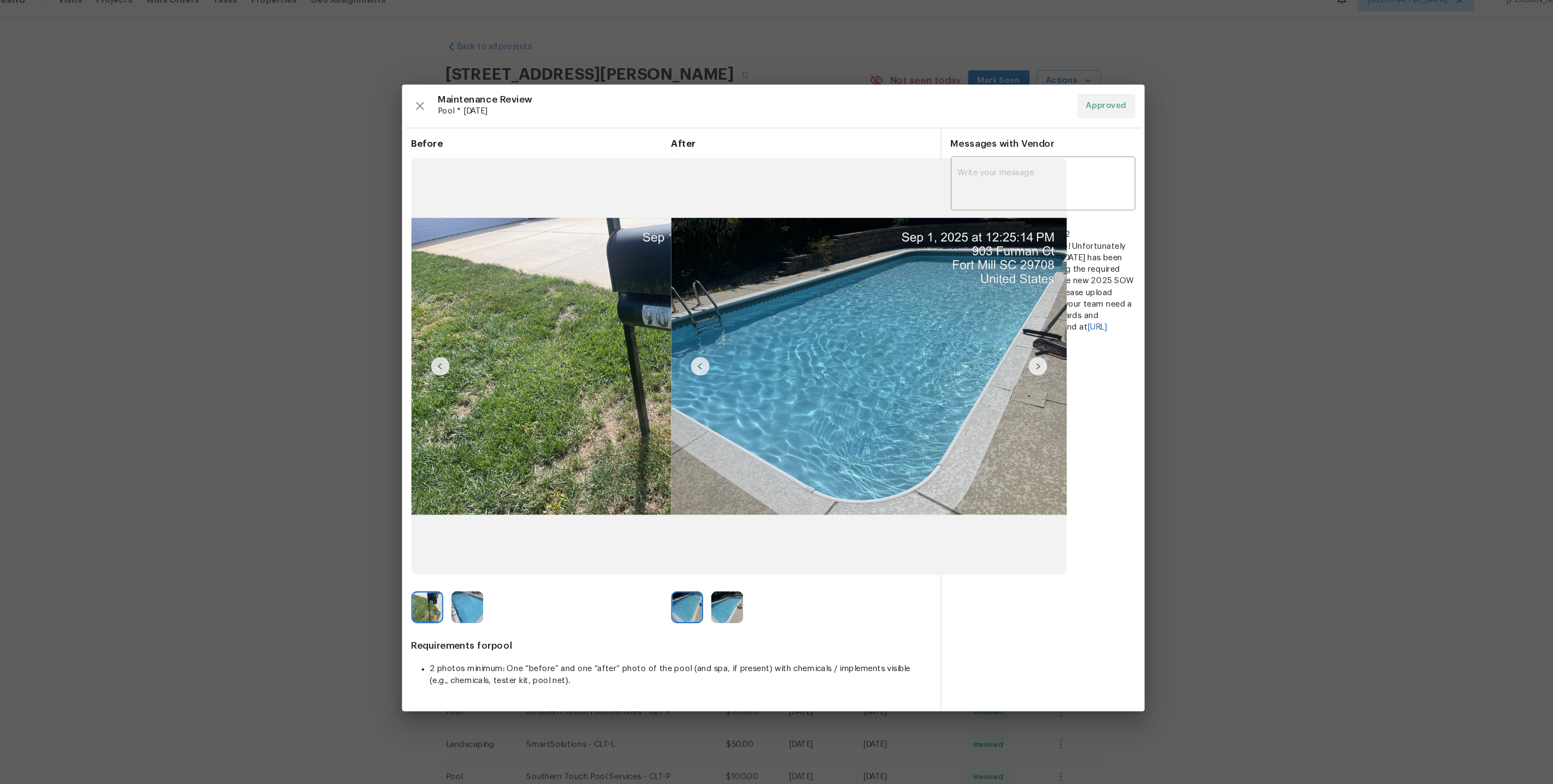
click at [447, 592] on img at bounding box center [451, 589] width 30 height 30
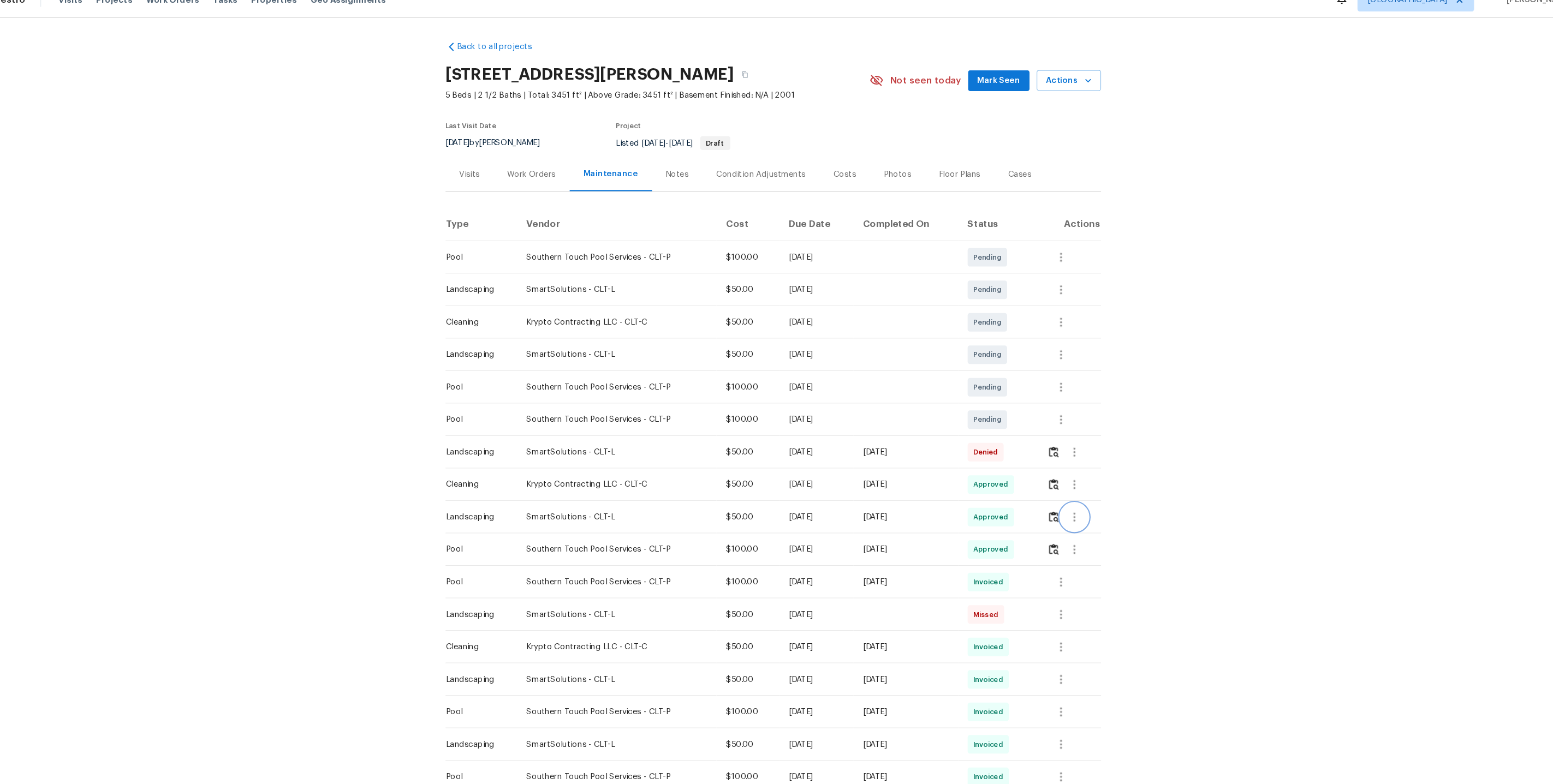
click at [1059, 498] on icon "button" at bounding box center [1060, 504] width 13 height 13
click at [1144, 384] on div at bounding box center [776, 392] width 1553 height 784
click at [1052, 650] on icon "button" at bounding box center [1048, 657] width 13 height 13
click at [1050, 666] on li "View details" at bounding box center [1076, 670] width 77 height 18
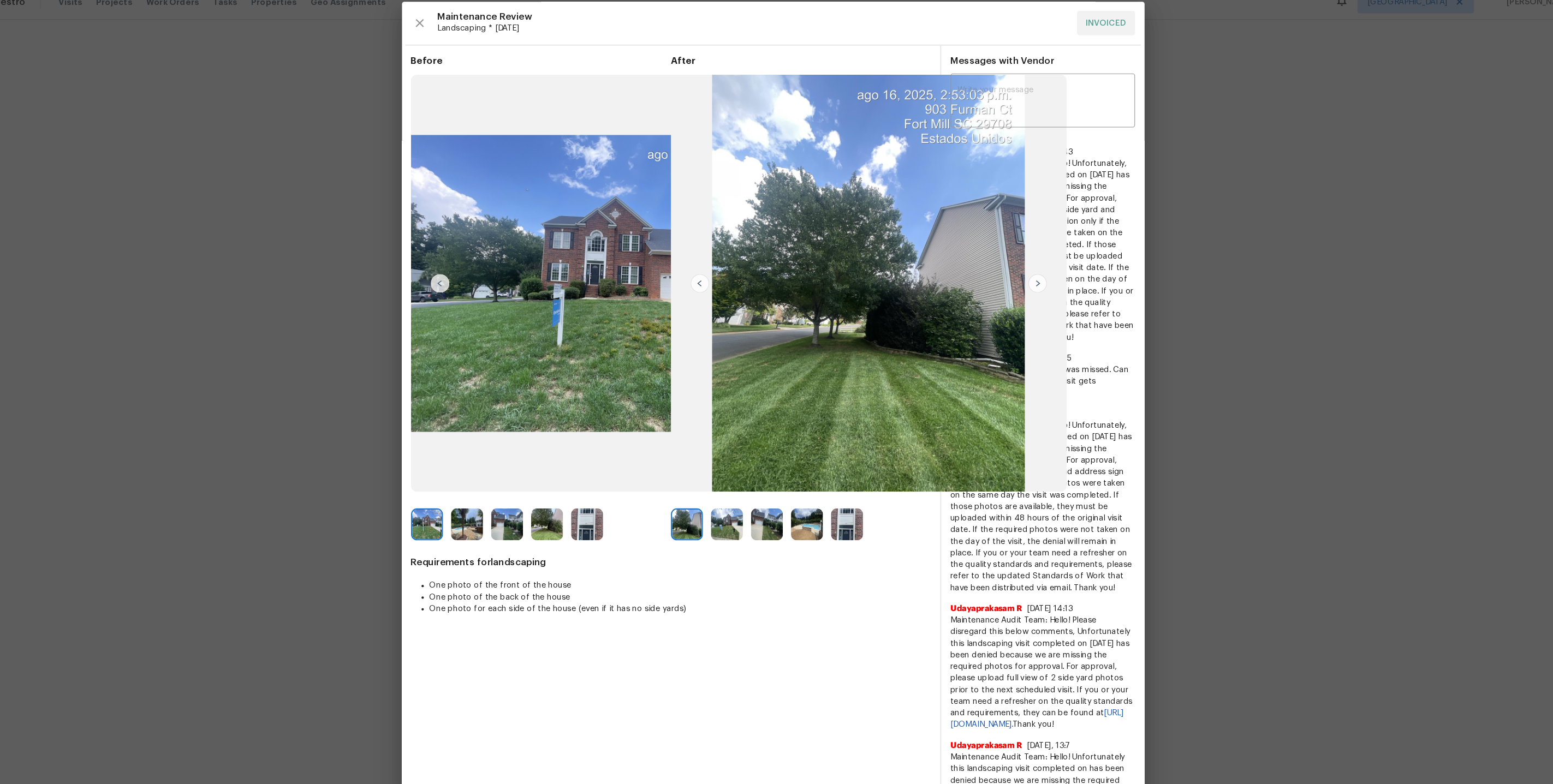
click at [836, 507] on img at bounding box center [846, 509] width 30 height 30
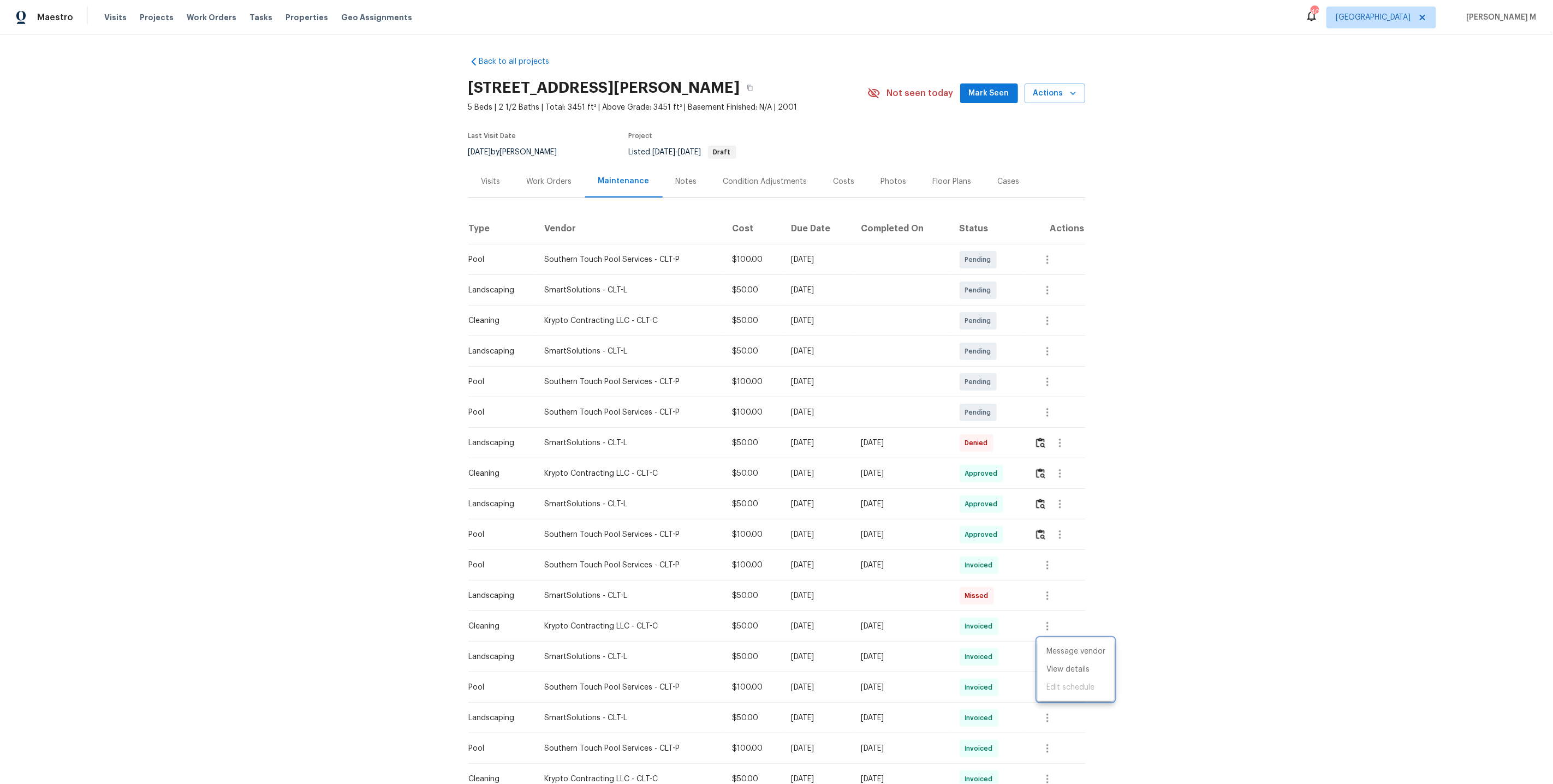
click at [953, 677] on div at bounding box center [776, 392] width 1553 height 784
click at [1057, 651] on button "button" at bounding box center [1047, 656] width 26 height 26
click at [1053, 666] on li "View details" at bounding box center [1076, 670] width 77 height 18
click at [926, 710] on div at bounding box center [776, 392] width 1553 height 784
click at [1057, 708] on button "button" at bounding box center [1047, 718] width 26 height 26
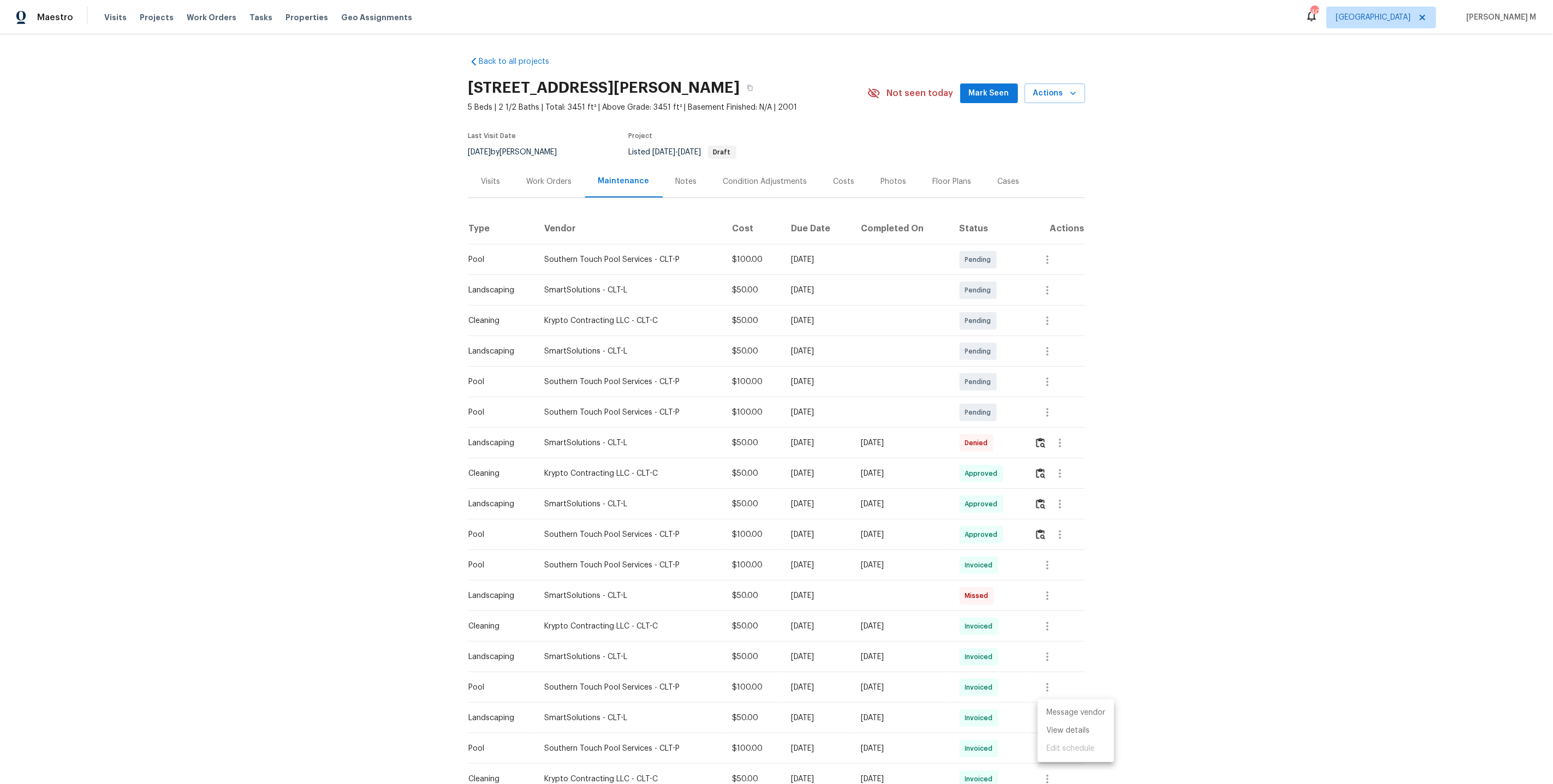
click at [1054, 717] on li "Message vendor" at bounding box center [1076, 713] width 77 height 18
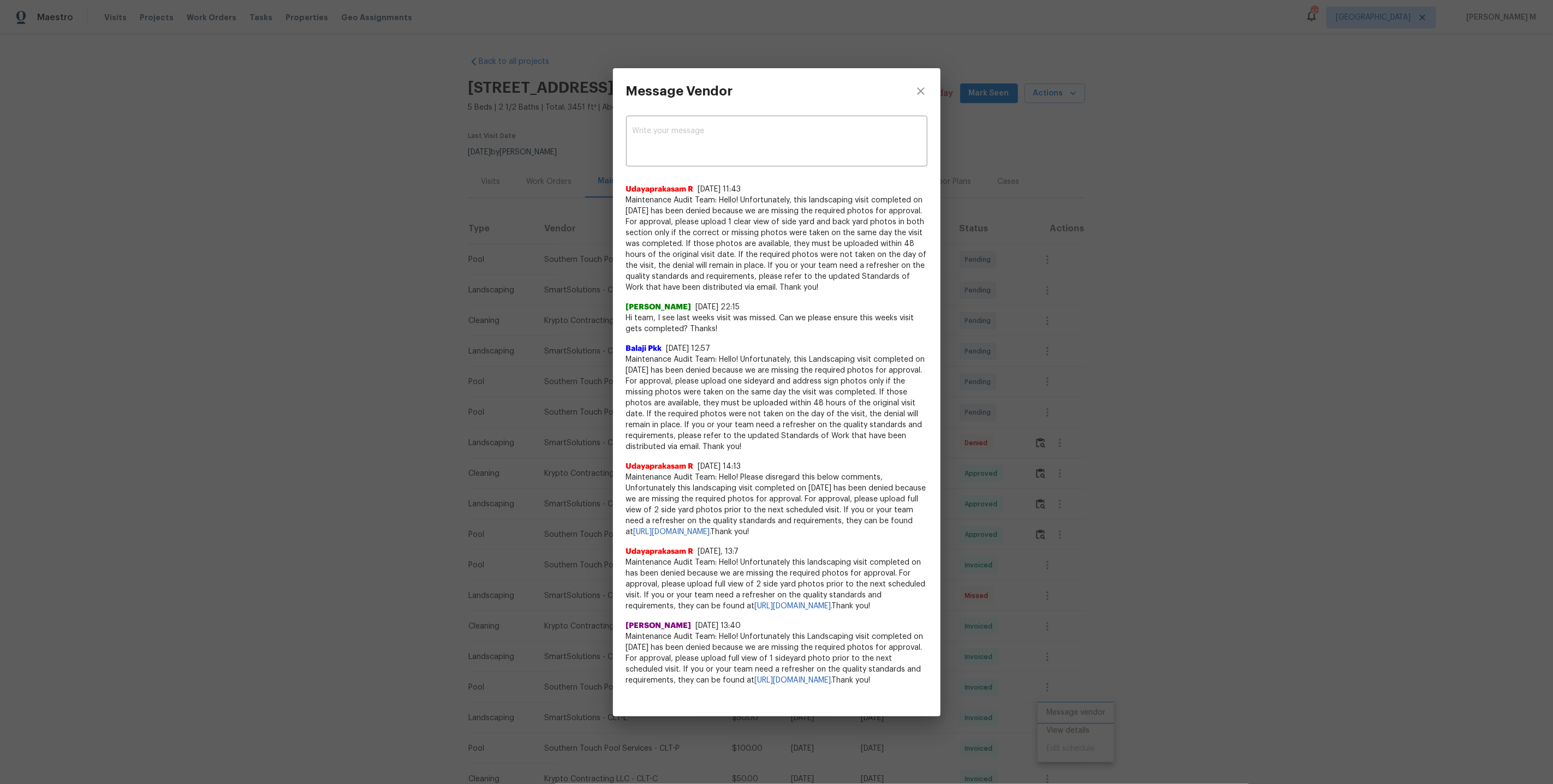
click at [1070, 728] on div "Message Vendor x ​ Udayaprakasam R 9/3/25, 11:43 Maintenance Audit Team: Hello!…" at bounding box center [776, 392] width 1553 height 784
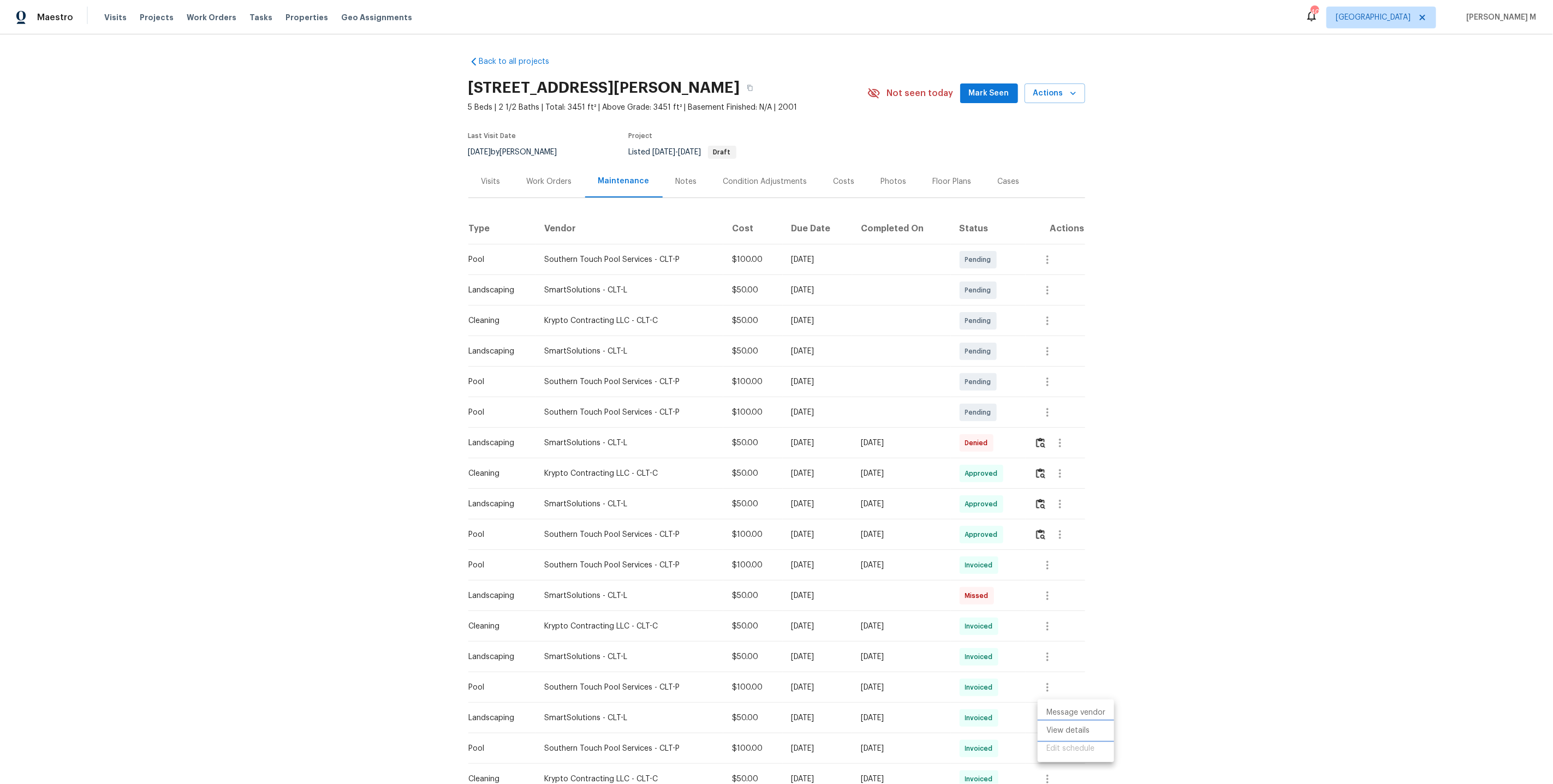
click at [1069, 729] on li "View details" at bounding box center [1076, 731] width 77 height 18
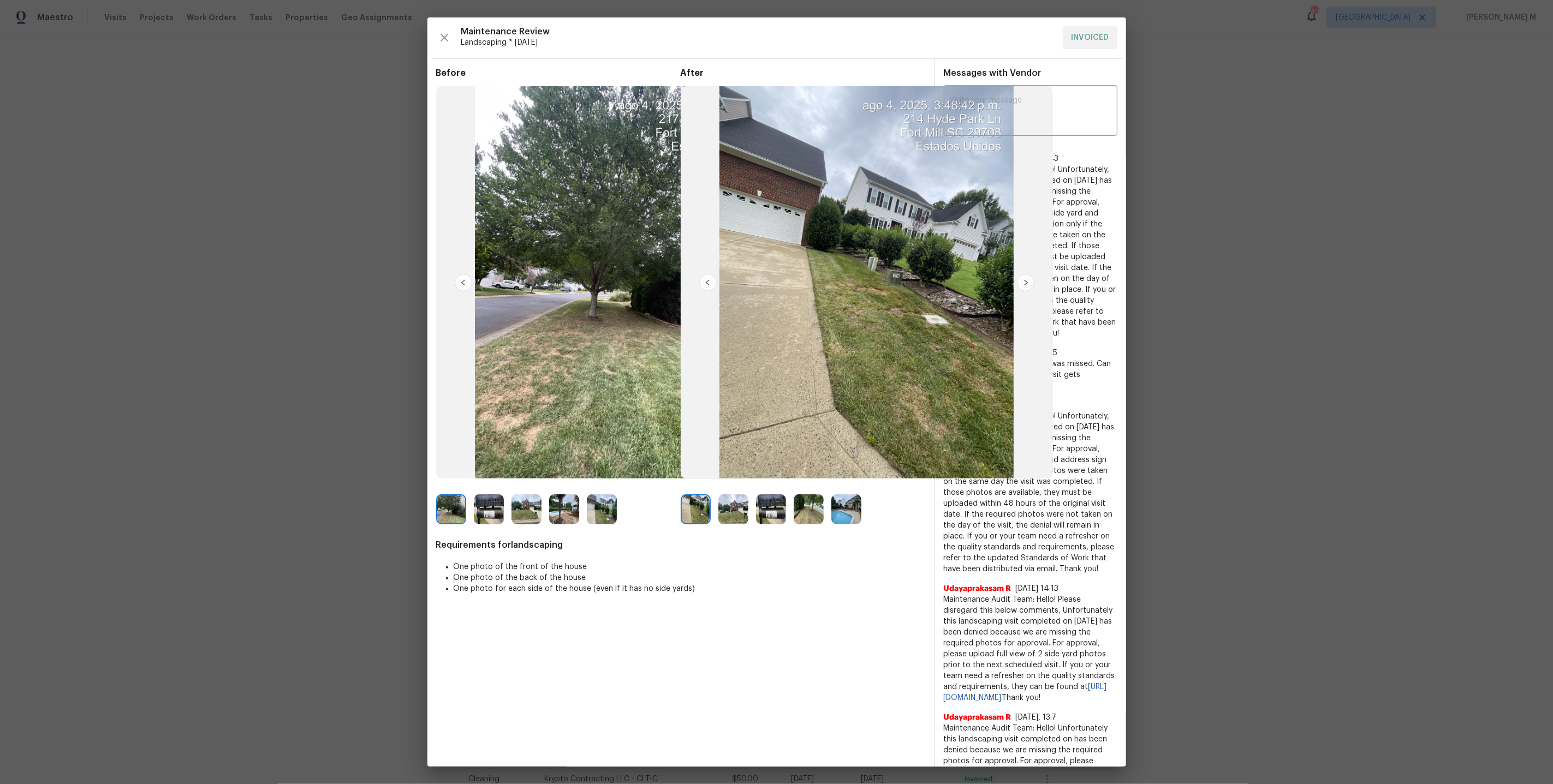
click at [732, 512] on img at bounding box center [734, 509] width 30 height 30
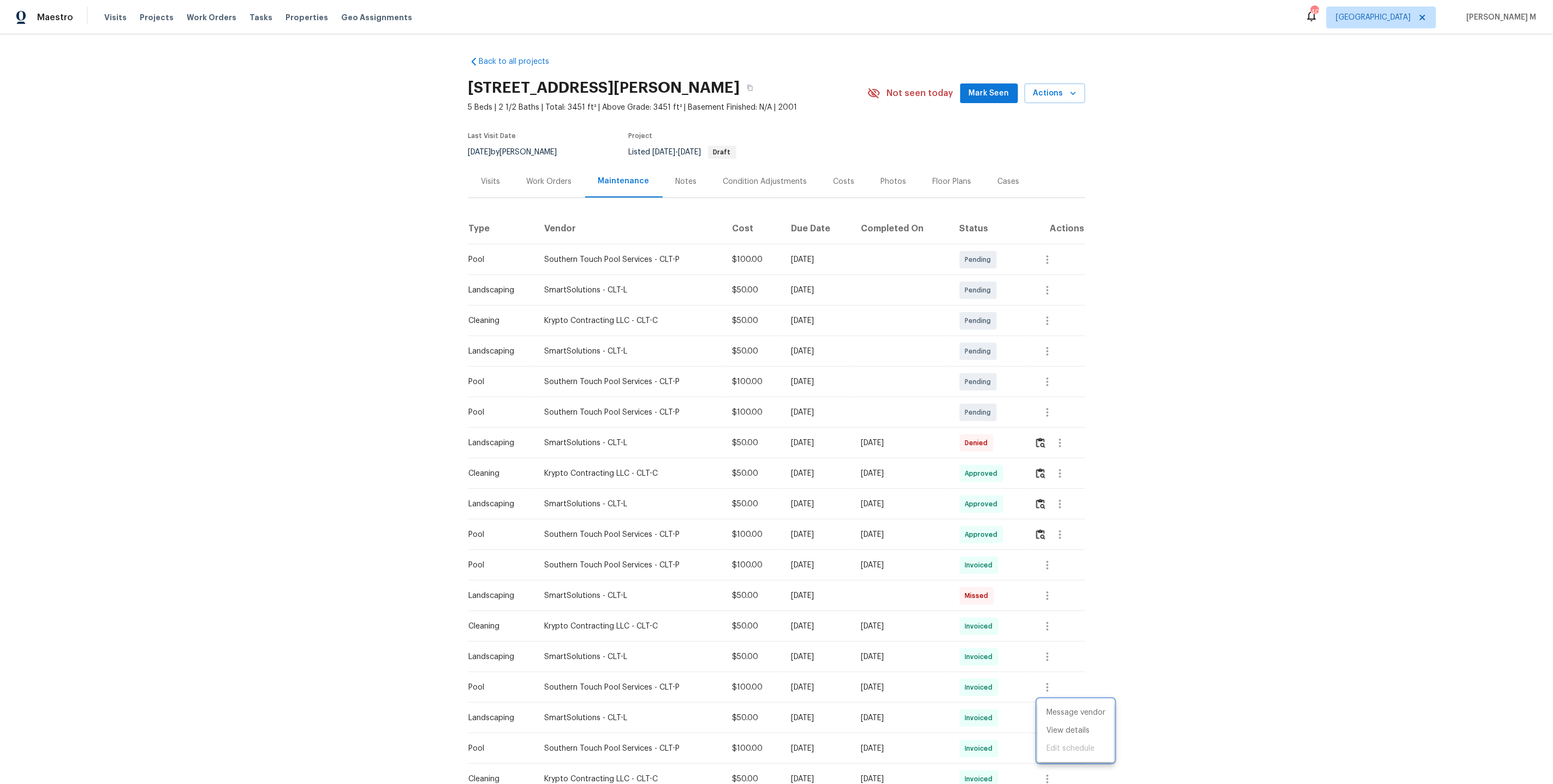
click at [904, 513] on div at bounding box center [776, 392] width 1553 height 784
click at [358, 250] on div "Back to all projects 903 Furman Ct, Fort Mill, SC 29708 5 Beds | 2 1/2 Baths | …" at bounding box center [776, 409] width 1553 height 750
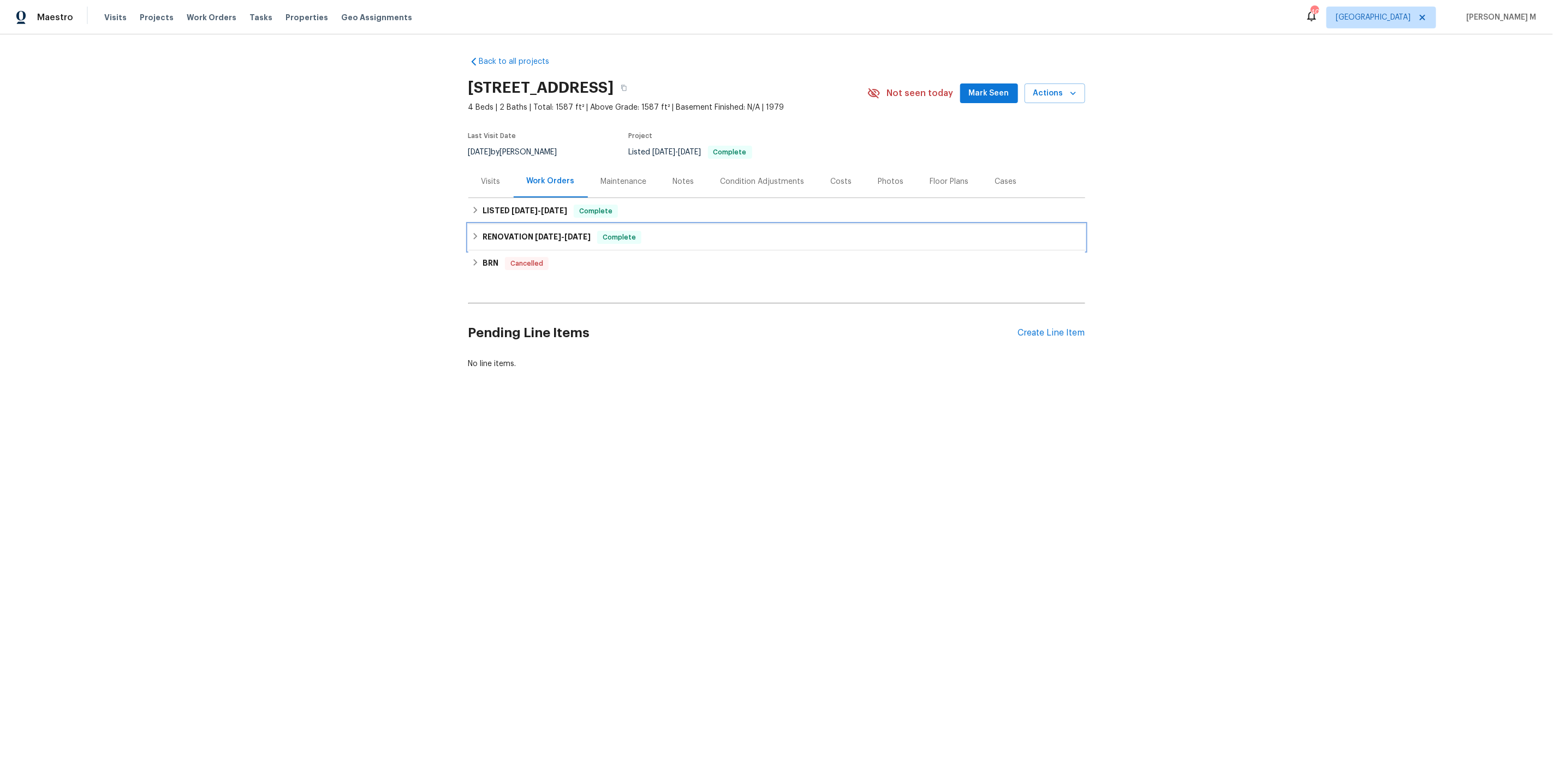
click at [511, 224] on div "RENOVATION [DATE] - [DATE] Complete" at bounding box center [776, 237] width 617 height 26
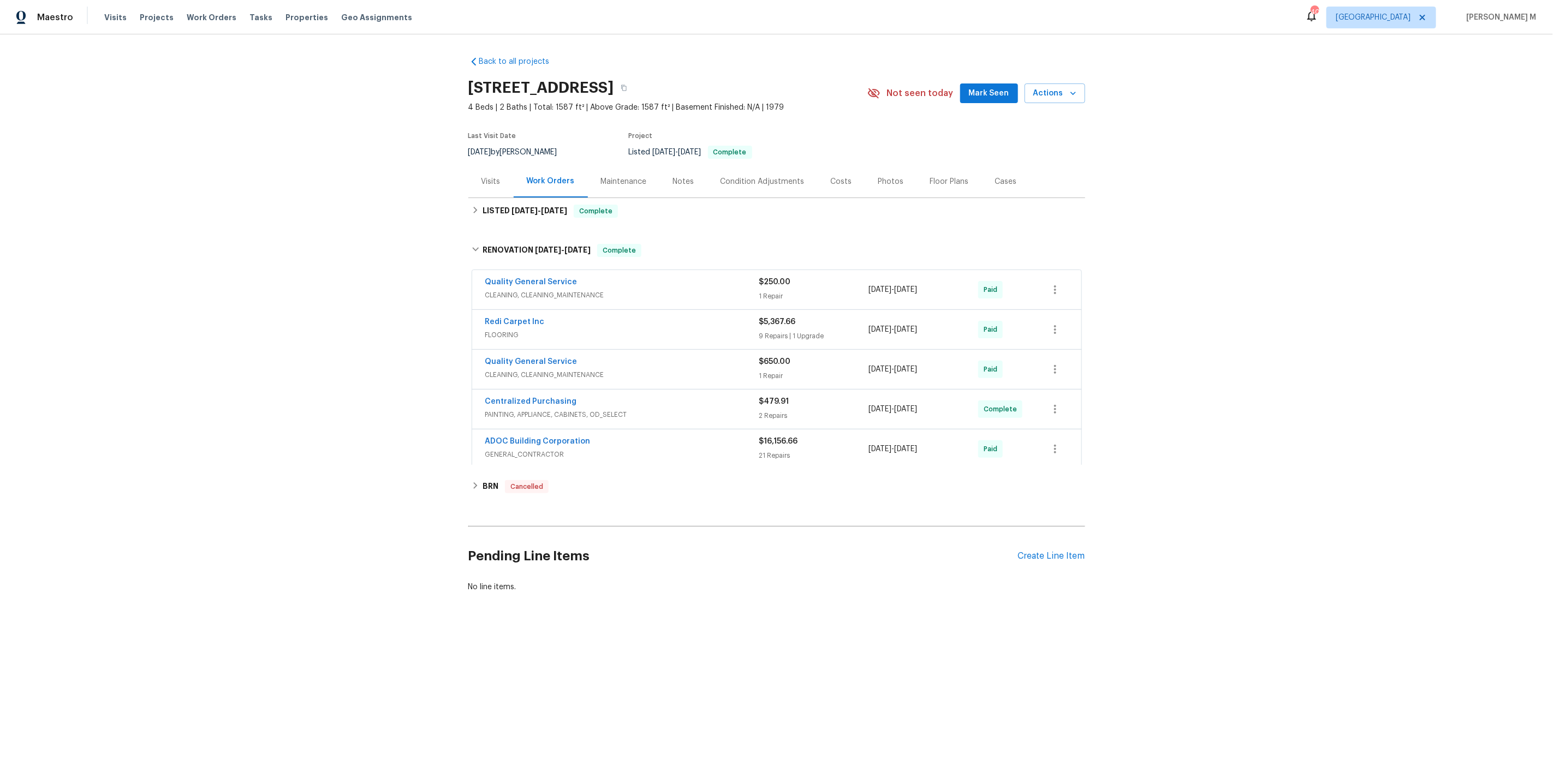
click at [511, 219] on div "Back to all projects [STREET_ADDRESS] 4 Beds | 2 Baths | Total: 1587 ft² | Abov…" at bounding box center [776, 324] width 617 height 554
click at [509, 233] on div "RENOVATION [DATE] - [DATE] Complete" at bounding box center [776, 251] width 617 height 35
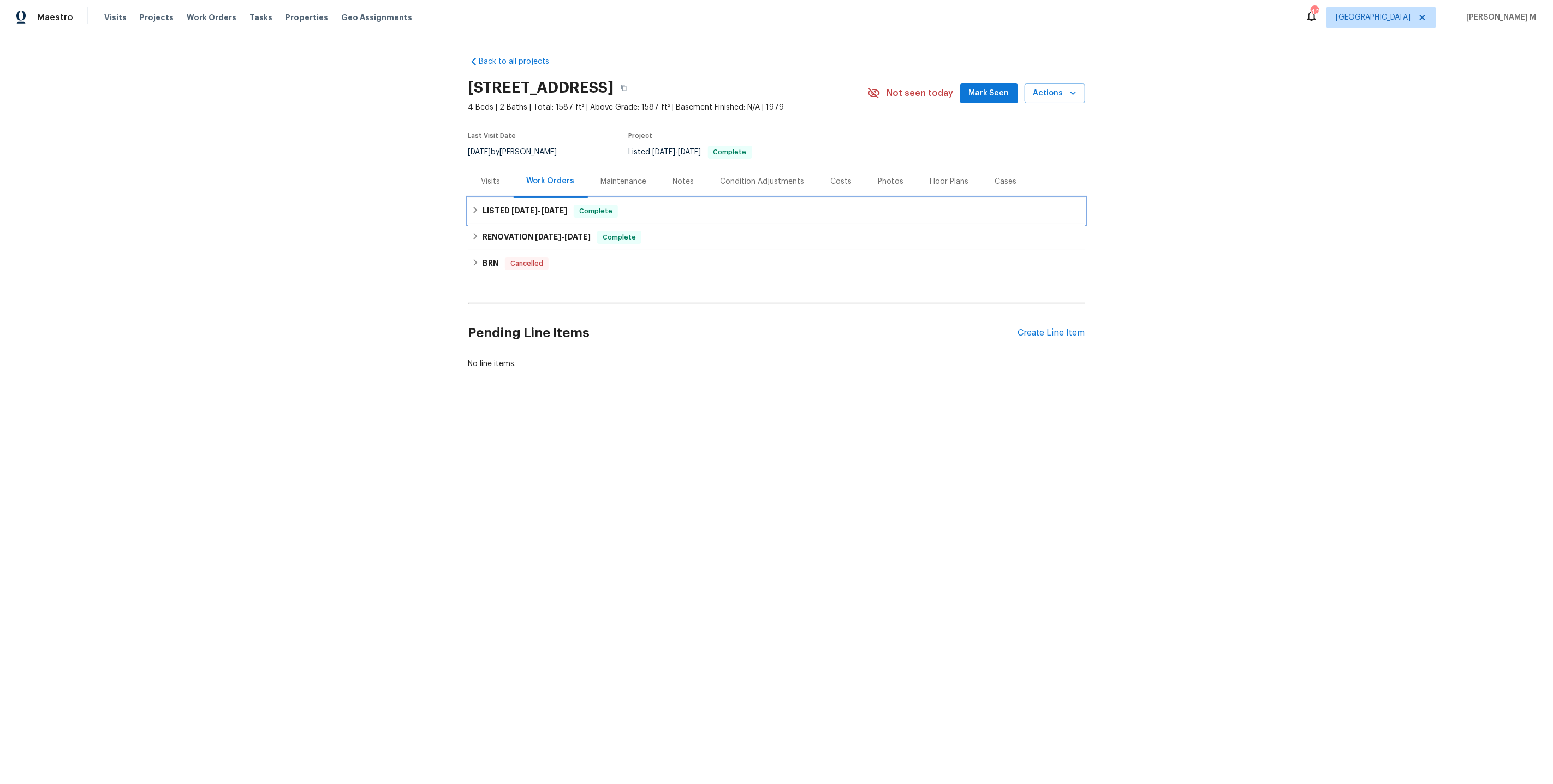
click at [509, 213] on div "LISTED [DATE] - [DATE] Complete" at bounding box center [776, 211] width 617 height 26
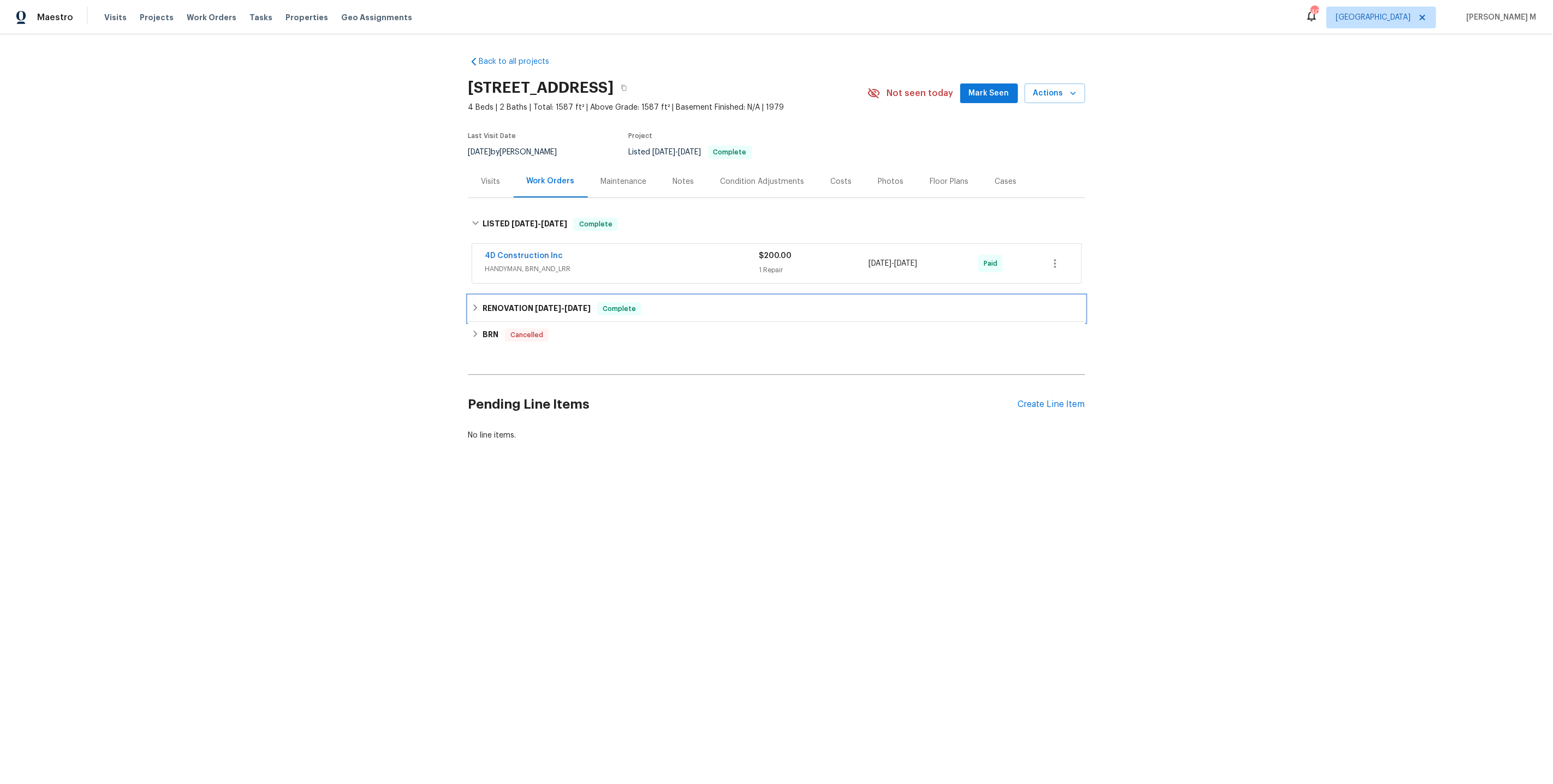
click at [532, 310] on div "RENOVATION [DATE] - [DATE] Complete" at bounding box center [776, 309] width 617 height 26
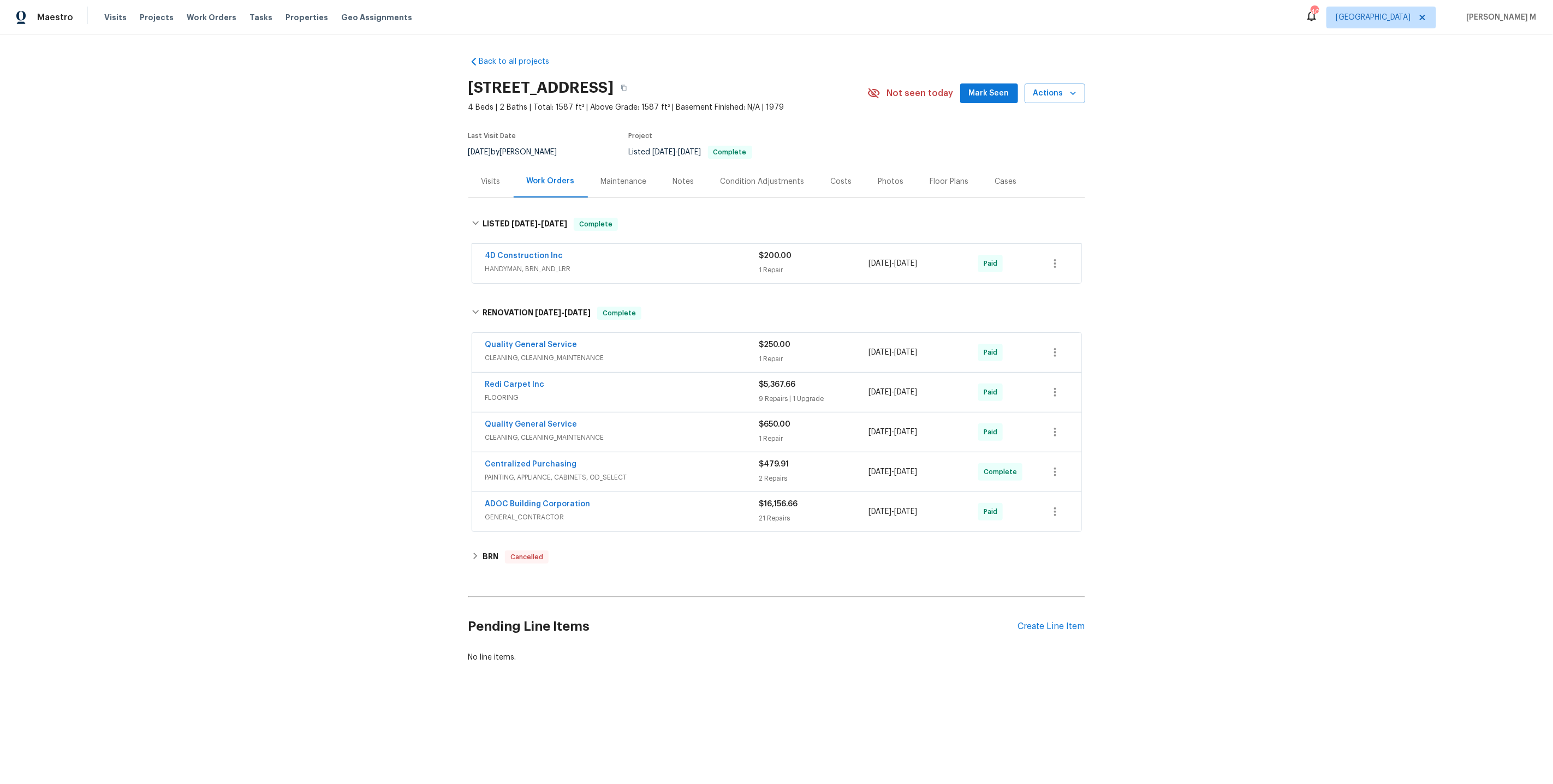
click at [543, 263] on span "HANDYMAN, BRN_AND_LRR" at bounding box center [622, 269] width 274 height 11
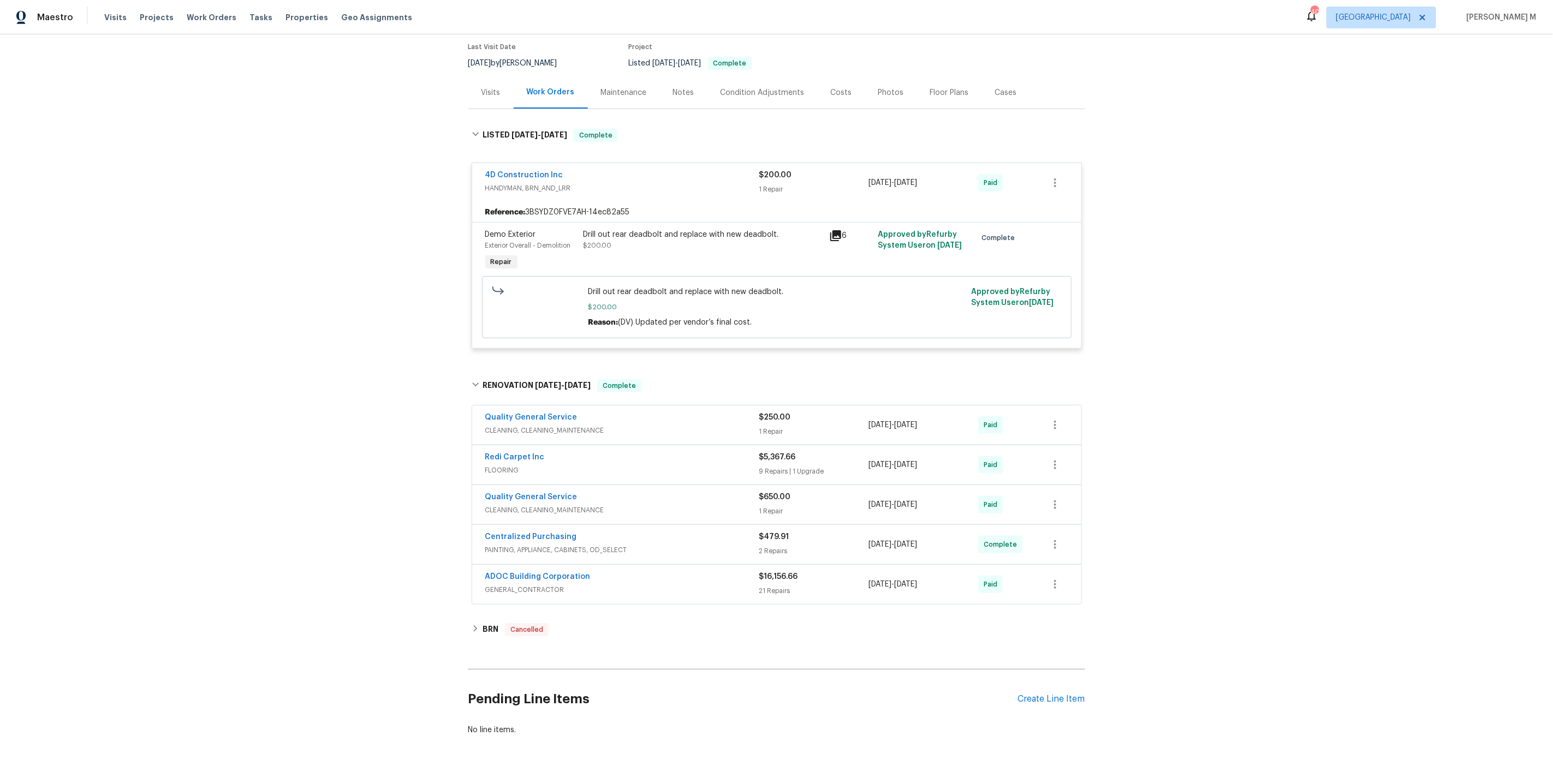
scroll to position [90, 0]
click at [524, 424] on span "CLEANING, CLEANING_MAINTENANCE" at bounding box center [622, 430] width 274 height 11
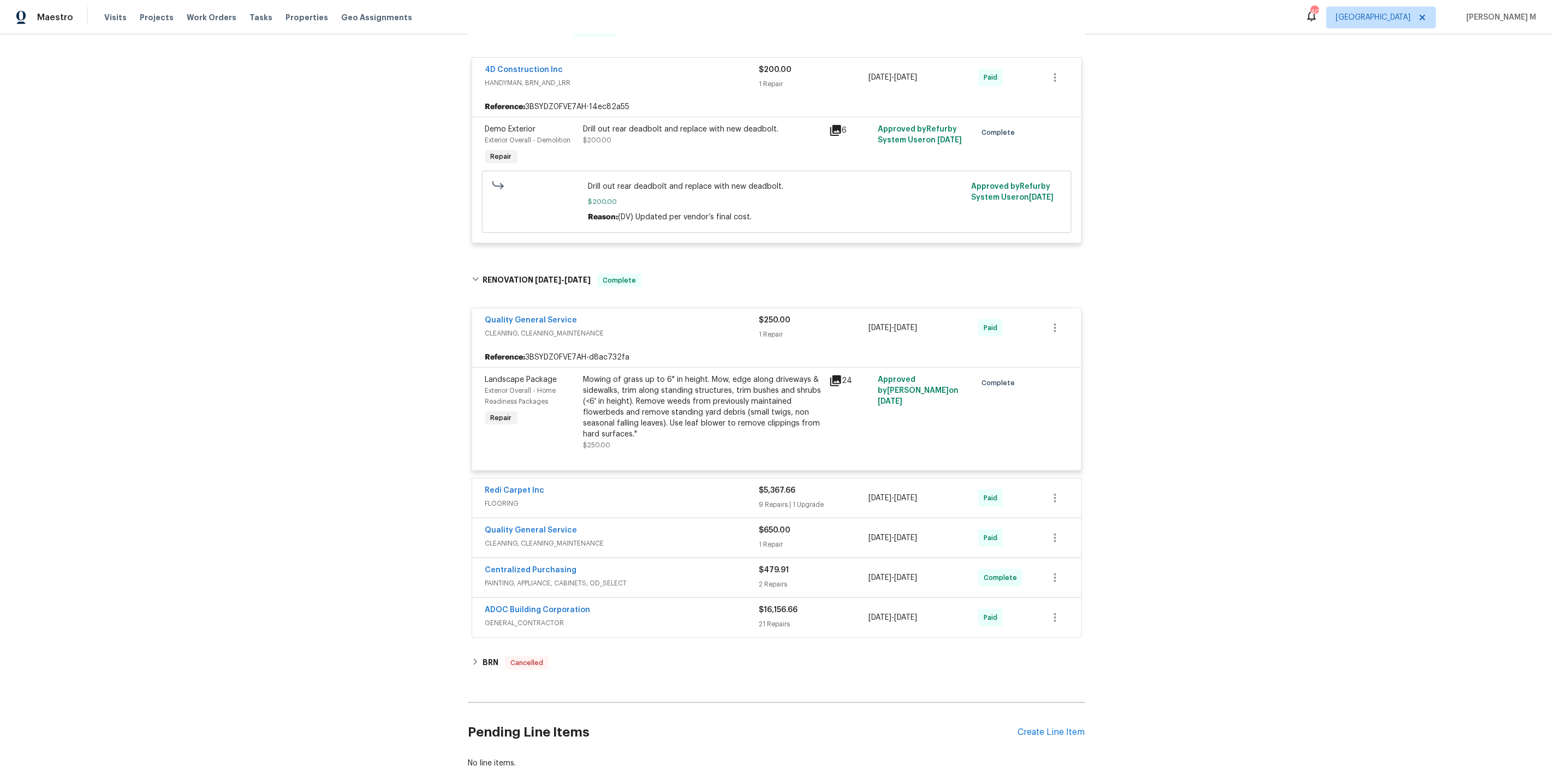
scroll to position [212, 0]
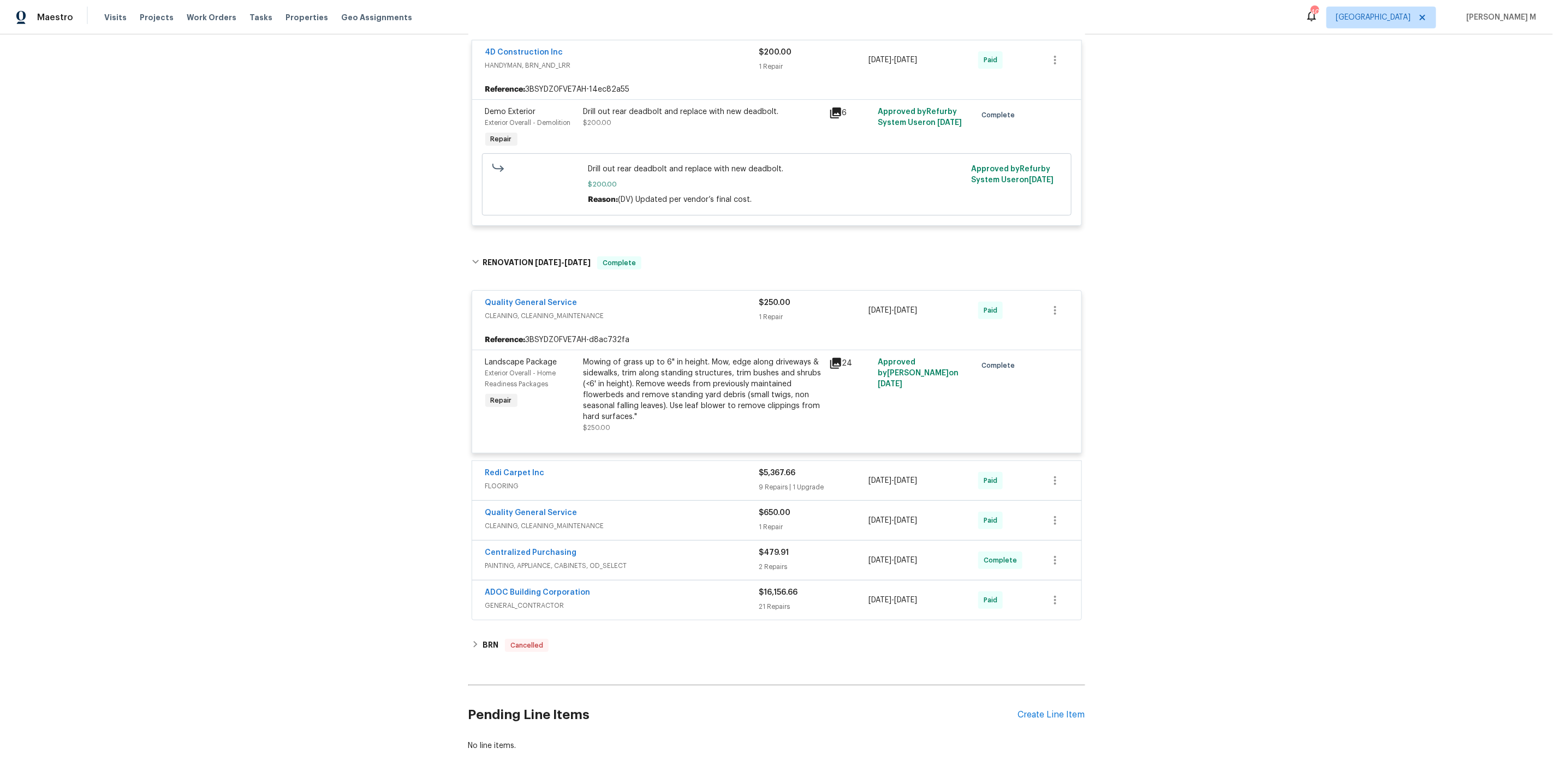
click at [538, 521] on span "CLEANING, CLEANING_MAINTENANCE" at bounding box center [622, 526] width 274 height 11
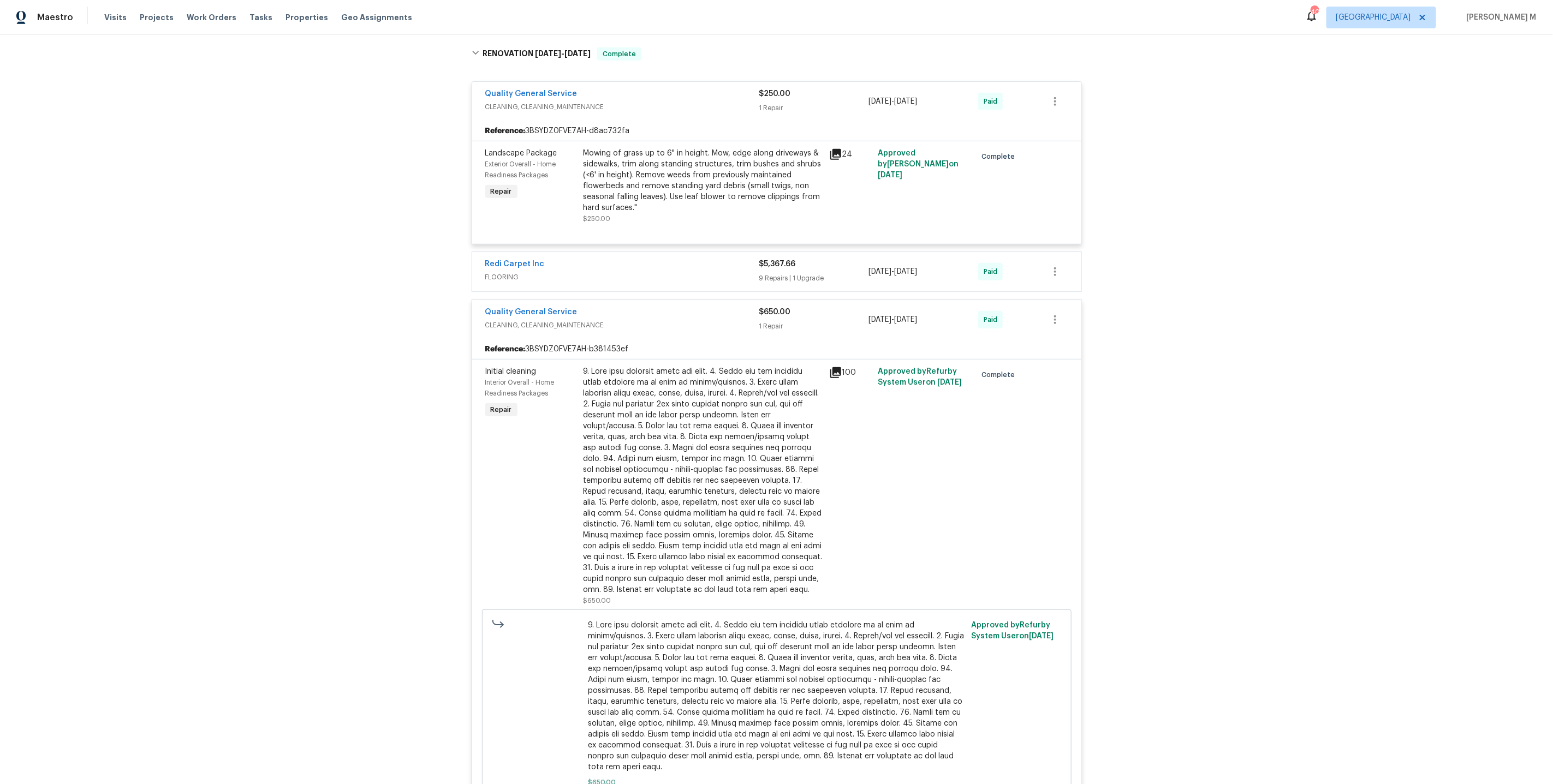
scroll to position [702, 0]
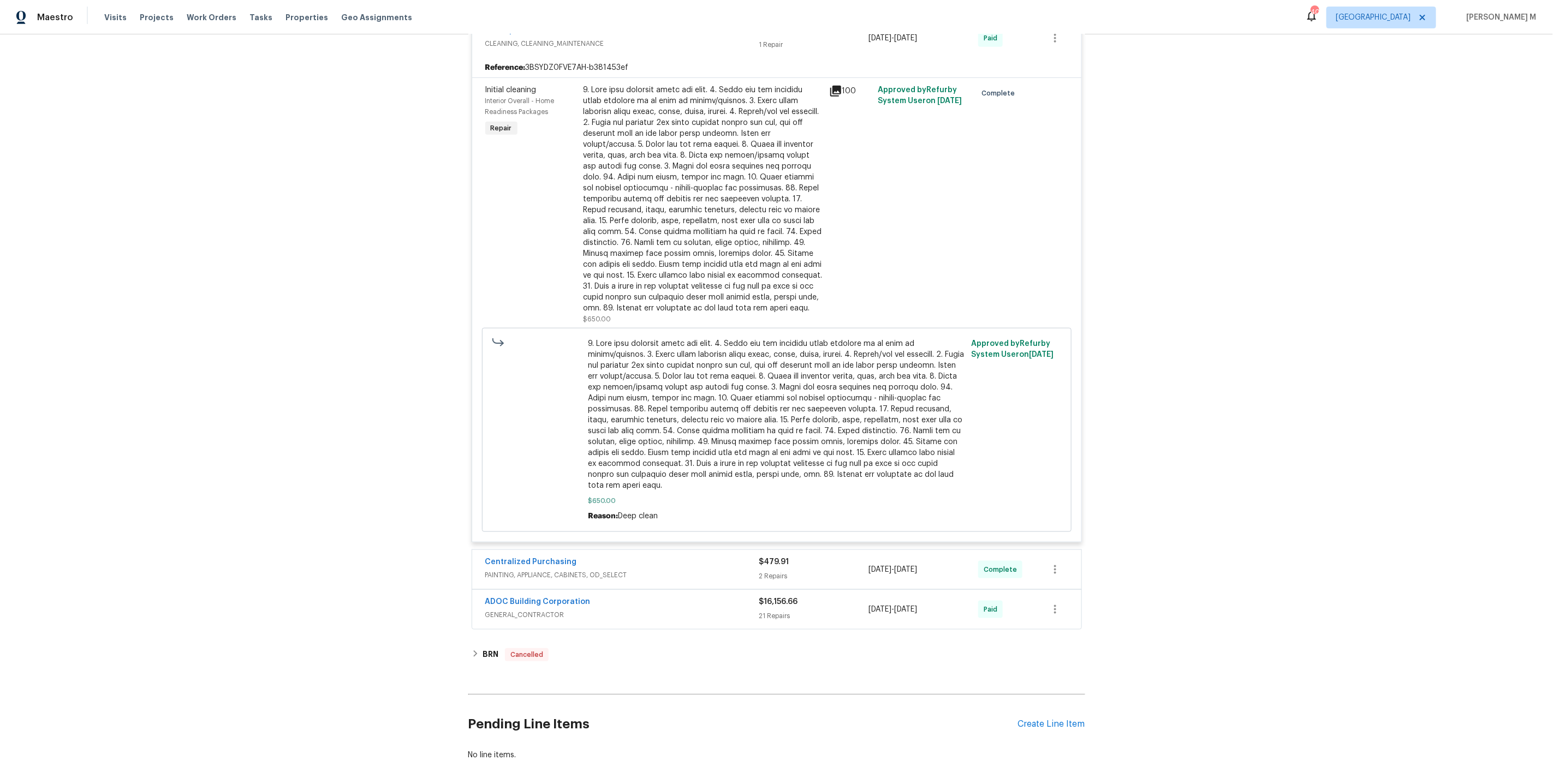
click at [523, 609] on span "GENERAL_CONTRACTOR" at bounding box center [622, 615] width 274 height 11
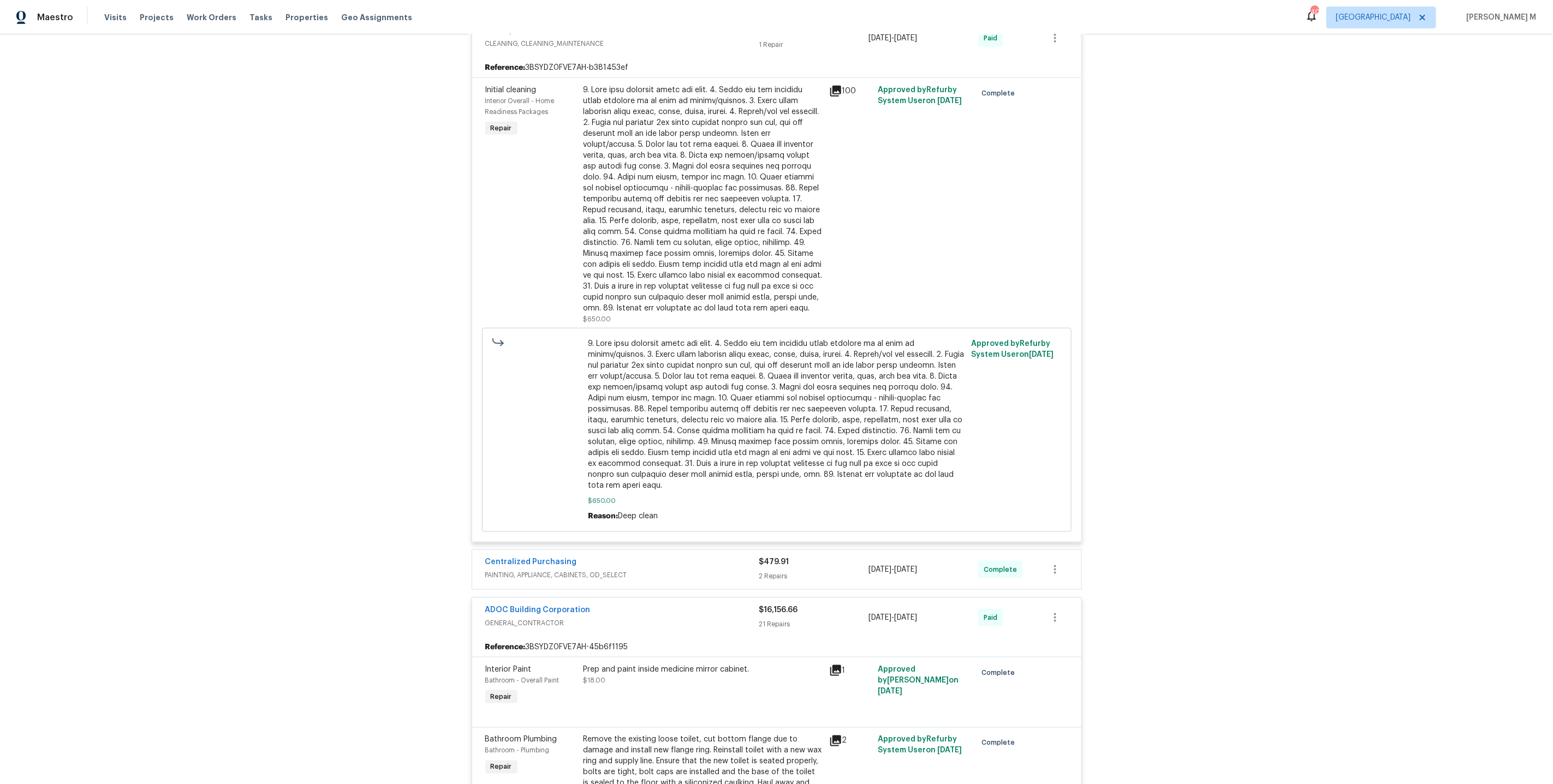
scroll to position [0, 0]
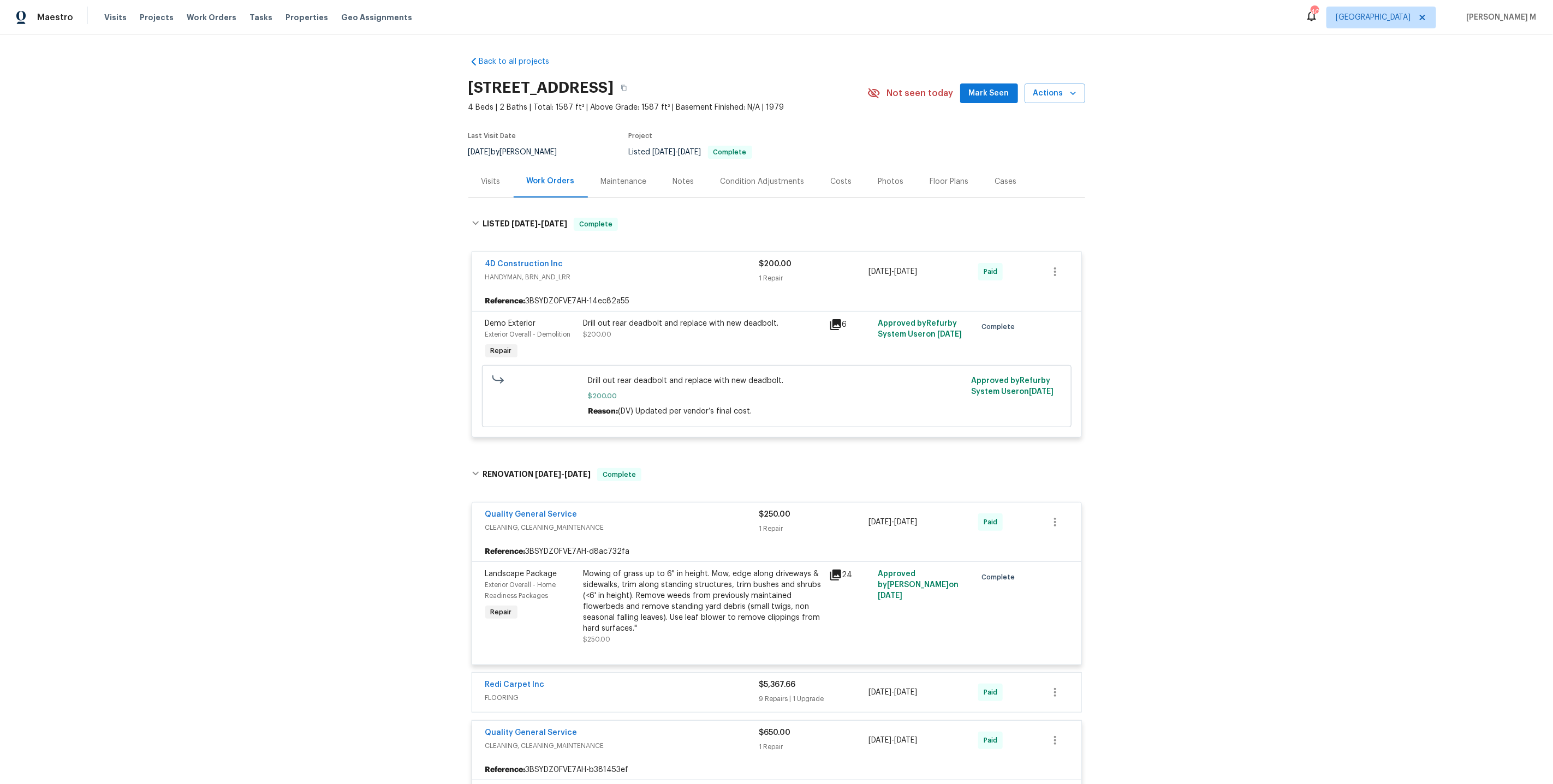
click at [632, 189] on div "Maintenance" at bounding box center [624, 181] width 72 height 32
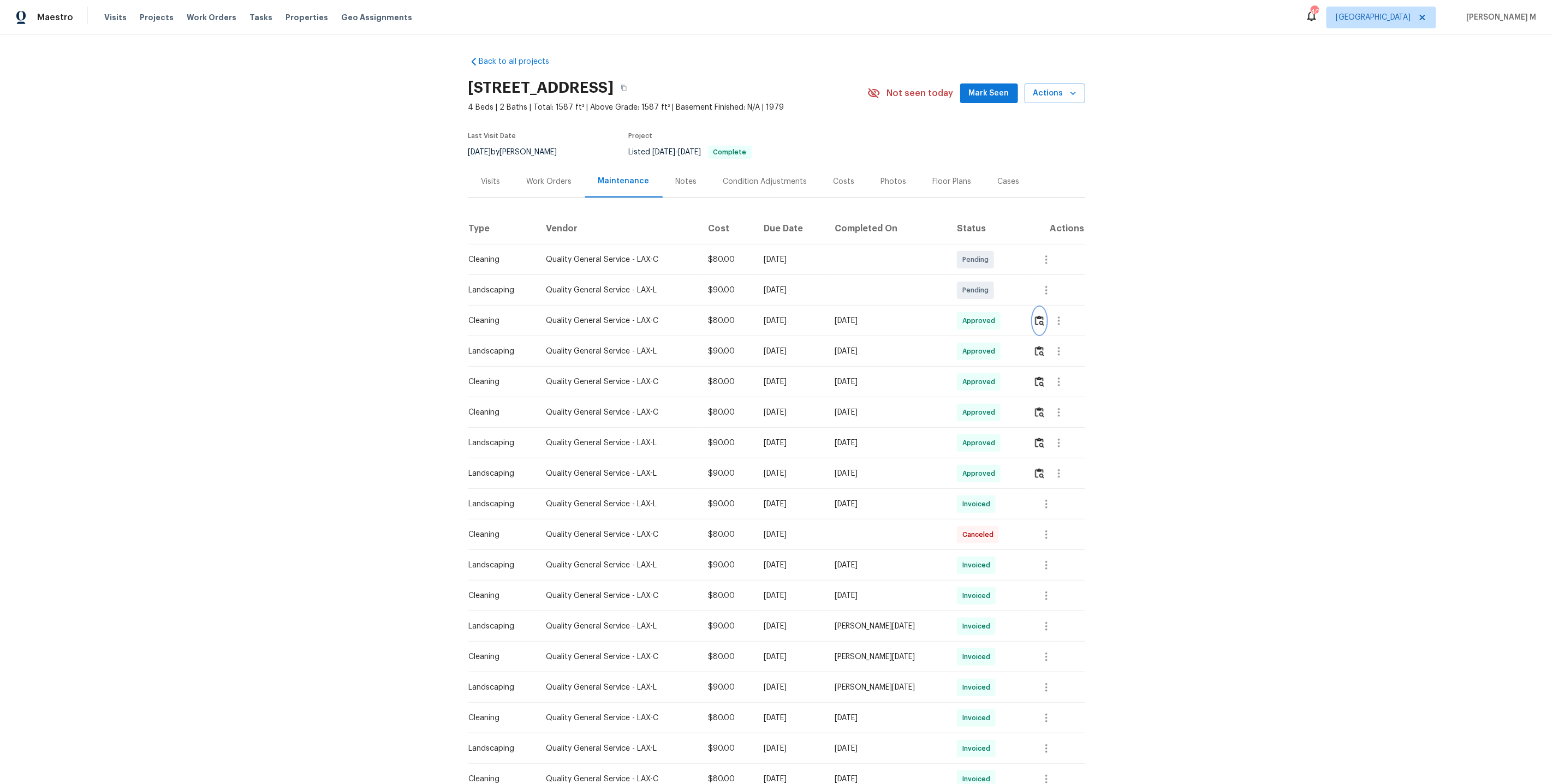
click at [1036, 318] on img "button" at bounding box center [1039, 320] width 9 height 10
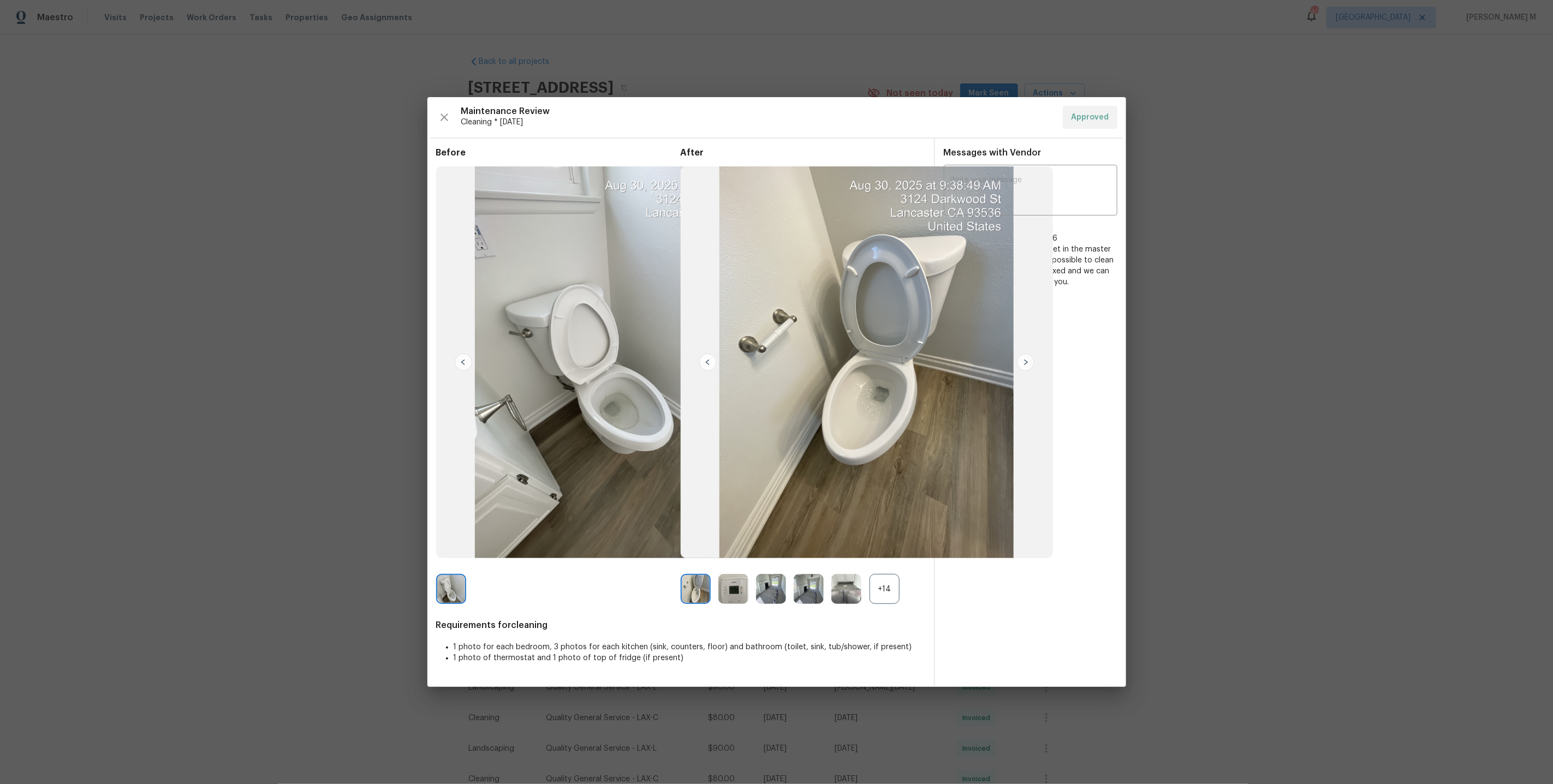
click at [880, 582] on div "+14" at bounding box center [884, 589] width 30 height 30
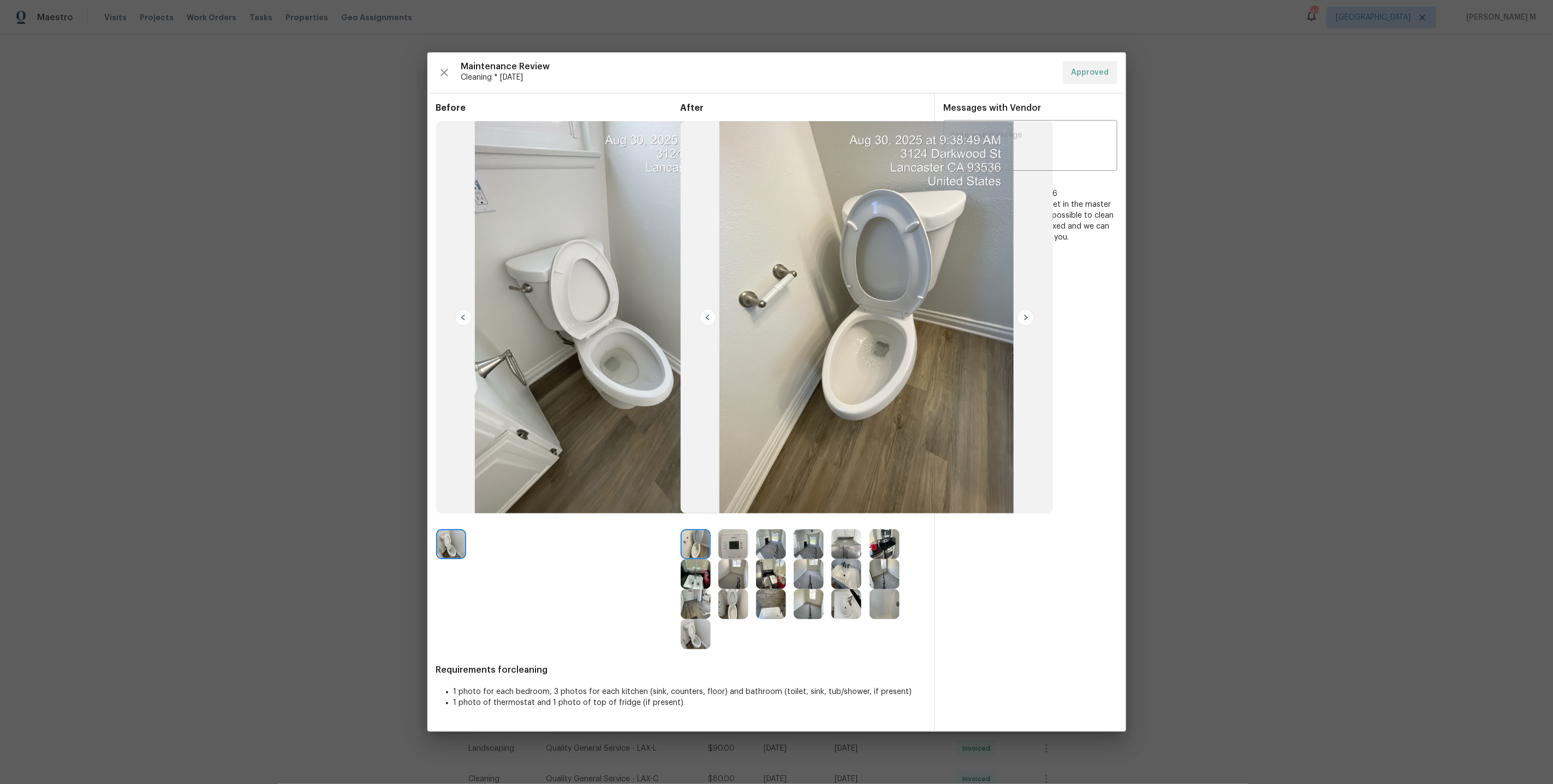
click at [693, 545] on img at bounding box center [696, 544] width 30 height 30
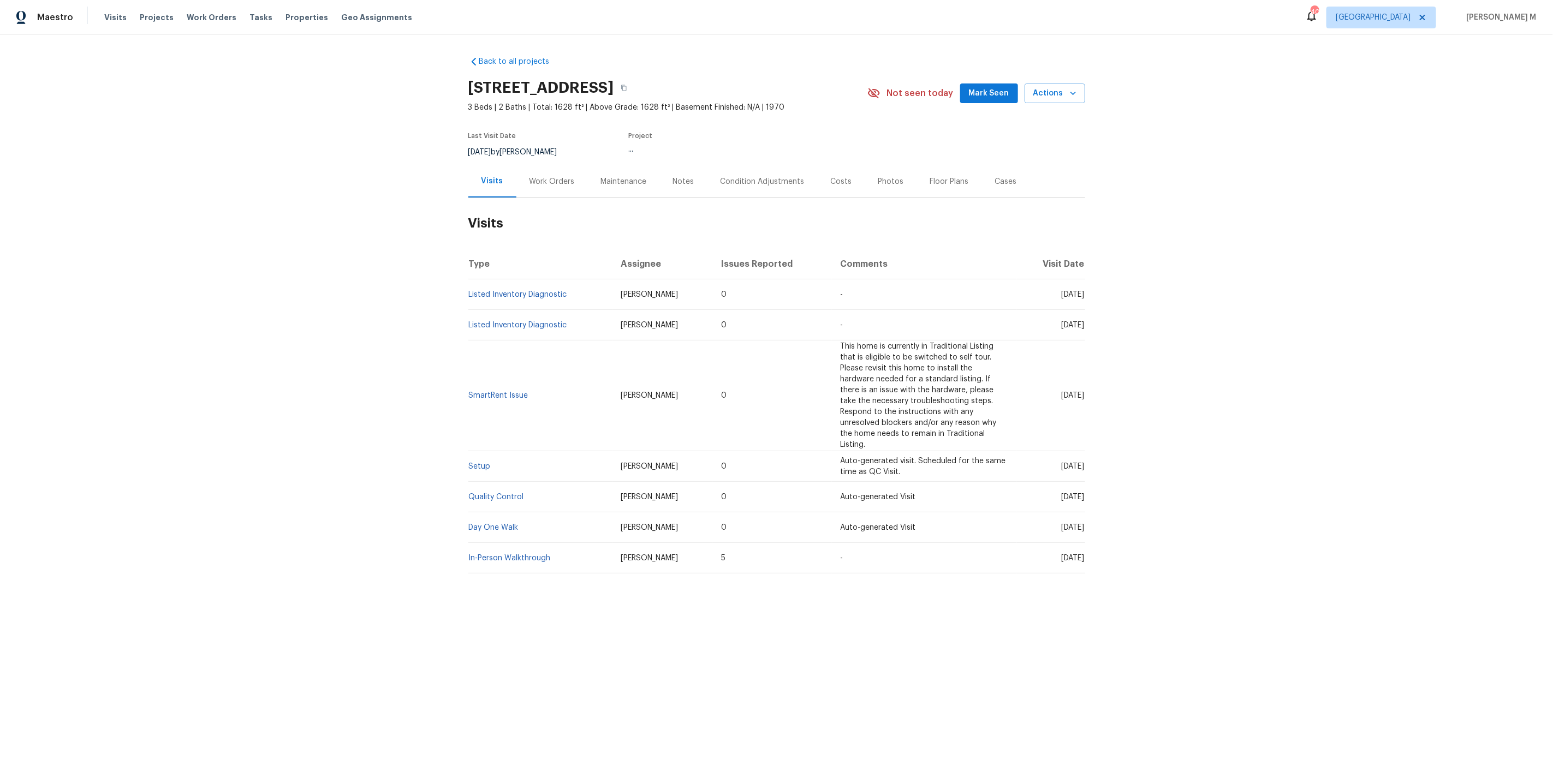
click at [542, 190] on div "Work Orders" at bounding box center [552, 181] width 72 height 32
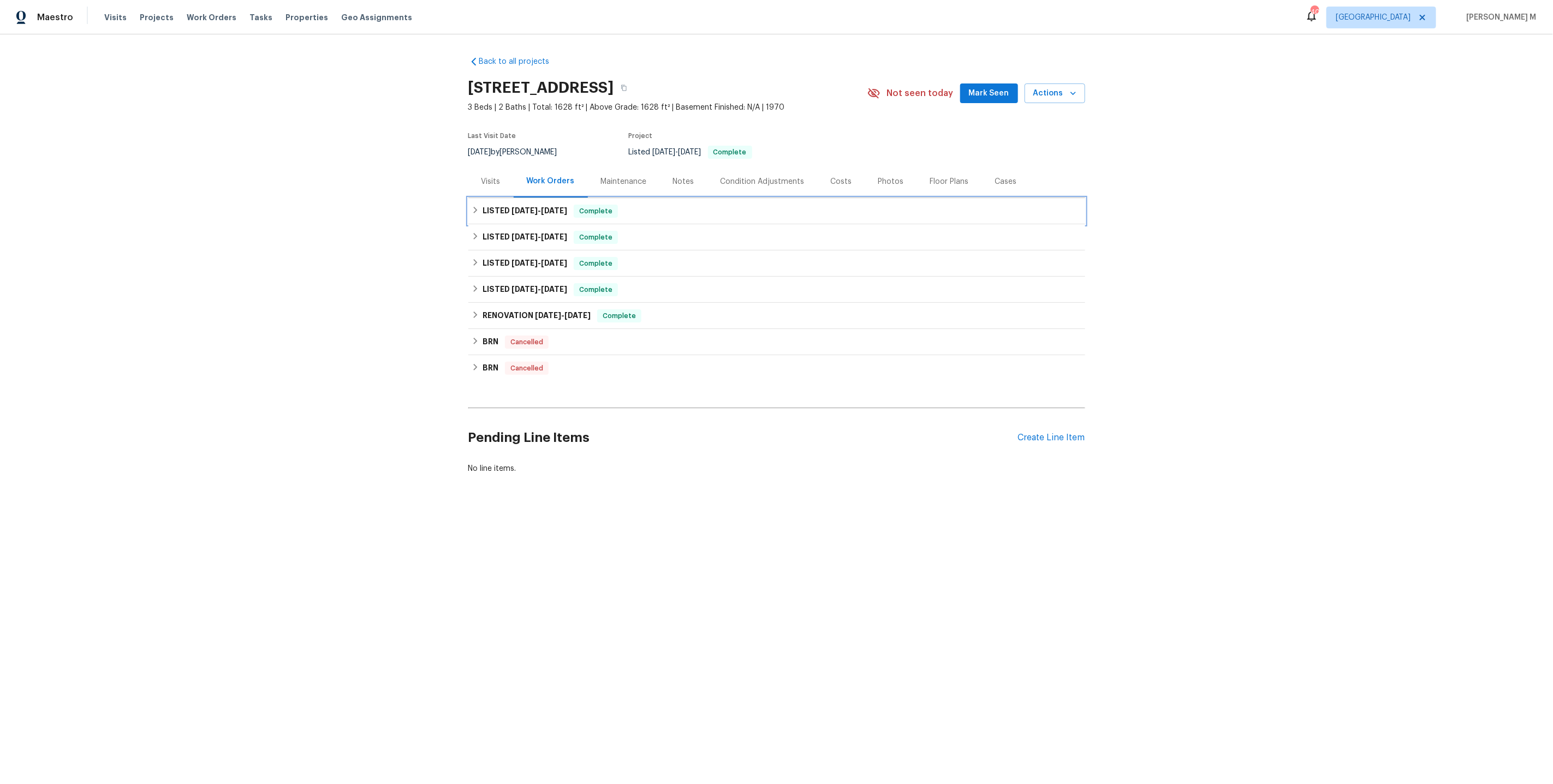
click at [511, 212] on h6 "LISTED [DATE] - [DATE]" at bounding box center [524, 212] width 84 height 13
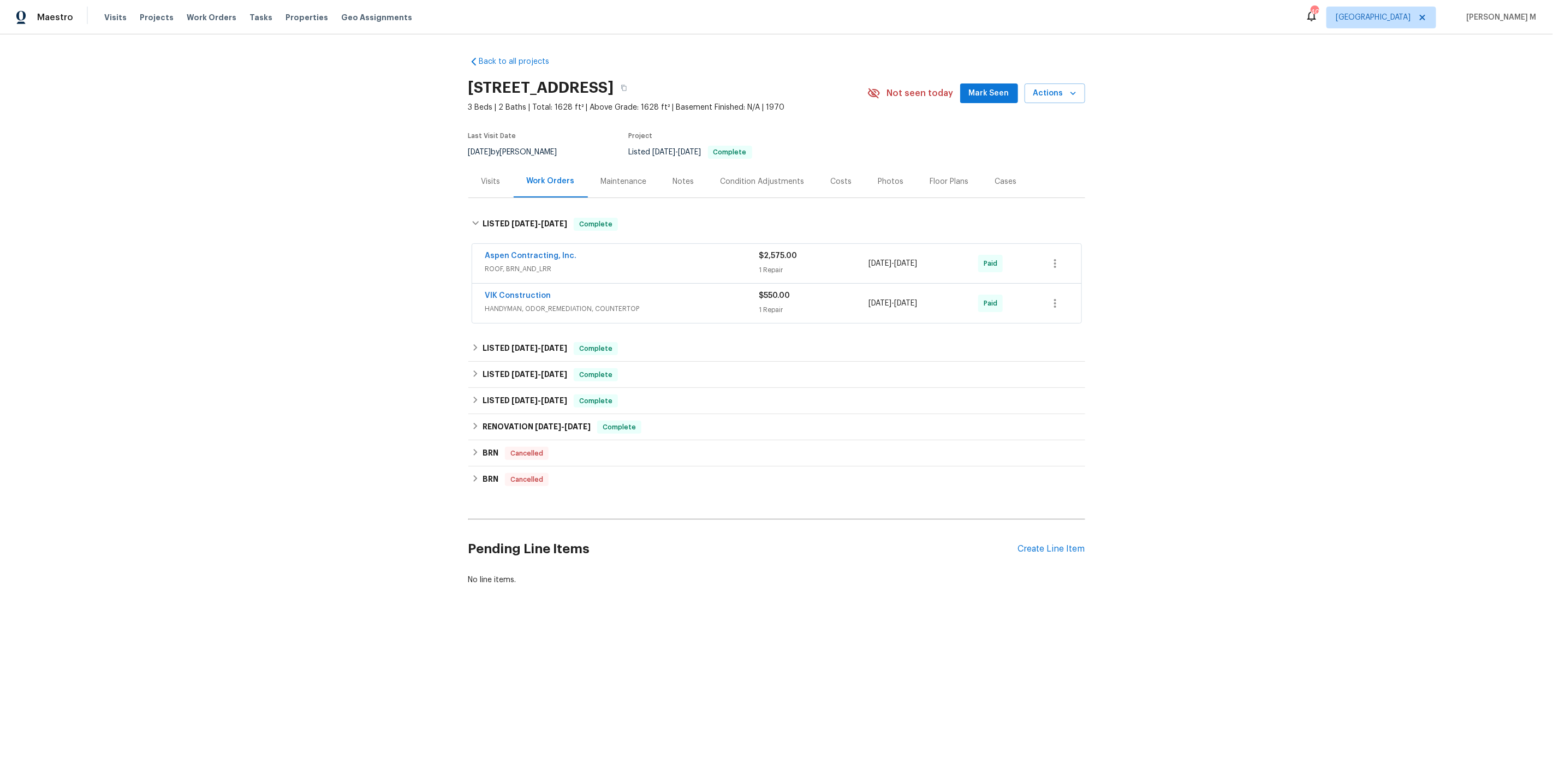
click at [534, 269] on div "Aspen Contracting, Inc. ROOF, BRN_AND_LRR" at bounding box center [622, 263] width 274 height 26
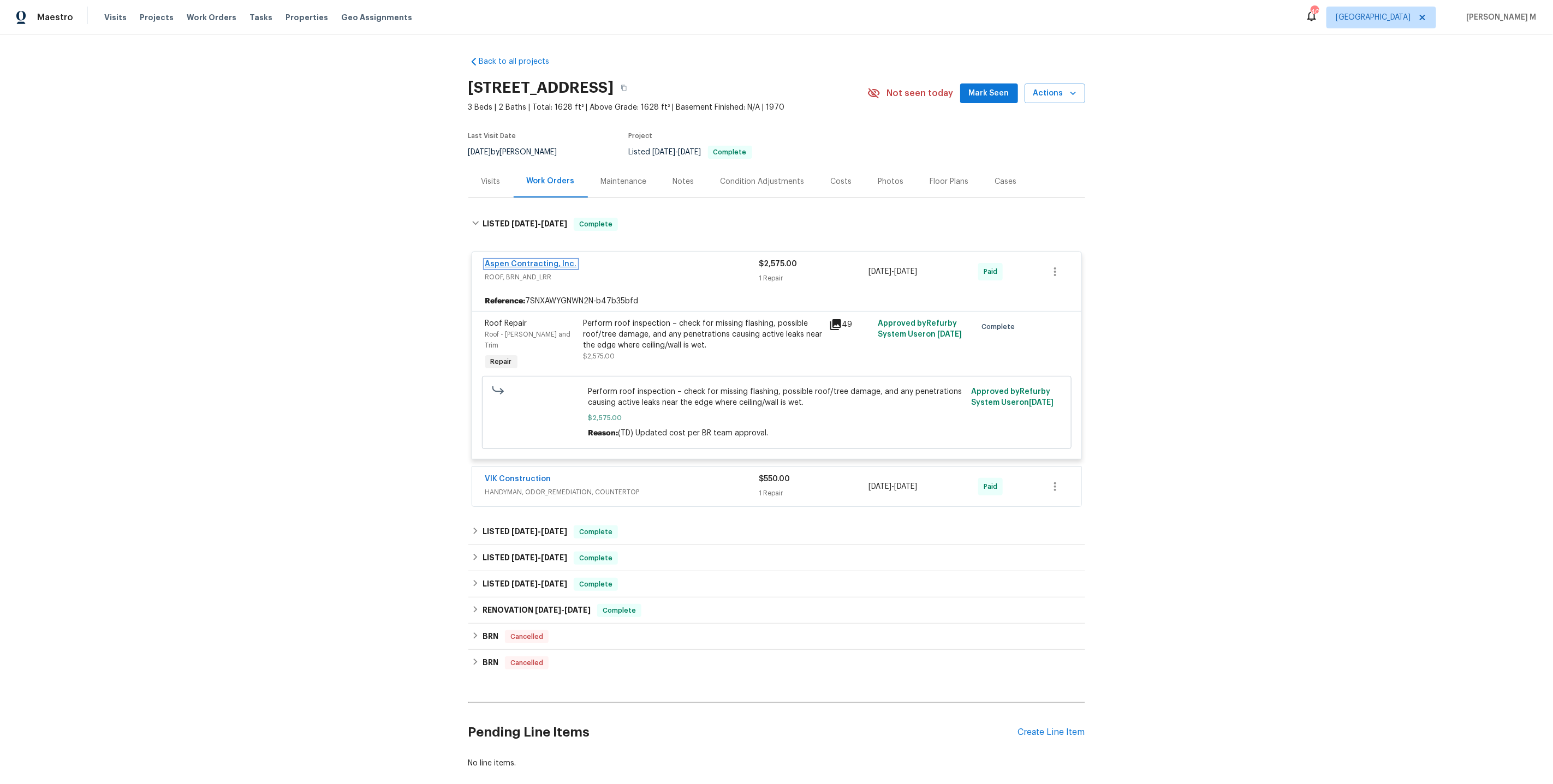
click at [526, 260] on link "Aspen Contracting, Inc." at bounding box center [531, 264] width 92 height 8
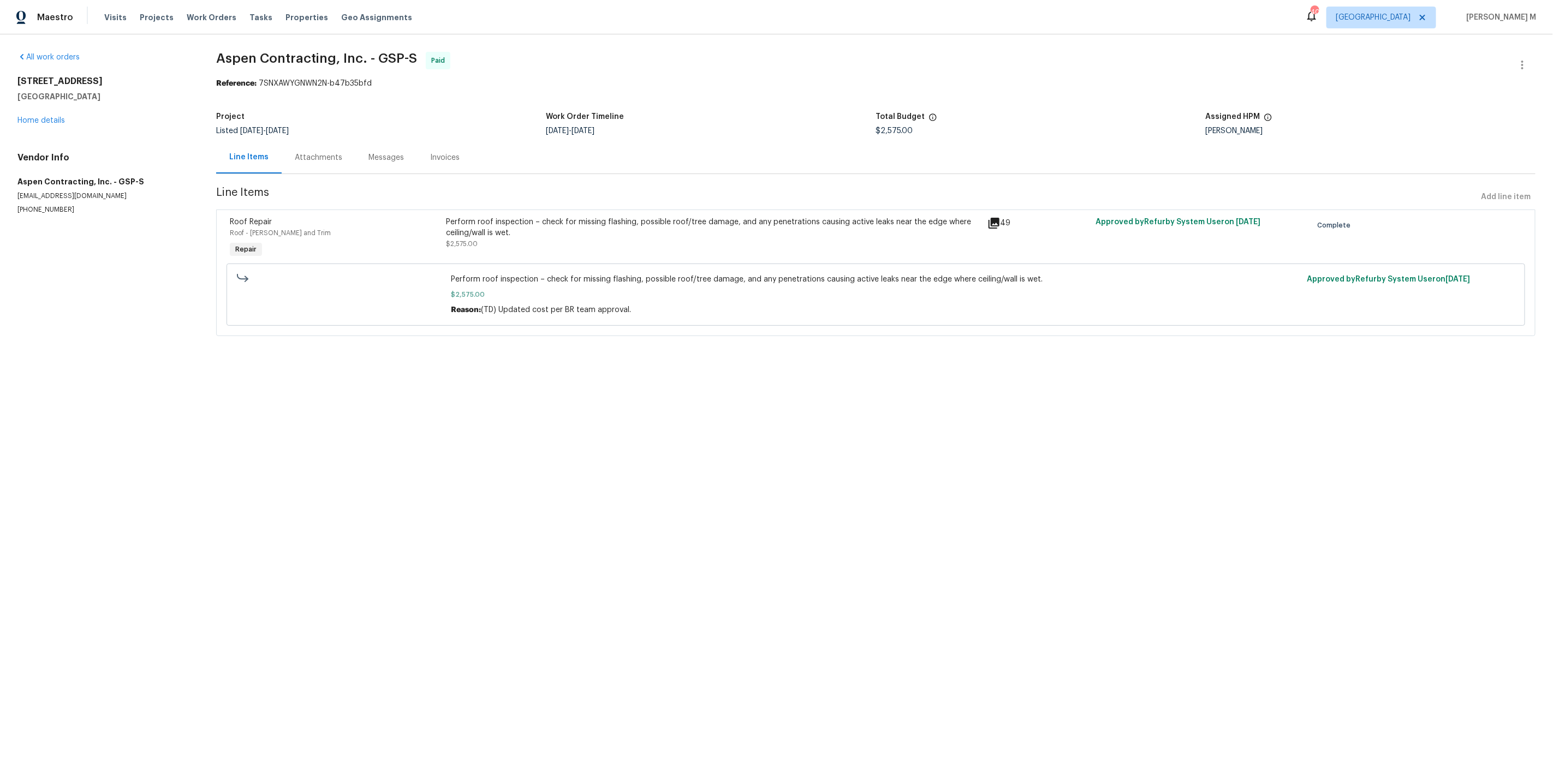
click at [295, 152] on div "Attachments" at bounding box center [318, 158] width 48 height 11
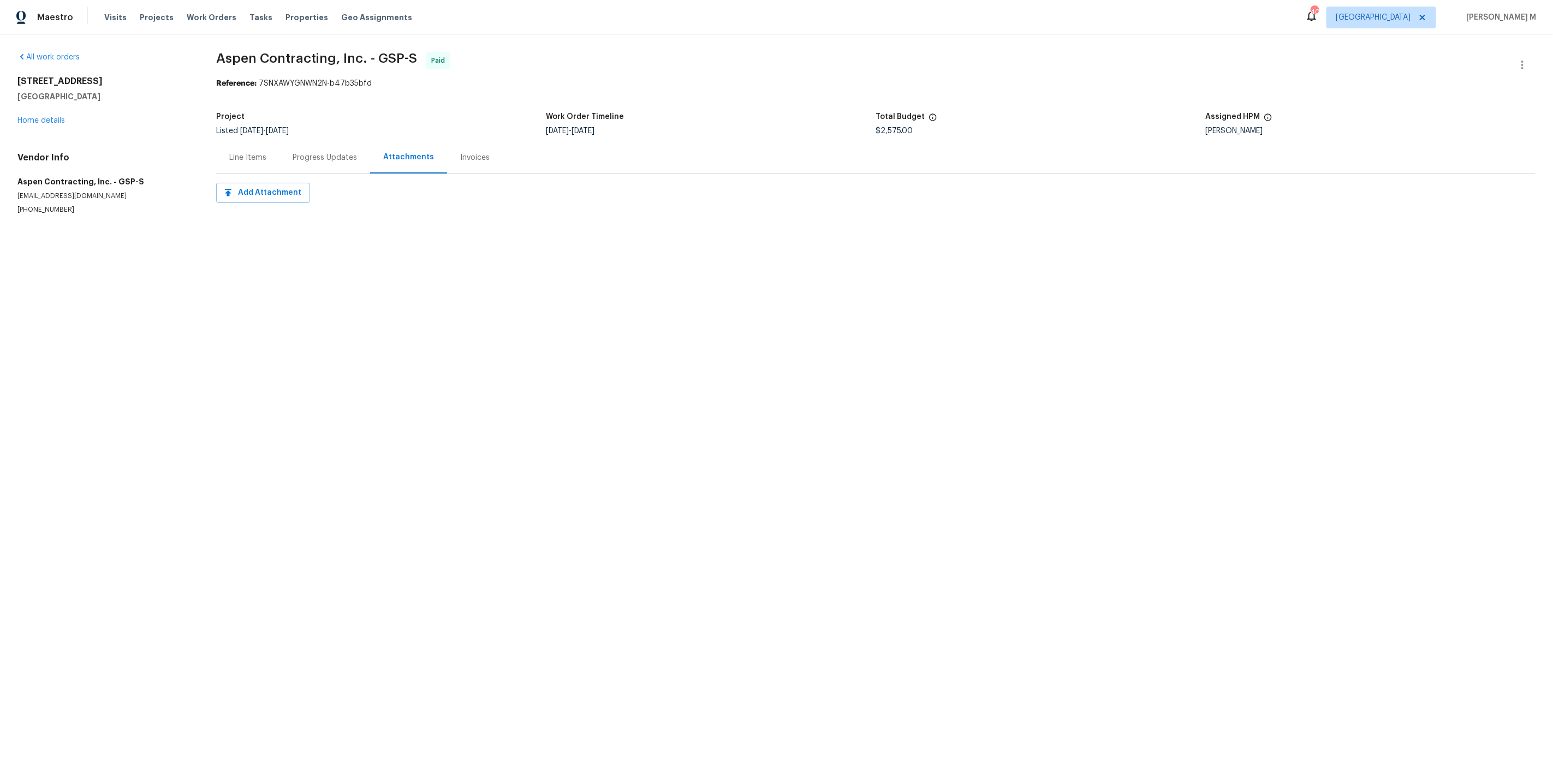
click at [246, 158] on div "Line Items" at bounding box center [248, 158] width 37 height 11
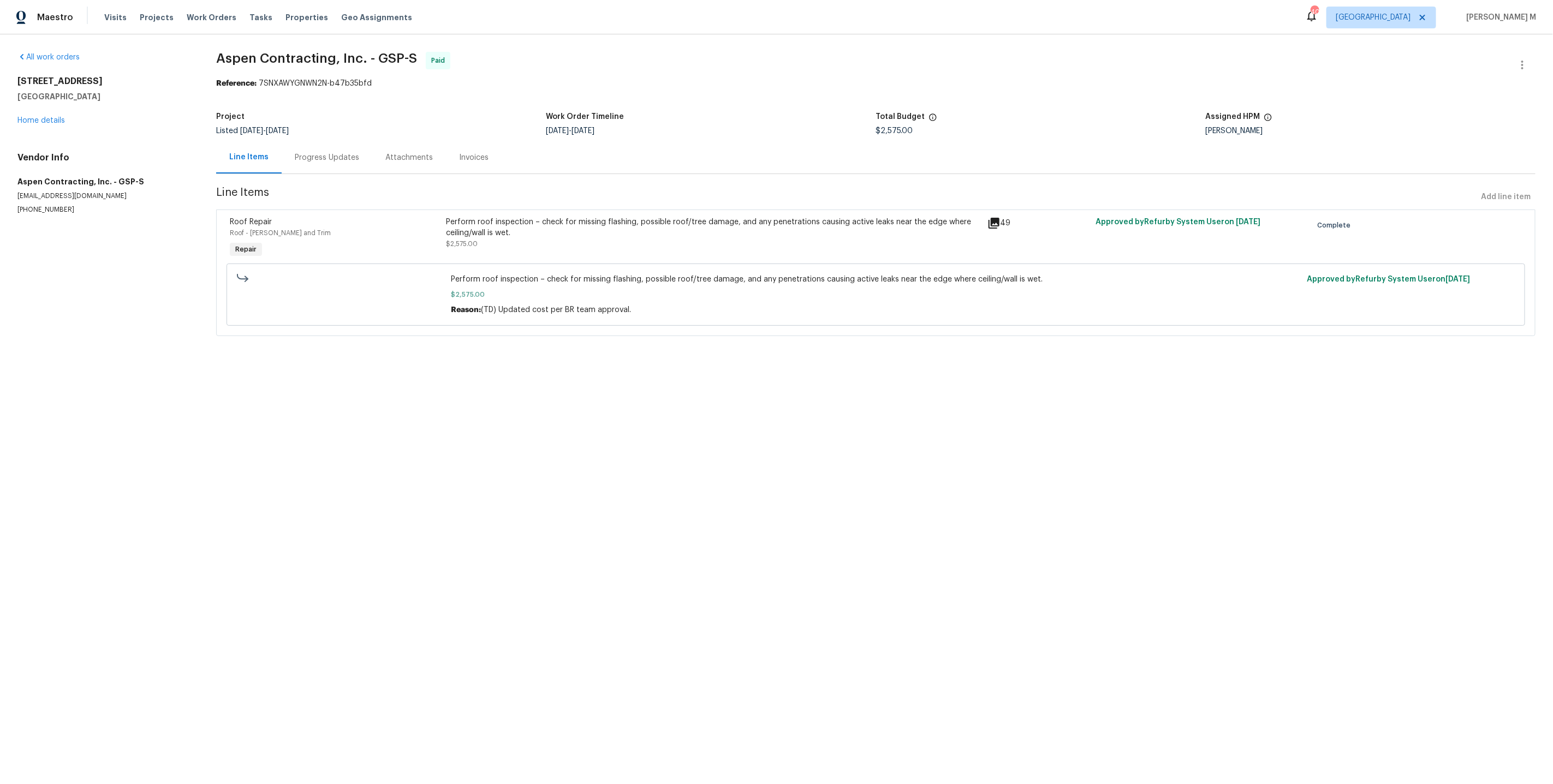
click at [703, 216] on div "Perform roof inspection – check for missing flashing, possible roof/tree damage…" at bounding box center [714, 227] width 534 height 22
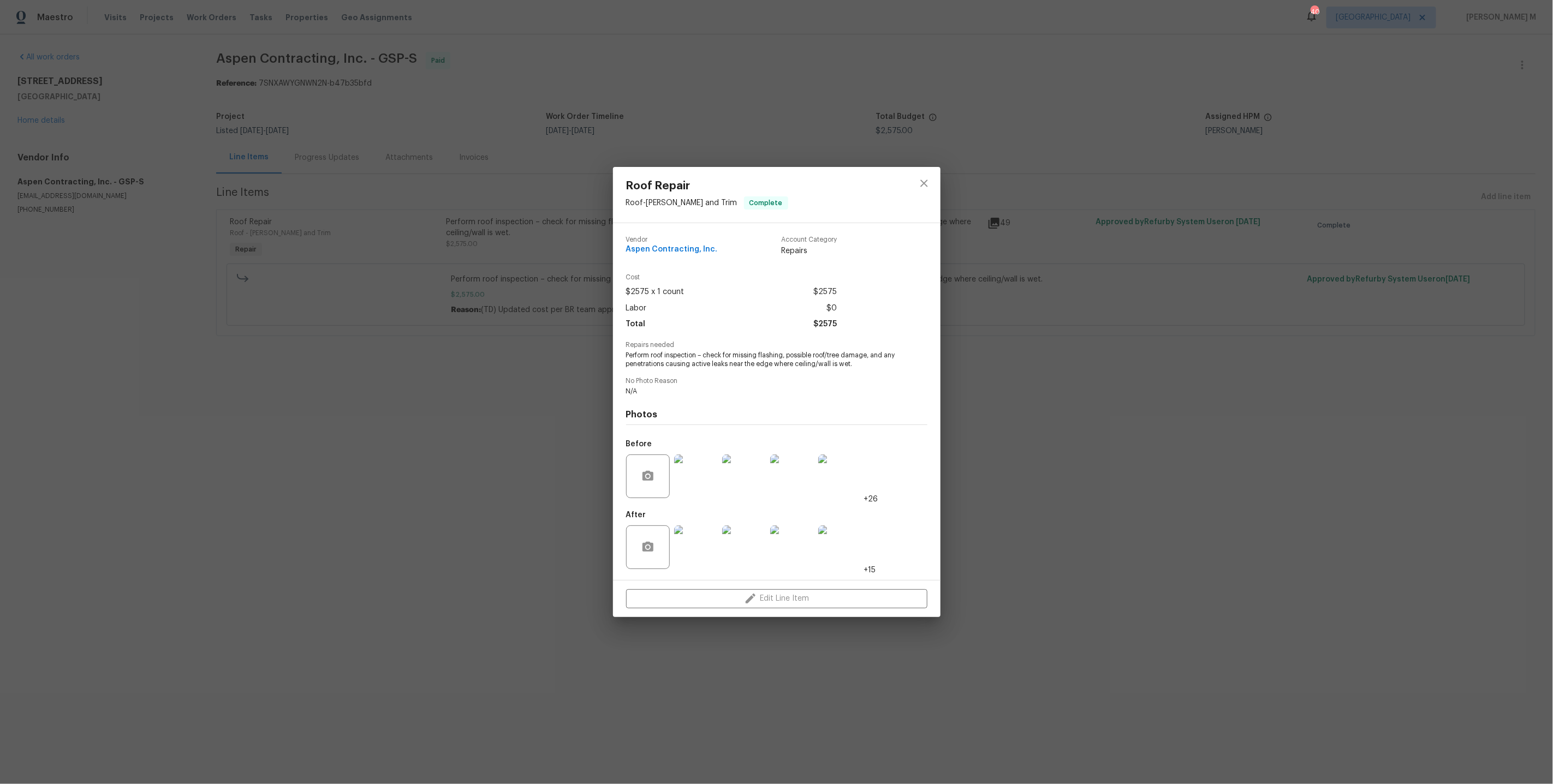
click at [698, 505] on div "After +15" at bounding box center [751, 541] width 250 height 71
click at [702, 476] on img at bounding box center [696, 476] width 43 height 43
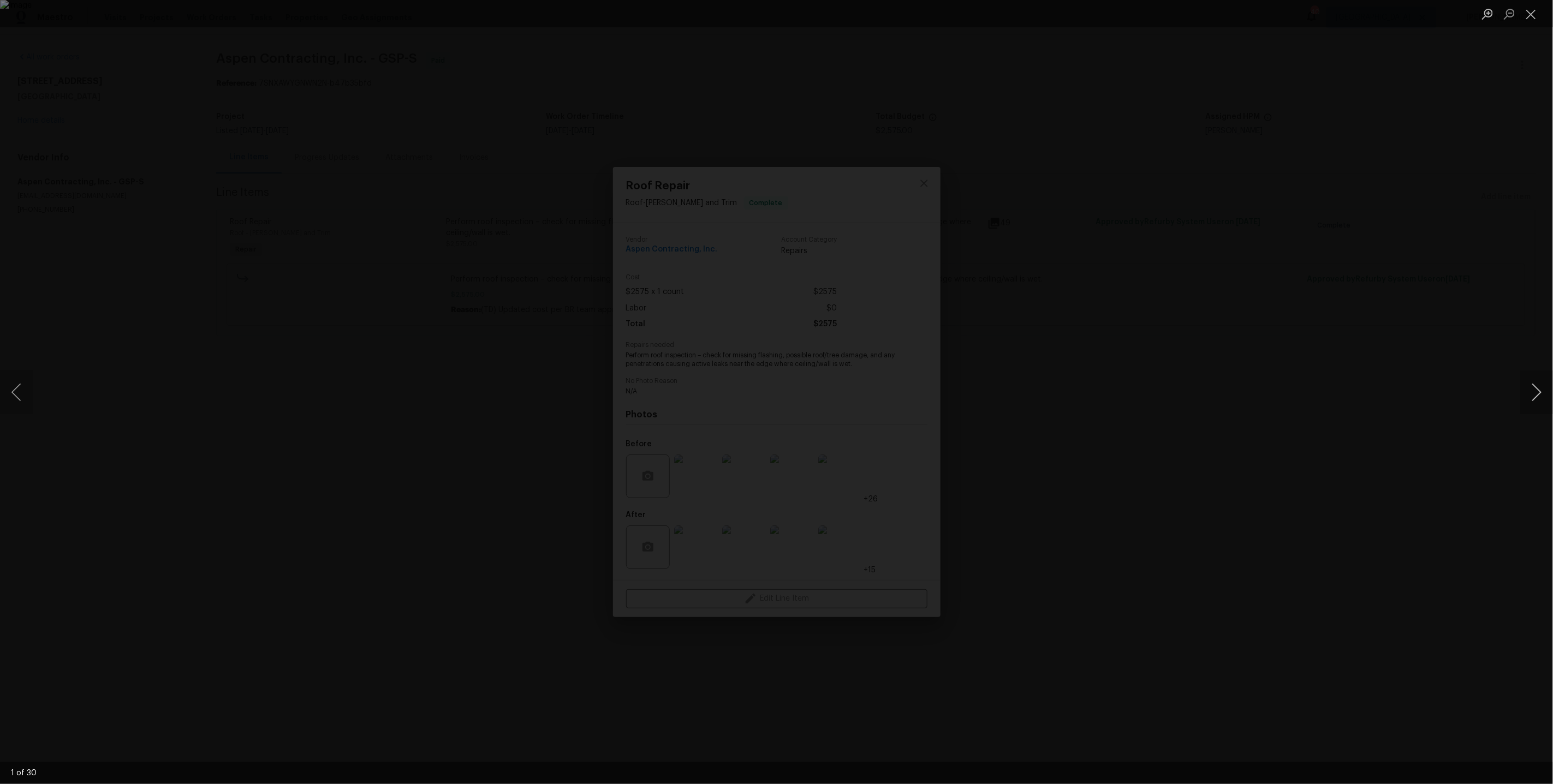
click at [1544, 382] on button "Next image" at bounding box center [1537, 392] width 33 height 43
click at [1543, 383] on button "Next image" at bounding box center [1537, 392] width 33 height 43
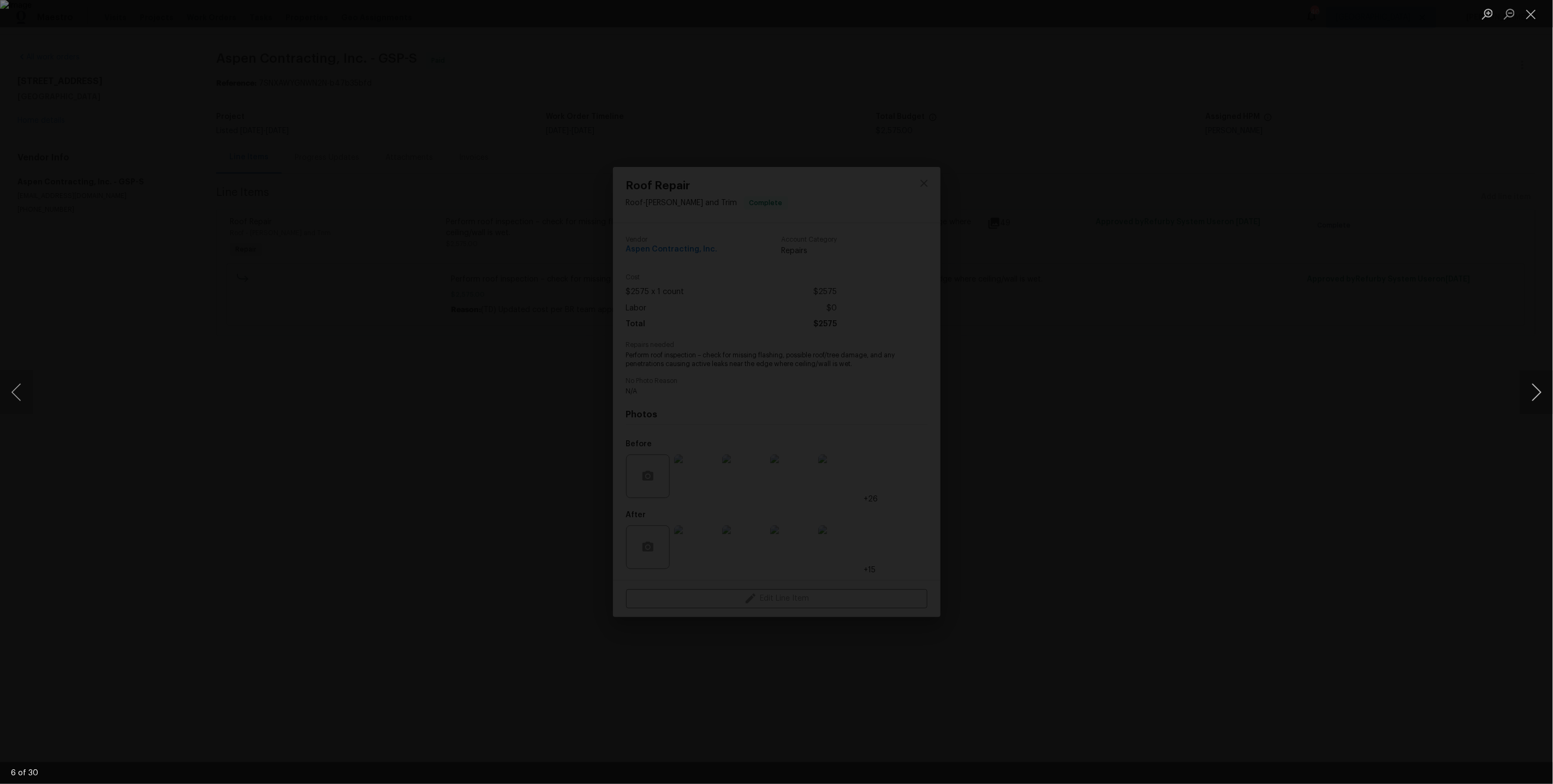
click at [1543, 383] on button "Next image" at bounding box center [1537, 392] width 33 height 43
click at [1424, 215] on div "Lightbox" at bounding box center [776, 392] width 1553 height 784
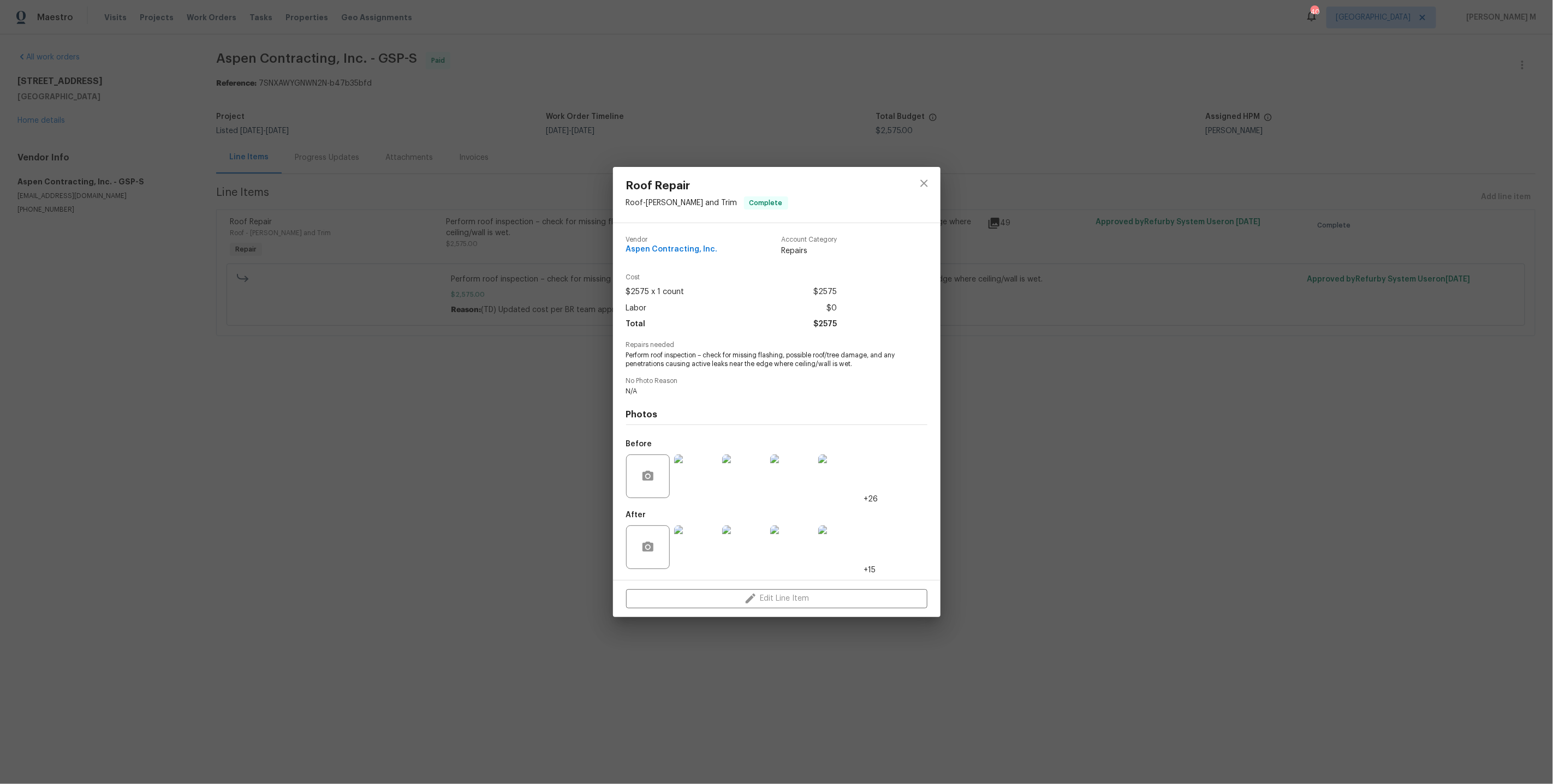
click at [1424, 215] on div "Roof Repair Roof - Eaves and Trim Complete Vendor Aspen Contracting, Inc. Accou…" at bounding box center [776, 392] width 1553 height 784
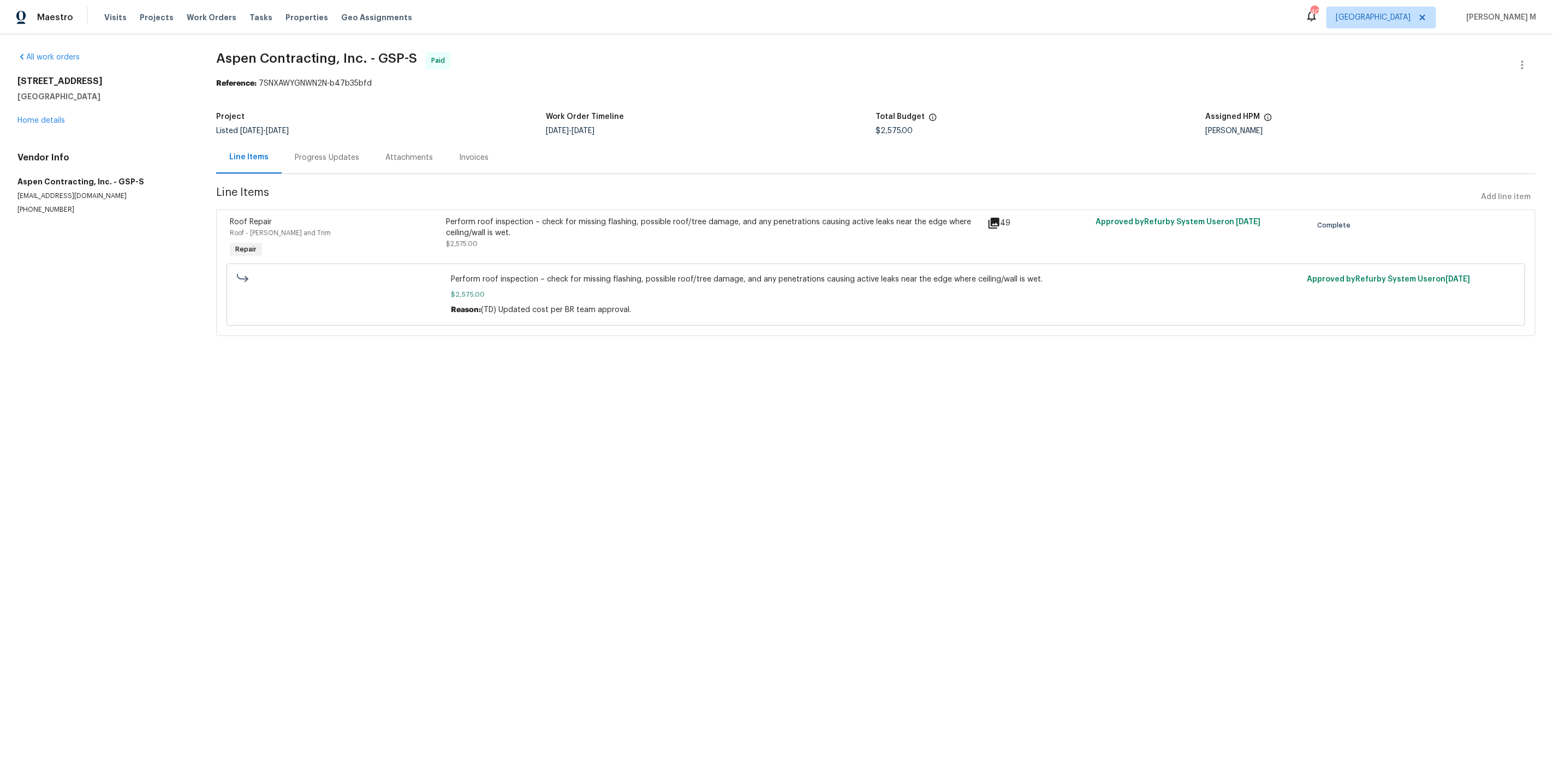
click at [289, 161] on div "Progress Updates" at bounding box center [327, 157] width 90 height 32
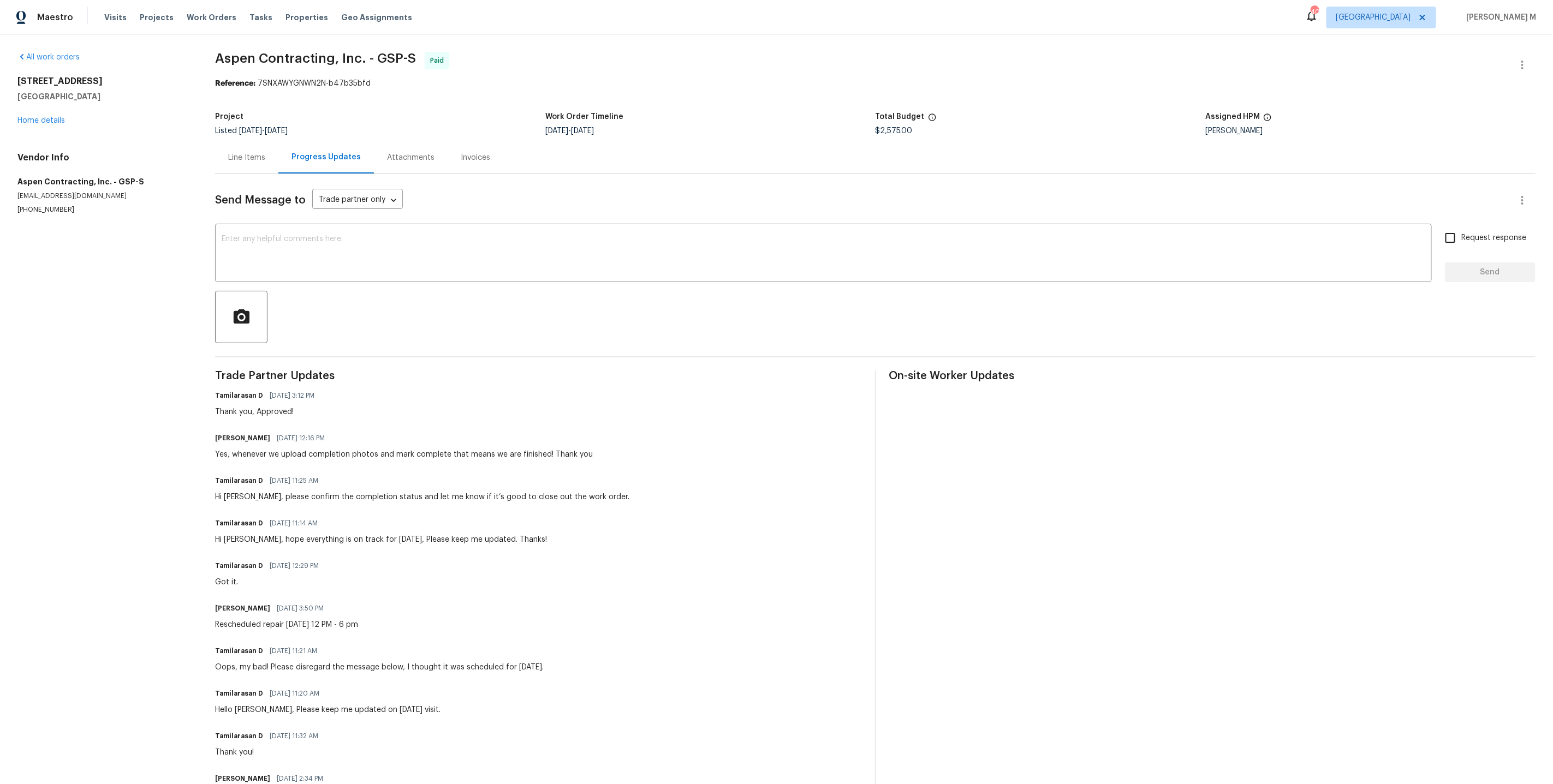
click at [603, 396] on div "Tamilarasan D 07/28/2025 3:12 PM Thank you, Approved!" at bounding box center [538, 403] width 646 height 30
drag, startPoint x: 199, startPoint y: 60, endPoint x: 315, endPoint y: 57, distance: 116.0
click at [315, 57] on div "All work orders 421 High Valley Blvd Greenville, SC 29605 Home details Vendor I…" at bounding box center [776, 656] width 1553 height 1244
copy span "Aspen Contracting"
click at [36, 109] on div "421 High Valley Blvd Greenville, SC 29605 Home details" at bounding box center [103, 101] width 171 height 50
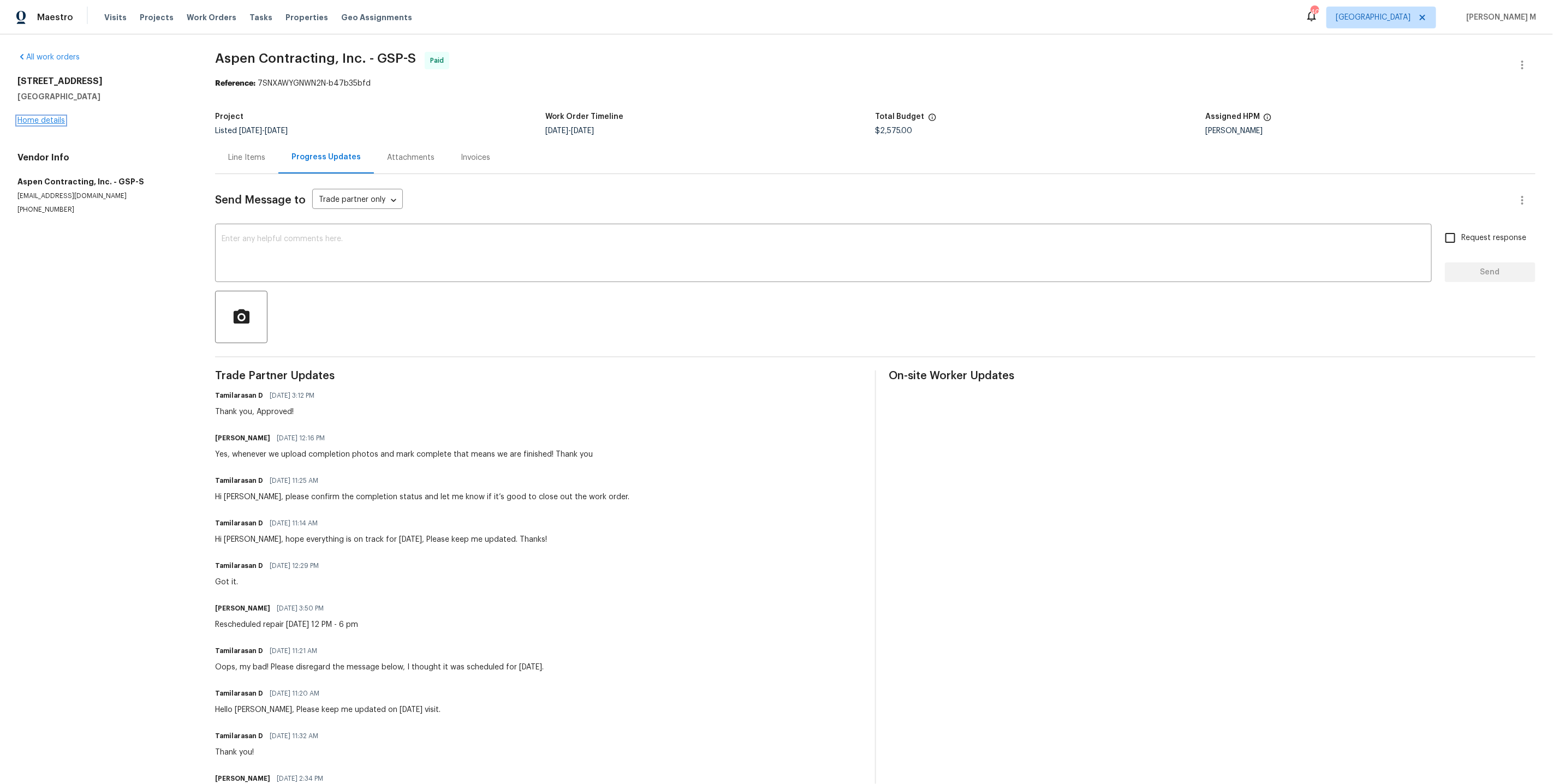
click at [36, 117] on link "Home details" at bounding box center [41, 121] width 48 height 8
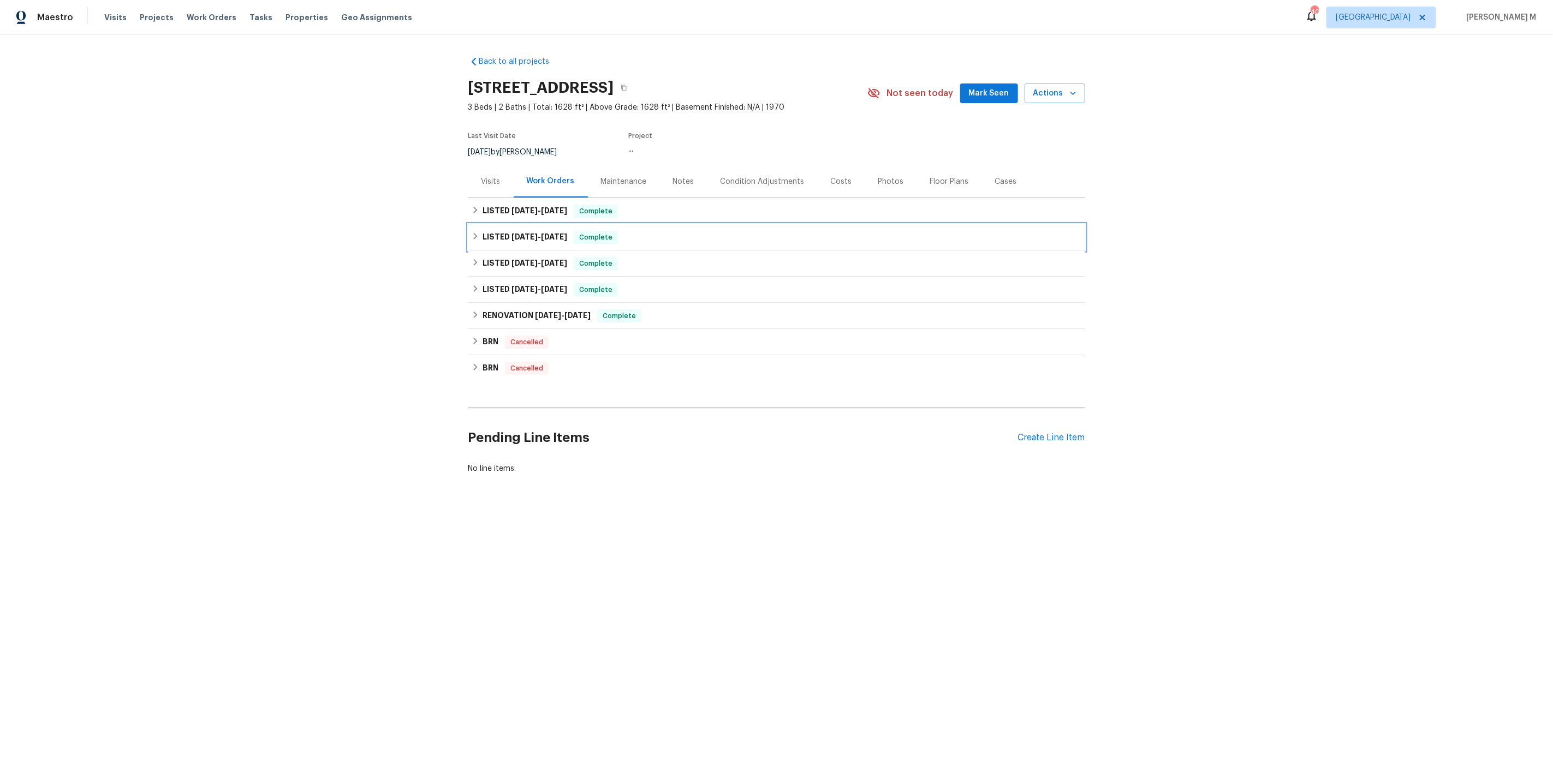
click at [524, 237] on h6 "LISTED 6/20/25 - 7/7/25" at bounding box center [524, 237] width 84 height 13
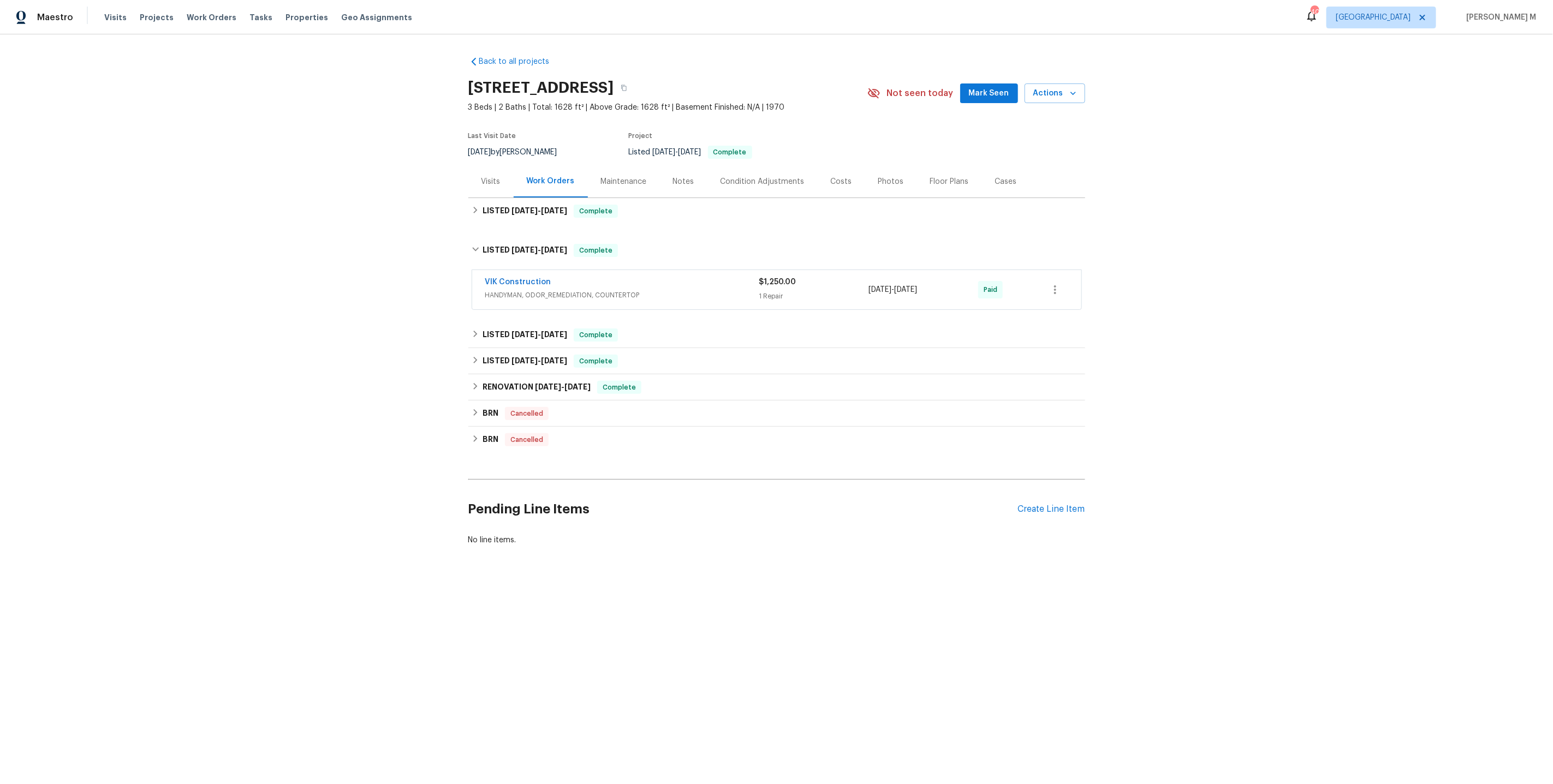
click at [524, 312] on div "Back to all projects 421 High Valley Blvd, Greenville, SC 29605 3 Beds | 2 Bath…" at bounding box center [776, 301] width 617 height 507
click at [550, 293] on span "HANDYMAN, ODOR_REMEDIATION, COUNTERTOP" at bounding box center [622, 295] width 274 height 11
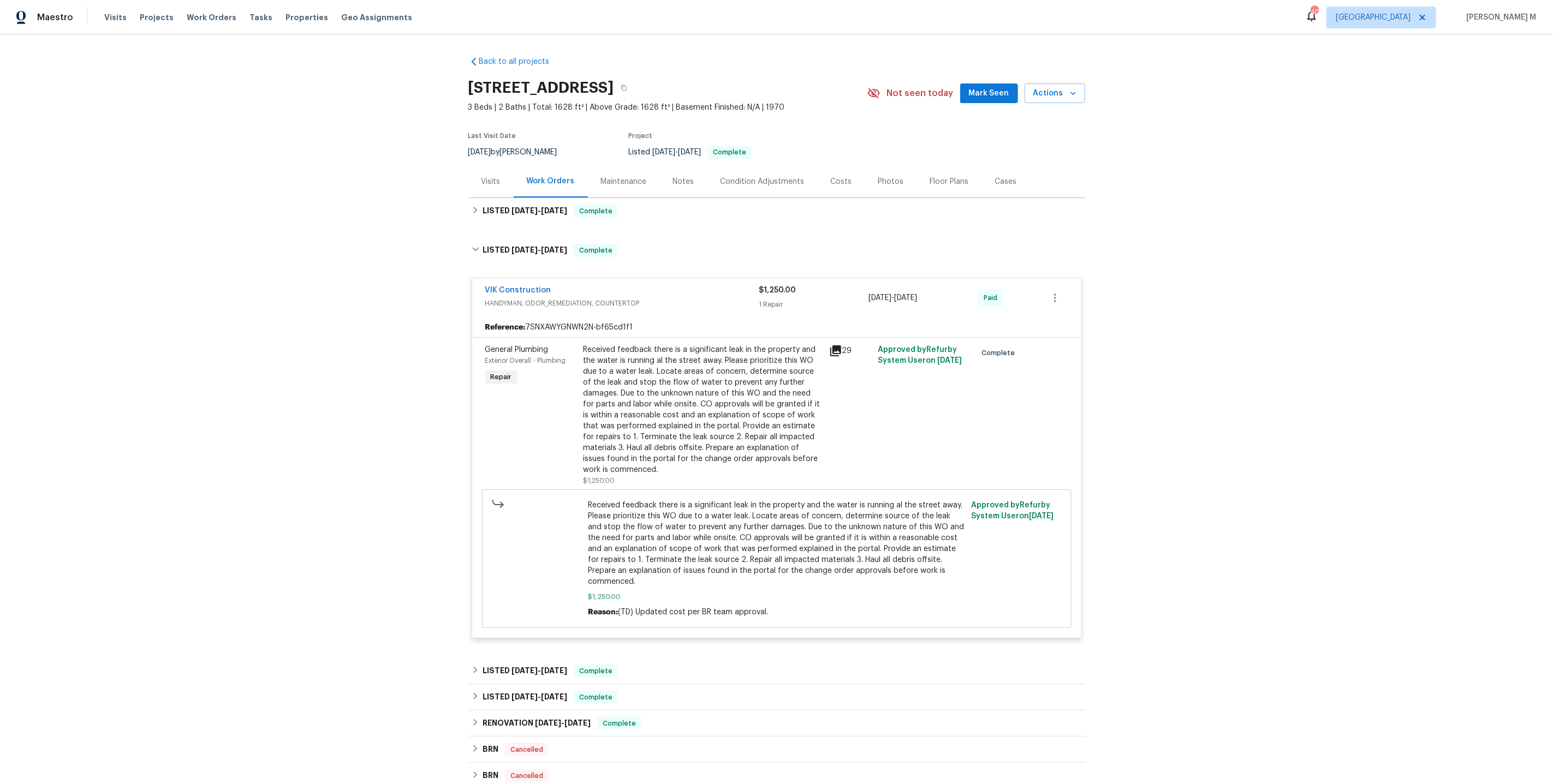
scroll to position [127, 0]
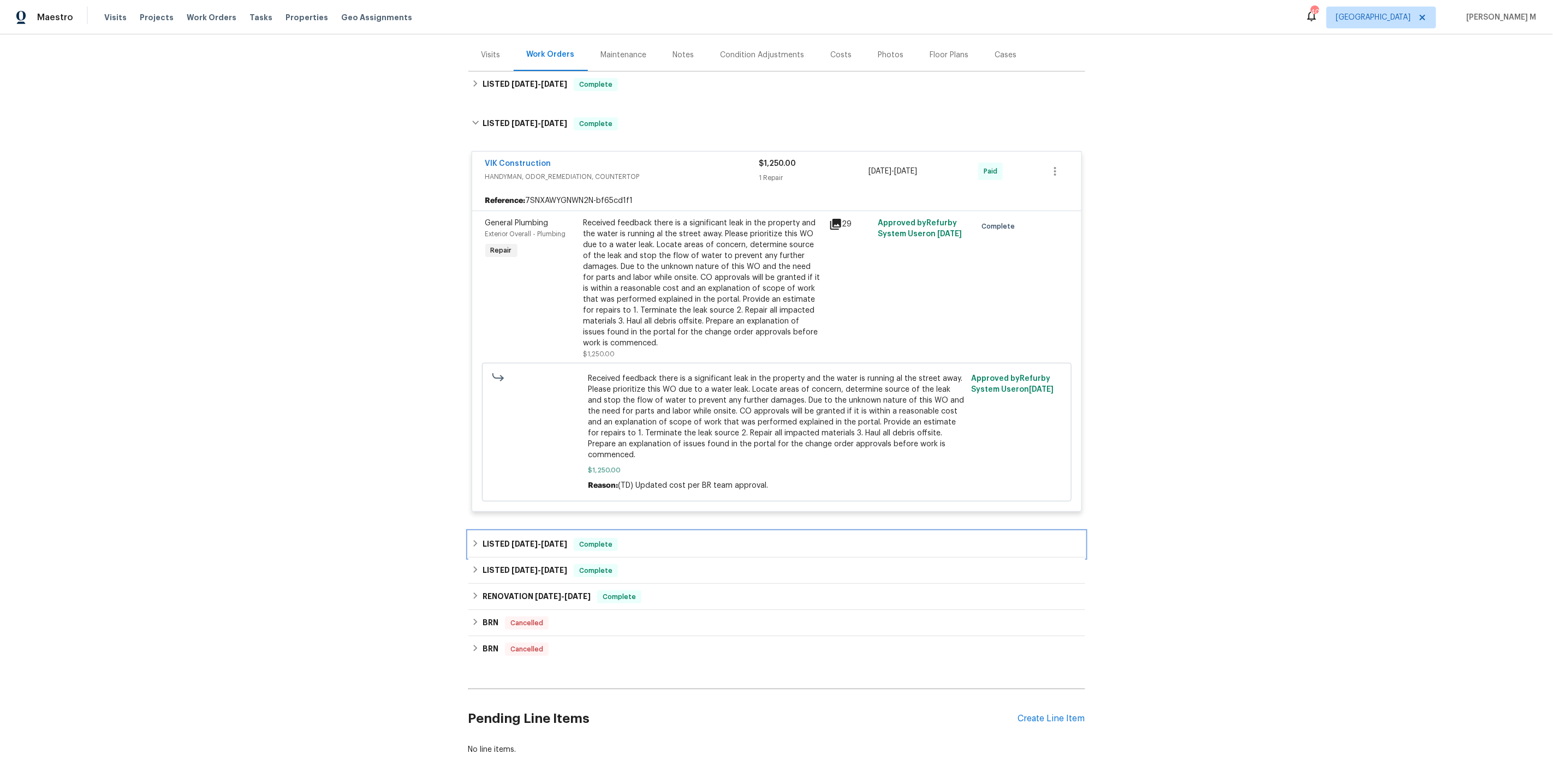
click at [515, 540] on span "5/1/25" at bounding box center [524, 544] width 26 height 8
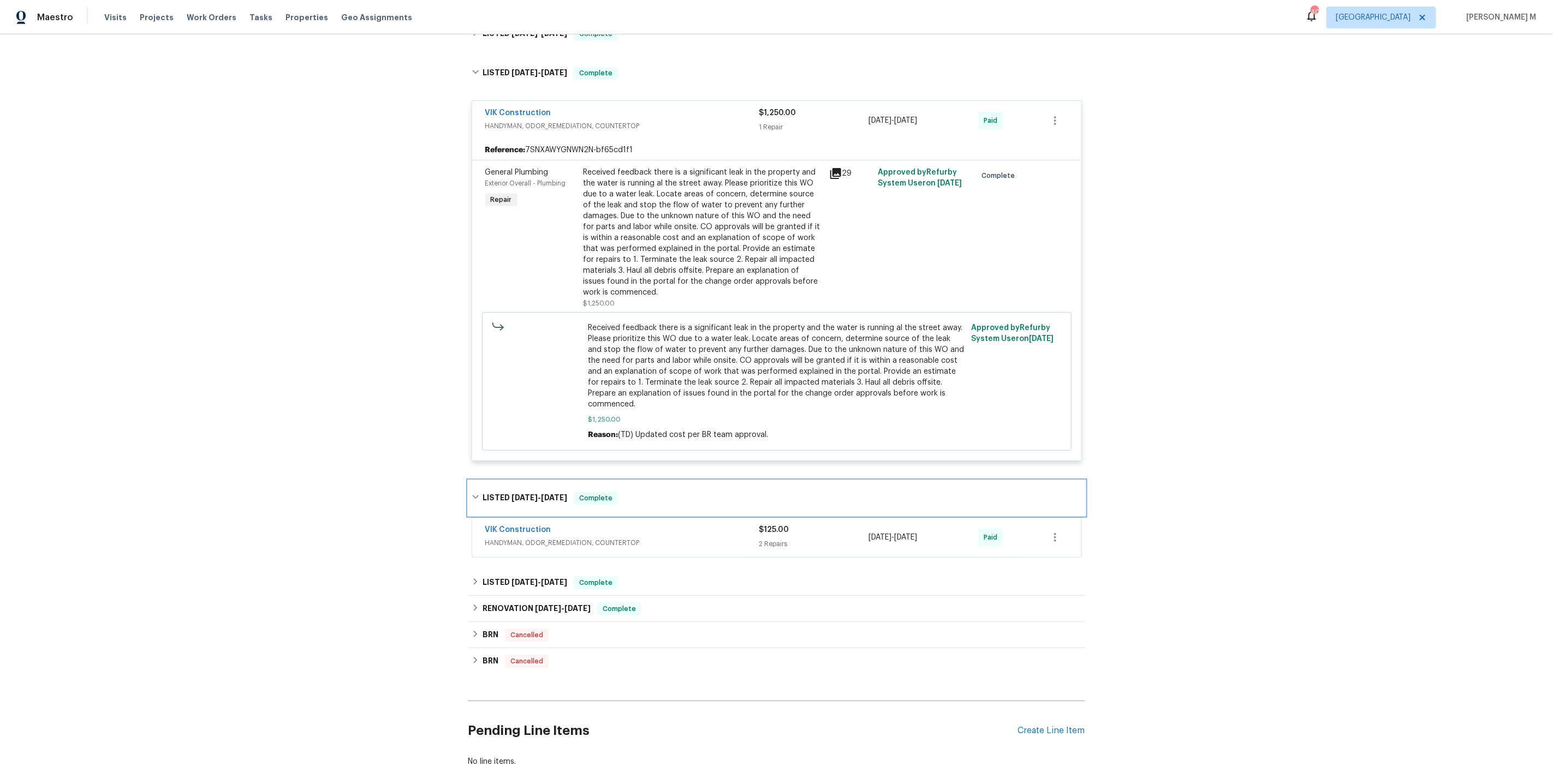
scroll to position [200, 0]
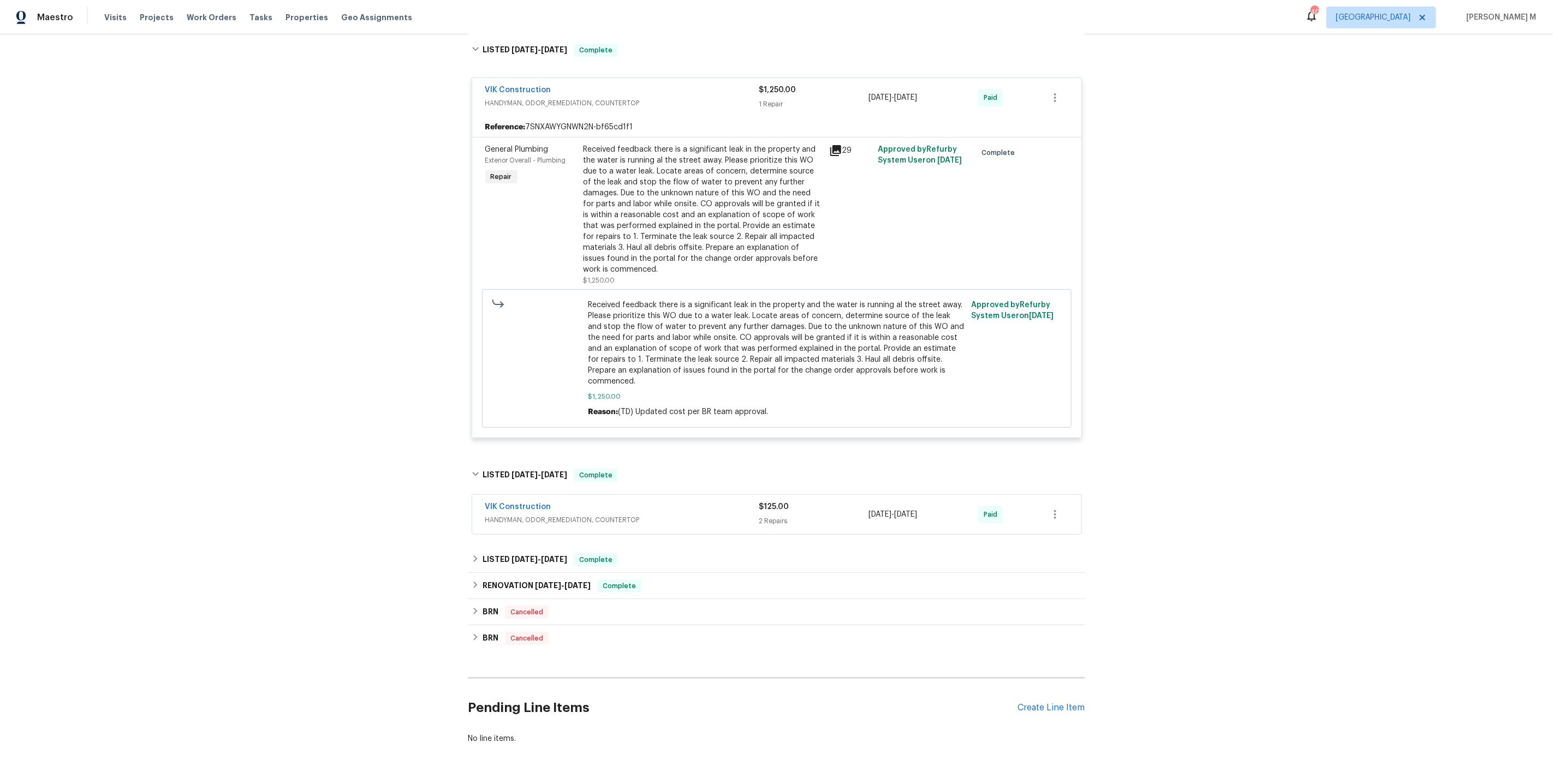
click at [533, 515] on span "HANDYMAN, ODOR_REMEDIATION, COUNTERTOP" at bounding box center [622, 520] width 274 height 11
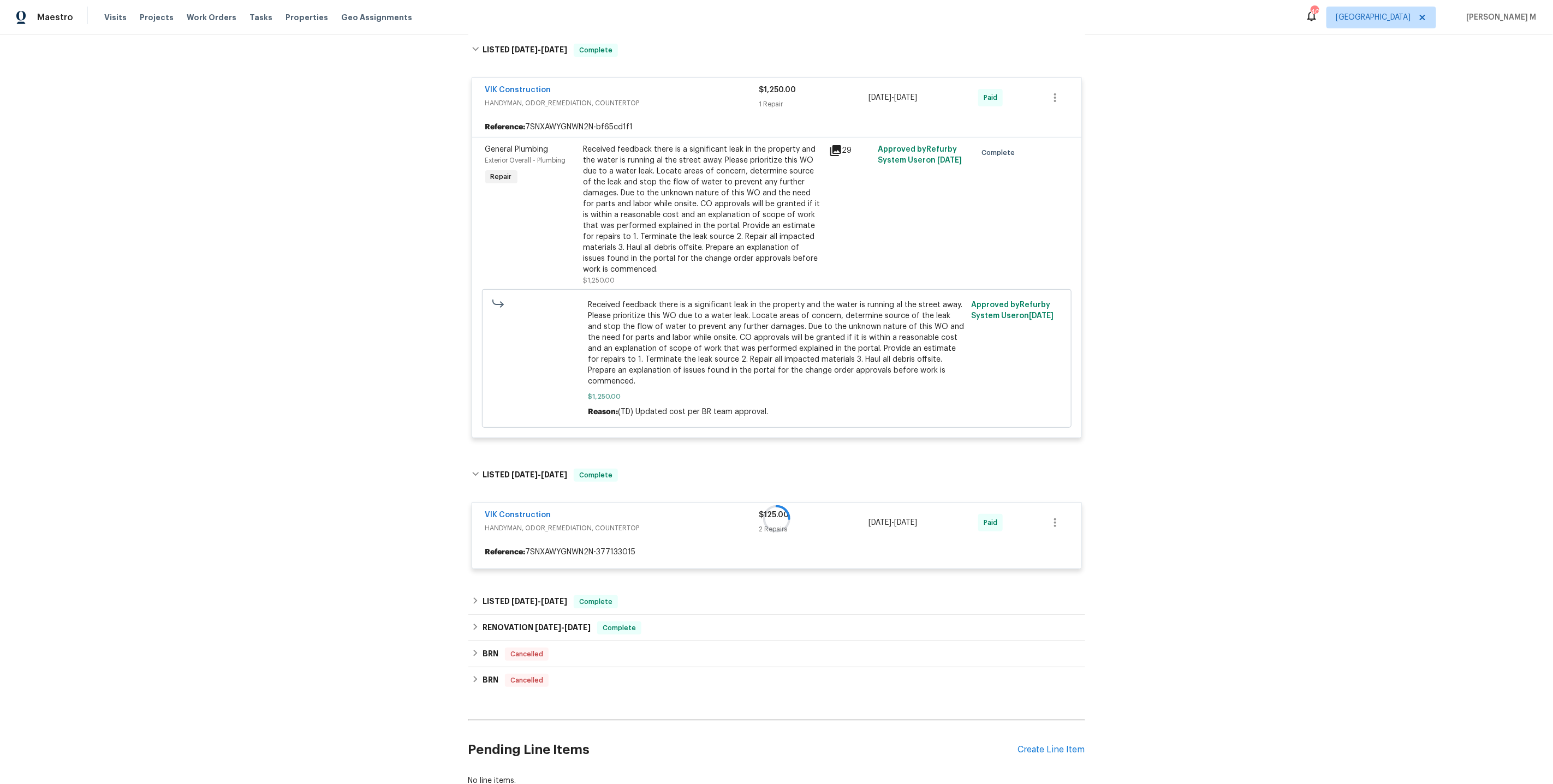
click at [713, 187] on div "Received feedback there is a significant leak in the property and the water is …" at bounding box center [703, 209] width 239 height 131
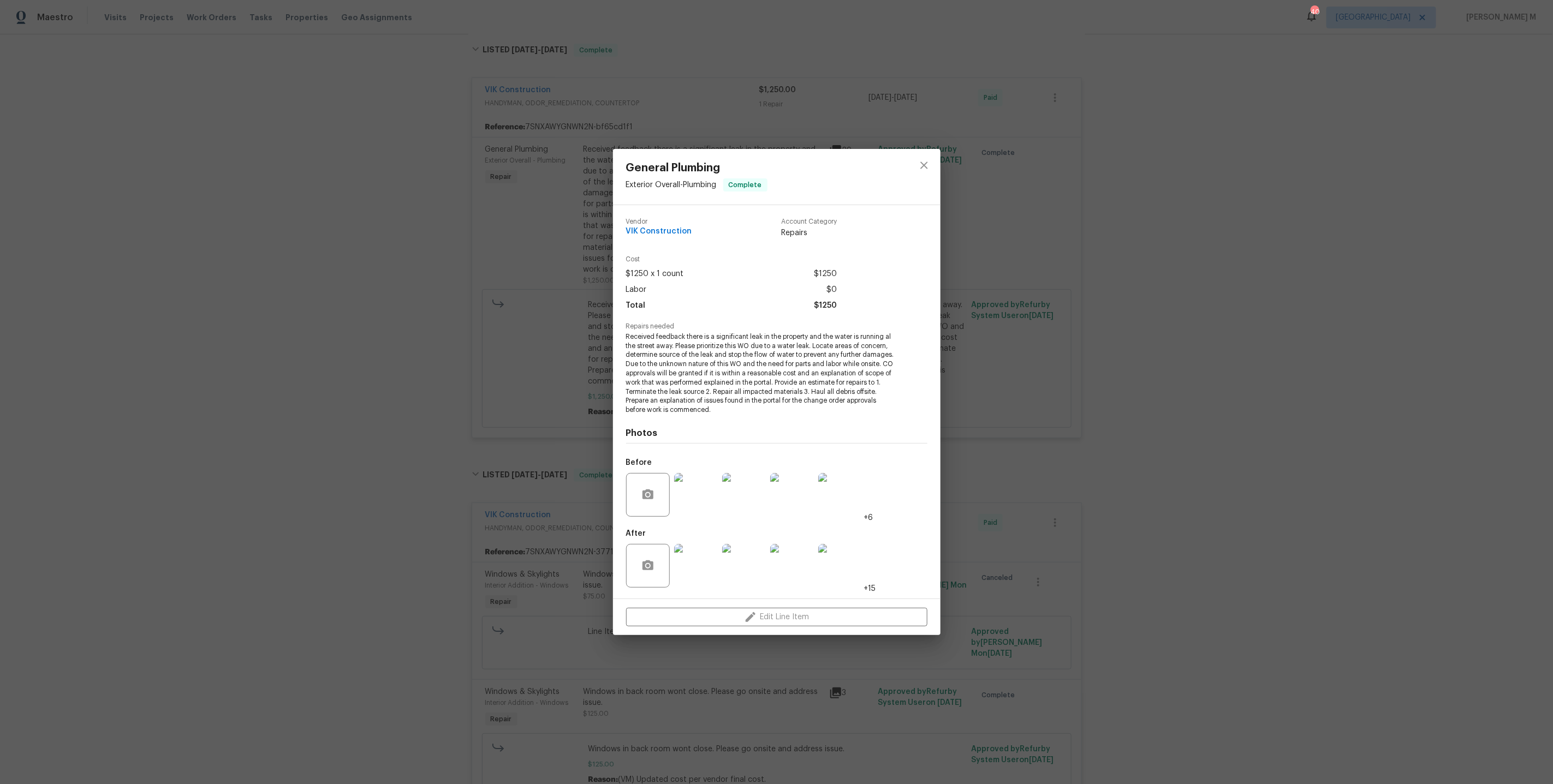
click at [1007, 488] on div "General Plumbing Exterior Overall - Plumbing Complete Vendor VIK Construction A…" at bounding box center [776, 392] width 1553 height 784
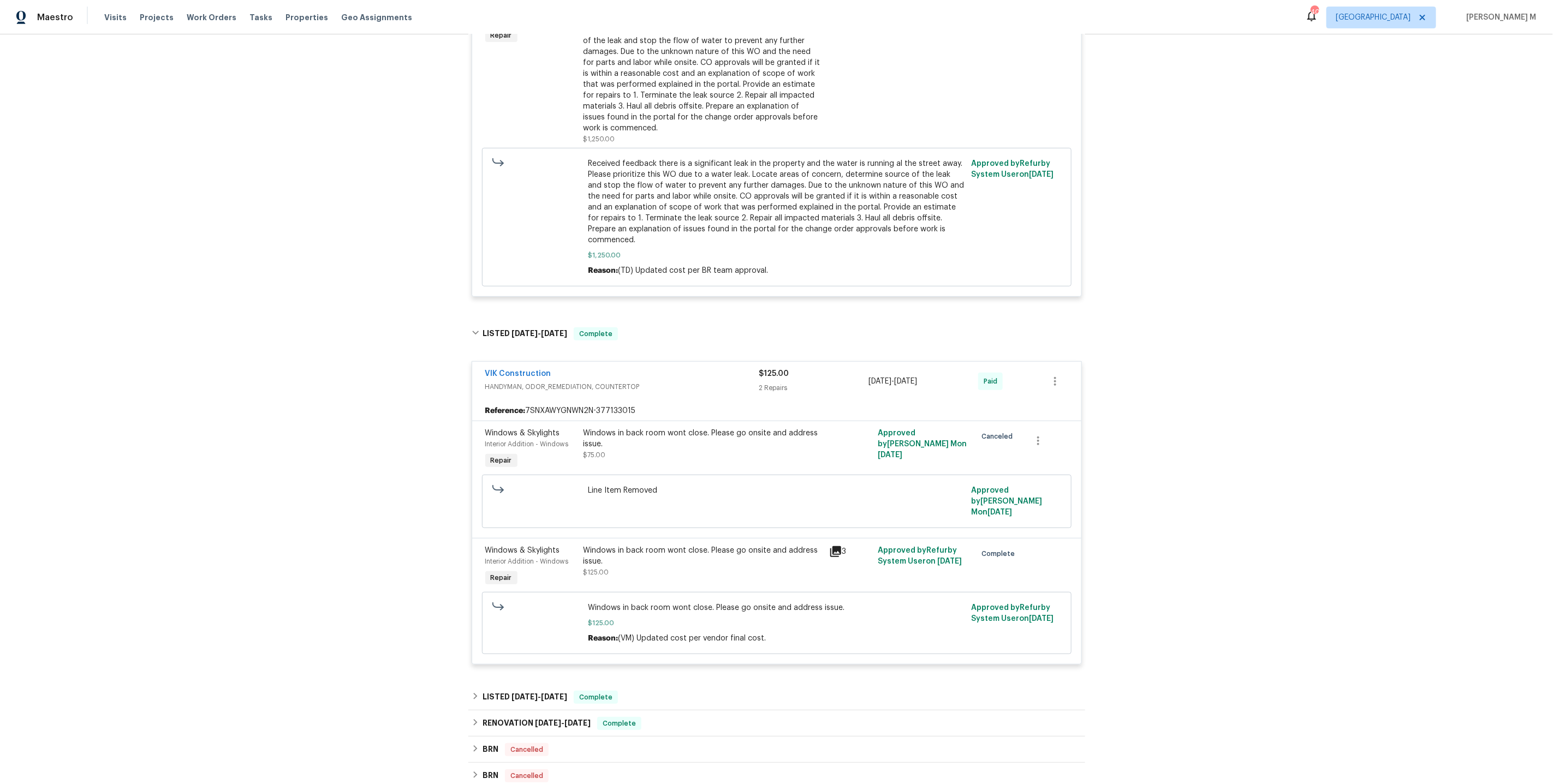
scroll to position [468, 0]
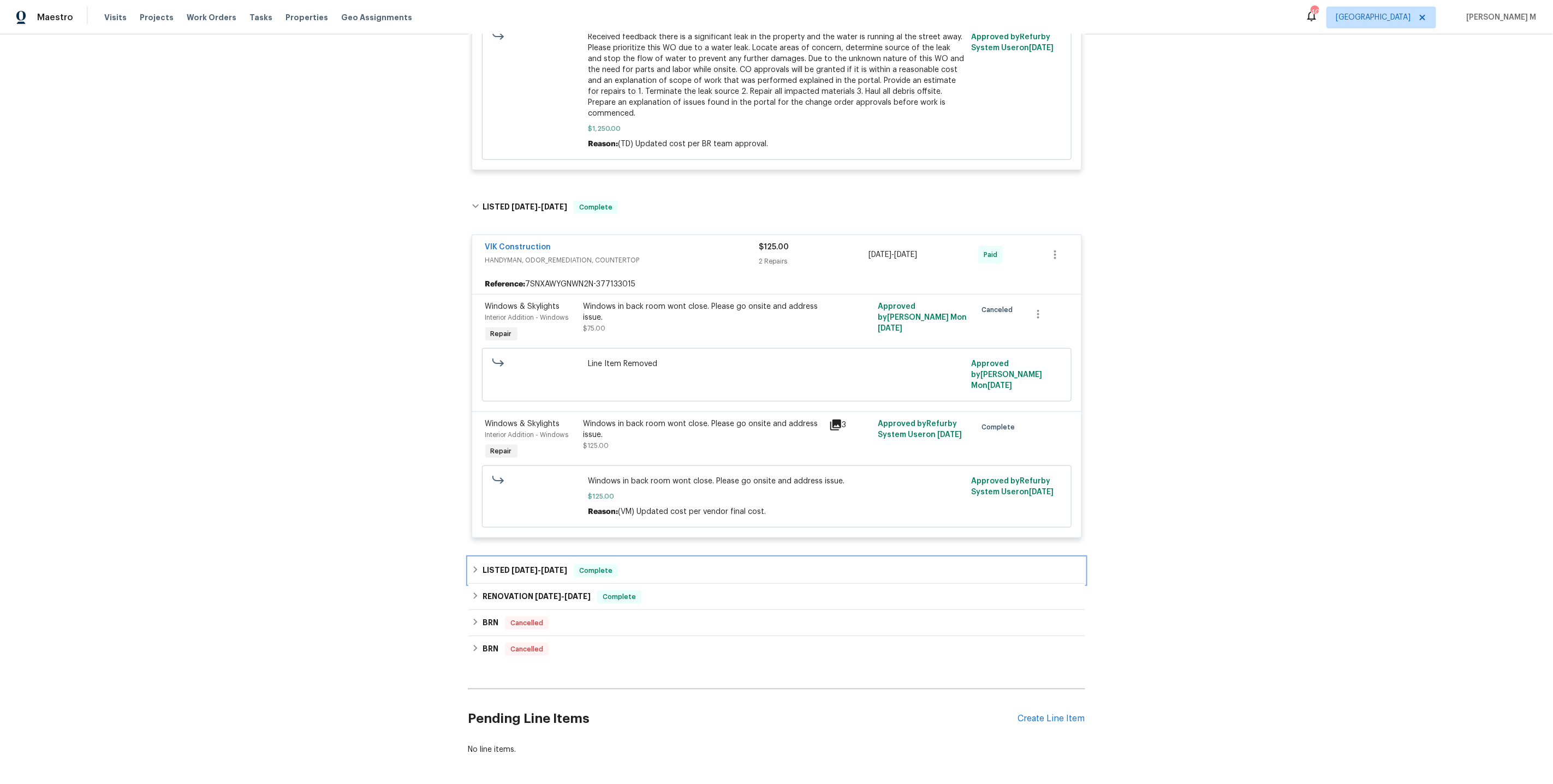
click at [538, 564] on h6 "LISTED 12/20/24 - 12/21/24" at bounding box center [524, 571] width 84 height 13
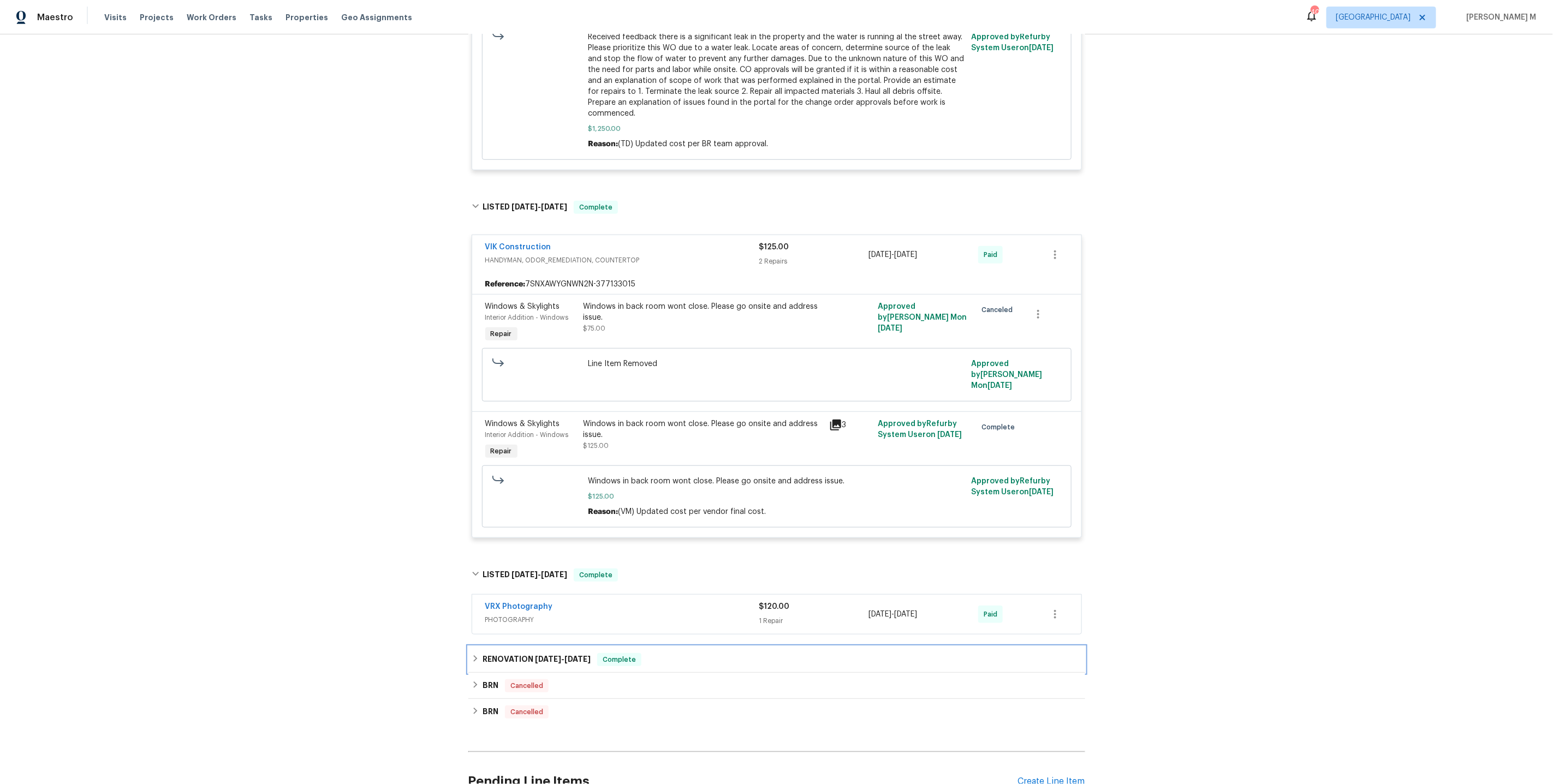
click at [491, 653] on h6 "RENOVATION 12/12/24 - 12/18/24" at bounding box center [536, 660] width 108 height 13
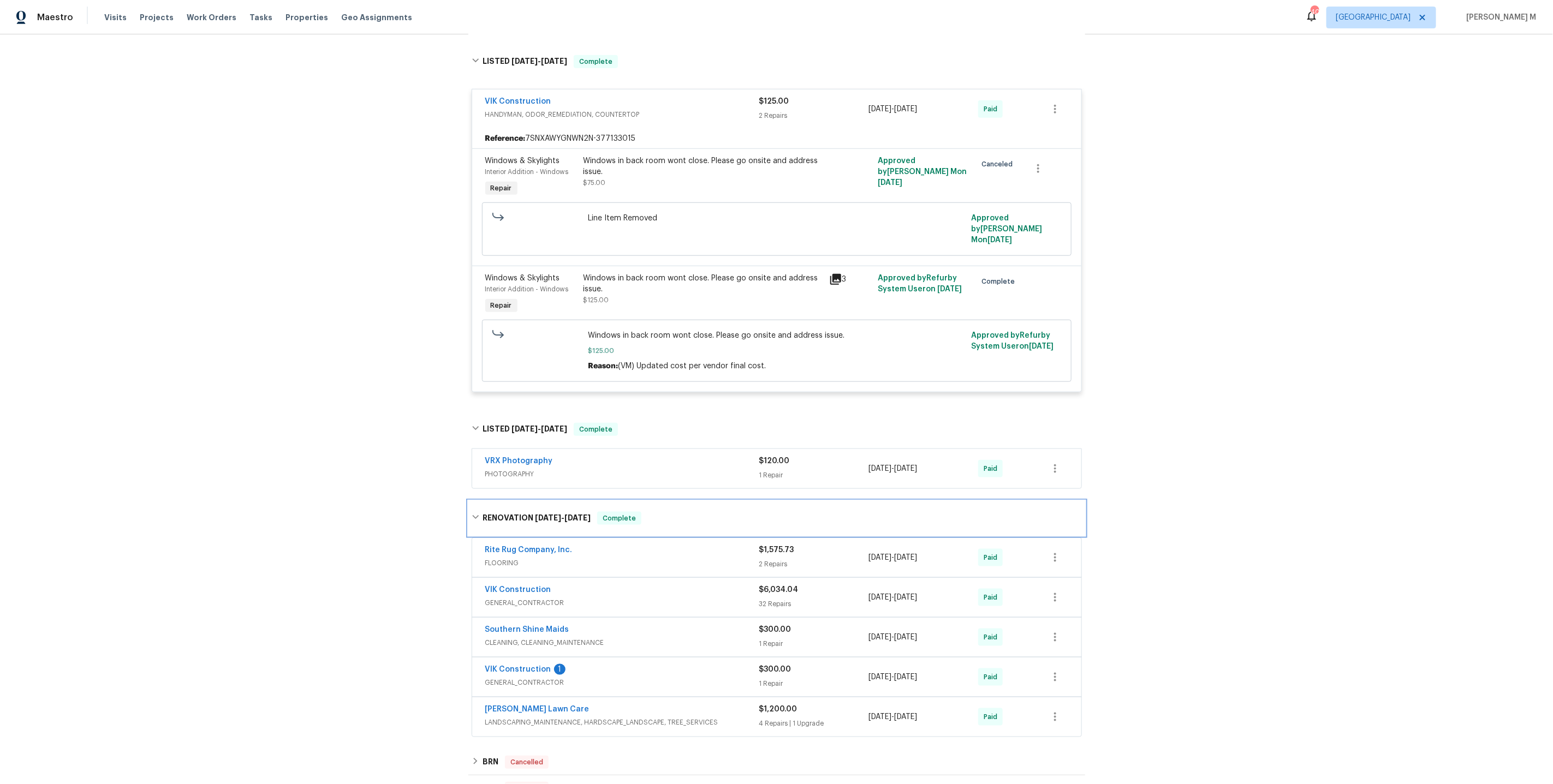
scroll to position [624, 0]
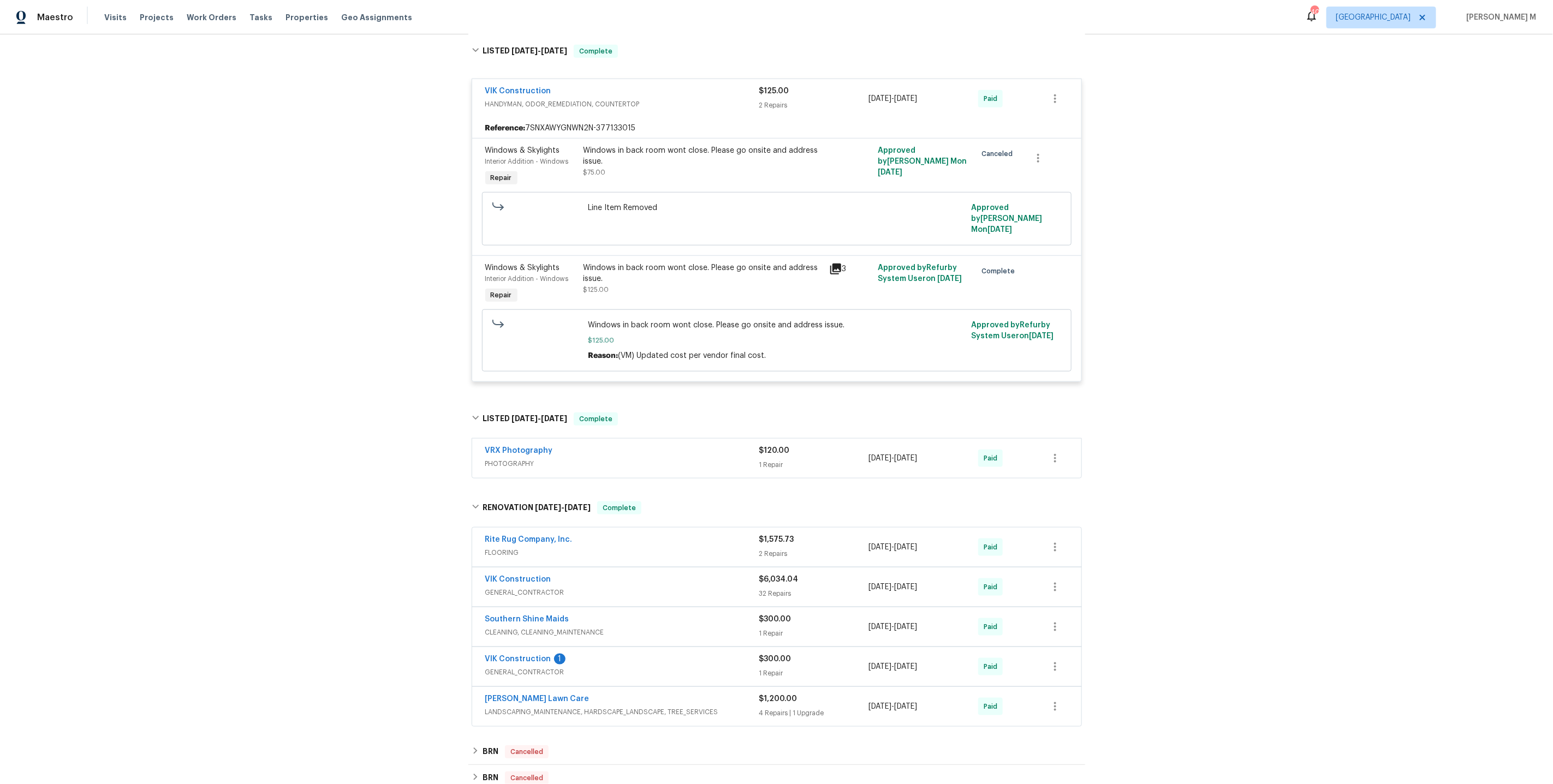
click at [539, 666] on span "GENERAL_CONTRACTOR" at bounding box center [622, 672] width 274 height 11
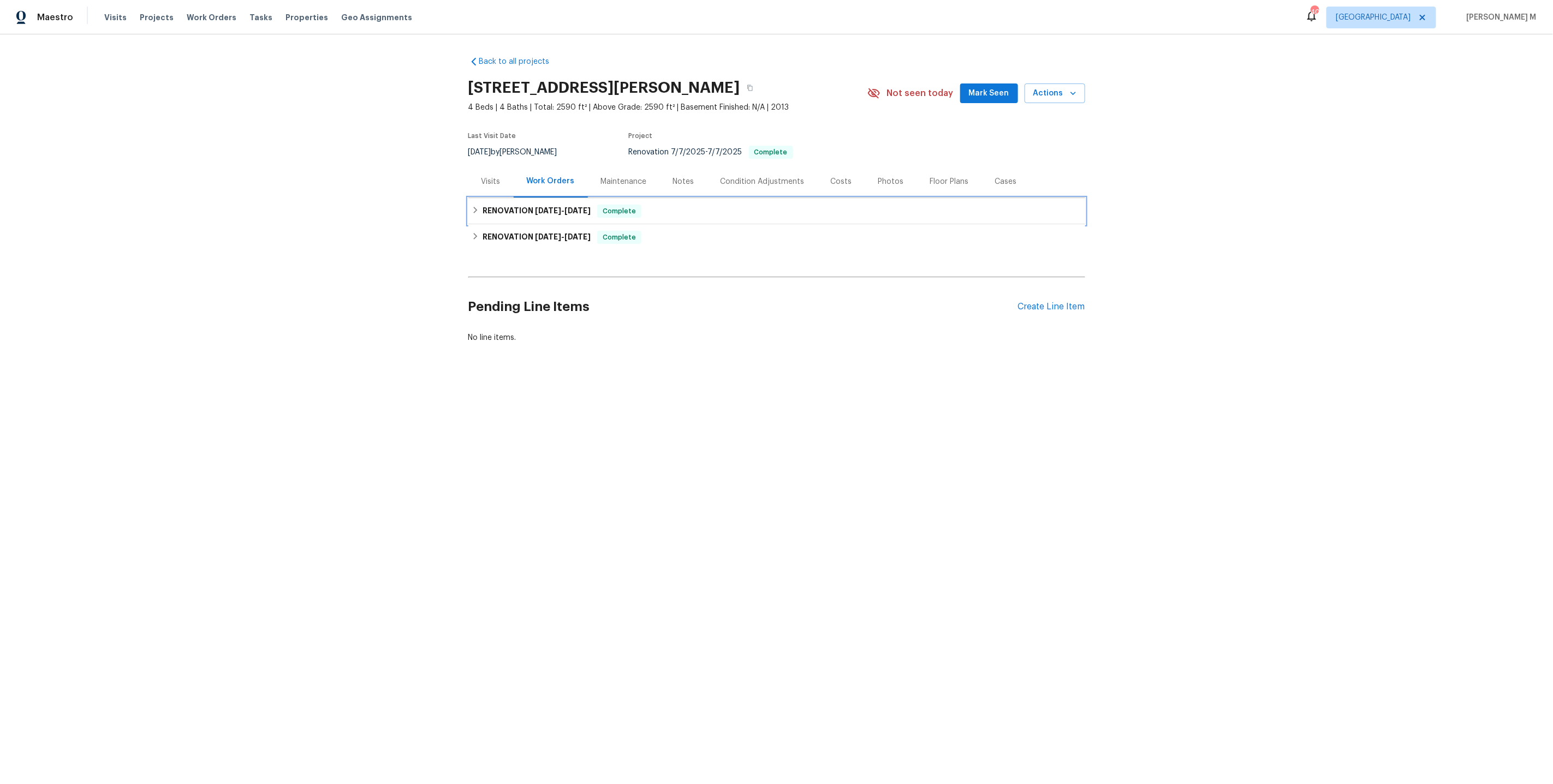
click at [524, 216] on div "RENOVATION [DATE] - [DATE] Complete" at bounding box center [776, 211] width 617 height 26
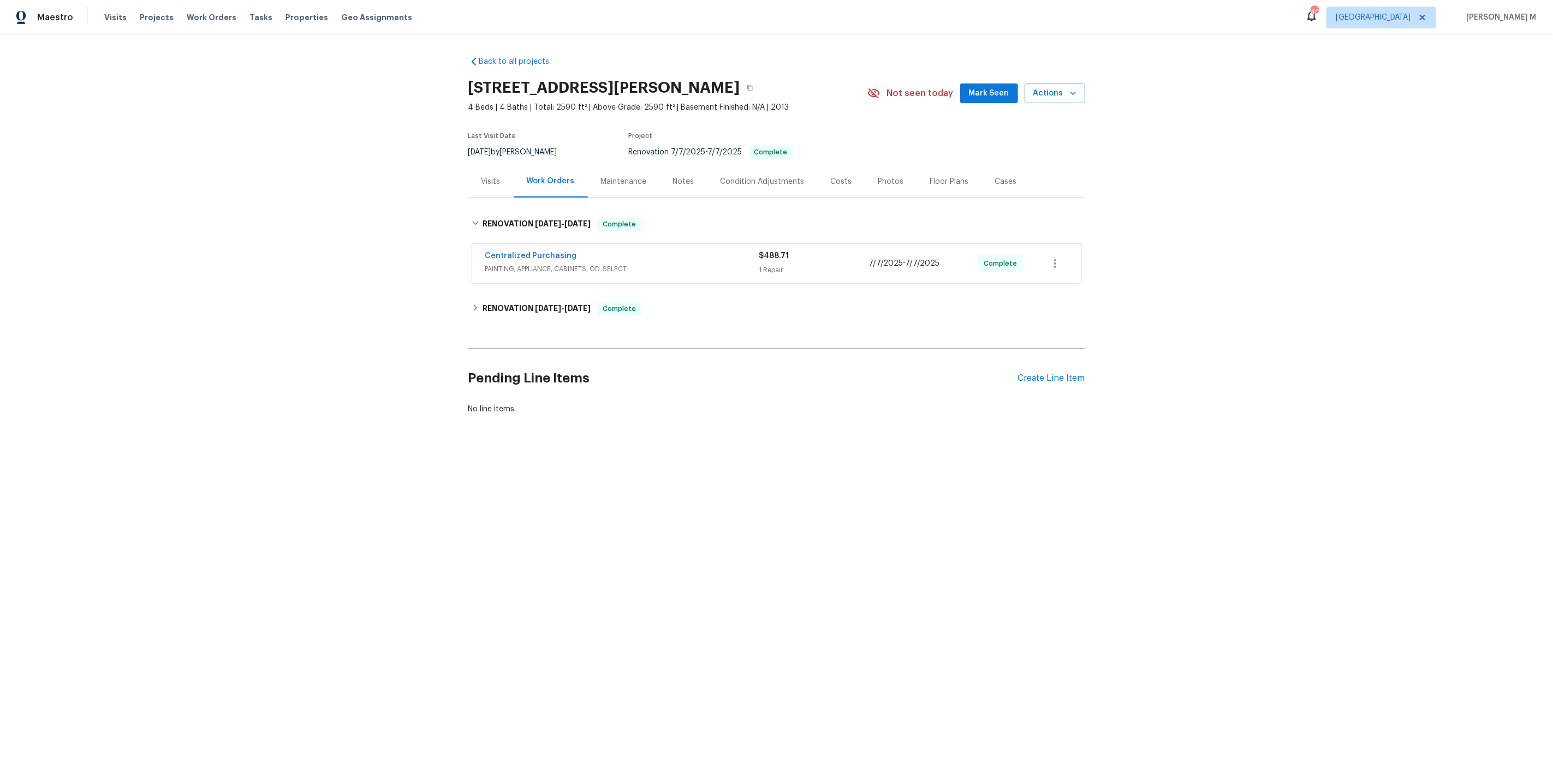
click at [517, 263] on span "PAINTING, APPLIANCE, CABINETS, OD_SELECT" at bounding box center [622, 269] width 274 height 11
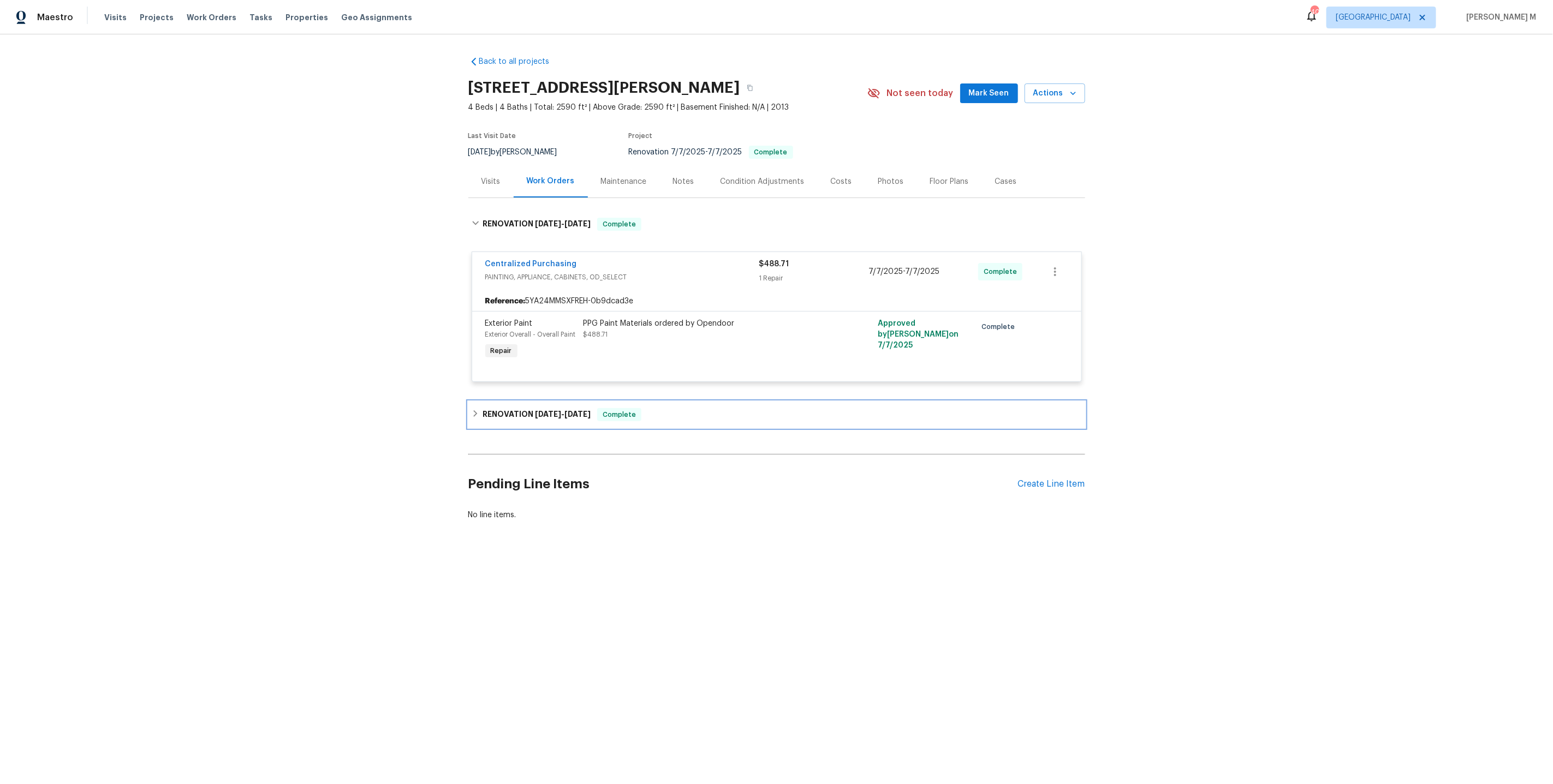
click at [539, 409] on h6 "RENOVATION [DATE] - [DATE]" at bounding box center [536, 415] width 108 height 13
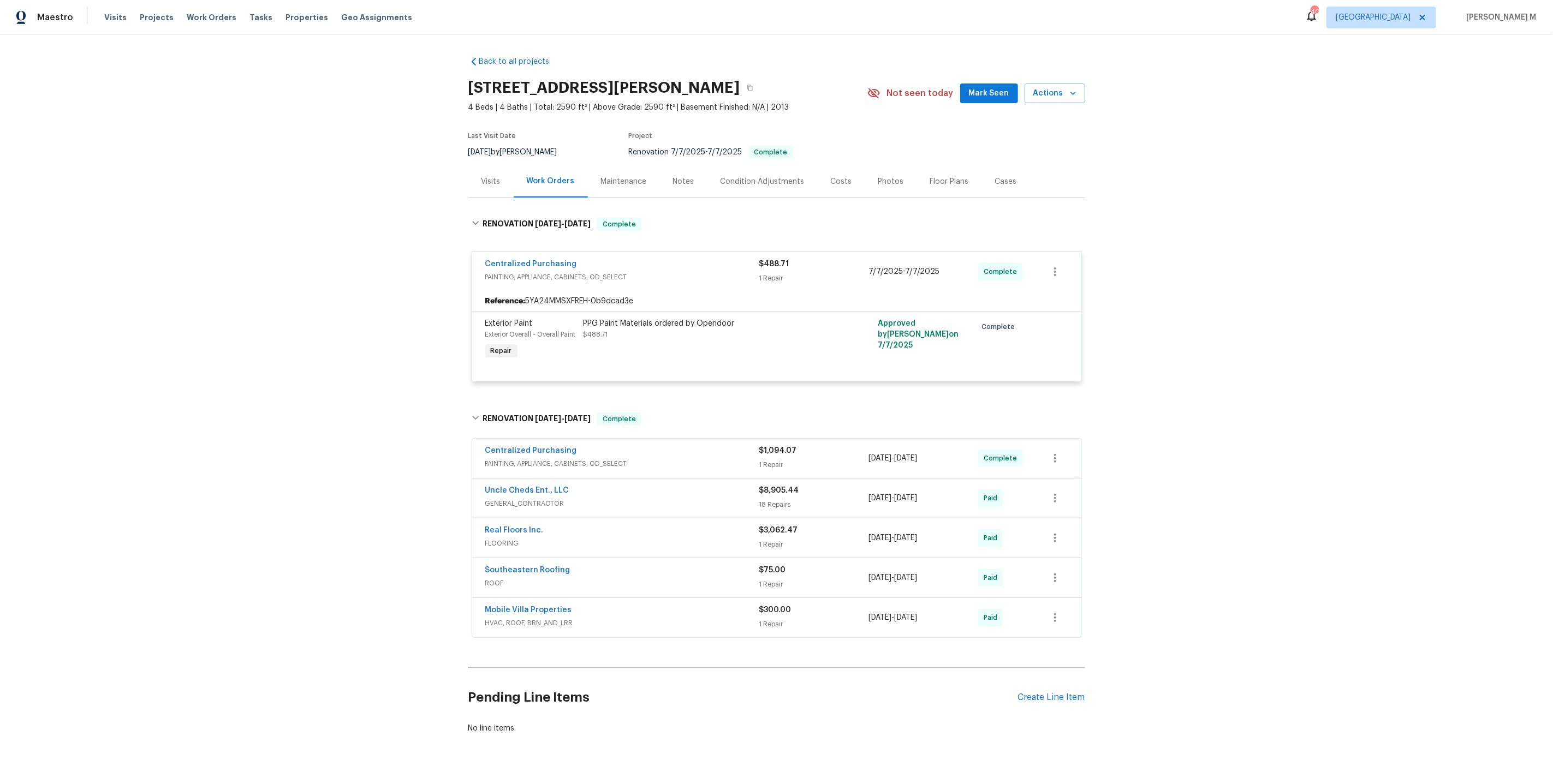
click at [497, 616] on div "Mobile Villa Properties HVAC, ROOF, BRN_AND_LRR $300.00 1 Repair [DATE] - [DATE…" at bounding box center [776, 617] width 609 height 39
click at [506, 618] on span "HVAC, ROOF, BRN_AND_LRR" at bounding box center [622, 623] width 274 height 11
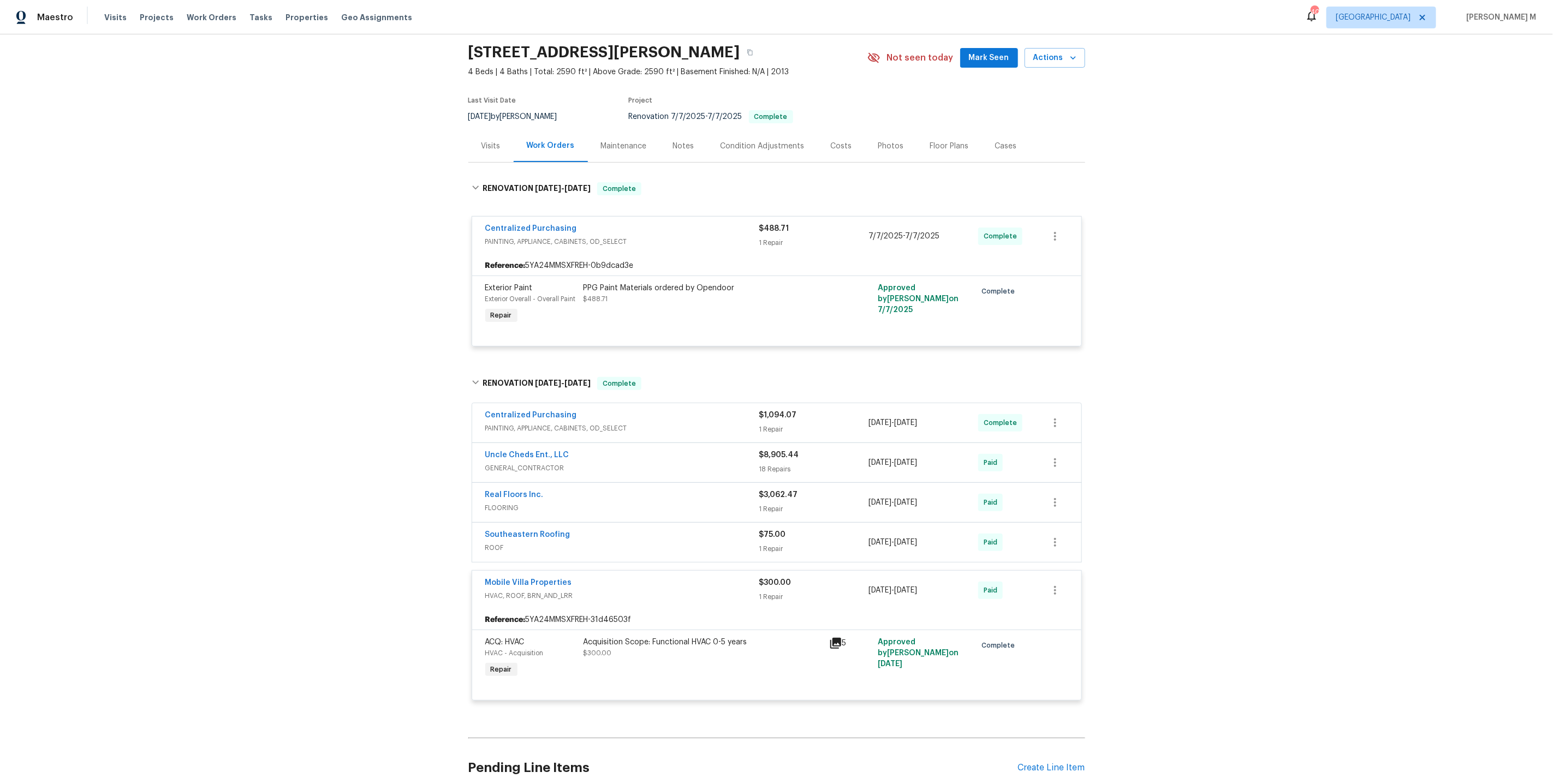
scroll to position [105, 0]
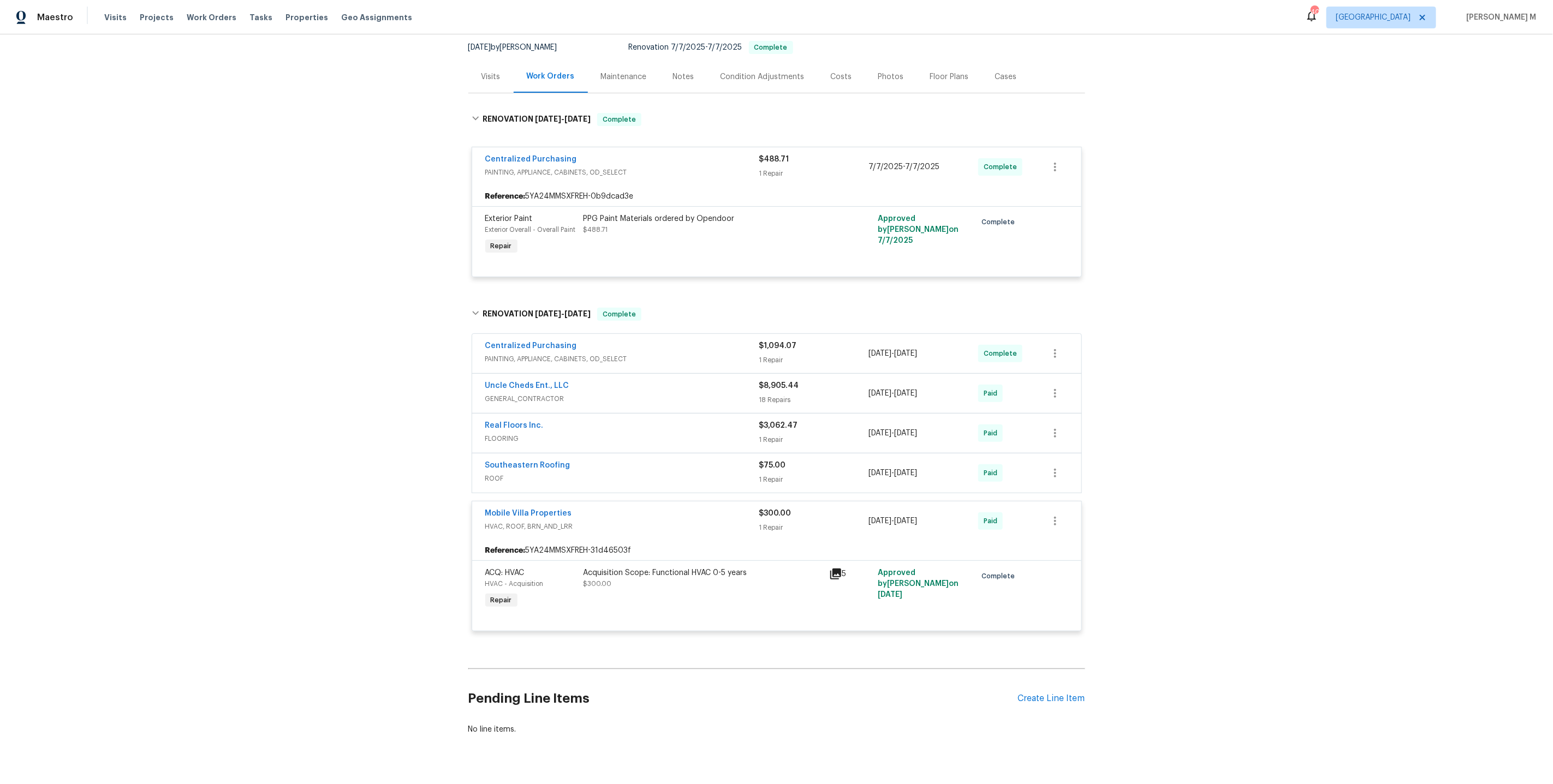
click at [632, 568] on div "Acquisition Scope: Functional HVAC 0-5 years $300.00" at bounding box center [703, 579] width 239 height 22
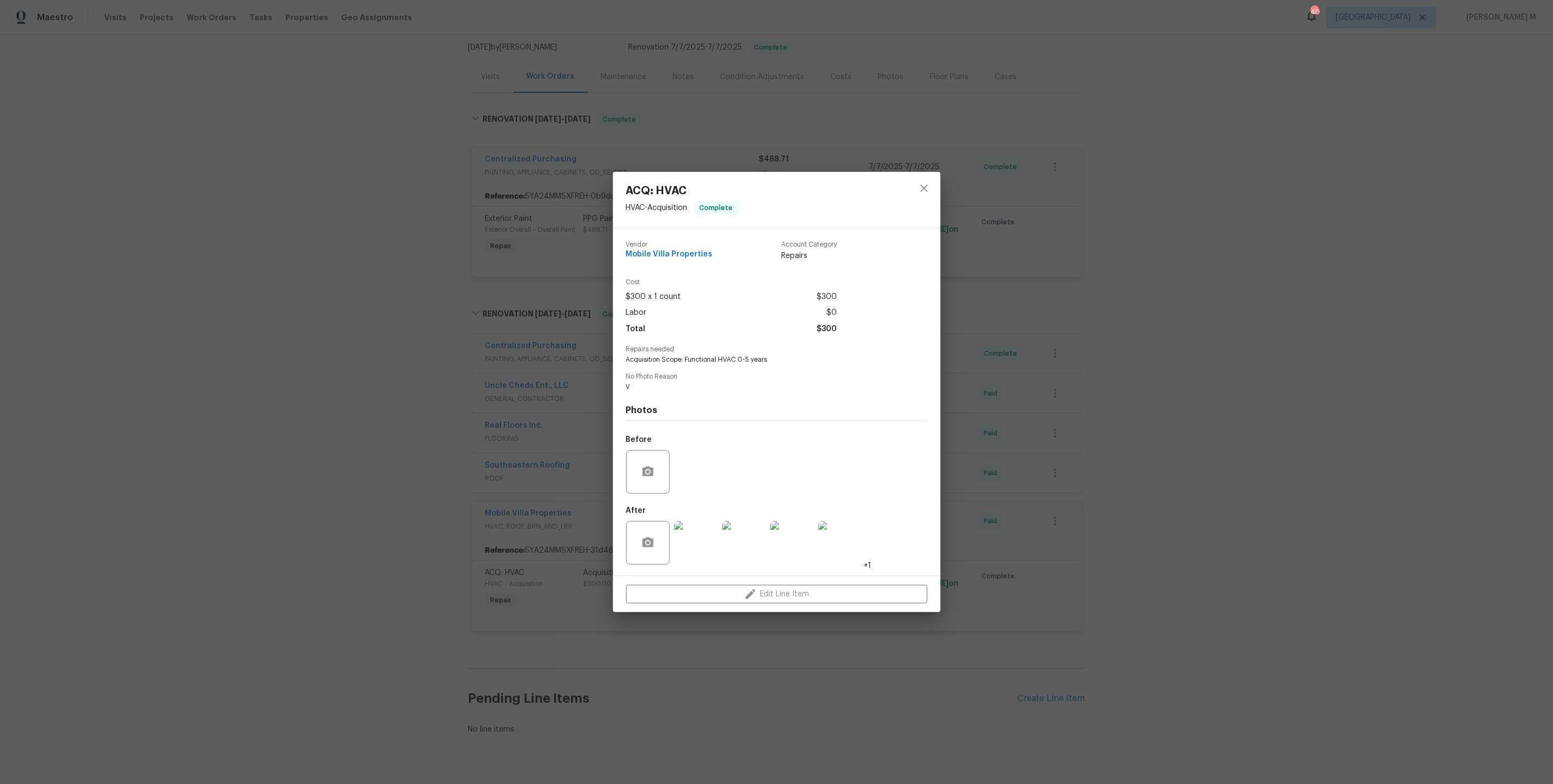
click at [1036, 528] on div "ACQ: HVAC HVAC - Acquisition Complete Vendor Mobile Villa Properties Account Ca…" at bounding box center [776, 392] width 1553 height 784
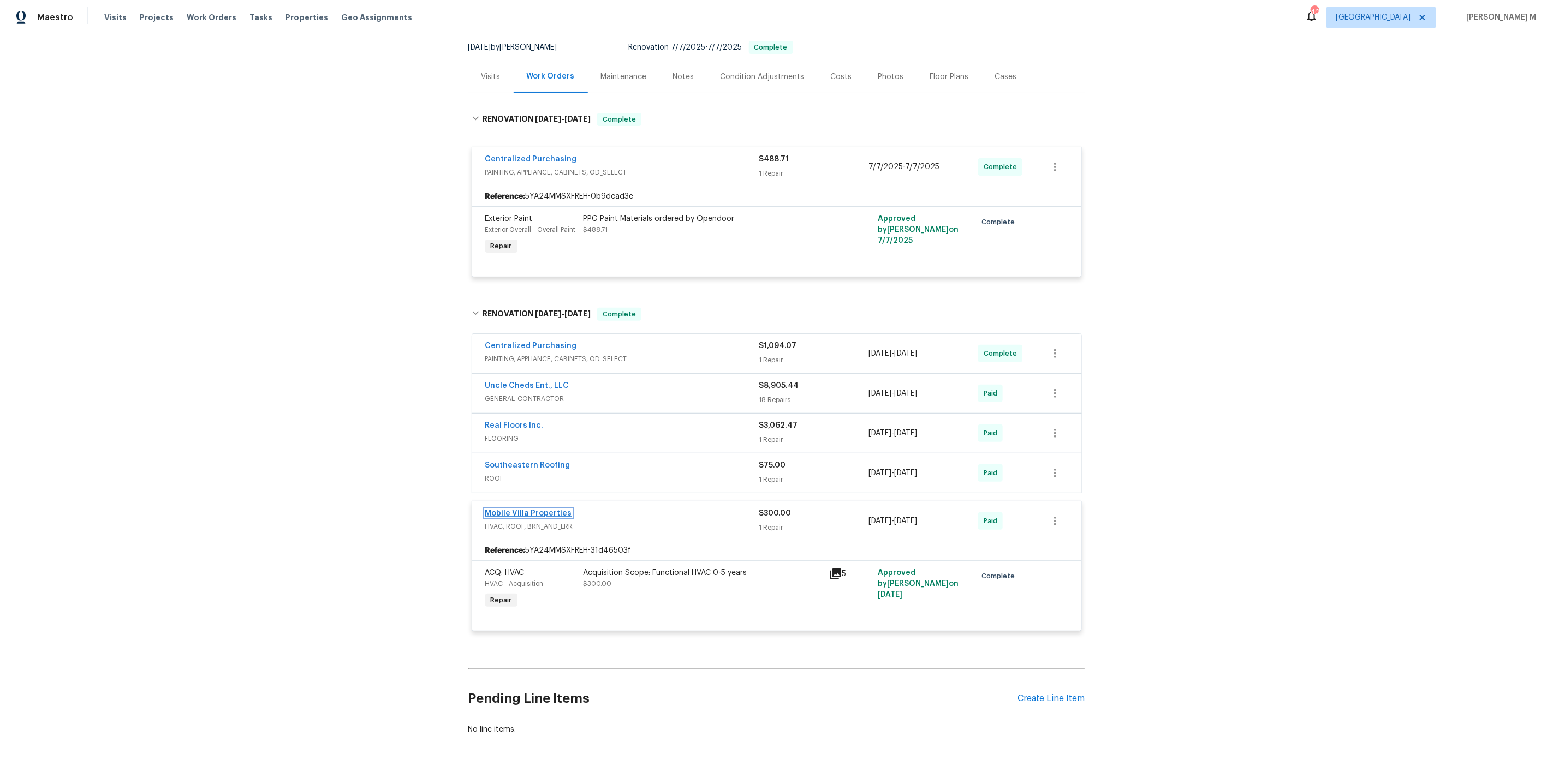
click at [531, 510] on link "Mobile Villa Properties" at bounding box center [529, 513] width 87 height 8
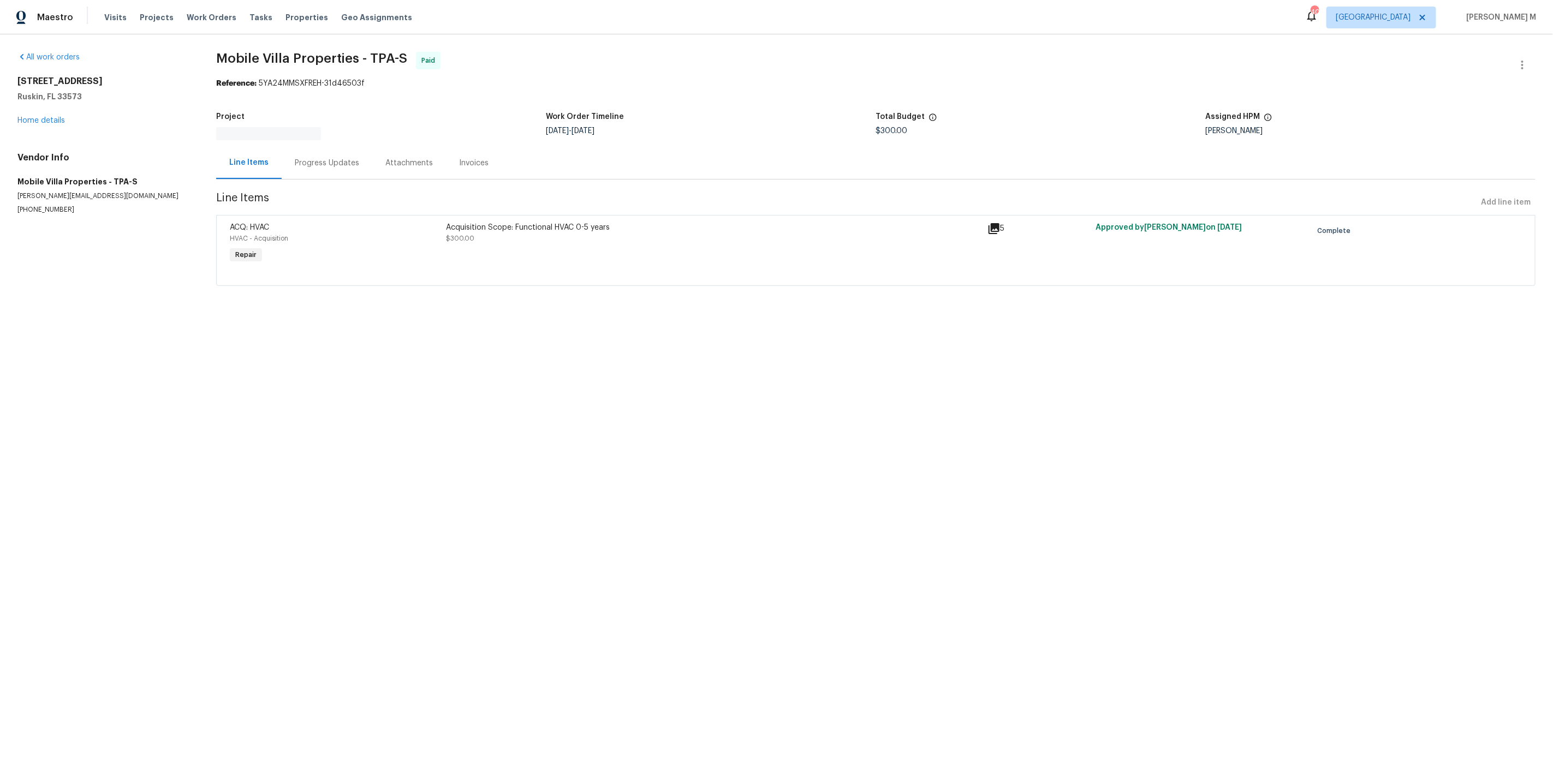
click at [305, 161] on div "Progress Updates" at bounding box center [327, 163] width 65 height 11
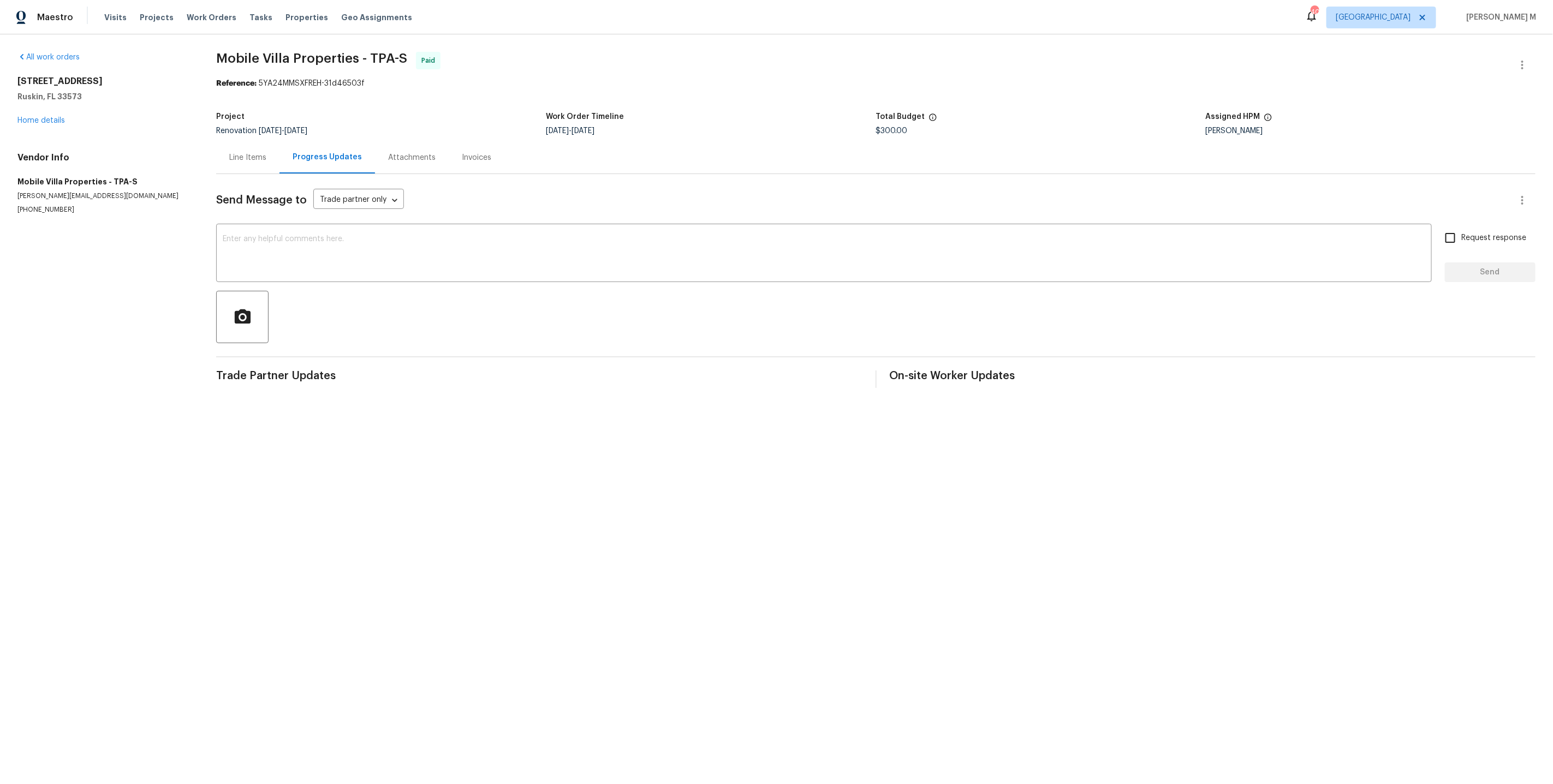
click at [241, 152] on div "Line Items" at bounding box center [248, 158] width 37 height 11
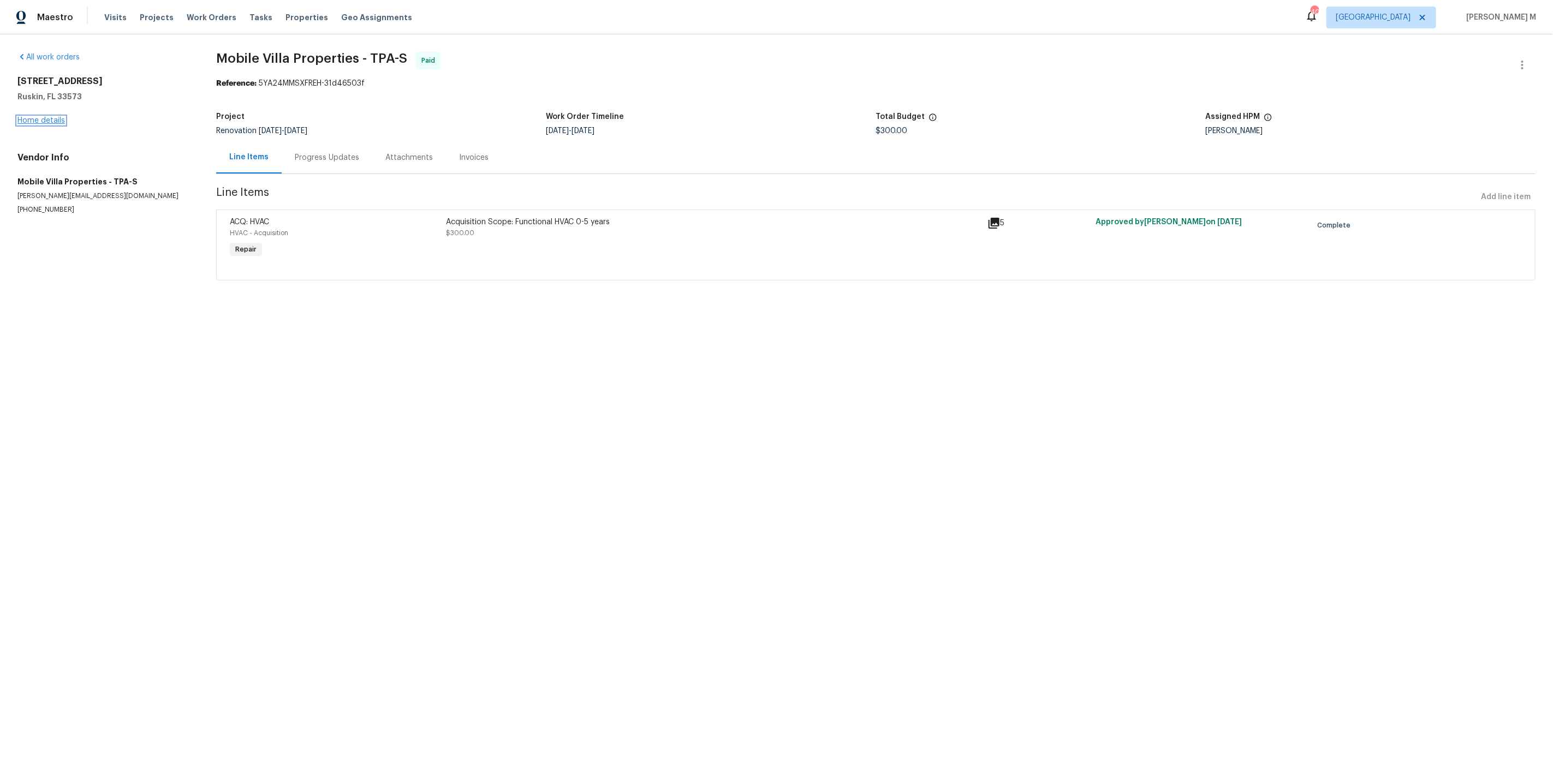
click at [33, 117] on link "Home details" at bounding box center [41, 121] width 48 height 8
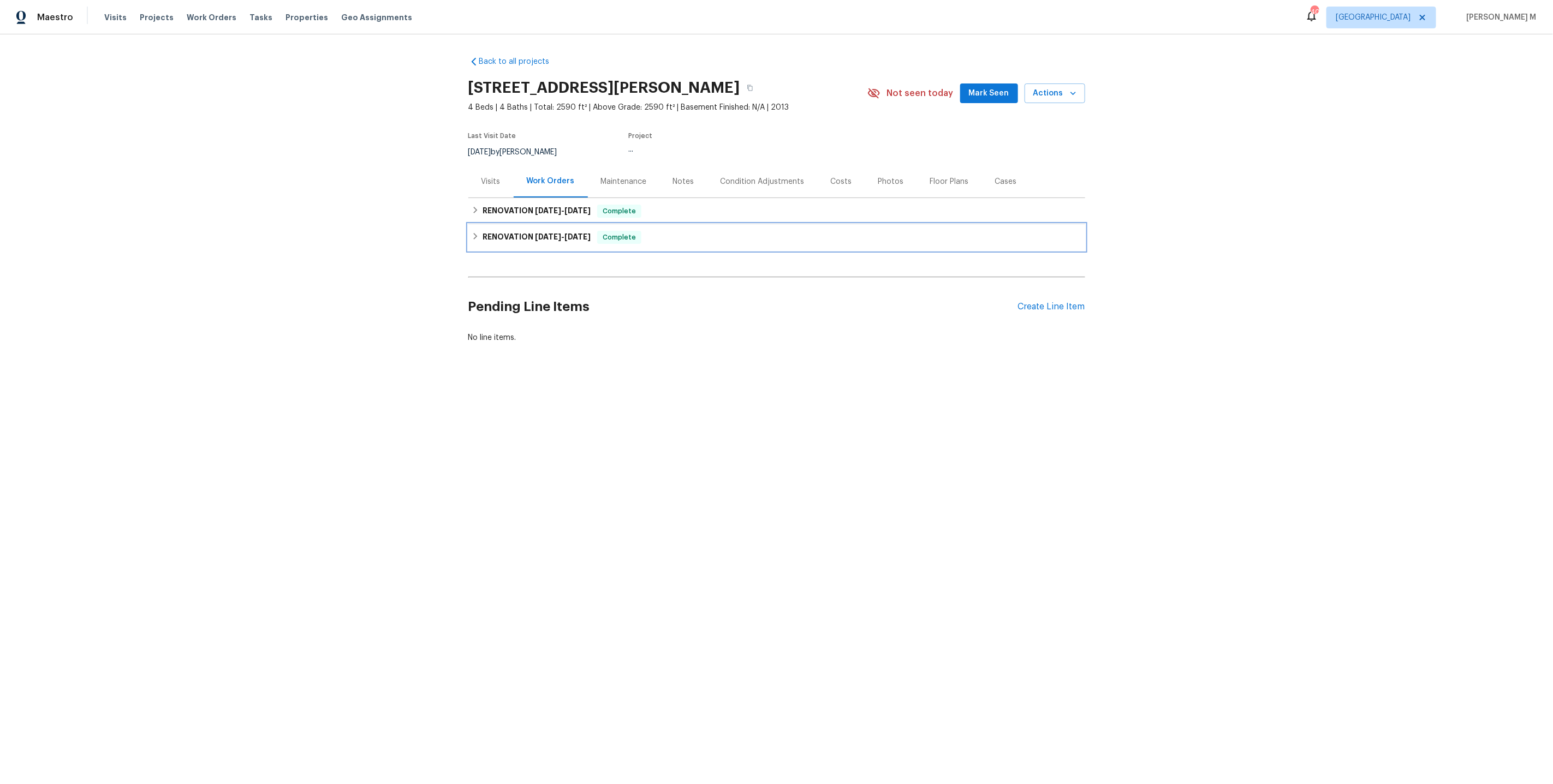
click at [535, 234] on span "[DATE]" at bounding box center [547, 237] width 26 height 8
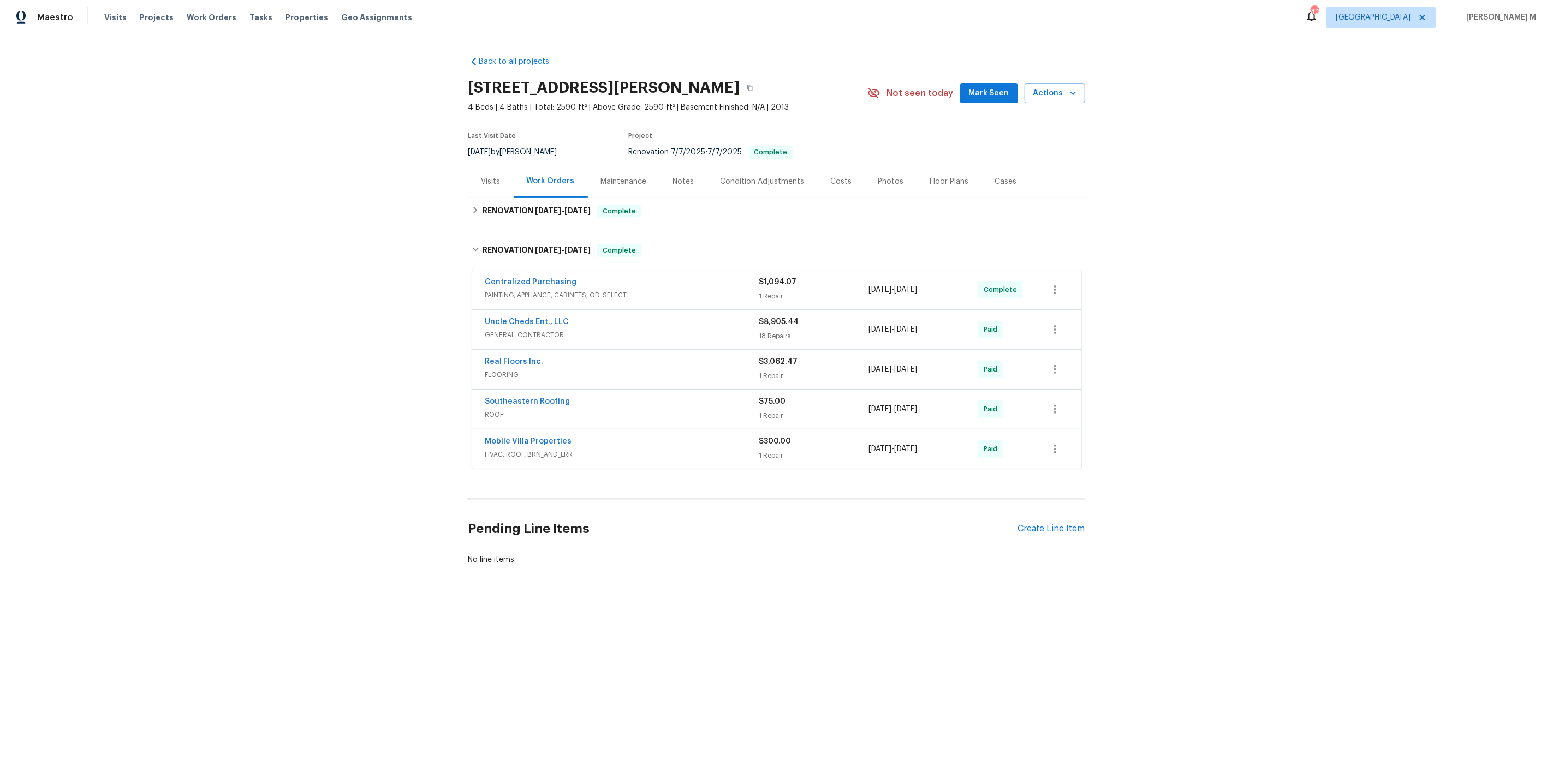
click at [512, 330] on span "GENERAL_CONTRACTOR" at bounding box center [622, 335] width 274 height 11
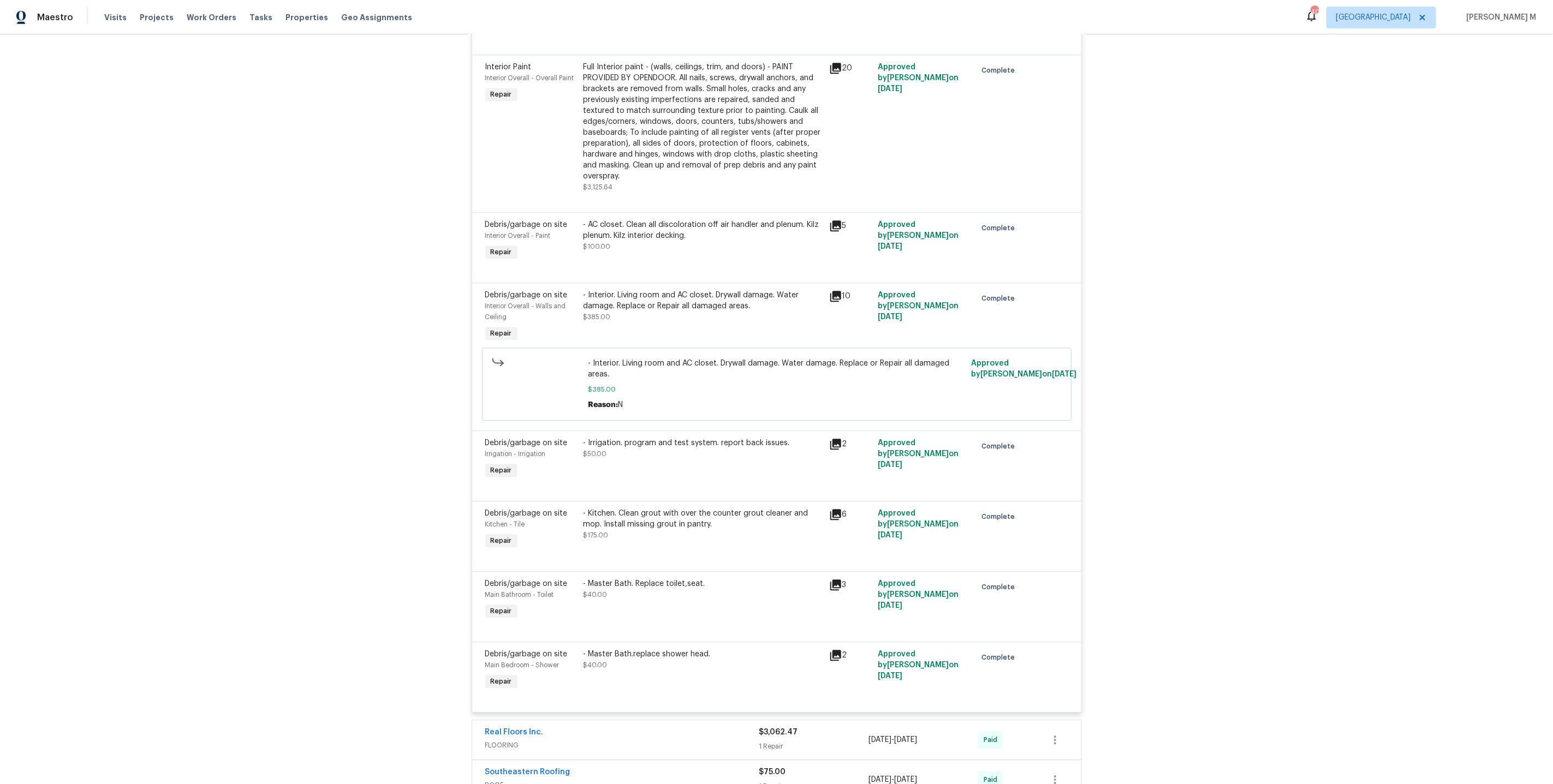
scroll to position [1867, 0]
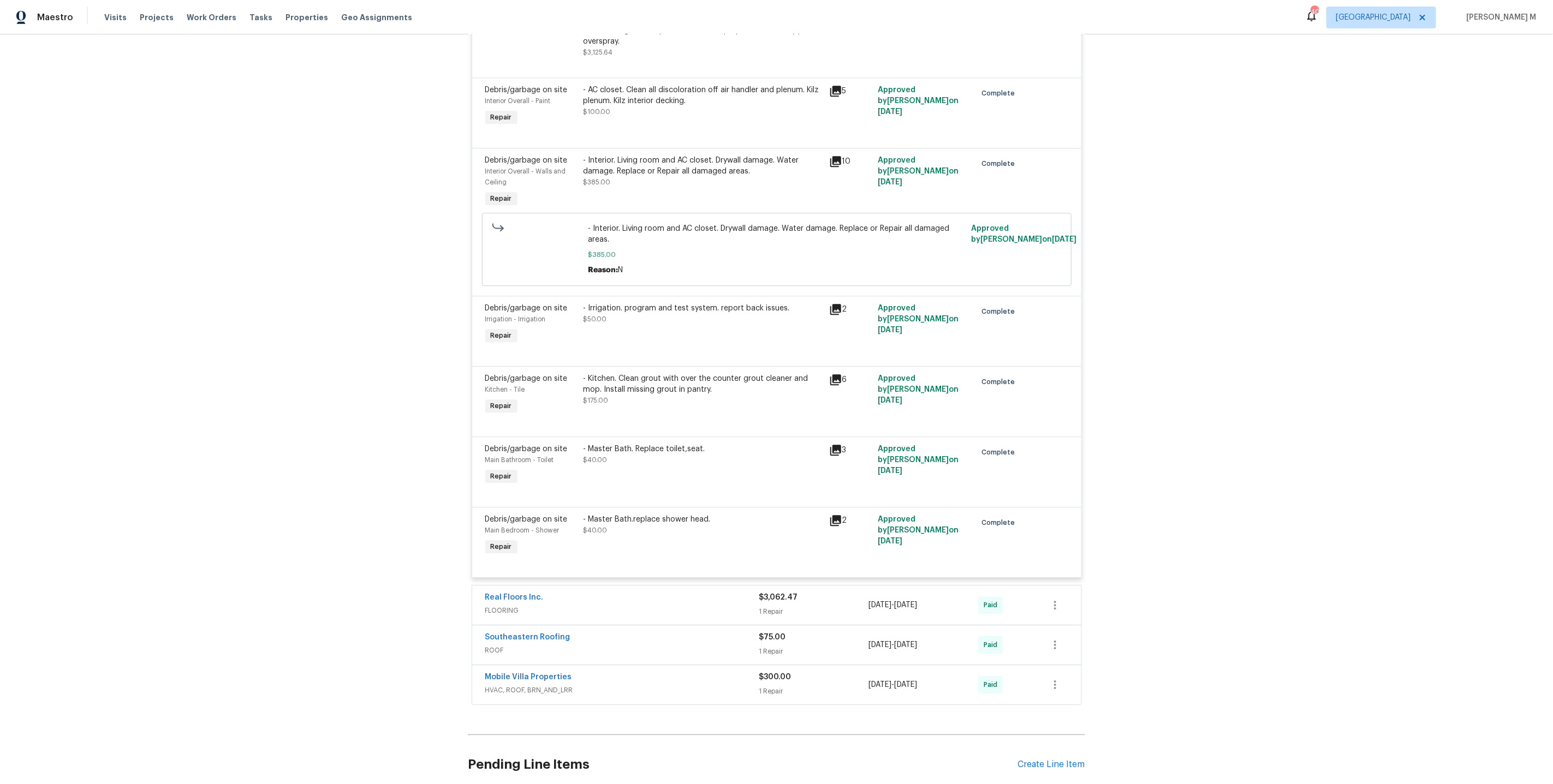
click at [522, 685] on span "HVAC, ROOF, BRN_AND_LRR" at bounding box center [622, 690] width 274 height 11
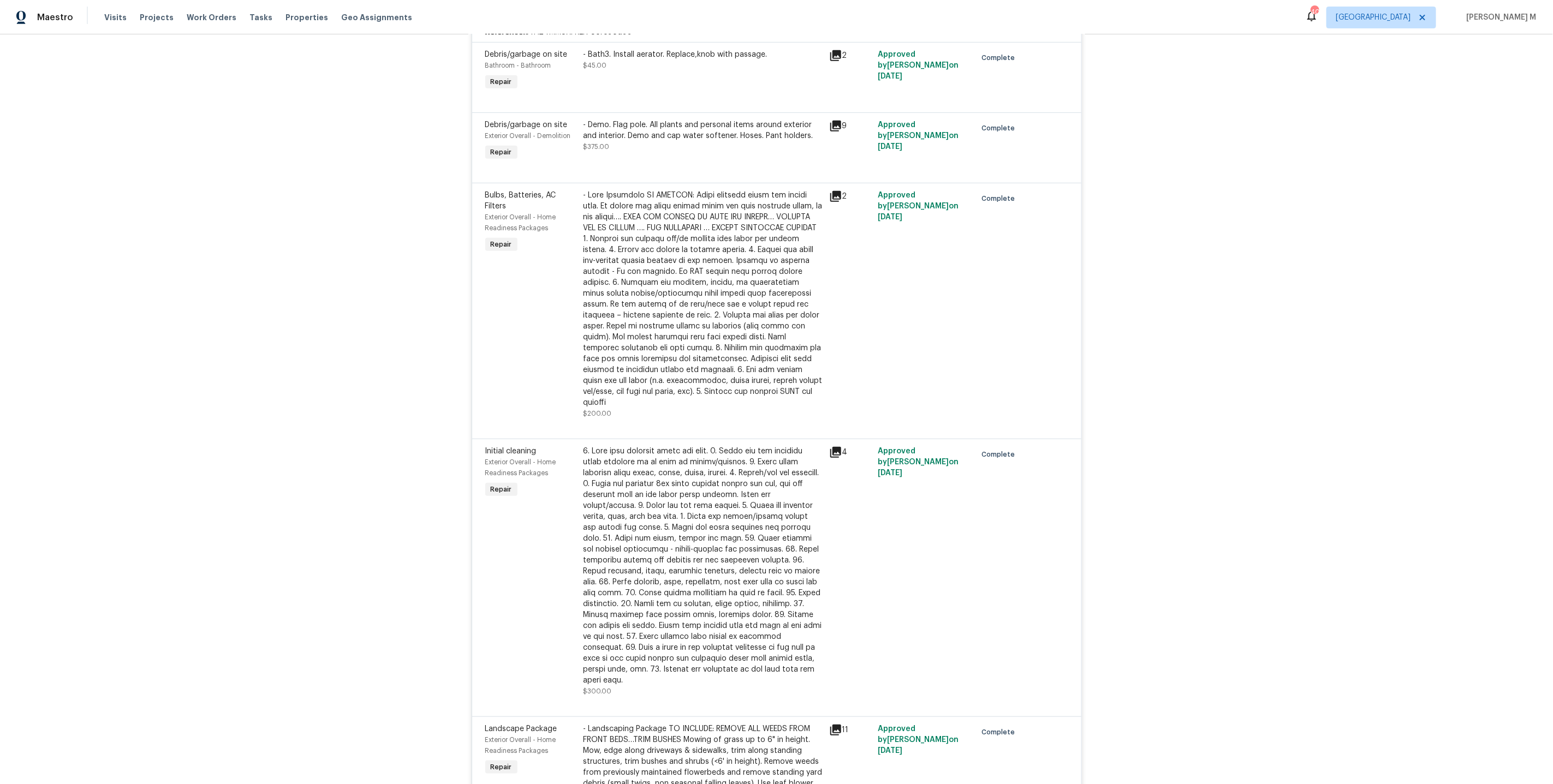
scroll to position [0, 0]
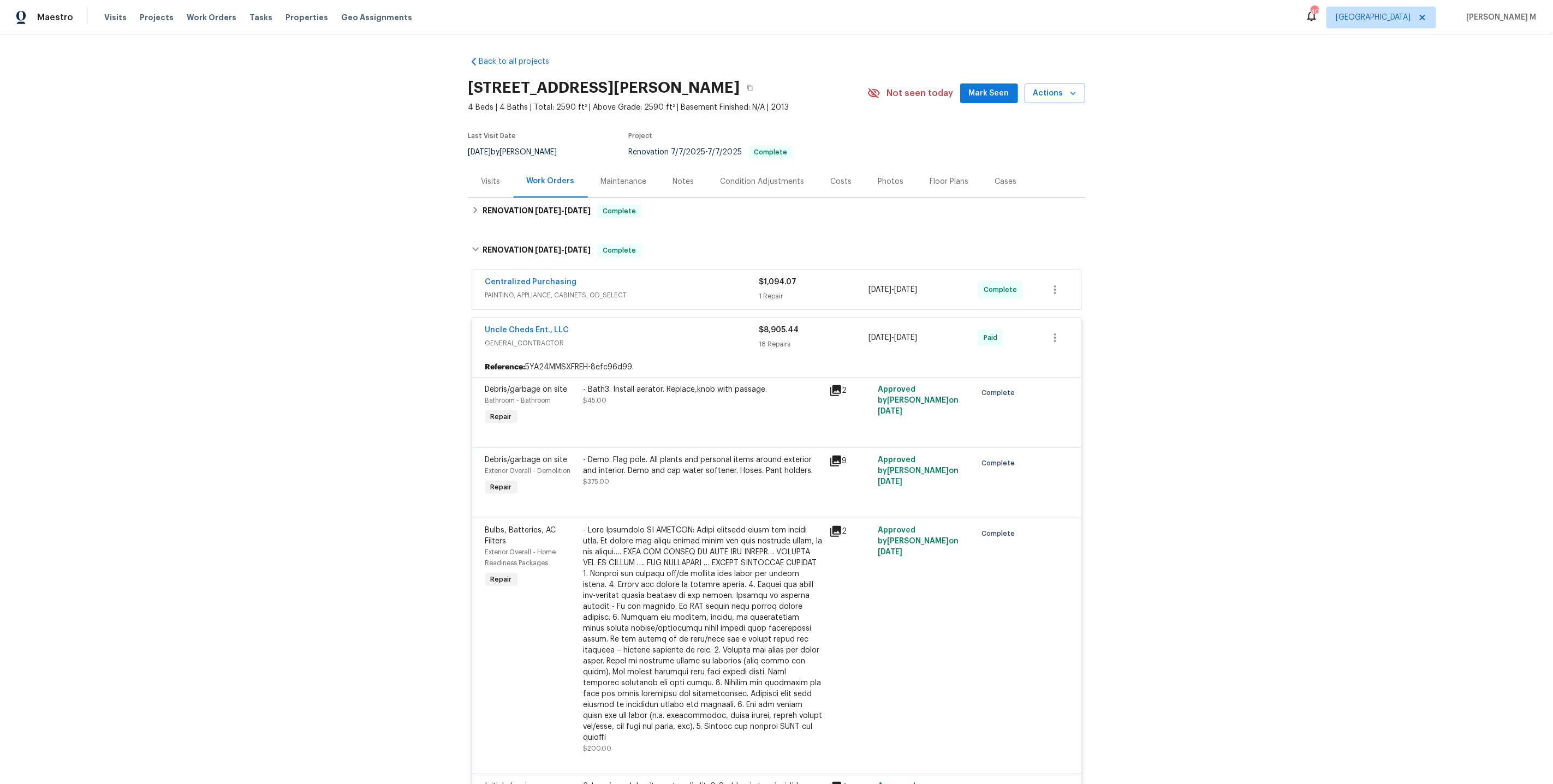
click at [616, 183] on div "Maintenance" at bounding box center [624, 181] width 72 height 32
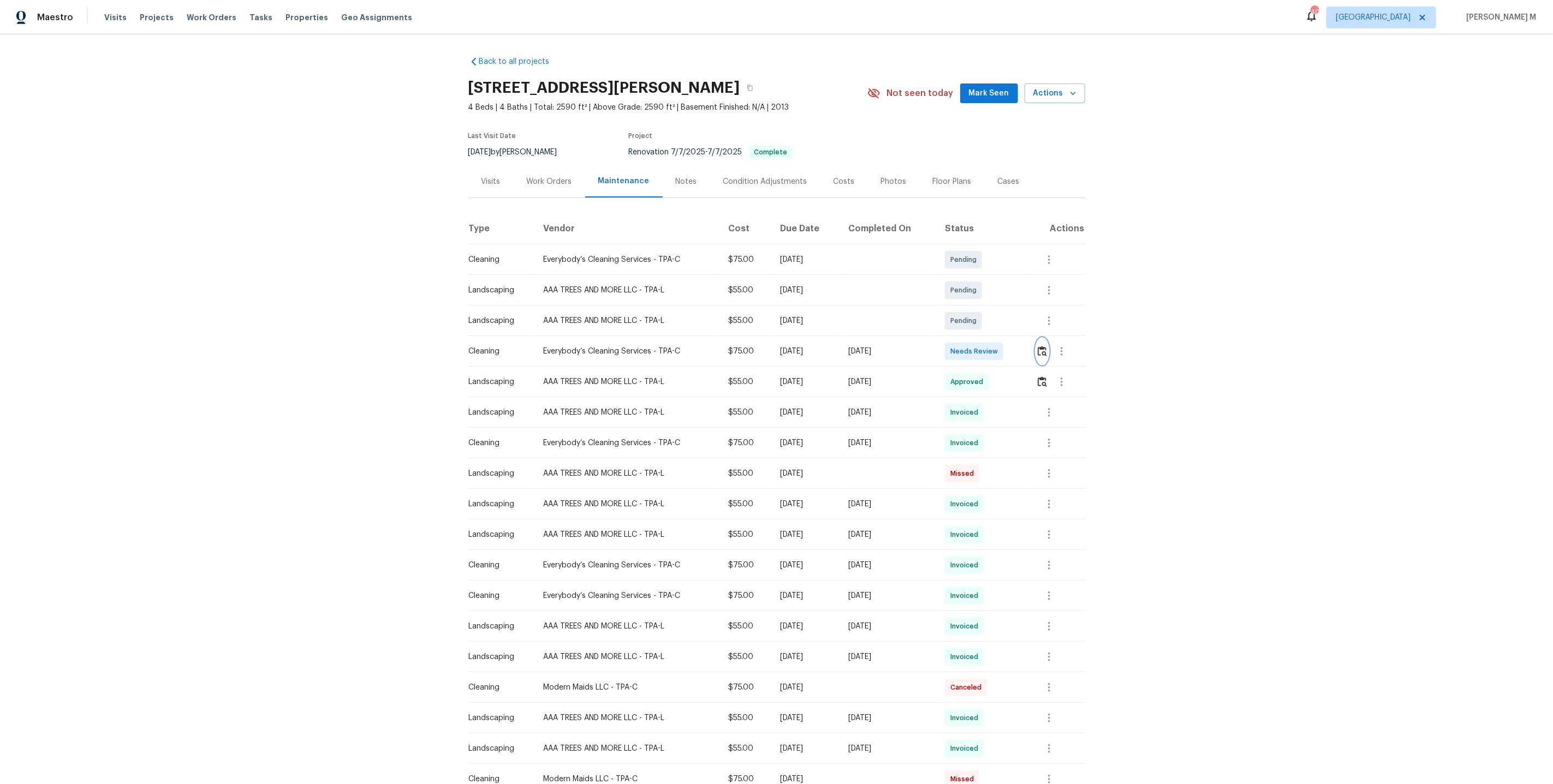
click at [1042, 357] on button "button" at bounding box center [1042, 351] width 13 height 26
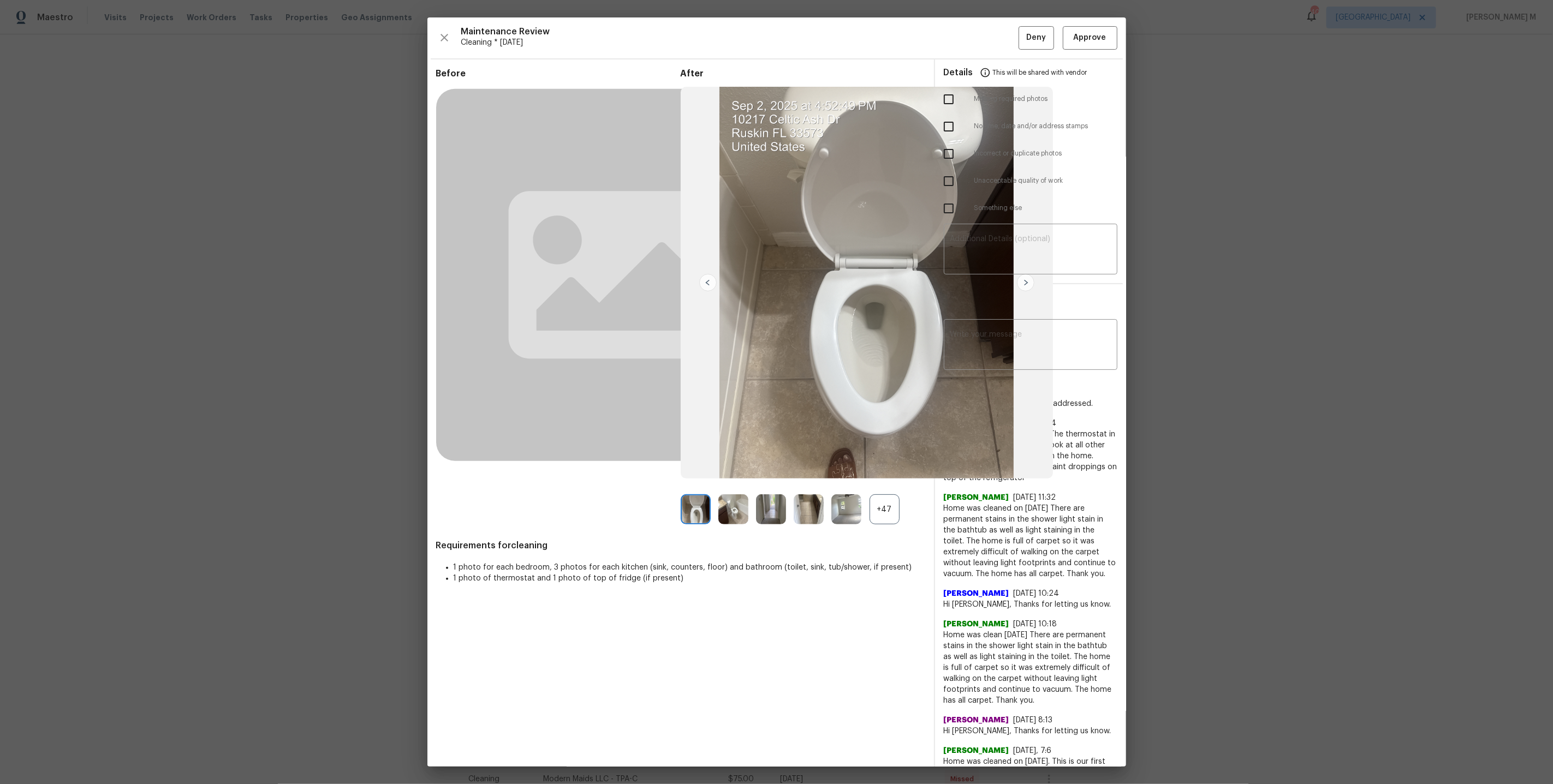
click at [891, 507] on div "+47" at bounding box center [884, 509] width 30 height 30
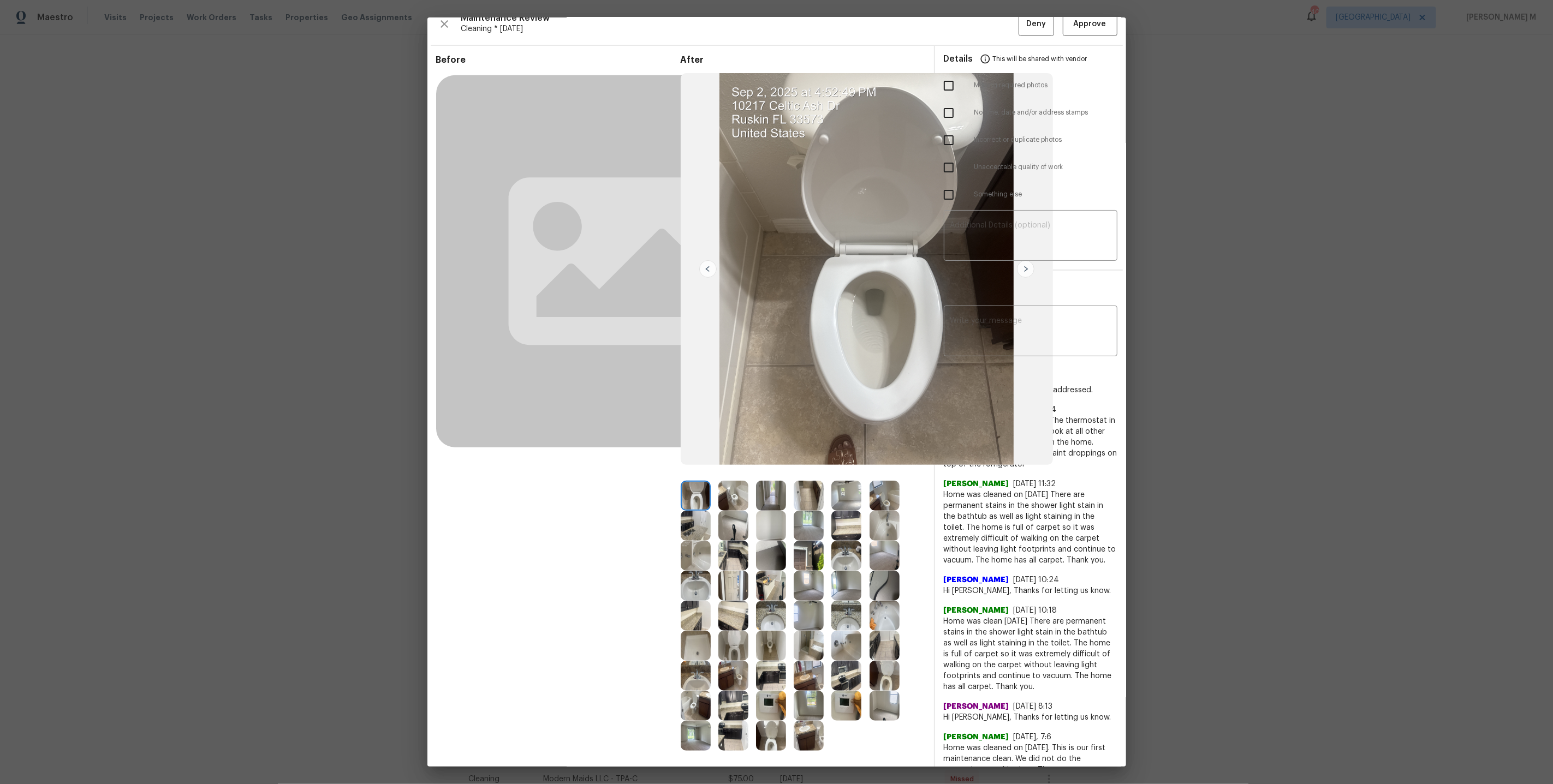
scroll to position [16, 0]
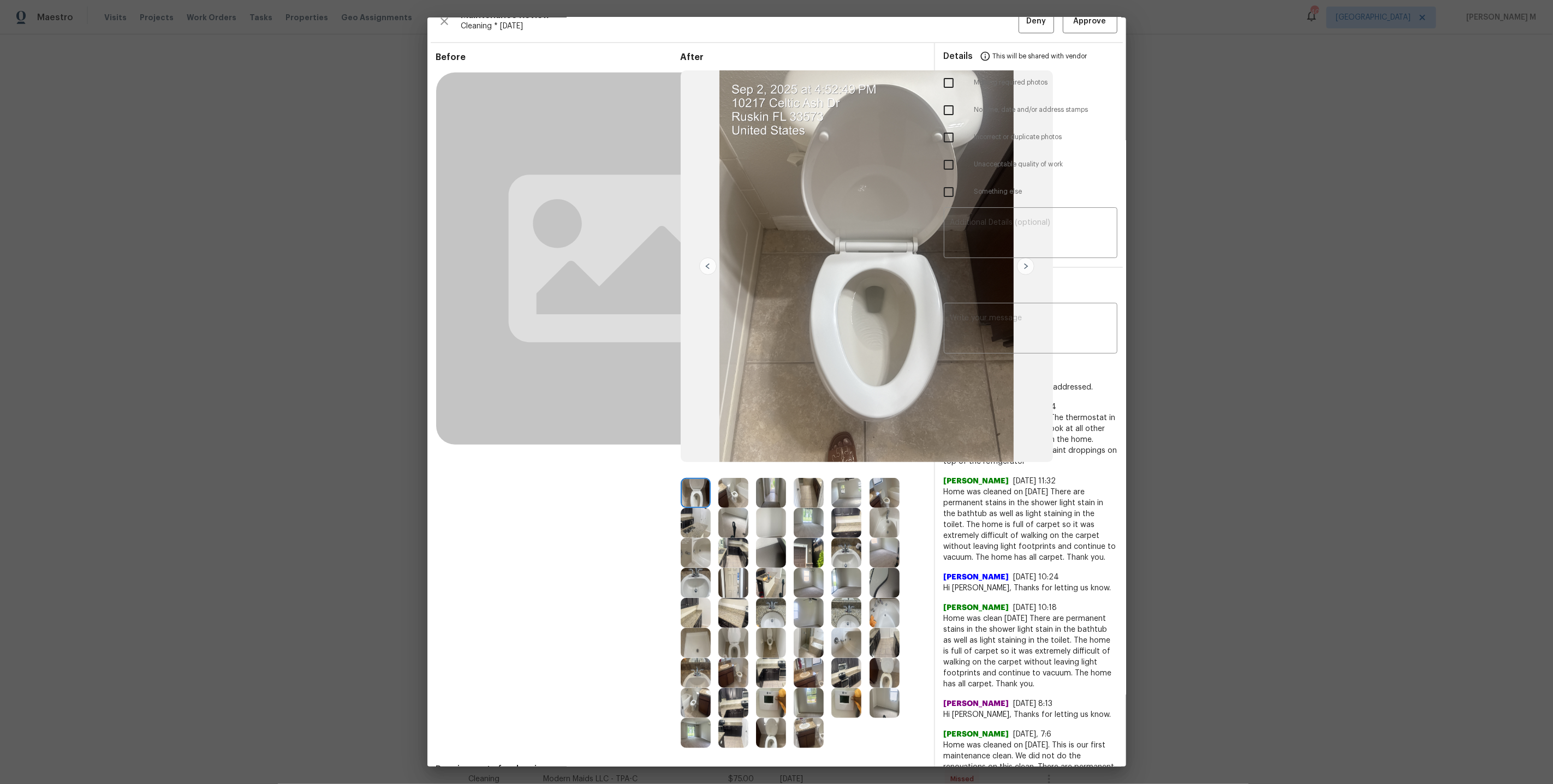
click at [770, 702] on img at bounding box center [771, 703] width 30 height 30
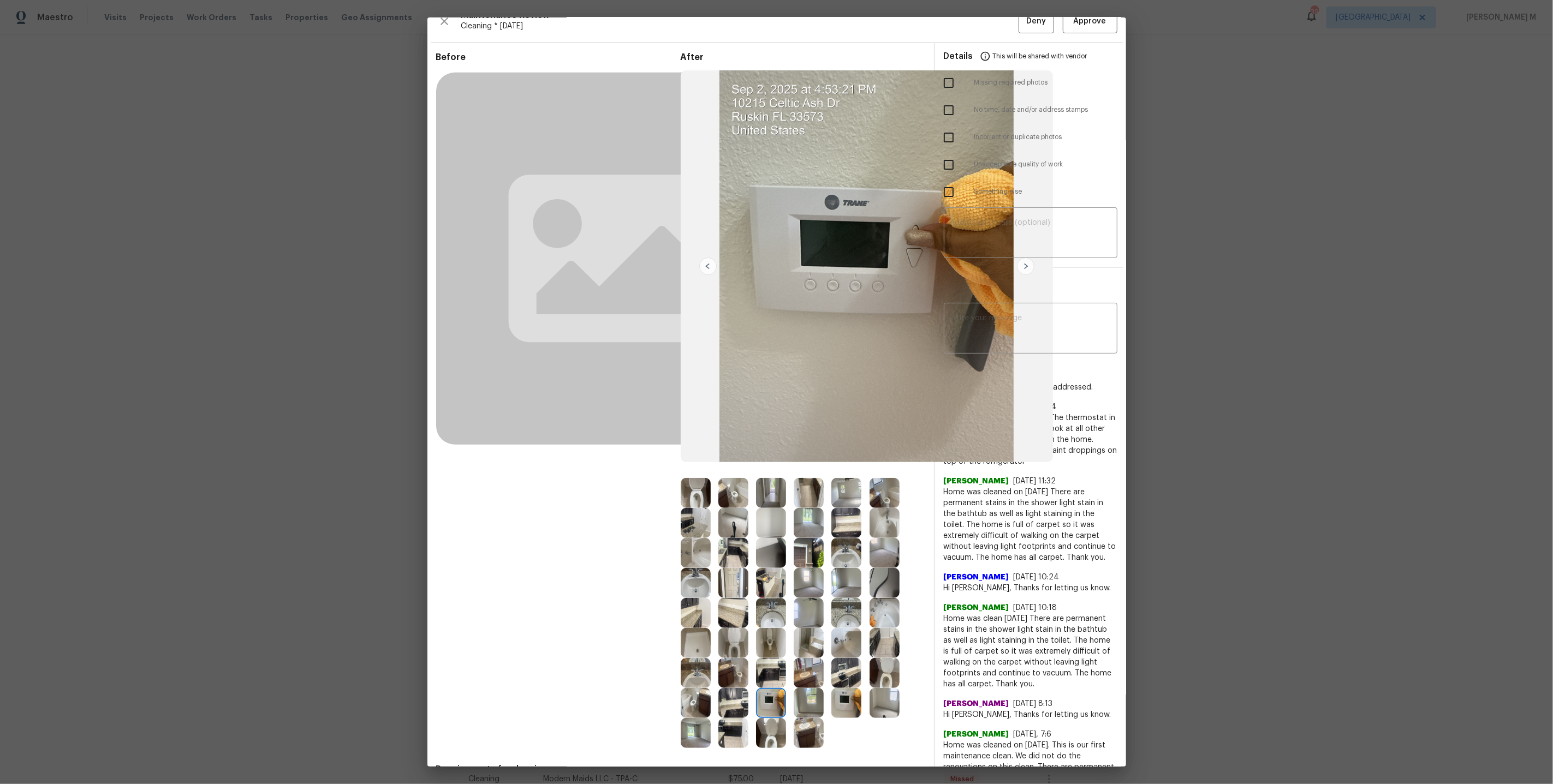
scroll to position [0, 0]
